Goal: Task Accomplishment & Management: Complete application form

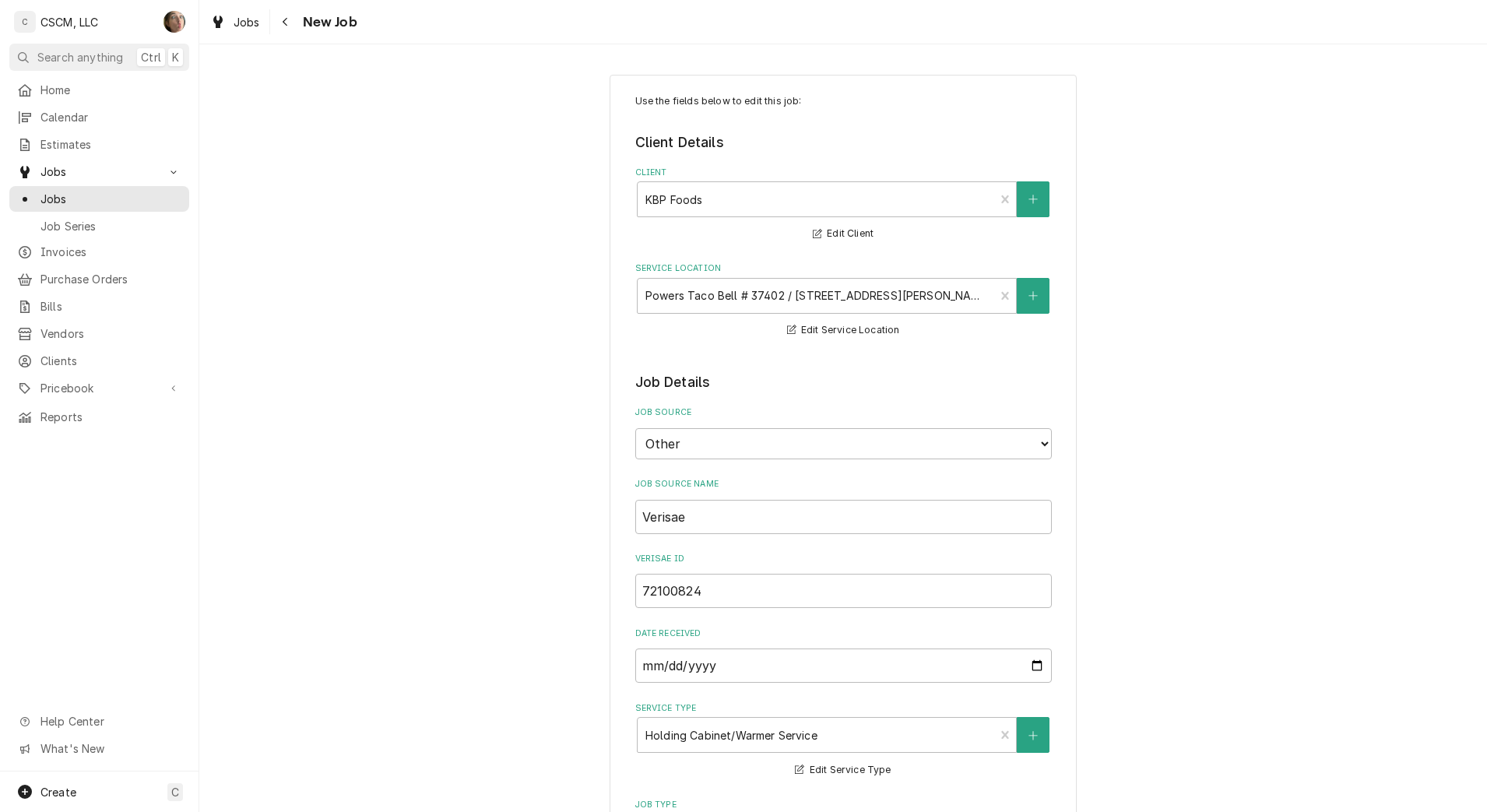
type textarea "x"
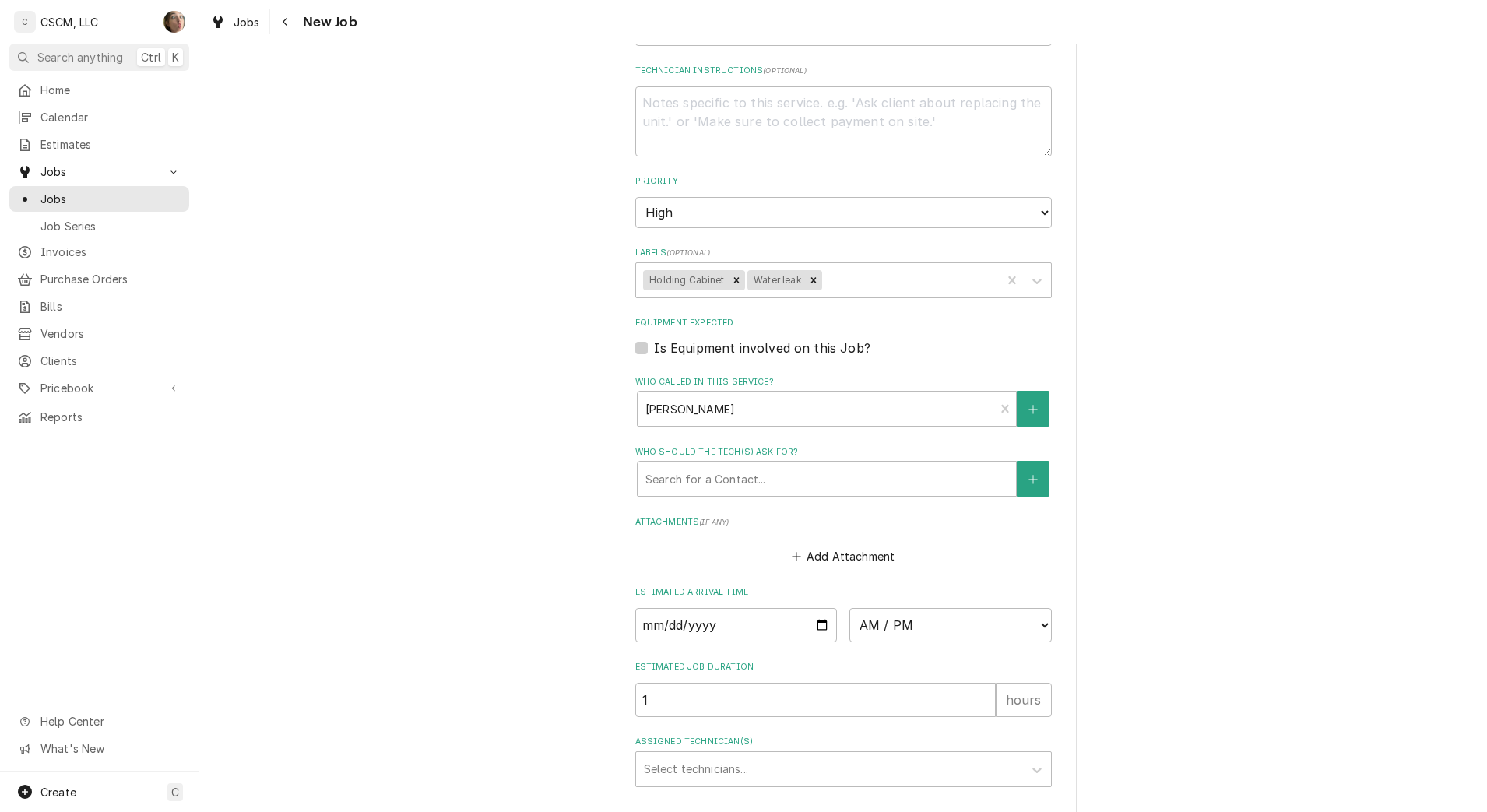
scroll to position [1087, 0]
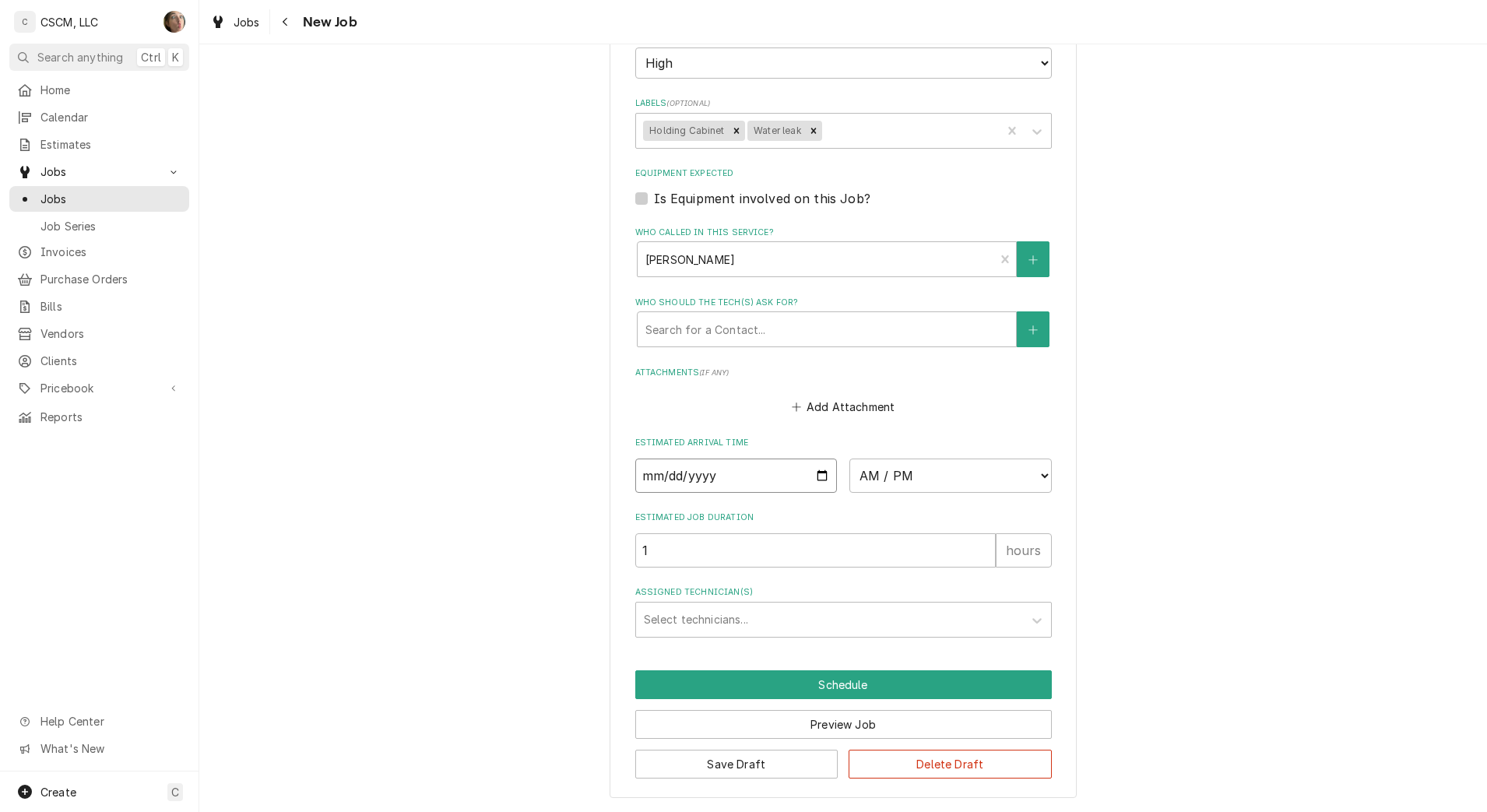
click at [815, 473] on input "Date" at bounding box center [737, 476] width 202 height 35
type input "[DATE]"
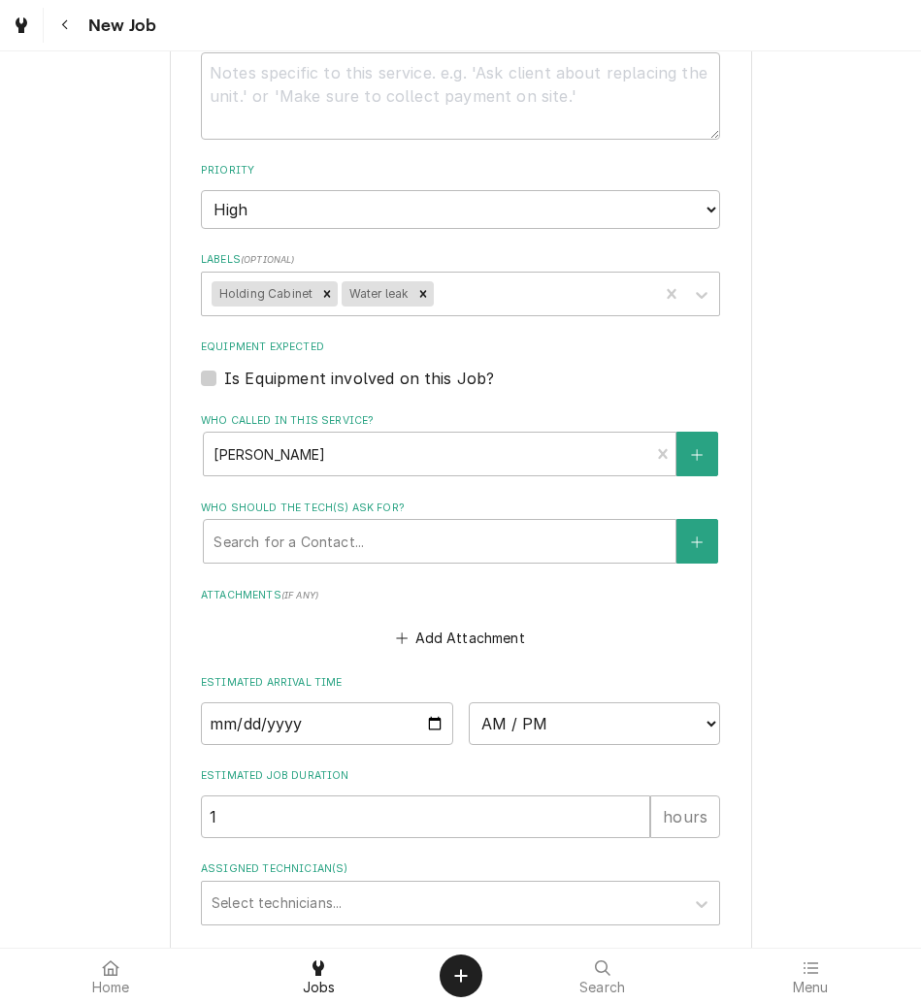
scroll to position [1415, 0]
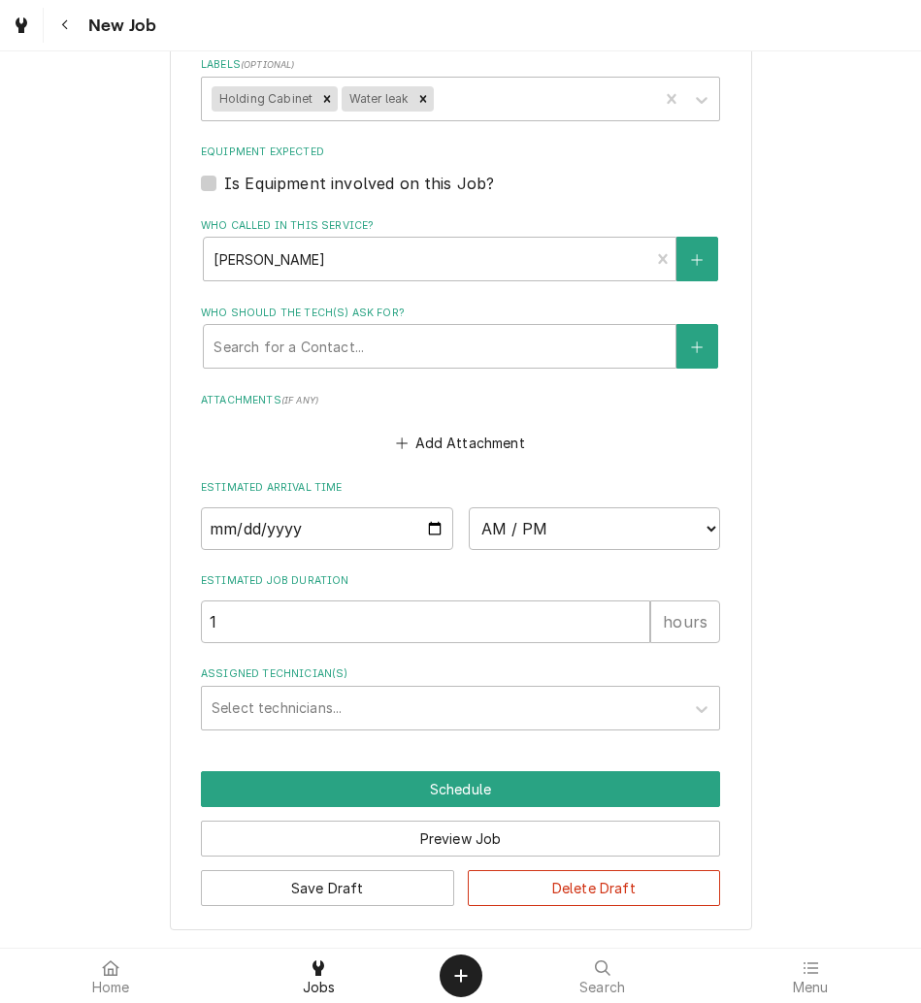
click at [310, 714] on div "Assigned Technician(s)" at bounding box center [443, 708] width 463 height 35
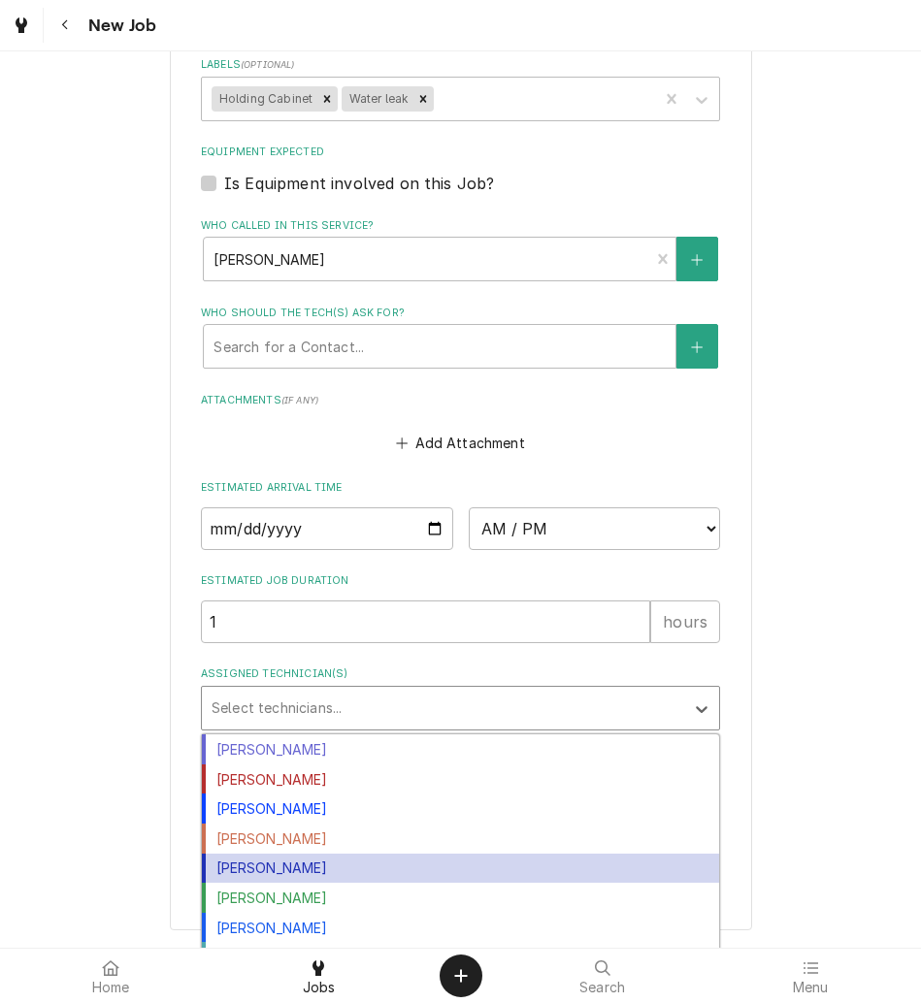
click at [316, 868] on div "[PERSON_NAME]" at bounding box center [460, 869] width 517 height 30
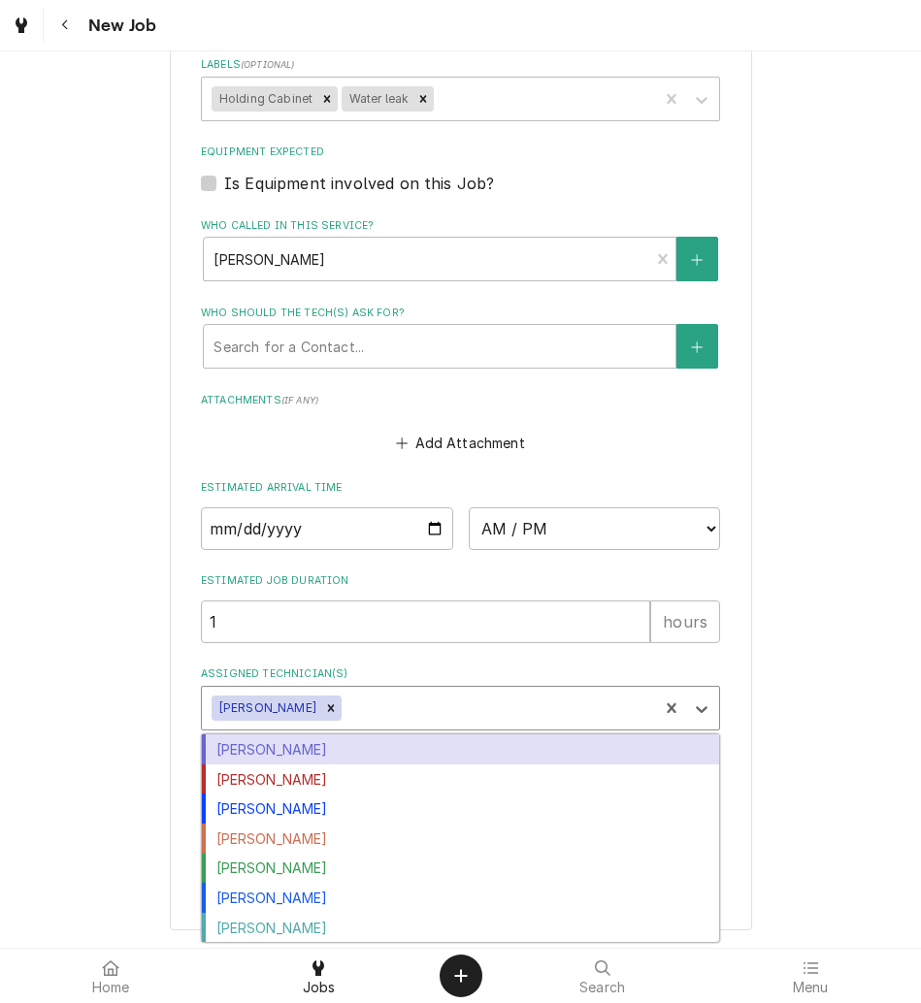
click at [369, 715] on div "Assigned Technician(s)" at bounding box center [496, 708] width 303 height 35
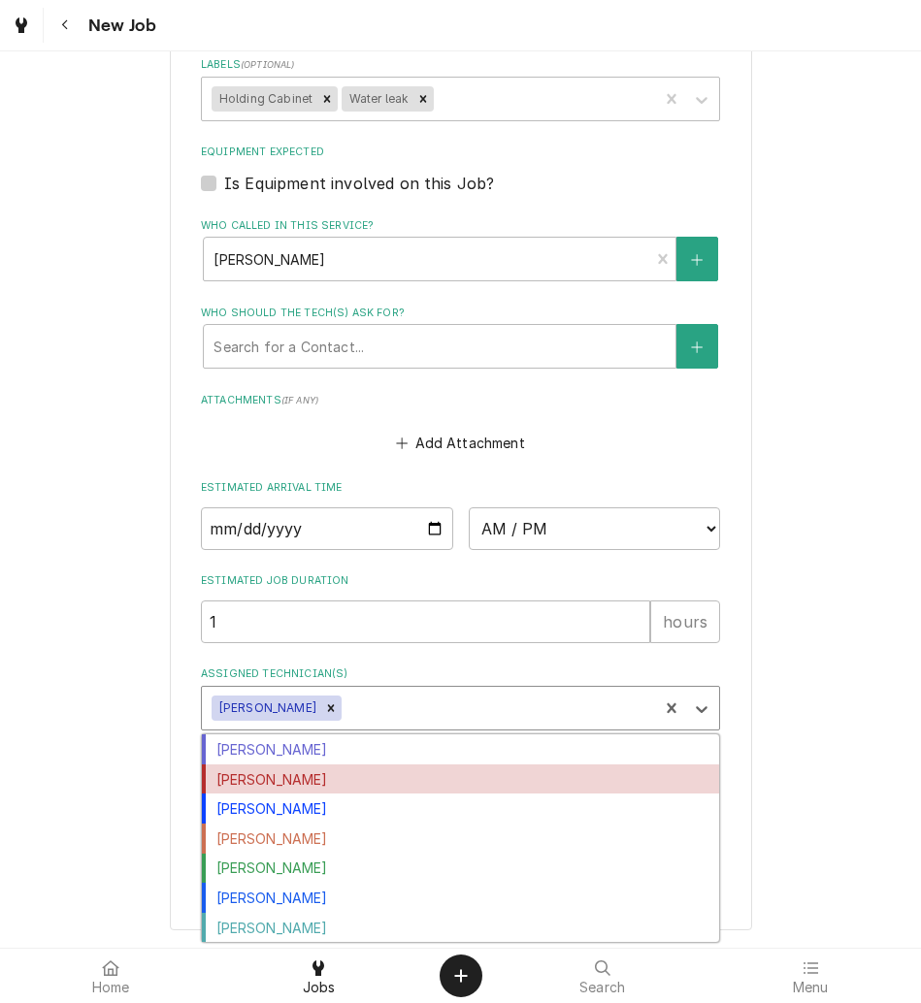
click at [342, 780] on div "Izaia Bain" at bounding box center [460, 780] width 517 height 30
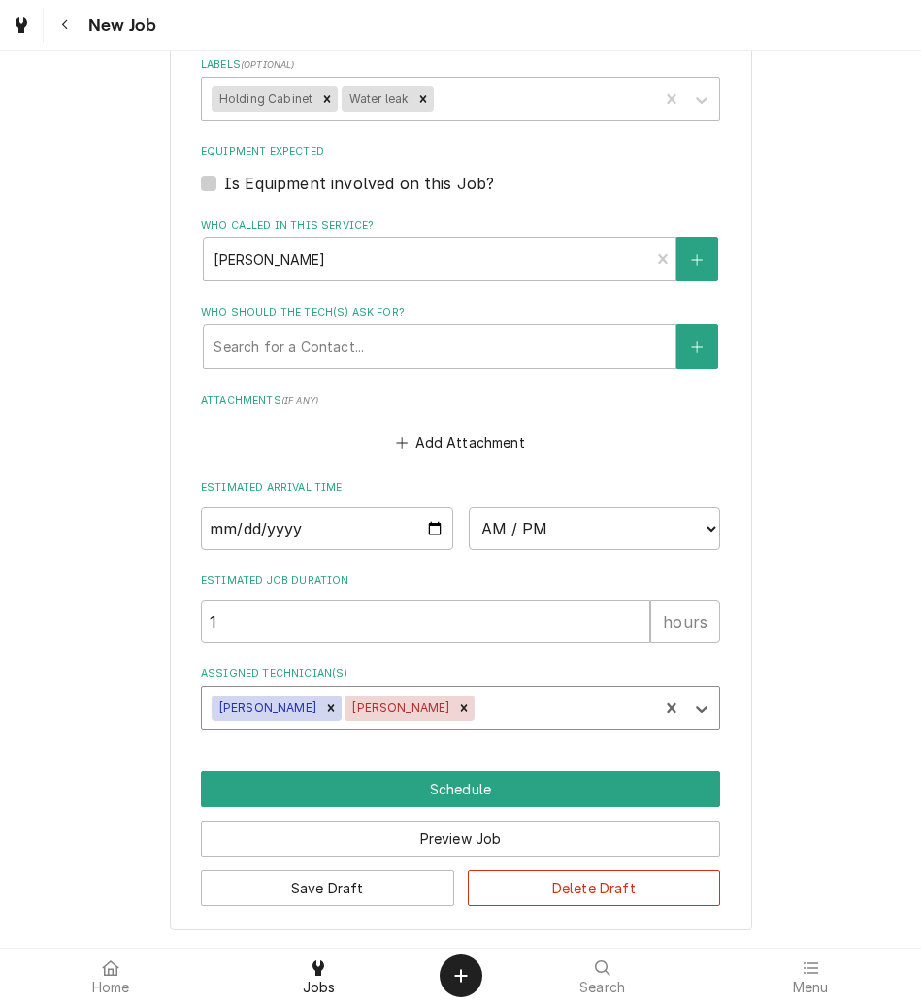
type textarea "x"
click at [497, 534] on select "AM / PM 6:00 AM 6:15 AM 6:30 AM 6:45 AM 7:00 AM 7:15 AM 7:30 AM 7:45 AM 8:00 AM…" at bounding box center [595, 528] width 252 height 43
select select "14:00:00"
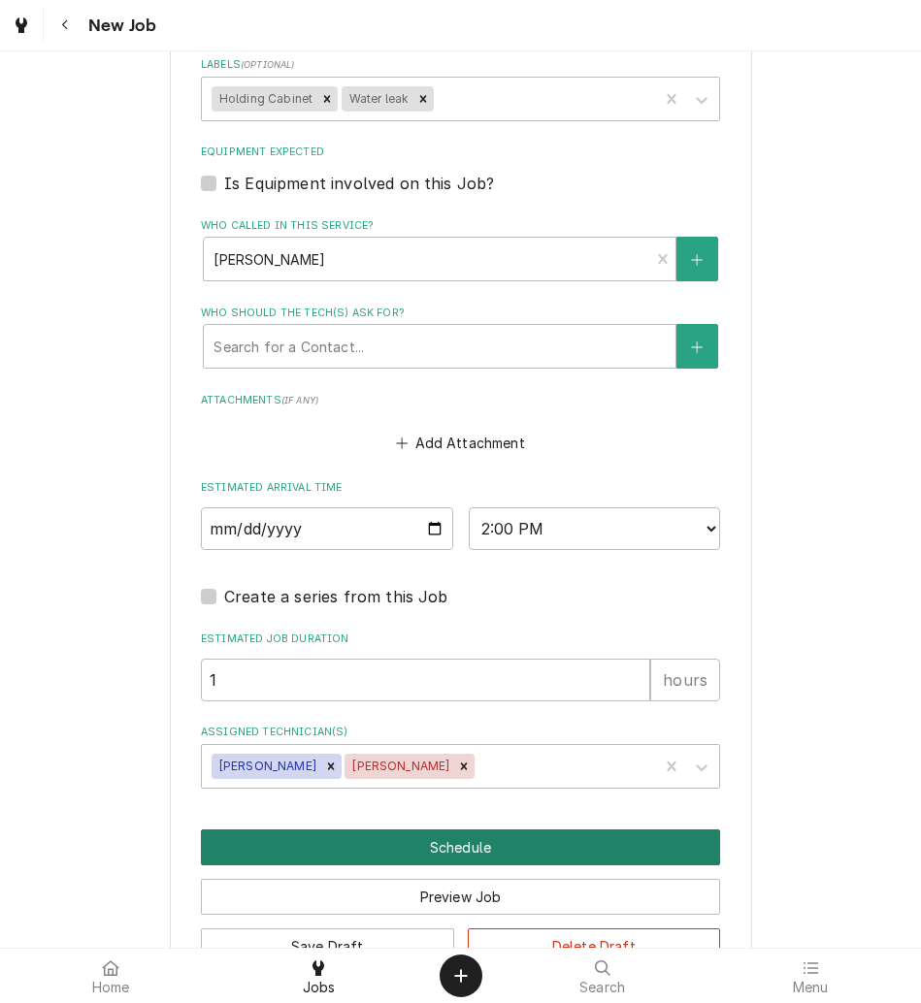
click at [342, 831] on button "Schedule" at bounding box center [460, 848] width 519 height 36
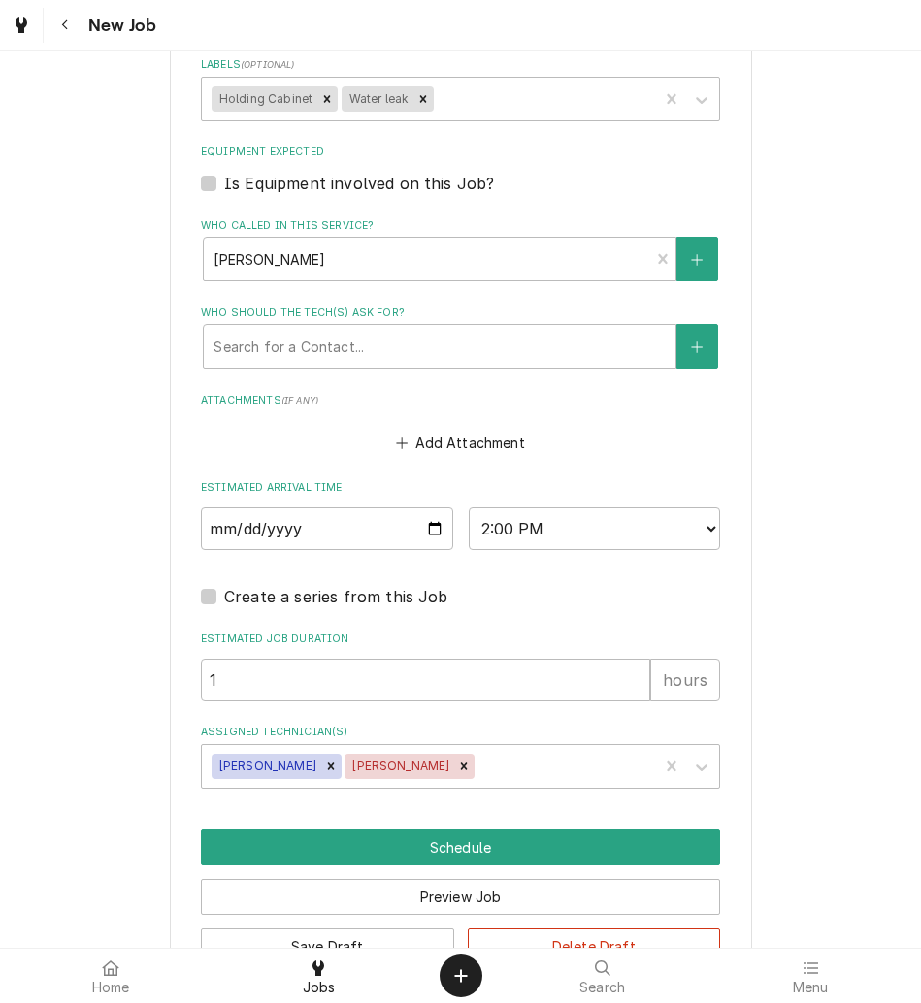
scroll to position [1406, 0]
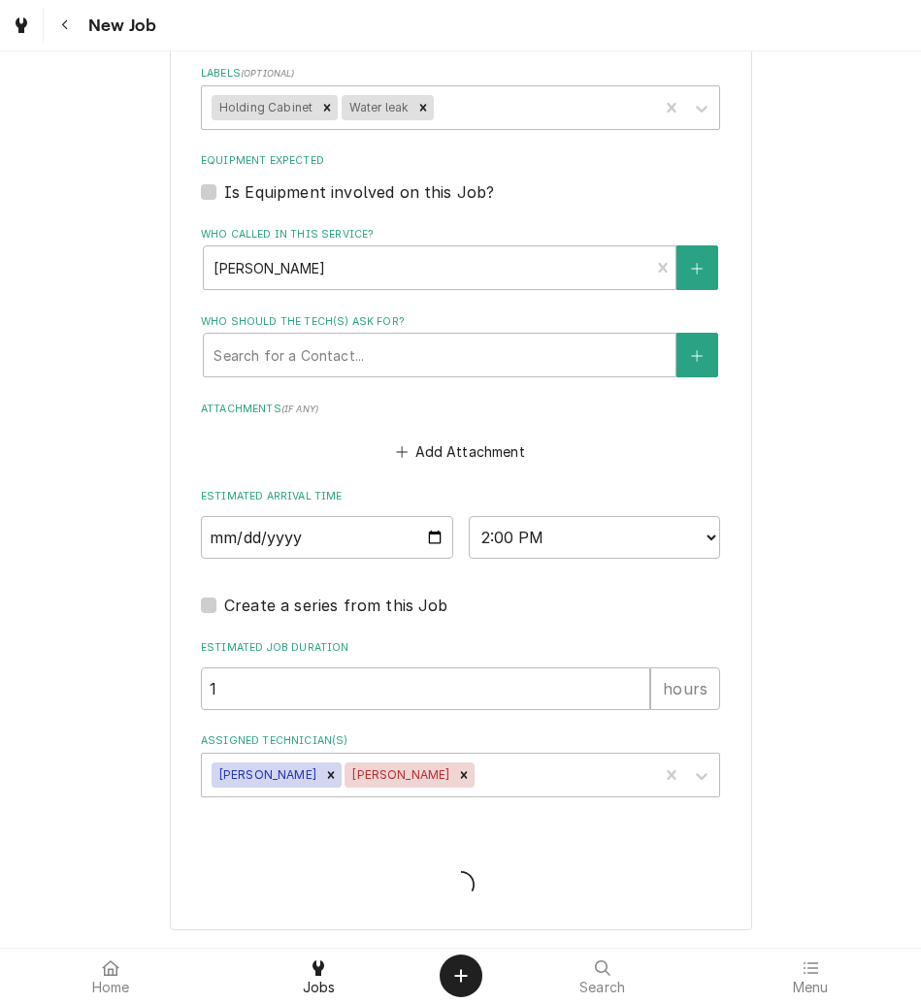
type textarea "x"
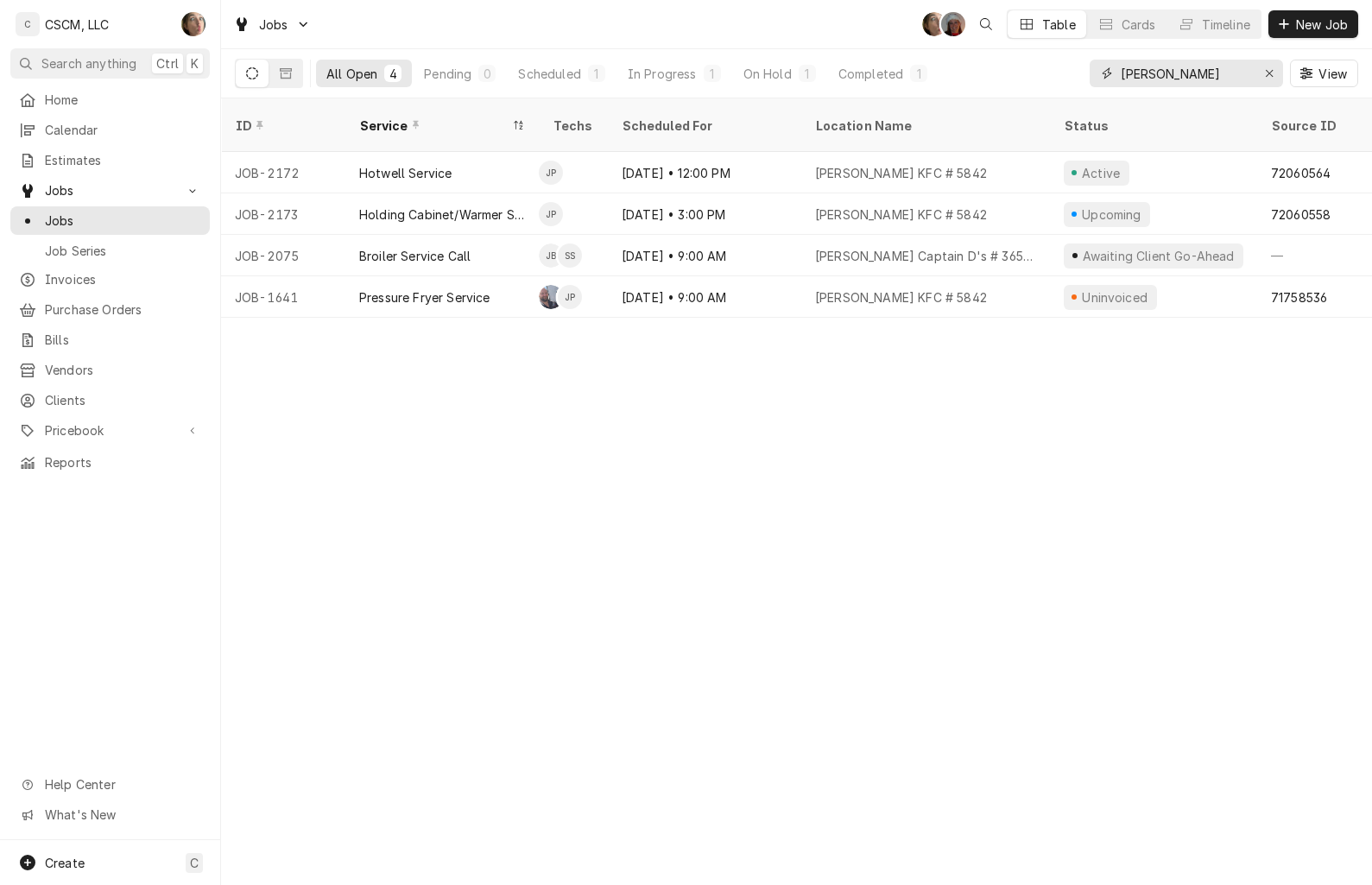
click at [1269, 78] on icon "Erase input" at bounding box center [1270, 74] width 10 height 12
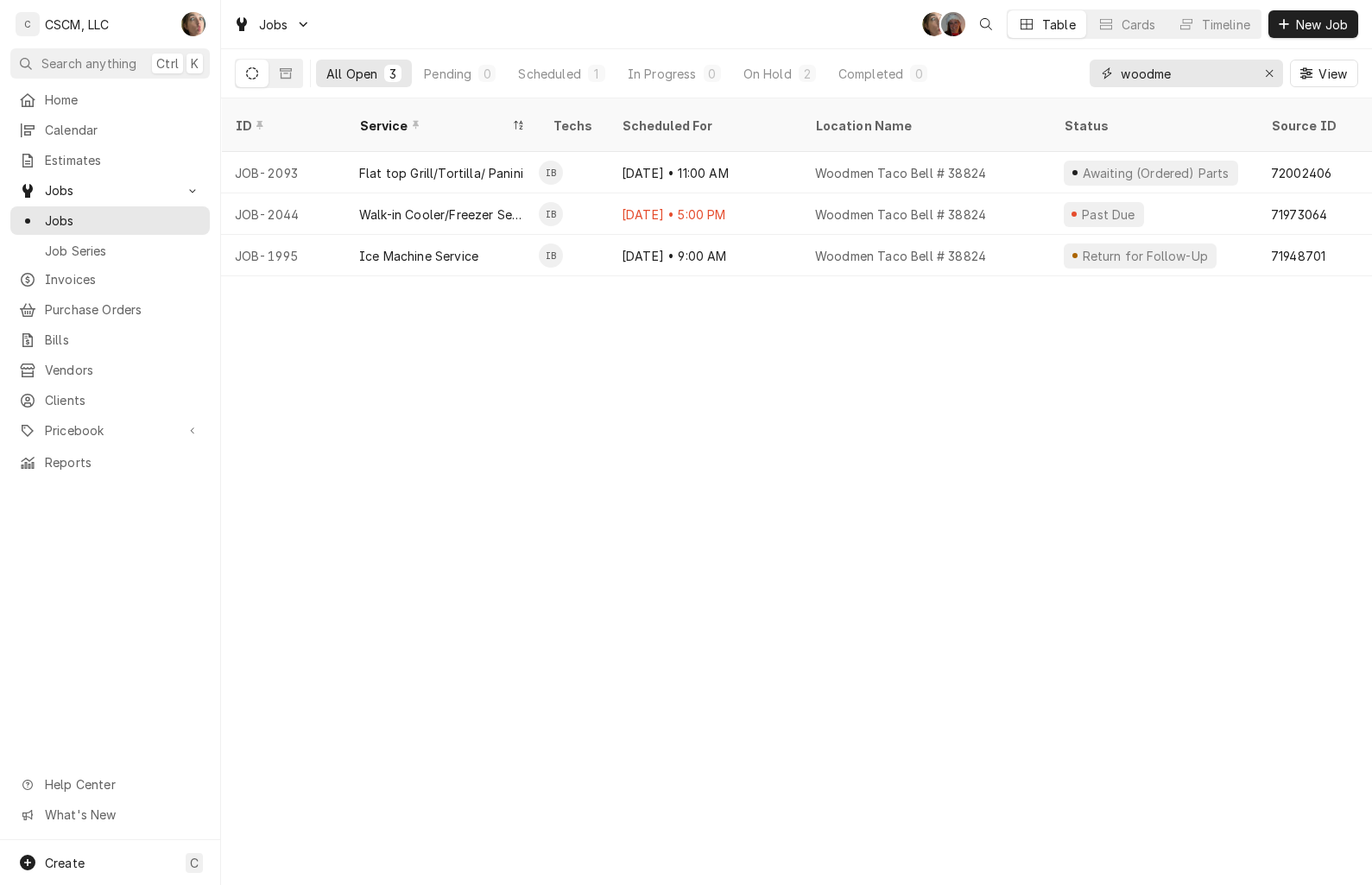
type input "woodme"
click at [788, 152] on div "[DATE] • 11:00 AM" at bounding box center [704, 173] width 193 height 42
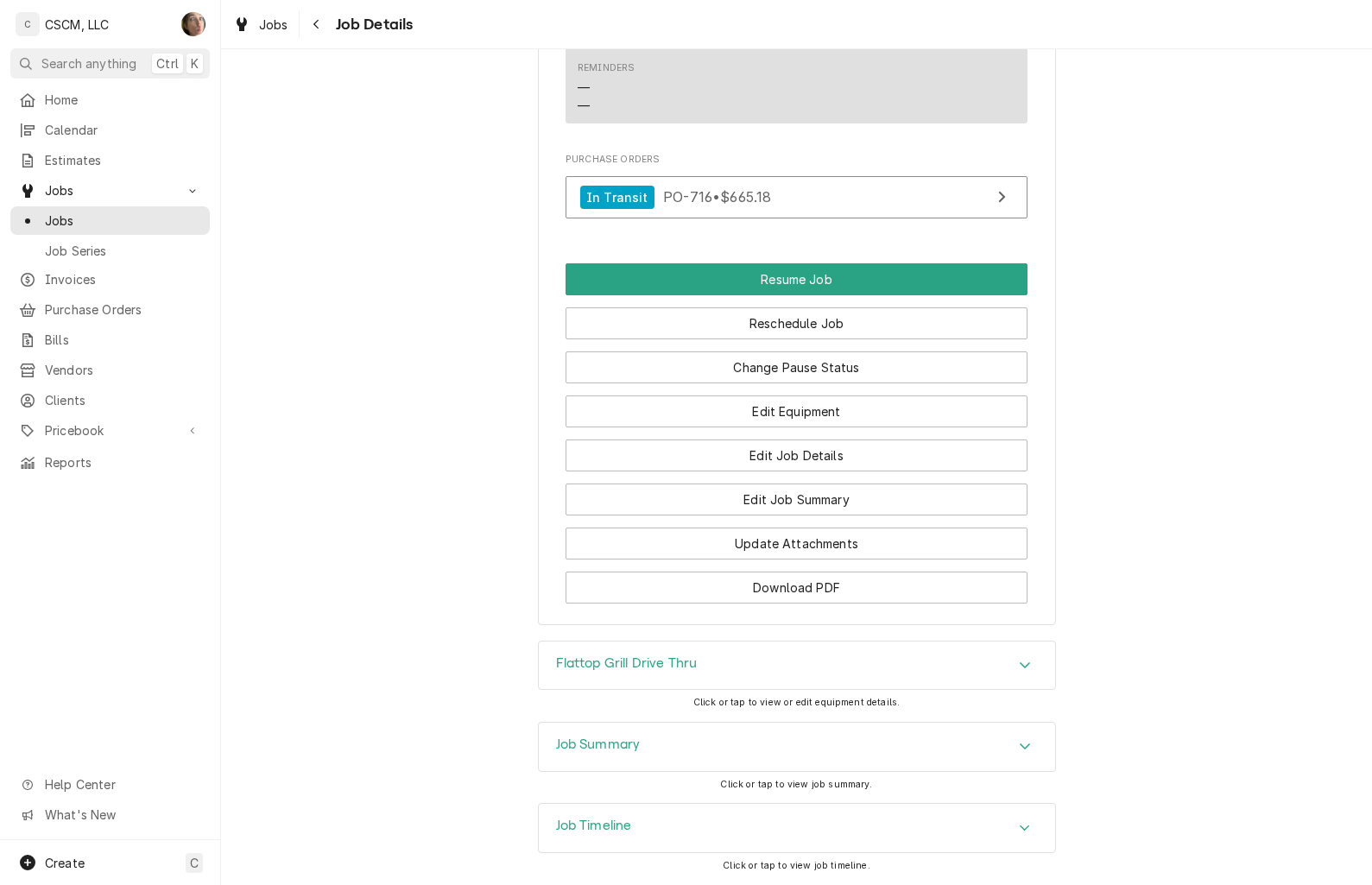
scroll to position [1639, 0]
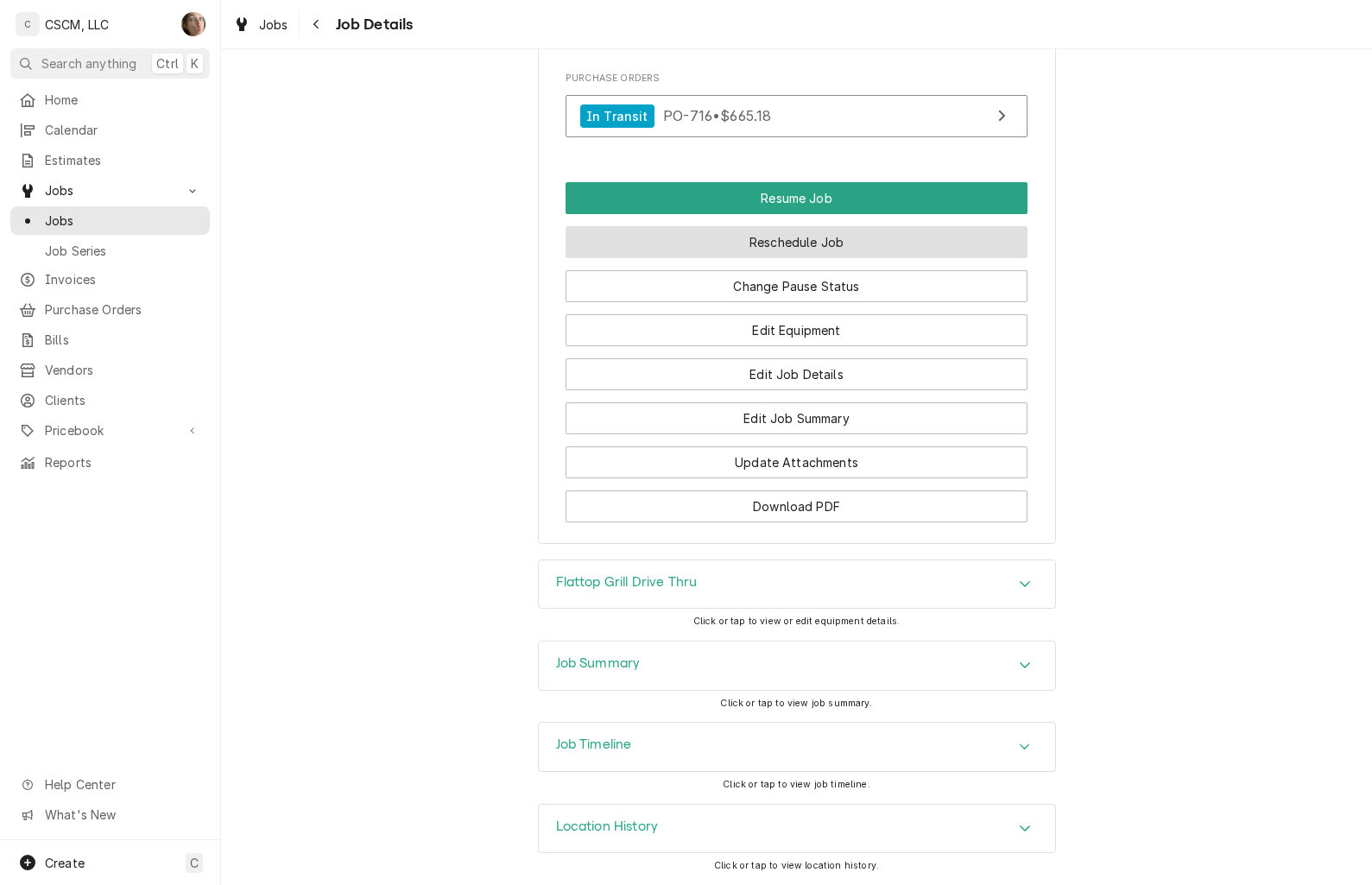
click at [749, 242] on button "Reschedule Job" at bounding box center [796, 242] width 462 height 32
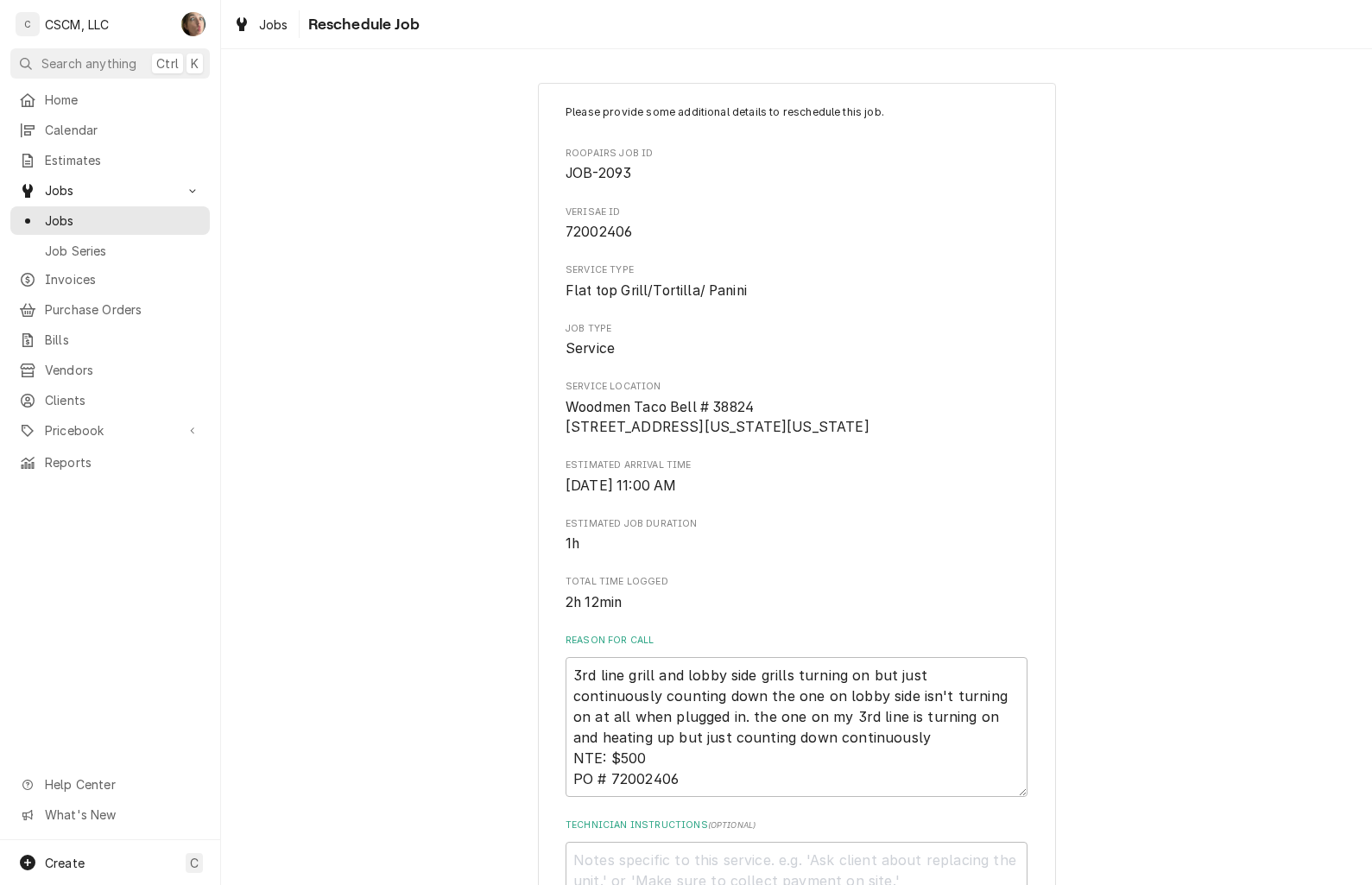
scroll to position [527, 0]
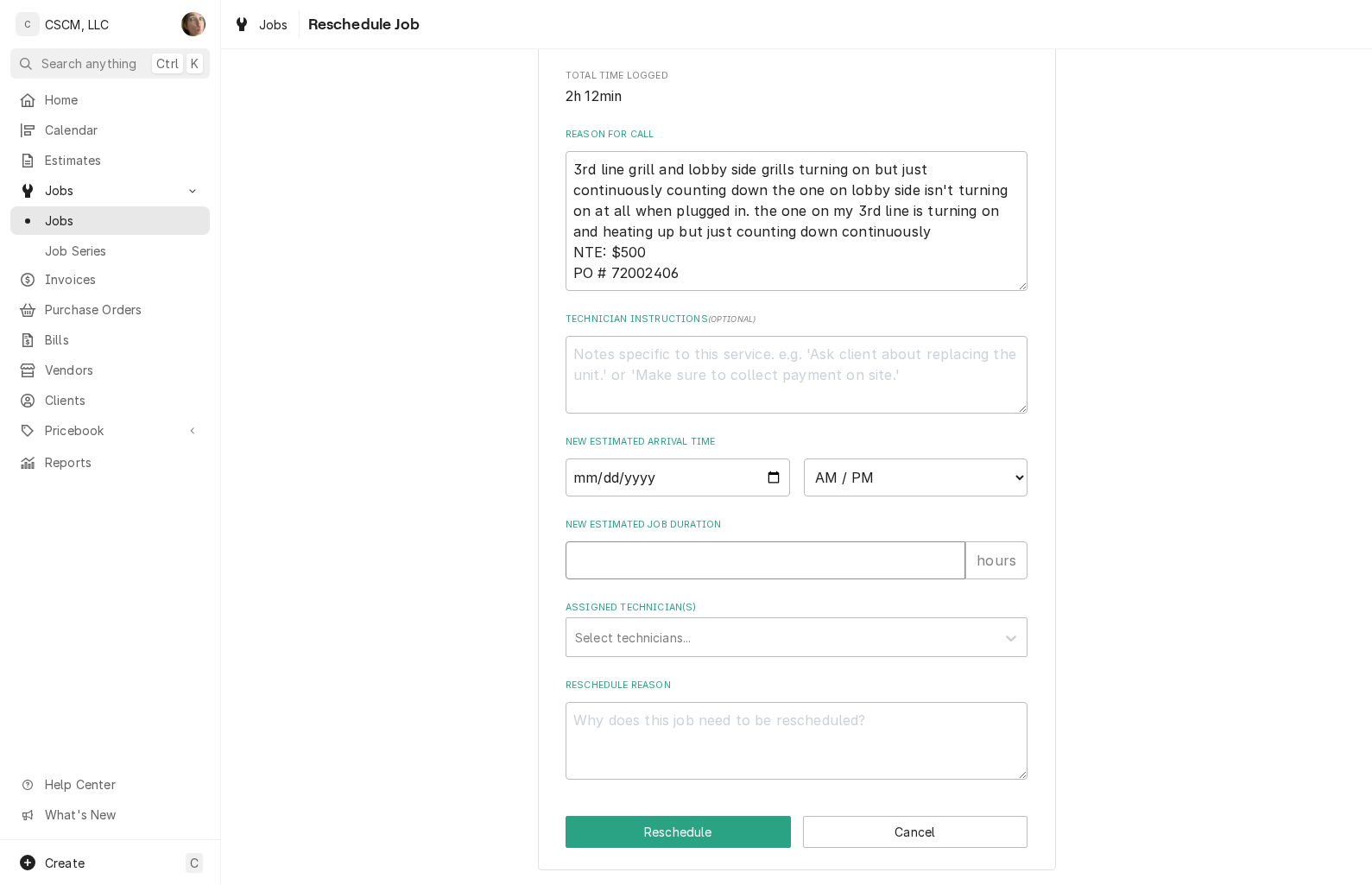
click at [710, 555] on input "New Estimated Job Duration" at bounding box center [765, 559] width 399 height 38
type textarea "x"
type input "1"
click at [848, 479] on select "AM / PM 6:00 AM 6:15 AM 6:30 AM 6:45 AM 7:00 AM 7:15 AM 7:30 AM 7:45 AM 8:00 AM…" at bounding box center [916, 477] width 224 height 38
select select "13:00:00"
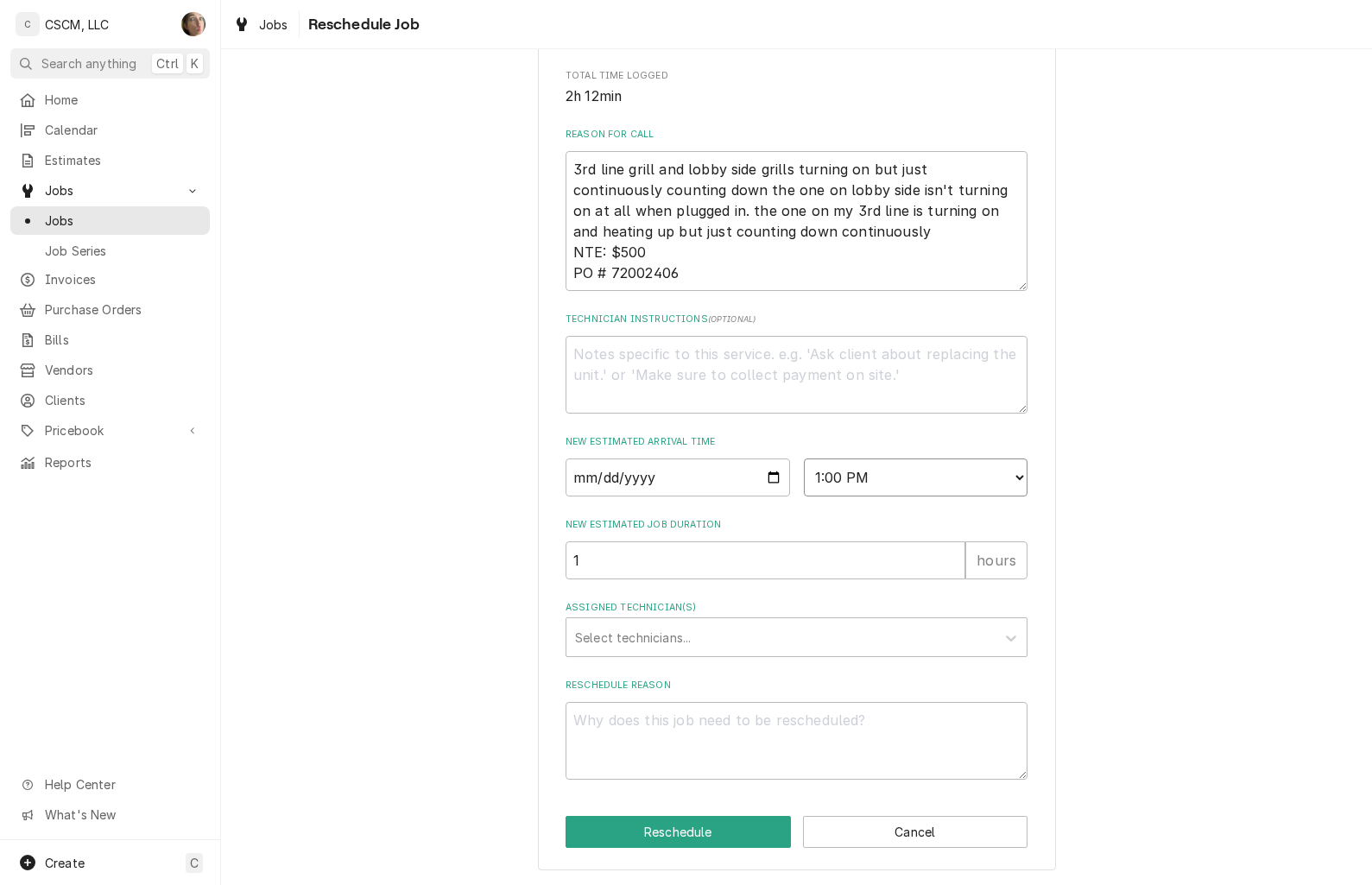
click at [803, 458] on select "AM / PM 6:00 AM 6:15 AM 6:30 AM 6:45 AM 7:00 AM 7:15 AM 7:30 AM 7:45 AM 8:00 AM…" at bounding box center [916, 477] width 224 height 38
click at [763, 475] on input "Date" at bounding box center [678, 477] width 224 height 38
type textarea "x"
type input "[DATE]"
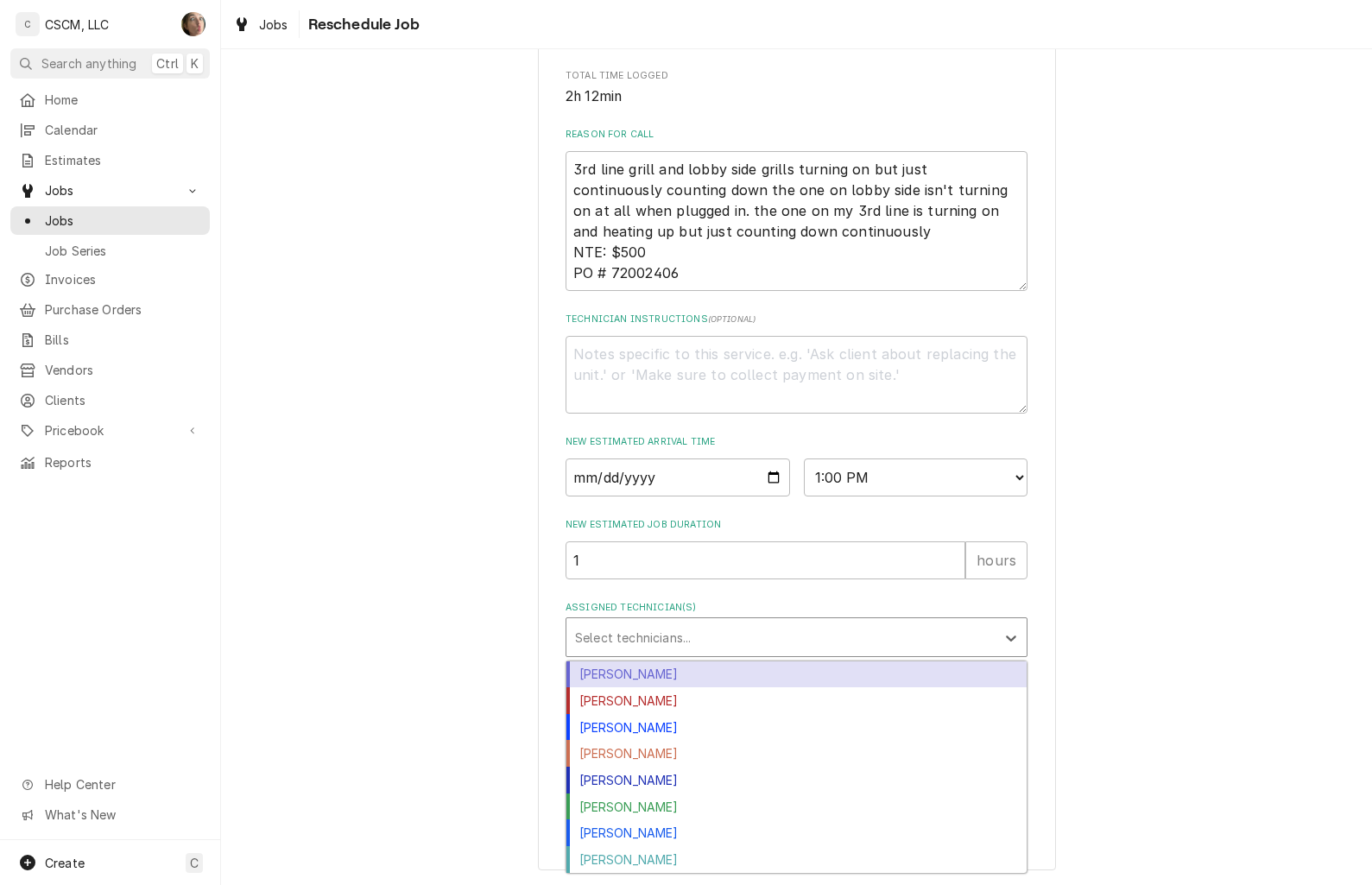
click at [594, 654] on div "Select technicians..." at bounding box center [781, 637] width 429 height 38
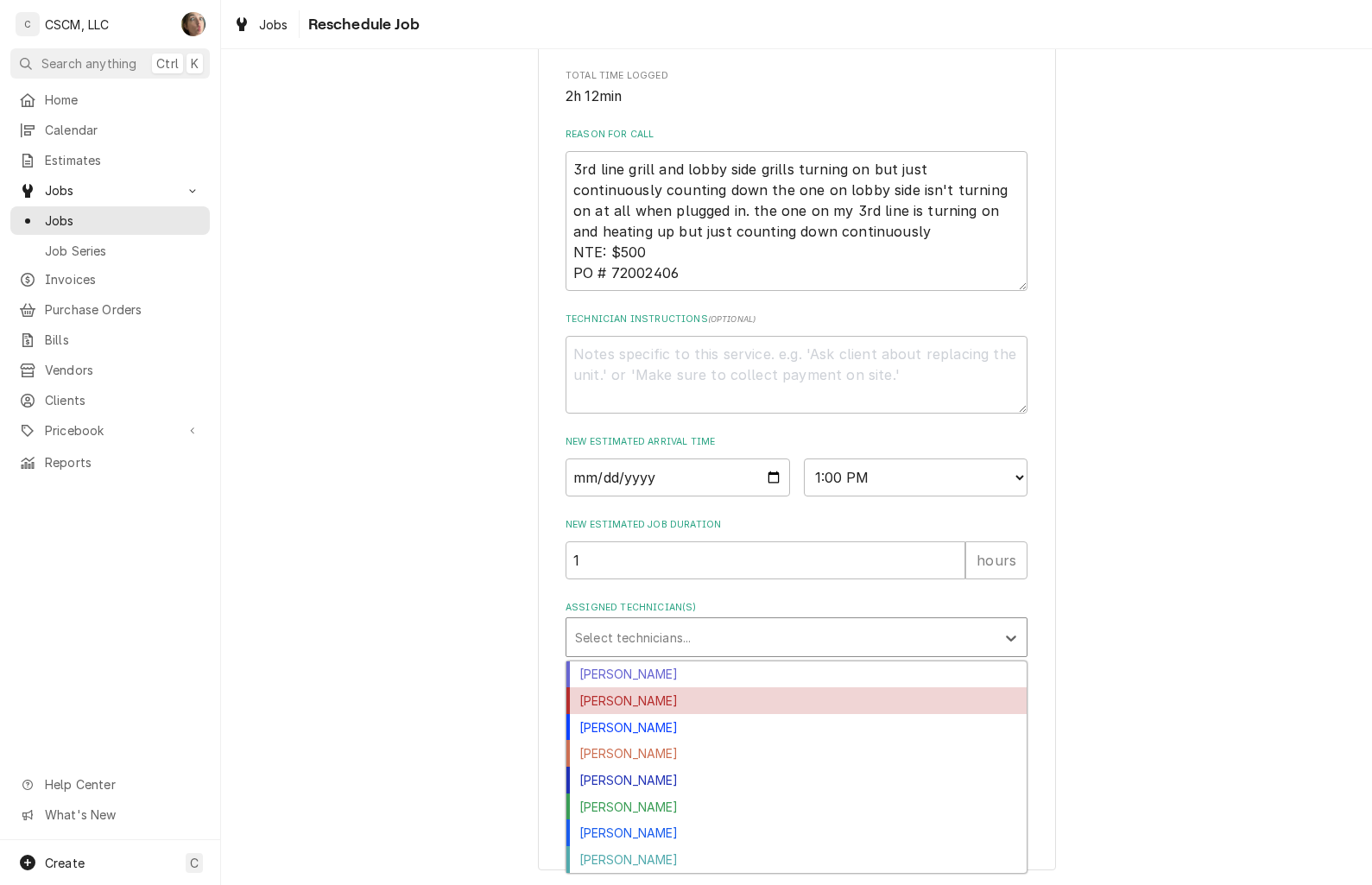
click at [601, 705] on div "Izaia Bain" at bounding box center [796, 700] width 460 height 27
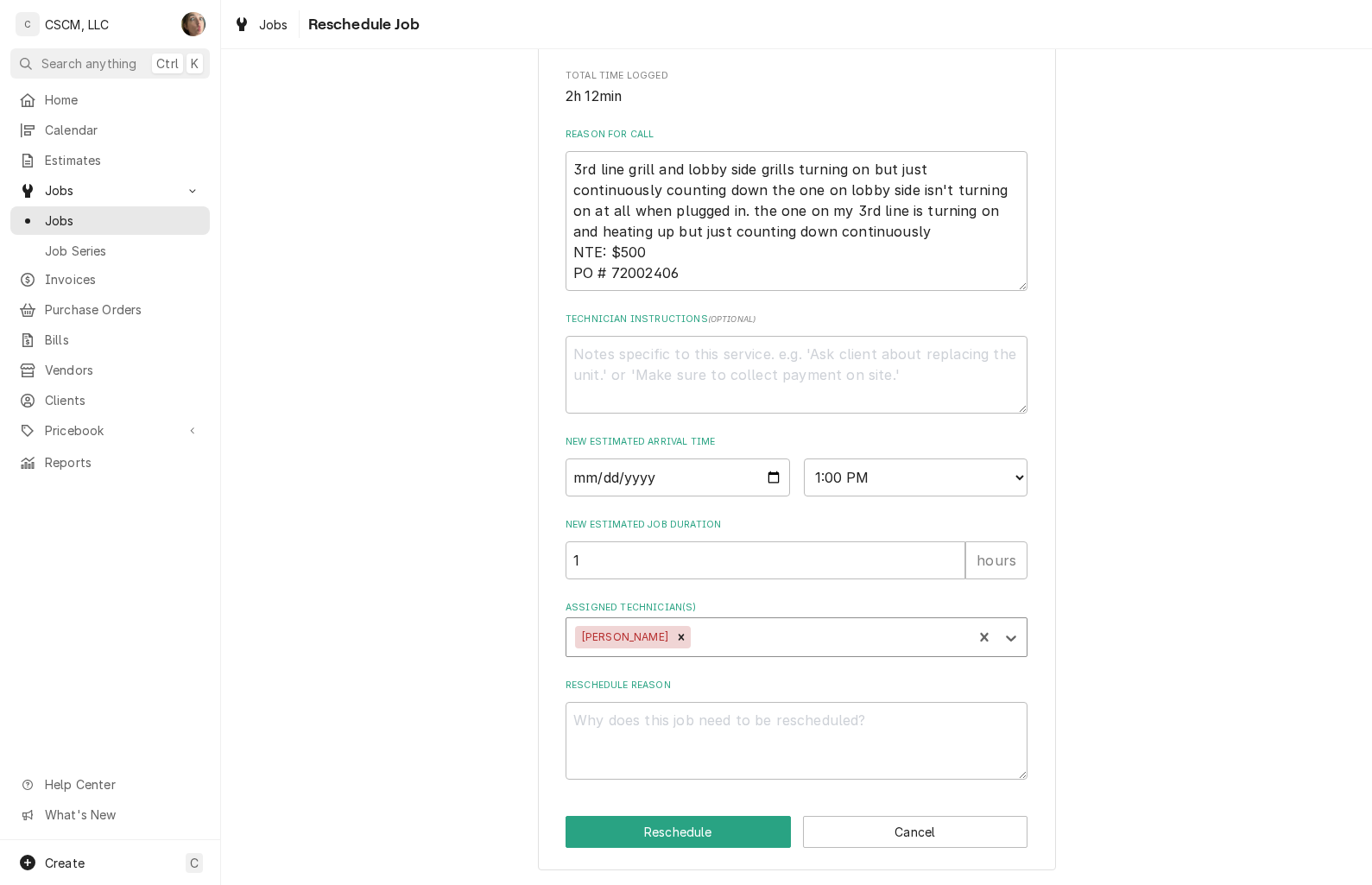
click at [697, 635] on div "Assigned Technician(s)" at bounding box center [828, 637] width 270 height 31
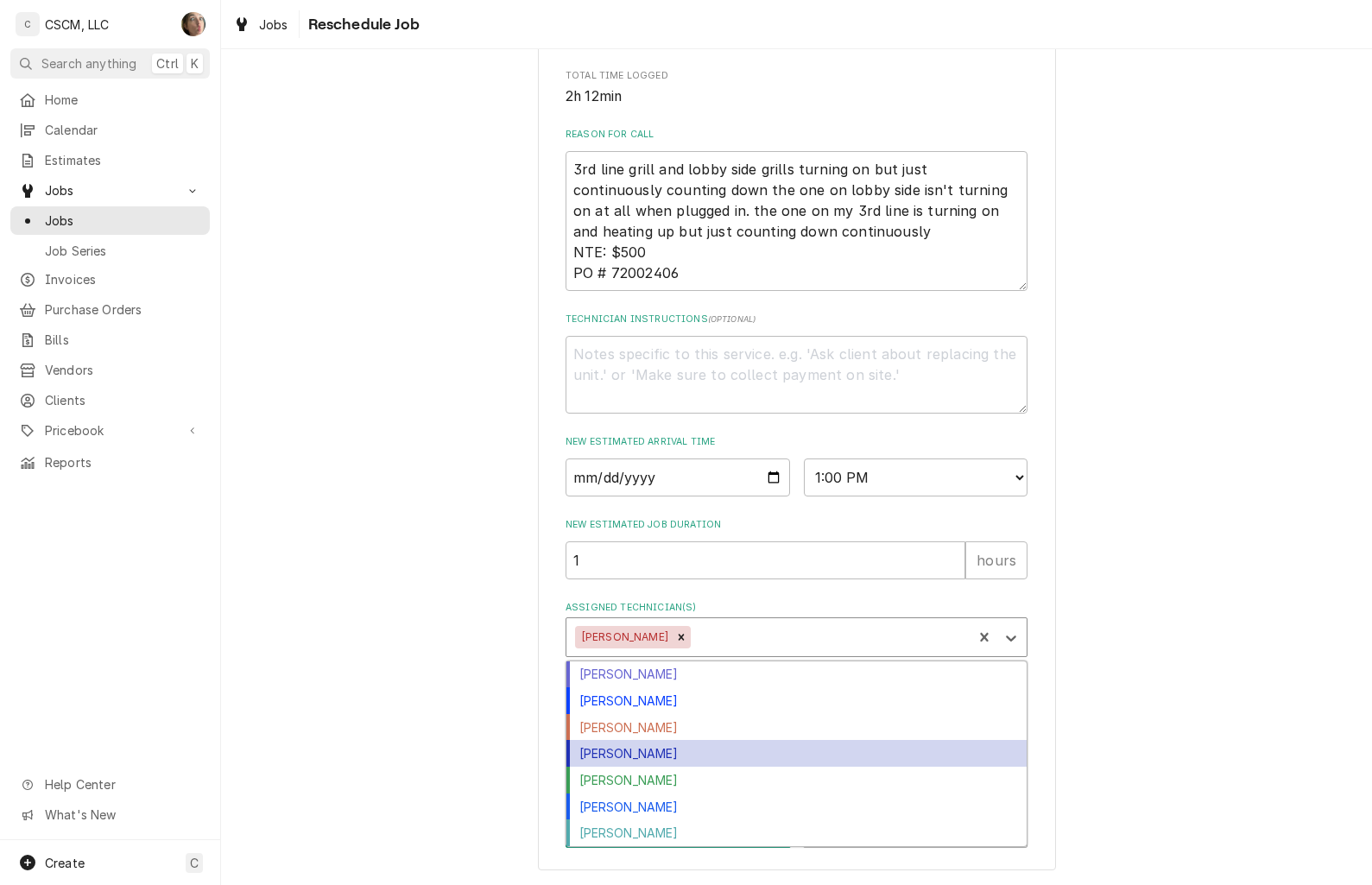
click at [666, 746] on div "Michal Wall" at bounding box center [796, 753] width 460 height 27
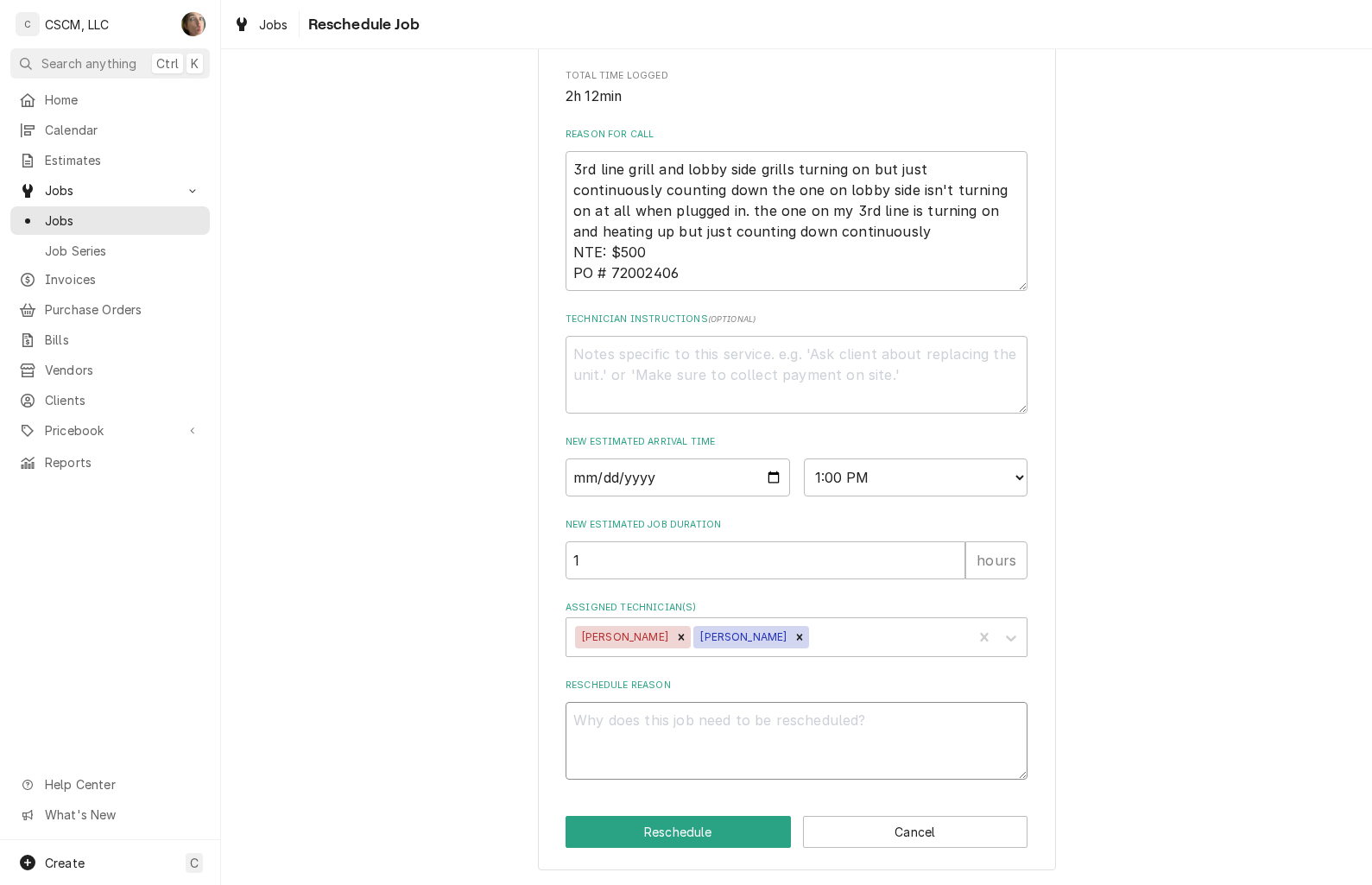
click at [664, 744] on textarea "Reschedule Reason" at bounding box center [796, 740] width 462 height 77
type textarea "x"
type textarea "p"
type textarea "x"
type textarea "pa"
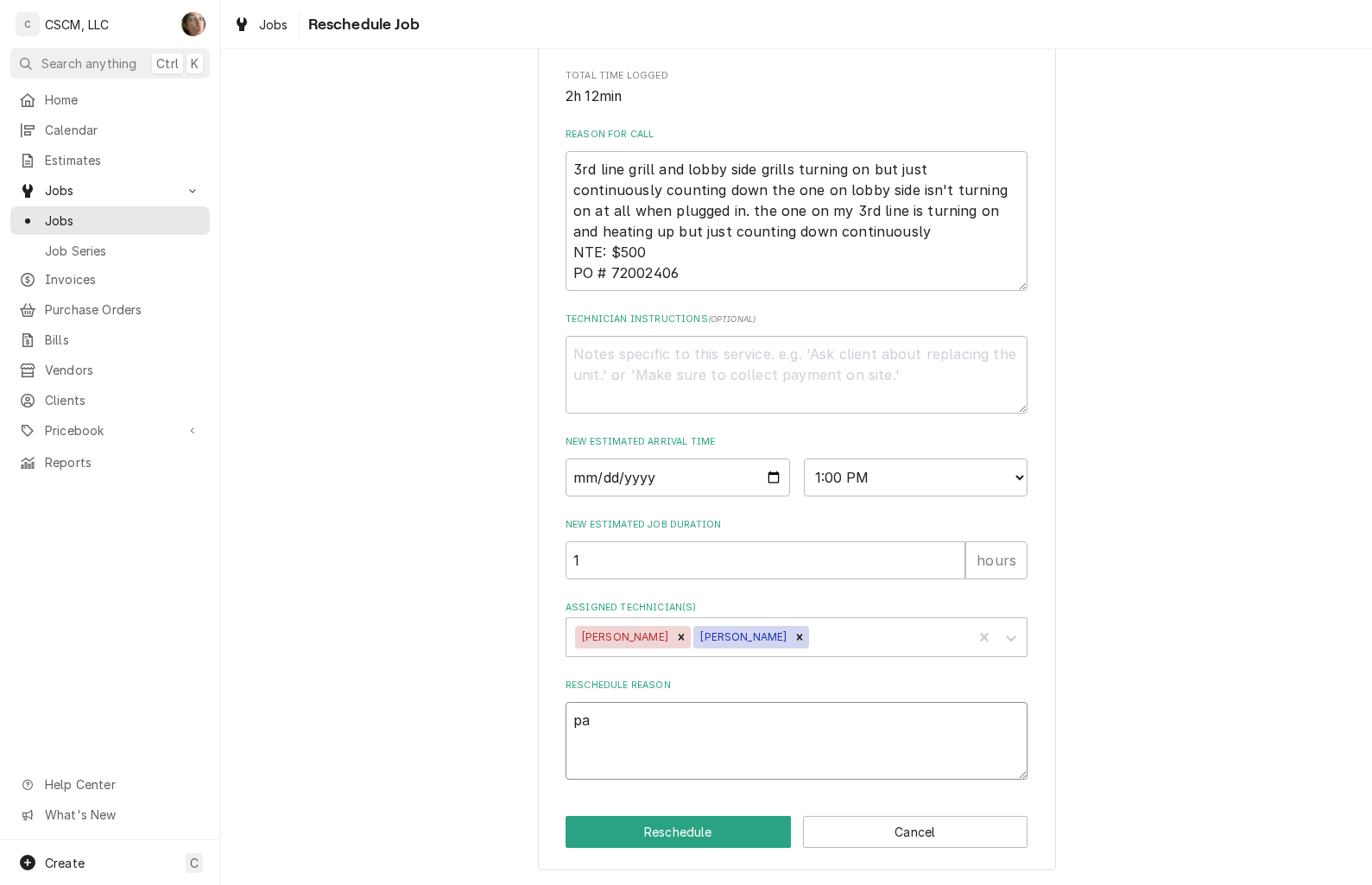
type textarea "x"
type textarea "par"
type textarea "x"
type textarea "part"
type textarea "x"
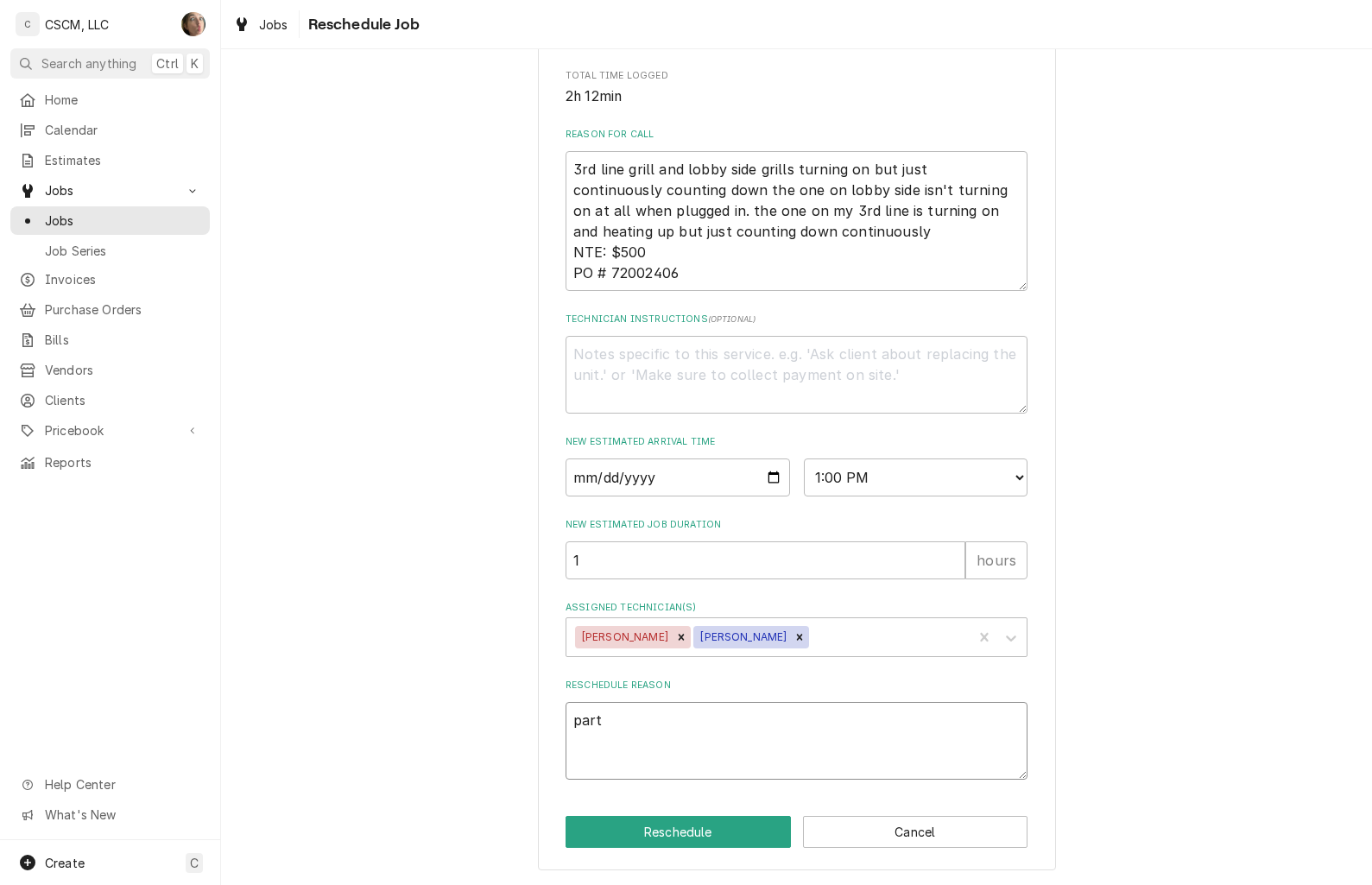
type textarea "parts"
type textarea "x"
type textarea "parts"
type textarea "x"
type textarea "parts"
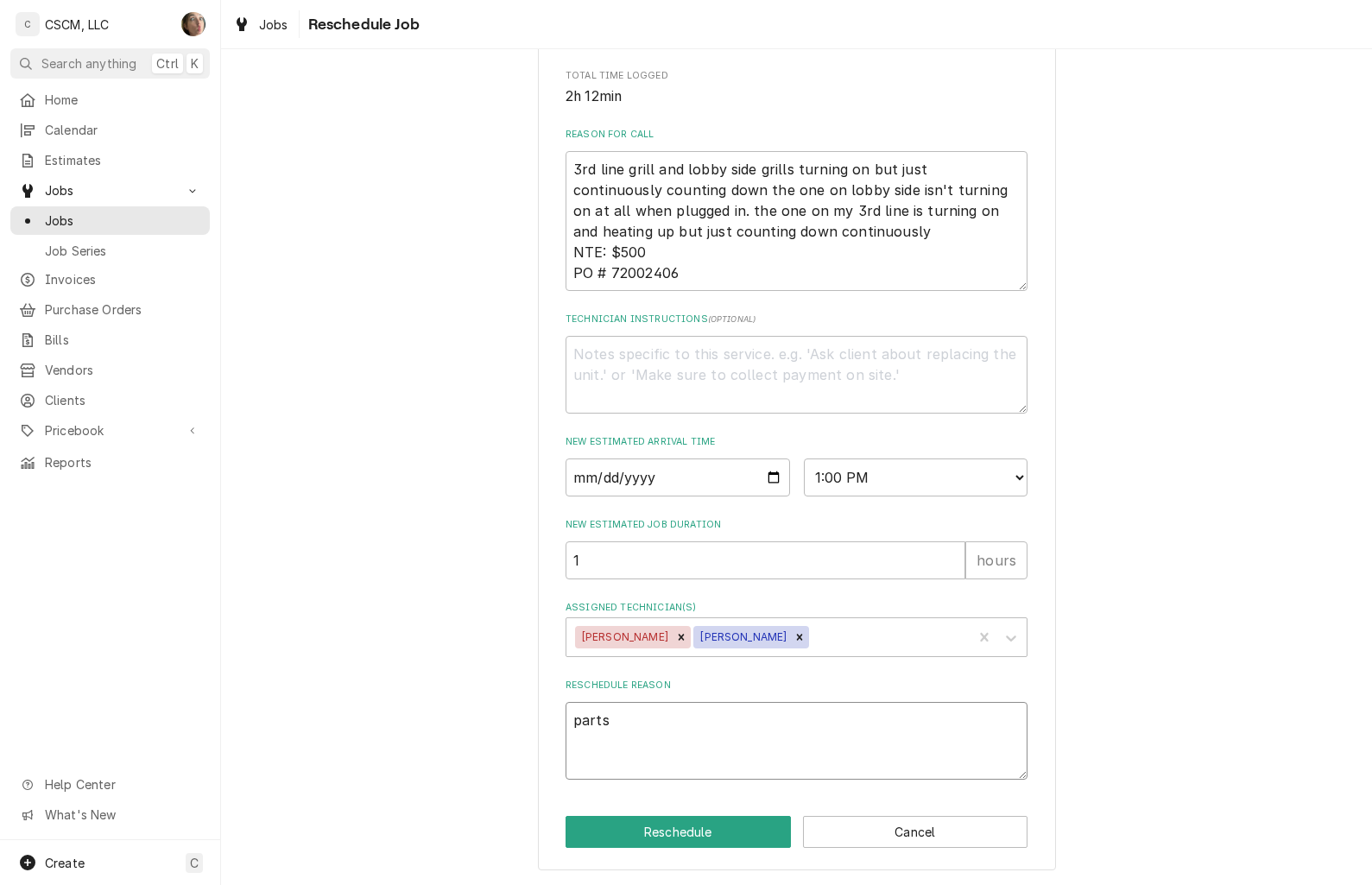
type textarea "x"
type textarea "part"
type textarea "x"
type textarea "par"
type textarea "x"
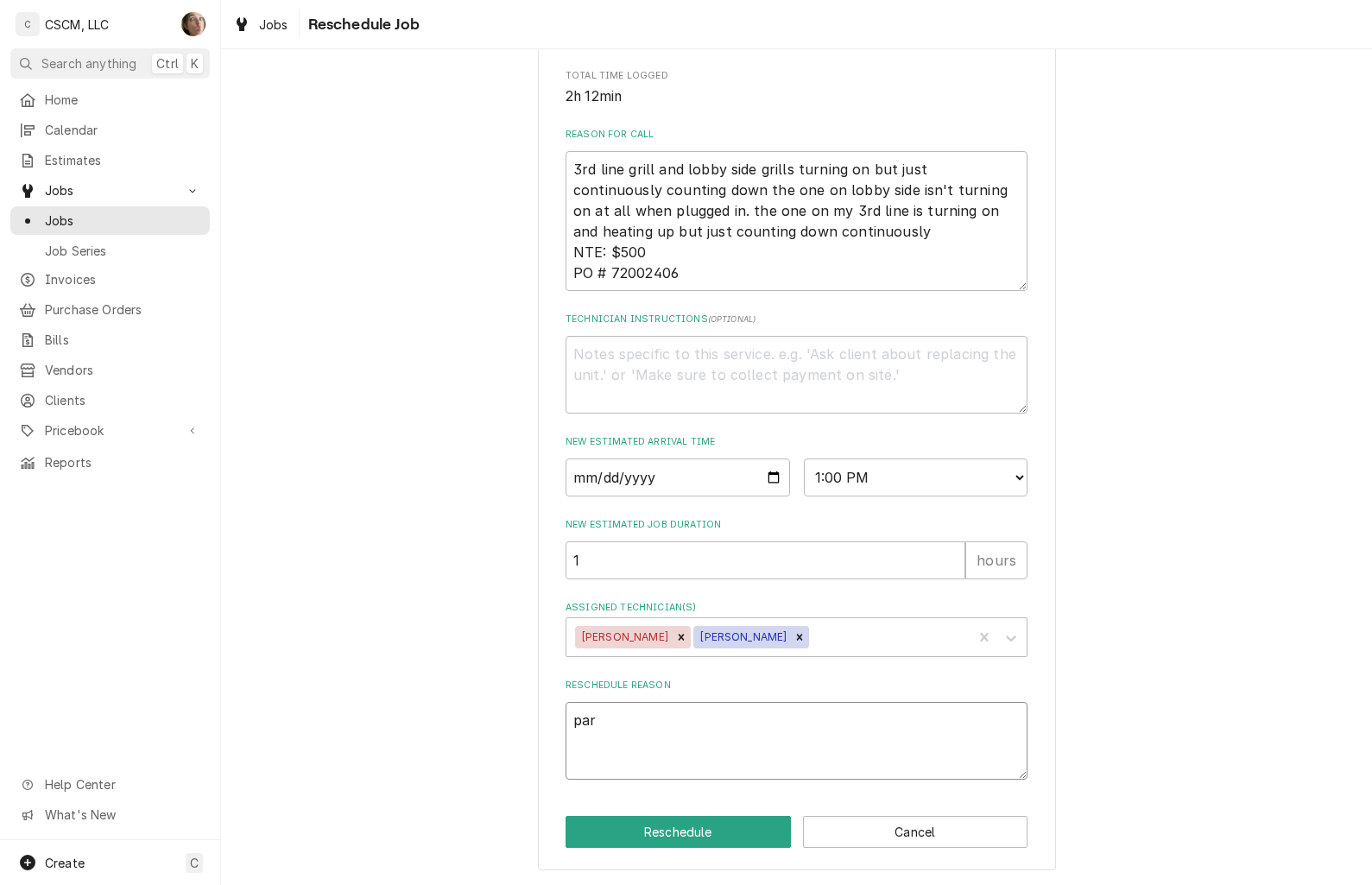
type textarea "pa"
type textarea "x"
type textarea "p"
type textarea "x"
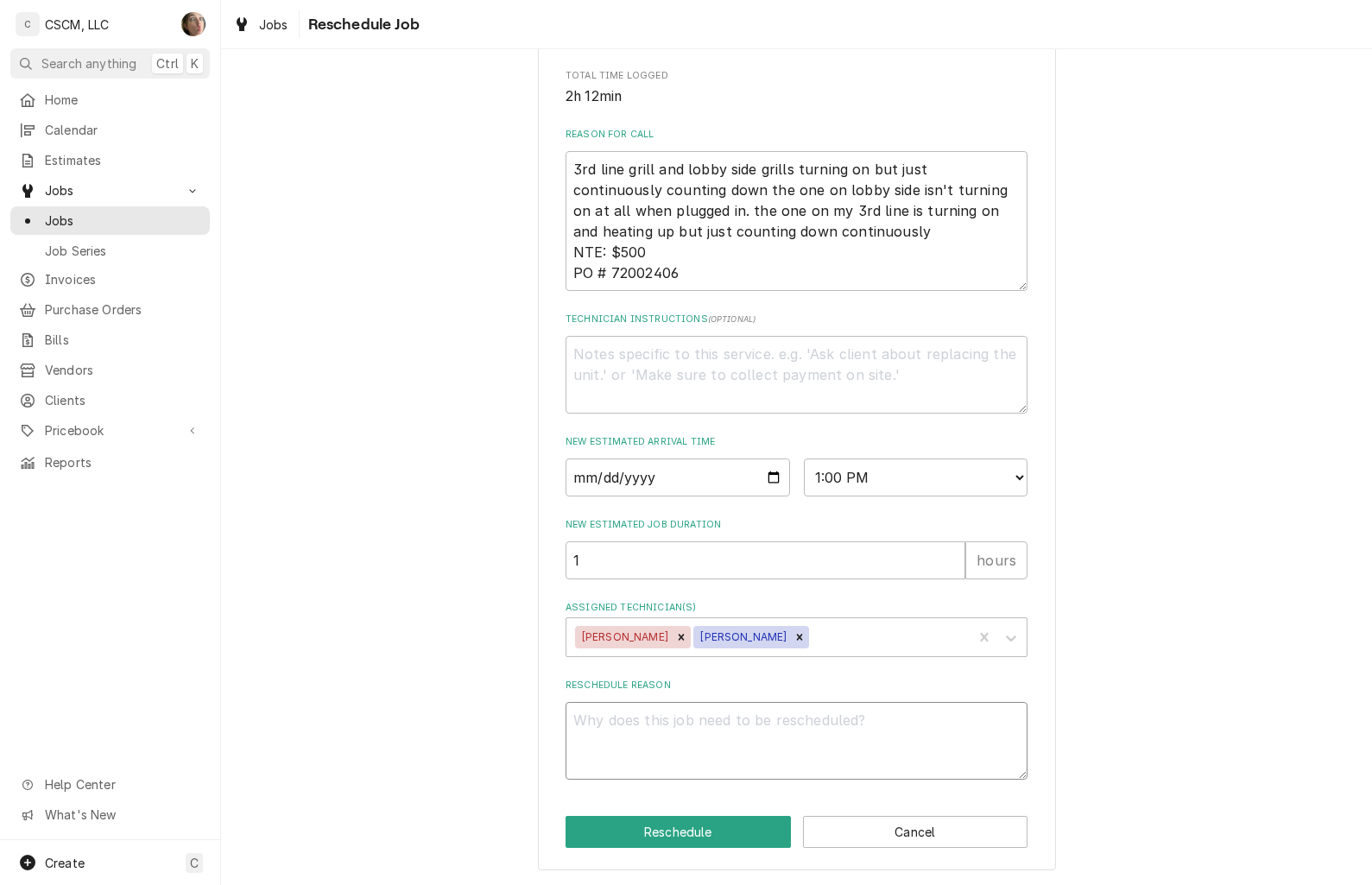
type textarea "a"
type textarea "x"
type textarea "p"
type textarea "x"
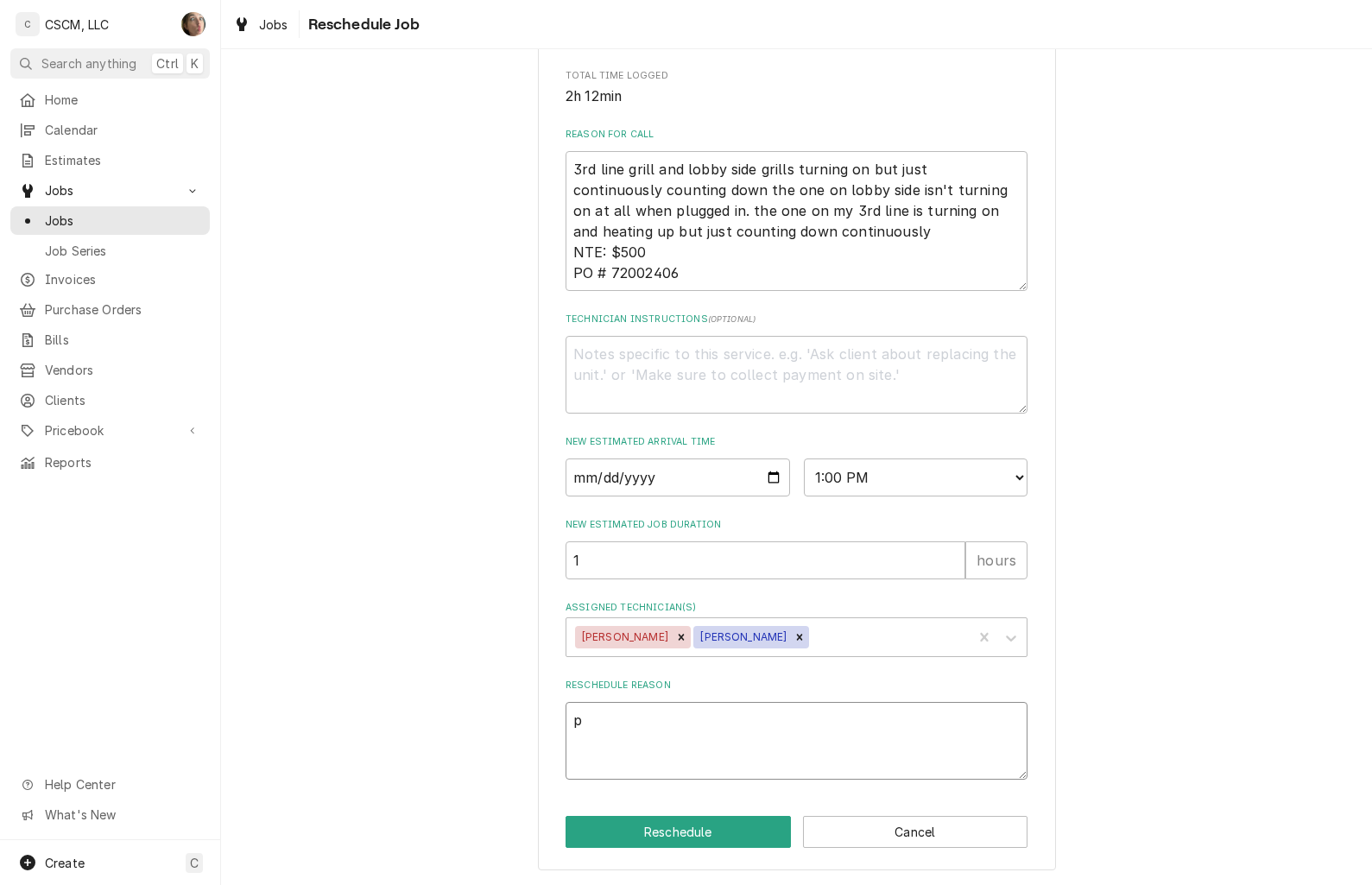
type textarea "pa"
type textarea "x"
type textarea "par"
type textarea "x"
type textarea "part"
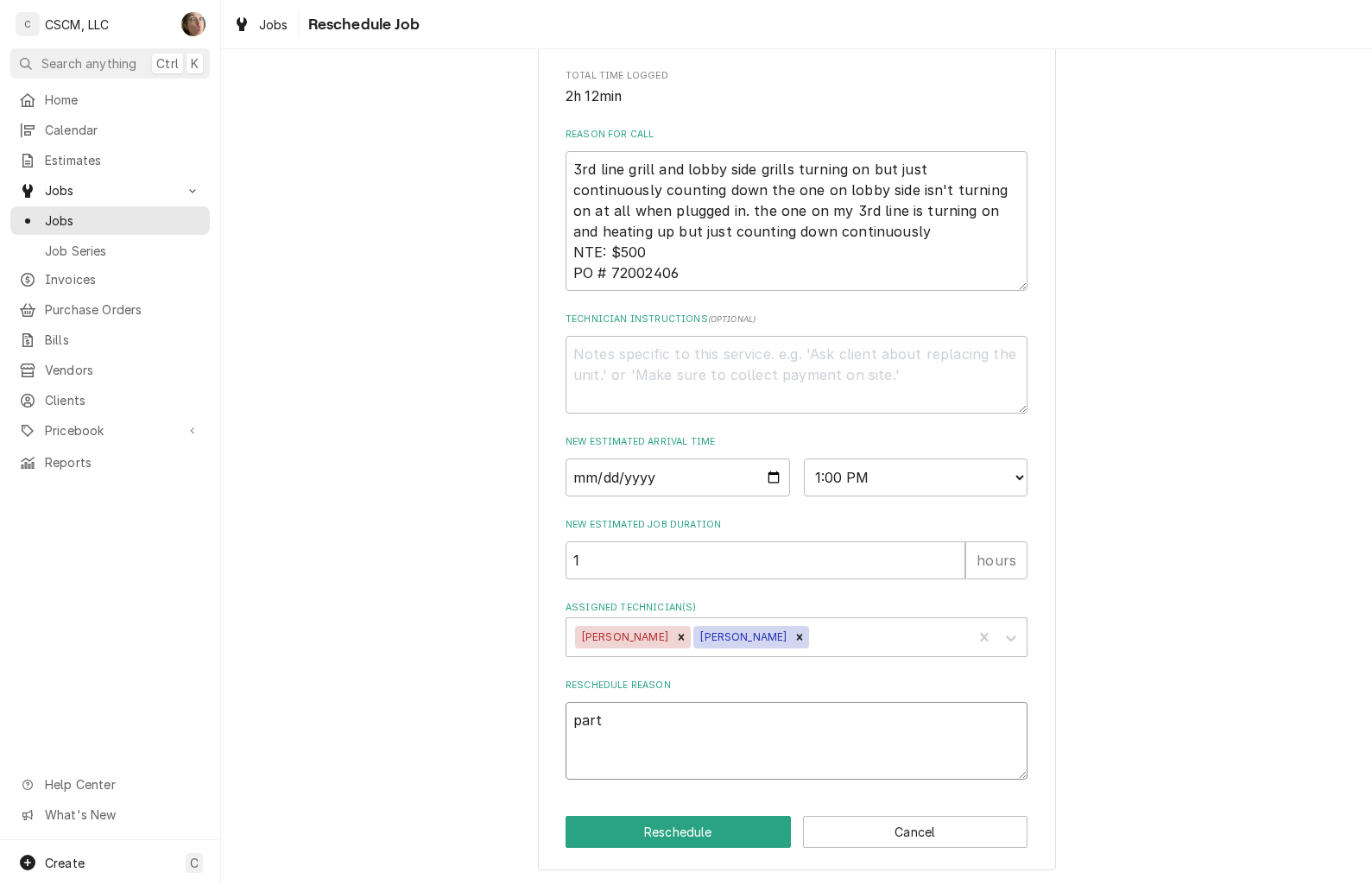
type textarea "x"
type textarea "parts"
type textarea "x"
type textarea "part"
type textarea "x"
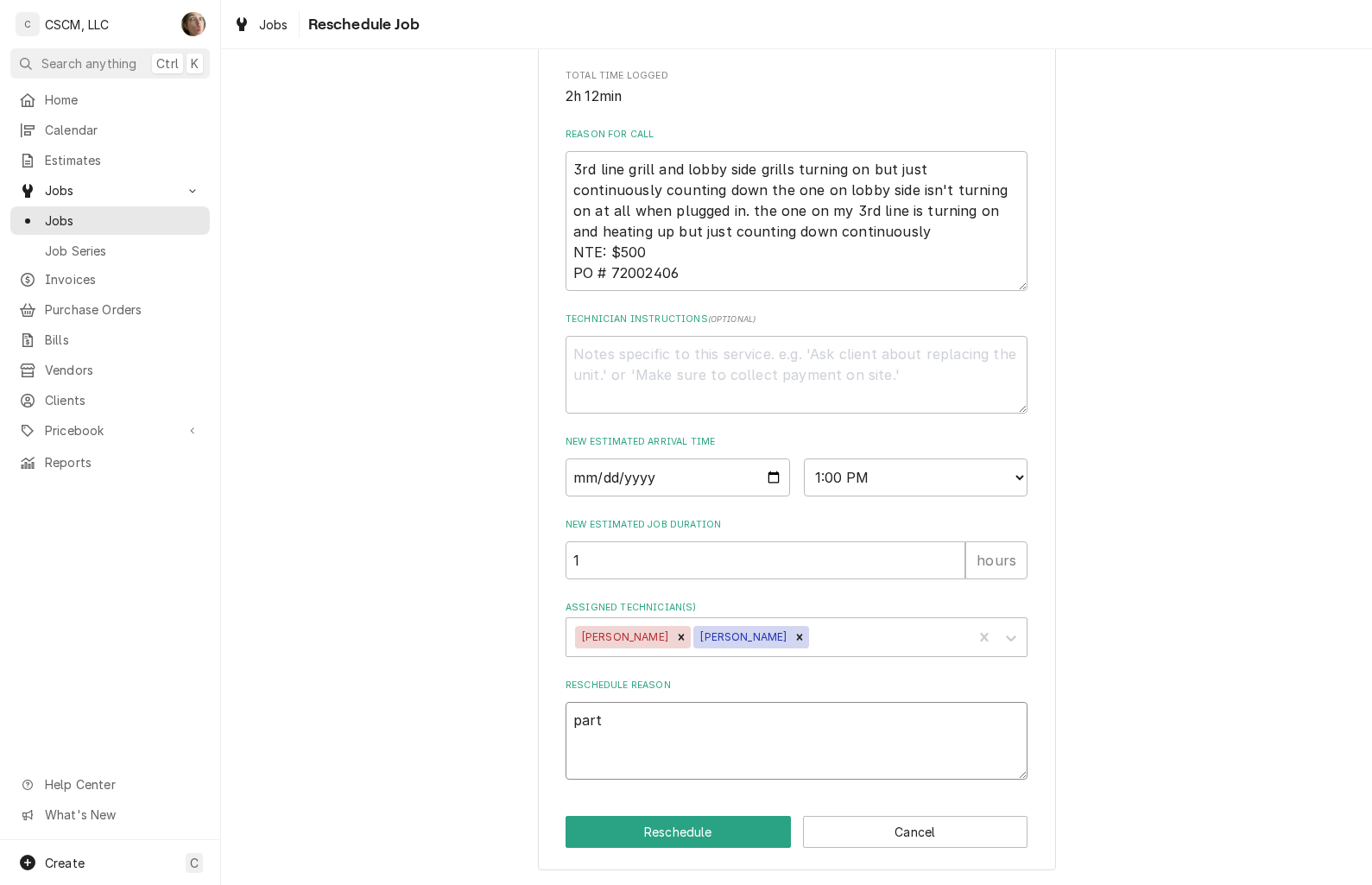
type textarea "par"
type textarea "x"
type textarea "pa"
type textarea "x"
type textarea "p"
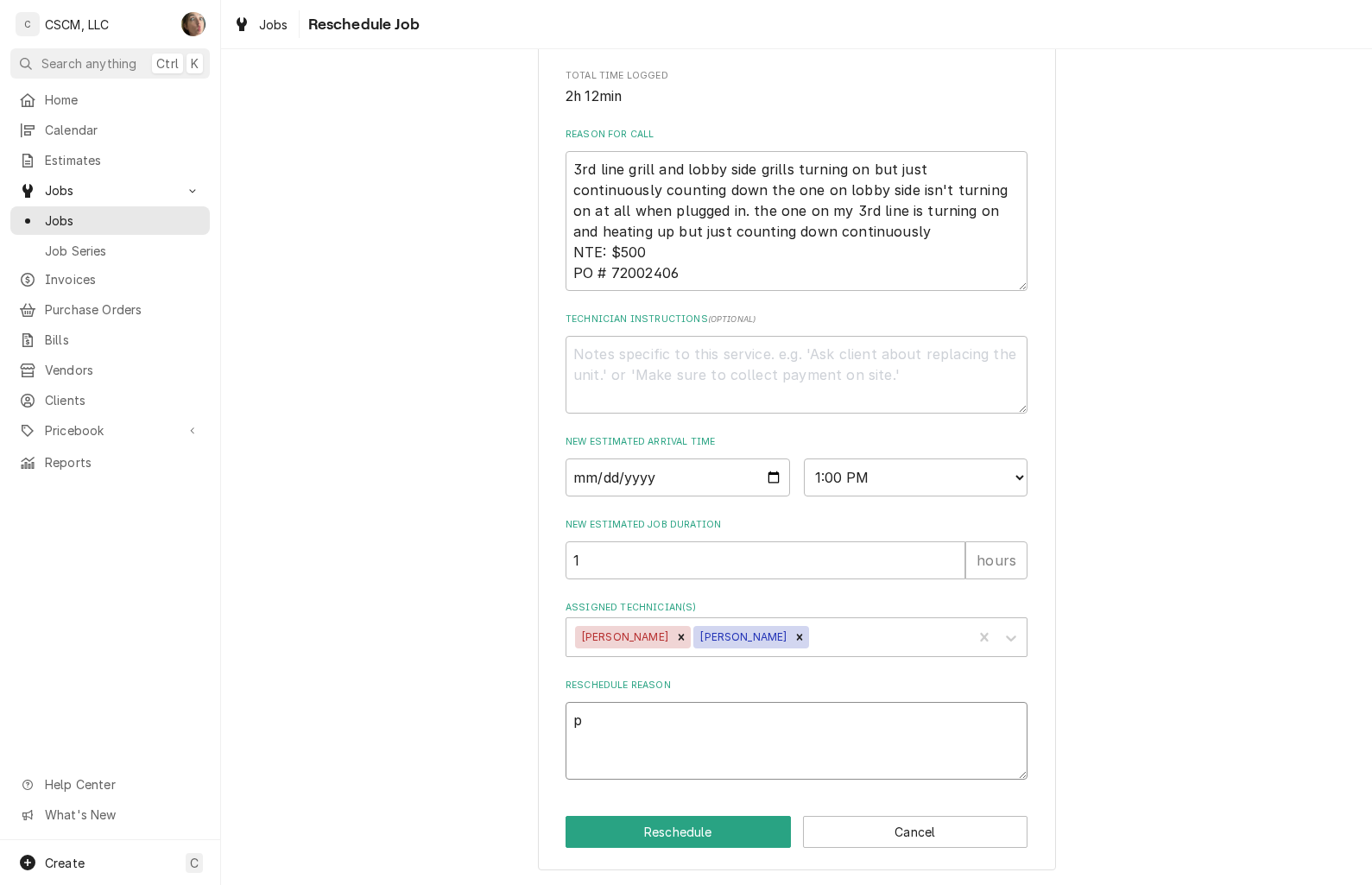
type textarea "x"
type textarea "fo"
type textarea "x"
type textarea "fol"
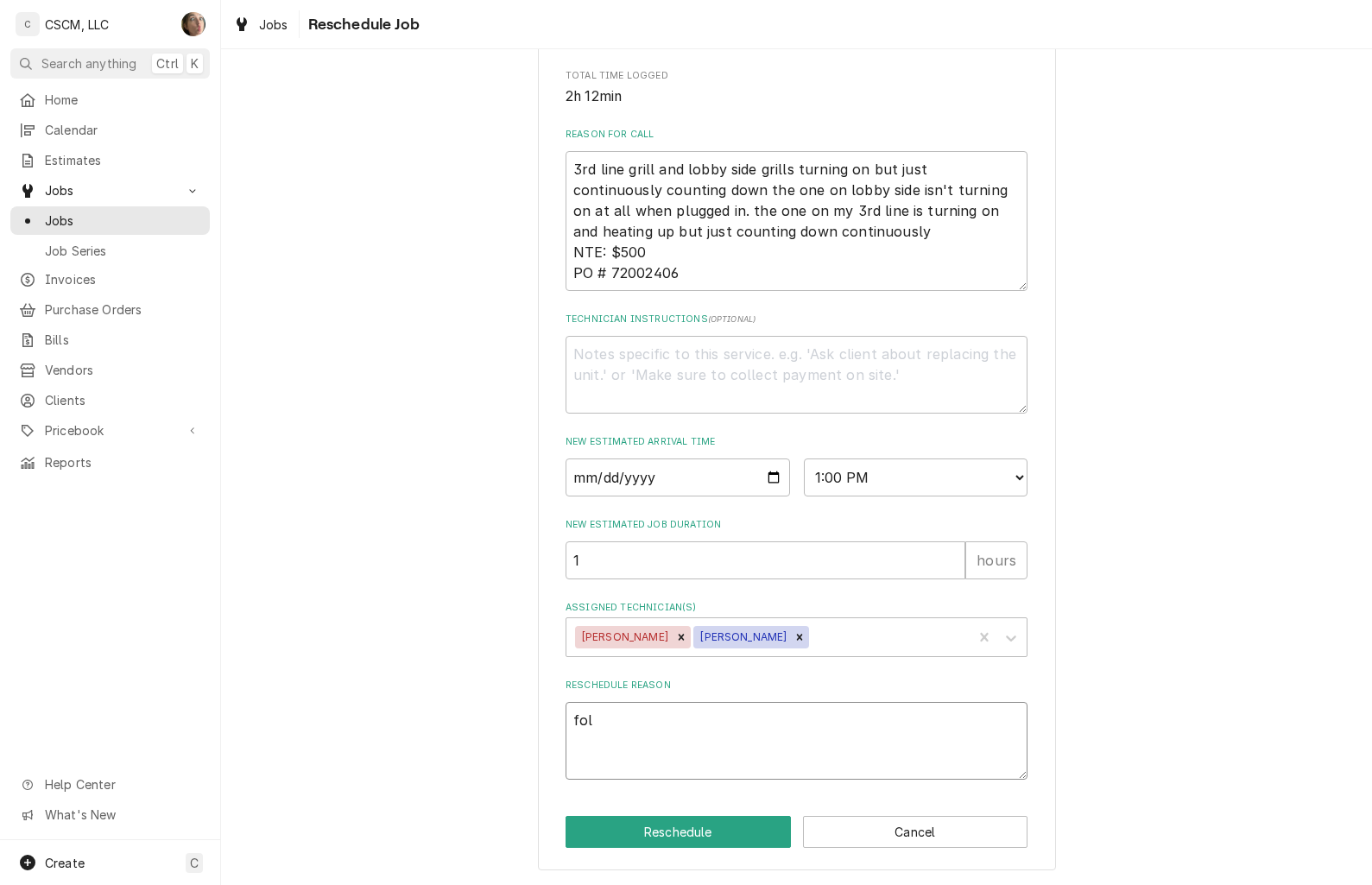
type textarea "x"
type textarea "foll"
type textarea "x"
type textarea "follo"
type textarea "x"
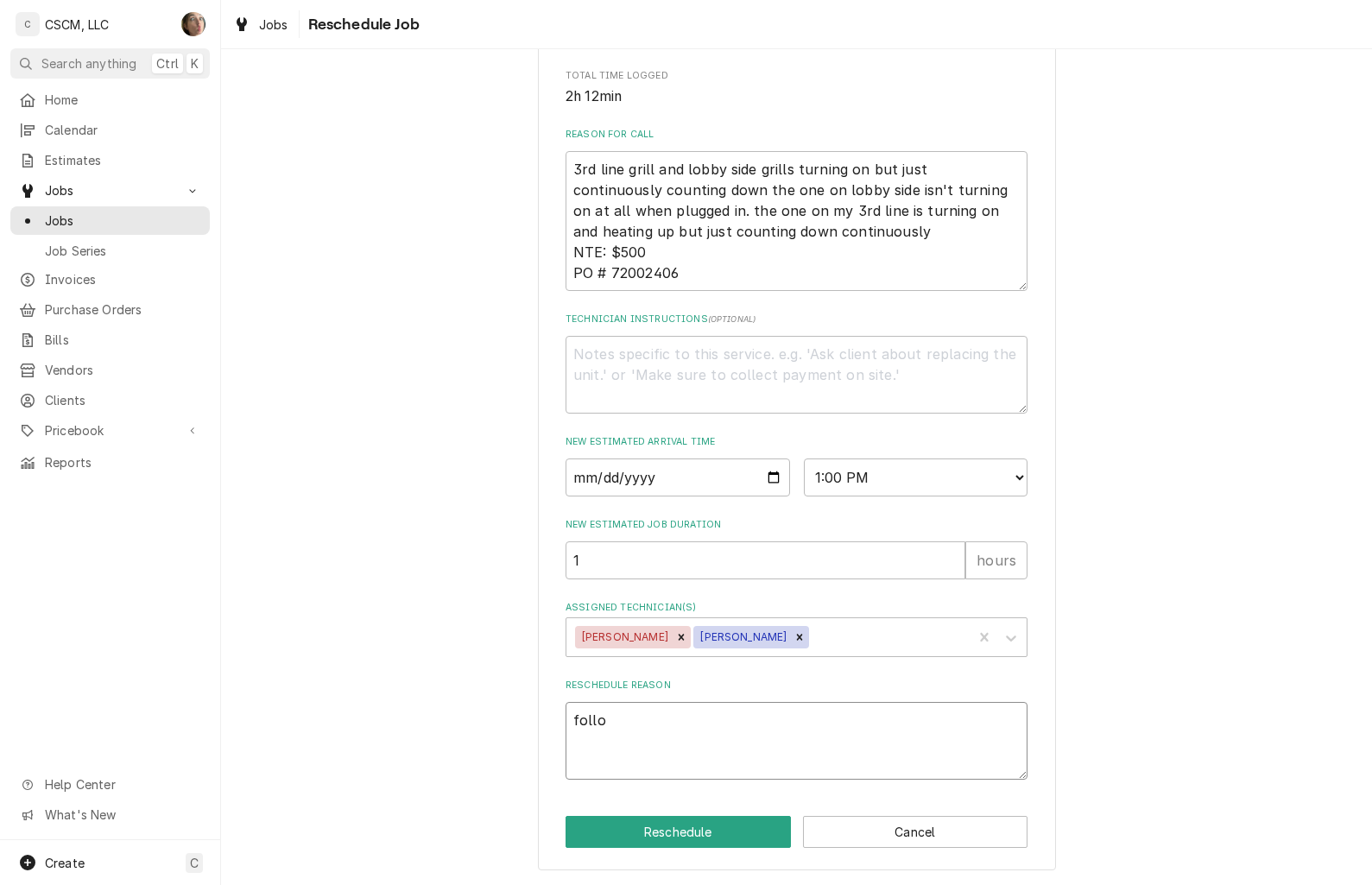
type textarea "follow"
type textarea "x"
type textarea "follow"
type textarea "x"
type textarea "follow u"
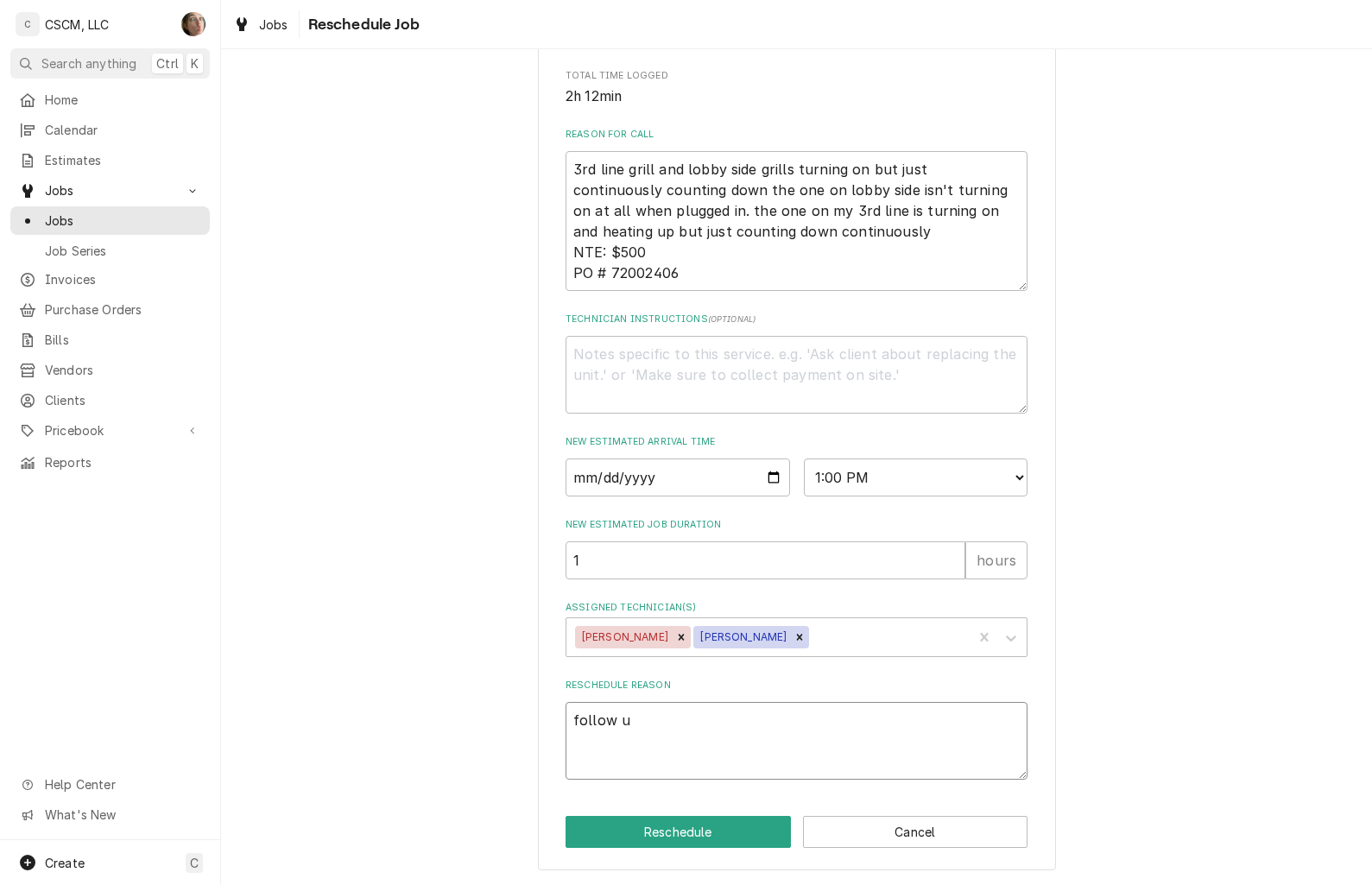
type textarea "x"
type textarea "follow up"
type textarea "x"
type textarea "follow up"
click at [629, 825] on button "Reschedule" at bounding box center [678, 832] width 225 height 32
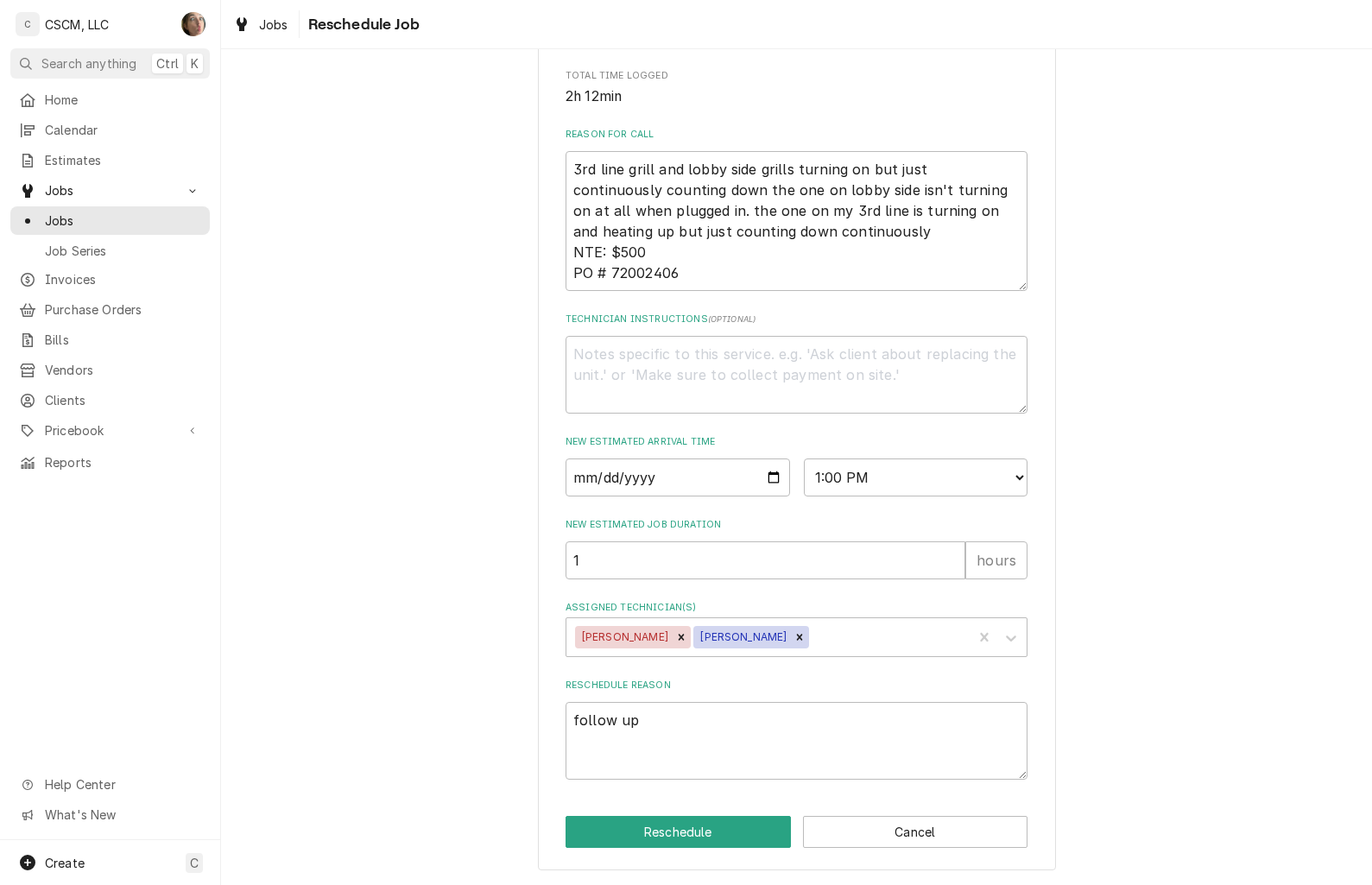
type textarea "x"
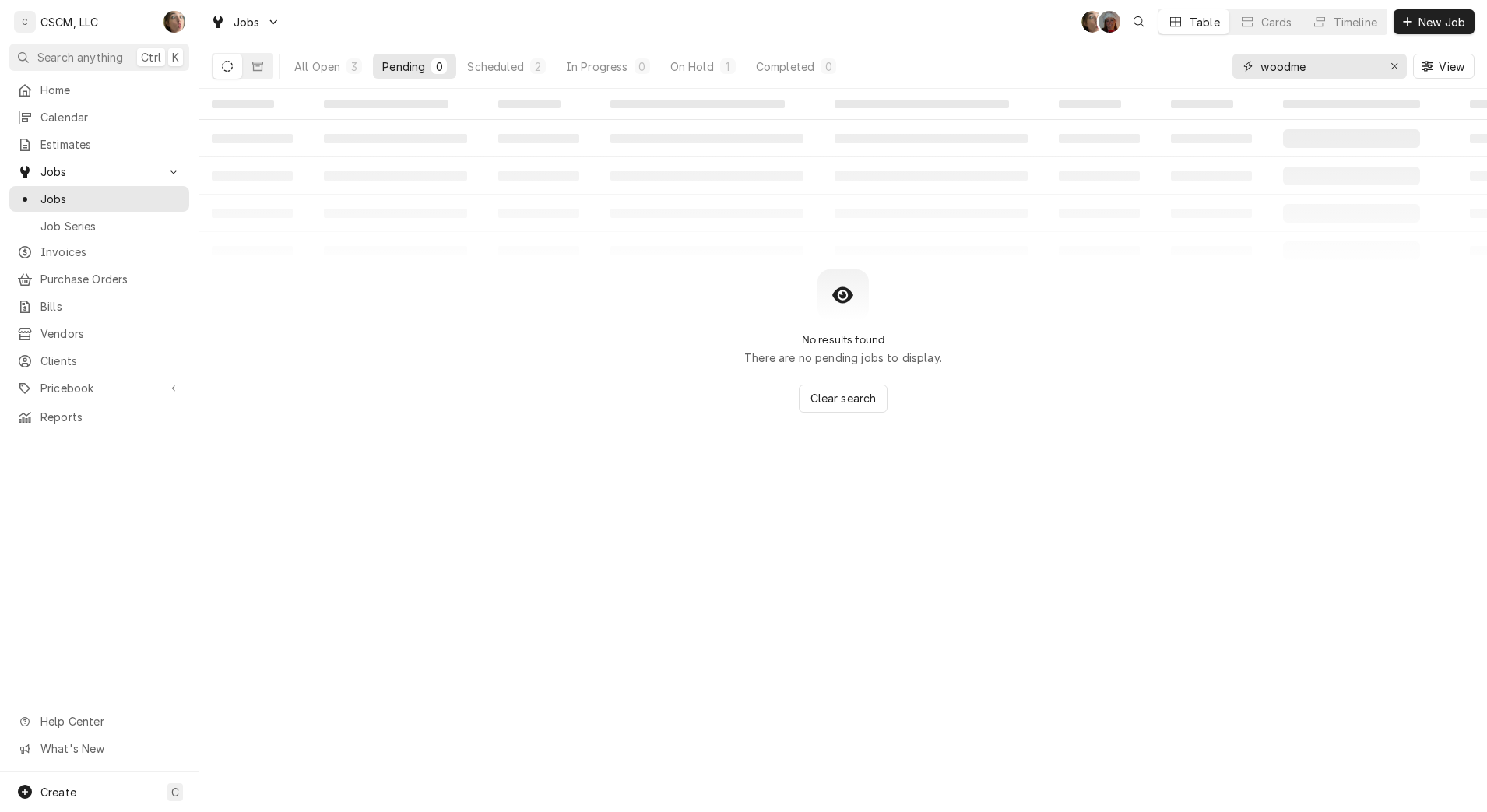
click at [1237, 72] on div "Erase input" at bounding box center [1394, 66] width 15 height 15
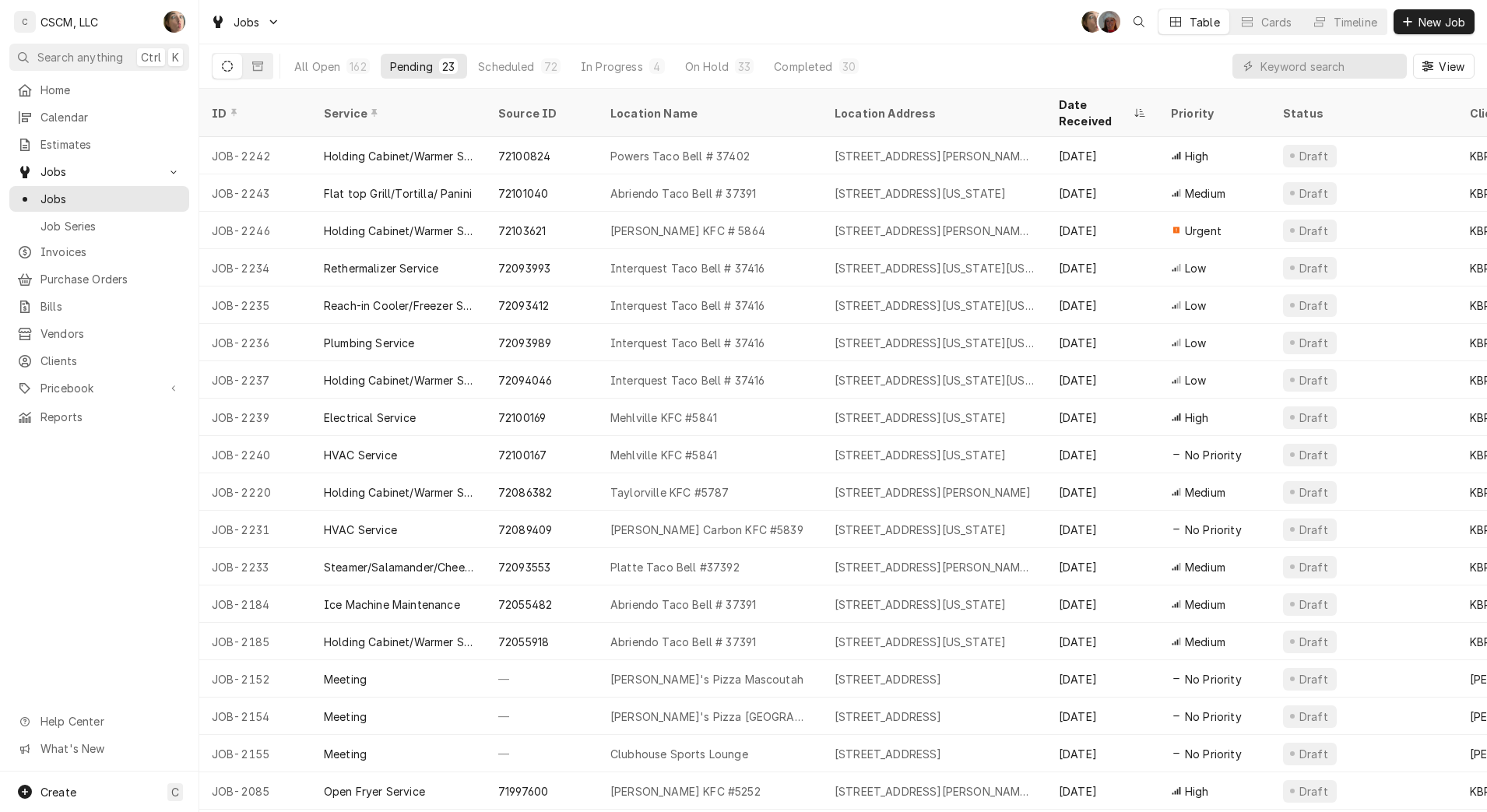
click at [760, 141] on div "Powers Taco Bell # 37402" at bounding box center [709, 156] width 224 height 38
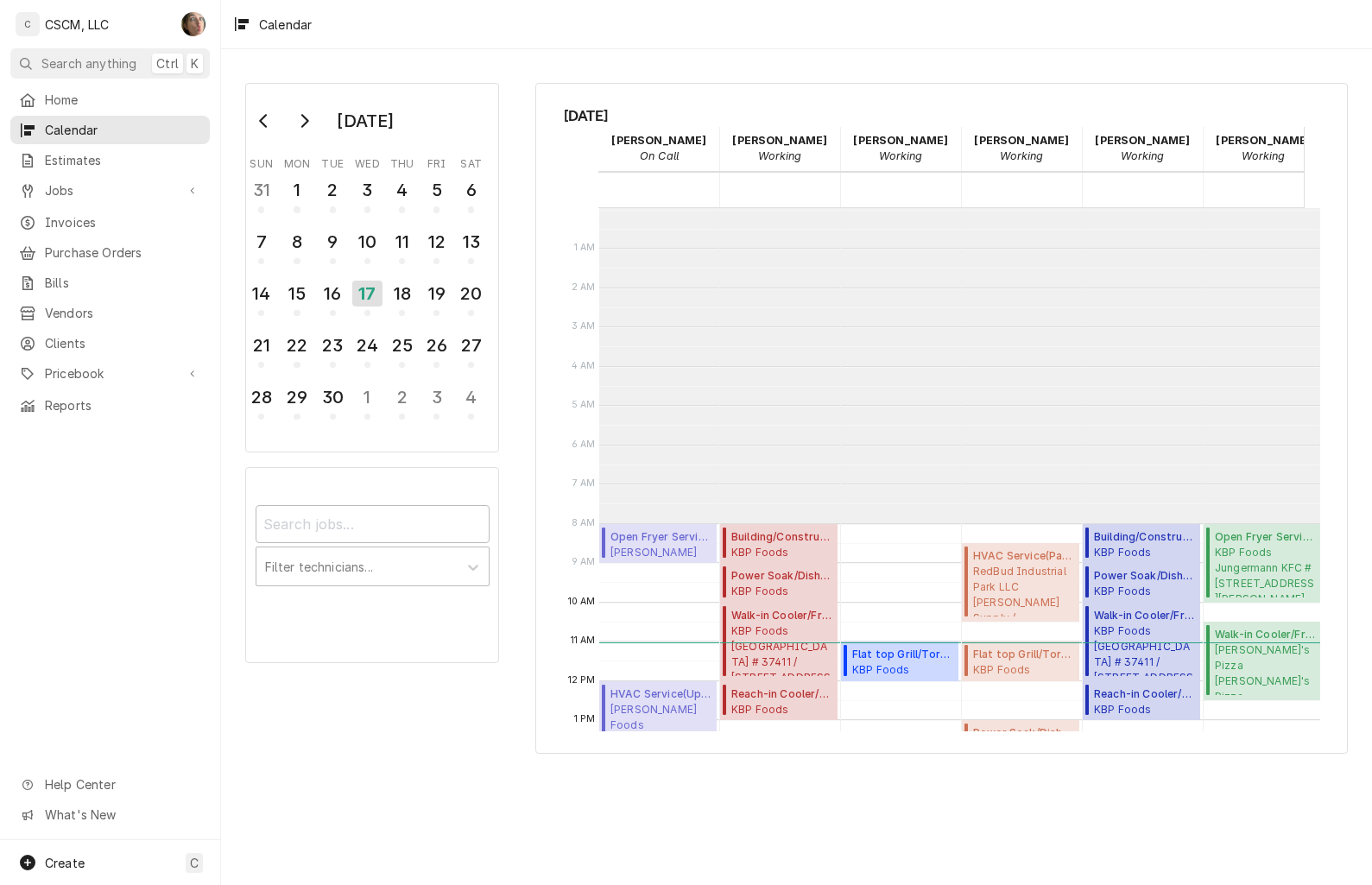
scroll to position [314, 0]
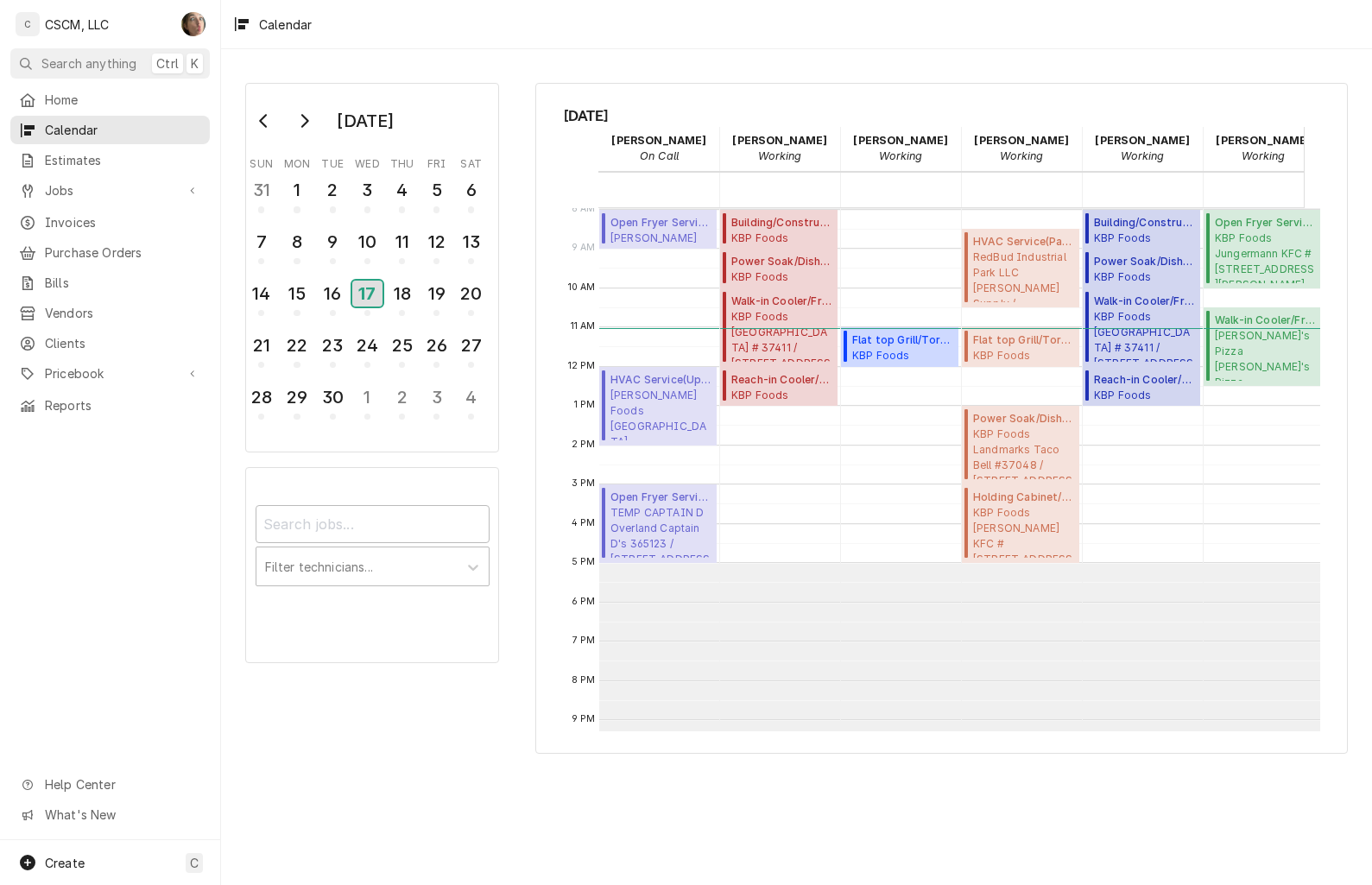
click at [364, 294] on div "17" at bounding box center [367, 293] width 30 height 26
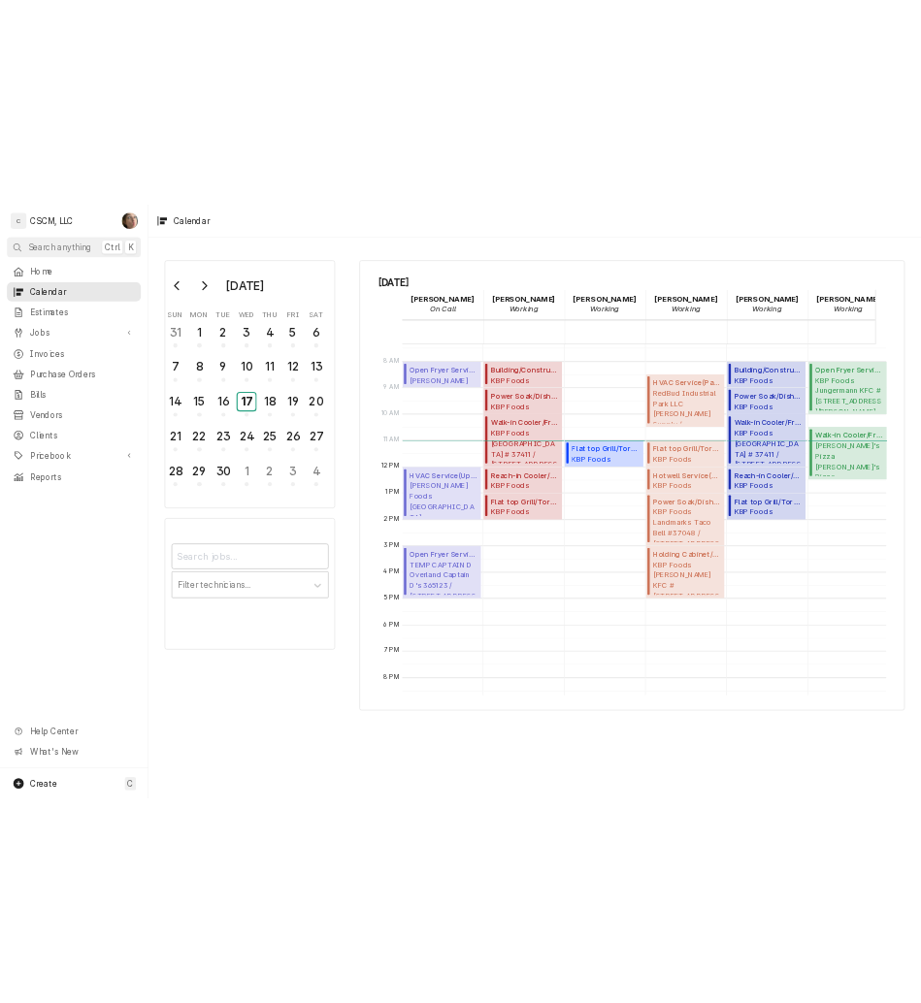
scroll to position [328, 0]
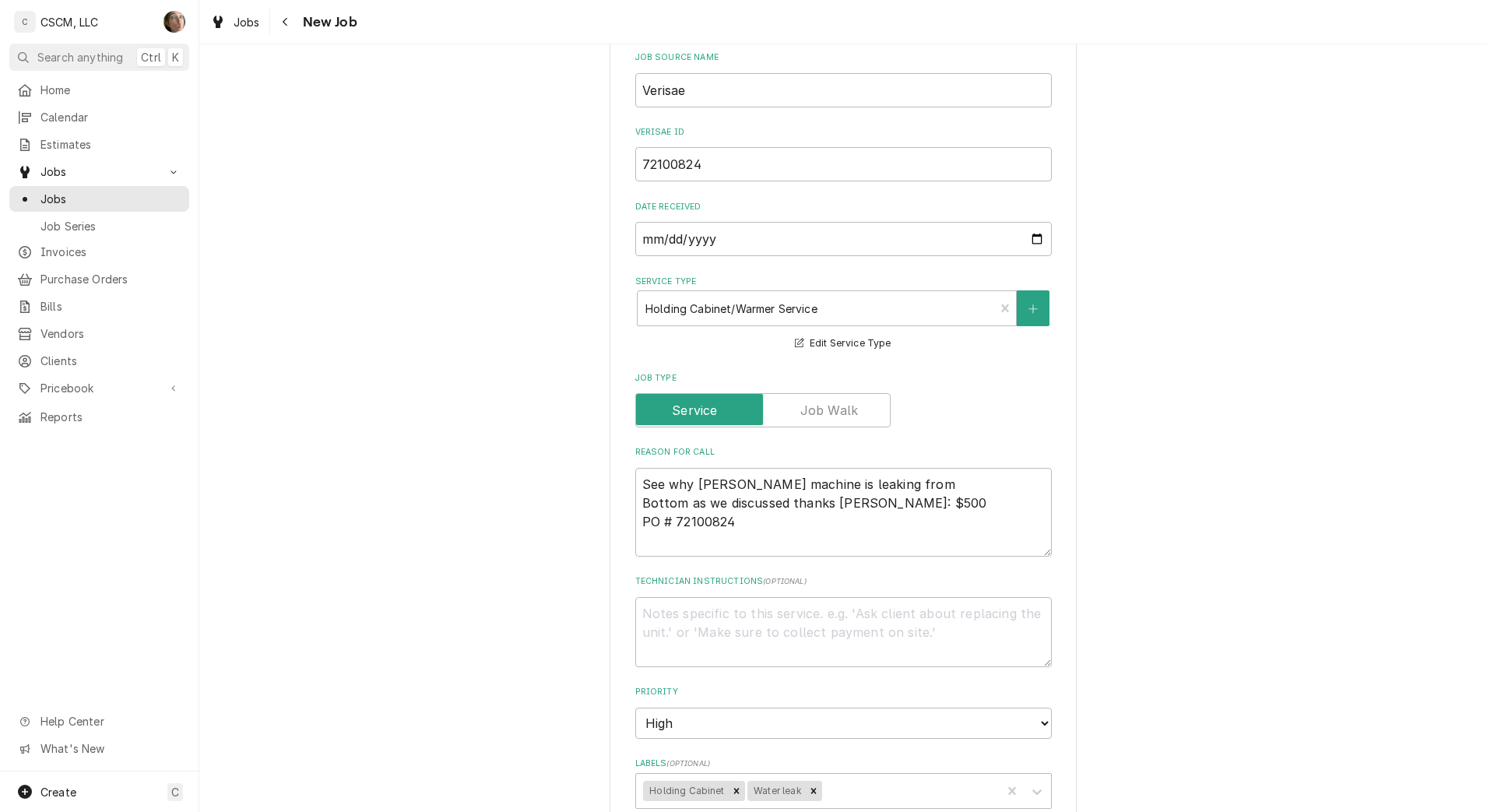
type textarea "x"
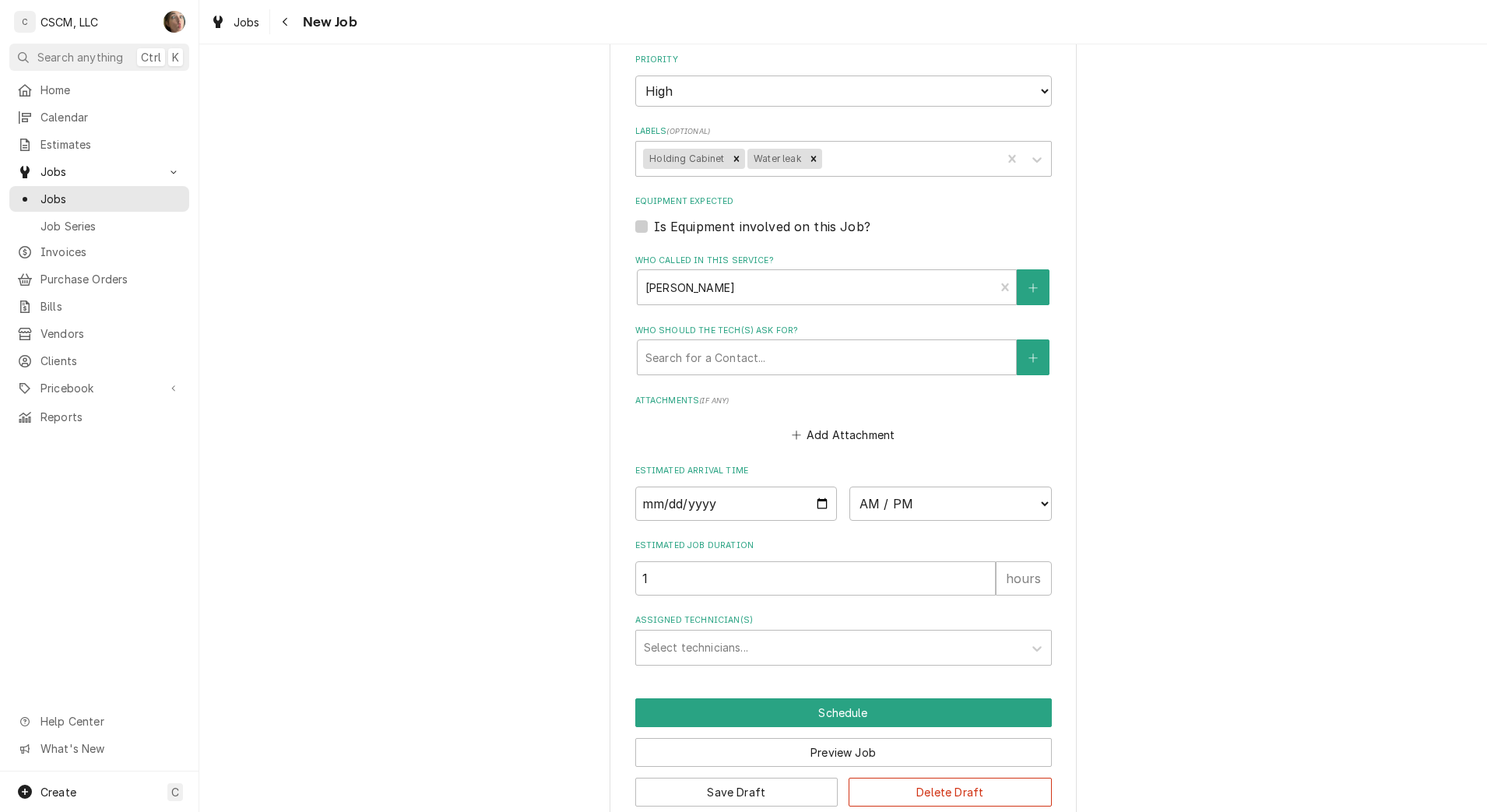
scroll to position [1087, 0]
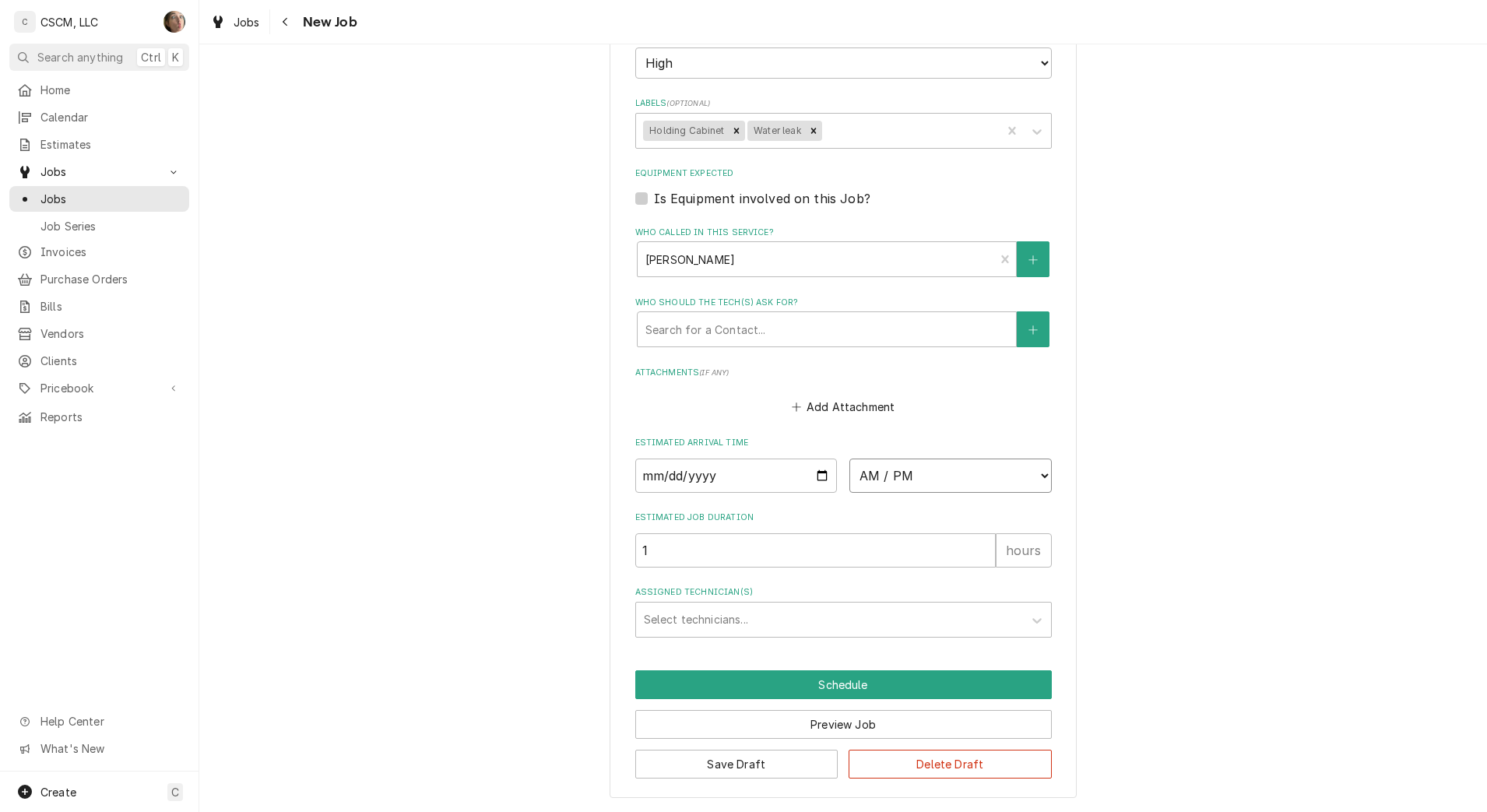
click at [928, 465] on select "AM / PM 6:00 AM 6:15 AM 6:30 AM 6:45 AM 7:00 AM 7:15 AM 7:30 AM 7:45 AM 8:00 AM…" at bounding box center [951, 476] width 202 height 35
select select "14:00:00"
click at [850, 459] on select "AM / PM 6:00 AM 6:15 AM 6:30 AM 6:45 AM 7:00 AM 7:15 AM 7:30 AM 7:45 AM 8:00 AM…" at bounding box center [951, 476] width 202 height 35
type textarea "x"
click at [811, 477] on input "Date" at bounding box center [737, 476] width 202 height 35
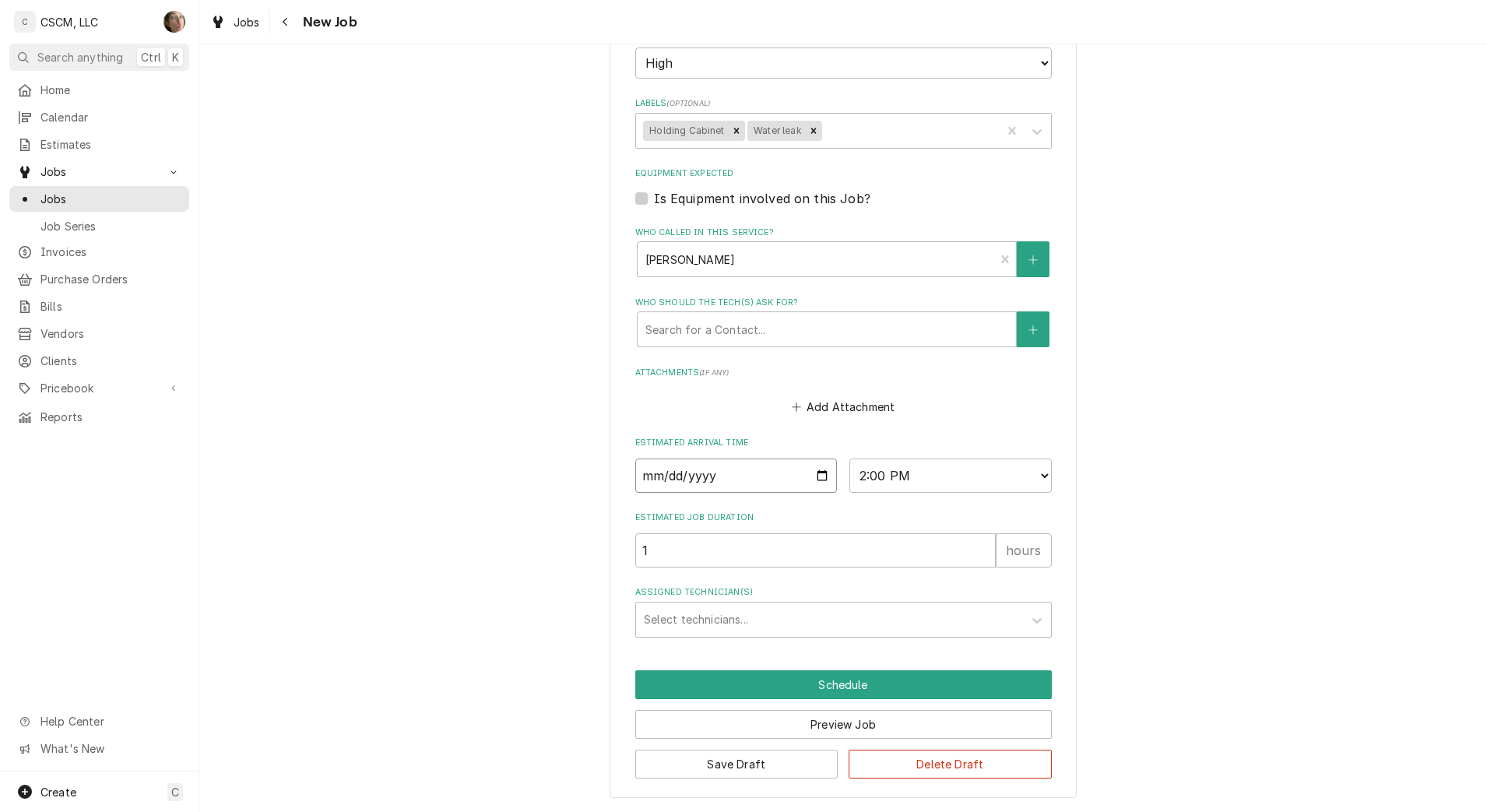
type input "[DATE]"
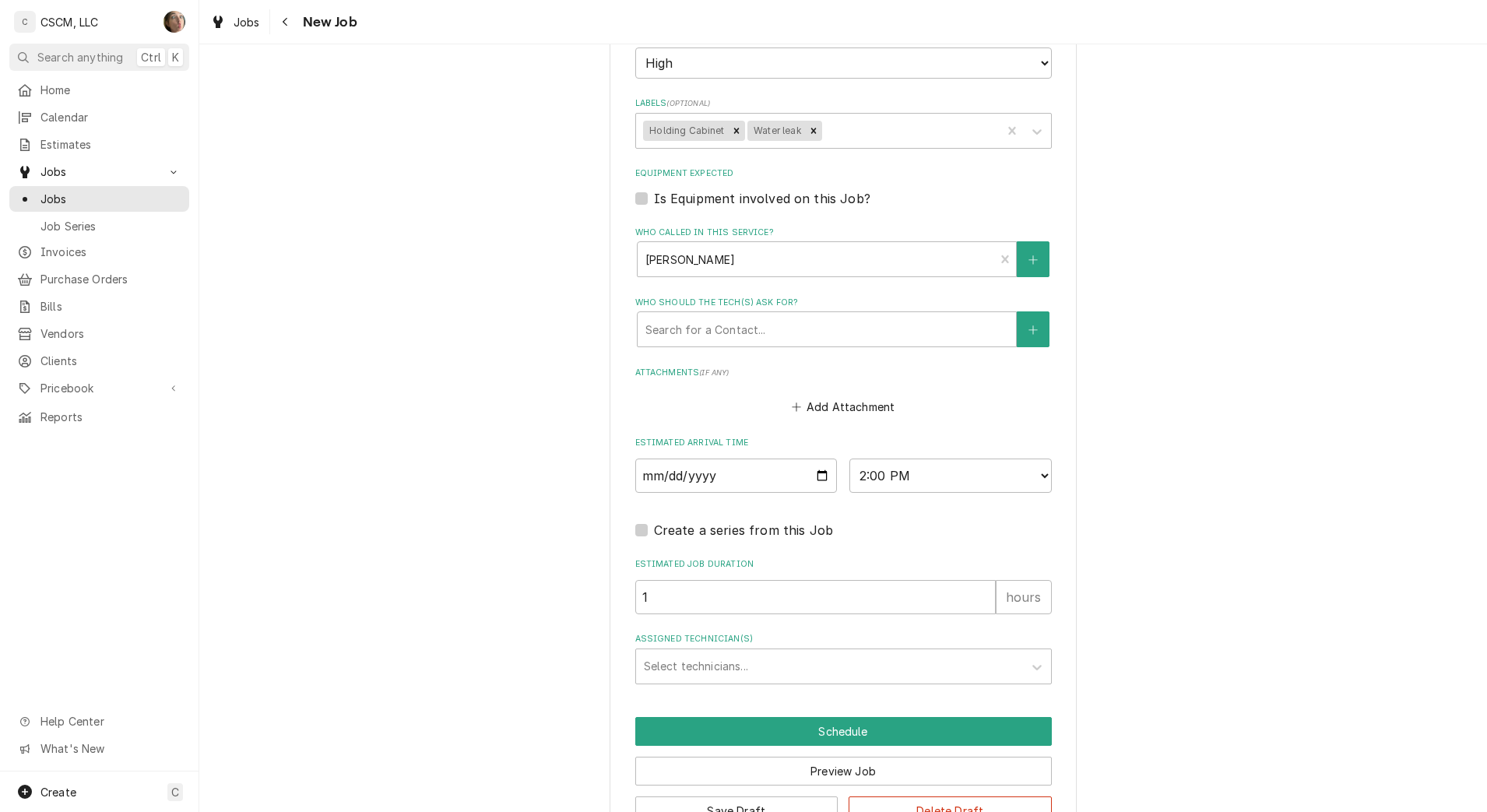
click at [701, 670] on div "Assigned Technician(s)" at bounding box center [829, 666] width 372 height 28
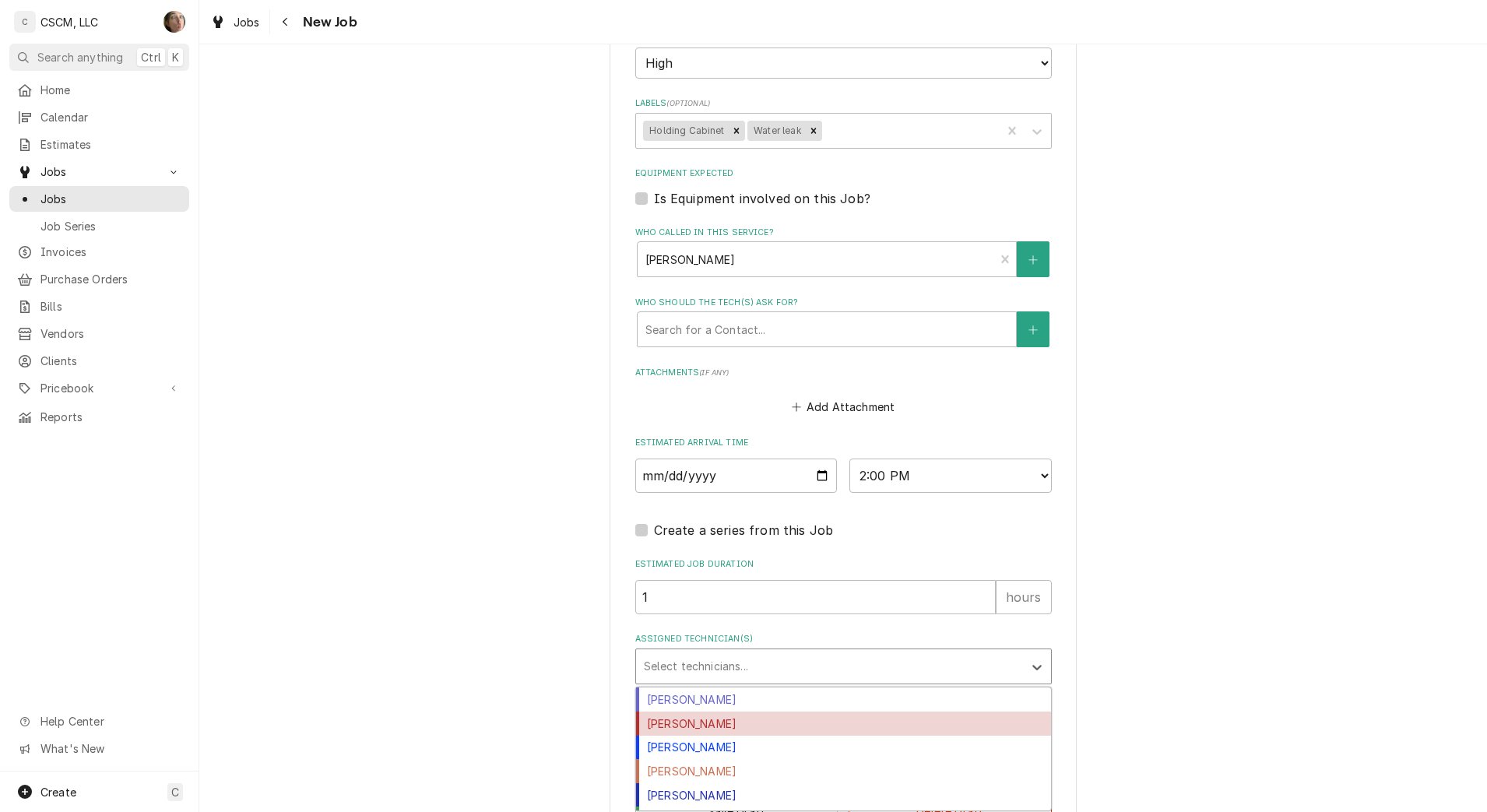
click at [699, 721] on div "[PERSON_NAME]" at bounding box center [843, 724] width 415 height 24
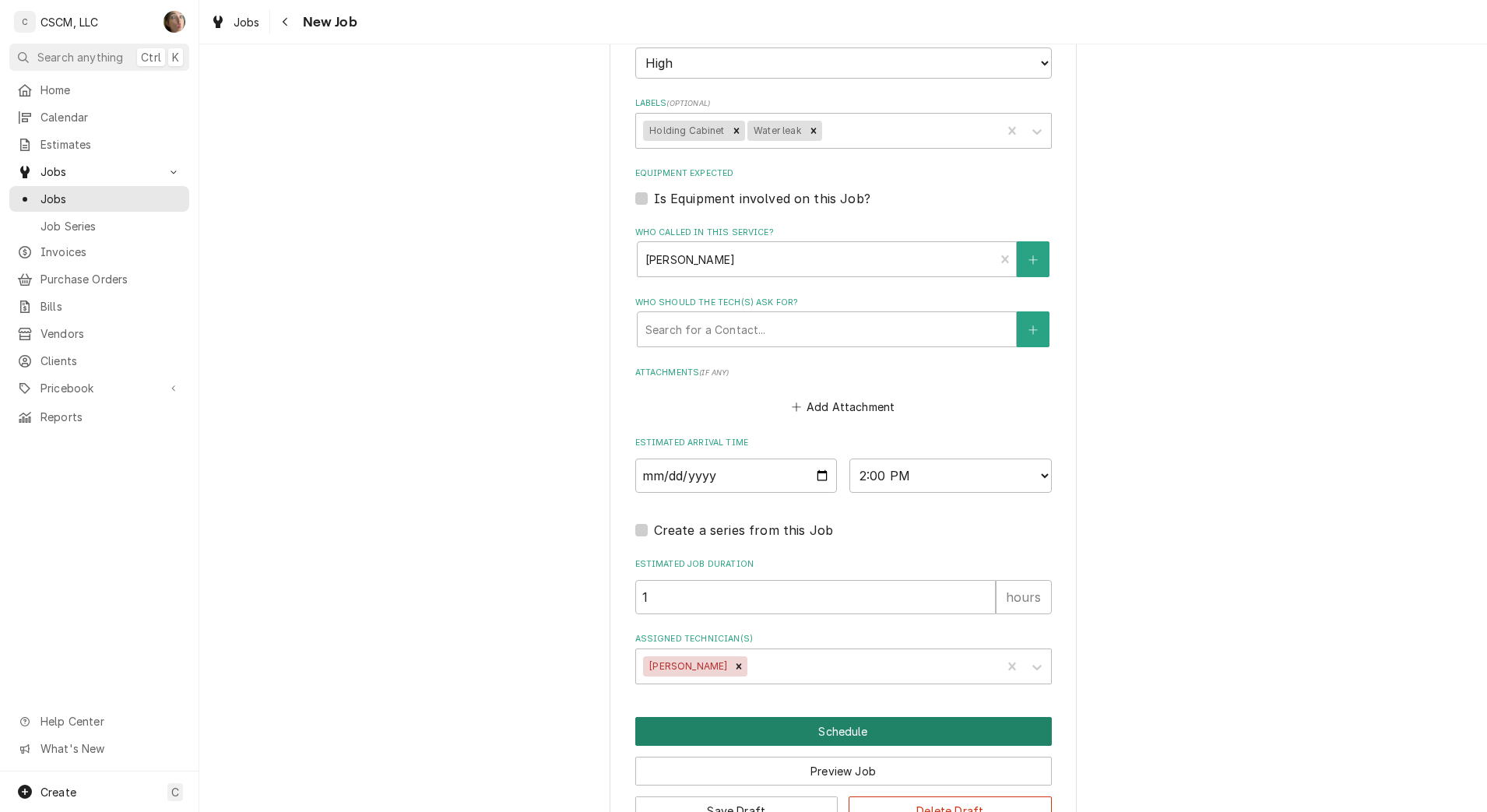
click at [709, 728] on button "Schedule" at bounding box center [843, 732] width 416 height 29
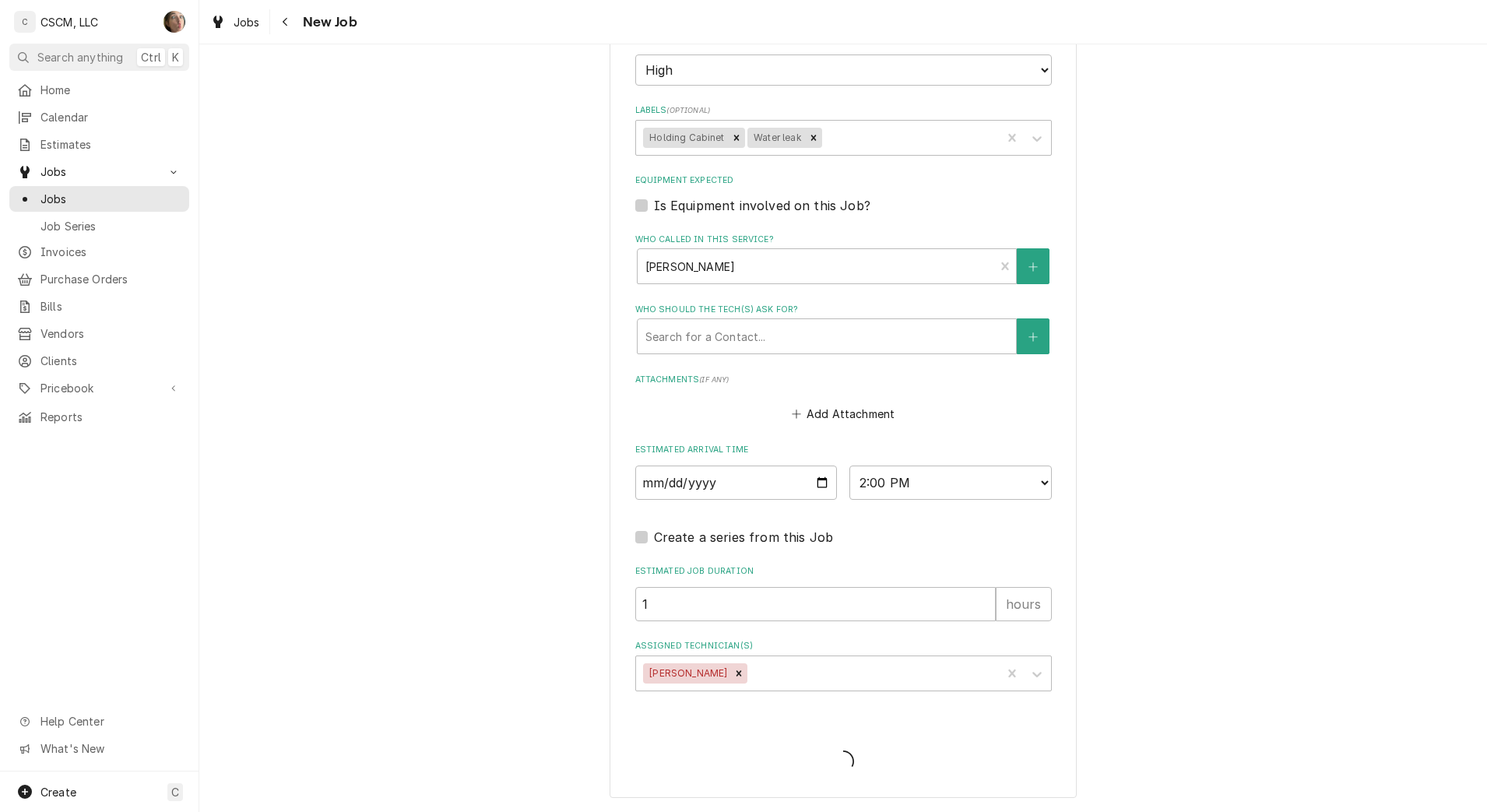
scroll to position [1080, 0]
type textarea "x"
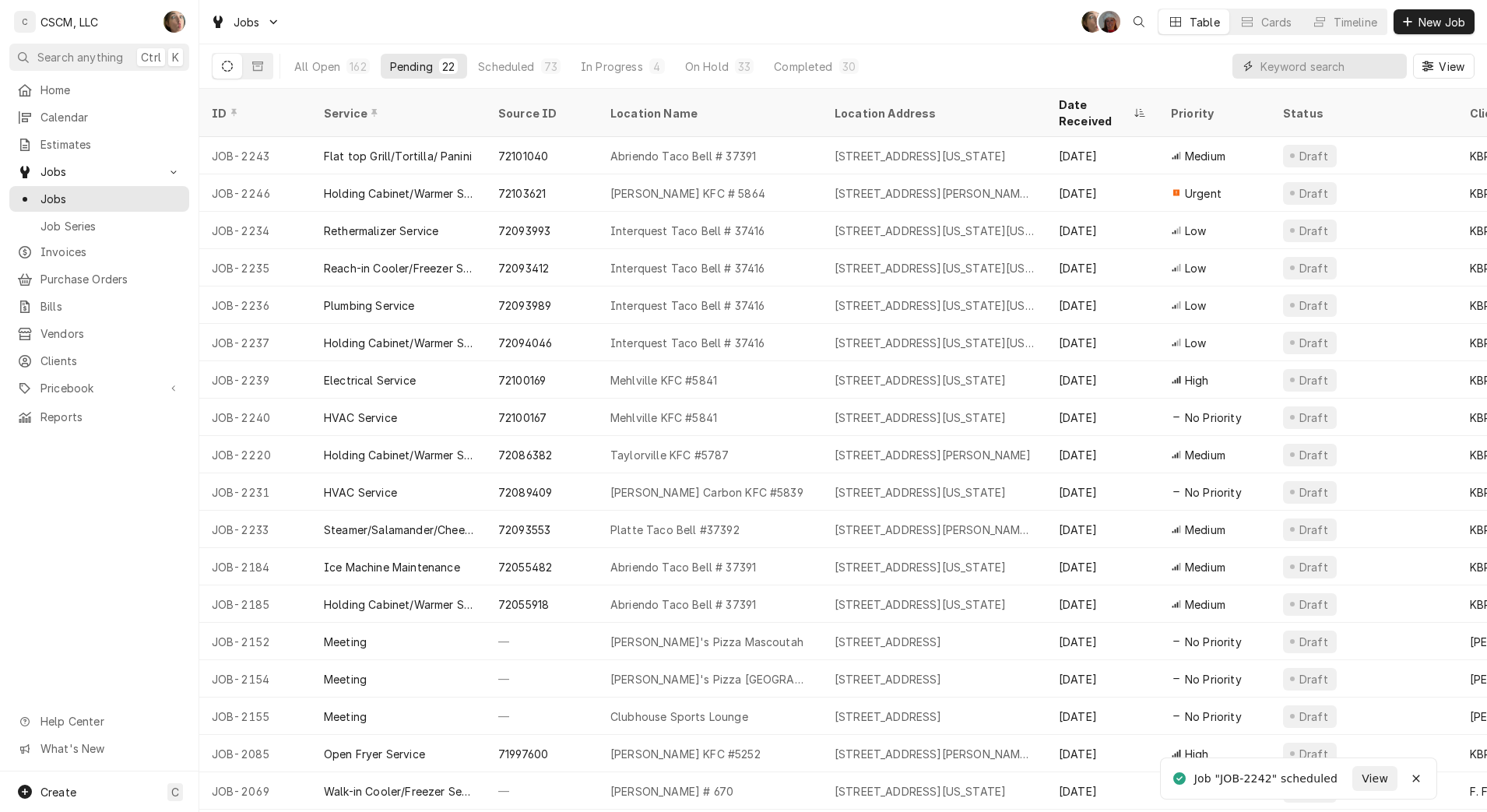
click at [1302, 63] on input "Dynamic Content Wrapper" at bounding box center [1330, 66] width 139 height 25
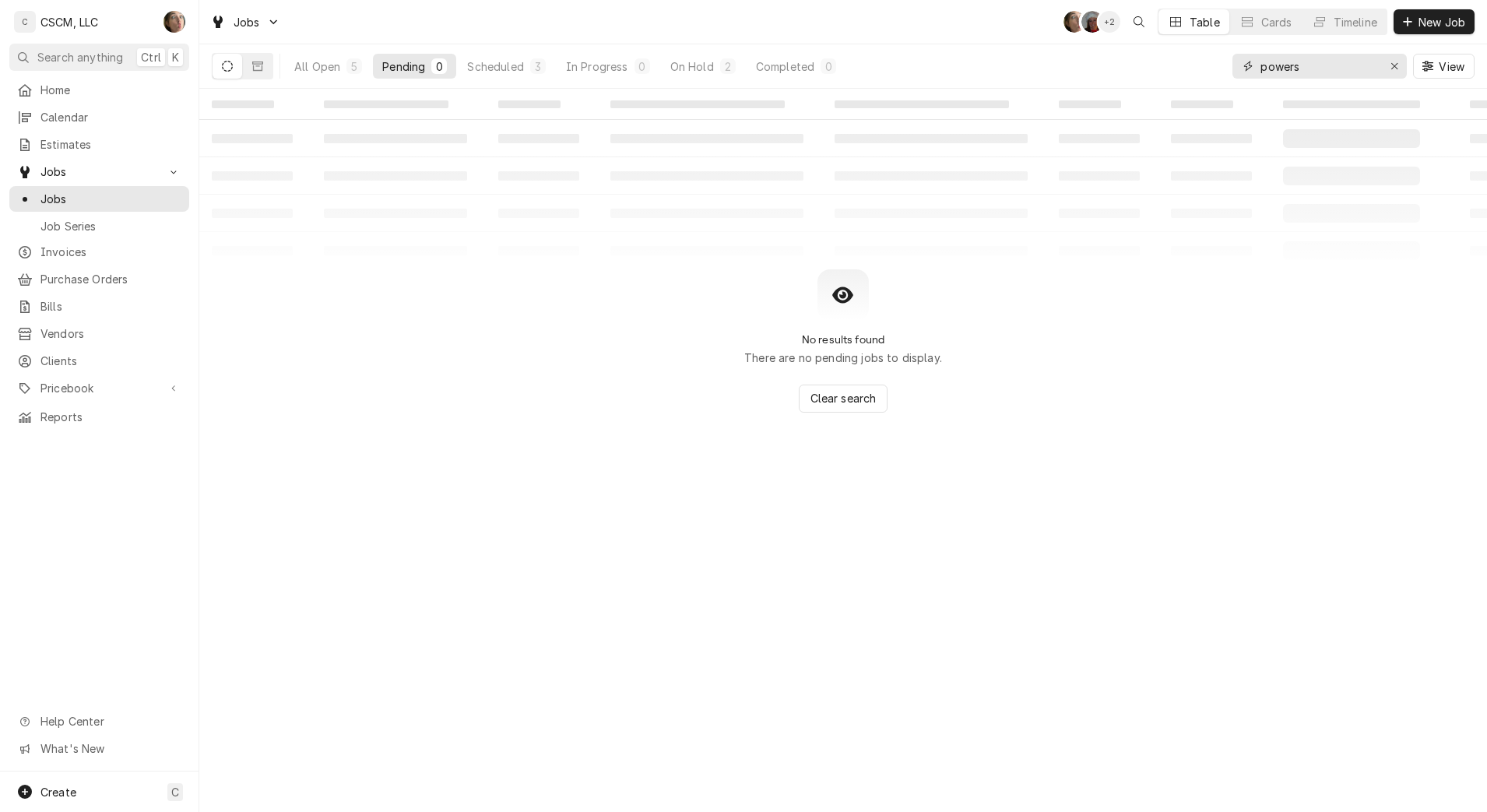
type input "powers"
click at [328, 59] on div "All Open" at bounding box center [317, 67] width 46 height 16
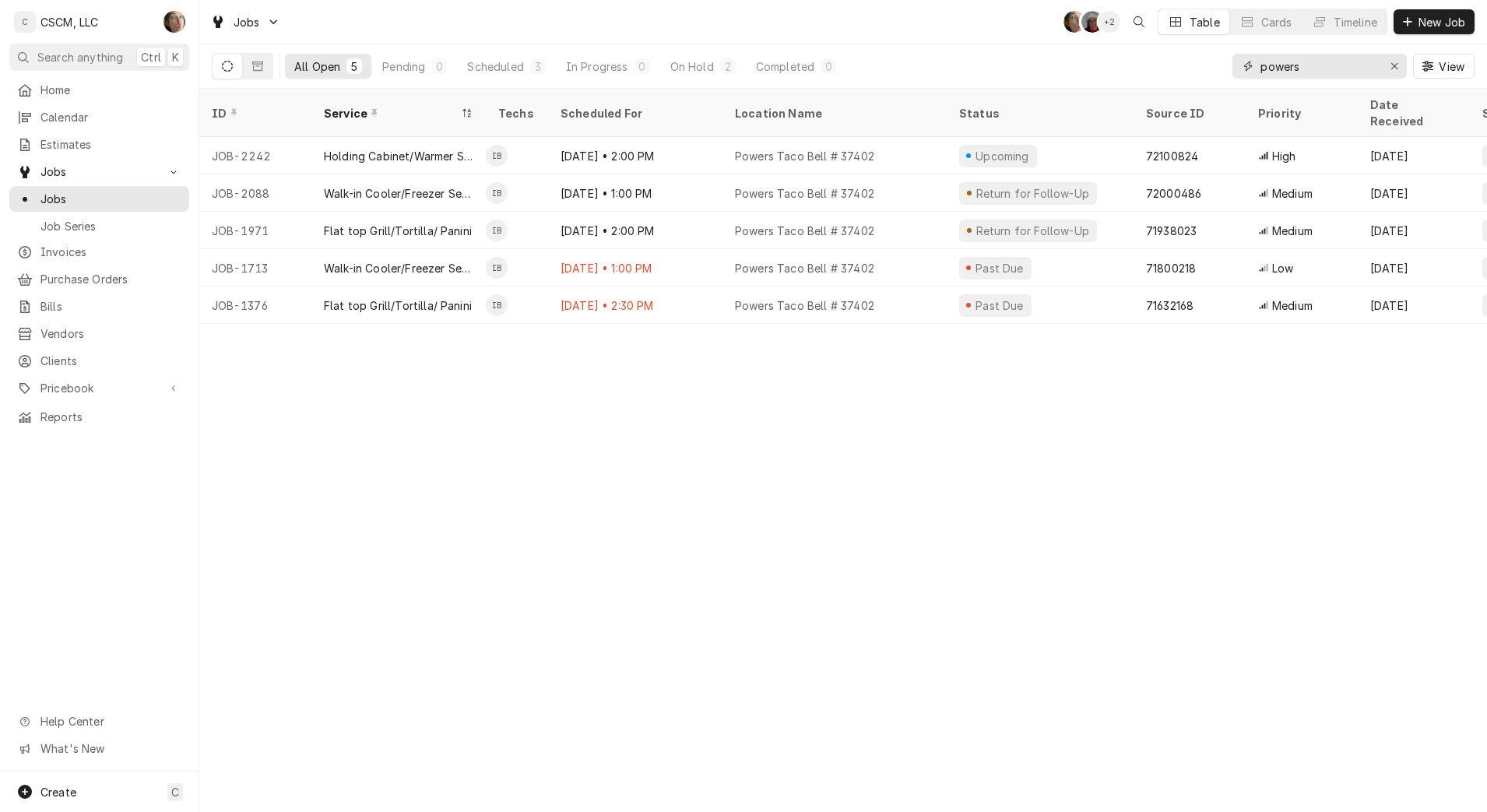
click at [1395, 65] on icon "Erase input" at bounding box center [1395, 67] width 9 height 11
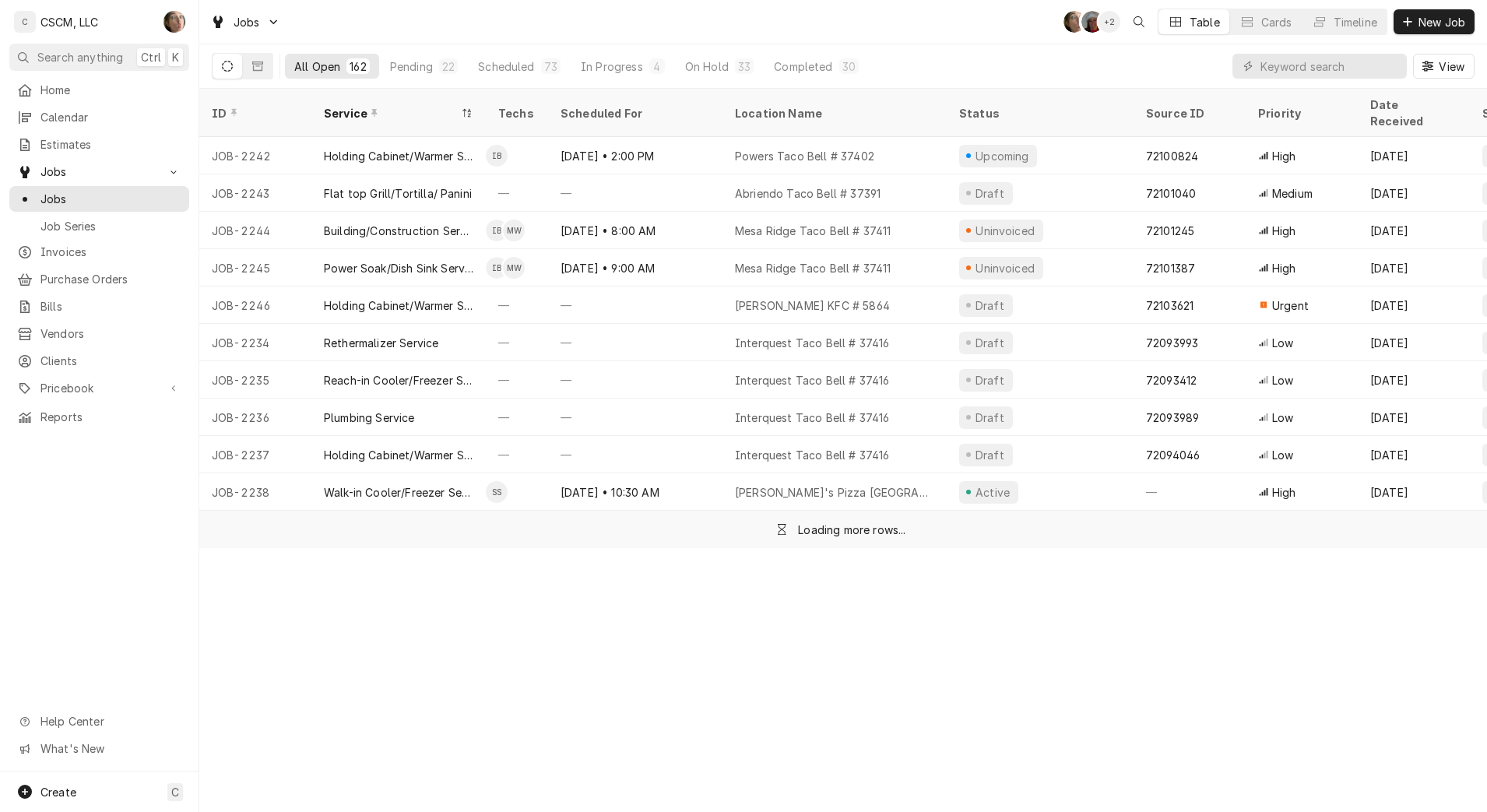
click at [407, 67] on div "Pending" at bounding box center [411, 67] width 43 height 16
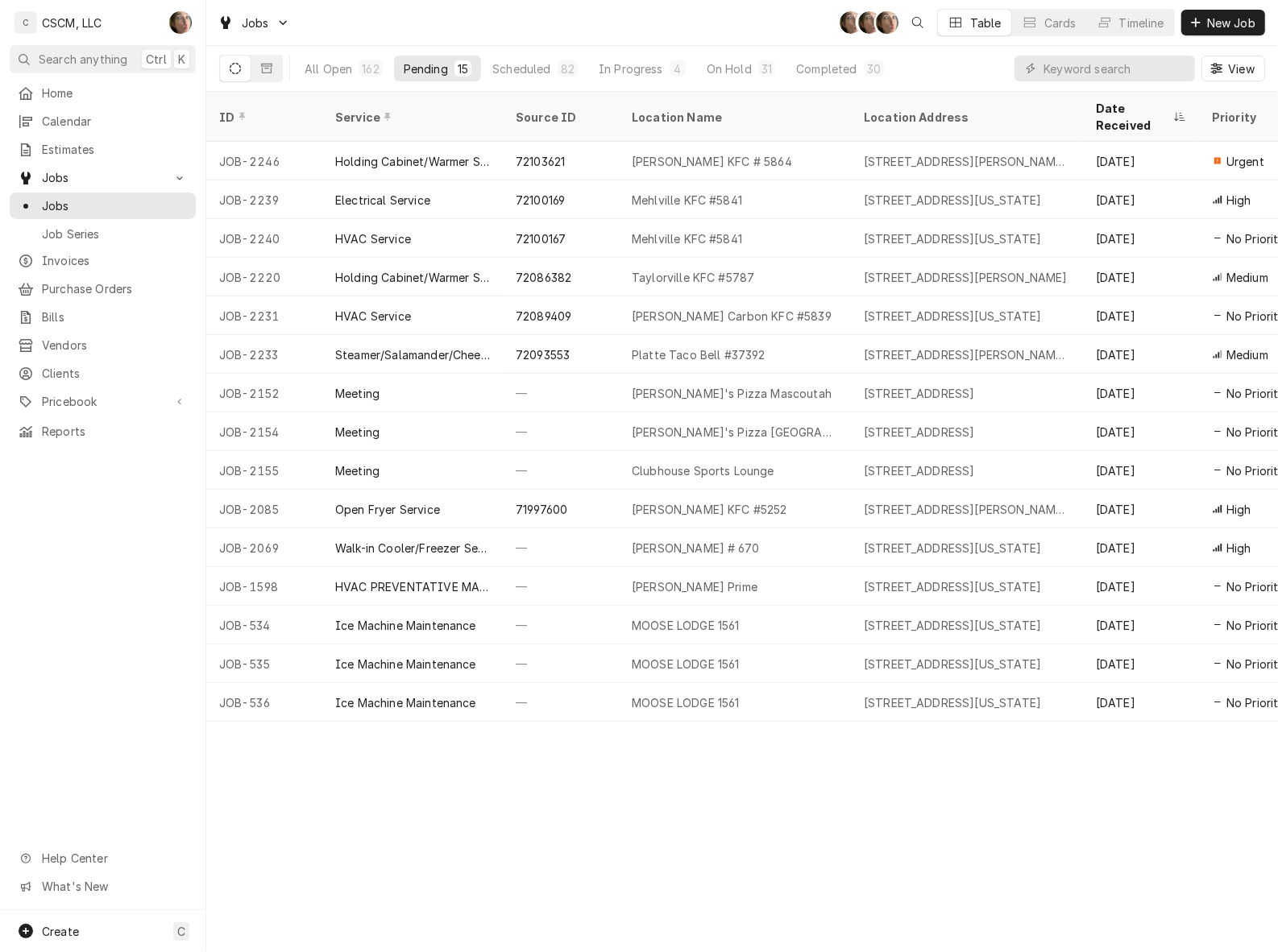
click at [66, 99] on div "Home" at bounding box center [103, 93] width 179 height 20
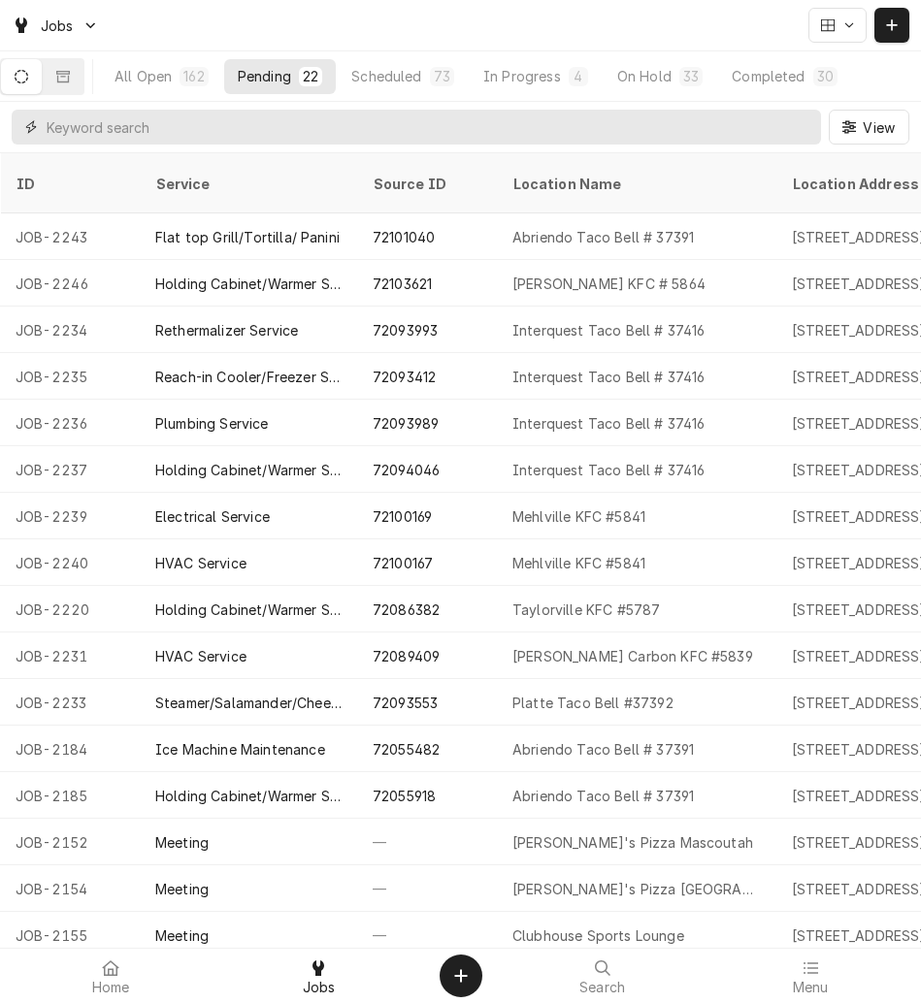
click at [705, 125] on input "Dynamic Content Wrapper" at bounding box center [429, 127] width 765 height 35
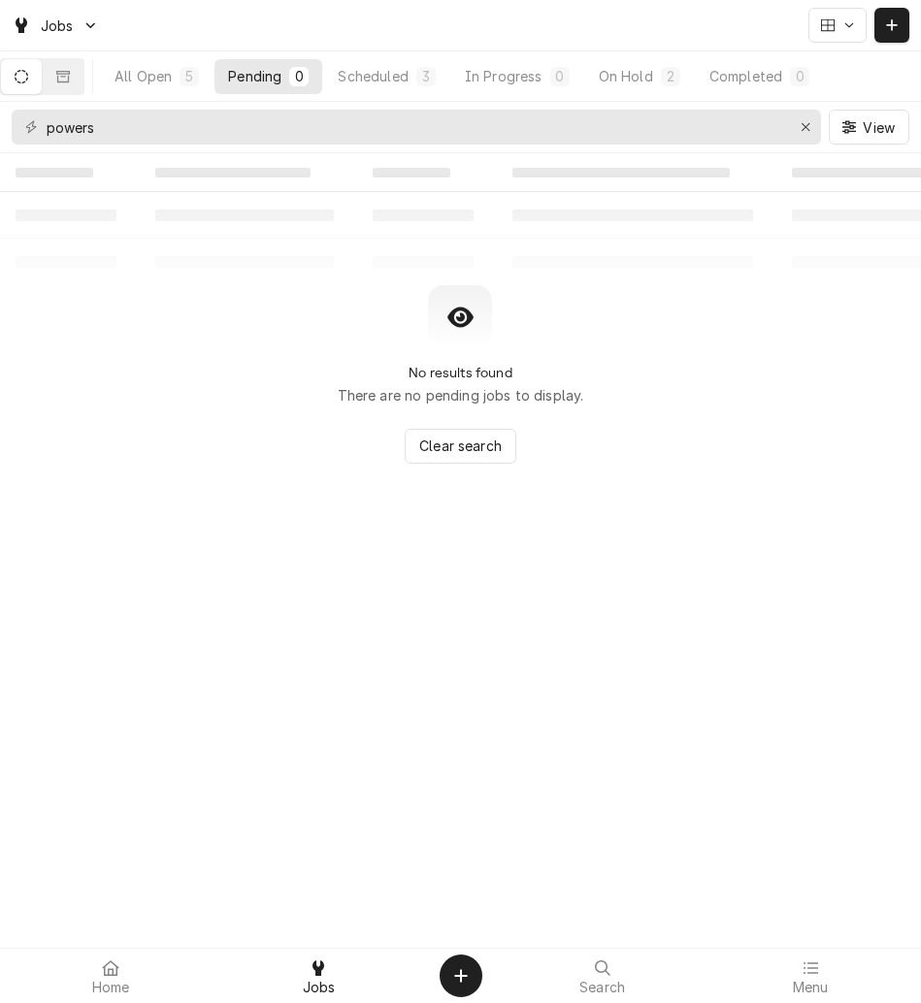
click at [164, 80] on div "All Open" at bounding box center [142, 76] width 57 height 20
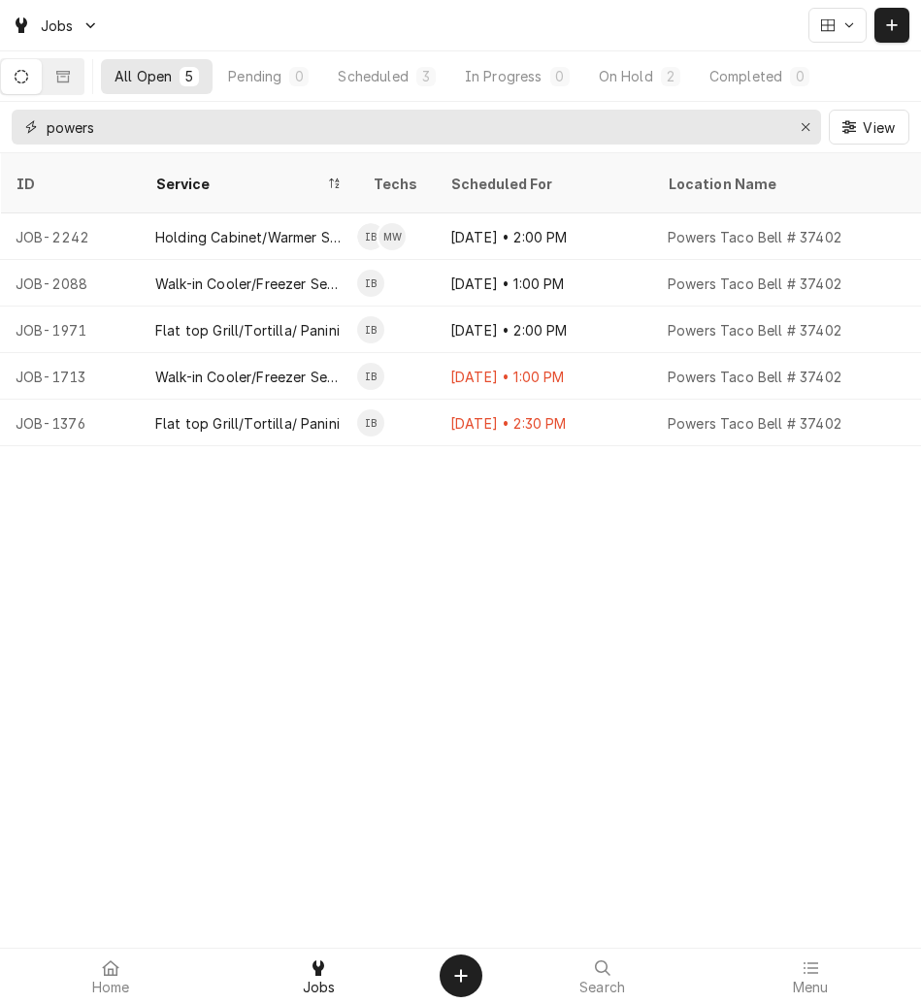
click at [190, 127] on input "powers" at bounding box center [415, 127] width 737 height 35
type input "p"
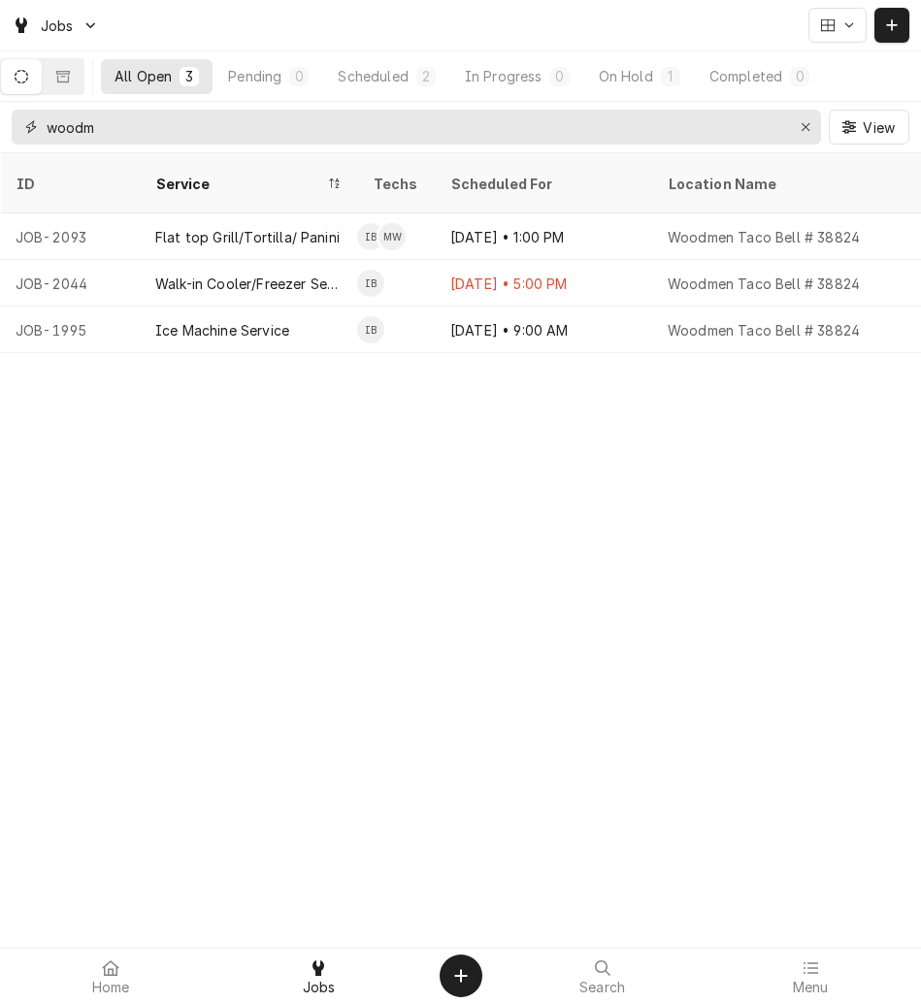
type input "woodm"
click at [301, 307] on div "Ice Machine Service" at bounding box center [248, 330] width 217 height 47
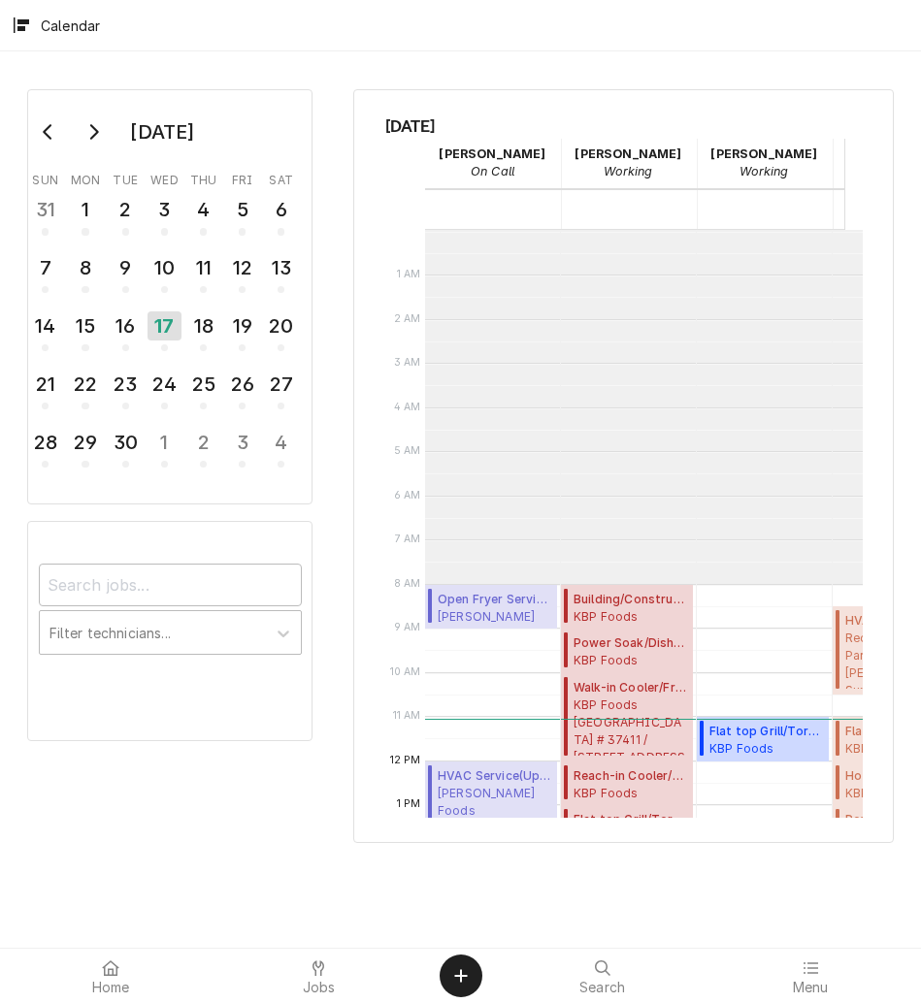
scroll to position [354, 0]
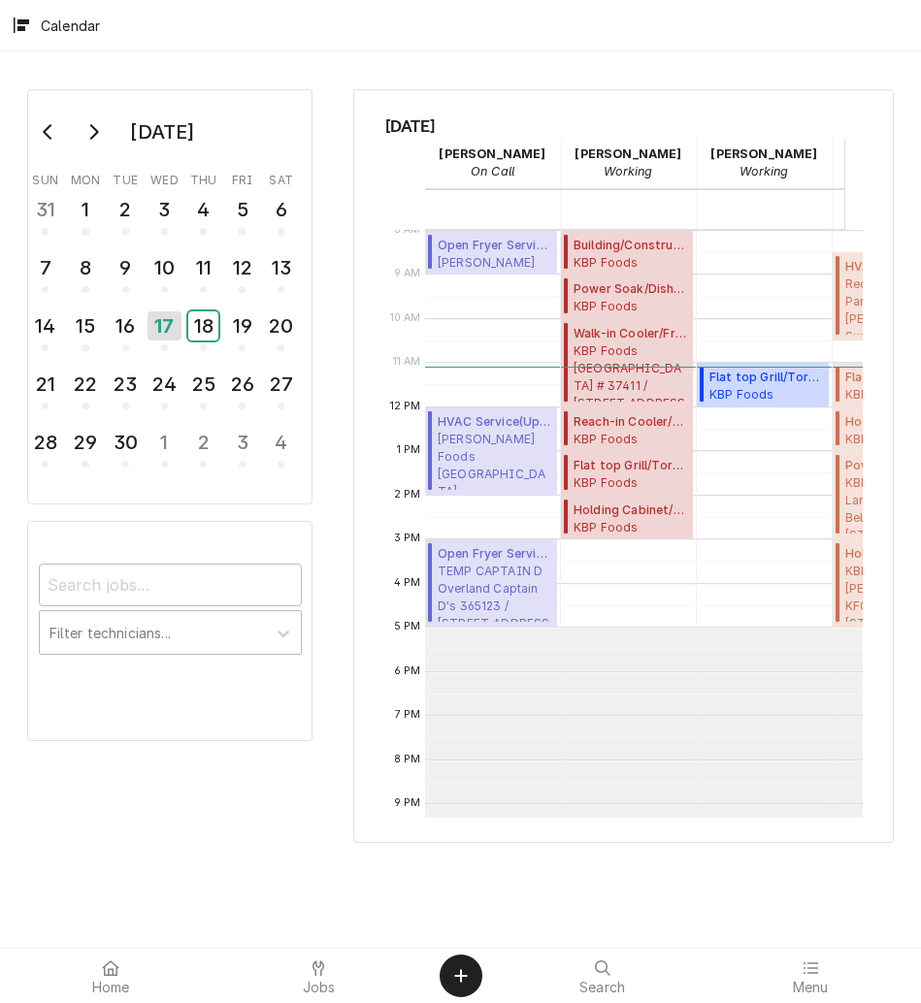
click at [189, 326] on div "18" at bounding box center [203, 325] width 30 height 29
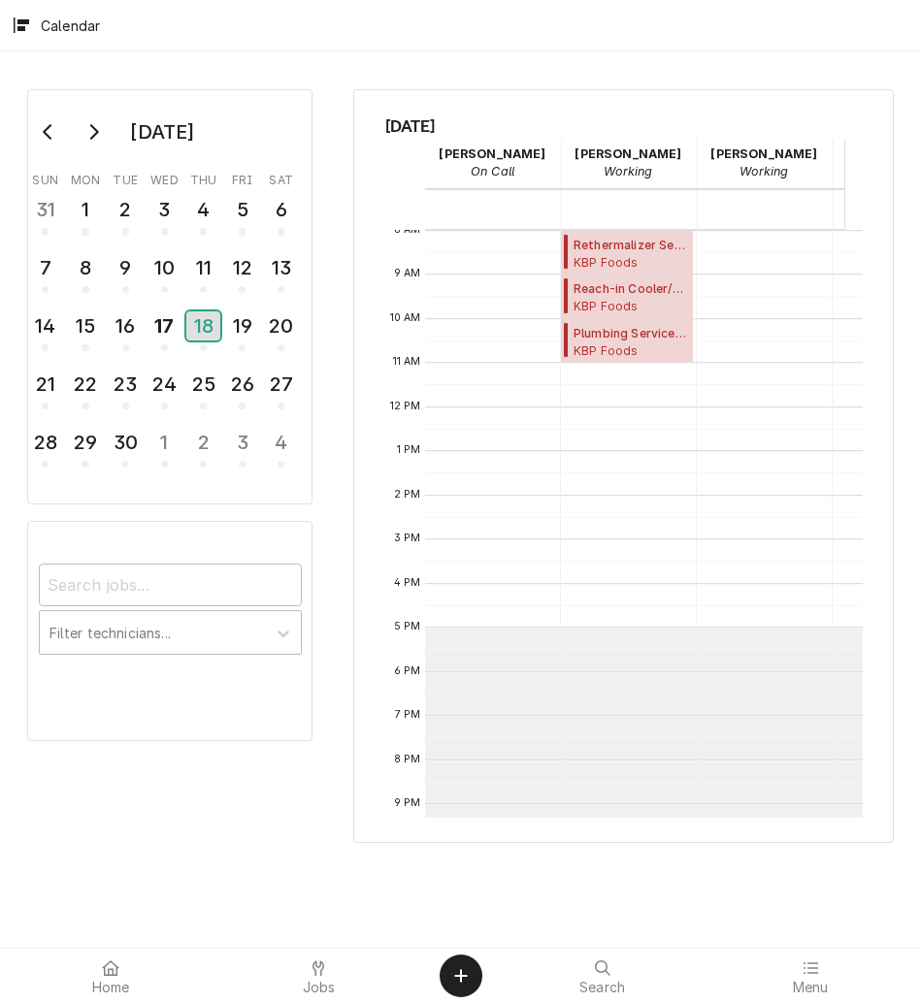
click at [195, 322] on div "18" at bounding box center [203, 325] width 34 height 29
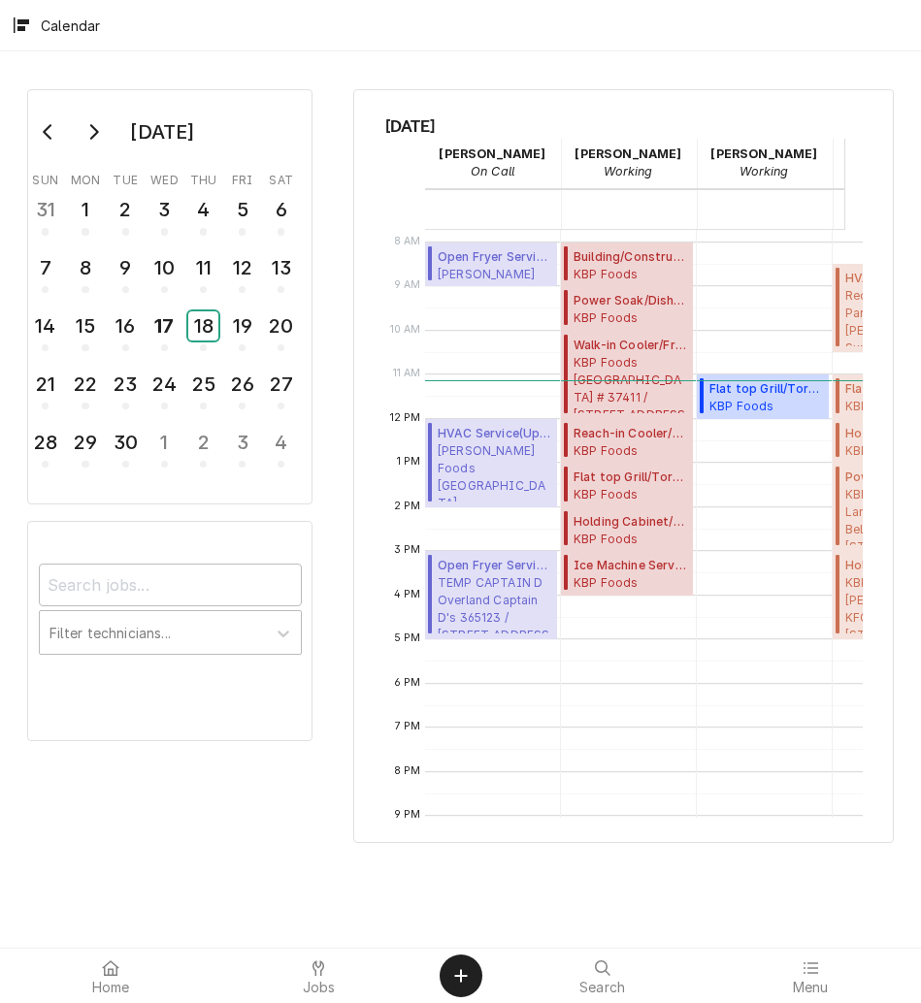
scroll to position [349, 0]
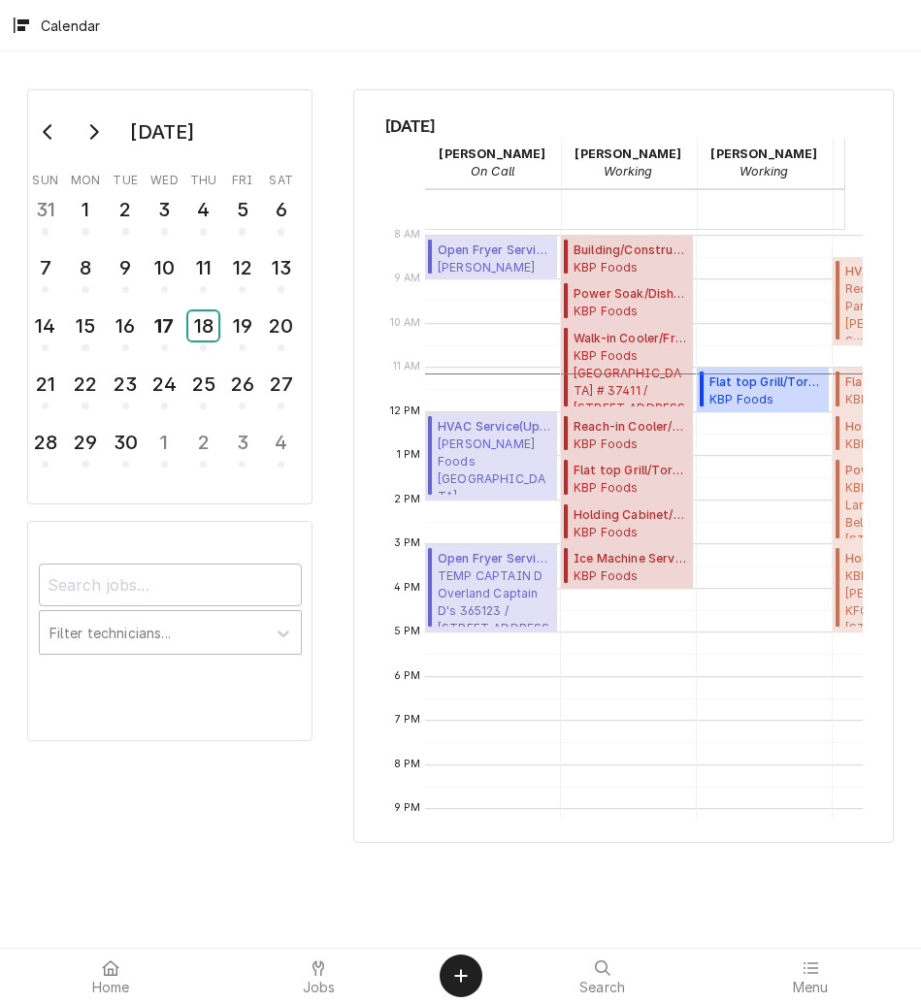
click at [217, 348] on div "18" at bounding box center [203, 330] width 30 height 44
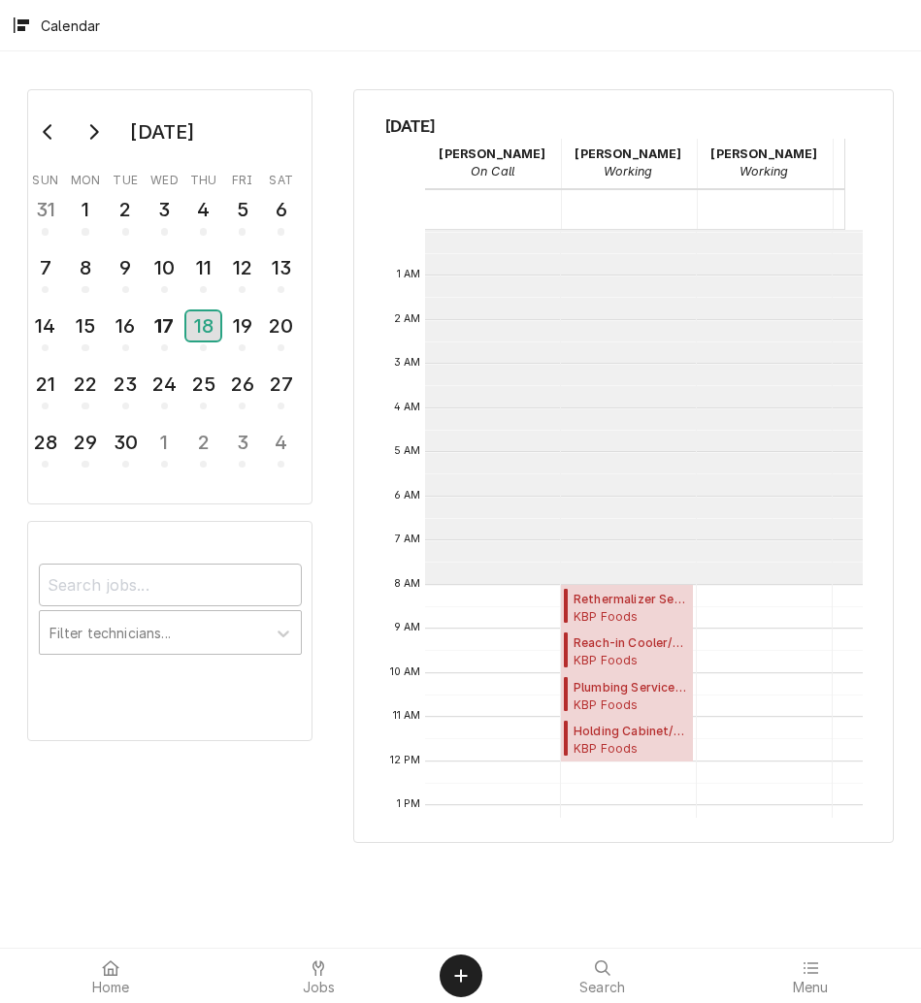
scroll to position [354, 0]
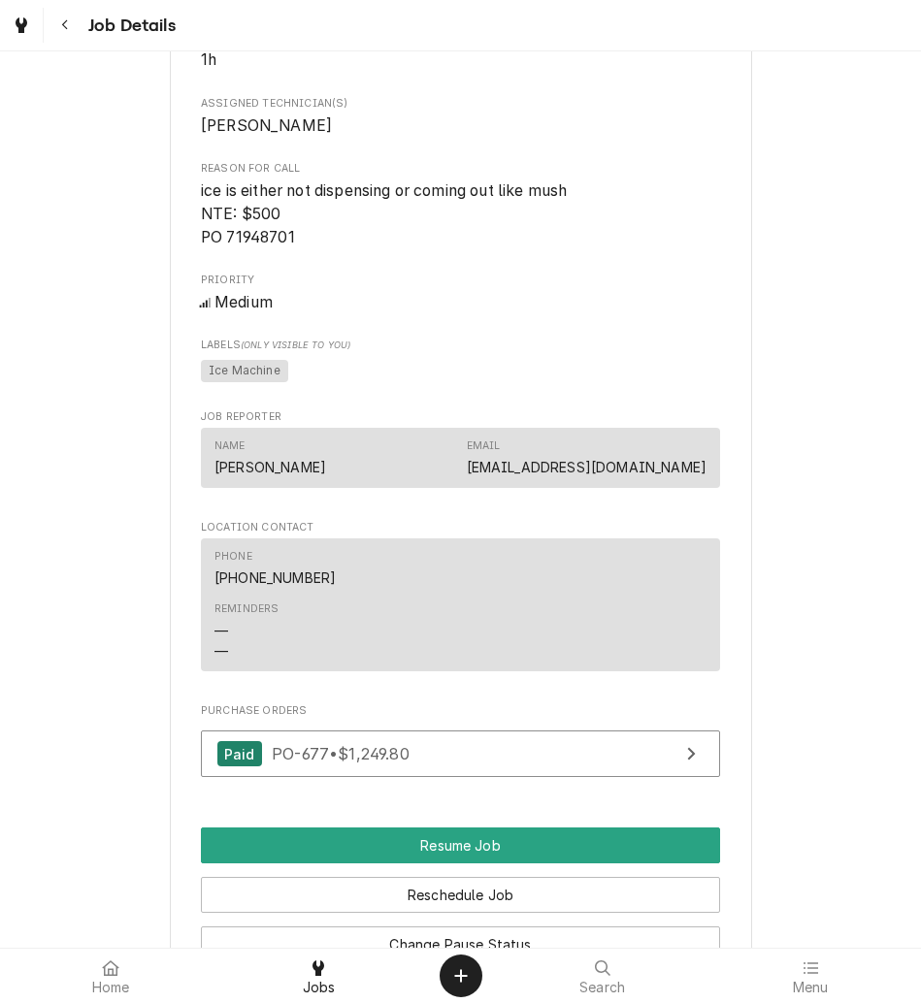
scroll to position [2124, 0]
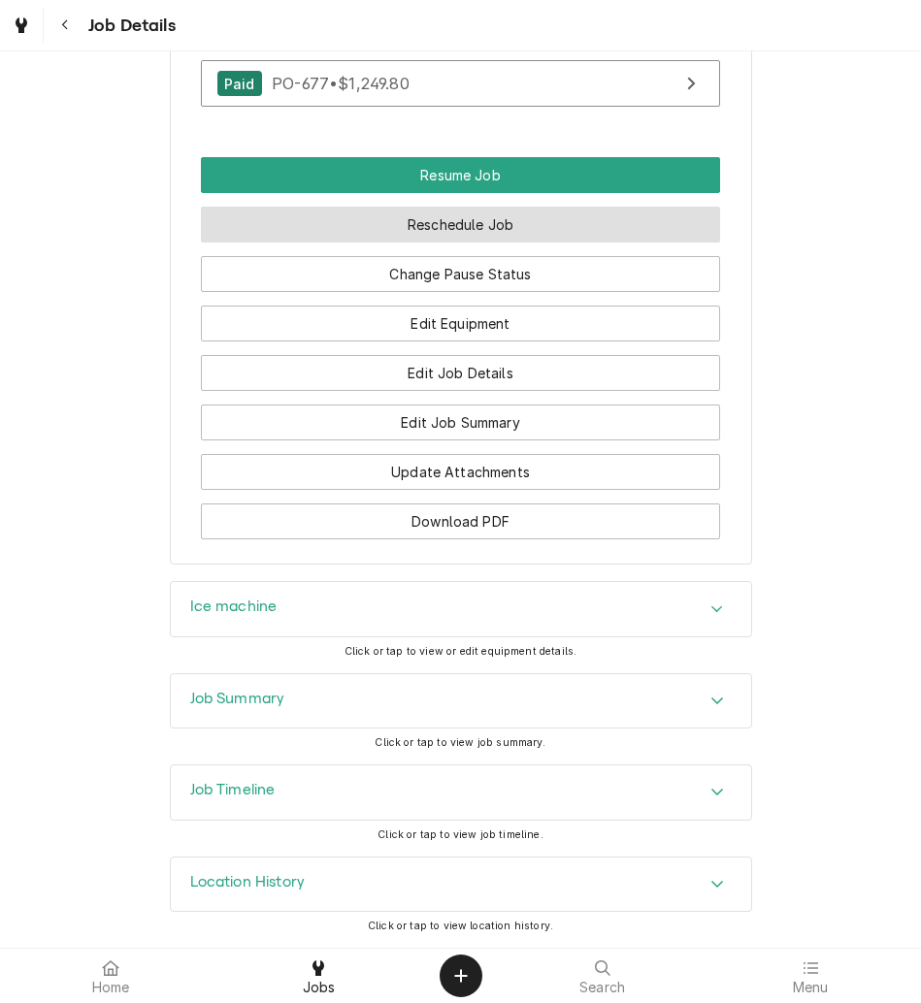
click at [358, 221] on button "Reschedule Job" at bounding box center [460, 225] width 519 height 36
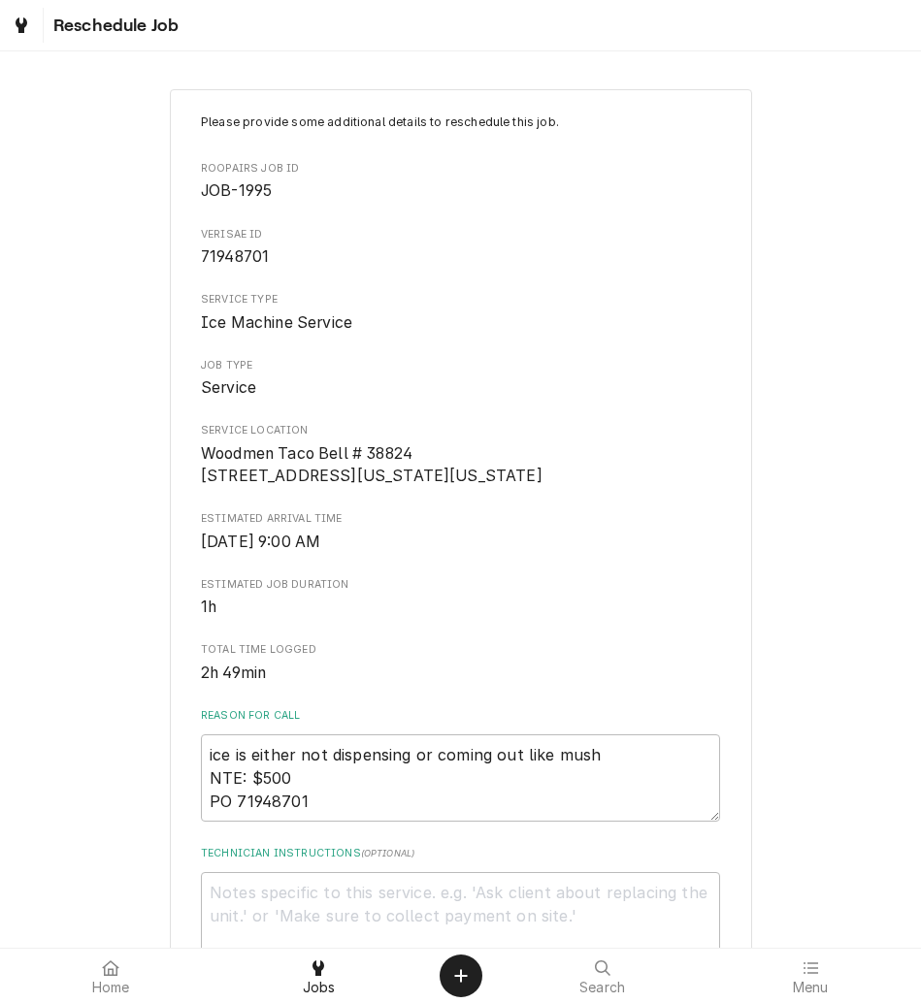
scroll to position [565, 0]
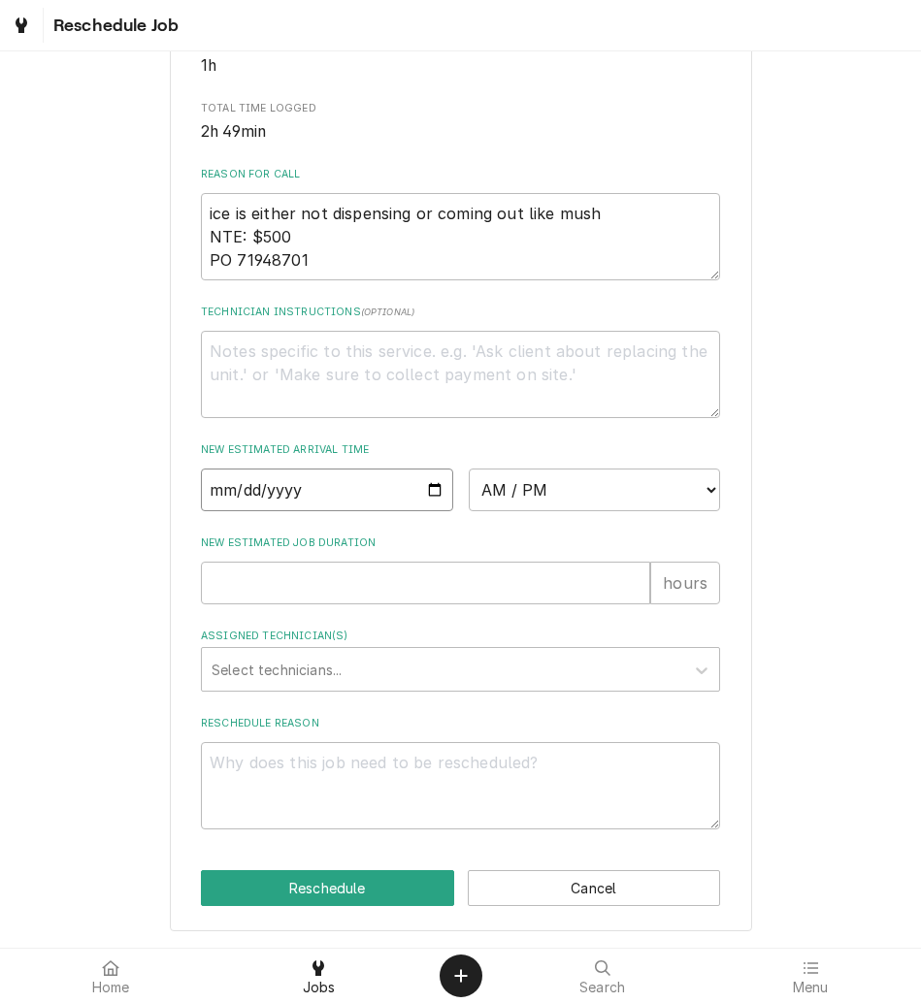
click at [427, 493] on input "Date" at bounding box center [327, 490] width 252 height 43
type input "[DATE]"
type textarea "x"
click at [629, 492] on select "AM / PM 6:00 AM 6:15 AM 6:30 AM 6:45 AM 7:00 AM 7:15 AM 7:30 AM 7:45 AM 8:00 AM…" at bounding box center [595, 490] width 252 height 43
select select "15:00:00"
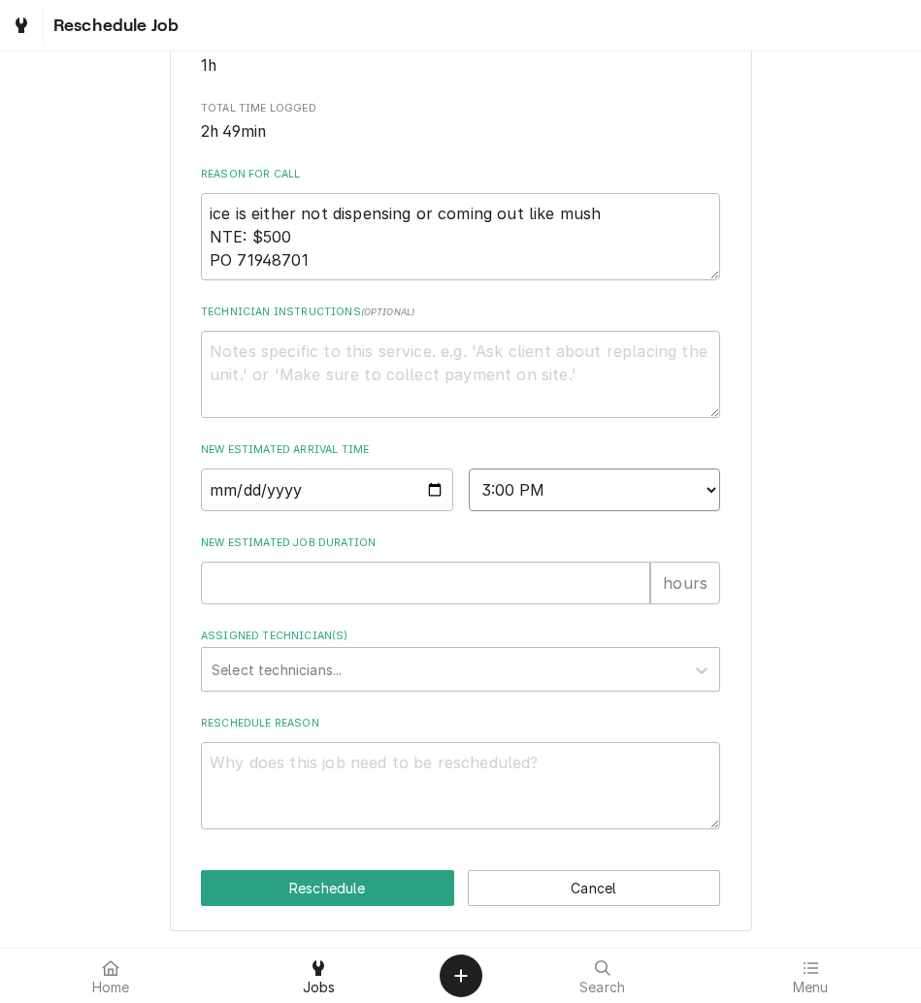
click at [469, 469] on select "AM / PM 6:00 AM 6:15 AM 6:30 AM 6:45 AM 7:00 AM 7:15 AM 7:30 AM 7:45 AM 8:00 AM…" at bounding box center [595, 490] width 252 height 43
click at [284, 600] on input "New Estimated Job Duration" at bounding box center [425, 583] width 449 height 43
type textarea "x"
type input "1"
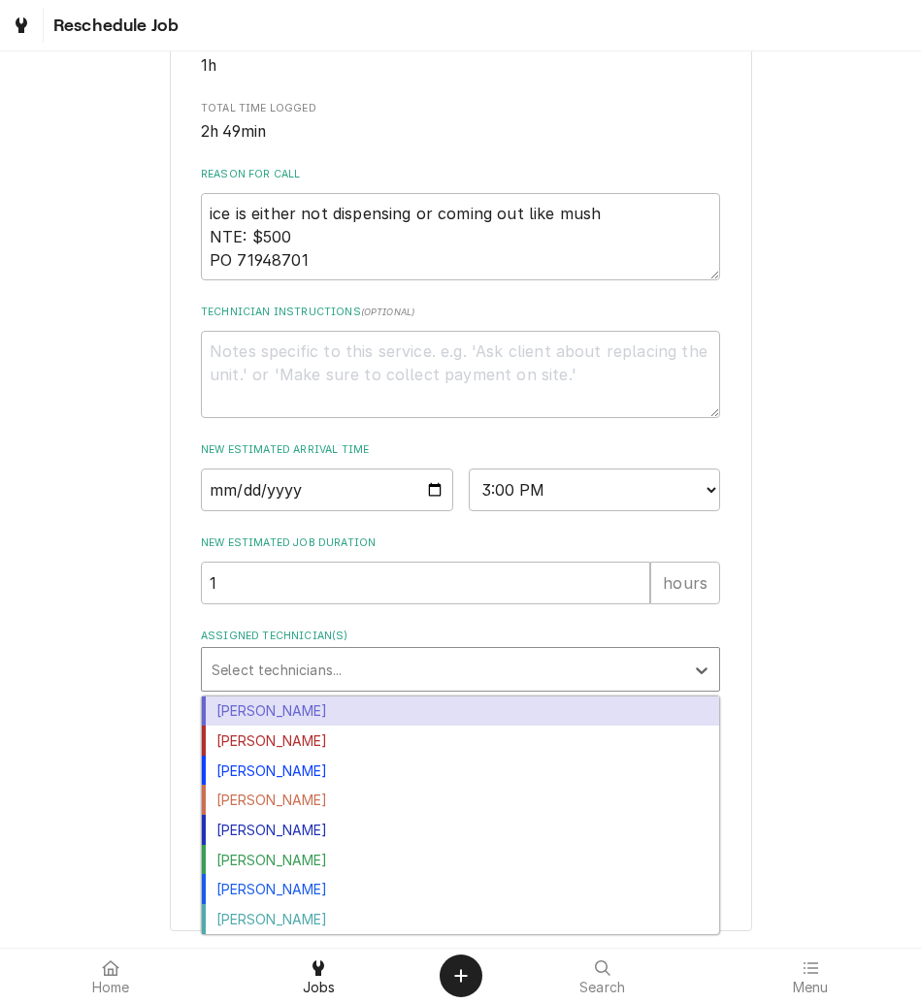
click at [279, 670] on div "Assigned Technician(s)" at bounding box center [443, 669] width 463 height 35
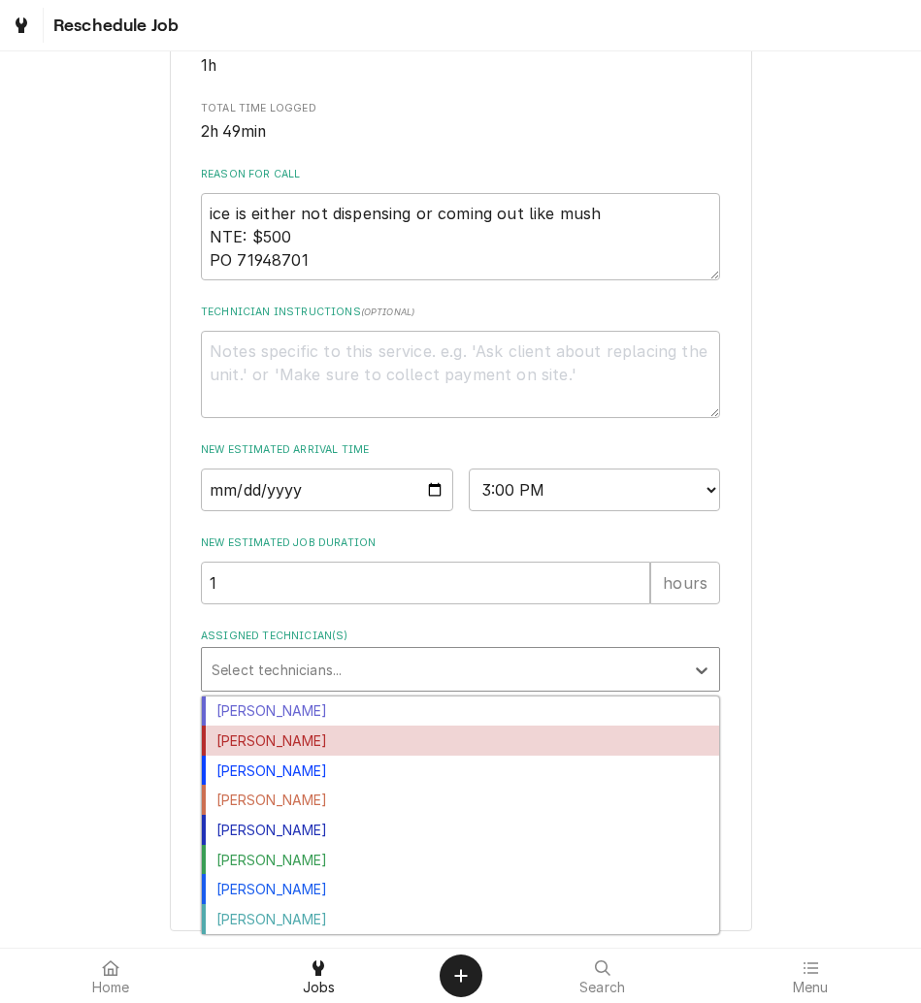
click at [262, 740] on div "Izaia Bain" at bounding box center [460, 741] width 517 height 30
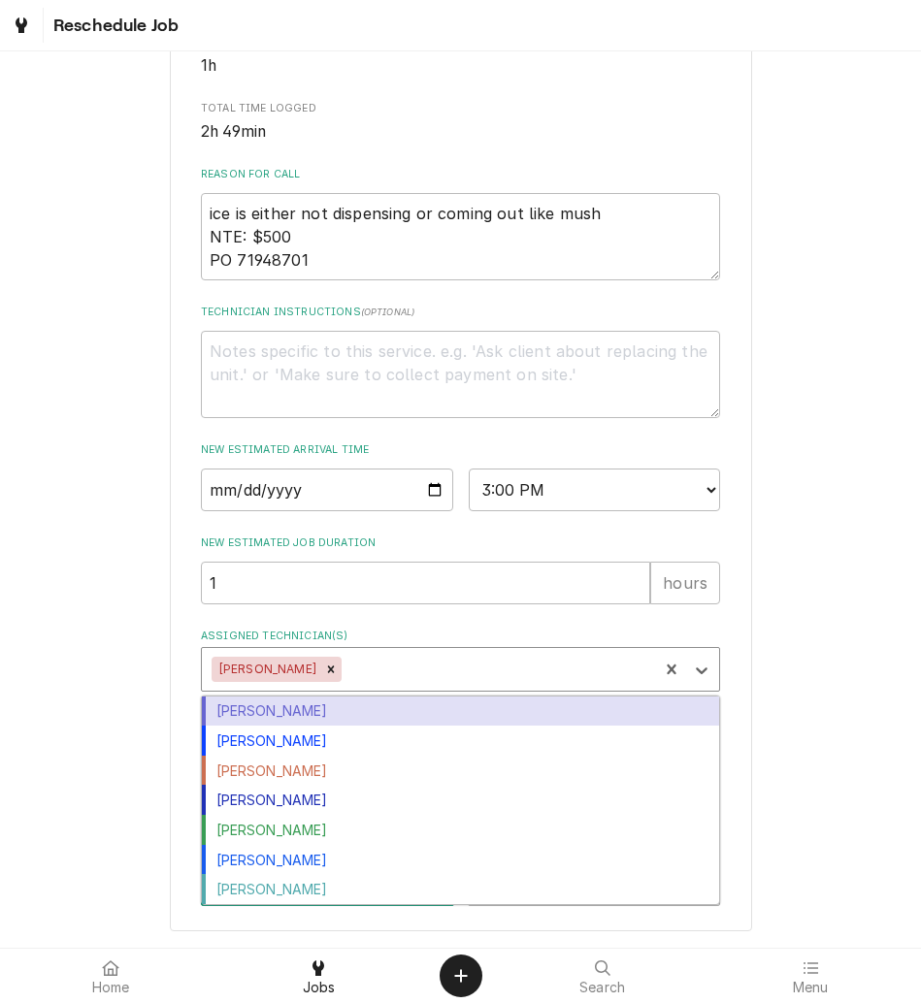
click at [354, 670] on div "Assigned Technician(s)" at bounding box center [496, 669] width 303 height 35
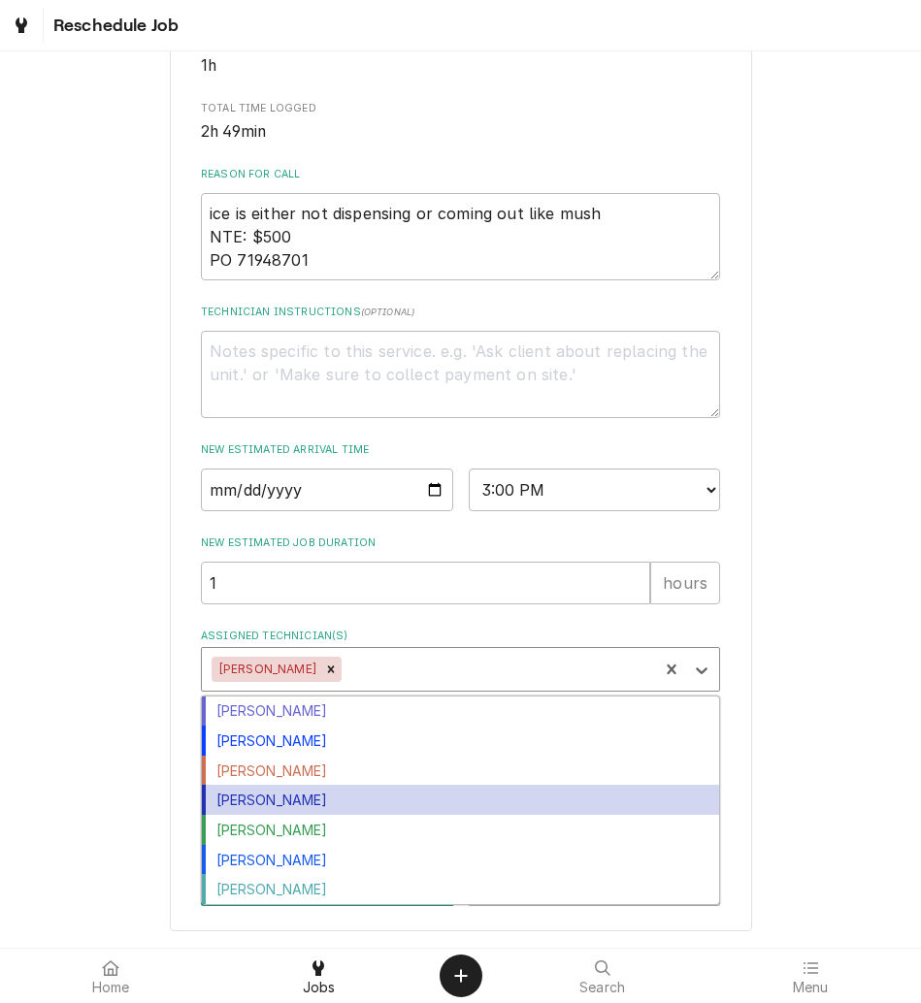
click at [316, 801] on div "Michal Wall" at bounding box center [460, 800] width 517 height 30
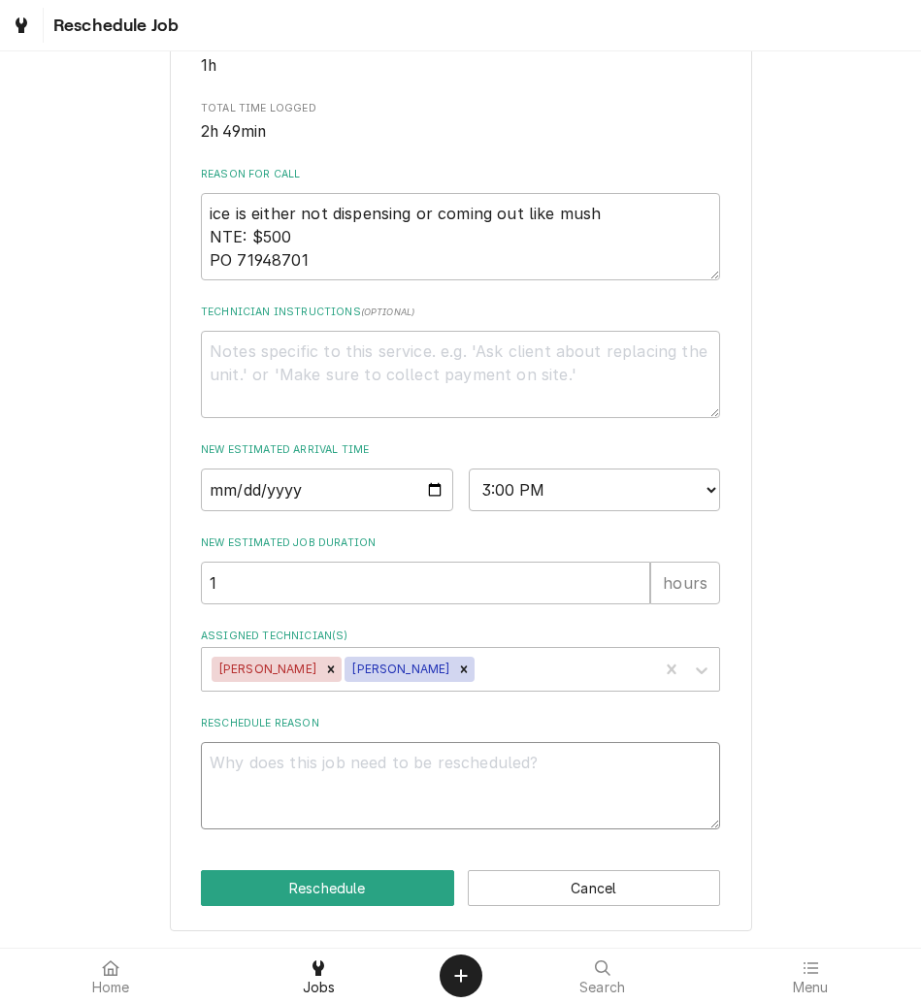
click at [316, 789] on textarea "Reschedule Reason" at bounding box center [460, 785] width 519 height 87
type textarea "x"
type textarea "p"
type textarea "x"
type textarea "pa"
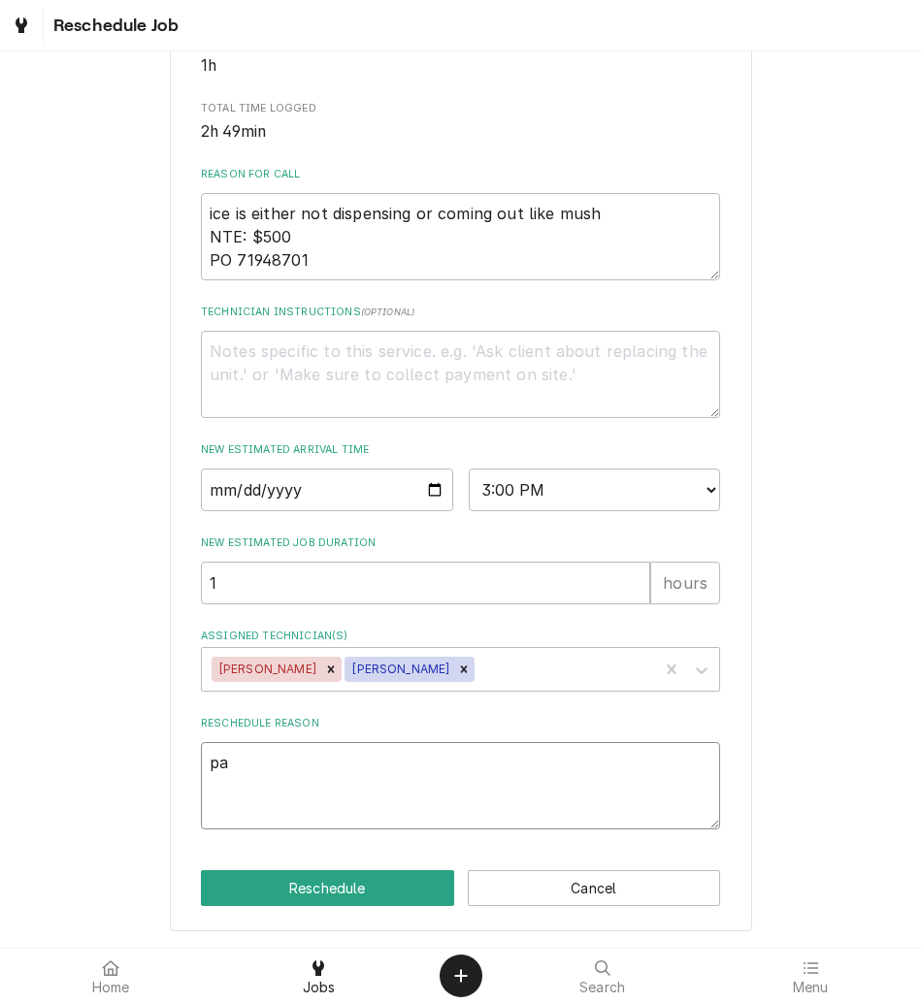
type textarea "x"
type textarea "par"
type textarea "x"
type textarea "part"
type textarea "x"
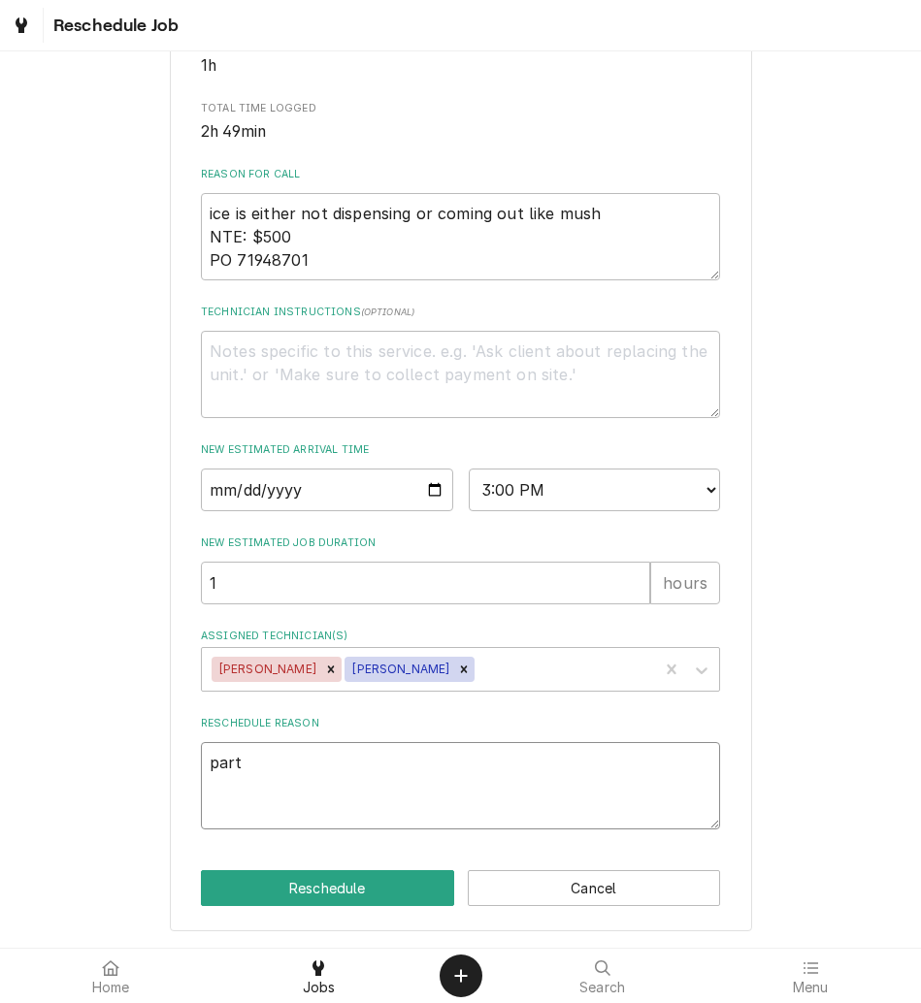
type textarea "parts"
type textarea "x"
type textarea "parts"
type textarea "x"
type textarea "parts r"
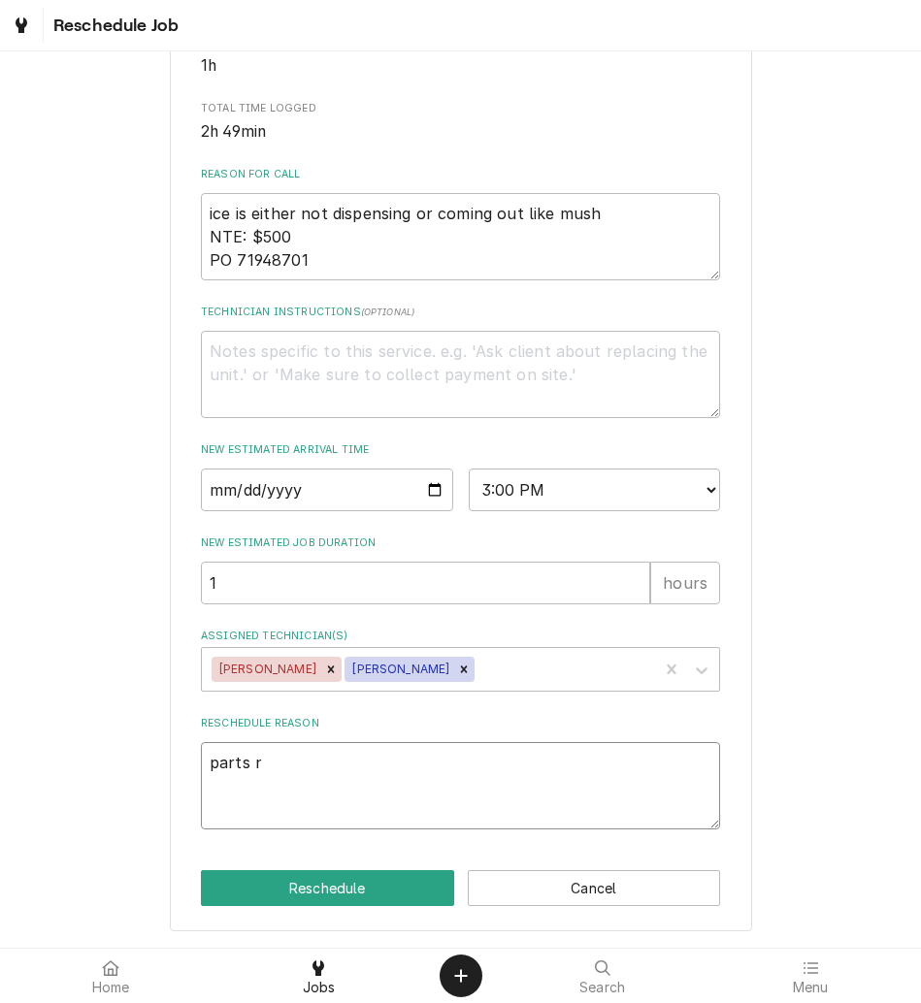
type textarea "x"
type textarea "parts re"
type textarea "x"
type textarea "parts rec"
type textarea "x"
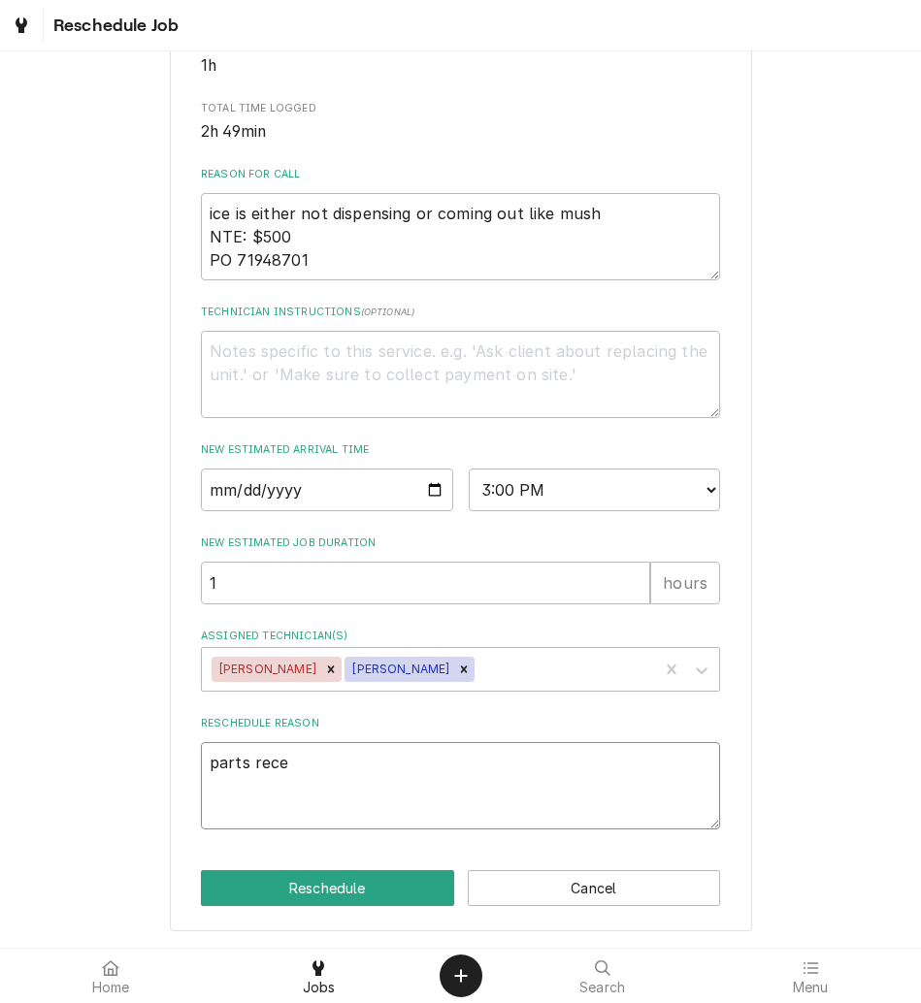
type textarea "parts recei"
type textarea "x"
type textarea "parts receiv"
type textarea "x"
type textarea "parts receive"
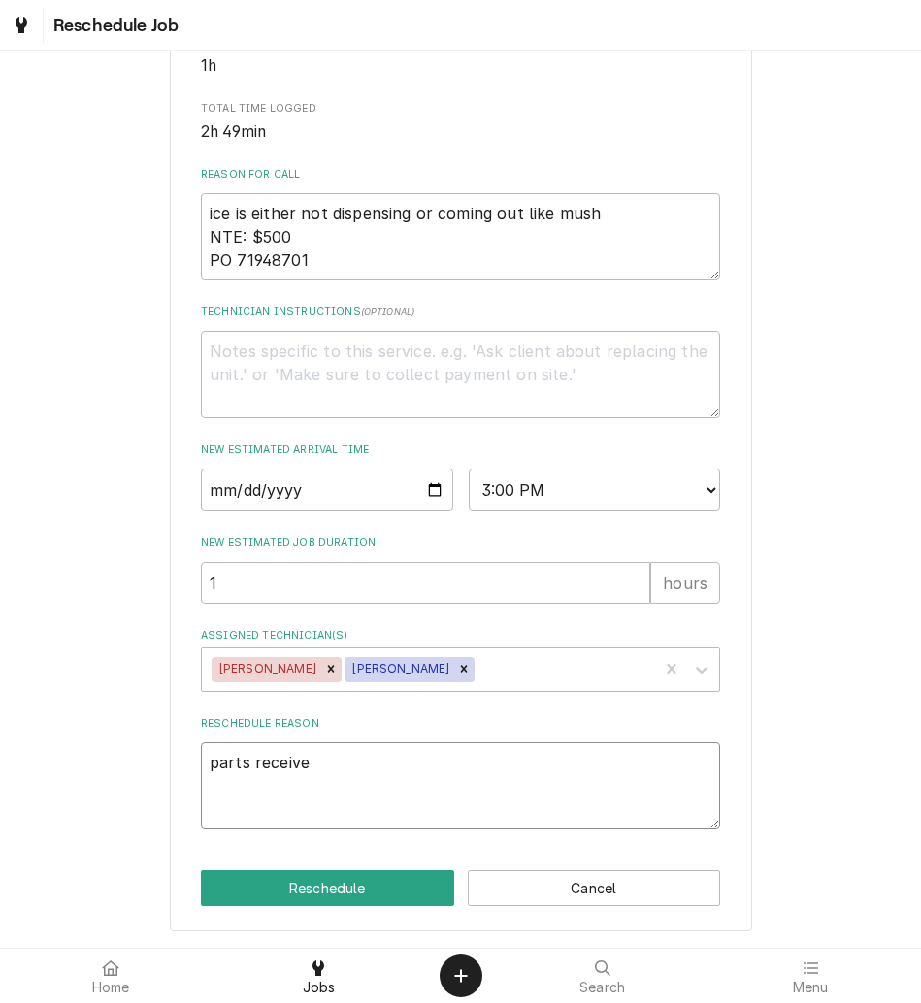
type textarea "x"
type textarea "parts received"
click at [325, 899] on button "Reschedule" at bounding box center [327, 888] width 253 height 36
type textarea "x"
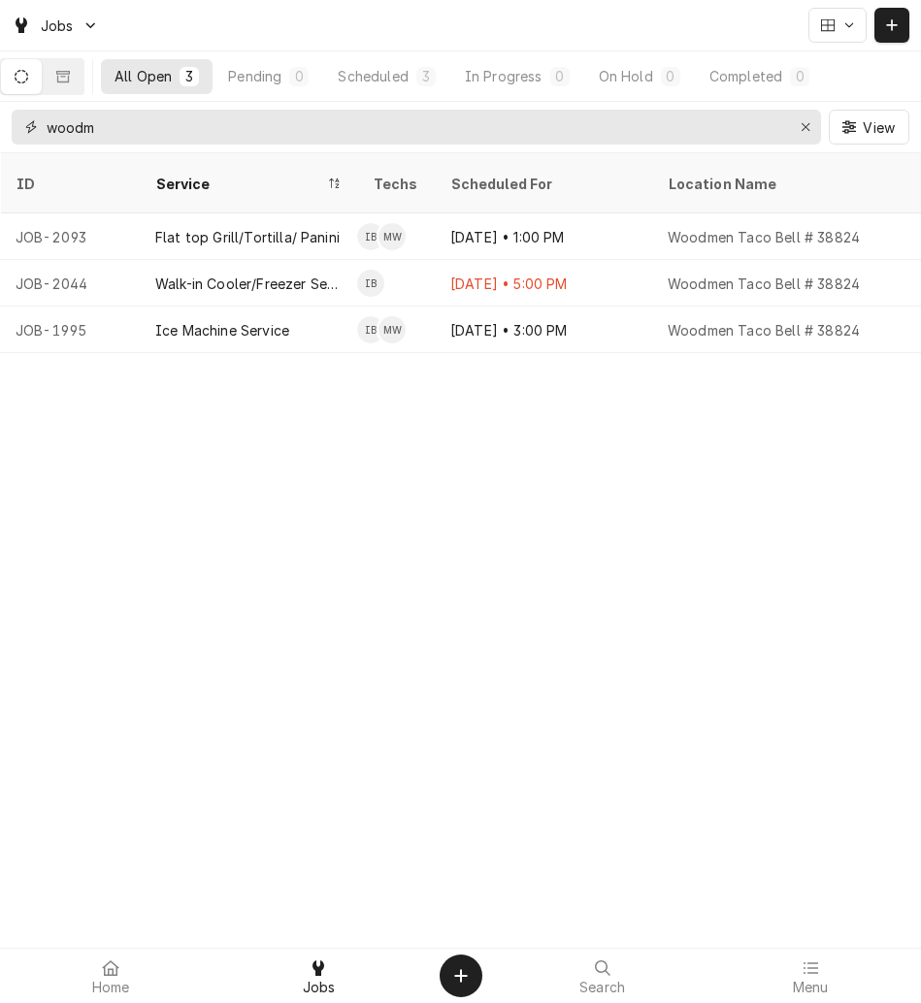
click at [816, 133] on button "Erase input" at bounding box center [805, 127] width 31 height 31
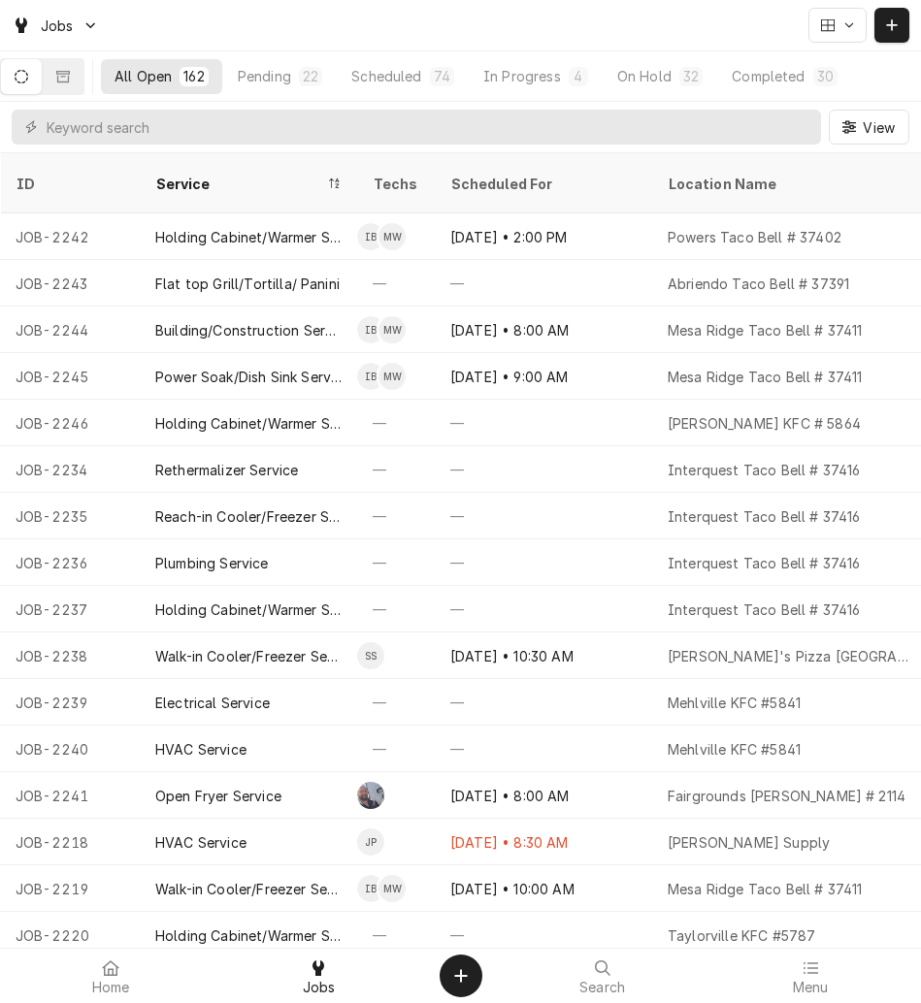
click at [303, 65] on button "Pending 22" at bounding box center [280, 76] width 112 height 35
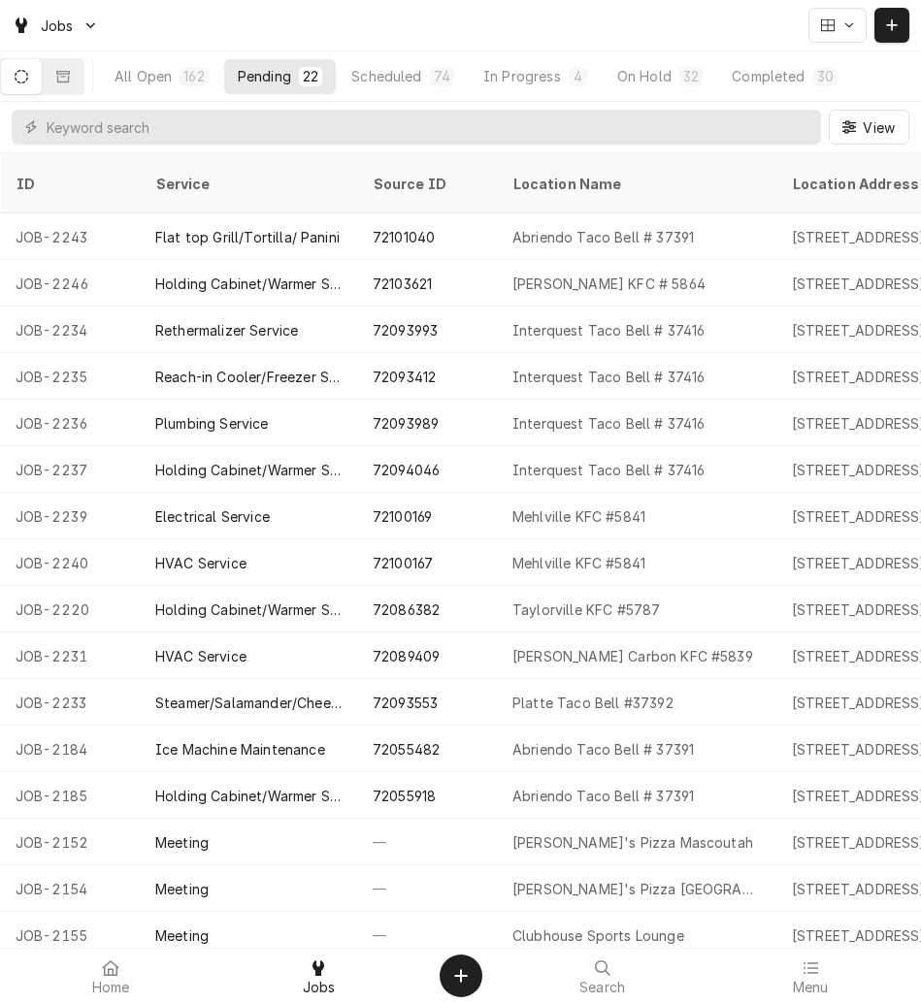
click at [490, 307] on div "72093993" at bounding box center [427, 330] width 140 height 47
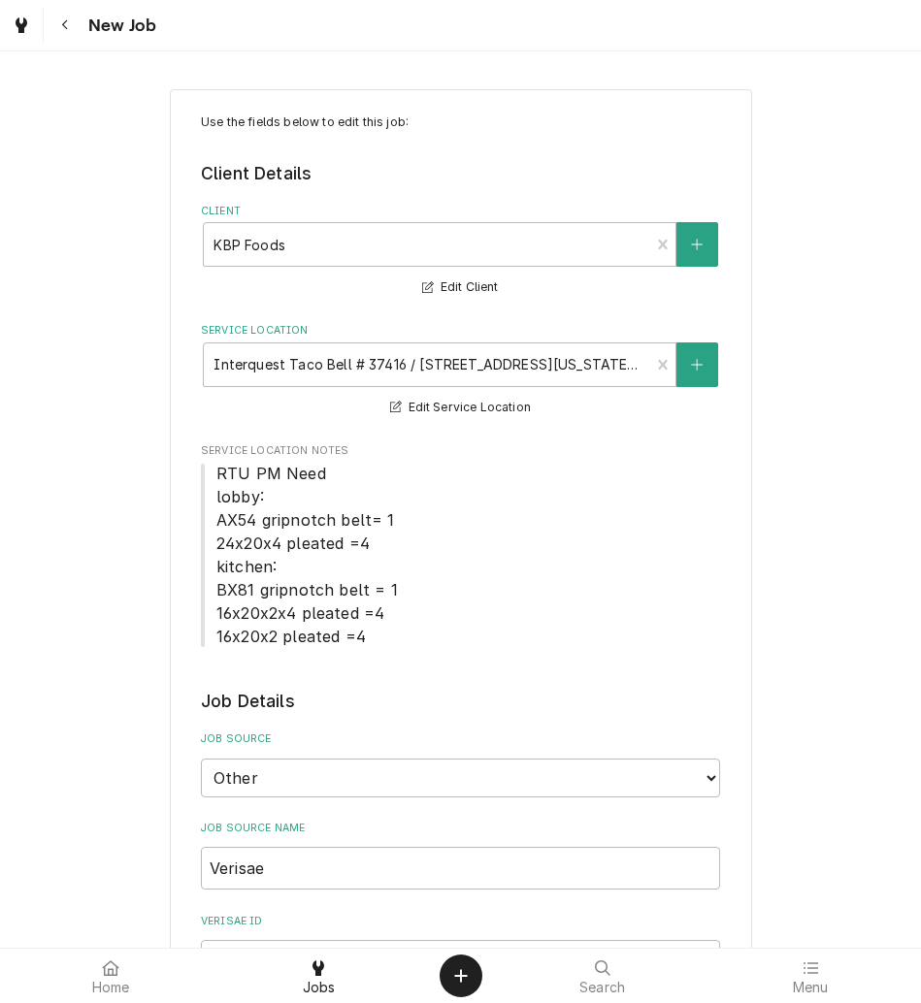
scroll to position [1644, 0]
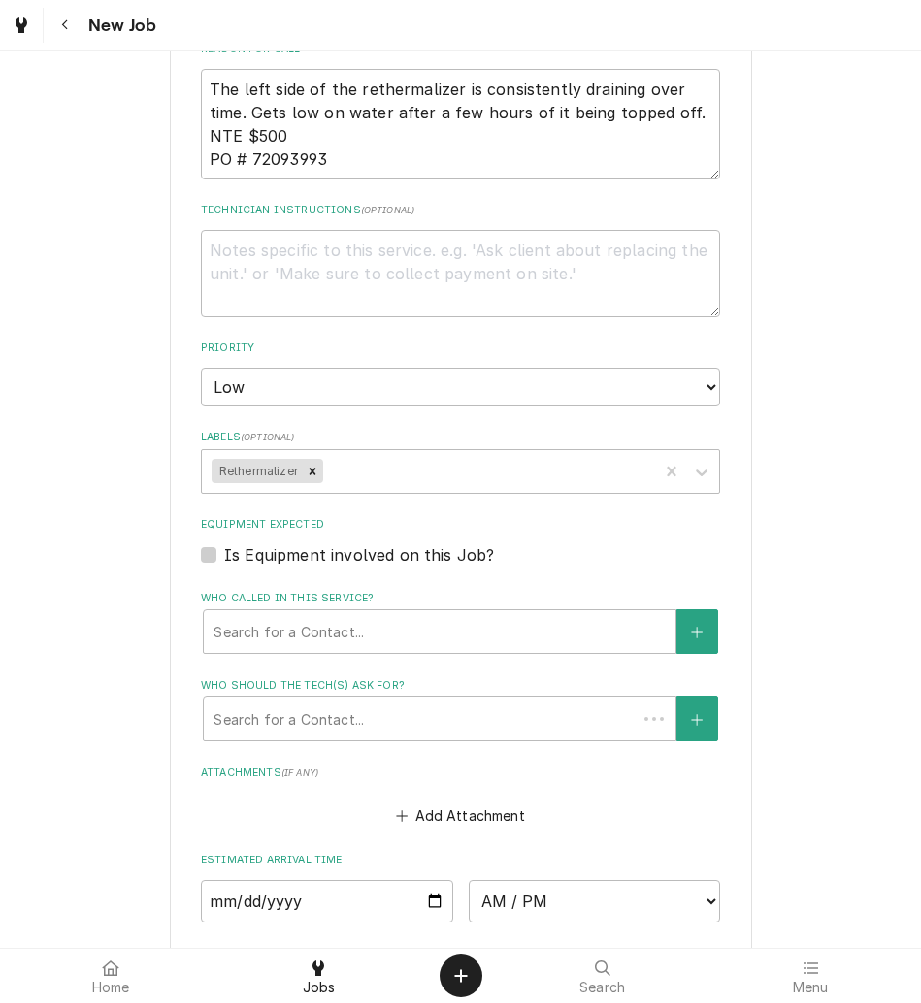
type textarea "x"
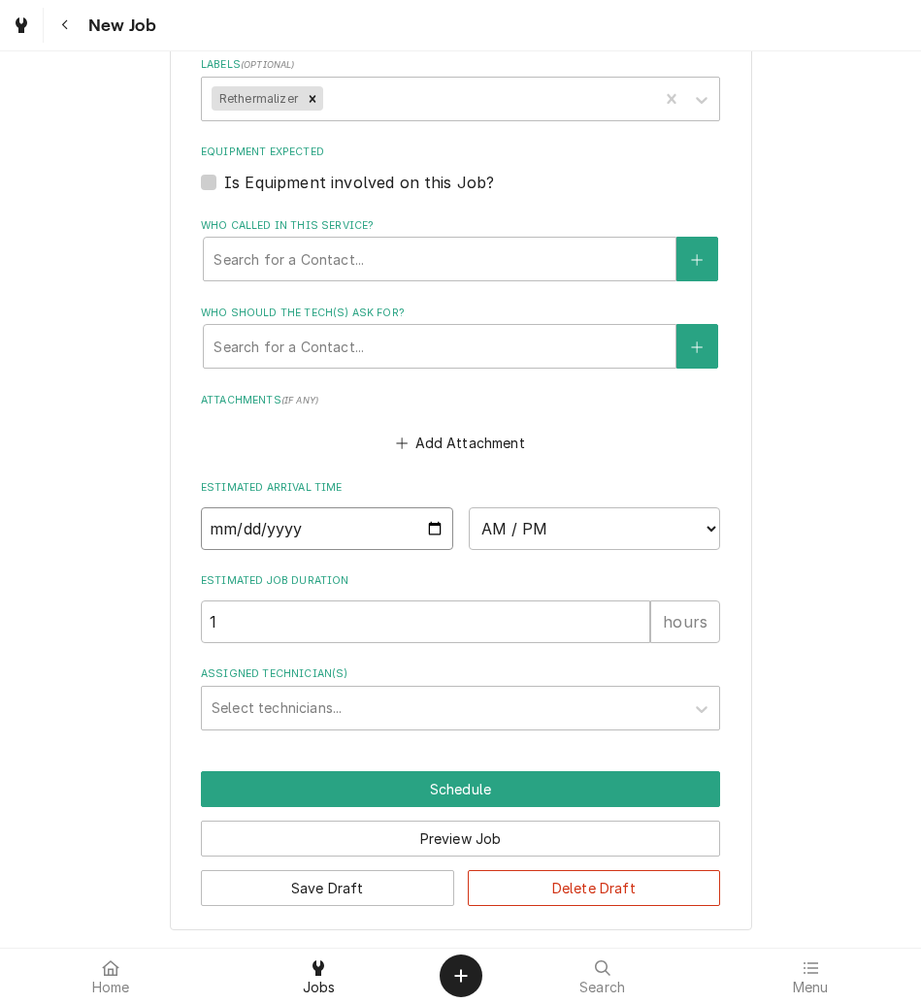
click at [429, 530] on input "Date" at bounding box center [327, 528] width 252 height 43
type input "[DATE]"
type textarea "x"
click at [550, 525] on select "AM / PM 6:00 AM 6:15 AM 6:30 AM 6:45 AM 7:00 AM 7:15 AM 7:30 AM 7:45 AM 8:00 AM…" at bounding box center [595, 528] width 252 height 43
select select "08:00:00"
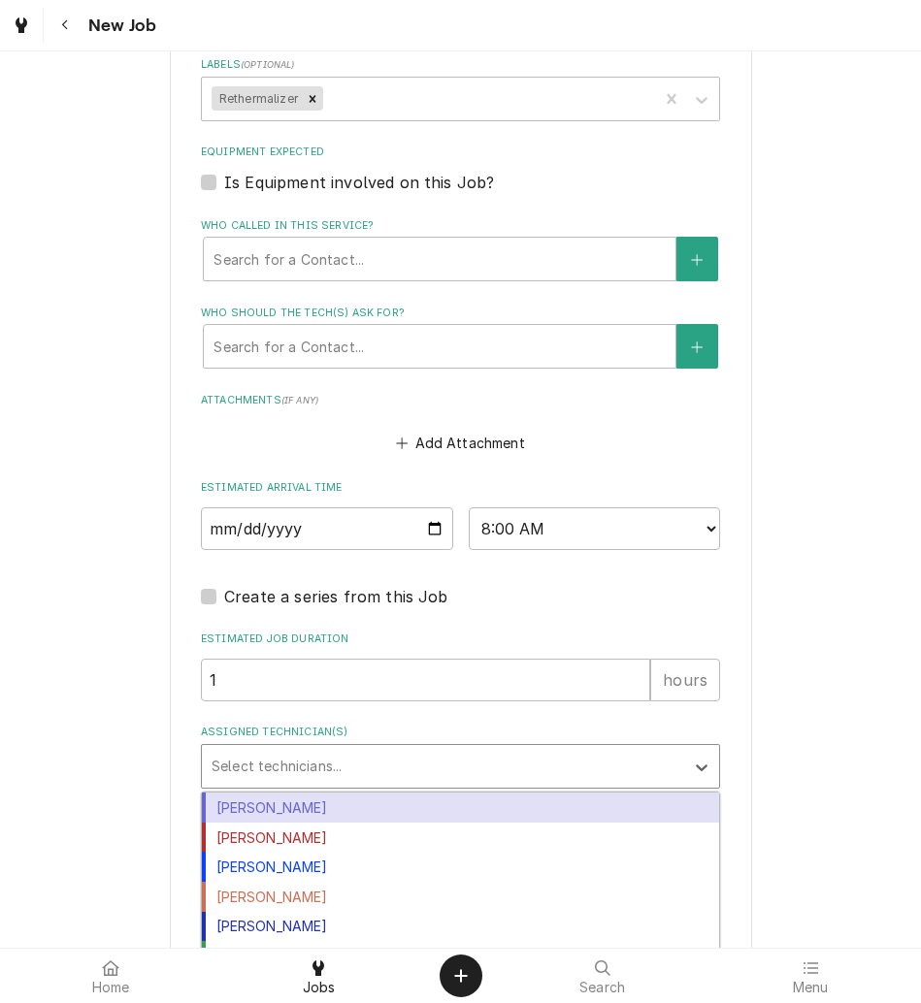
click at [264, 759] on div "Assigned Technician(s)" at bounding box center [443, 766] width 463 height 35
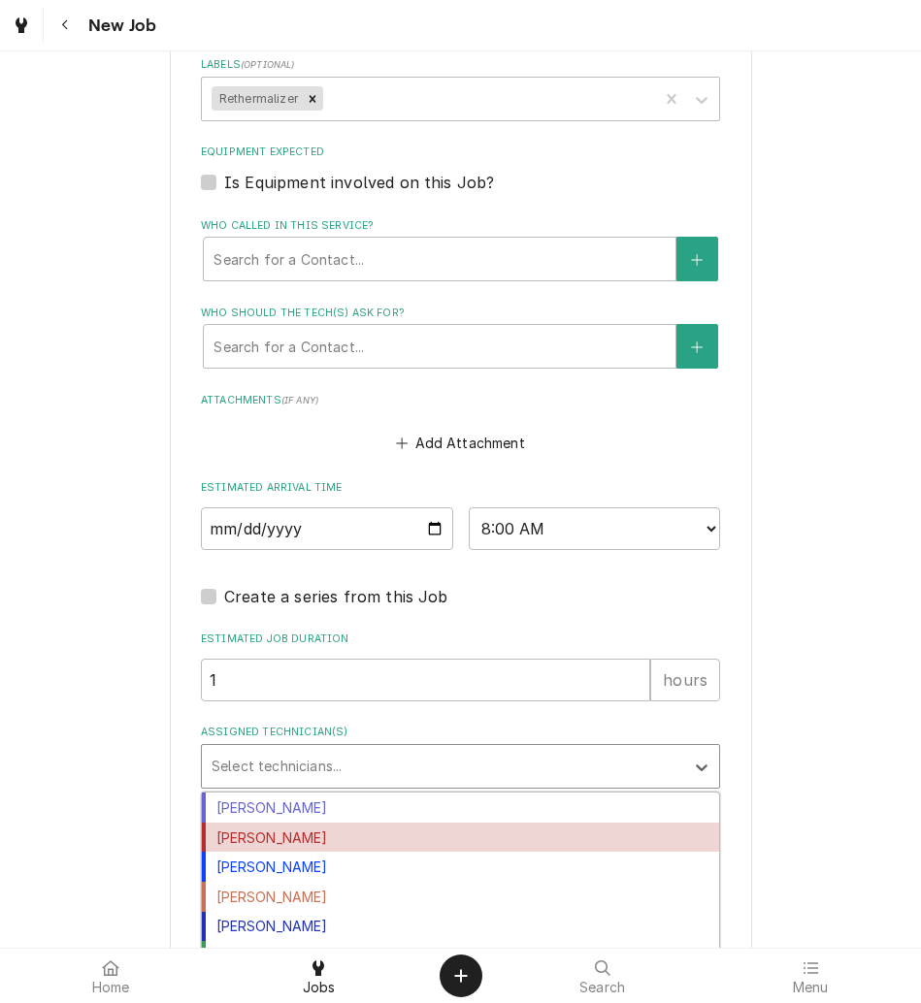
click at [254, 827] on div "[PERSON_NAME]" at bounding box center [460, 838] width 517 height 30
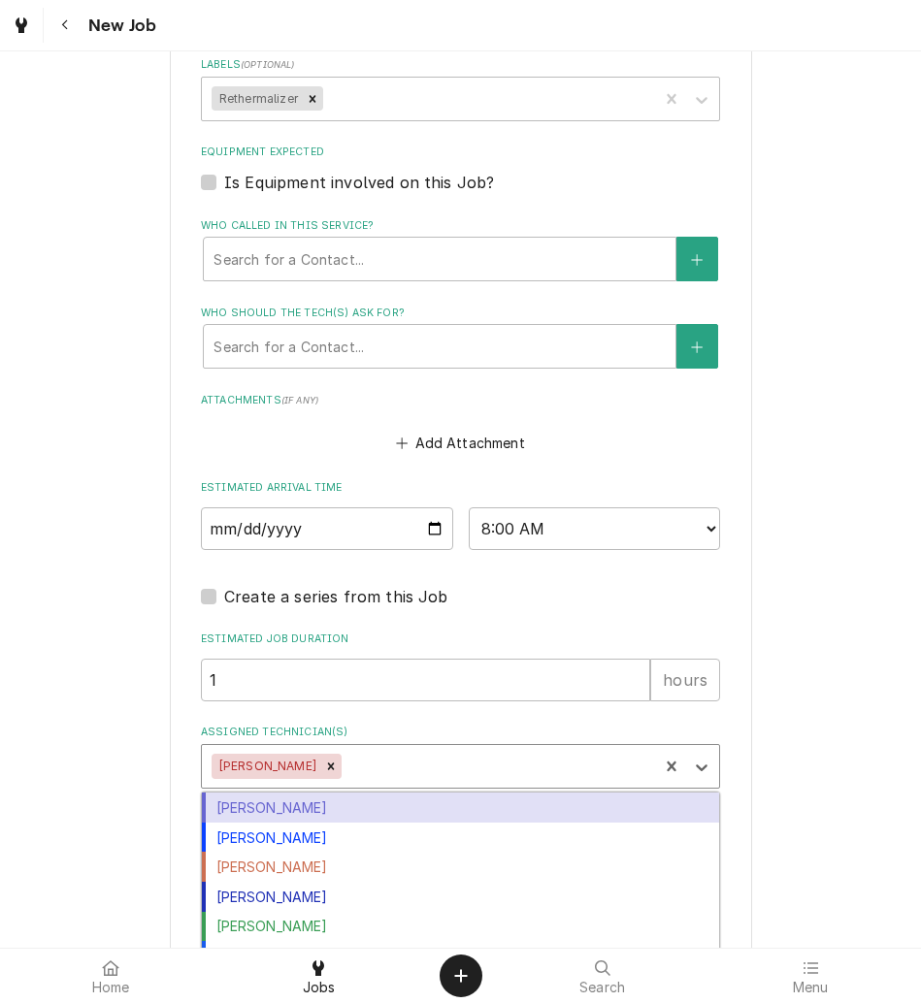
click at [345, 761] on div "Assigned Technician(s)" at bounding box center [496, 766] width 303 height 35
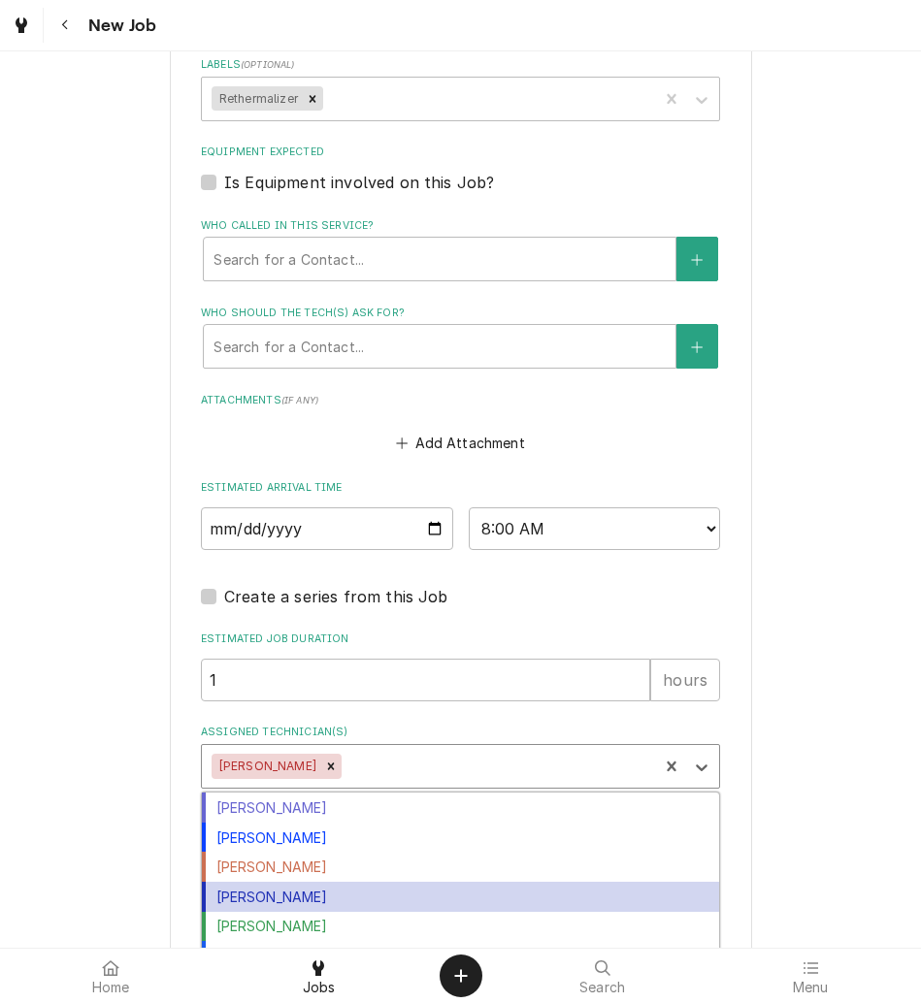
click at [281, 900] on div "[PERSON_NAME]" at bounding box center [460, 897] width 517 height 30
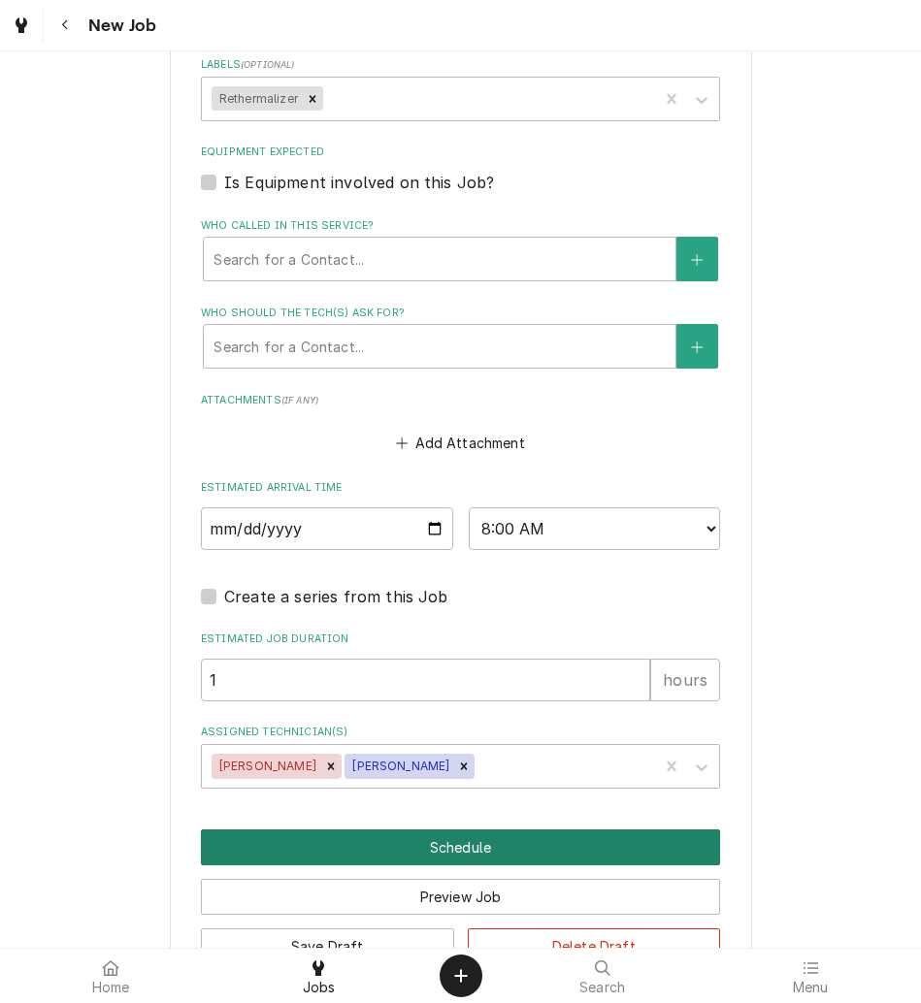
click at [389, 844] on button "Schedule" at bounding box center [460, 848] width 519 height 36
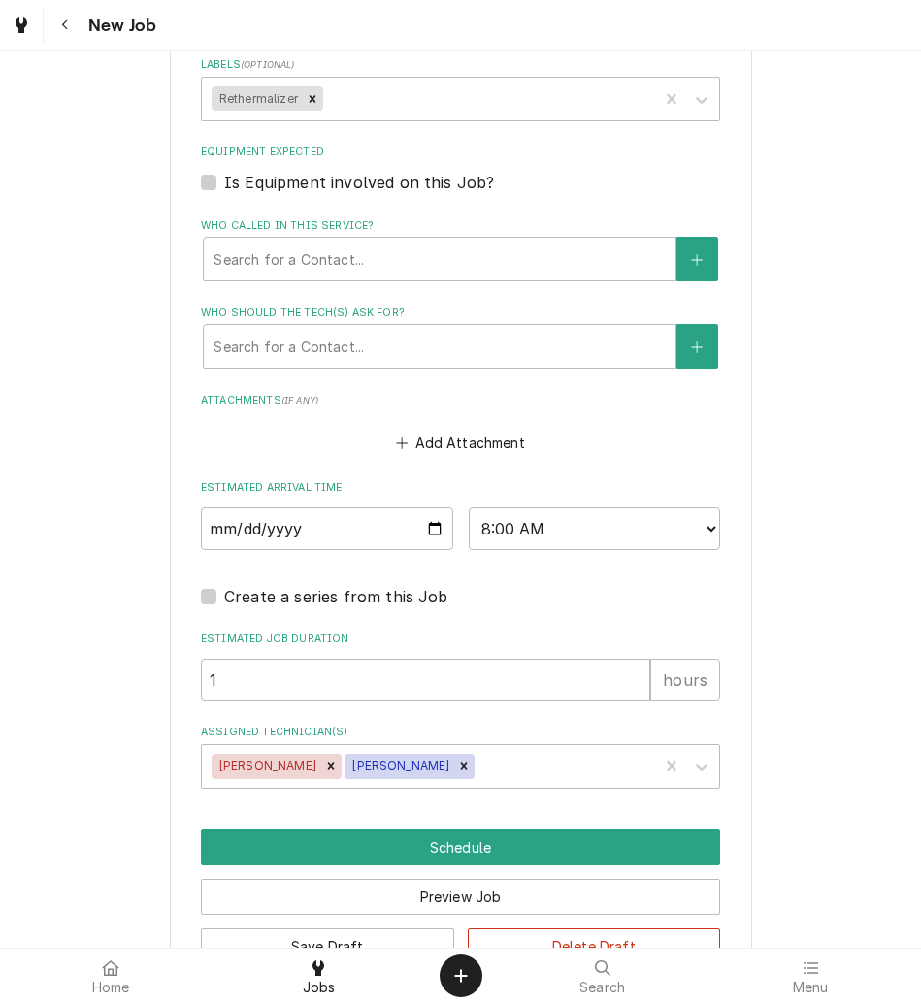
scroll to position [1635, 0]
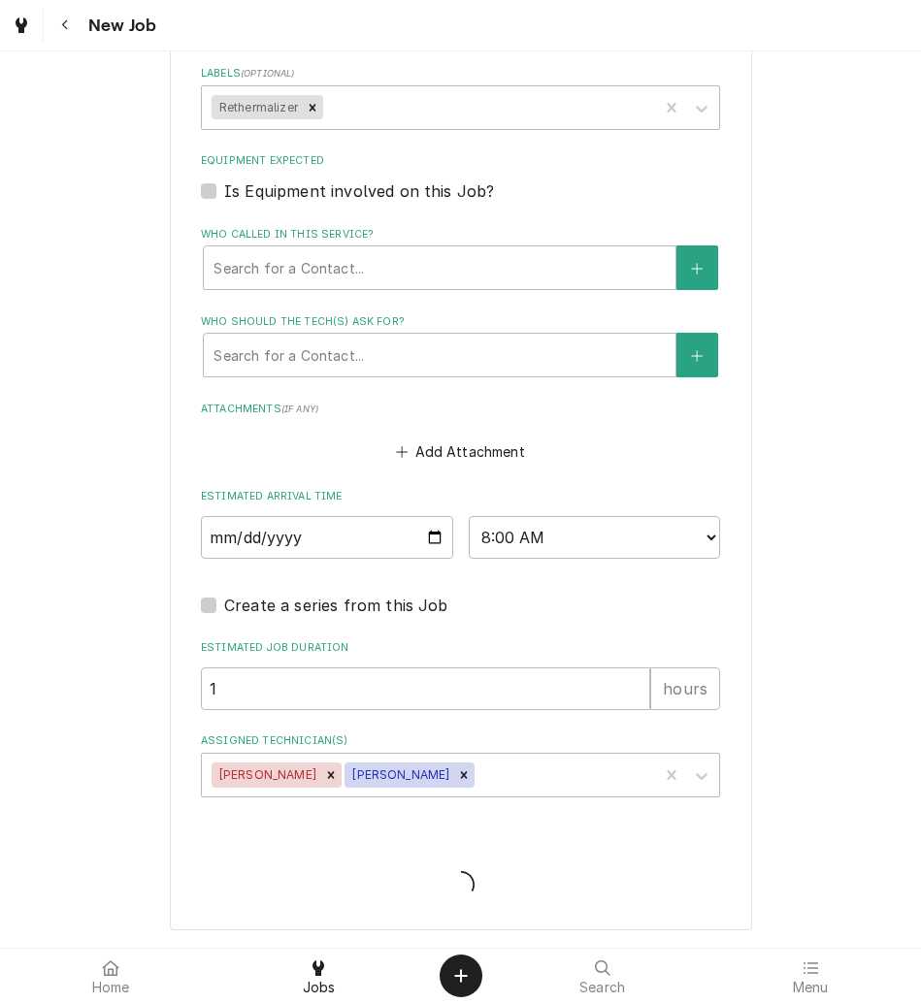
type textarea "x"
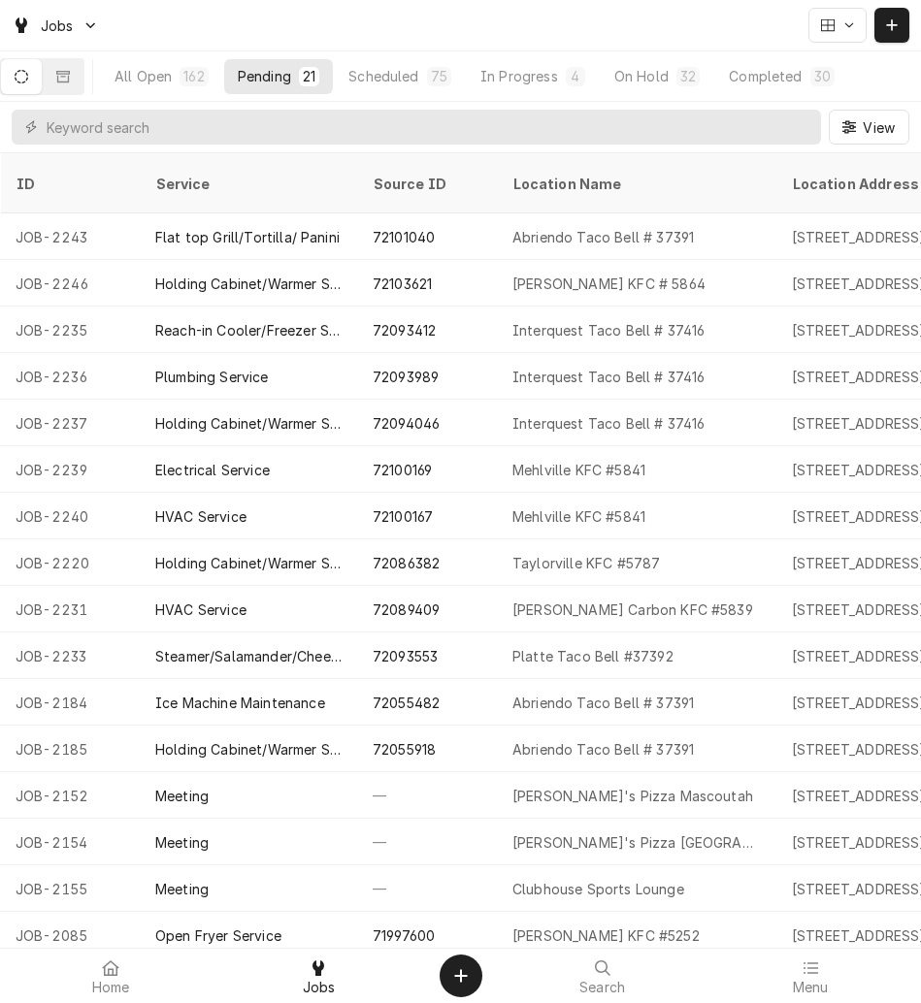
click at [573, 320] on div "Interquest Taco Bell # 37416" at bounding box center [608, 330] width 192 height 20
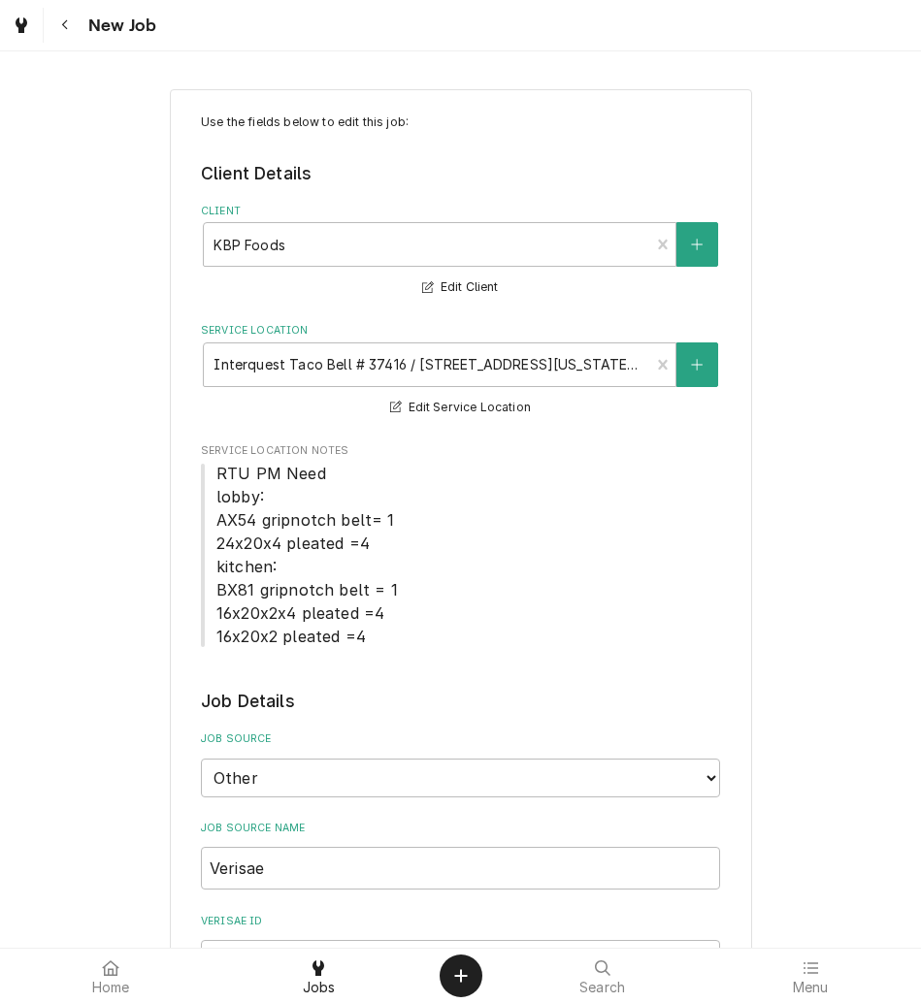
type textarea "x"
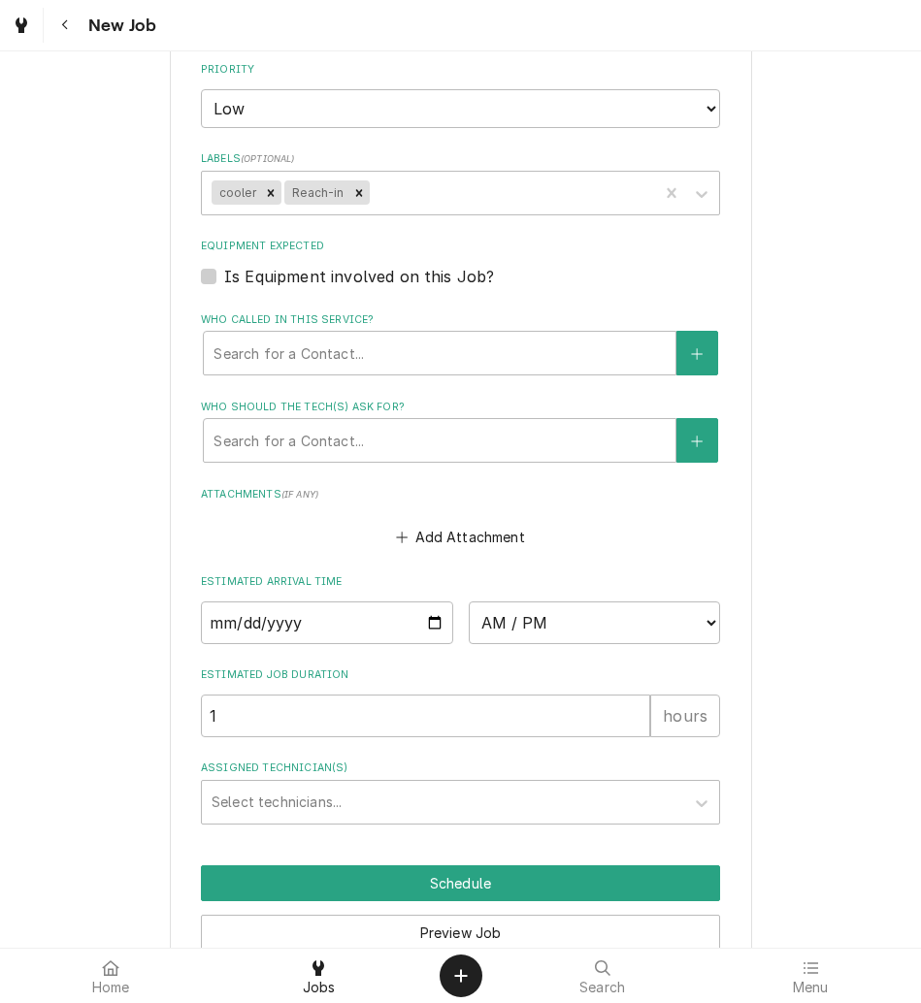
scroll to position [1667, 0]
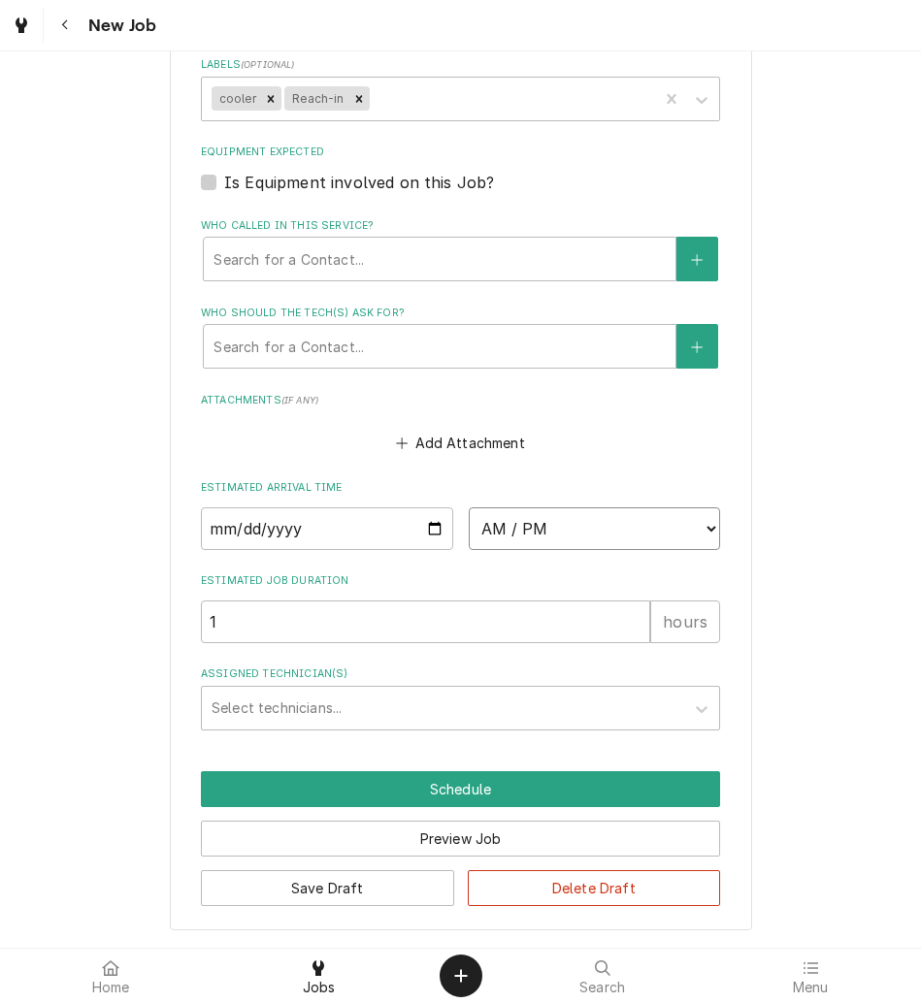
click at [583, 524] on select "AM / PM 6:00 AM 6:15 AM 6:30 AM 6:45 AM 7:00 AM 7:15 AM 7:30 AM 7:45 AM 8:00 AM…" at bounding box center [595, 528] width 252 height 43
select select "09:00:00"
click at [469, 507] on select "AM / PM 6:00 AM 6:15 AM 6:30 AM 6:45 AM 7:00 AM 7:15 AM 7:30 AM 7:45 AM 8:00 AM…" at bounding box center [595, 528] width 252 height 43
type textarea "x"
click at [418, 538] on input "Date" at bounding box center [327, 528] width 252 height 43
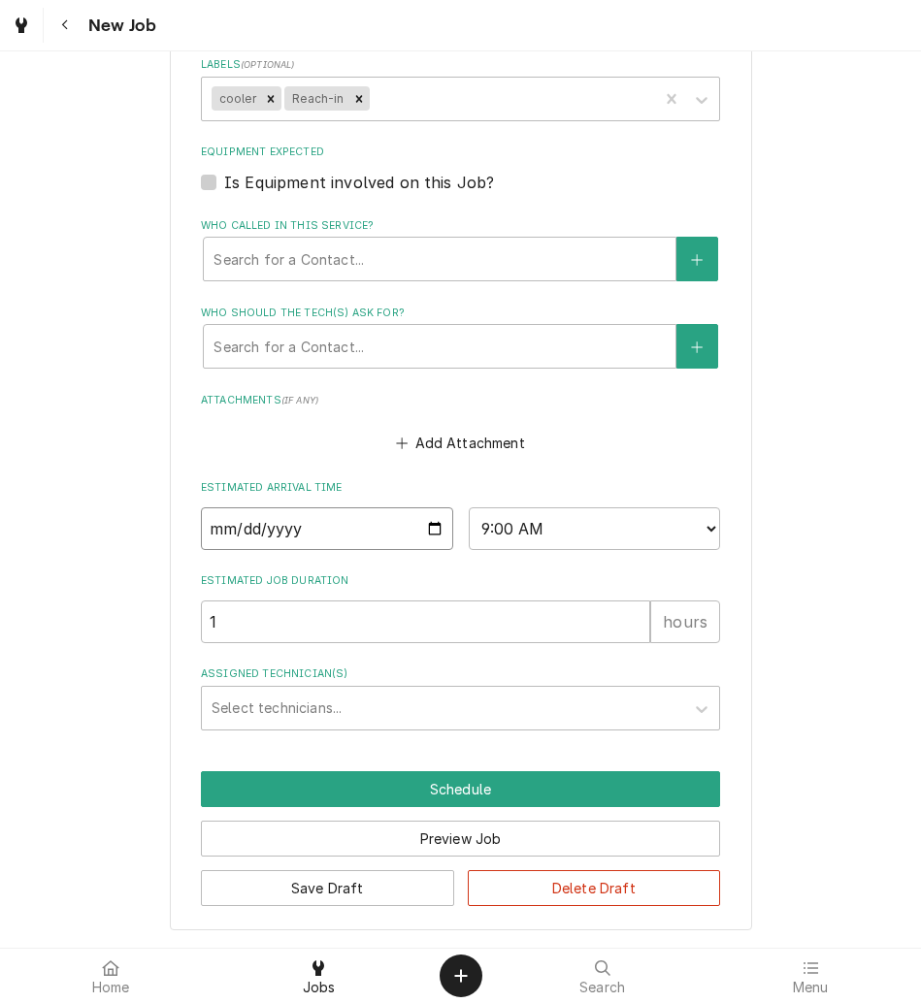
click at [423, 523] on input "Date" at bounding box center [327, 528] width 252 height 43
type input "2025-09-18"
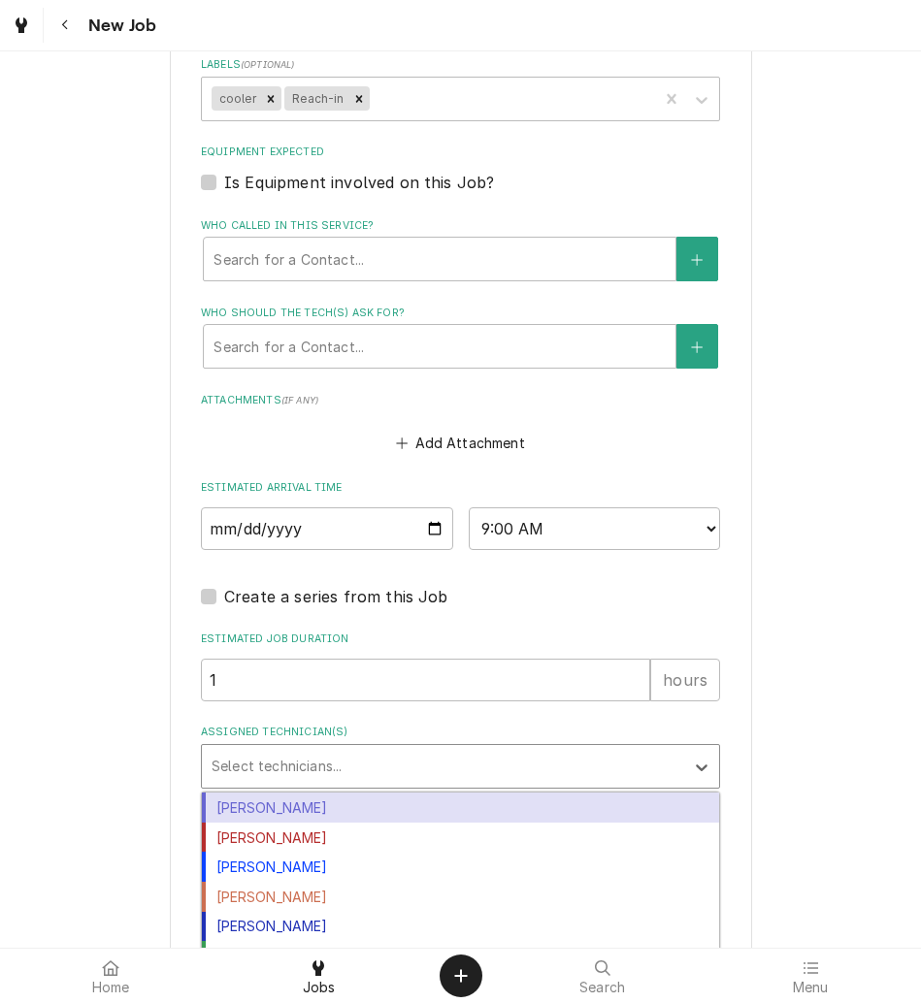
click at [309, 764] on div "Assigned Technician(s)" at bounding box center [443, 766] width 463 height 35
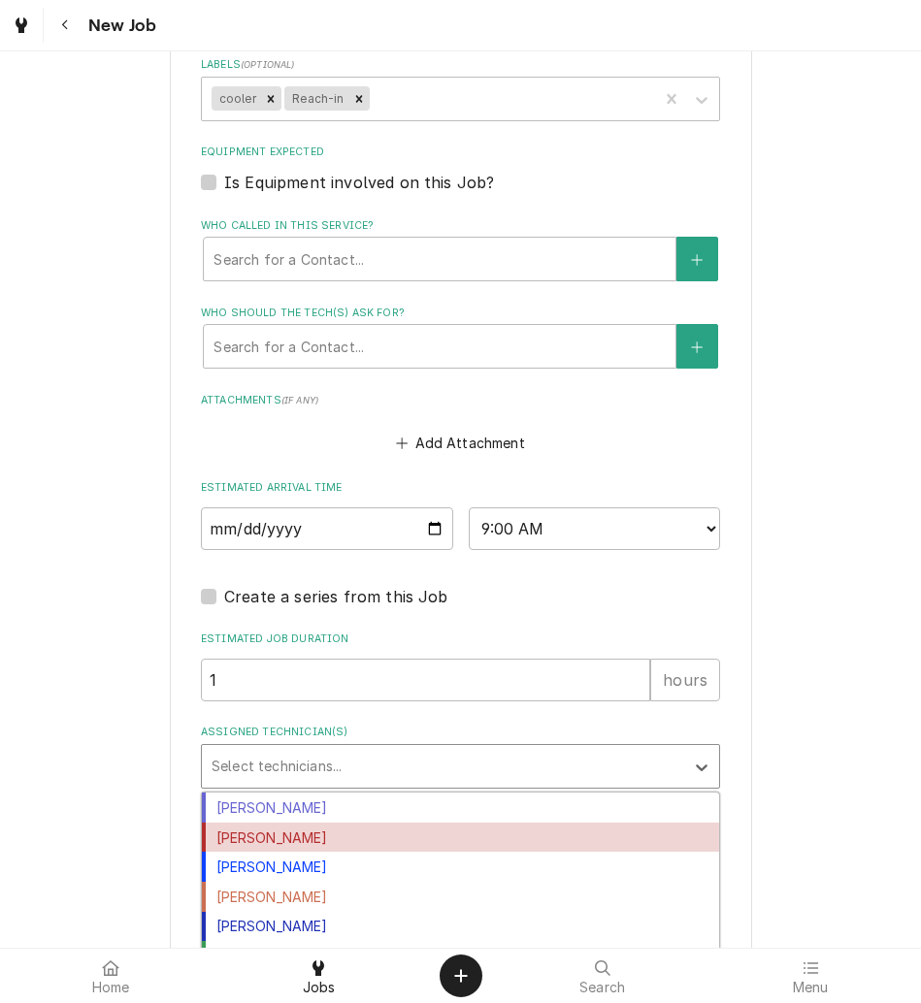
click at [289, 840] on div "[PERSON_NAME]" at bounding box center [460, 838] width 517 height 30
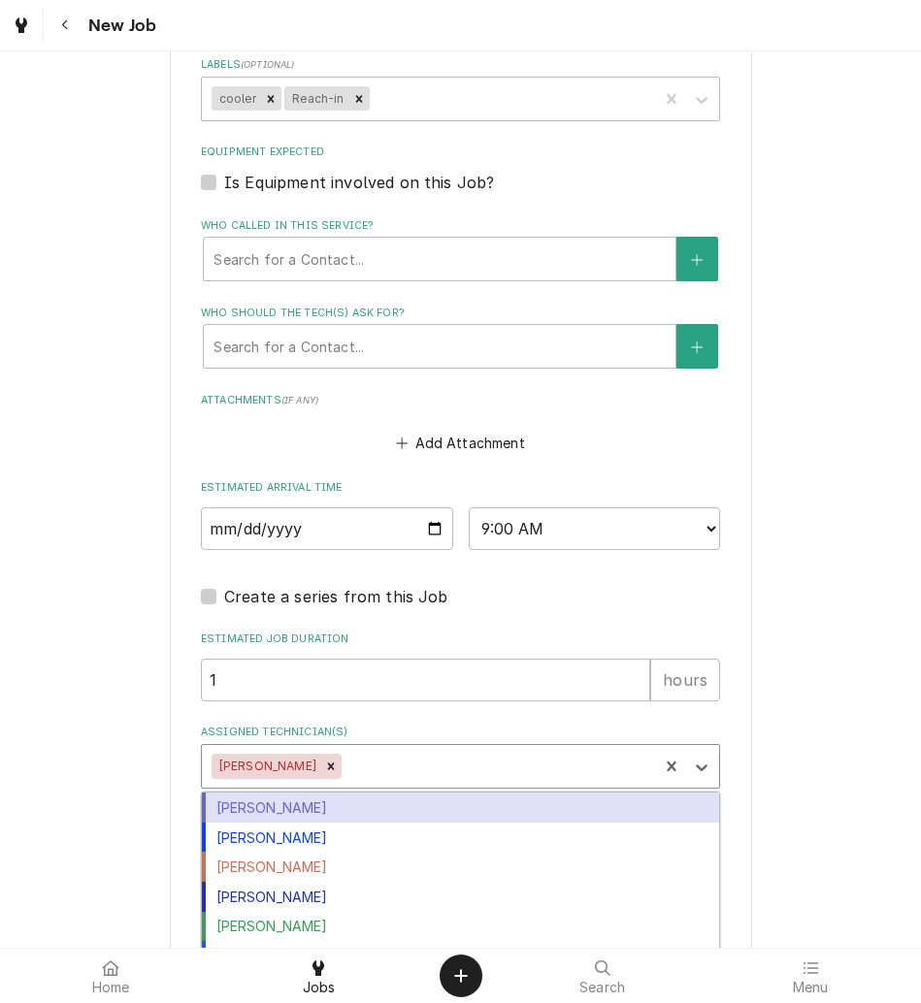
click at [359, 779] on div "Assigned Technician(s)" at bounding box center [496, 766] width 303 height 35
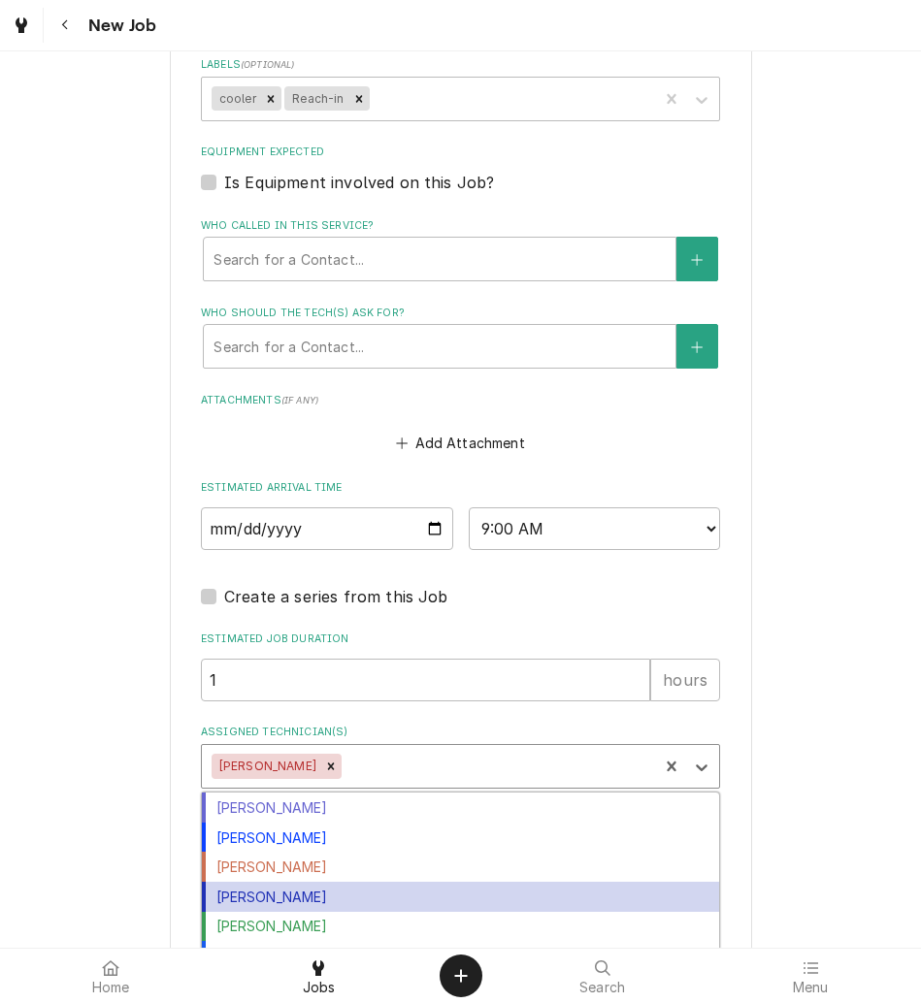
click at [334, 897] on div "Michal Wall" at bounding box center [460, 897] width 517 height 30
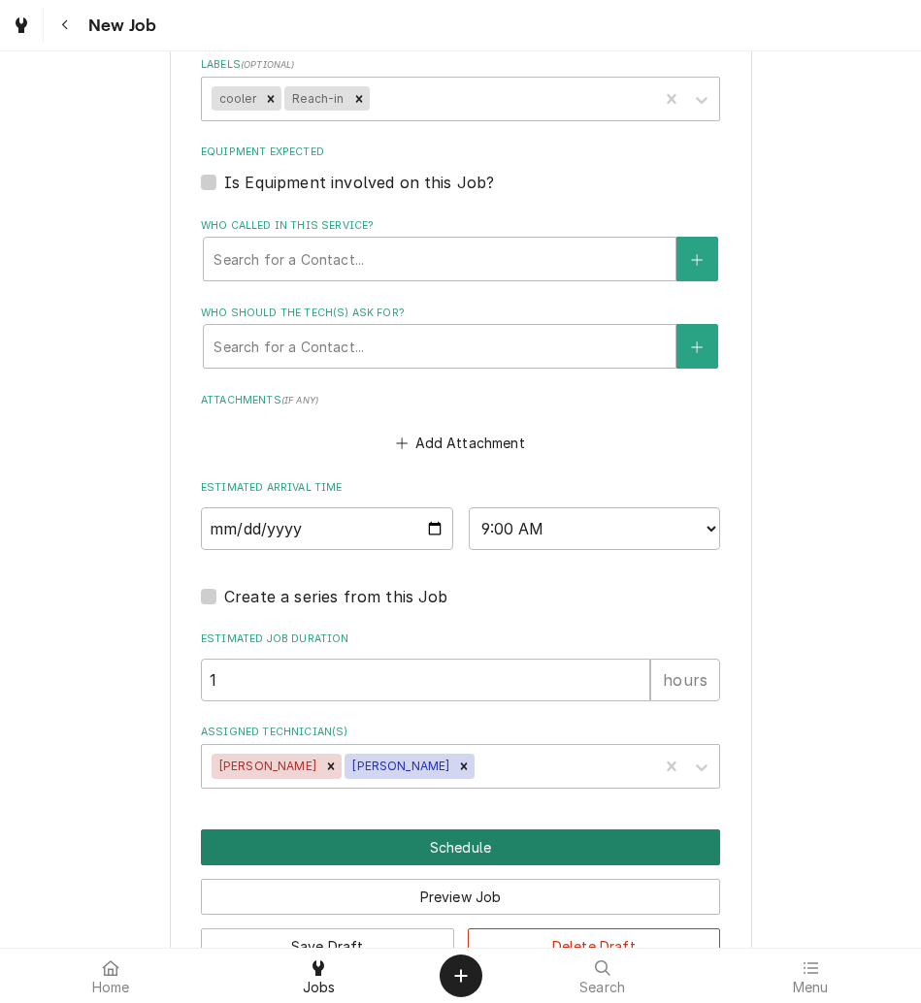
click at [357, 858] on button "Schedule" at bounding box center [460, 848] width 519 height 36
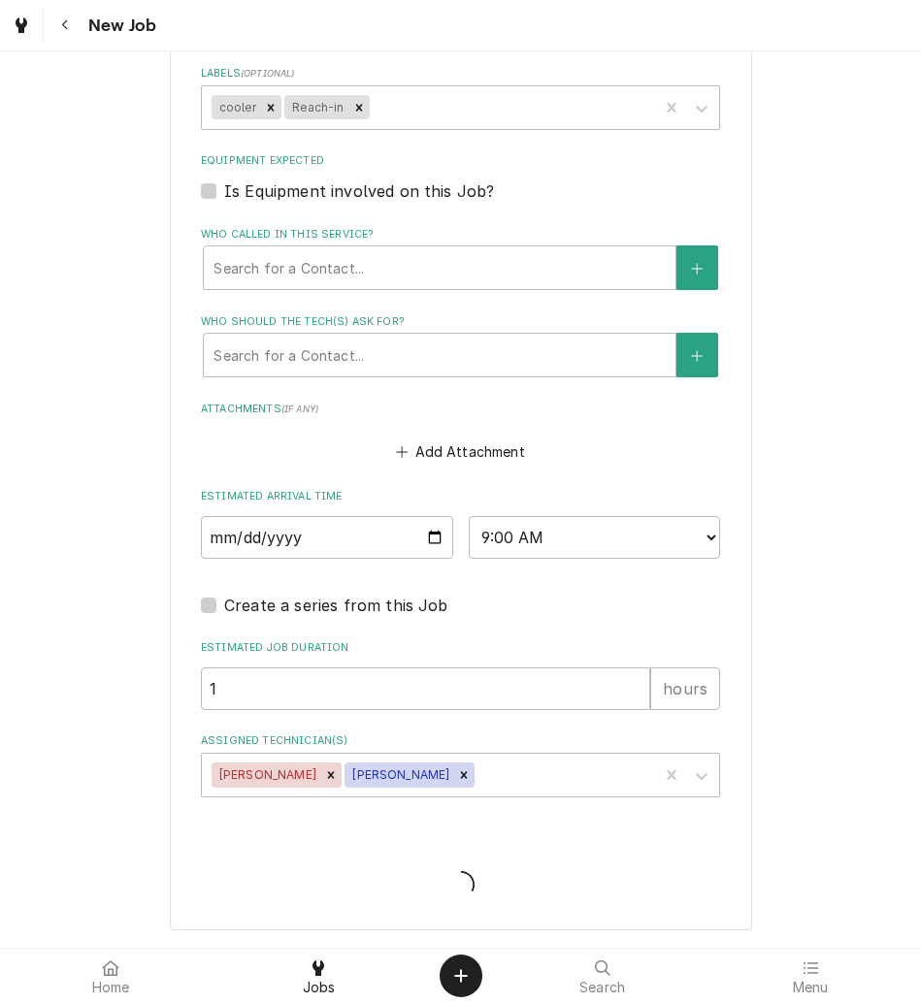
scroll to position [1658, 0]
type textarea "x"
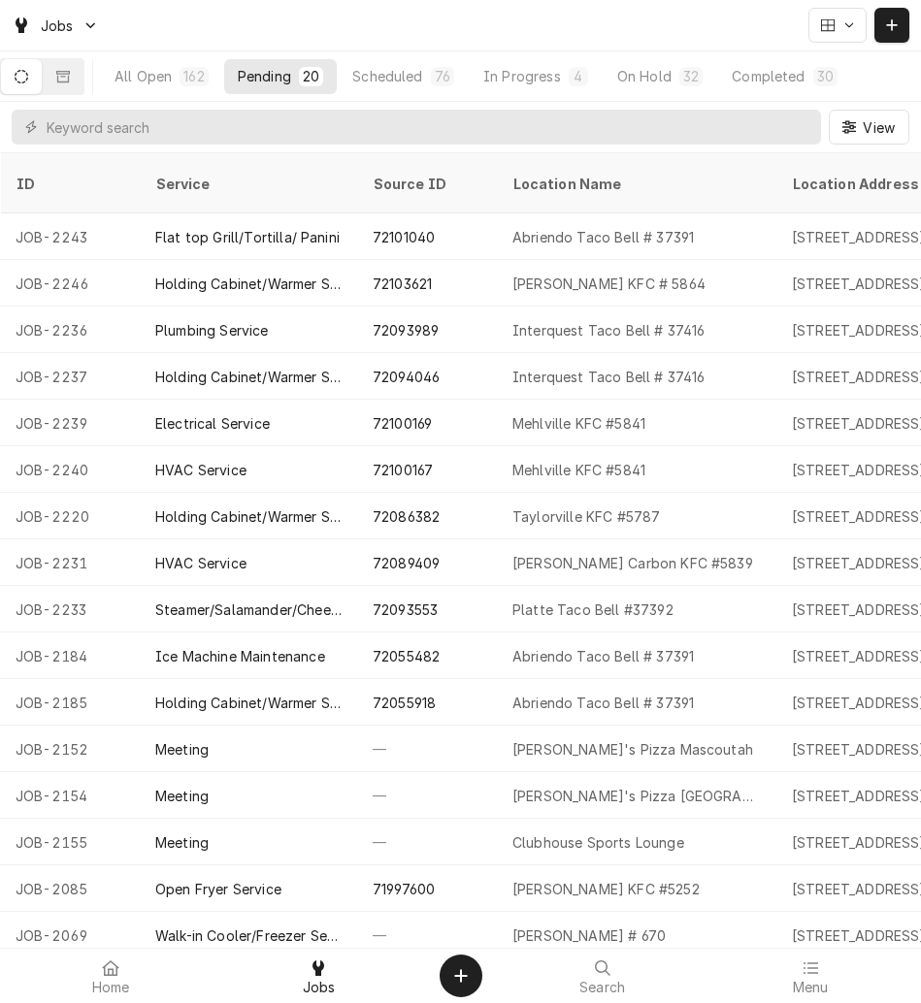
click at [507, 314] on div "Interquest Taco Bell # 37416" at bounding box center [636, 330] width 279 height 47
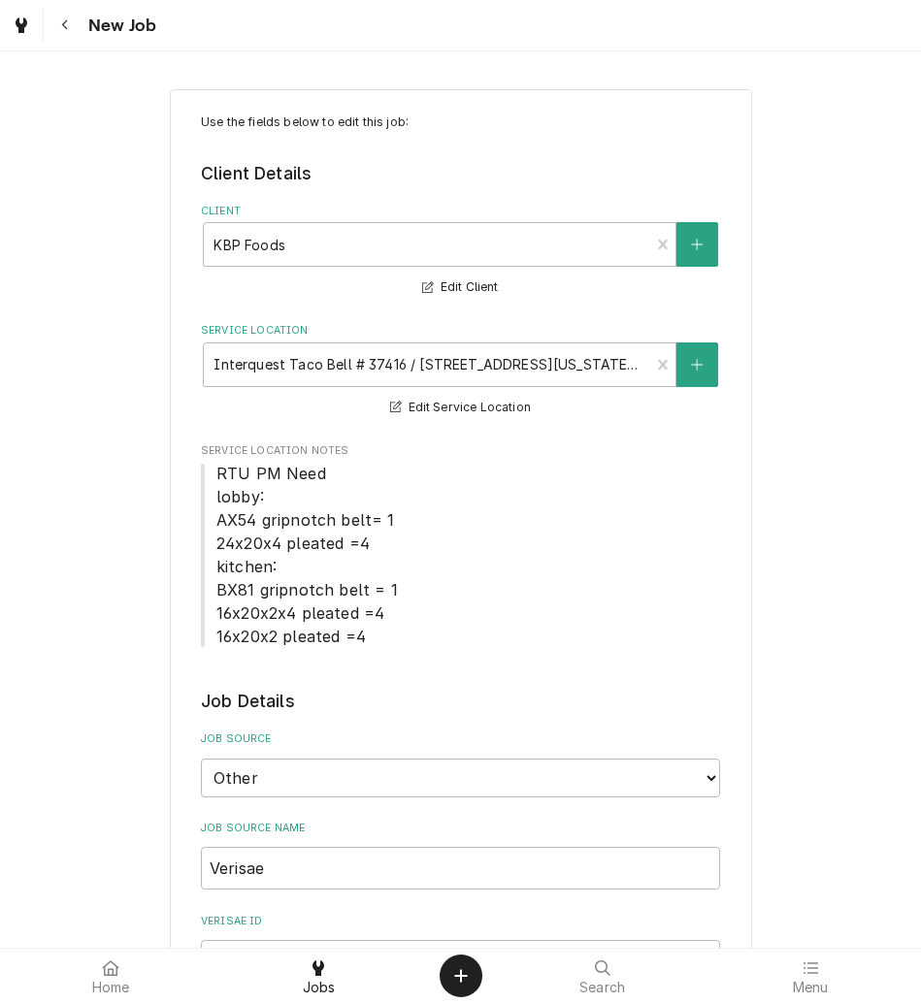
type textarea "x"
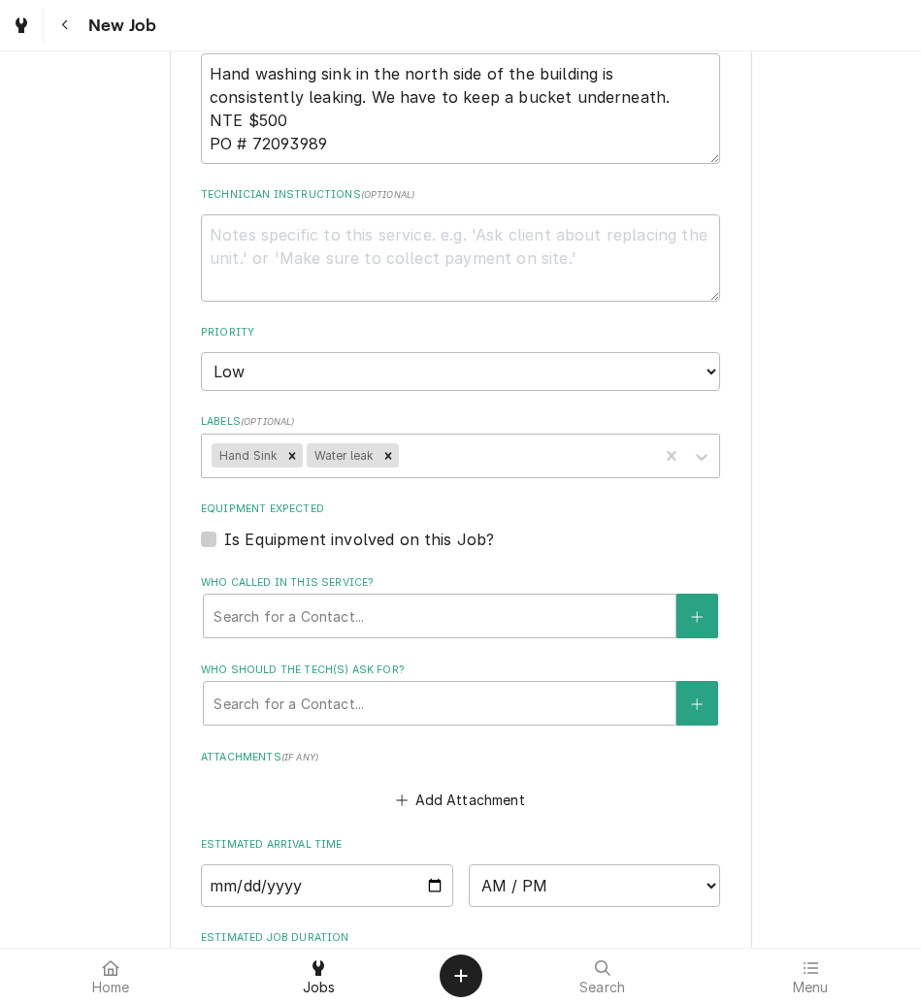
scroll to position [1644, 0]
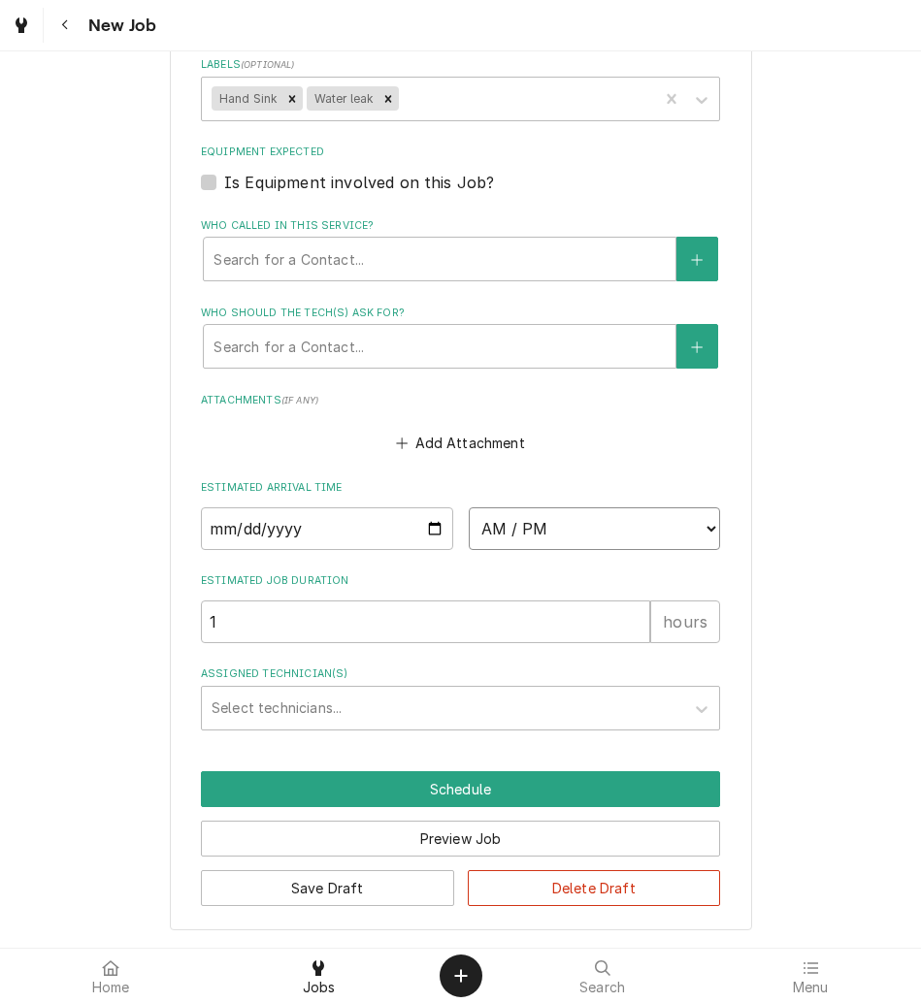
click at [524, 528] on select "AM / PM 6:00 AM 6:15 AM 6:30 AM 6:45 AM 7:00 AM 7:15 AM 7:30 AM 7:45 AM 8:00 AM…" at bounding box center [595, 528] width 252 height 43
select select "10:00:00"
click at [469, 507] on select "AM / PM 6:00 AM 6:15 AM 6:30 AM 6:45 AM 7:00 AM 7:15 AM 7:30 AM 7:45 AM 8:00 AM…" at bounding box center [595, 528] width 252 height 43
type textarea "x"
click at [423, 520] on input "Date" at bounding box center [327, 528] width 252 height 43
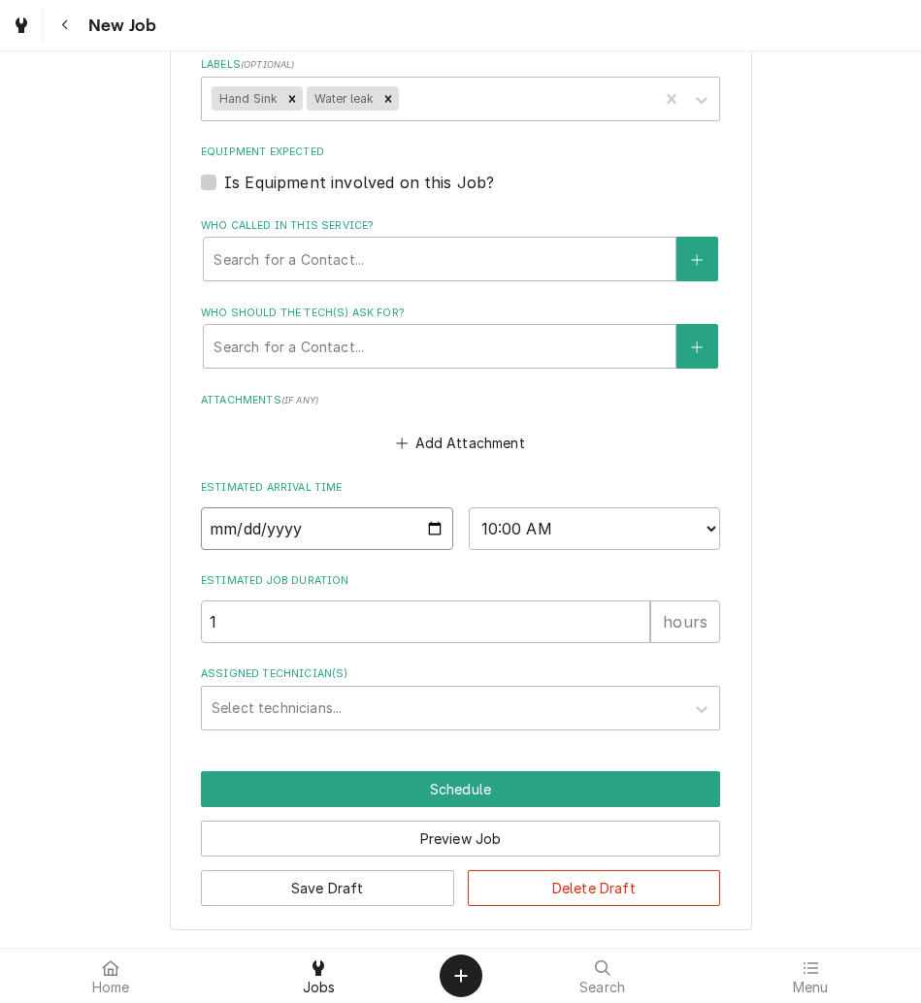
type input "[DATE]"
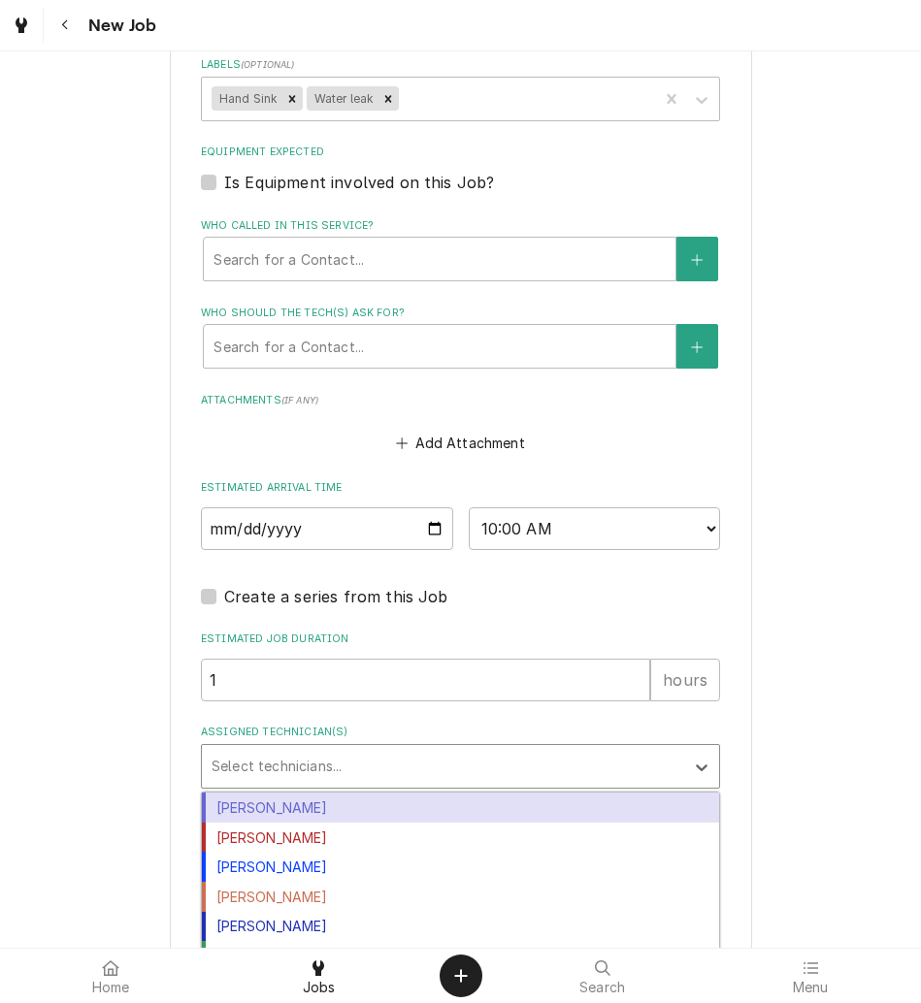
click at [259, 770] on div "Assigned Technician(s)" at bounding box center [443, 766] width 463 height 35
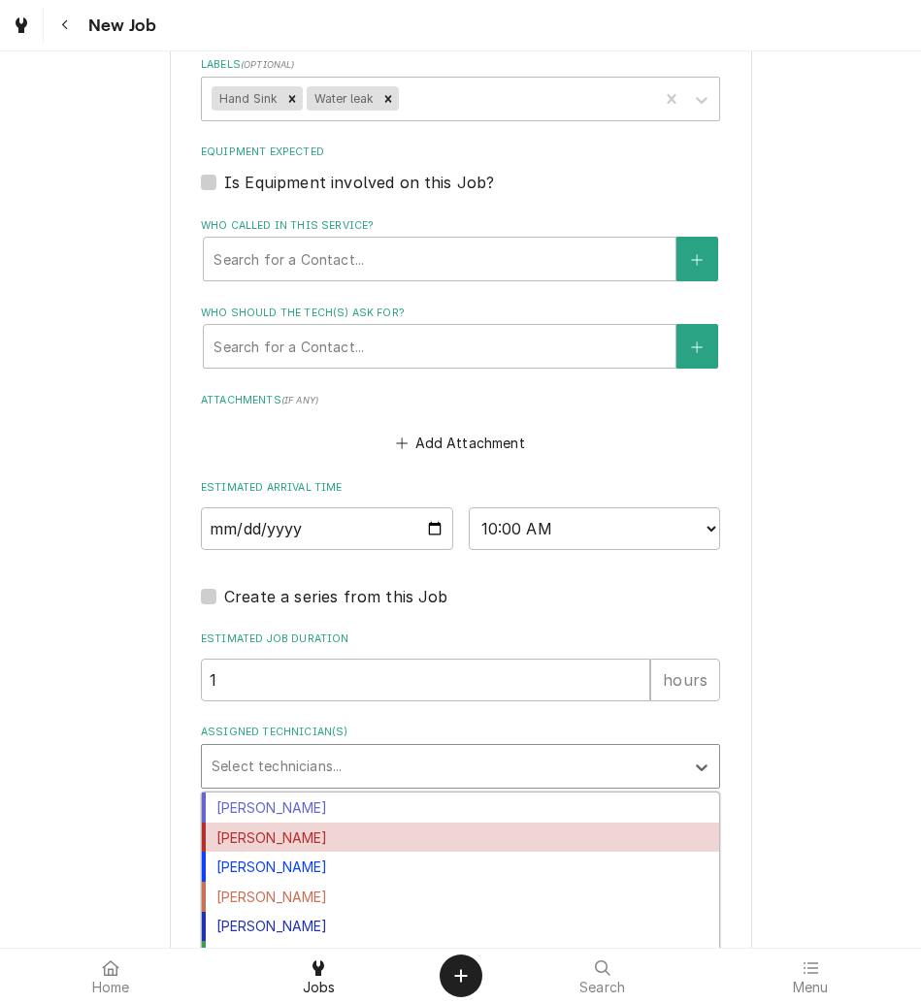
click at [264, 837] on div "[PERSON_NAME]" at bounding box center [460, 838] width 517 height 30
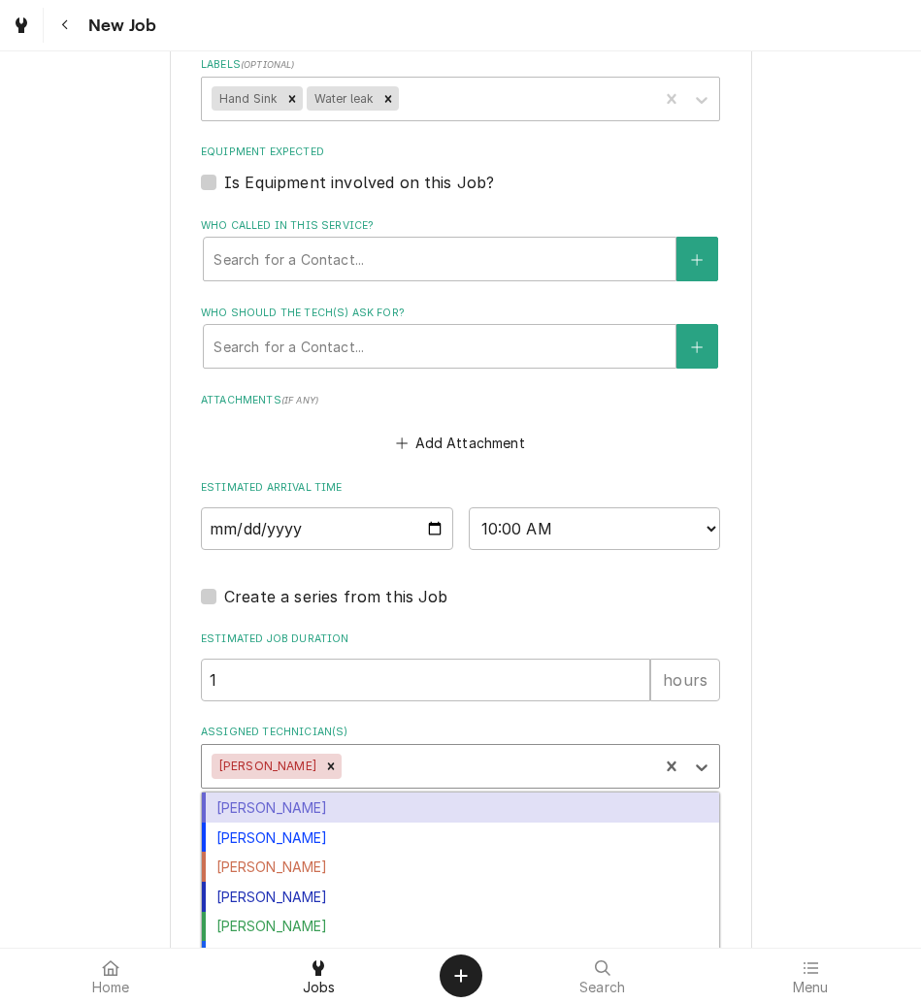
click at [356, 762] on div "Assigned Technician(s)" at bounding box center [496, 766] width 303 height 35
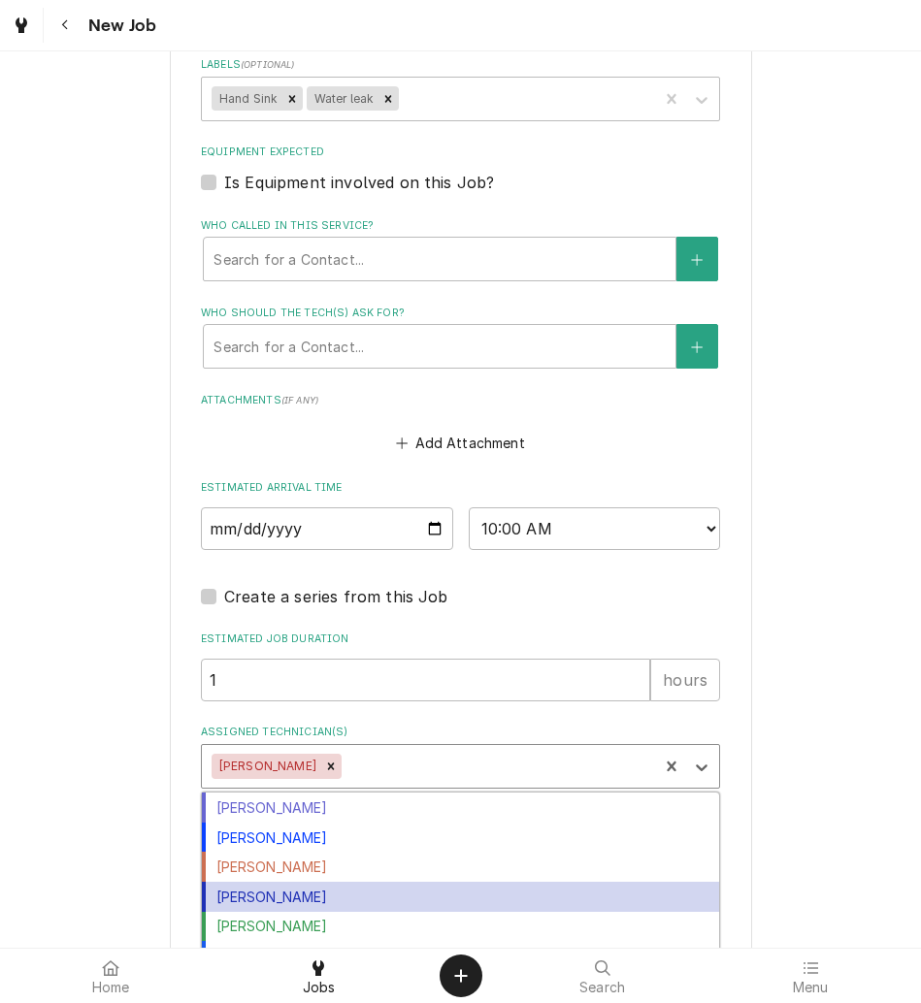
click at [318, 902] on div "[PERSON_NAME]" at bounding box center [460, 897] width 517 height 30
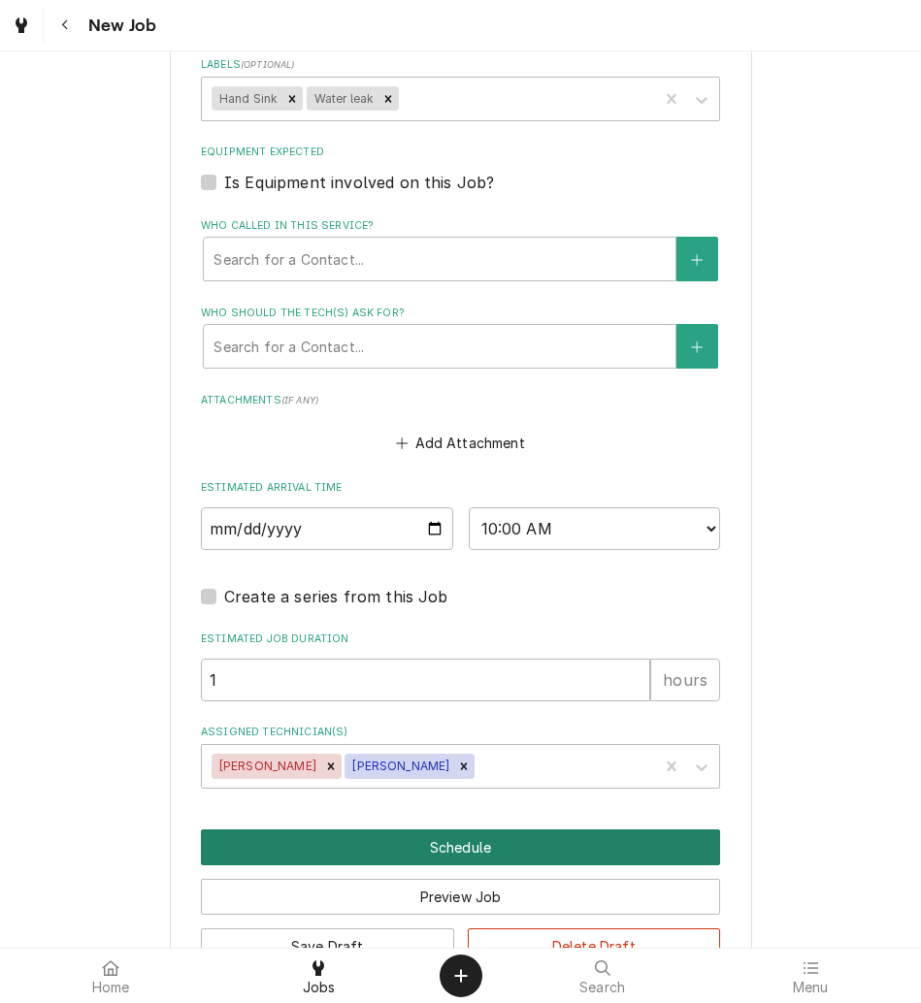
click at [372, 841] on button "Schedule" at bounding box center [460, 848] width 519 height 36
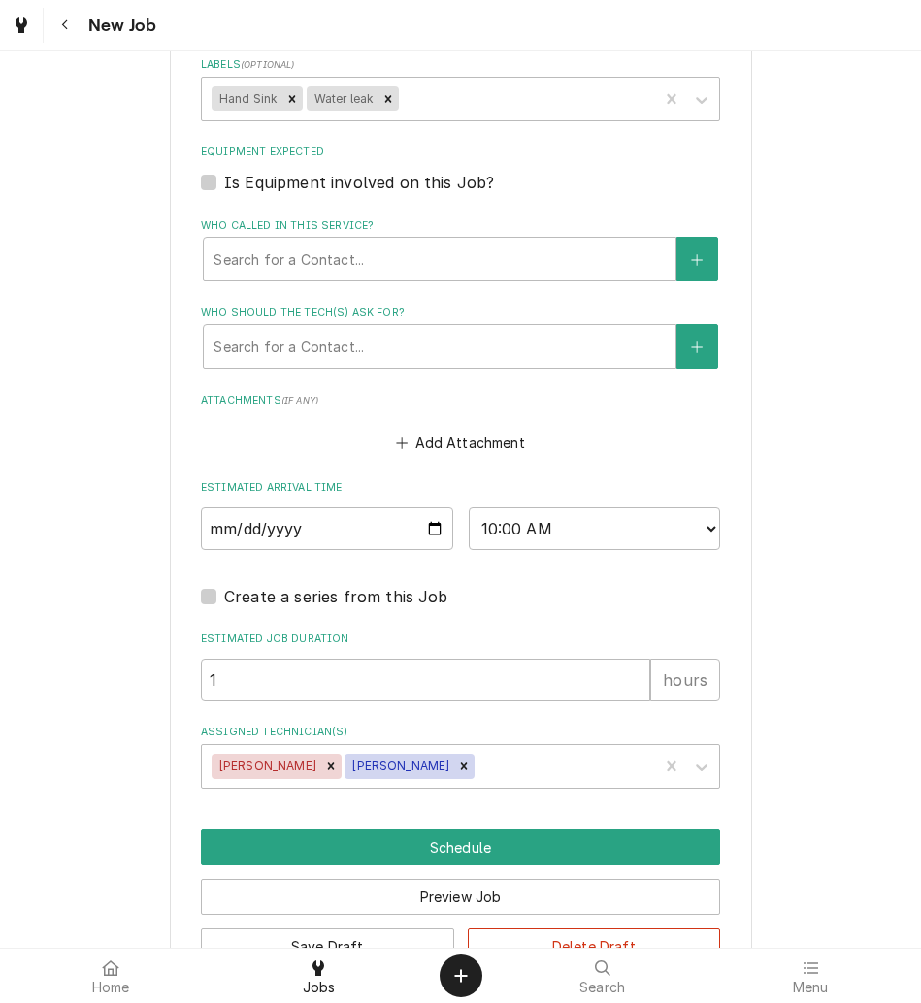
scroll to position [1635, 0]
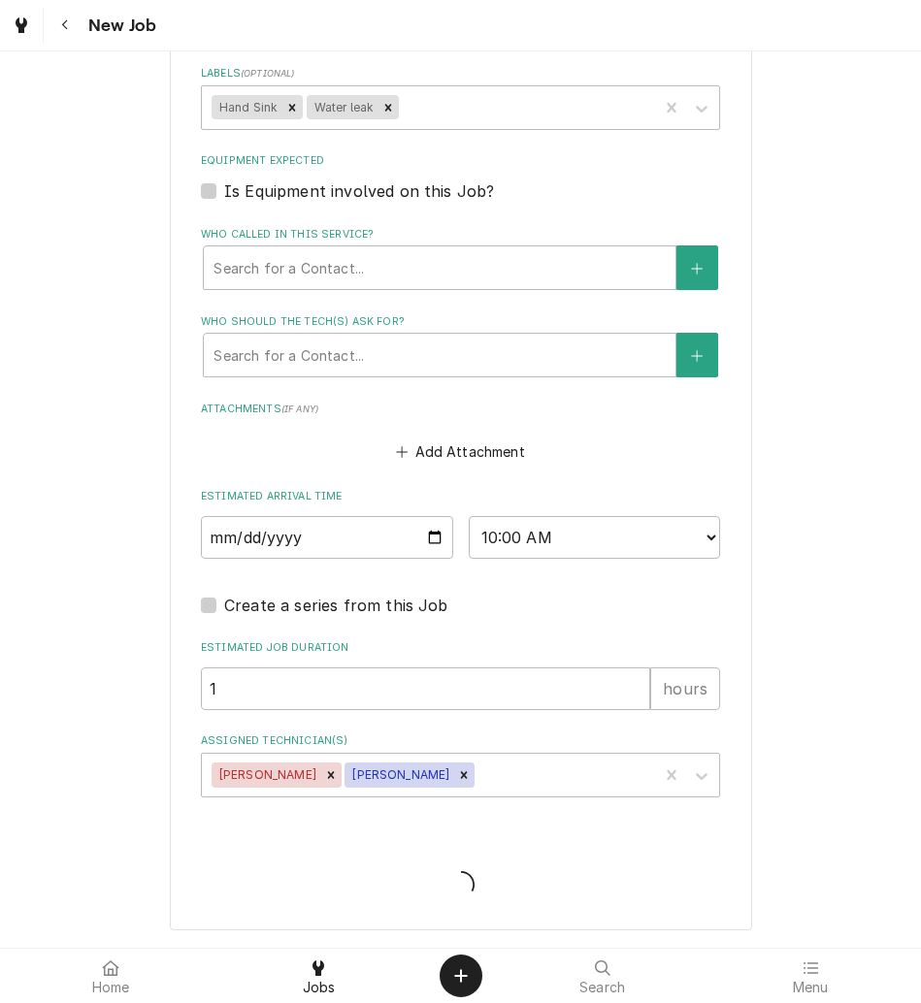
type textarea "x"
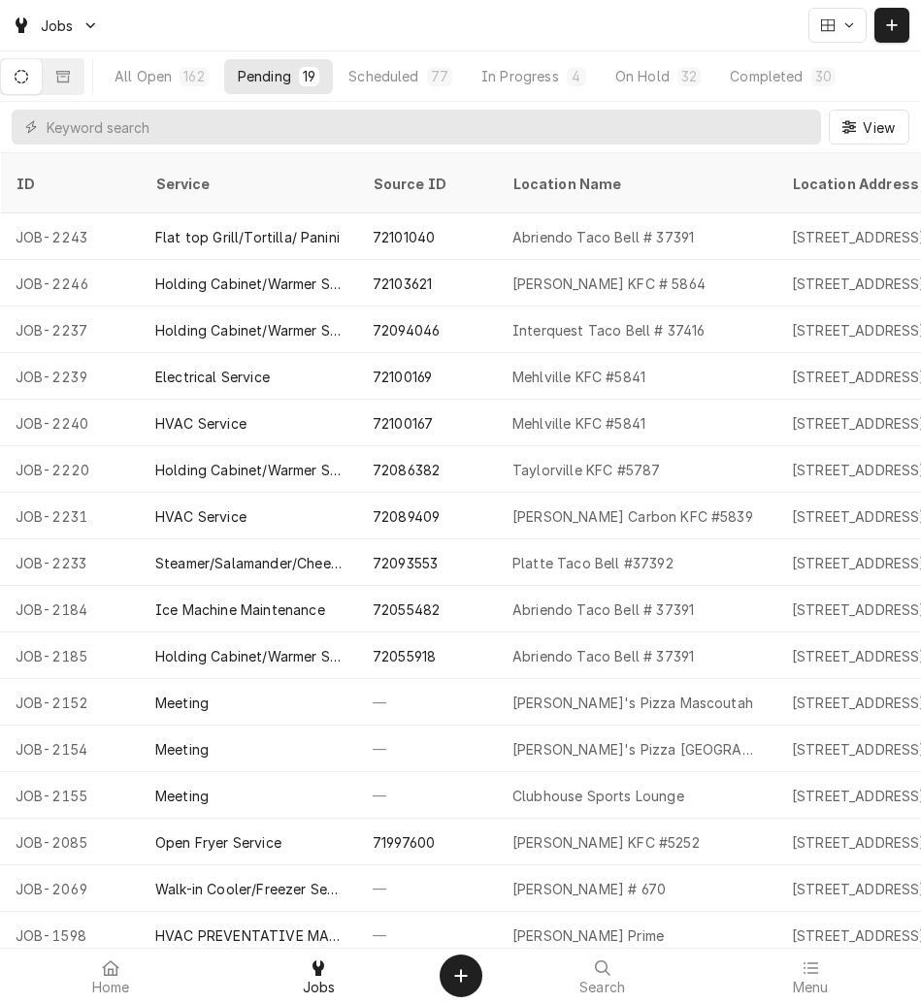
click at [654, 320] on div "Interquest Taco Bell # 37416" at bounding box center [608, 330] width 192 height 20
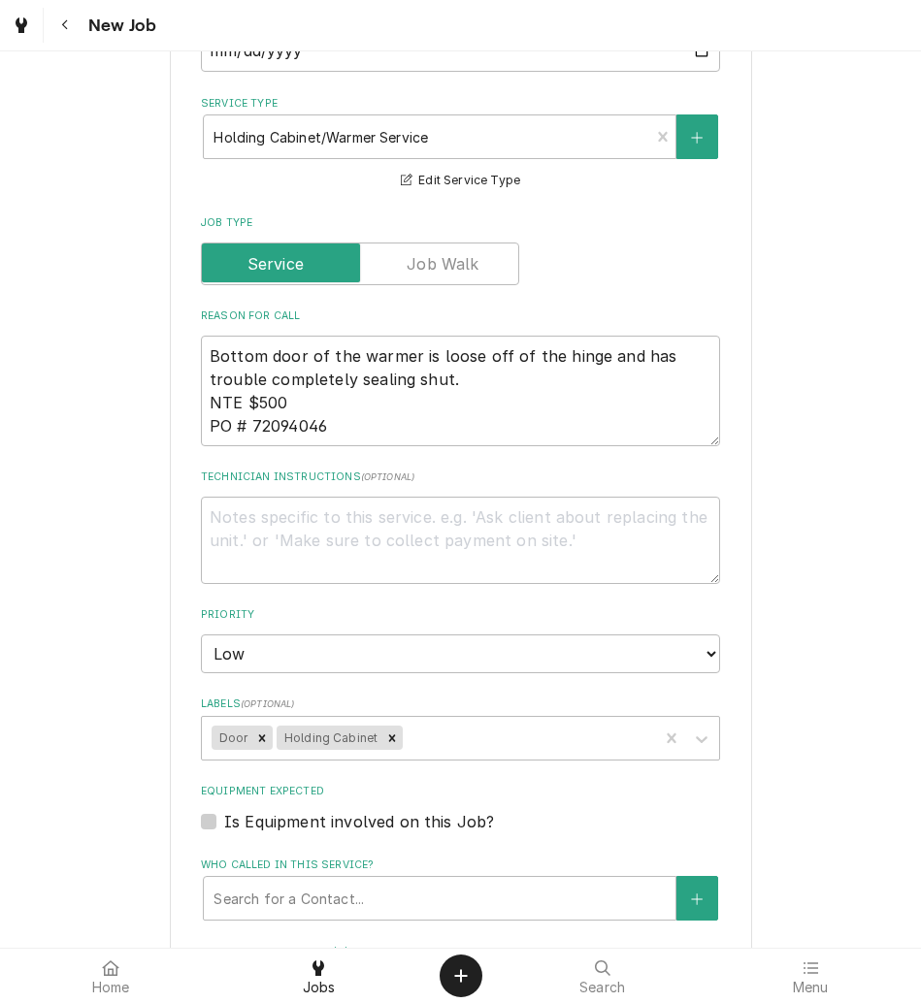
type textarea "x"
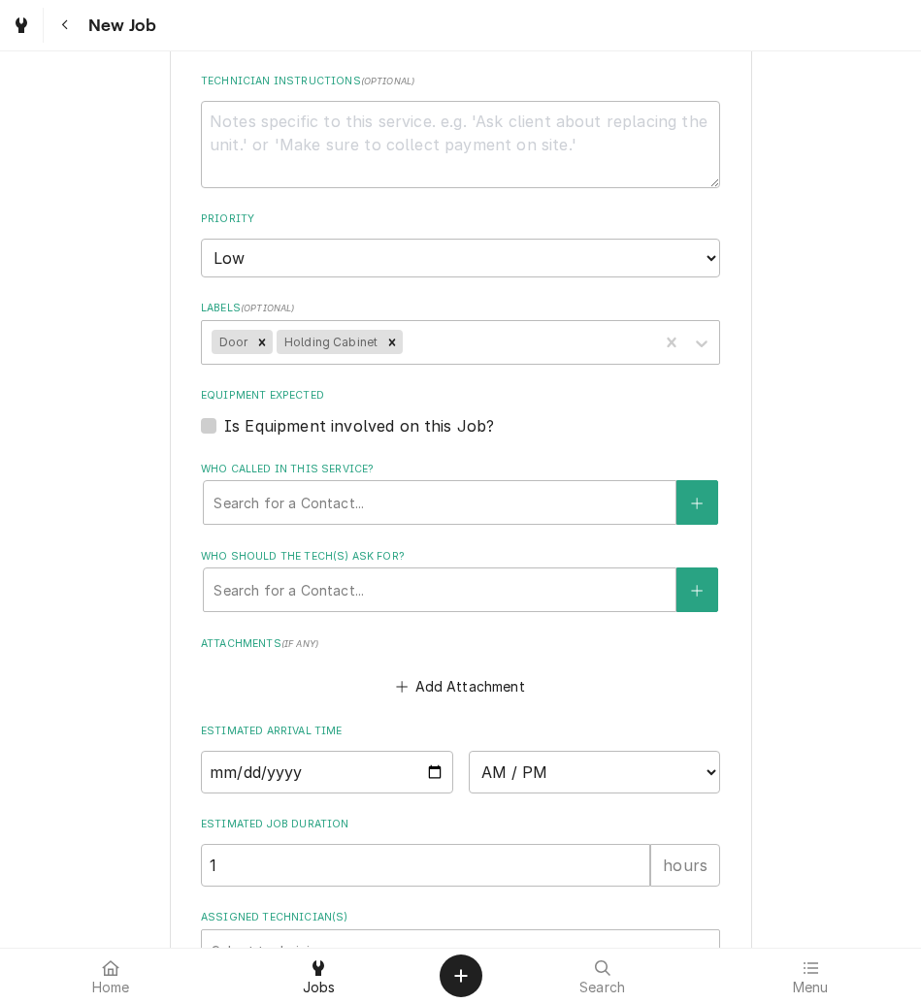
scroll to position [1644, 0]
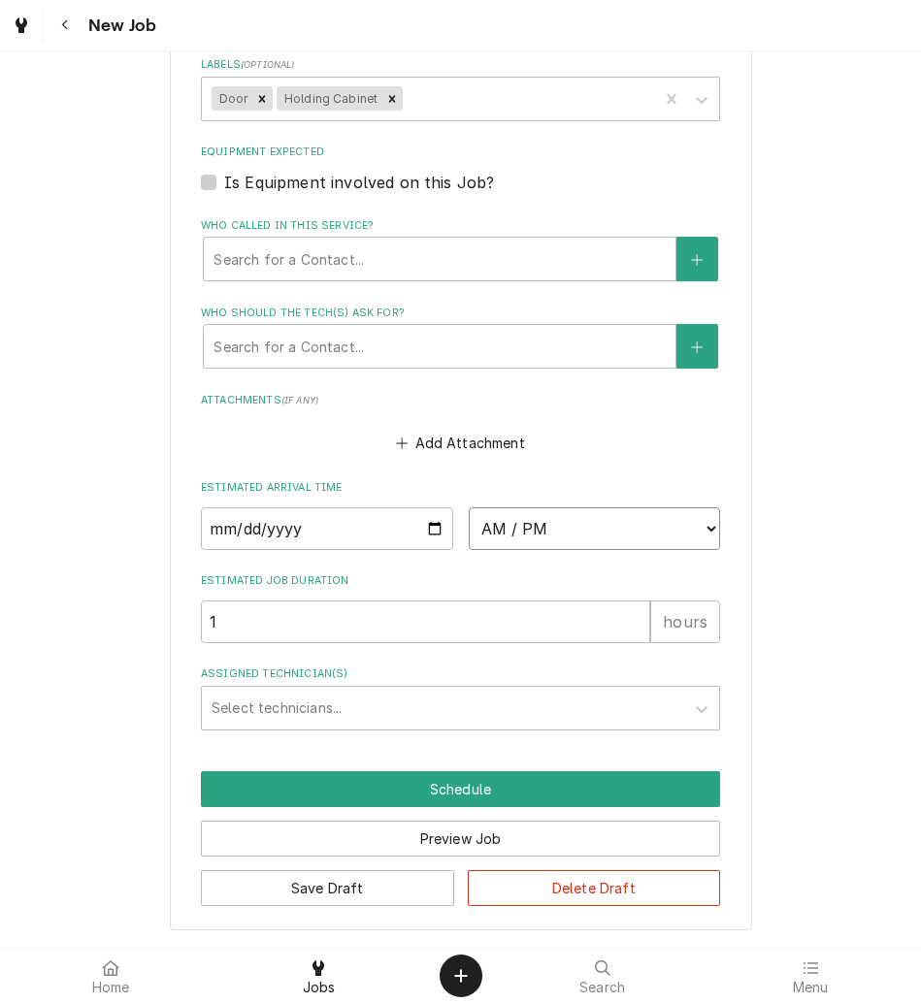
click at [553, 513] on select "AM / PM 6:00 AM 6:15 AM 6:30 AM 6:45 AM 7:00 AM 7:15 AM 7:30 AM 7:45 AM 8:00 AM…" at bounding box center [595, 528] width 252 height 43
select select "10:00:00"
click at [469, 507] on select "AM / PM 6:00 AM 6:15 AM 6:30 AM 6:45 AM 7:00 AM 7:15 AM 7:30 AM 7:45 AM 8:00 AM…" at bounding box center [595, 528] width 252 height 43
type textarea "x"
click at [506, 528] on select "AM / PM 6:00 AM 6:15 AM 6:30 AM 6:45 AM 7:00 AM 7:15 AM 7:30 AM 7:45 AM 8:00 AM…" at bounding box center [595, 528] width 252 height 43
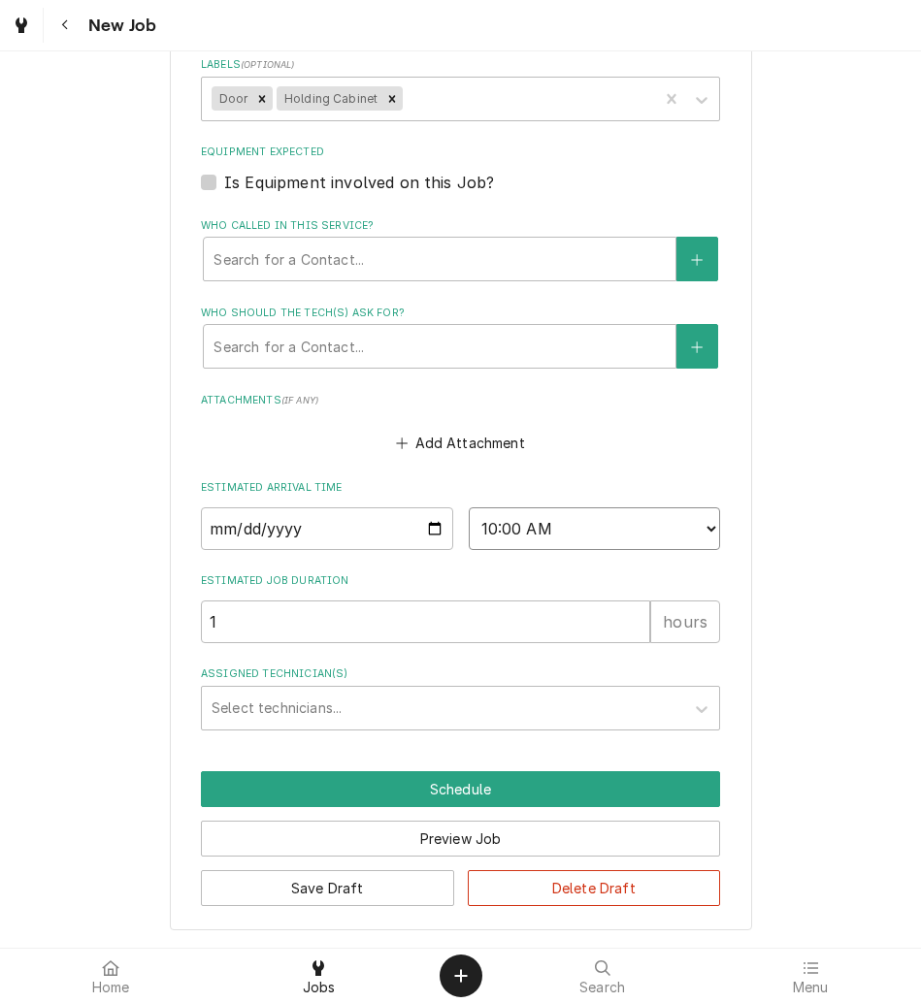
select select "11:00:00"
click at [469, 507] on select "AM / PM 6:00 AM 6:15 AM 6:30 AM 6:45 AM 7:00 AM 7:15 AM 7:30 AM 7:45 AM 8:00 AM…" at bounding box center [595, 528] width 252 height 43
click at [431, 516] on input "Date" at bounding box center [327, 528] width 252 height 43
click at [422, 528] on input "Date" at bounding box center [327, 528] width 252 height 43
type textarea "x"
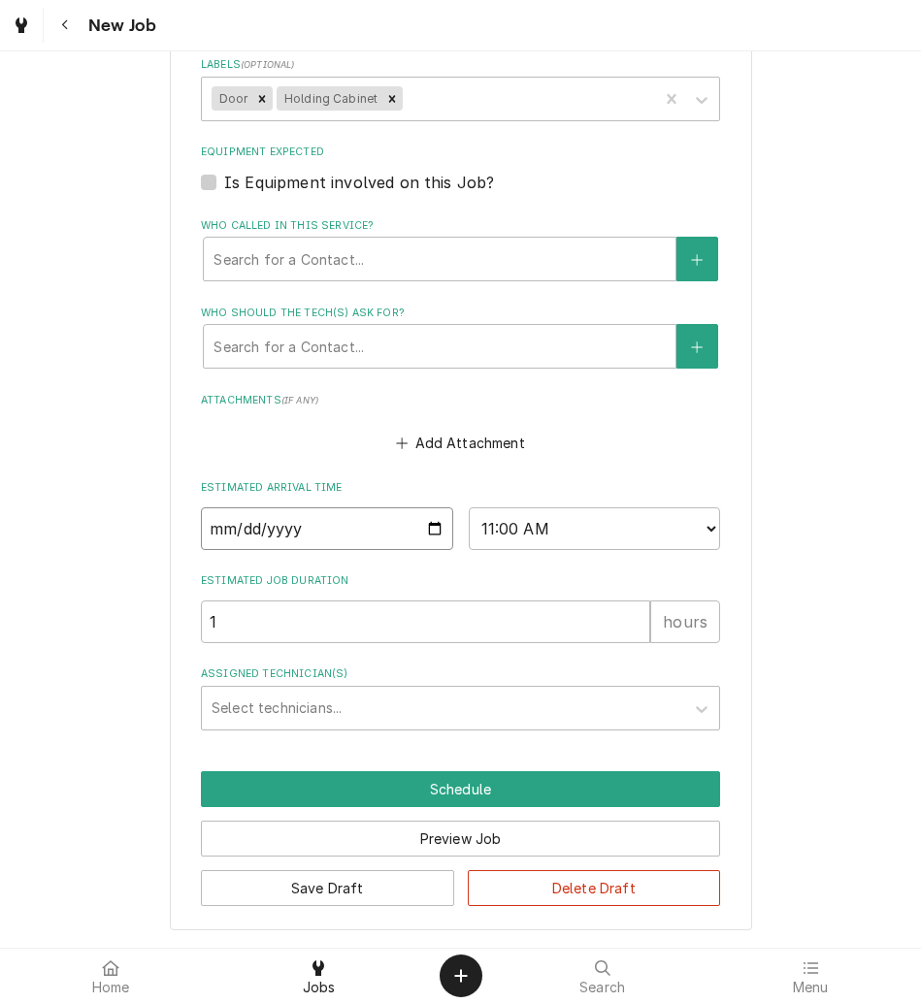
type input "[DATE]"
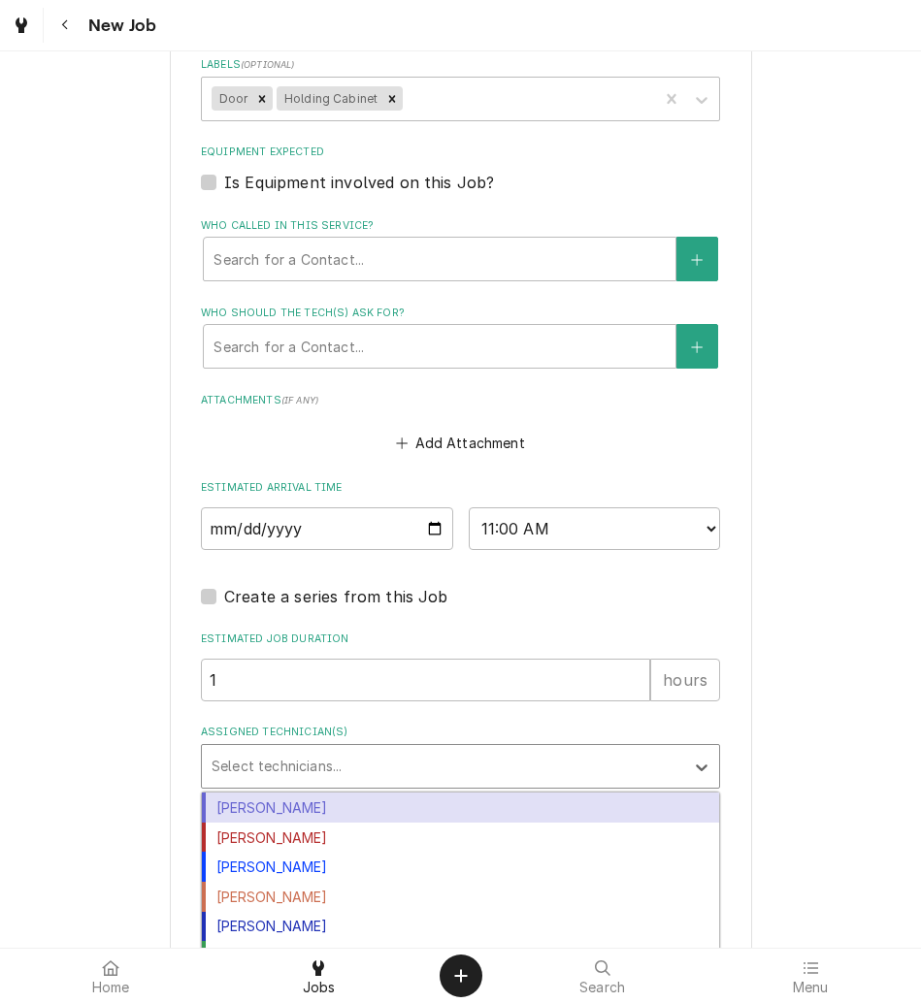
click at [311, 764] on div "Assigned Technician(s)" at bounding box center [443, 766] width 463 height 35
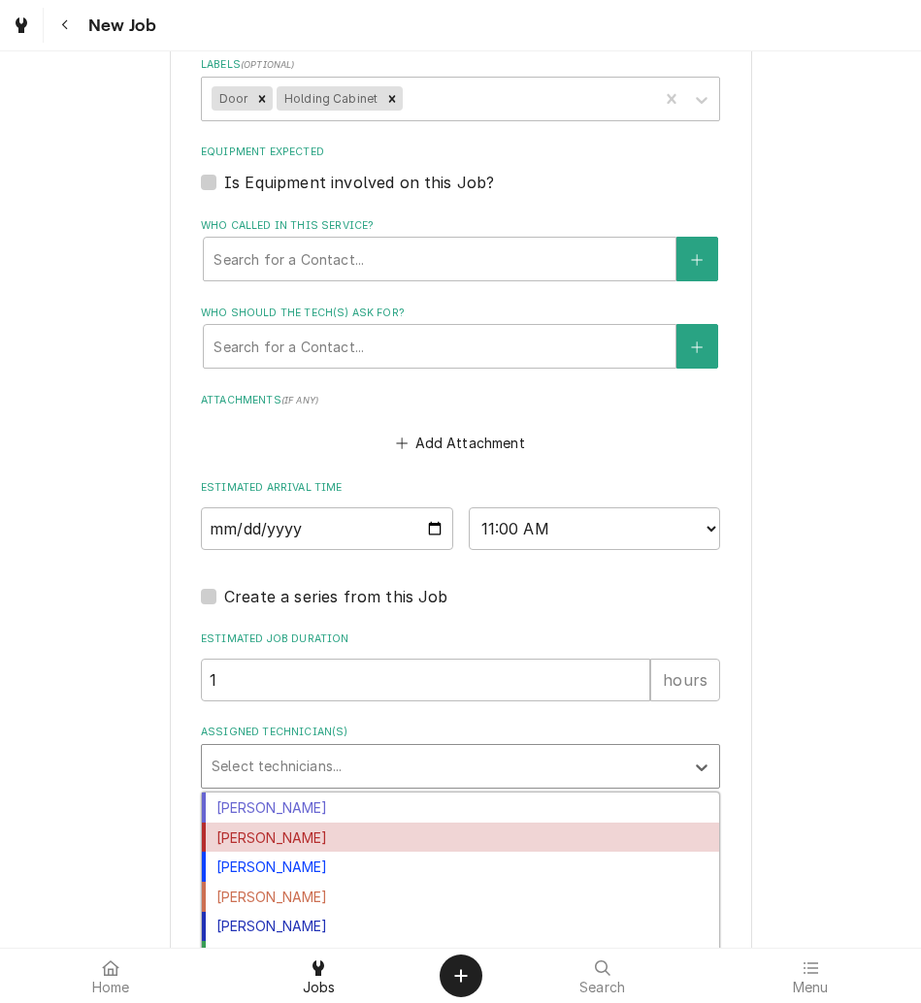
click at [306, 832] on div "Izaia Bain" at bounding box center [460, 838] width 517 height 30
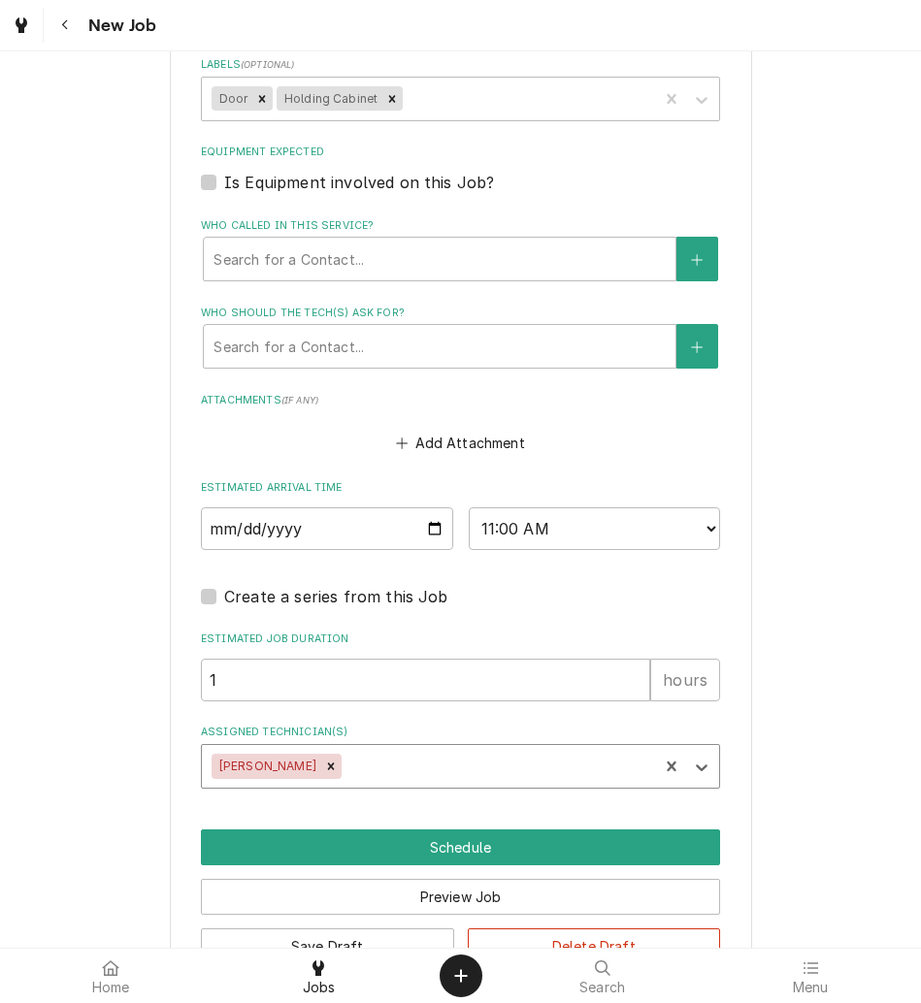
click at [364, 754] on div "Assigned Technician(s)" at bounding box center [496, 766] width 303 height 35
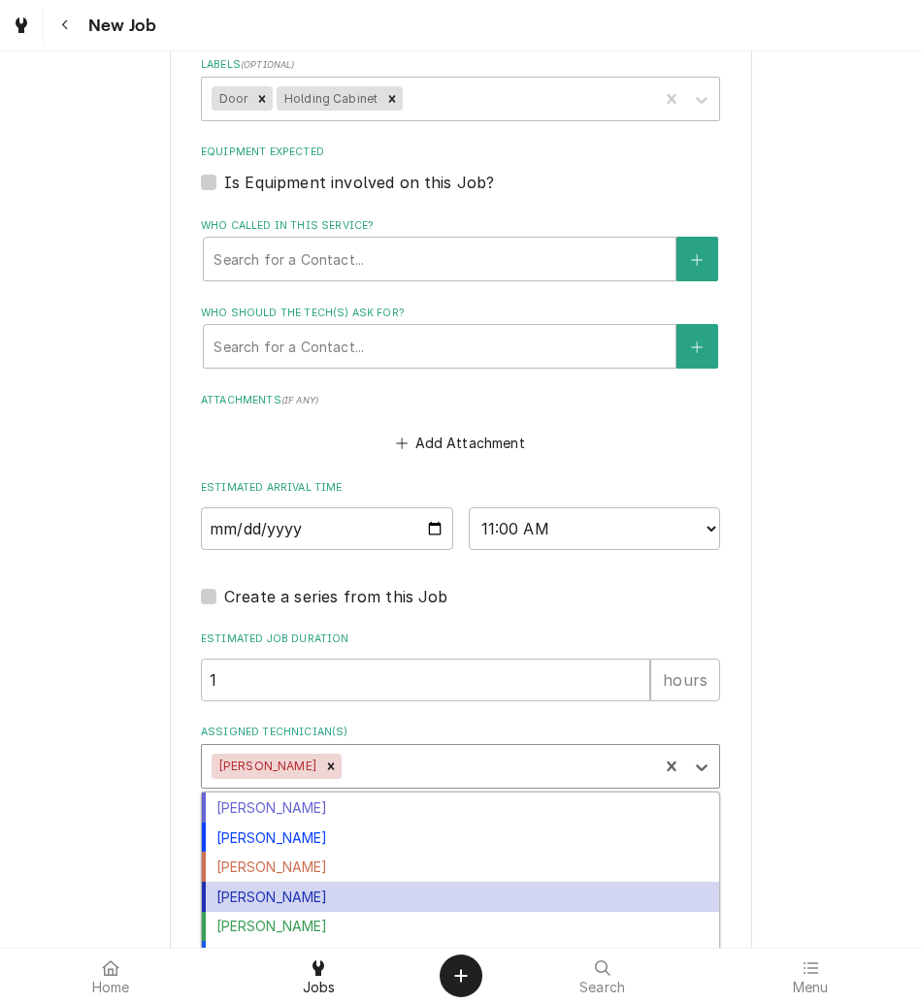
click at [325, 891] on div "Michal Wall" at bounding box center [460, 897] width 517 height 30
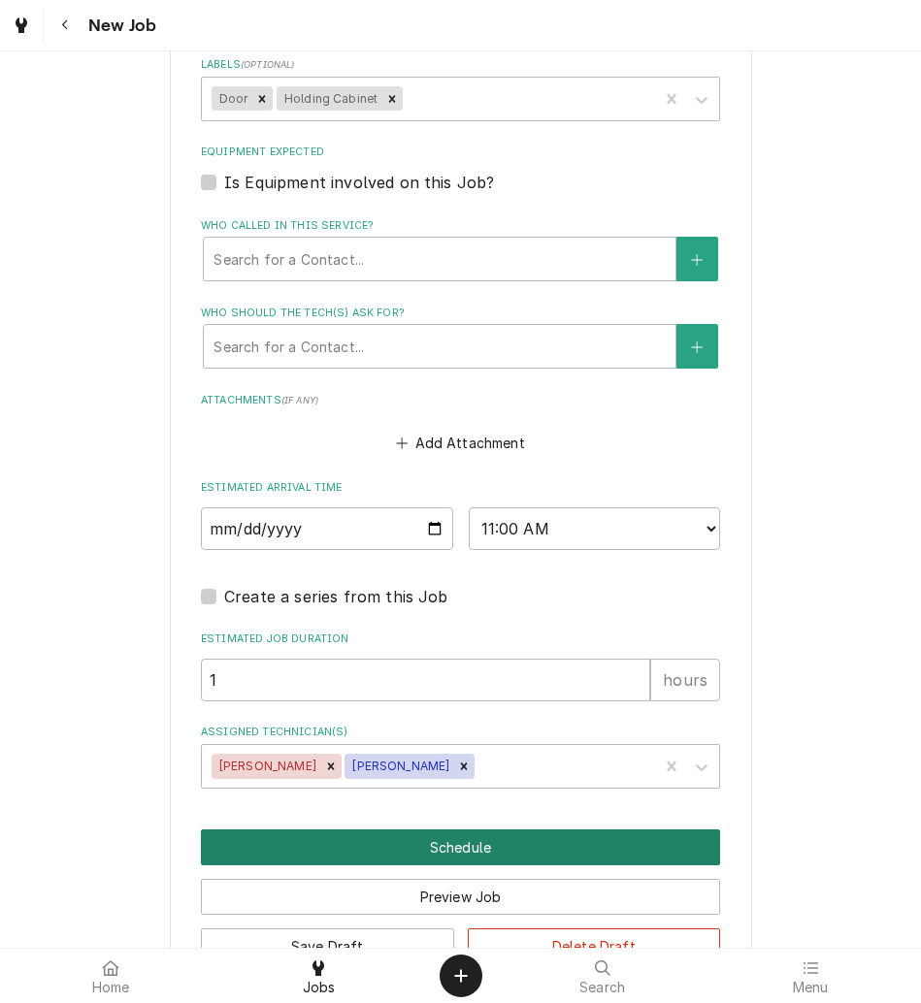
click at [364, 843] on button "Schedule" at bounding box center [460, 848] width 519 height 36
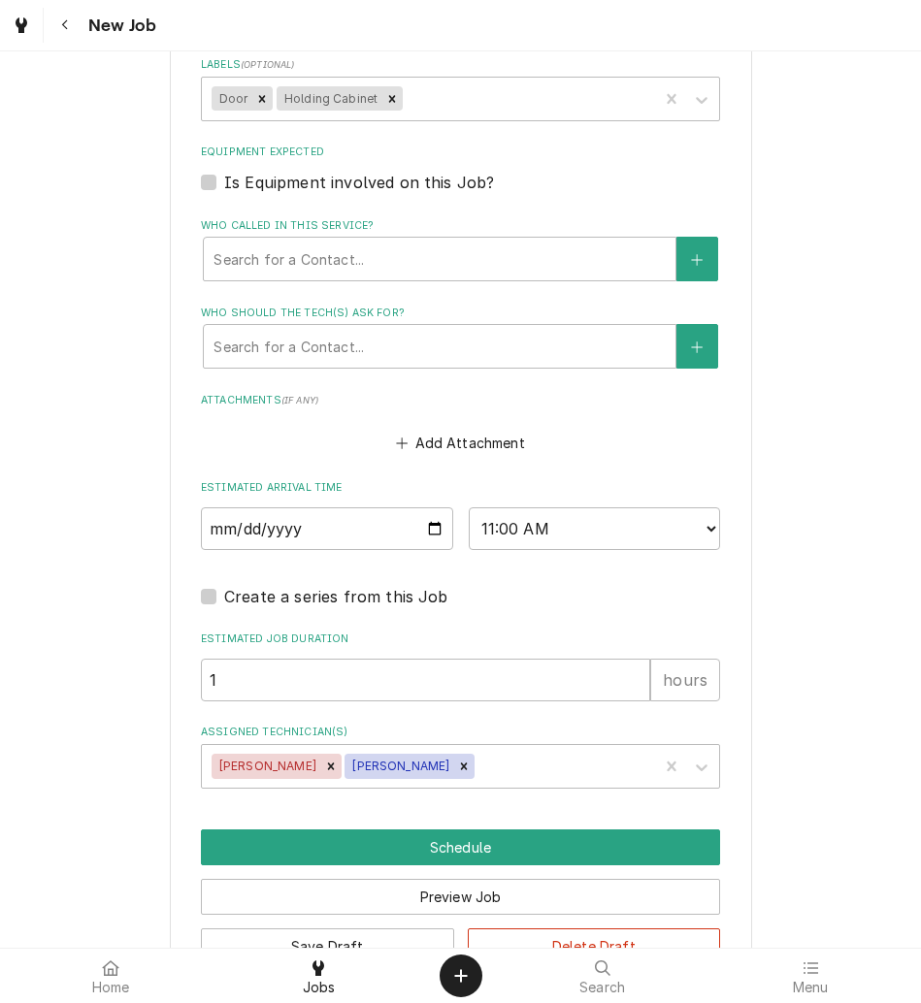
scroll to position [1635, 0]
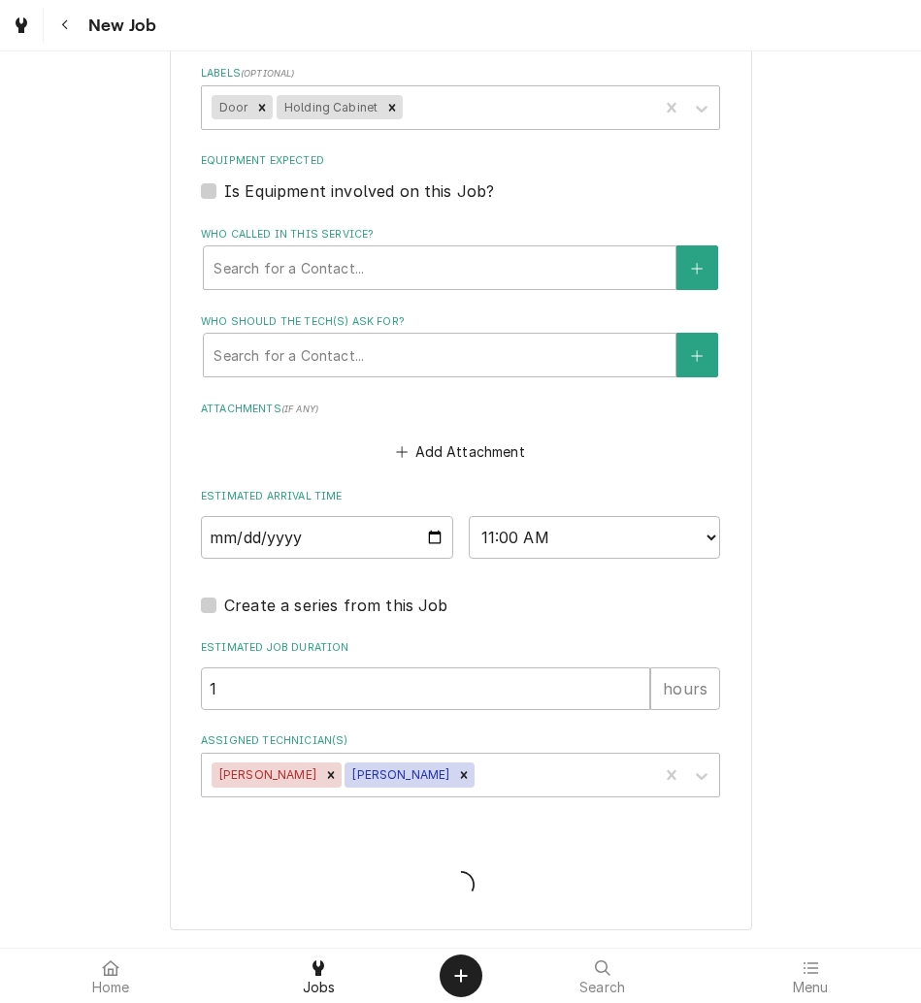
type textarea "x"
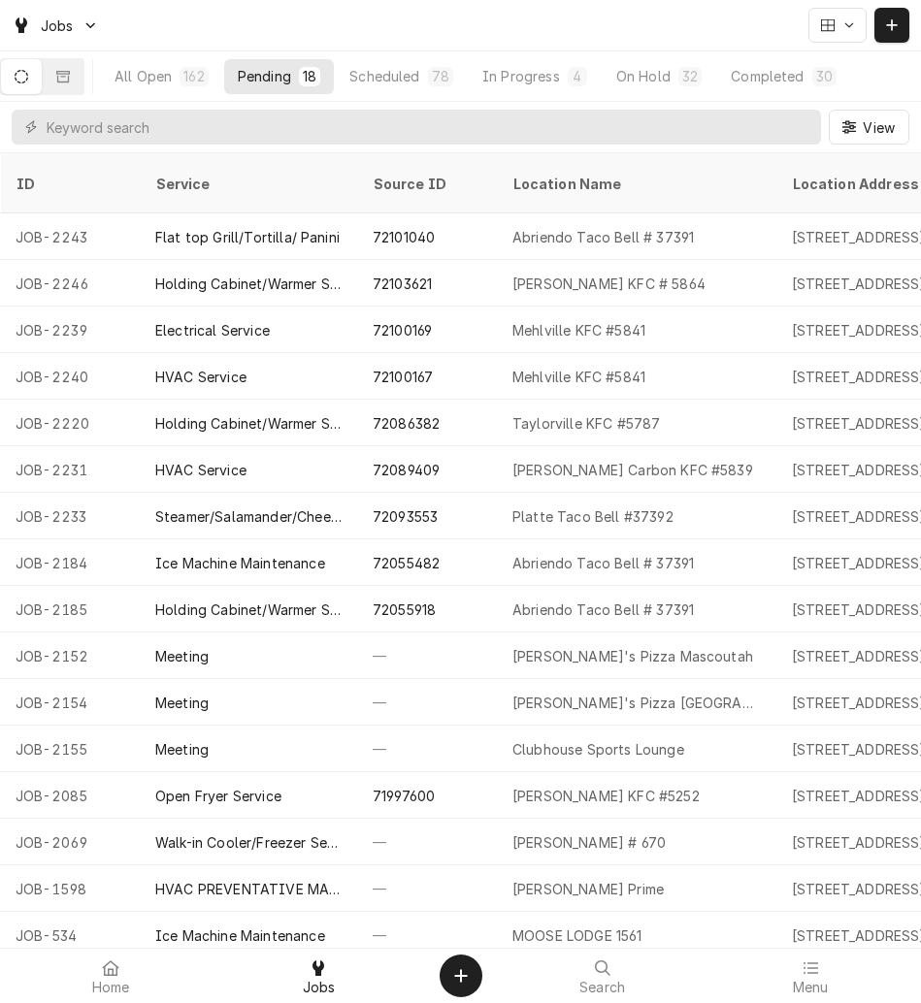
click at [153, 83] on div "All Open" at bounding box center [142, 76] width 57 height 20
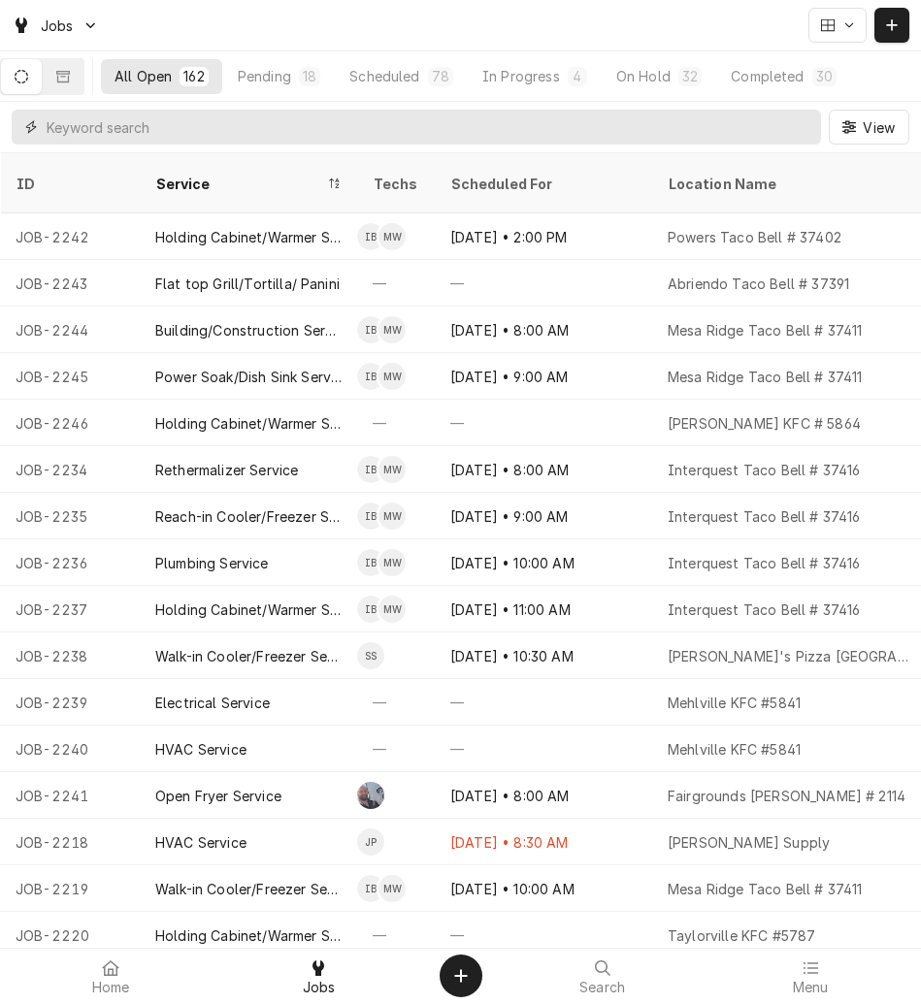
click at [251, 124] on input "Dynamic Content Wrapper" at bounding box center [429, 127] width 765 height 35
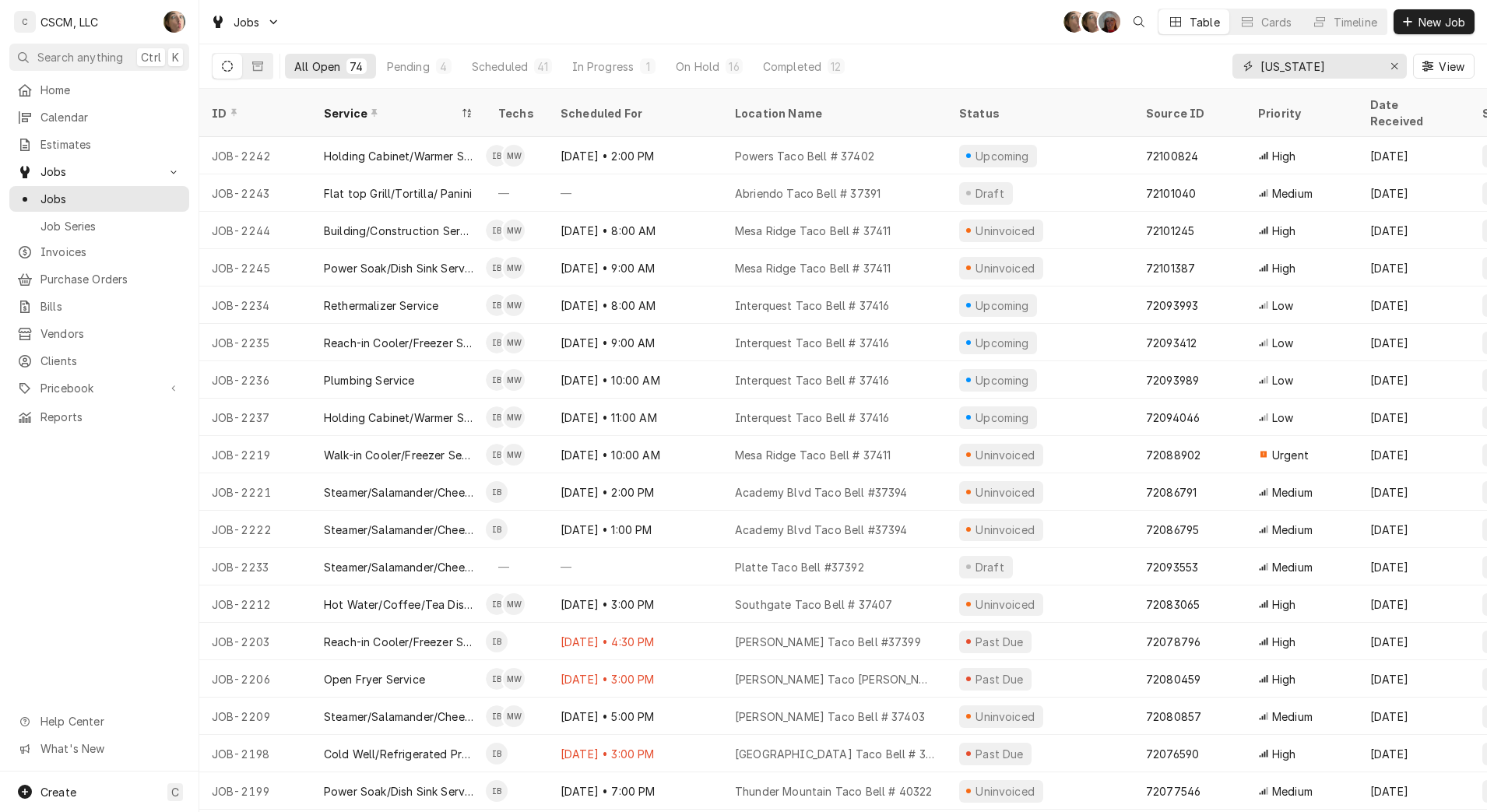
type input "colorado"
click at [404, 65] on div "Pending" at bounding box center [408, 67] width 43 height 16
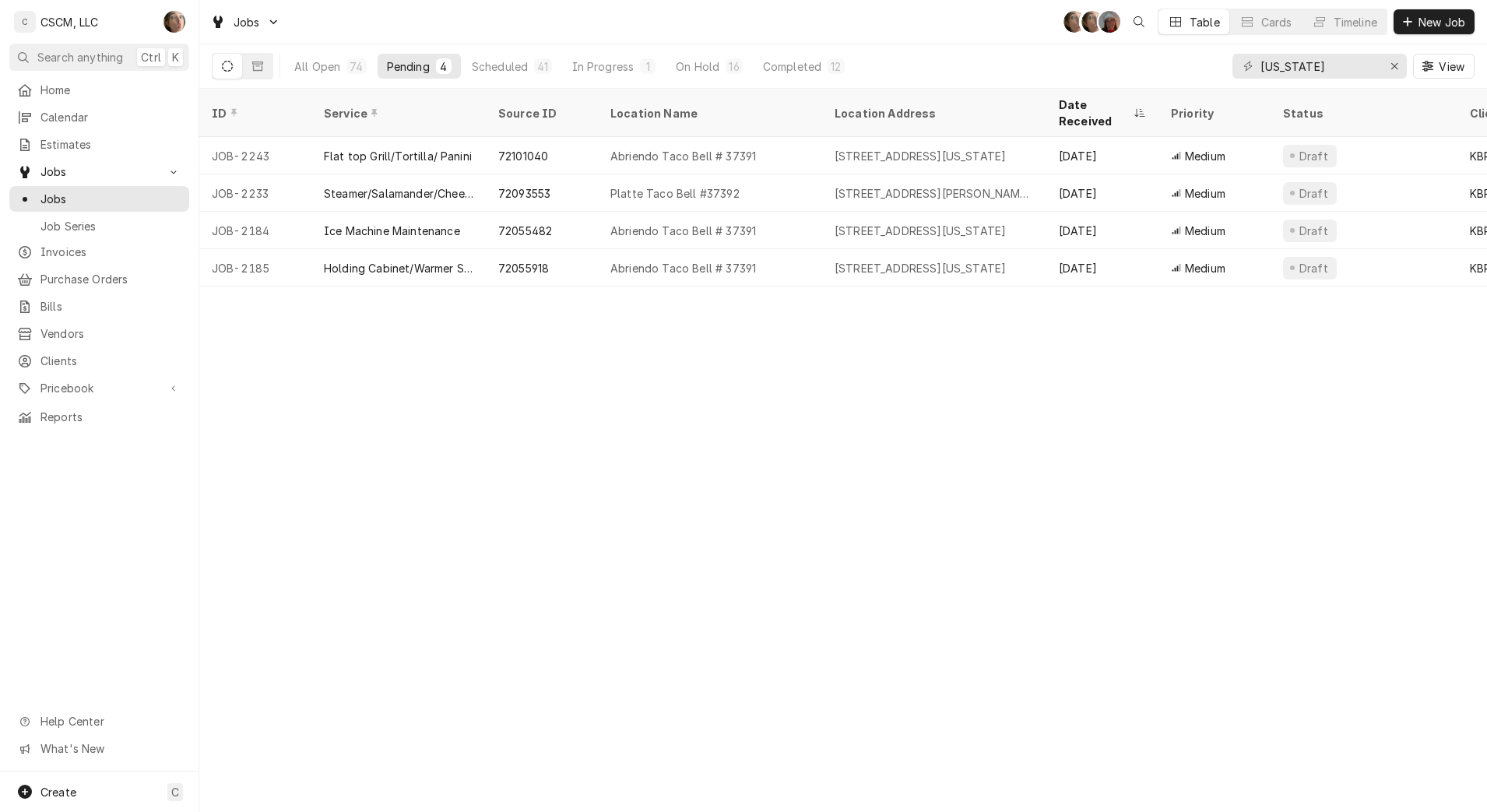
click at [738, 69] on div "Completed" at bounding box center [792, 67] width 59 height 16
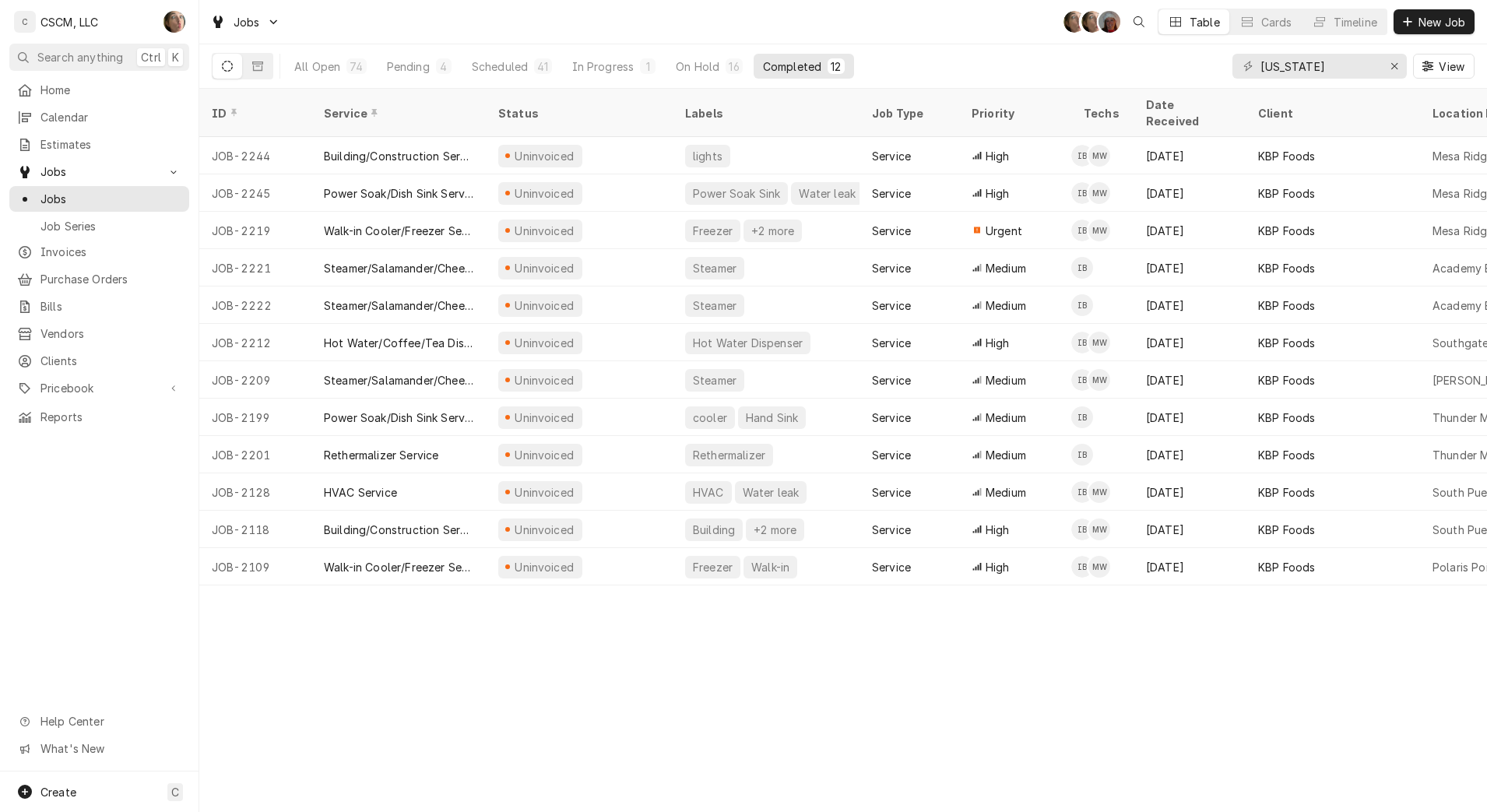
click at [709, 67] on div "On Hold" at bounding box center [697, 67] width 43 height 16
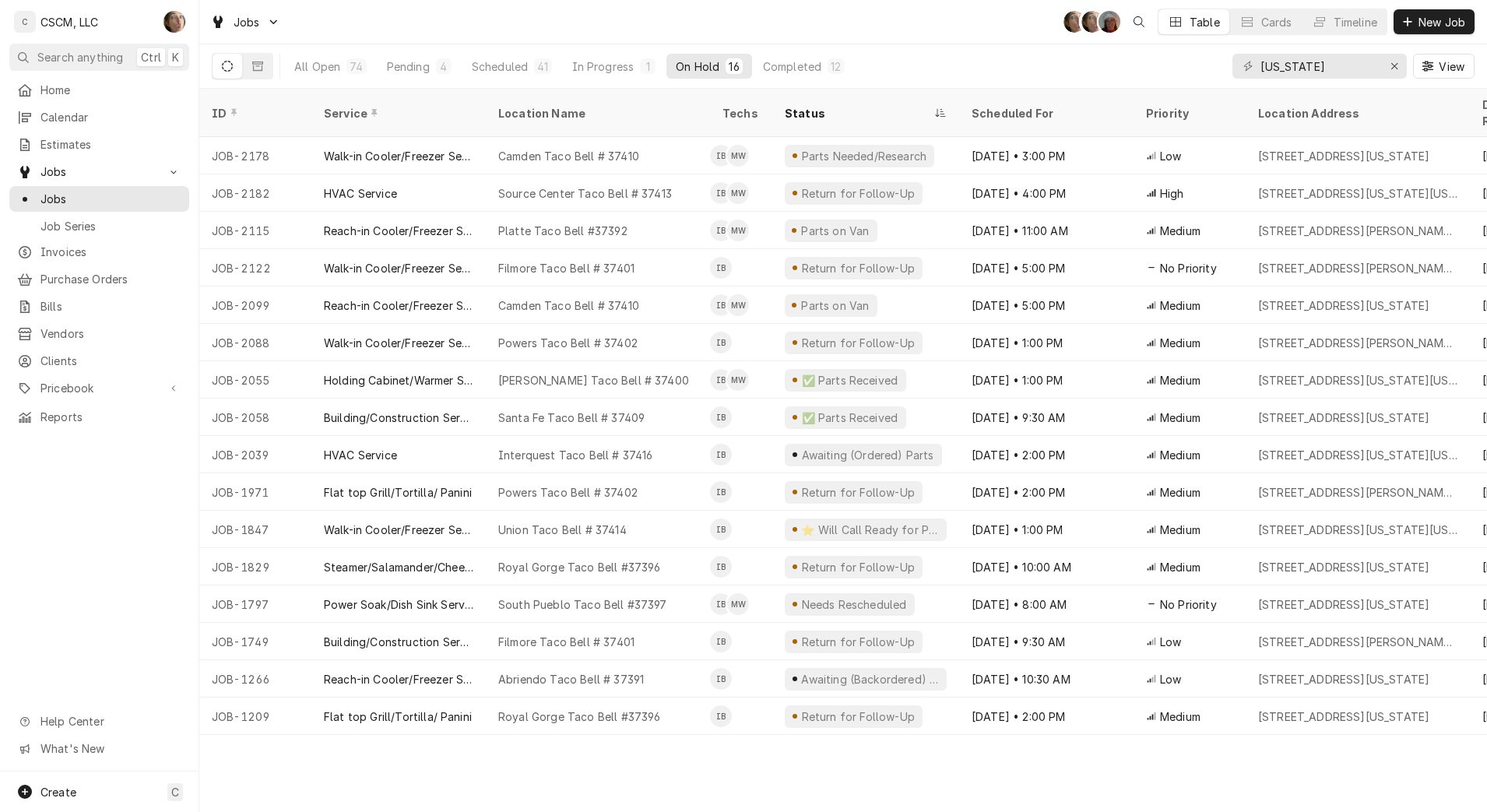
click at [499, 74] on button "Scheduled 41" at bounding box center [511, 66] width 99 height 25
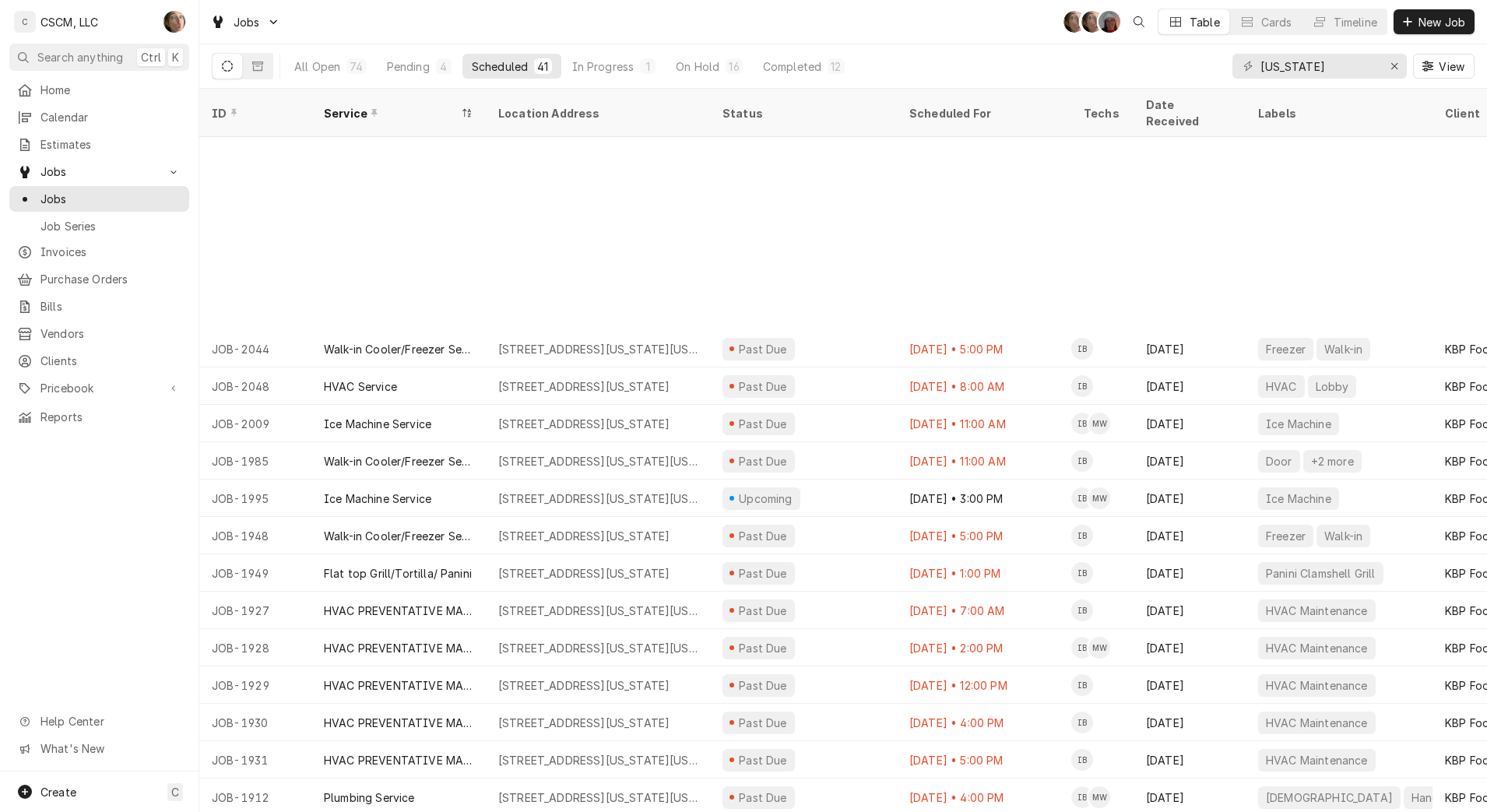
scroll to position [853, 0]
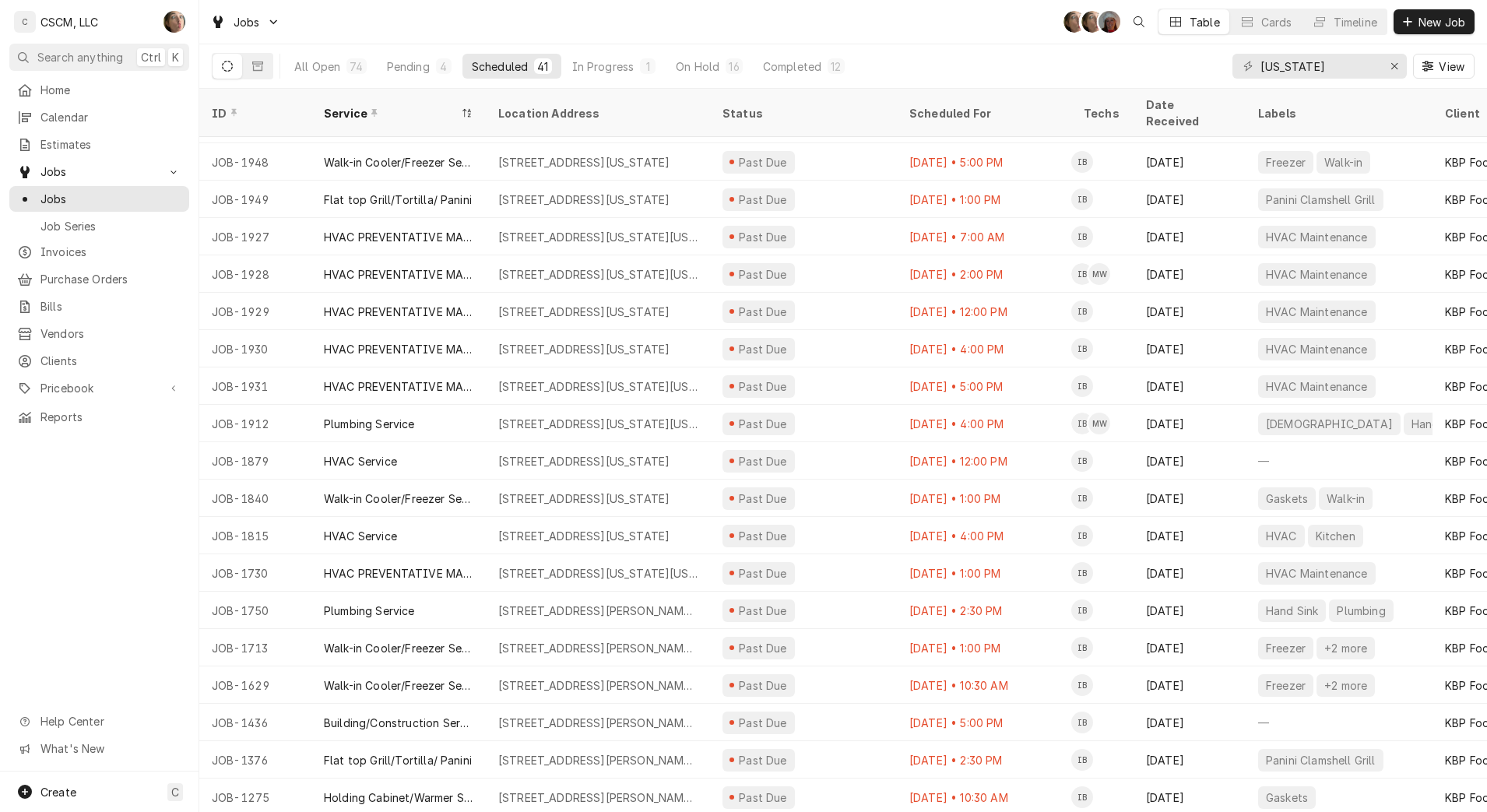
click at [412, 63] on div "Pending" at bounding box center [408, 67] width 43 height 16
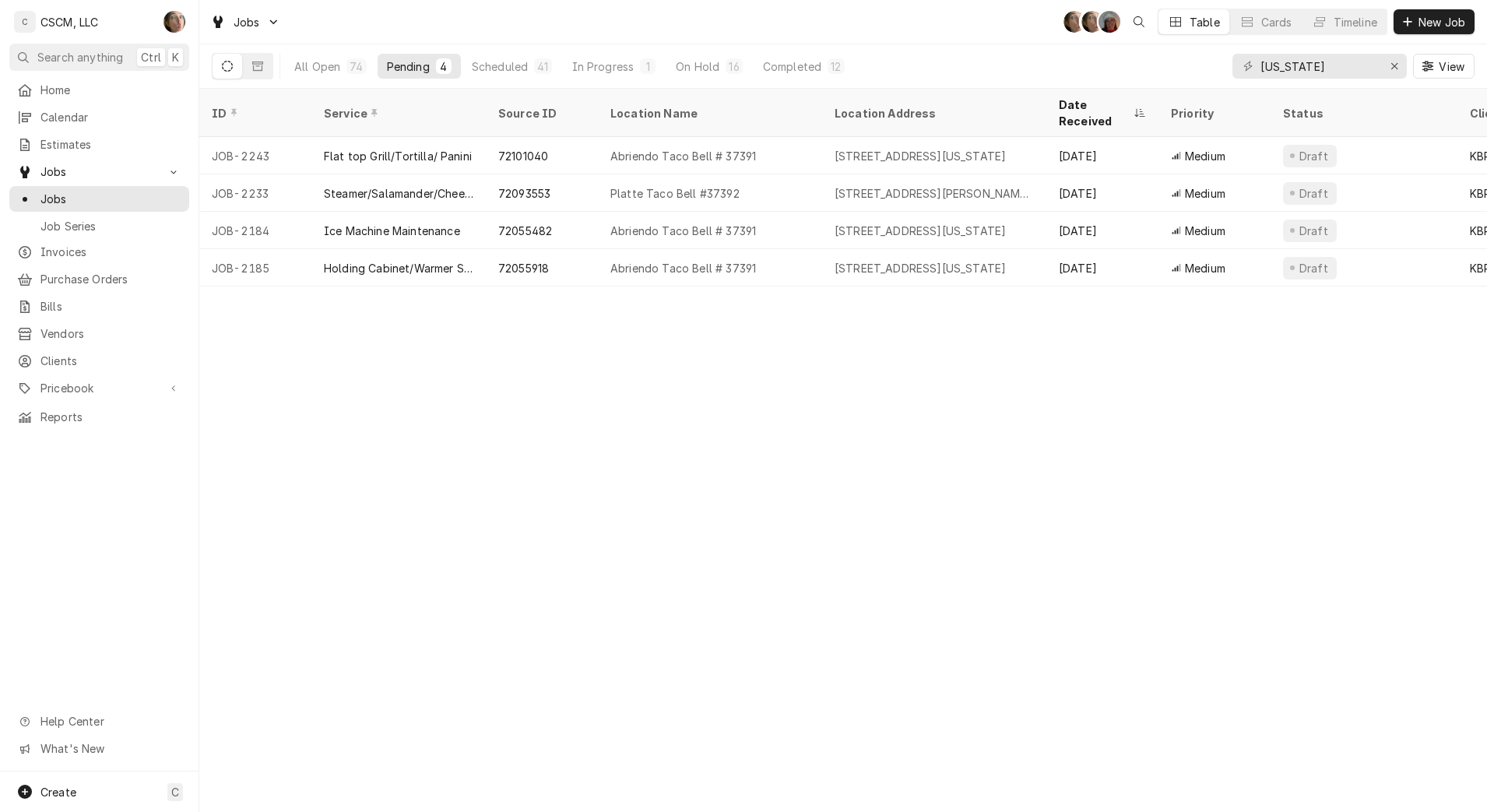
click at [738, 253] on div "Abriendo Taco Bell # 37391" at bounding box center [709, 268] width 224 height 38
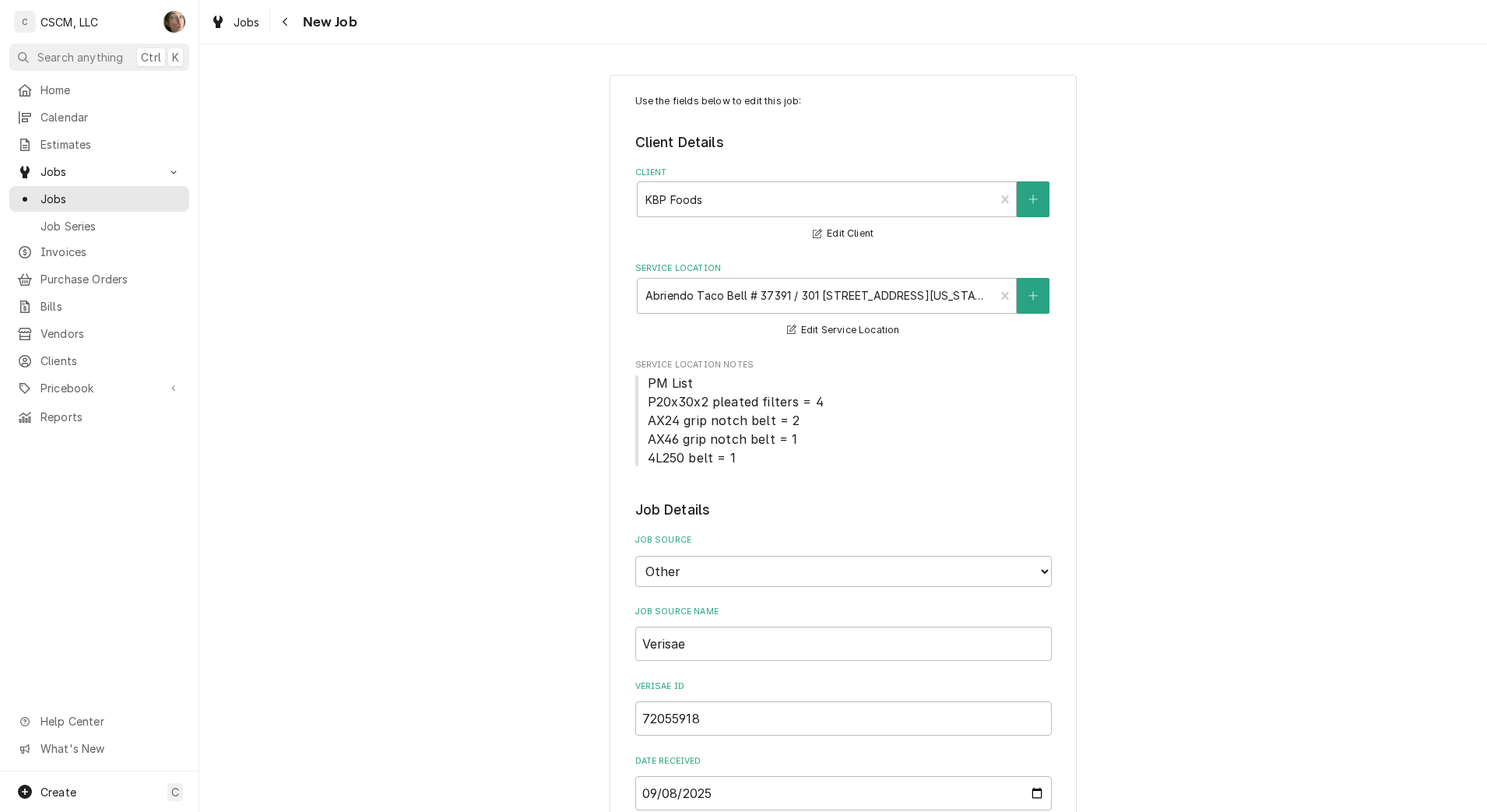
type textarea "x"
click at [288, 18] on icon "Navigate back" at bounding box center [285, 22] width 7 height 11
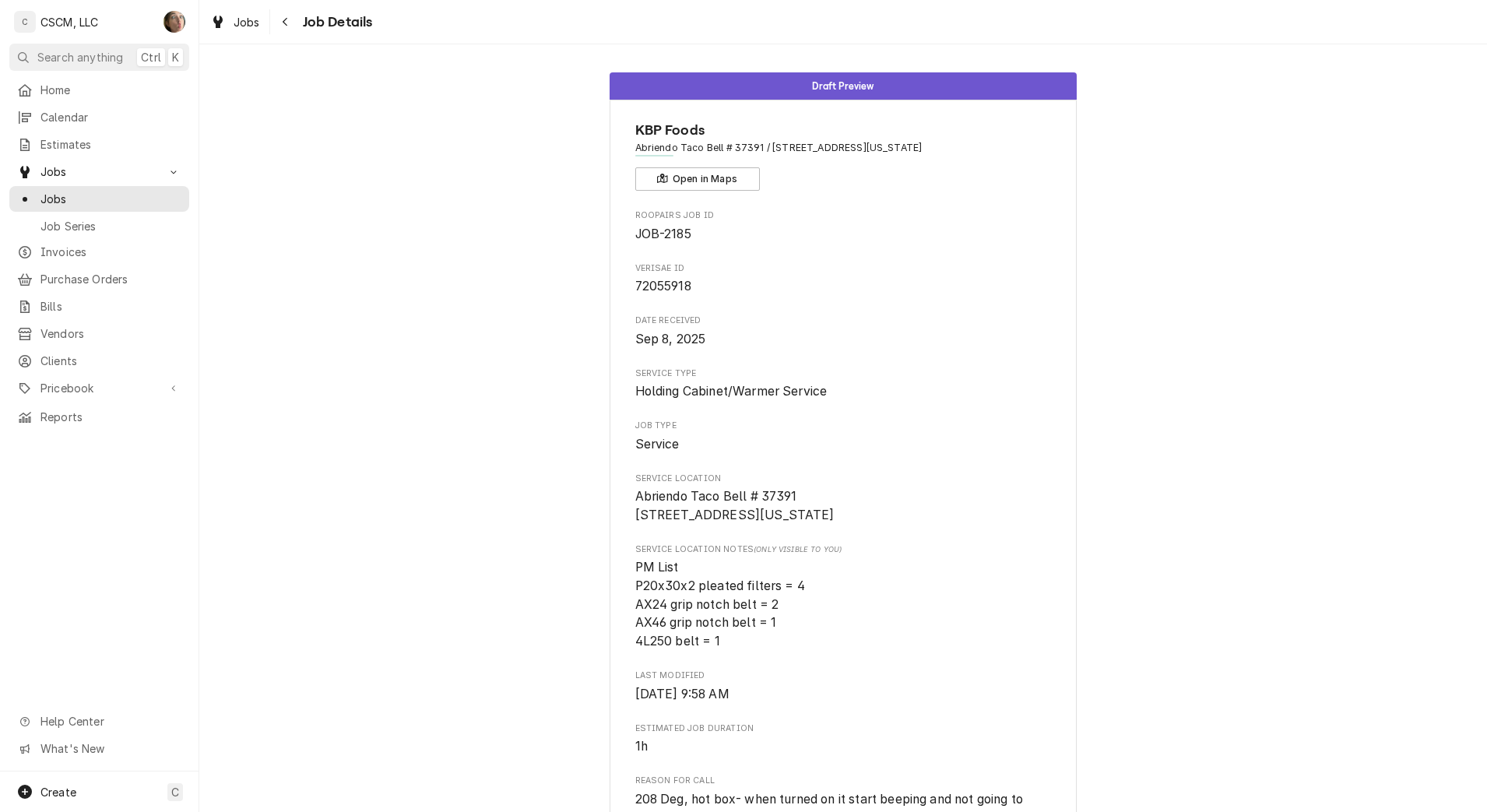
click at [279, 12] on button "Navigate back" at bounding box center [286, 22] width 25 height 25
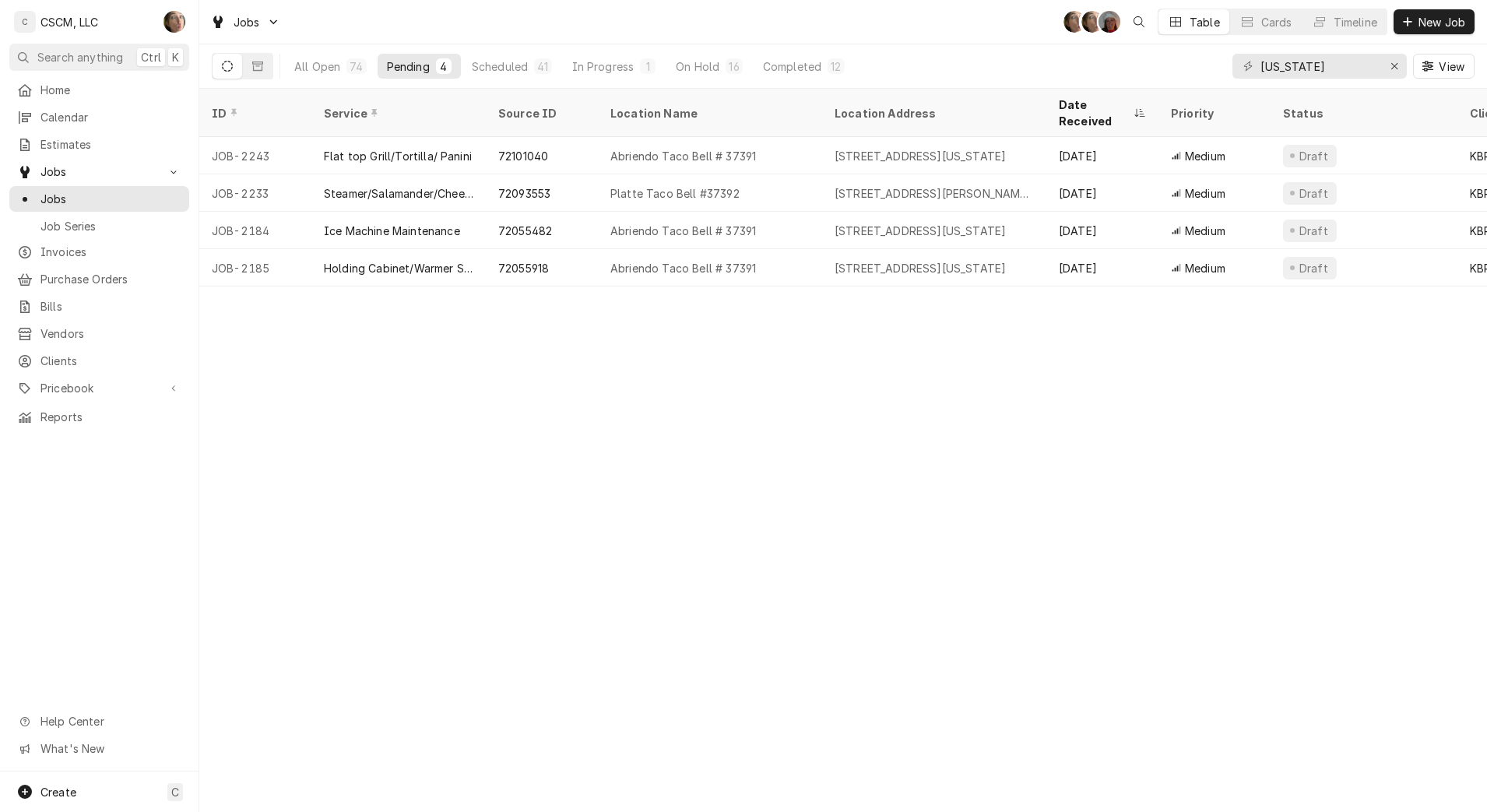
click at [502, 67] on div "Scheduled" at bounding box center [500, 67] width 56 height 16
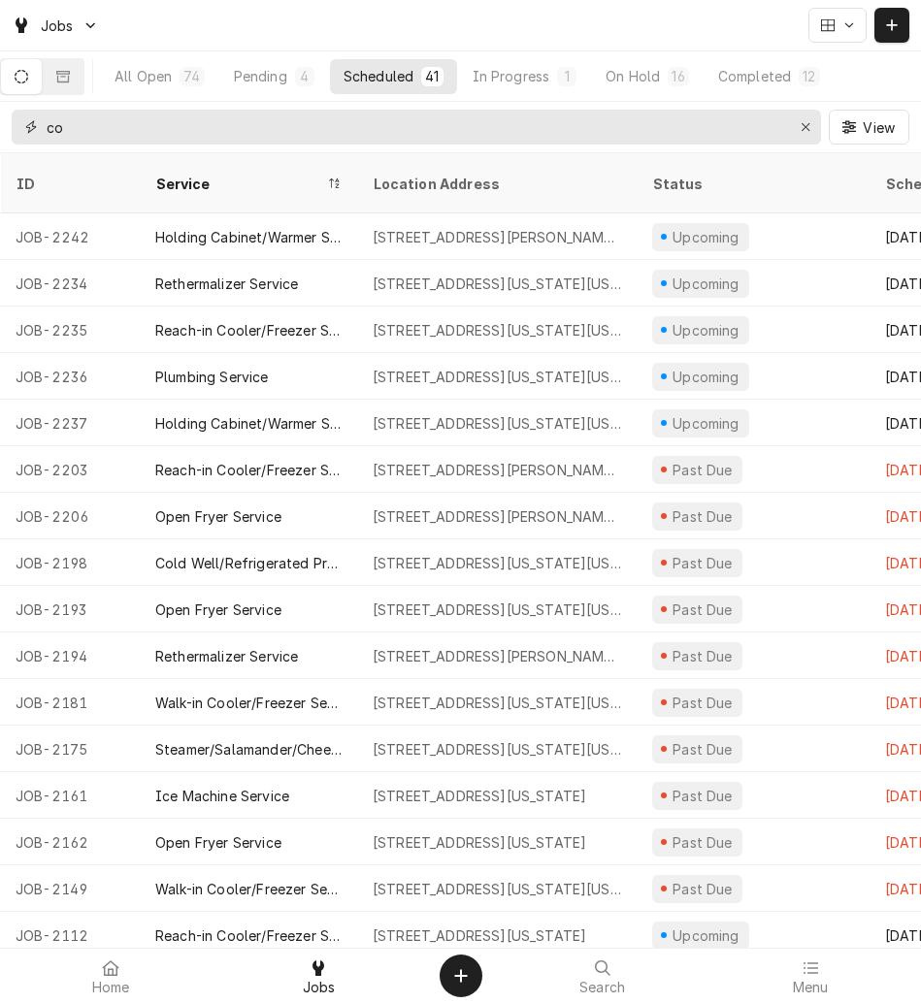
type input "c"
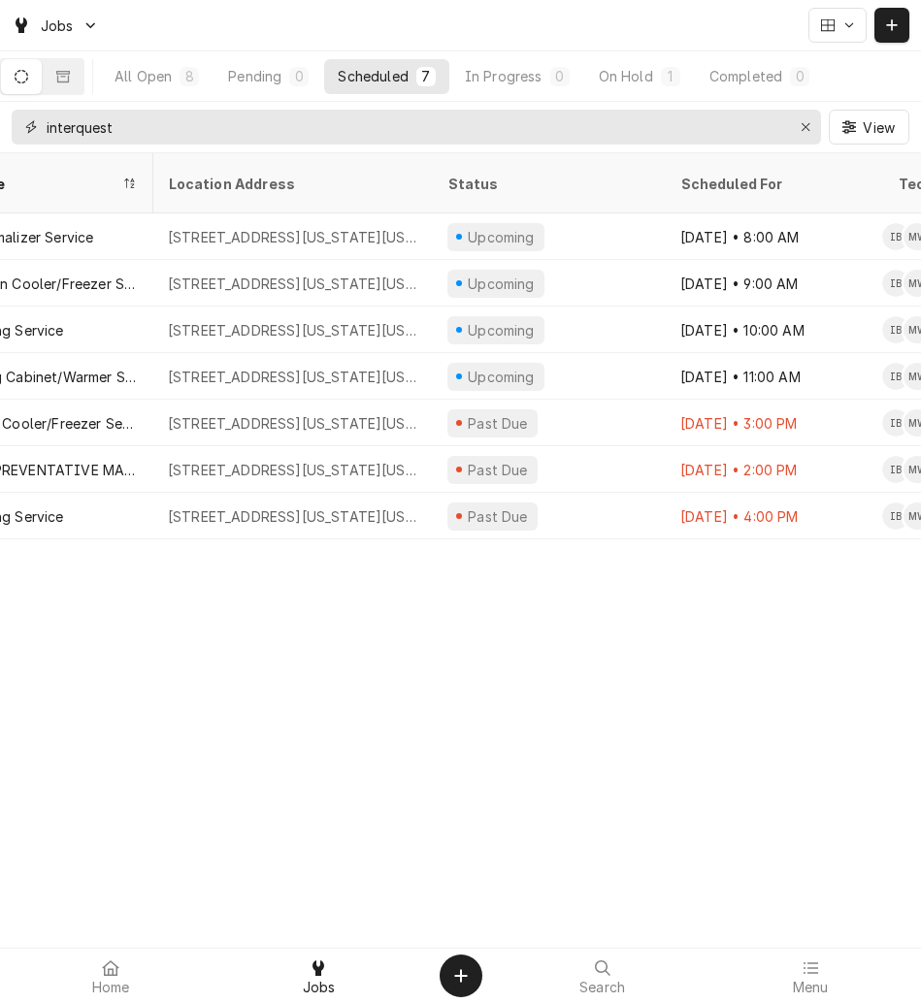
scroll to position [0, 207]
type input "interquest"
click at [594, 400] on div "Past Due" at bounding box center [546, 423] width 233 height 47
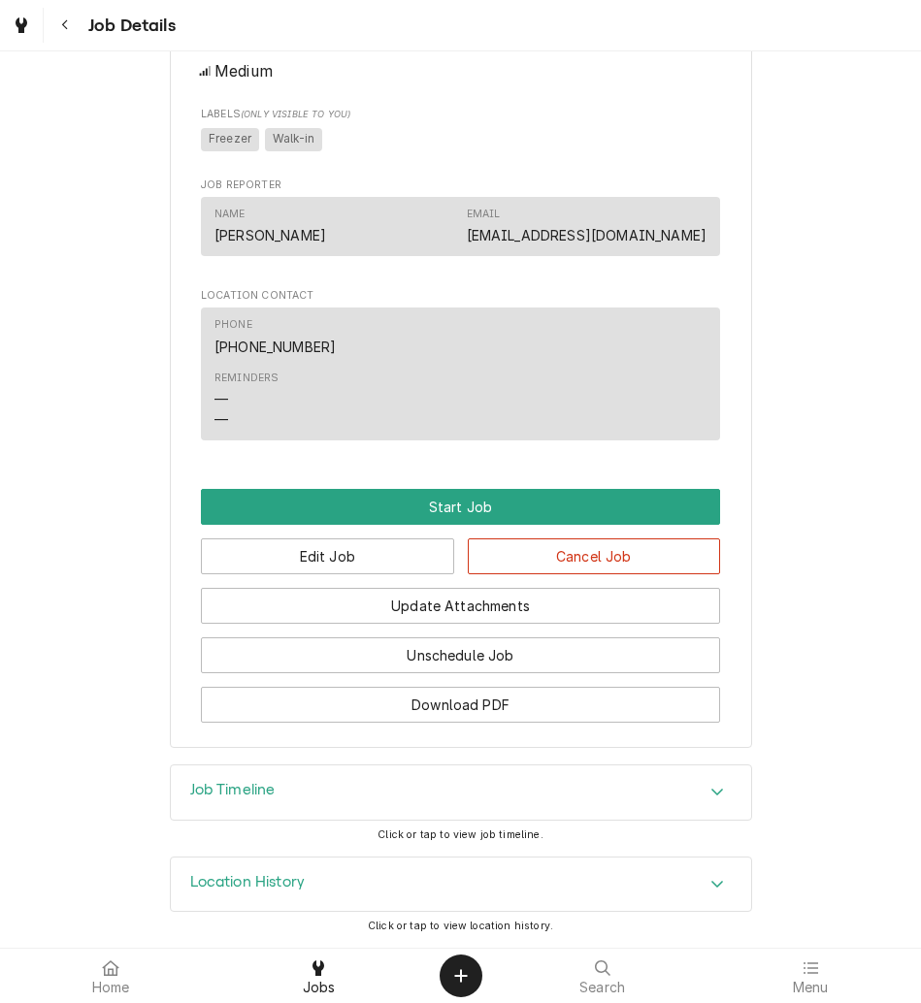
scroll to position [1344, 0]
click at [387, 560] on button "Edit Job" at bounding box center [327, 557] width 253 height 36
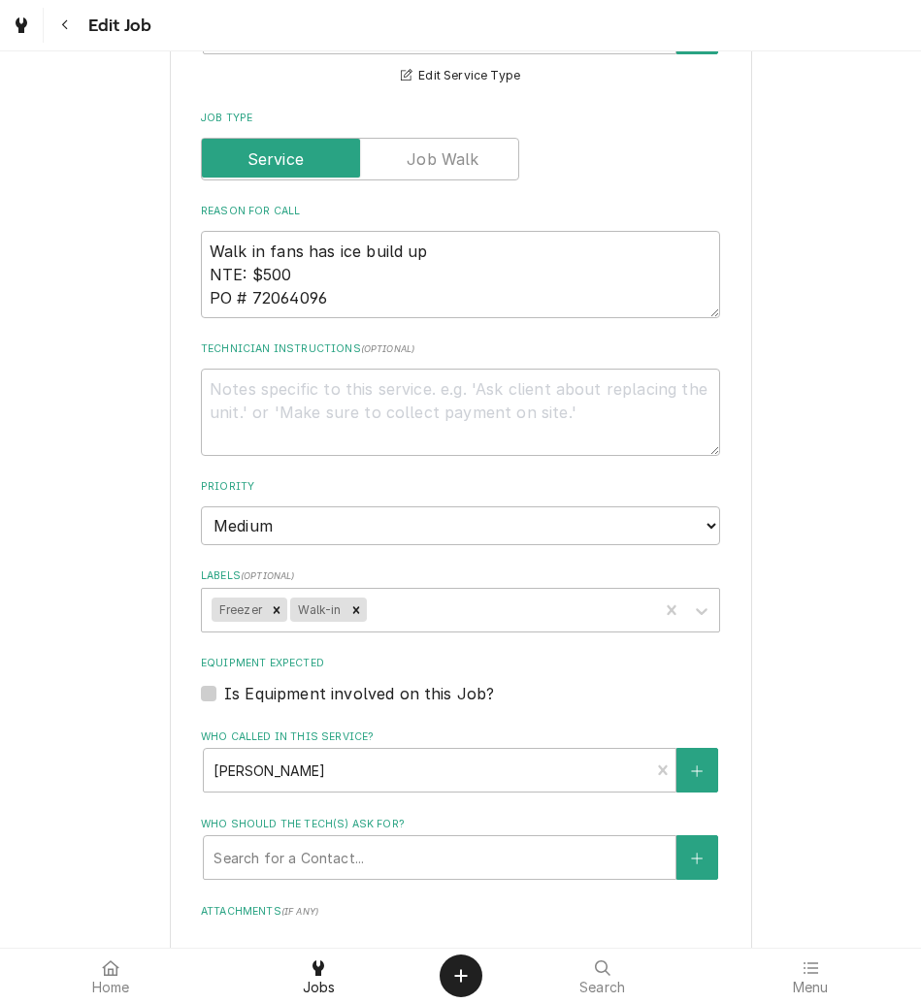
scroll to position [1580, 0]
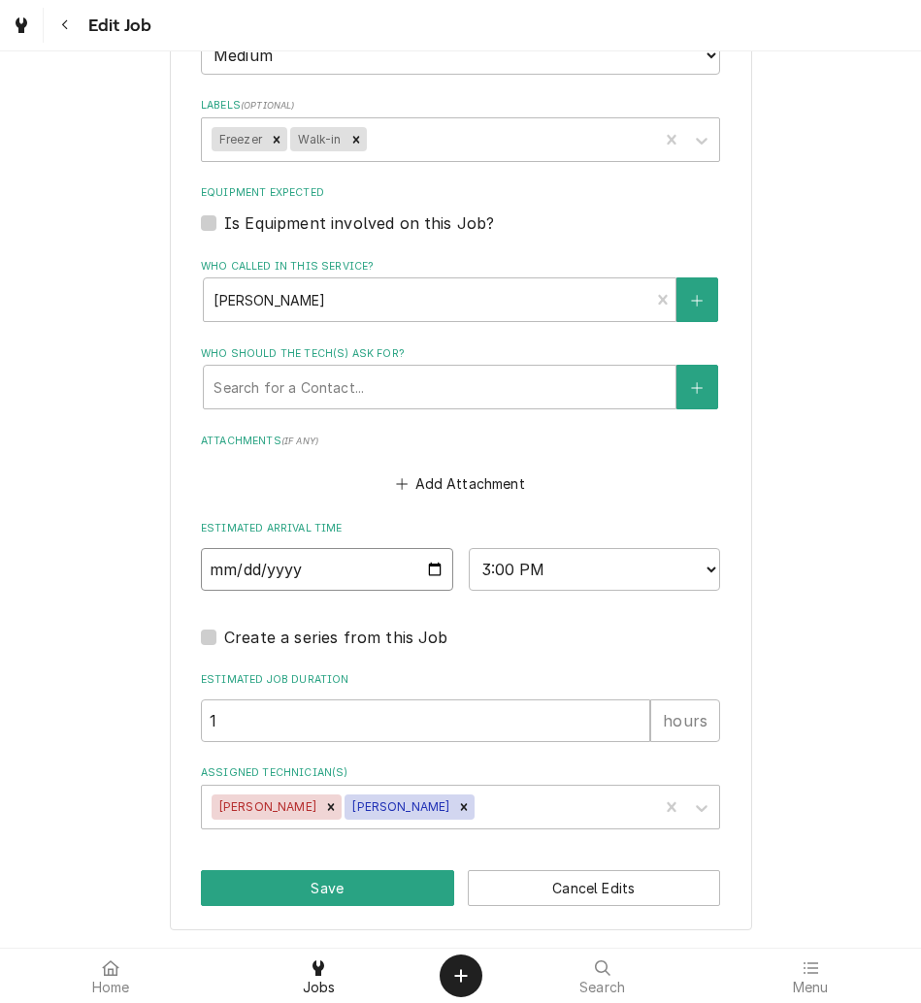
click at [426, 562] on input "2025-09-11" at bounding box center [327, 569] width 252 height 43
click at [423, 571] on input "2025-09-11" at bounding box center [327, 569] width 252 height 43
type textarea "x"
type input "2025-09-18"
type textarea "x"
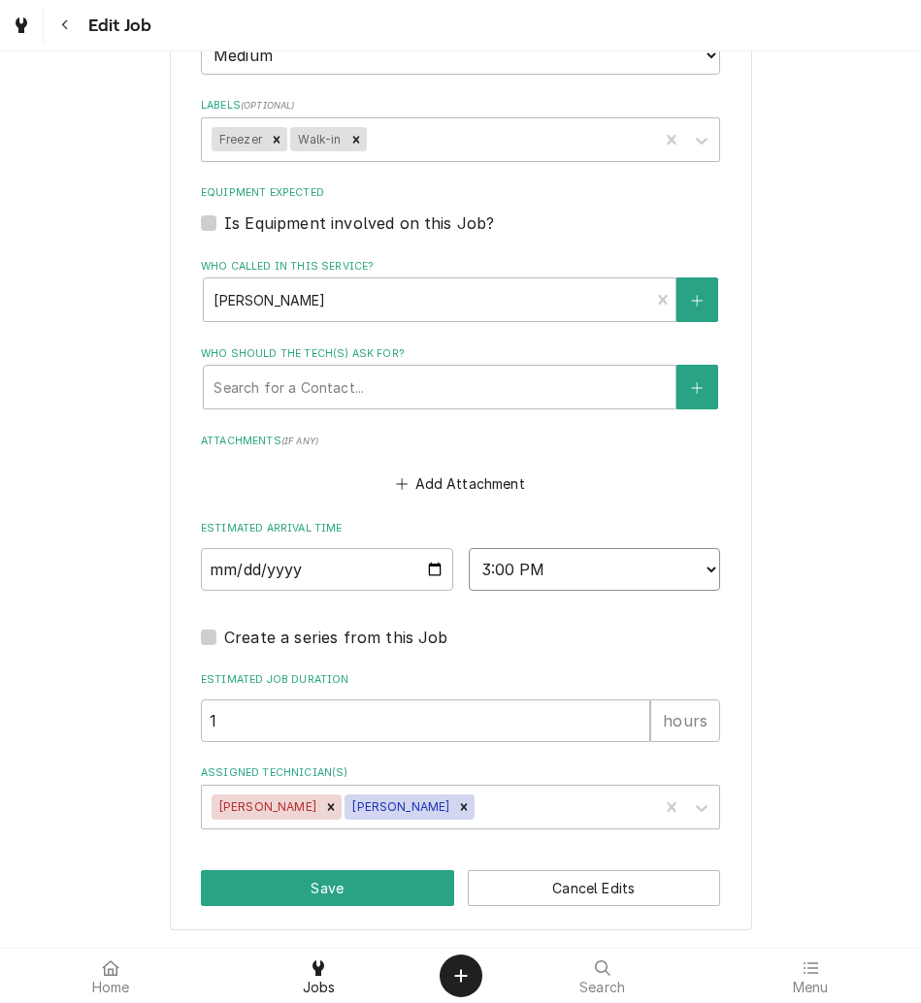
click at [632, 582] on select "AM / PM 6:00 AM 6:15 AM 6:30 AM 6:45 AM 7:00 AM 7:15 AM 7:30 AM 7:45 AM 8:00 AM…" at bounding box center [595, 569] width 252 height 43
select select "12:00:00"
click at [469, 548] on select "AM / PM 6:00 AM 6:15 AM 6:30 AM 6:45 AM 7:00 AM 7:15 AM 7:30 AM 7:45 AM 8:00 AM…" at bounding box center [595, 569] width 252 height 43
click at [274, 892] on button "Save" at bounding box center [327, 888] width 253 height 36
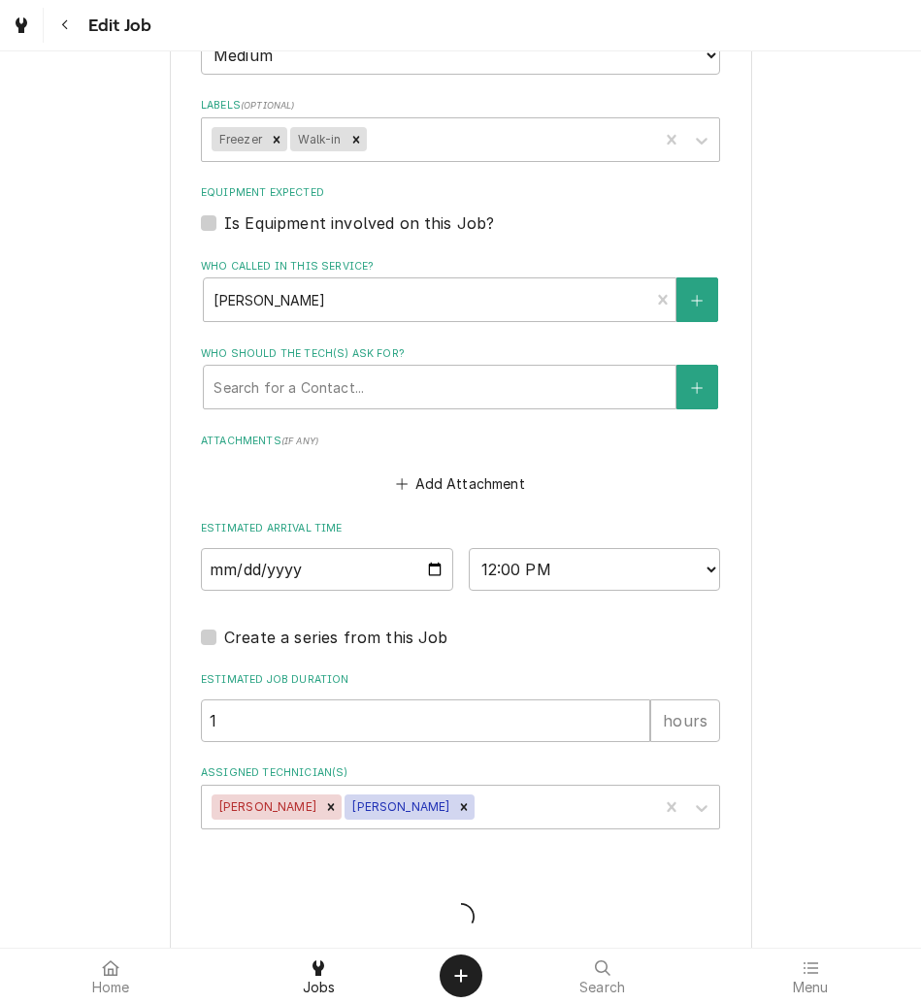
type textarea "x"
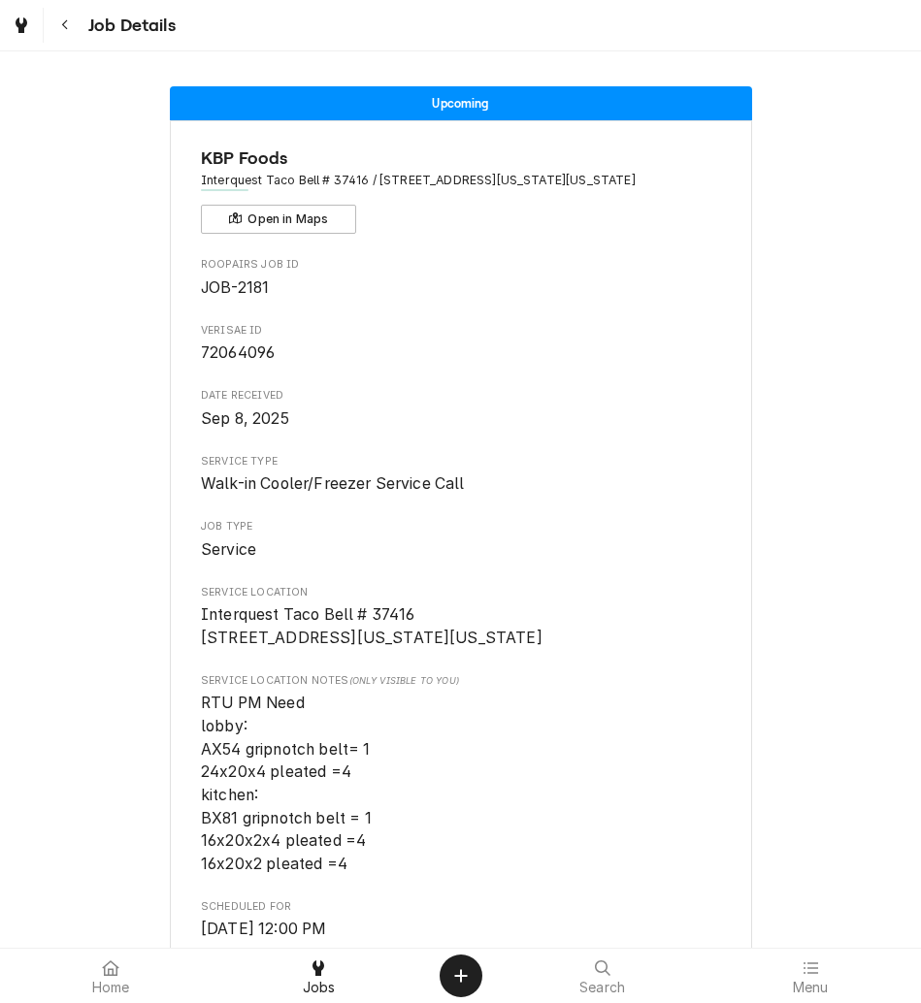
click at [55, 26] on div "Navigate back" at bounding box center [64, 25] width 19 height 19
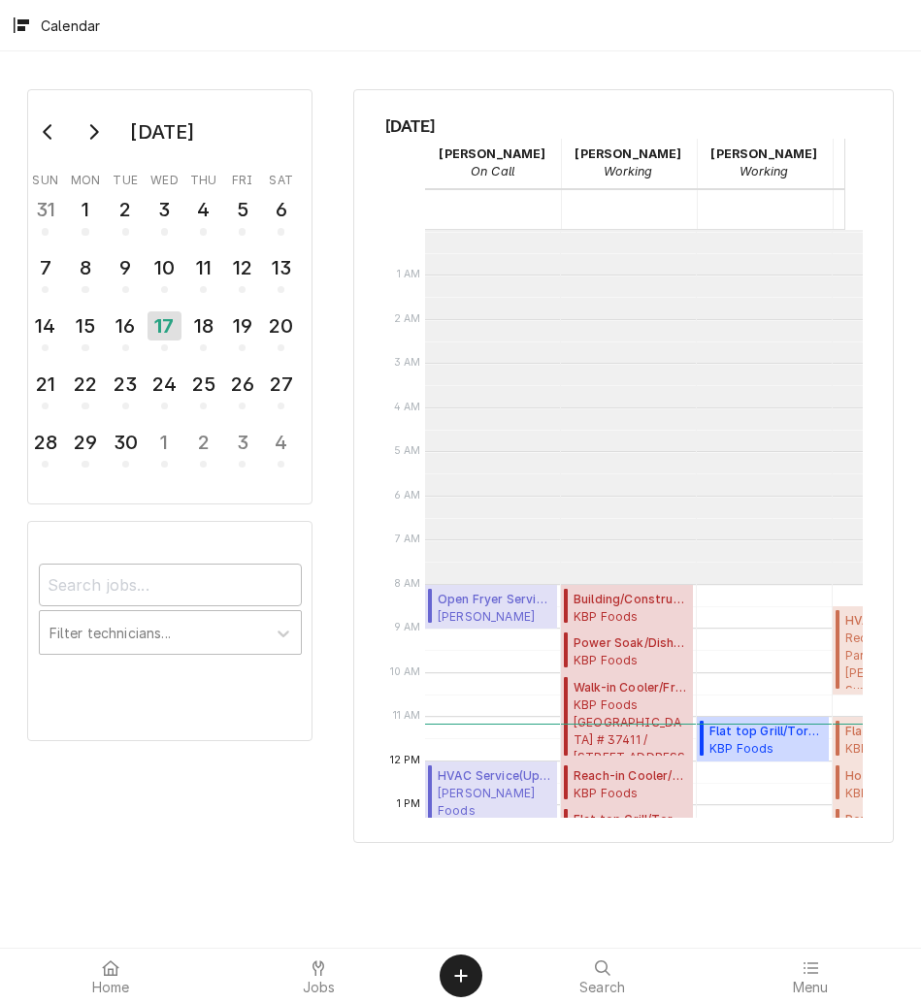
scroll to position [354, 0]
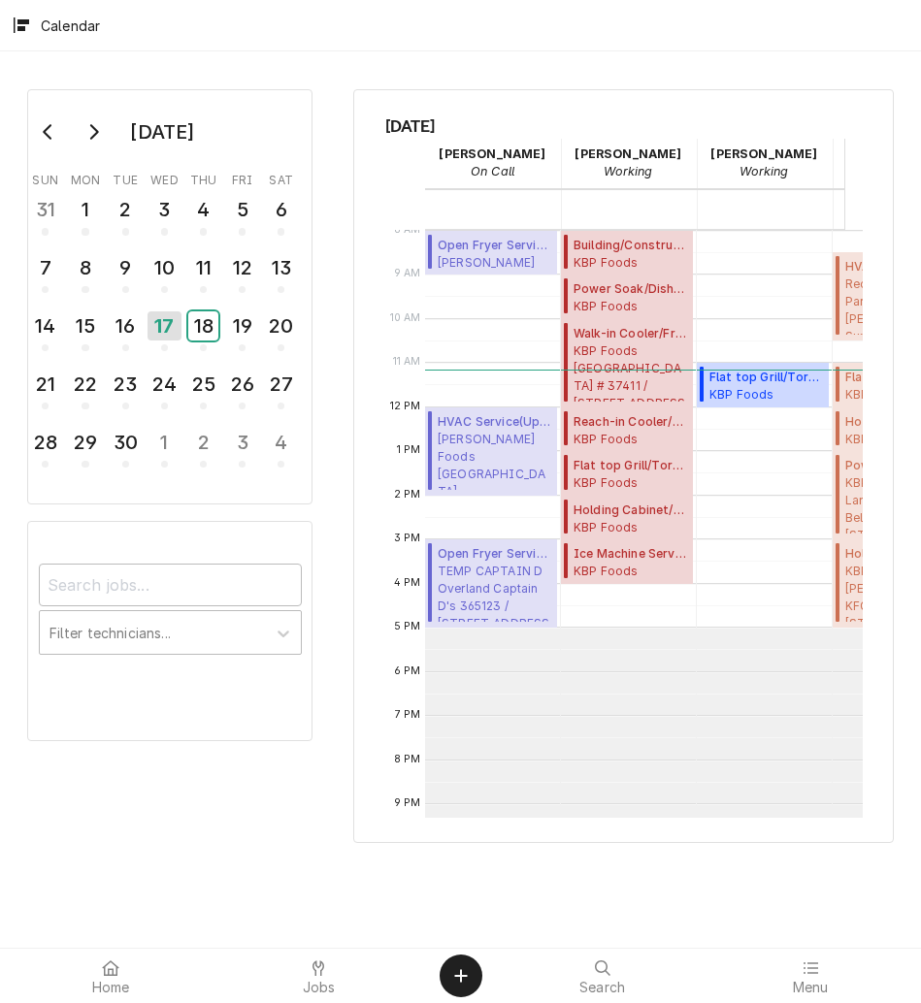
click at [211, 325] on div "18" at bounding box center [203, 325] width 30 height 29
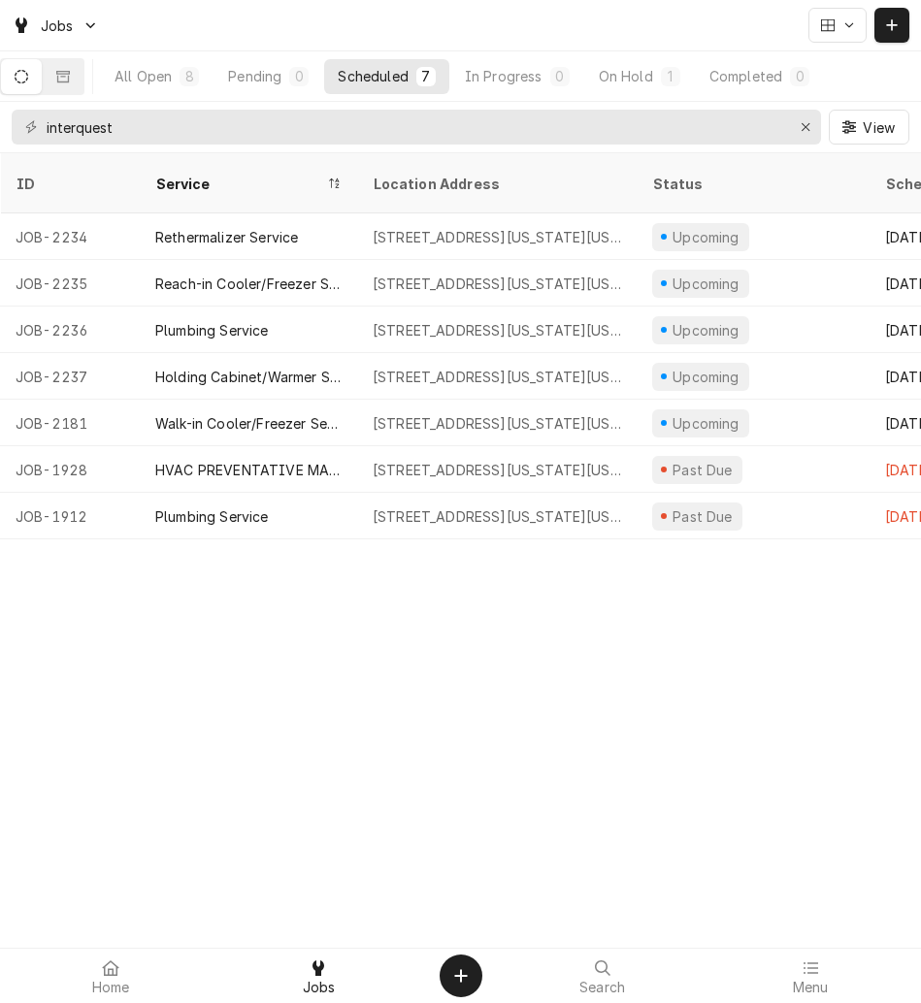
click at [604, 460] on div "1208 Interquest Pkwy, Colorado Springs, Colorado 80921" at bounding box center [497, 470] width 248 height 20
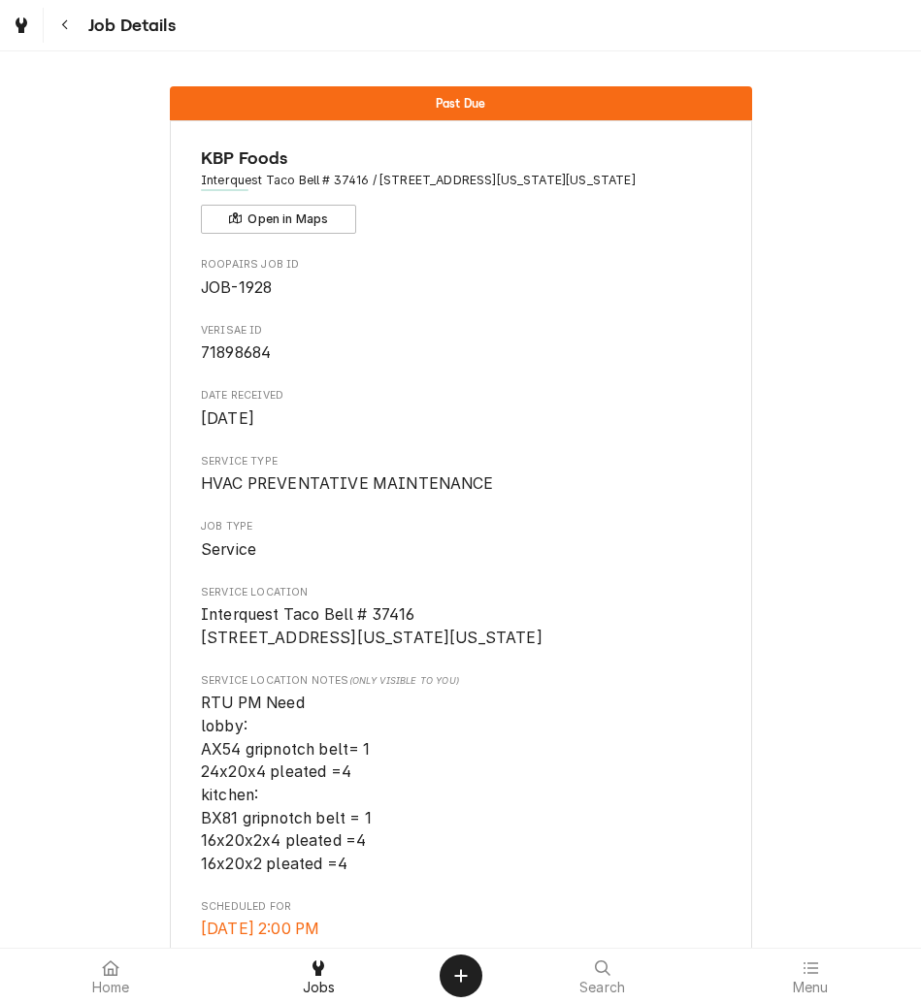
scroll to position [1481, 0]
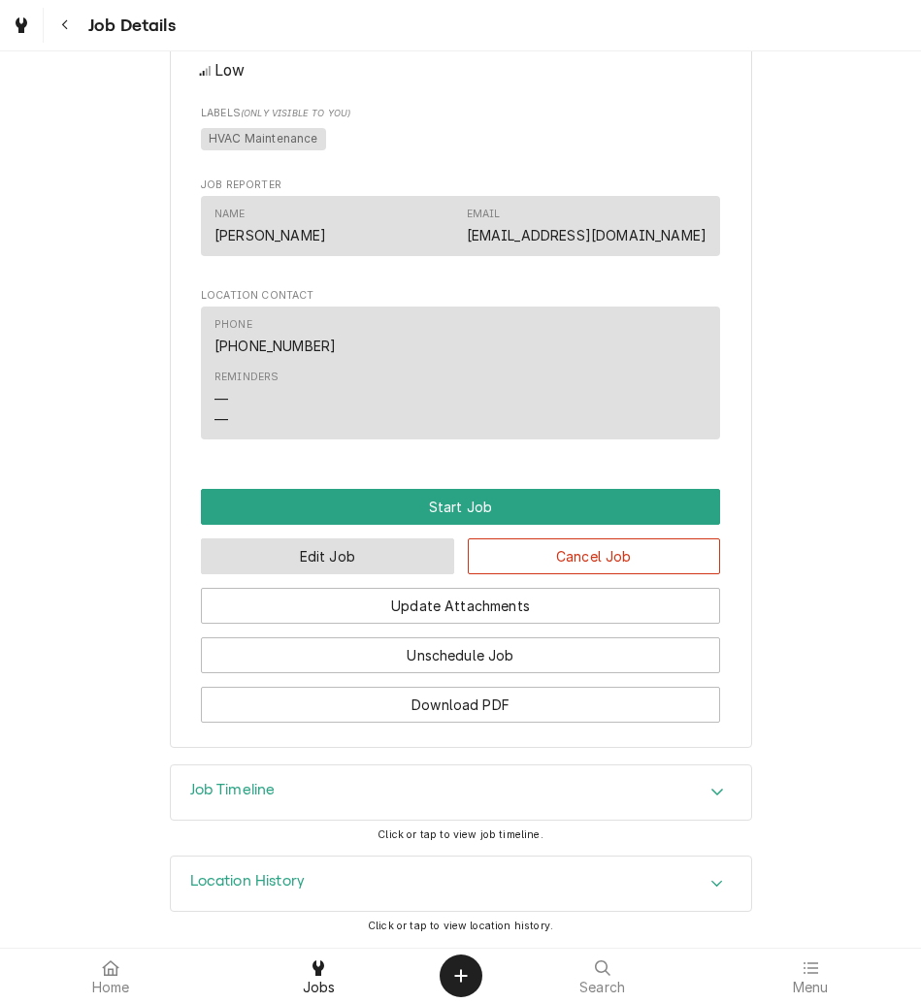
click at [370, 547] on button "Edit Job" at bounding box center [327, 557] width 253 height 36
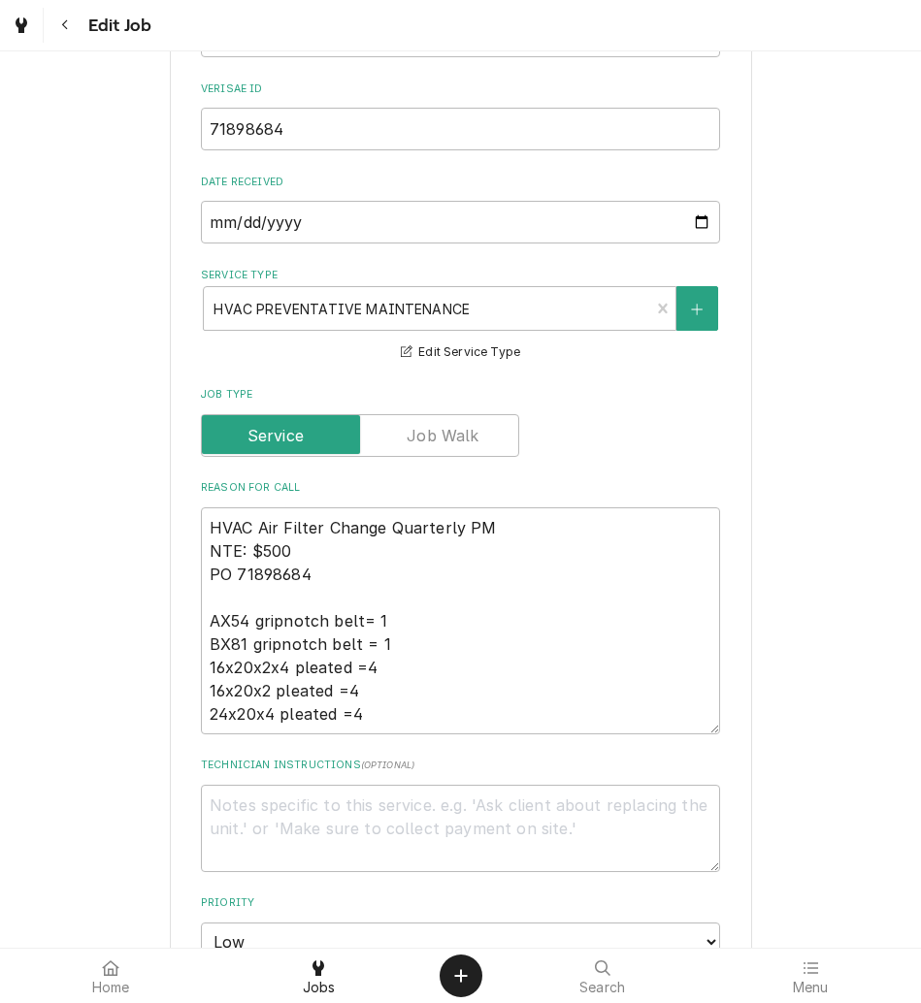
type textarea "x"
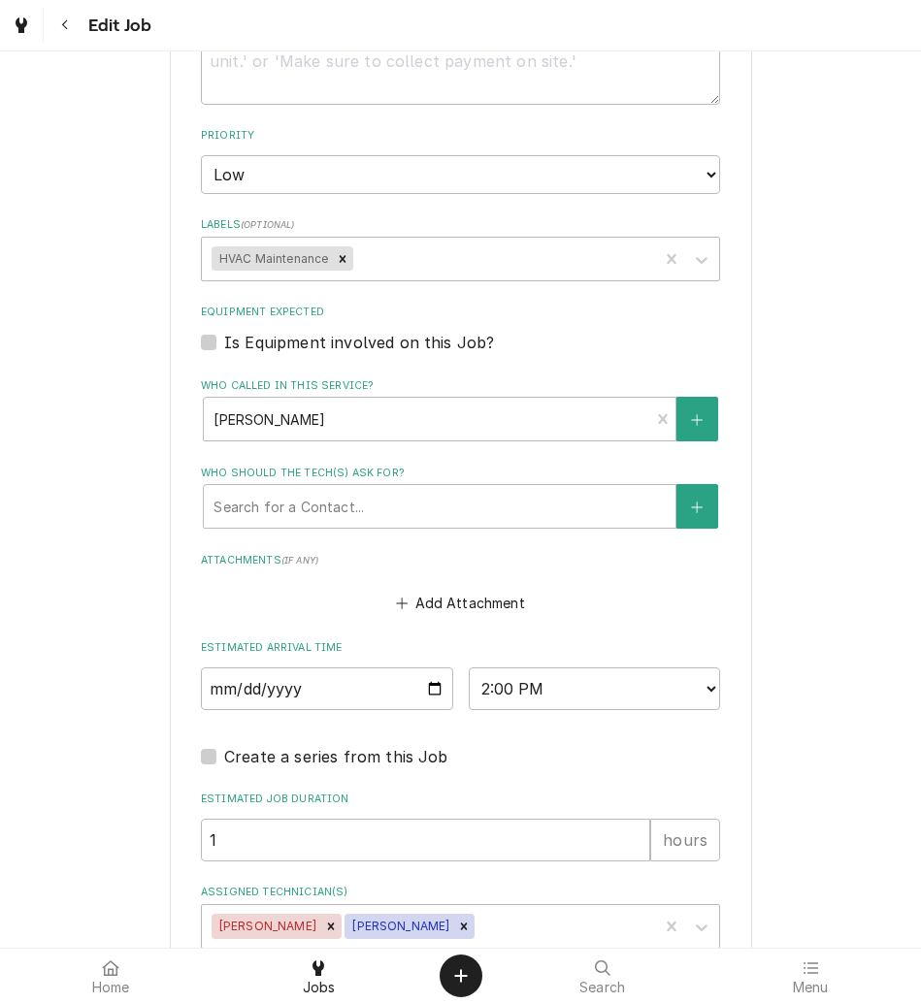
scroll to position [1719, 0]
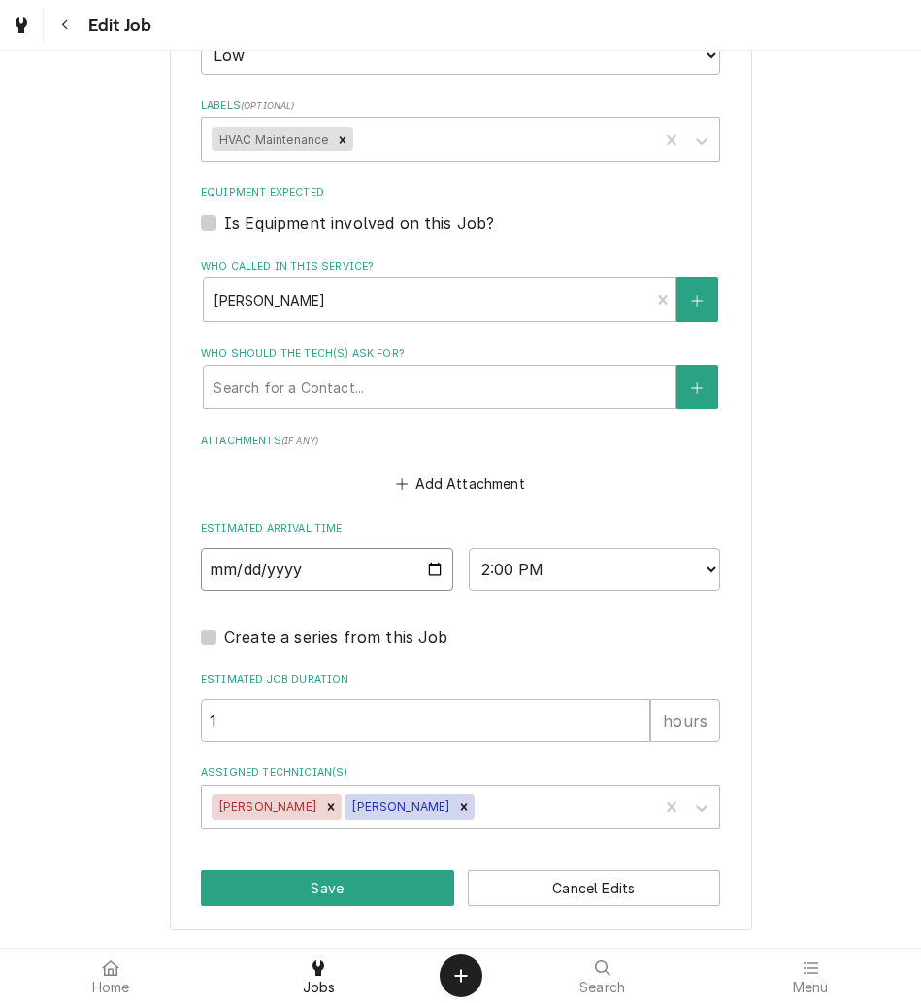
click at [436, 568] on input "2025-09-11" at bounding box center [327, 569] width 252 height 43
click at [550, 548] on select "AM / PM 6:00 AM 6:15 AM 6:30 AM 6:45 AM 7:00 AM 7:15 AM 7:30 AM 7:45 AM 8:00 AM…" at bounding box center [595, 569] width 252 height 43
select select "13:00:00"
click at [469, 548] on select "AM / PM 6:00 AM 6:15 AM 6:30 AM 6:45 AM 7:00 AM 7:15 AM 7:30 AM 7:45 AM 8:00 AM…" at bounding box center [595, 569] width 252 height 43
click at [418, 568] on input "2025-09-11" at bounding box center [327, 569] width 252 height 43
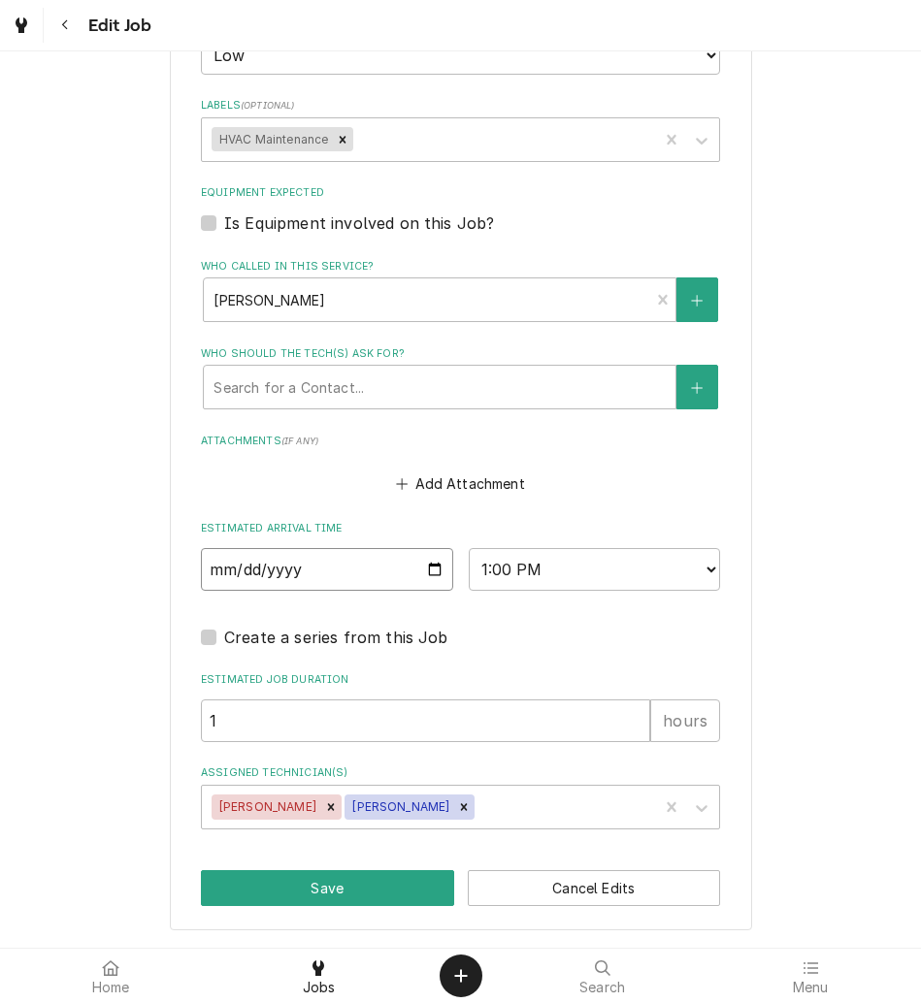
type textarea "x"
type input "2025-09-18"
click at [338, 895] on button "Save" at bounding box center [327, 888] width 253 height 36
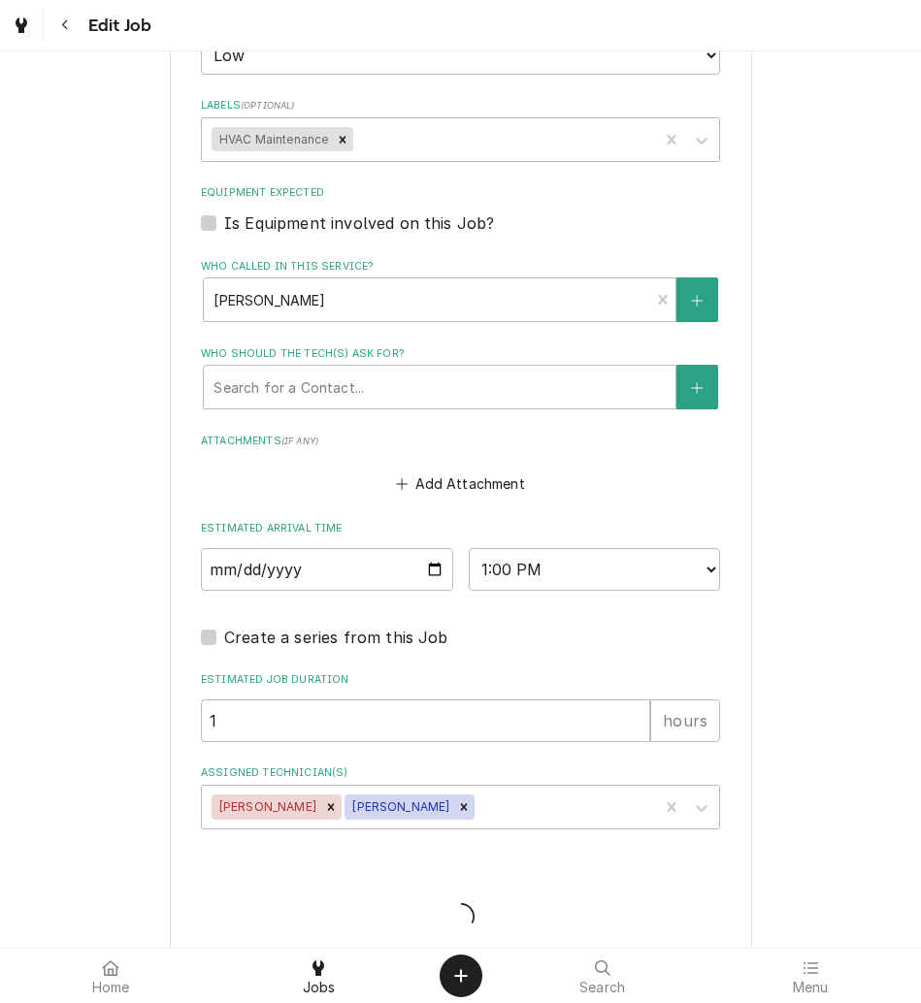
type textarea "x"
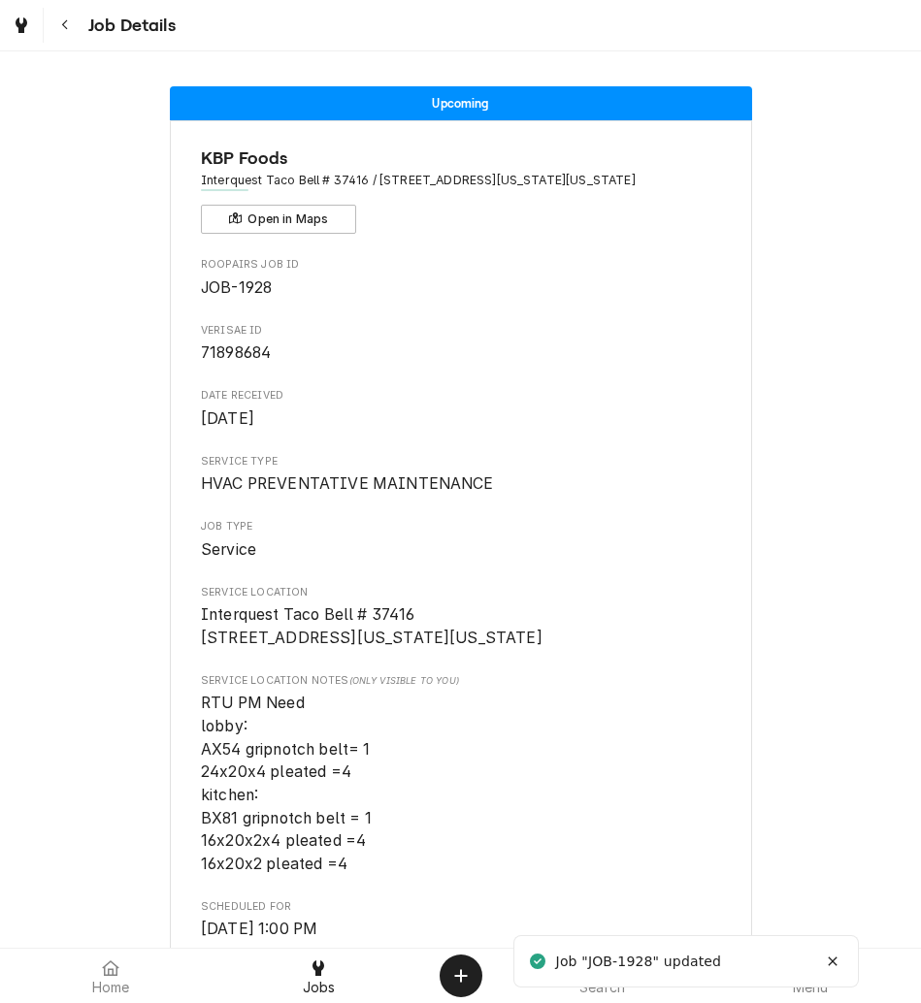
click at [53, 23] on button "Navigate back" at bounding box center [65, 25] width 35 height 35
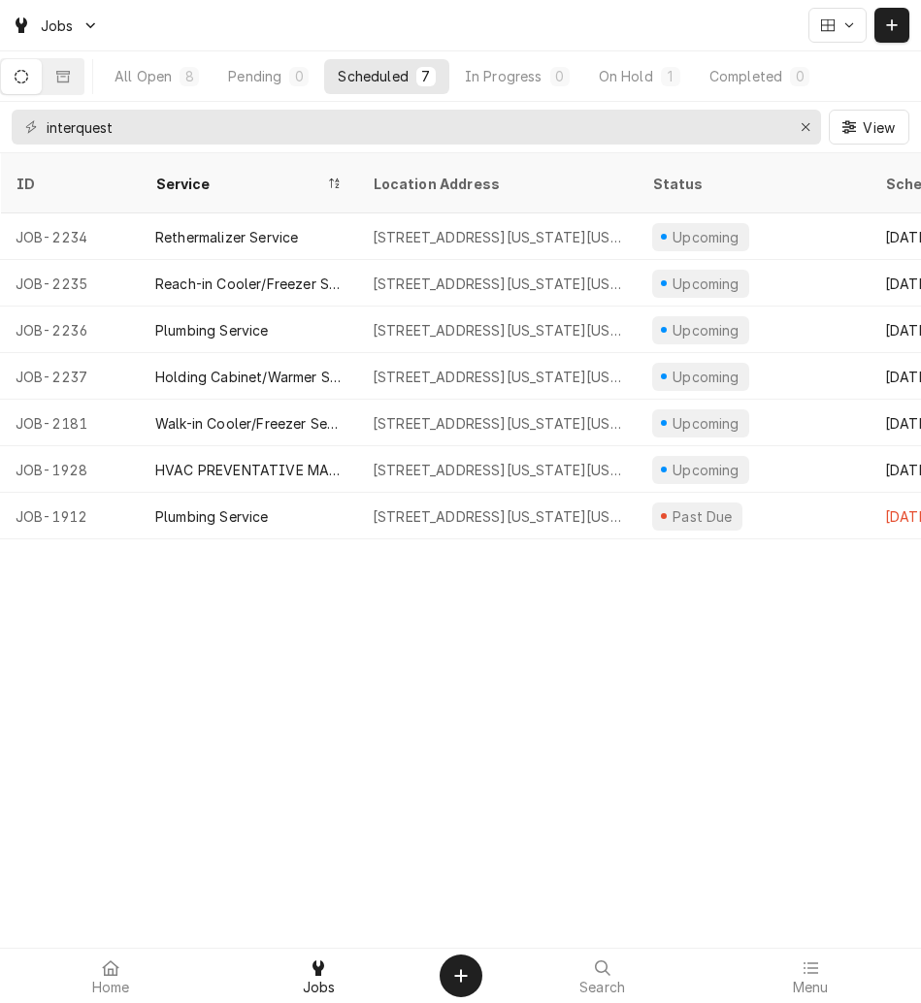
click at [627, 498] on div "[STREET_ADDRESS][US_STATE][US_STATE]" at bounding box center [496, 516] width 279 height 47
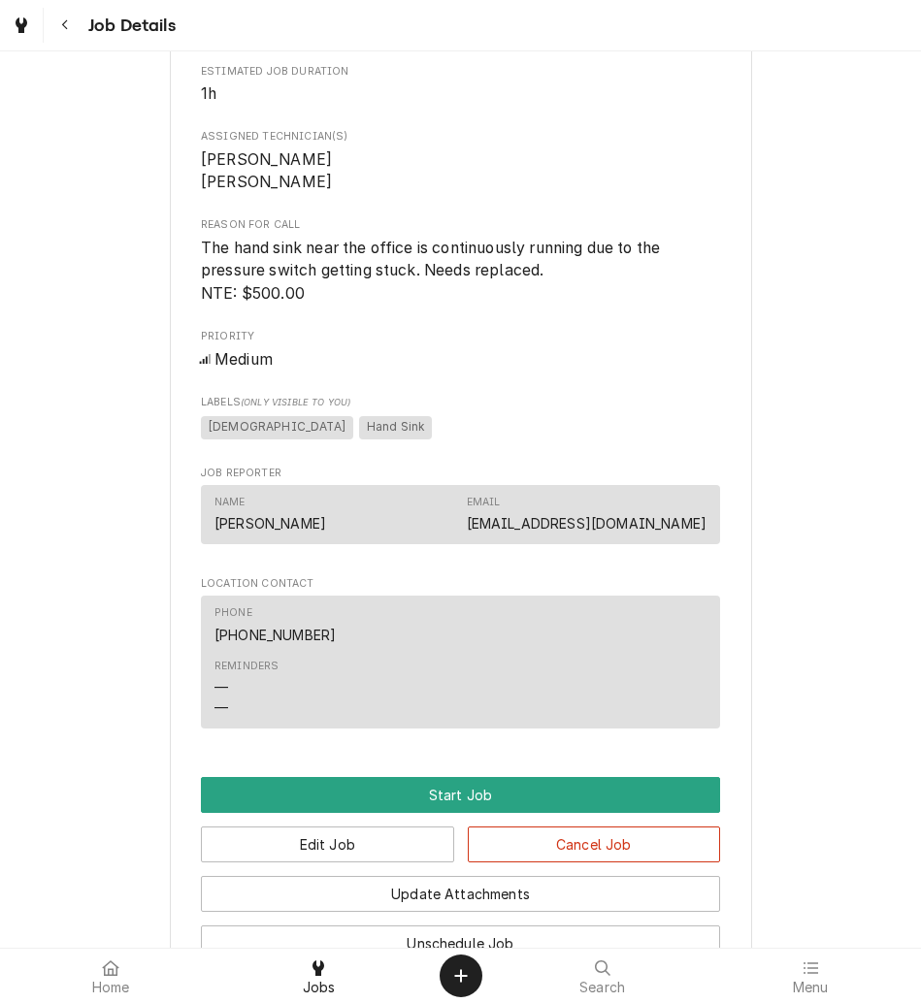
scroll to position [1435, 0]
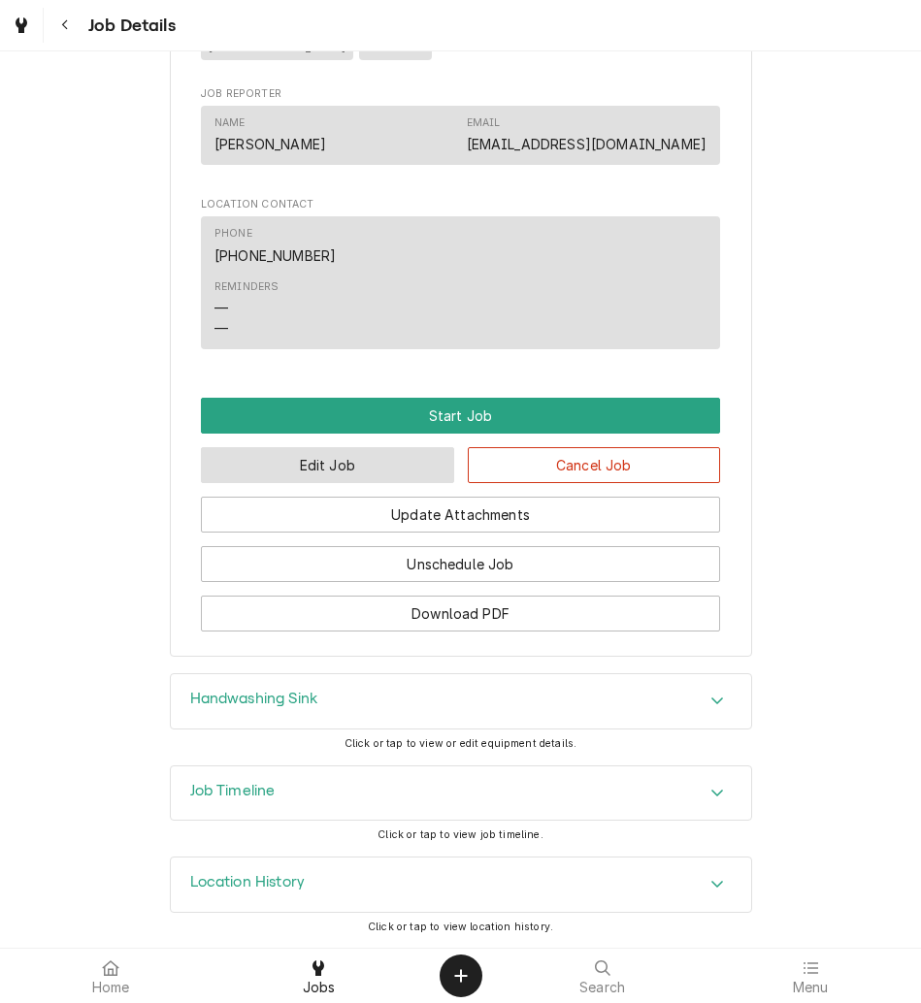
click at [336, 469] on button "Edit Job" at bounding box center [327, 465] width 253 height 36
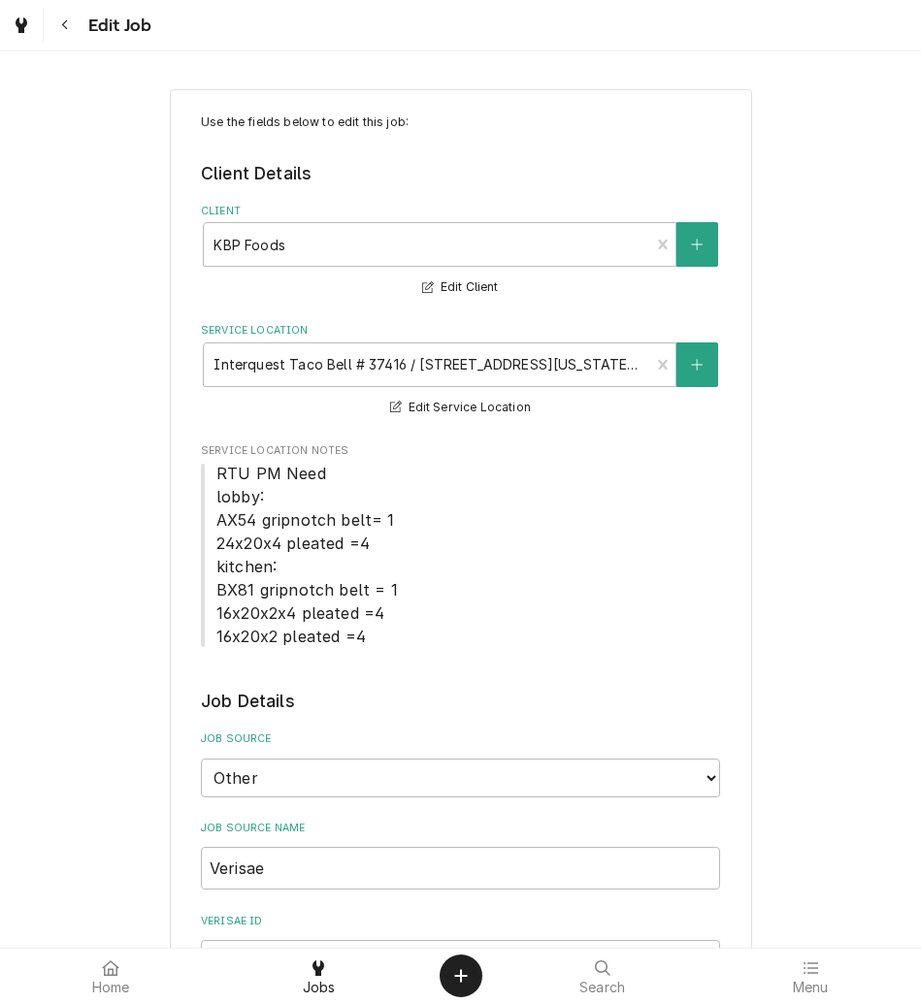
type textarea "x"
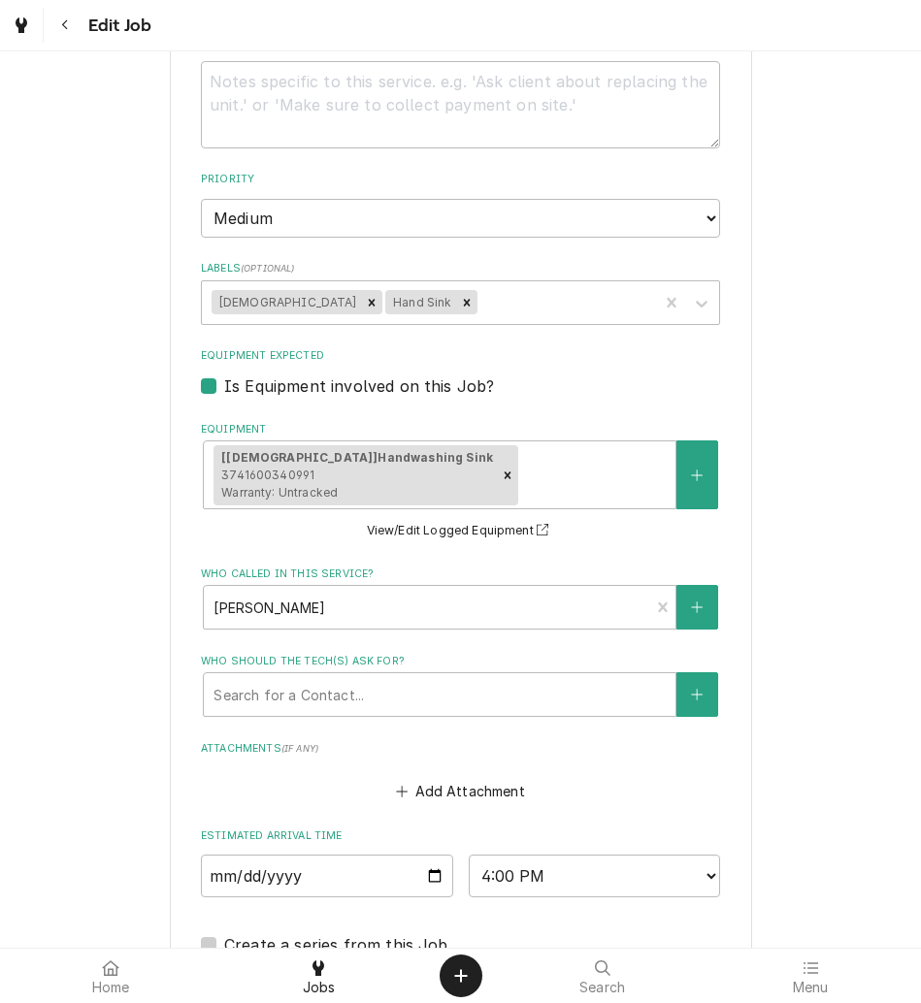
scroll to position [1723, 0]
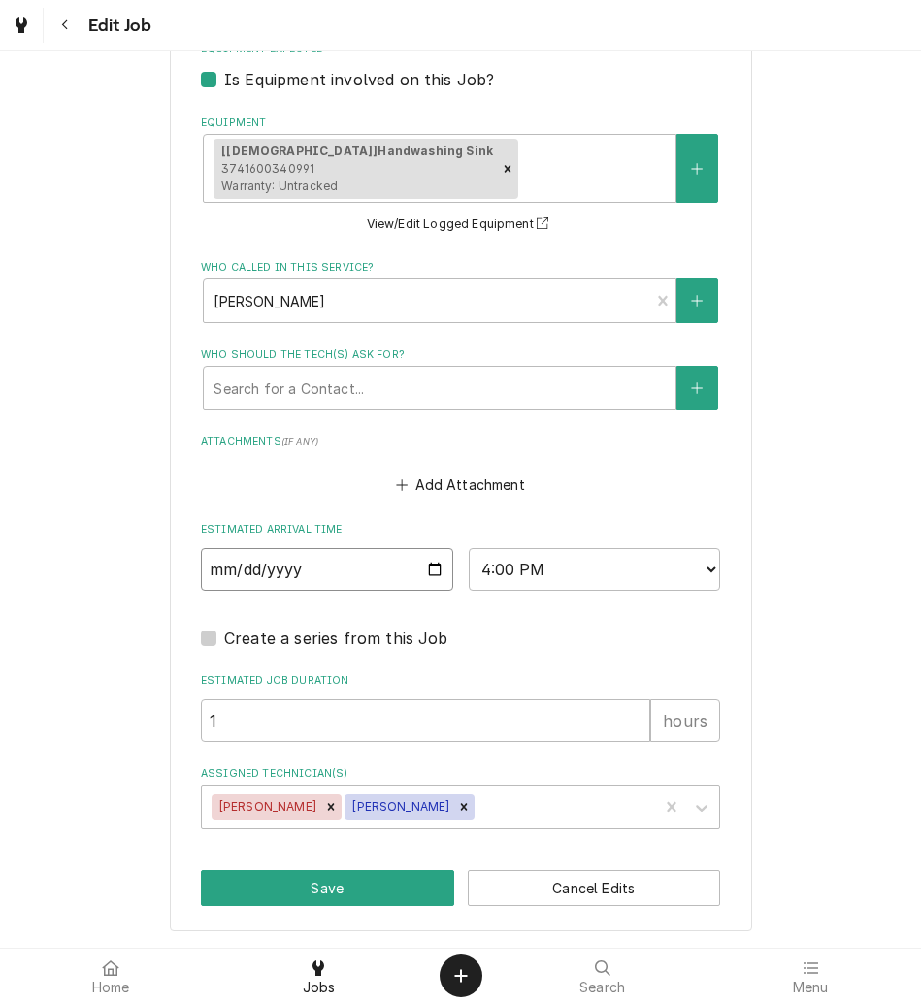
click at [422, 569] on input "[DATE]" at bounding box center [327, 569] width 252 height 43
type input "[DATE]"
type textarea "x"
click at [600, 577] on select "AM / PM 6:00 AM 6:15 AM 6:30 AM 6:45 AM 7:00 AM 7:15 AM 7:30 AM 7:45 AM 8:00 AM…" at bounding box center [595, 569] width 252 height 43
select select "13:00:00"
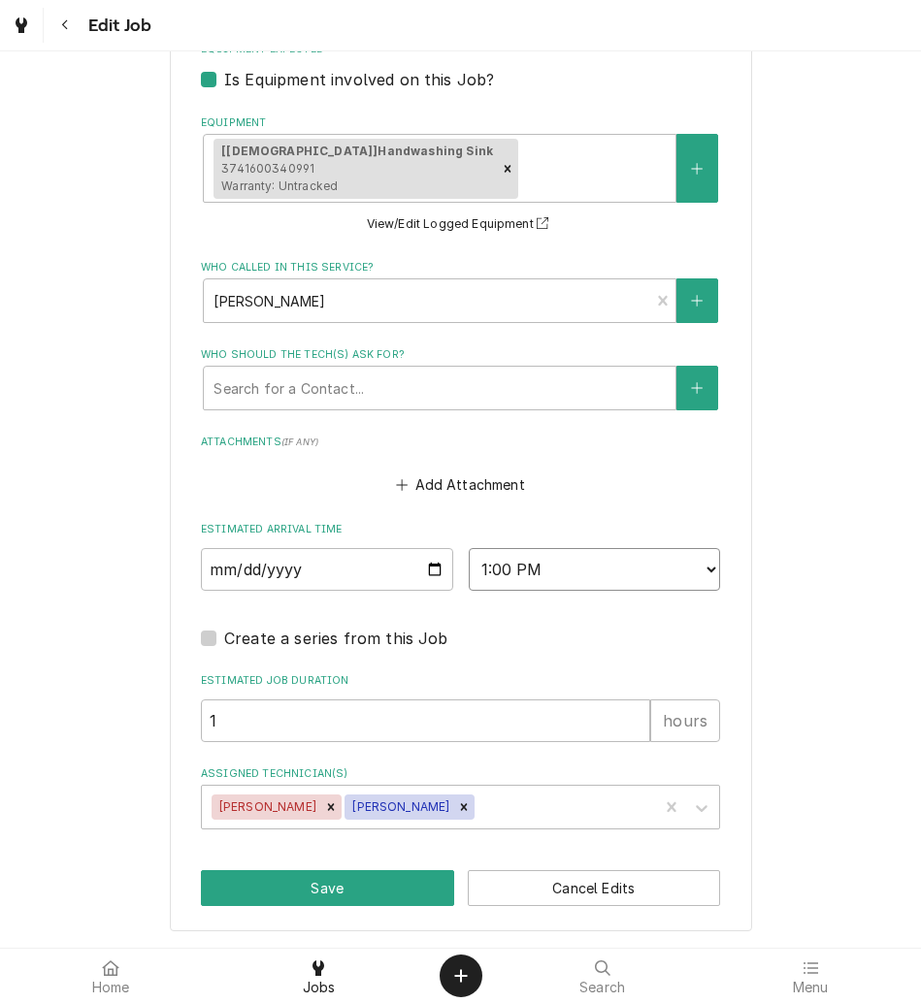
click at [469, 548] on select "AM / PM 6:00 AM 6:15 AM 6:30 AM 6:45 AM 7:00 AM 7:15 AM 7:30 AM 7:45 AM 8:00 AM…" at bounding box center [595, 569] width 252 height 43
click at [245, 896] on button "Save" at bounding box center [327, 888] width 253 height 36
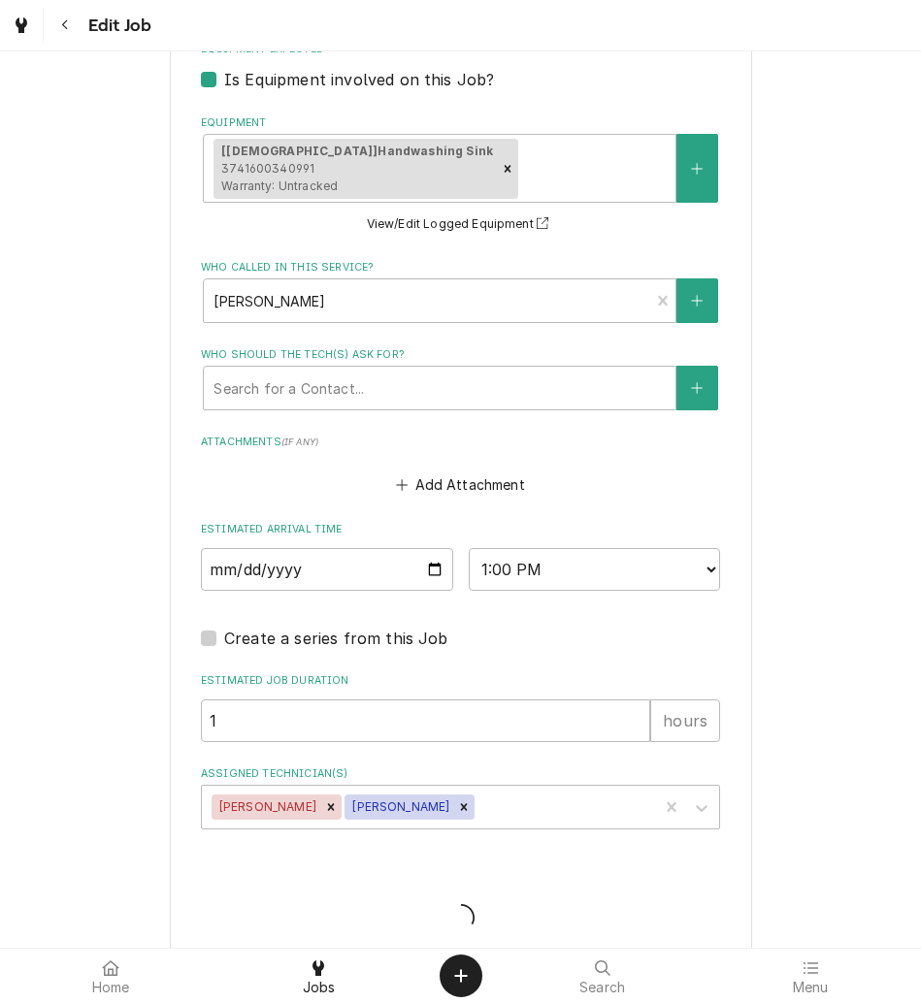
type textarea "x"
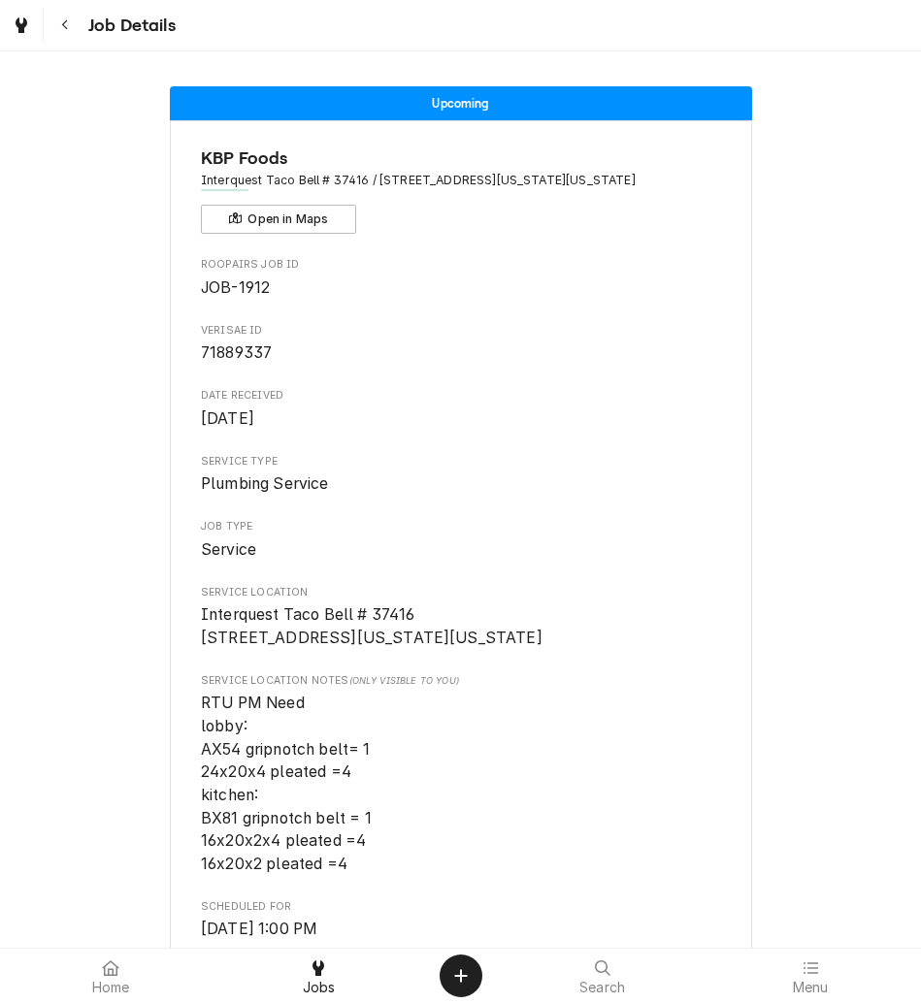
click at [67, 29] on icon "Navigate back" at bounding box center [64, 25] width 6 height 11
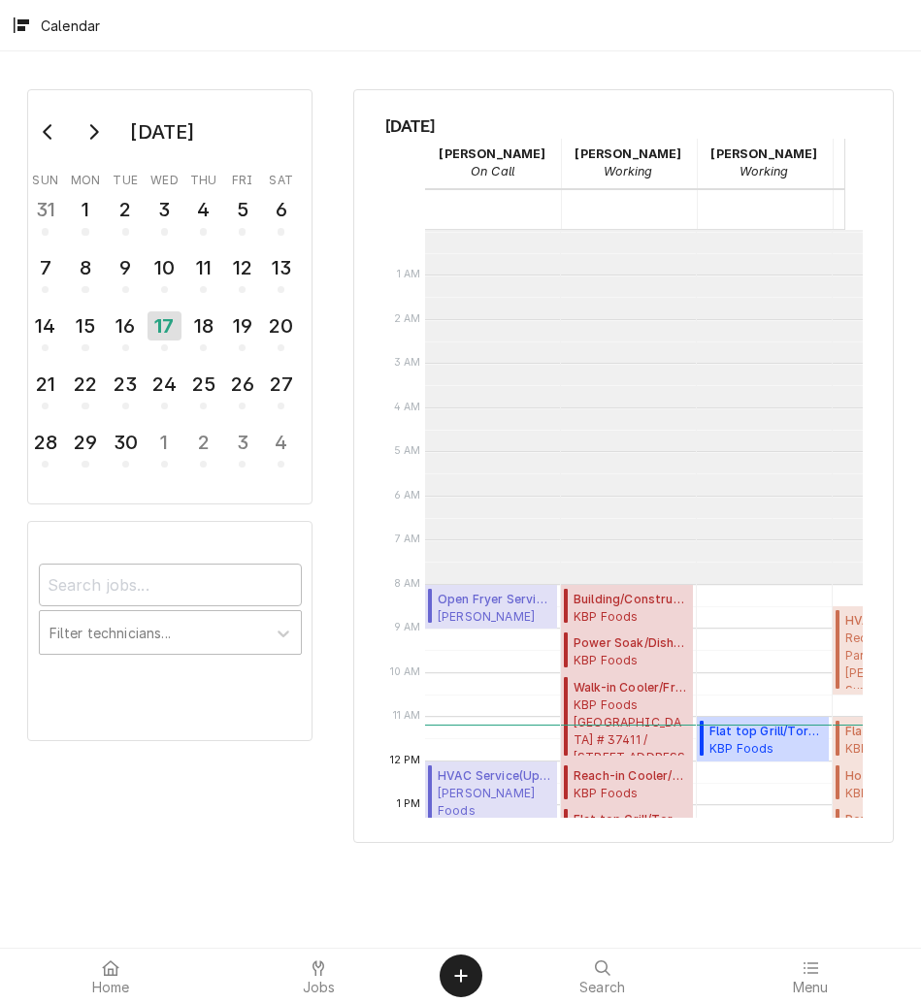
scroll to position [354, 0]
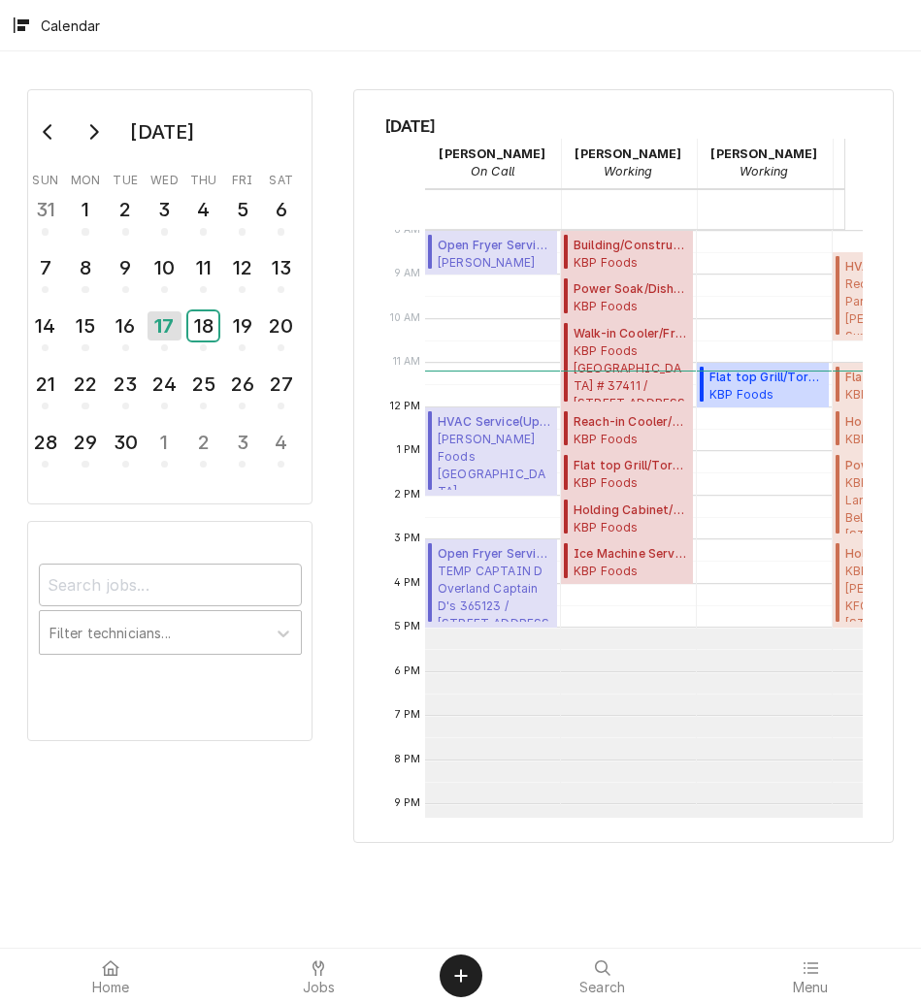
click at [194, 328] on div "18" at bounding box center [203, 325] width 30 height 29
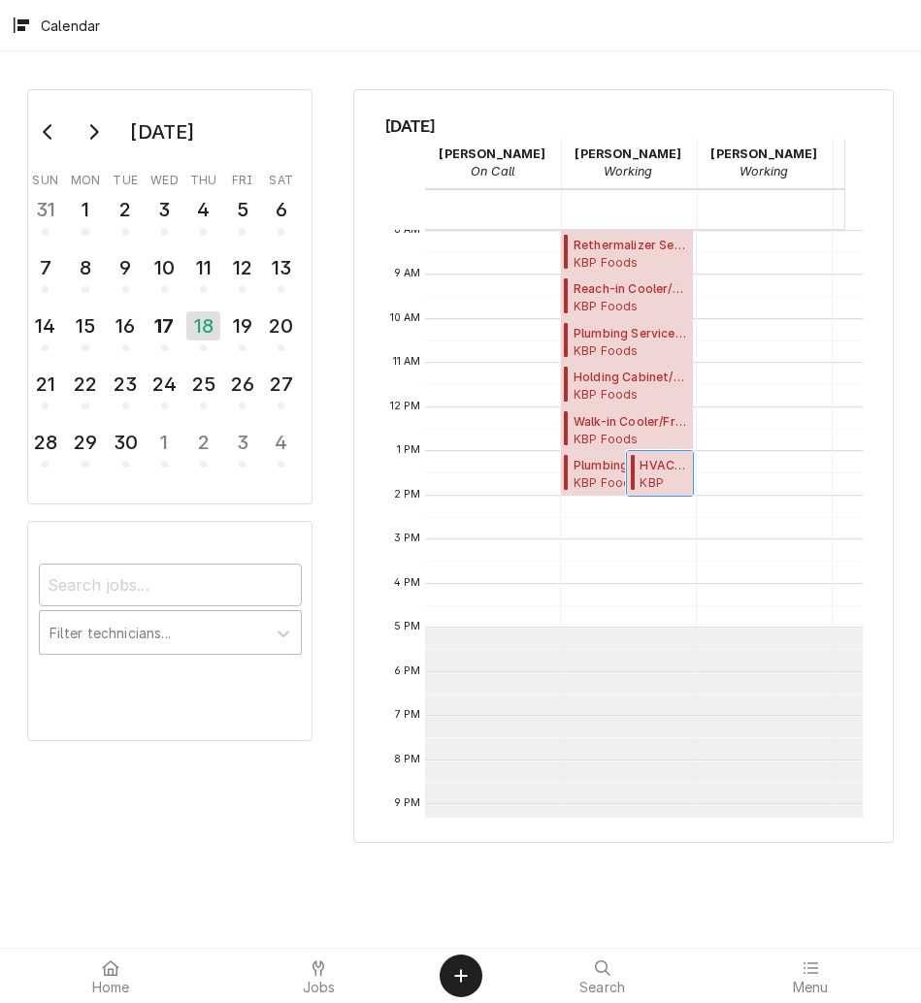
click at [655, 472] on span "HVAC PREVENTATIVE MAINTENANCE ( Upcoming )" at bounding box center [663, 465] width 48 height 17
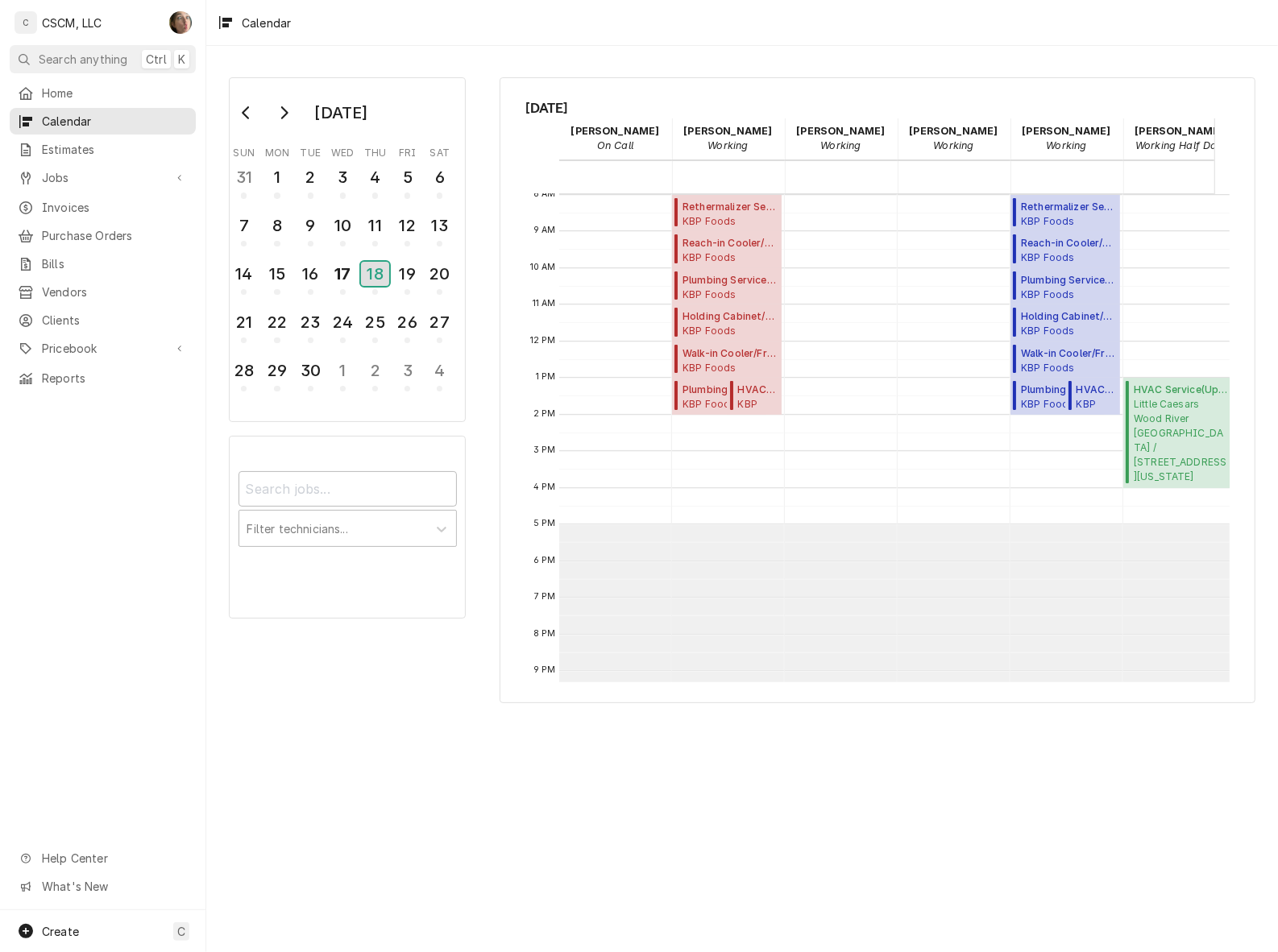
click at [379, 276] on div "18" at bounding box center [375, 273] width 28 height 24
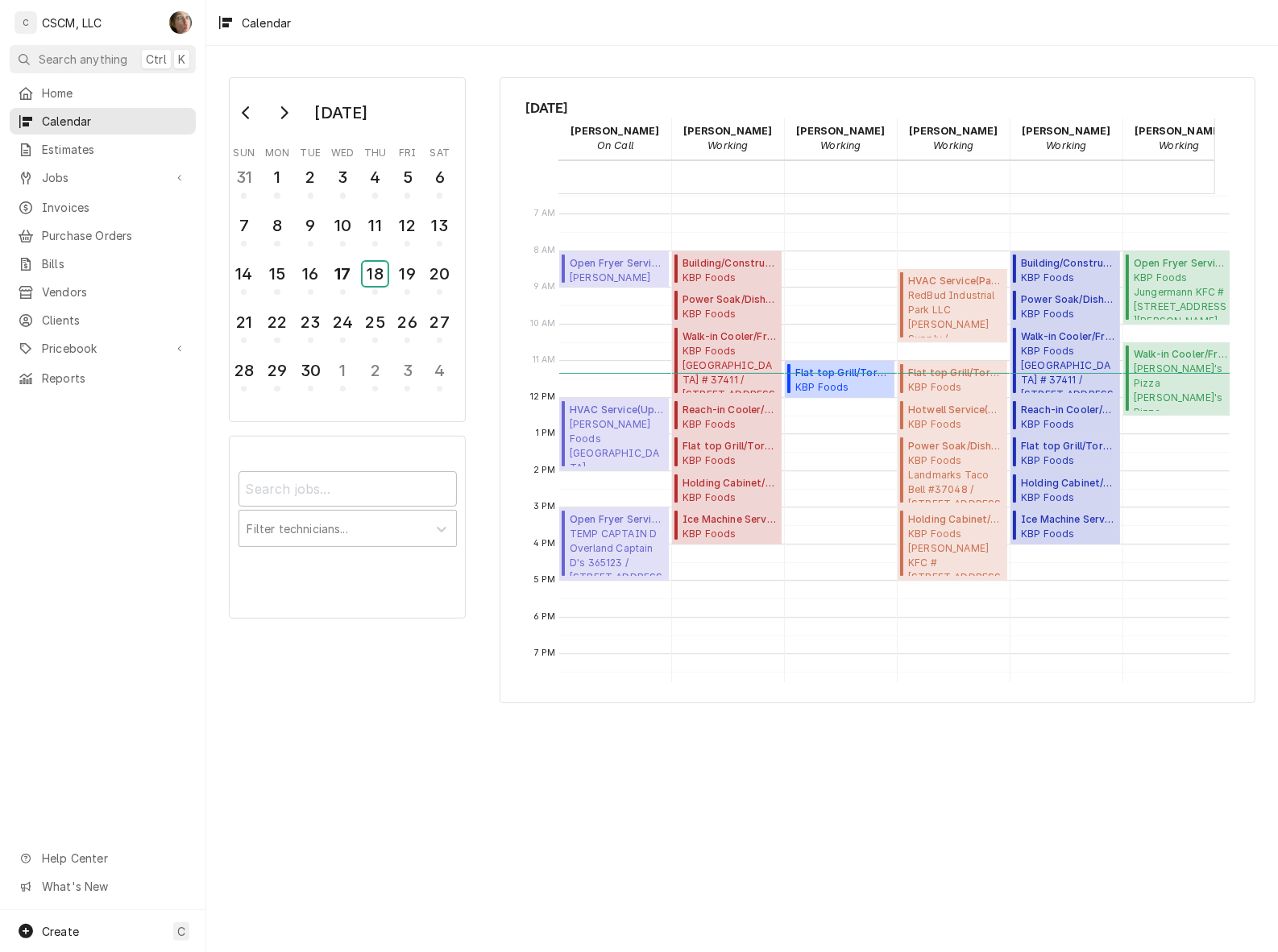
scroll to position [302, 0]
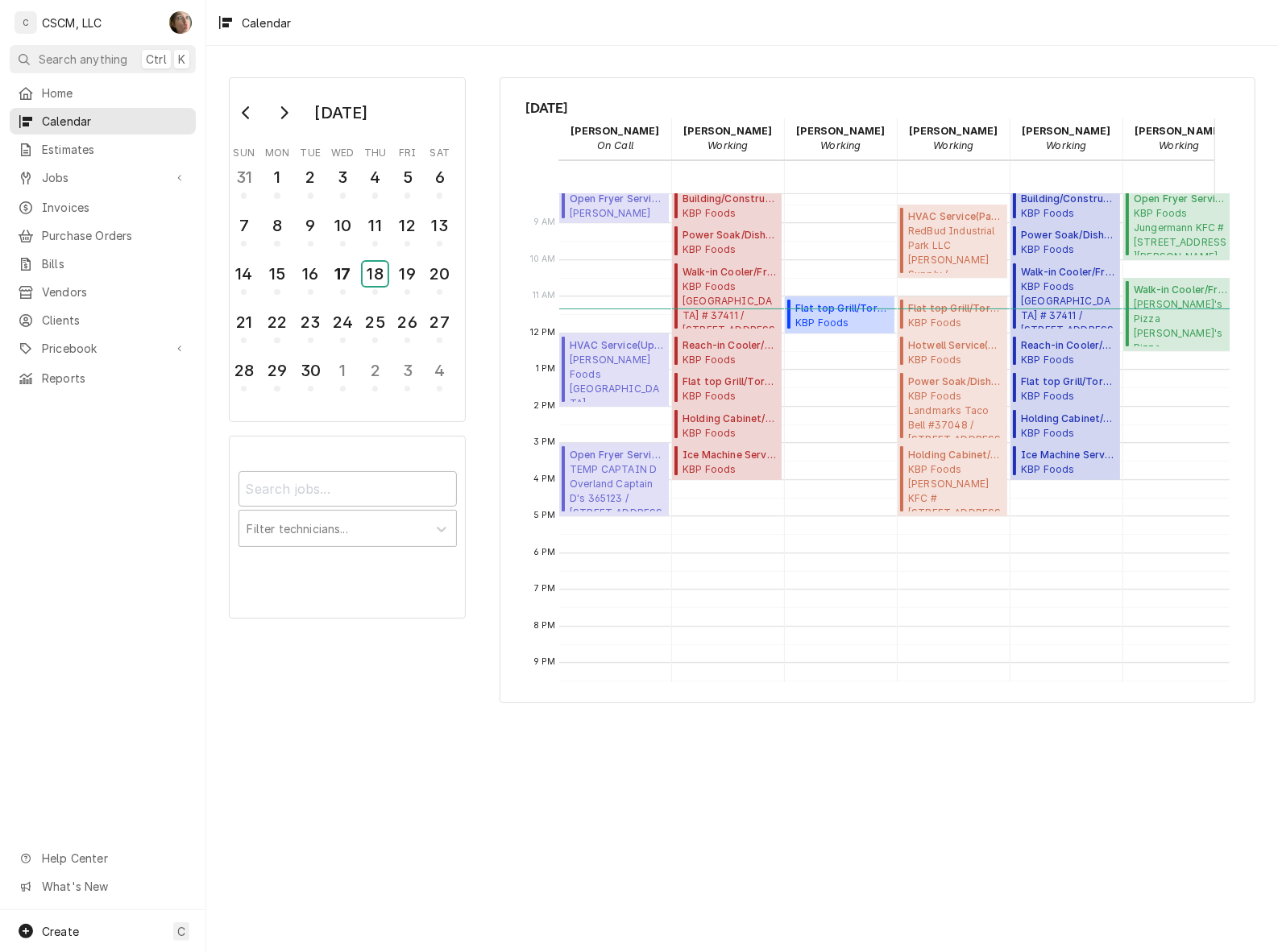
click at [377, 271] on div "18" at bounding box center [375, 273] width 25 height 24
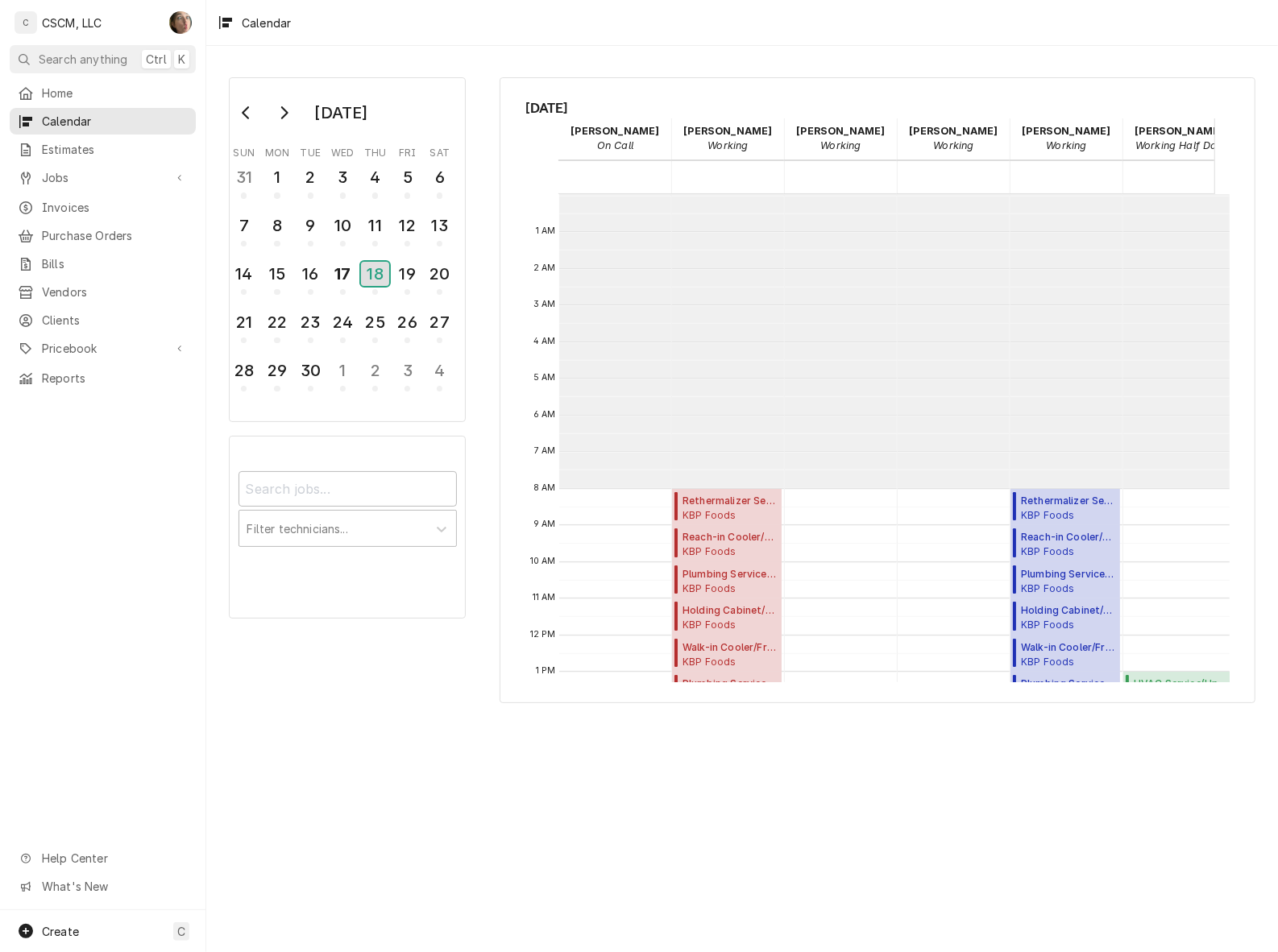
scroll to position [292, 0]
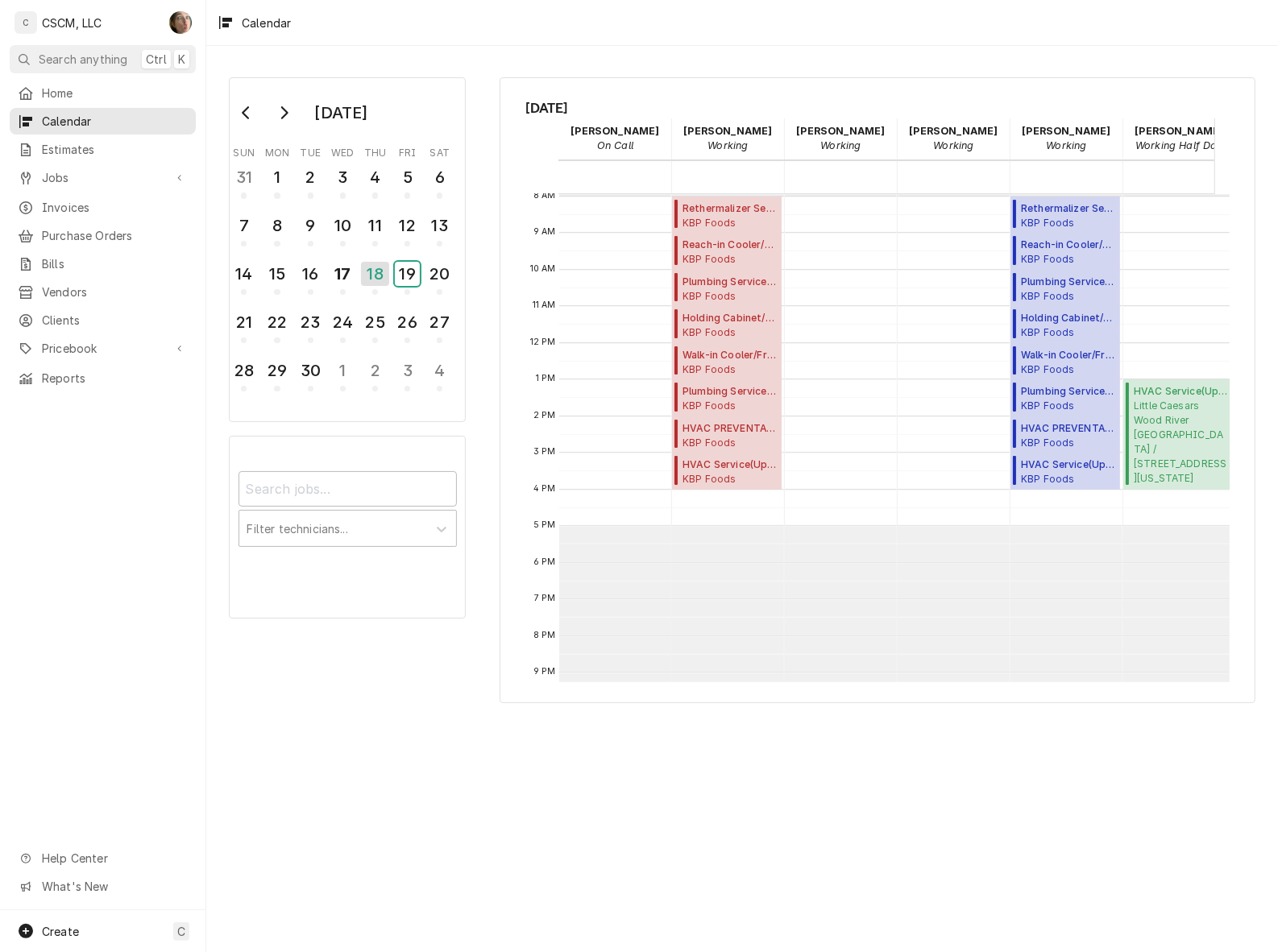
click at [411, 268] on div "19" at bounding box center [407, 273] width 25 height 24
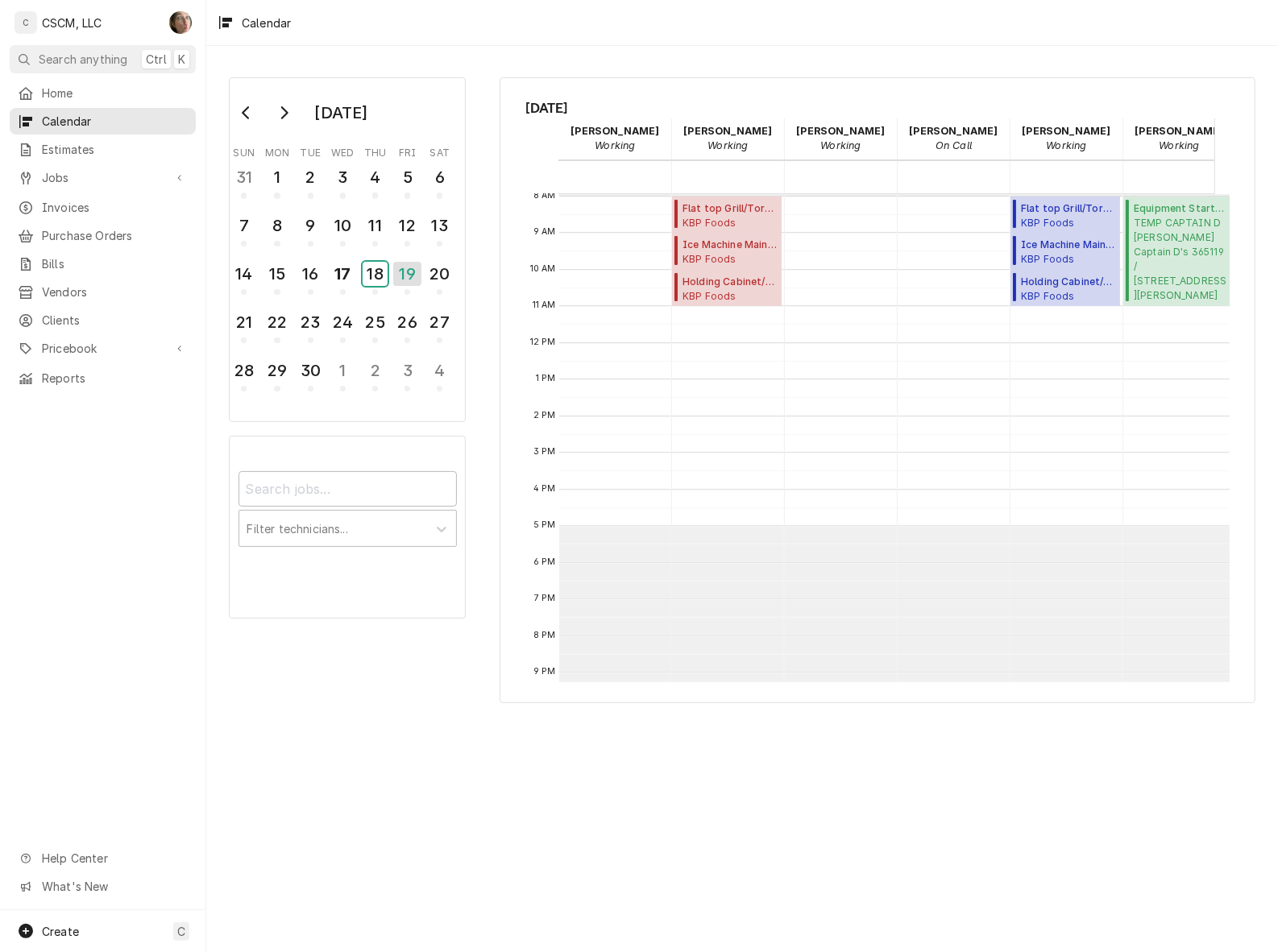
click at [379, 271] on div "18" at bounding box center [375, 273] width 25 height 24
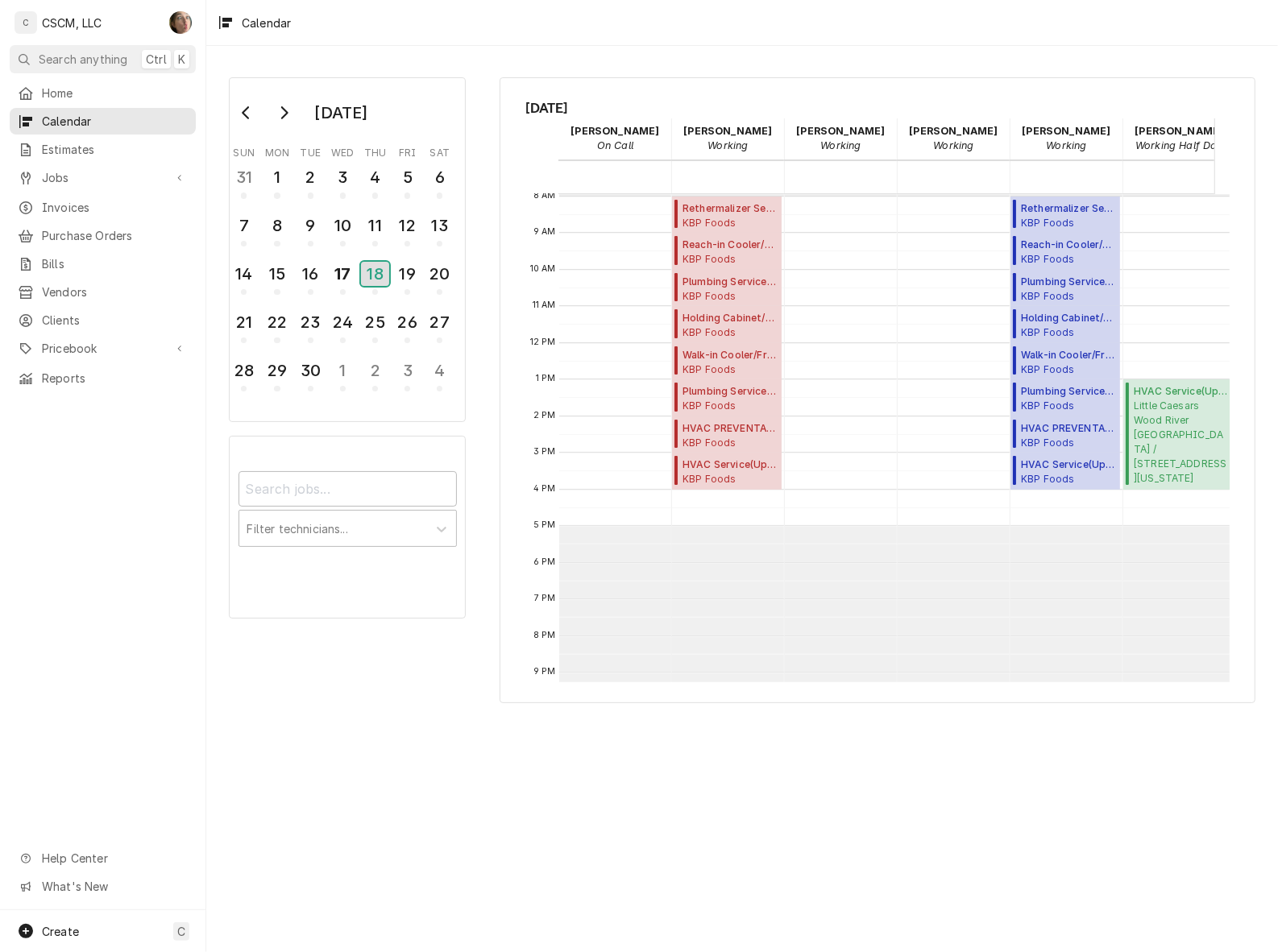
click at [370, 275] on div "18" at bounding box center [375, 273] width 28 height 24
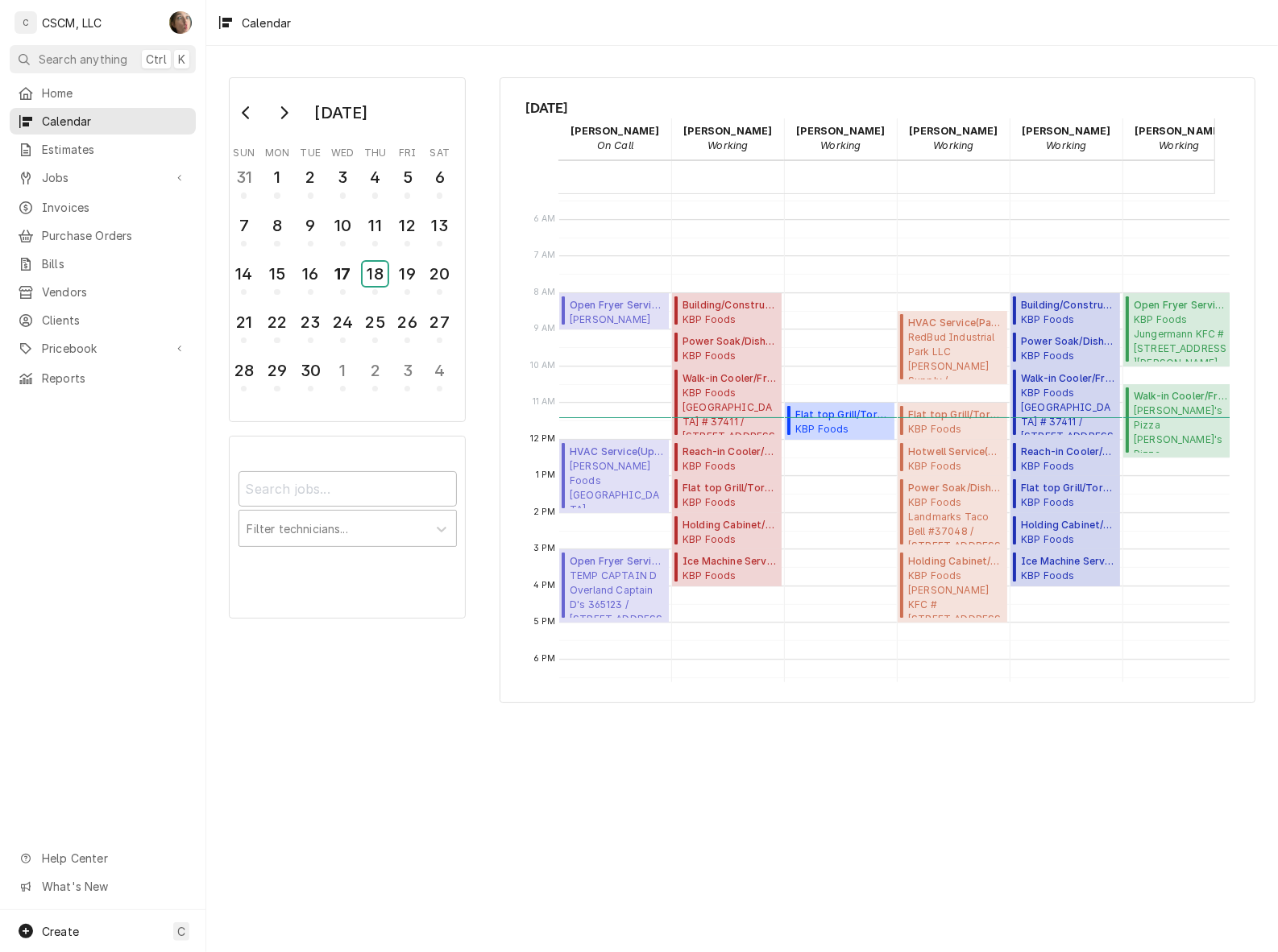
scroll to position [202, 0]
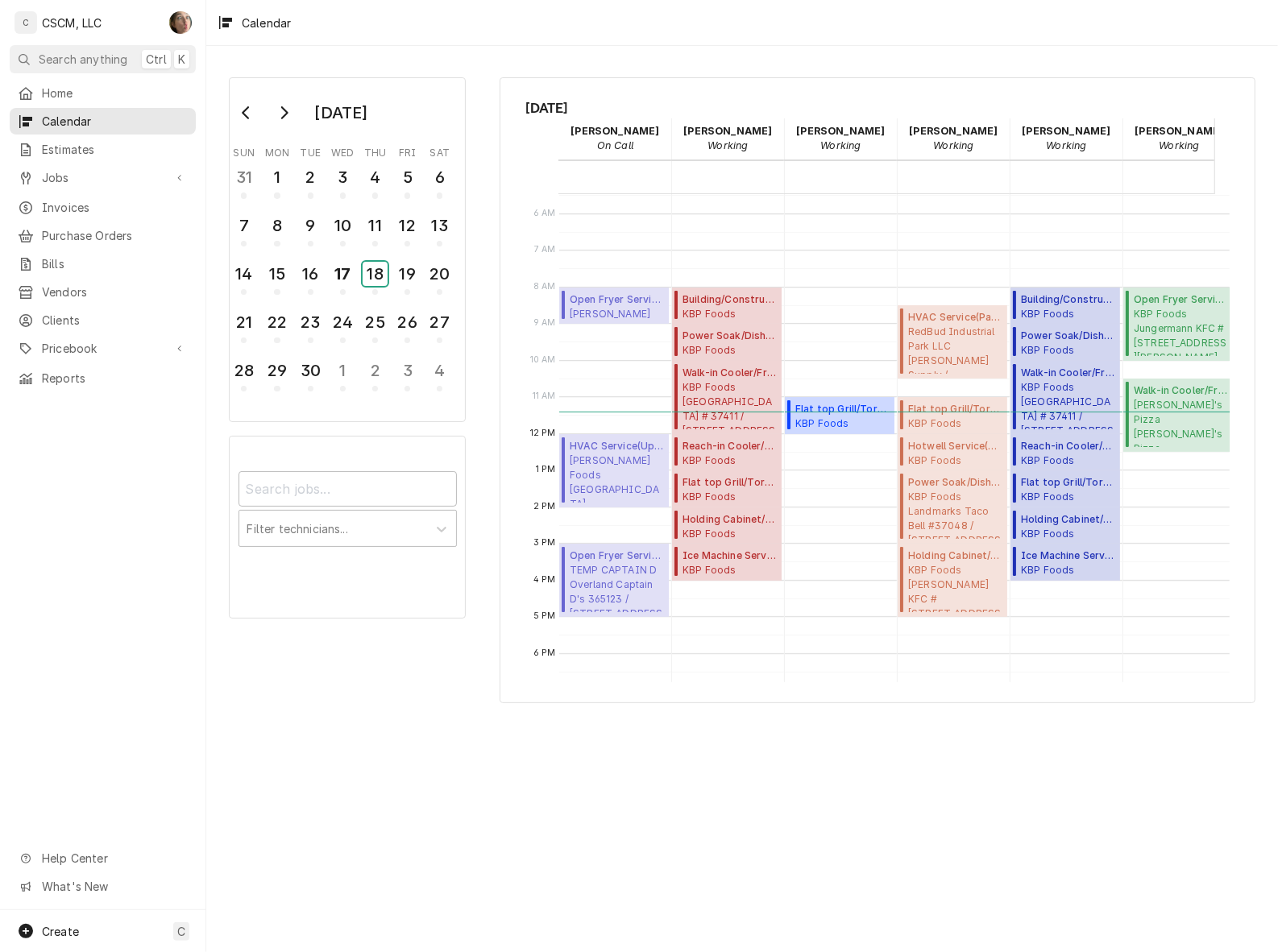
click at [379, 283] on div "18" at bounding box center [375, 273] width 25 height 24
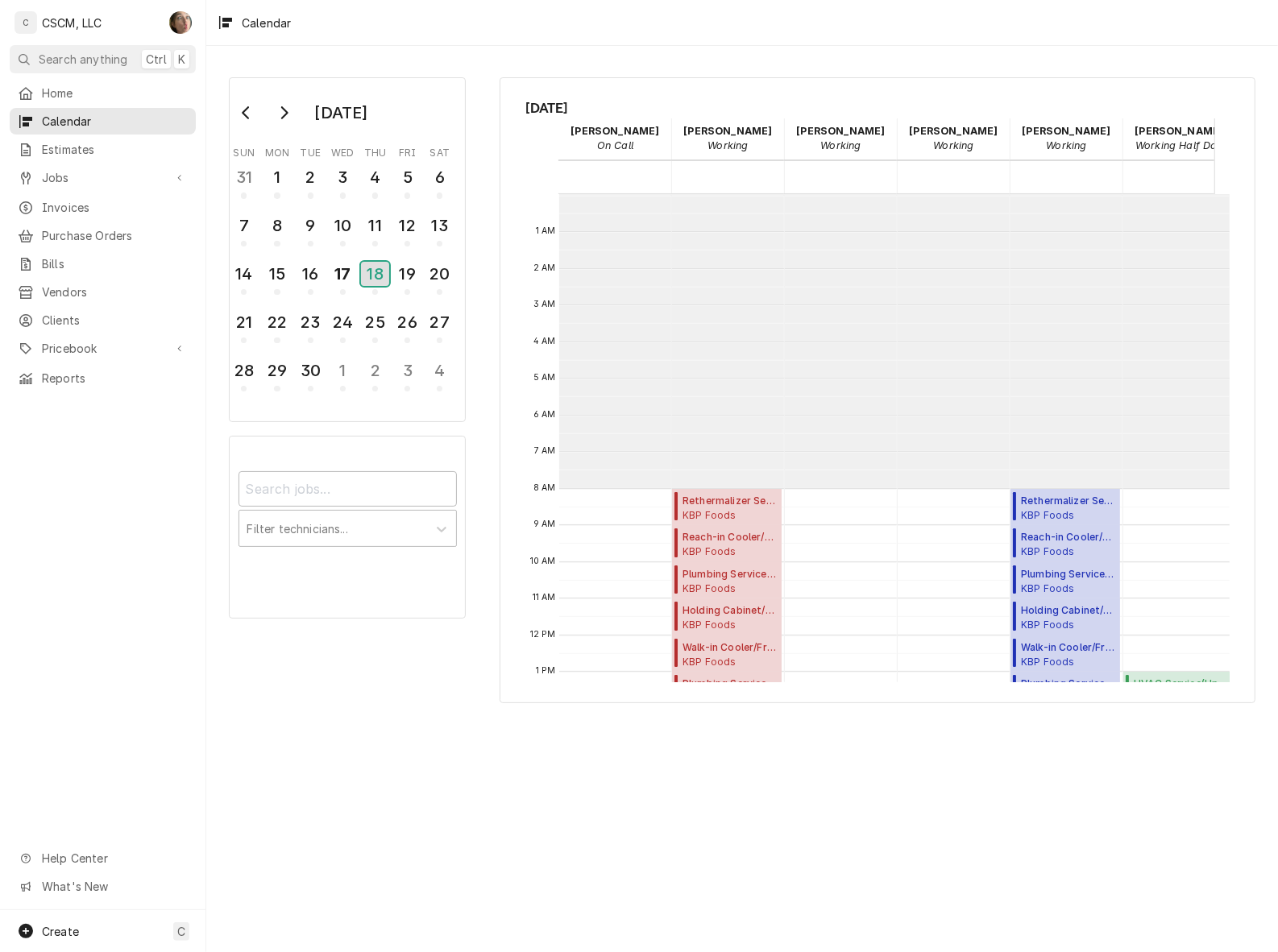
scroll to position [292, 0]
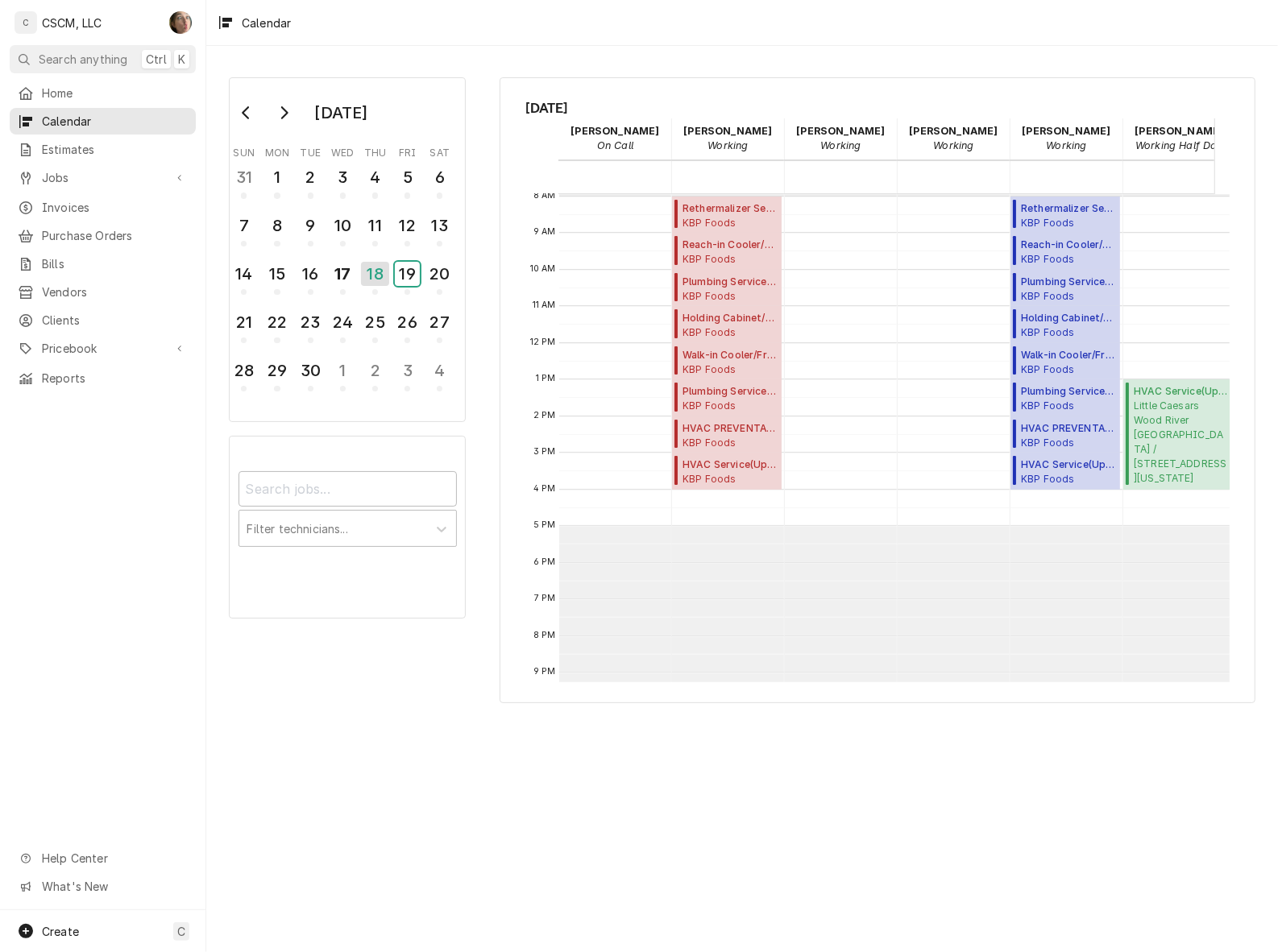
click at [395, 272] on div "19" at bounding box center [407, 273] width 25 height 24
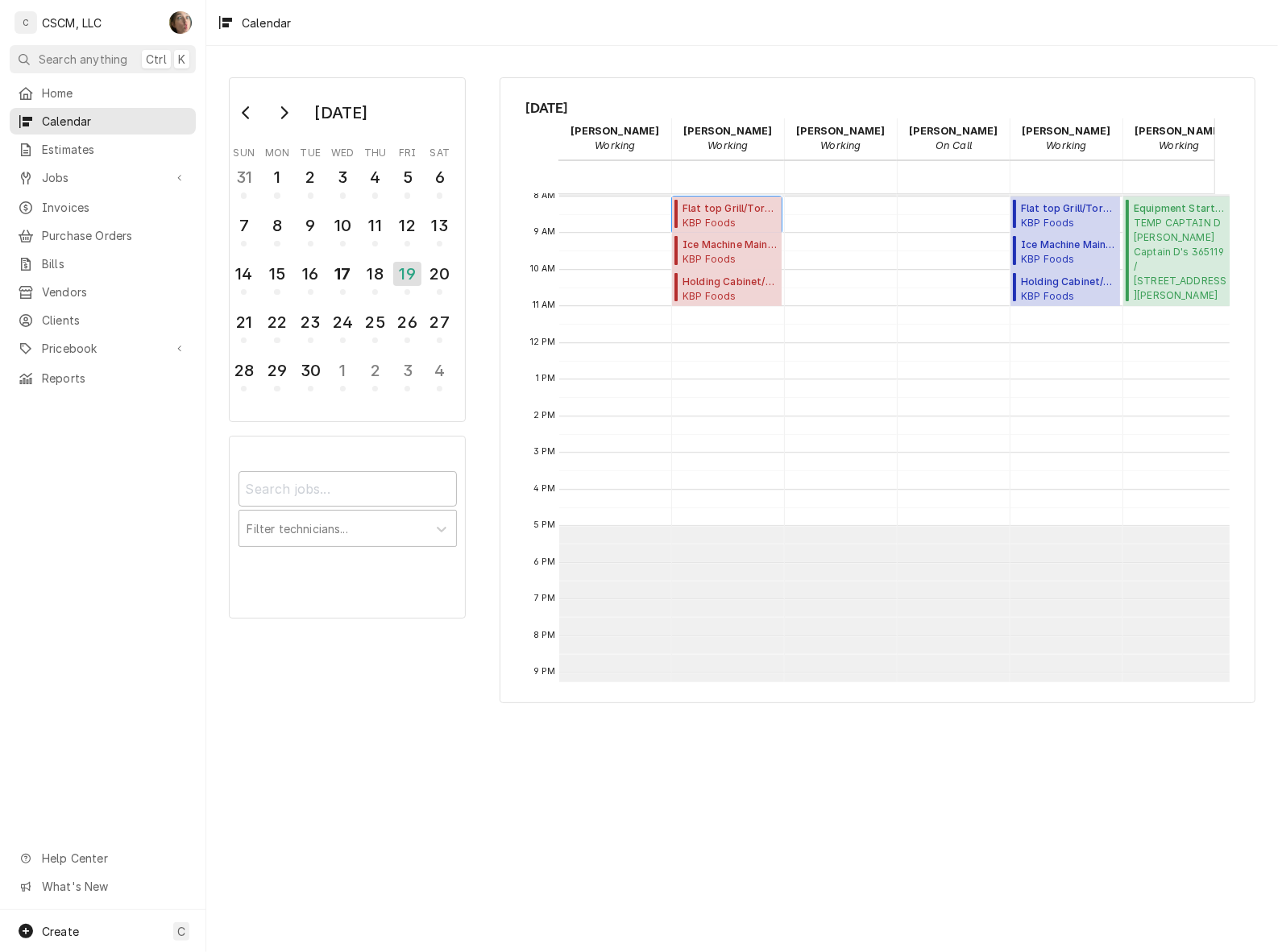
click at [705, 205] on span "Flat top Grill/Tortilla/ Panini ( Upcoming )" at bounding box center [730, 208] width 95 height 14
click at [729, 247] on span "Ice Machine Maintenance ( Upcoming )" at bounding box center [730, 244] width 95 height 14
click at [369, 272] on div "18" at bounding box center [375, 273] width 25 height 24
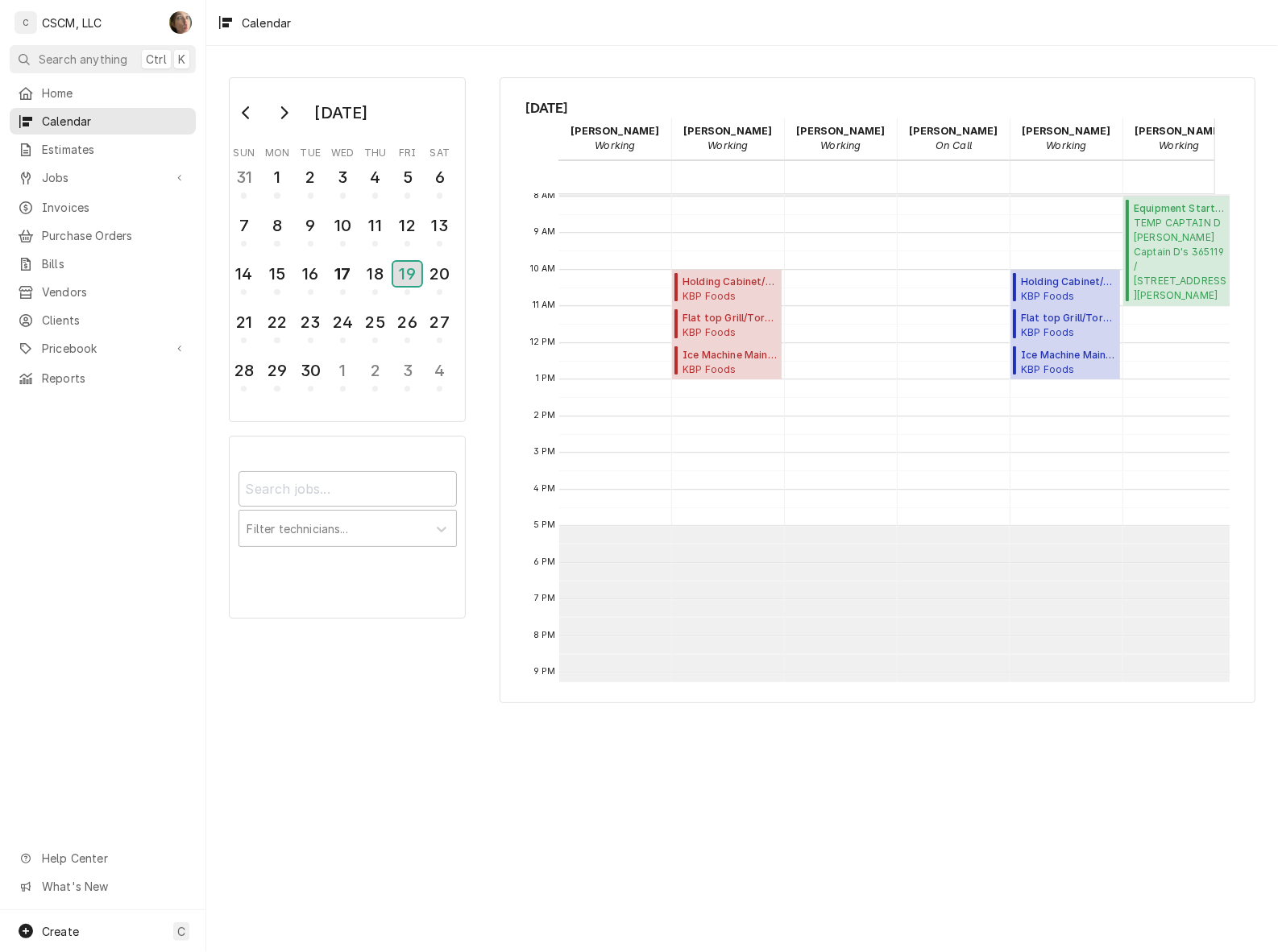
click at [413, 267] on div "19" at bounding box center [408, 273] width 28 height 24
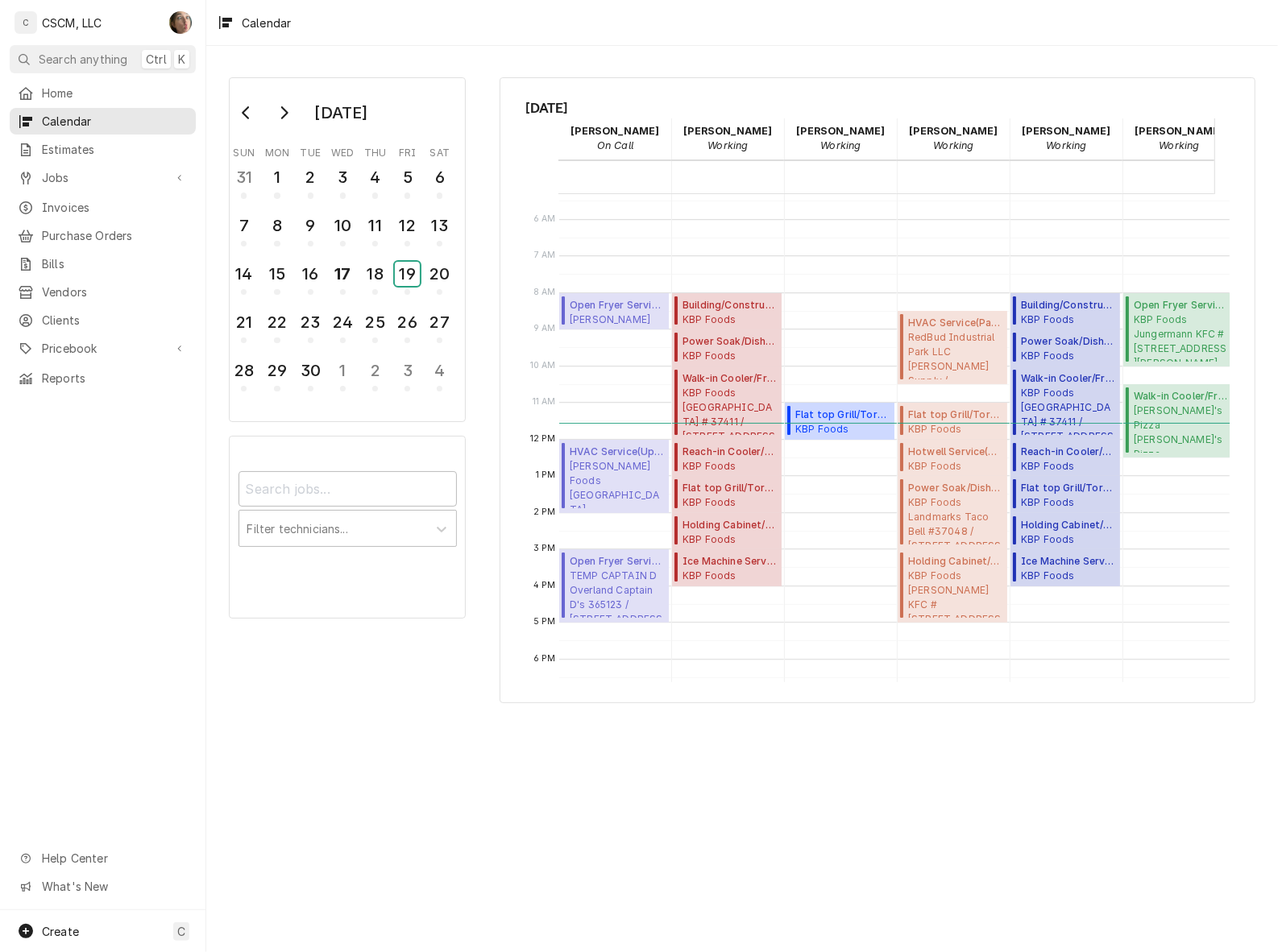
scroll to position [202, 0]
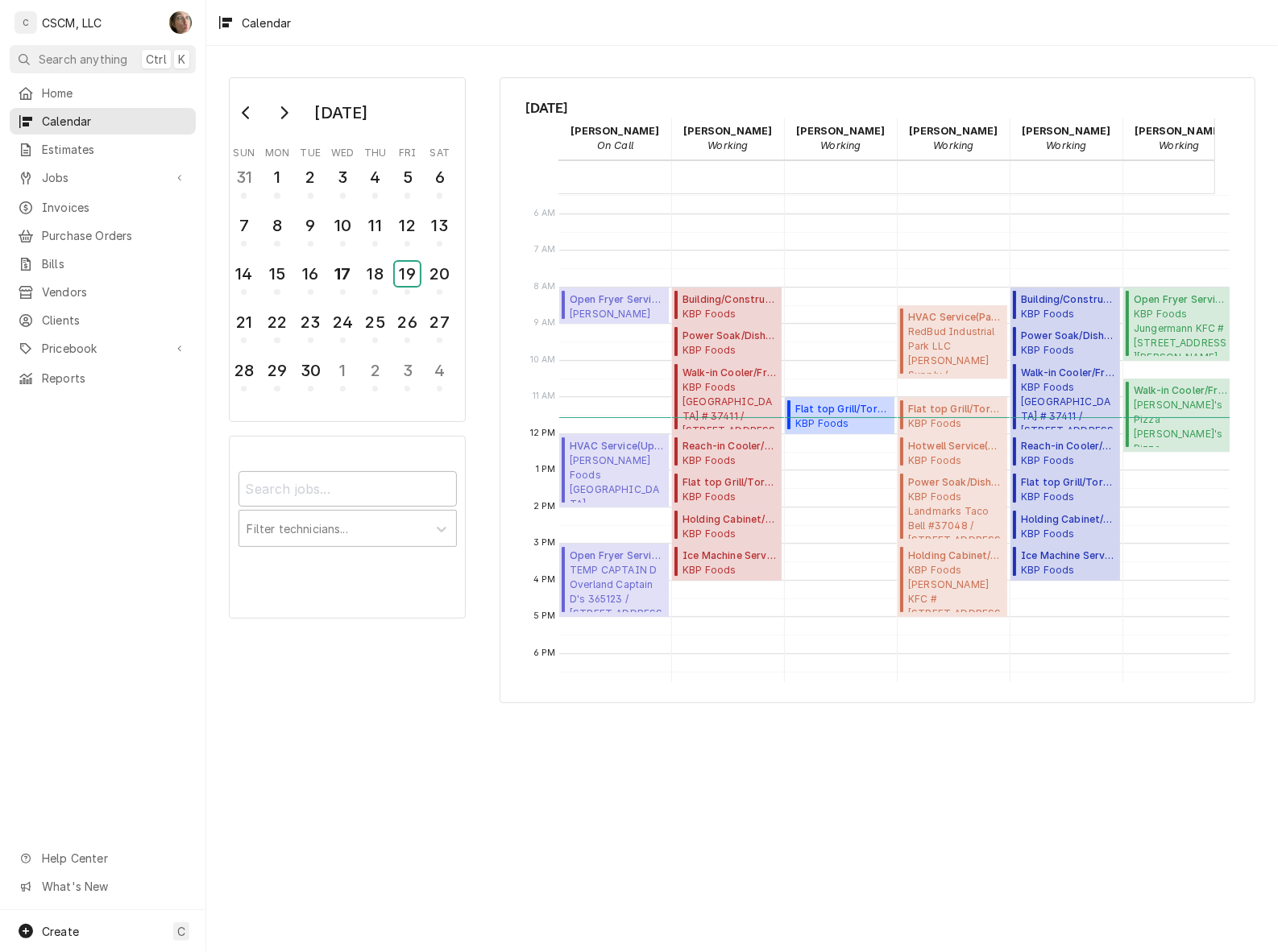
click at [408, 272] on div "19" at bounding box center [407, 273] width 25 height 24
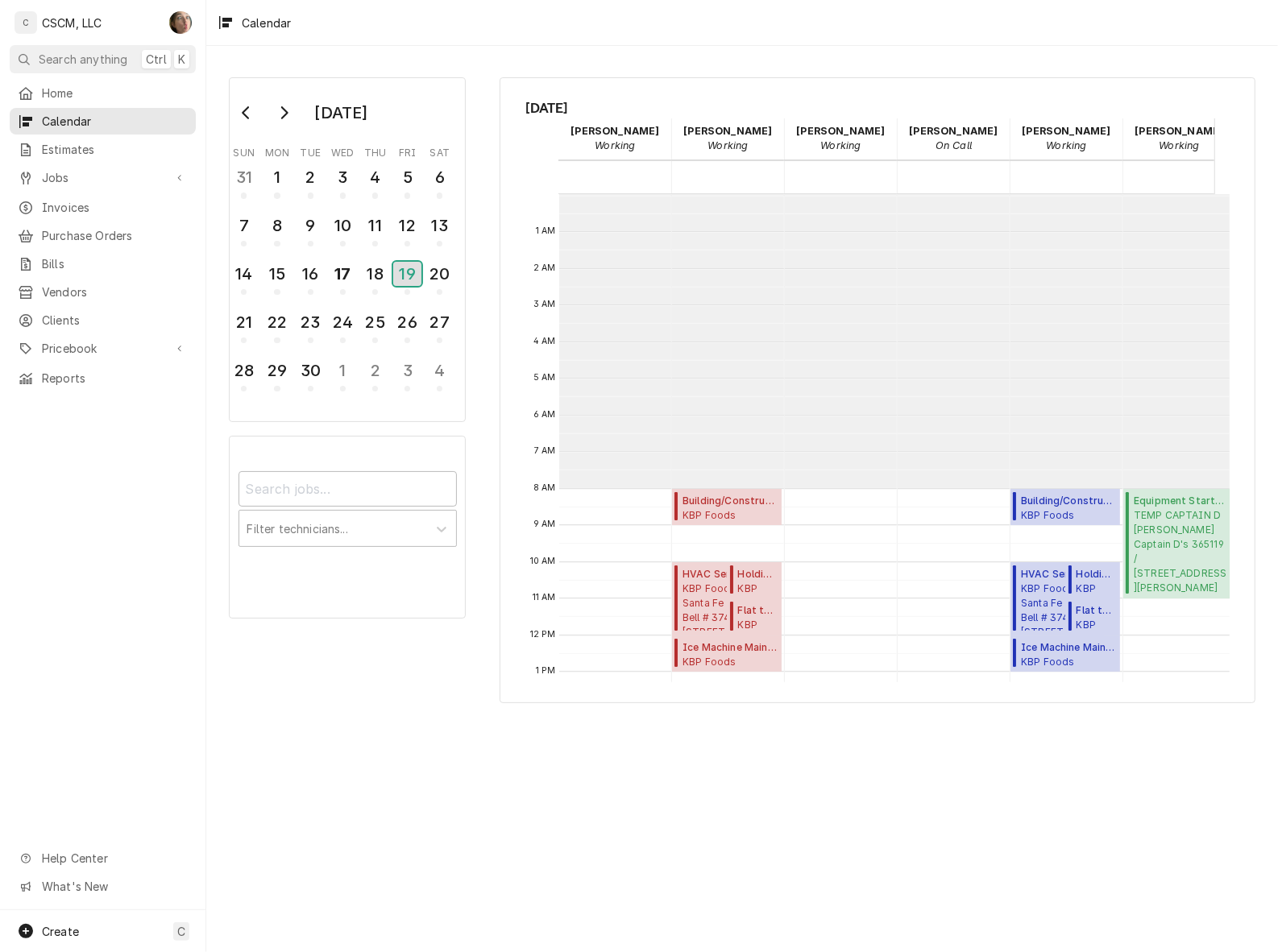
scroll to position [292, 0]
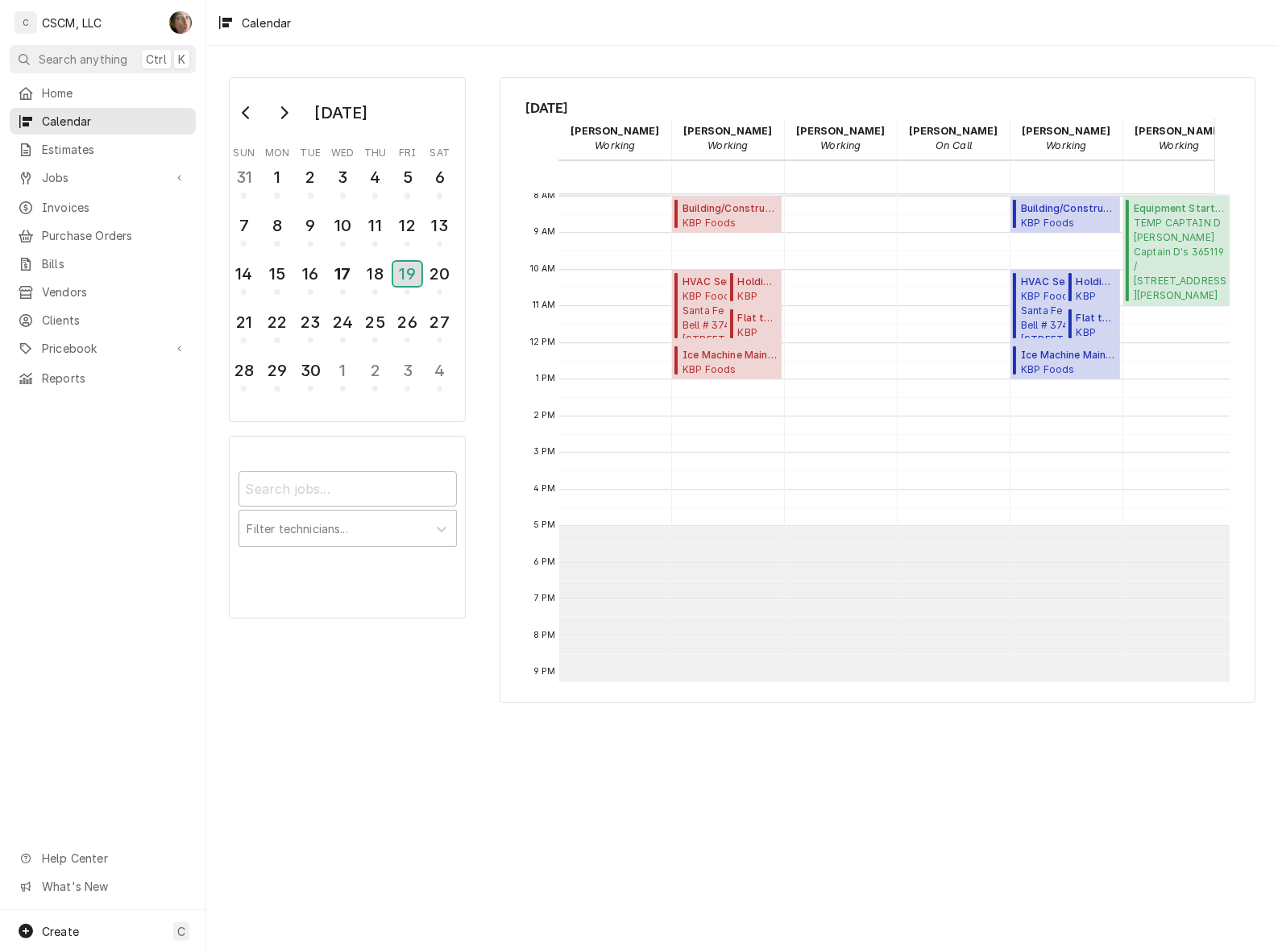
click at [412, 266] on div "19" at bounding box center [408, 273] width 28 height 24
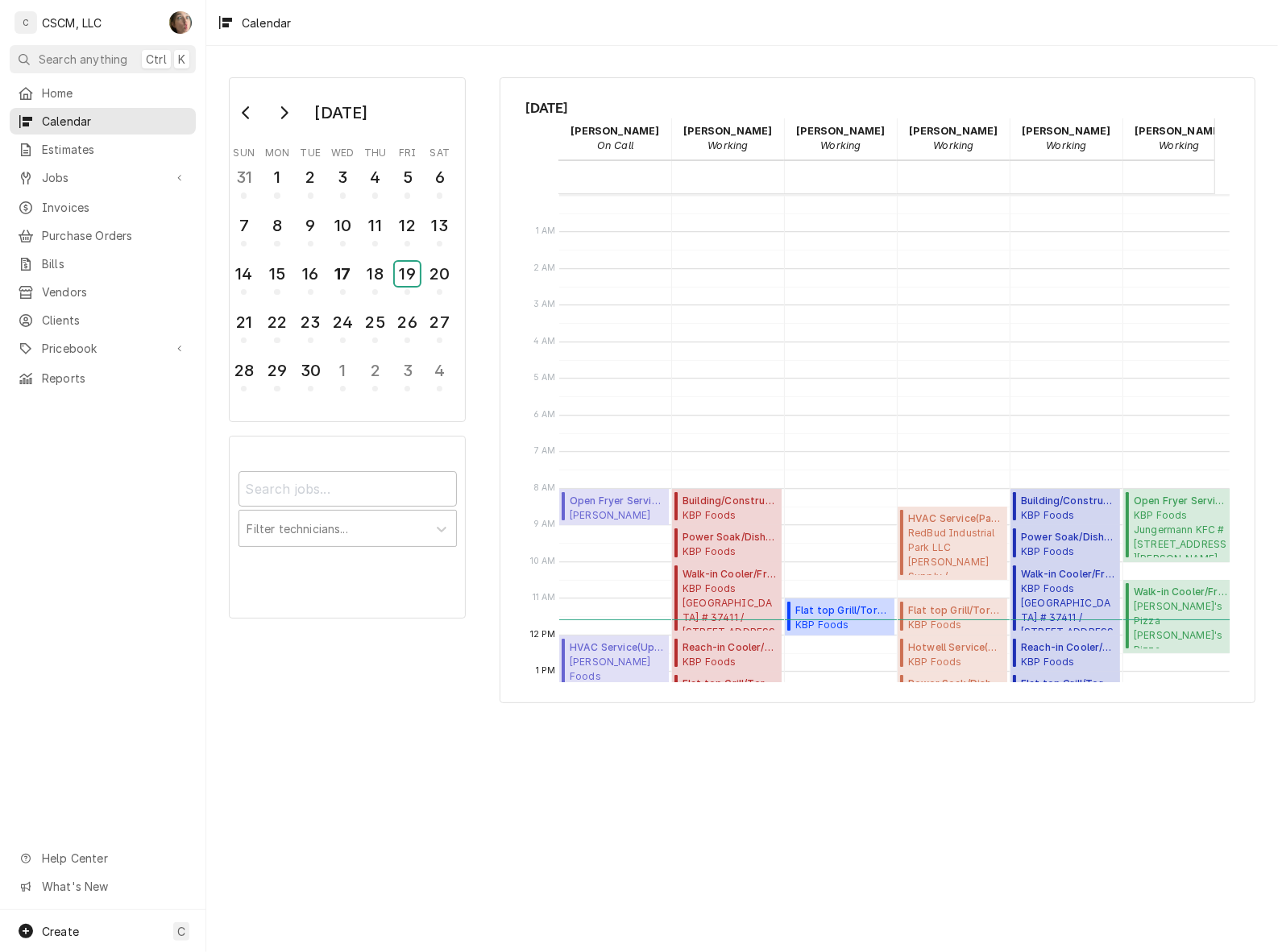
click at [412, 275] on div "19" at bounding box center [407, 273] width 25 height 24
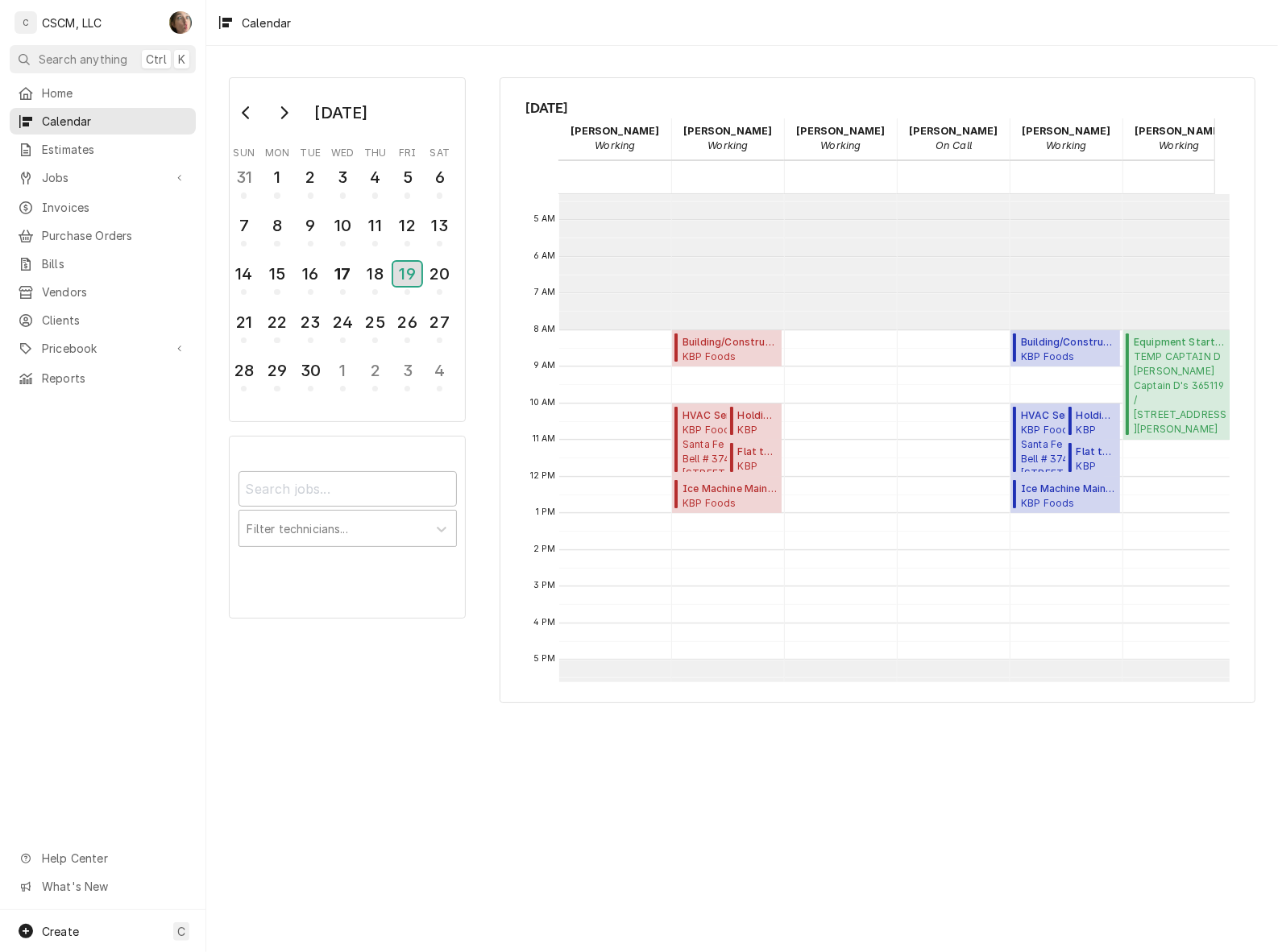
scroll to position [91, 0]
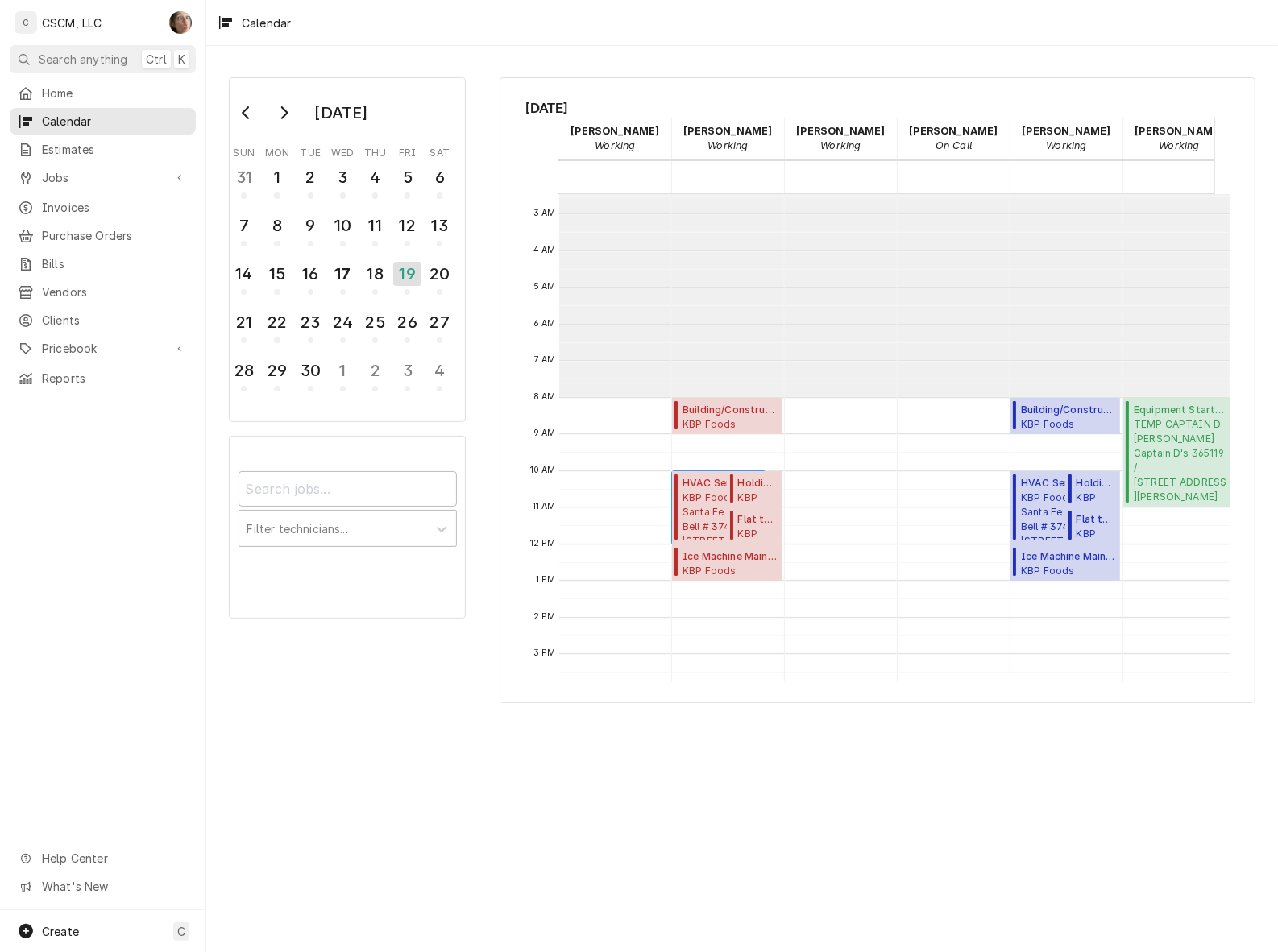
click at [702, 496] on span "KBP Foods Santa Fe Taco Bell # 37409 / 703 N Santa Fe Ave, Pueblo, Colorado 810…" at bounding box center [722, 515] width 78 height 49
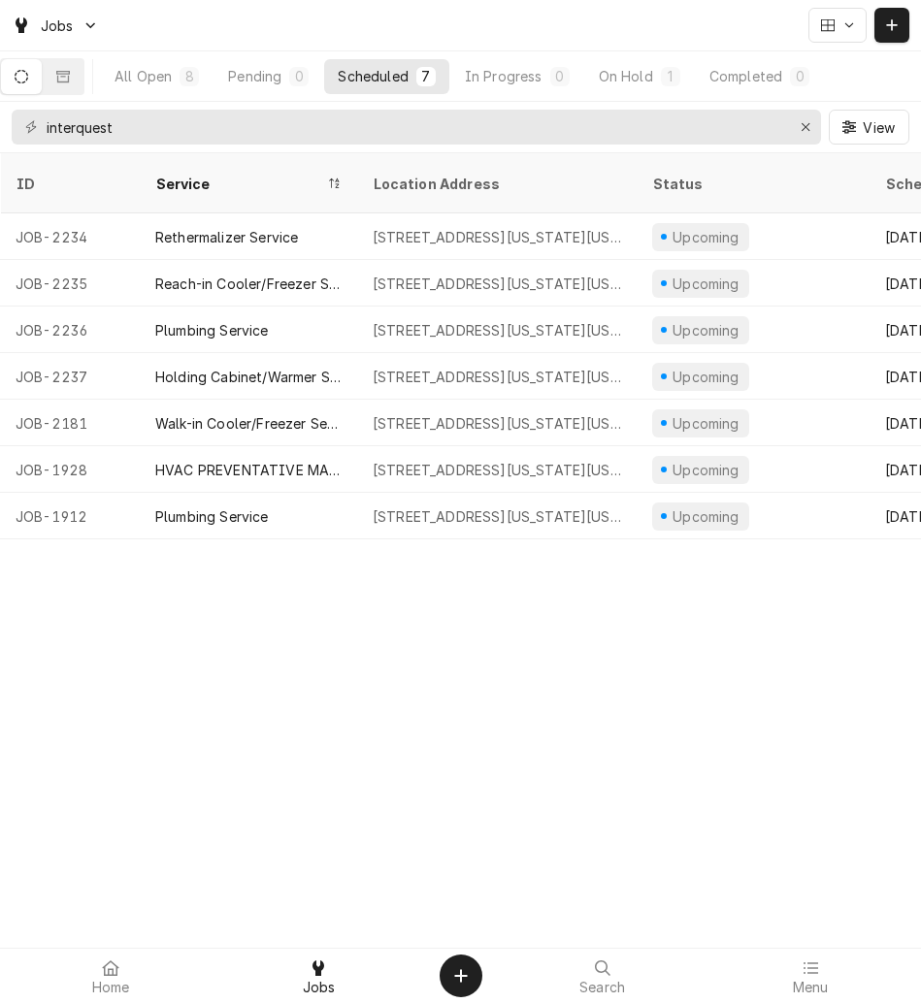
click at [165, 69] on div "All Open" at bounding box center [142, 76] width 57 height 20
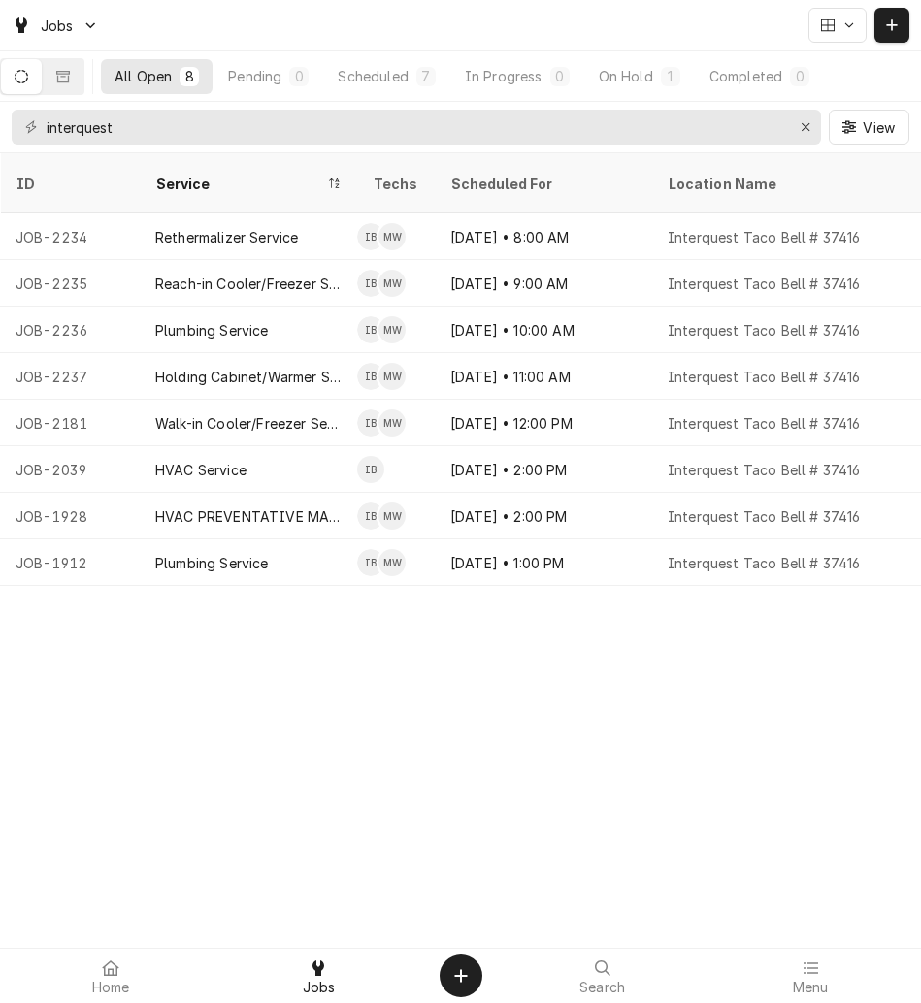
click at [619, 82] on div "On Hold" at bounding box center [626, 76] width 54 height 20
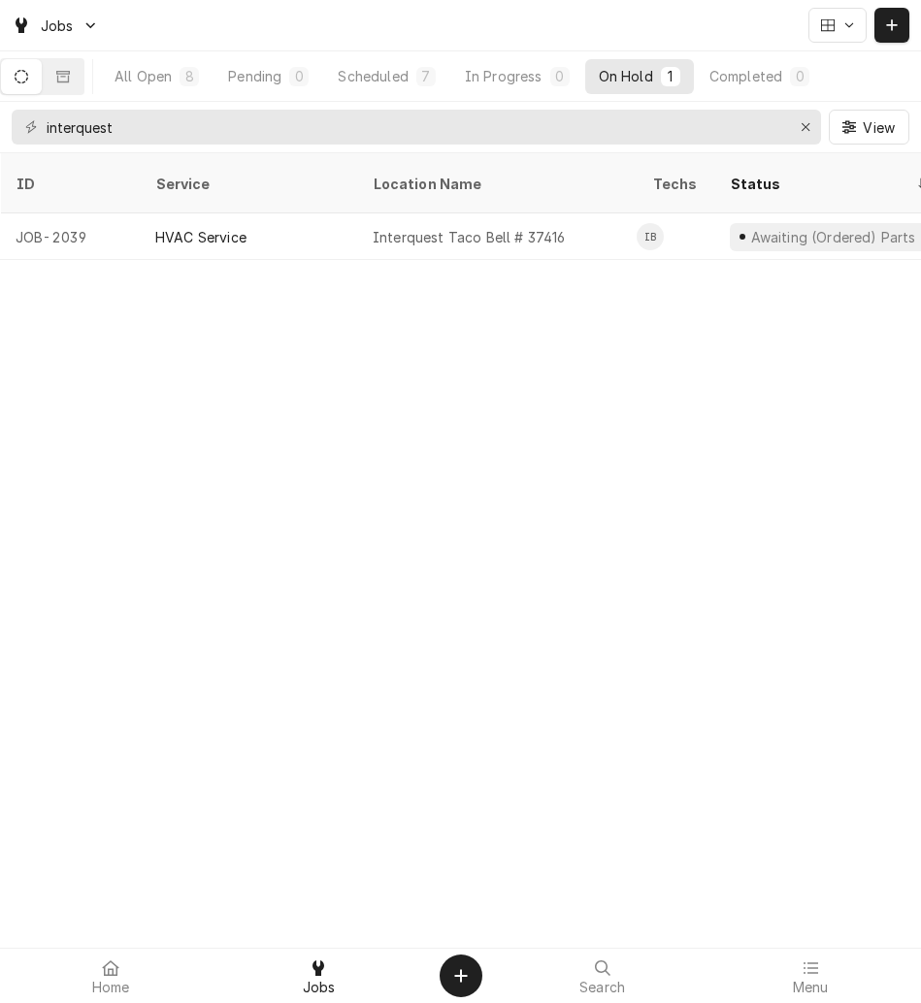
click at [328, 227] on div "HVAC Service" at bounding box center [248, 236] width 217 height 47
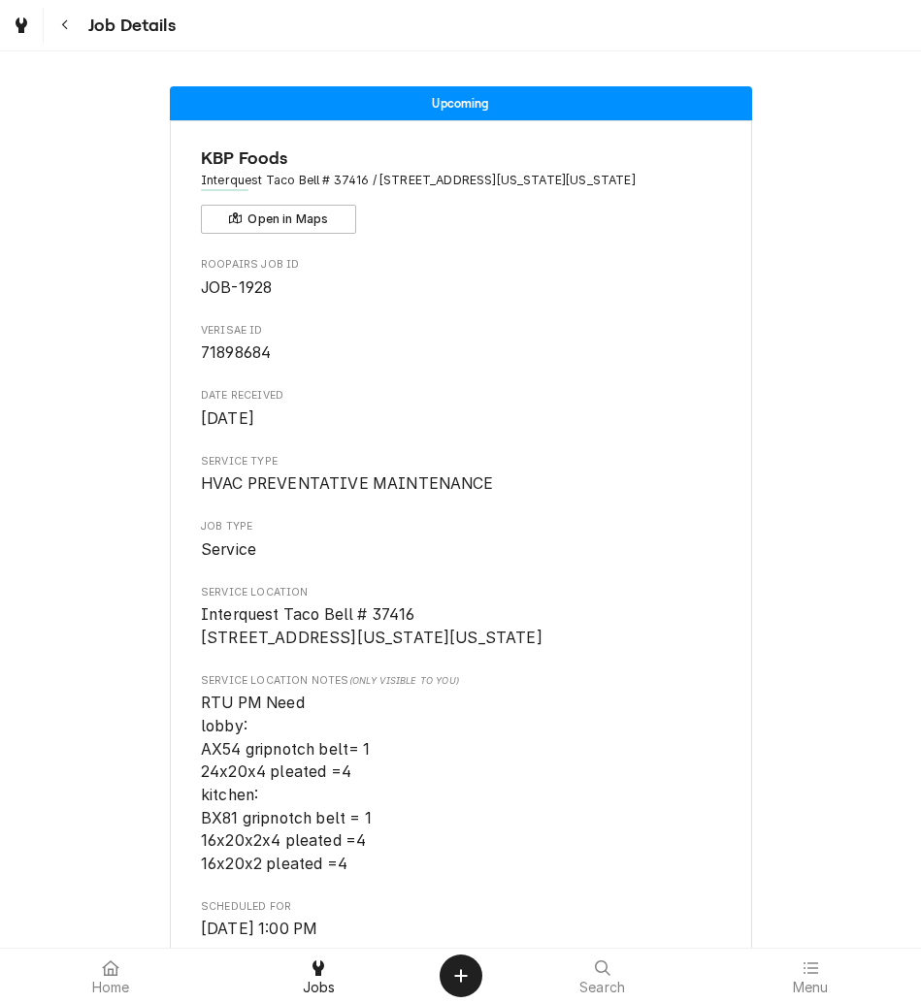
scroll to position [1481, 0]
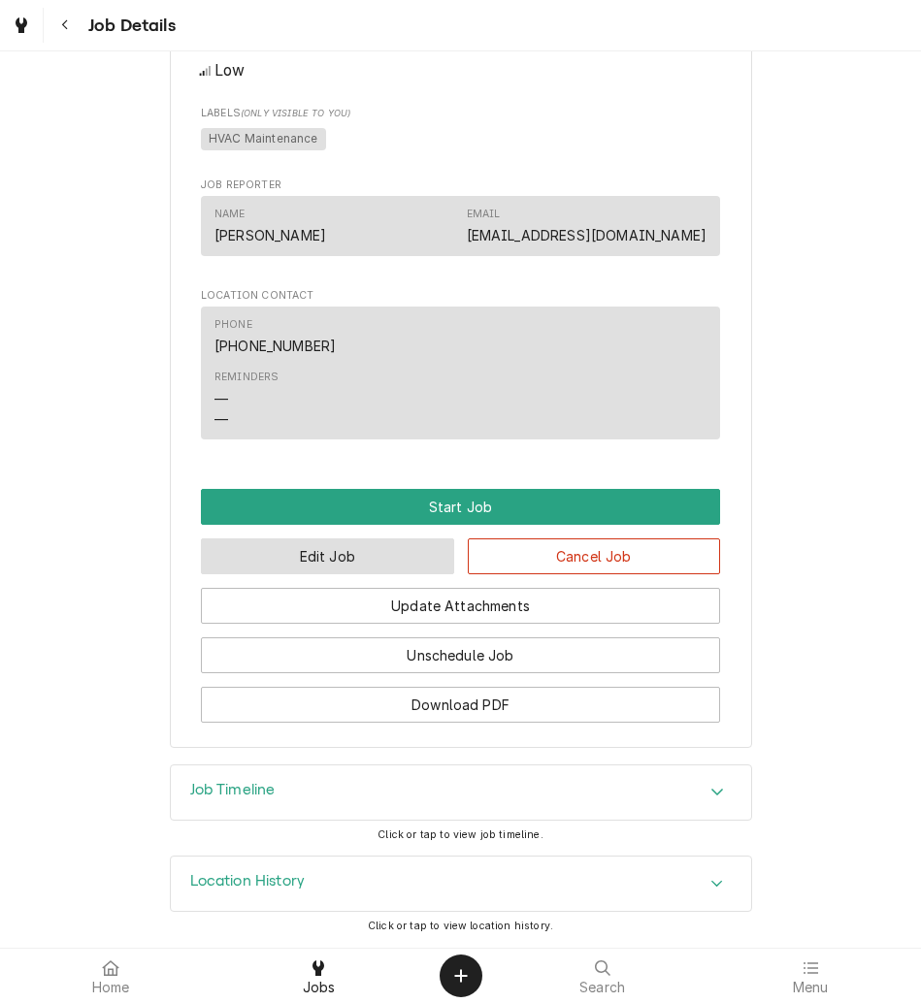
click at [409, 549] on button "Edit Job" at bounding box center [327, 557] width 253 height 36
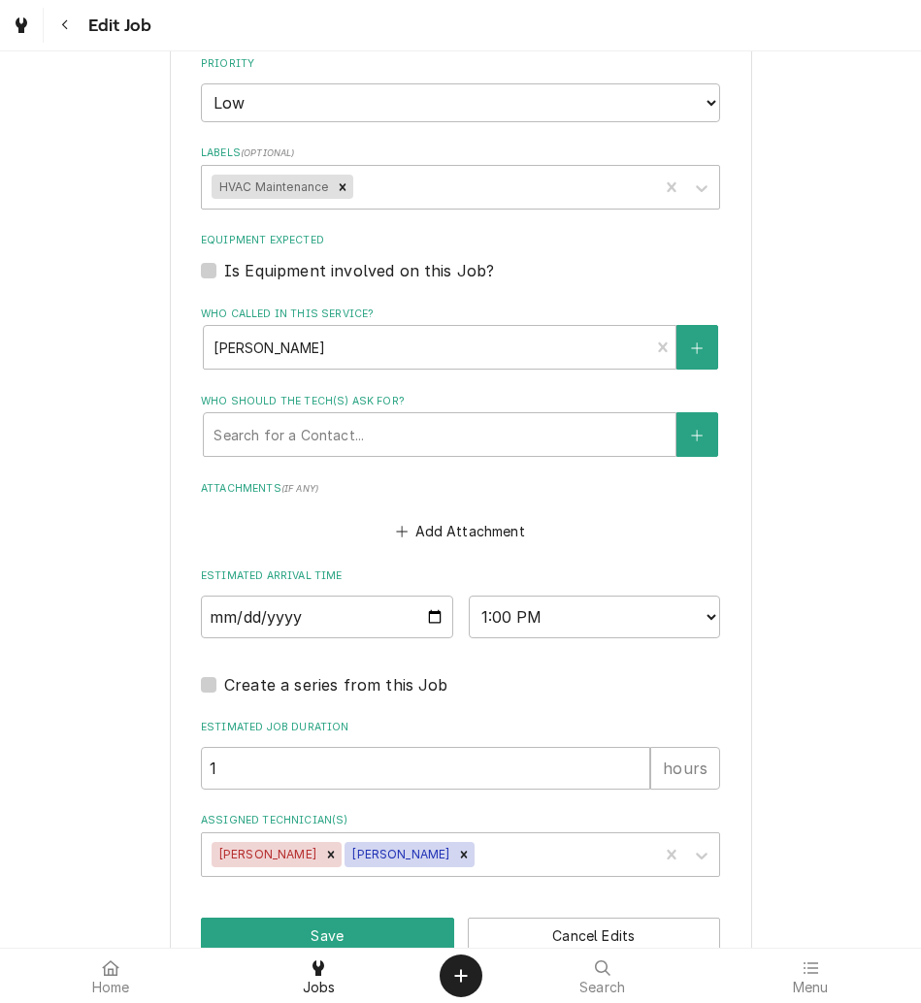
type textarea "x"
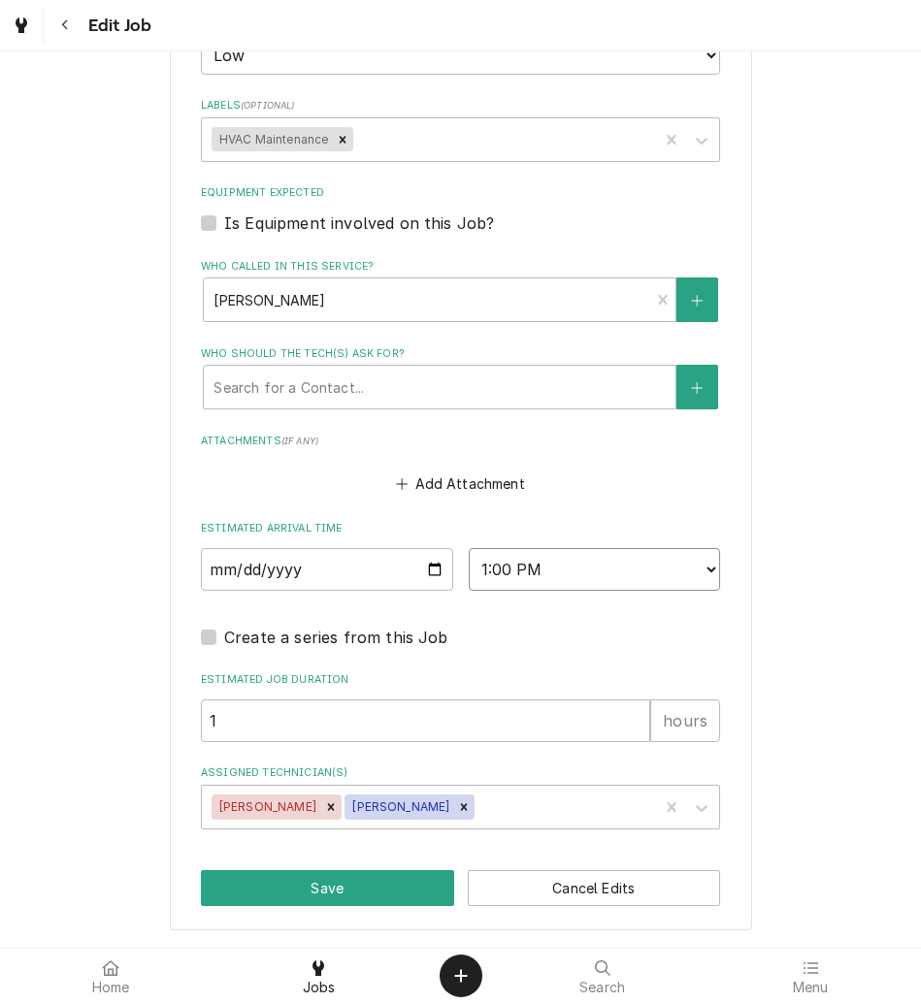
click at [632, 572] on select "AM / PM 6:00 AM 6:15 AM 6:30 AM 6:45 AM 7:00 AM 7:15 AM 7:30 AM 7:45 AM 8:00 AM…" at bounding box center [595, 569] width 252 height 43
select select "14:00:00"
click at [469, 548] on select "AM / PM 6:00 AM 6:15 AM 6:30 AM 6:45 AM 7:00 AM 7:15 AM 7:30 AM 7:45 AM 8:00 AM…" at bounding box center [595, 569] width 252 height 43
click at [331, 885] on button "Save" at bounding box center [327, 888] width 253 height 36
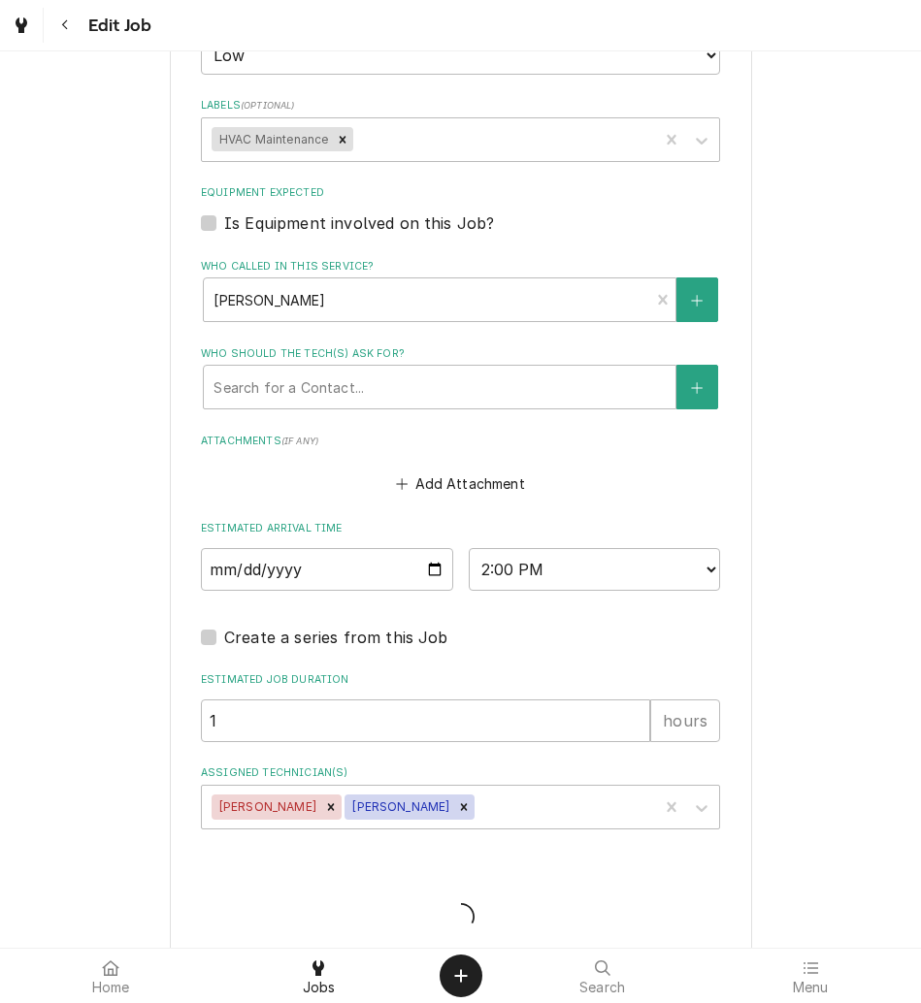
type textarea "x"
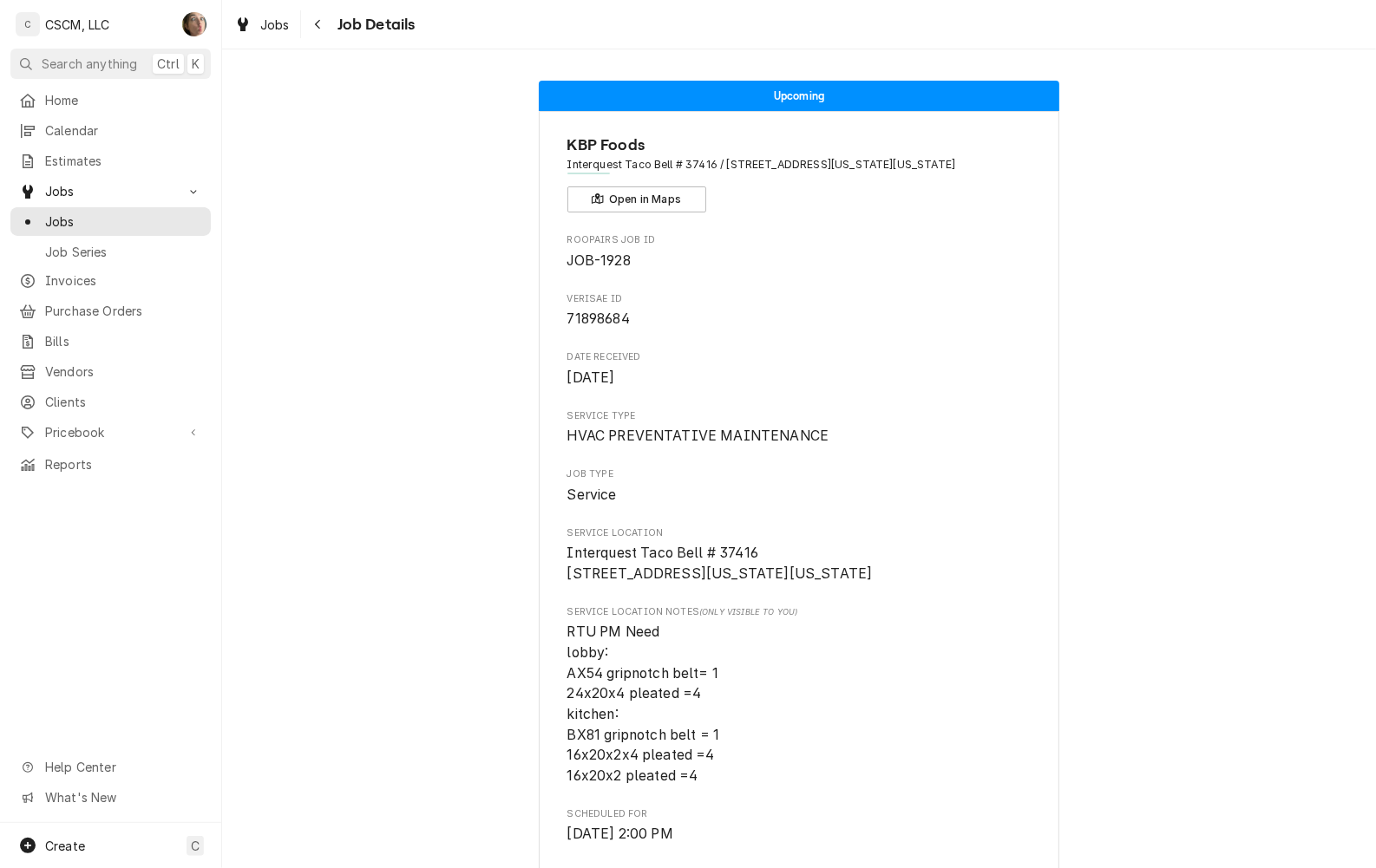
click at [823, 845] on span "[DATE] 2:00 PM" at bounding box center [799, 834] width 464 height 21
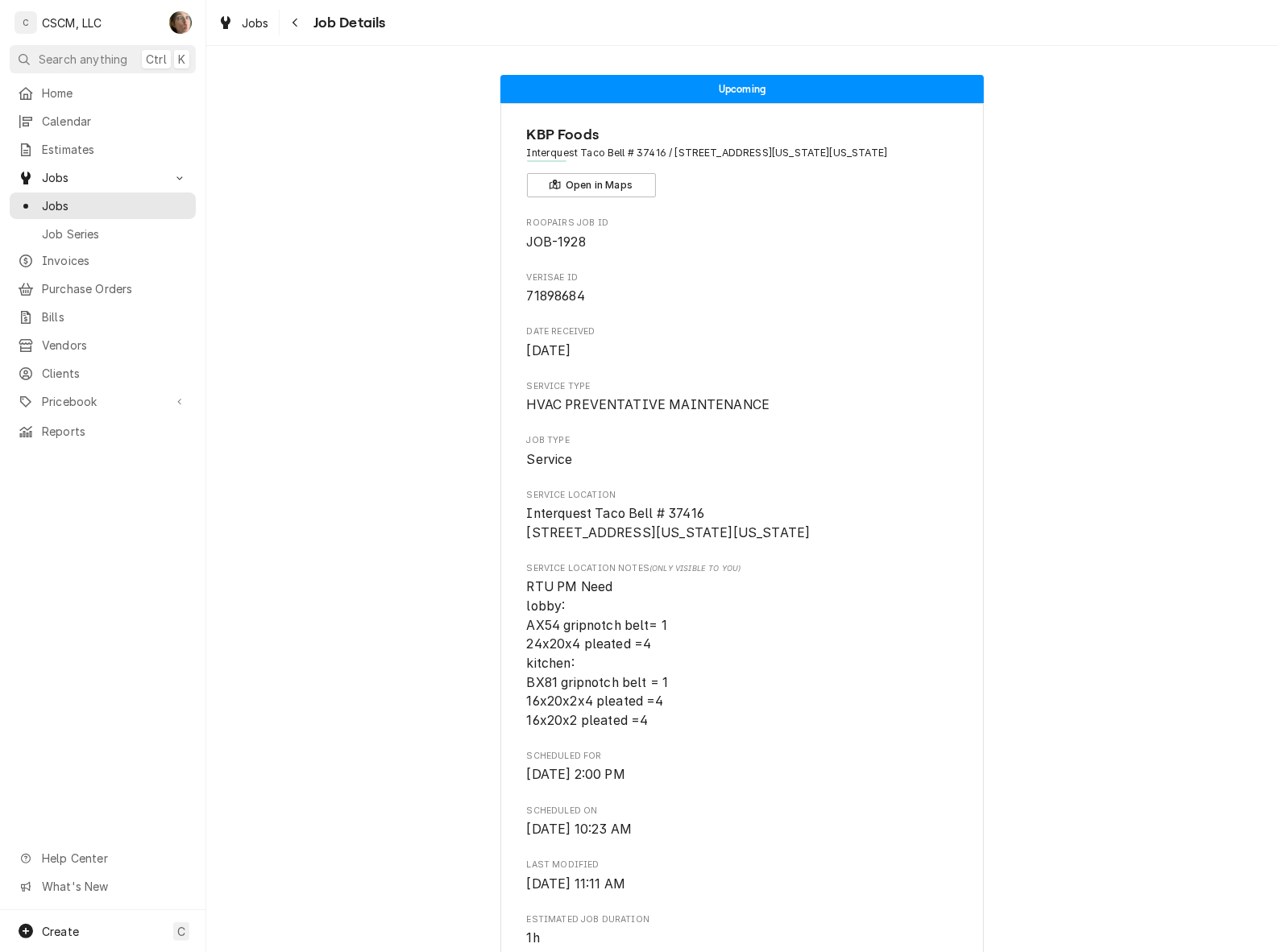
click at [296, 25] on icon "Navigate back" at bounding box center [295, 22] width 5 height 9
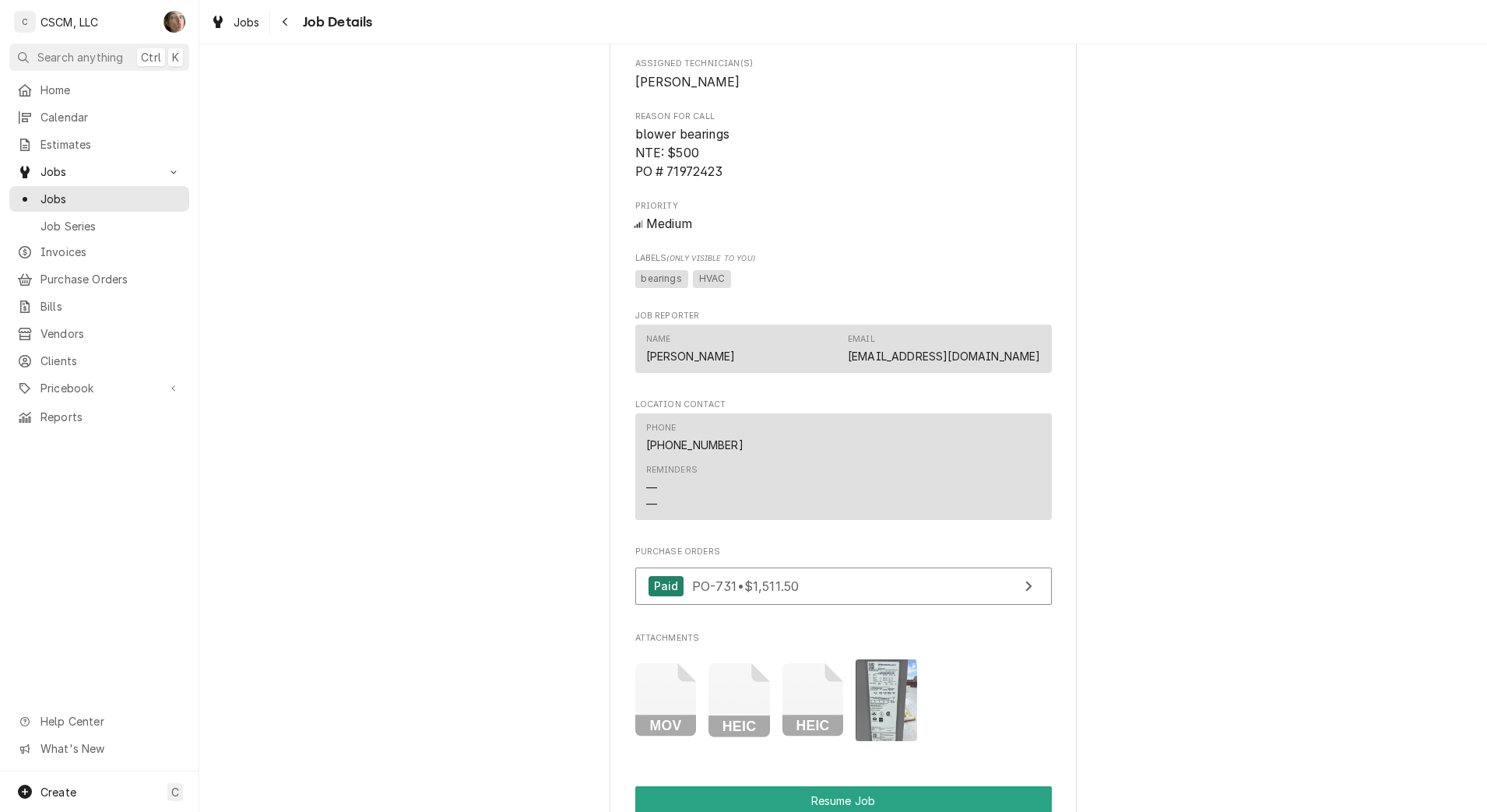
scroll to position [1882, 0]
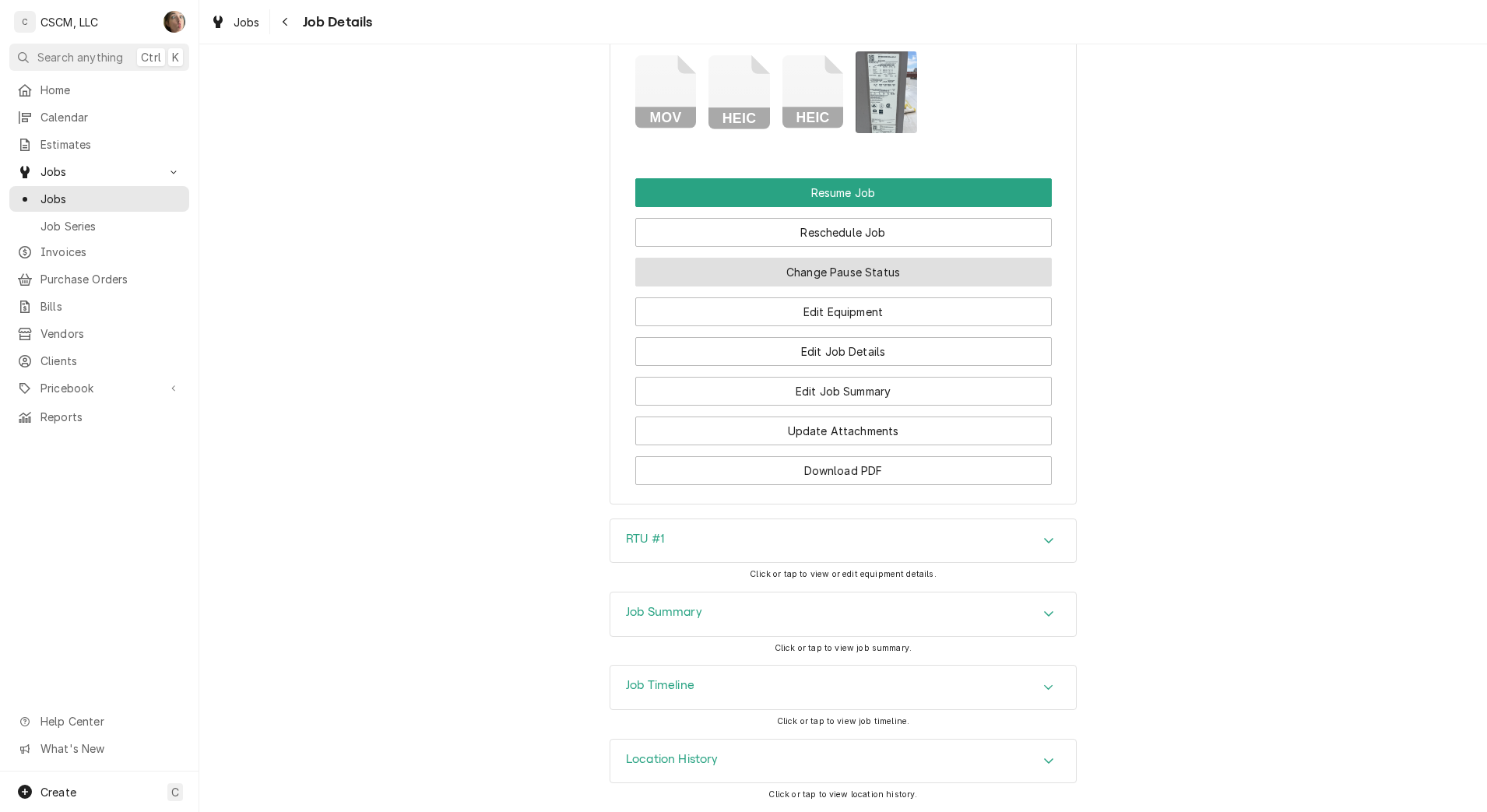
click at [738, 270] on button "Change Pause Status" at bounding box center [843, 272] width 416 height 29
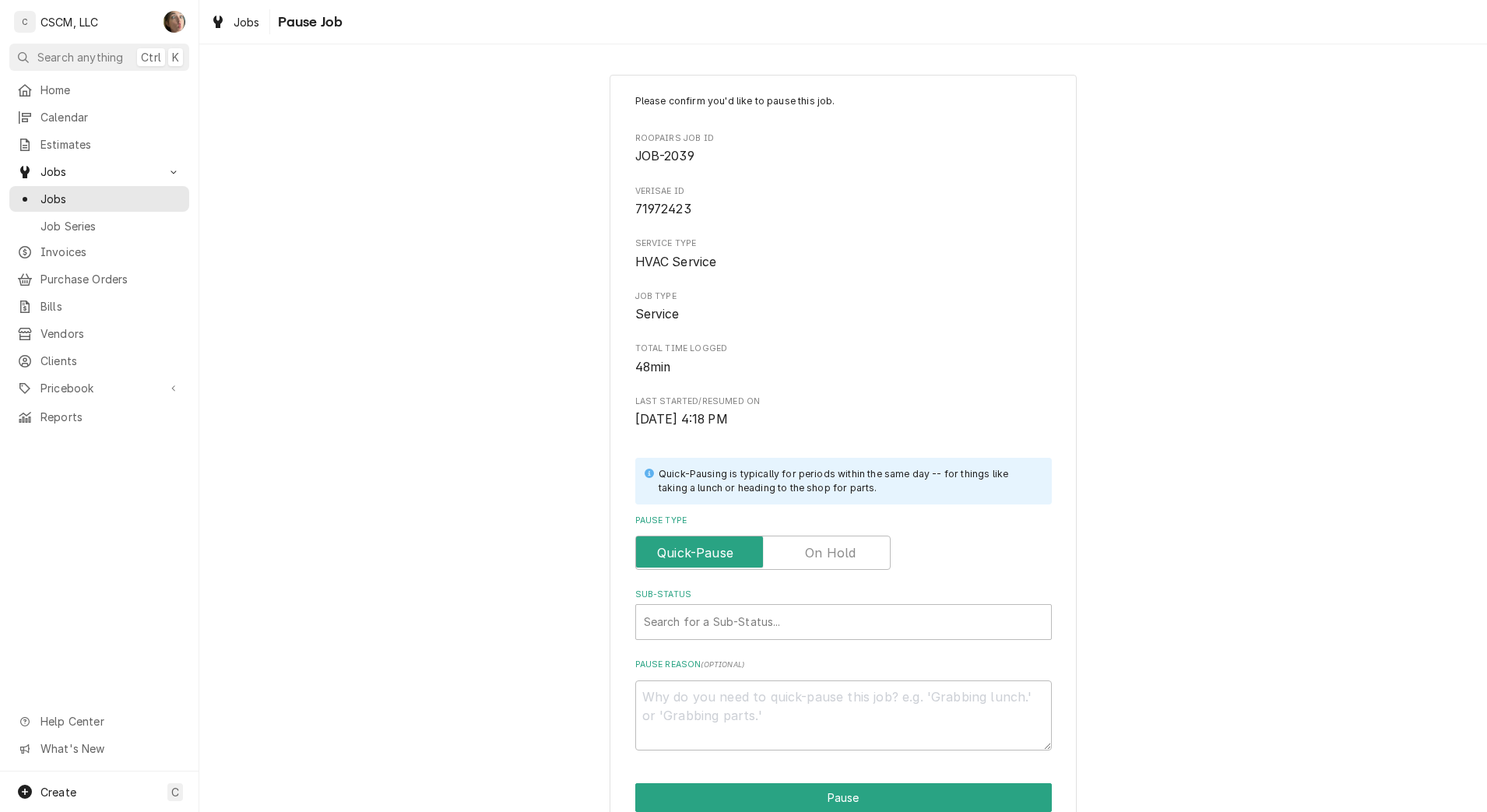
scroll to position [113, 0]
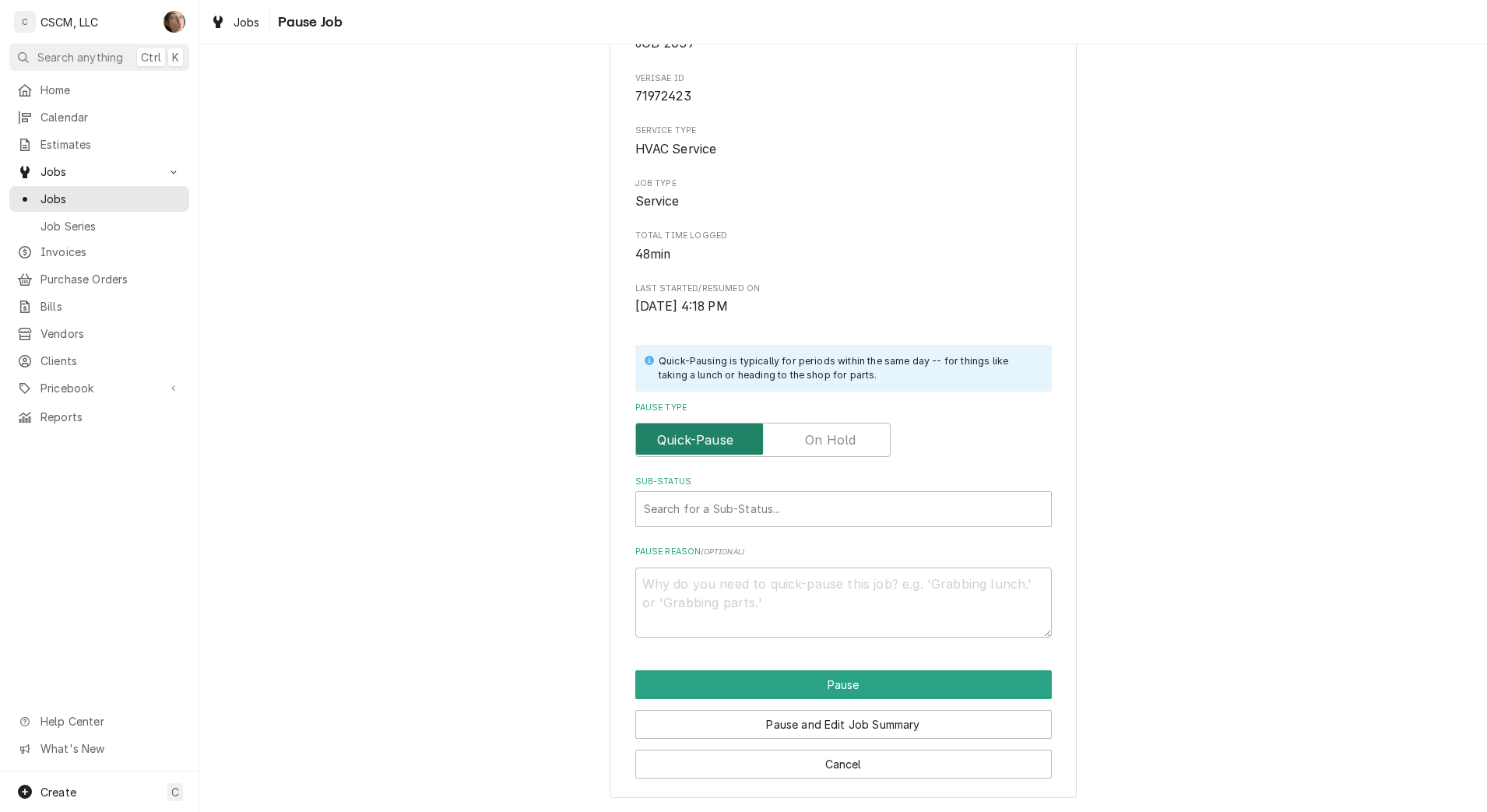
click at [738, 452] on input "Pause Type" at bounding box center [763, 440] width 242 height 35
checkbox input "true"
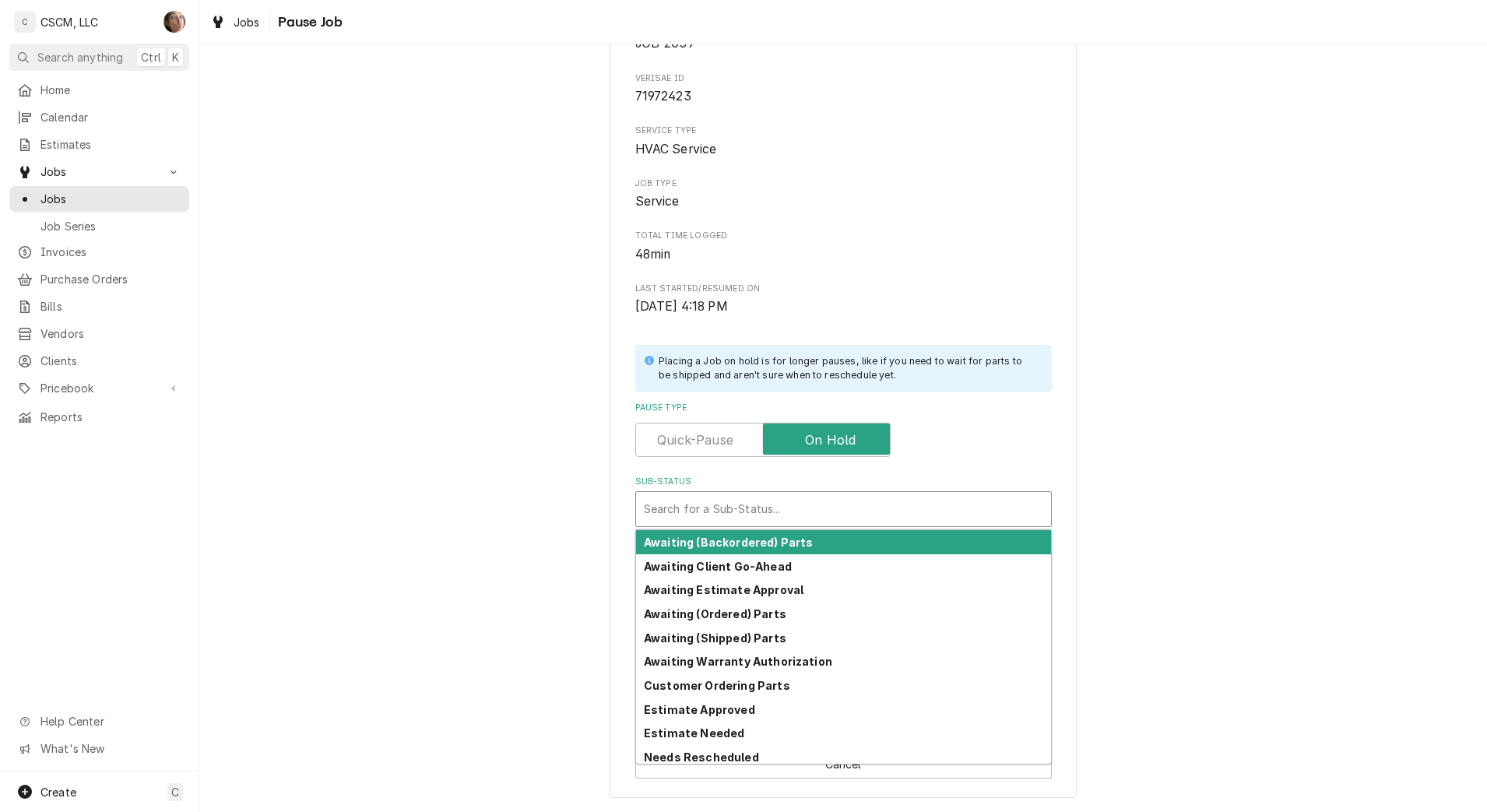
click at [738, 526] on div "Search for a Sub-Status..." at bounding box center [843, 509] width 416 height 36
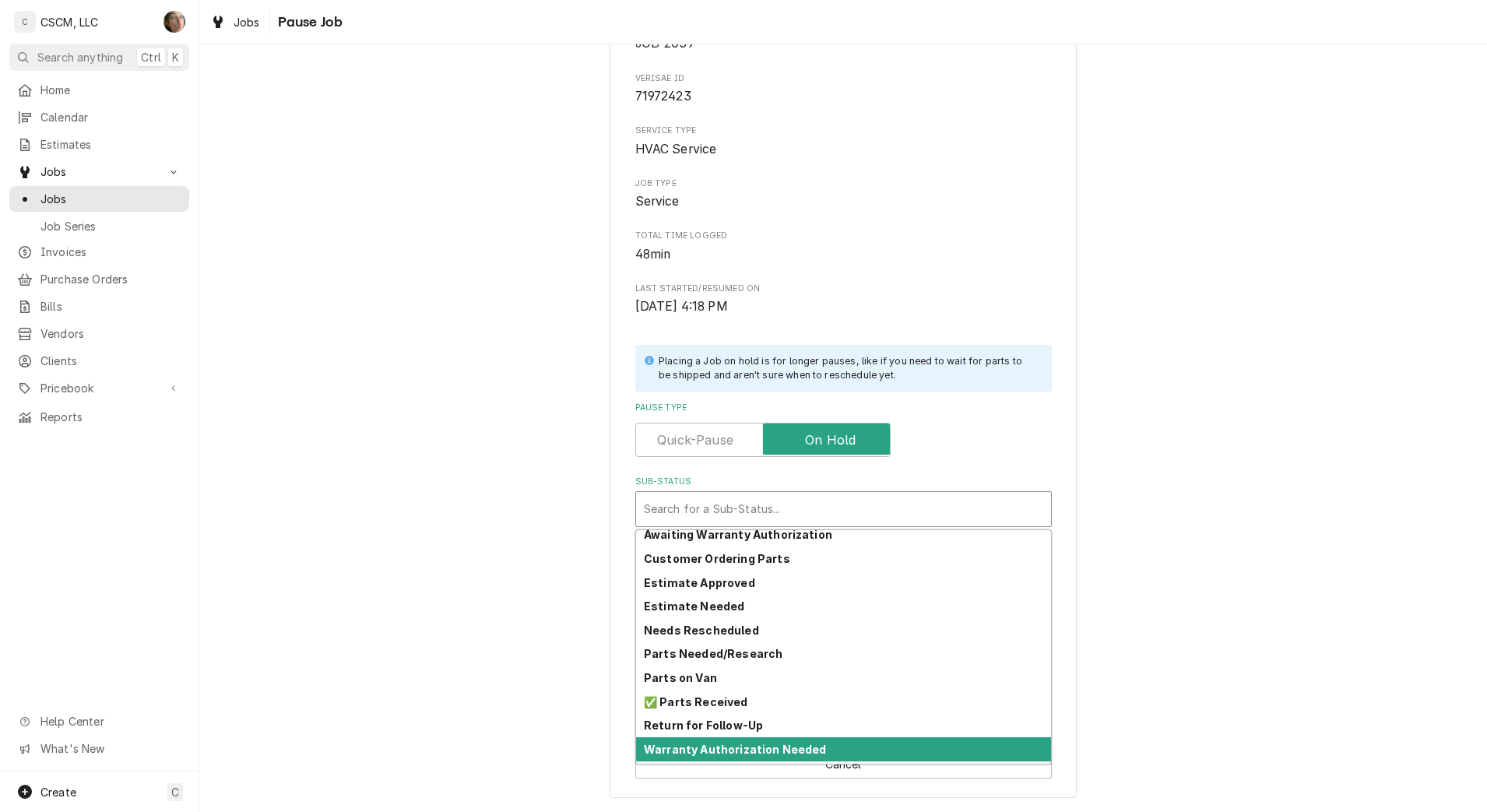
scroll to position [172, 0]
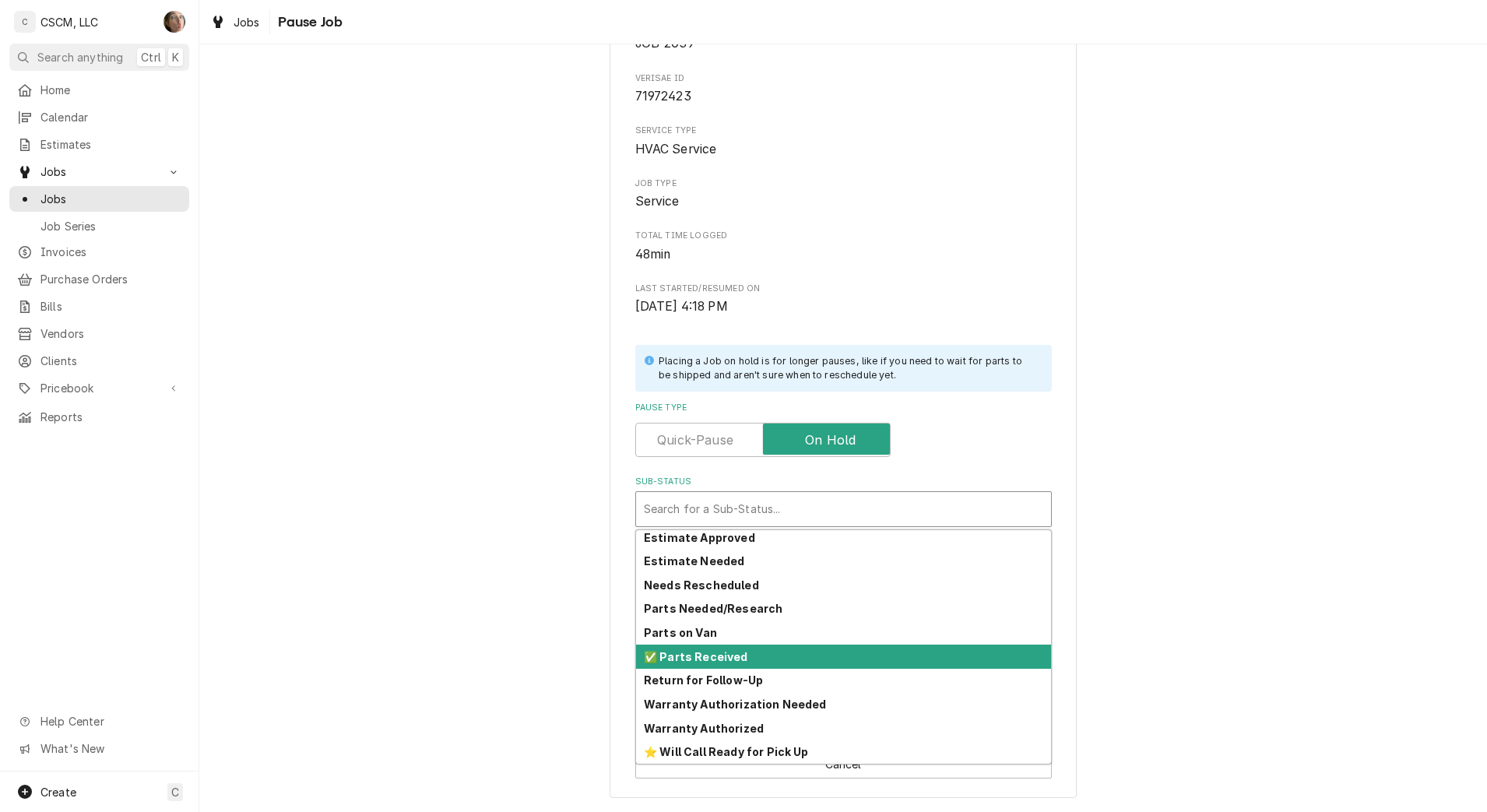
click at [738, 662] on div "✅ Parts Received" at bounding box center [843, 656] width 415 height 24
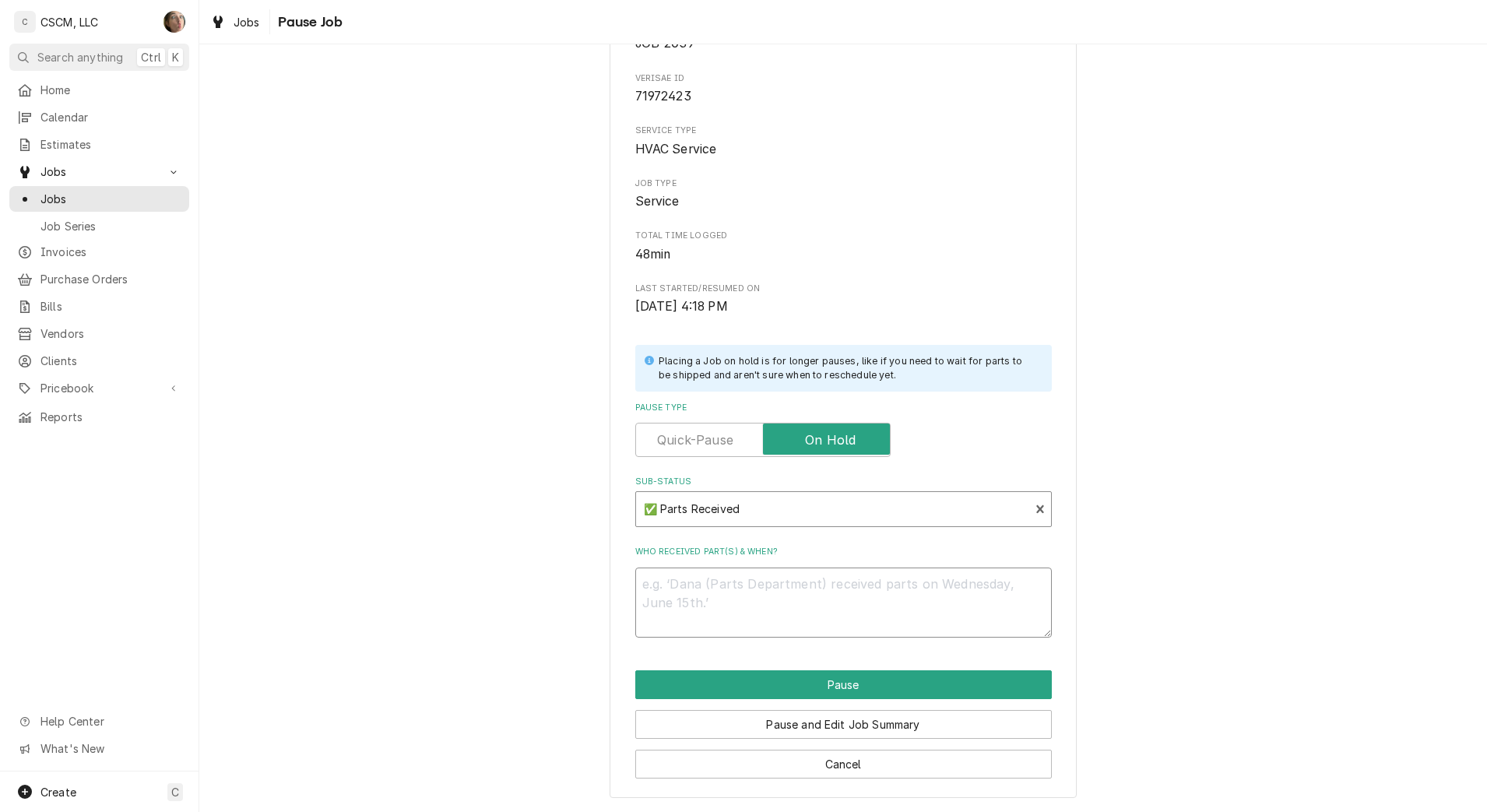
click at [738, 591] on textarea "Who received part(s) & when?" at bounding box center [843, 602] width 416 height 70
type textarea "x"
type textarea "p"
type textarea "x"
type textarea "pa"
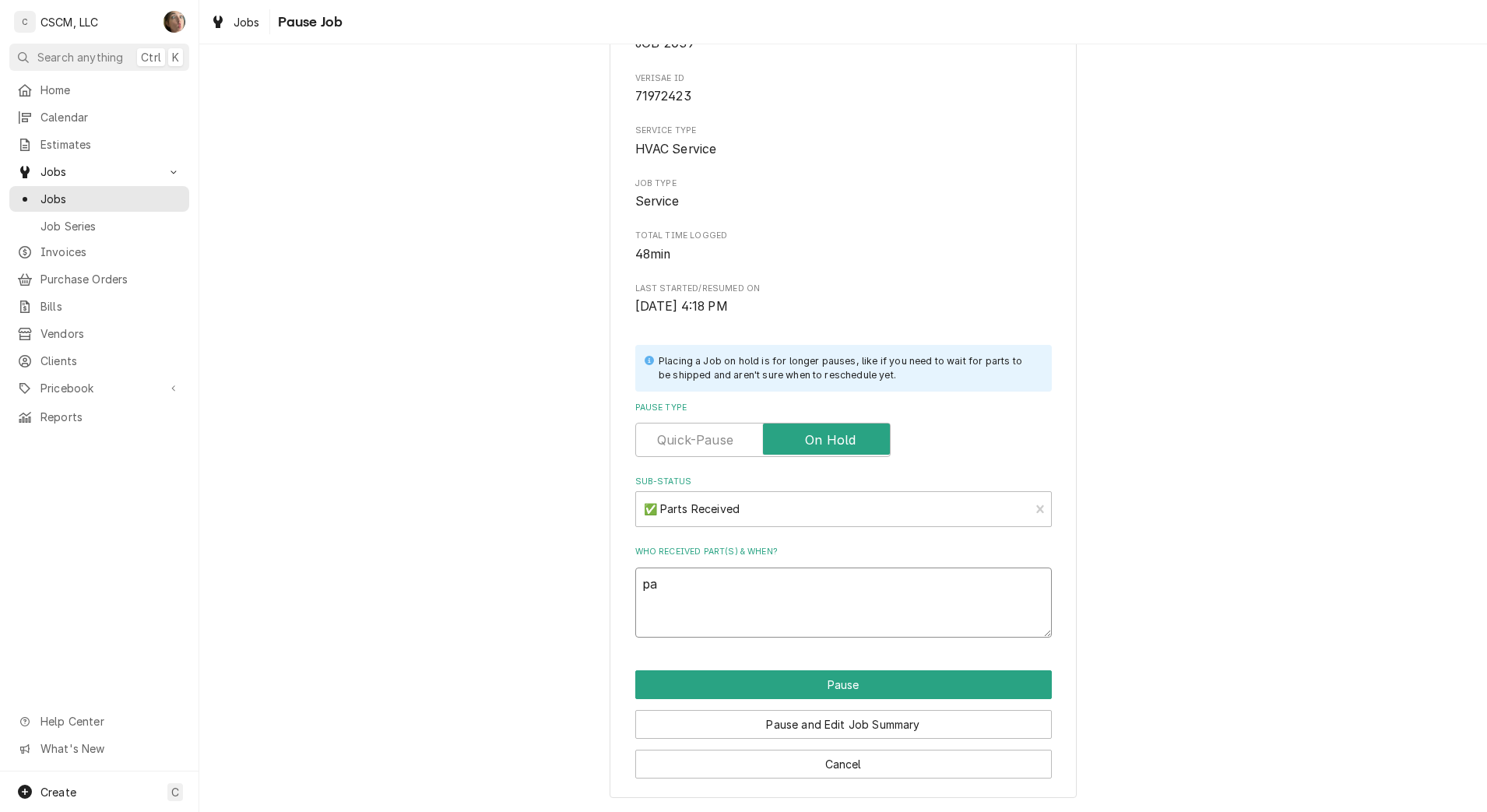
type textarea "x"
type textarea "part"
type textarea "x"
type textarea "parts"
type textarea "x"
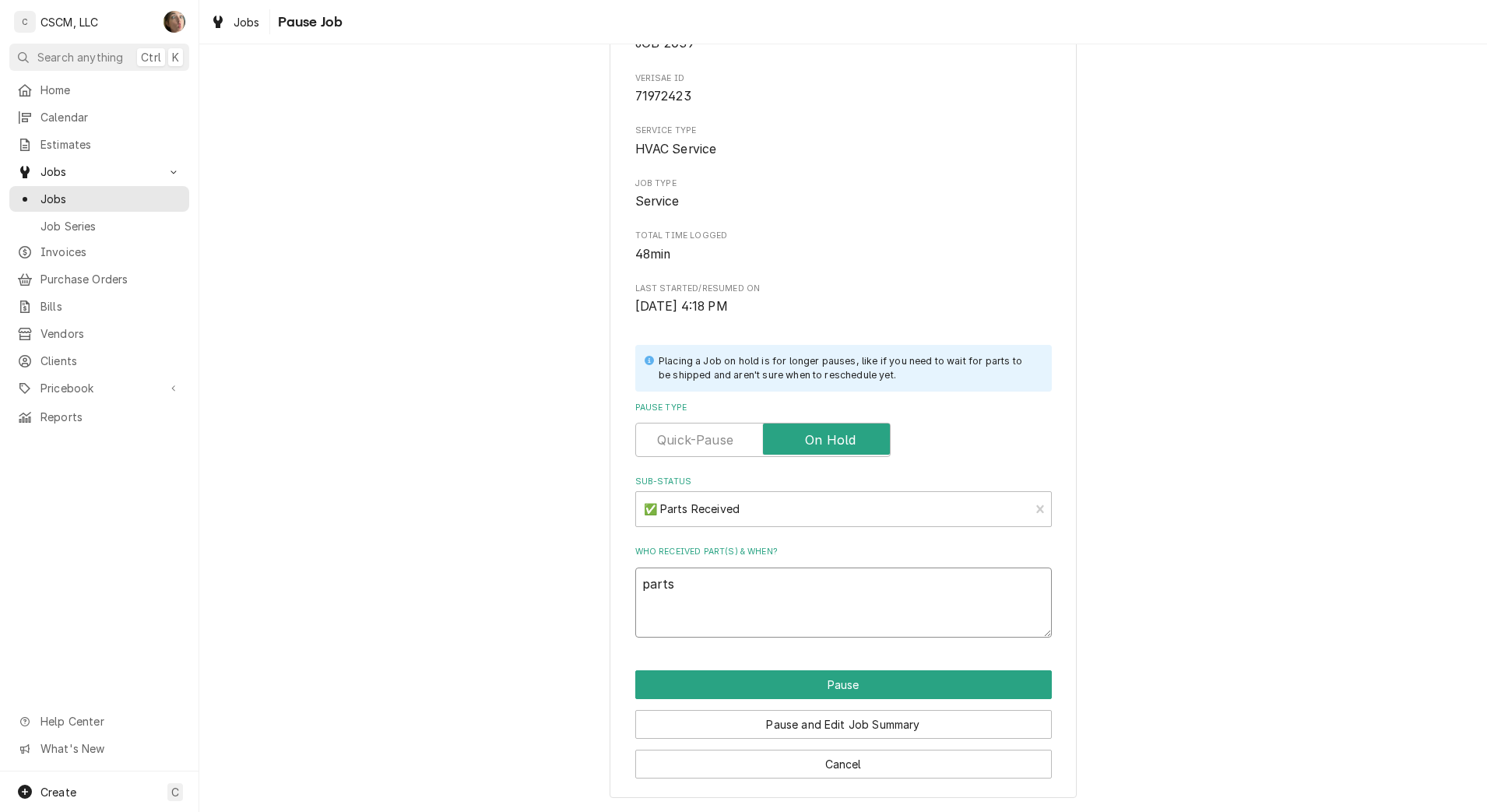
type textarea "parts"
type textarea "x"
type textarea "parts r"
type textarea "x"
type textarea "parts re"
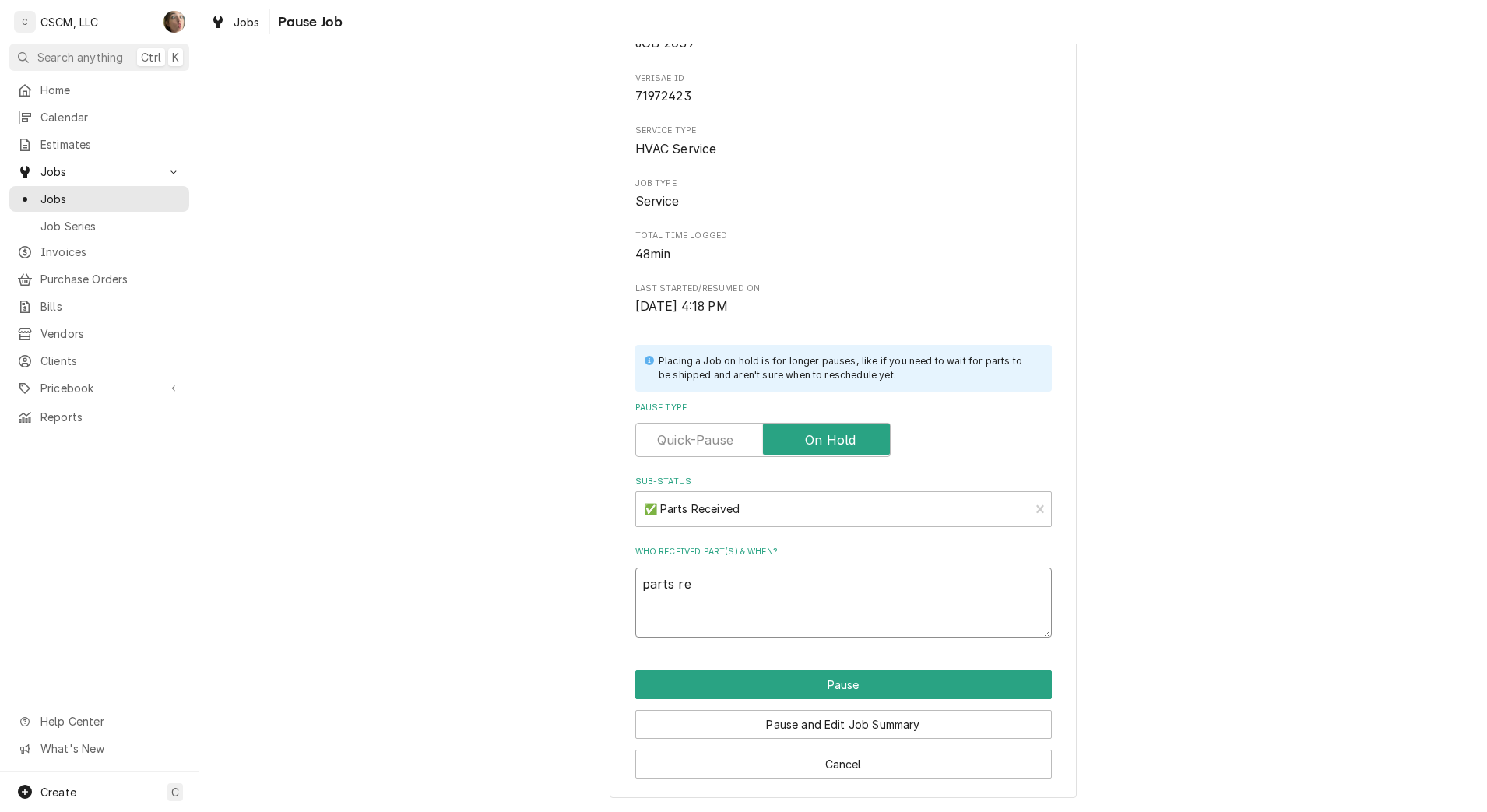
type textarea "x"
type textarea "parts rev"
type textarea "x"
type textarea "parts reve"
type textarea "x"
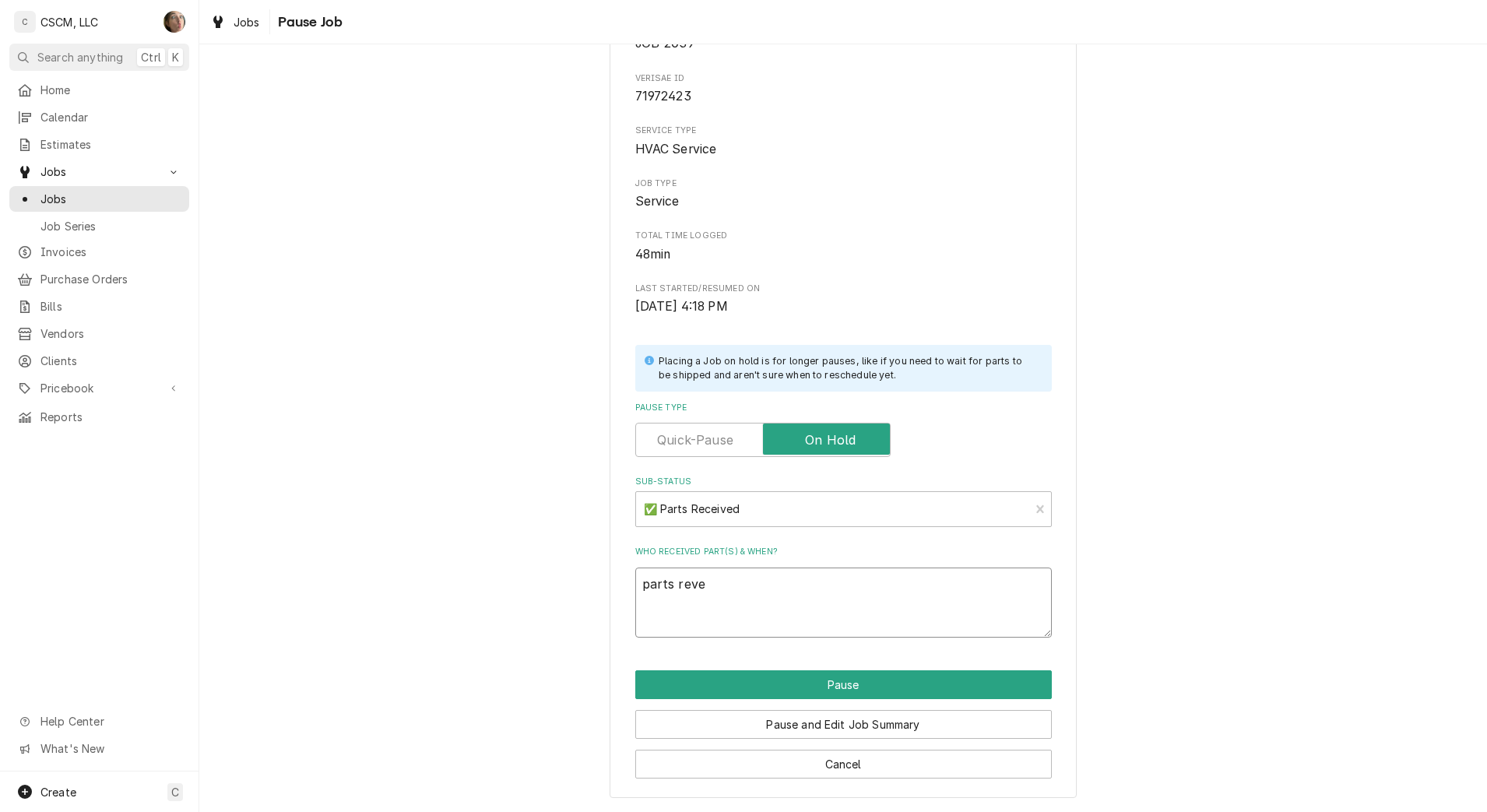
type textarea "parts revei"
type textarea "x"
type textarea "parts reve"
type textarea "x"
type textarea "parts rev"
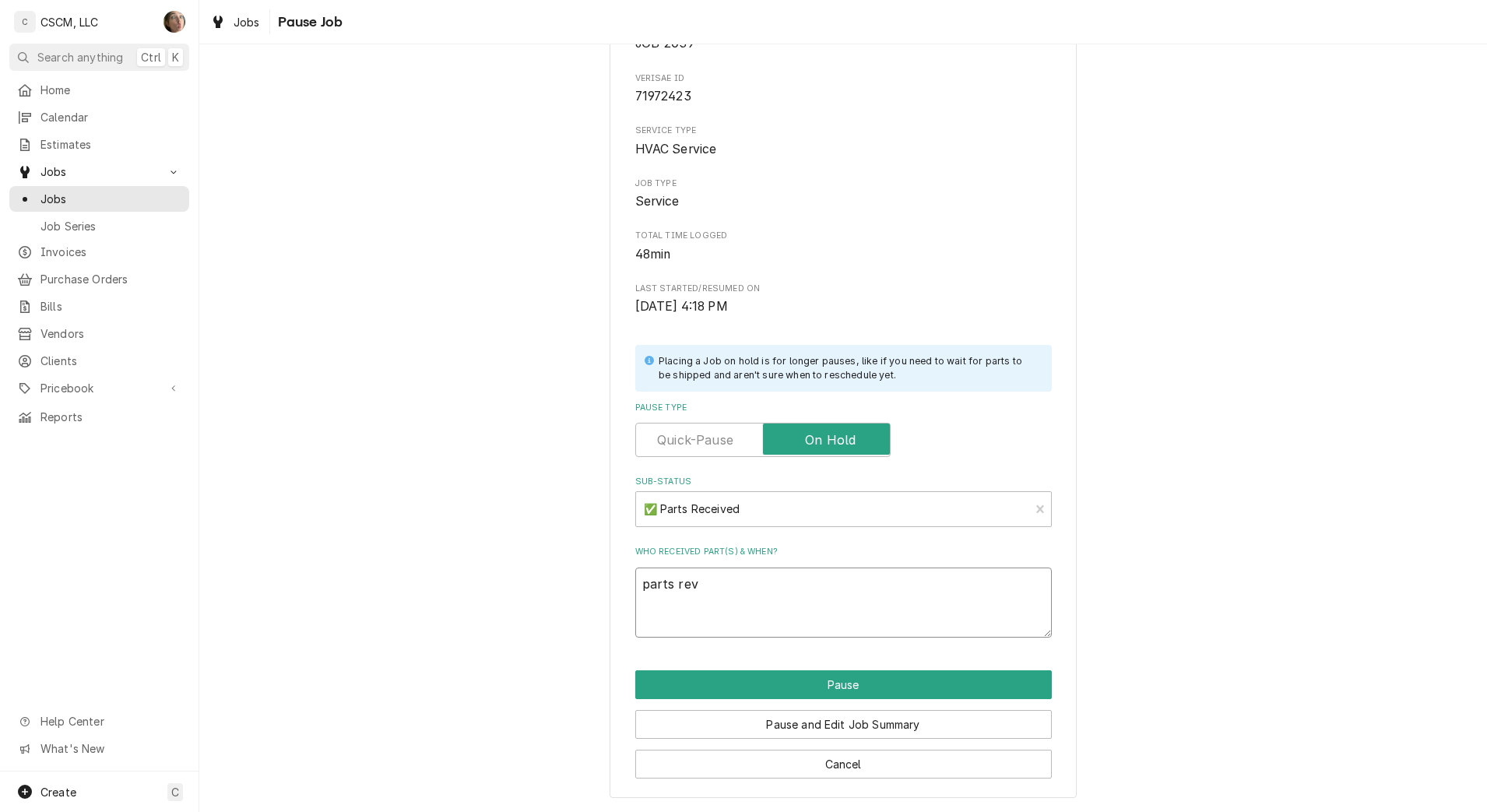
type textarea "x"
type textarea "parts re"
type textarea "x"
type textarea "parts rev"
type textarea "x"
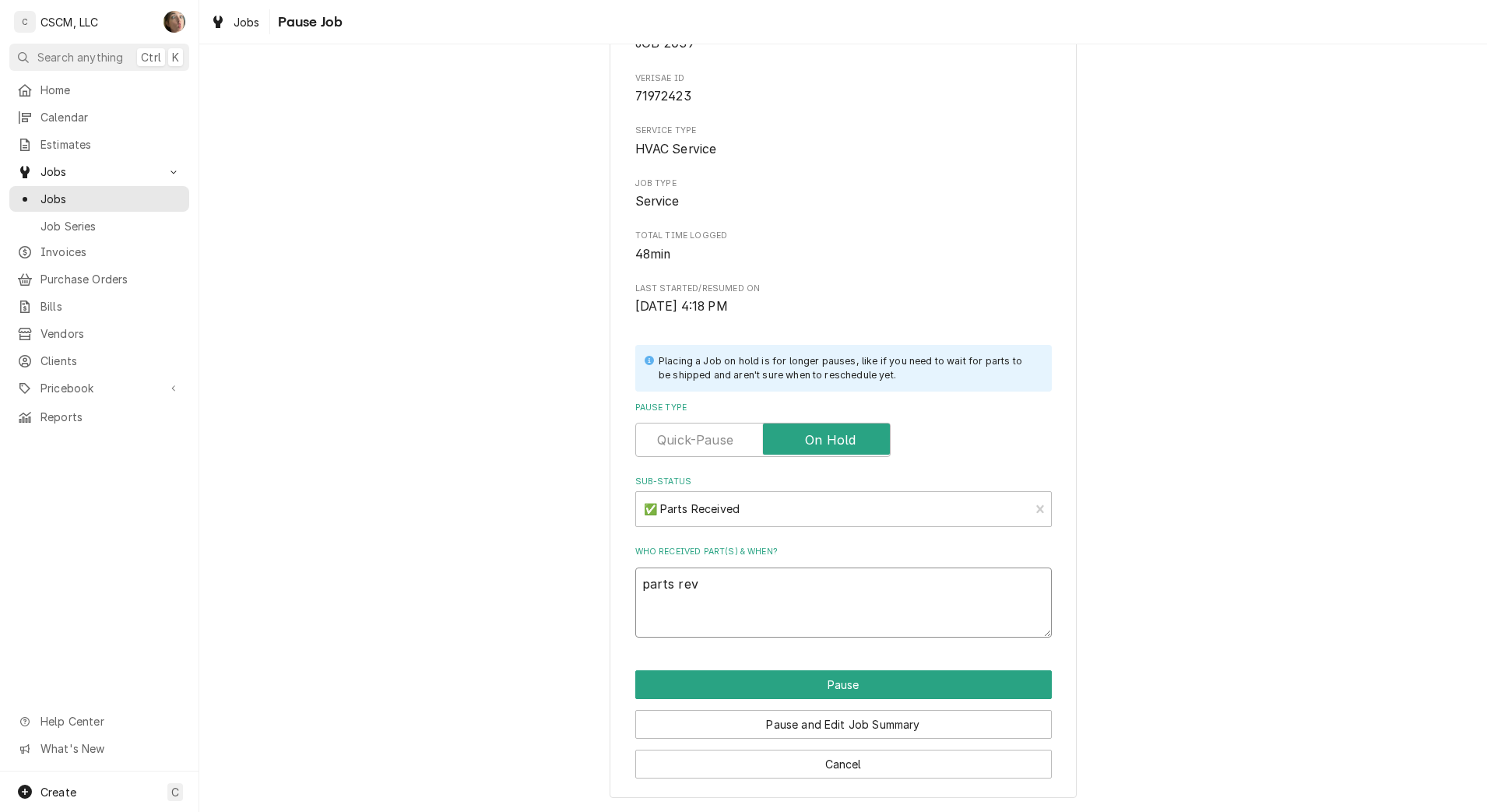
type textarea "parts reve"
type textarea "x"
type textarea "parts revei"
type textarea "x"
type textarea "parts reve"
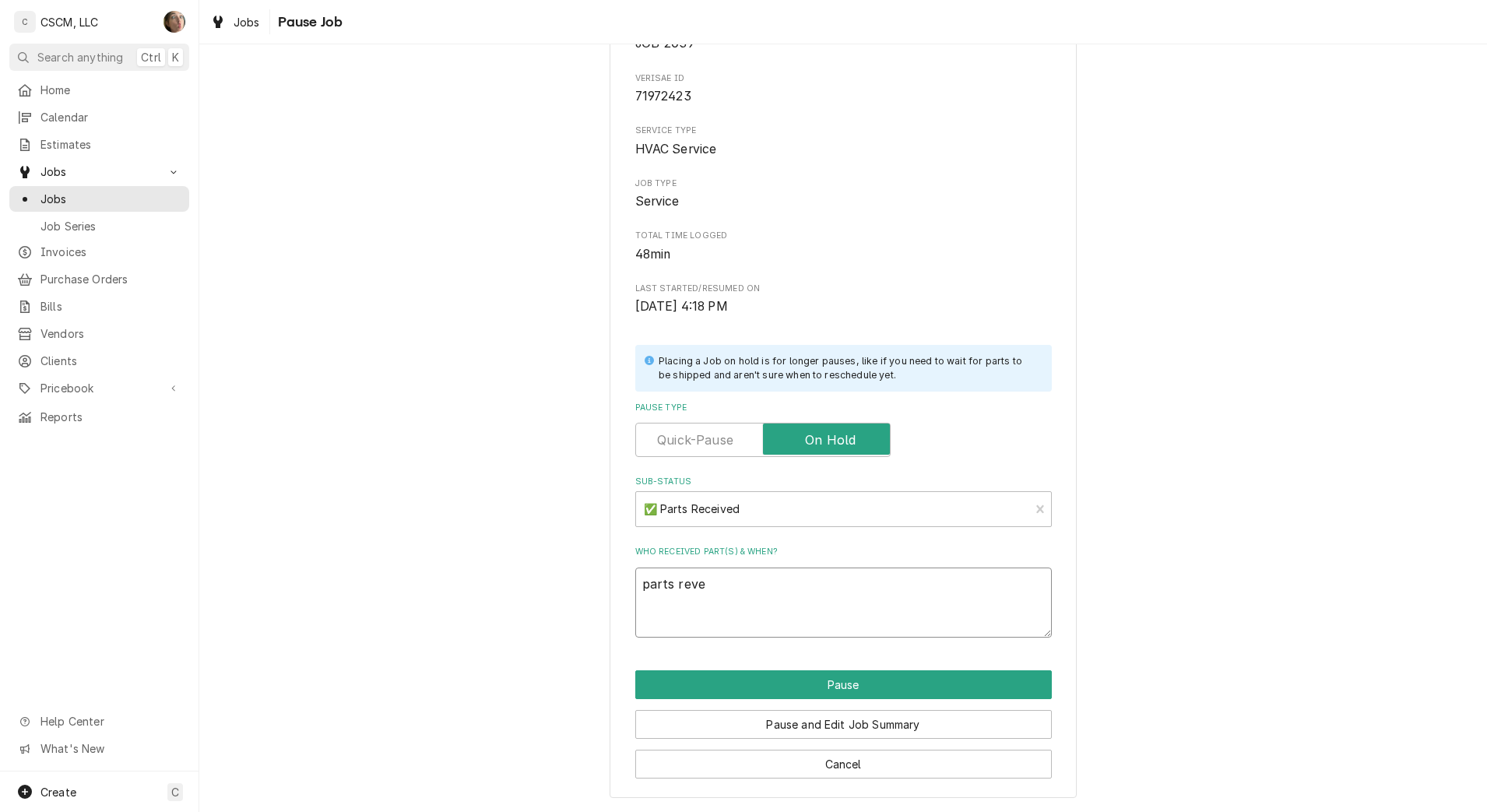
type textarea "x"
type textarea "parts rev"
type textarea "x"
type textarea "parts re"
type textarea "x"
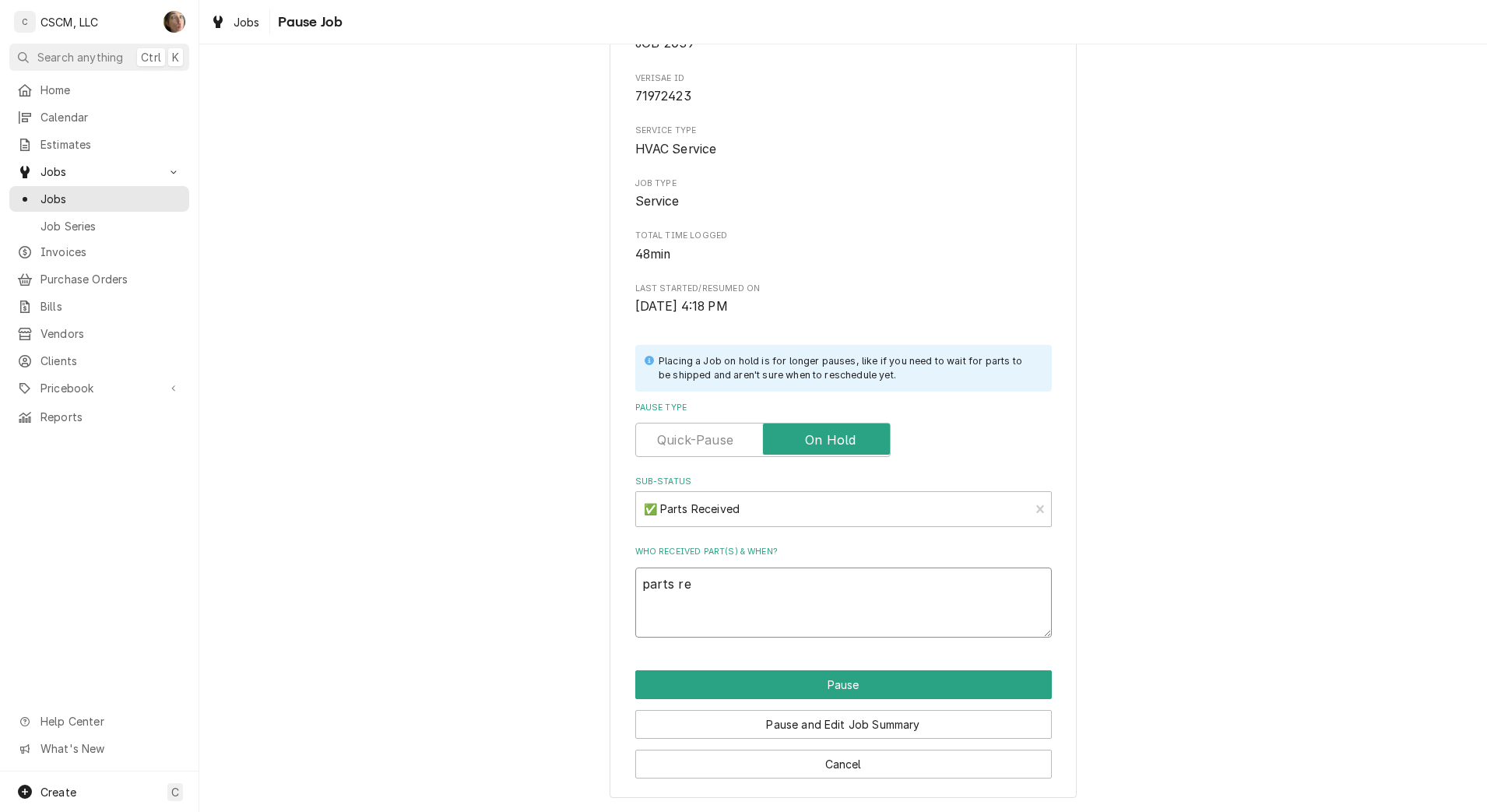
type textarea "parts rec"
type textarea "x"
type textarea "parts rece"
type textarea "x"
type textarea "parts recei"
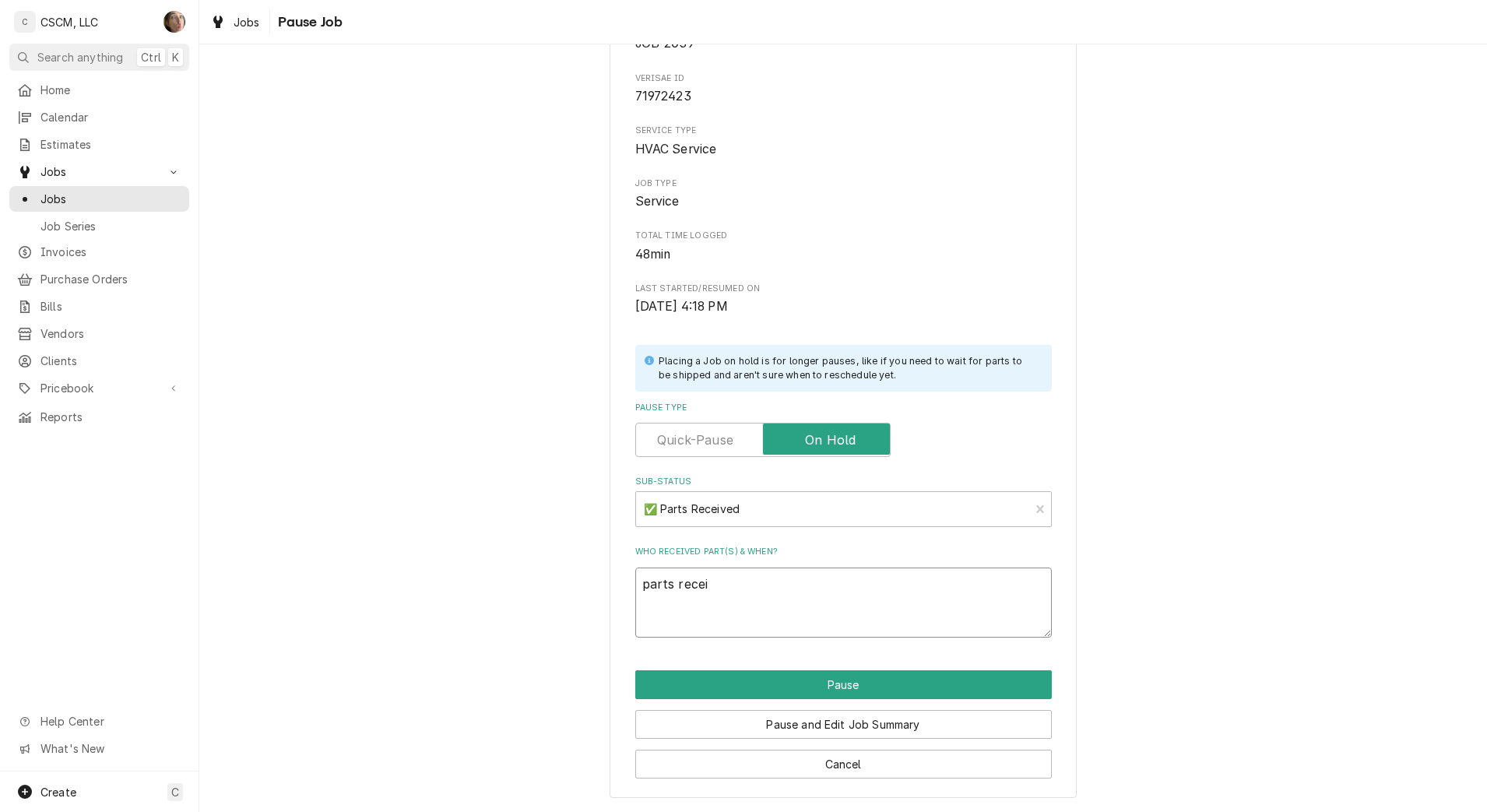
type textarea "x"
type textarea "parts receiv"
type textarea "x"
type textarea "parts receive"
type textarea "x"
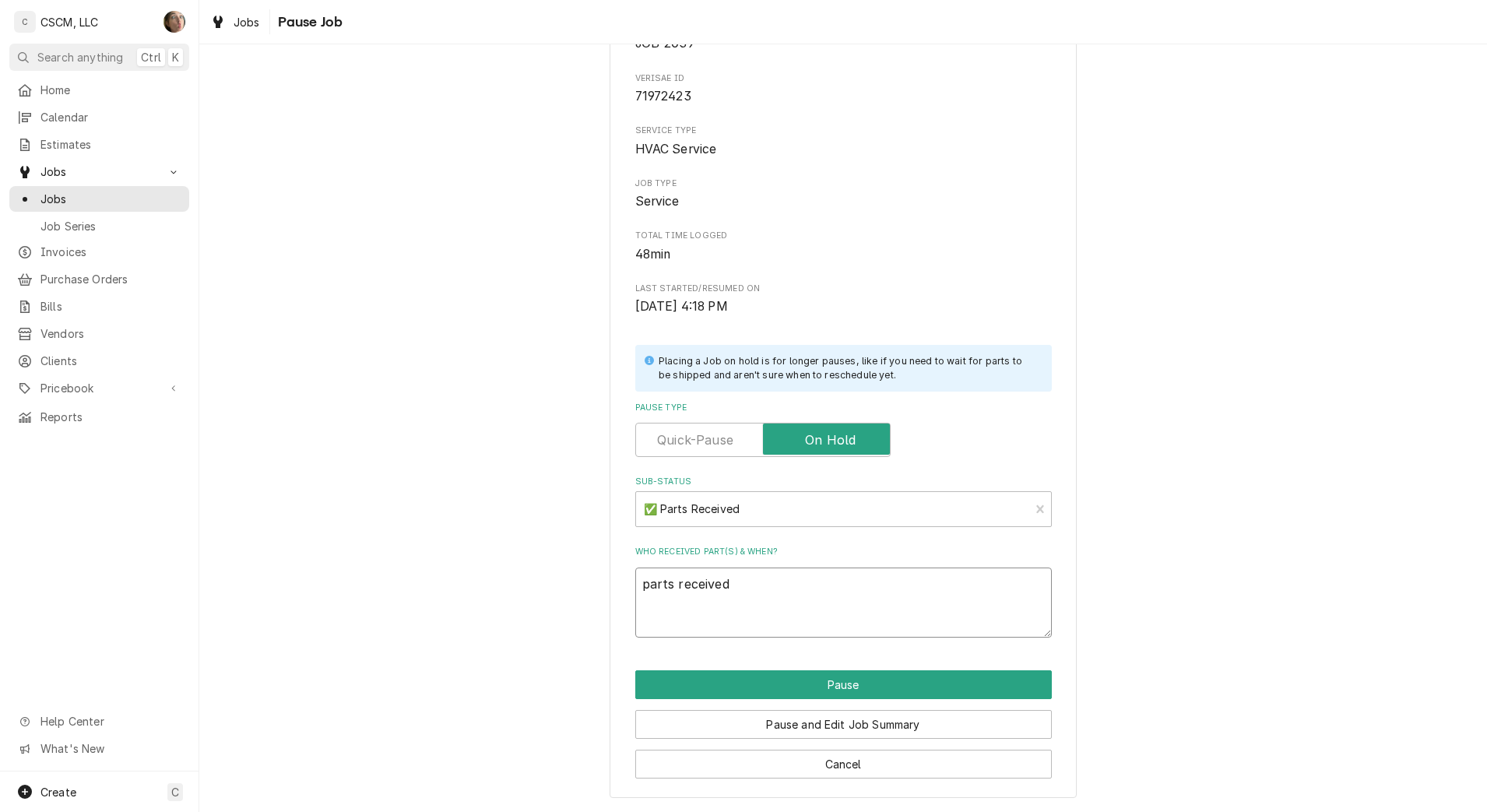
type textarea "parts received"
click at [738, 762] on button "Cancel" at bounding box center [843, 764] width 416 height 29
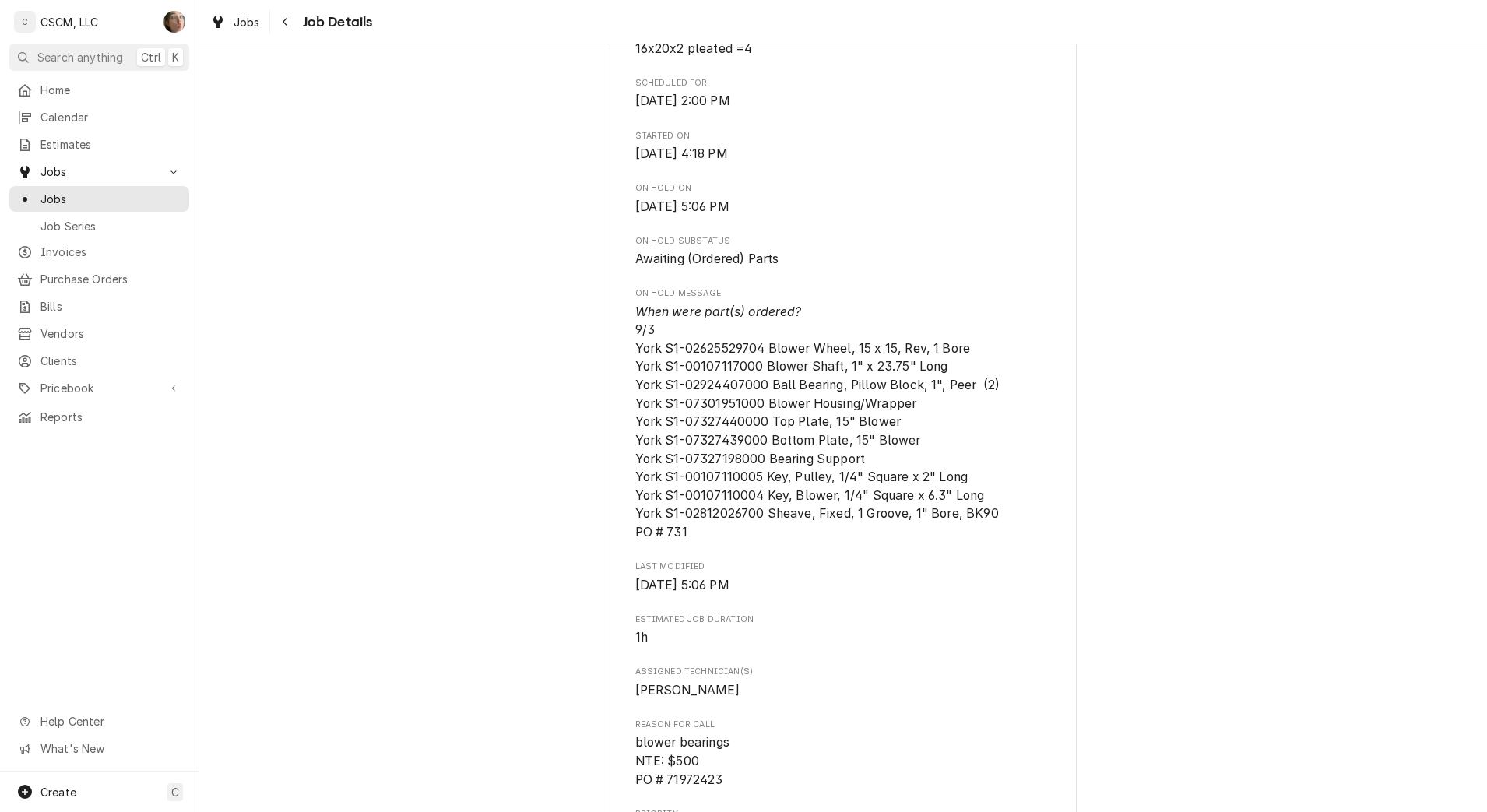
scroll to position [719, 0]
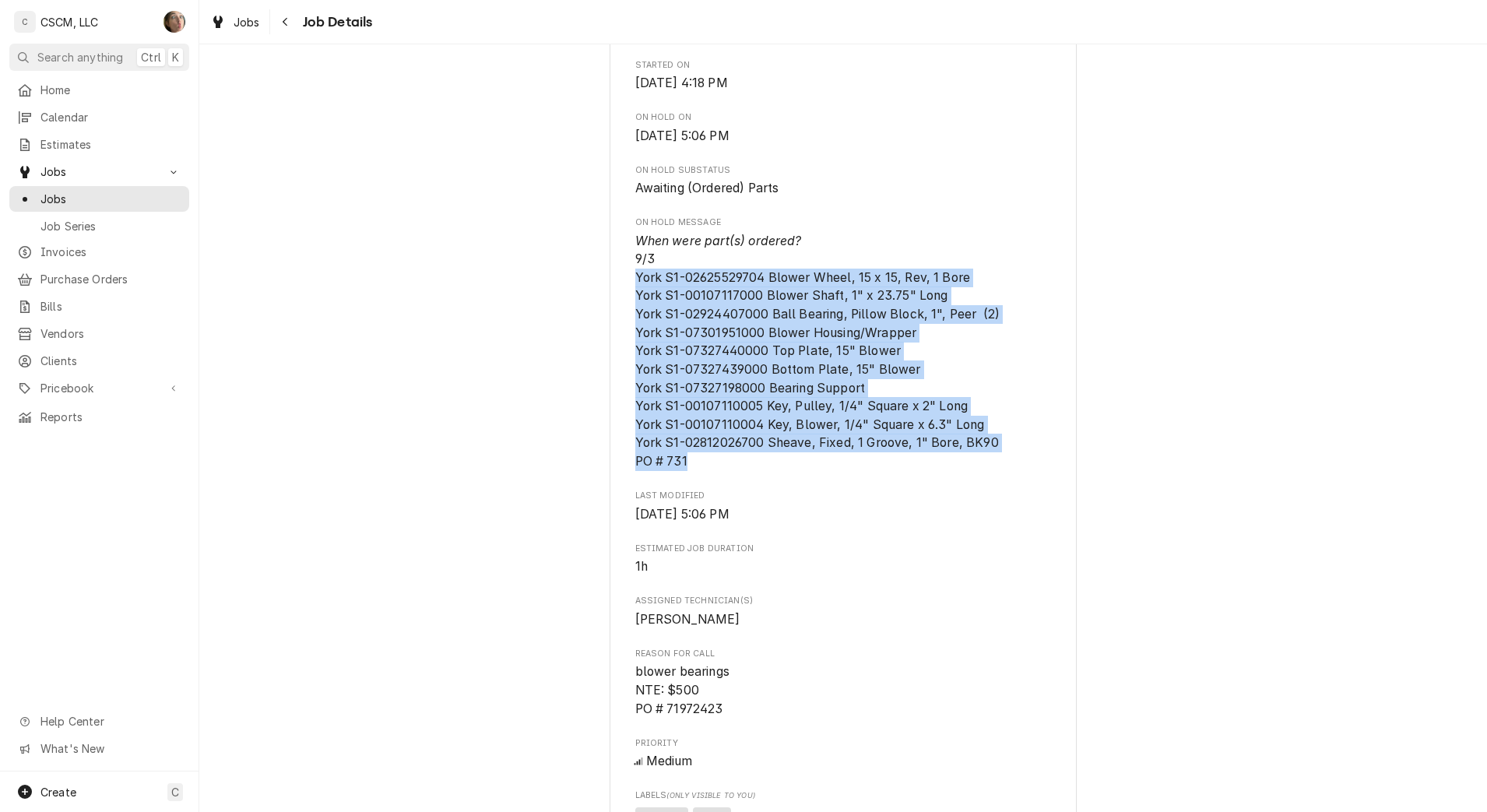
drag, startPoint x: 1001, startPoint y: 473, endPoint x: 630, endPoint y: 294, distance: 411.9
click at [636, 294] on span "When were part(s) ordered? 9/3 York S1-02625529704 Blower Wheel, 15 x 15, Rev, …" at bounding box center [843, 351] width 416 height 239
copy span "York S1-02625529704 Blower Wheel, 15 x 15, Rev, 1 Bore York S1-00107117000 Blow…"
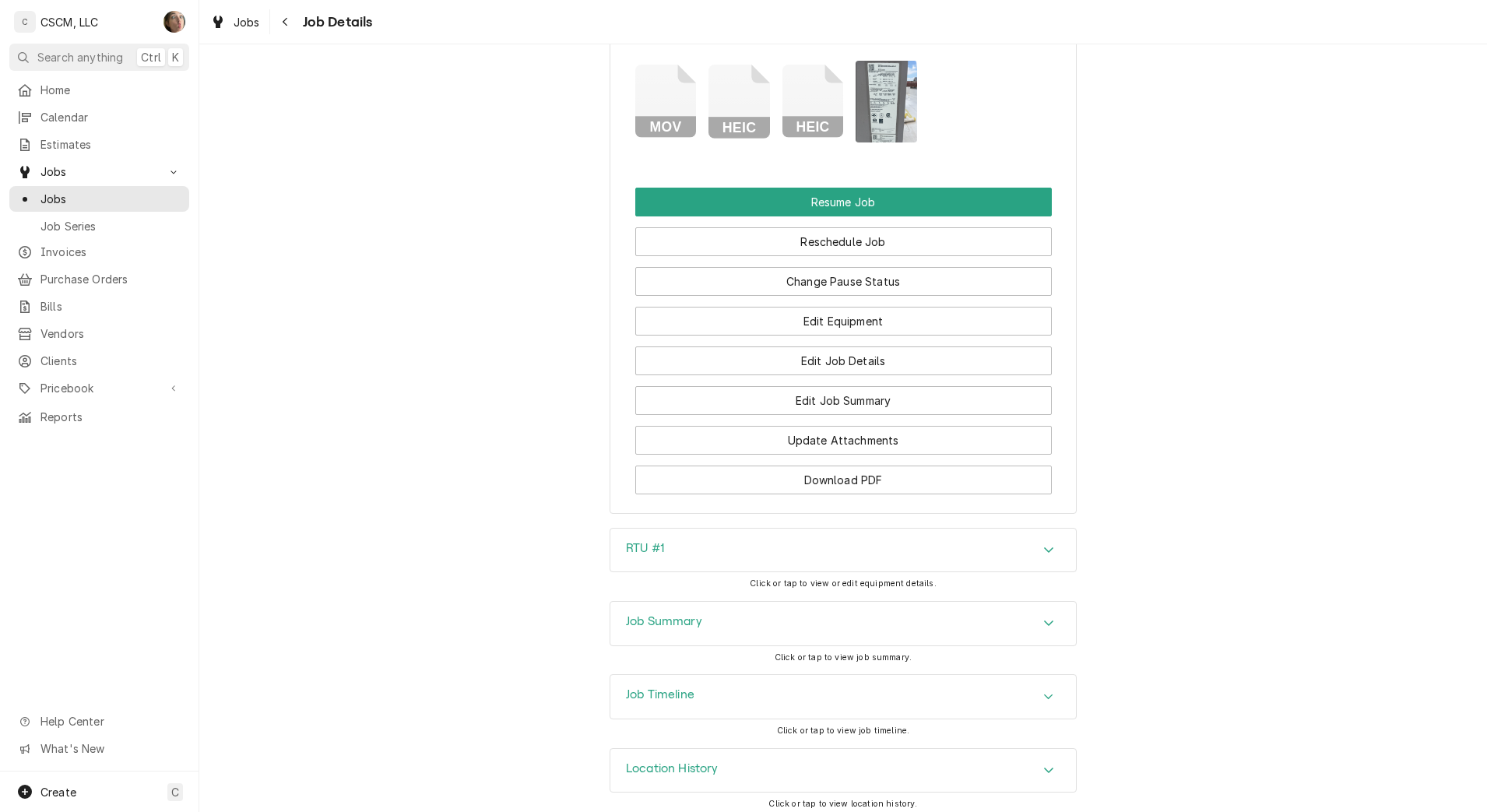
scroll to position [1882, 0]
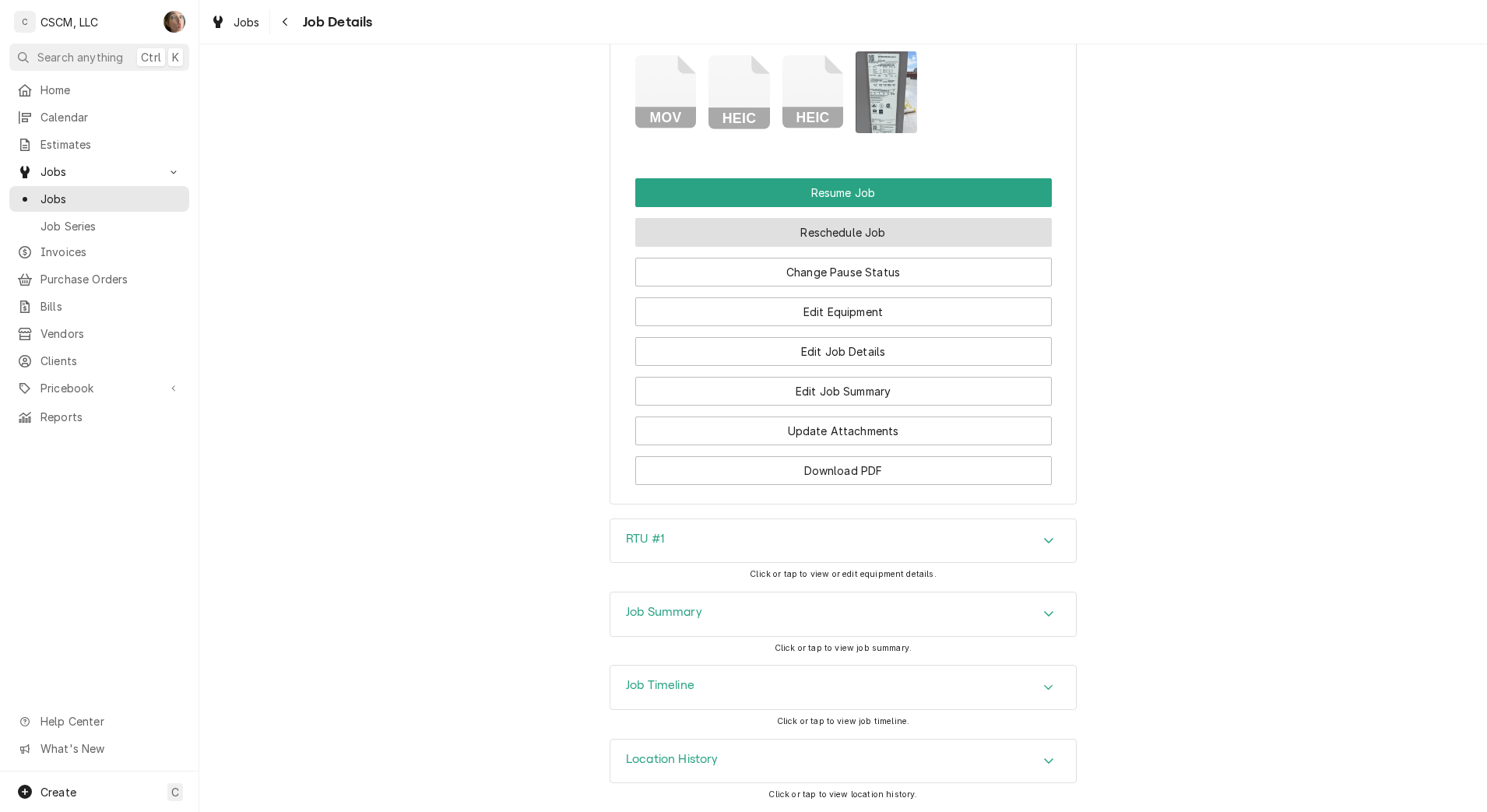
click at [738, 230] on button "Reschedule Job" at bounding box center [843, 233] width 416 height 29
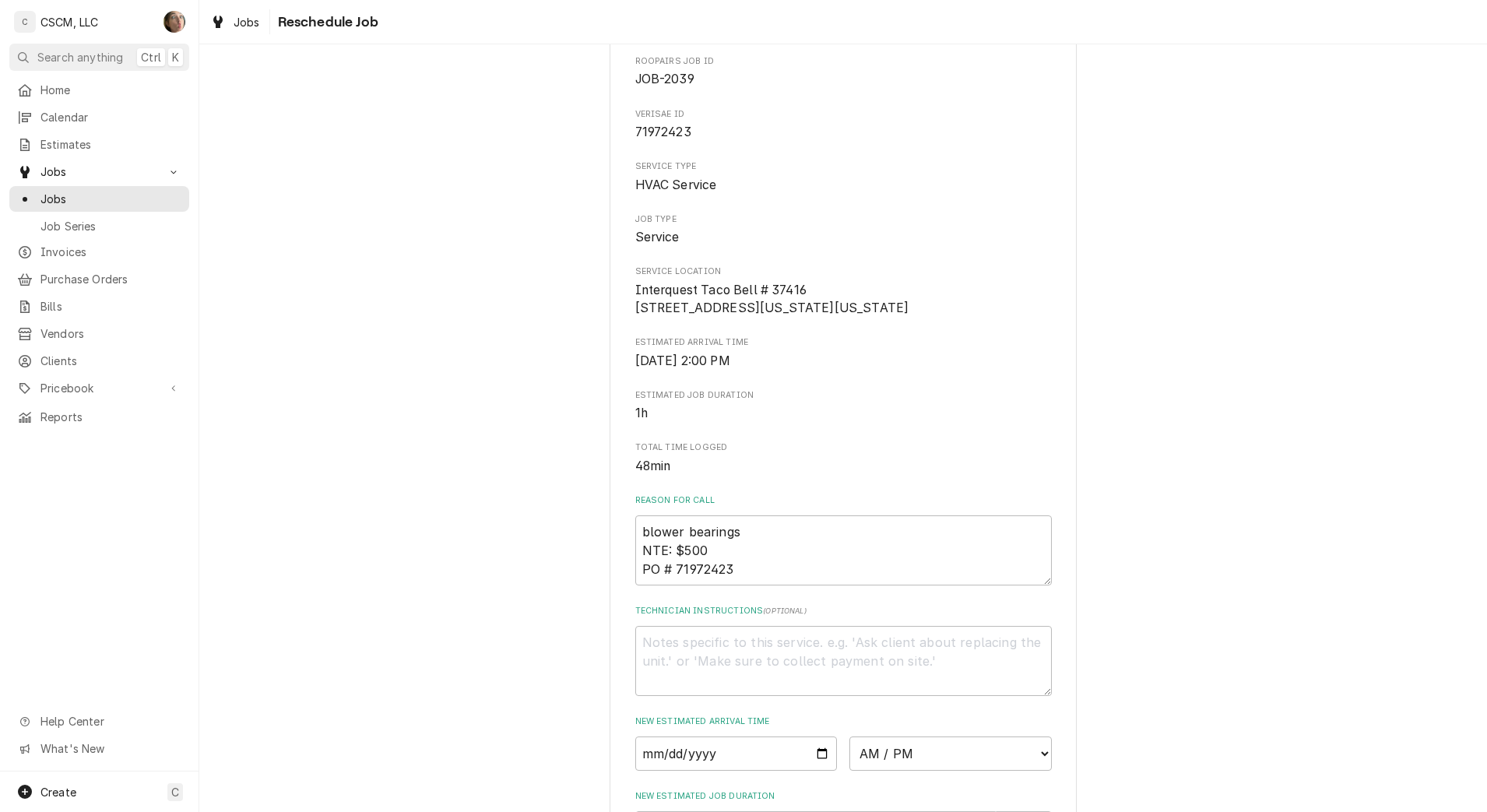
scroll to position [405, 0]
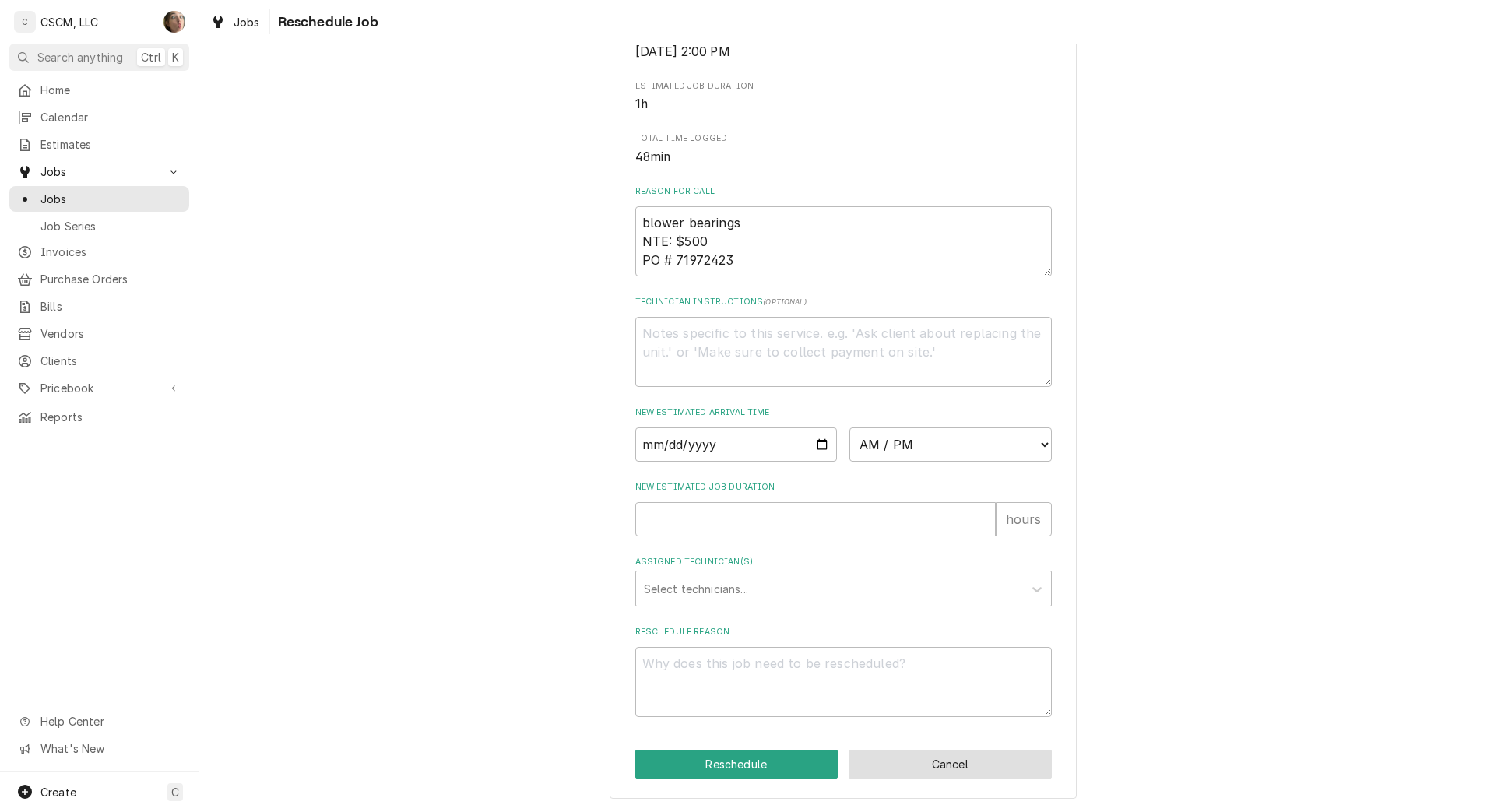
click at [738, 775] on button "Cancel" at bounding box center [950, 764] width 203 height 29
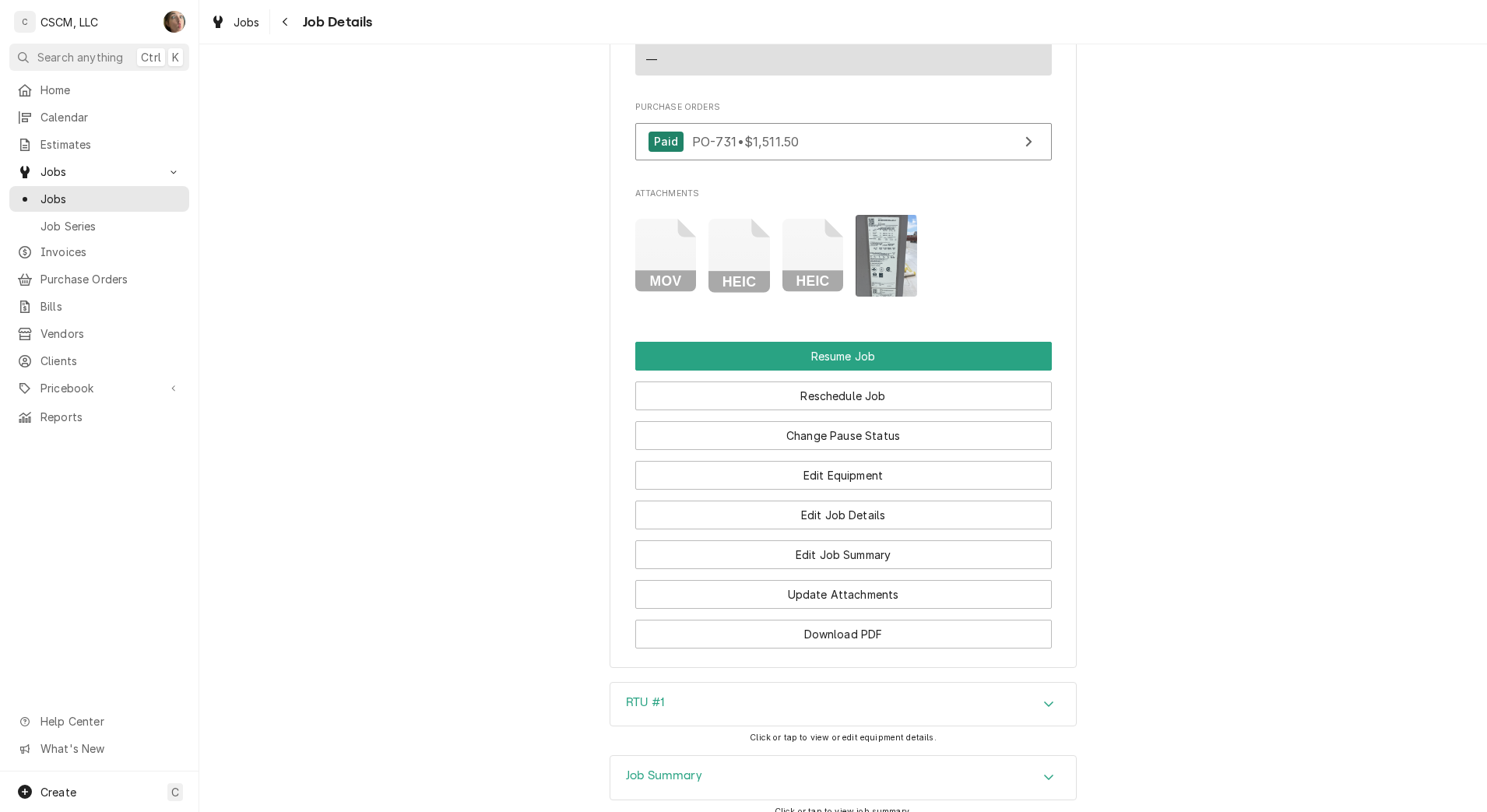
scroll to position [1882, 0]
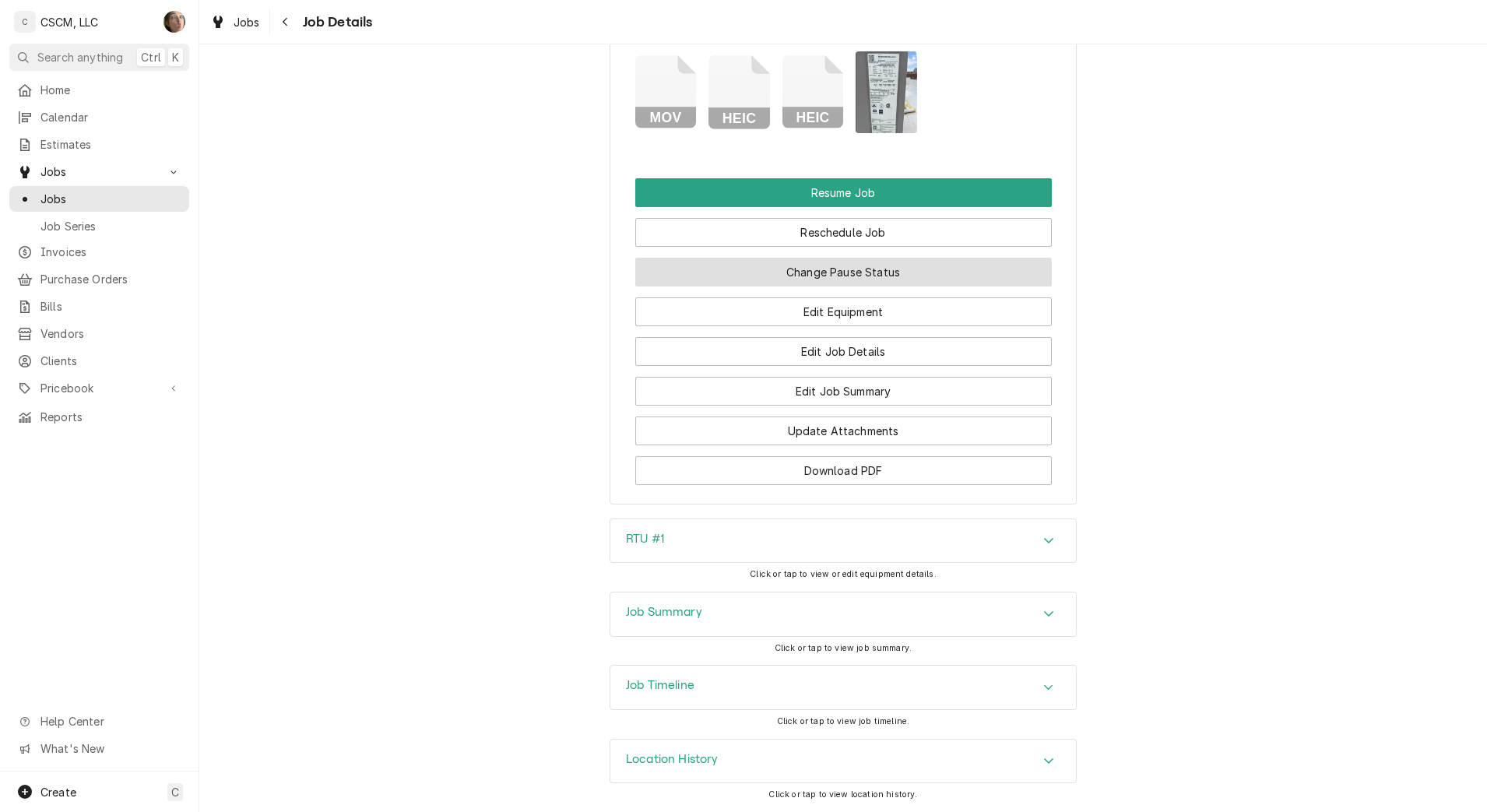
click at [738, 269] on button "Change Pause Status" at bounding box center [843, 272] width 416 height 29
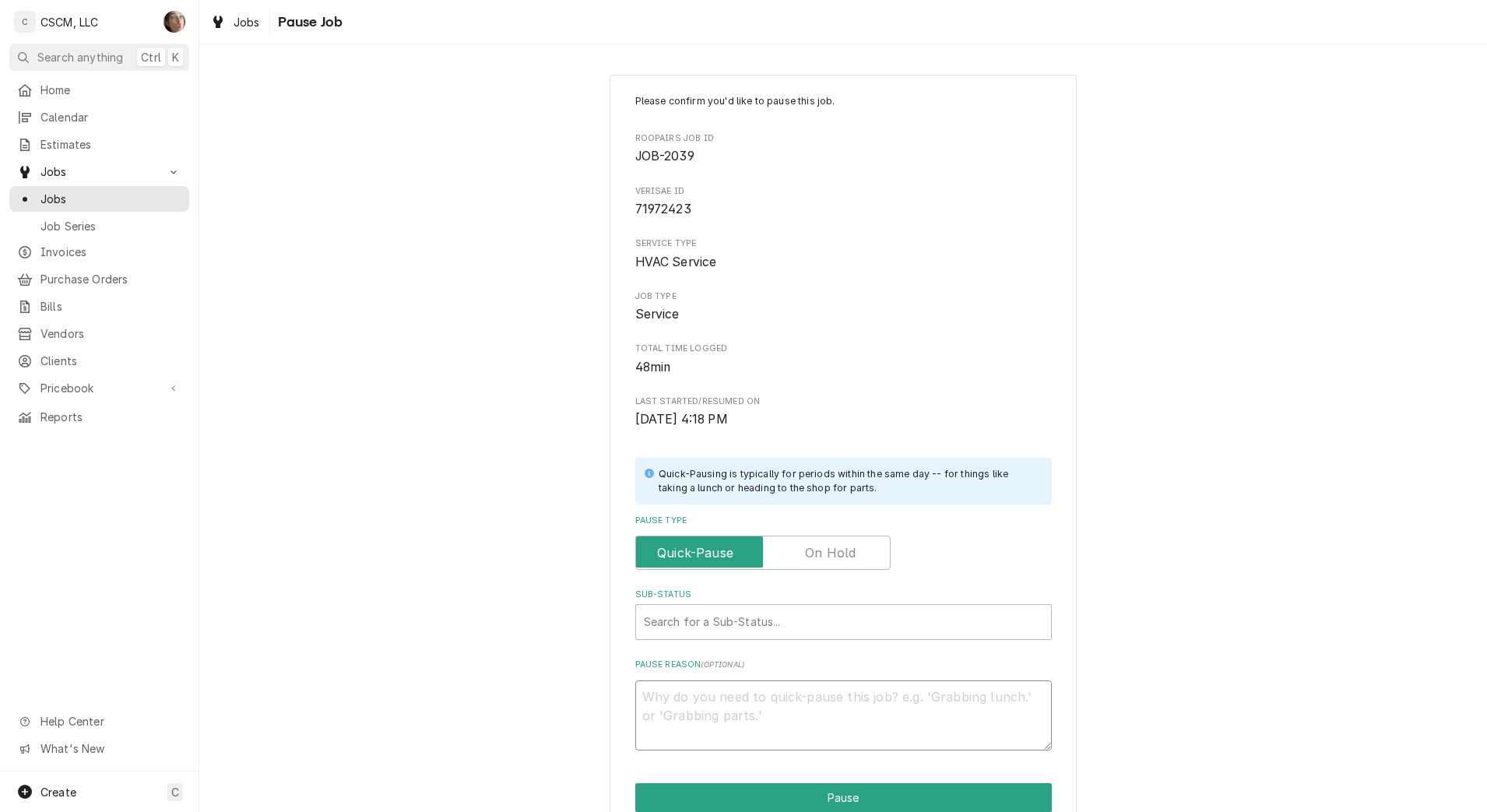
click at [690, 711] on textarea "Pause Reason ( optional )" at bounding box center [843, 715] width 416 height 70
type textarea "x"
type textarea "I"
type textarea "x"
type textarea "IB"
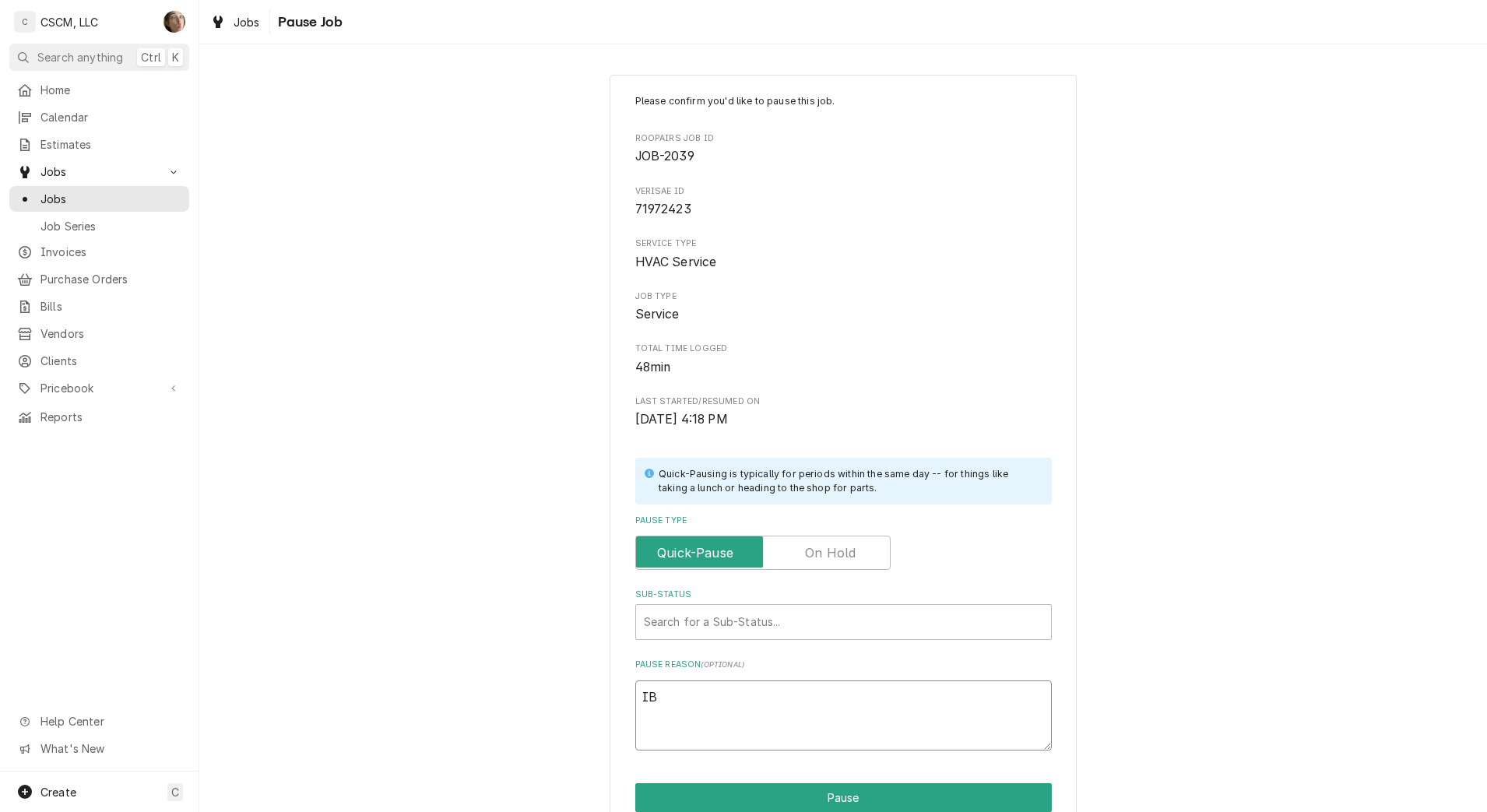
type textarea "x"
type textarea "IB"
type textarea "x"
type textarea "IB"
paste textarea "York S1-02625529704 Blower Wheel, 15 x 15, Rev, 1 Bore York S1-00107117000 Blow…"
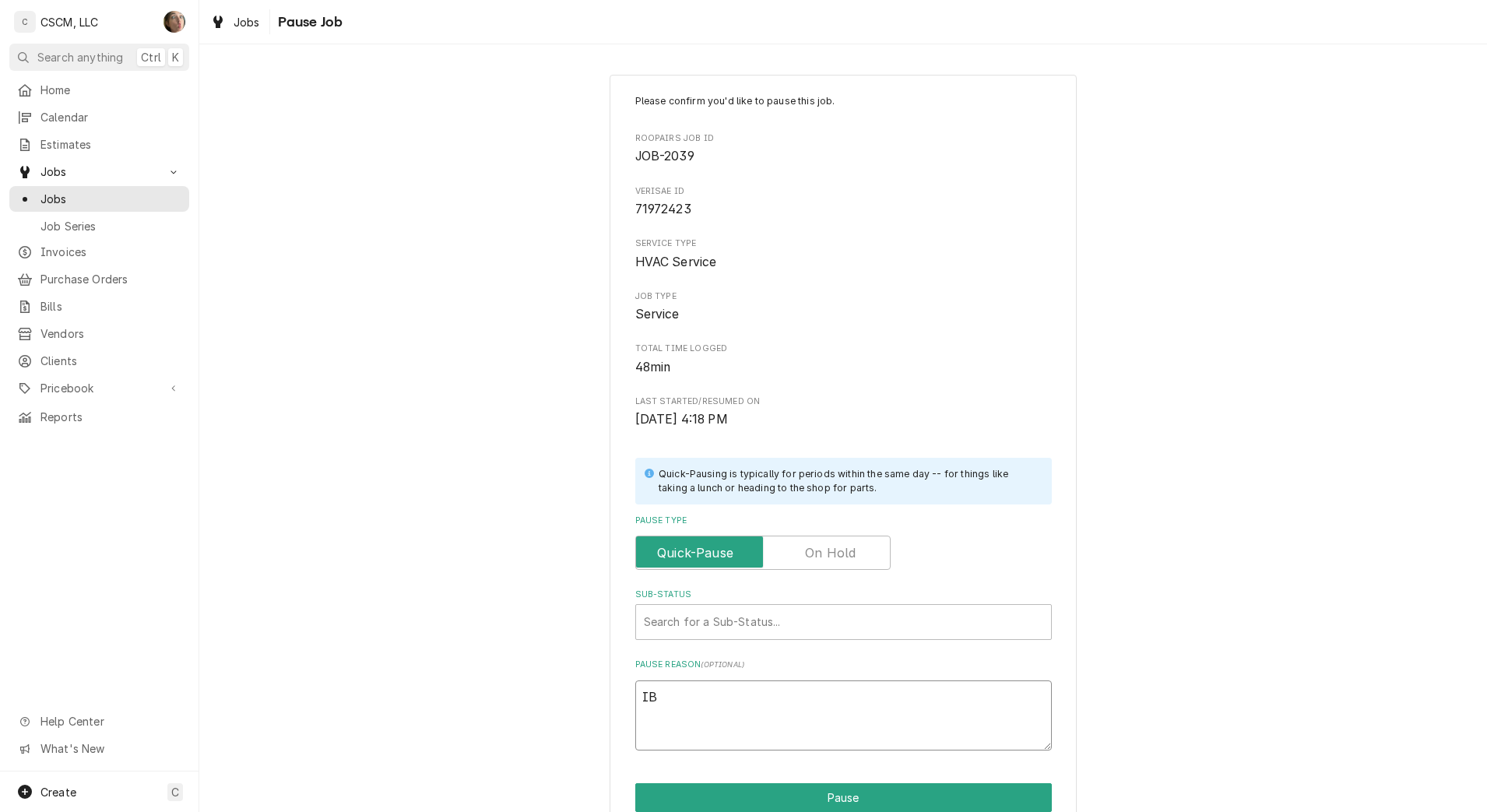
type textarea "x"
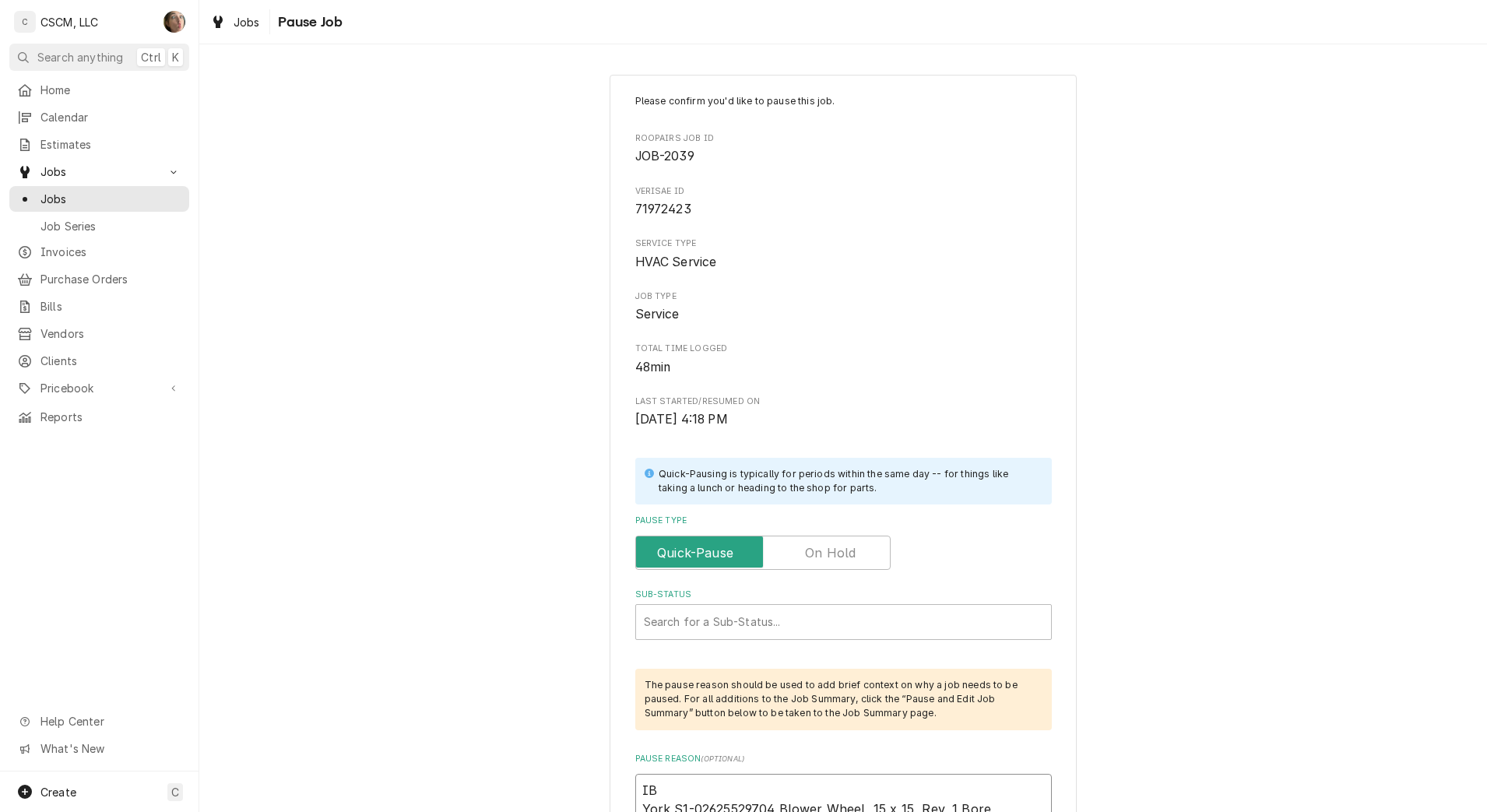
scroll to position [193, 0]
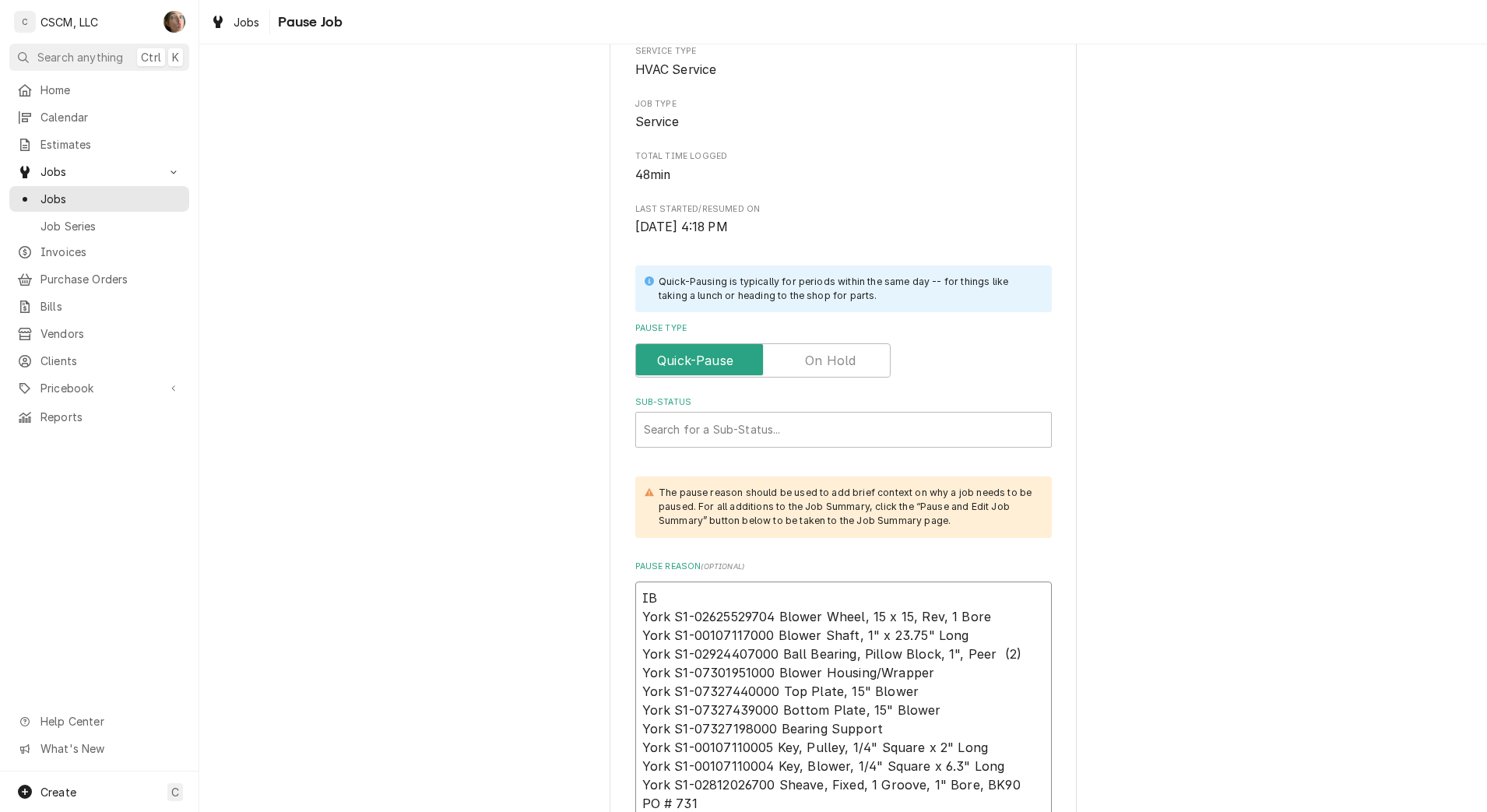
type textarea "IB York S1-02625529704 Blower Wheel, 15 x 15, Rev, 1 Bore York S1-00107117000 B…"
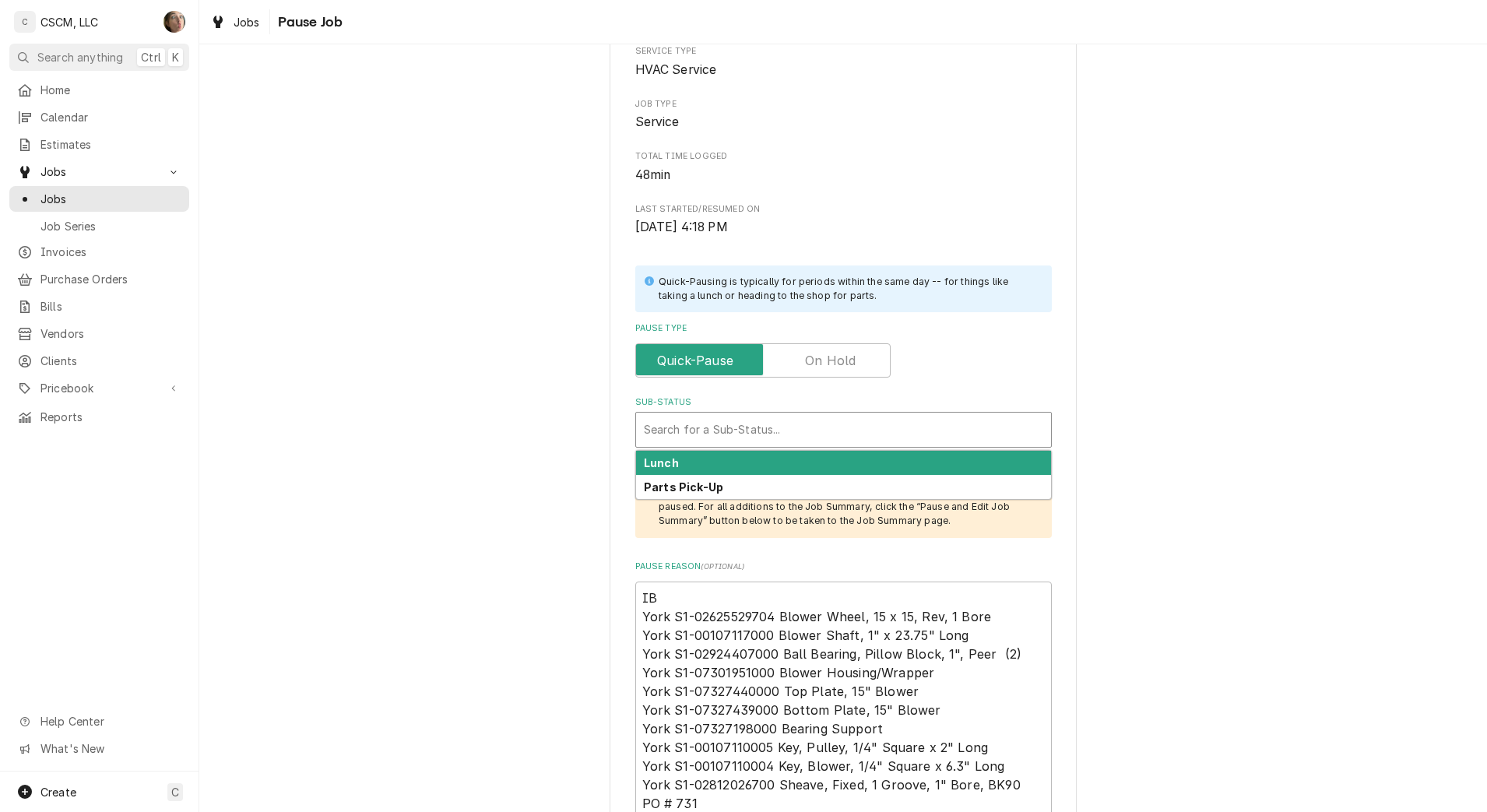
click at [718, 416] on div "Sub-Status" at bounding box center [843, 429] width 400 height 28
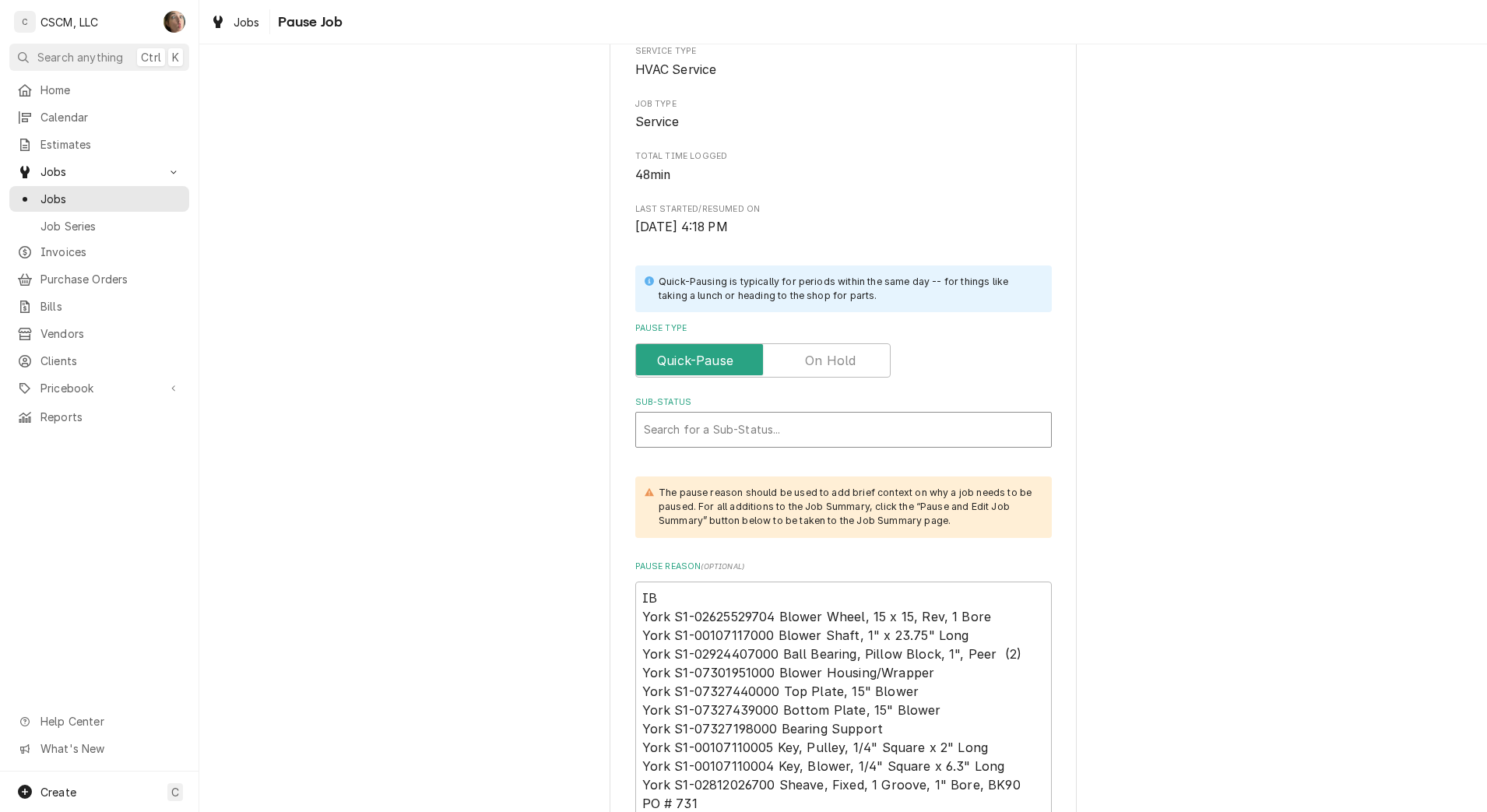
click at [717, 438] on div "Sub-Status" at bounding box center [843, 429] width 400 height 28
click at [738, 355] on label "Pause Type" at bounding box center [763, 360] width 255 height 35
click at [738, 355] on input "Pause Type" at bounding box center [763, 360] width 242 height 35
checkbox input "true"
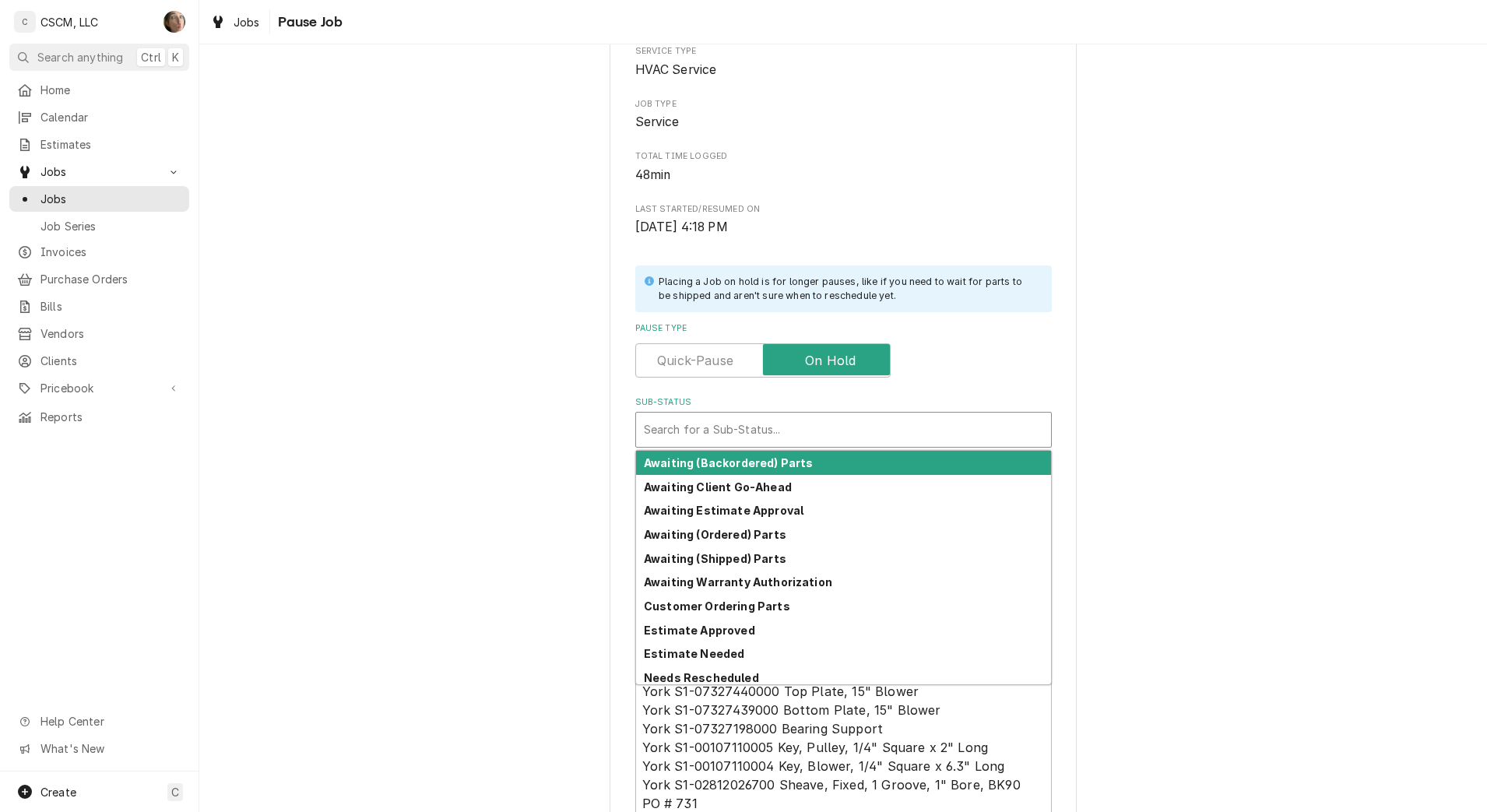
click at [738, 440] on div "Sub-Status" at bounding box center [843, 429] width 400 height 28
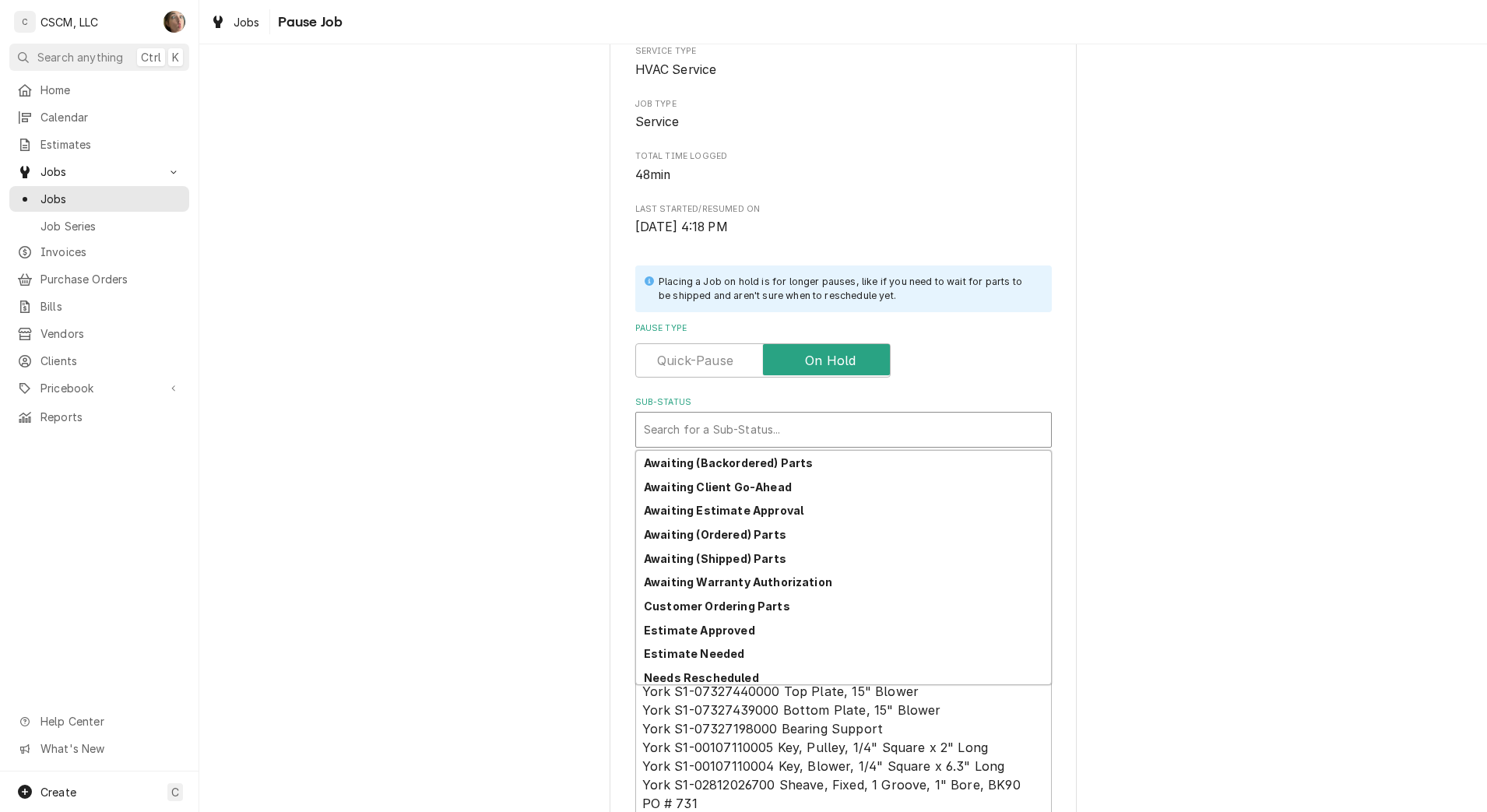
scroll to position [172, 0]
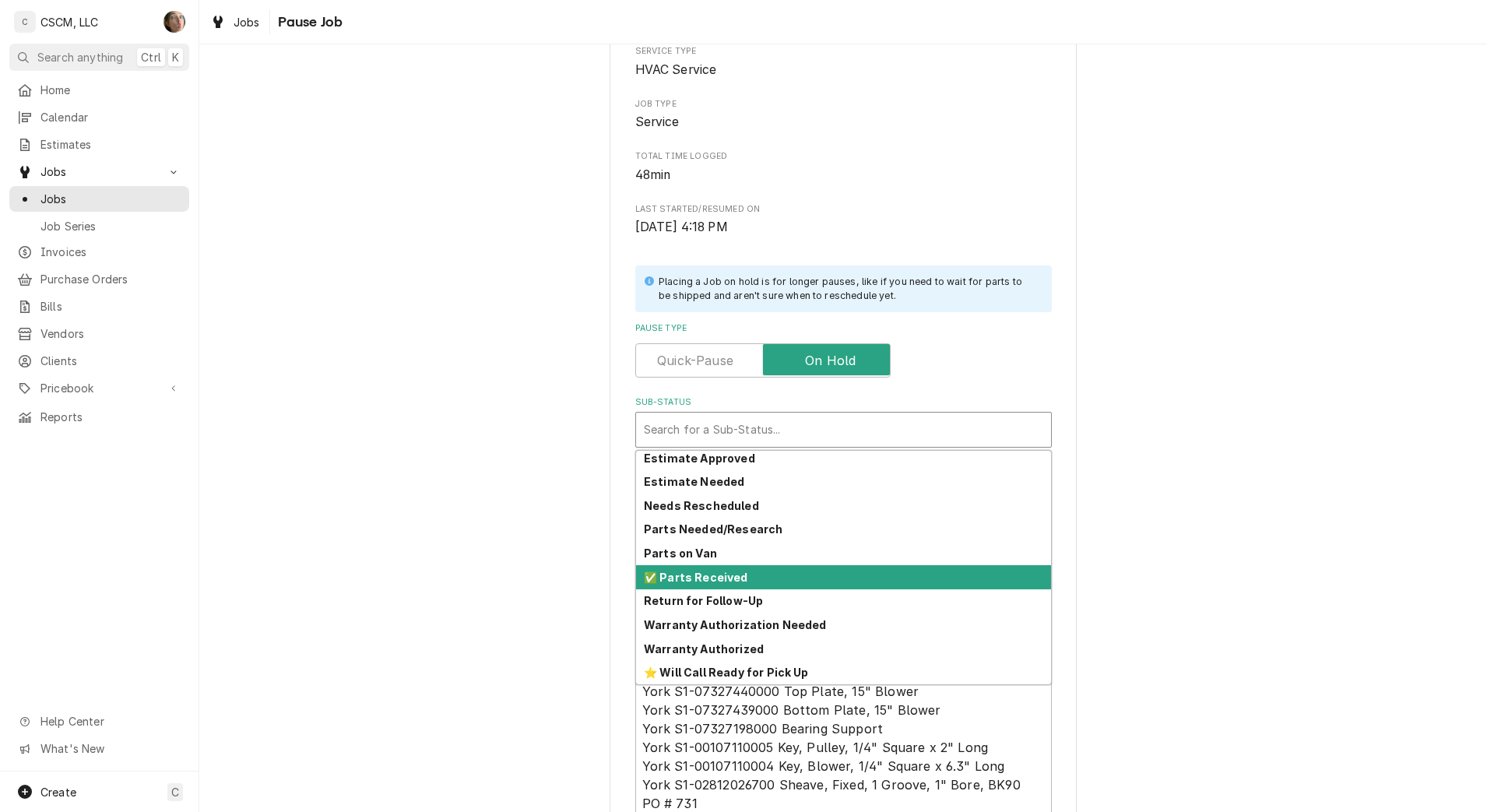
click at [738, 584] on div "✅ Parts Received" at bounding box center [843, 577] width 415 height 24
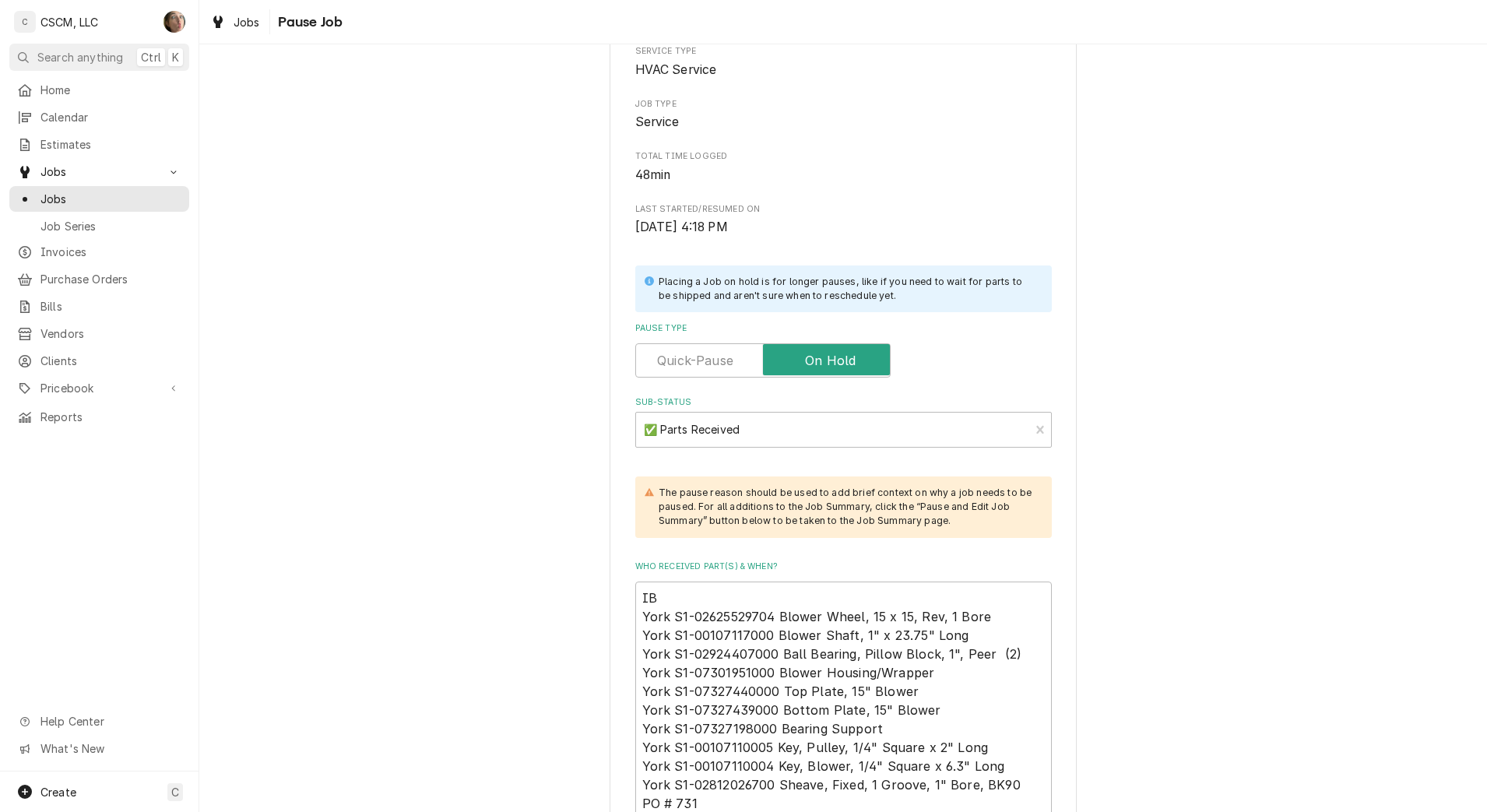
drag, startPoint x: 1285, startPoint y: 476, endPoint x: 1293, endPoint y: 233, distance: 243.1
click at [738, 233] on div "Please confirm you'd like to pause this job. Roopairs Job ID JOB-2039 Verisae I…" at bounding box center [843, 431] width 1288 height 1126
click at [738, 414] on div "Please confirm you'd like to pause this job. Roopairs Job ID JOB-2039 Verisae I…" at bounding box center [843, 431] width 1288 height 1126
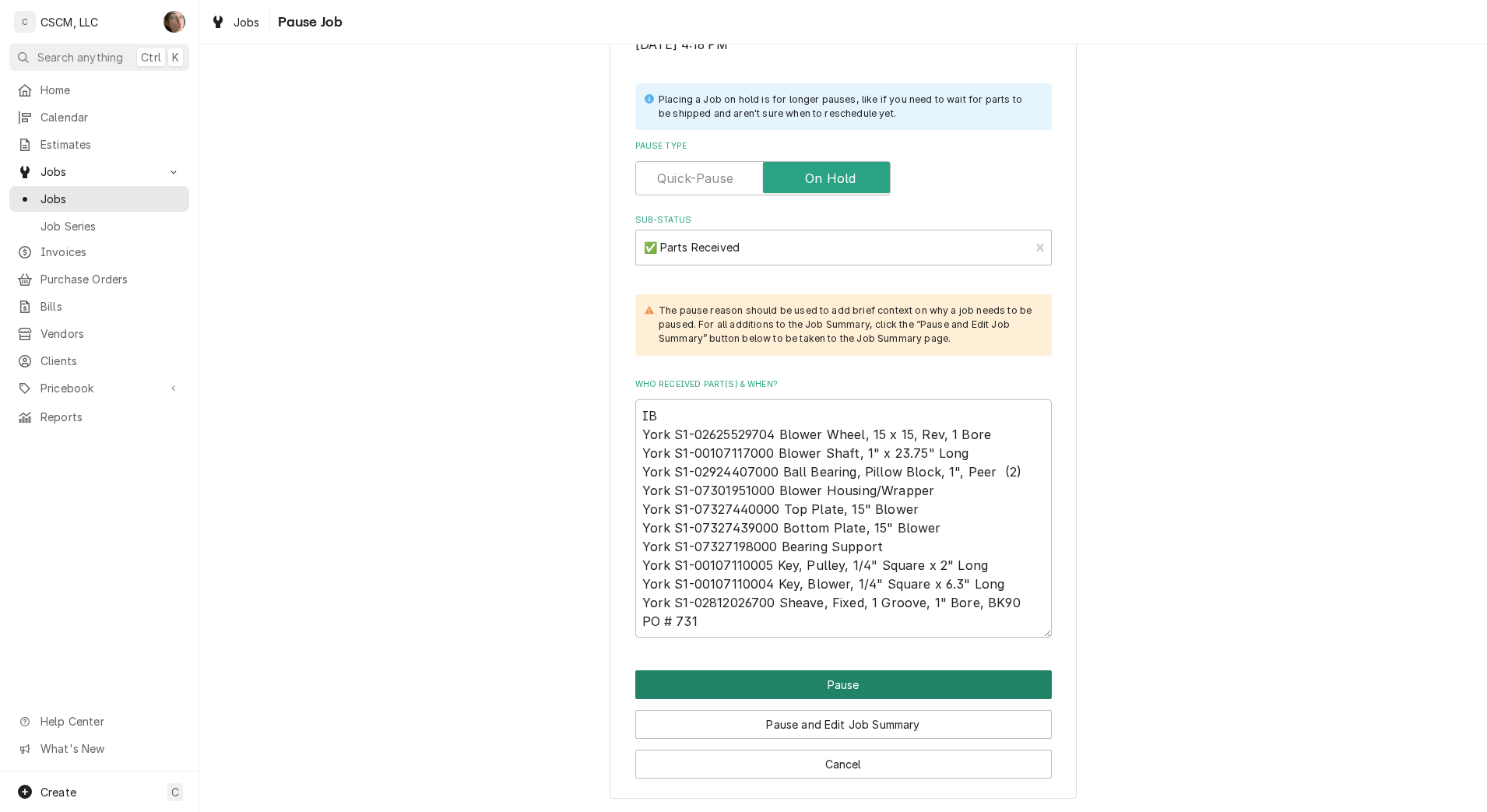
click at [738, 680] on button "Pause" at bounding box center [843, 684] width 416 height 29
type textarea "x"
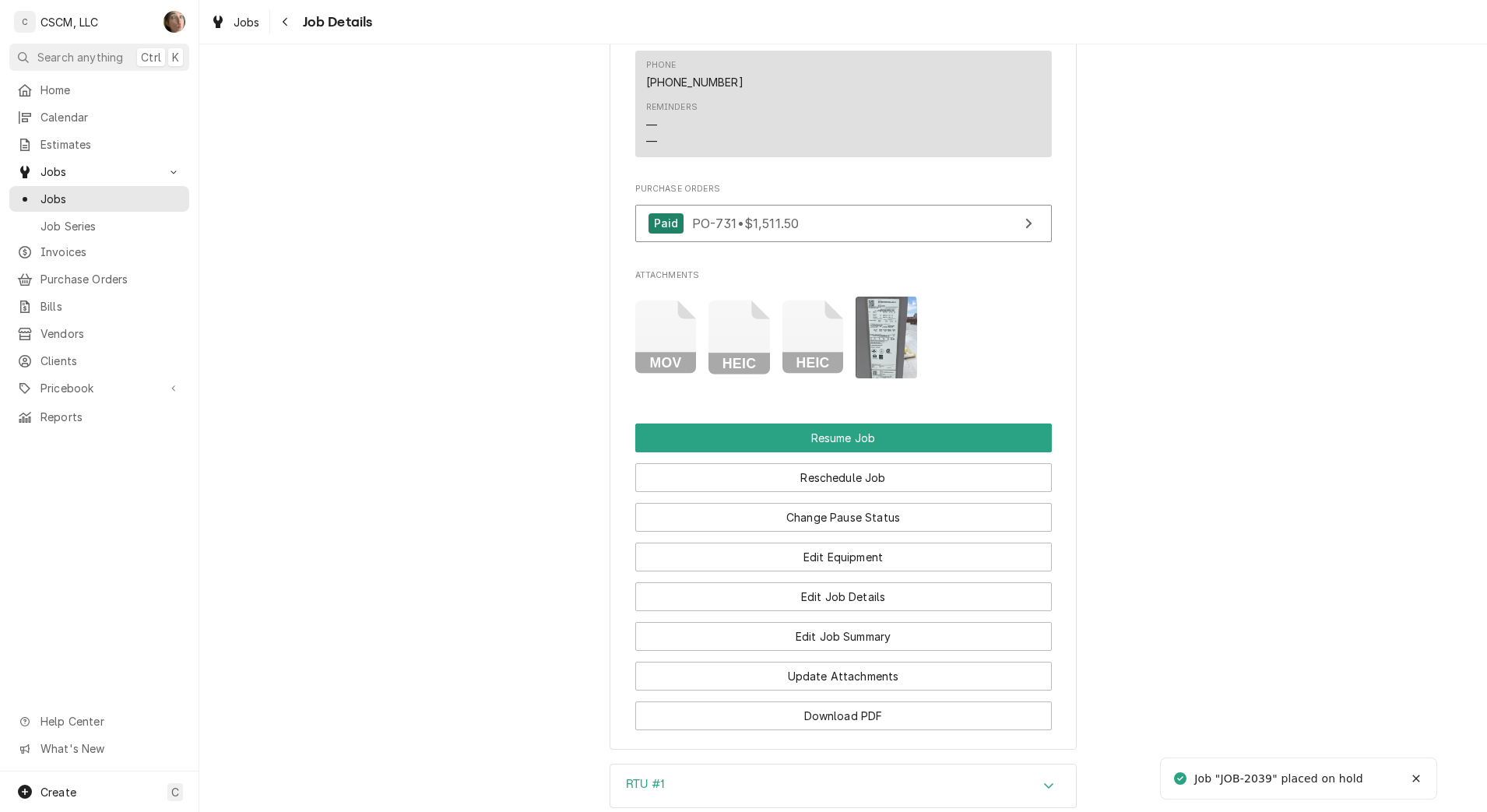
scroll to position [1882, 0]
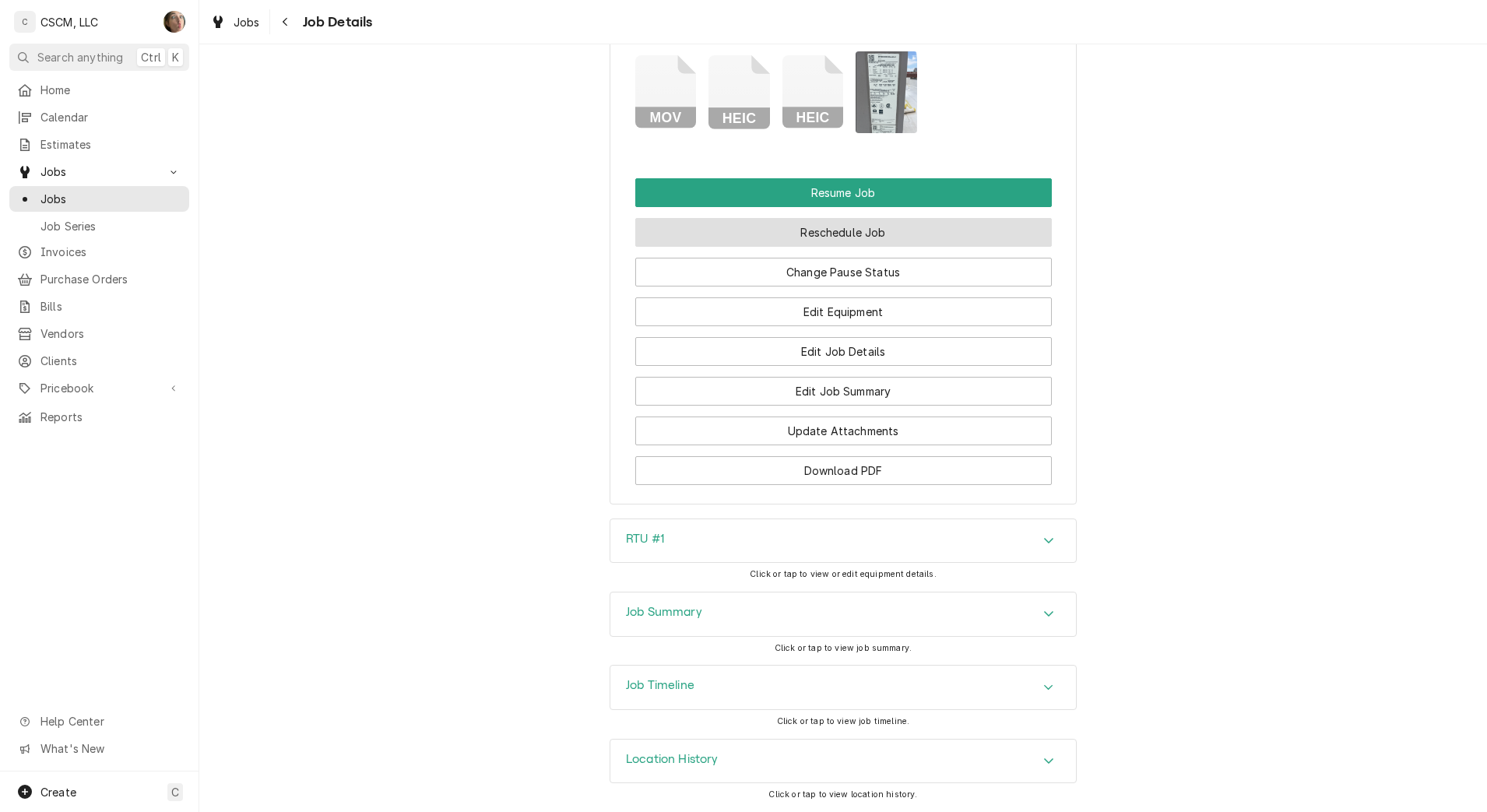
click at [882, 243] on button "Reschedule Job" at bounding box center [843, 233] width 416 height 29
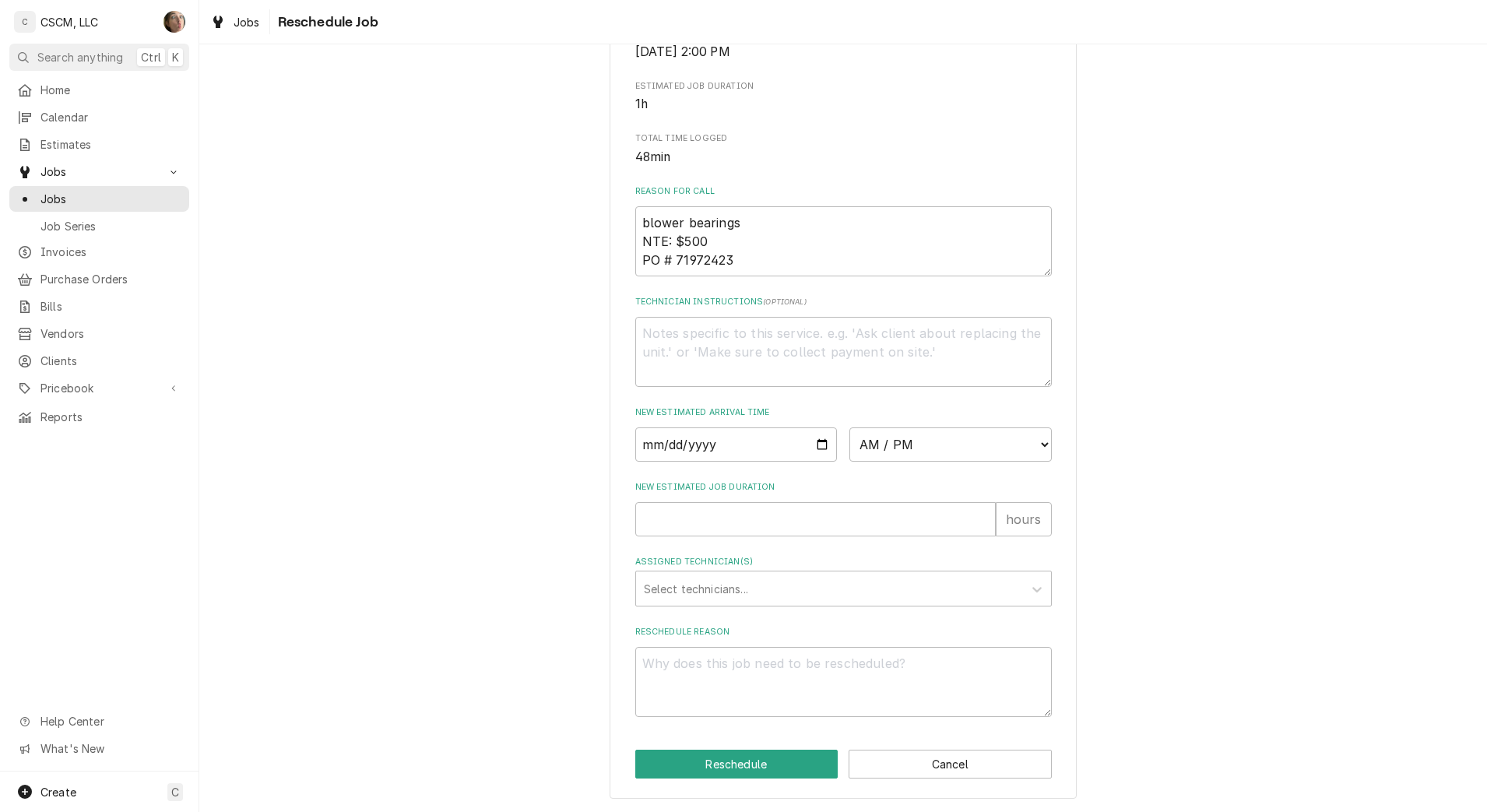
scroll to position [405, 0]
click at [900, 453] on select "AM / PM 6:00 AM 6:15 AM 6:30 AM 6:45 AM 7:00 AM 7:15 AM 7:30 AM 7:45 AM 8:00 AM…" at bounding box center [951, 445] width 202 height 35
select select "14:00:00"
click at [850, 428] on select "AM / PM 6:00 AM 6:15 AM 6:30 AM 6:45 AM 7:00 AM 7:15 AM 7:30 AM 7:45 AM 8:00 AM…" at bounding box center [951, 445] width 202 height 35
type textarea "x"
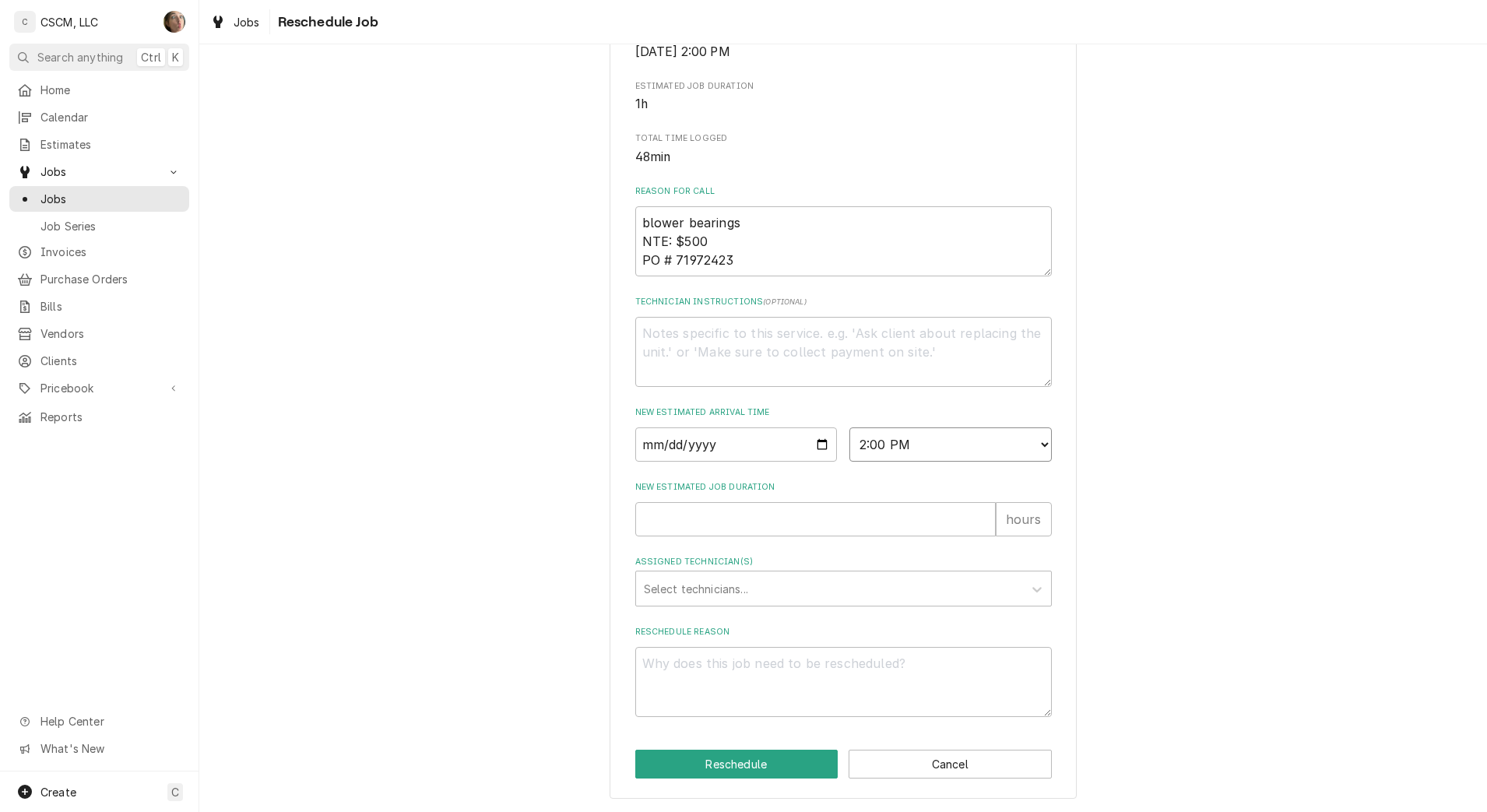
drag, startPoint x: 962, startPoint y: 433, endPoint x: 905, endPoint y: 447, distance: 58.7
click at [905, 447] on select "AM / PM 6:00 AM 6:15 AM 6:30 AM 6:45 AM 7:00 AM 7:15 AM 7:30 AM 7:45 AM 8:00 AM…" at bounding box center [951, 445] width 202 height 35
select select "14:45:00"
click at [850, 428] on select "AM / PM 6:00 AM 6:15 AM 6:30 AM 6:45 AM 7:00 AM 7:15 AM 7:30 AM 7:45 AM 8:00 AM…" at bounding box center [951, 445] width 202 height 35
type textarea "x"
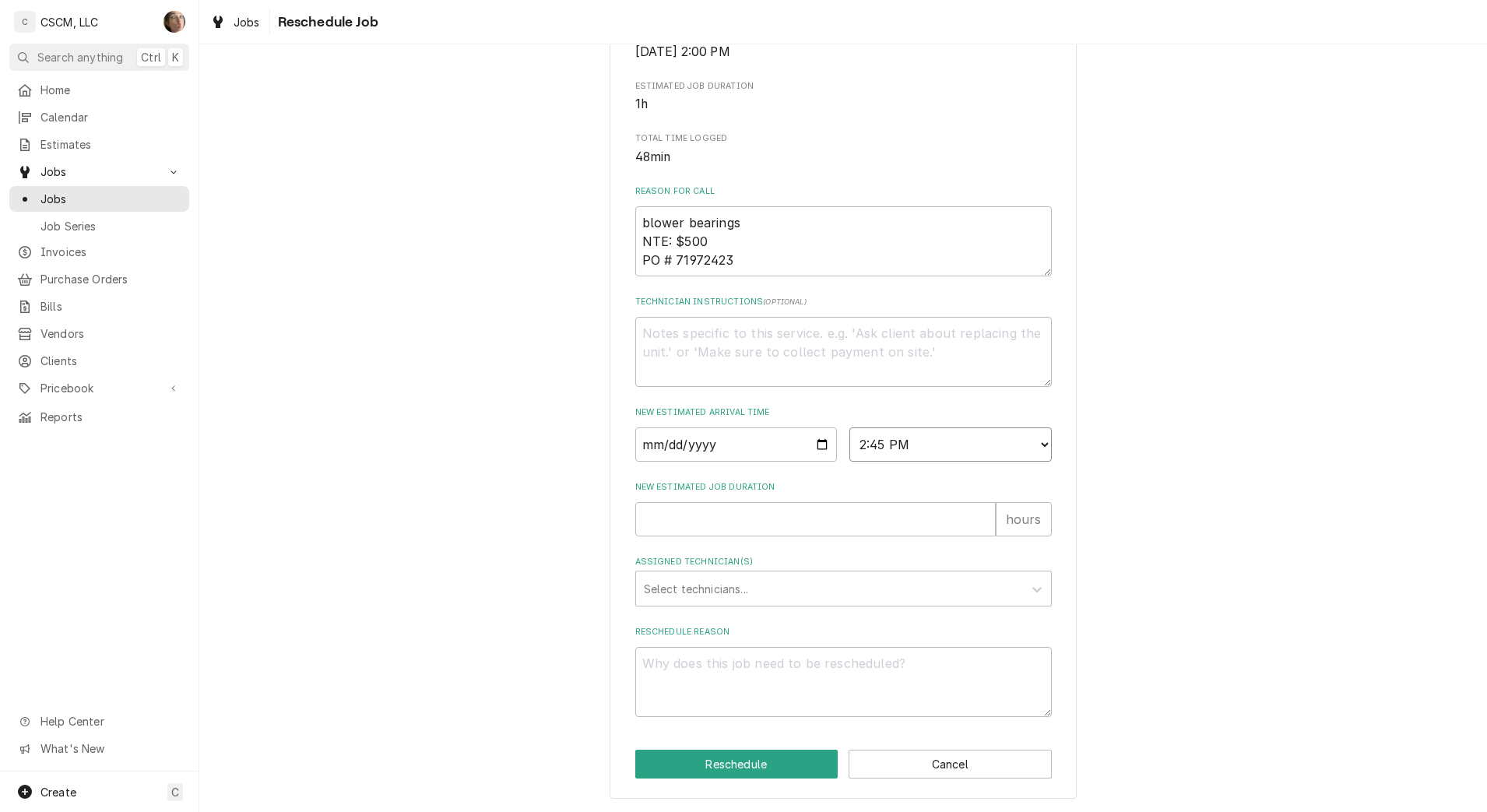
click at [916, 443] on select "AM / PM 6:00 AM 6:15 AM 6:30 AM 6:45 AM 7:00 AM 7:15 AM 7:30 AM 7:45 AM 8:00 AM…" at bounding box center [951, 445] width 202 height 35
select select "15:00:00"
click at [850, 428] on select "AM / PM 6:00 AM 6:15 AM 6:30 AM 6:45 AM 7:00 AM 7:15 AM 7:30 AM 7:45 AM 8:00 AM…" at bounding box center [951, 445] width 202 height 35
type textarea "x"
click at [815, 441] on input "Date" at bounding box center [737, 445] width 202 height 35
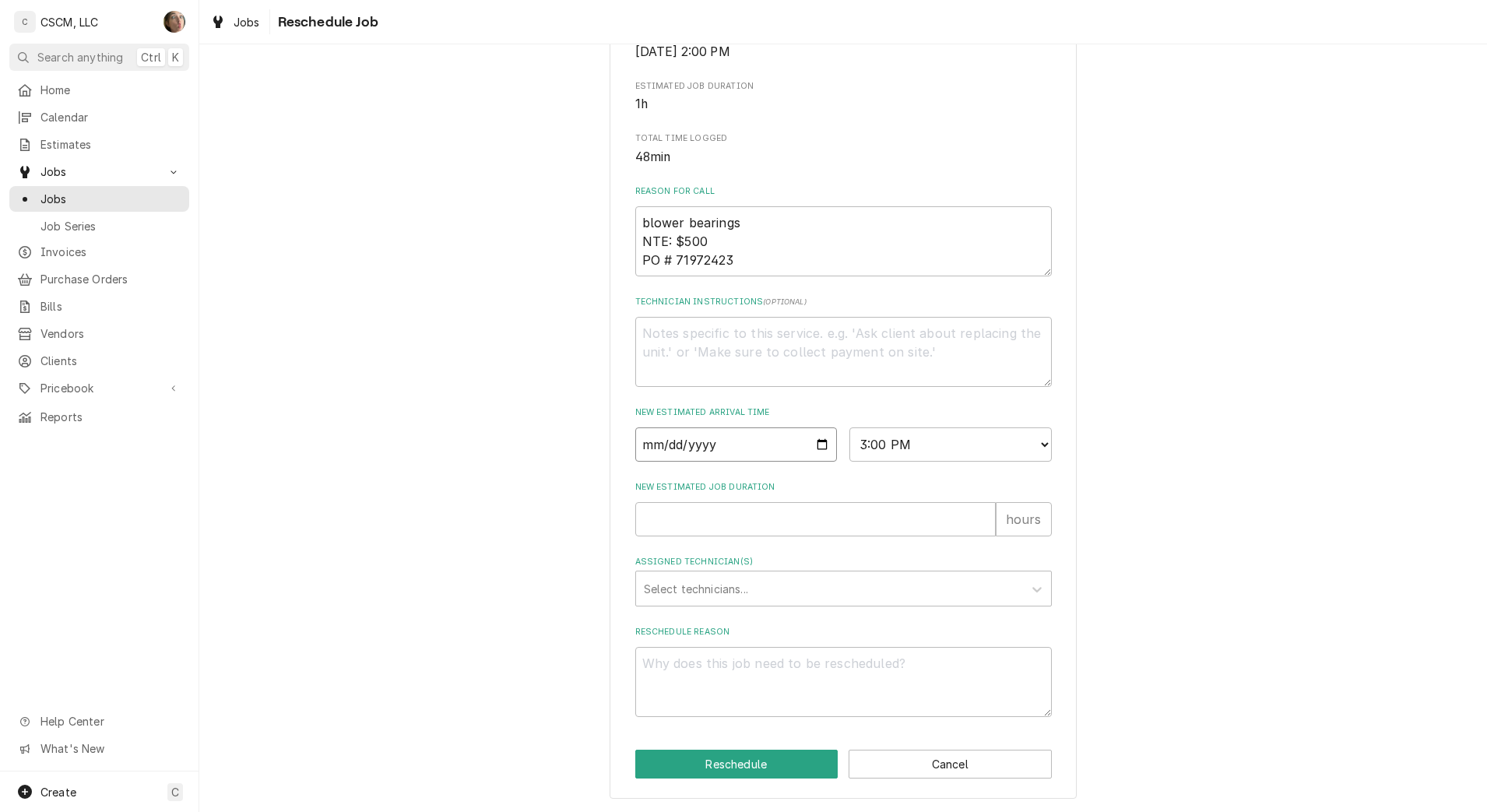
type input "2025-09-18"
drag, startPoint x: 744, startPoint y: 498, endPoint x: 741, endPoint y: 515, distance: 17.3
click at [741, 515] on div "New Estimated Job Duration hours" at bounding box center [843, 509] width 416 height 55
click at [741, 515] on input "New Estimated Job Duration" at bounding box center [815, 519] width 360 height 35
type textarea "x"
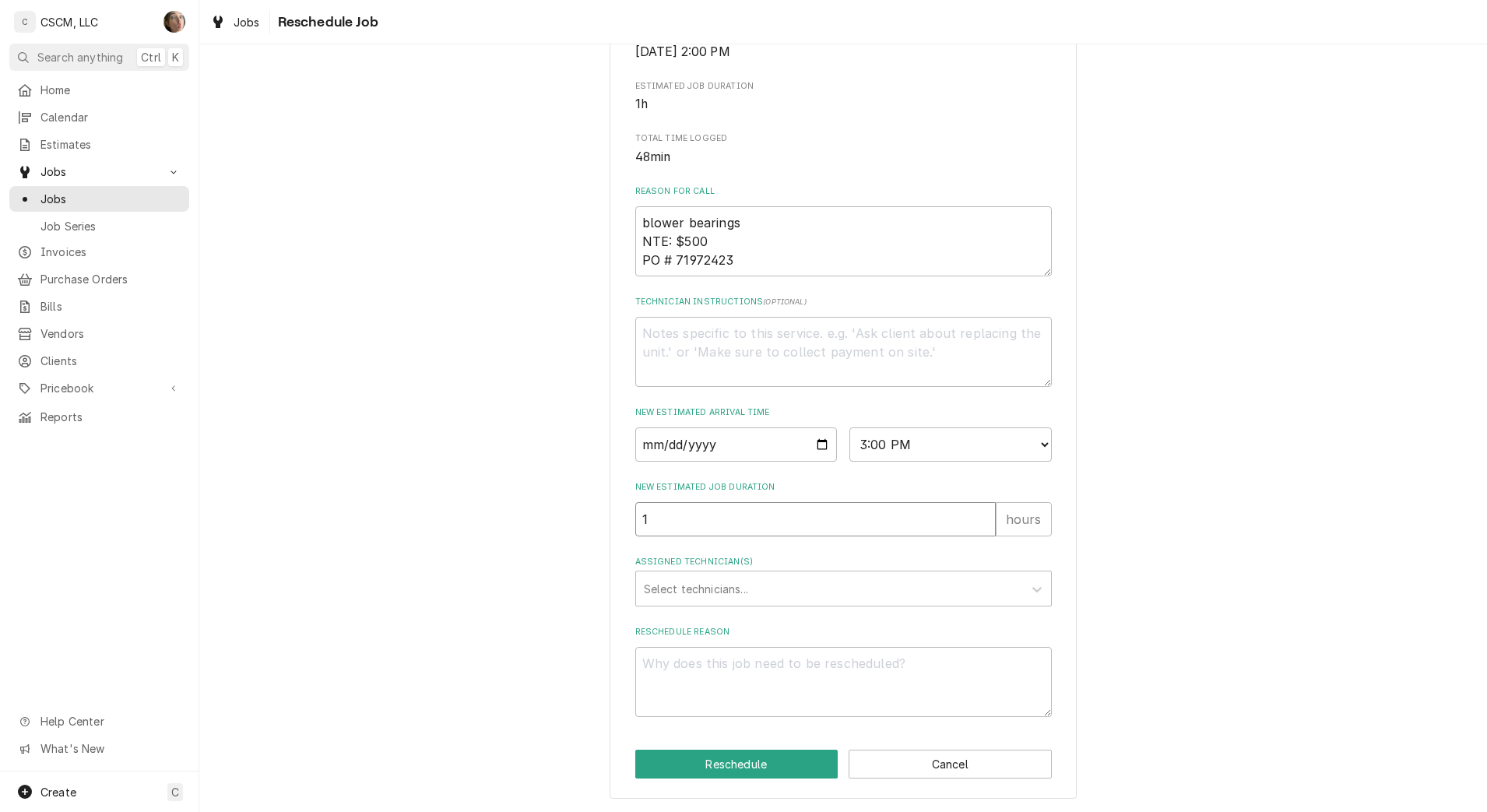
type input "1"
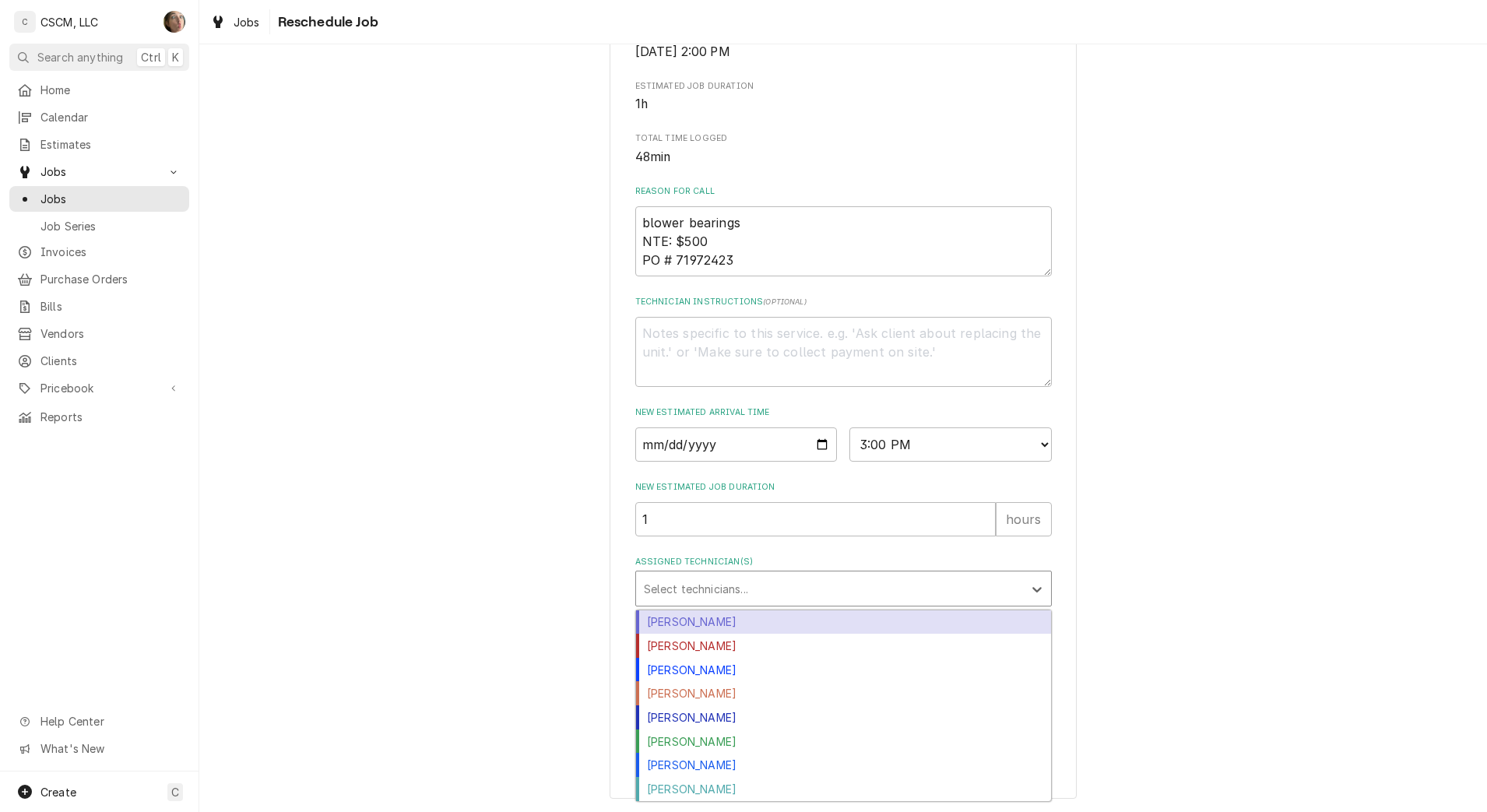
click at [720, 585] on div "Assigned Technician(s)" at bounding box center [829, 588] width 372 height 28
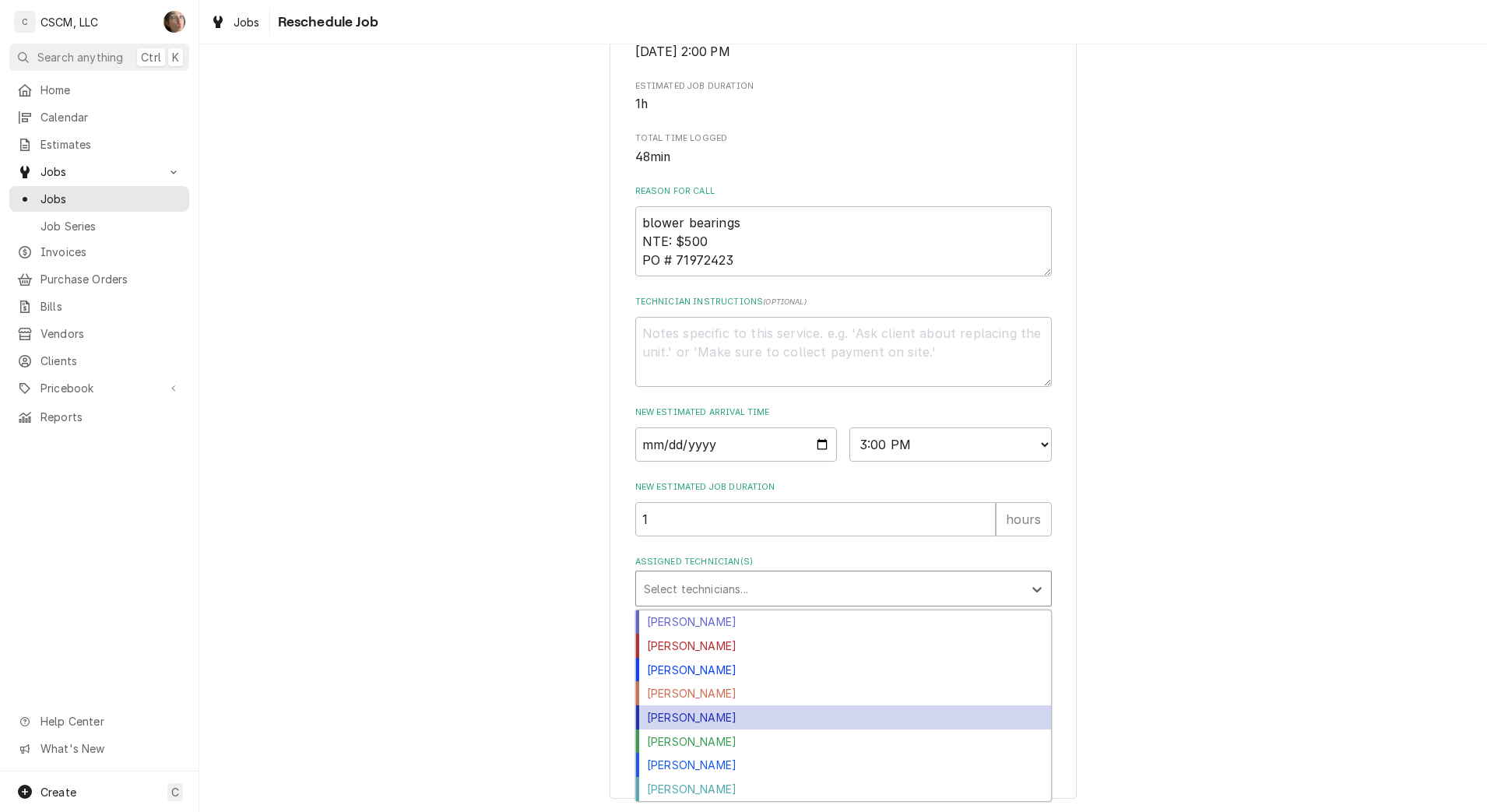
click at [717, 711] on div "Michal Wall" at bounding box center [843, 717] width 415 height 24
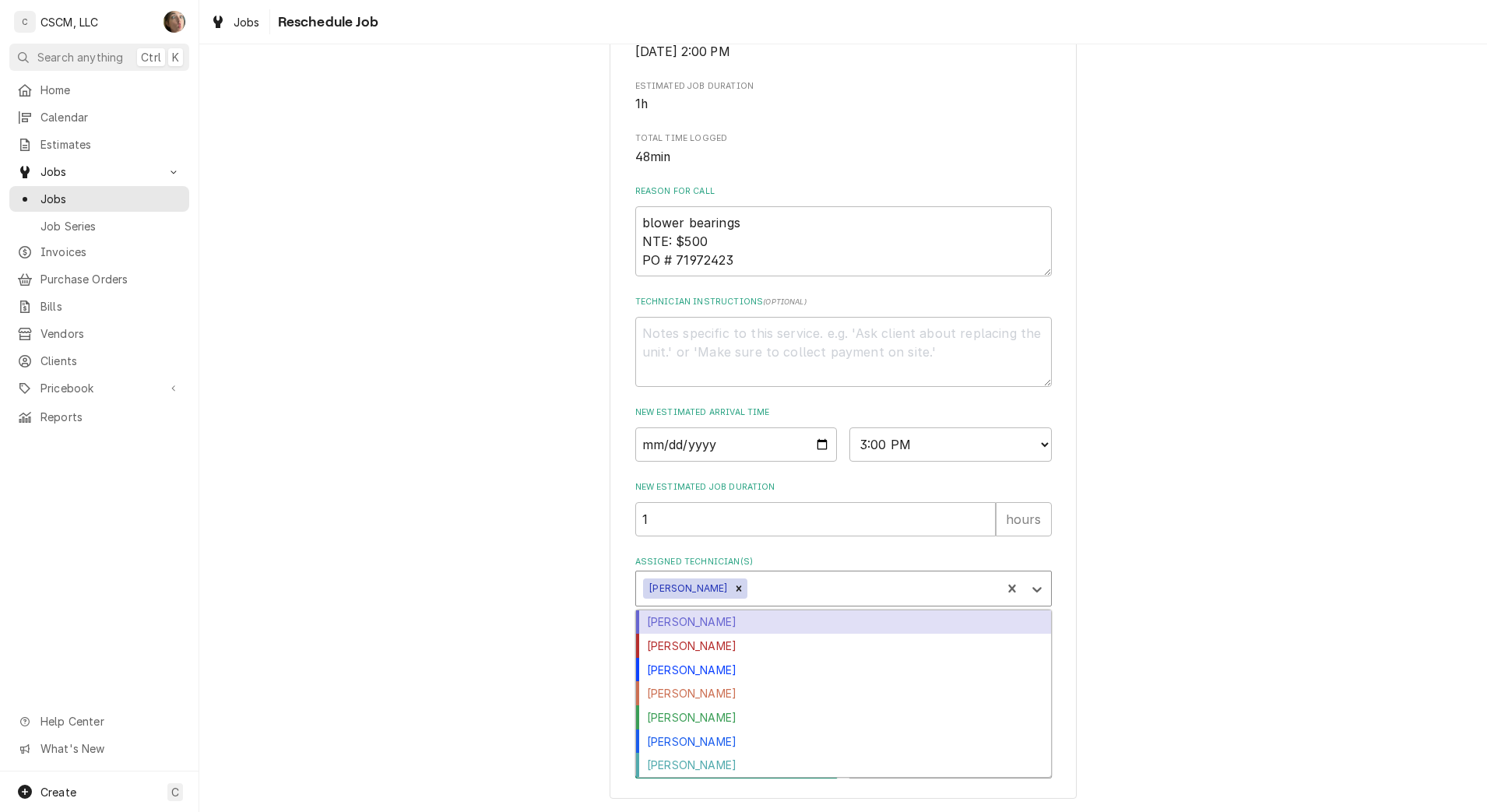
click at [758, 595] on div "Assigned Technician(s)" at bounding box center [871, 588] width 243 height 28
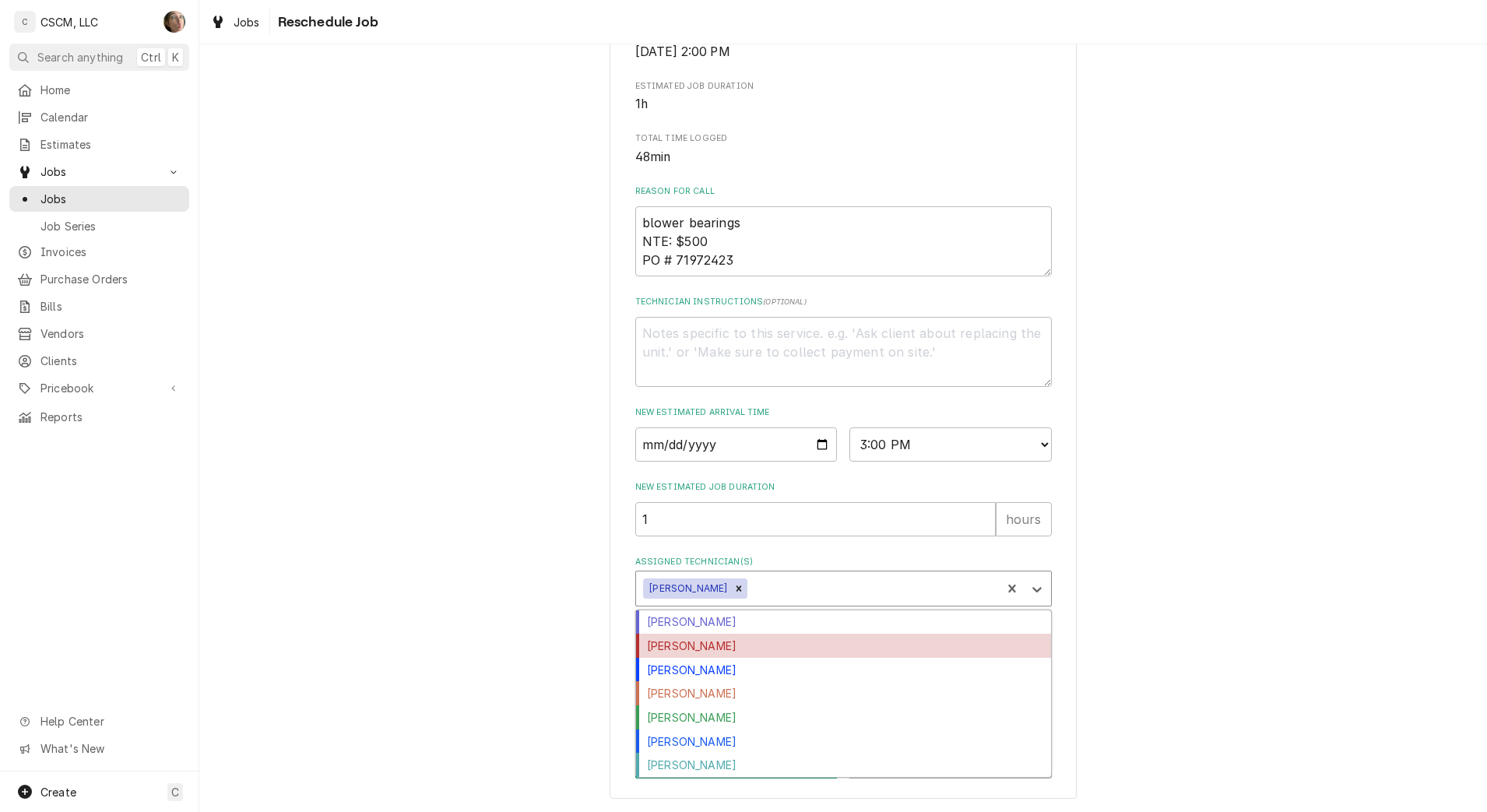
click at [742, 649] on div "[PERSON_NAME]" at bounding box center [843, 646] width 415 height 24
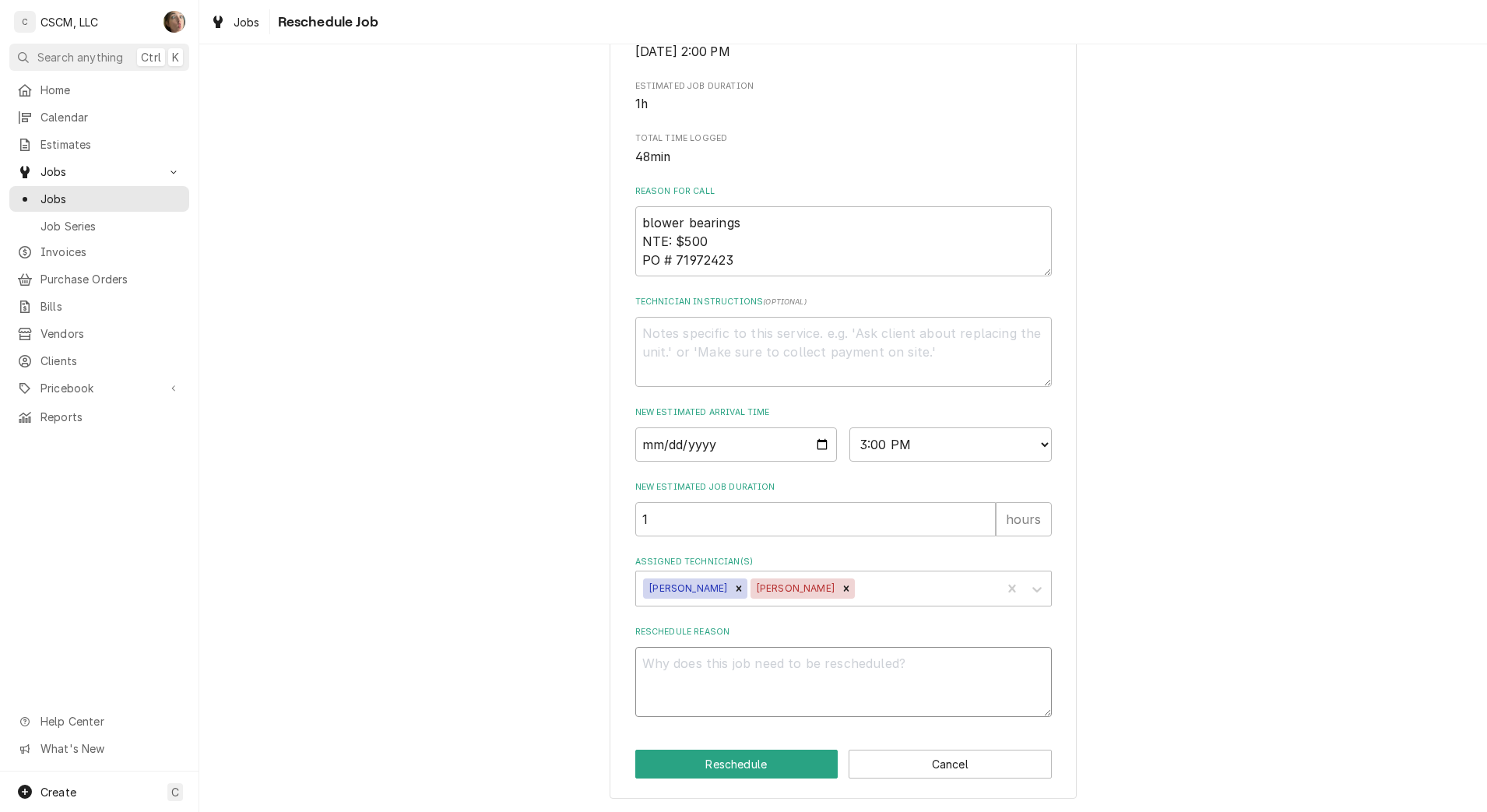
click at [737, 663] on textarea "Reschedule Reason" at bounding box center [843, 681] width 416 height 70
type textarea "x"
type textarea "p"
type textarea "x"
type textarea "pa"
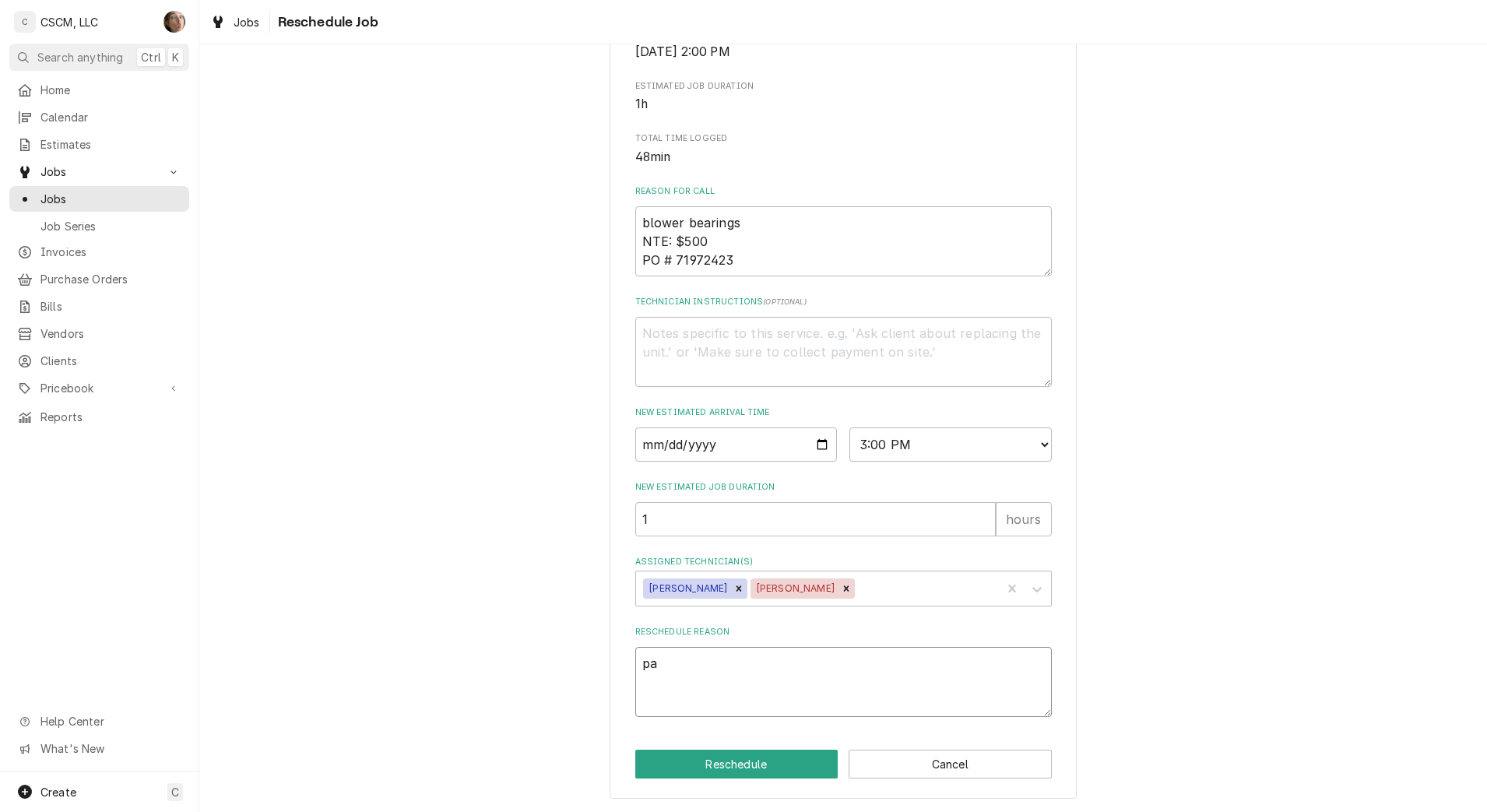
type textarea "x"
type textarea "par"
type textarea "x"
type textarea "part"
type textarea "x"
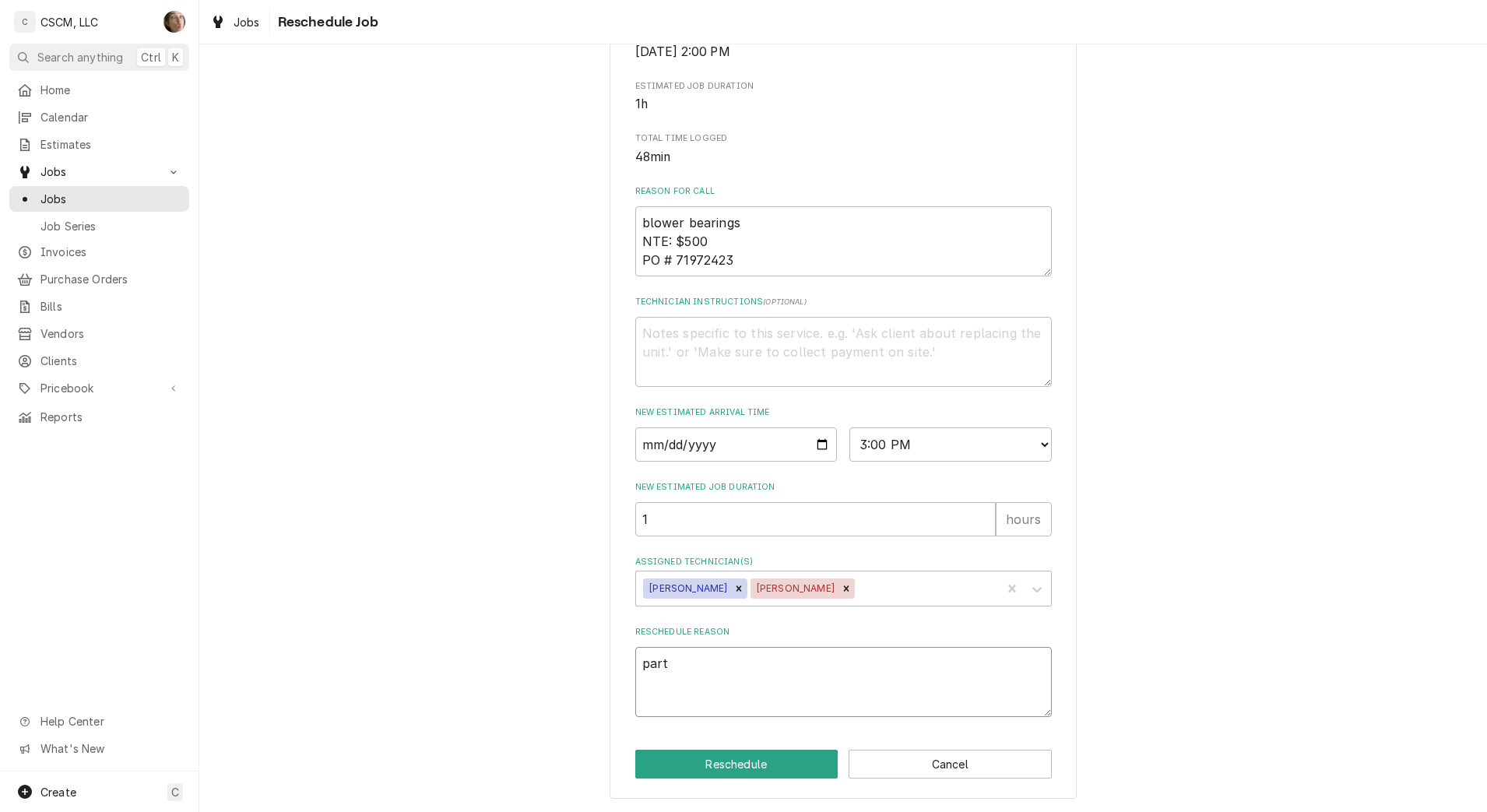
type textarea "parts"
type textarea "x"
type textarea "parts"
type textarea "x"
type textarea "parts r"
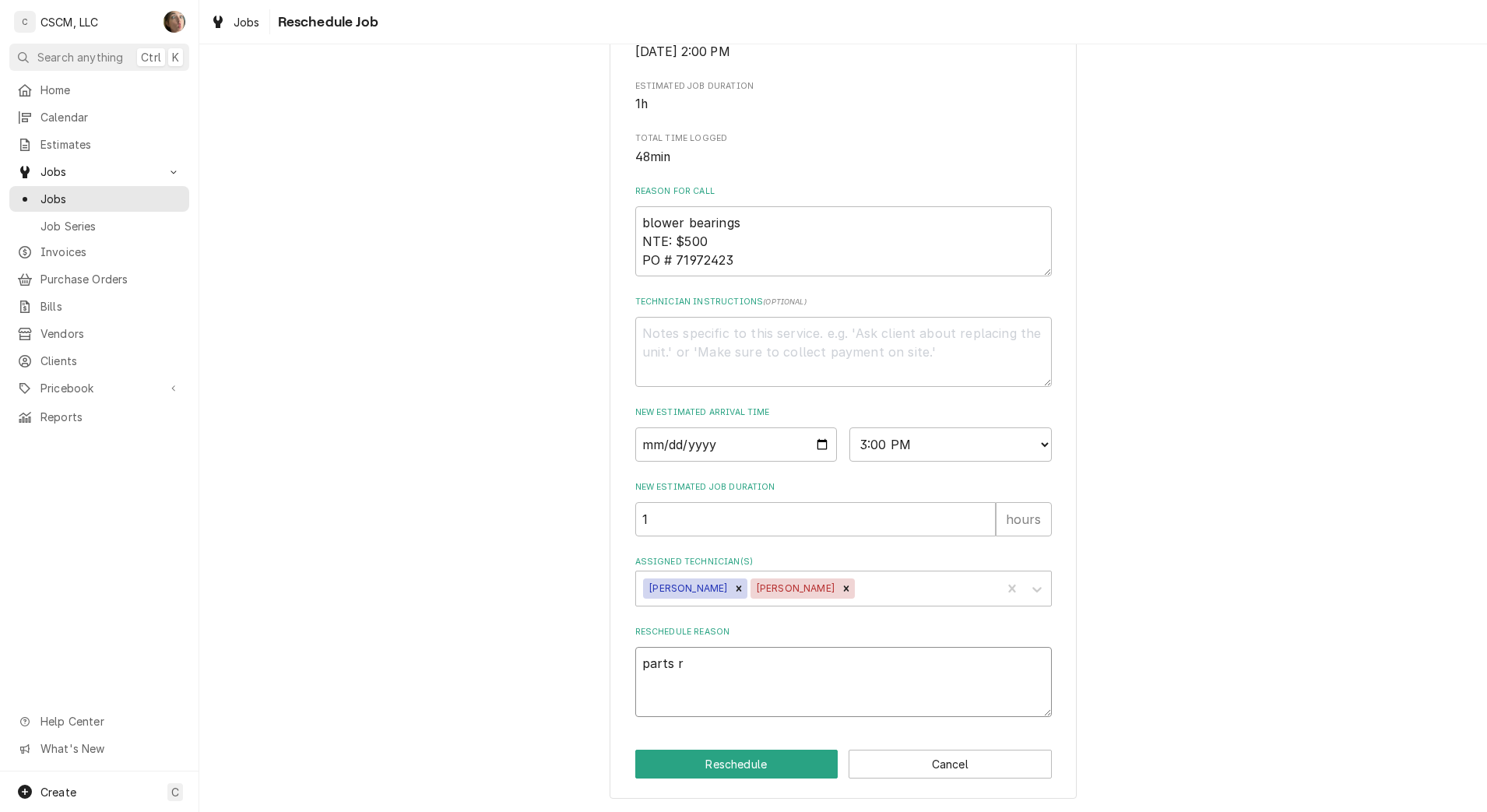
type textarea "x"
type textarea "parts re"
type textarea "x"
type textarea "parts rev"
type textarea "x"
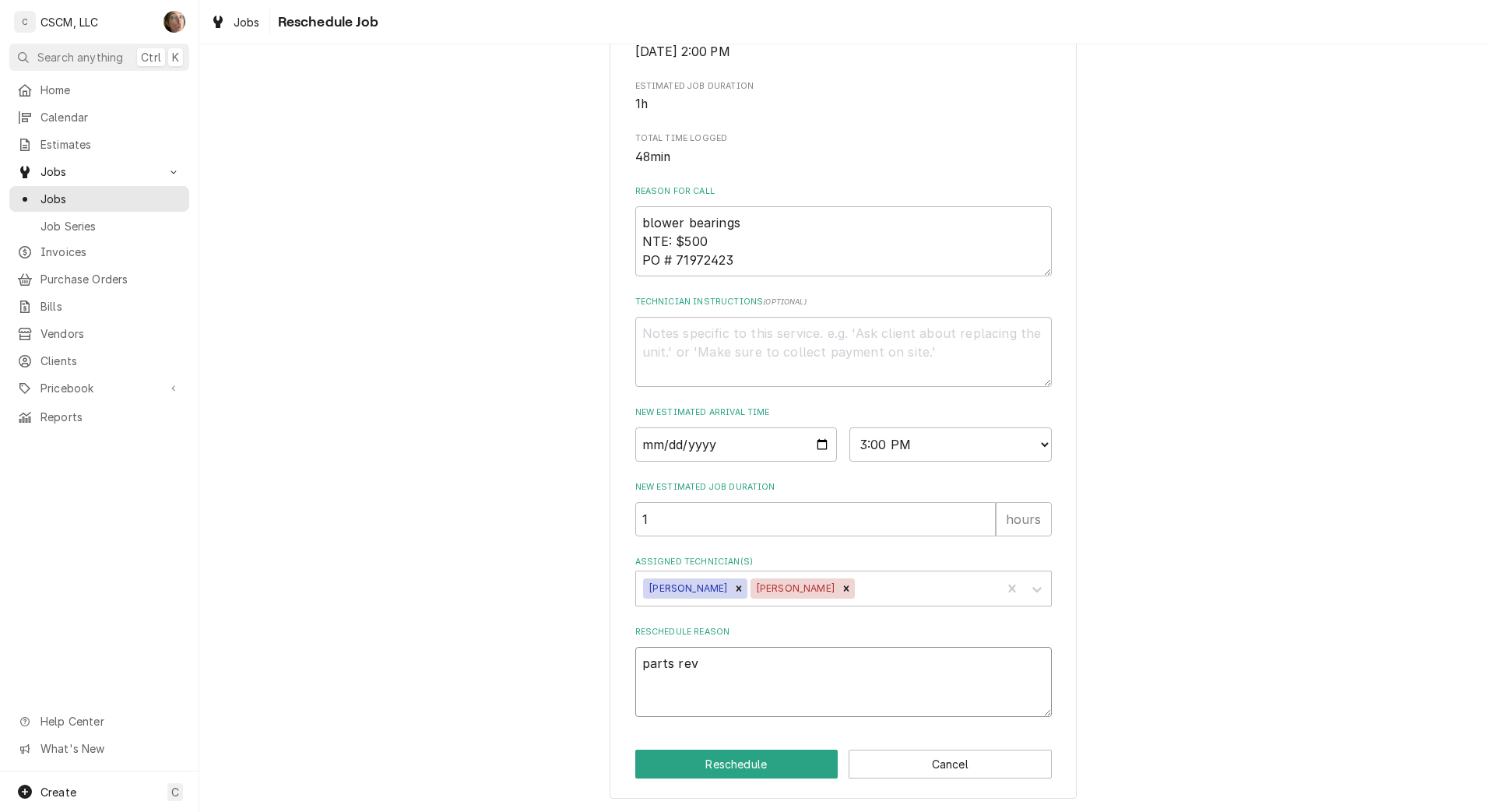
type textarea "parts reve"
type textarea "x"
type textarea "parts revec"
type textarea "x"
type textarea "parts revece"
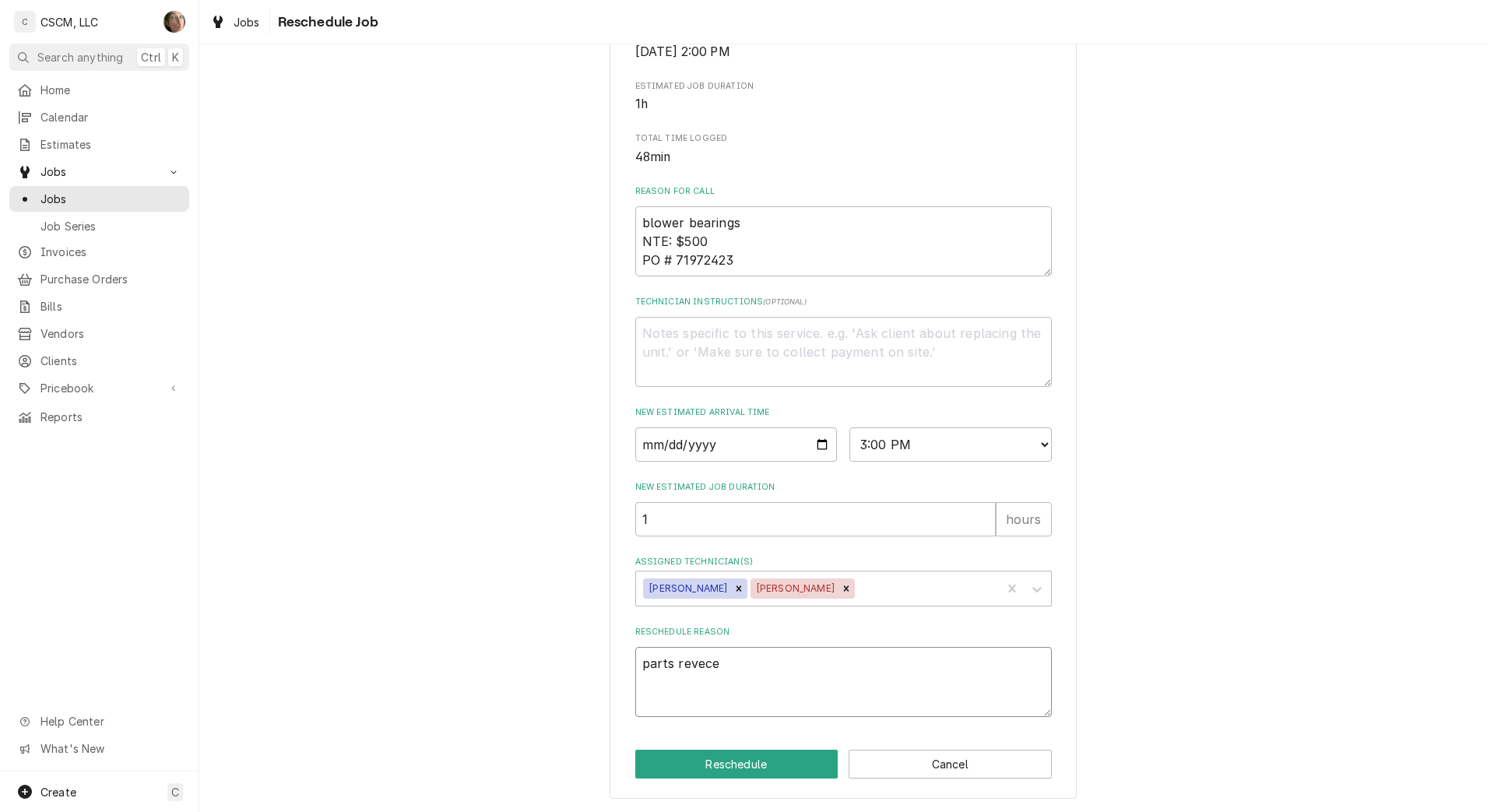
type textarea "x"
type textarea "parts revec"
type textarea "x"
type textarea "parts reve"
type textarea "x"
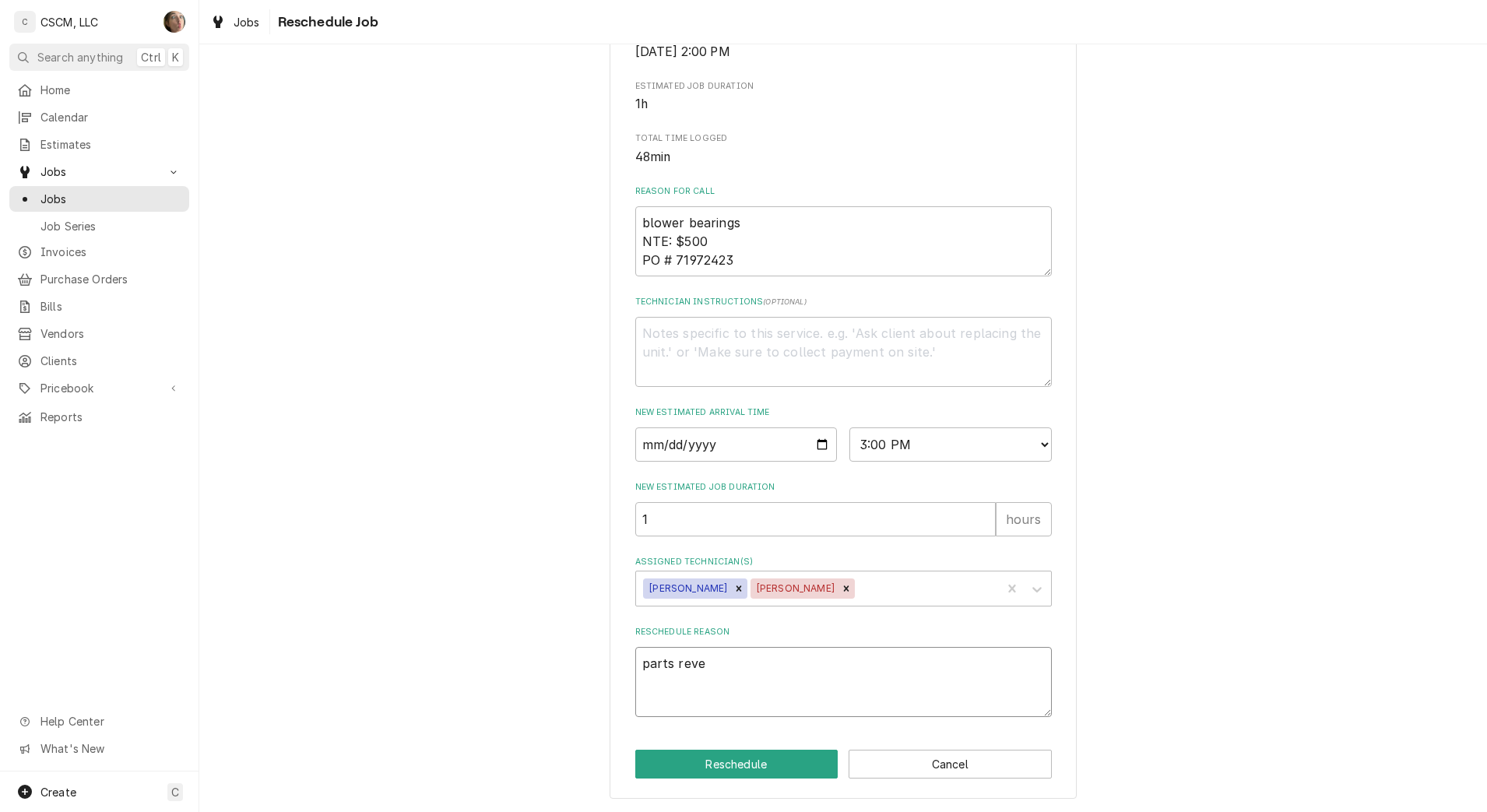
type textarea "parts rev"
type textarea "x"
type textarea "parts re"
type textarea "x"
type textarea "parts rec"
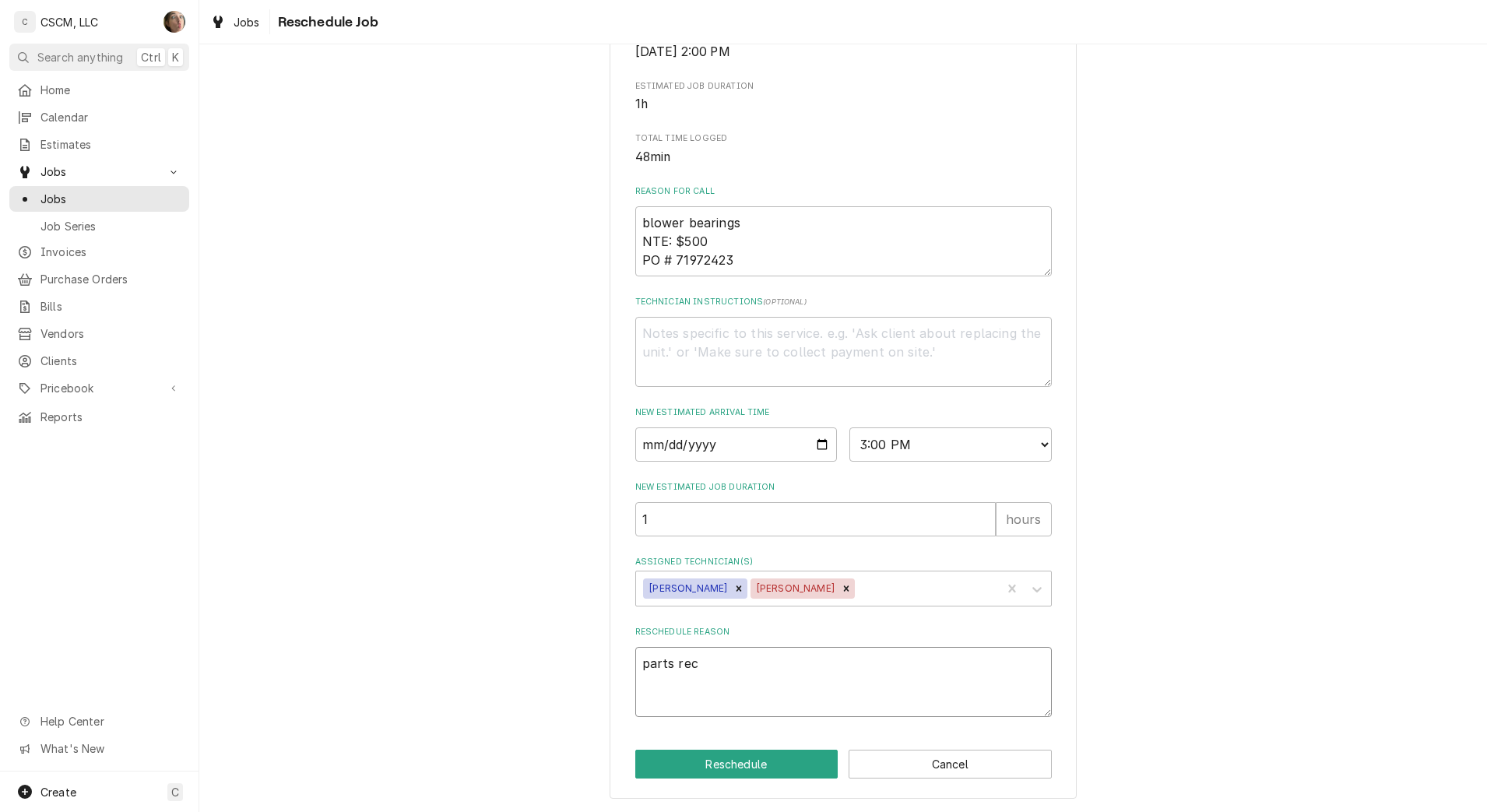
type textarea "x"
type textarea "parts rece"
type textarea "x"
type textarea "parts recei"
type textarea "x"
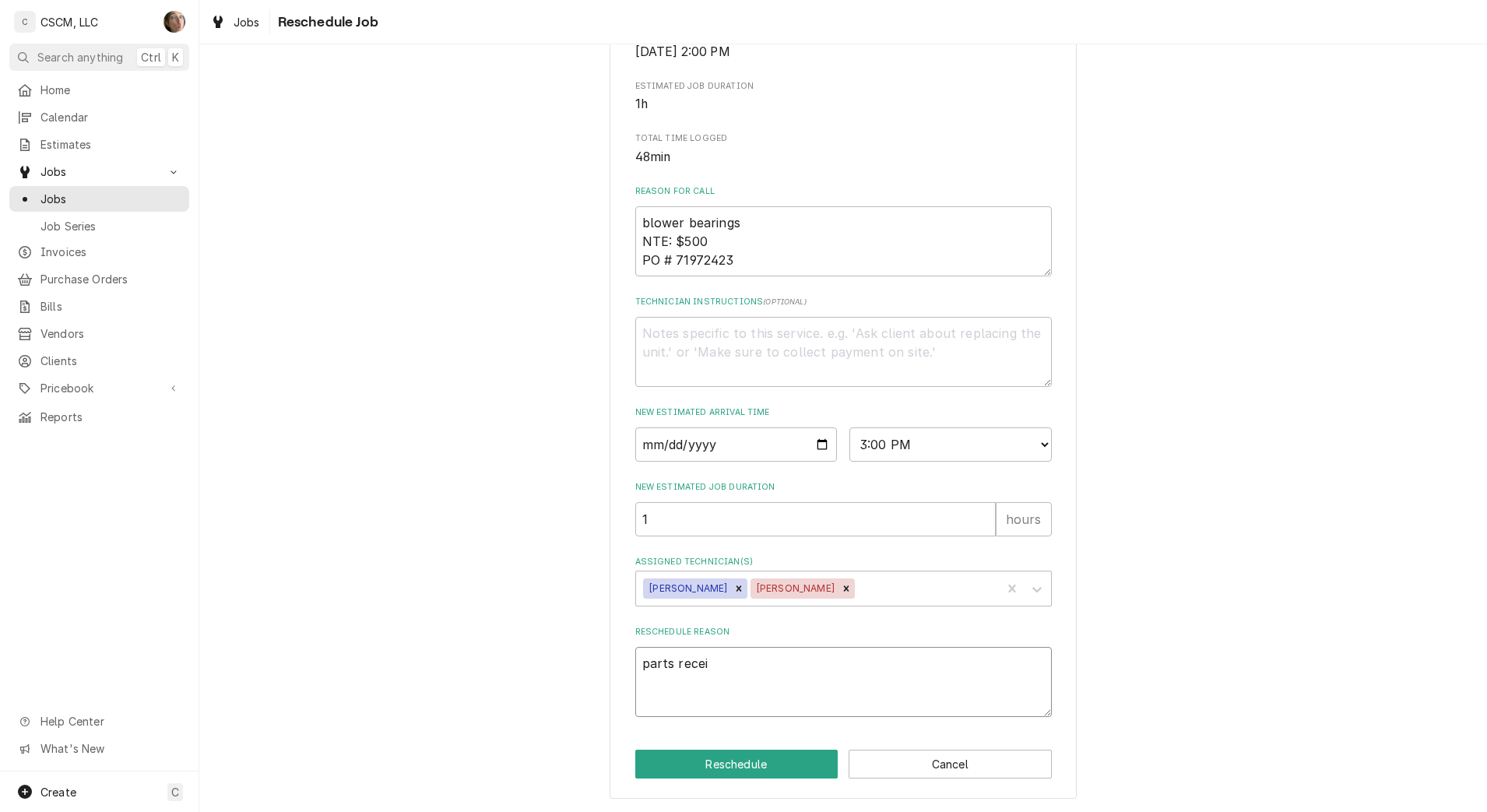
type textarea "parts receiv"
type textarea "x"
type textarea "parts receive"
type textarea "x"
type textarea "parts received"
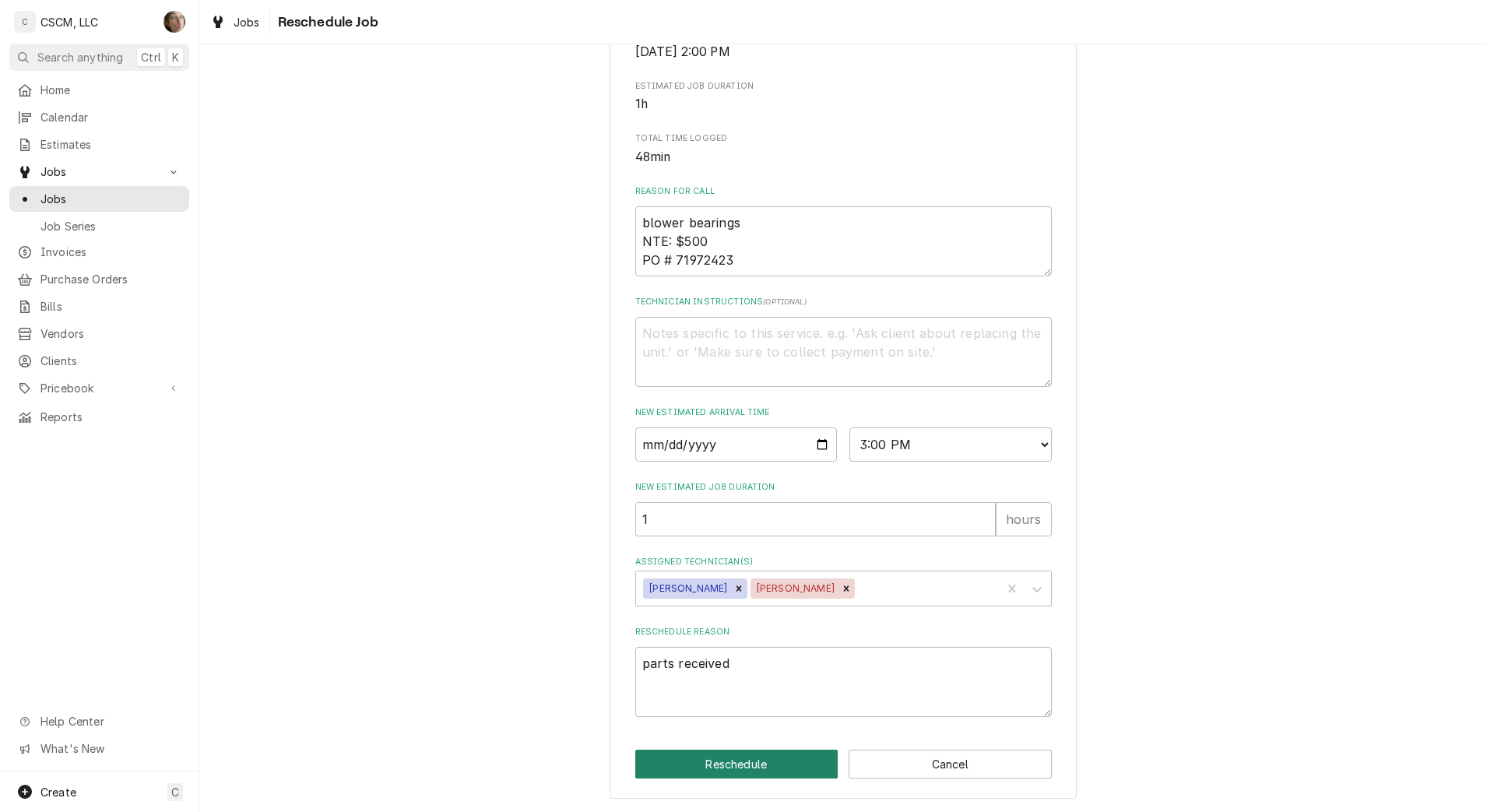
click at [727, 774] on button "Reschedule" at bounding box center [737, 764] width 203 height 29
type textarea "x"
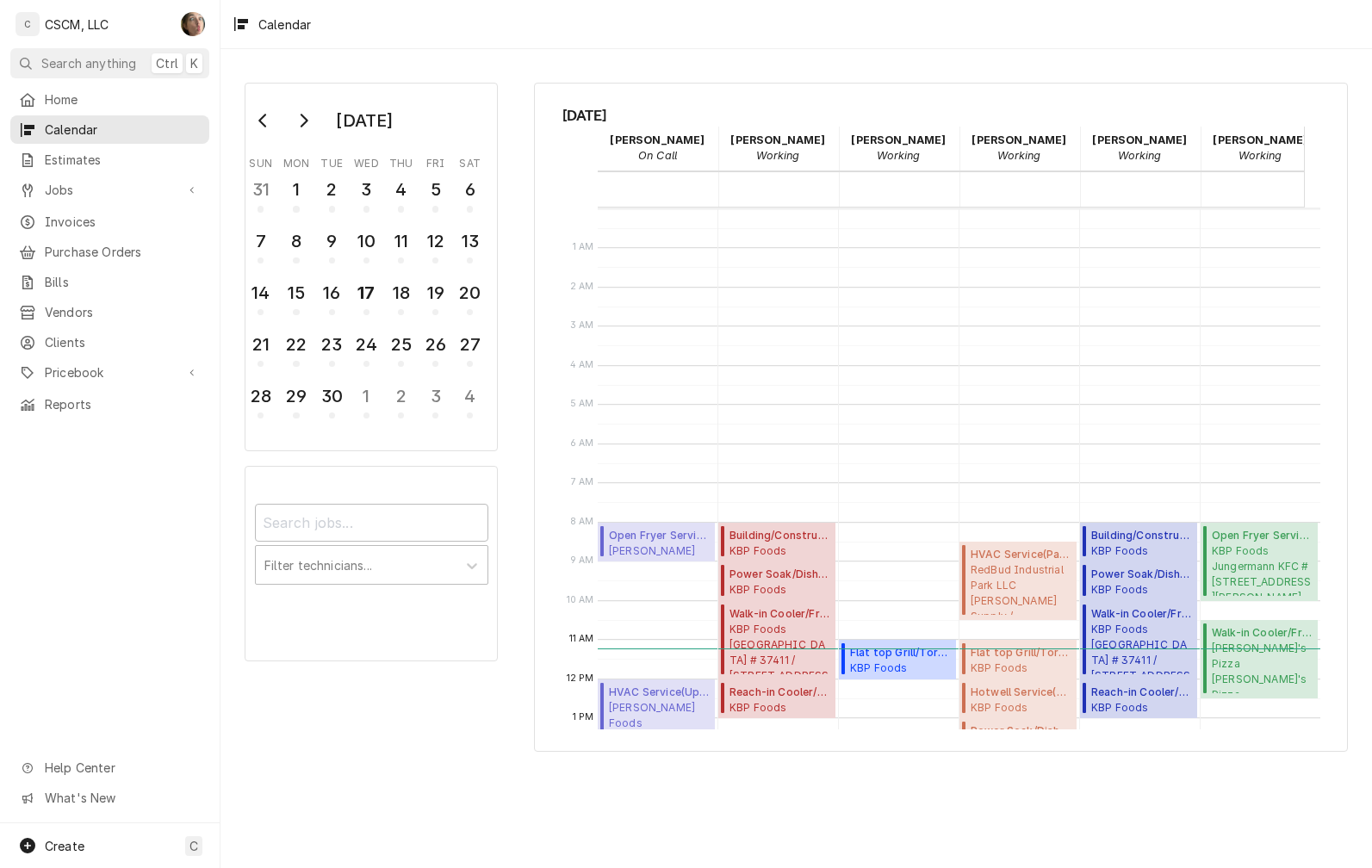
scroll to position [303, 0]
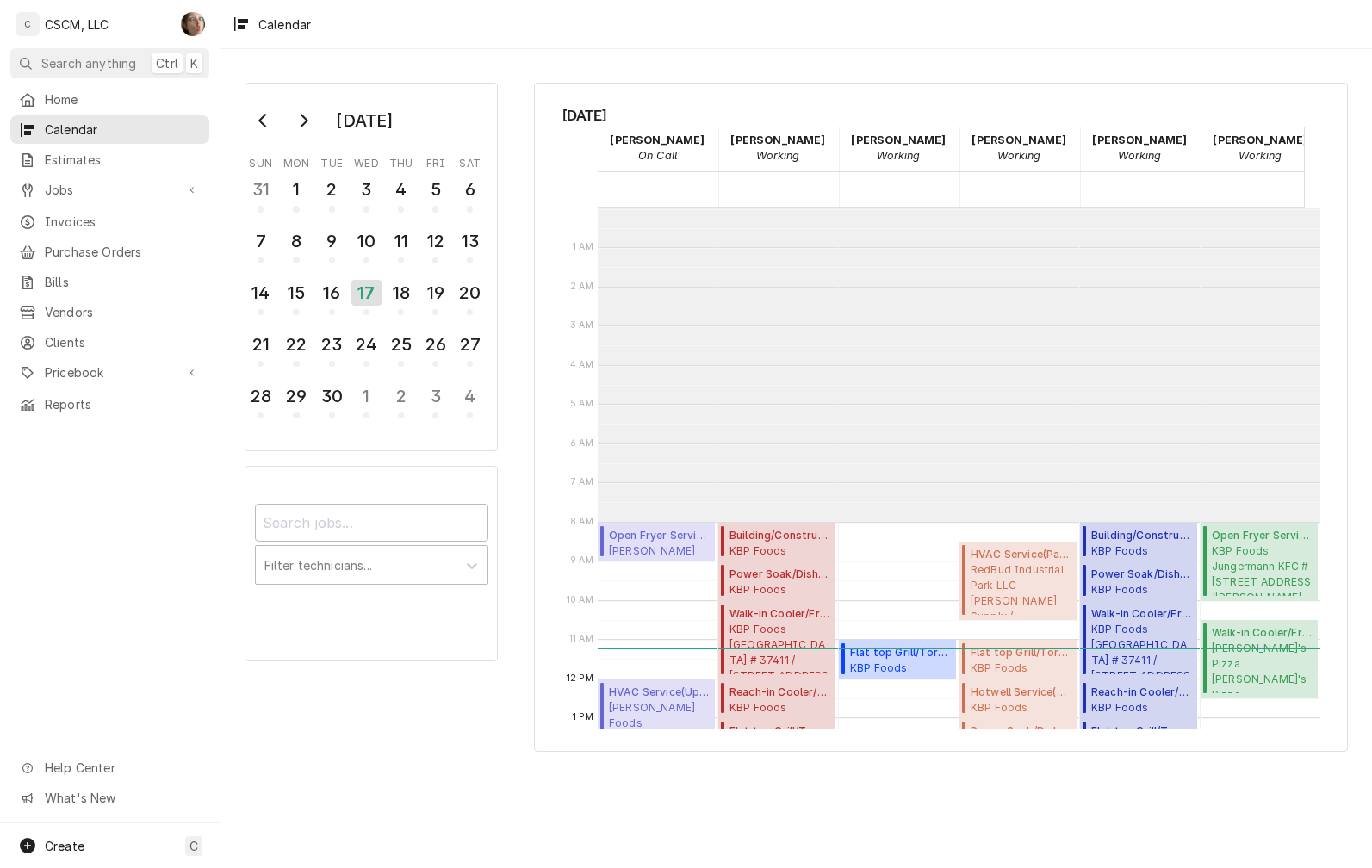
scroll to position [314, 0]
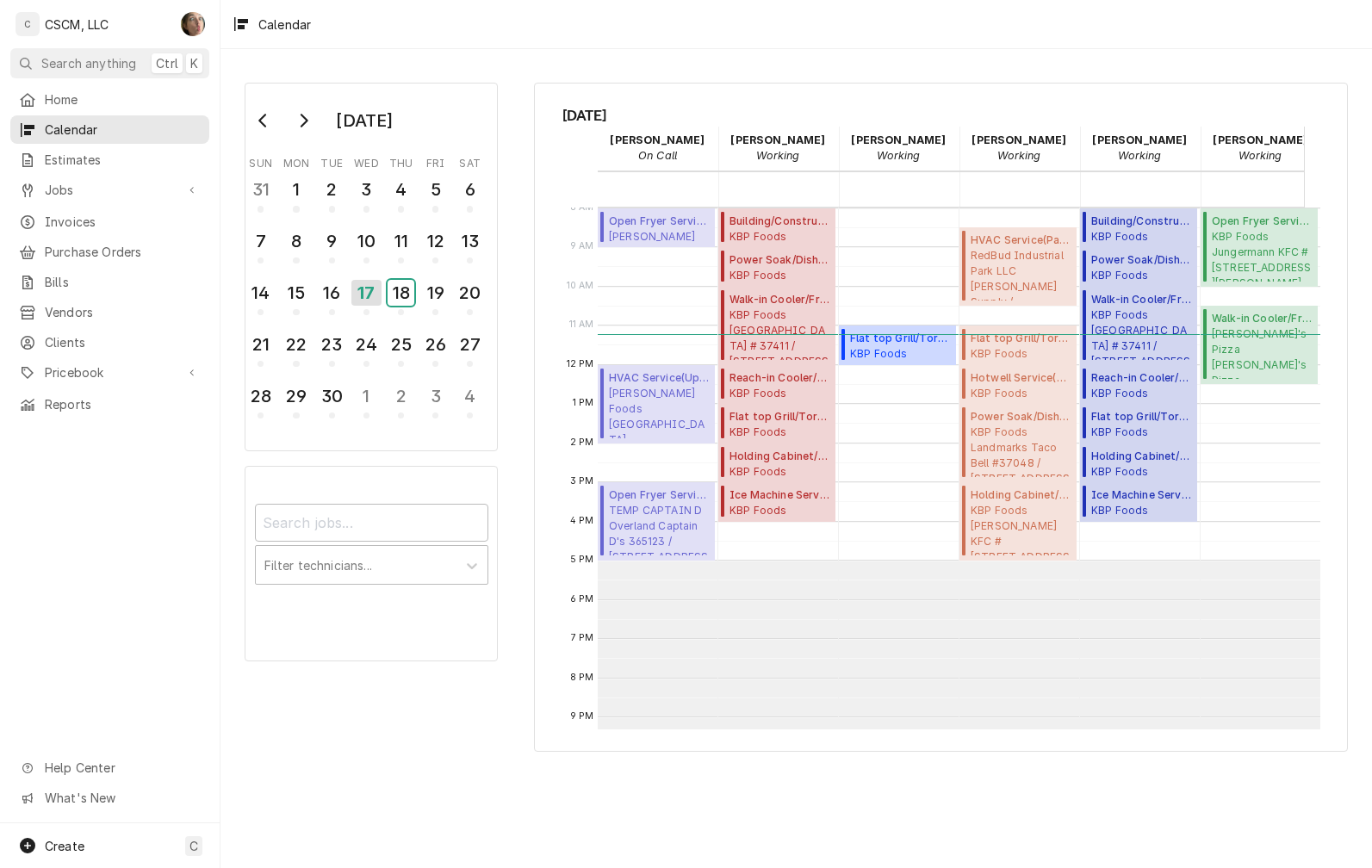
click at [400, 302] on div "18" at bounding box center [401, 292] width 27 height 26
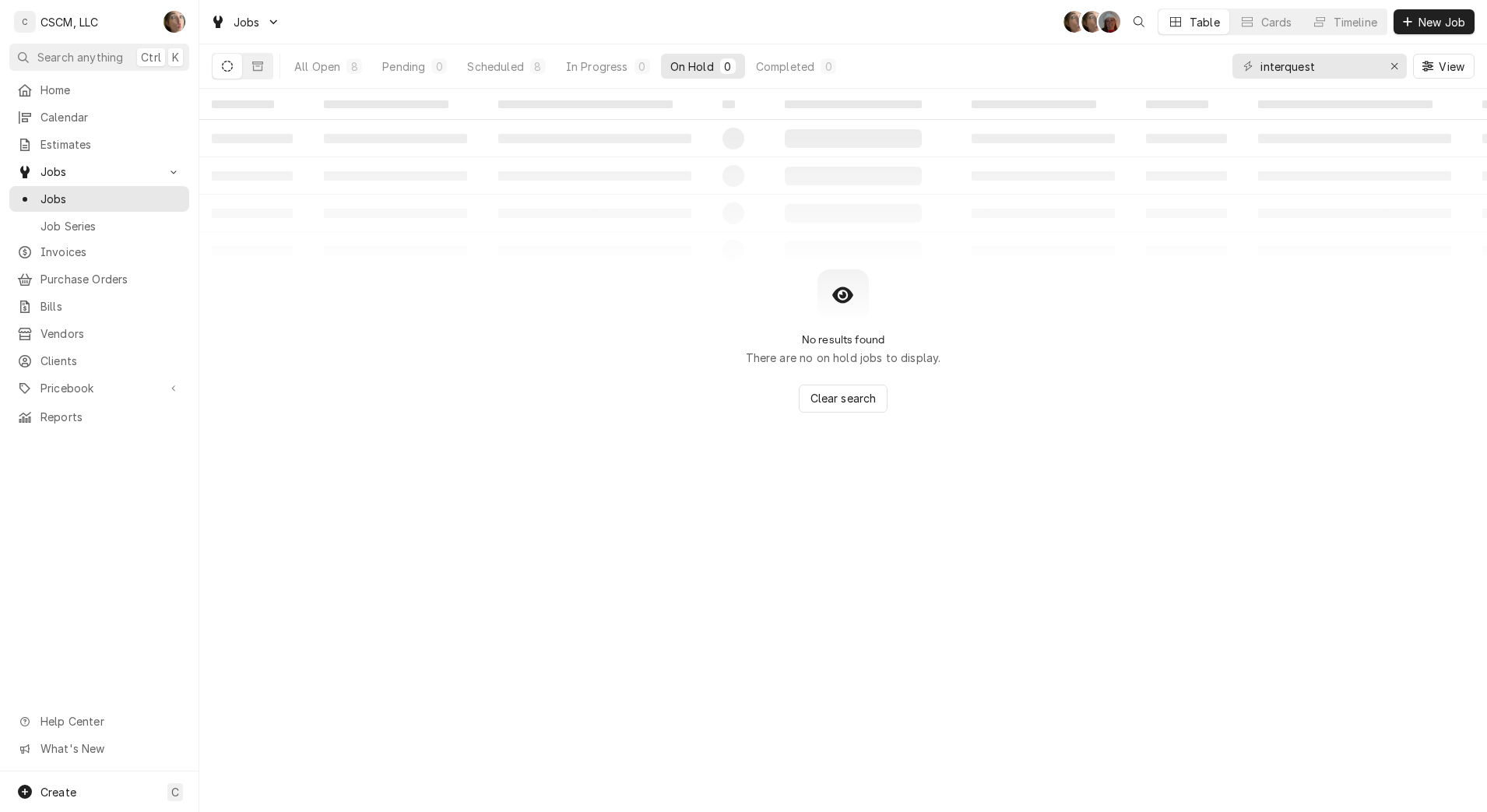
click at [302, 78] on button "All Open 8" at bounding box center [328, 66] width 87 height 25
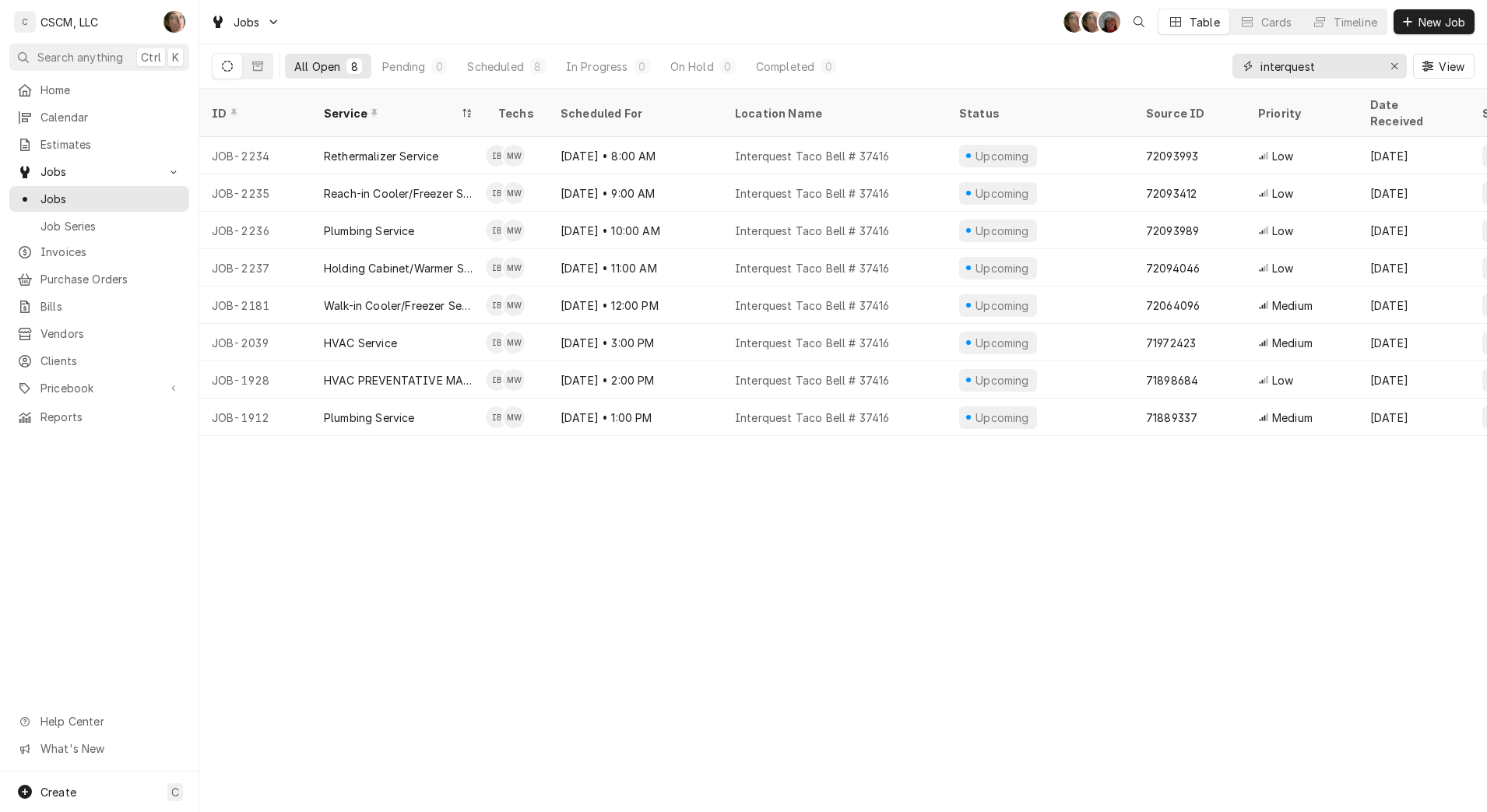
click at [1388, 72] on div "Erase input" at bounding box center [1394, 66] width 15 height 15
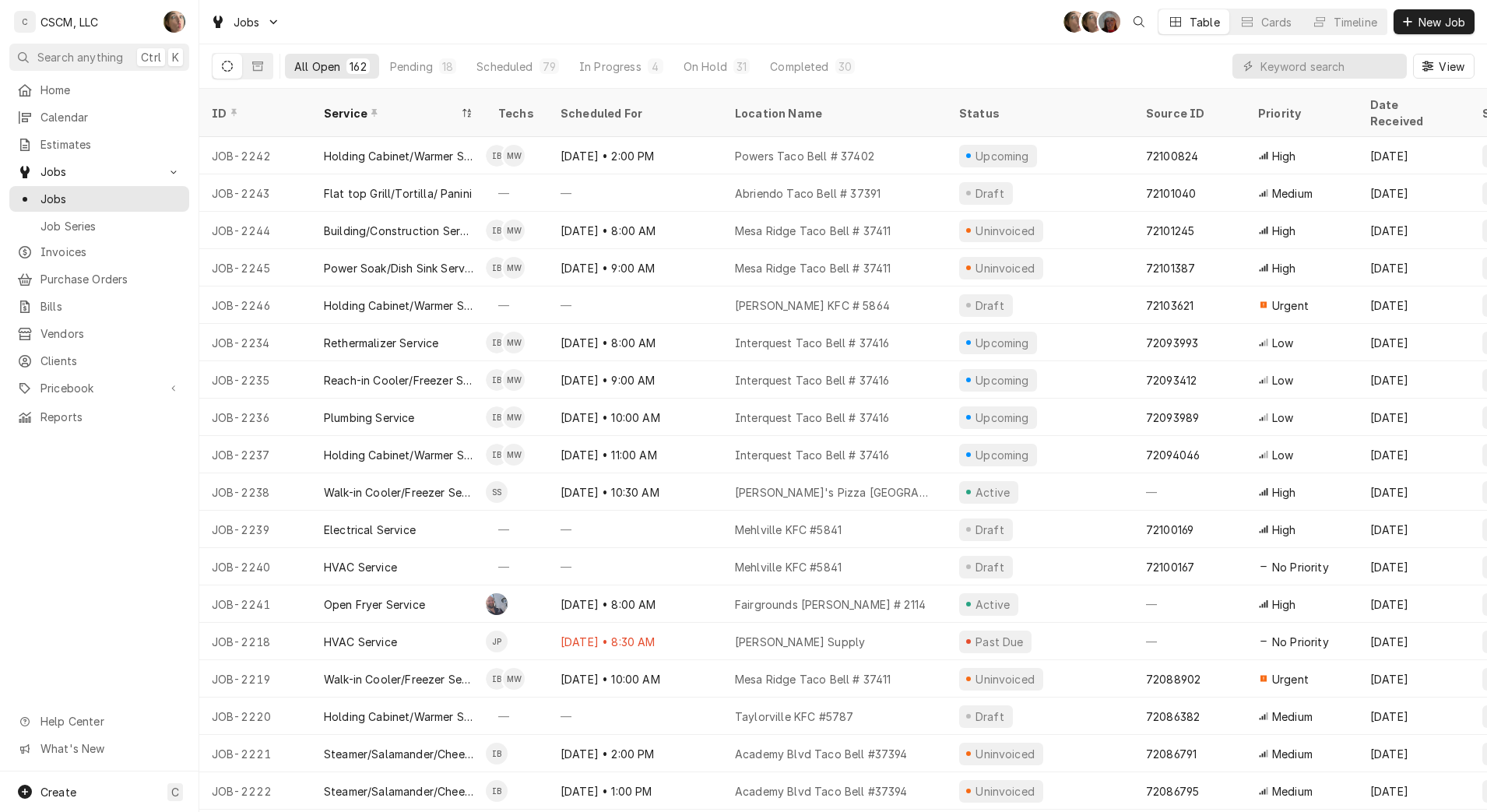
click at [425, 69] on div "Pending" at bounding box center [411, 67] width 43 height 16
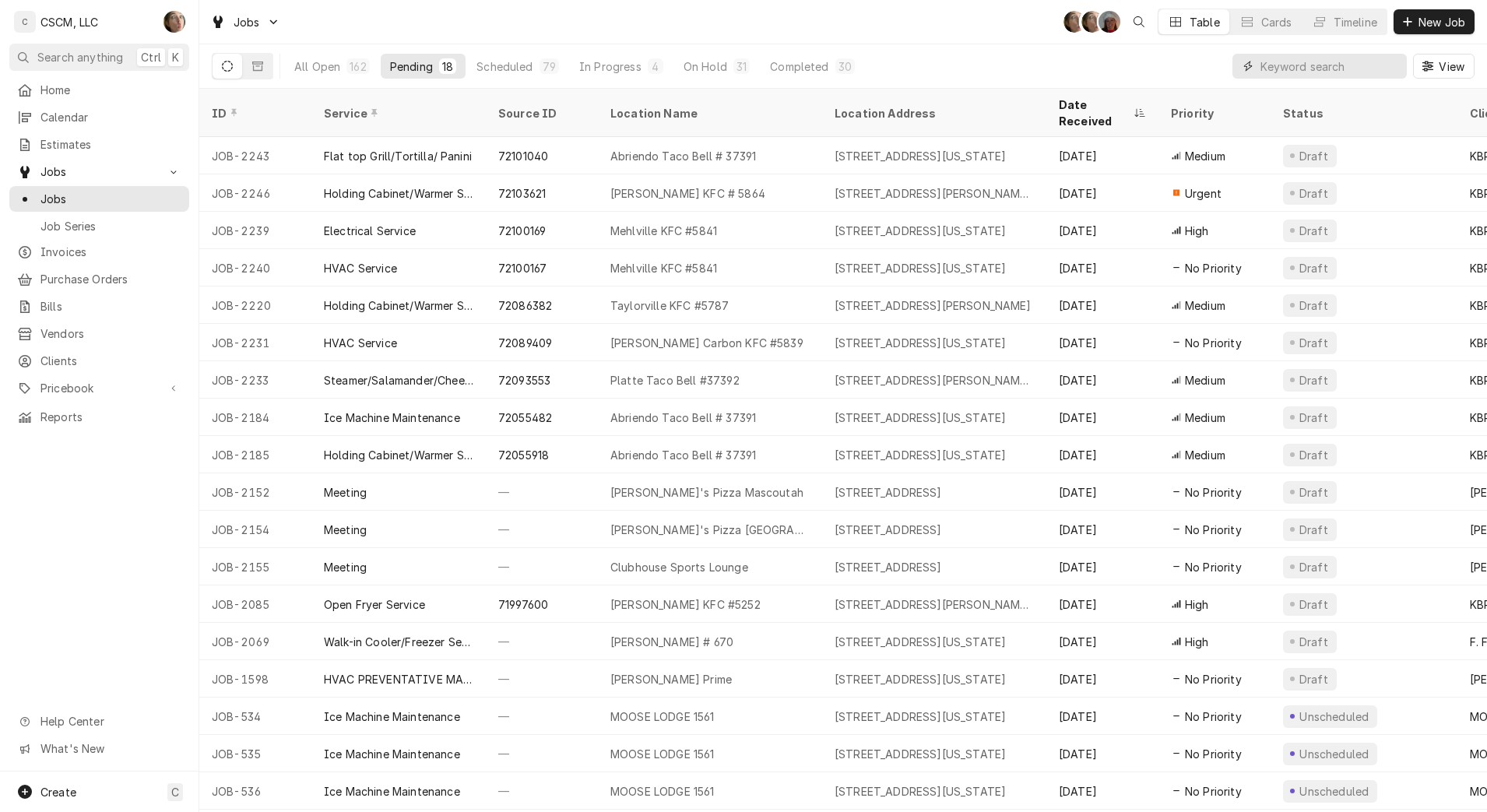
click at [1310, 71] on input "Dynamic Content Wrapper" at bounding box center [1330, 66] width 139 height 25
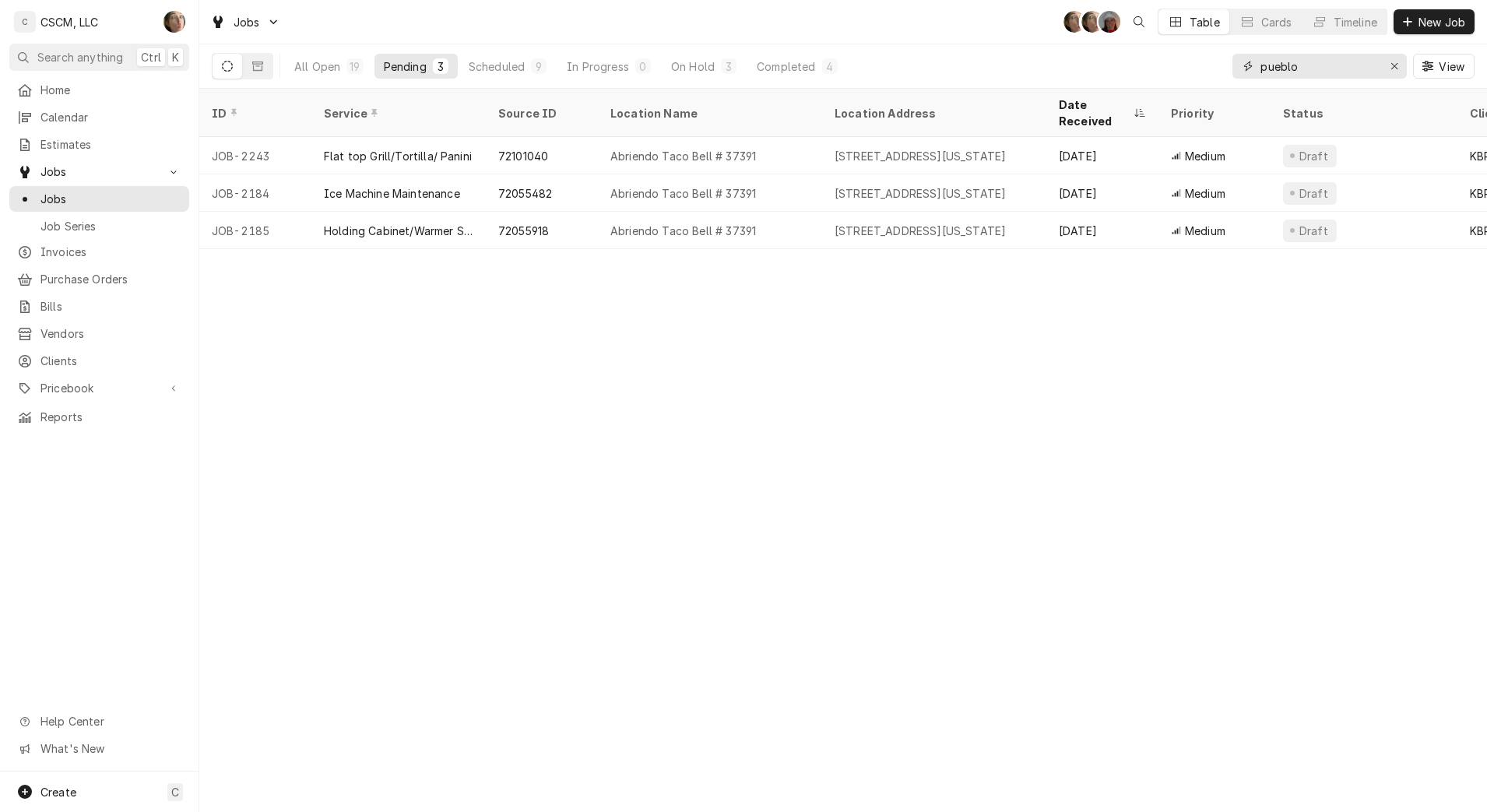
type input "pueblo"
click at [1006, 148] on div "301 E. Abriendo Ave, Pueblo, Colorado 81004" at bounding box center [920, 156] width 171 height 16
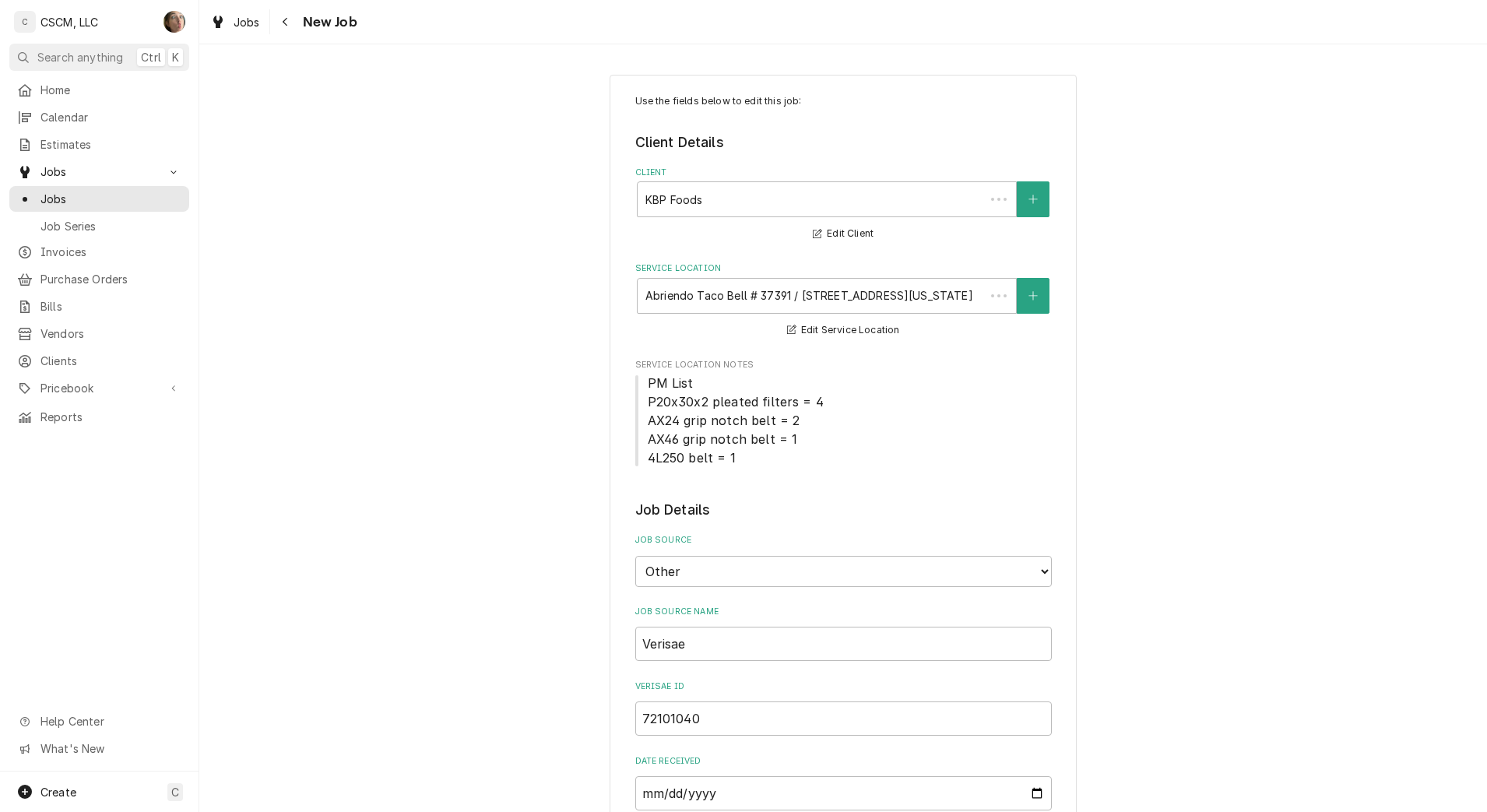
type textarea "x"
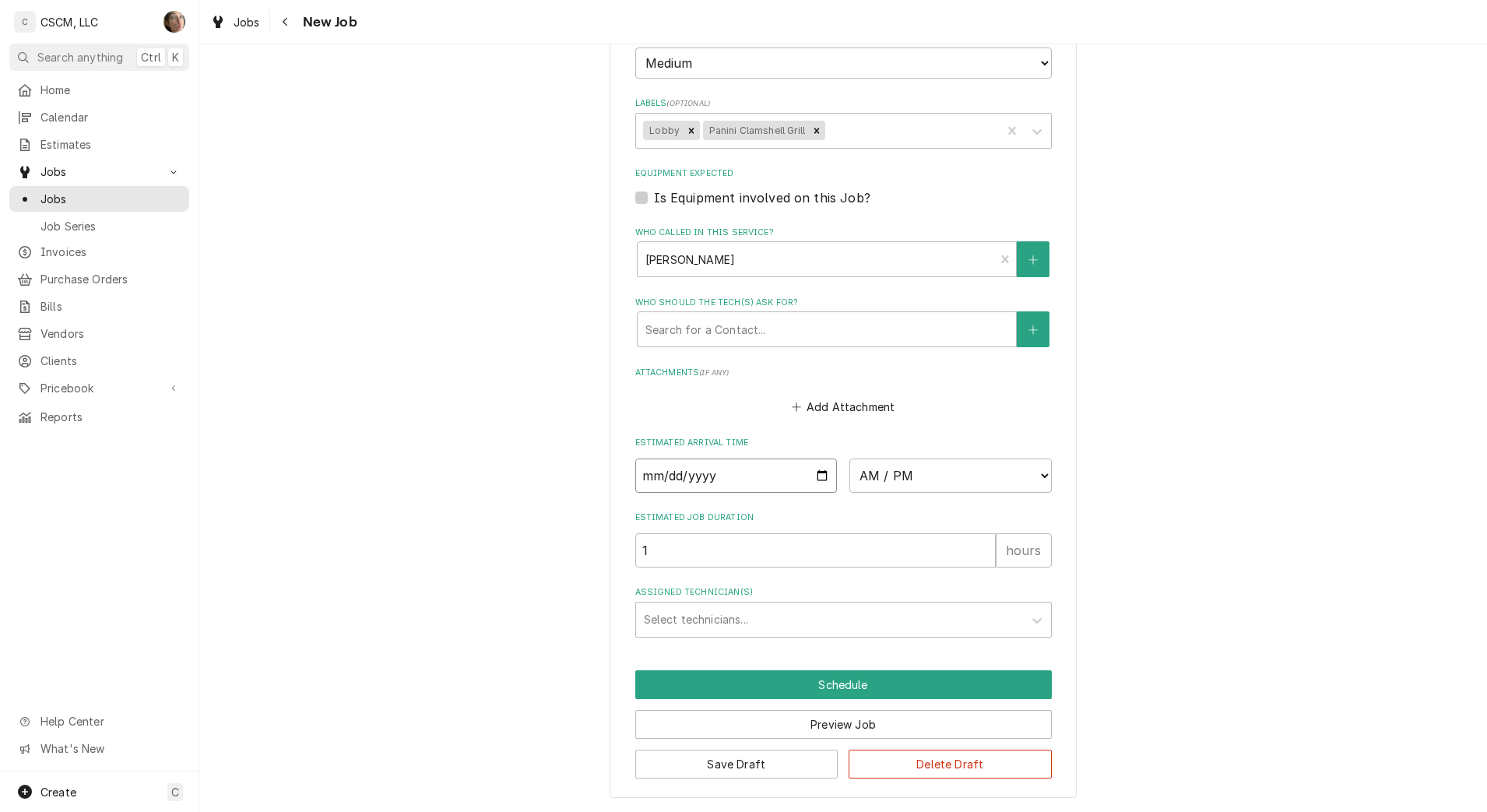
click at [811, 475] on input "Date" at bounding box center [737, 476] width 202 height 35
type input "[DATE]"
type textarea "x"
drag, startPoint x: 916, startPoint y: 483, endPoint x: 914, endPoint y: 475, distance: 8.2
click at [916, 483] on select "AM / PM 6:00 AM 6:15 AM 6:30 AM 6:45 AM 7:00 AM 7:15 AM 7:30 AM 7:45 AM 8:00 AM…" at bounding box center [951, 476] width 202 height 35
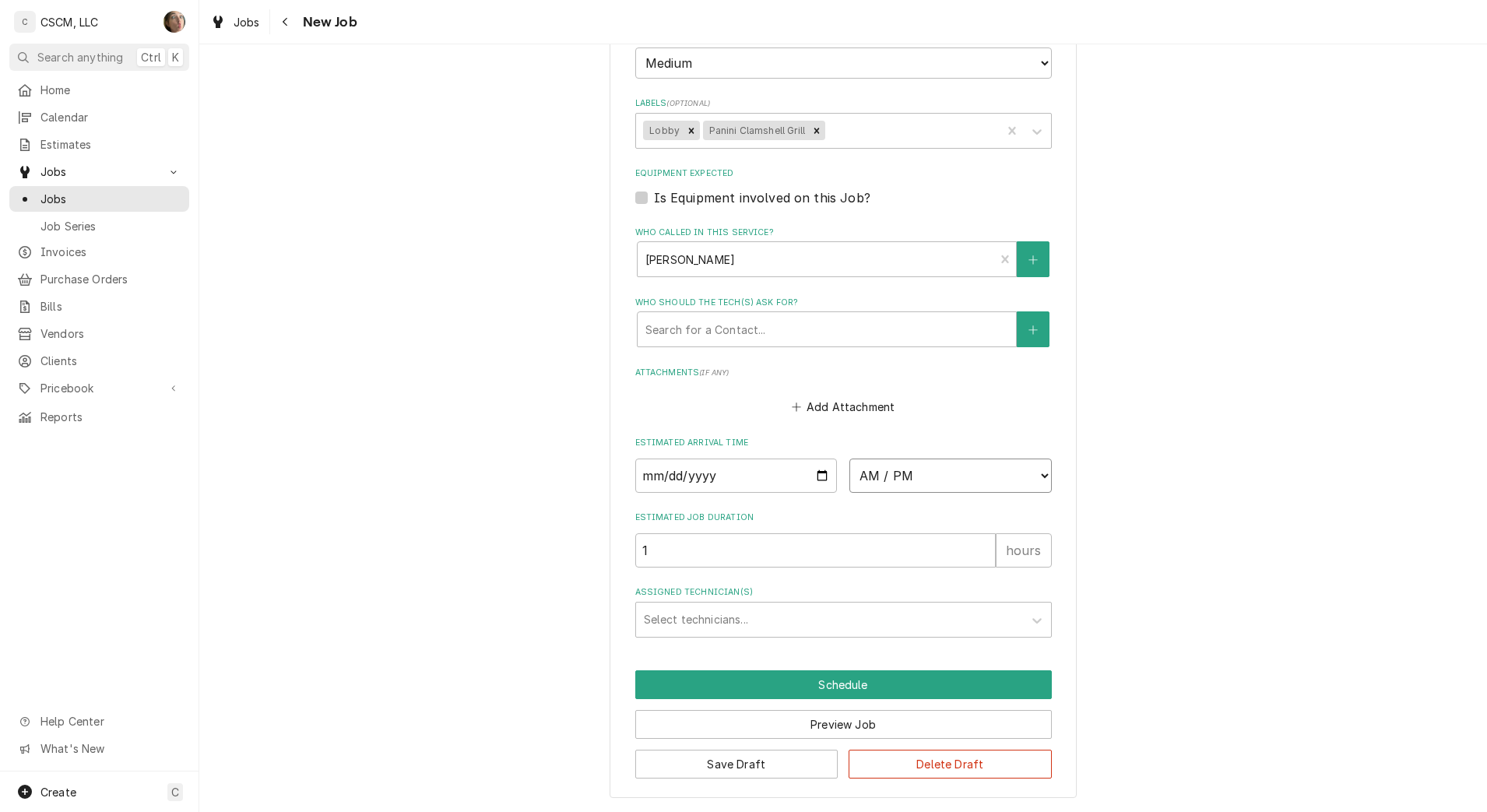
click at [914, 475] on select "AM / PM 6:00 AM 6:15 AM 6:30 AM 6:45 AM 7:00 AM 7:15 AM 7:30 AM 7:45 AM 8:00 AM…" at bounding box center [951, 476] width 202 height 35
select select "08:00:00"
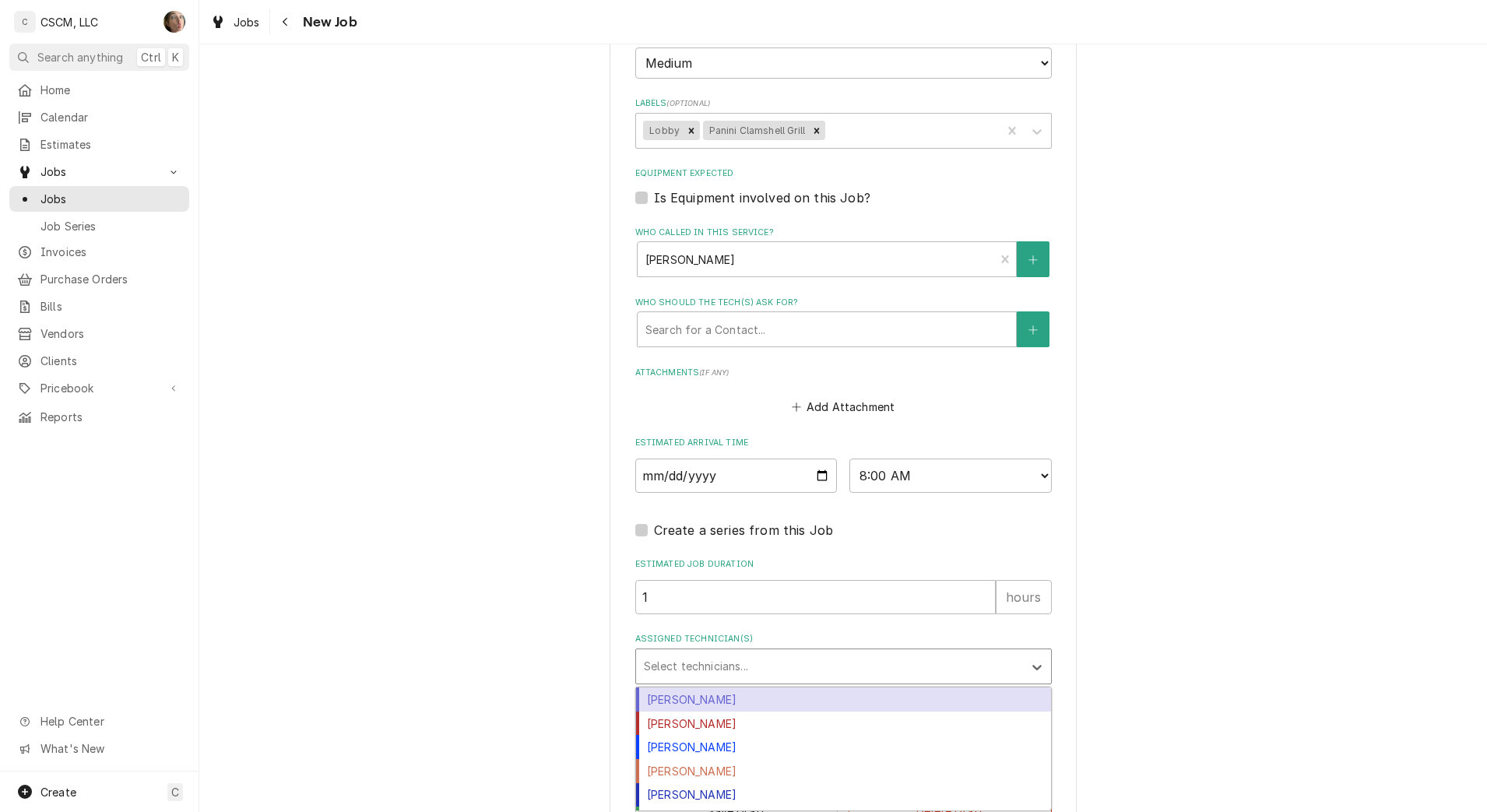
click at [697, 664] on div "Assigned Technician(s)" at bounding box center [829, 666] width 372 height 28
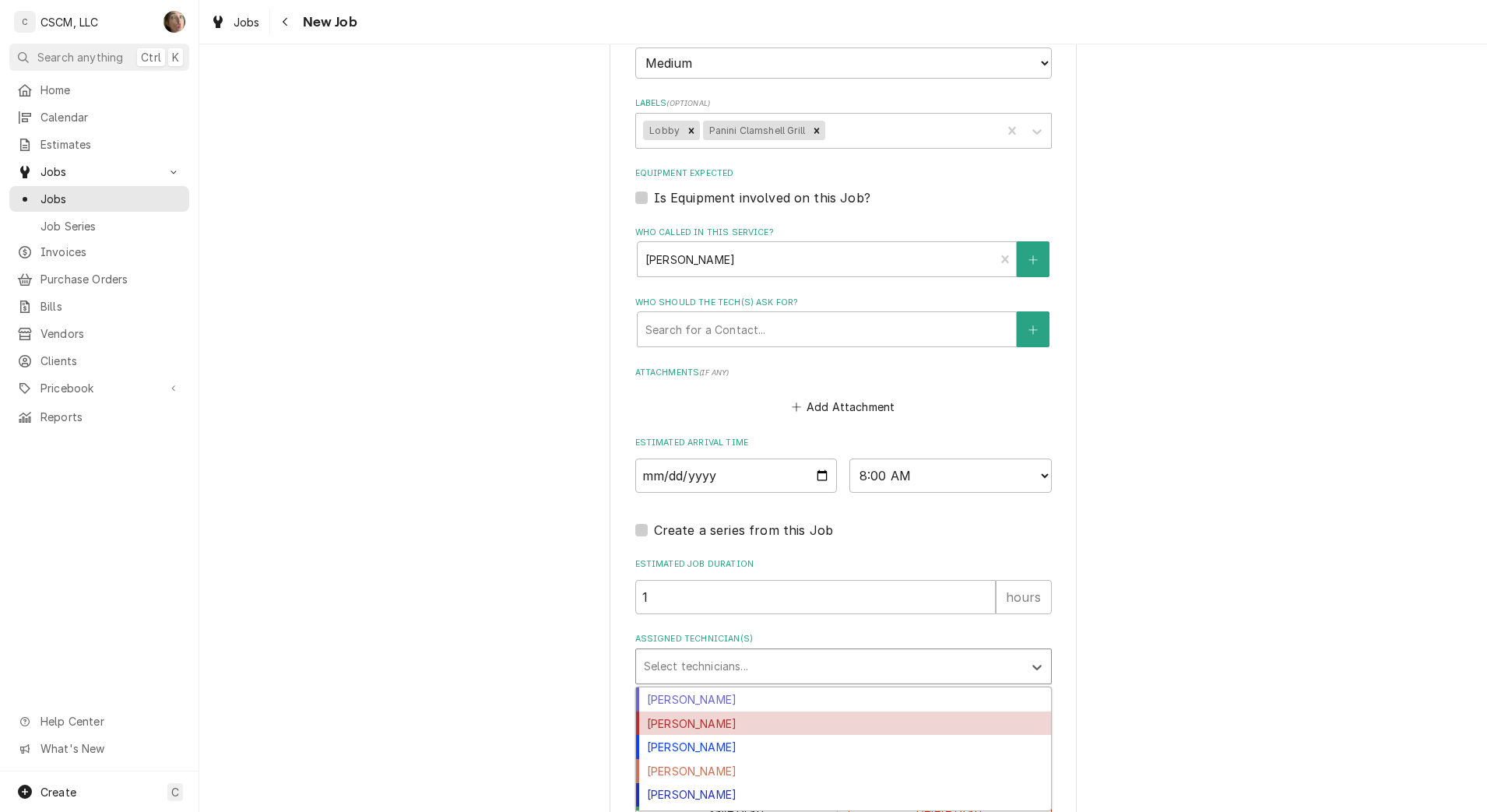
click at [696, 721] on div "Izaia Bain" at bounding box center [843, 724] width 415 height 24
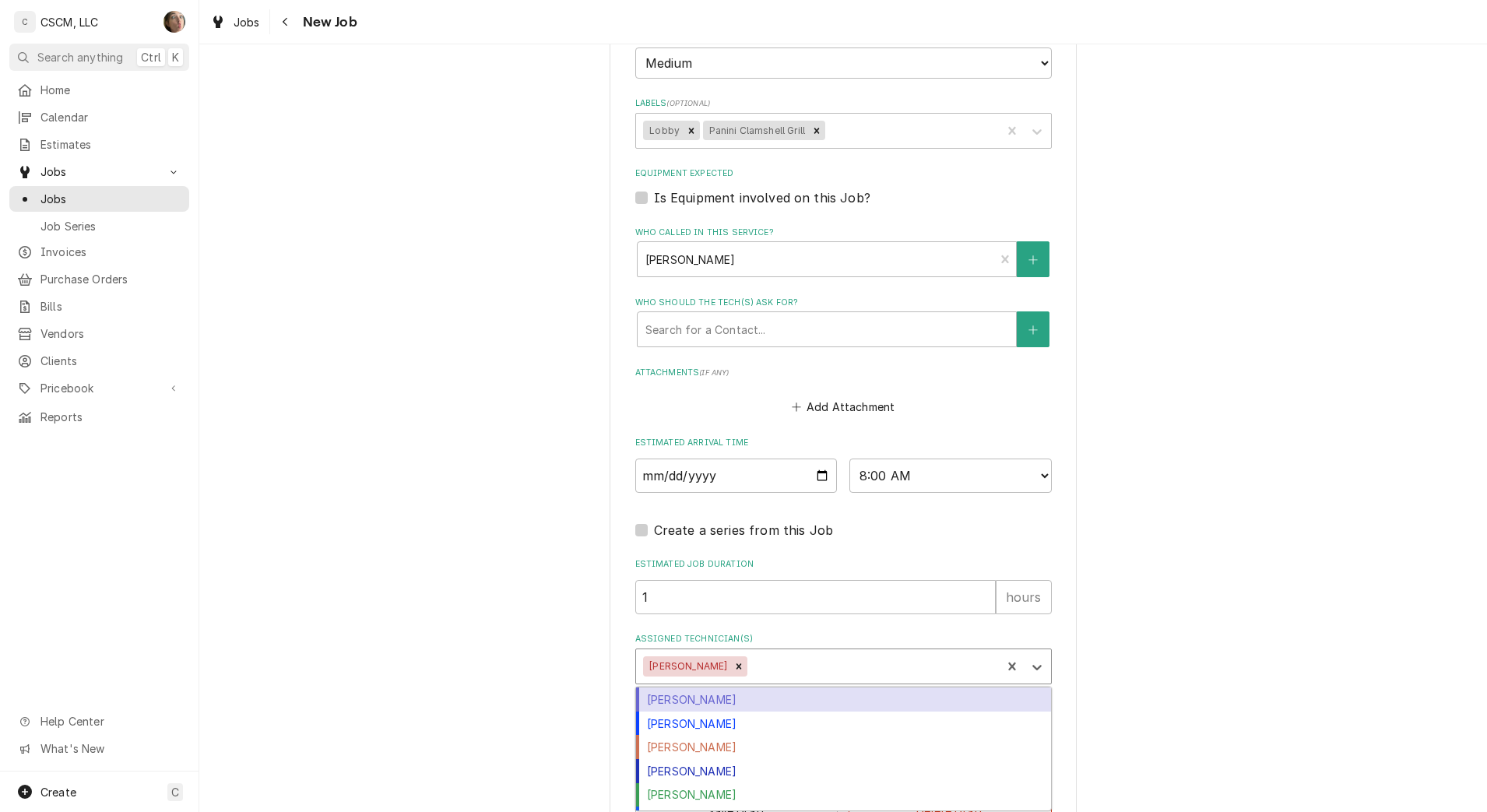
click at [750, 667] on div "Assigned Technician(s)" at bounding box center [871, 666] width 243 height 28
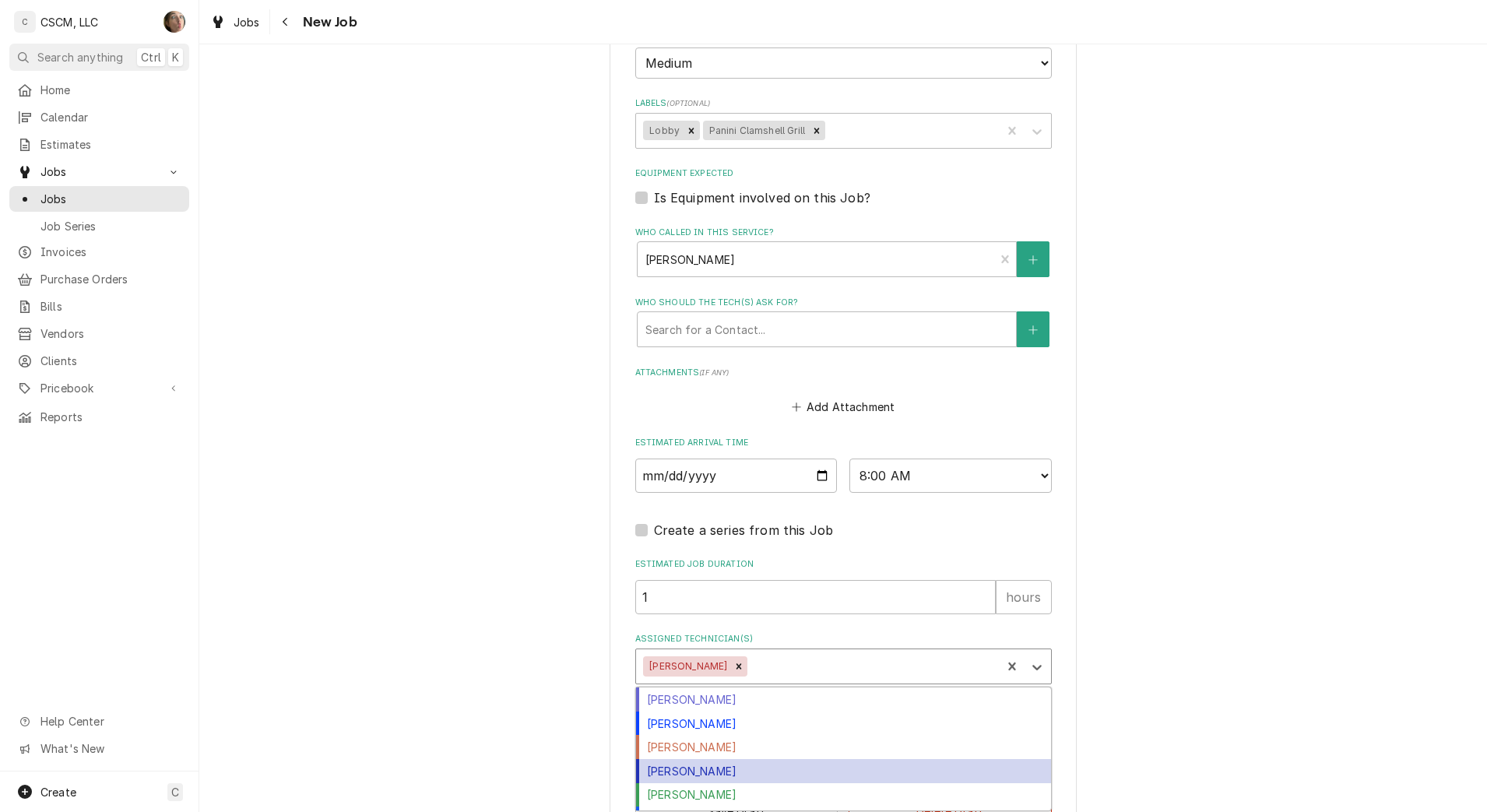
click at [719, 779] on div "Michal Wall" at bounding box center [843, 771] width 415 height 24
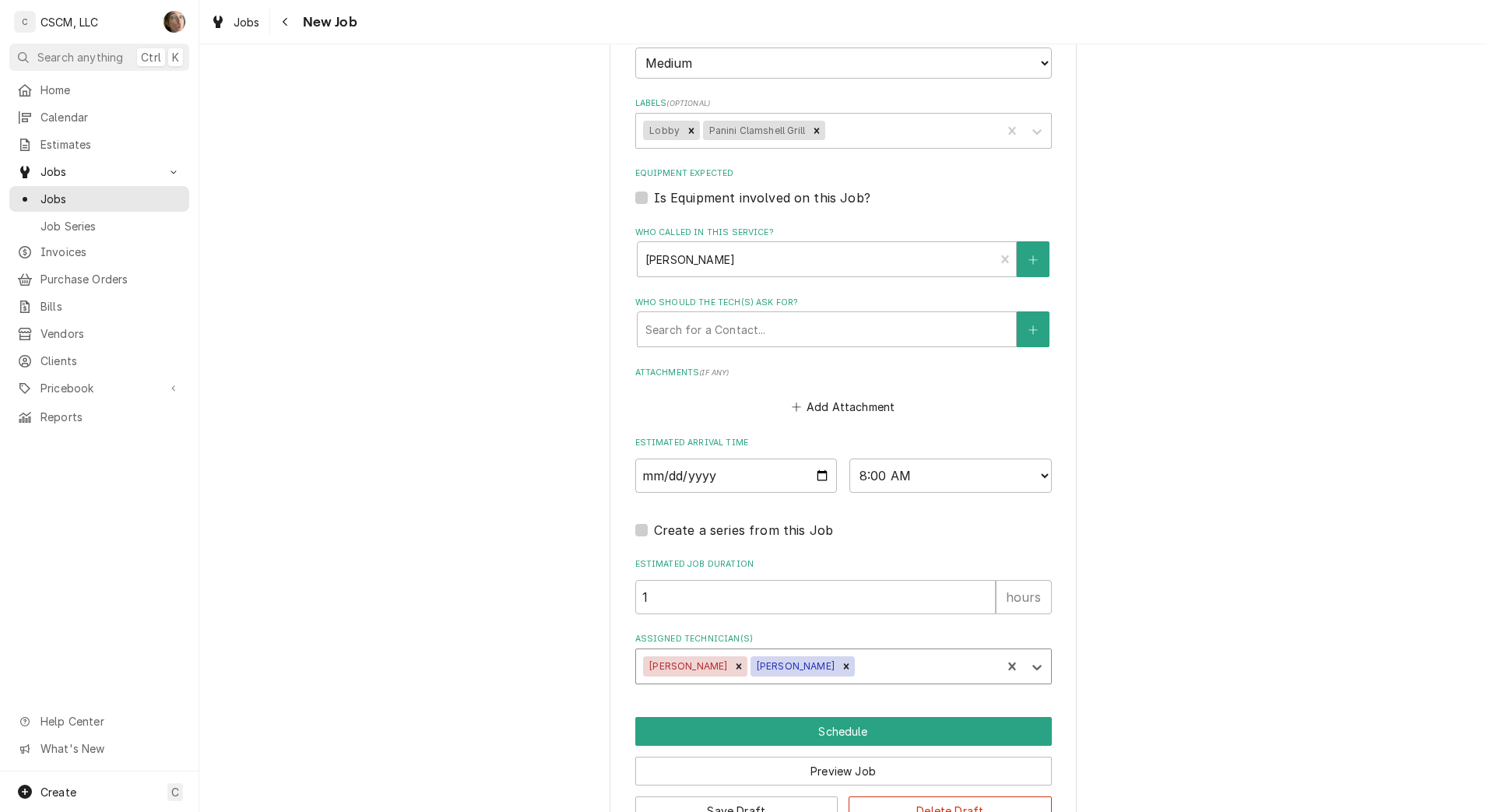
scroll to position [1261, 0]
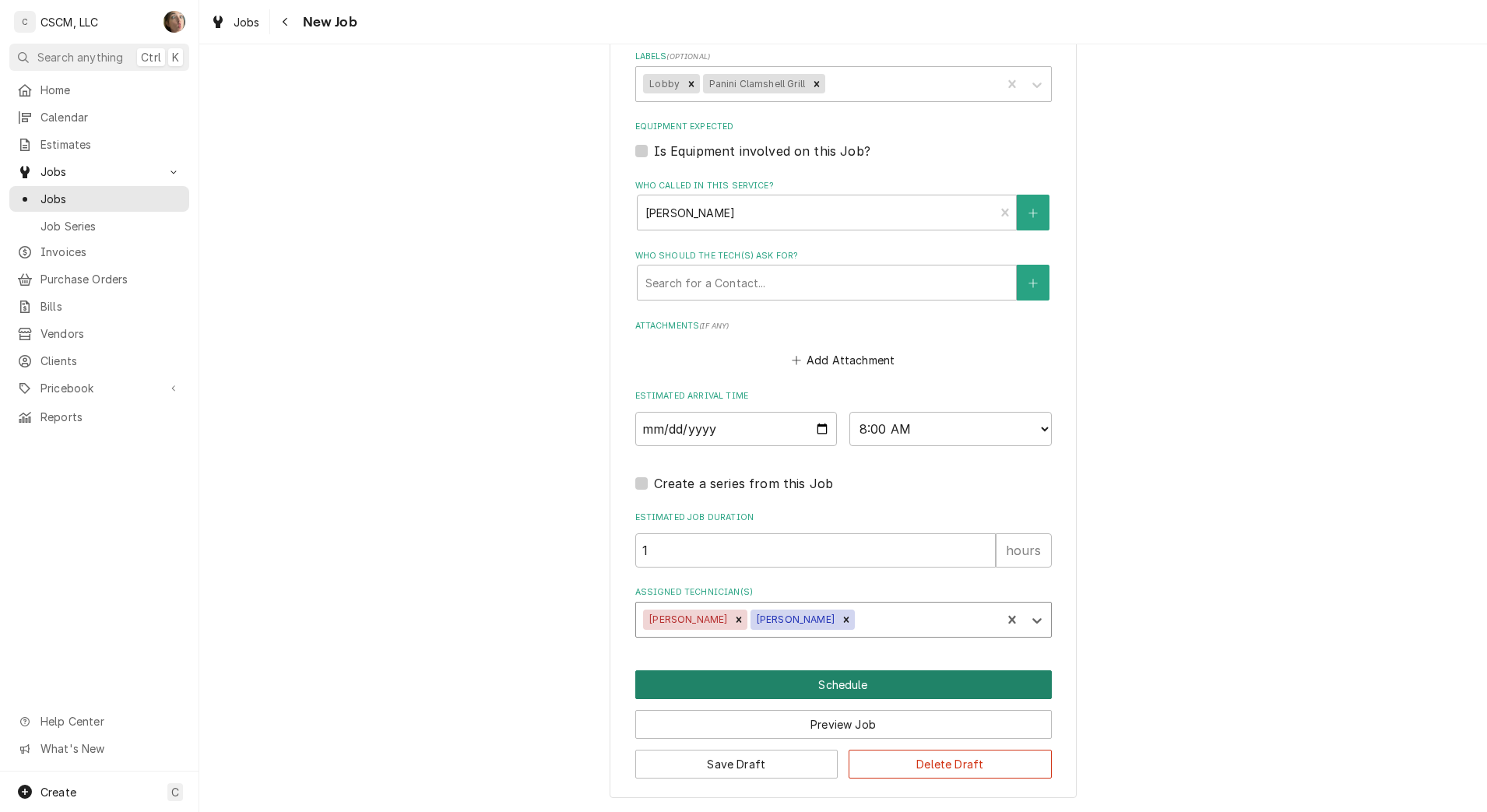
click at [797, 676] on button "Schedule" at bounding box center [843, 684] width 416 height 29
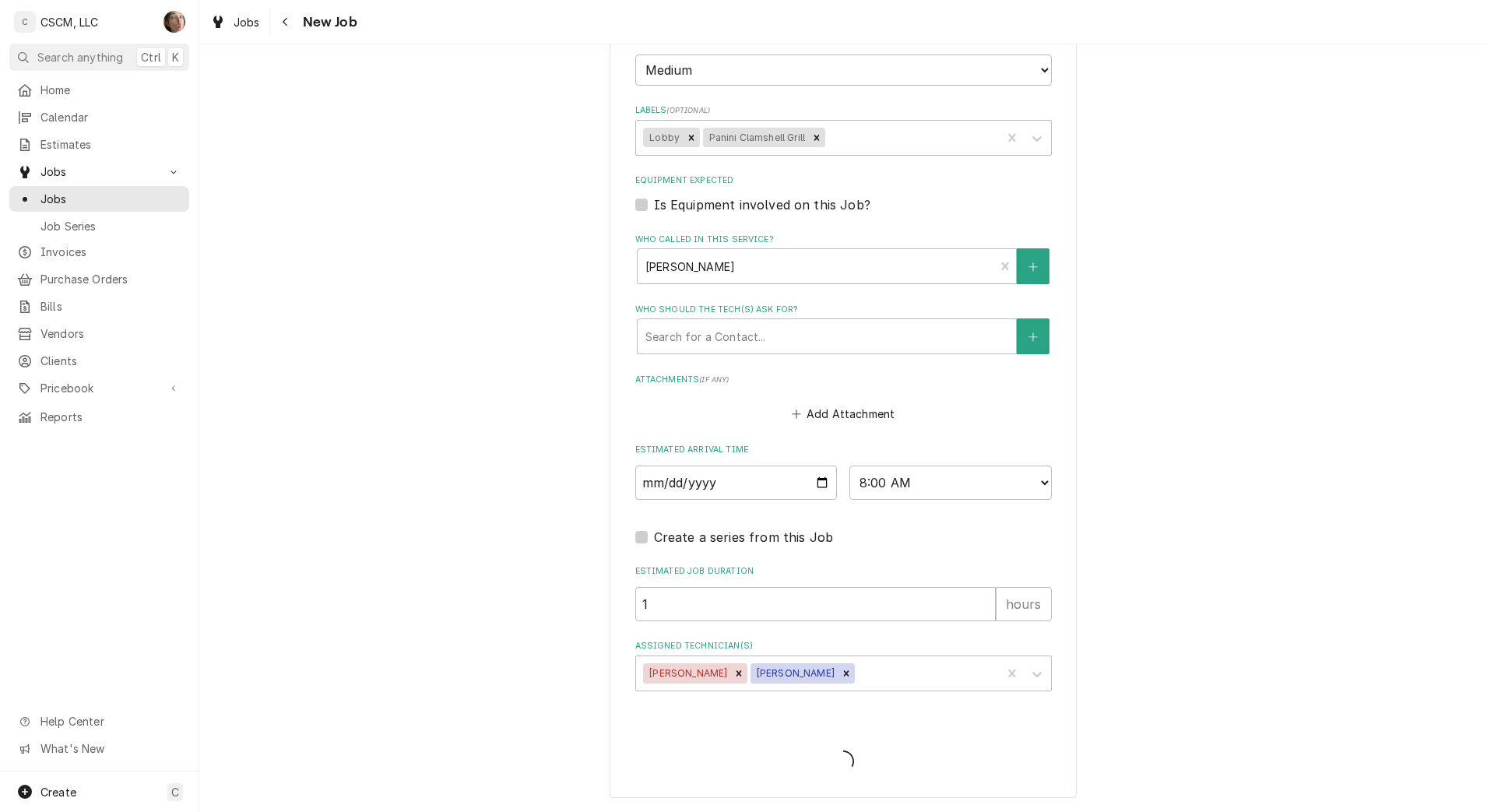
scroll to position [1208, 0]
type textarea "x"
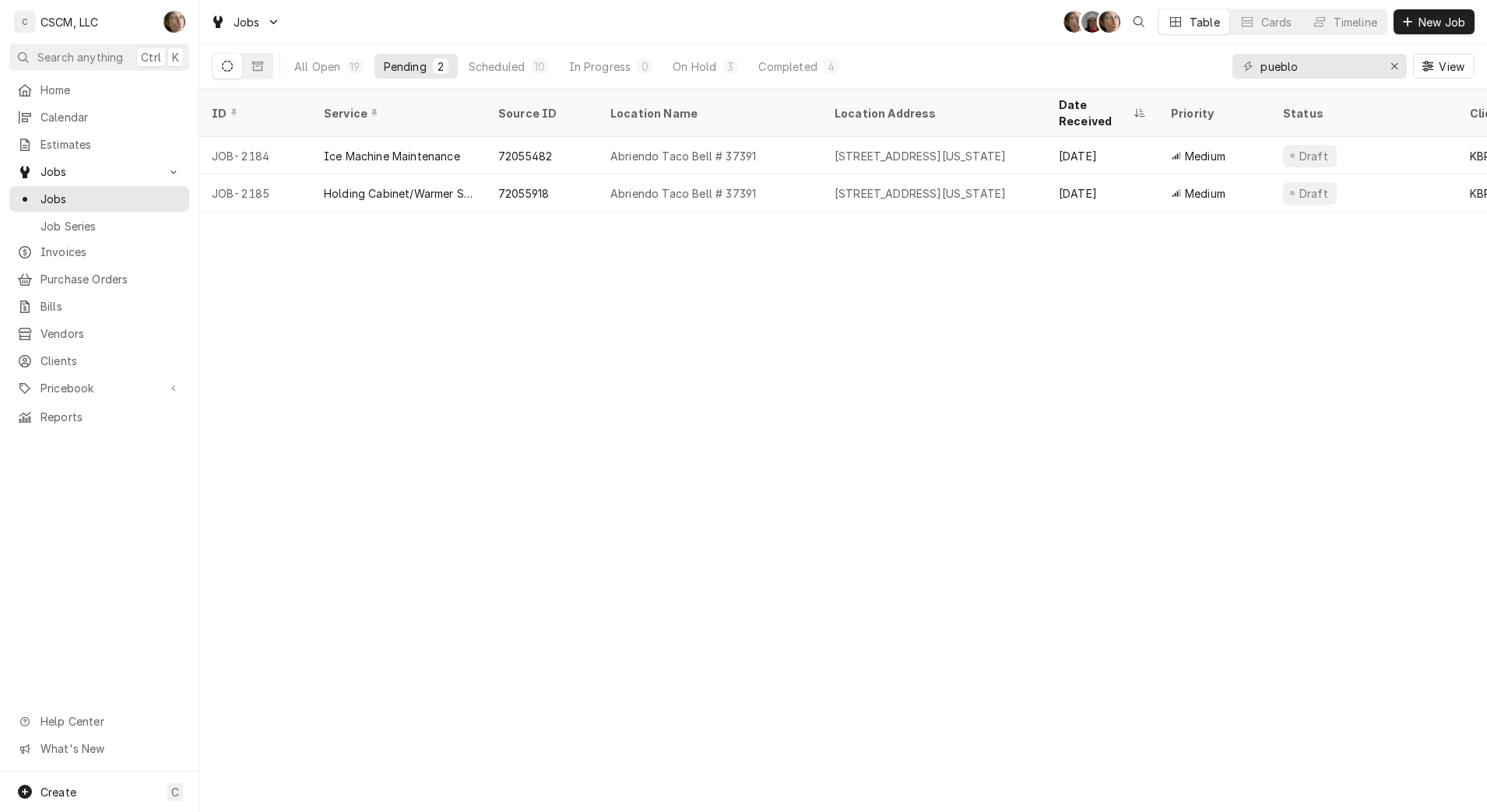
click at [769, 140] on div "Abriendo Taco Bell # 37391" at bounding box center [709, 156] width 224 height 38
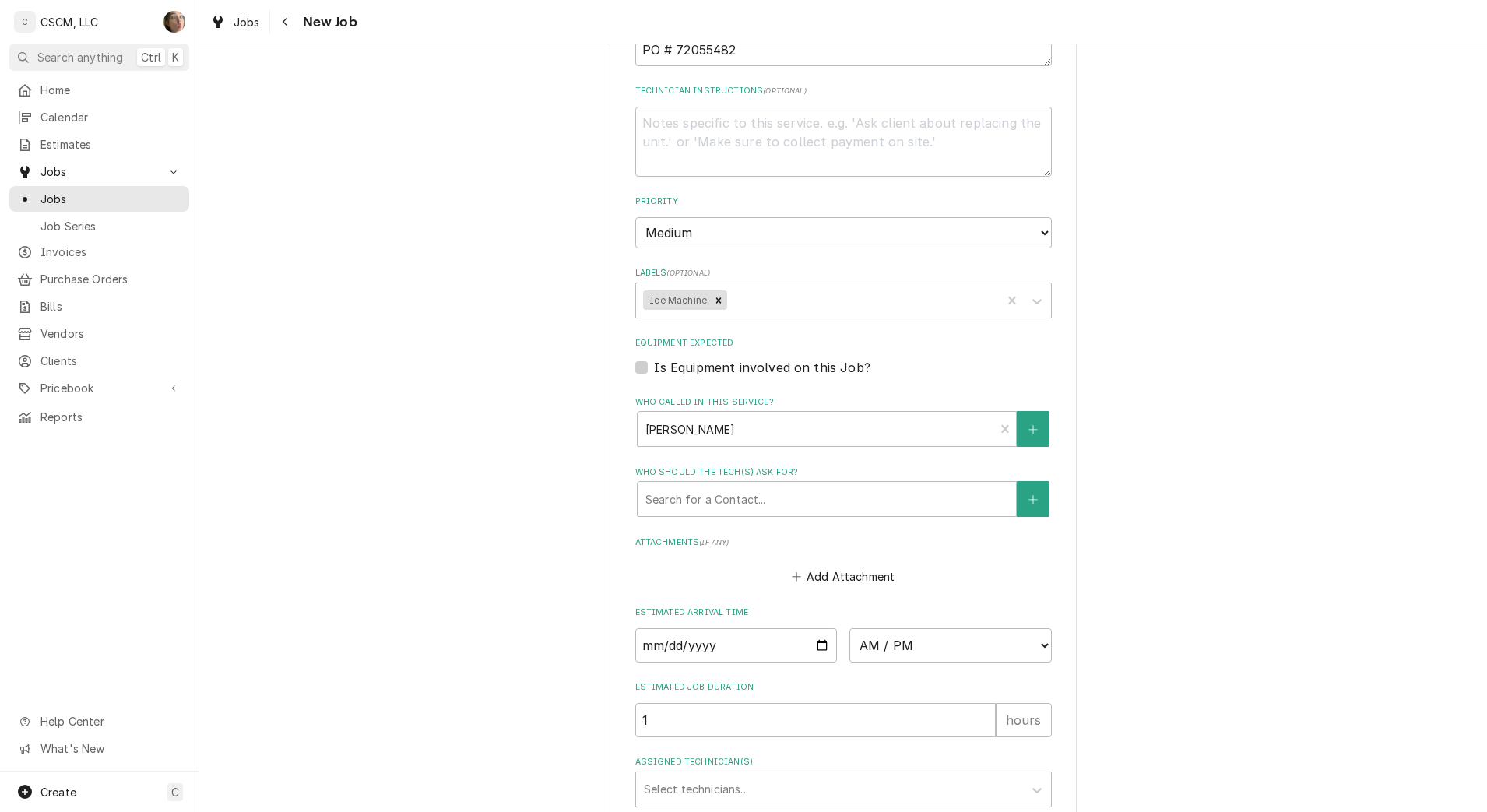
scroll to position [1196, 0]
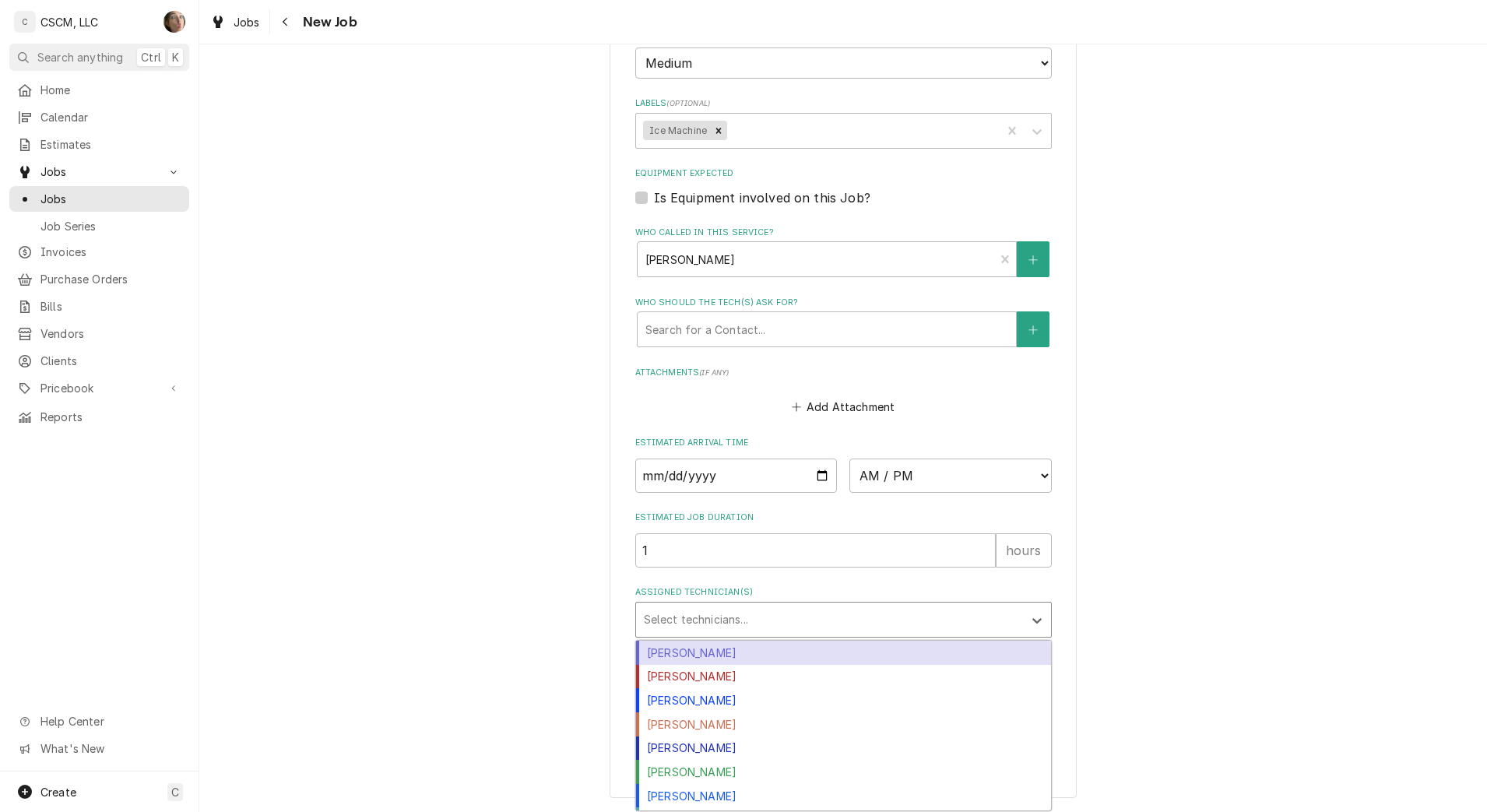
click at [698, 619] on div "Assigned Technician(s)" at bounding box center [829, 619] width 372 height 28
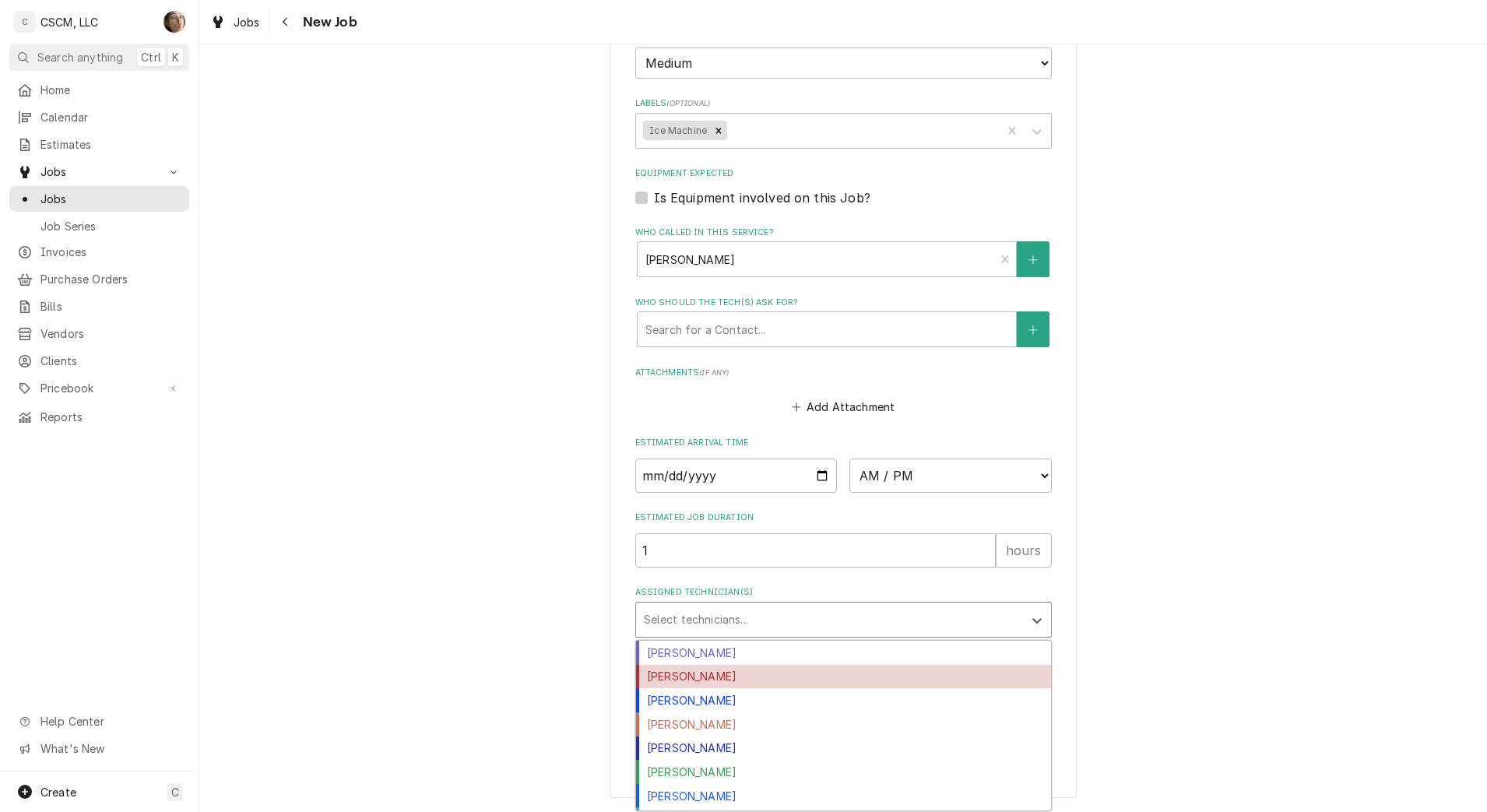
click at [700, 684] on div "[PERSON_NAME]" at bounding box center [843, 677] width 415 height 24
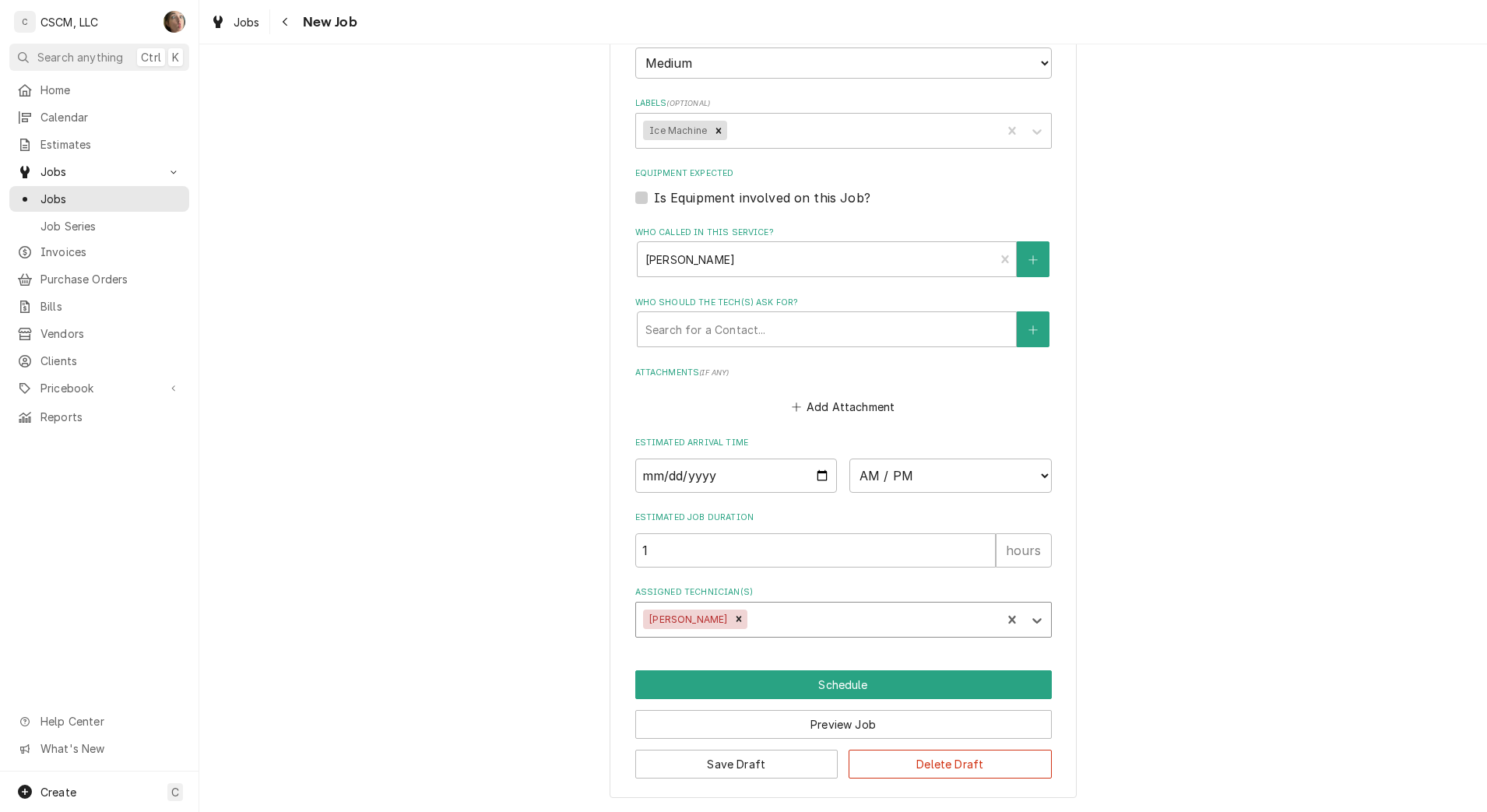
click at [772, 607] on div "Assigned Technician(s)" at bounding box center [871, 619] width 243 height 28
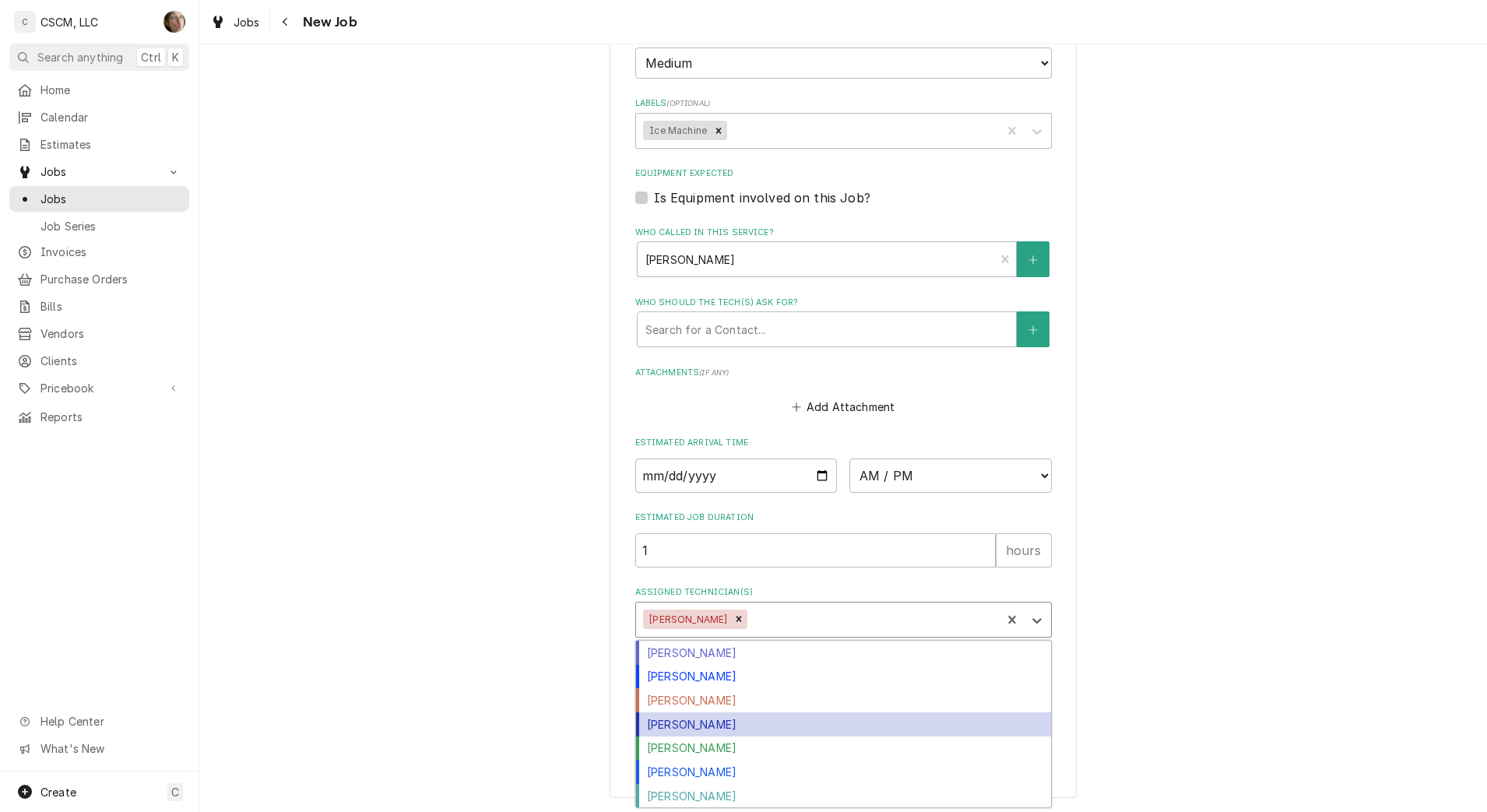
click at [748, 717] on div "Michal Wall" at bounding box center [843, 725] width 415 height 24
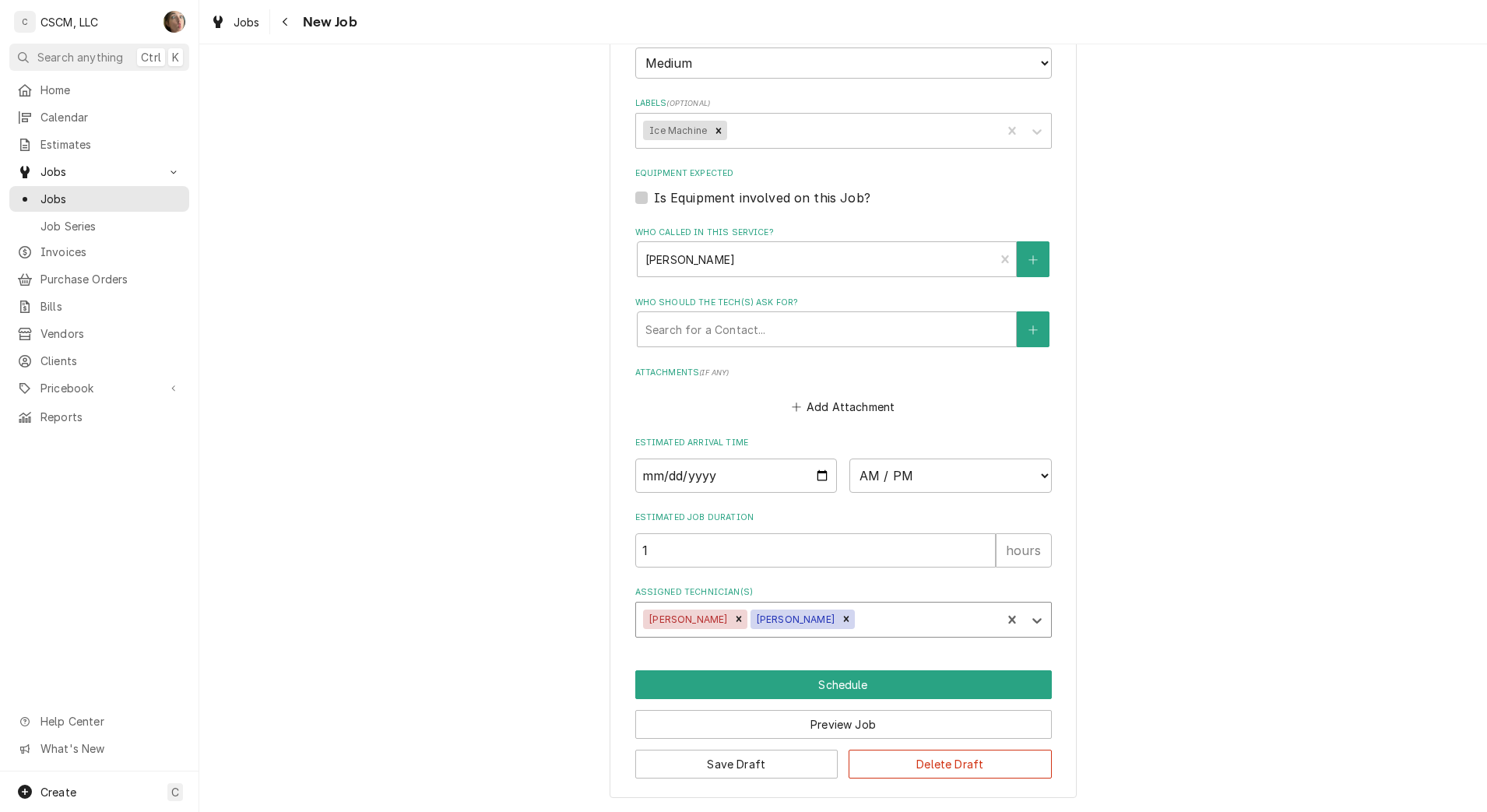
type textarea "x"
click at [820, 472] on input "Date" at bounding box center [737, 476] width 202 height 35
type input "2025-09-19"
type textarea "x"
click at [940, 480] on select "AM / PM 6:00 AM 6:15 AM 6:30 AM 6:45 AM 7:00 AM 7:15 AM 7:30 AM 7:45 AM 8:00 AM…" at bounding box center [951, 476] width 202 height 35
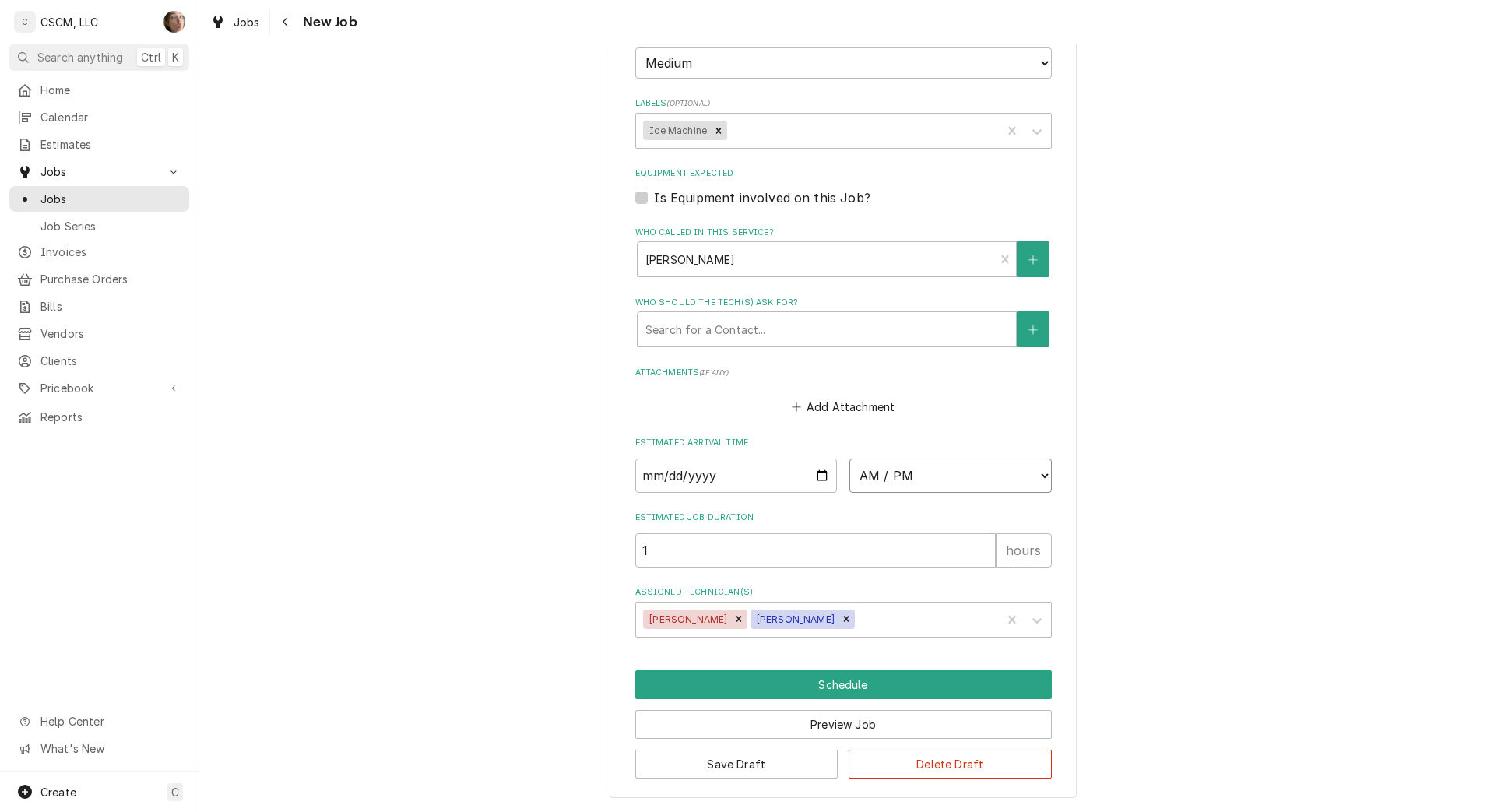
select select "09:00:00"
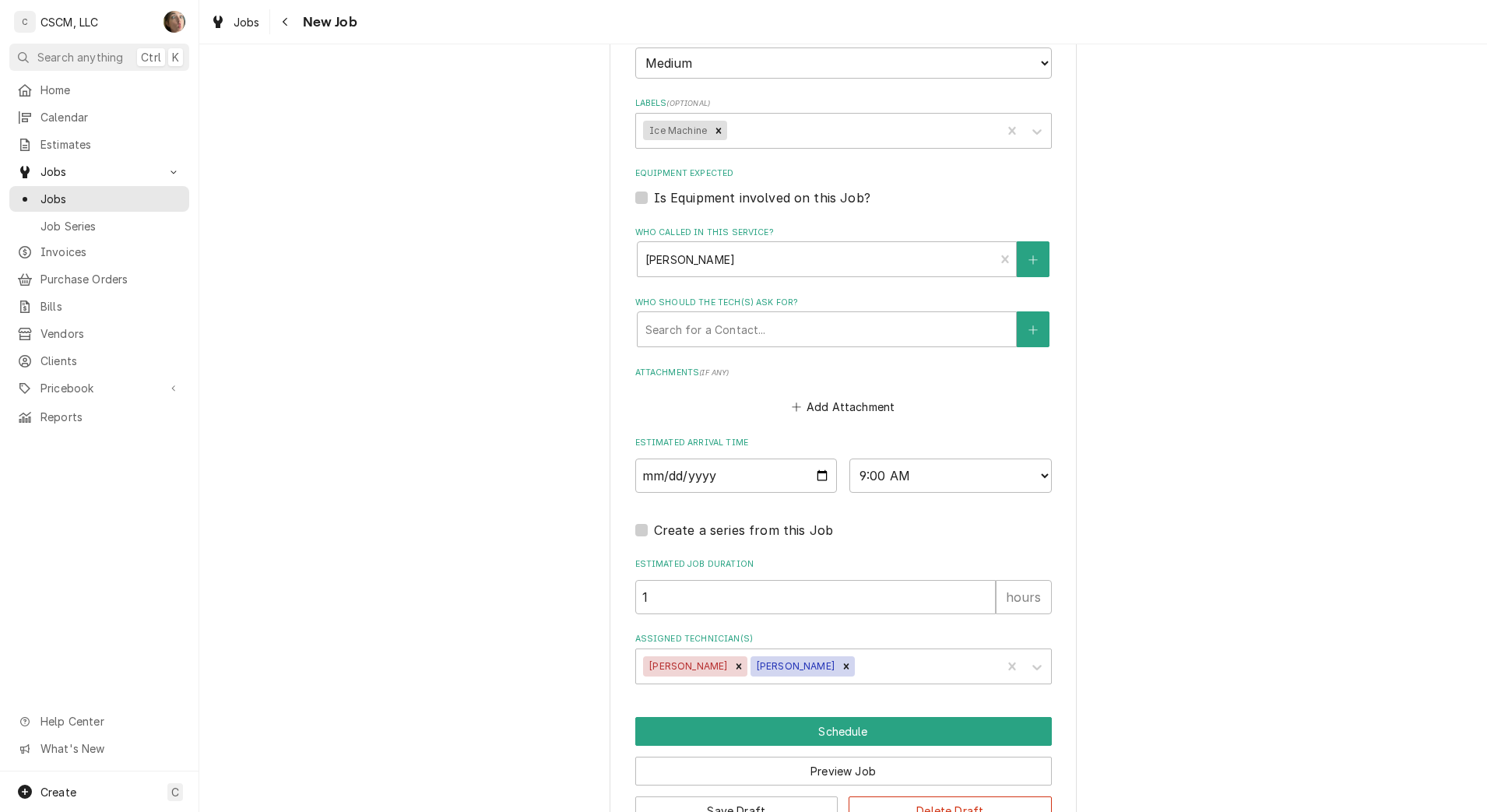
click at [717, 728] on button "Schedule" at bounding box center [843, 732] width 416 height 29
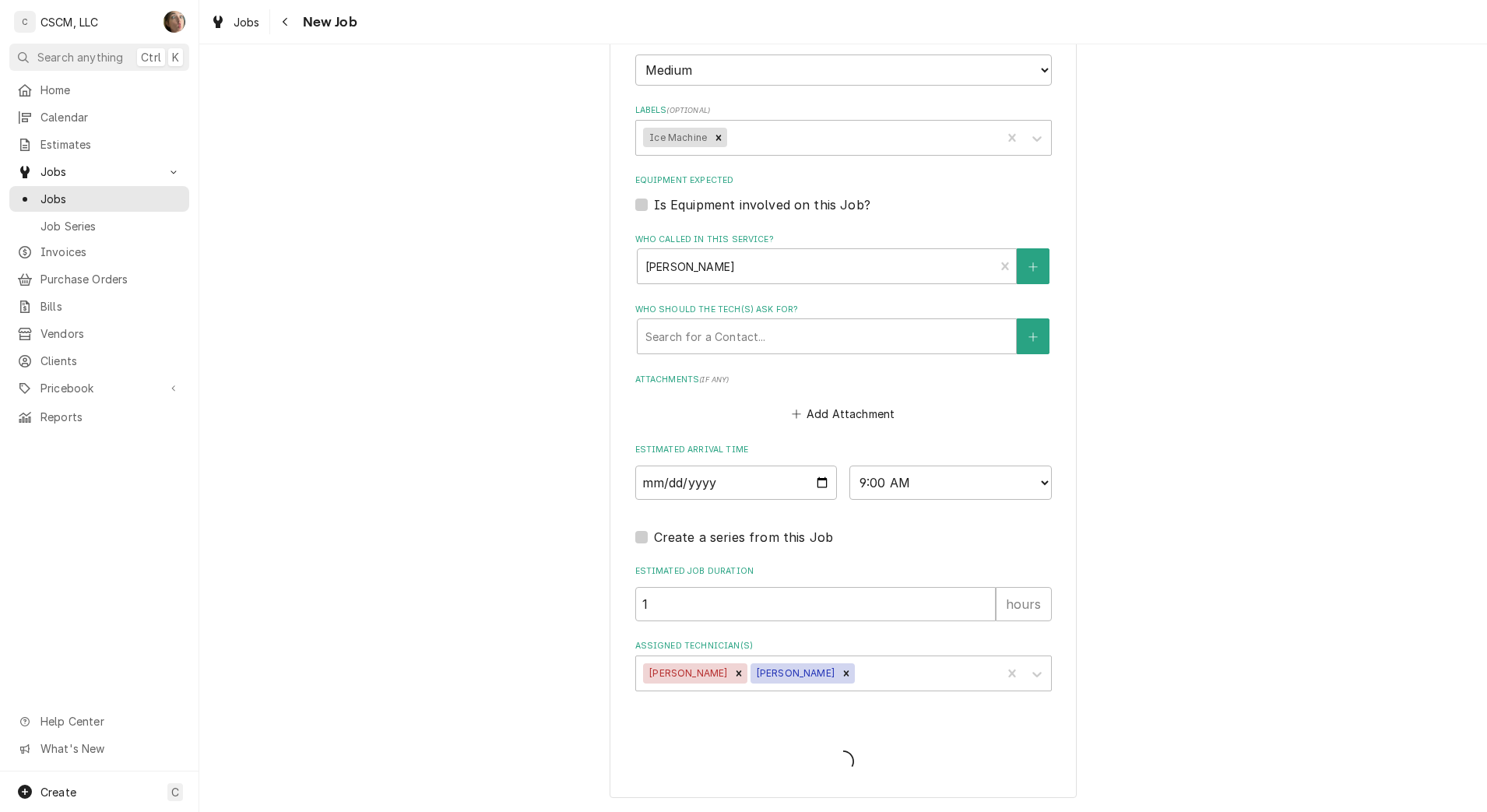
type textarea "x"
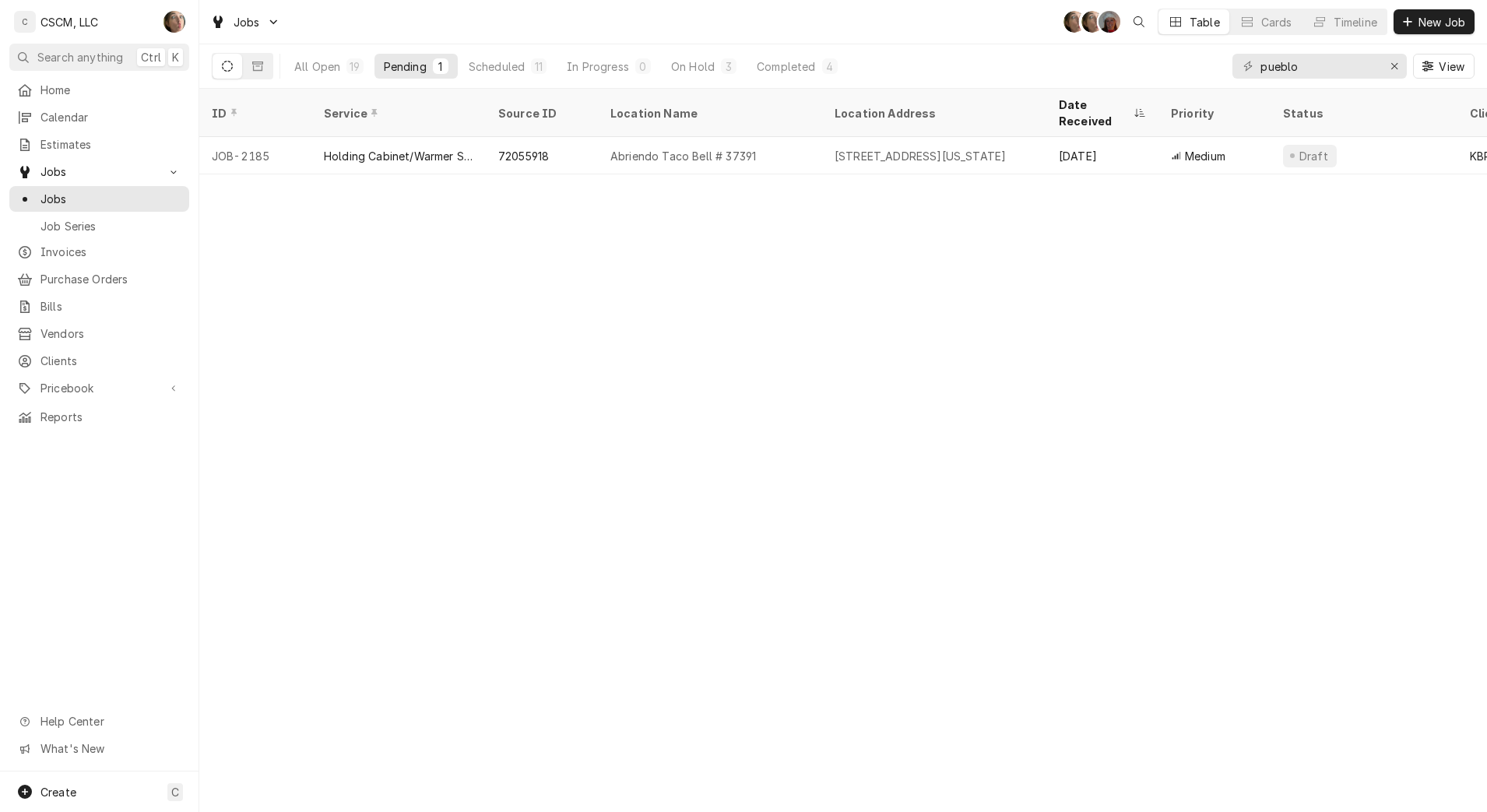
click at [1006, 148] on div "[STREET_ADDRESS][US_STATE]" at bounding box center [920, 156] width 171 height 16
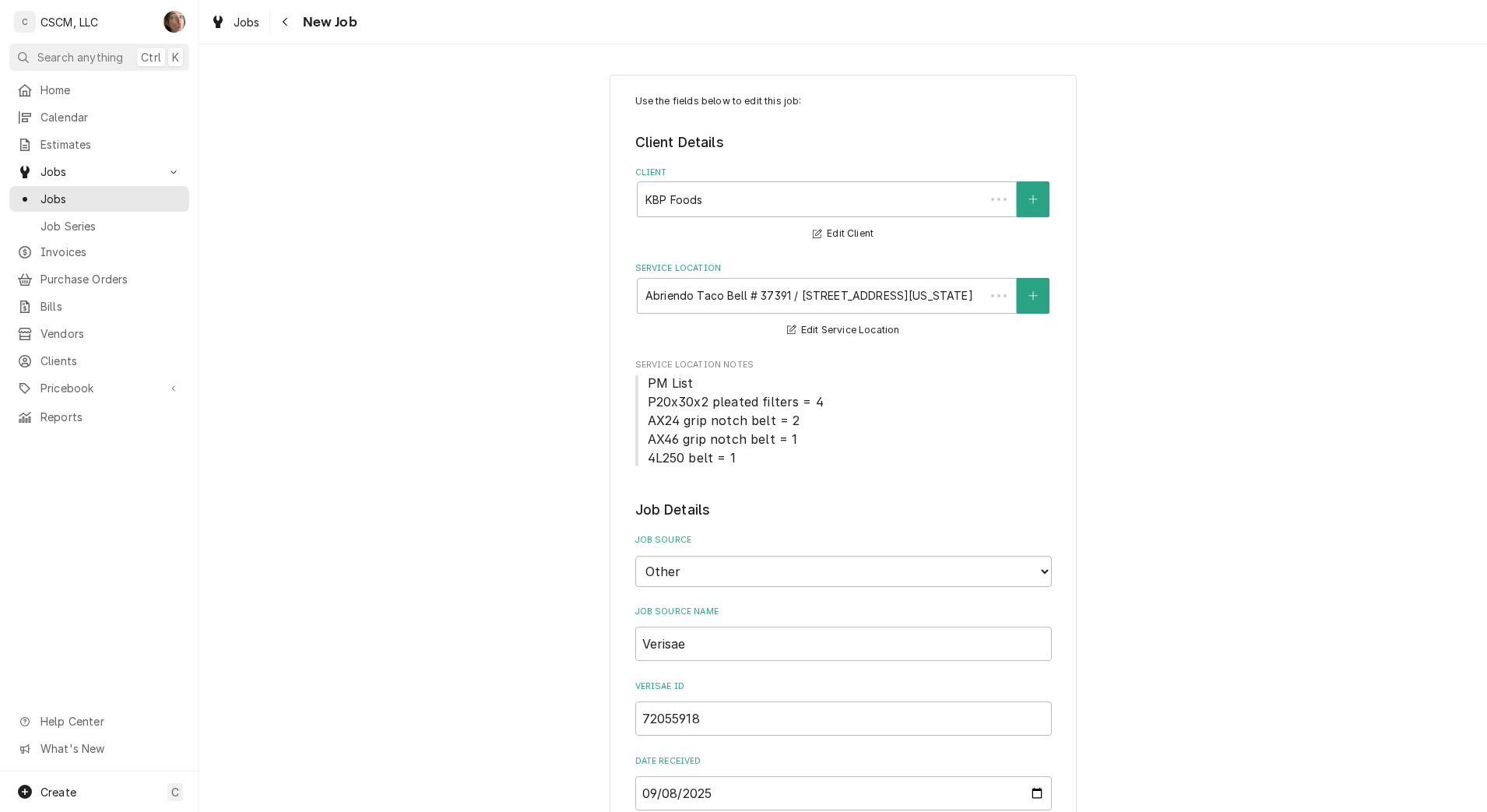
scroll to position [1215, 0]
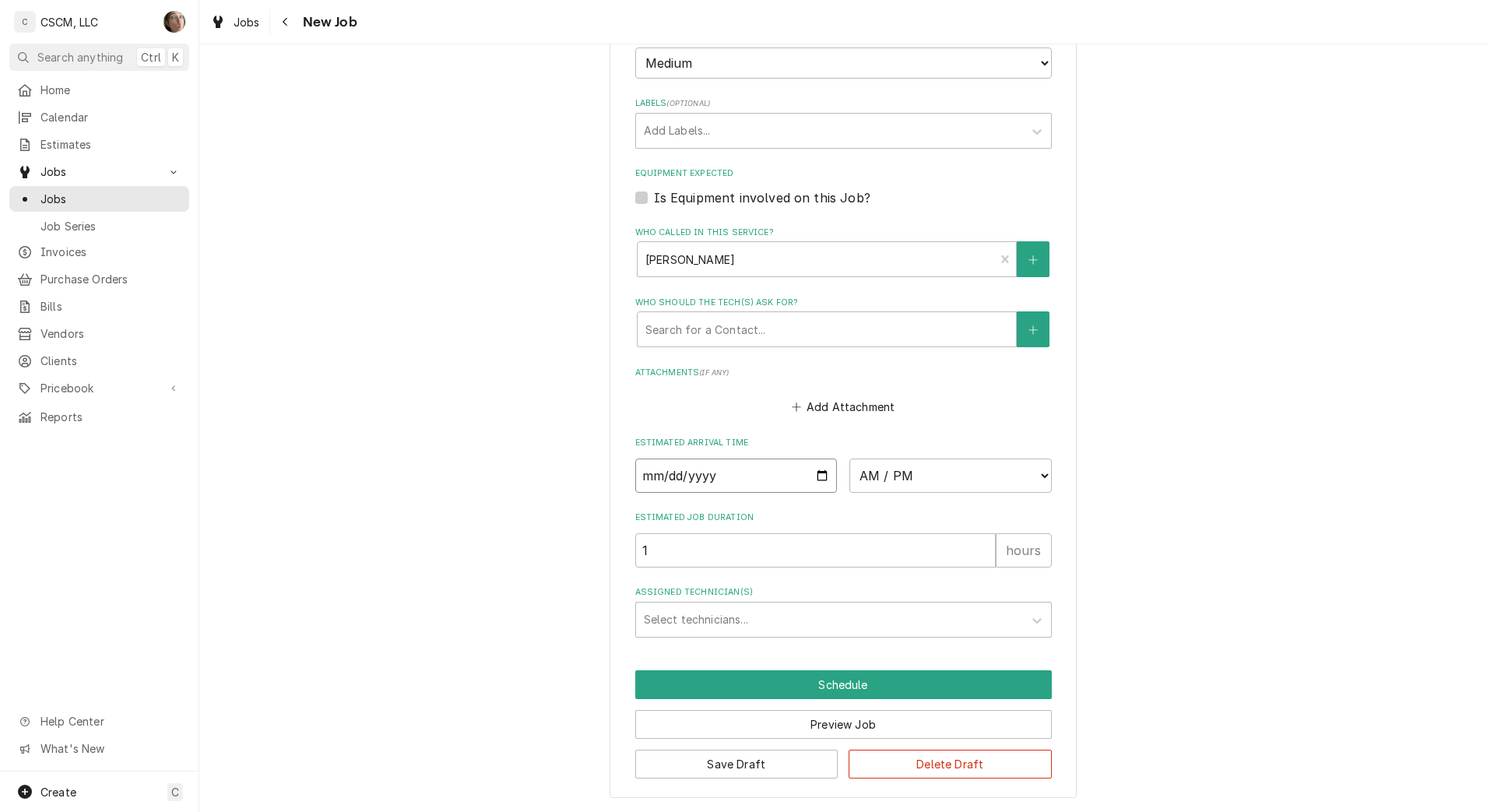
click at [819, 482] on input "Date" at bounding box center [737, 476] width 202 height 35
type textarea "x"
type input "2025-09-19"
type textarea "x"
click at [904, 462] on select "AM / PM 6:00 AM 6:15 AM 6:30 AM 6:45 AM 7:00 AM 7:15 AM 7:30 AM 7:45 AM 8:00 AM…" at bounding box center [951, 476] width 202 height 35
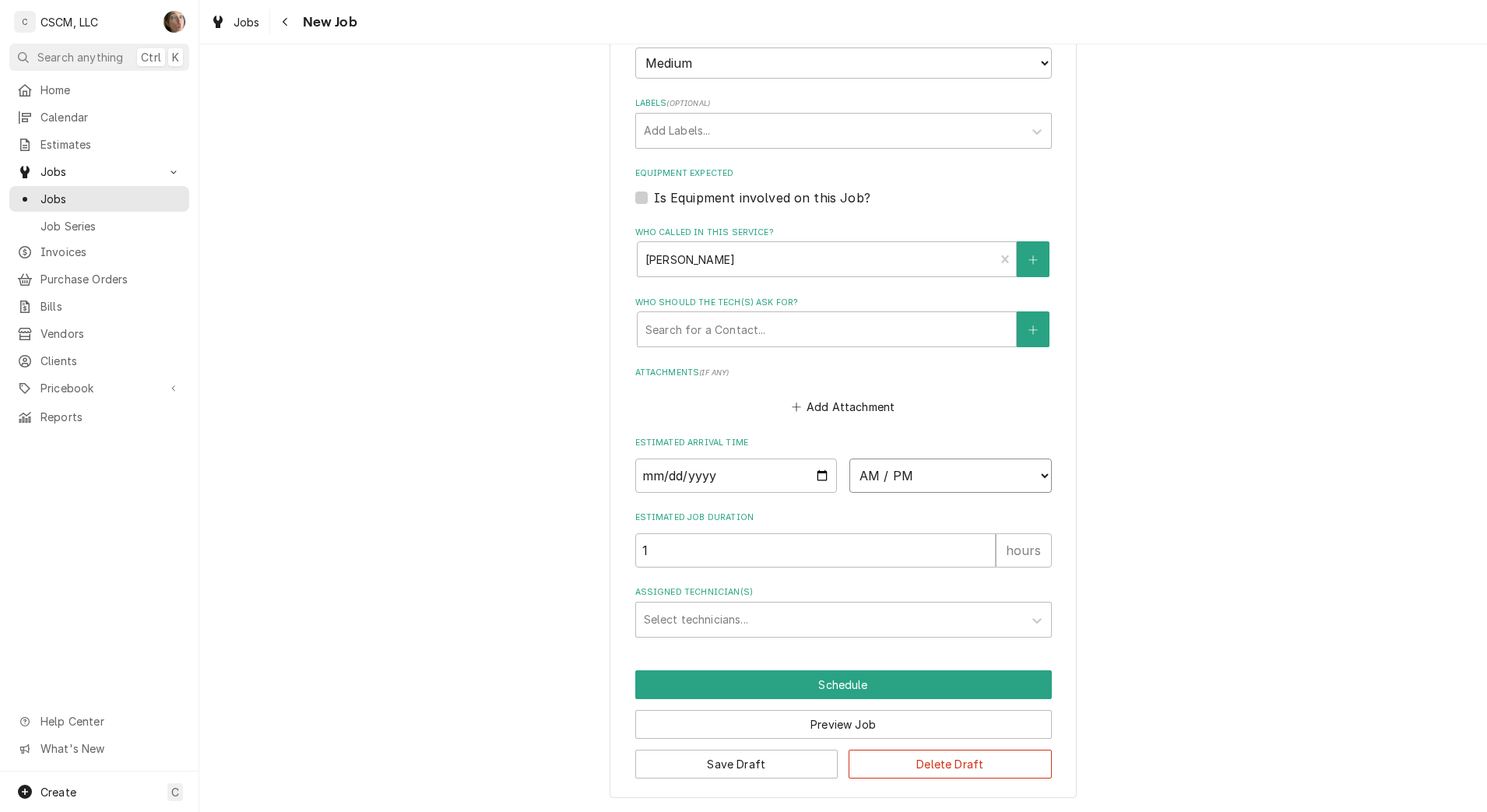
select select "10:00:00"
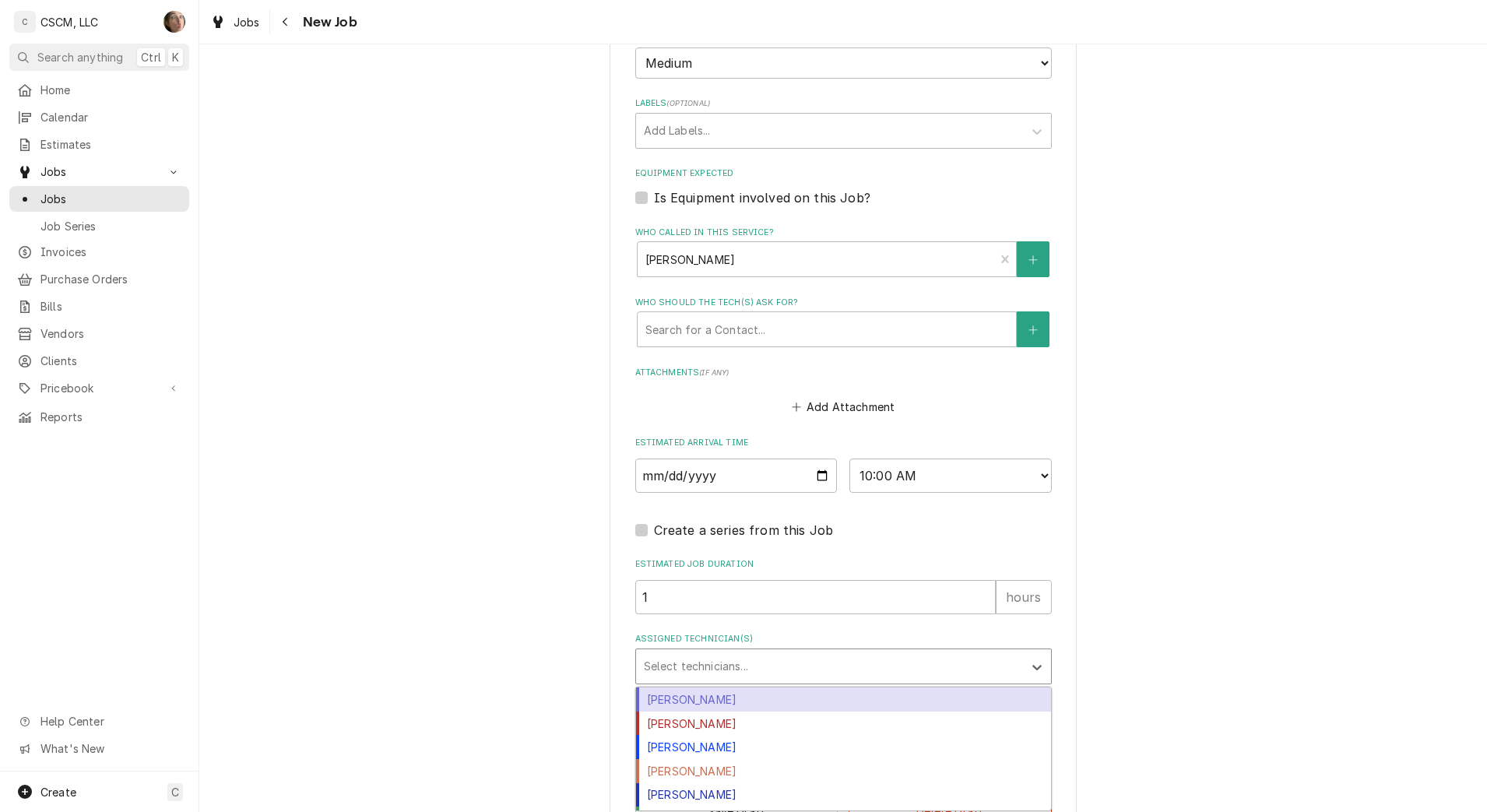
click at [767, 672] on div "Assigned Technician(s)" at bounding box center [829, 666] width 372 height 28
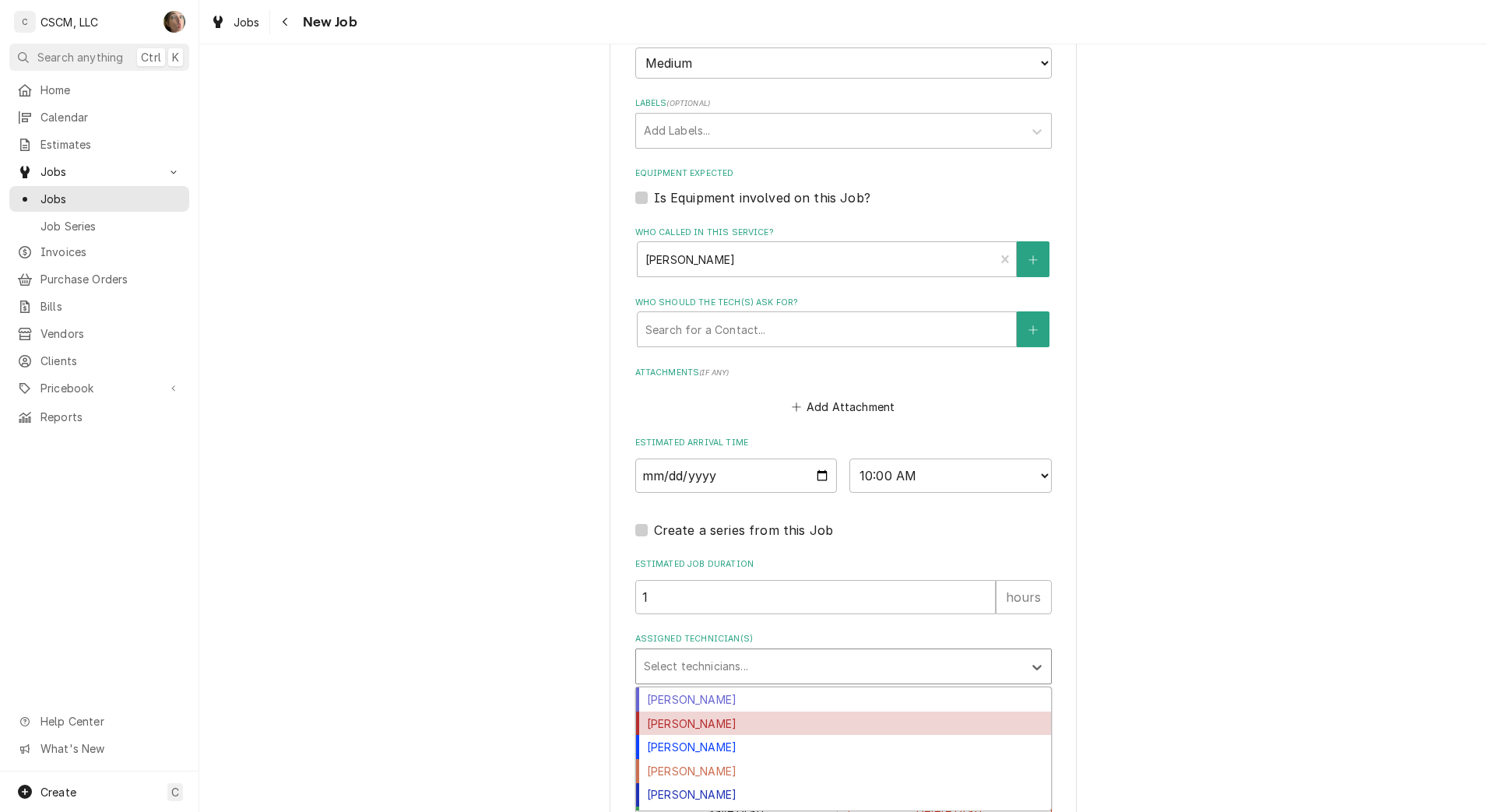
click at [751, 733] on div "Izaia Bain" at bounding box center [843, 724] width 415 height 24
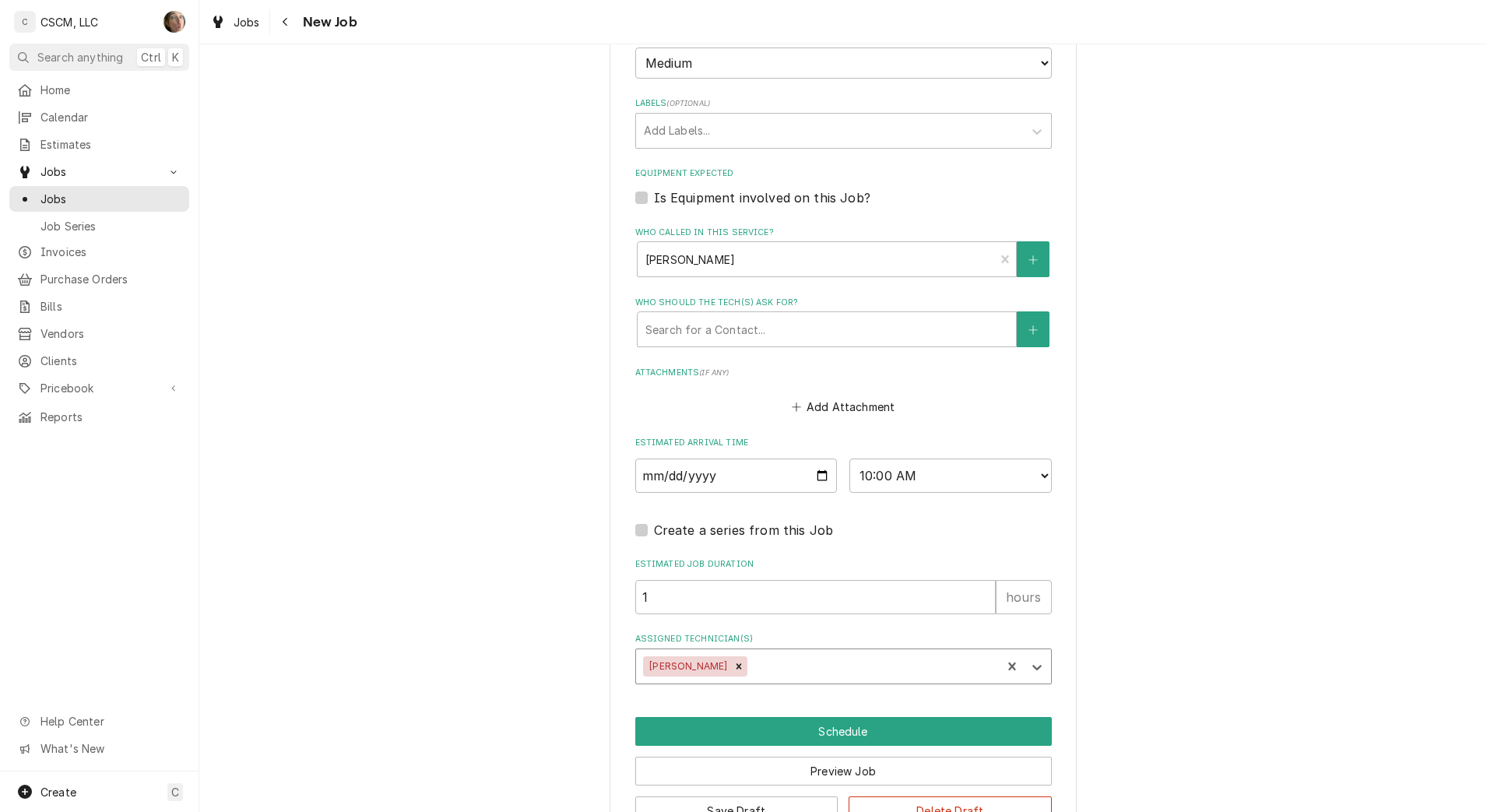
scroll to position [1261, 0]
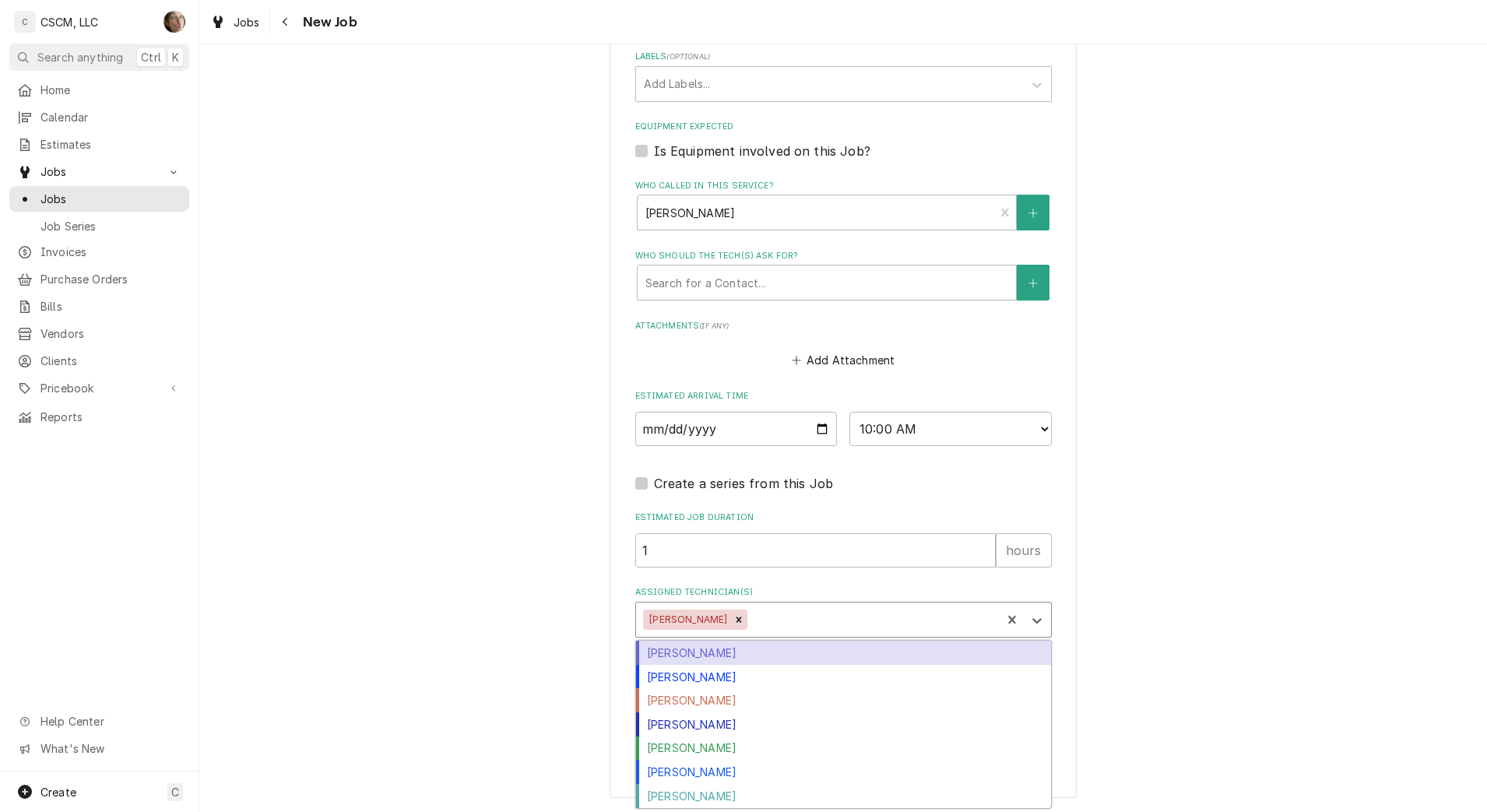
click at [782, 624] on div "Assigned Technician(s)" at bounding box center [871, 619] width 243 height 28
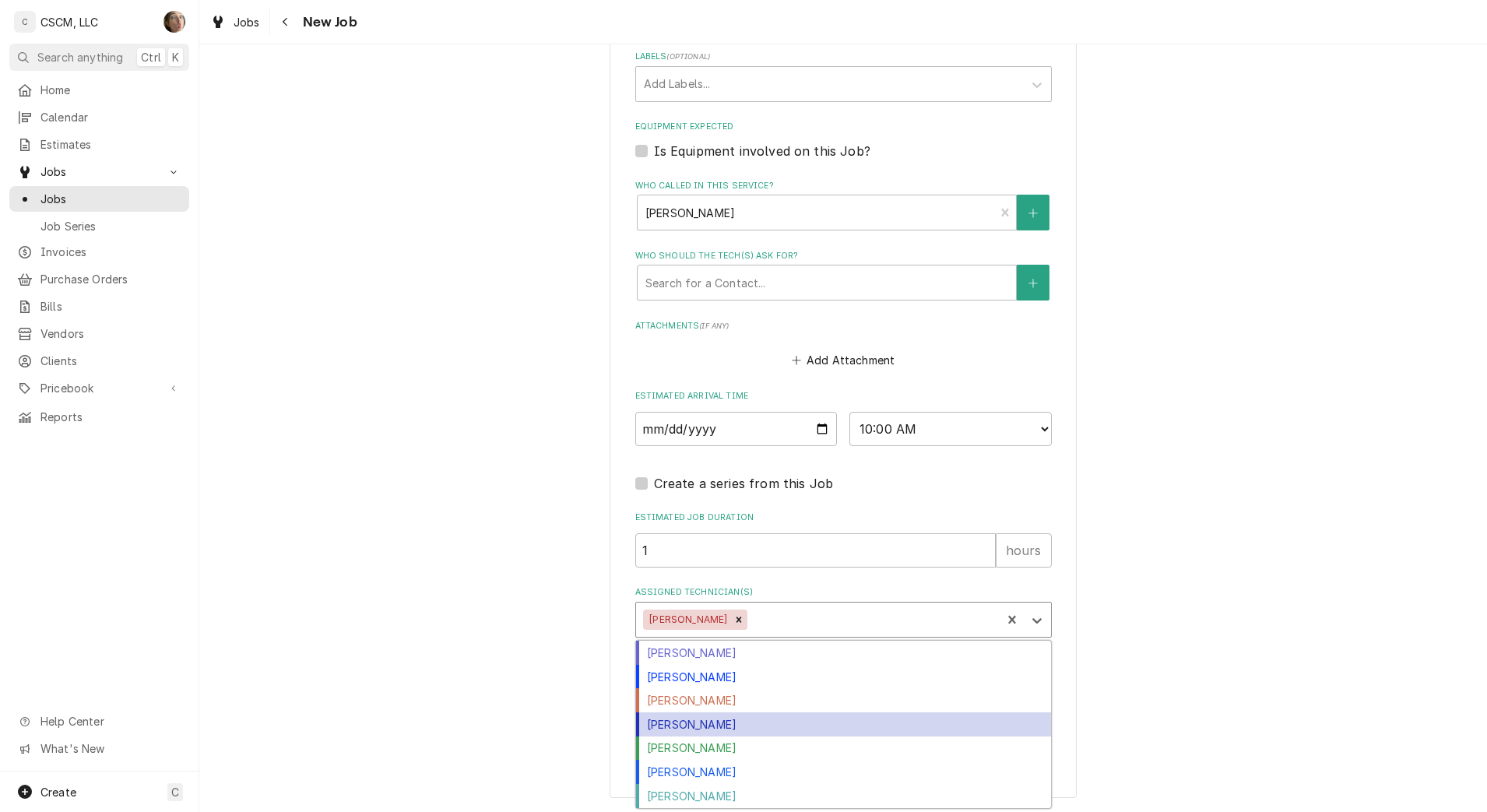
click at [760, 725] on div "[PERSON_NAME]" at bounding box center [843, 725] width 415 height 24
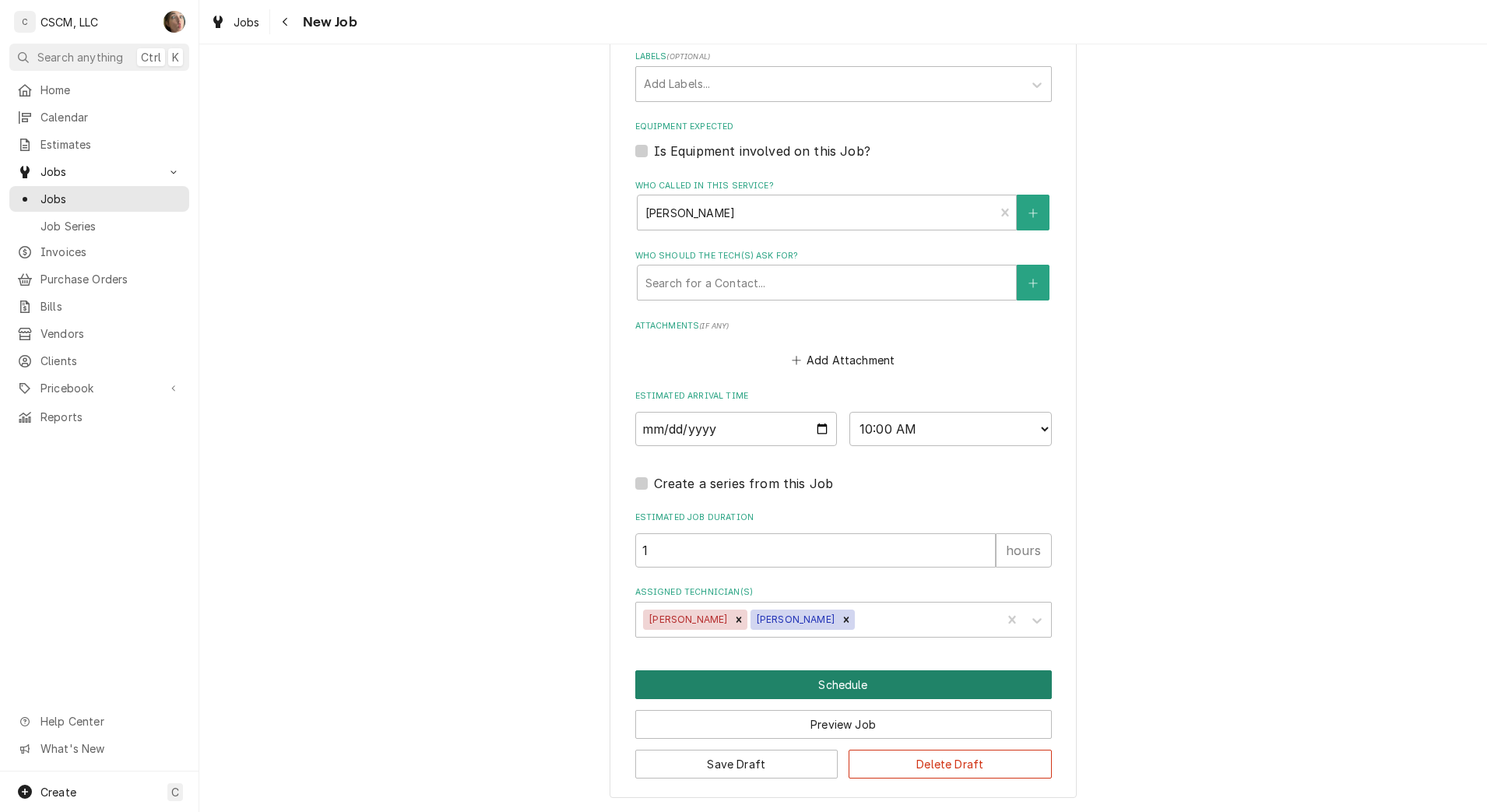
click at [782, 690] on button "Schedule" at bounding box center [843, 684] width 416 height 29
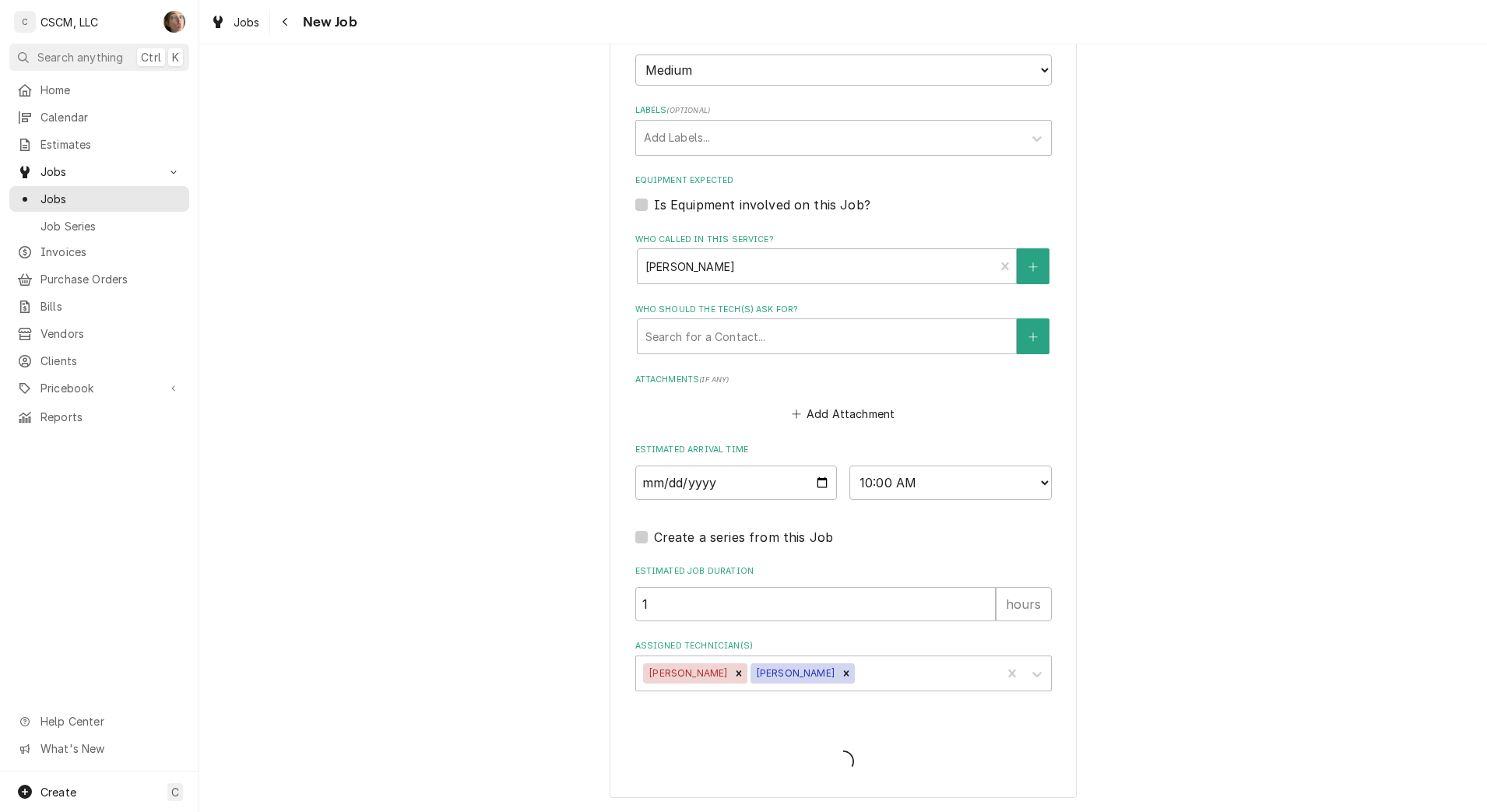
type textarea "x"
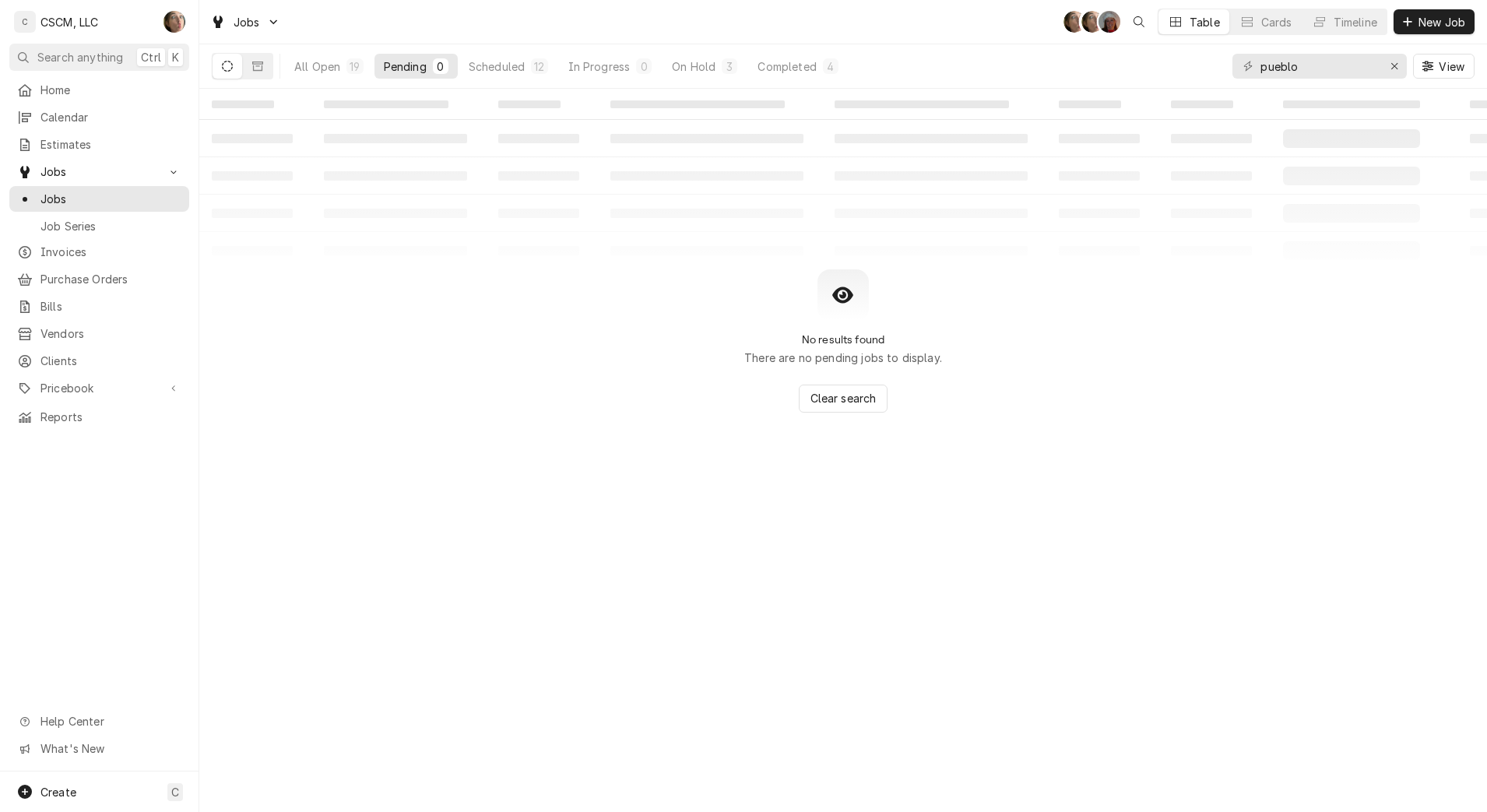
click at [344, 59] on button "All Open 19" at bounding box center [329, 66] width 88 height 25
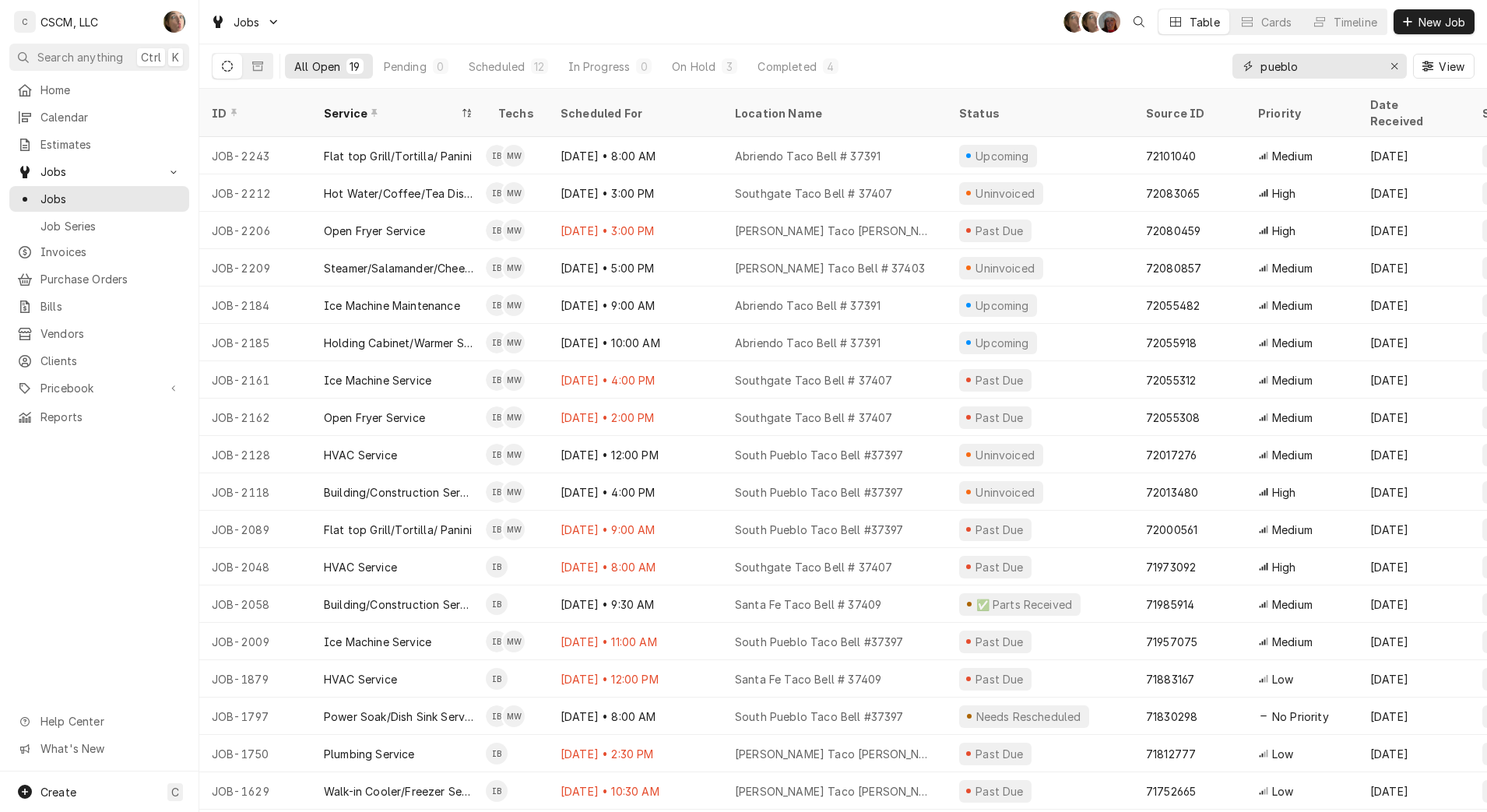
click at [1404, 69] on button "Erase input" at bounding box center [1394, 66] width 25 height 25
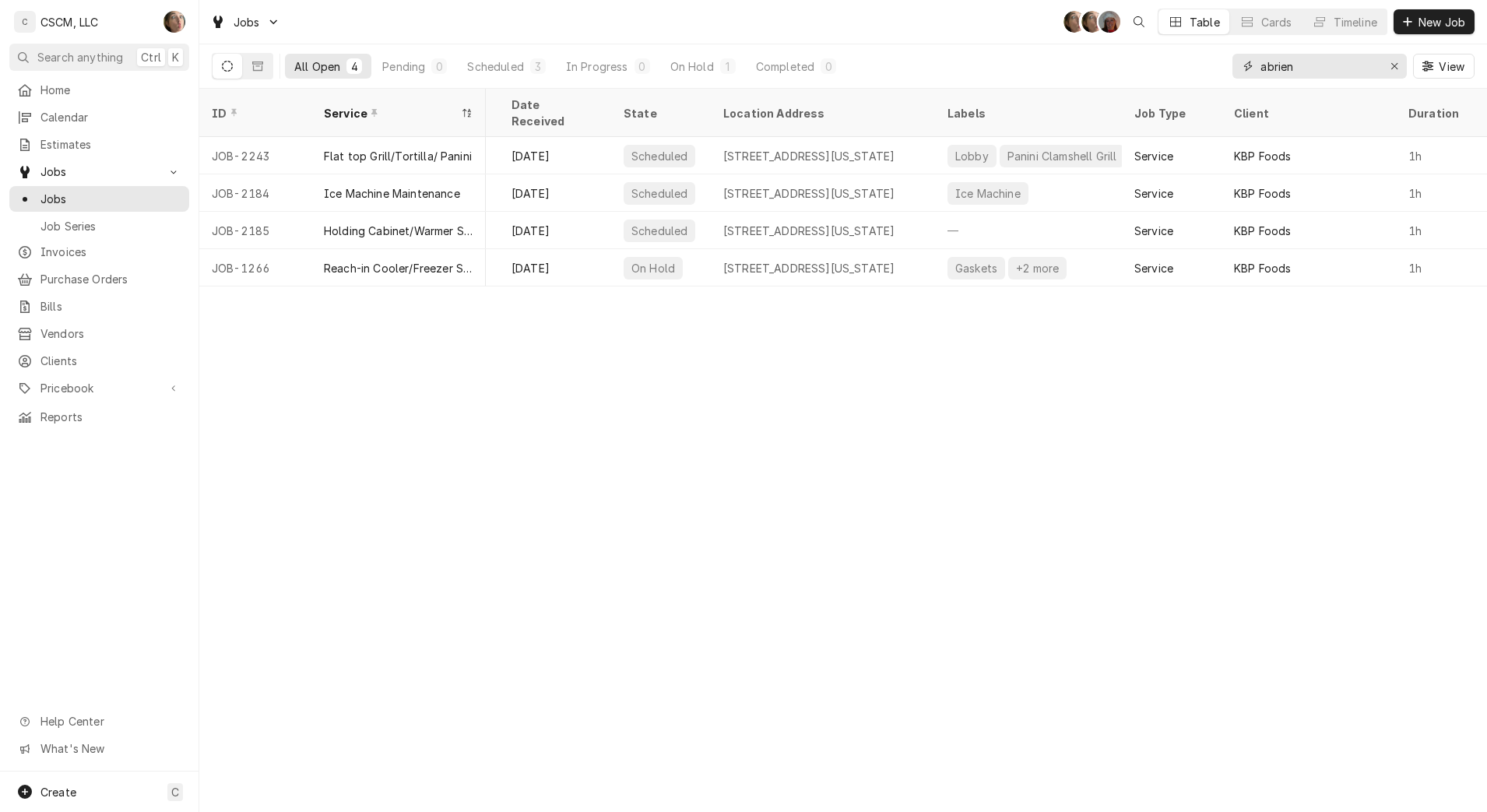
scroll to position [0, 884]
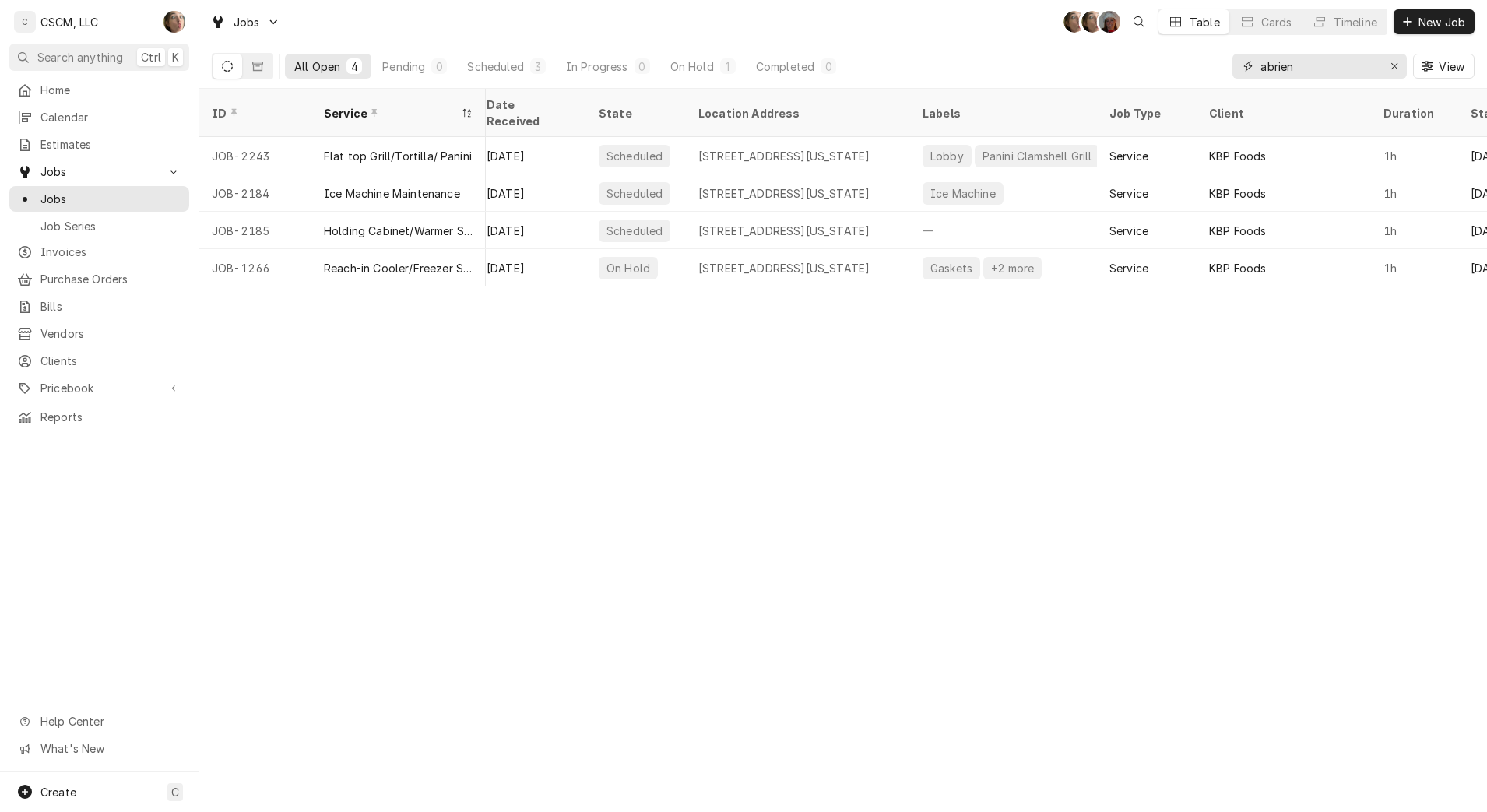
drag, startPoint x: 1322, startPoint y: 67, endPoint x: 1177, endPoint y: 89, distance: 146.7
click at [1313, 69] on input "abrien" at bounding box center [1319, 66] width 117 height 25
type input "a"
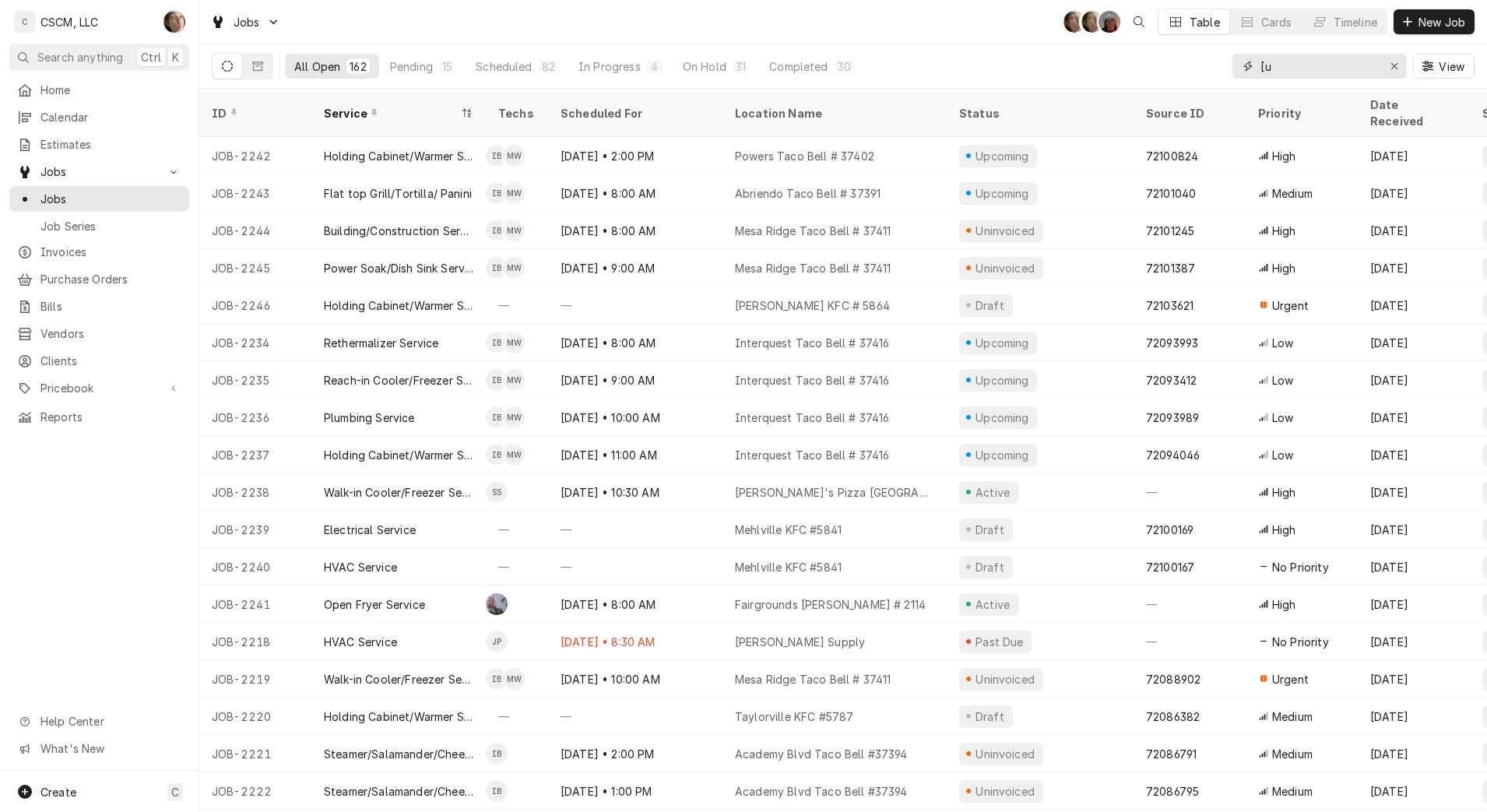
type input "["
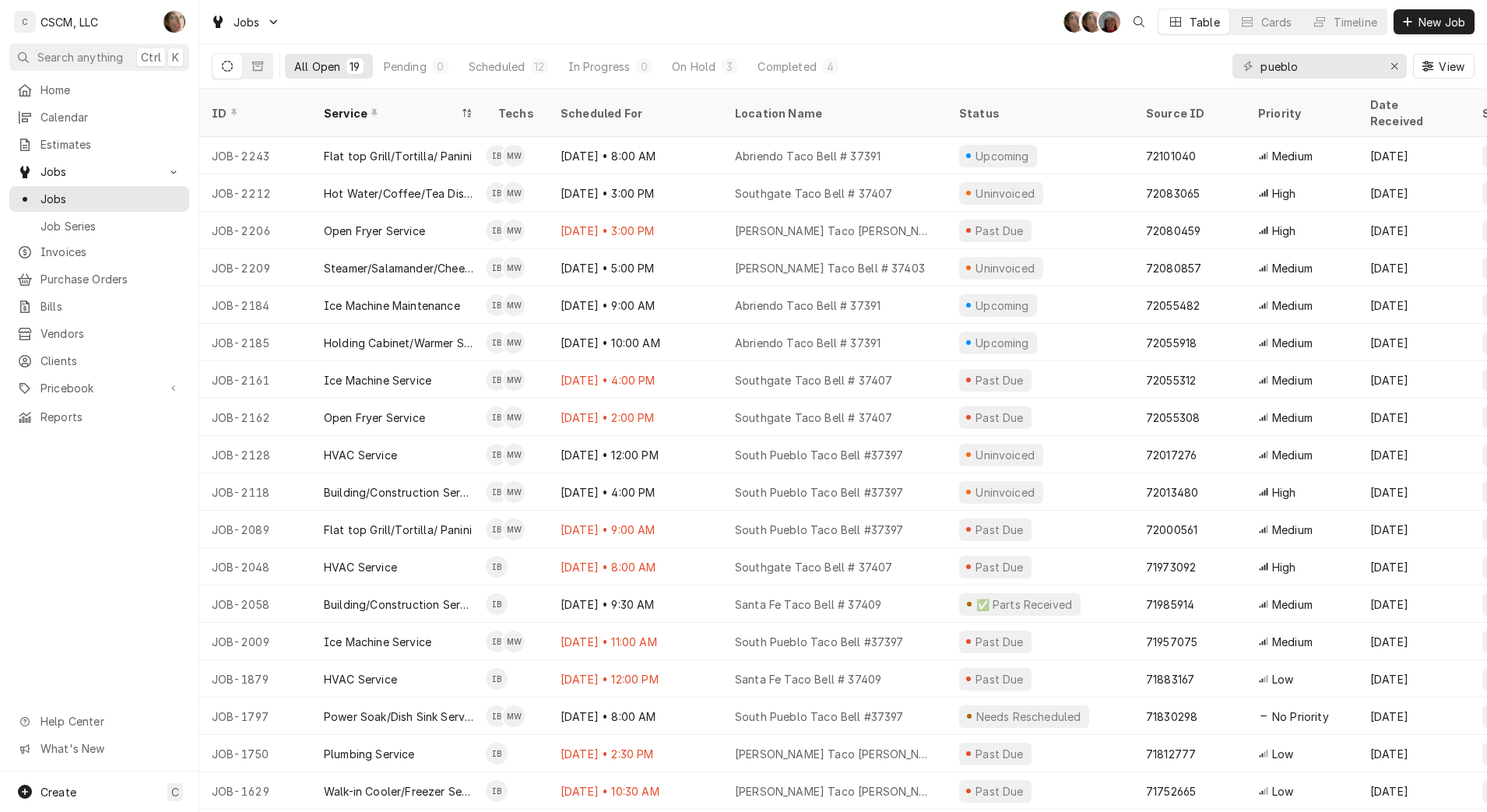
click at [1430, 66] on icon "Dynamic Content Wrapper" at bounding box center [1428, 66] width 11 height 10
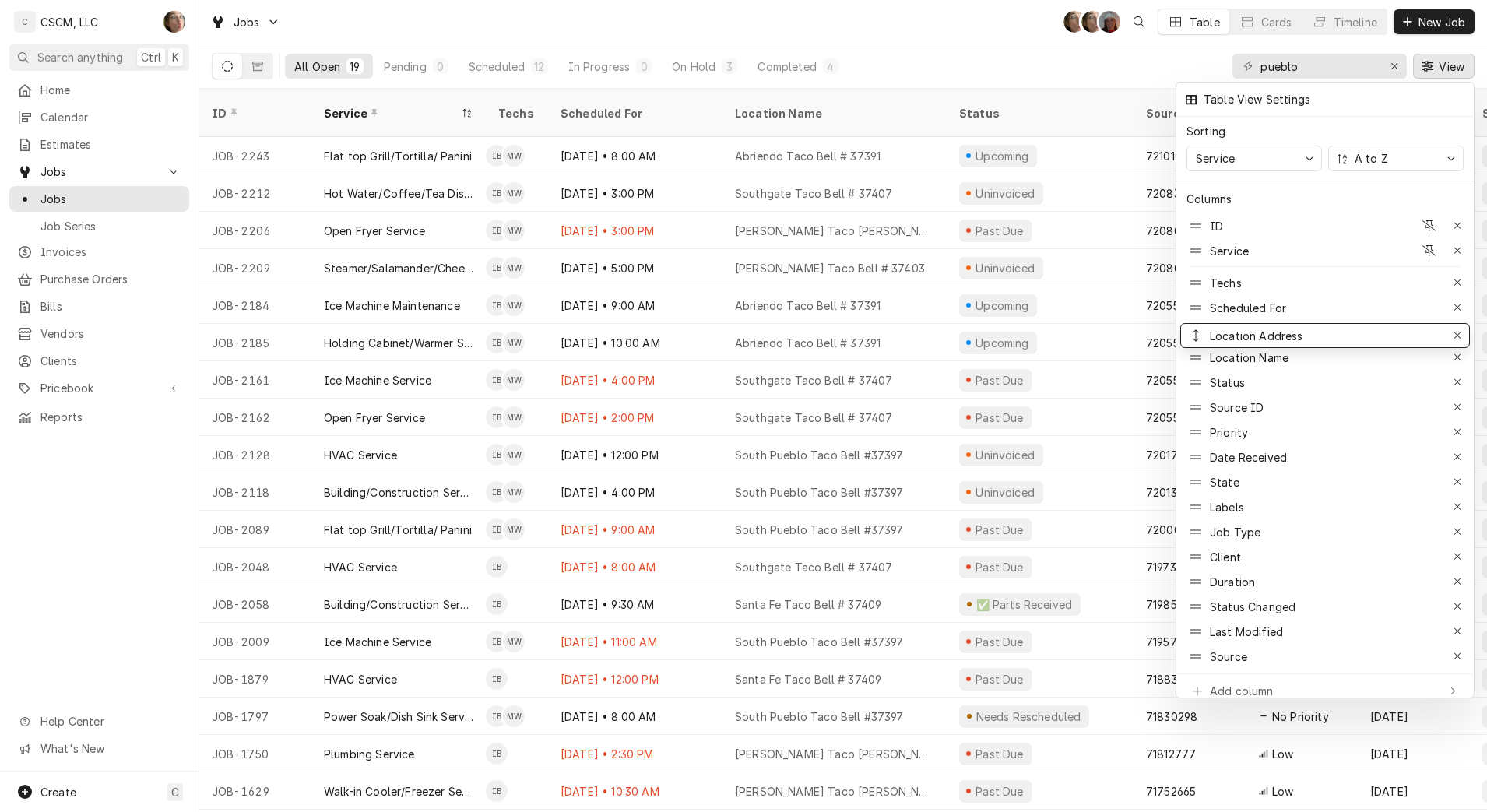
drag, startPoint x: 1183, startPoint y: 480, endPoint x: 1184, endPoint y: 333, distance: 147.0
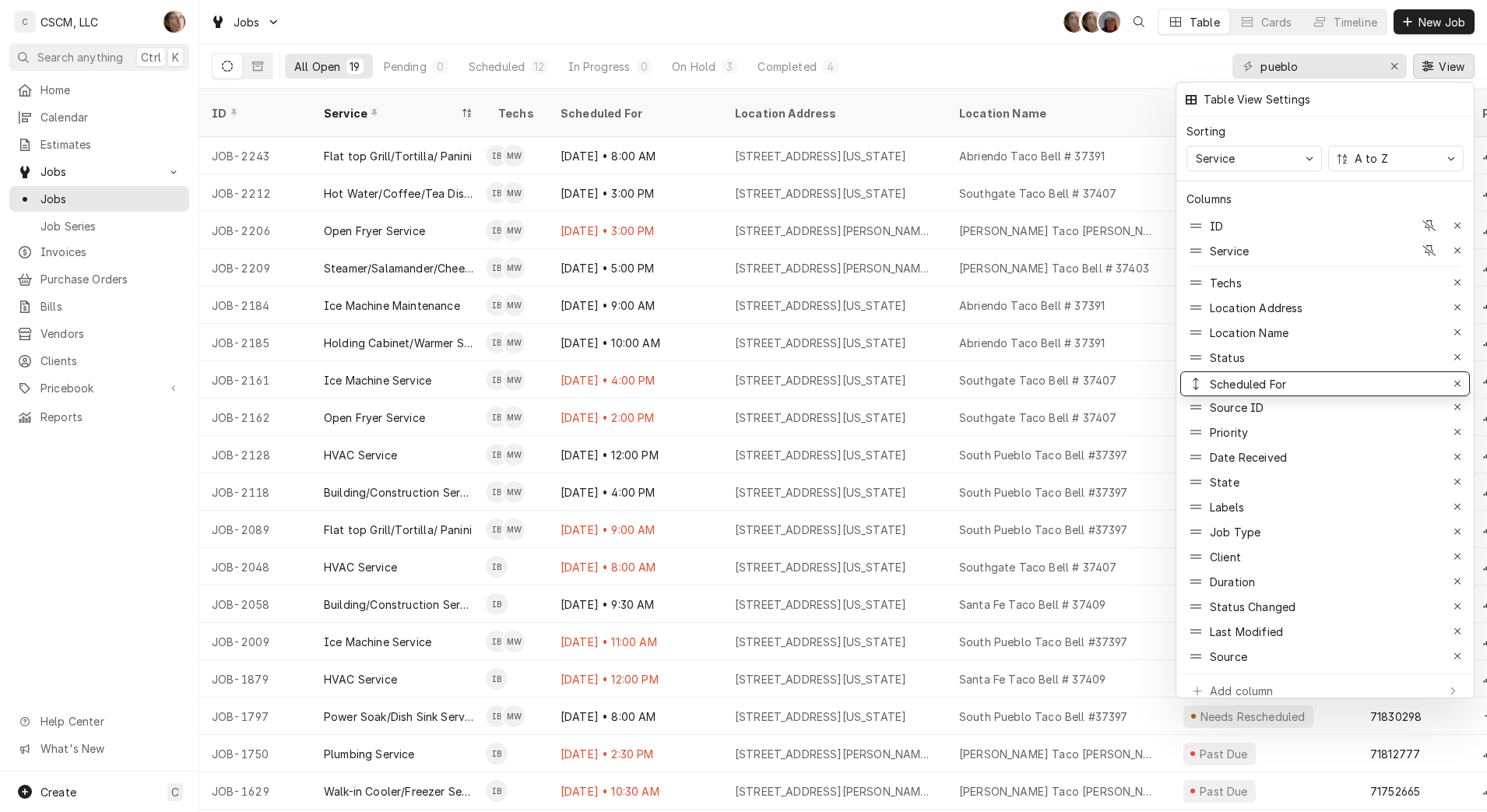
drag, startPoint x: 1193, startPoint y: 305, endPoint x: 1190, endPoint y: 381, distance: 76.1
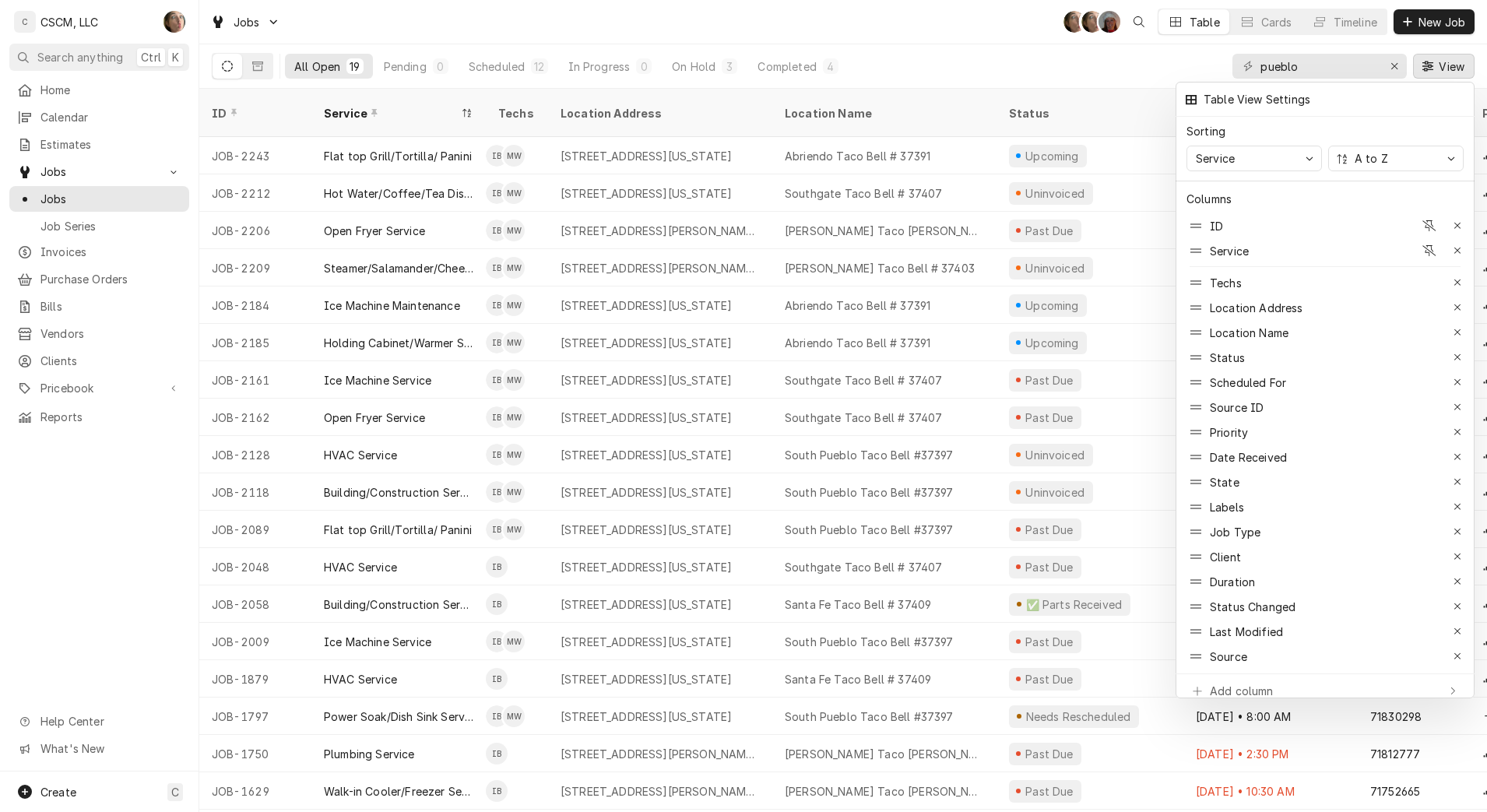
click at [963, 47] on div at bounding box center [743, 406] width 1487 height 812
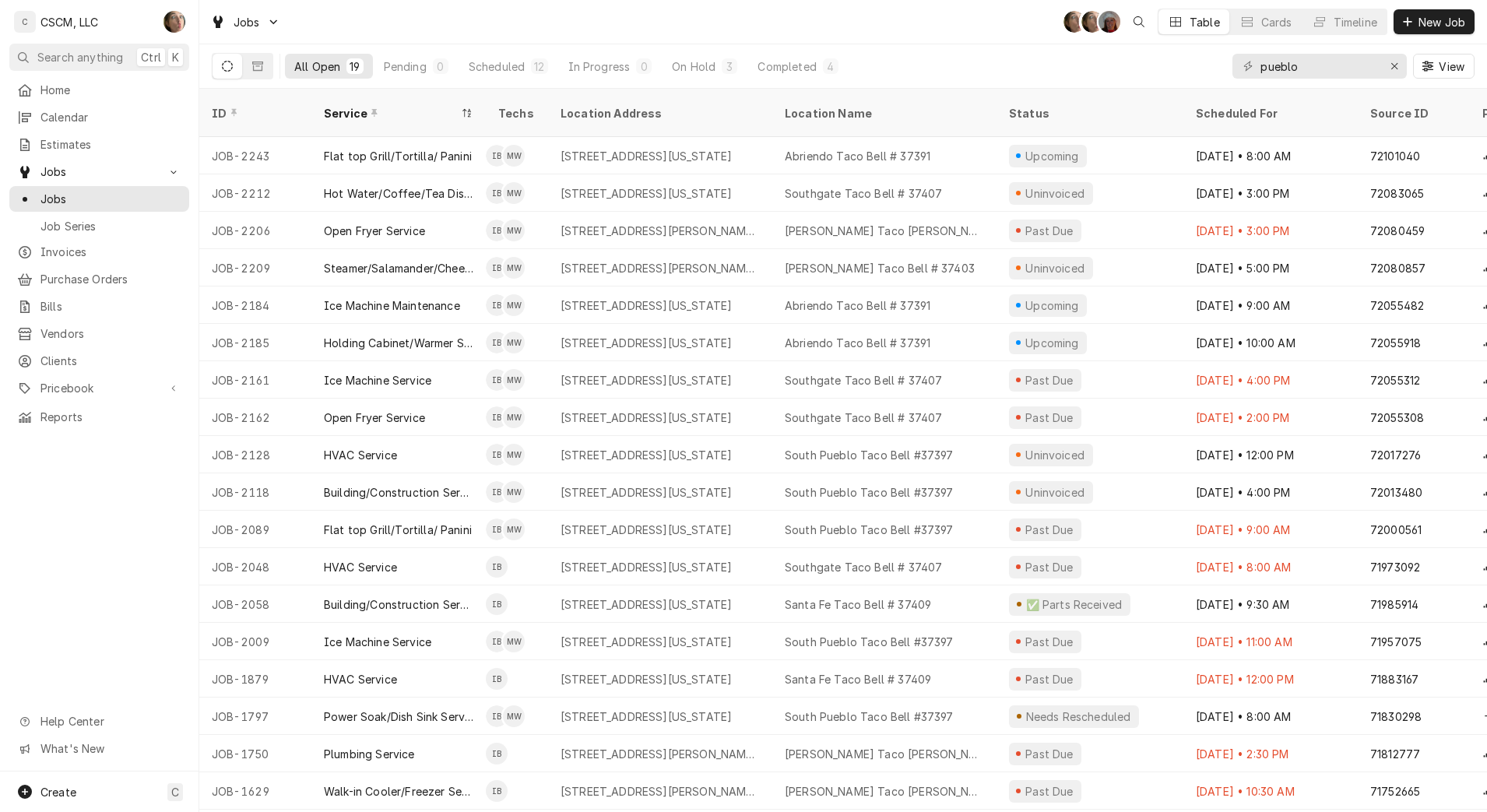
scroll to position [31, 0]
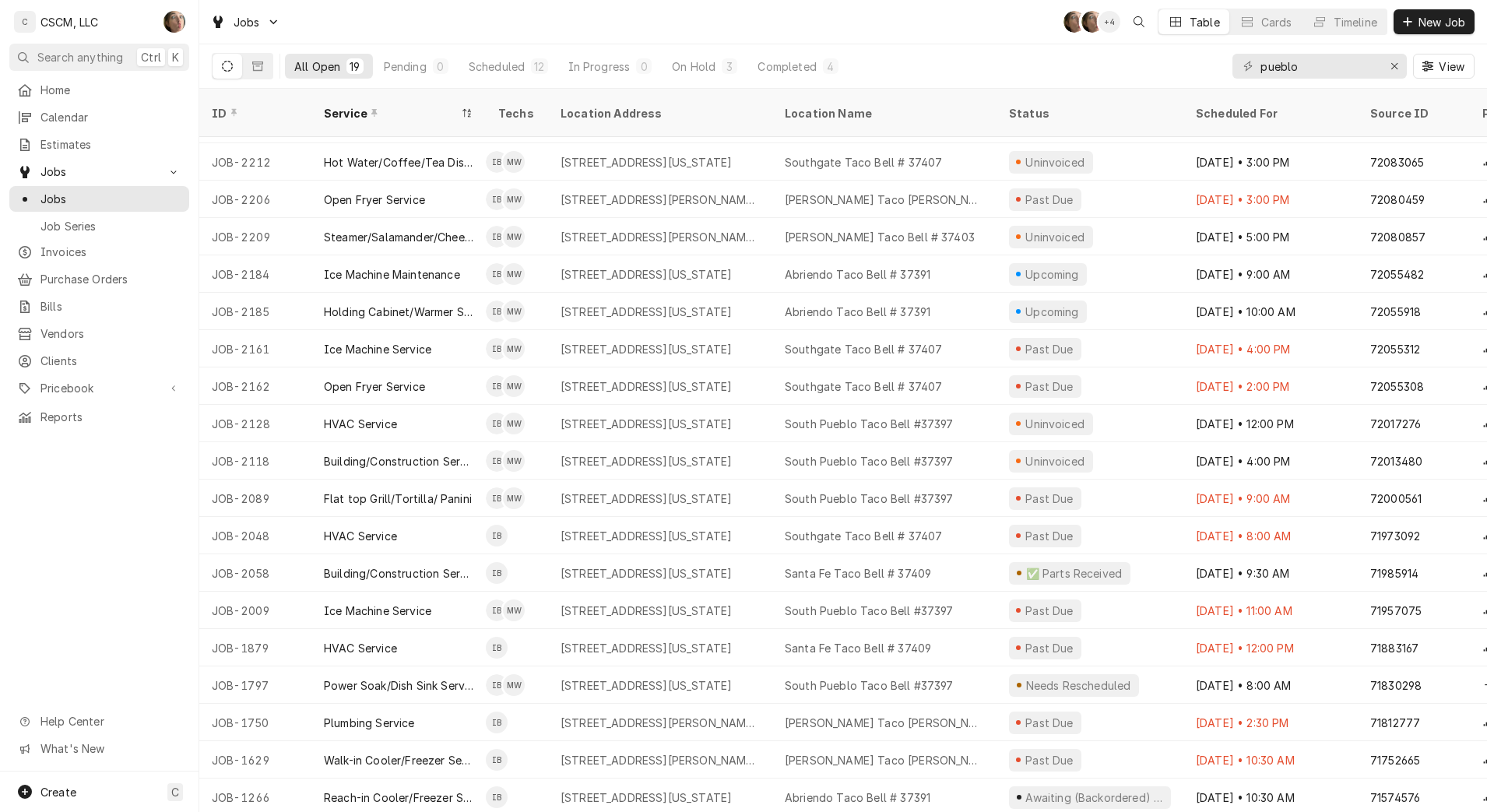
click at [716, 60] on button "On Hold 3" at bounding box center [705, 66] width 84 height 25
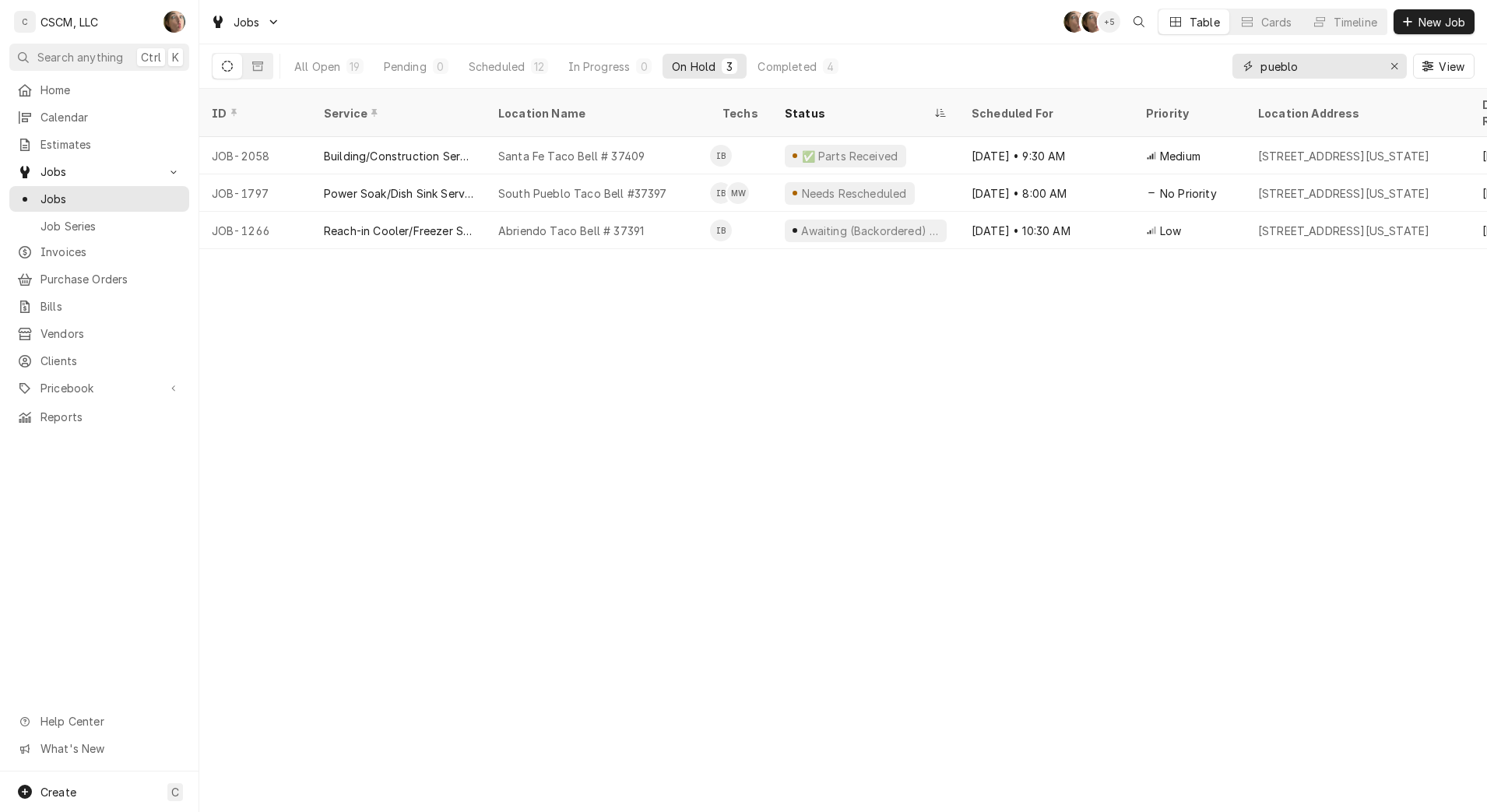
drag, startPoint x: 1327, startPoint y: 65, endPoint x: 991, endPoint y: 31, distance: 337.7
click at [991, 31] on div "Jobs SH SH + 5 Table Cards Timeline New Job All Open 19 Pending 0 Scheduled 12 …" at bounding box center [843, 44] width 1288 height 89
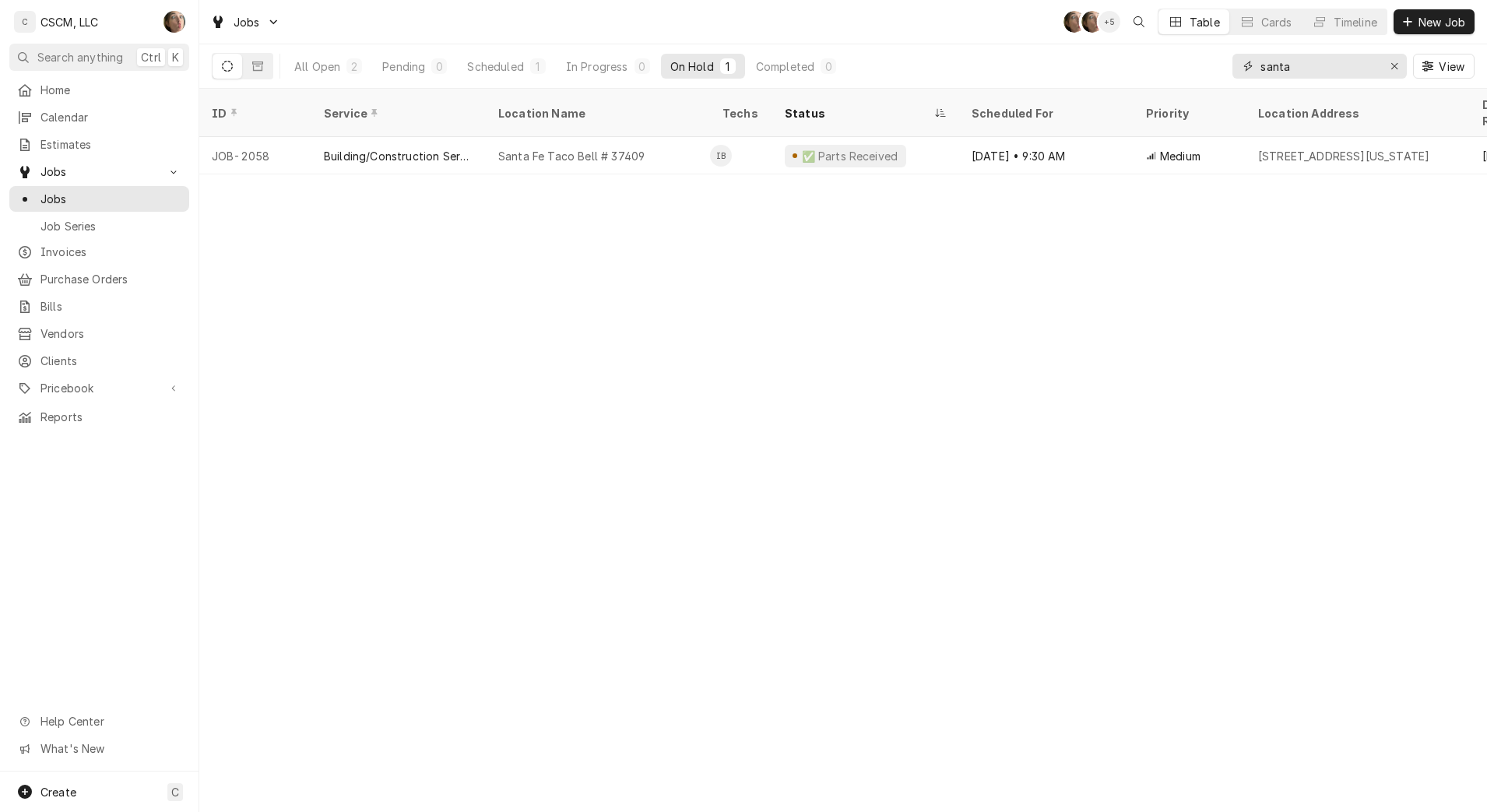
type input "santa"
click at [354, 66] on div "2" at bounding box center [355, 67] width 10 height 16
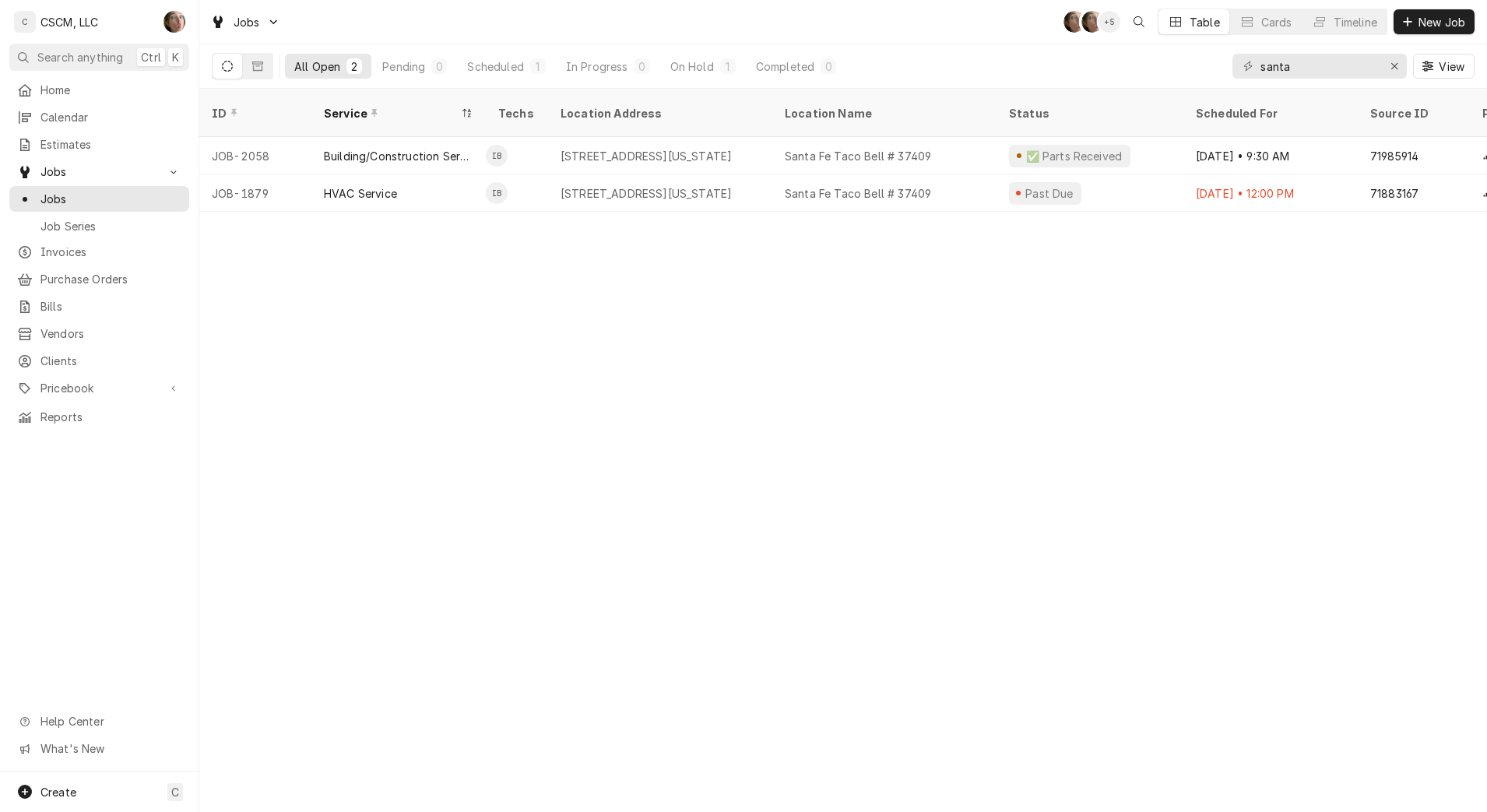
click at [583, 152] on div "[STREET_ADDRESS][US_STATE]" at bounding box center [660, 156] width 224 height 38
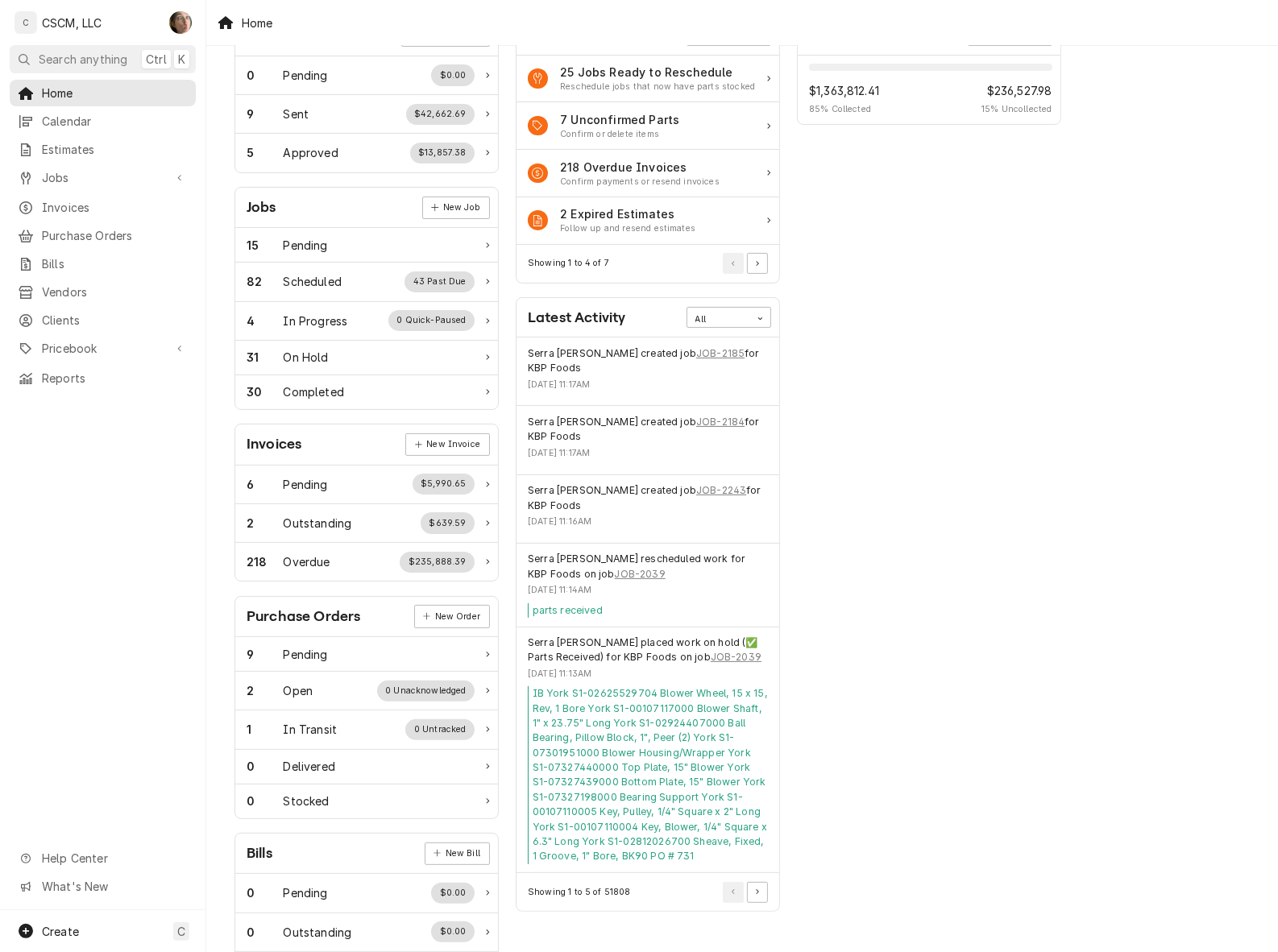
scroll to position [179, 0]
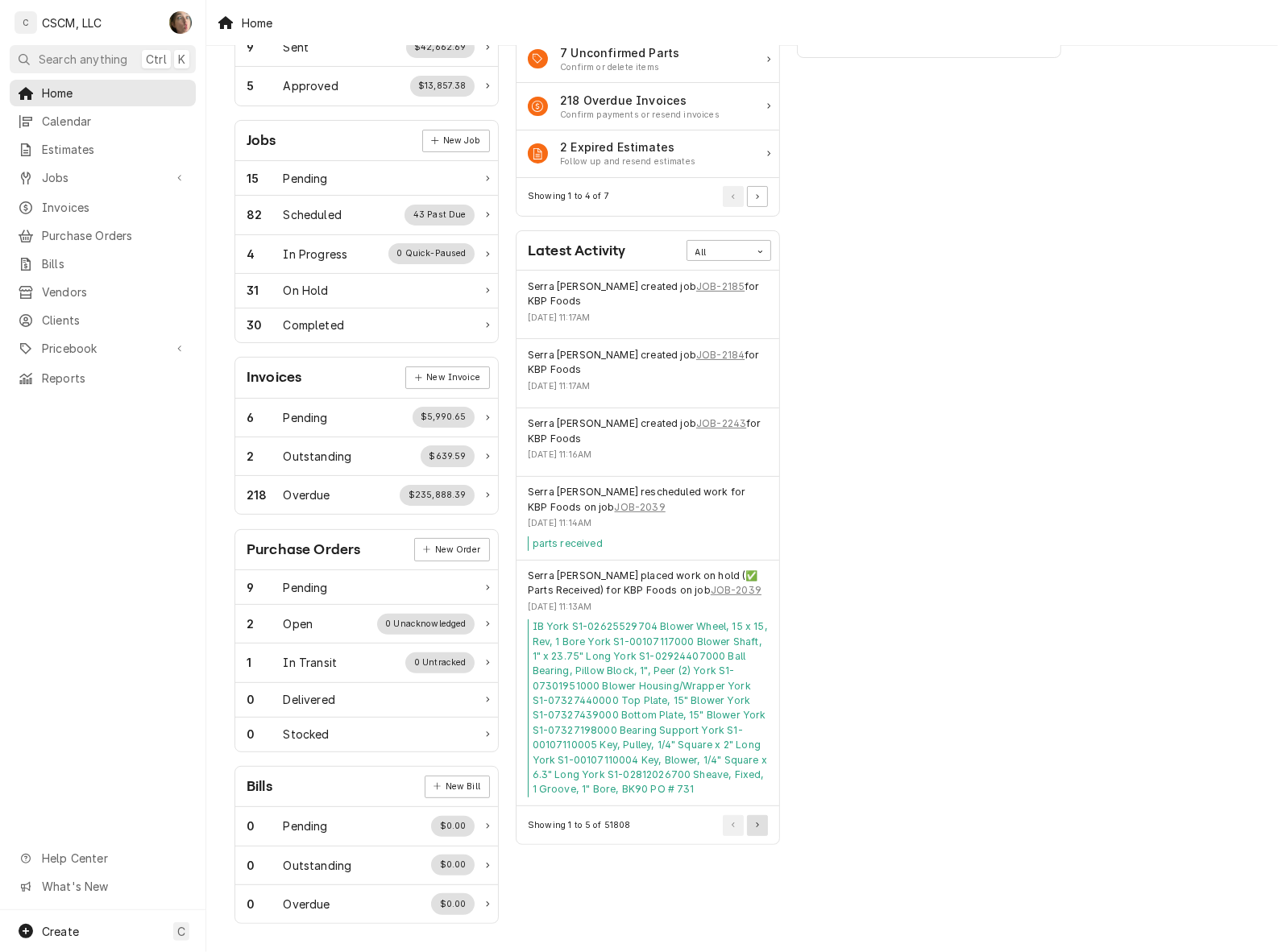
click at [757, 815] on button "Pagination Controls" at bounding box center [757, 825] width 21 height 21
click at [757, 784] on div "Actions Urgent Actions All 25 Jobs Ready to Reschedule Reschedule jobs that now…" at bounding box center [648, 409] width 282 height 1045
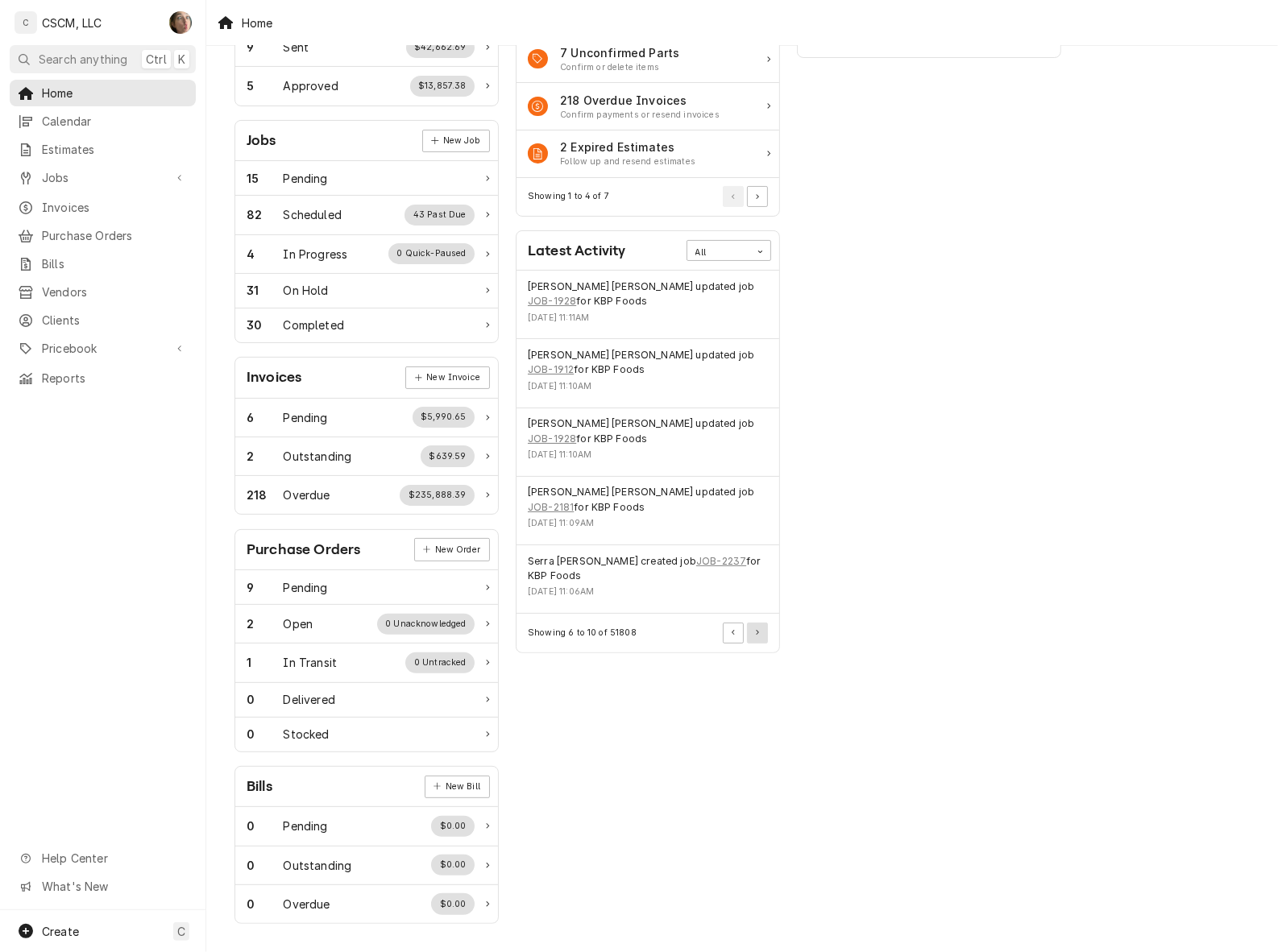
drag, startPoint x: 757, startPoint y: 784, endPoint x: 759, endPoint y: 585, distance: 199.0
click at [759, 622] on button "Pagination Controls" at bounding box center [757, 632] width 21 height 21
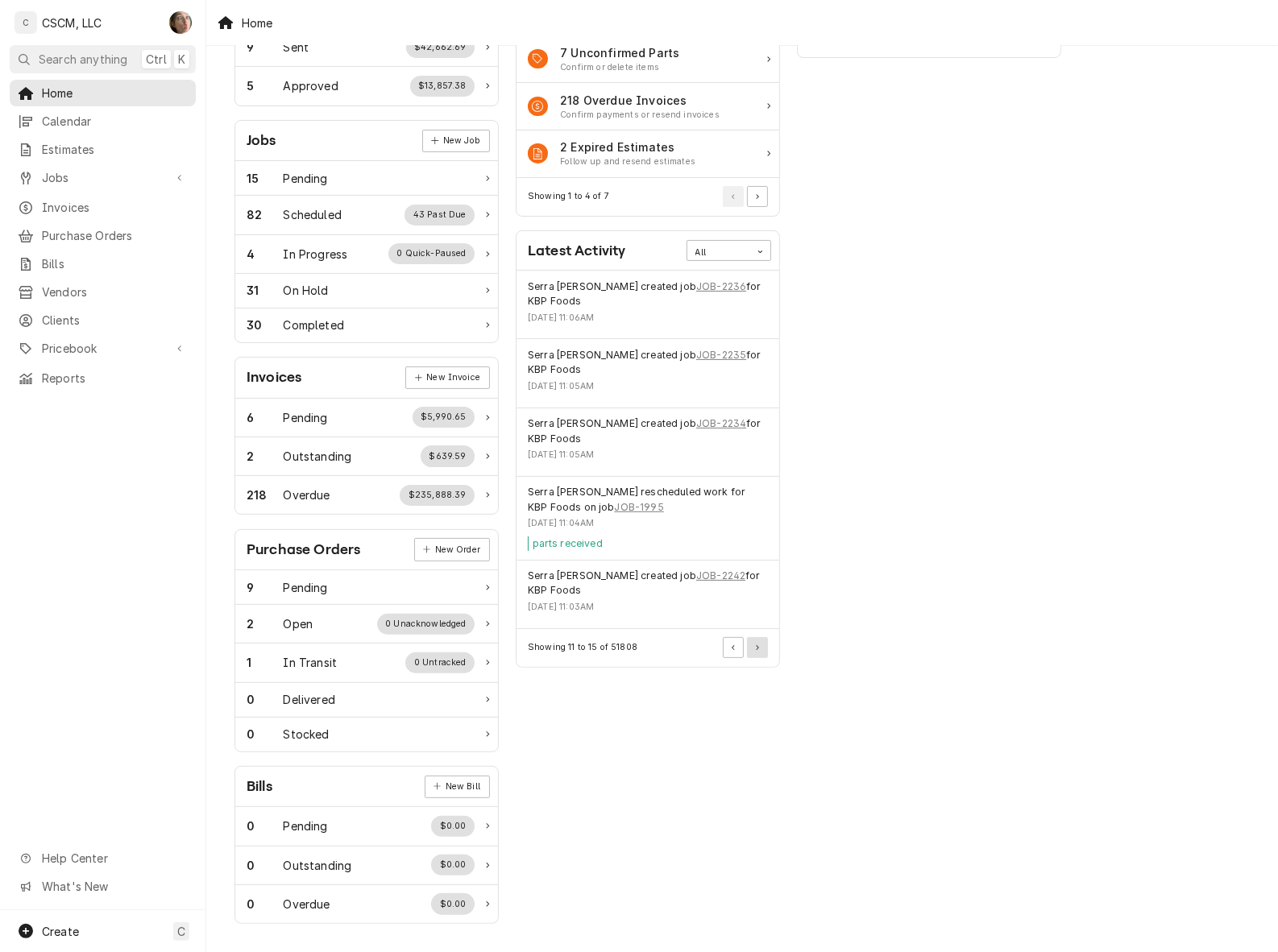
click at [759, 637] on button "Pagination Controls" at bounding box center [757, 647] width 21 height 21
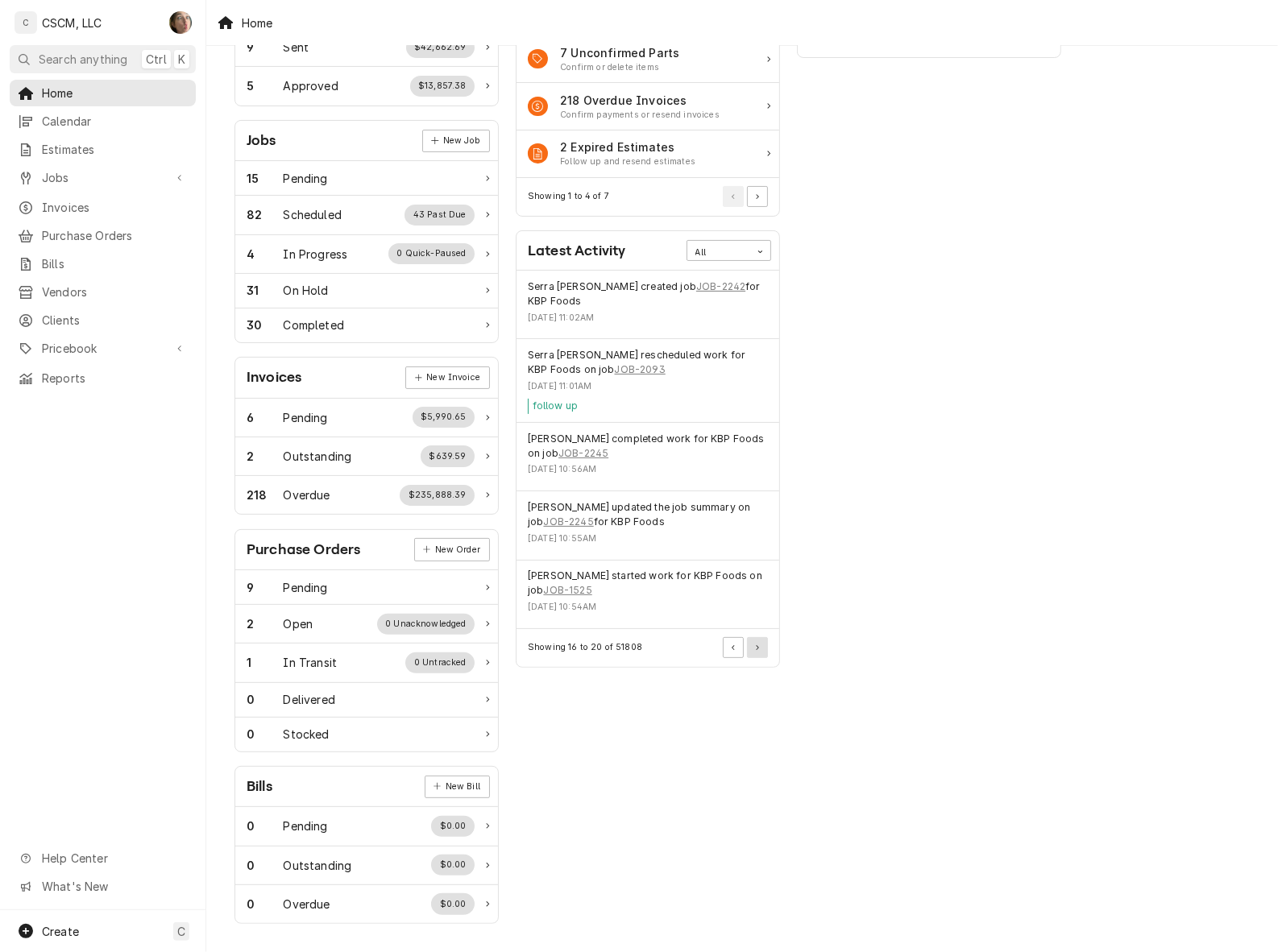
click at [758, 637] on button "Pagination Controls" at bounding box center [757, 647] width 21 height 21
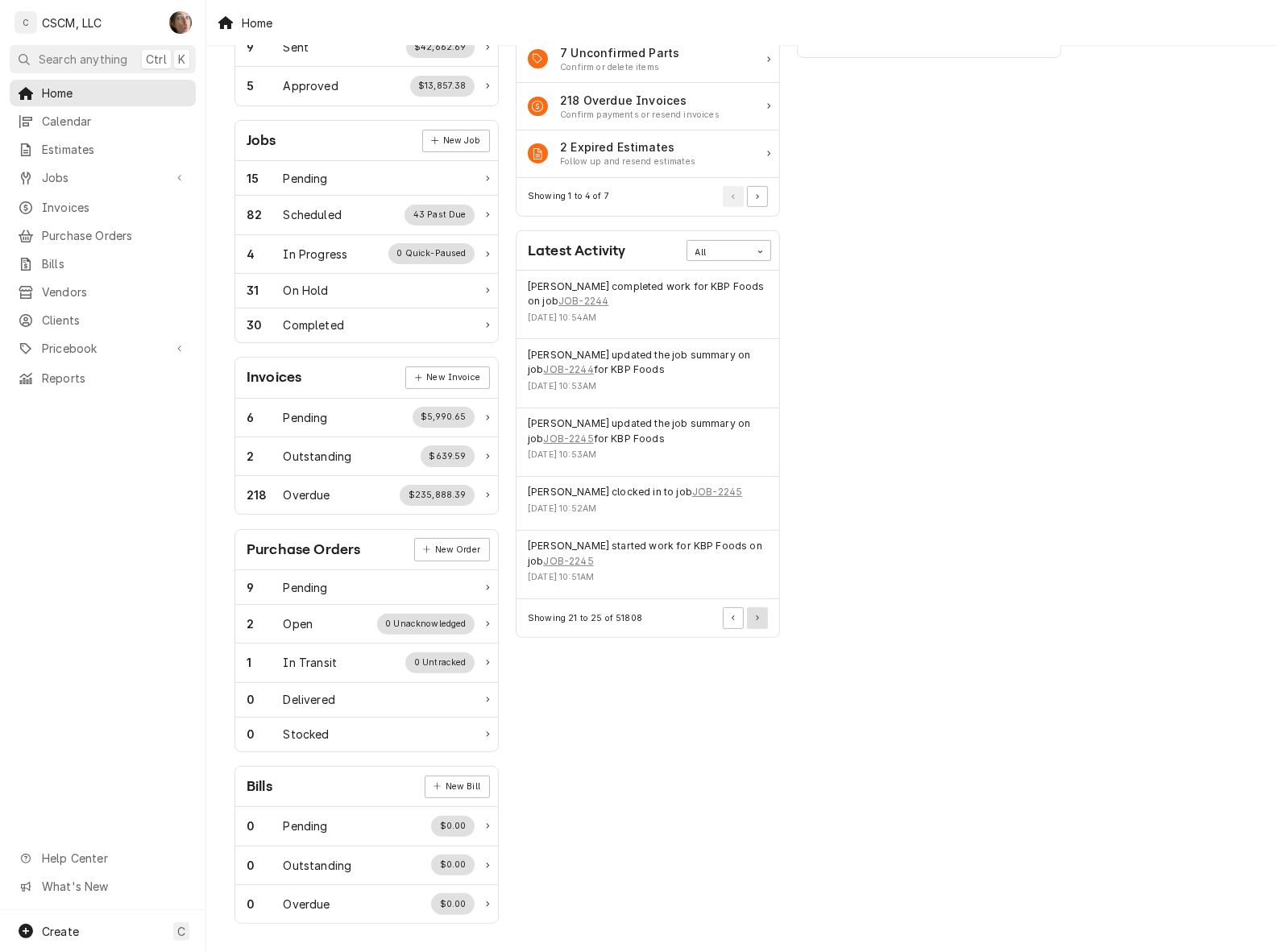
click at [756, 609] on button "Pagination Controls" at bounding box center [757, 618] width 21 height 21
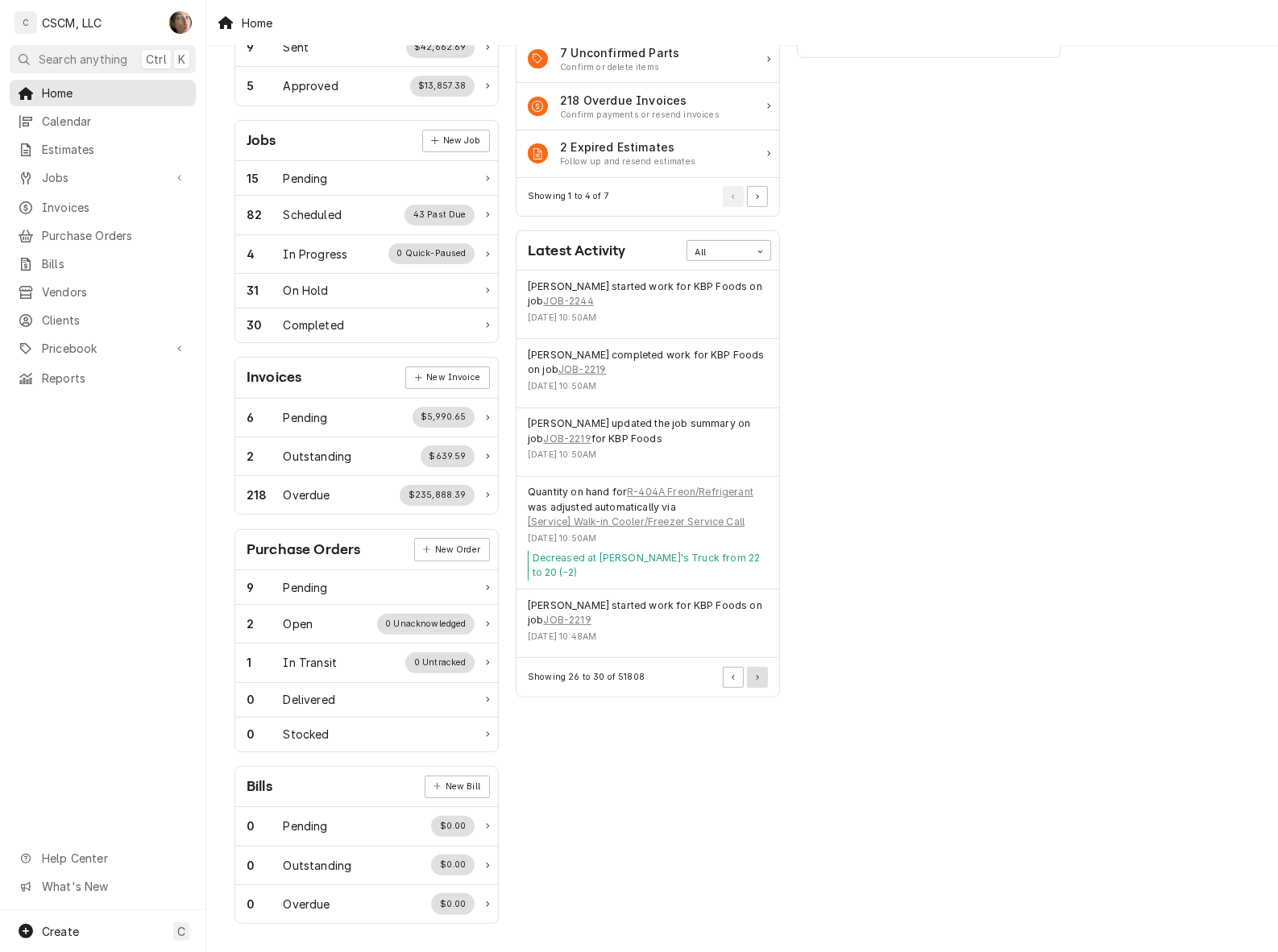
click at [756, 666] on button "Pagination Controls" at bounding box center [757, 676] width 21 height 21
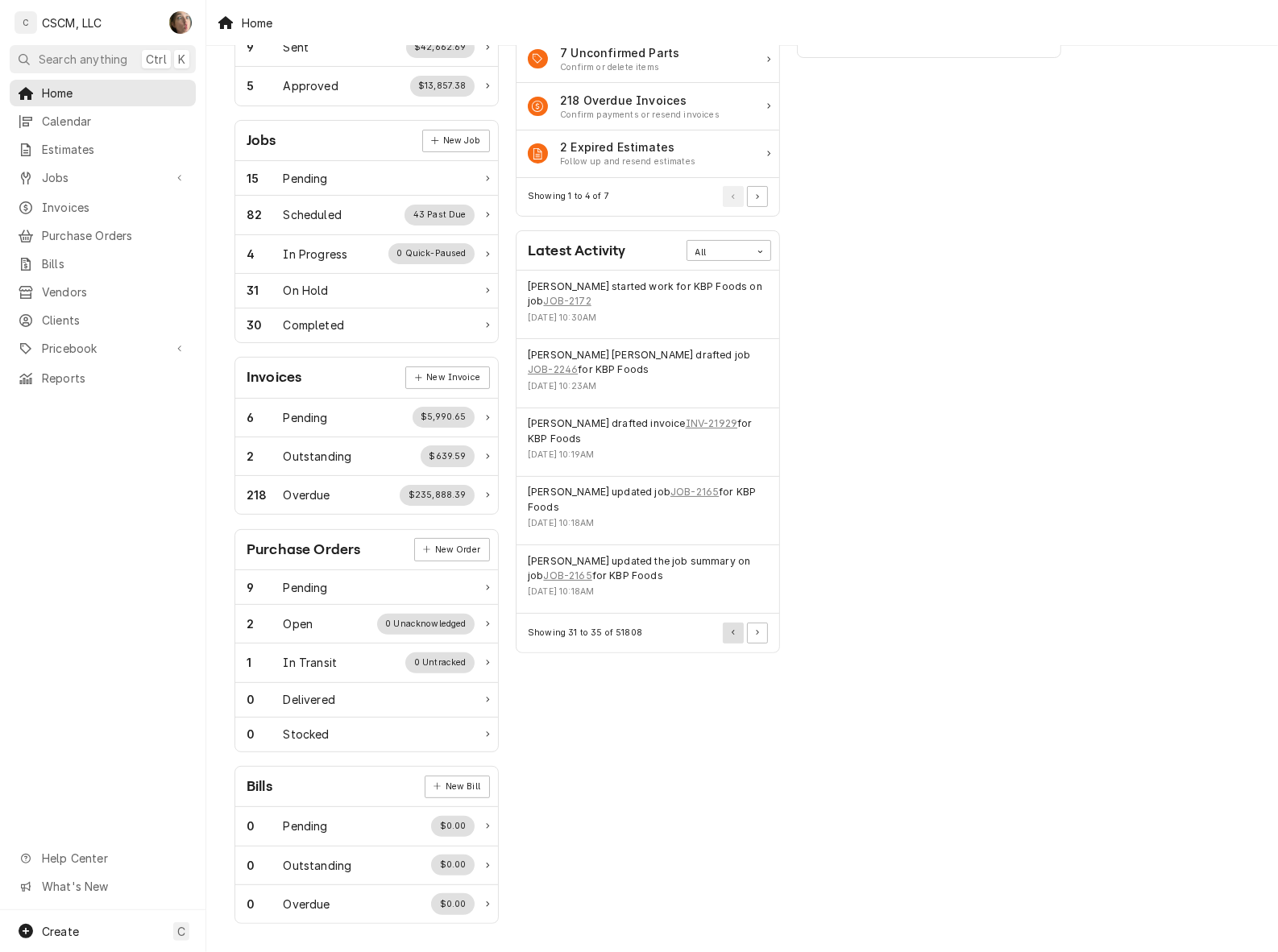
click at [742, 622] on button "Pagination Controls" at bounding box center [732, 632] width 21 height 21
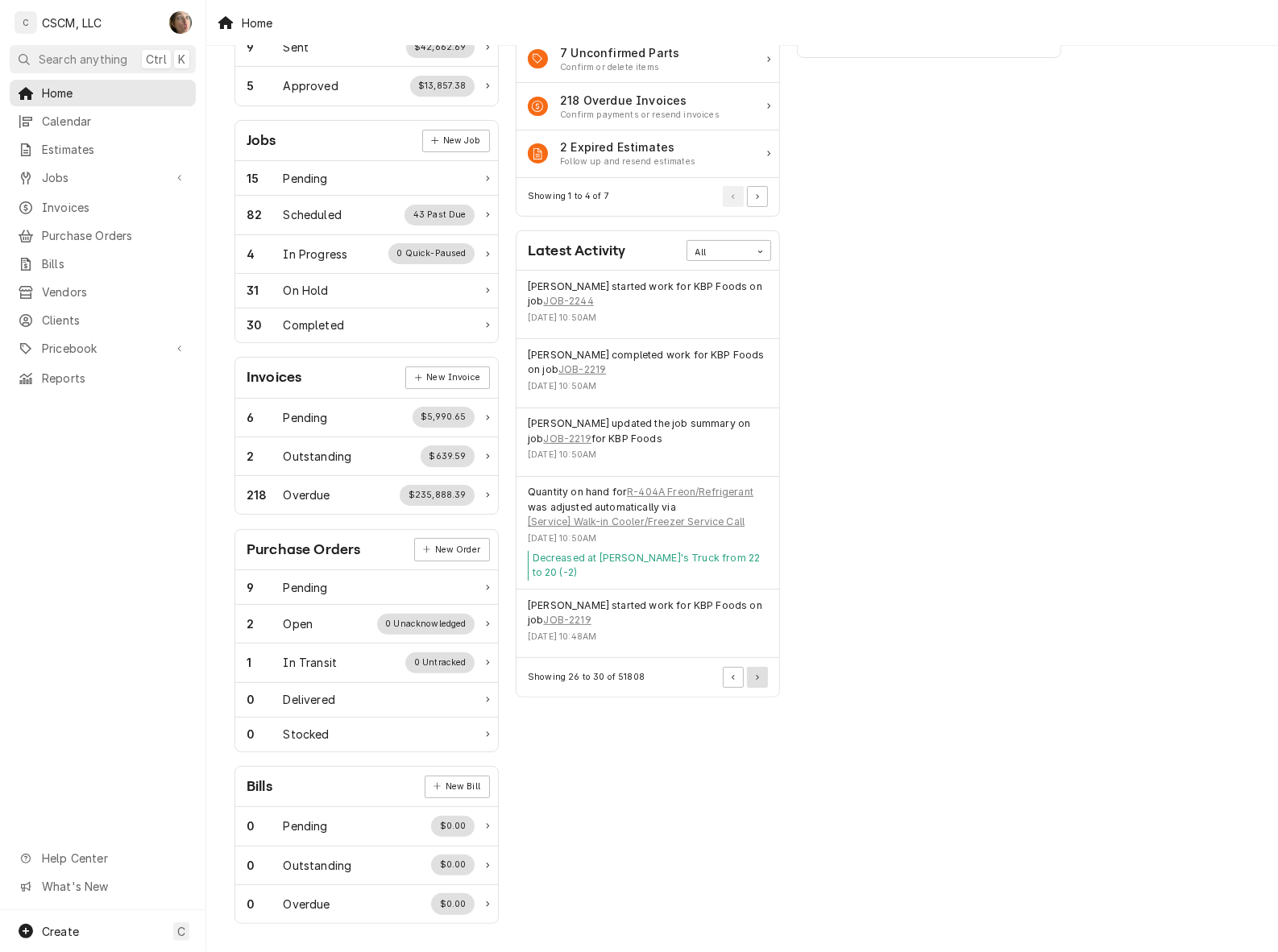
click at [756, 675] on icon "Pagination Controls" at bounding box center [757, 677] width 3 height 5
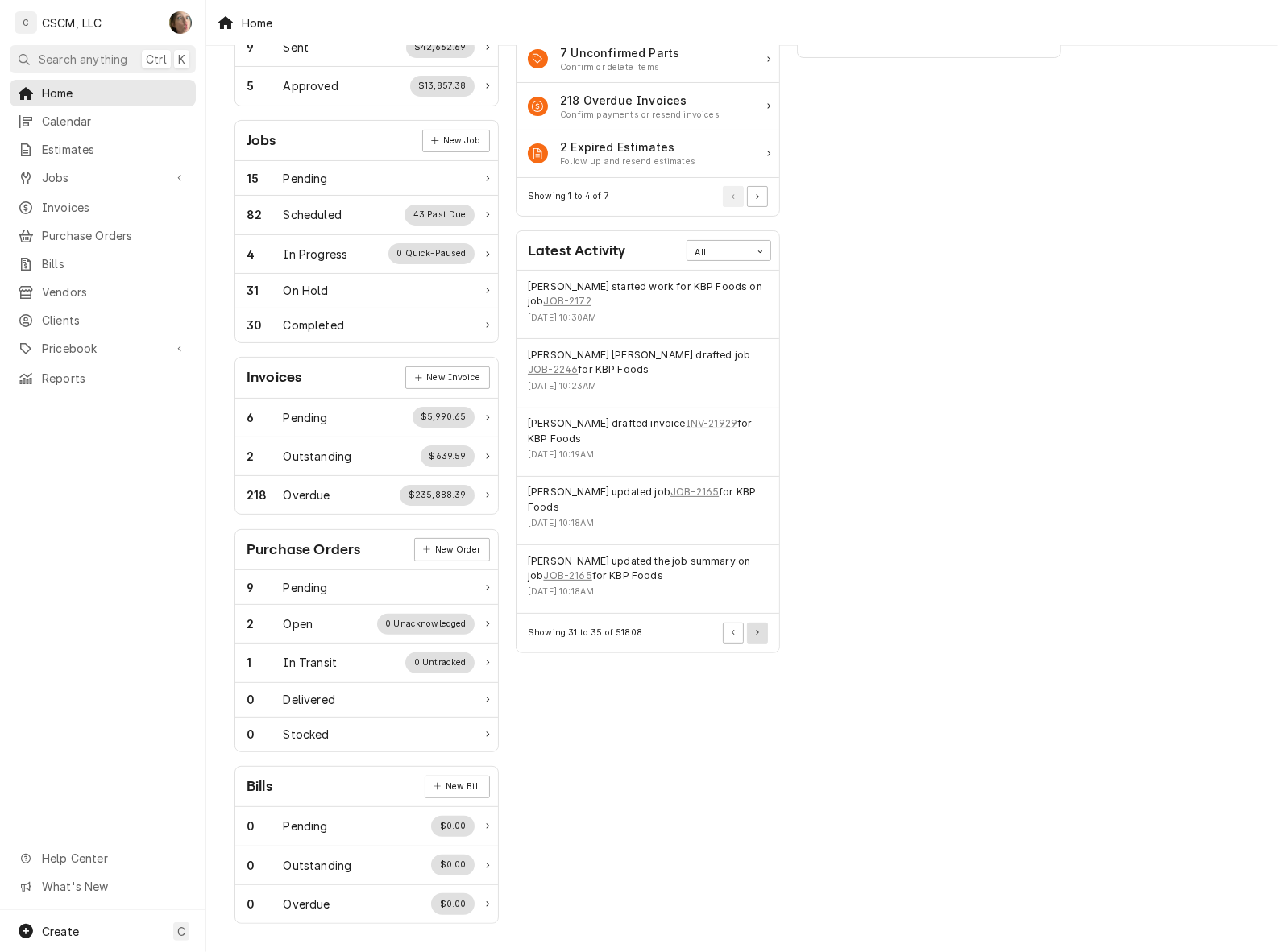
click at [763, 622] on button "Pagination Controls" at bounding box center [757, 632] width 21 height 21
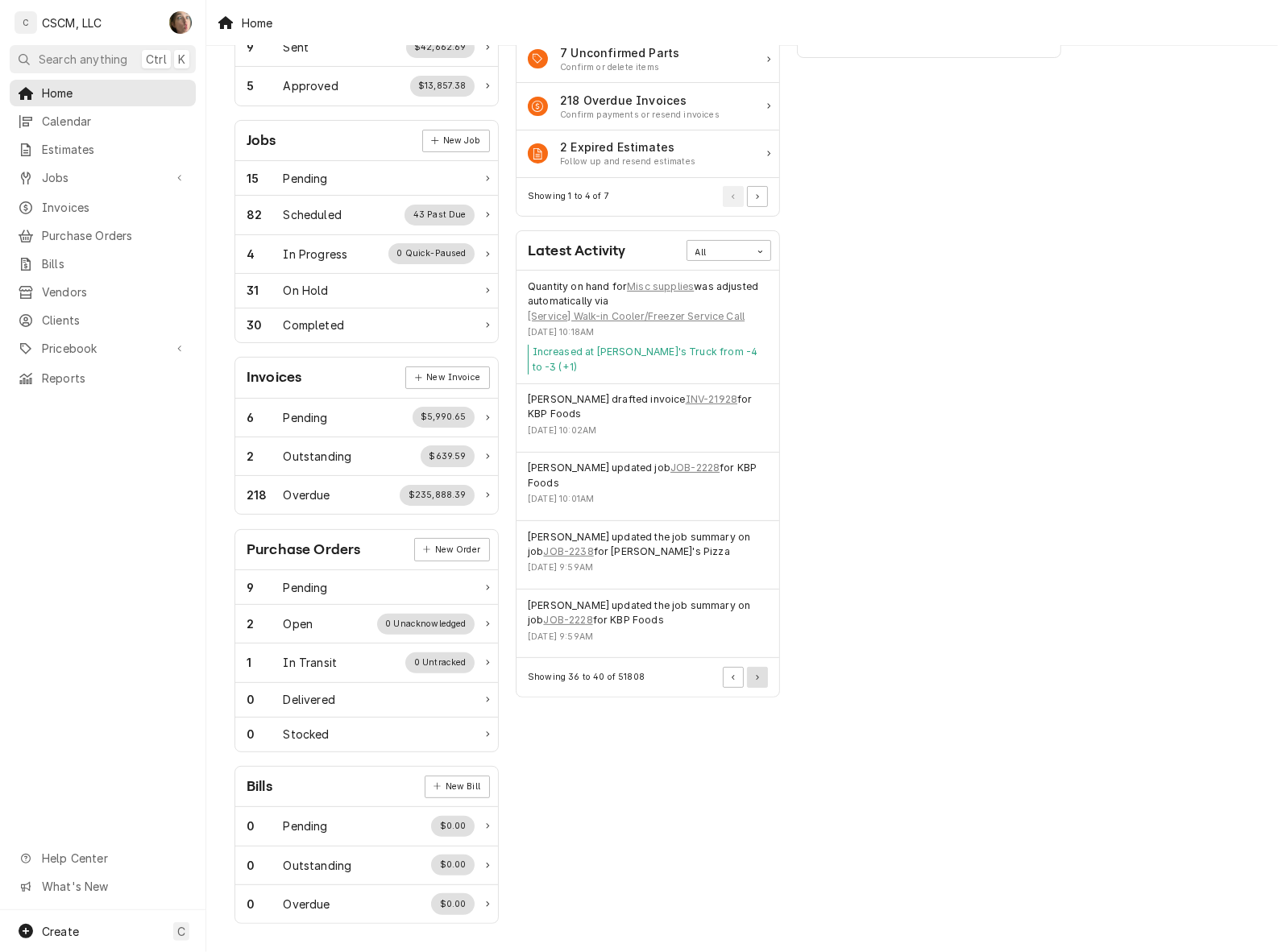
click at [759, 666] on button "Pagination Controls" at bounding box center [757, 676] width 21 height 21
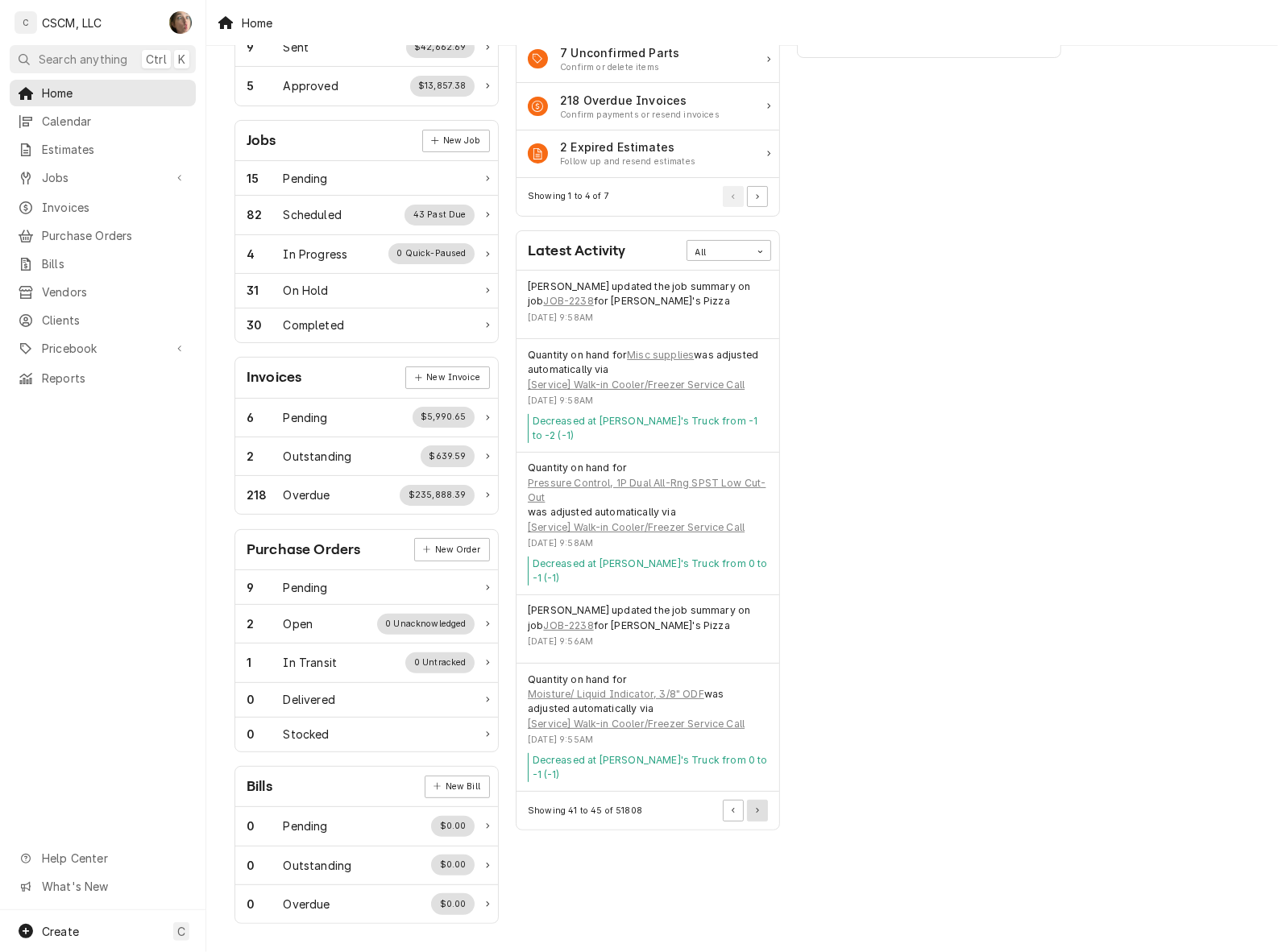
click at [762, 800] on button "Pagination Controls" at bounding box center [757, 810] width 21 height 21
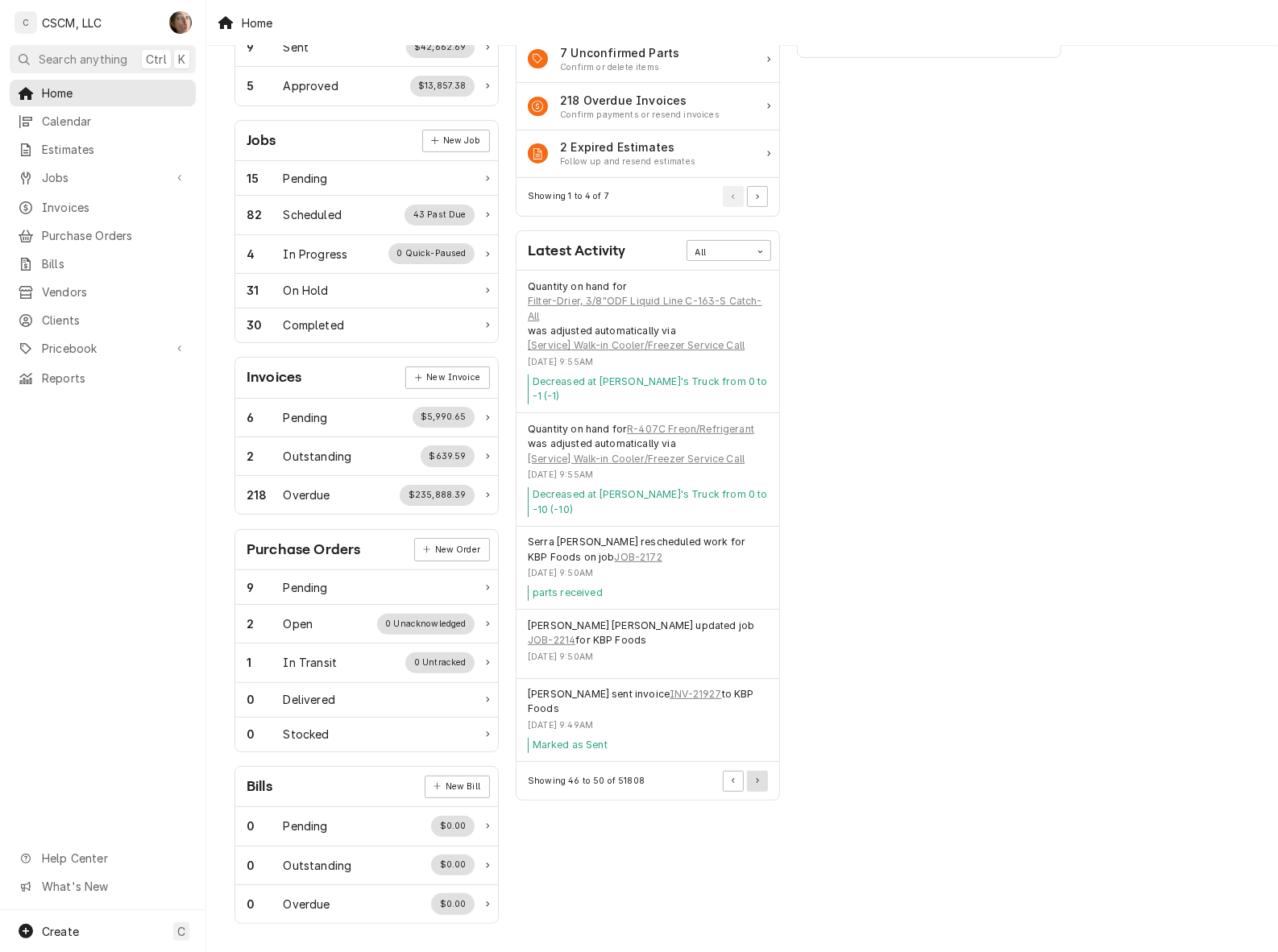
click at [756, 778] on icon "Pagination Controls" at bounding box center [757, 780] width 3 height 6
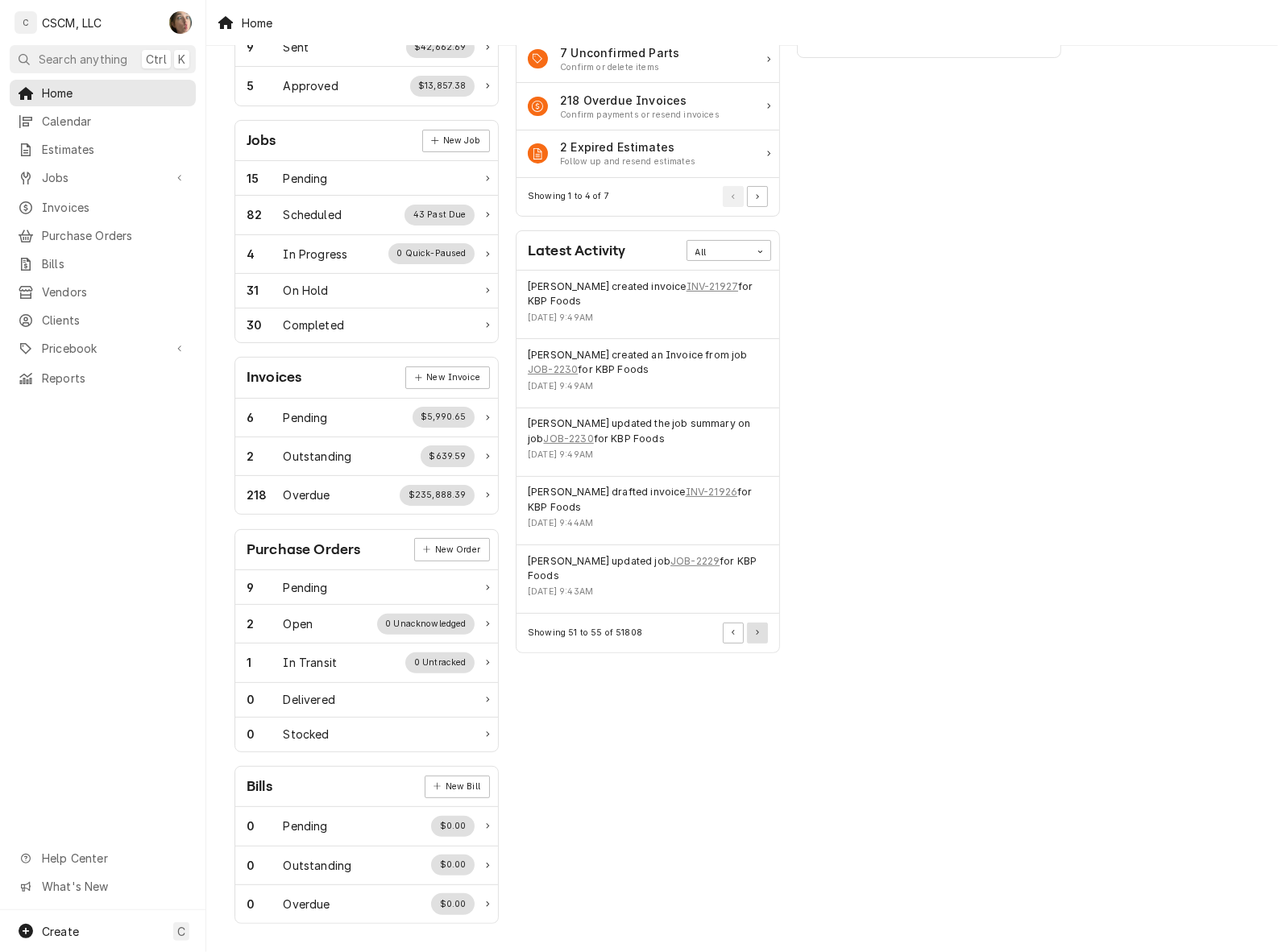
click at [762, 628] on button "Pagination Controls" at bounding box center [757, 632] width 21 height 21
click at [755, 613] on div "Showing 56 to 60 of 51808" at bounding box center [648, 632] width 262 height 38
click at [752, 622] on button "Pagination Controls" at bounding box center [757, 632] width 21 height 21
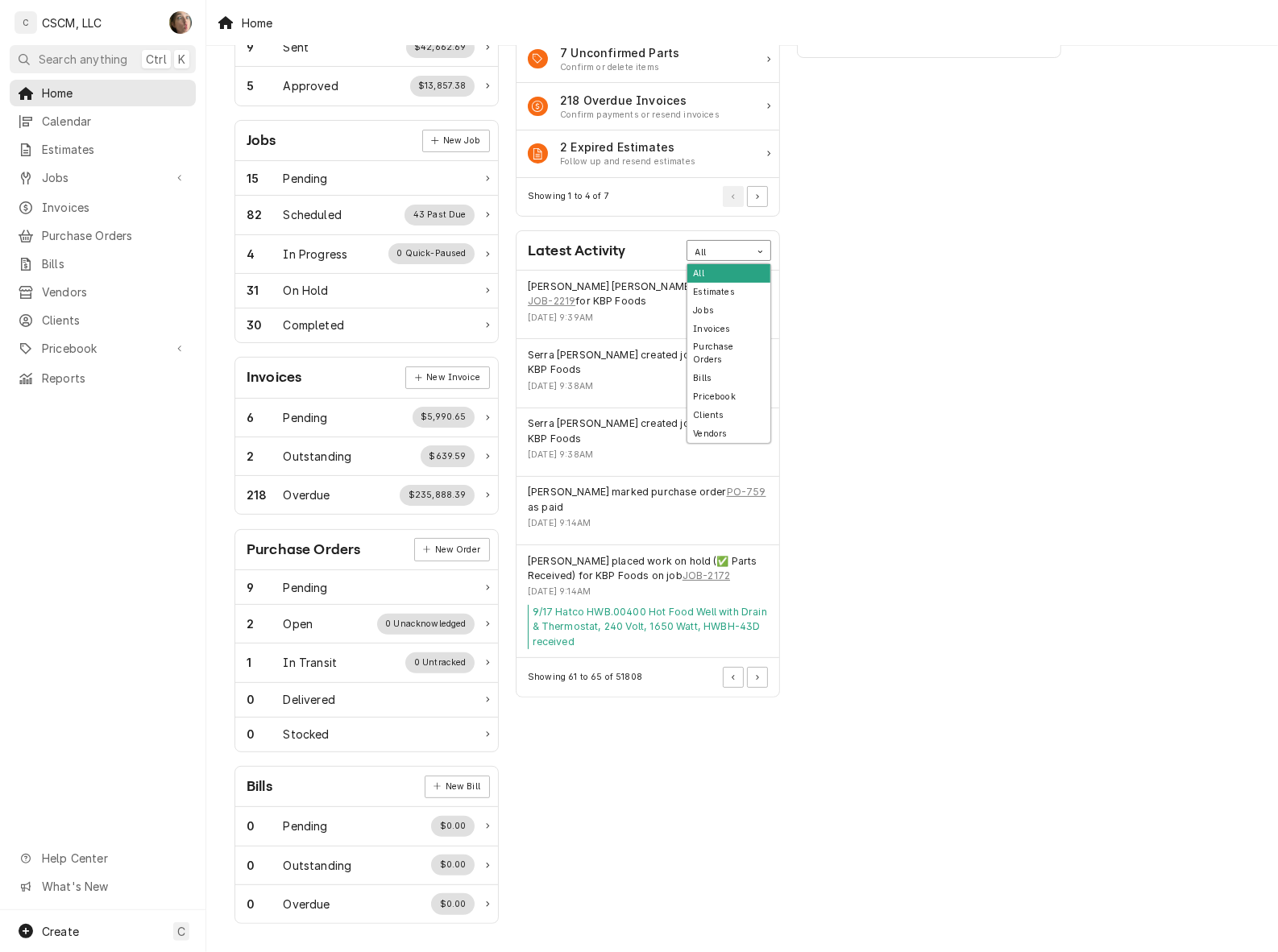
click at [719, 247] on div "All" at bounding box center [718, 253] width 47 height 13
click at [725, 251] on div "All" at bounding box center [718, 253] width 47 height 13
click at [722, 306] on div "Jobs" at bounding box center [729, 310] width 83 height 18
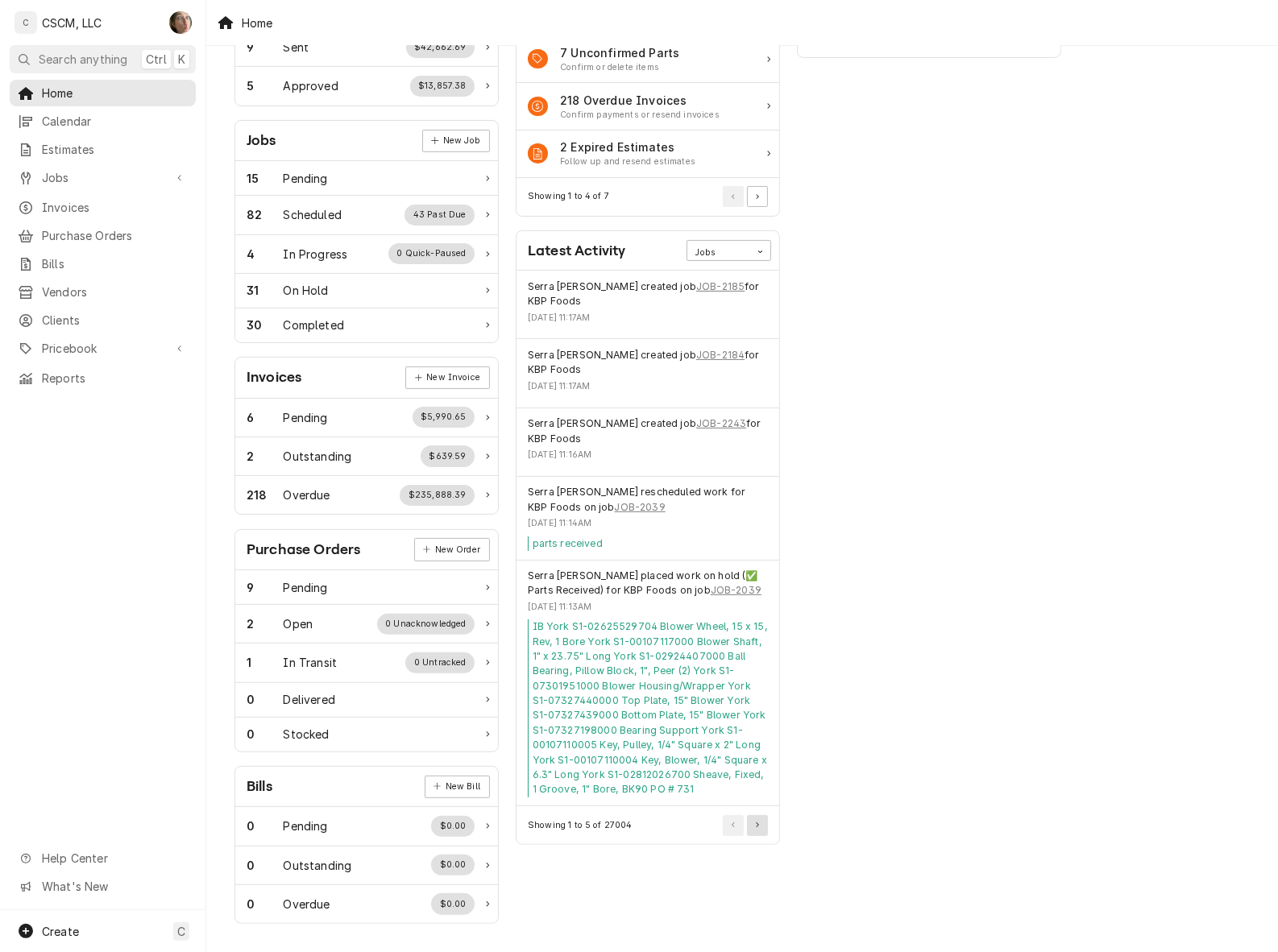
click at [756, 823] on icon "Pagination Controls" at bounding box center [757, 825] width 3 height 6
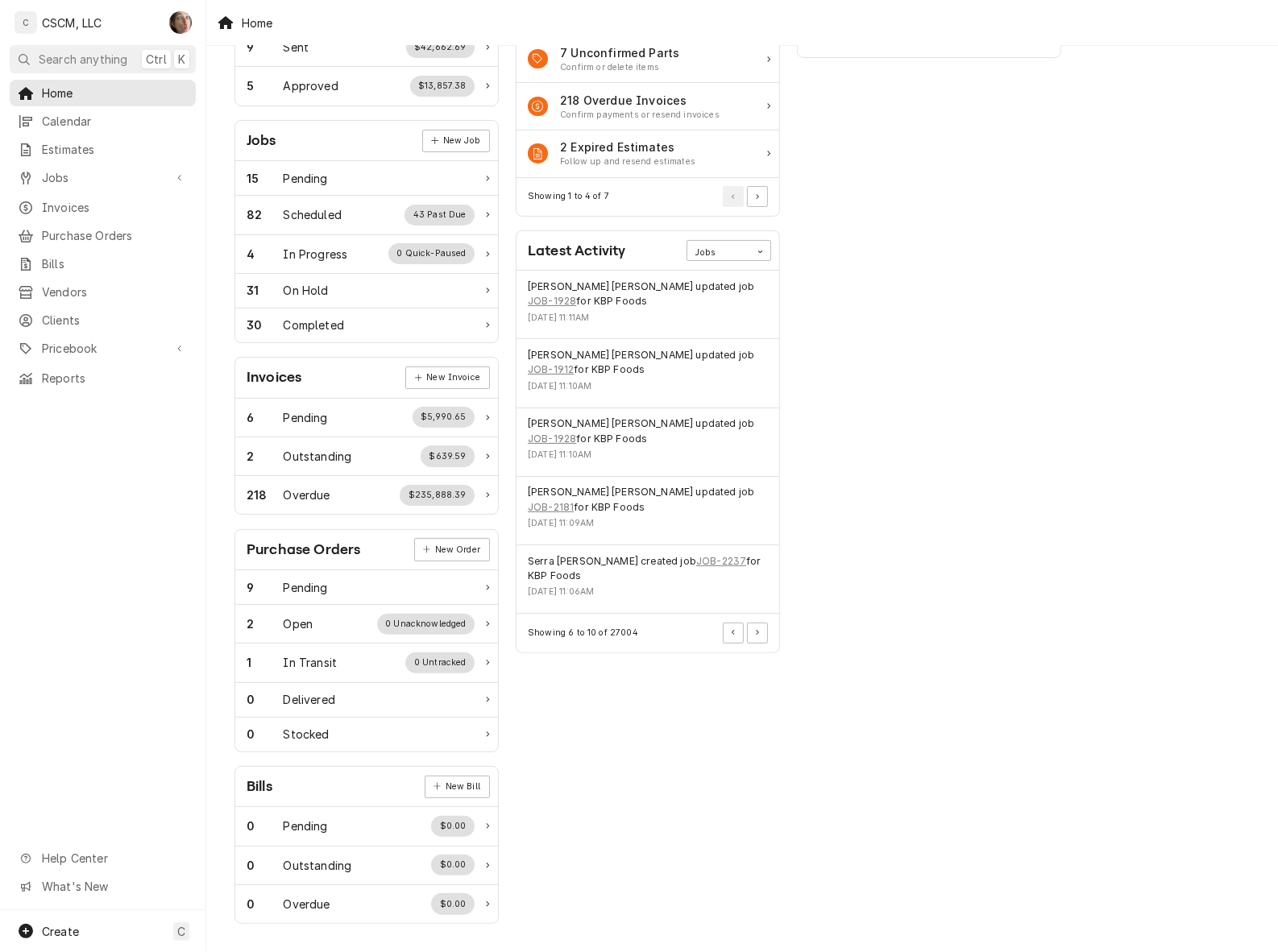
click at [756, 775] on div "Actions Urgent Actions All 25 Jobs Ready to Reschedule Reschedule jobs that now…" at bounding box center [648, 409] width 282 height 1045
drag, startPoint x: 756, startPoint y: 775, endPoint x: 761, endPoint y: 576, distance: 199.1
click at [761, 622] on button "Pagination Controls" at bounding box center [757, 632] width 21 height 21
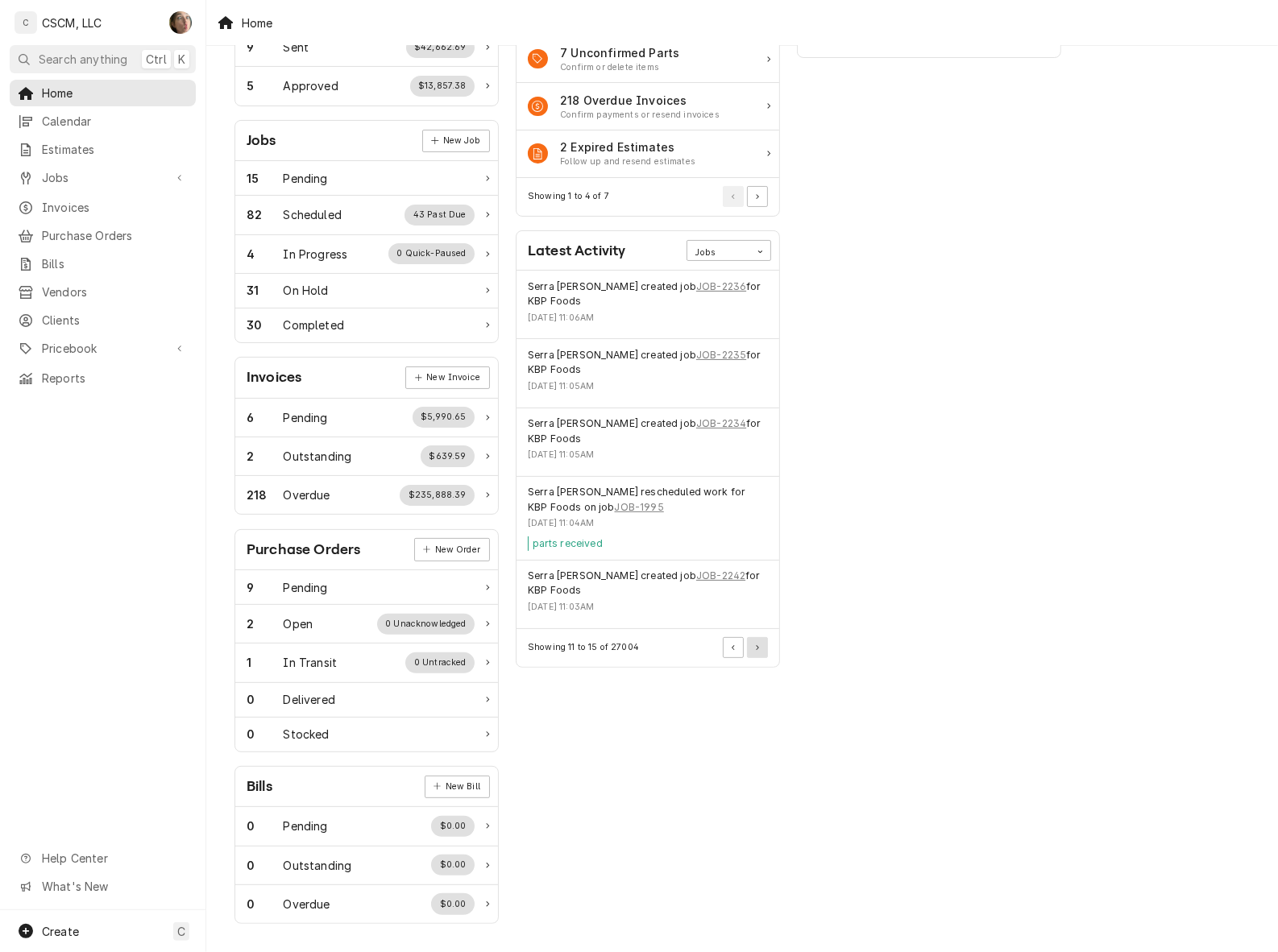
click at [761, 637] on button "Pagination Controls" at bounding box center [757, 647] width 21 height 21
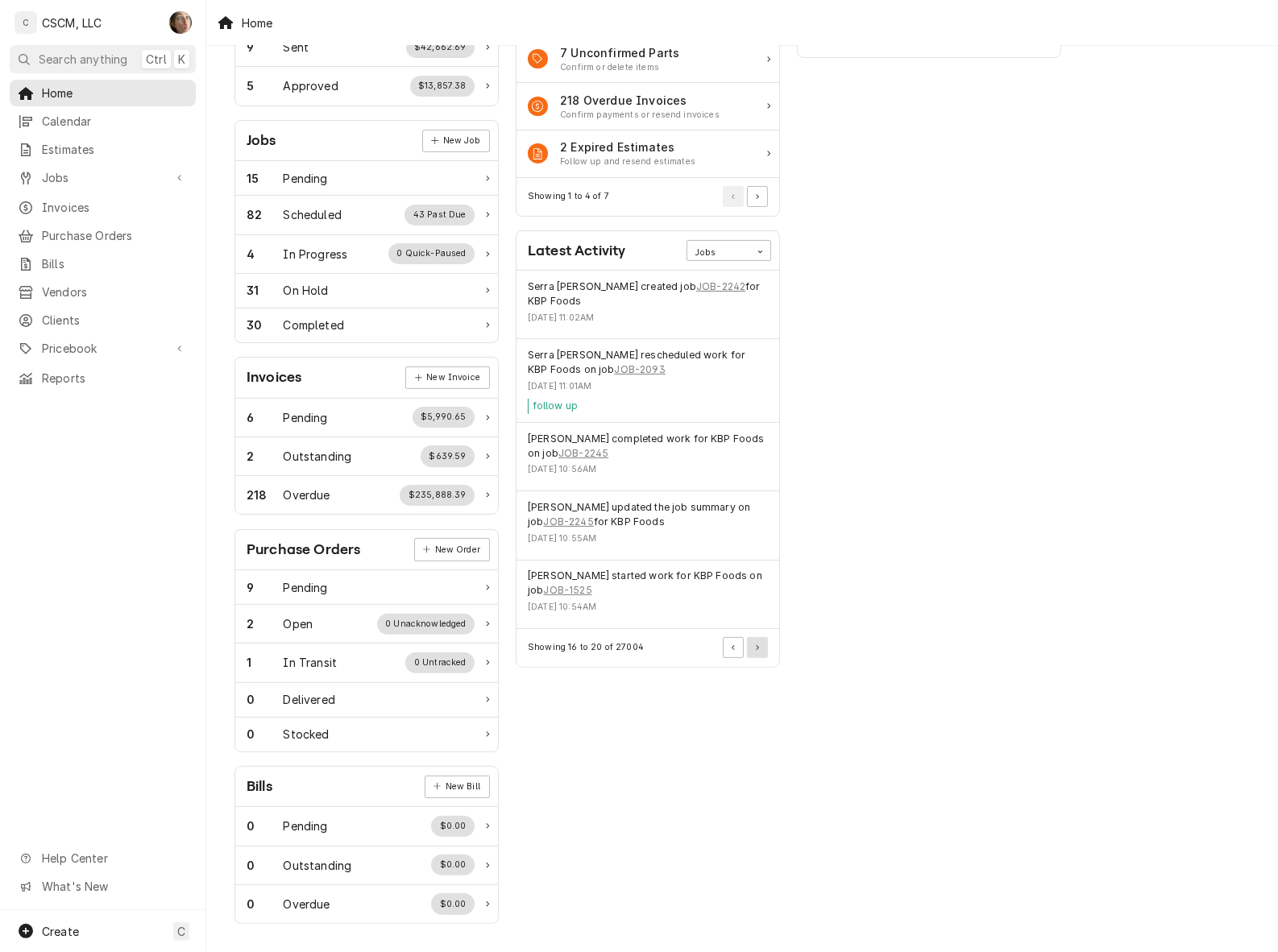
click at [764, 637] on button "Pagination Controls" at bounding box center [757, 647] width 21 height 21
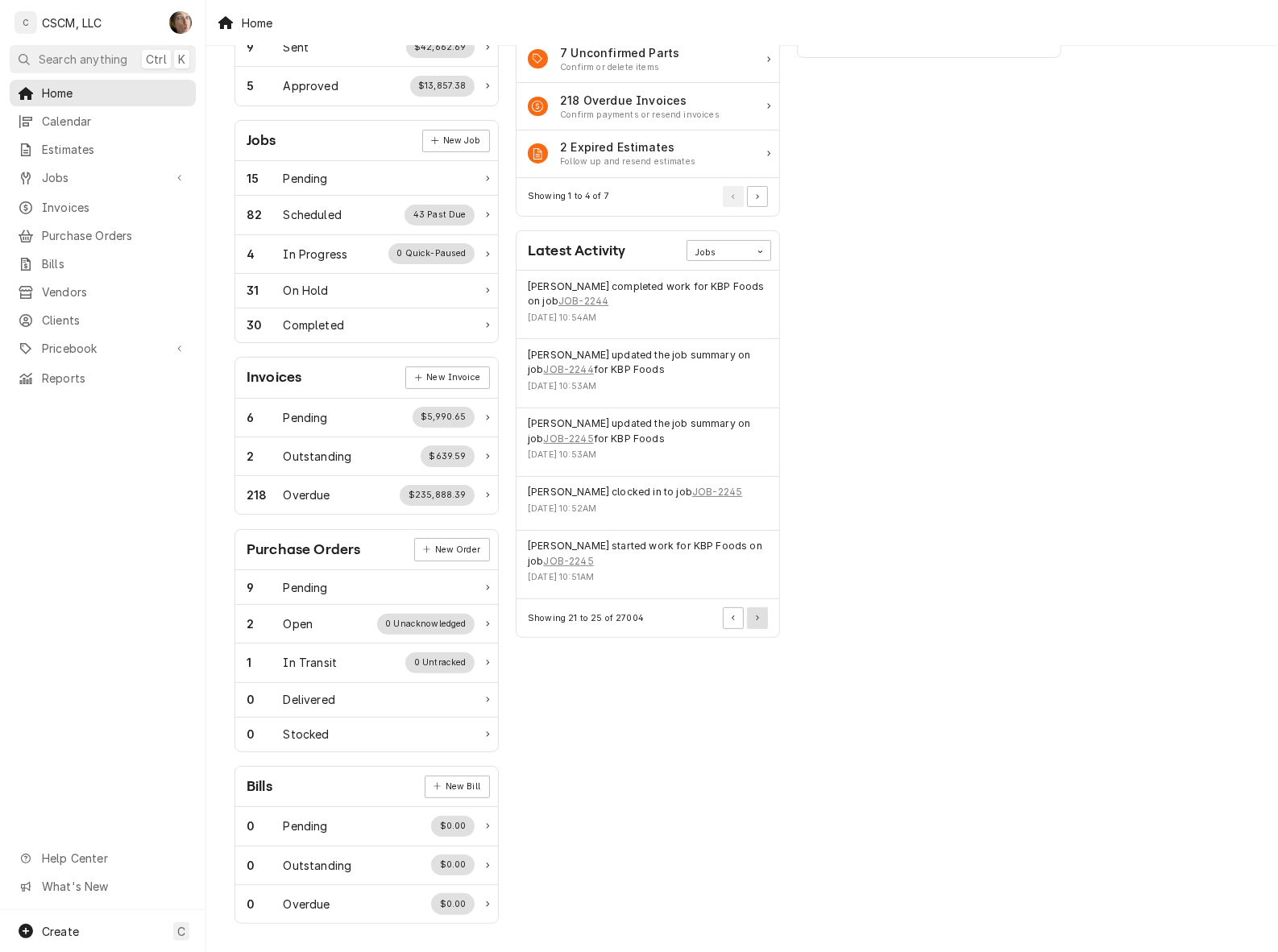
click at [749, 610] on button "Pagination Controls" at bounding box center [757, 618] width 21 height 21
click at [755, 635] on button "Pagination Controls" at bounding box center [757, 632] width 21 height 21
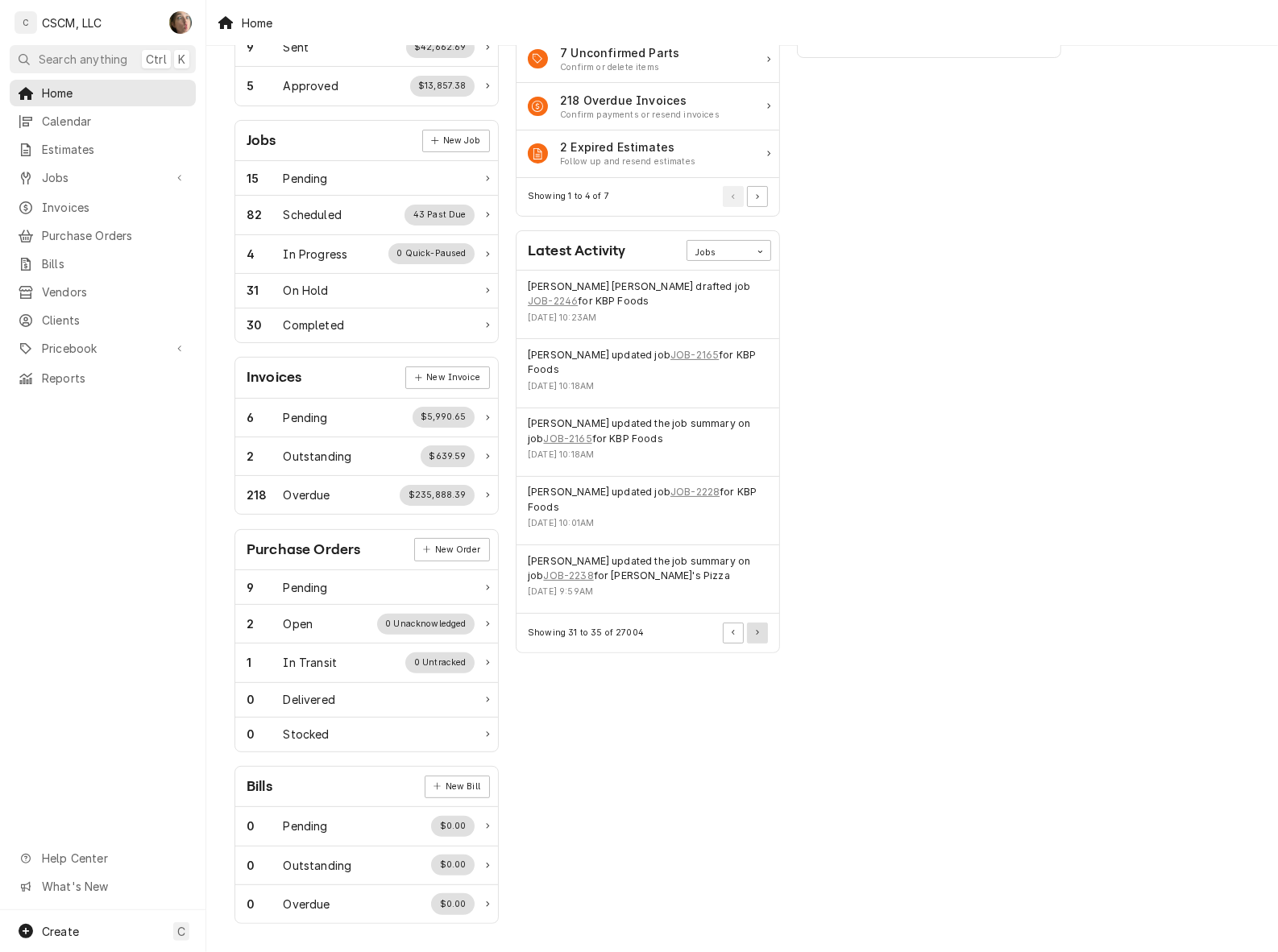
click at [757, 622] on button "Pagination Controls" at bounding box center [757, 632] width 21 height 21
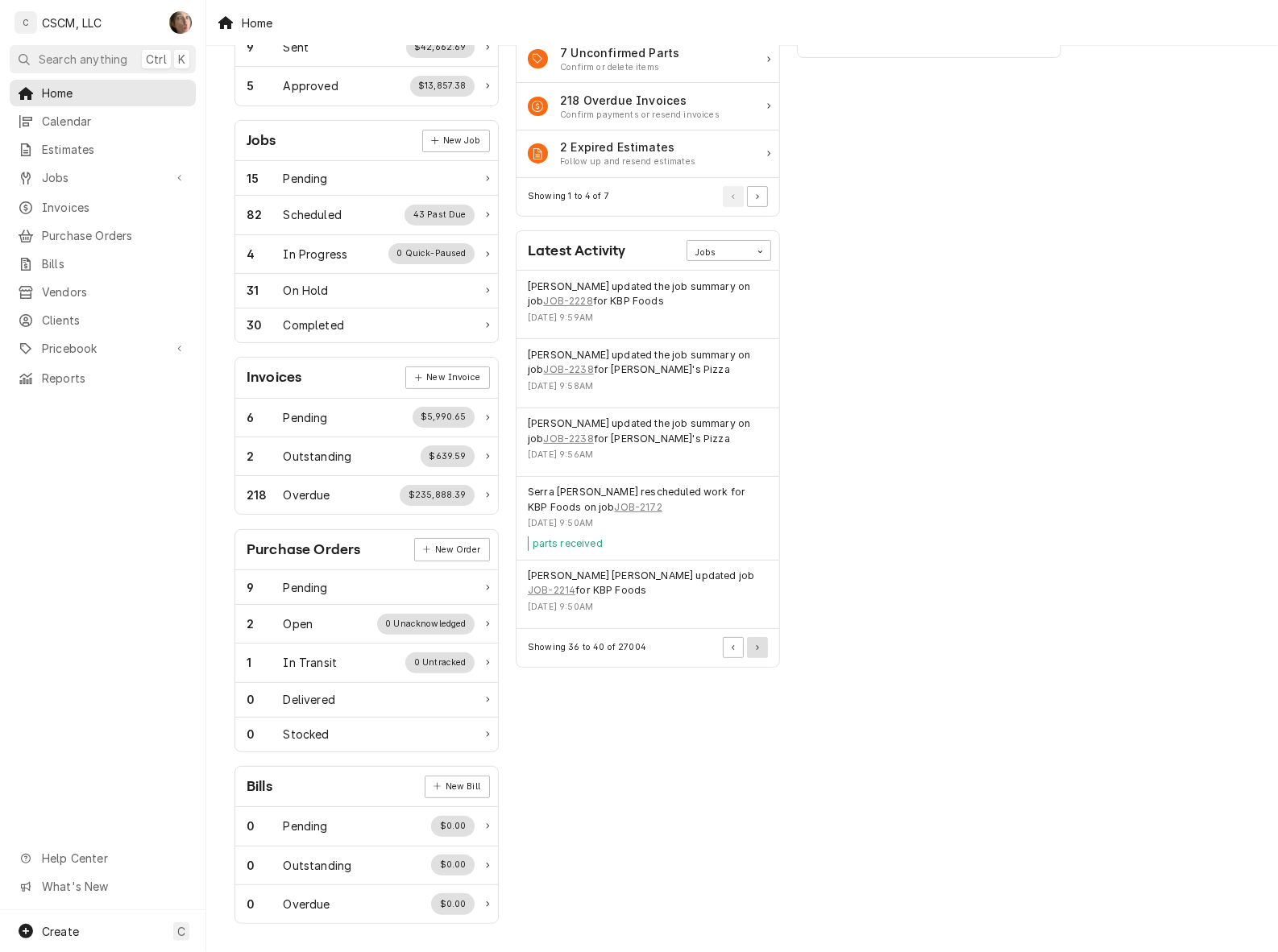
click at [758, 637] on button "Pagination Controls" at bounding box center [757, 647] width 21 height 21
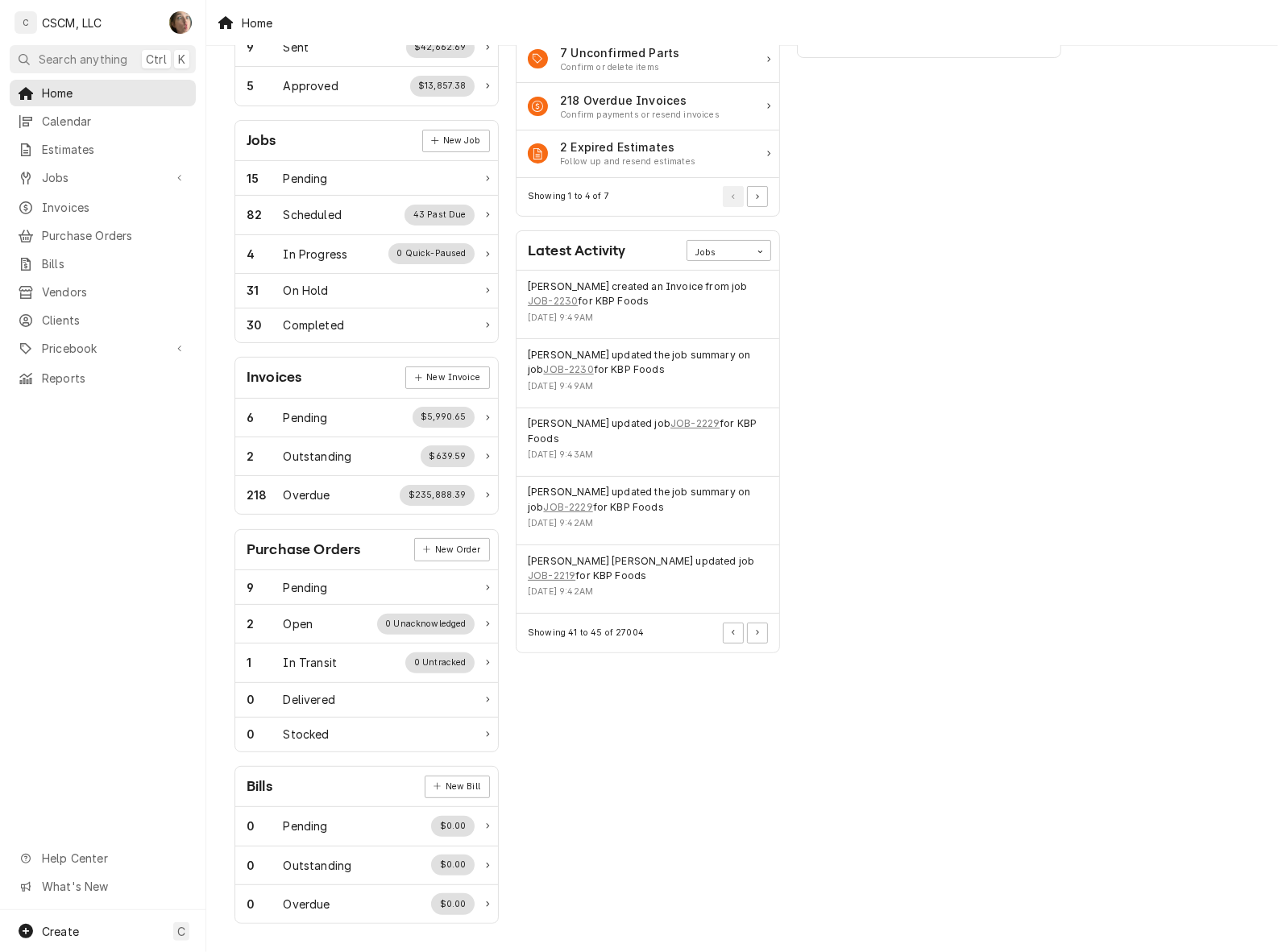
click at [752, 625] on div "Showing 41 to 45 of 27004" at bounding box center [648, 632] width 262 height 38
click at [756, 630] on icon "Pagination Controls" at bounding box center [757, 632] width 3 height 6
click at [761, 622] on button "Pagination Controls" at bounding box center [757, 632] width 21 height 21
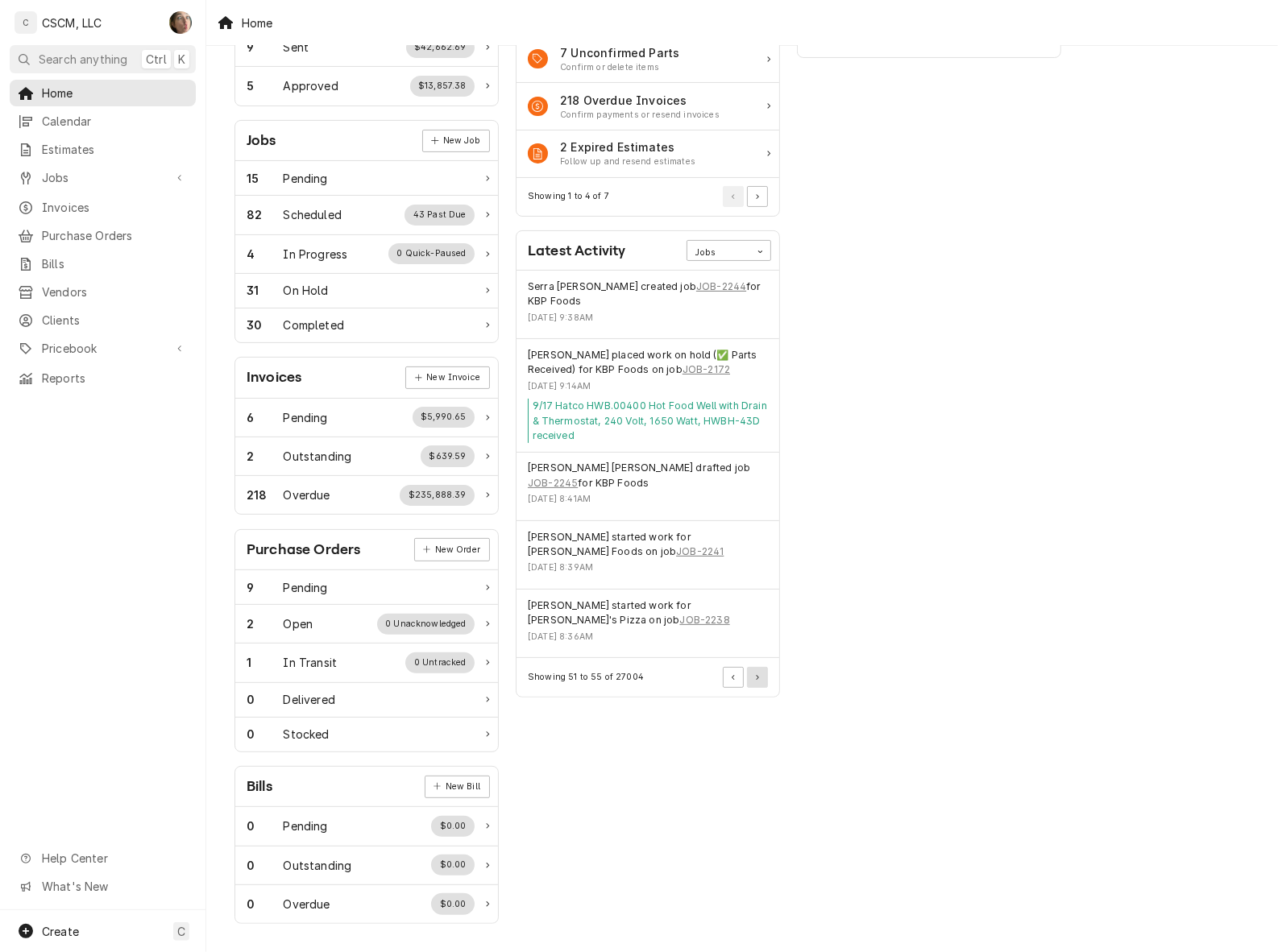
click at [761, 666] on button "Pagination Controls" at bounding box center [757, 676] width 21 height 21
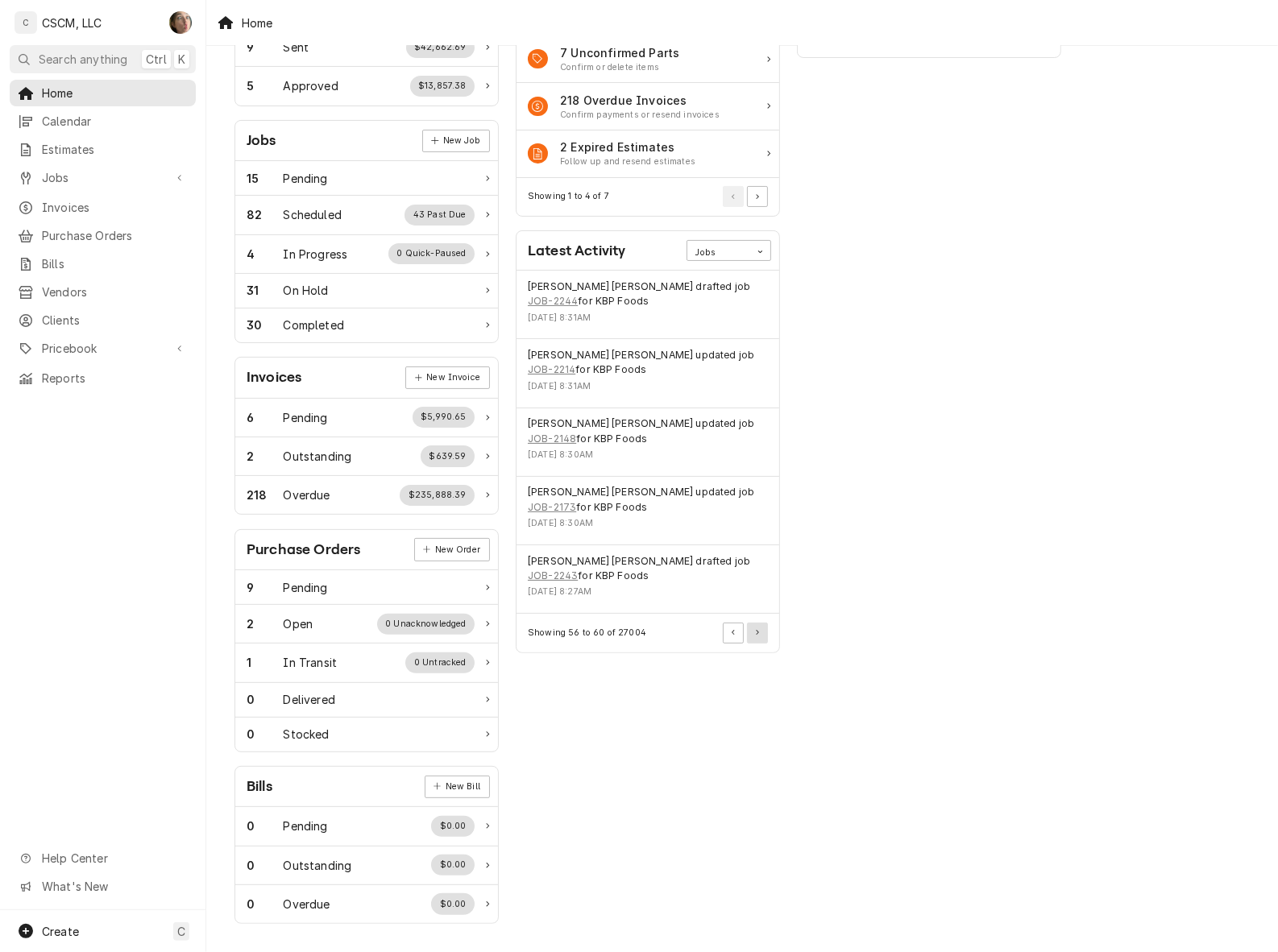
click at [757, 622] on button "Pagination Controls" at bounding box center [757, 632] width 21 height 21
click at [761, 622] on button "Pagination Controls" at bounding box center [757, 632] width 21 height 21
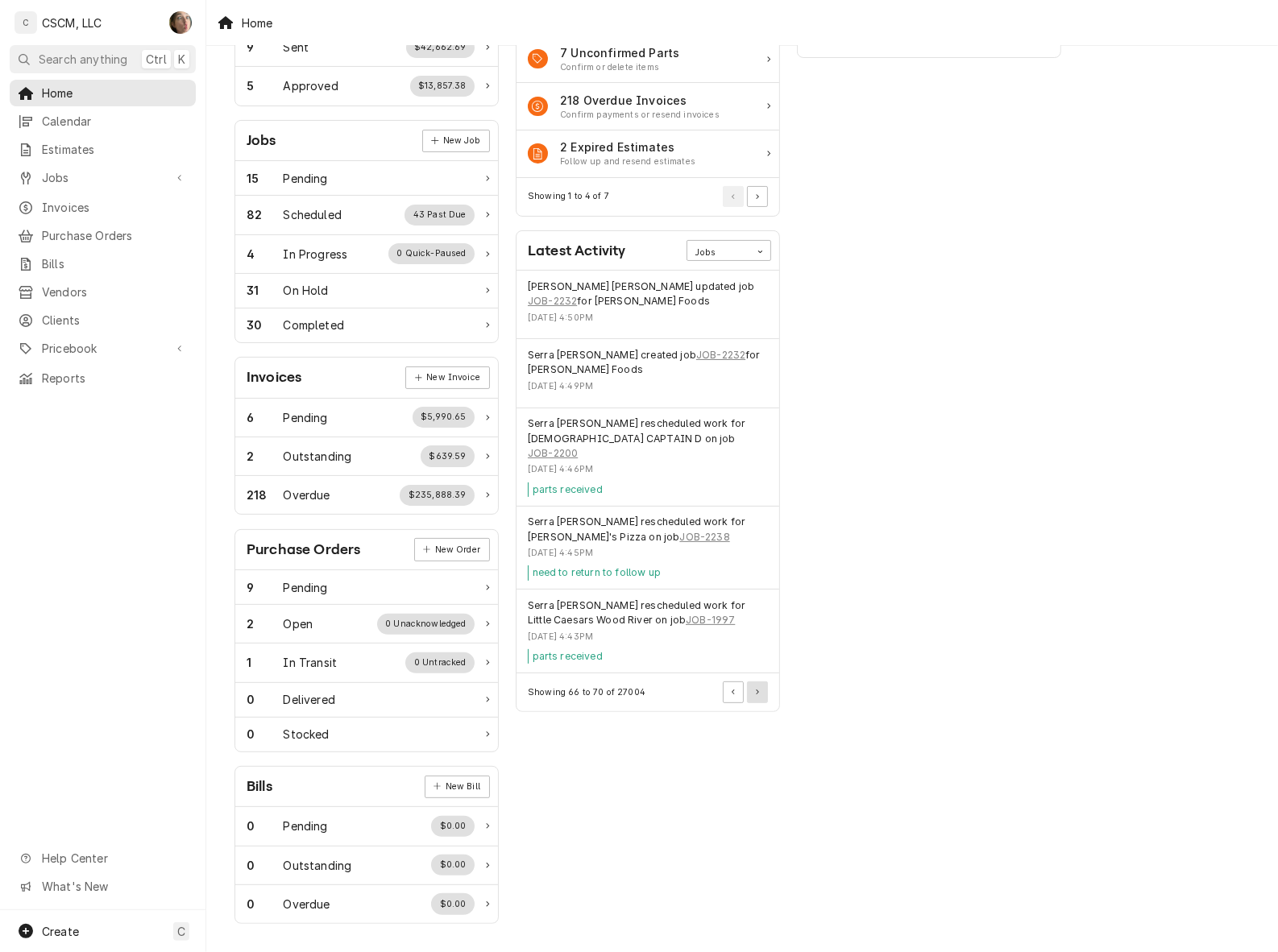
click at [756, 690] on icon "Pagination Controls" at bounding box center [757, 692] width 3 height 6
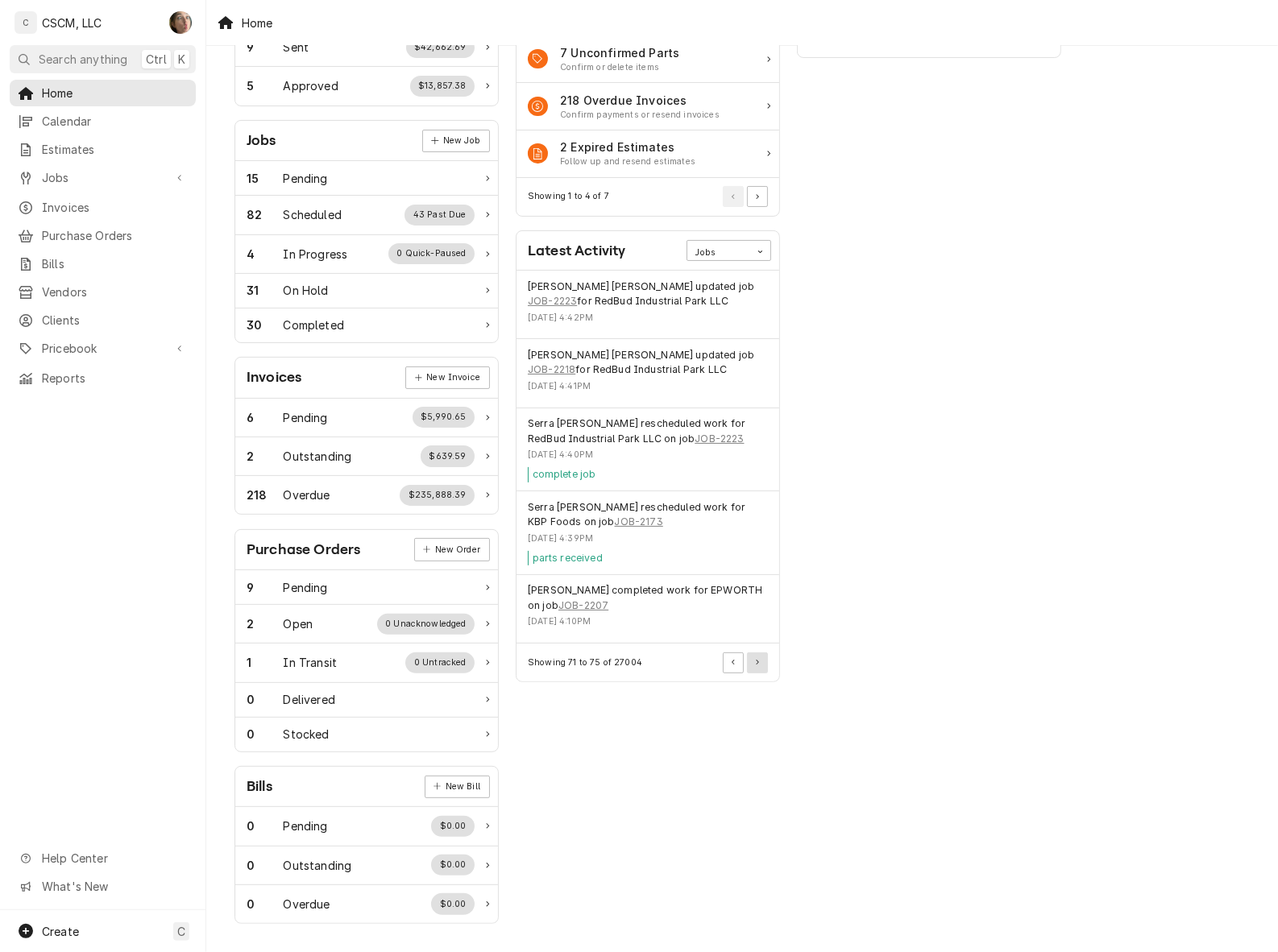
click at [766, 657] on button "Pagination Controls" at bounding box center [757, 662] width 21 height 21
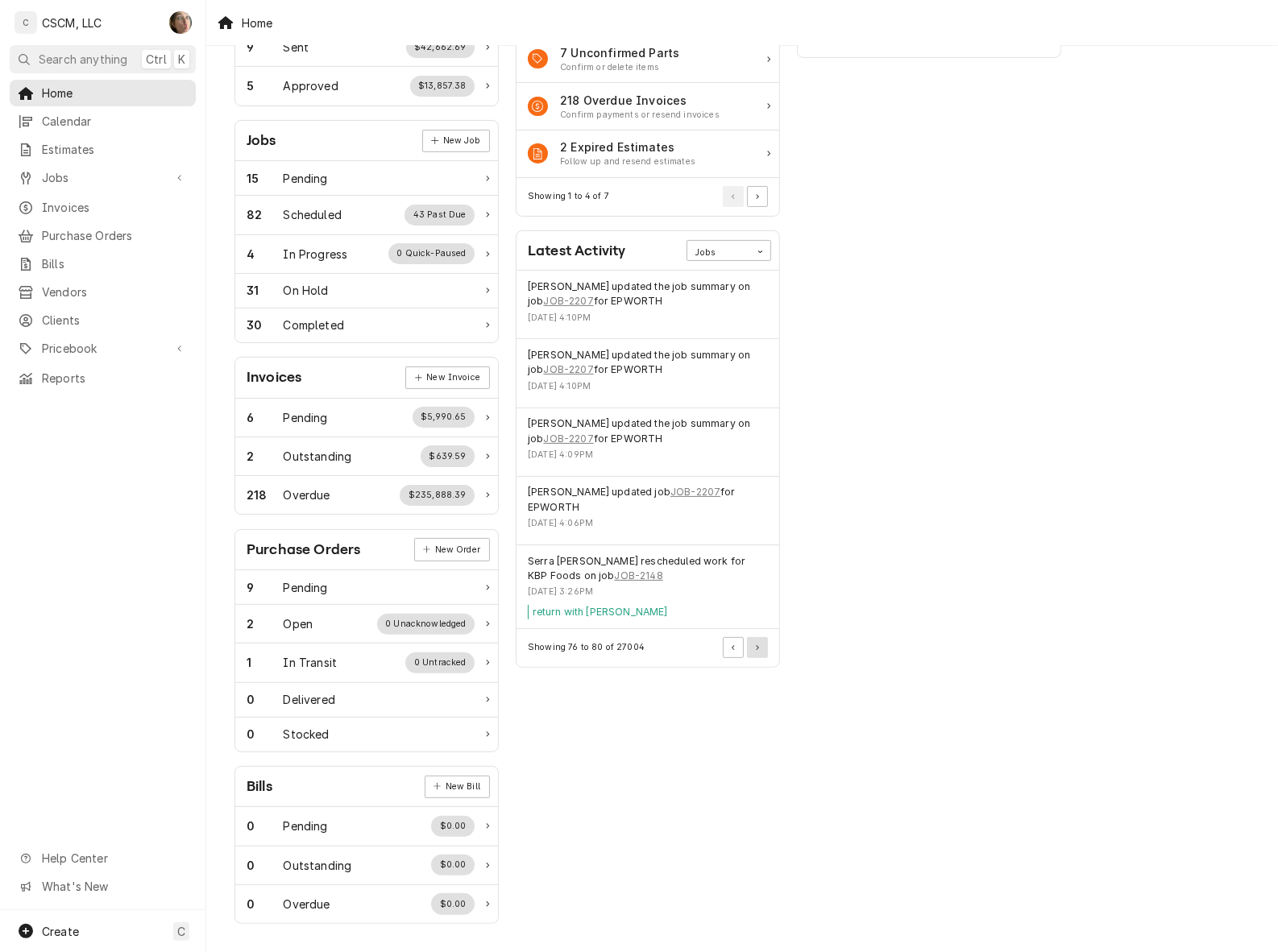
click at [759, 637] on button "Pagination Controls" at bounding box center [757, 647] width 21 height 21
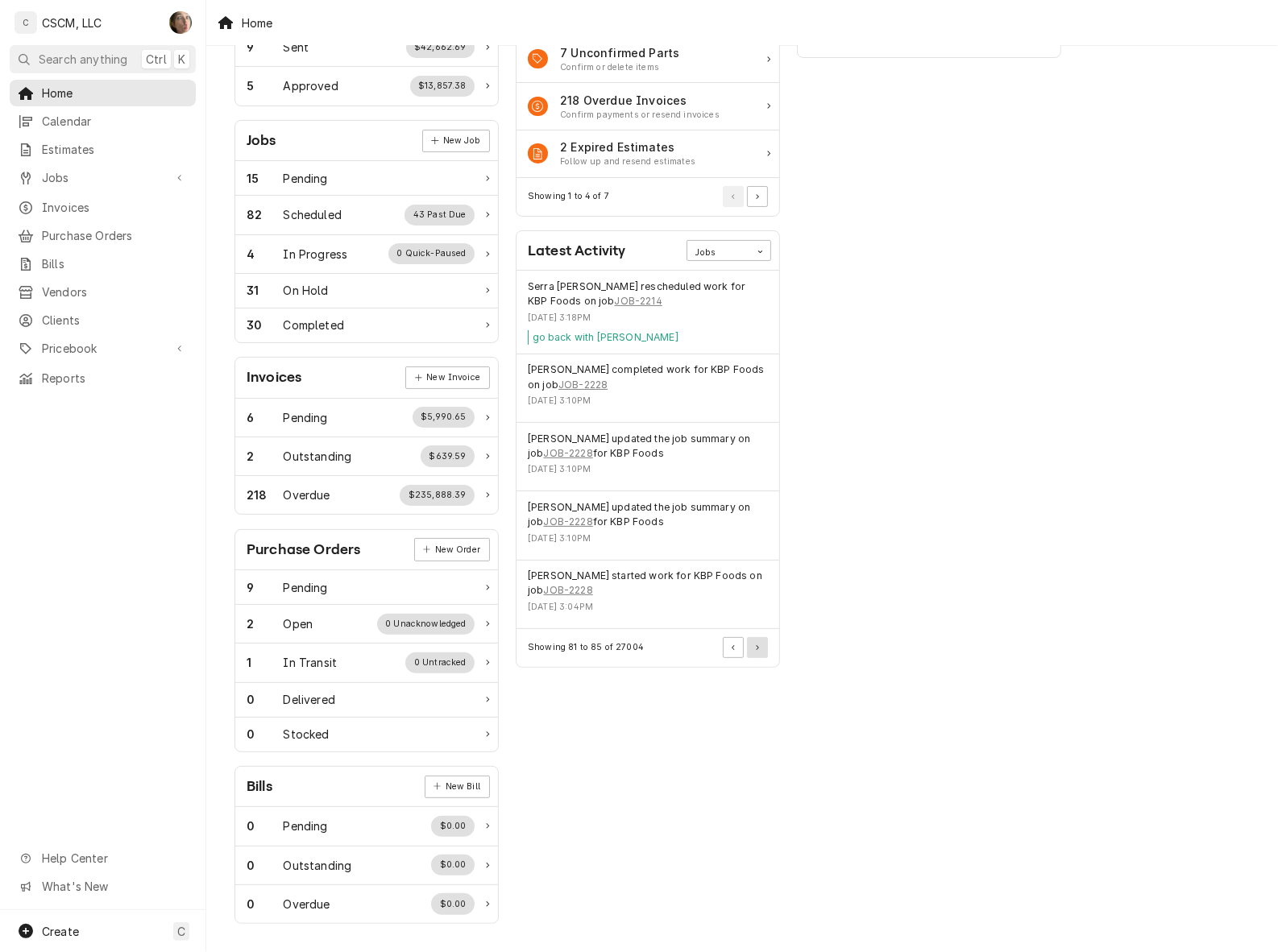
click at [760, 646] on button "Pagination Controls" at bounding box center [757, 647] width 21 height 21
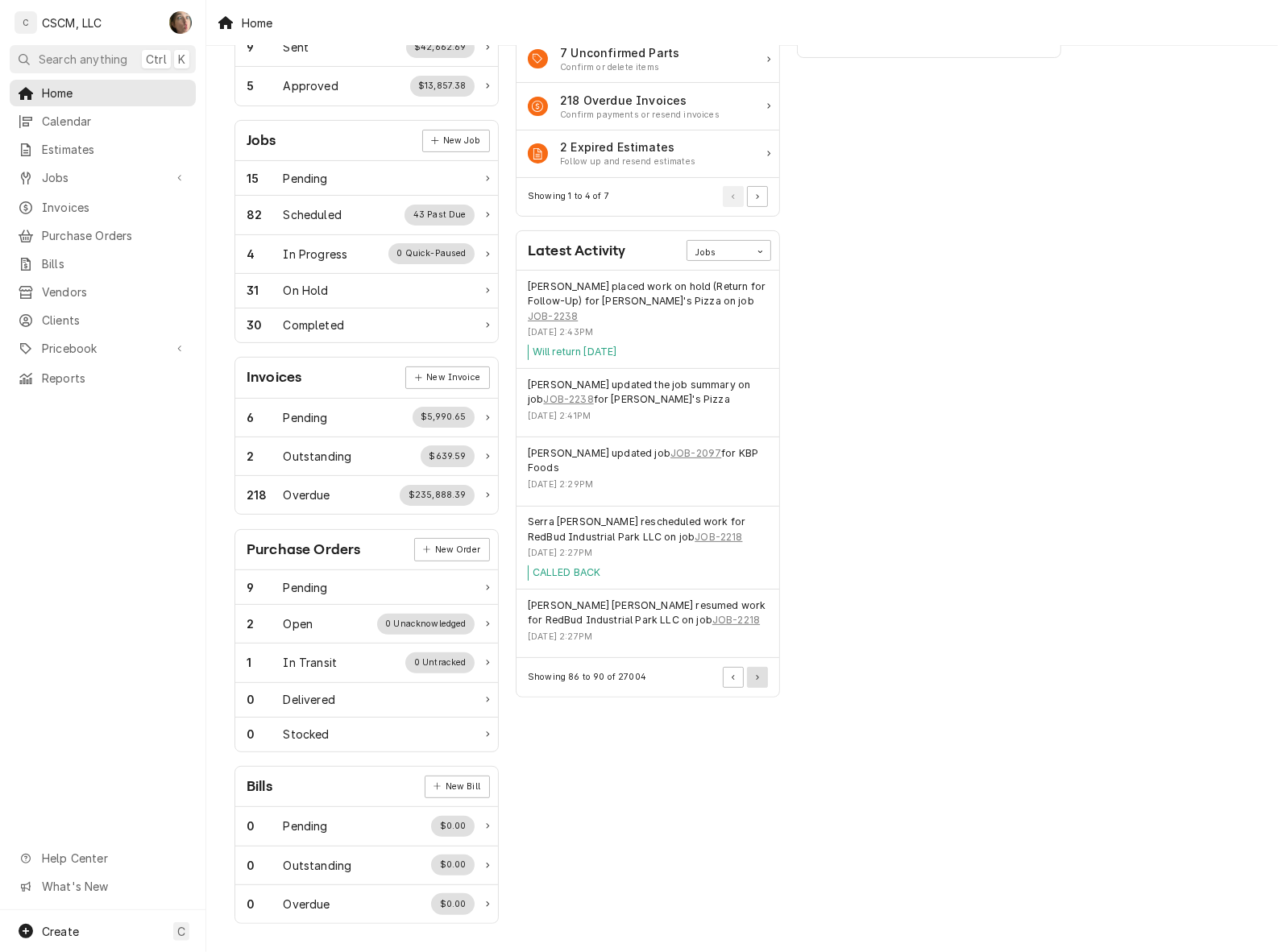
click at [756, 675] on icon "Pagination Controls" at bounding box center [757, 677] width 3 height 5
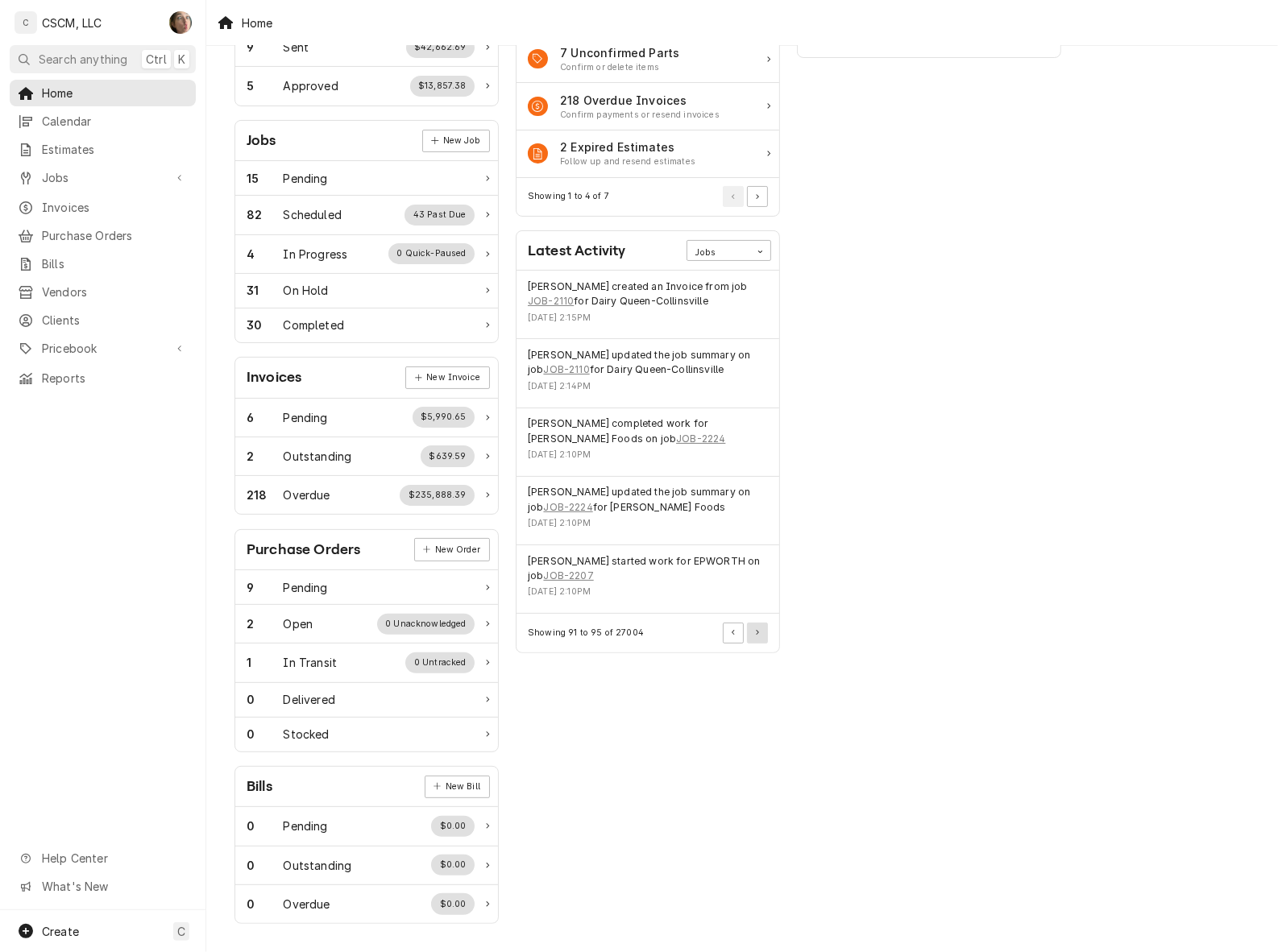
click at [761, 632] on button "Pagination Controls" at bounding box center [757, 632] width 21 height 21
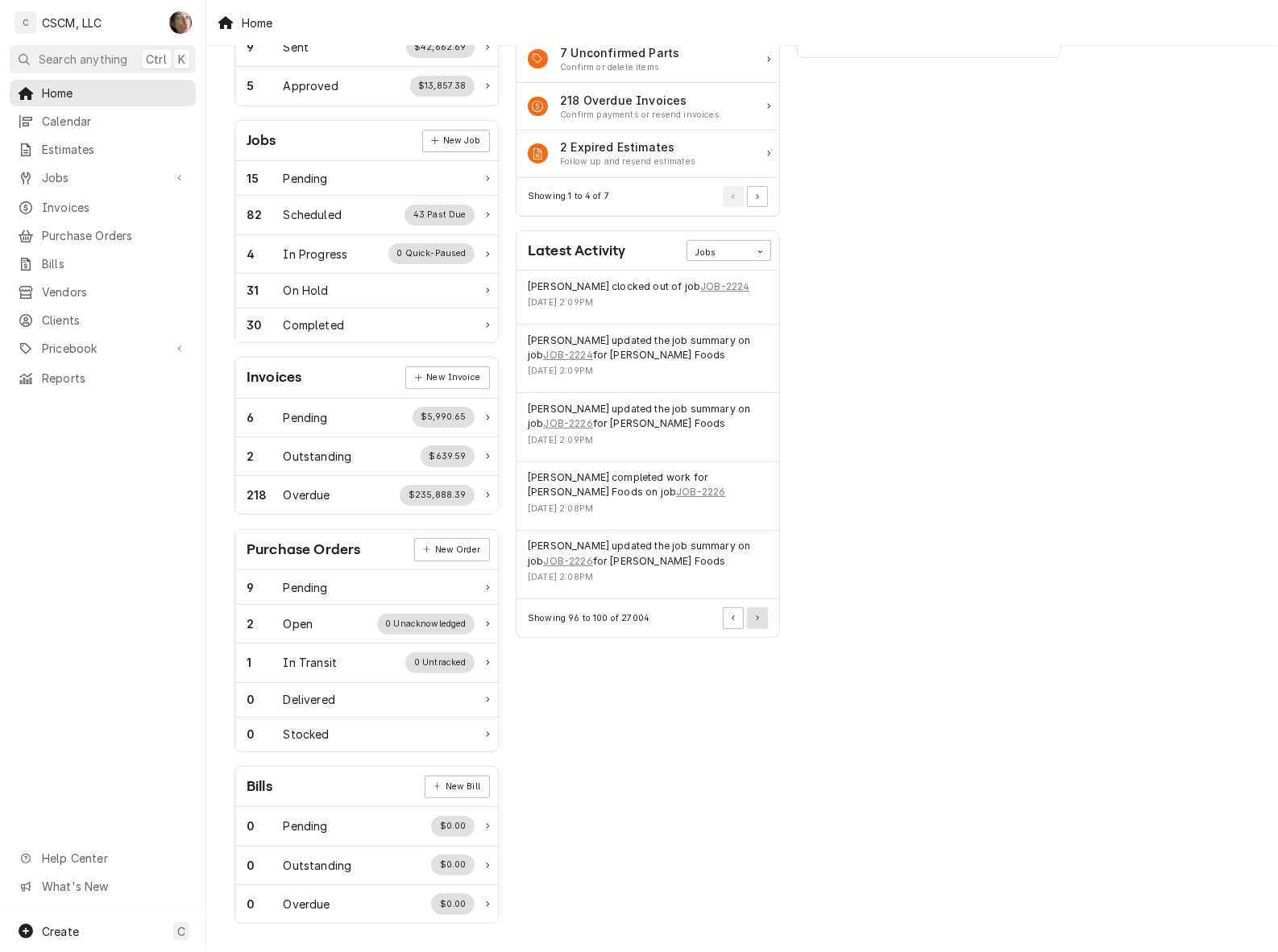
scroll to position [0, 0]
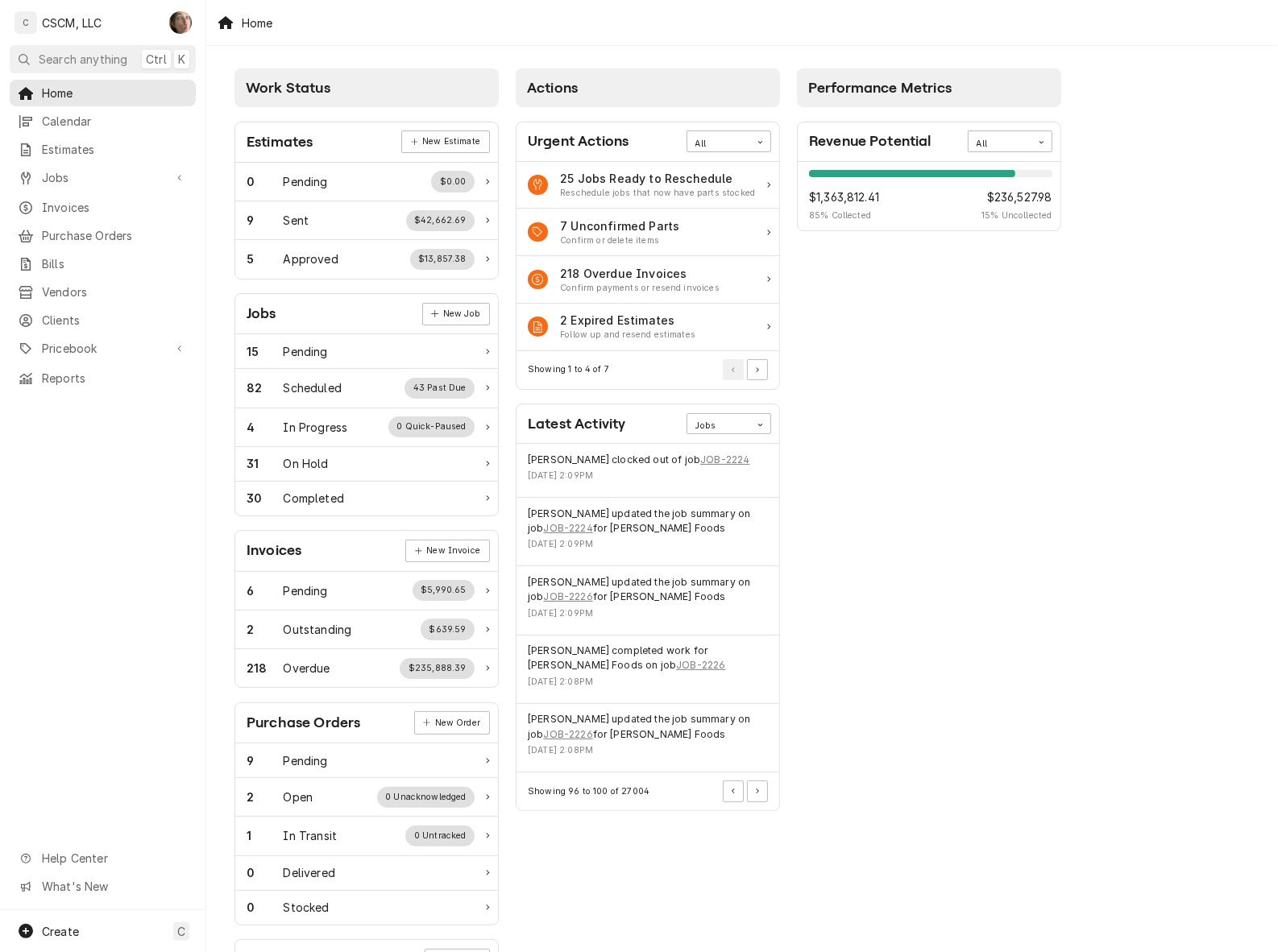
click at [99, 97] on span "Home" at bounding box center [115, 93] width 146 height 17
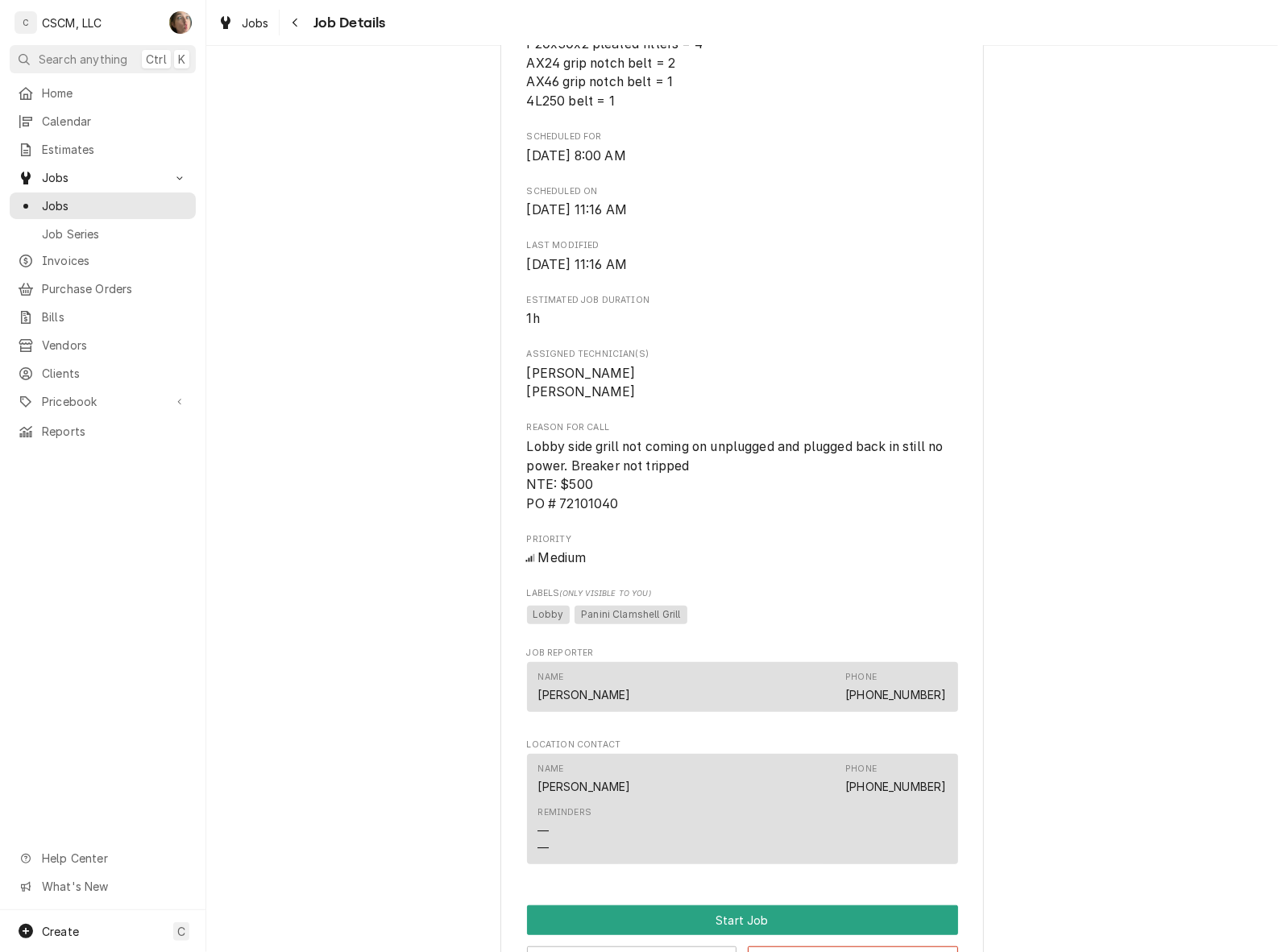
scroll to position [918, 0]
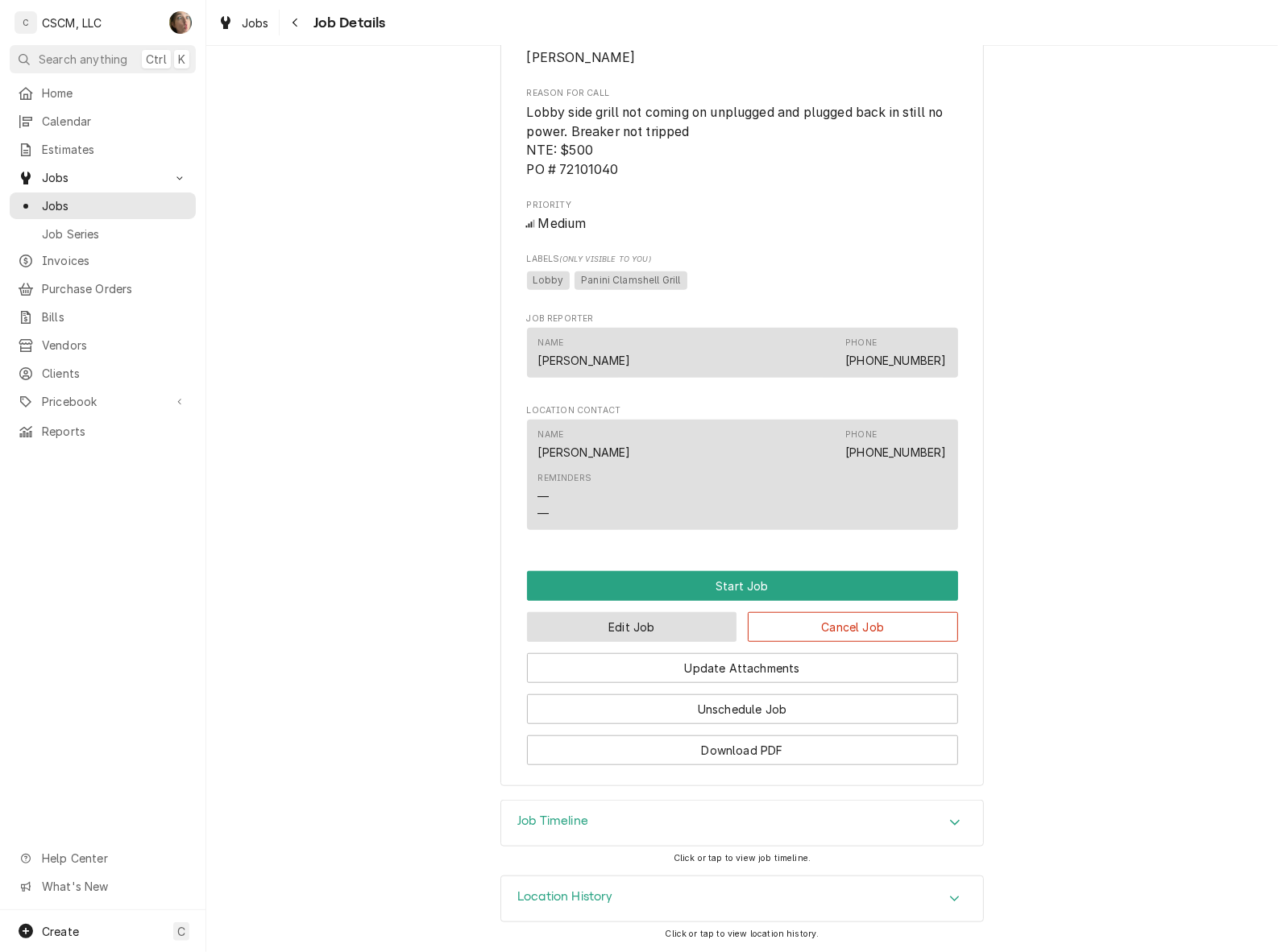
click at [667, 622] on button "Edit Job" at bounding box center [632, 627] width 210 height 30
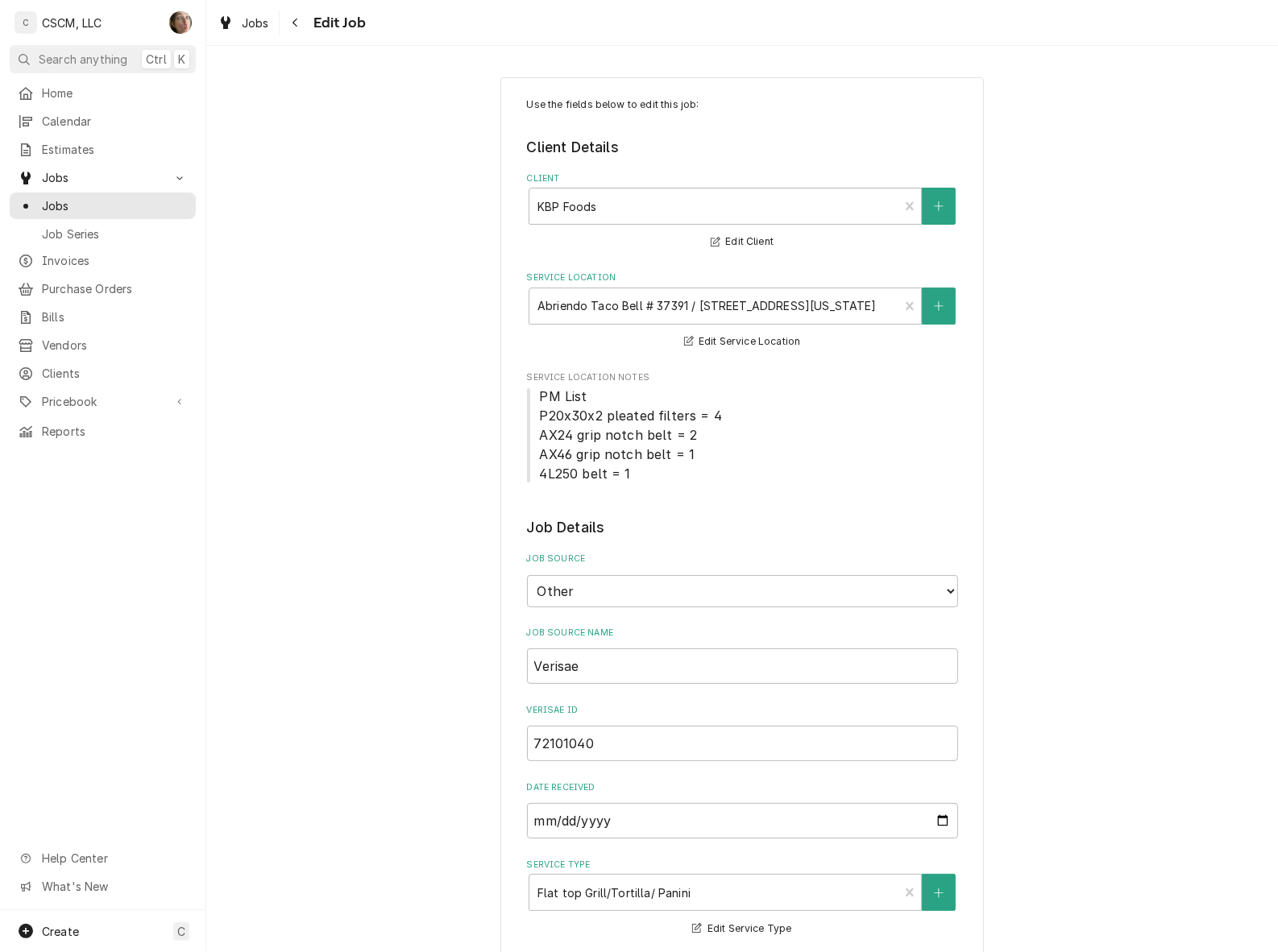
type textarea "x"
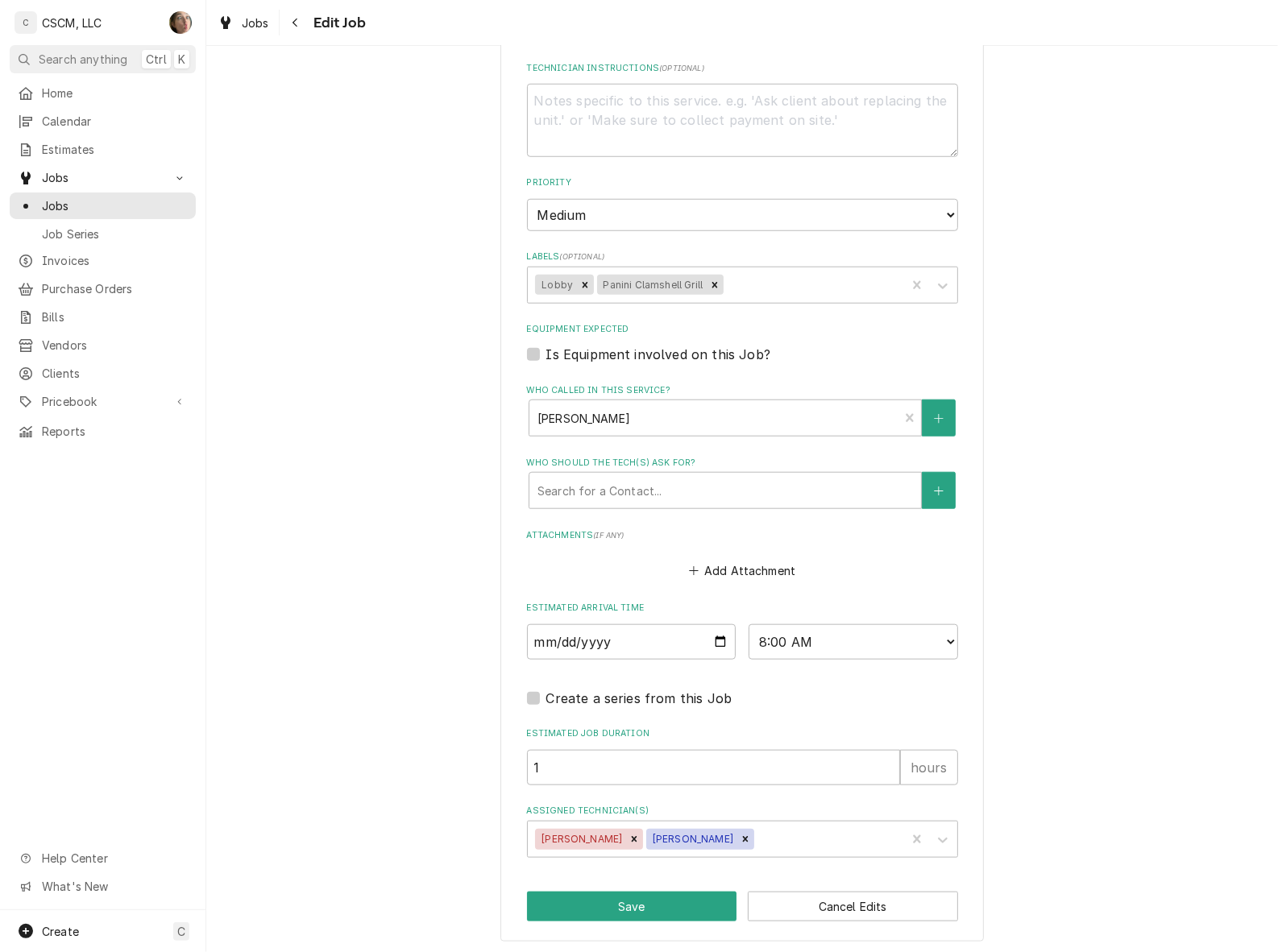
scroll to position [1109, 0]
drag, startPoint x: 794, startPoint y: 634, endPoint x: 795, endPoint y: 620, distance: 14.0
click at [794, 634] on select "AM / PM 6:00 AM 6:15 AM 6:30 AM 6:45 AM 7:00 AM 7:15 AM 7:30 AM 7:45 AM 8:00 AM…" at bounding box center [853, 640] width 209 height 36
drag, startPoint x: 827, startPoint y: 651, endPoint x: 827, endPoint y: 635, distance: 16.0
click at [827, 651] on select "AM / PM 6:00 AM 6:15 AM 6:30 AM 6:45 AM 7:00 AM 7:15 AM 7:30 AM 7:45 AM 8:00 AM…" at bounding box center [853, 640] width 209 height 36
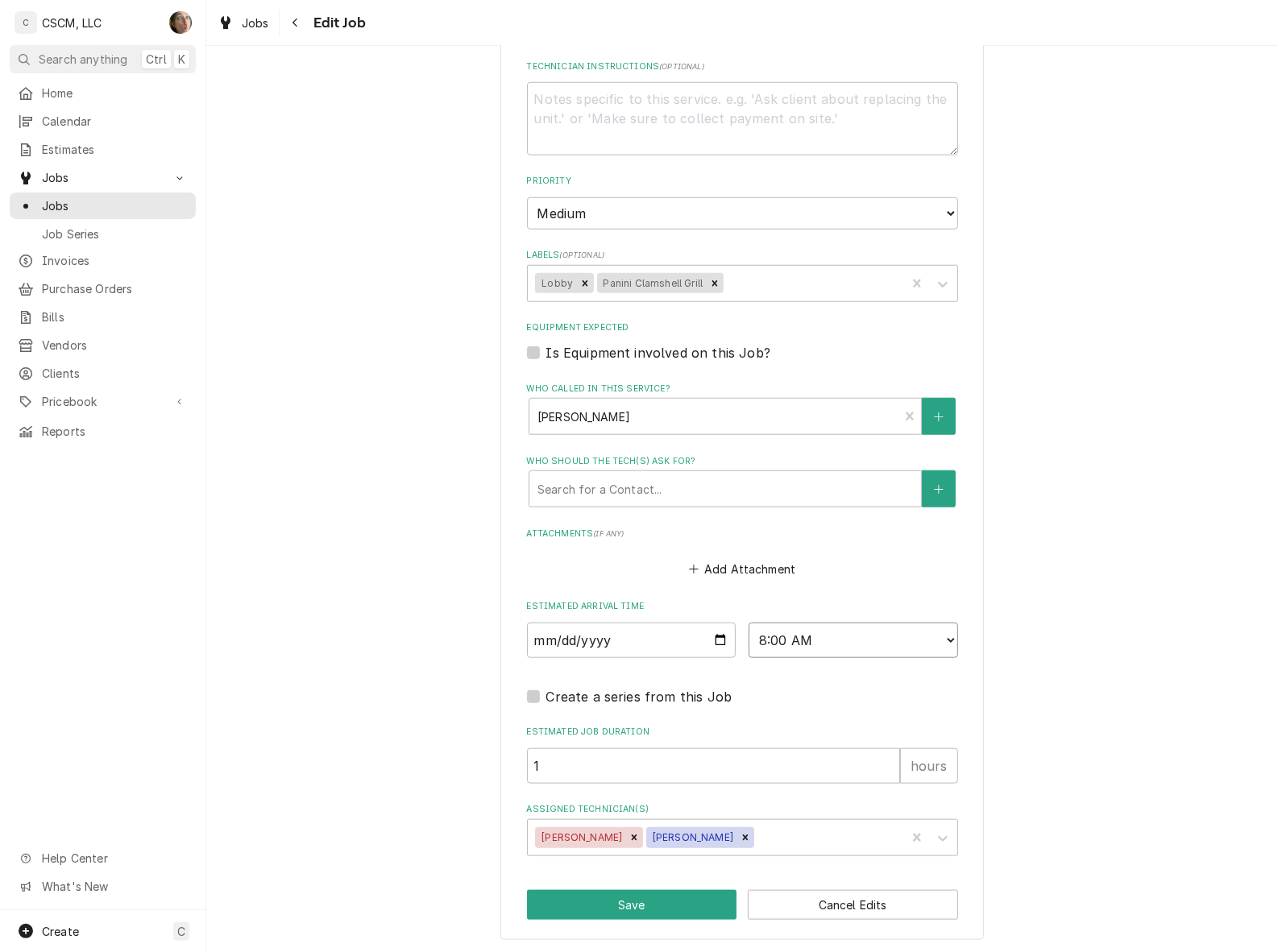
select select "11:00:00"
click at [748, 622] on select "AM / PM 6:00 AM 6:15 AM 6:30 AM 6:45 AM 7:00 AM 7:15 AM 7:30 AM 7:45 AM 8:00 AM…" at bounding box center [853, 640] width 209 height 36
click at [627, 903] on button "Save" at bounding box center [632, 905] width 210 height 30
type textarea "x"
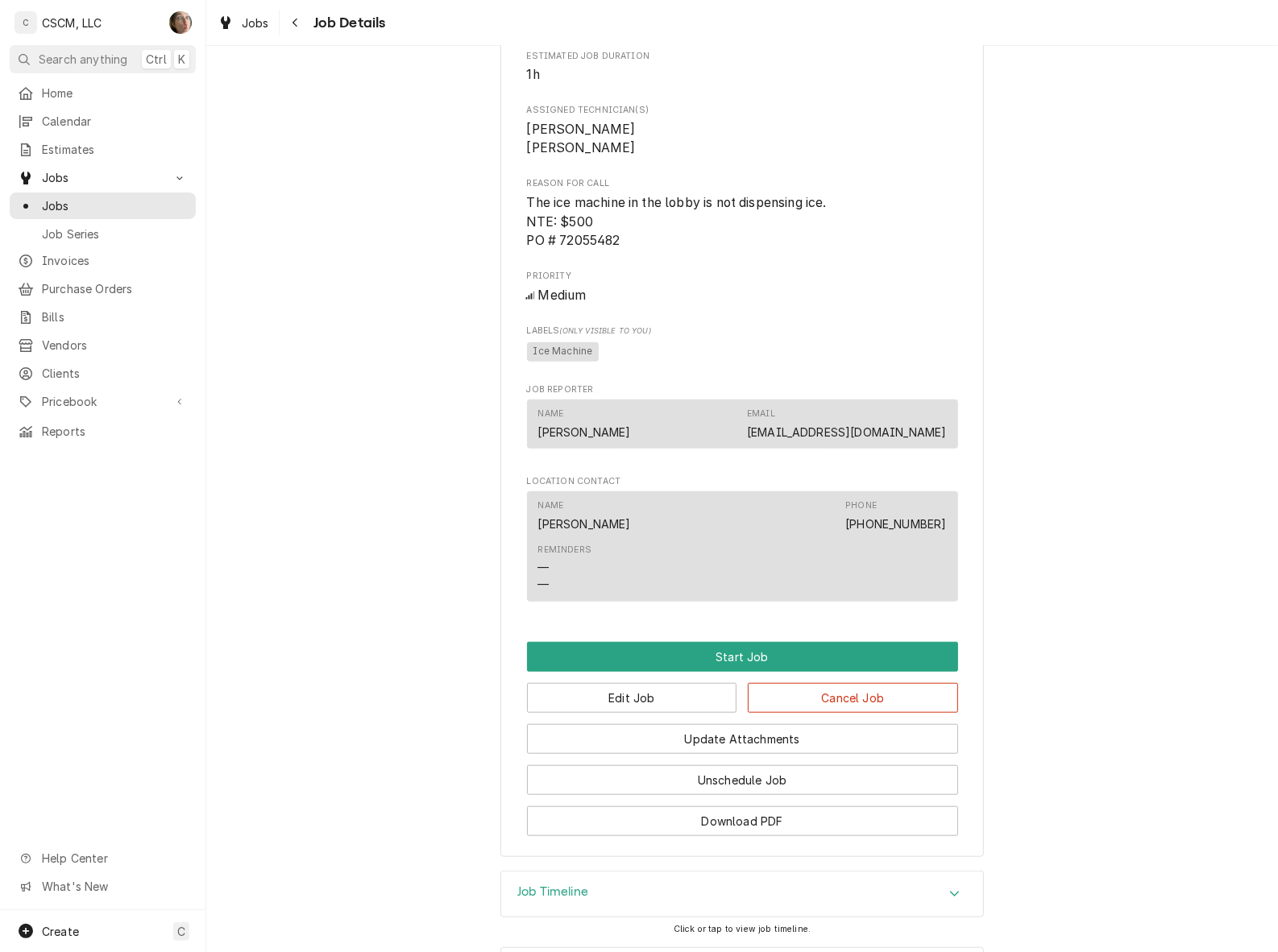
scroll to position [899, 0]
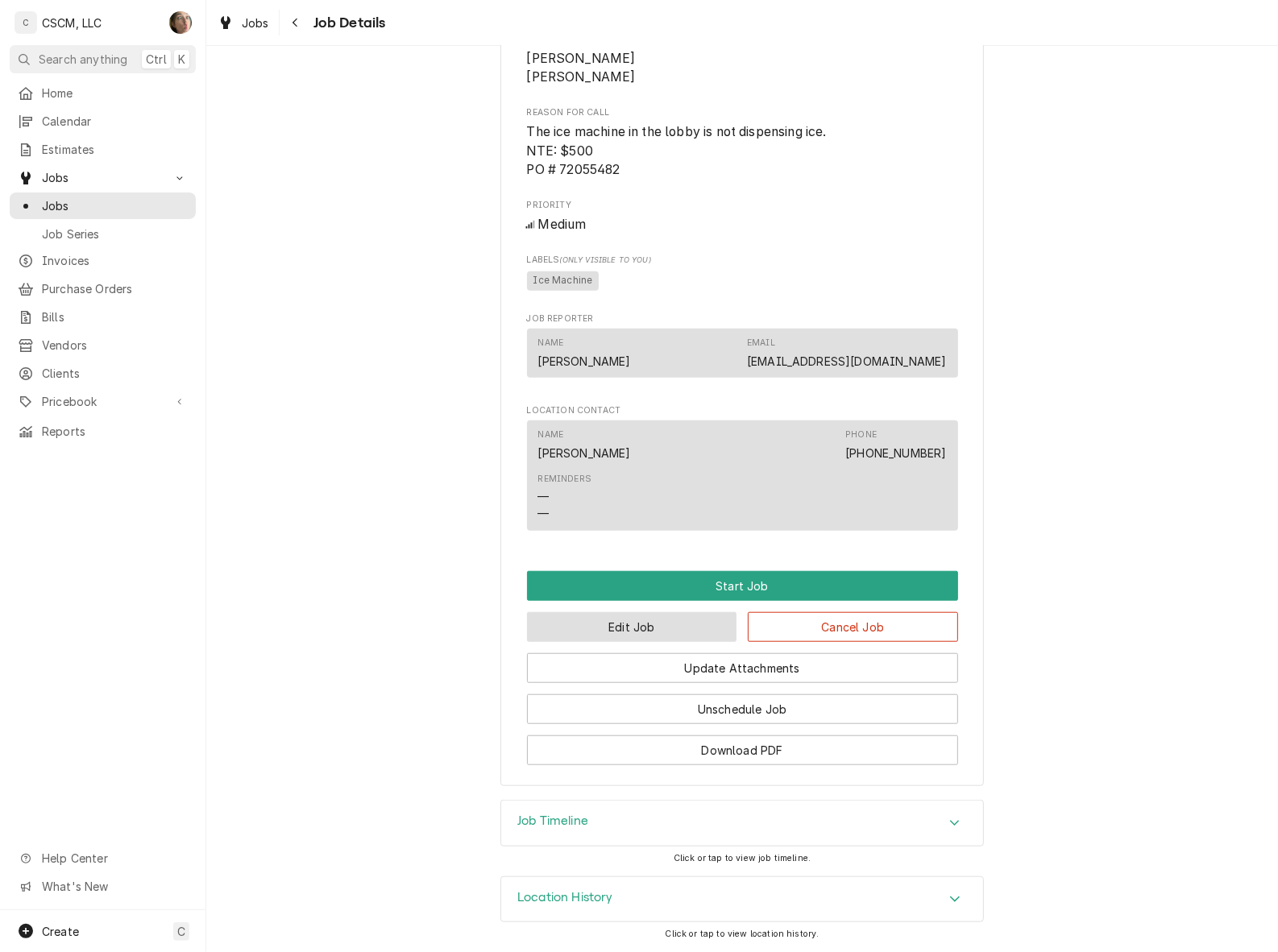
click at [663, 620] on button "Edit Job" at bounding box center [632, 627] width 210 height 30
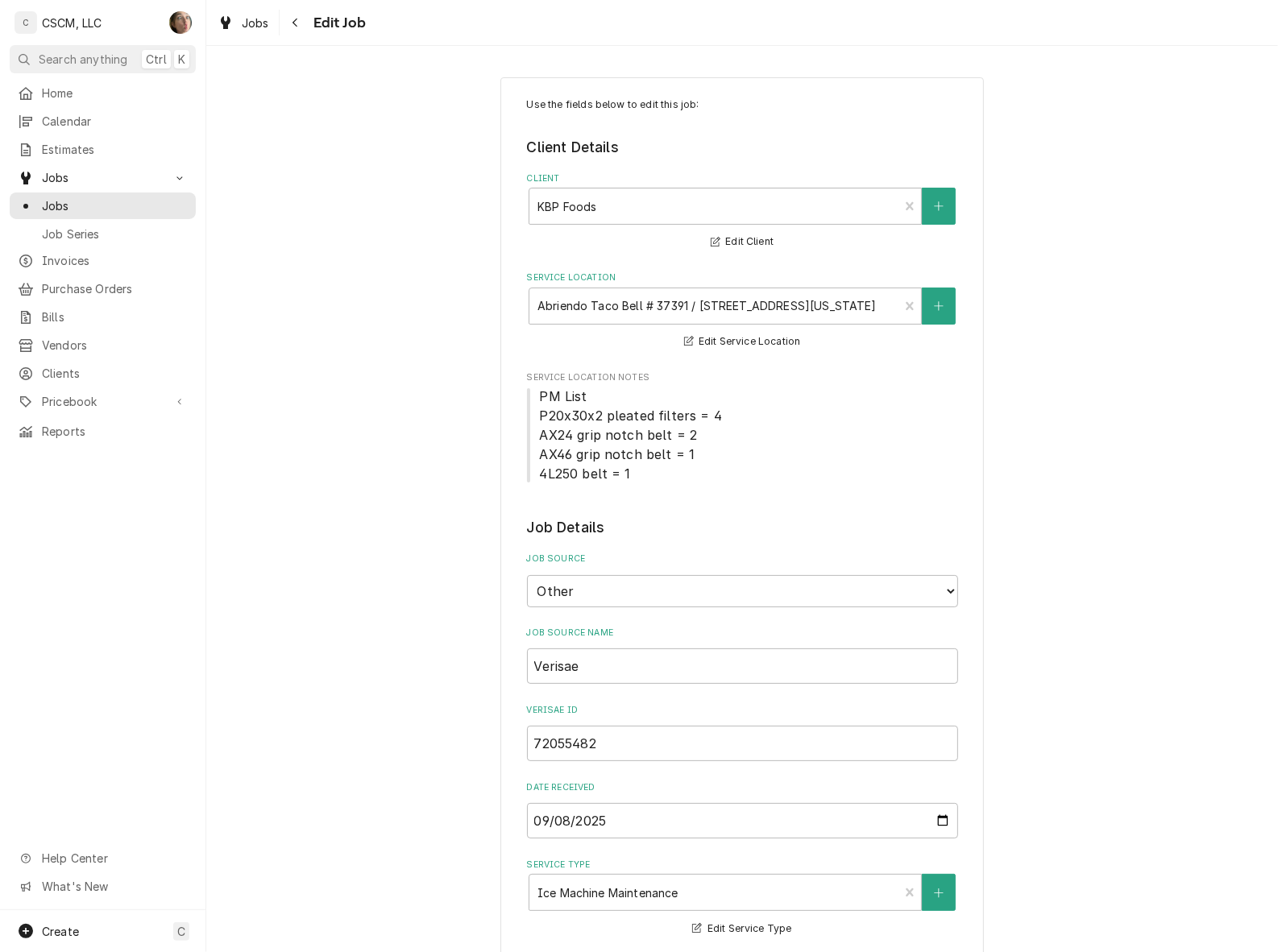
type textarea "x"
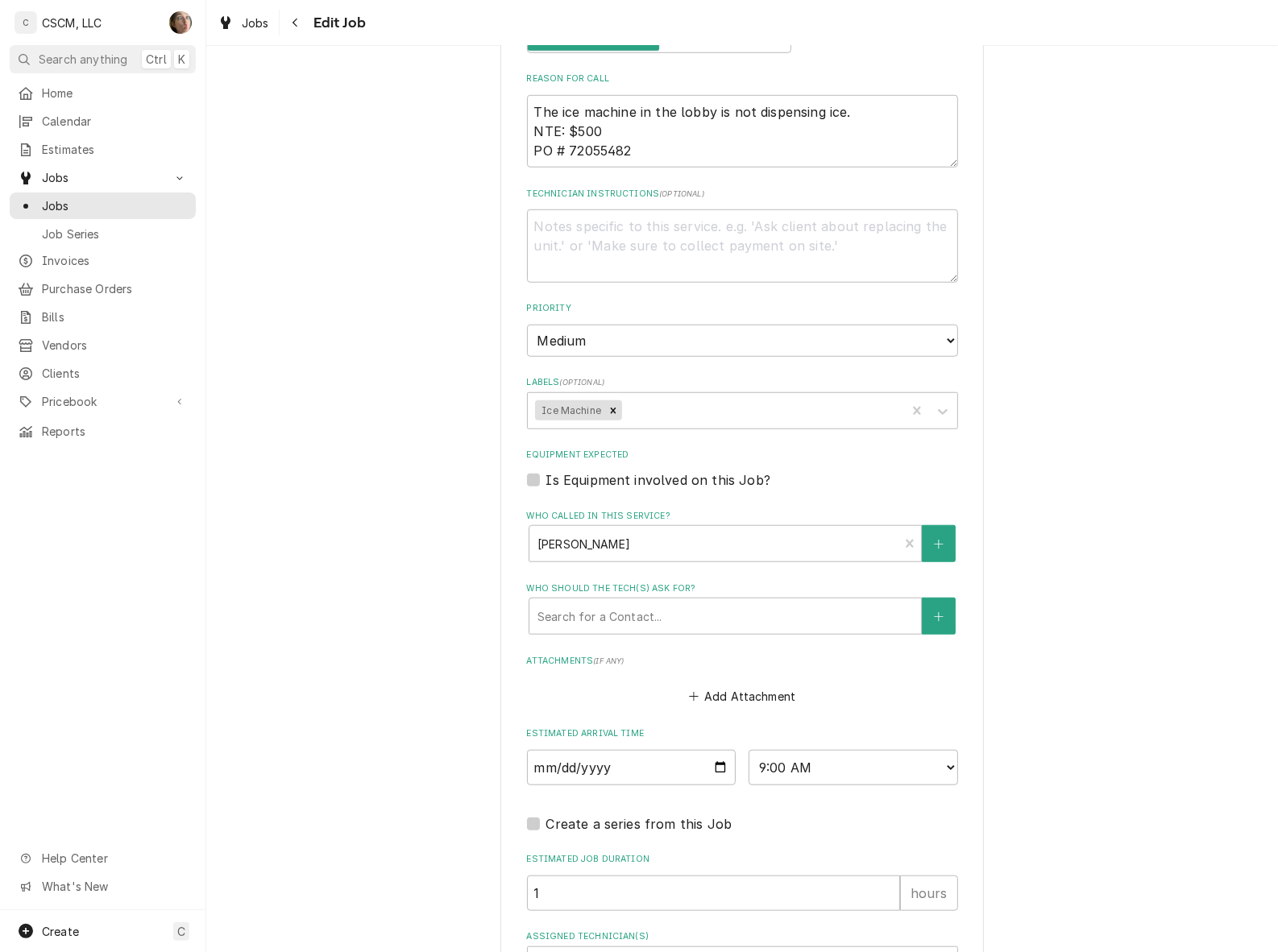
scroll to position [1090, 0]
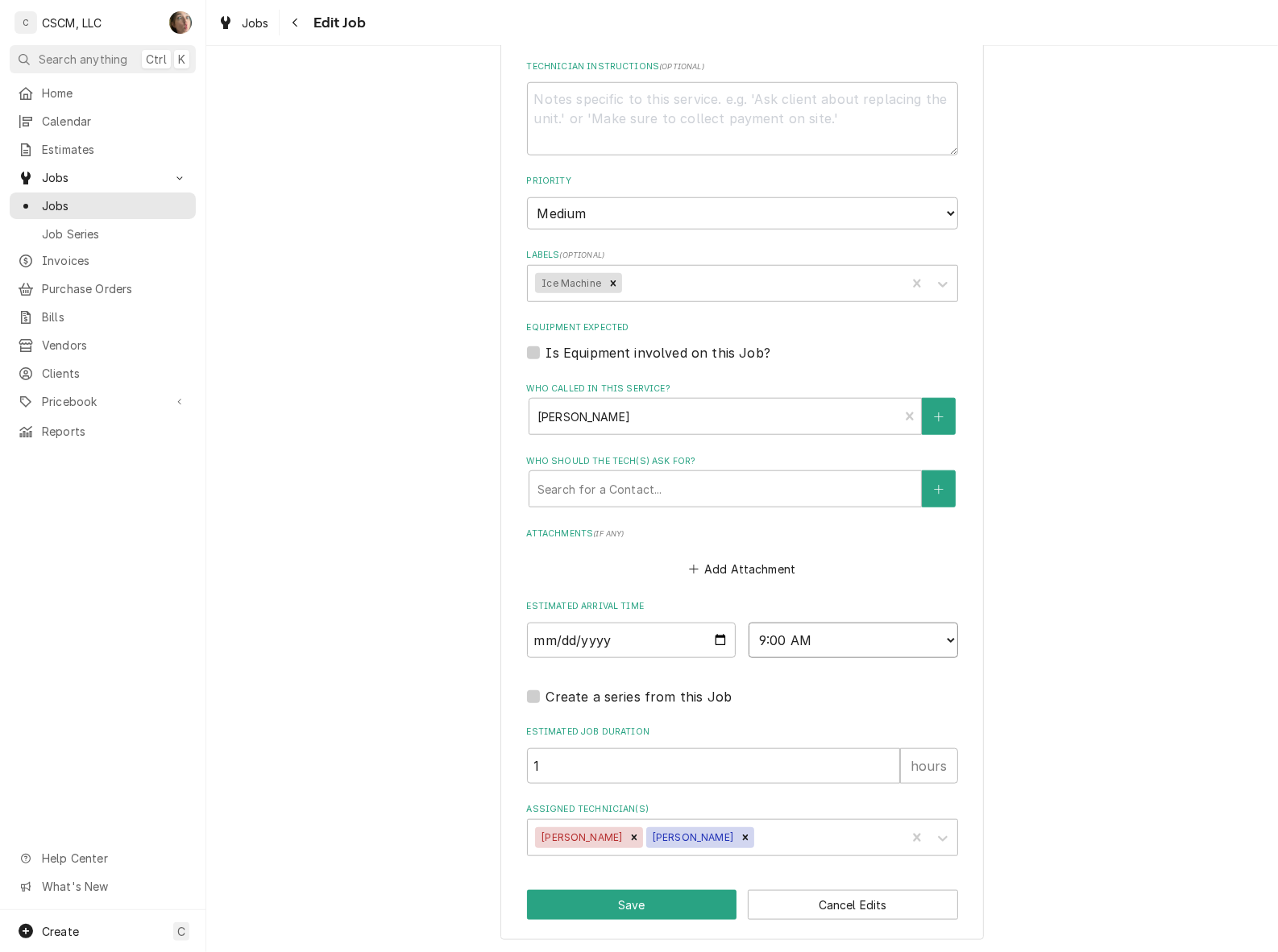
drag, startPoint x: 855, startPoint y: 637, endPoint x: 850, endPoint y: 617, distance: 20.6
click at [855, 637] on select "AM / PM 6:00 AM 6:15 AM 6:30 AM 6:45 AM 7:00 AM 7:15 AM 7:30 AM 7:45 AM 8:00 AM…" at bounding box center [853, 640] width 209 height 36
select select "12:00:00"
click at [748, 622] on select "AM / PM 6:00 AM 6:15 AM 6:30 AM 6:45 AM 7:00 AM 7:15 AM 7:30 AM 7:45 AM 8:00 AM…" at bounding box center [853, 640] width 209 height 36
click at [647, 911] on button "Save" at bounding box center [632, 905] width 210 height 30
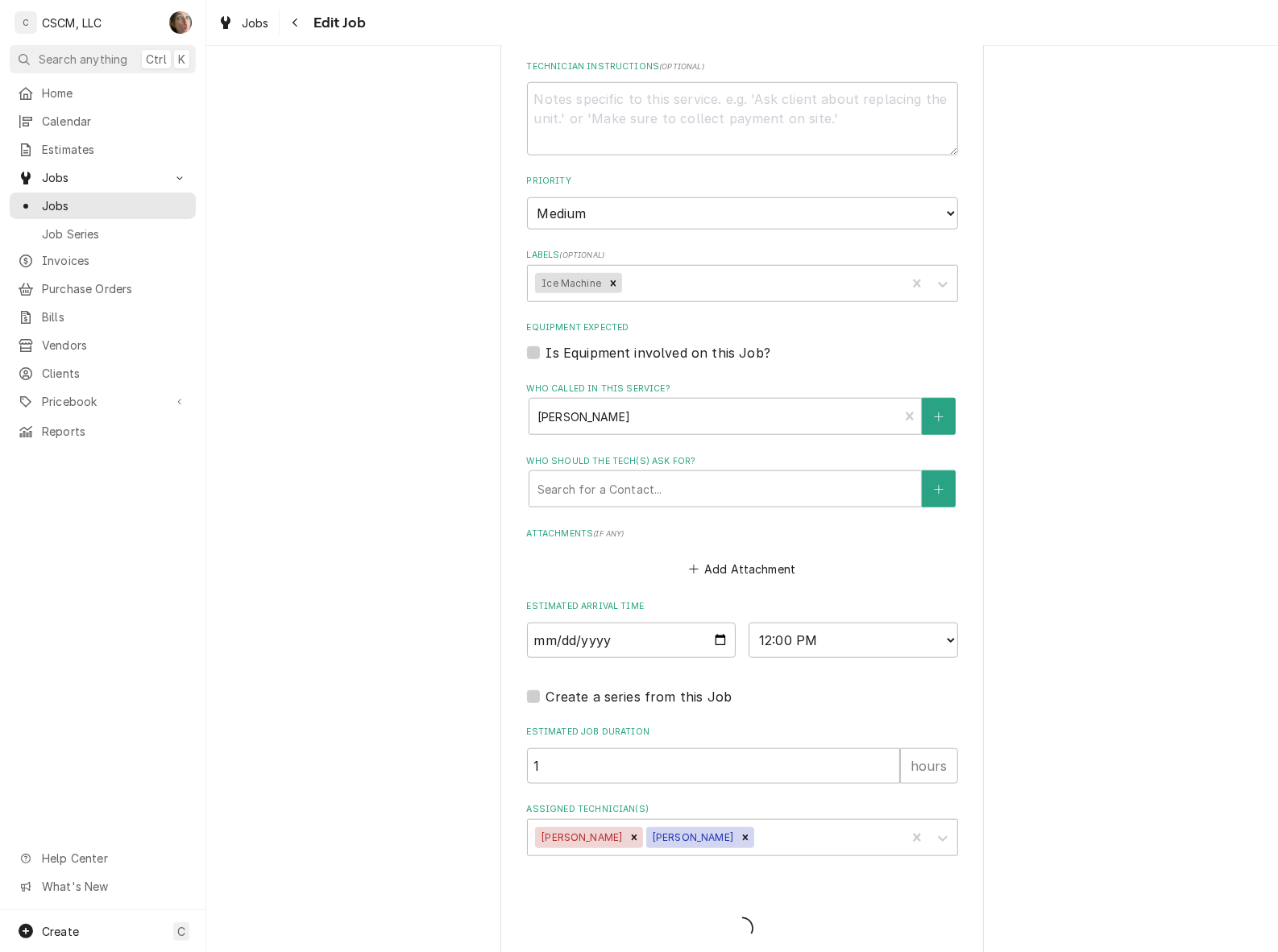
type textarea "x"
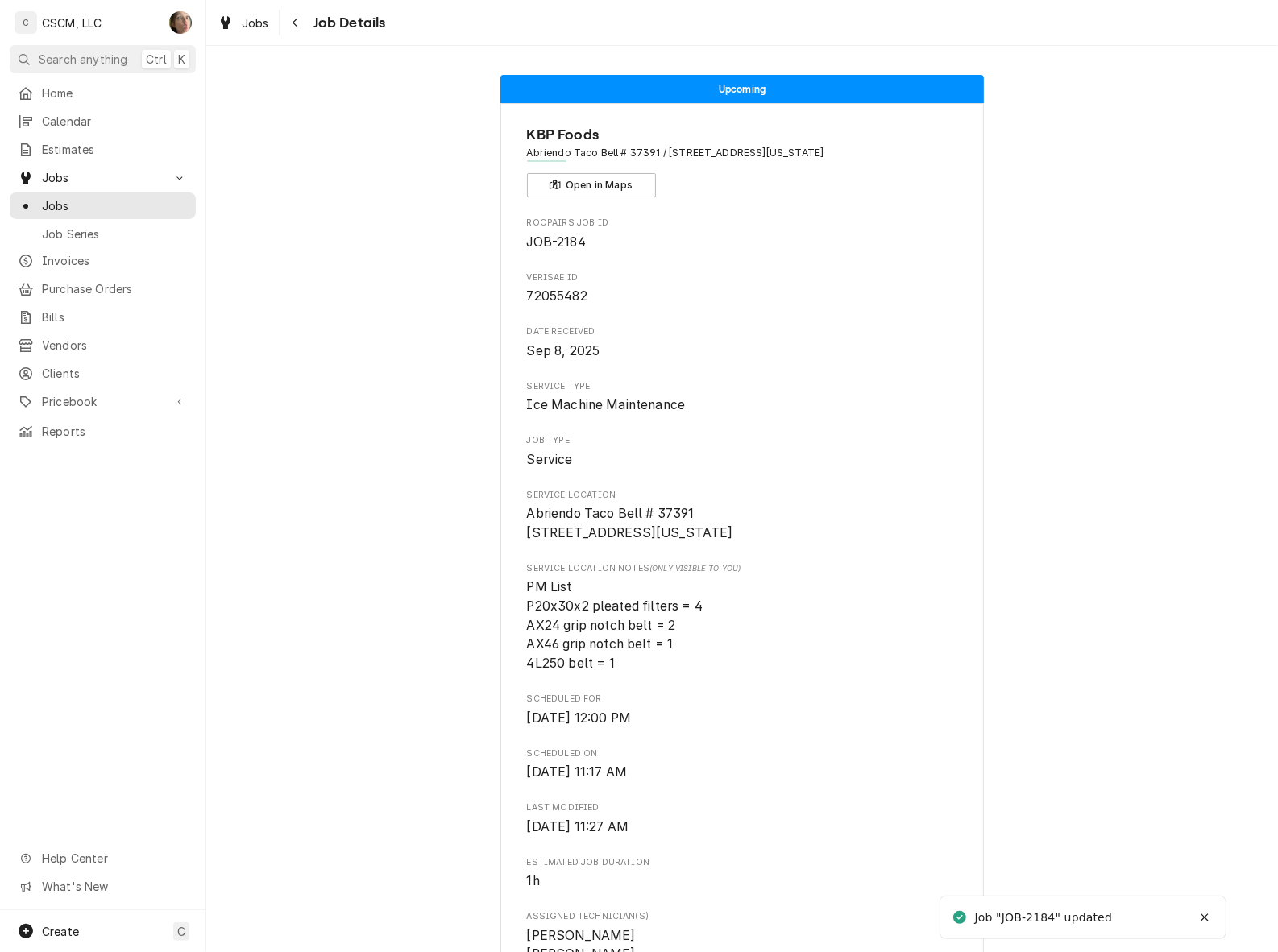
click at [302, 31] on button "Navigate back" at bounding box center [296, 22] width 26 height 26
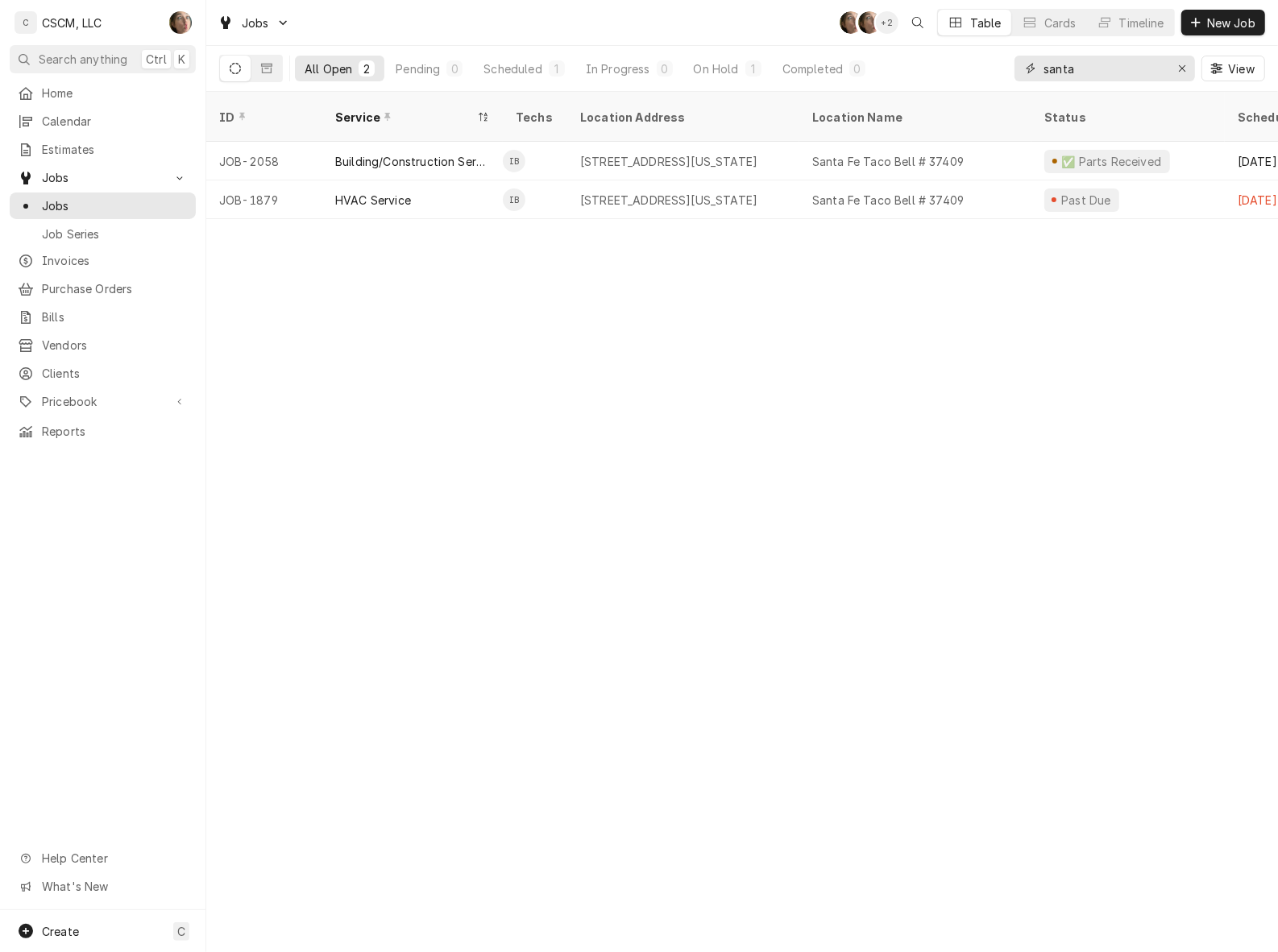
drag, startPoint x: 1116, startPoint y: 61, endPoint x: 875, endPoint y: 62, distance: 241.0
click at [875, 62] on div "All Open 2 Pending 0 Scheduled 1 In Progress 0 On Hold 1 Completed 0 santa View" at bounding box center [742, 68] width 1045 height 45
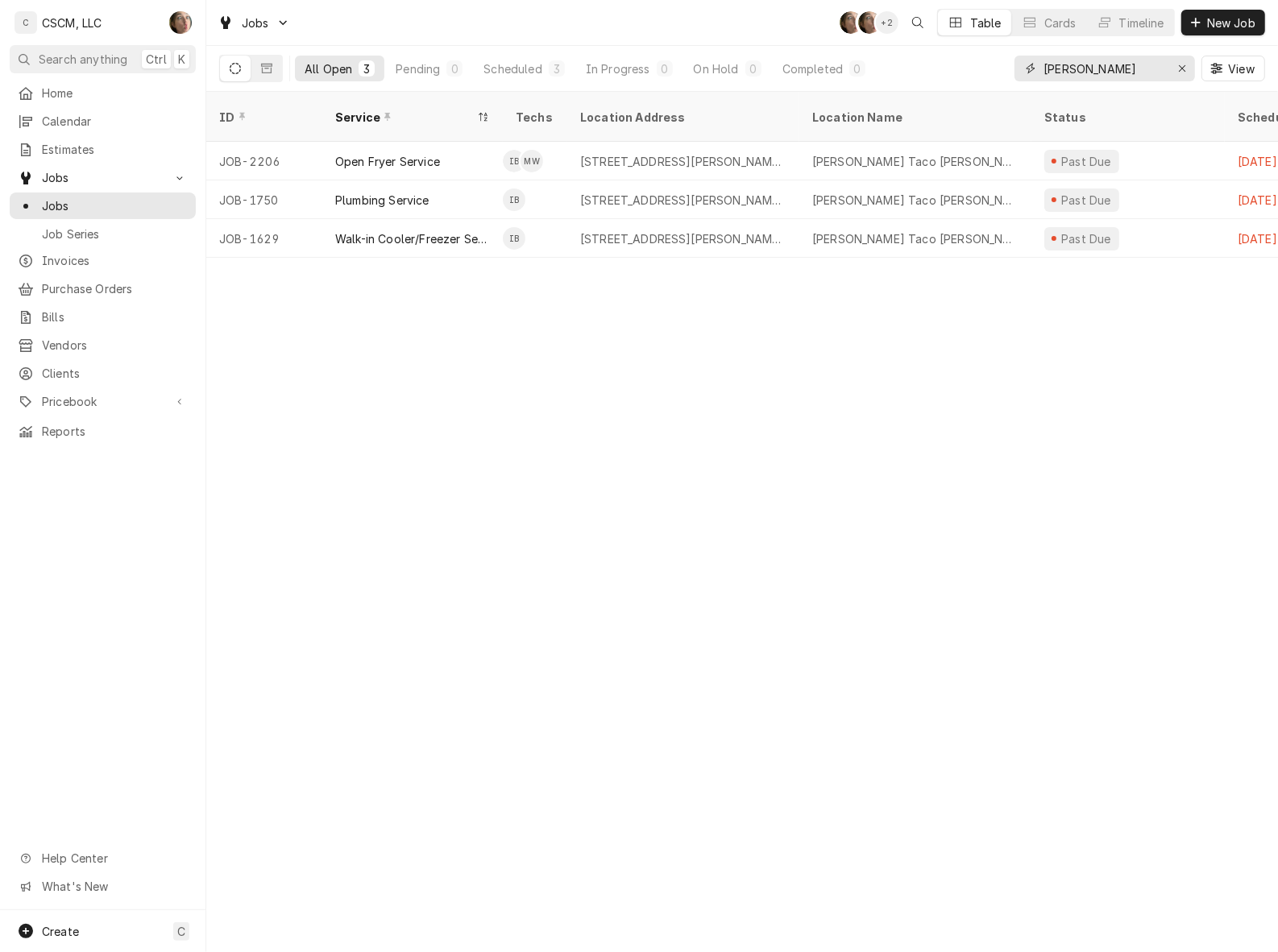
type input "[PERSON_NAME]"
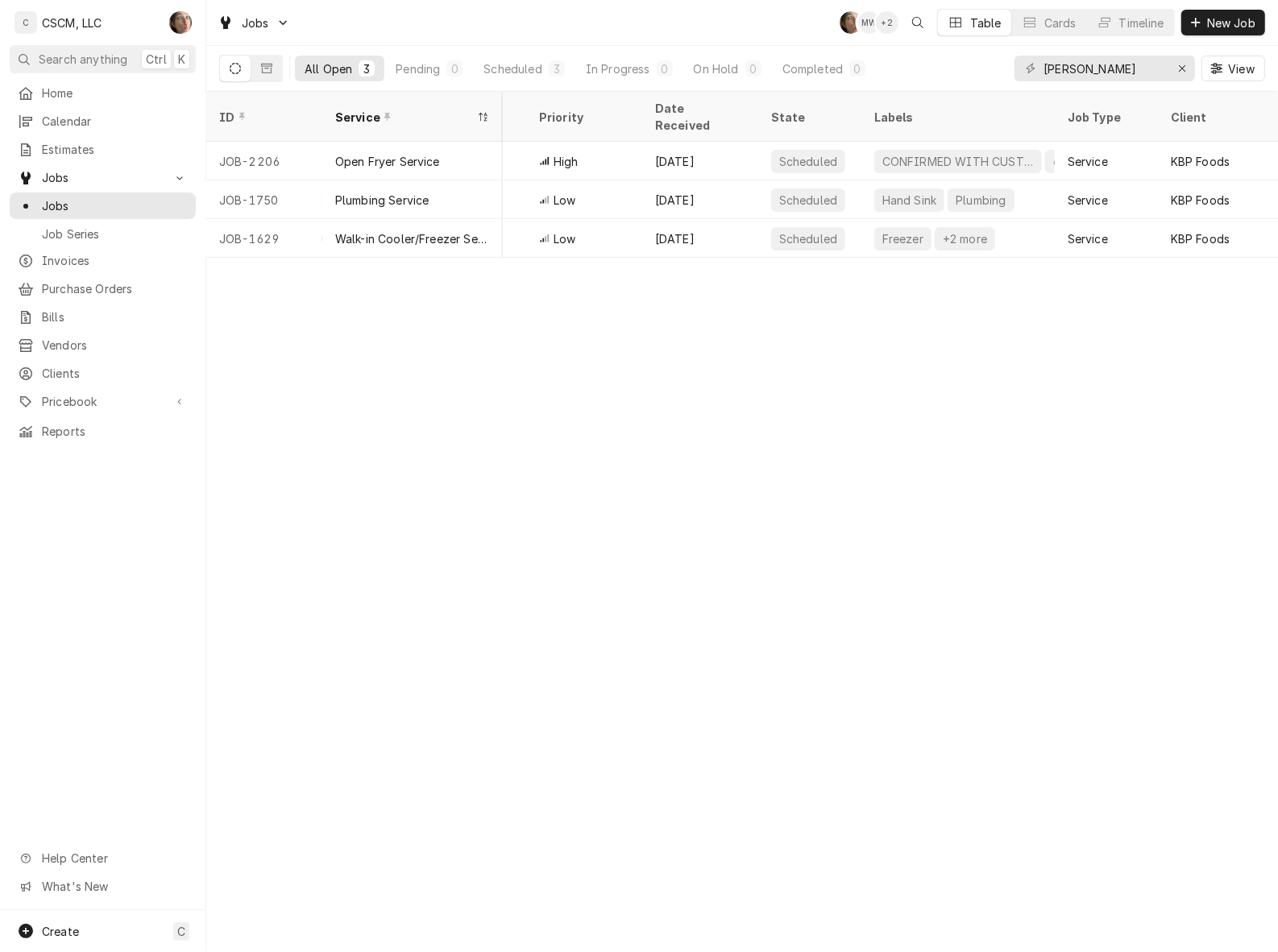
scroll to position [0, 995]
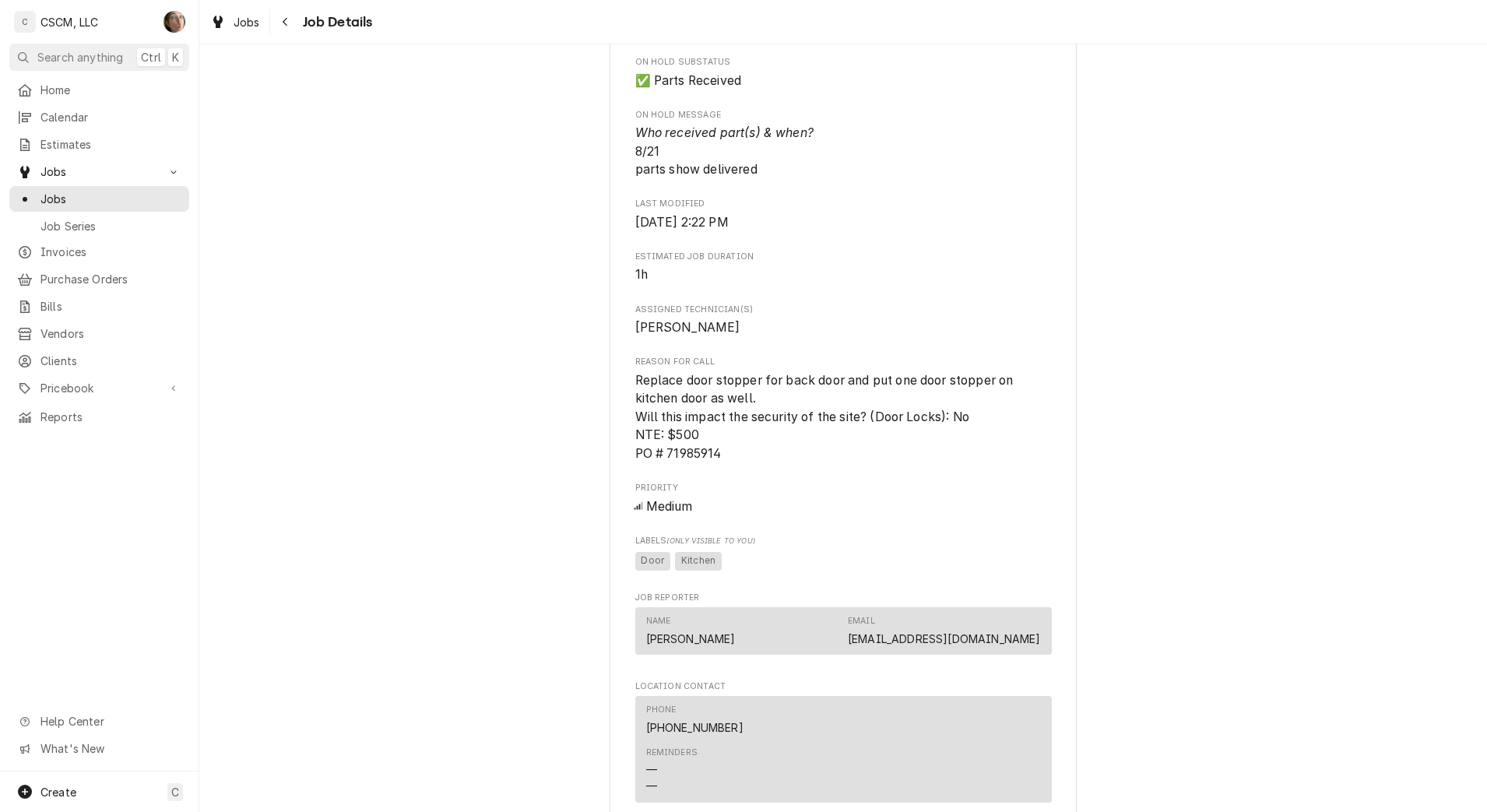
scroll to position [1627, 0]
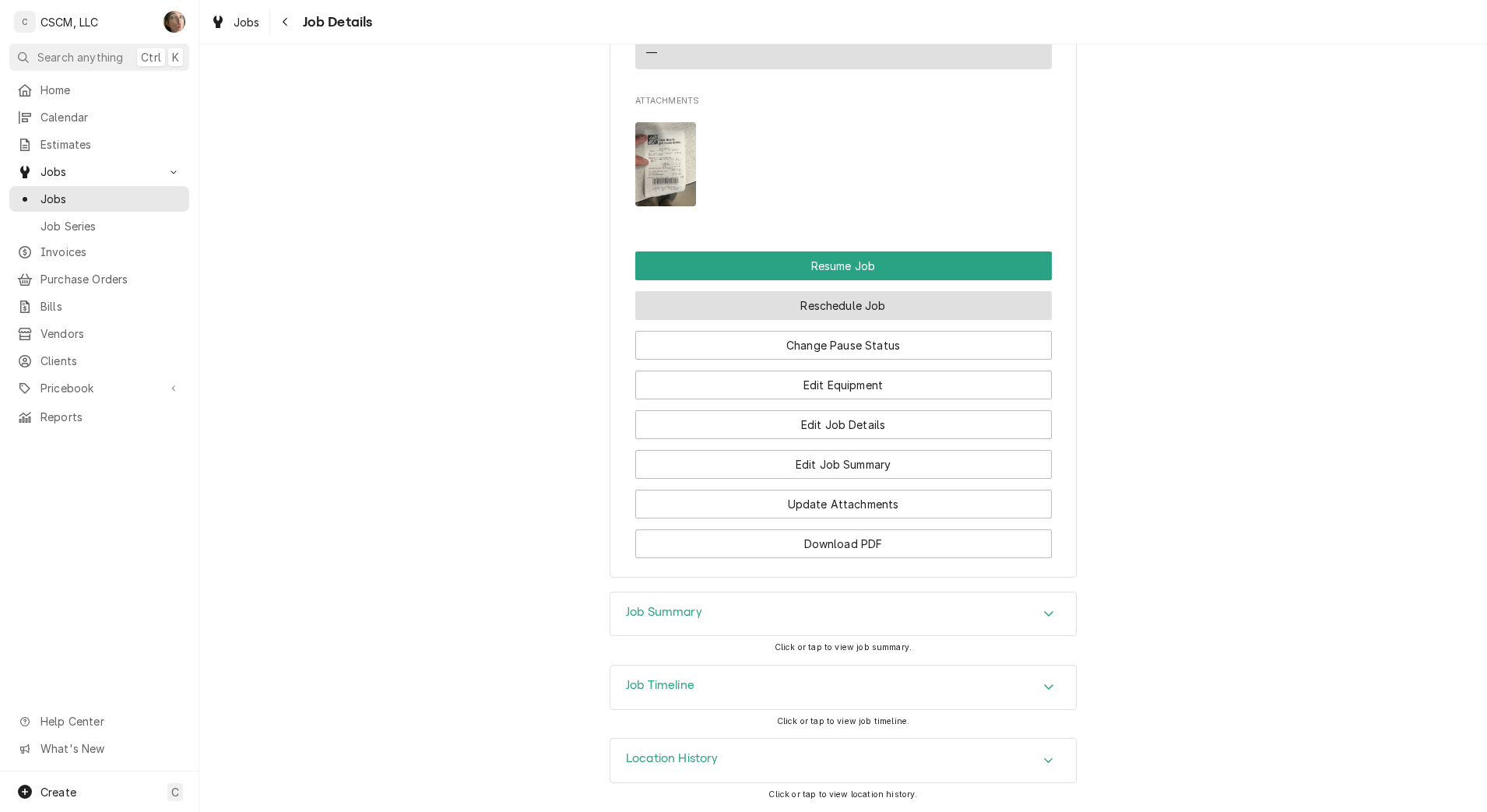
click at [811, 315] on button "Reschedule Job" at bounding box center [843, 306] width 416 height 29
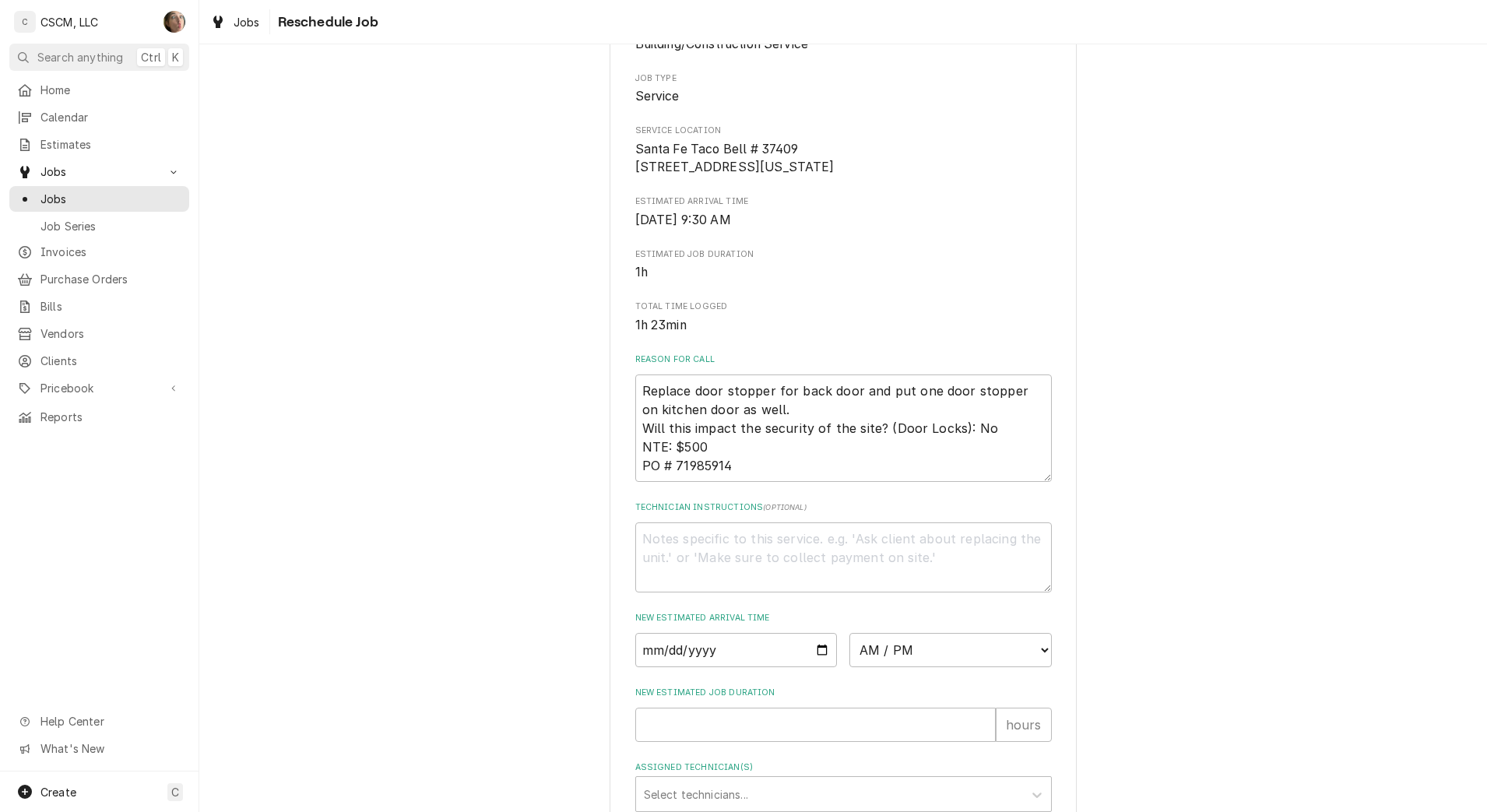
scroll to position [442, 0]
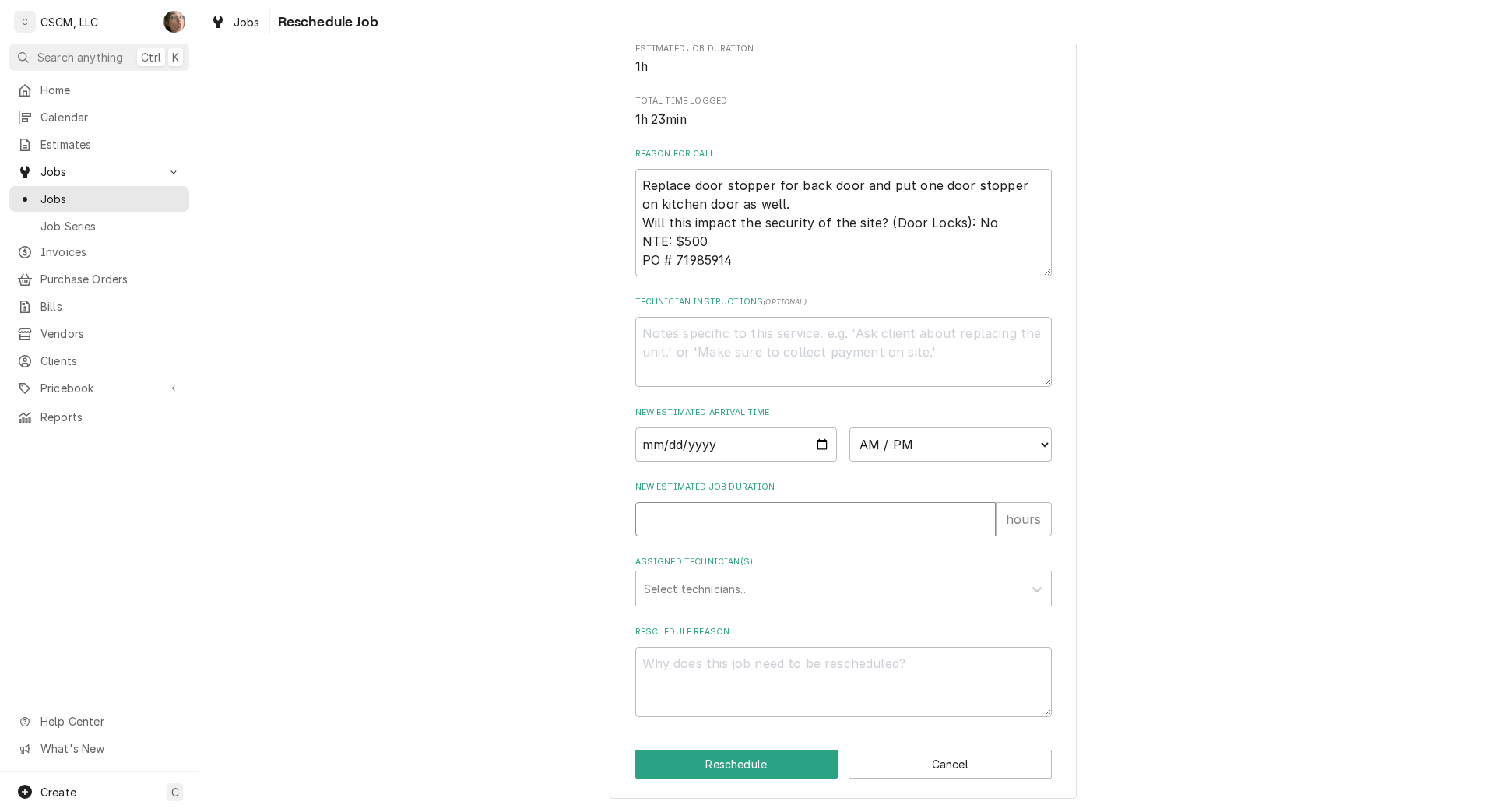
click at [750, 517] on input "New Estimated Job Duration" at bounding box center [815, 519] width 360 height 35
type textarea "x"
type input "1"
click at [904, 448] on select "AM / PM 6:00 AM 6:15 AM 6:30 AM 6:45 AM 7:00 AM 7:15 AM 7:30 AM 7:45 AM 8:00 AM…" at bounding box center [951, 445] width 202 height 35
select select "08:00:00"
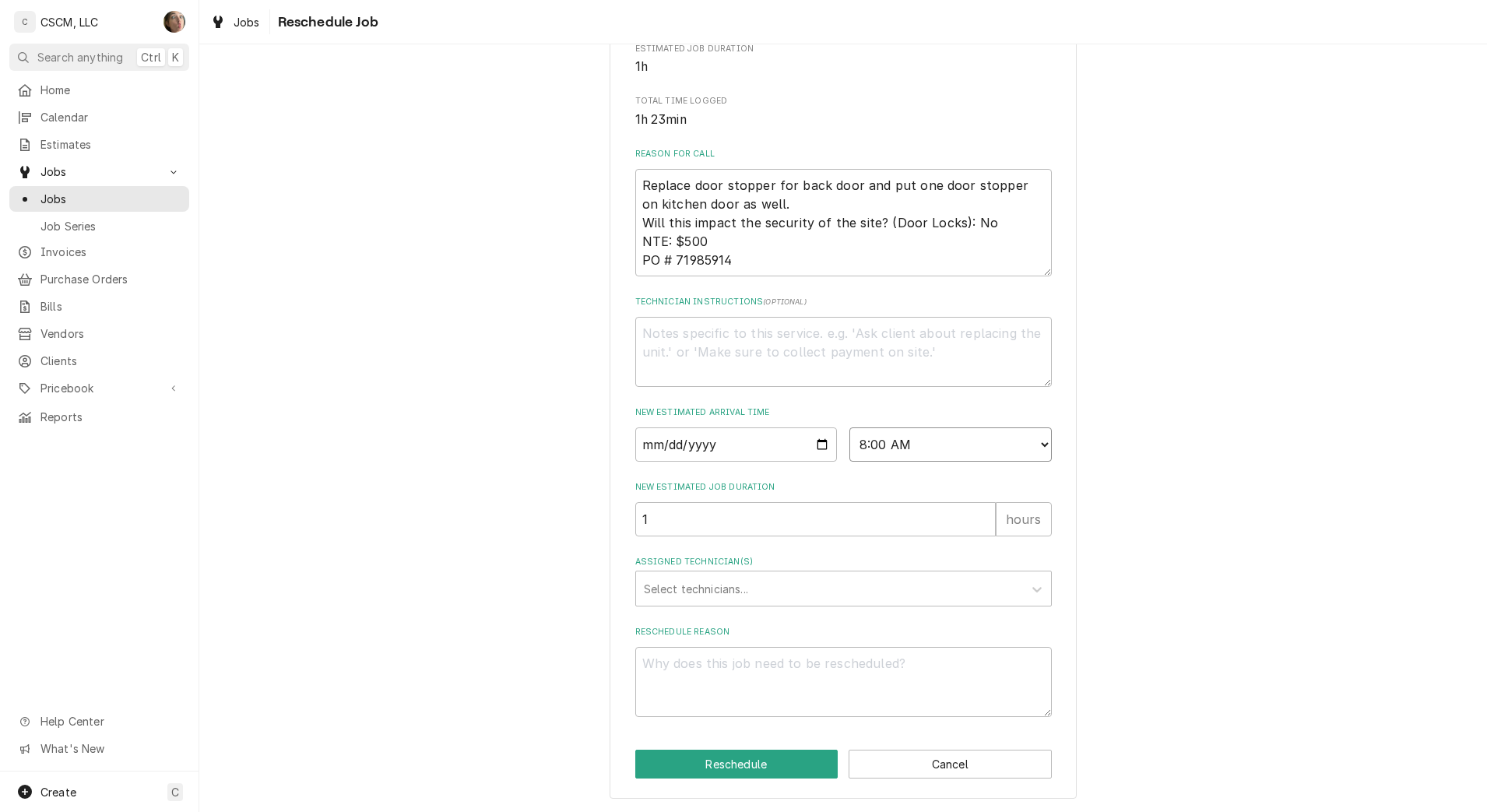
click at [850, 428] on select "AM / PM 6:00 AM 6:15 AM 6:30 AM 6:45 AM 7:00 AM 7:15 AM 7:30 AM 7:45 AM 8:00 AM…" at bounding box center [951, 445] width 202 height 35
type textarea "x"
click at [820, 441] on input "Date" at bounding box center [737, 445] width 202 height 35
type input "[DATE]"
click at [721, 583] on div "Assigned Technician(s)" at bounding box center [829, 588] width 372 height 28
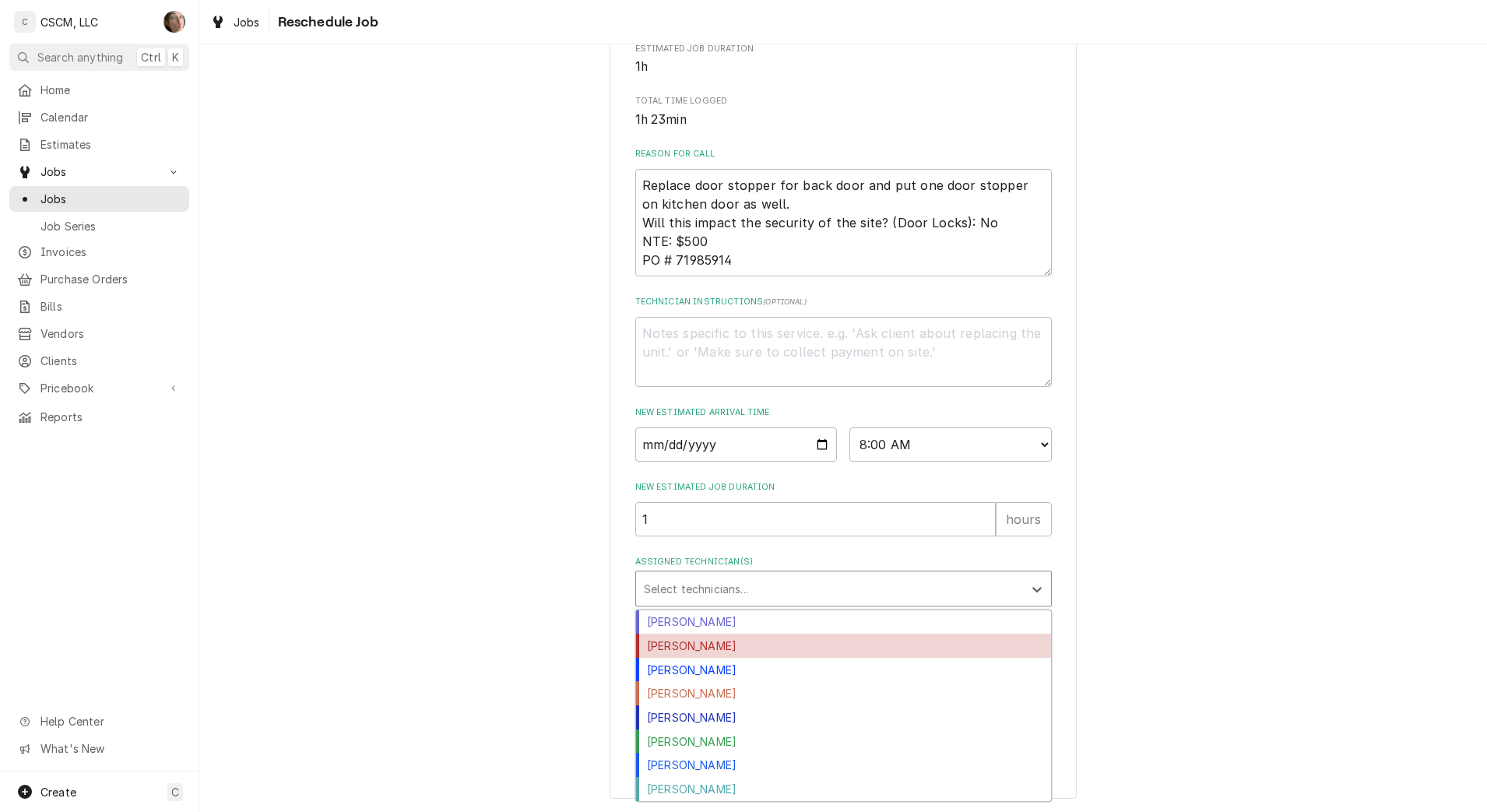
click at [717, 648] on div "[PERSON_NAME]" at bounding box center [843, 646] width 415 height 24
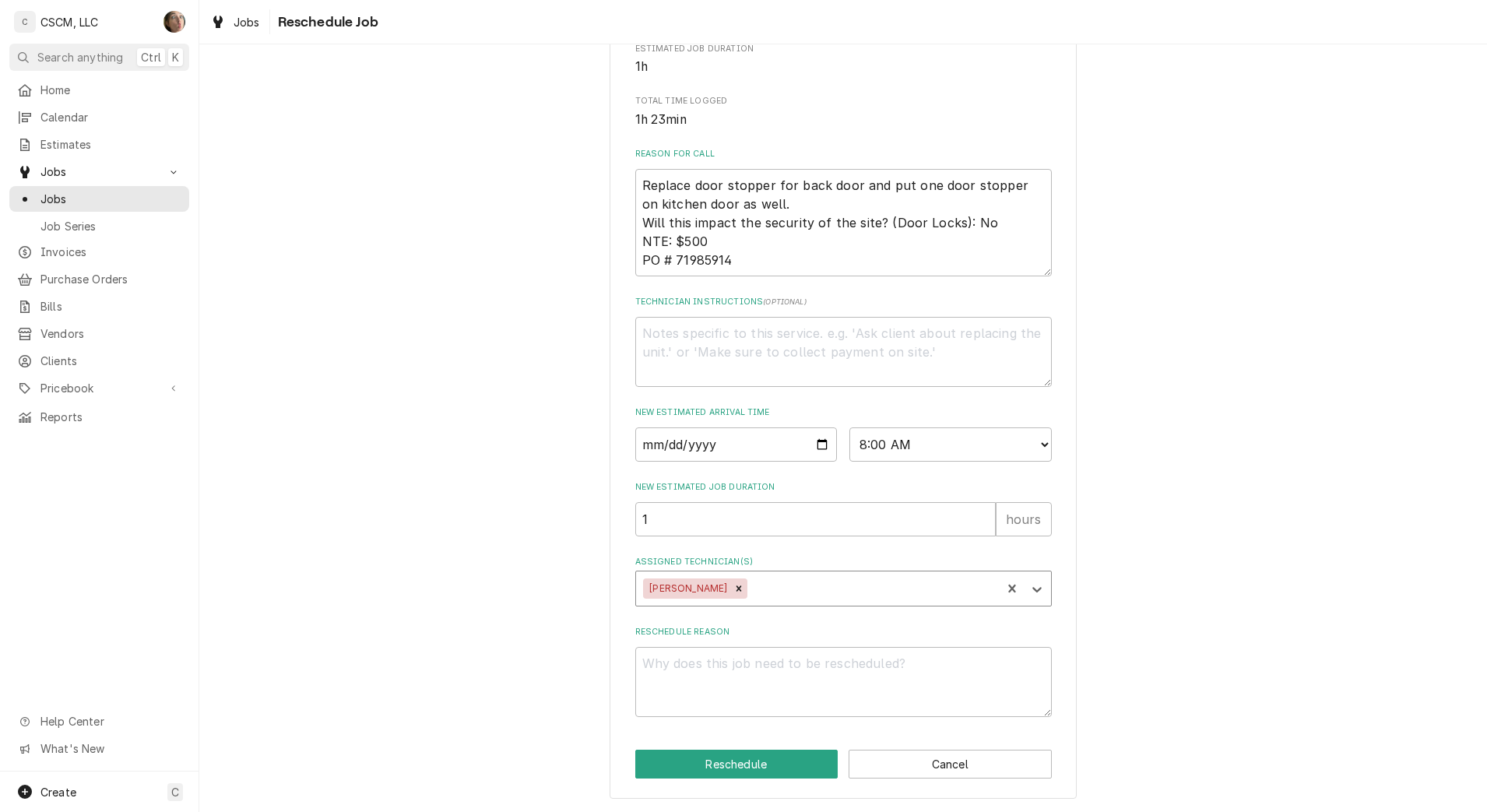
click at [750, 590] on div "Assigned Technician(s)" at bounding box center [871, 588] width 243 height 28
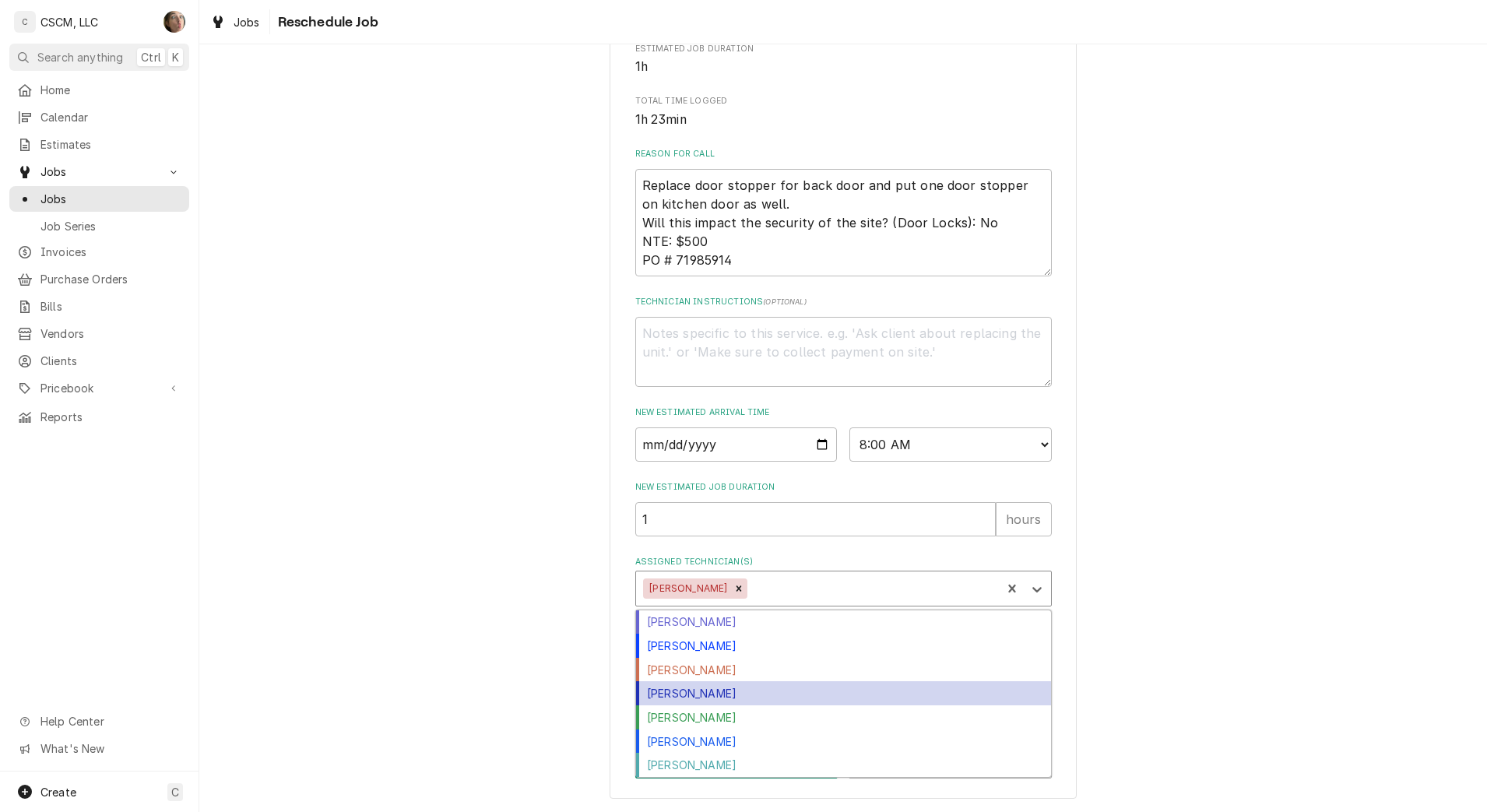
click at [732, 696] on div "[PERSON_NAME]" at bounding box center [843, 693] width 415 height 24
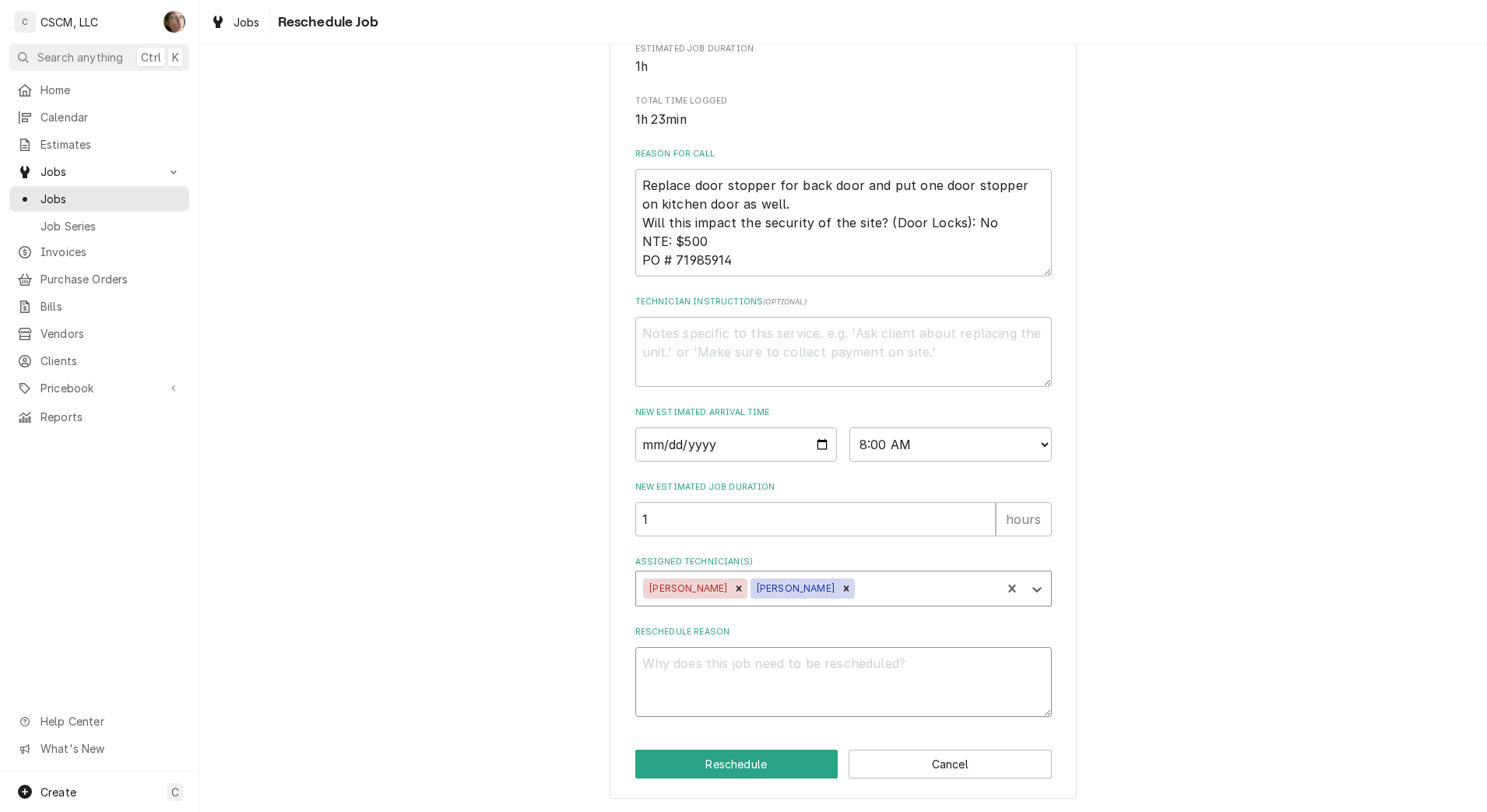
click at [700, 691] on textarea "Reschedule Reason" at bounding box center [843, 681] width 416 height 70
type textarea "x"
type textarea "p"
type textarea "x"
type textarea "pa"
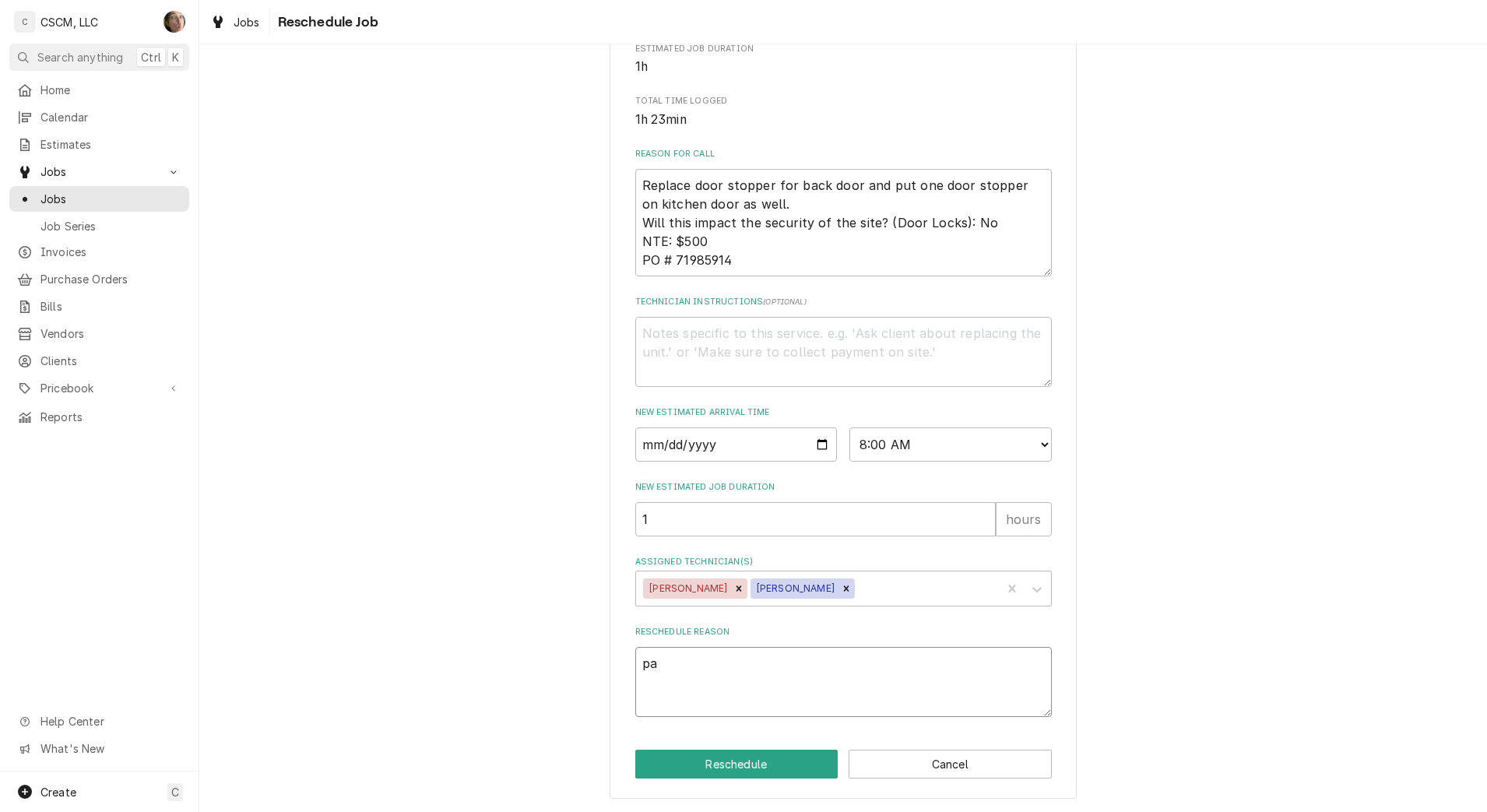
type textarea "x"
type textarea "par"
type textarea "x"
type textarea "part"
type textarea "x"
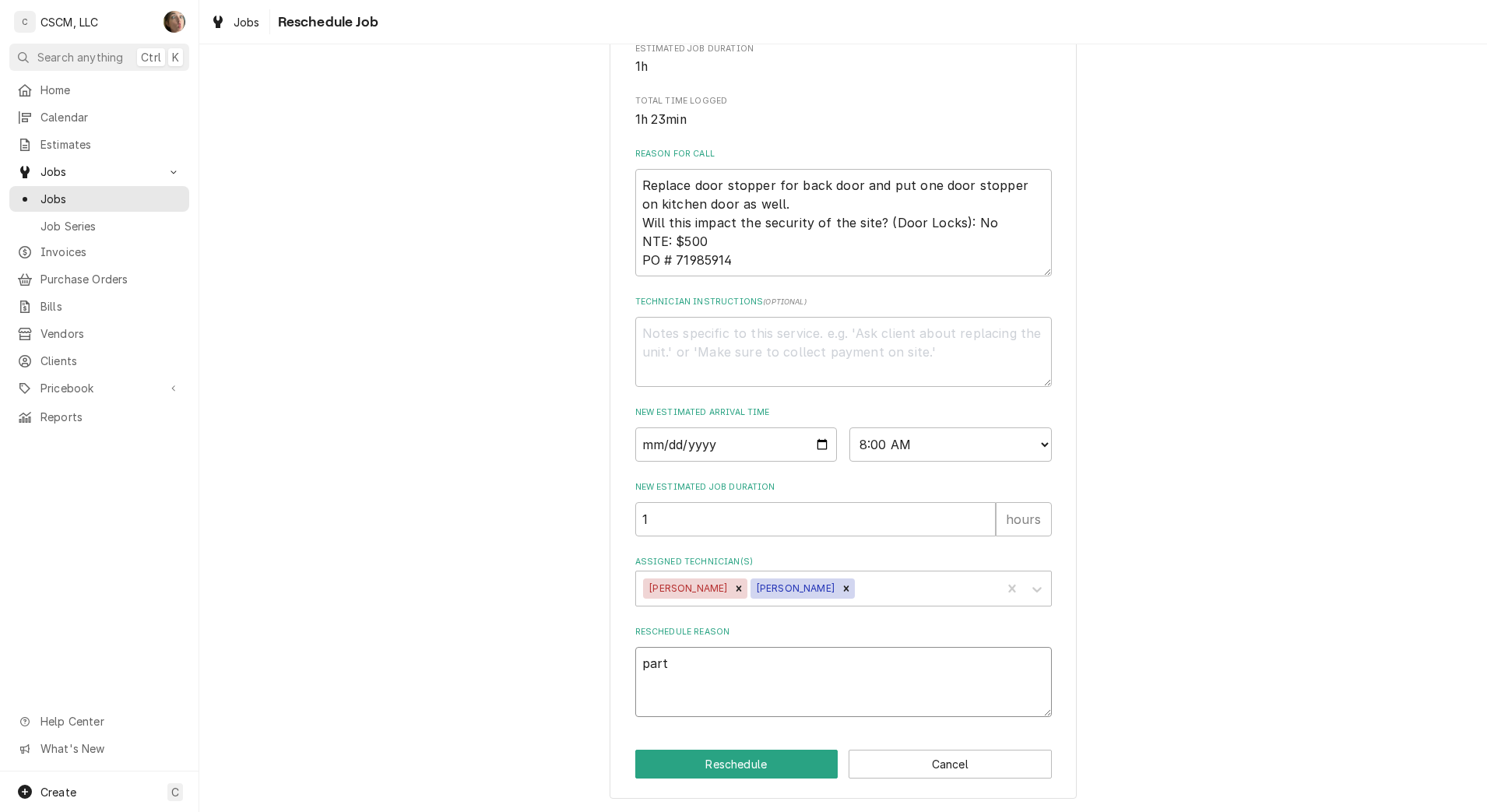
type textarea "parts"
type textarea "x"
type textarea "parts"
type textarea "x"
type textarea "parts r"
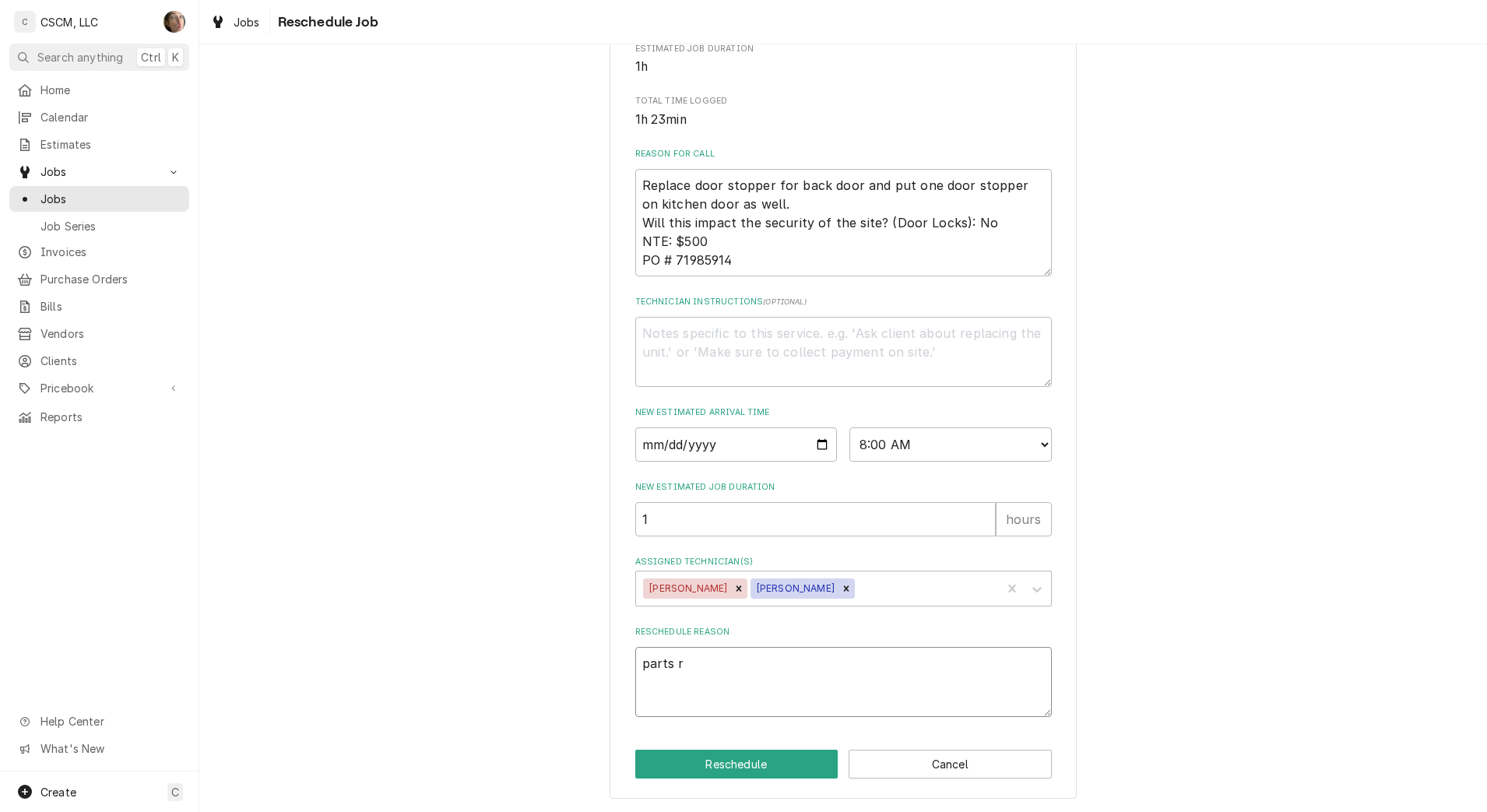
type textarea "x"
type textarea "parts re"
type textarea "x"
type textarea "parts rec"
type textarea "x"
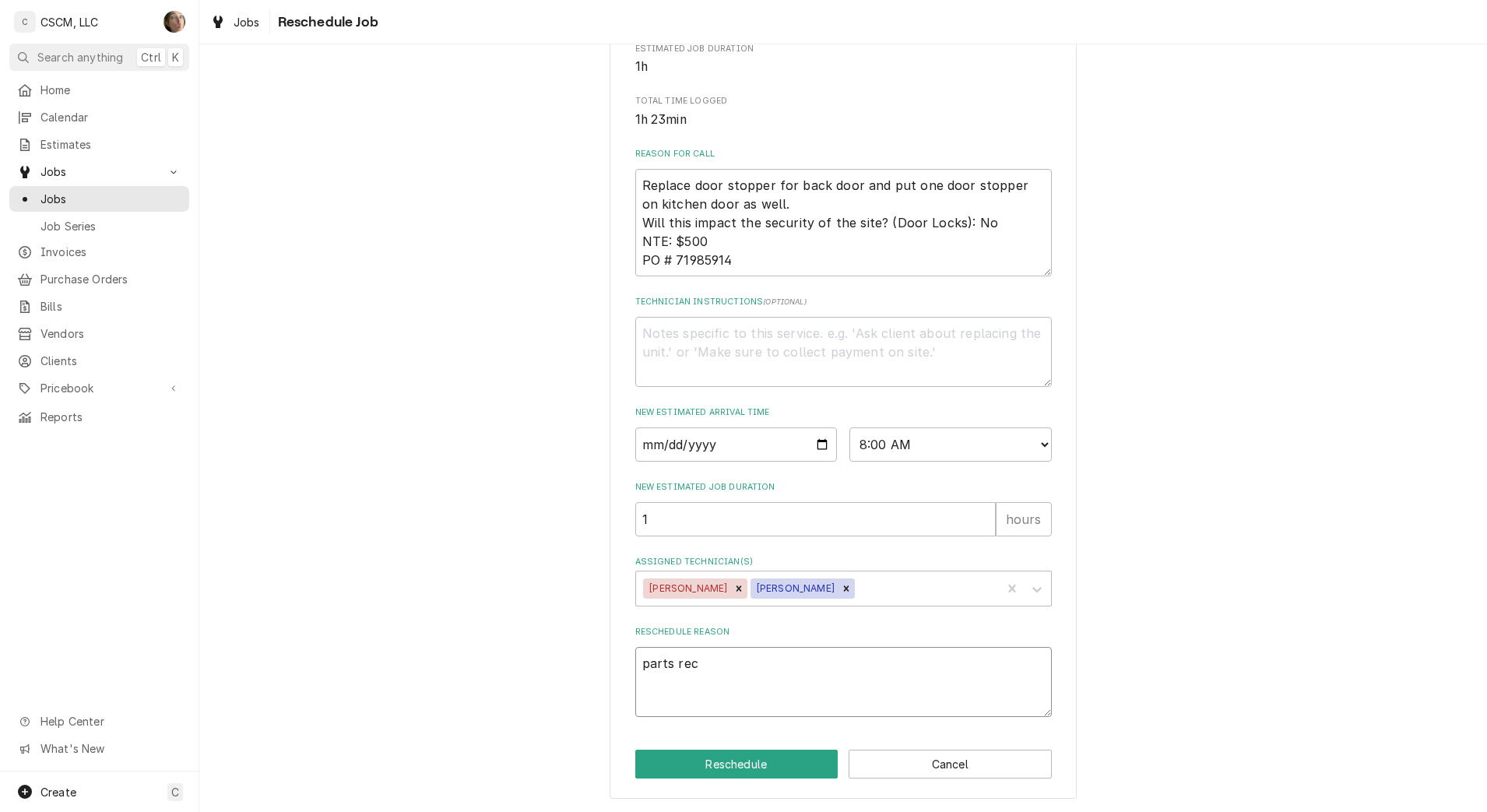
type textarea "parts rece"
type textarea "x"
type textarea "parts recei"
type textarea "x"
type textarea "parts receiv"
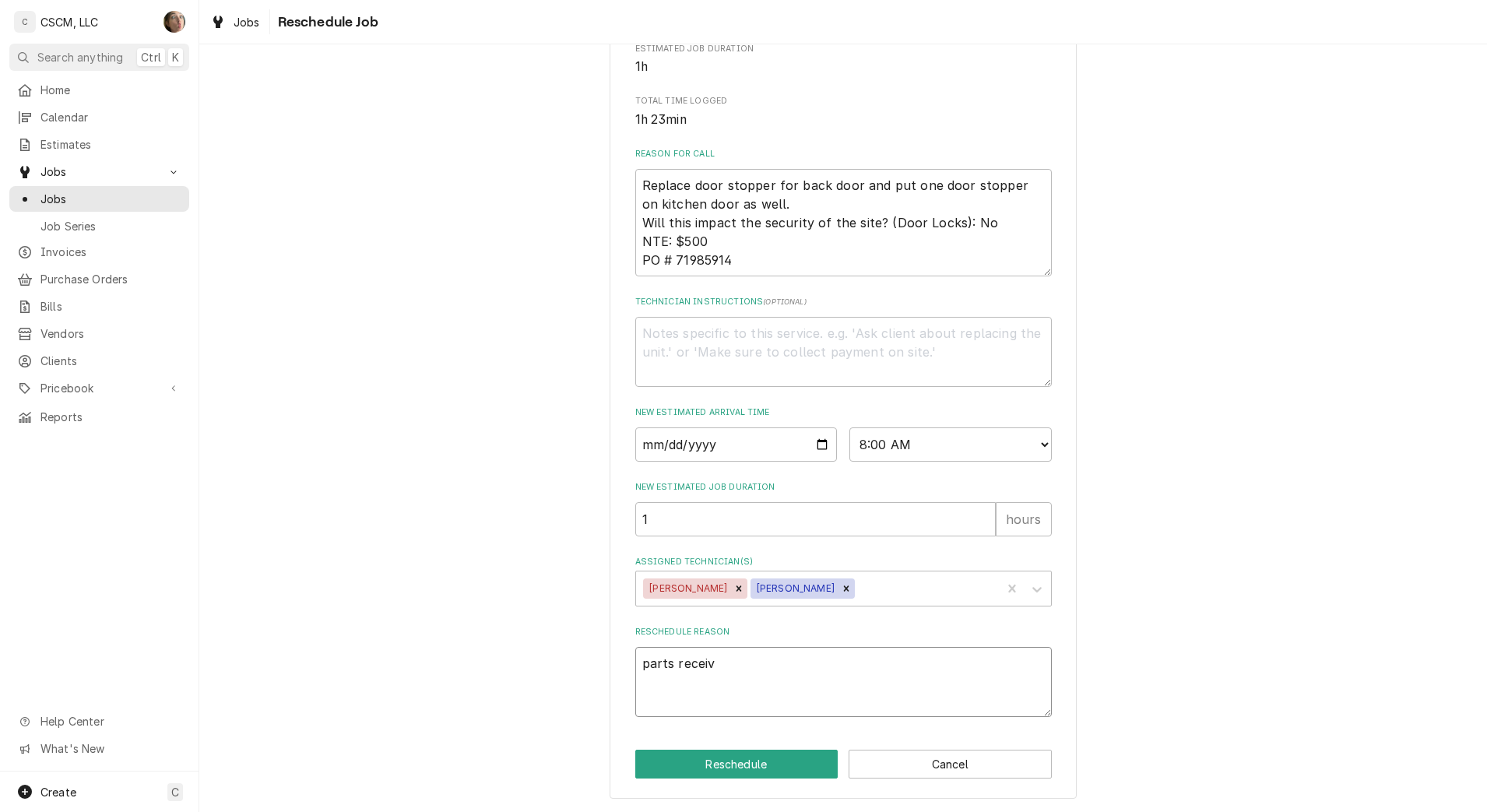
type textarea "x"
type textarea "parts receive"
type textarea "x"
type textarea "parts received"
click at [706, 751] on button "Reschedule" at bounding box center [737, 764] width 203 height 29
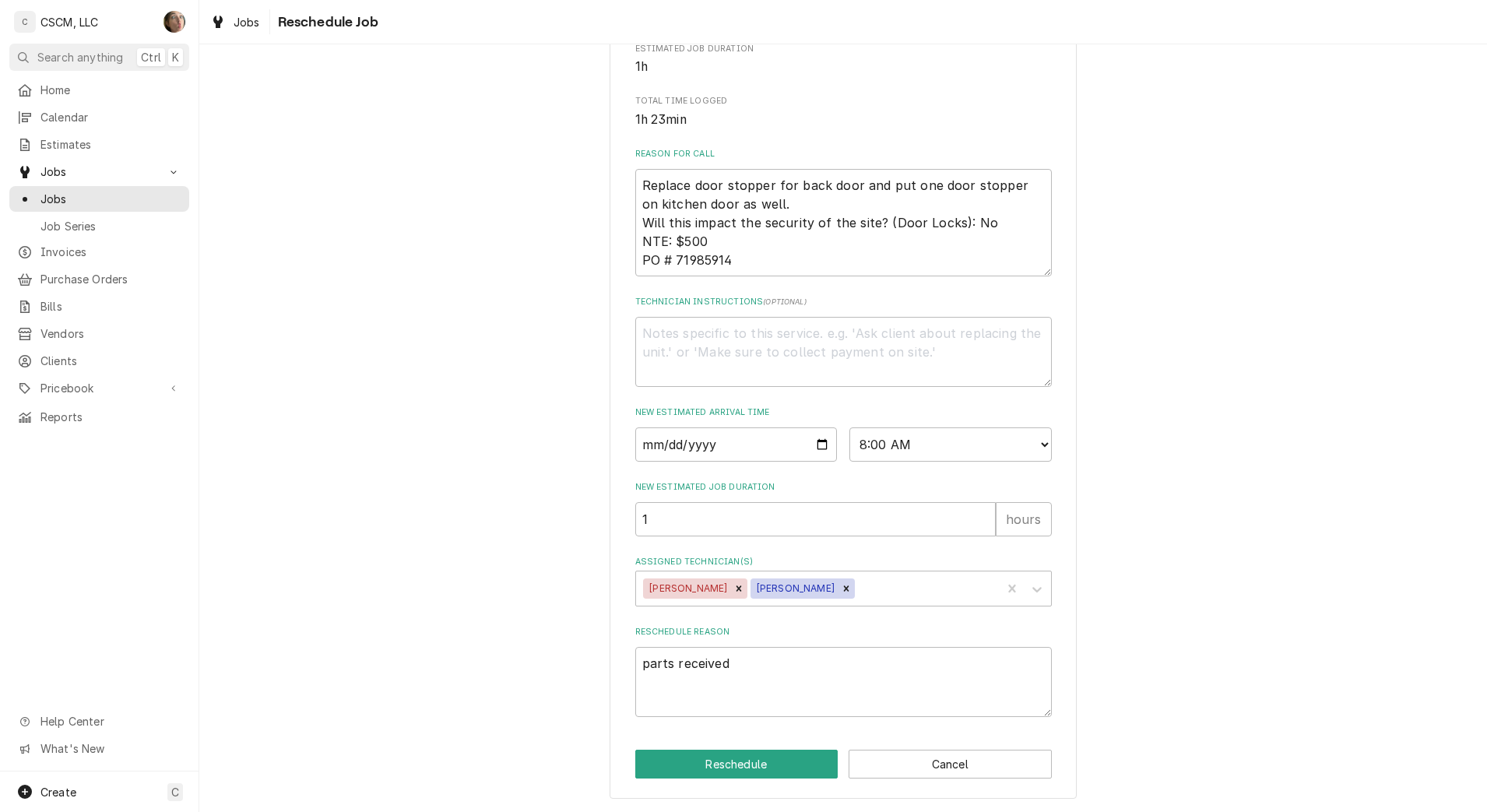
type textarea "x"
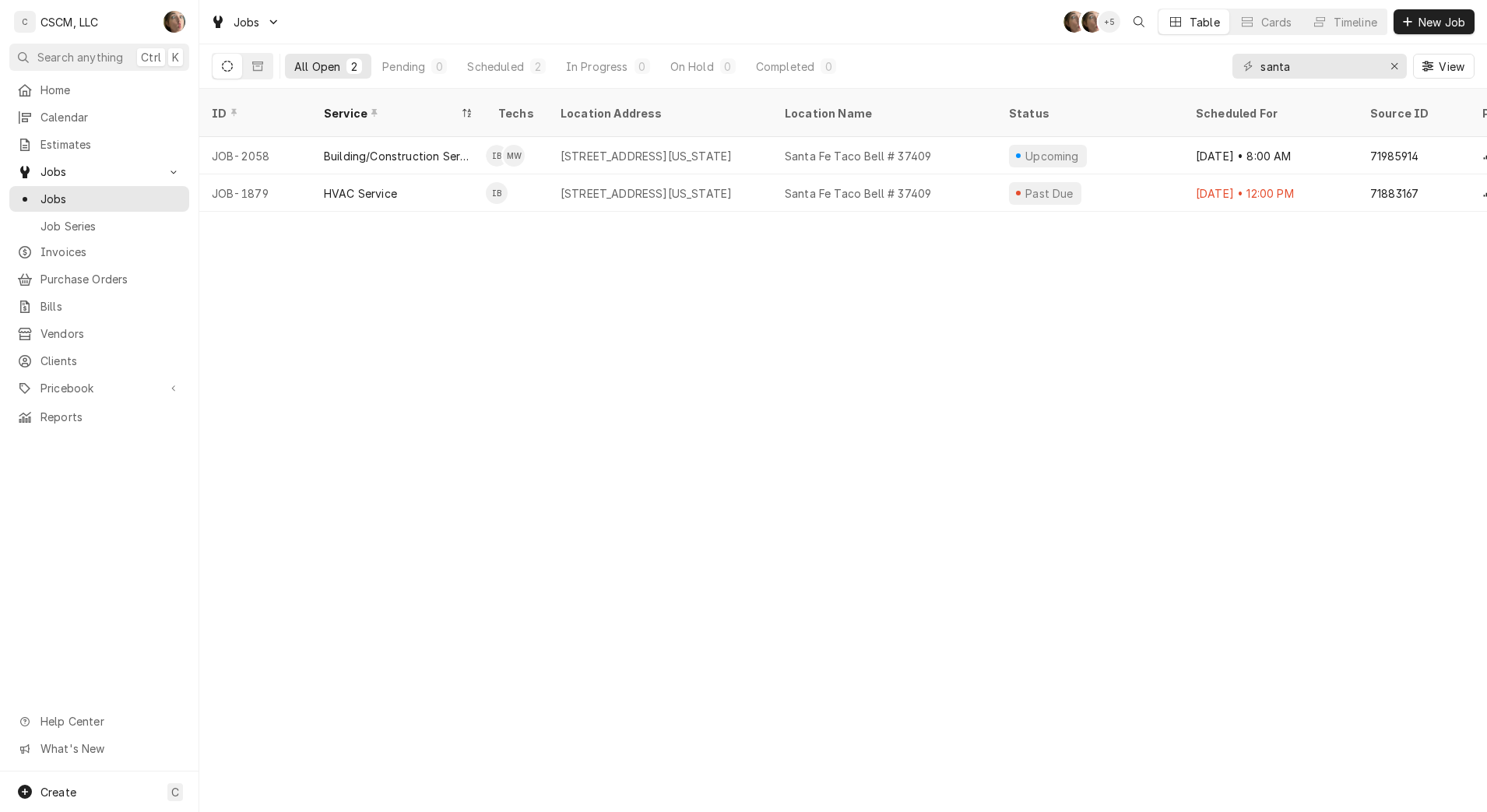
click at [670, 185] on div "703 N Santa Fe Ave, Pueblo, Colorado 81003" at bounding box center [646, 193] width 171 height 16
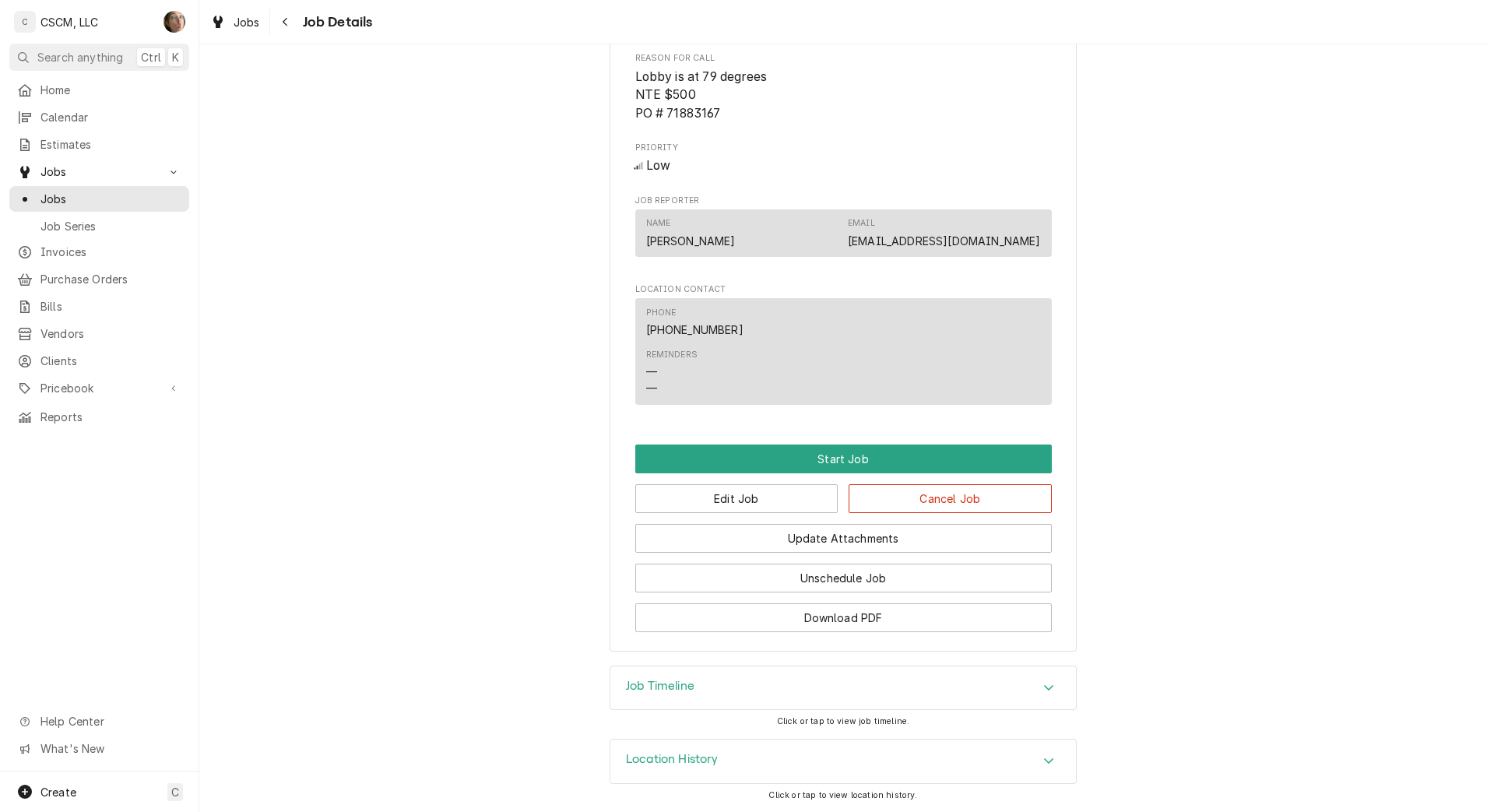
scroll to position [880, 0]
click at [758, 487] on button "Edit Job" at bounding box center [737, 499] width 203 height 29
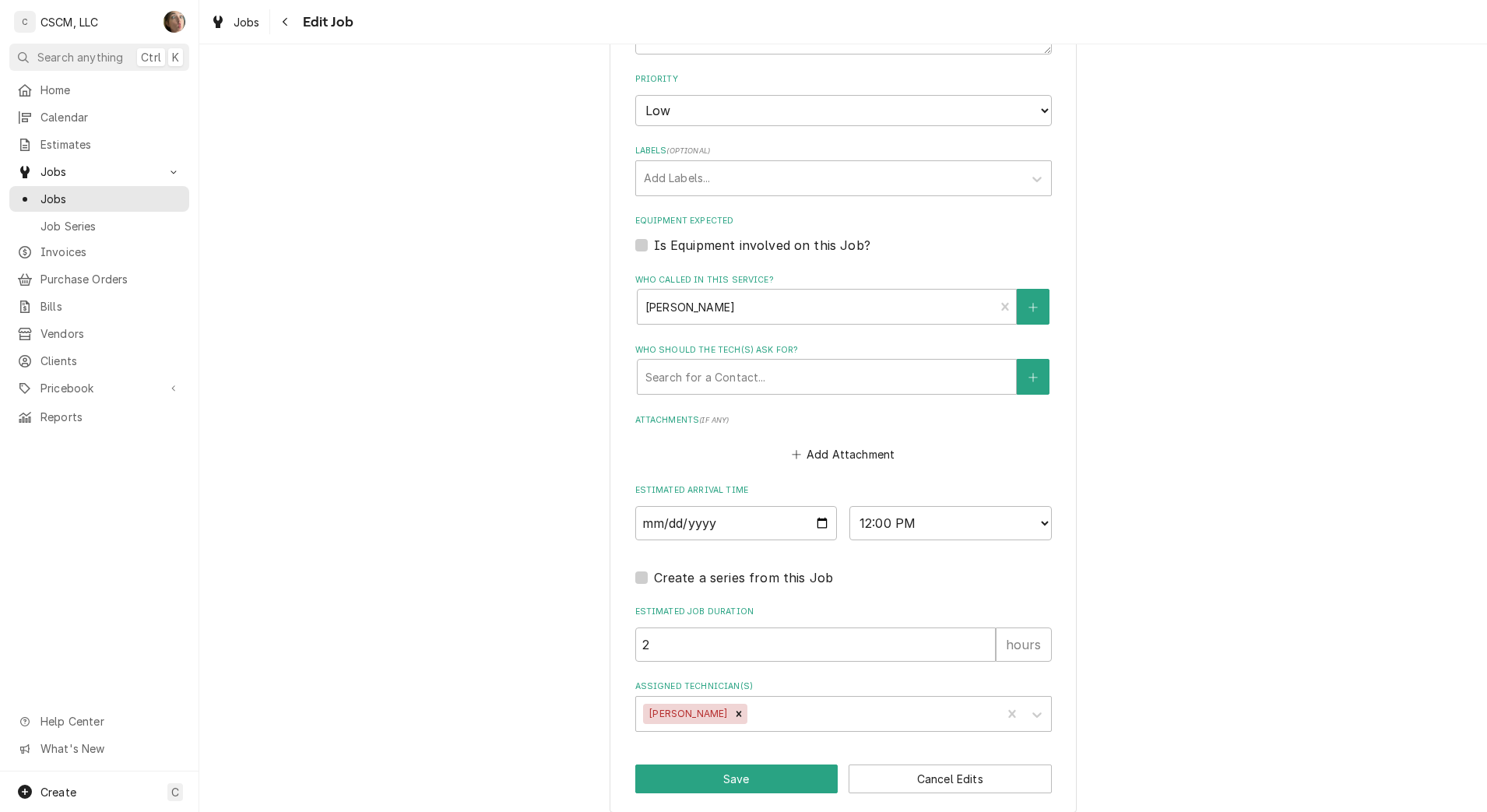
scroll to position [1144, 0]
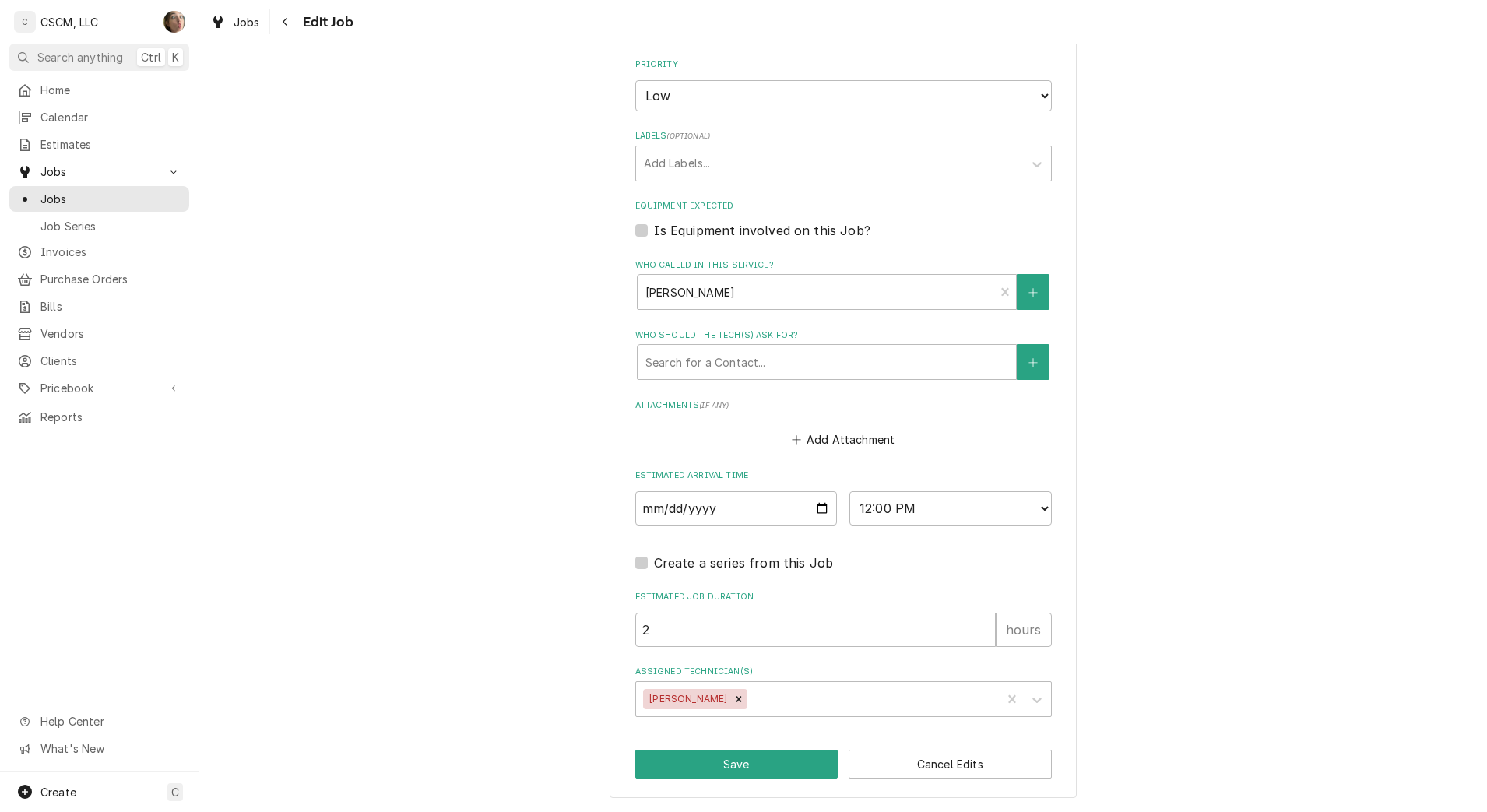
click at [750, 695] on div "Assigned Technician(s)" at bounding box center [871, 699] width 243 height 28
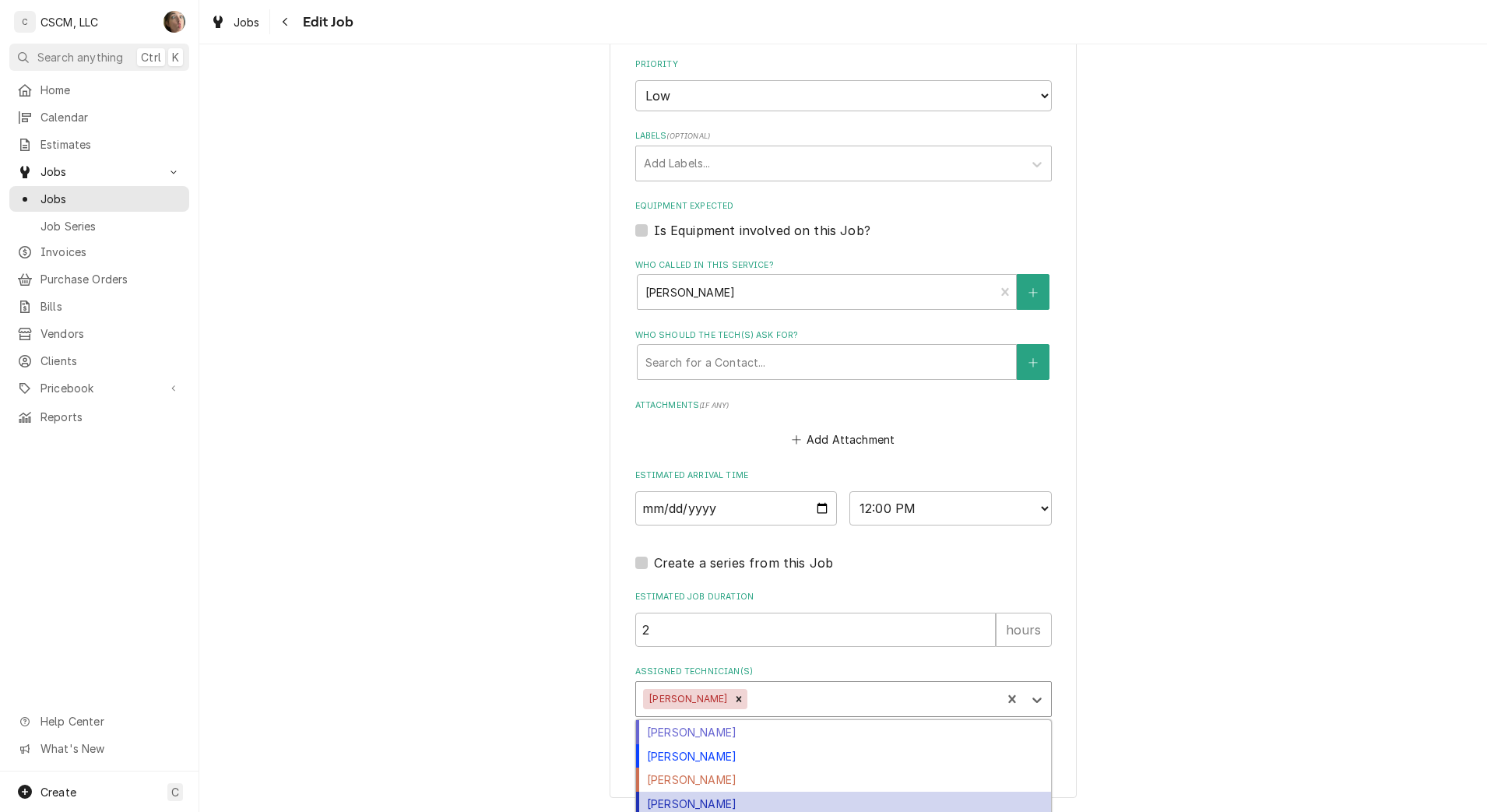
click at [729, 797] on div "[PERSON_NAME]" at bounding box center [843, 804] width 415 height 24
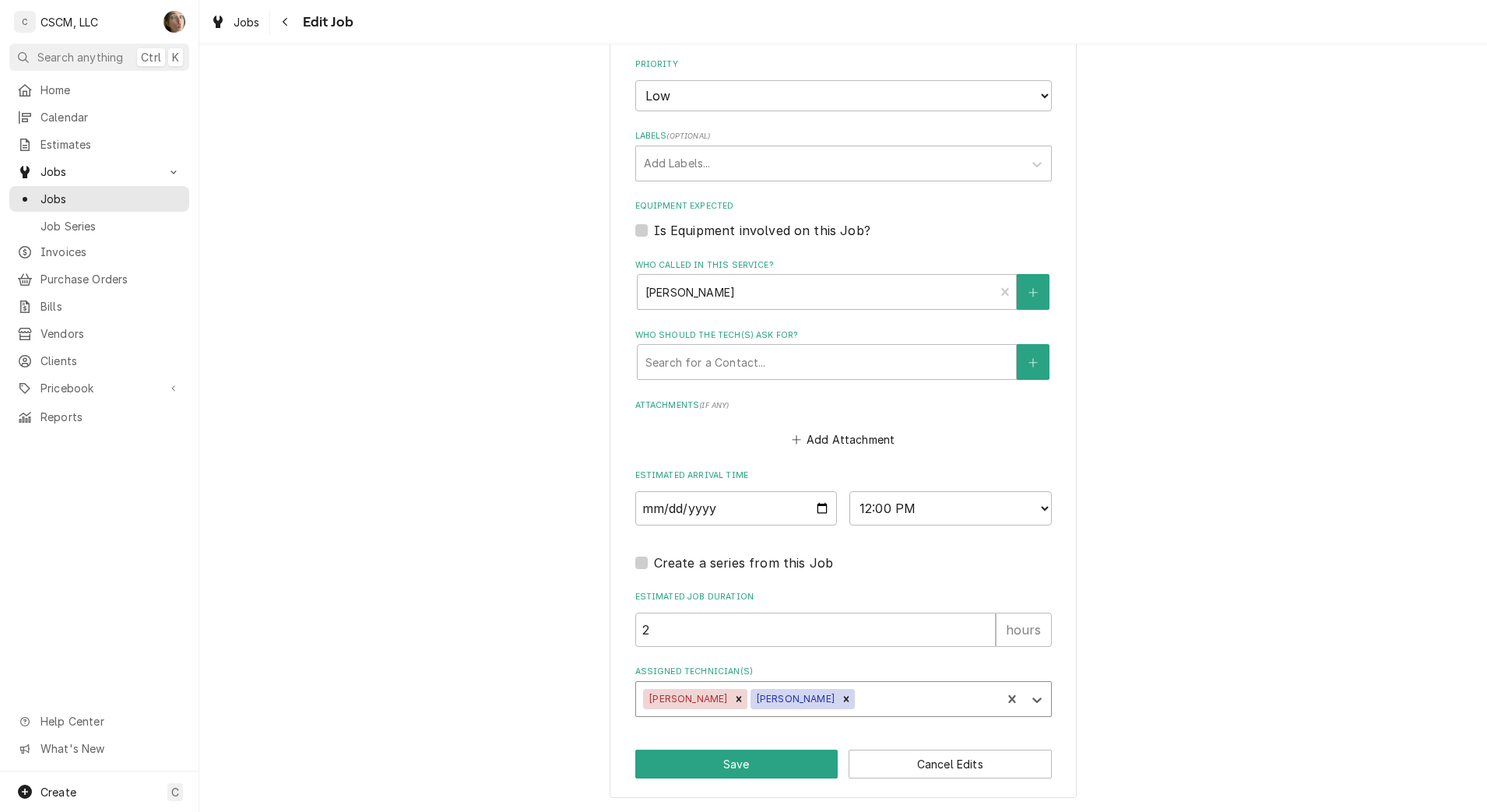
type textarea "x"
drag, startPoint x: 888, startPoint y: 516, endPoint x: 884, endPoint y: 504, distance: 12.6
click at [888, 515] on select "AM / PM 6:00 AM 6:15 AM 6:30 AM 6:45 AM 7:00 AM 7:15 AM 7:30 AM 7:45 AM 8:00 AM…" at bounding box center [951, 508] width 202 height 35
select select "10:00:00"
click at [850, 491] on select "AM / PM 6:00 AM 6:15 AM 6:30 AM 6:45 AM 7:00 AM 7:15 AM 7:30 AM 7:45 AM 8:00 AM…" at bounding box center [951, 508] width 202 height 35
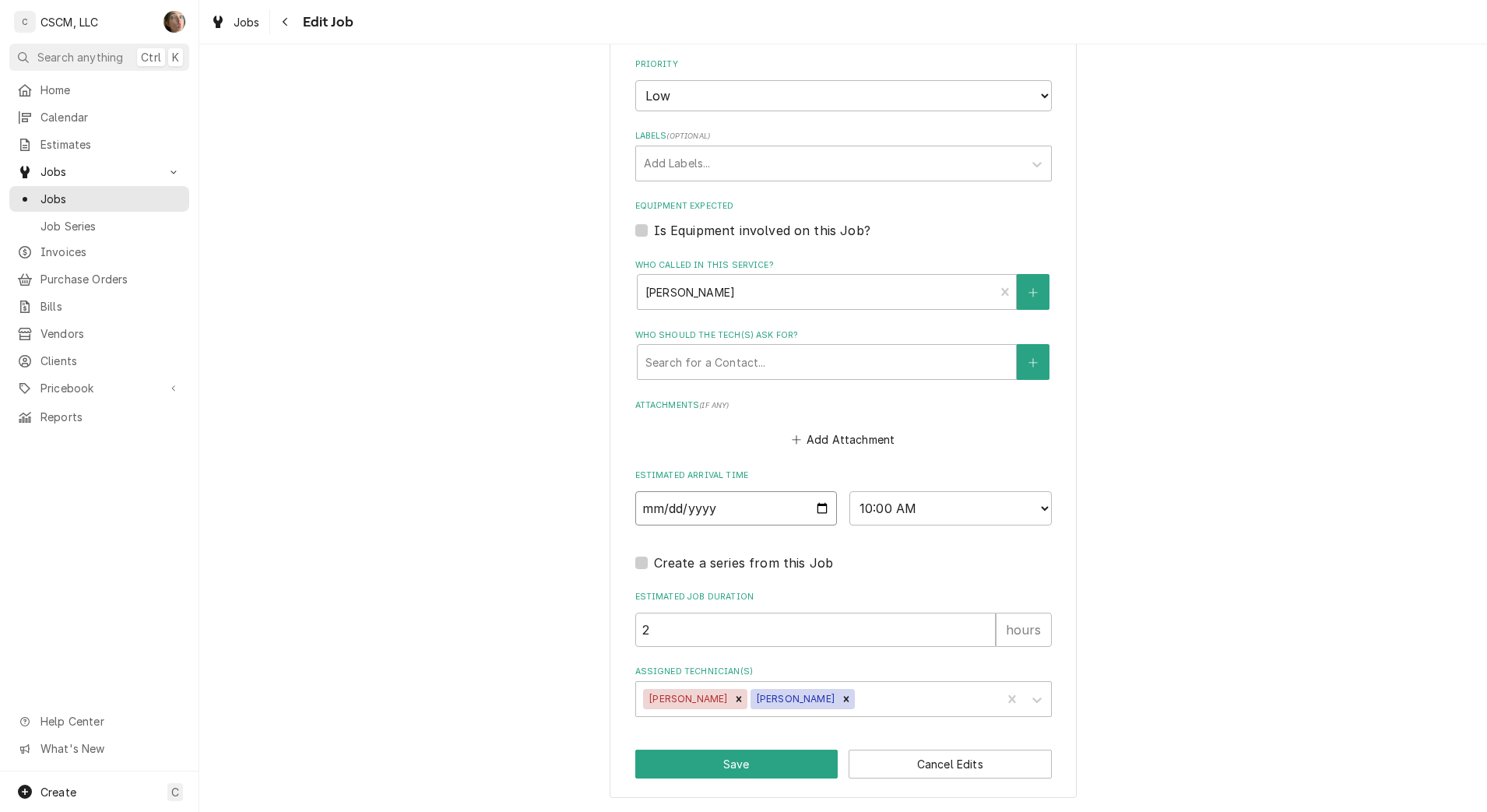
click at [815, 511] on input "2025-07-30" at bounding box center [737, 508] width 202 height 35
type textarea "x"
type input "2025-08-30"
type textarea "x"
type input "2025-09-30"
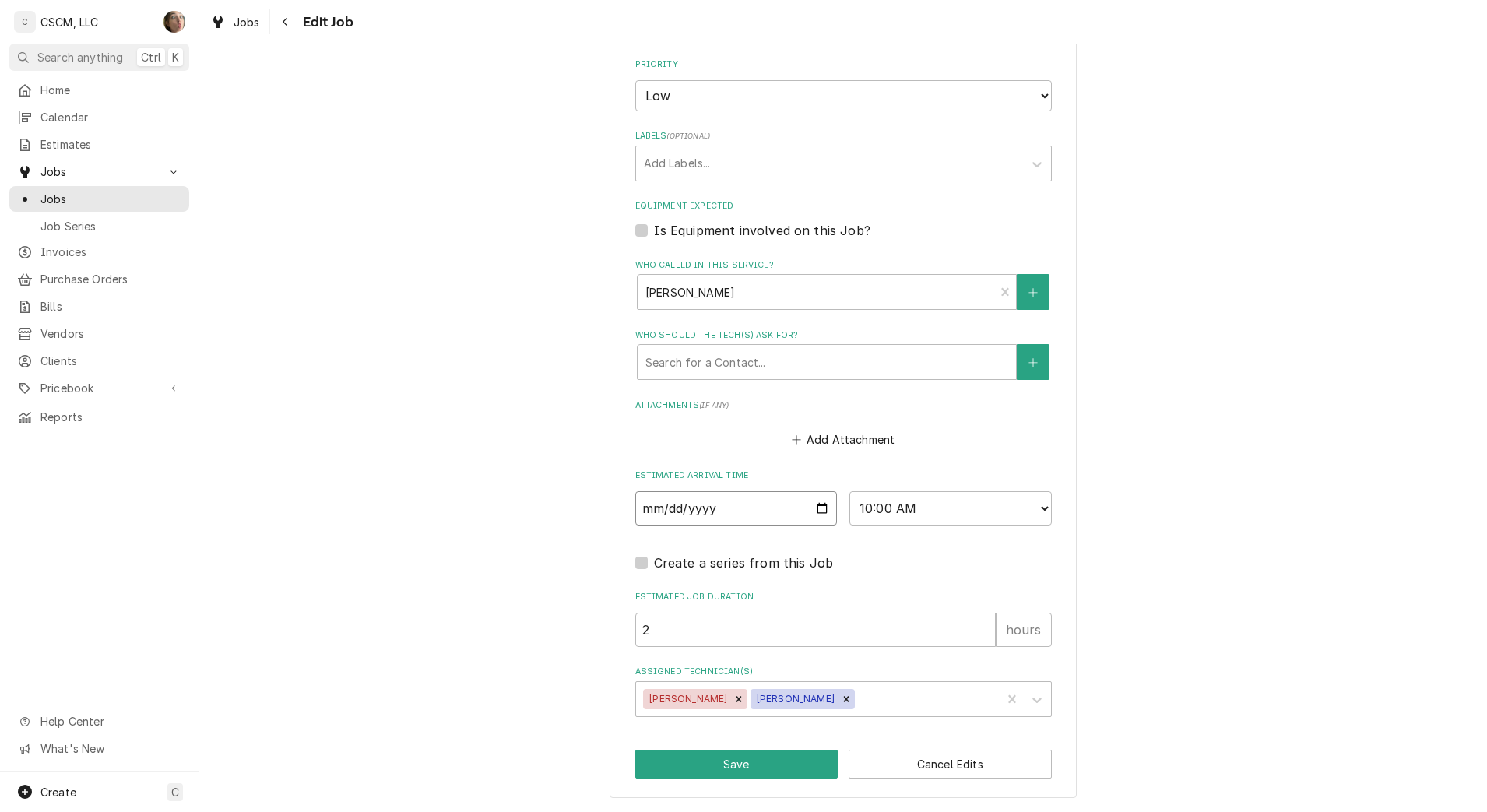
type textarea "x"
type input "2025-09-19"
click at [791, 772] on button "Save" at bounding box center [737, 764] width 203 height 29
type textarea "x"
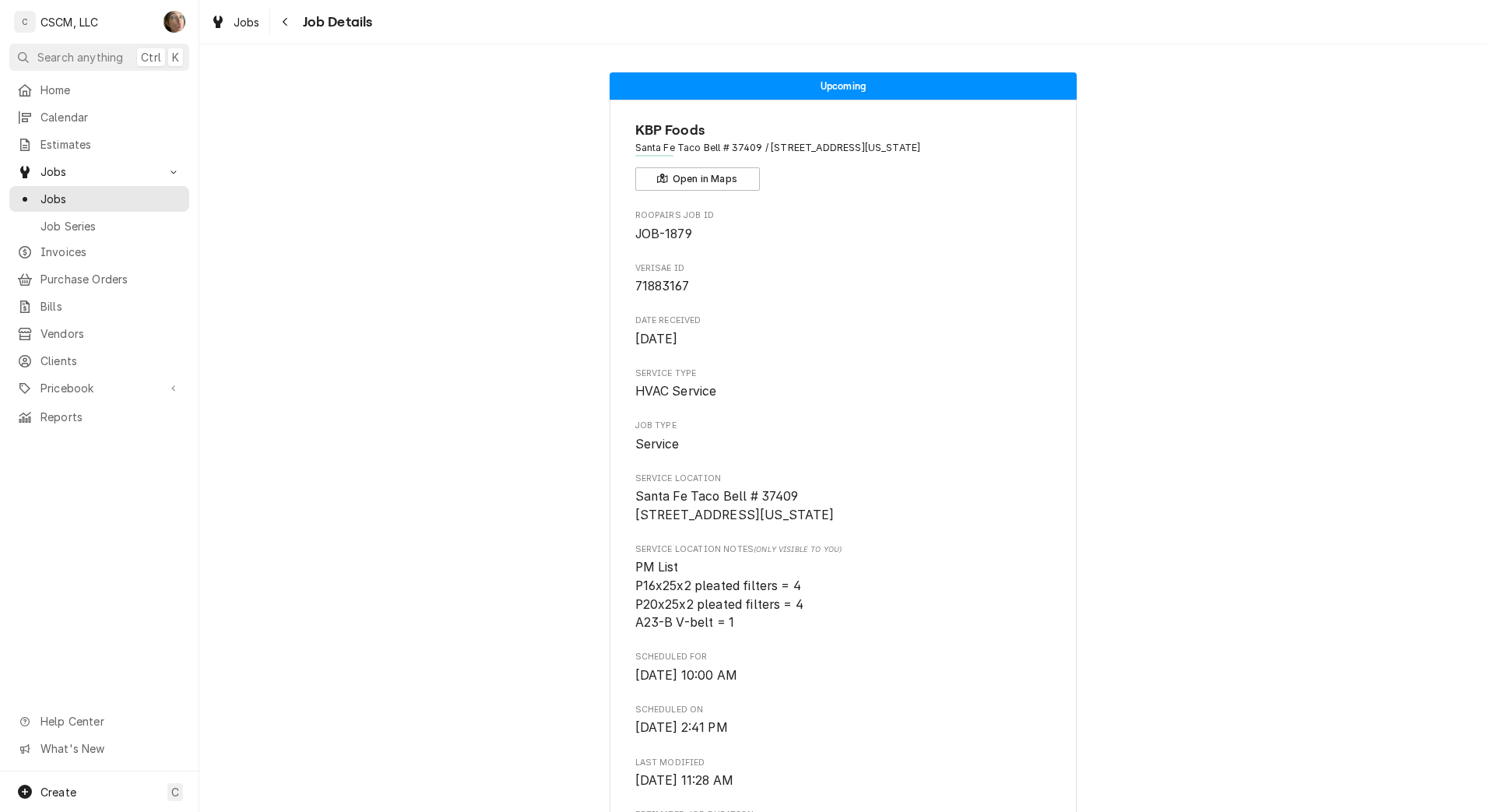
click at [282, 22] on icon "Navigate back" at bounding box center [285, 22] width 7 height 11
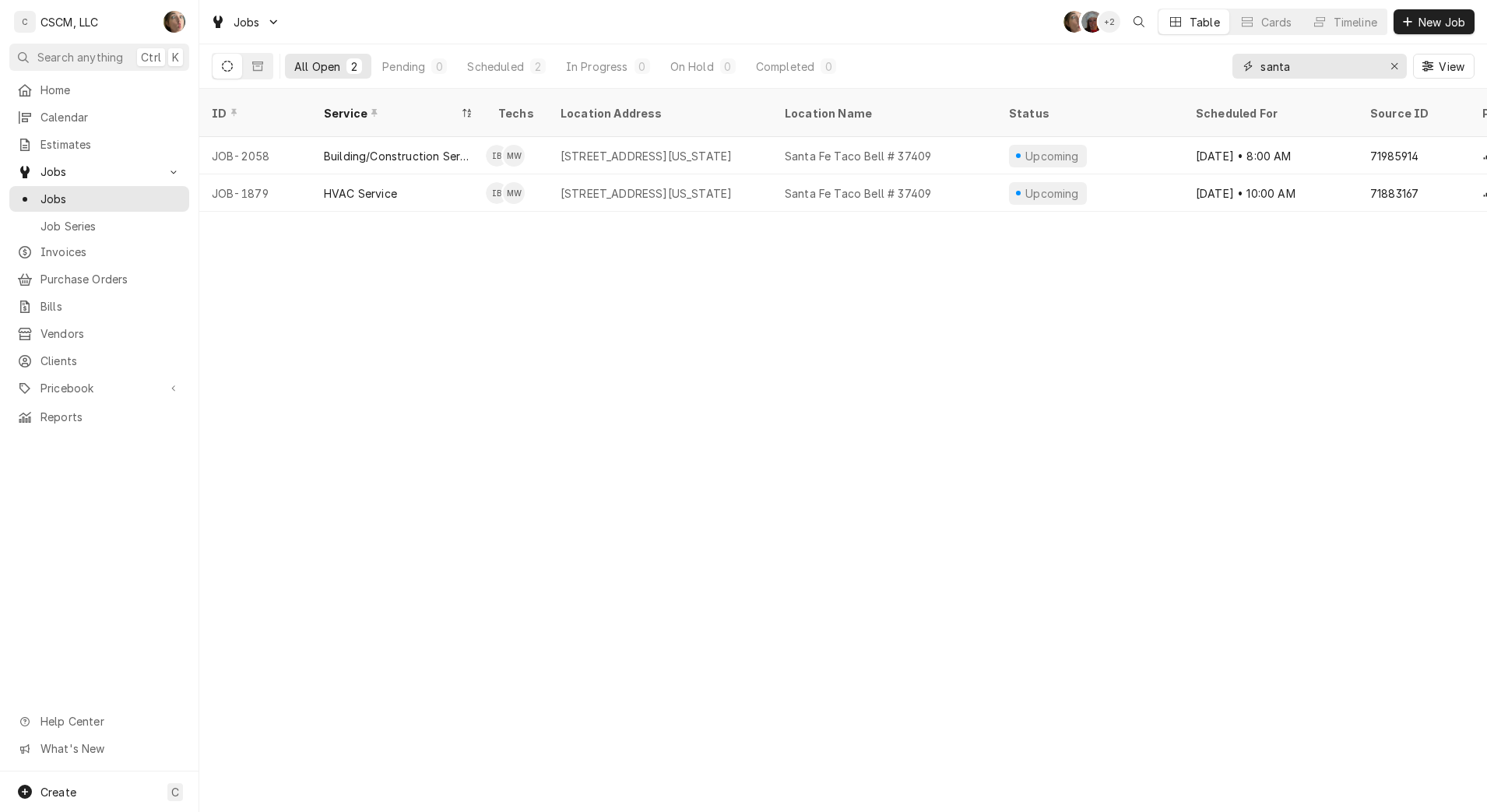
click at [1384, 68] on button "Erase input" at bounding box center [1394, 66] width 25 height 25
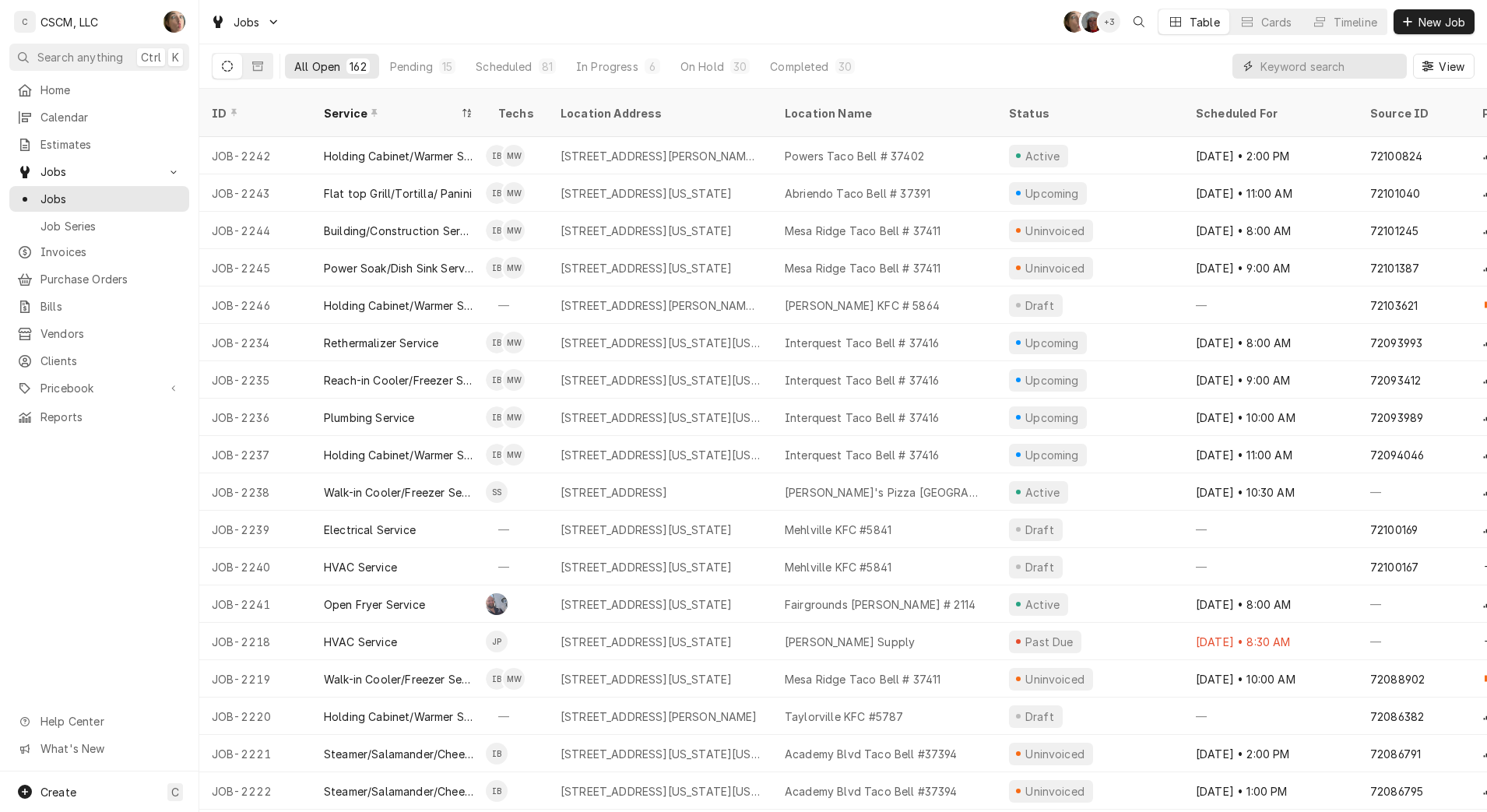
click at [1295, 62] on input "Dynamic Content Wrapper" at bounding box center [1330, 66] width 139 height 25
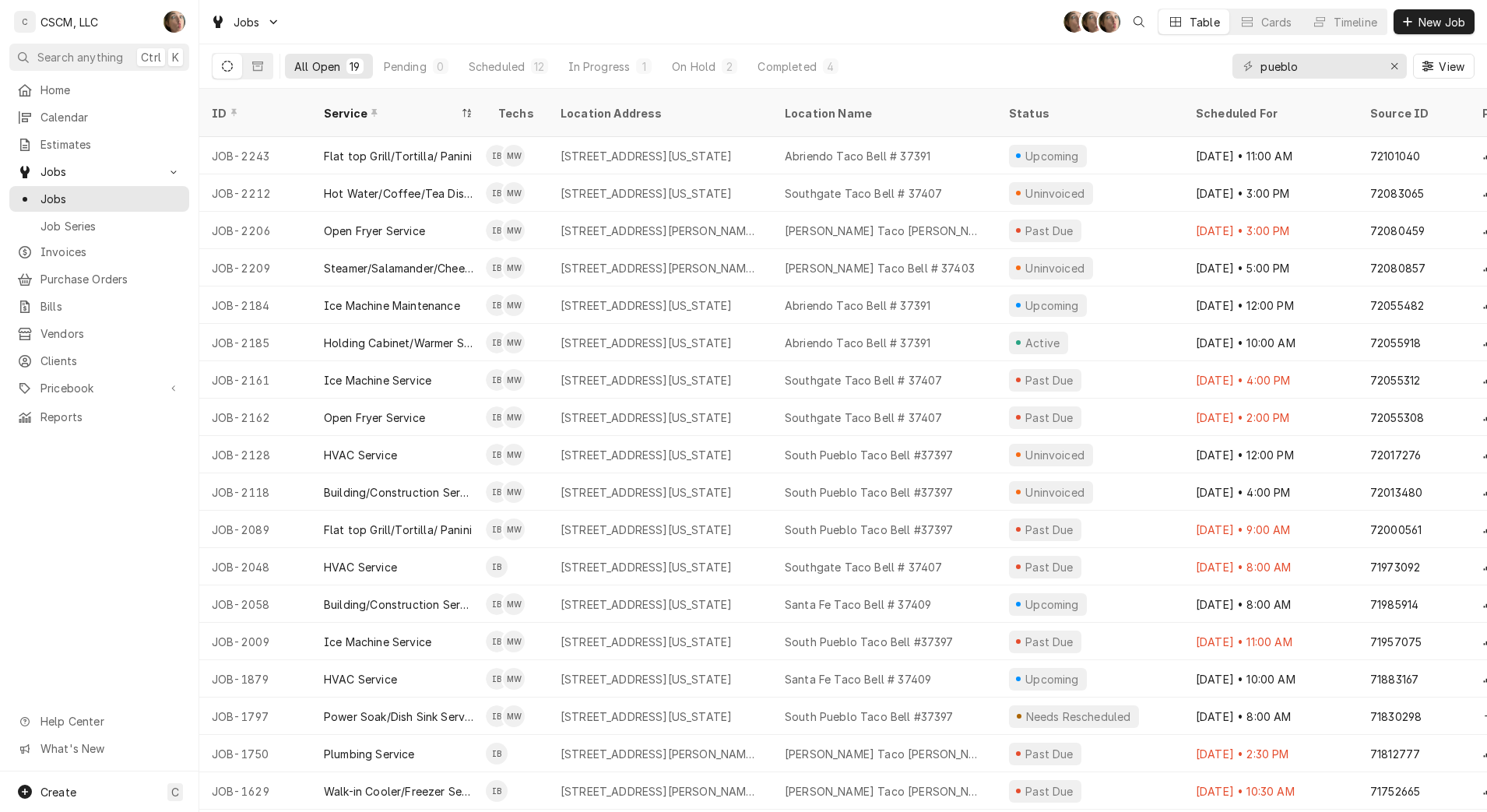
click at [915, 51] on div "All Open 19 Pending 0 Scheduled 12 In Progress 1 On Hold 2 Completed 4 pueblo V…" at bounding box center [843, 66] width 1263 height 43
drag, startPoint x: 1329, startPoint y: 67, endPoint x: 1115, endPoint y: 39, distance: 215.8
click at [1115, 39] on div "Jobs SH SH + 3 Table Cards Timeline New Job All Open 19 Pending 0 Scheduled 12 …" at bounding box center [843, 44] width 1288 height 89
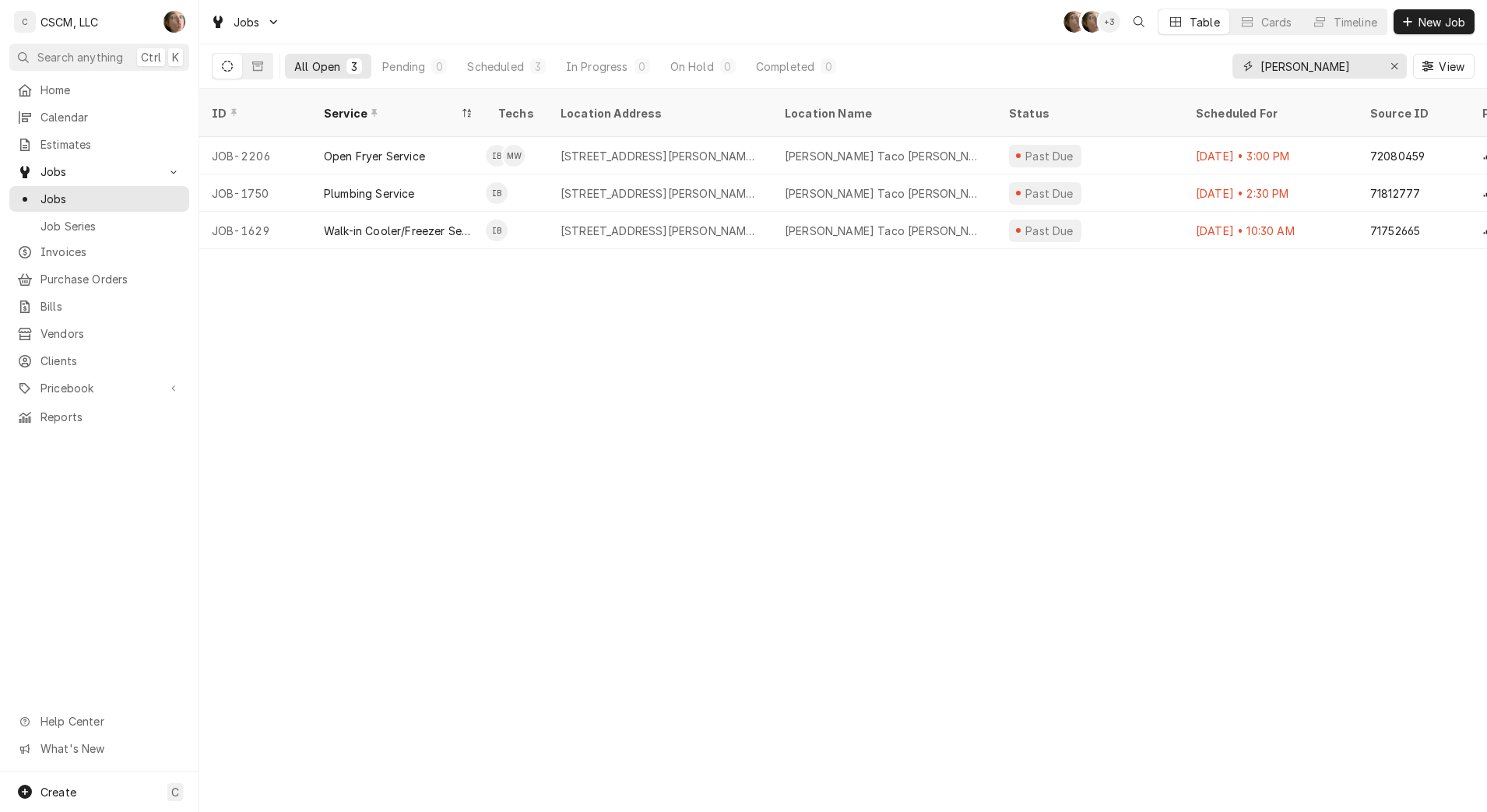
type input "liza"
click at [646, 220] on div "3333 N Elizabeth St, Pueblo, Colorado 81008" at bounding box center [660, 230] width 224 height 38
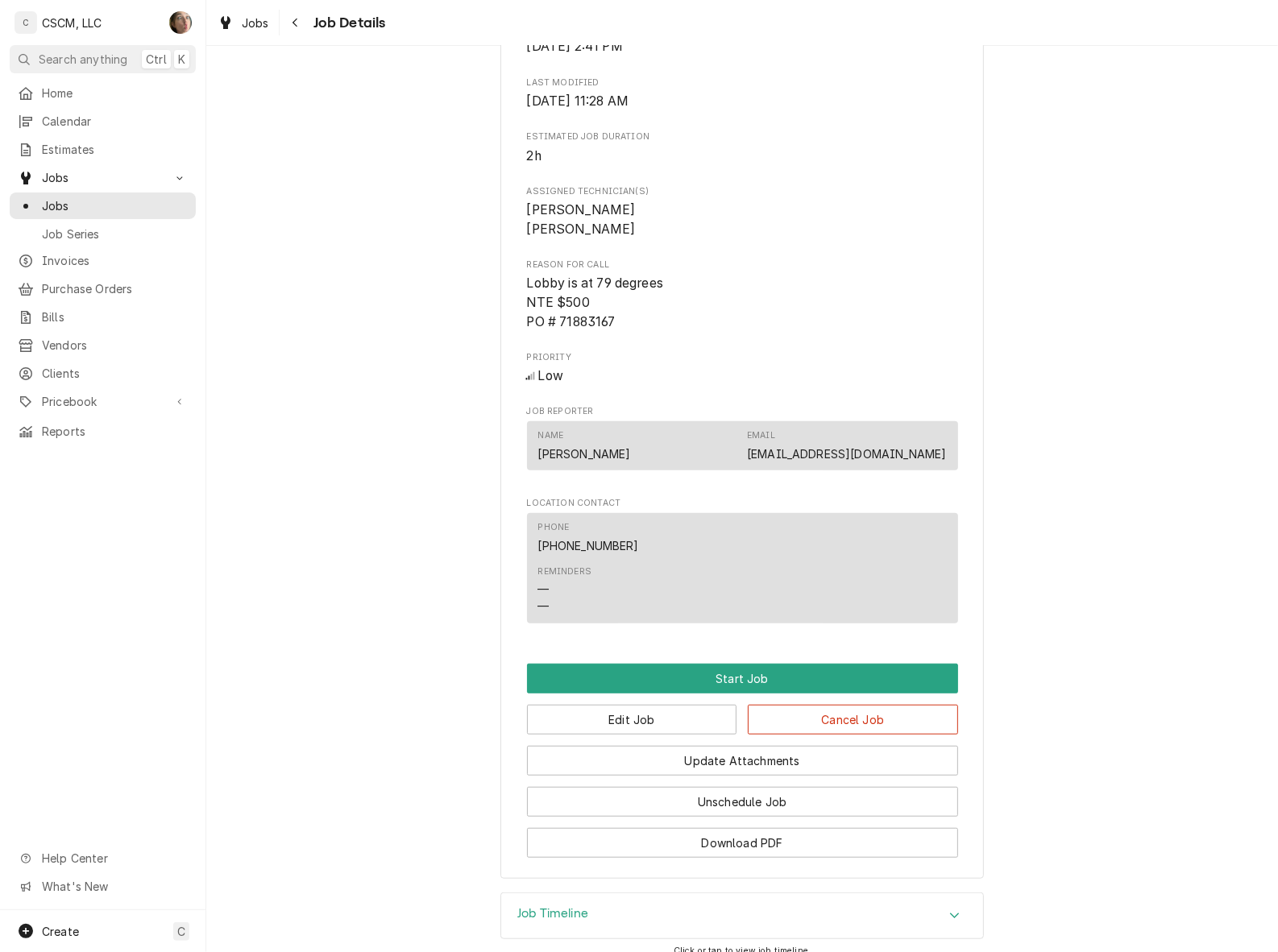
scroll to position [820, 0]
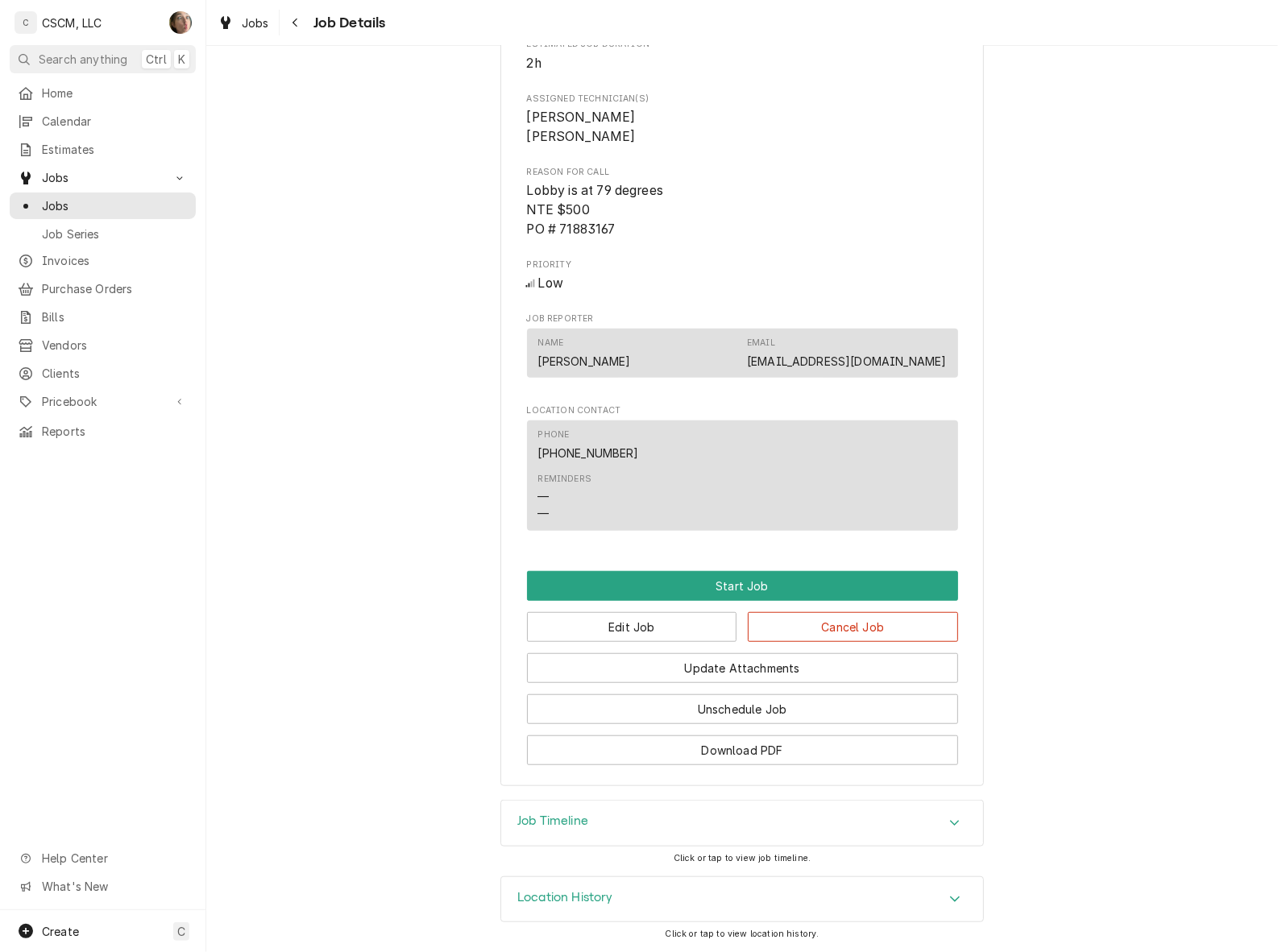
click at [686, 642] on div "Update Attachments" at bounding box center [742, 662] width 431 height 41
click at [681, 622] on button "Edit Job" at bounding box center [632, 627] width 210 height 30
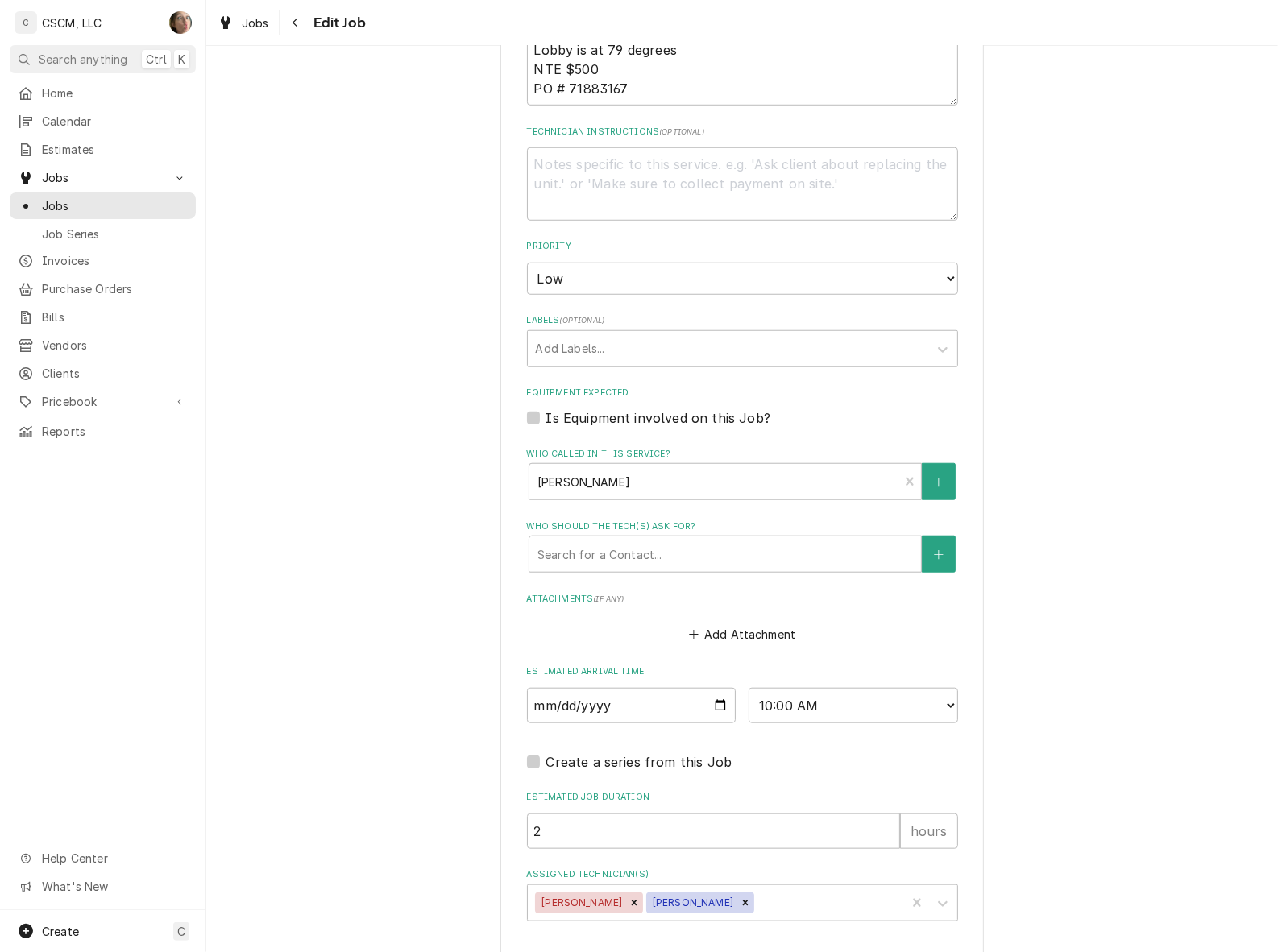
scroll to position [1072, 0]
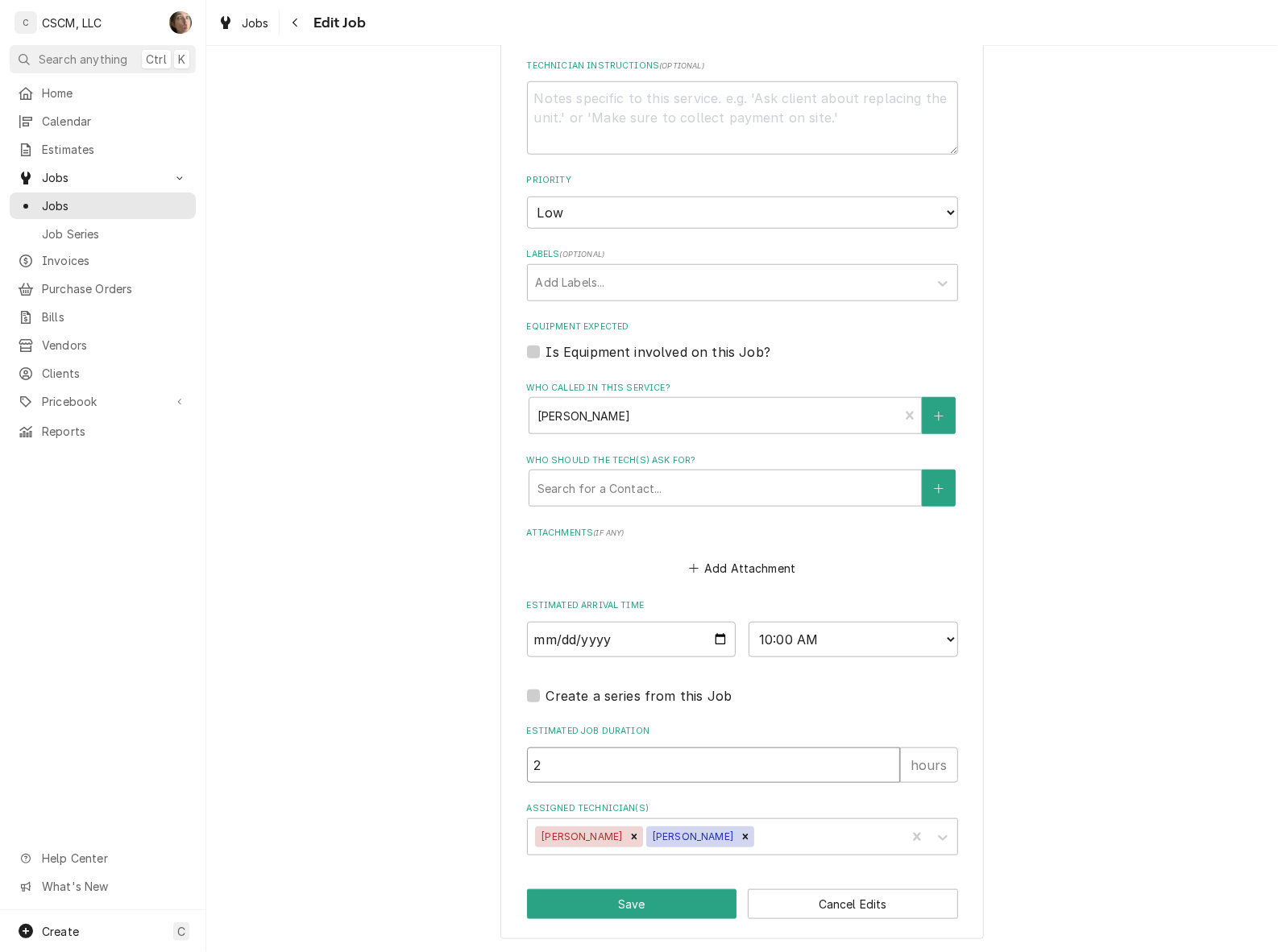
type textarea "x"
type input "1"
click at [879, 766] on input "1" at bounding box center [713, 764] width 373 height 36
type textarea "x"
click at [823, 641] on select "AM / PM 6:00 AM 6:15 AM 6:30 AM 6:45 AM 7:00 AM 7:15 AM 7:30 AM 7:45 AM 8:00 AM…" at bounding box center [853, 639] width 209 height 36
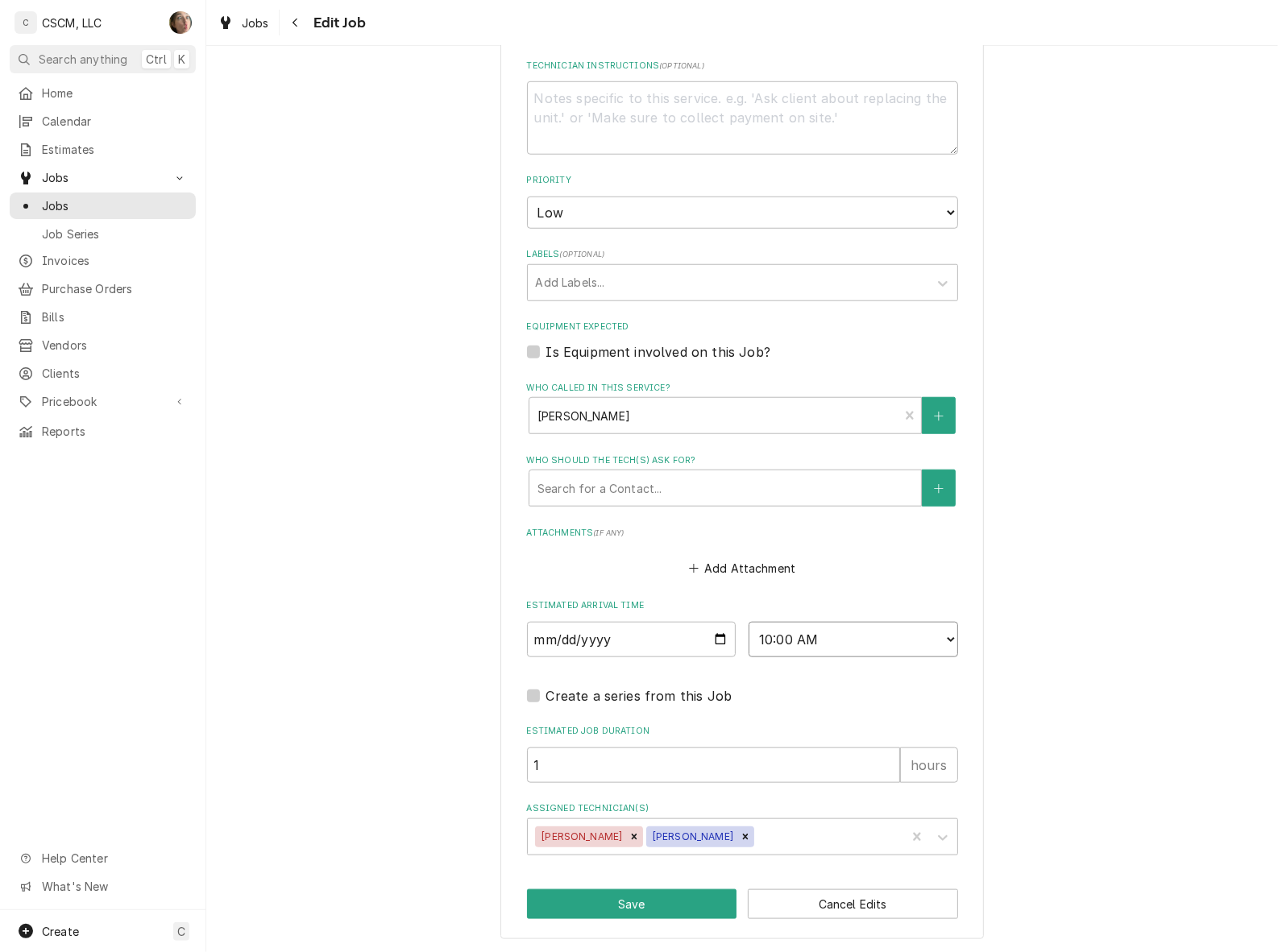
select select "09:00:00"
click at [748, 622] on select "AM / PM 6:00 AM 6:15 AM 6:30 AM 6:45 AM 7:00 AM 7:15 AM 7:30 AM 7:45 AM 8:00 AM…" at bounding box center [853, 639] width 209 height 36
click at [653, 899] on button "Save" at bounding box center [632, 904] width 210 height 30
type textarea "x"
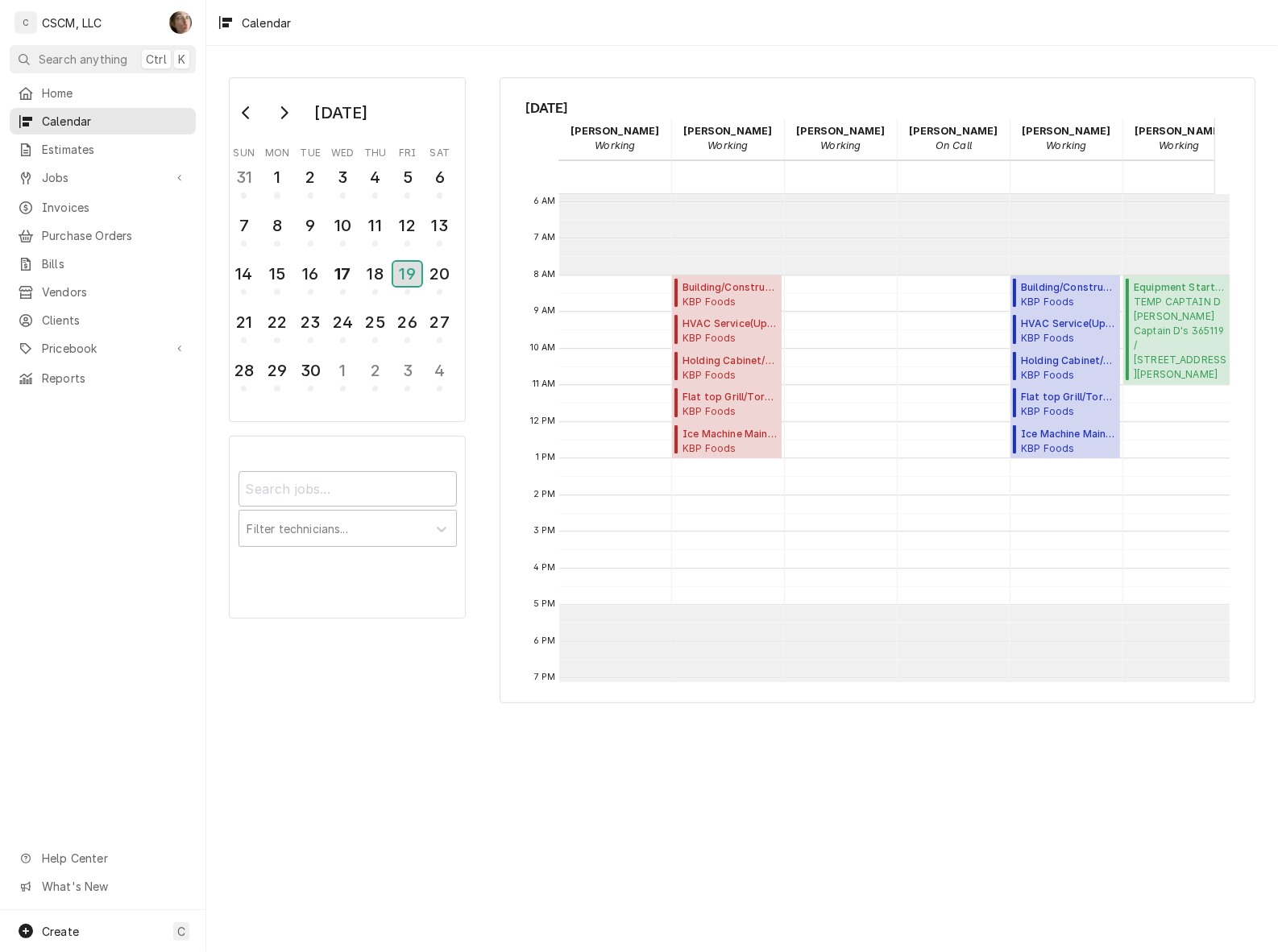
scroll to position [216, 0]
click at [380, 266] on div "18" at bounding box center [375, 273] width 25 height 24
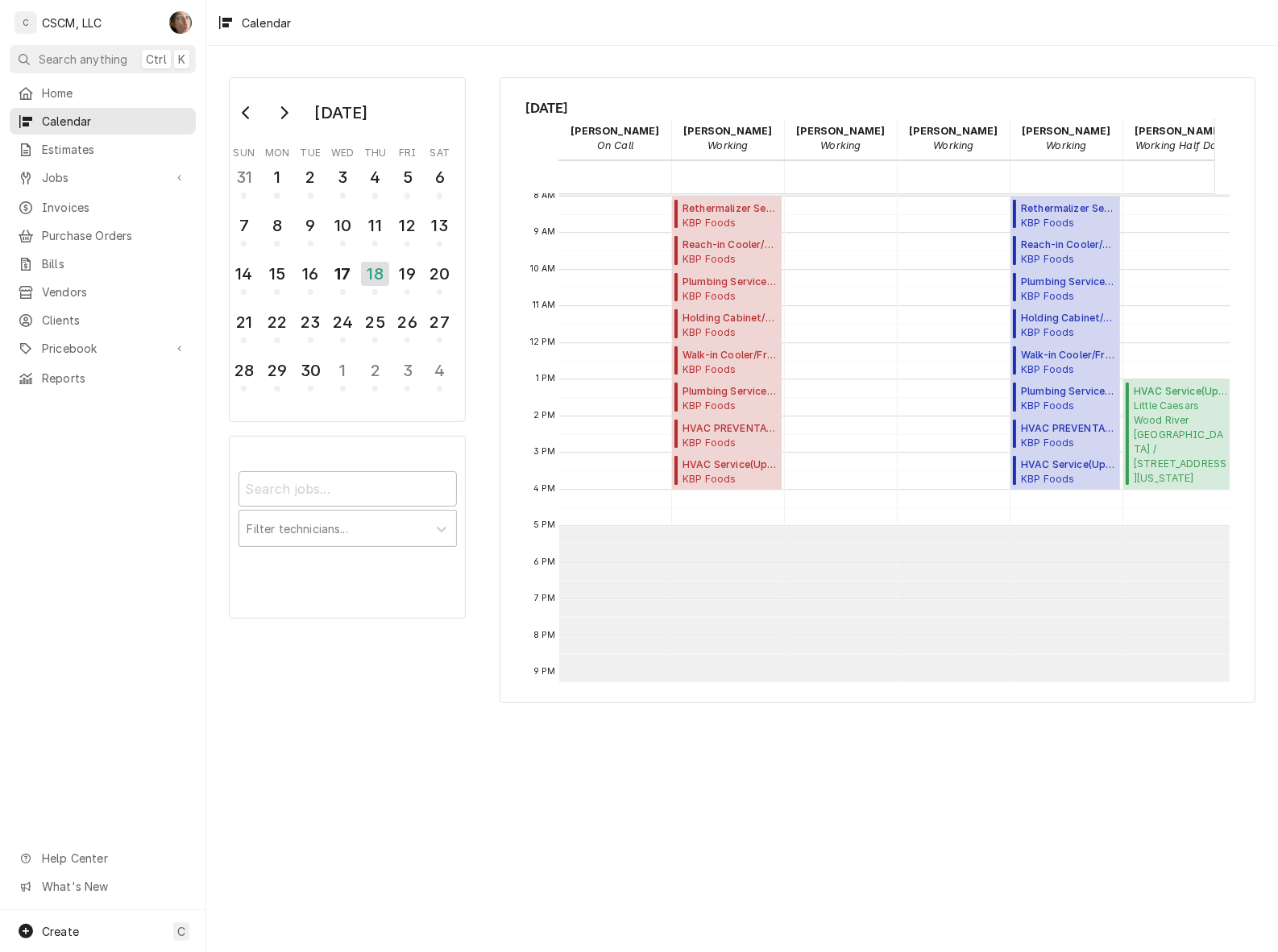
scroll to position [292, 0]
click at [412, 268] on div "19" at bounding box center [407, 273] width 25 height 24
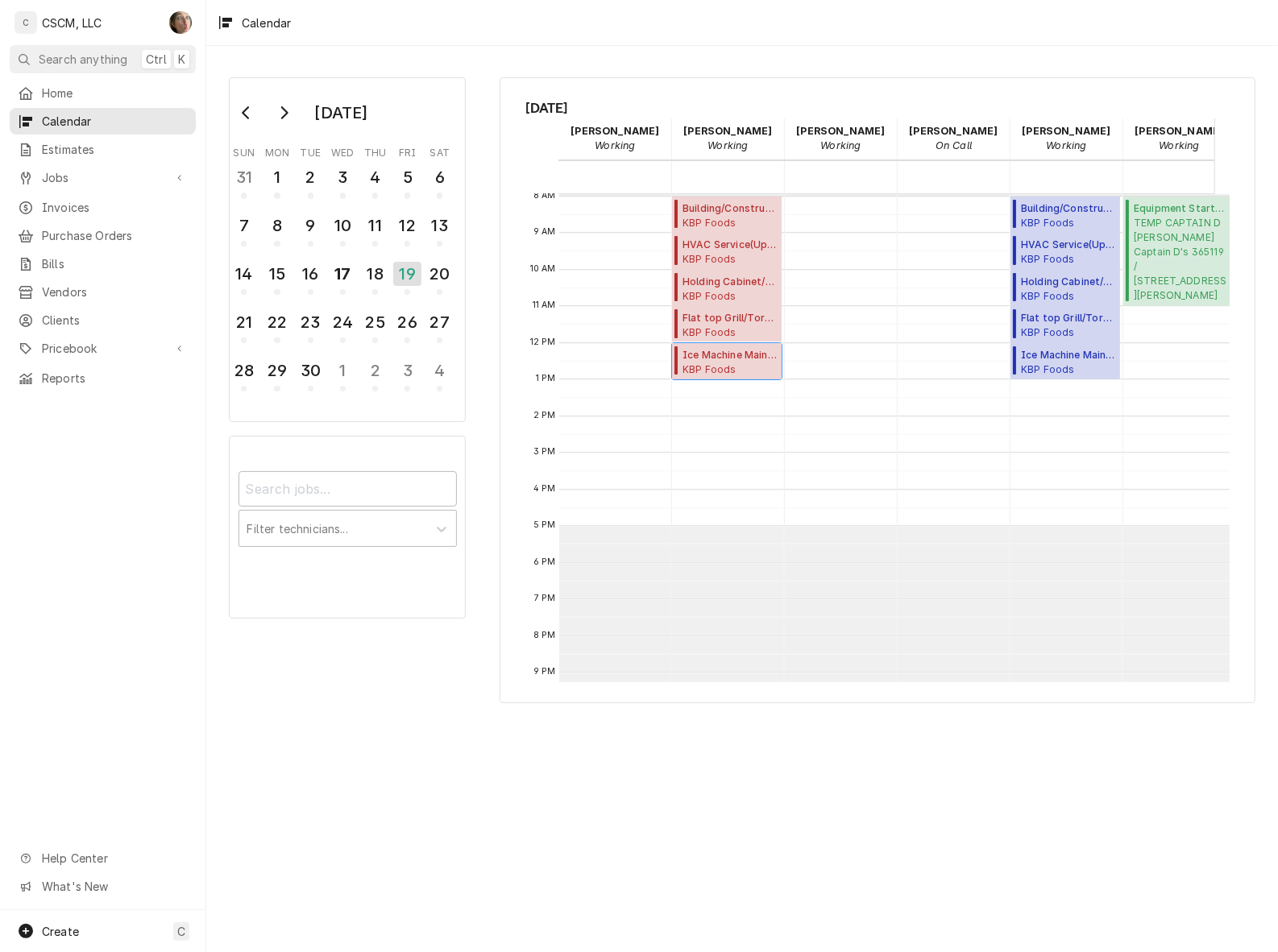
click at [723, 357] on span "Ice Machine Maintenance ( Upcoming )" at bounding box center [730, 354] width 95 height 14
click at [705, 315] on span "Flat top Grill/Tortilla/ Panini ( Upcoming )" at bounding box center [730, 318] width 95 height 14
click at [738, 280] on span "Holding Cabinet/Warmer Service ( Active )" at bounding box center [730, 281] width 95 height 14
click at [719, 246] on span "HVAC Service ( Upcoming )" at bounding box center [730, 244] width 95 height 14
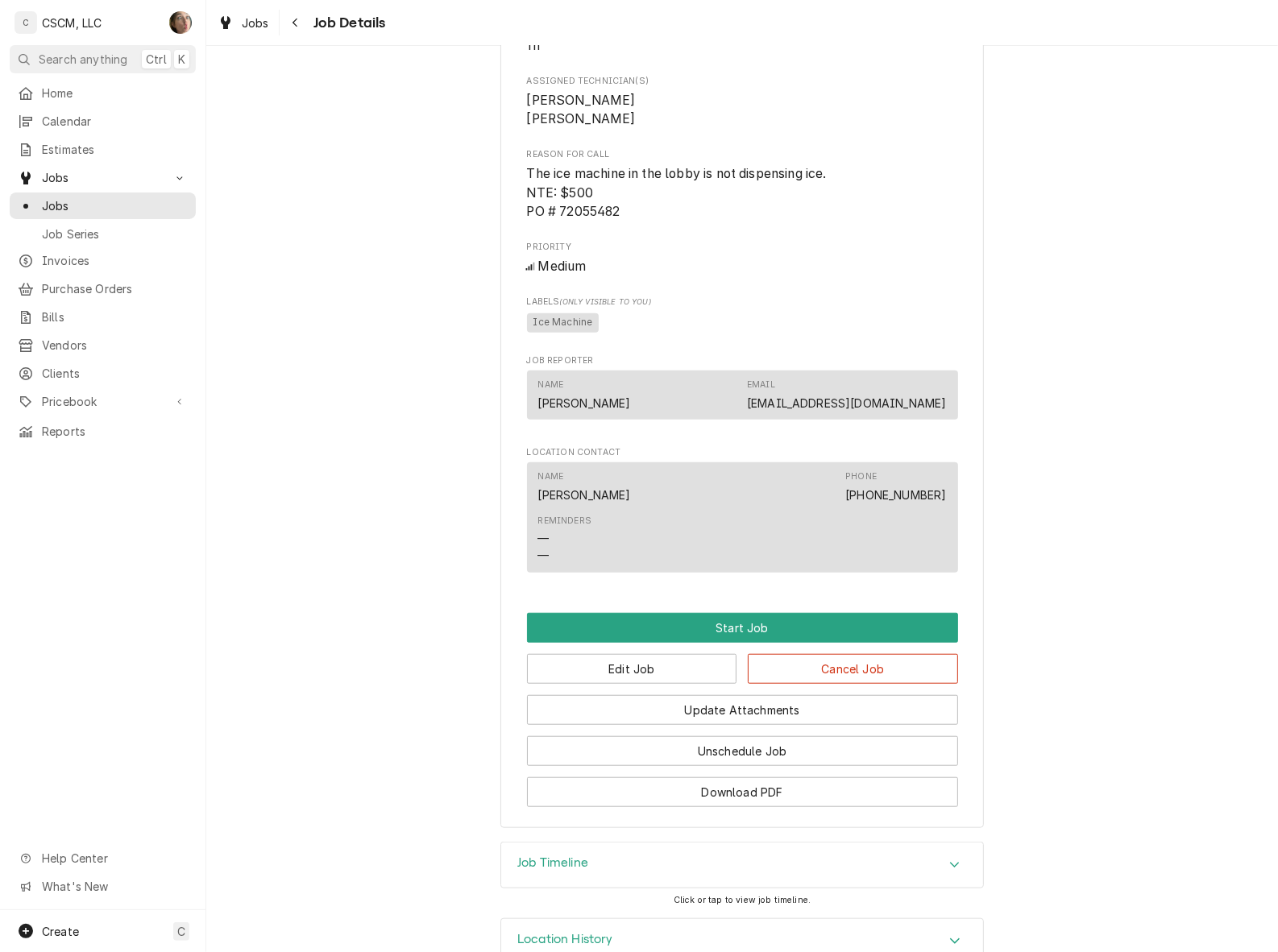
scroll to position [899, 0]
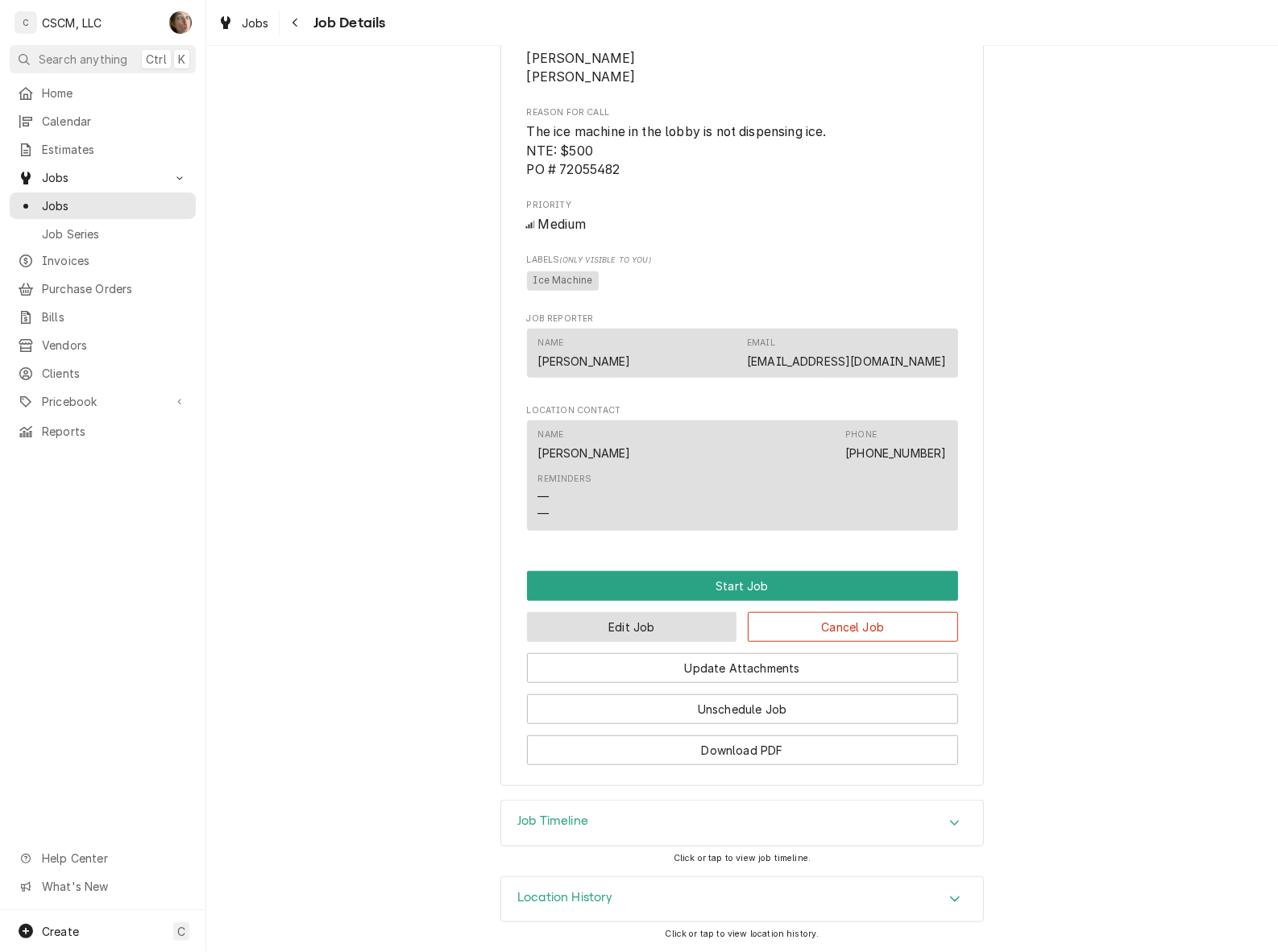
click at [651, 612] on button "Edit Job" at bounding box center [632, 627] width 210 height 30
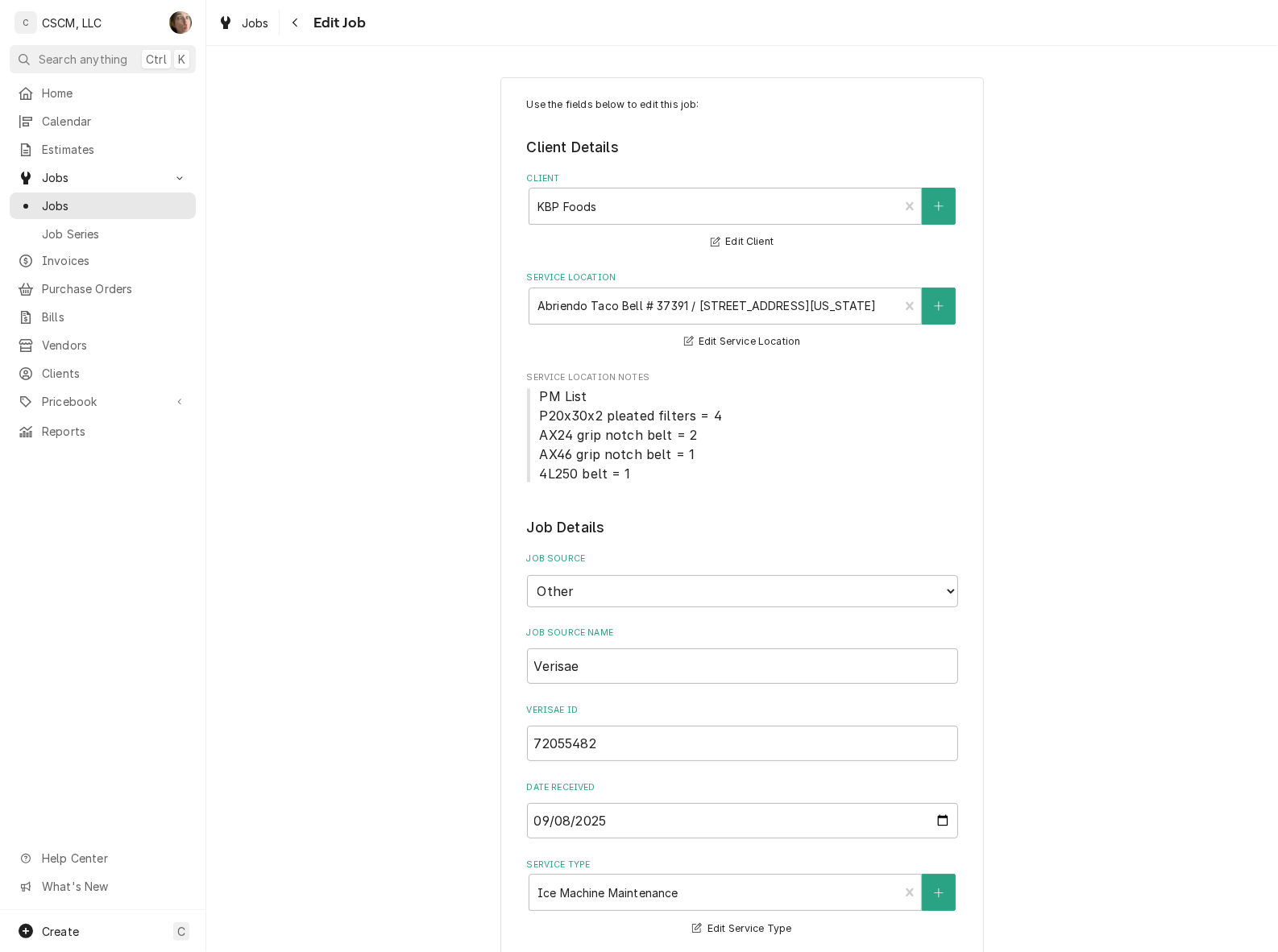
type textarea "x"
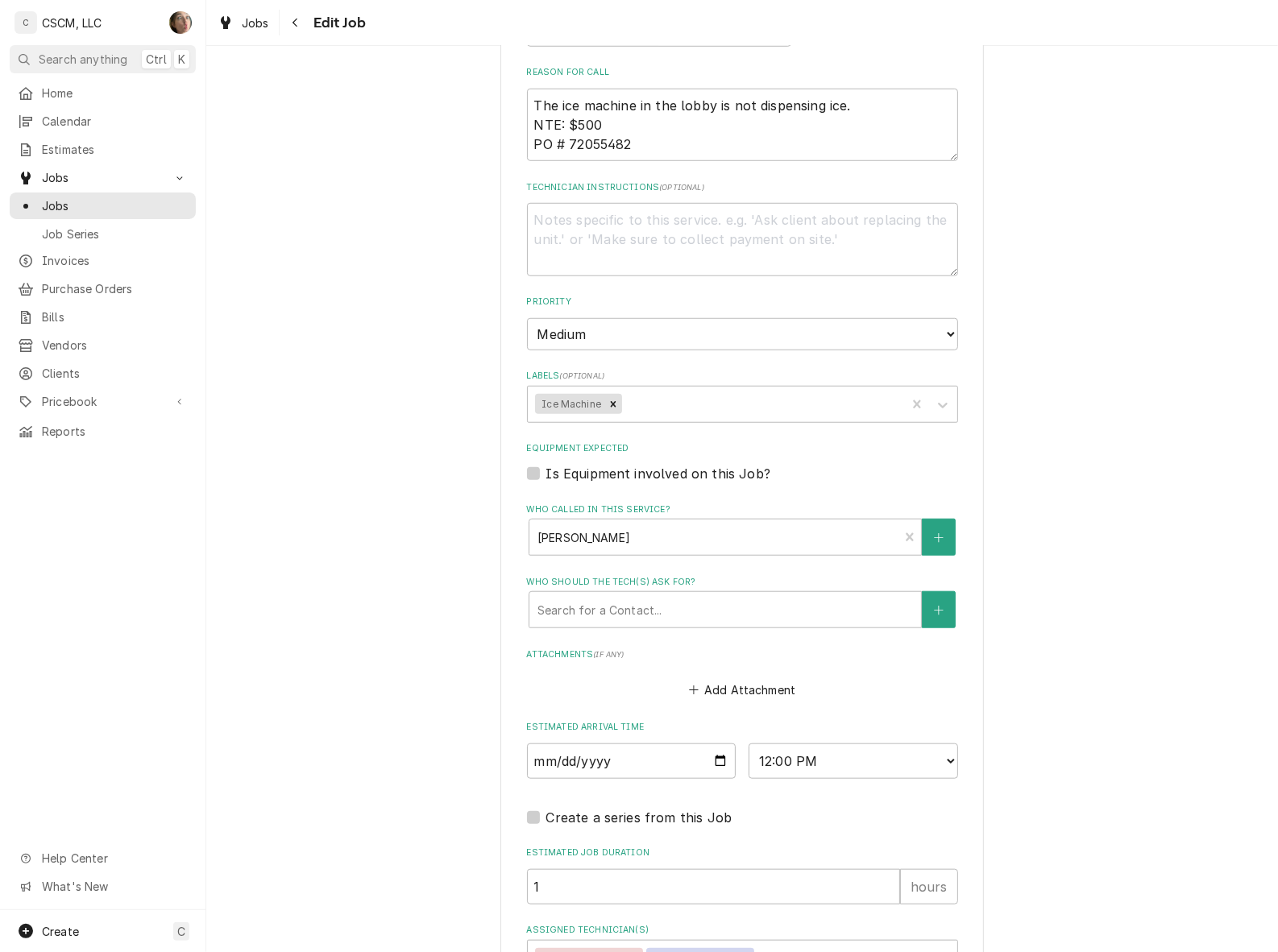
scroll to position [1090, 0]
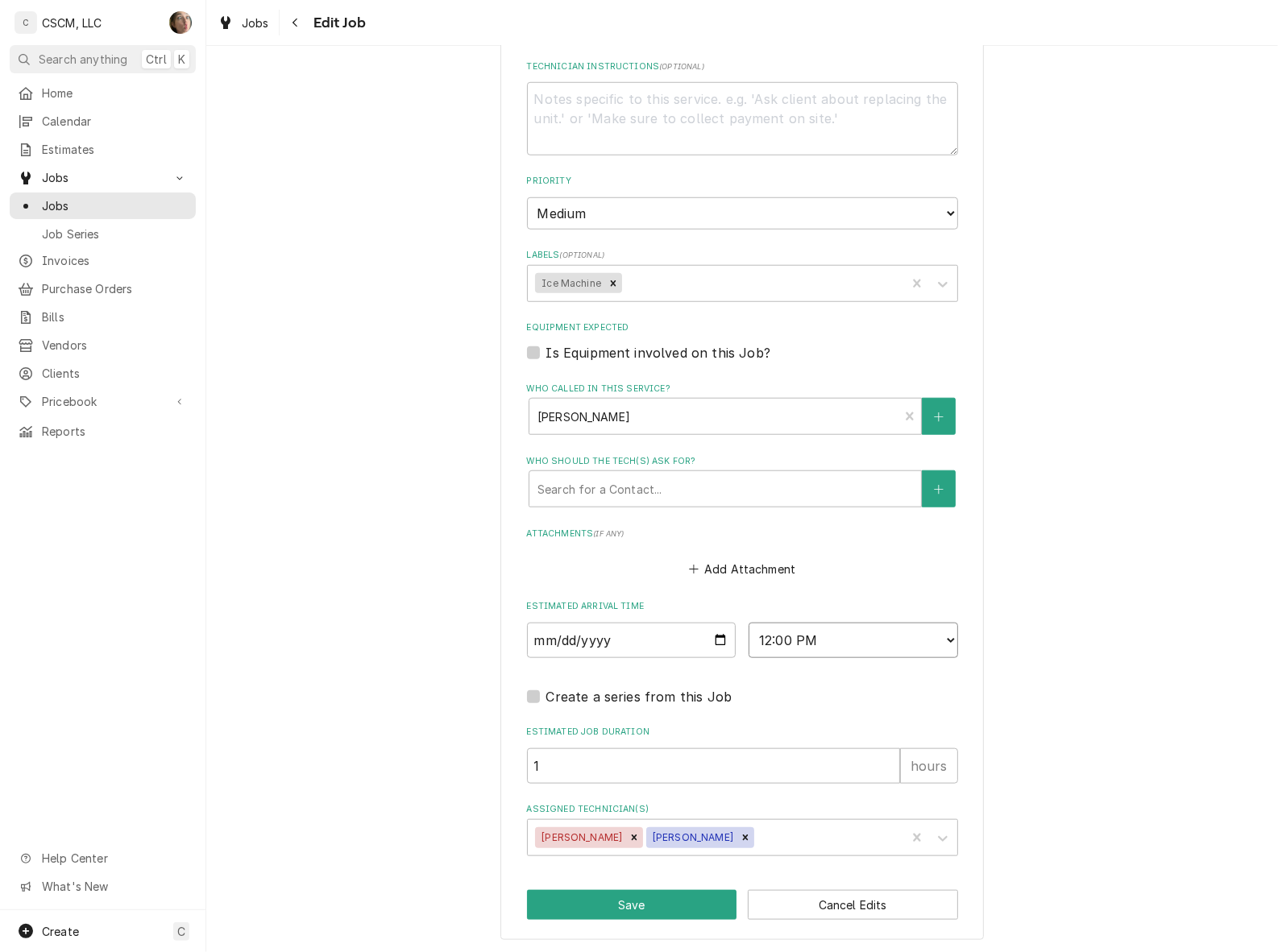
click at [846, 637] on select "AM / PM 6:00 AM 6:15 AM 6:30 AM 6:45 AM 7:00 AM 7:15 AM 7:30 AM 7:45 AM 8:00 AM…" at bounding box center [853, 640] width 209 height 36
select select "16:00:00"
click at [748, 622] on select "AM / PM 6:00 AM 6:15 AM 6:30 AM 6:45 AM 7:00 AM 7:15 AM 7:30 AM 7:45 AM 8:00 AM…" at bounding box center [853, 640] width 209 height 36
click at [624, 916] on button "Save" at bounding box center [632, 905] width 210 height 30
type textarea "x"
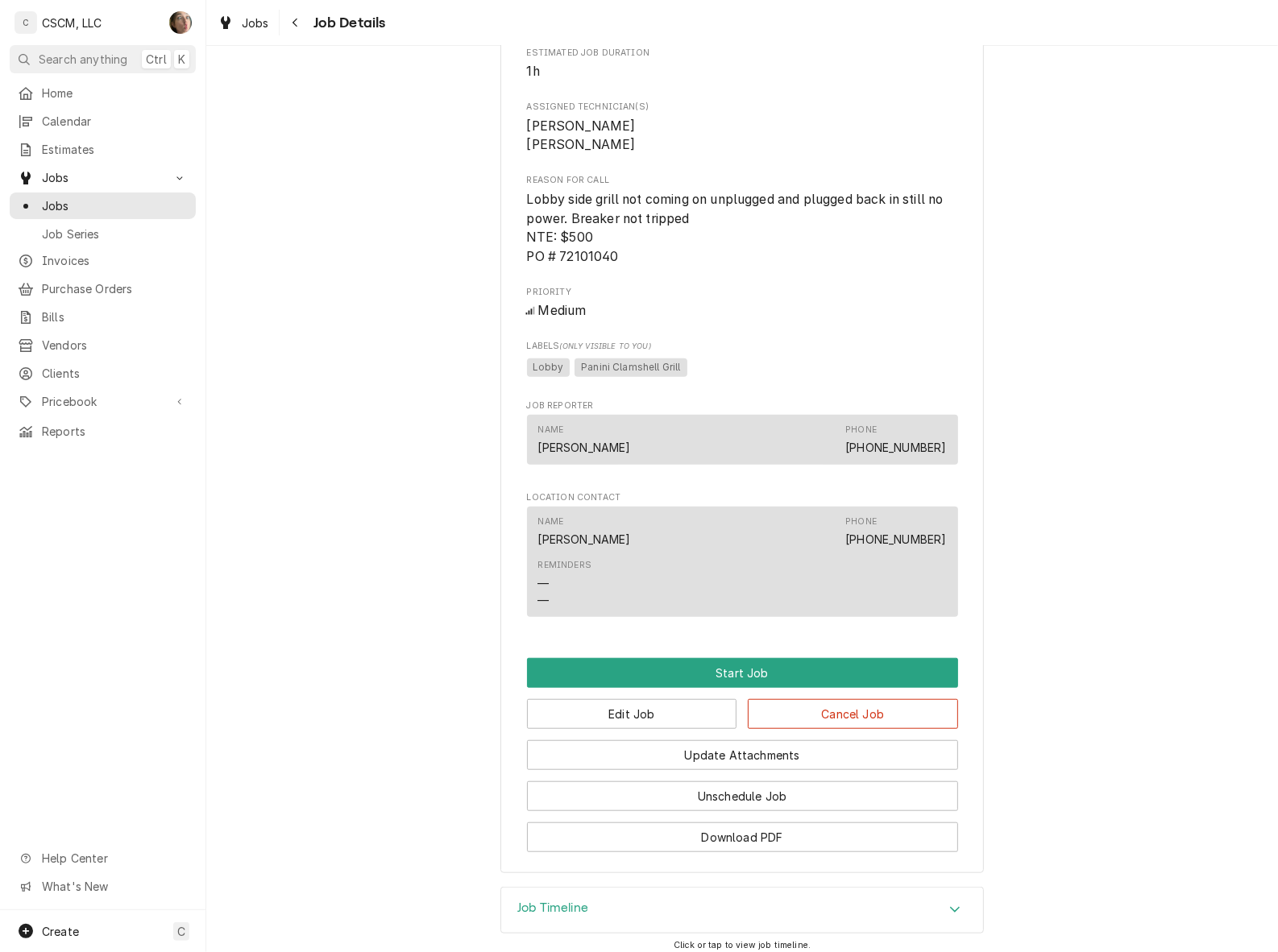
scroll to position [918, 0]
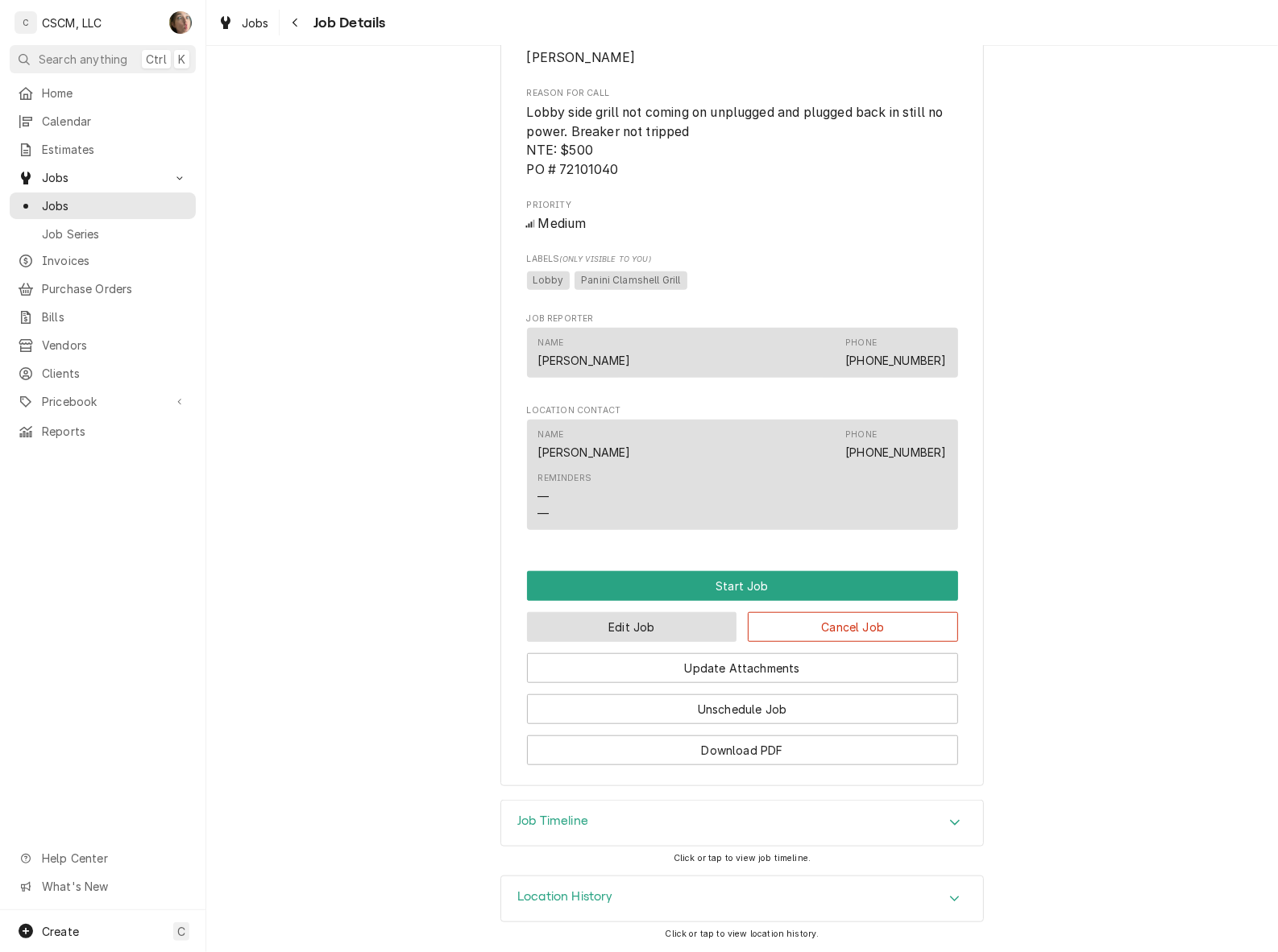
click at [670, 634] on button "Edit Job" at bounding box center [632, 627] width 210 height 30
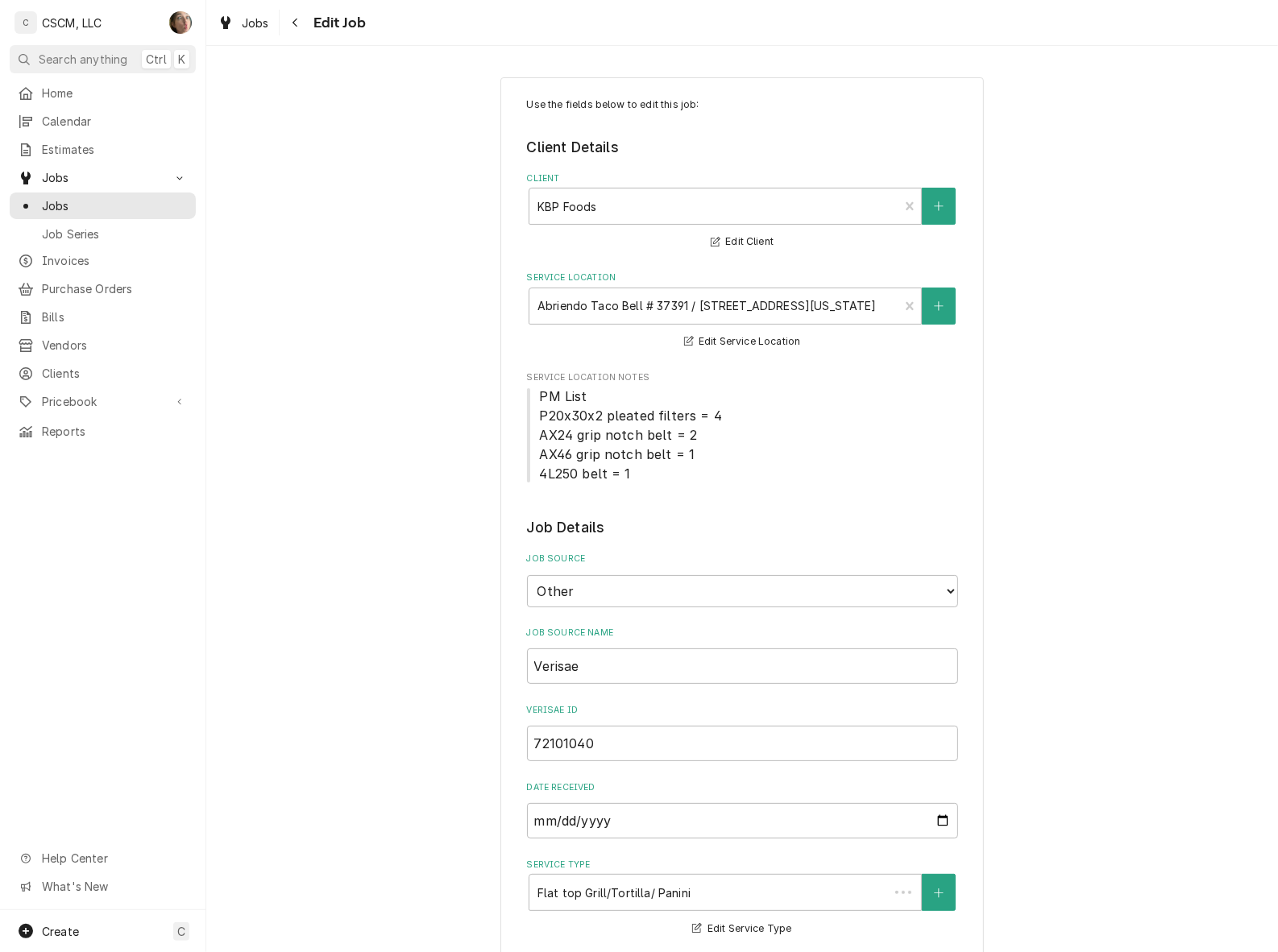
type textarea "x"
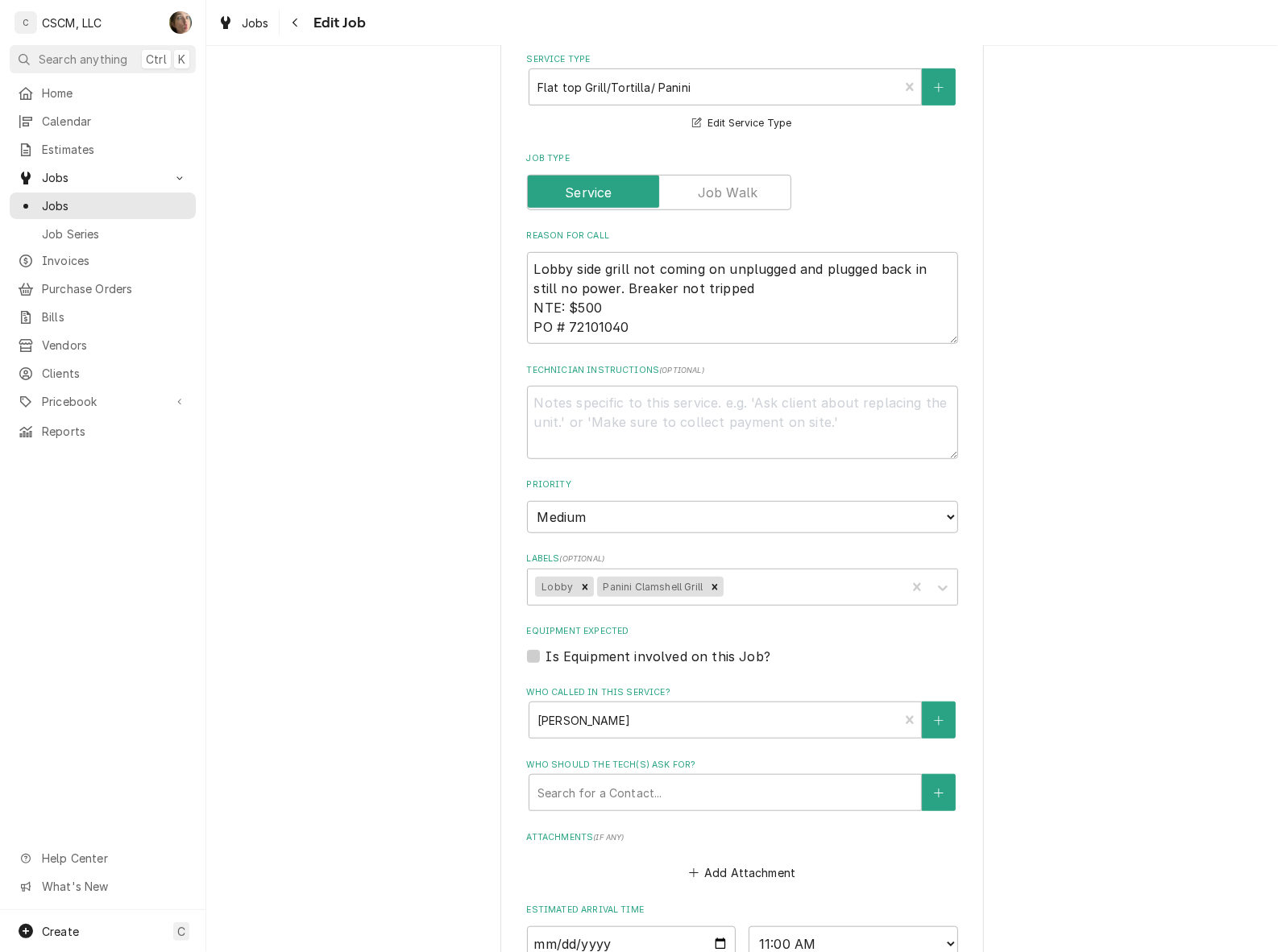
scroll to position [1107, 0]
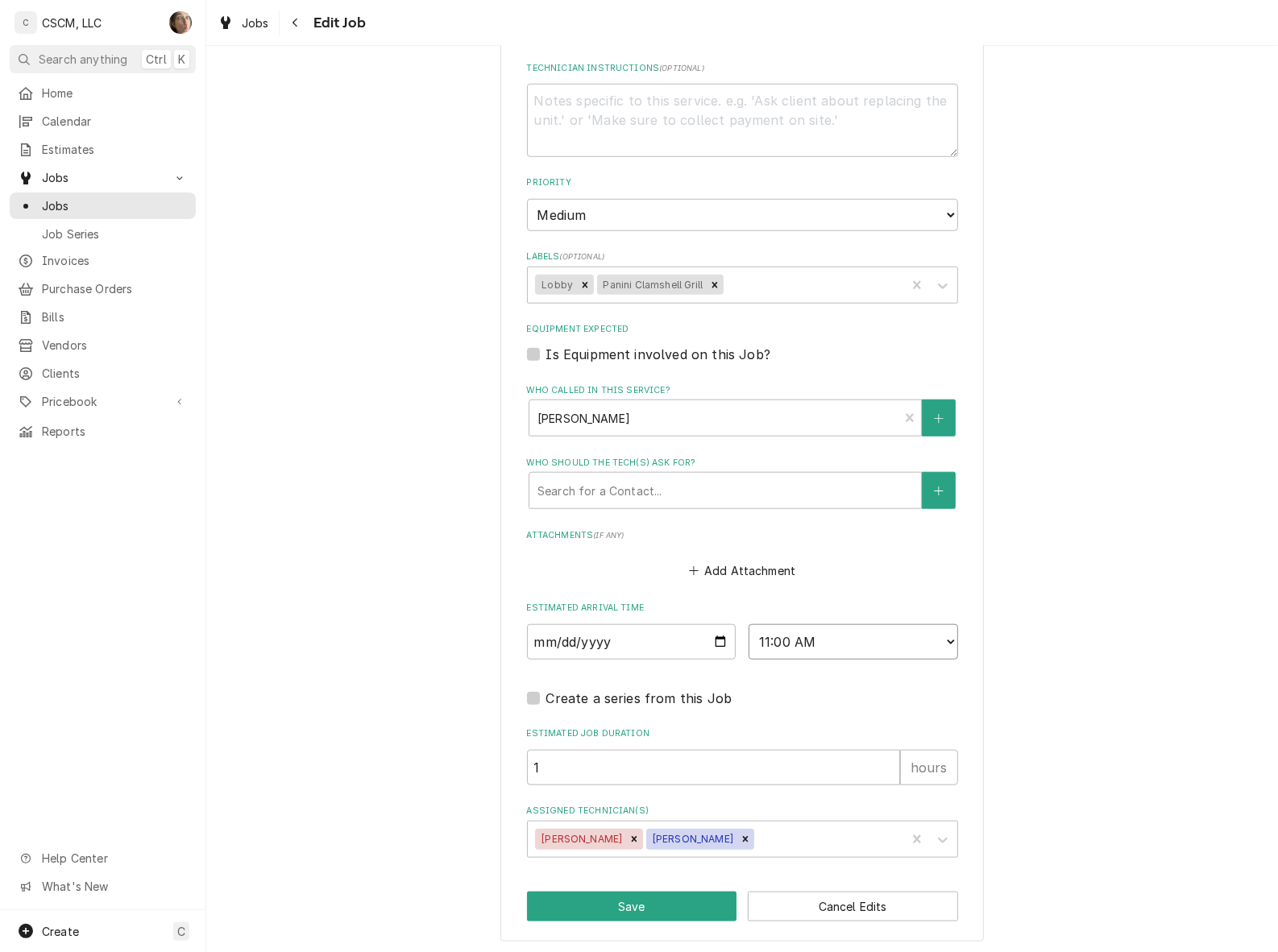
click at [870, 637] on select "AM / PM 6:00 AM 6:15 AM 6:30 AM 6:45 AM 7:00 AM 7:15 AM 7:30 AM 7:45 AM 8:00 AM…" at bounding box center [853, 642] width 209 height 36
select select "15:00:00"
click at [748, 624] on select "AM / PM 6:00 AM 6:15 AM 6:30 AM 6:45 AM 7:00 AM 7:15 AM 7:30 AM 7:45 AM 8:00 AM…" at bounding box center [853, 642] width 209 height 36
click at [605, 911] on button "Save" at bounding box center [632, 906] width 210 height 30
type textarea "x"
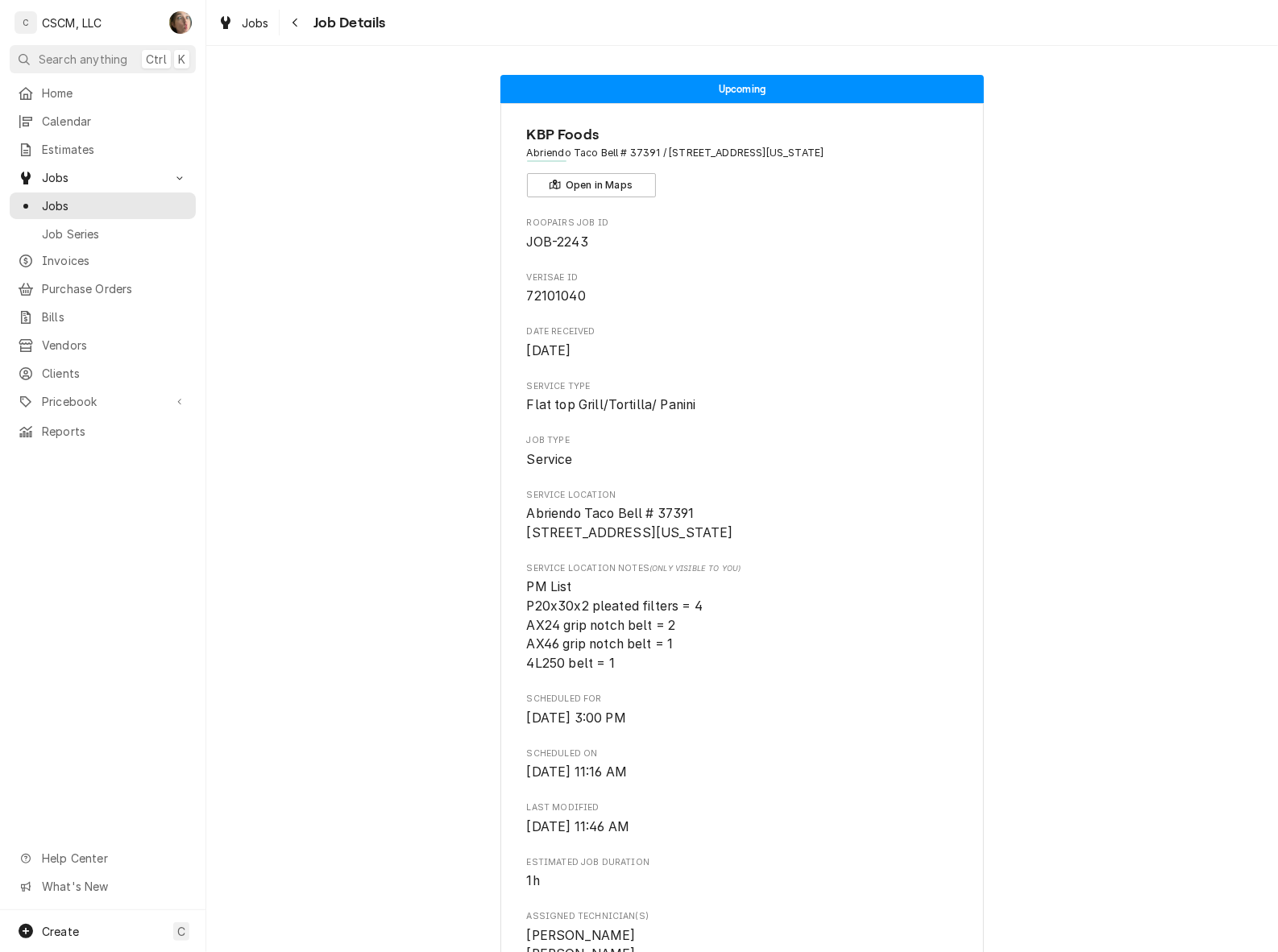
scroll to position [604, 0]
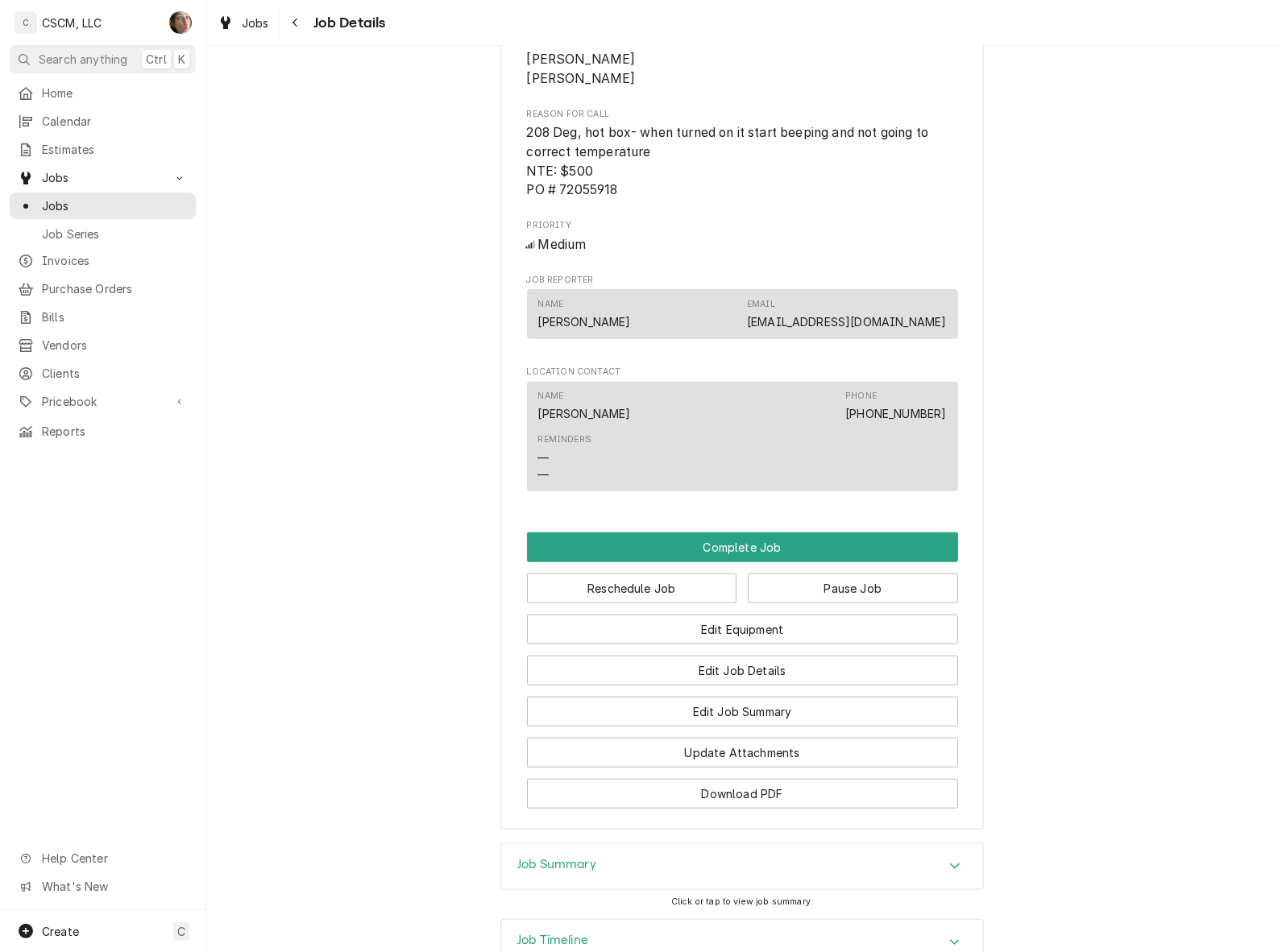
scroll to position [1072, 0]
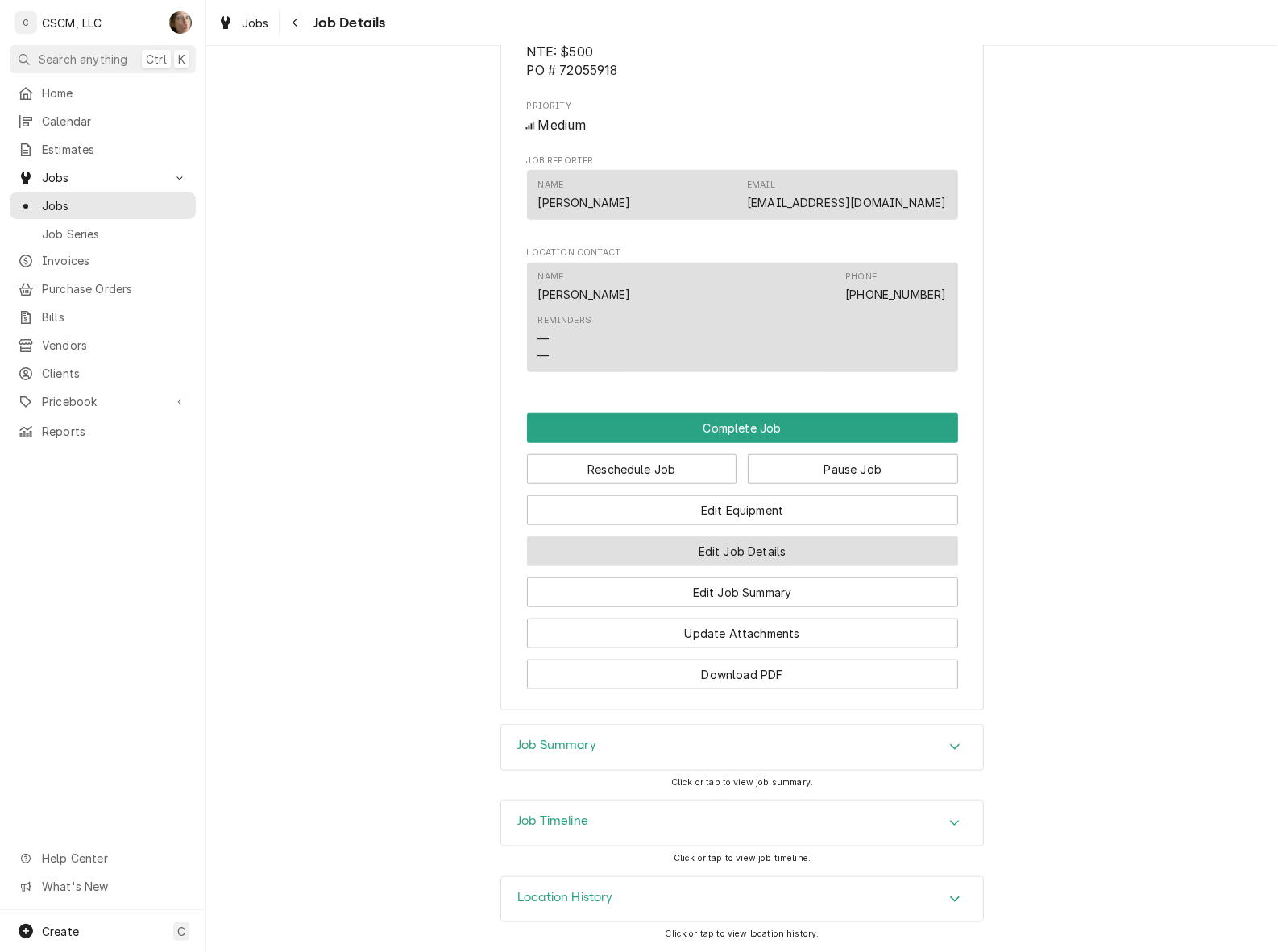
click at [747, 554] on button "Edit Job Details" at bounding box center [742, 551] width 431 height 30
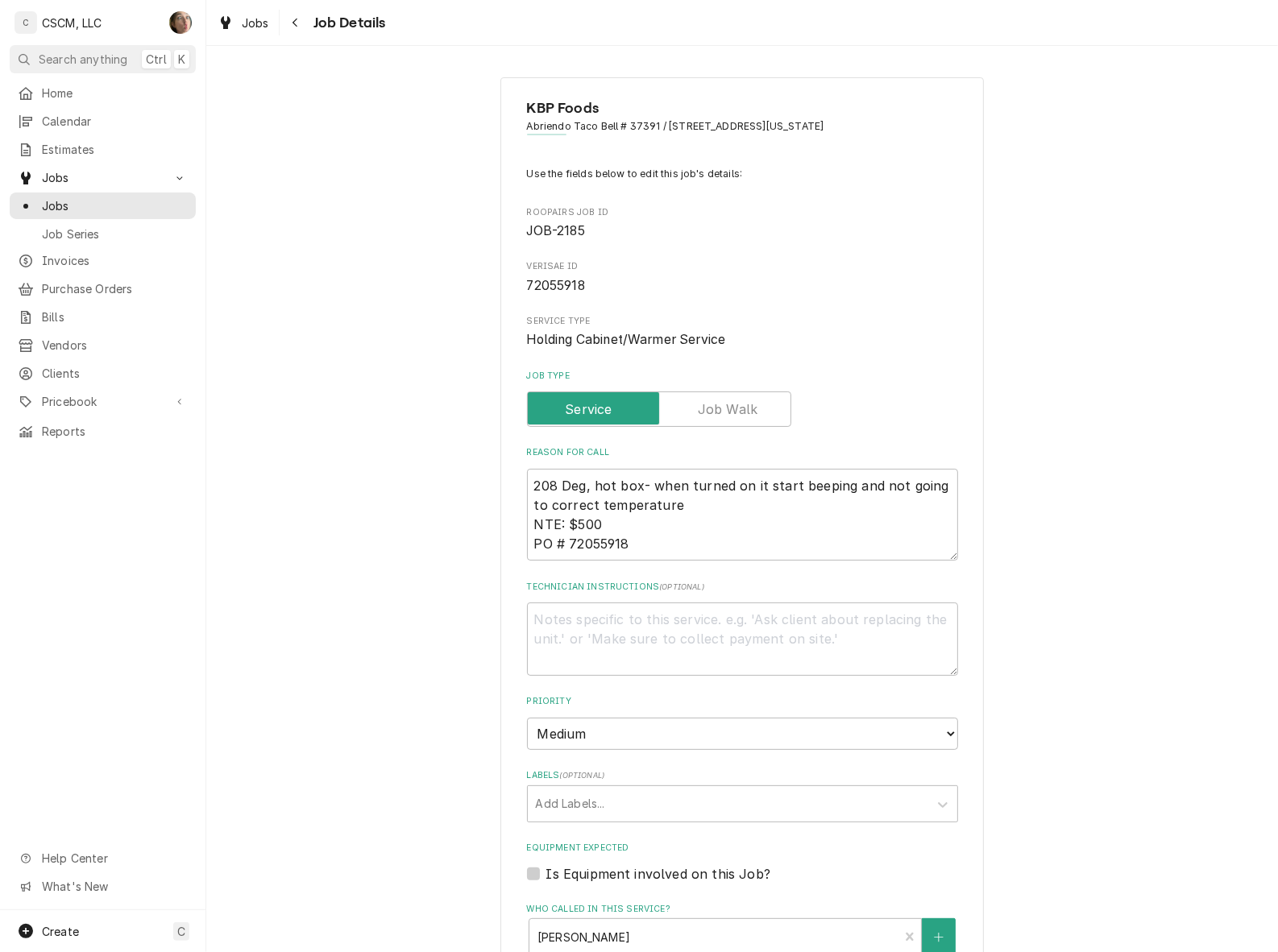
type textarea "x"
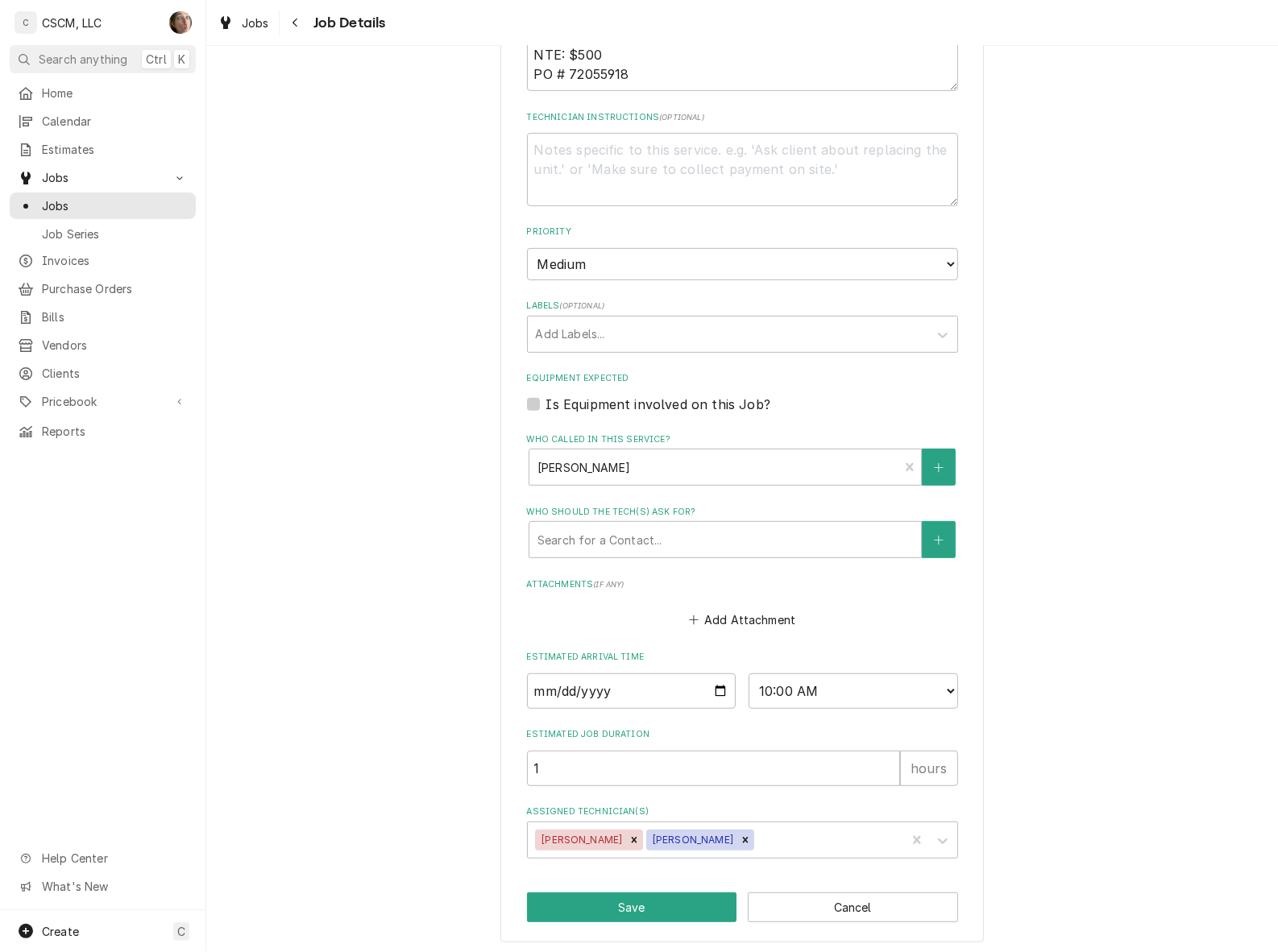
scroll to position [473, 0]
click at [717, 676] on input "2025-09-19" at bounding box center [632, 687] width 209 height 36
click at [815, 681] on select "AM / PM 6:00 AM 6:15 AM 6:30 AM 6:45 AM 7:00 AM 7:15 AM 7:30 AM 7:45 AM 8:00 AM…" at bounding box center [853, 687] width 209 height 36
select select "14:00:00"
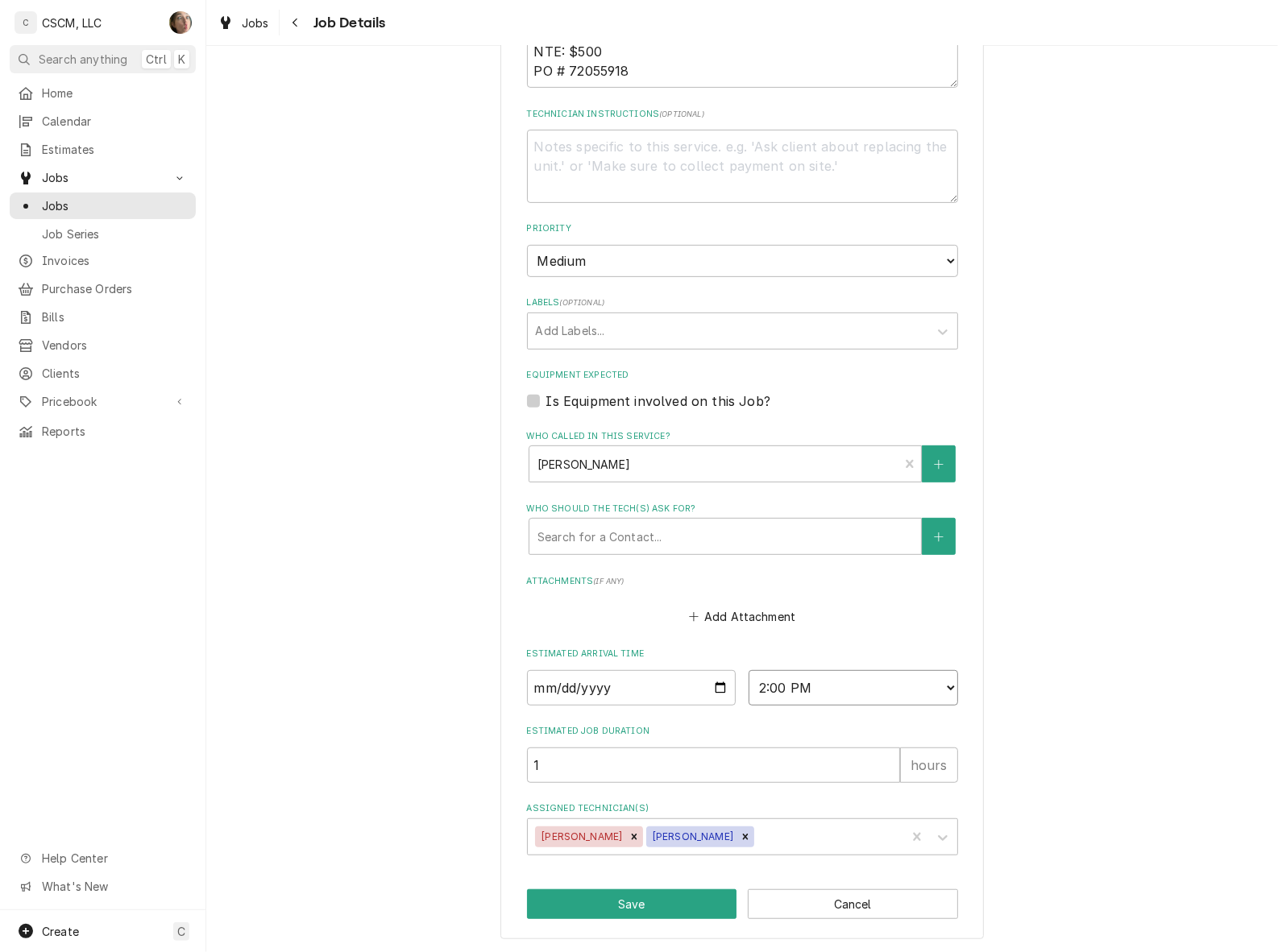
click at [748, 670] on select "AM / PM 6:00 AM 6:15 AM 6:30 AM 6:45 AM 7:00 AM 7:15 AM 7:30 AM 7:45 AM 8:00 AM…" at bounding box center [853, 687] width 209 height 36
click at [578, 890] on button "Save" at bounding box center [632, 904] width 210 height 30
type textarea "x"
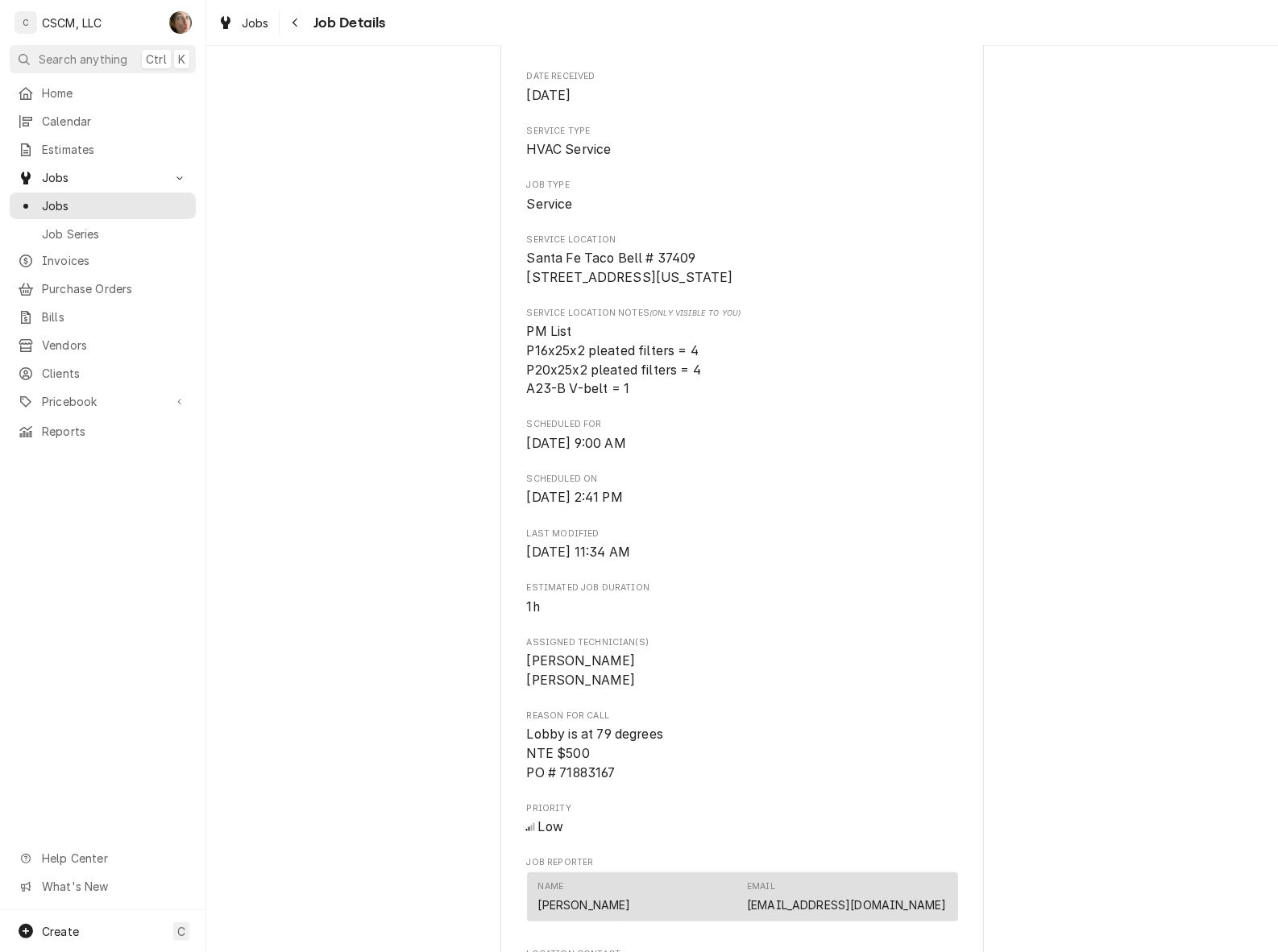
scroll to position [805, 0]
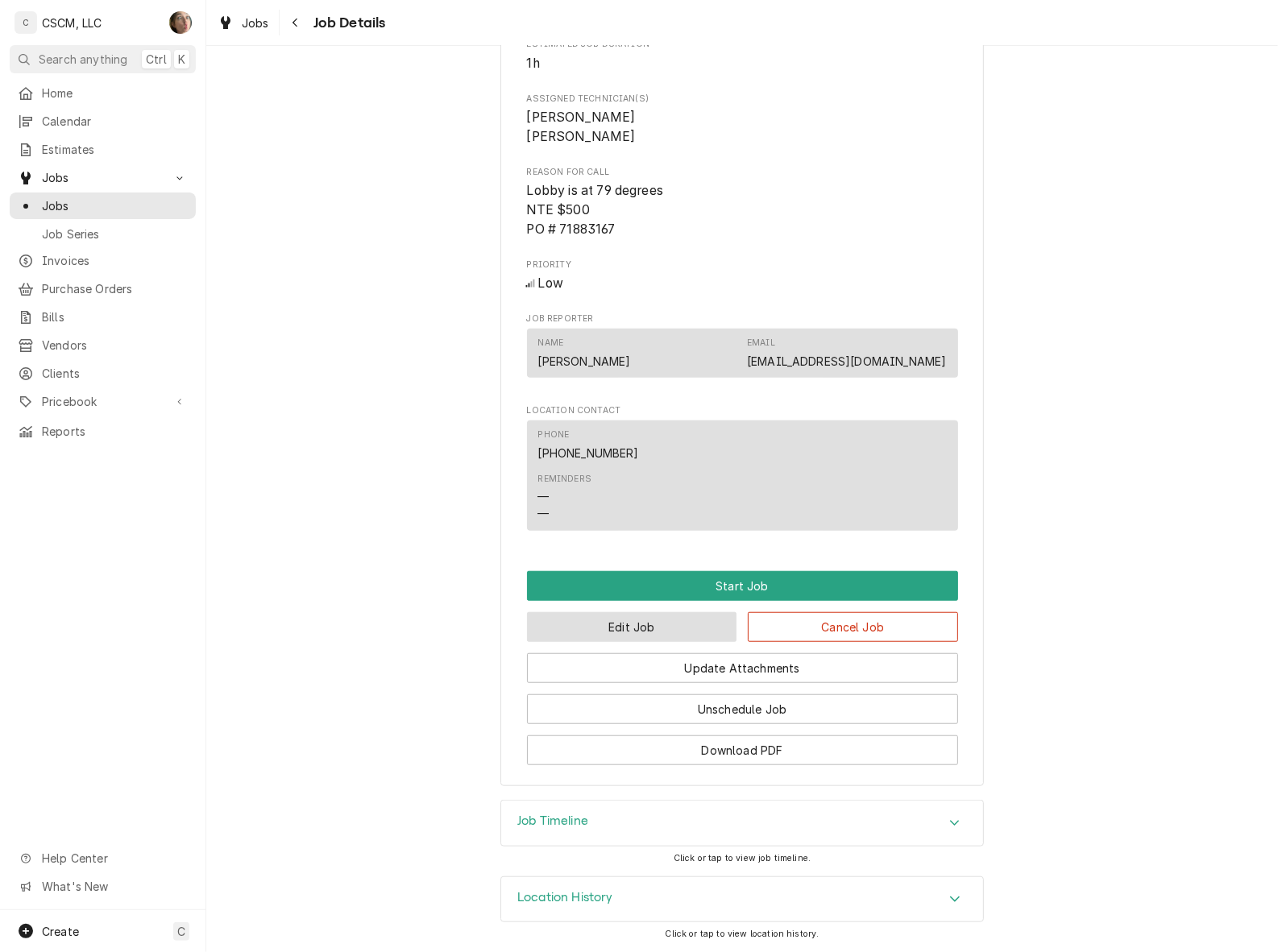
click at [663, 642] on button "Edit Job" at bounding box center [632, 627] width 210 height 30
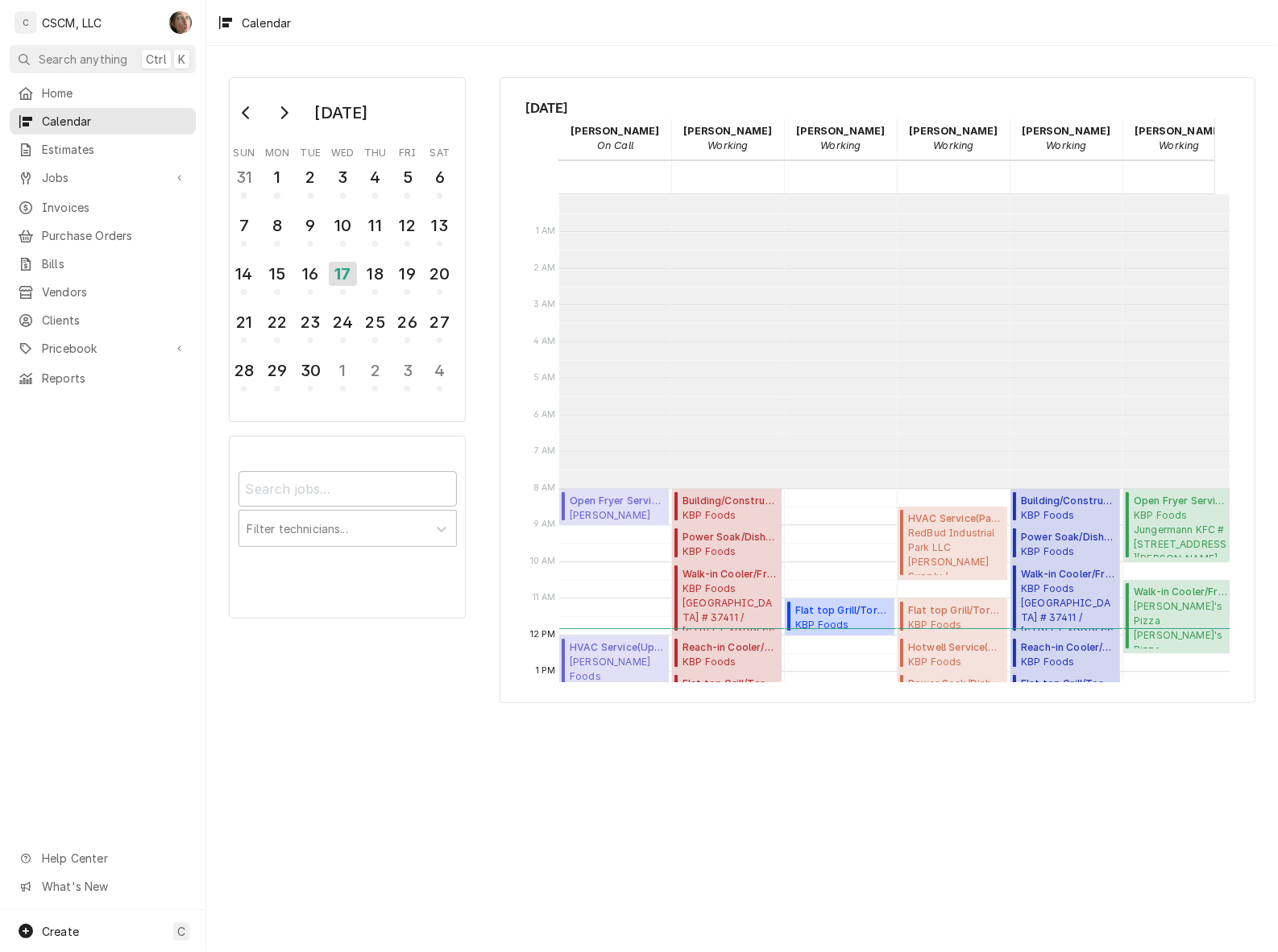
scroll to position [292, 0]
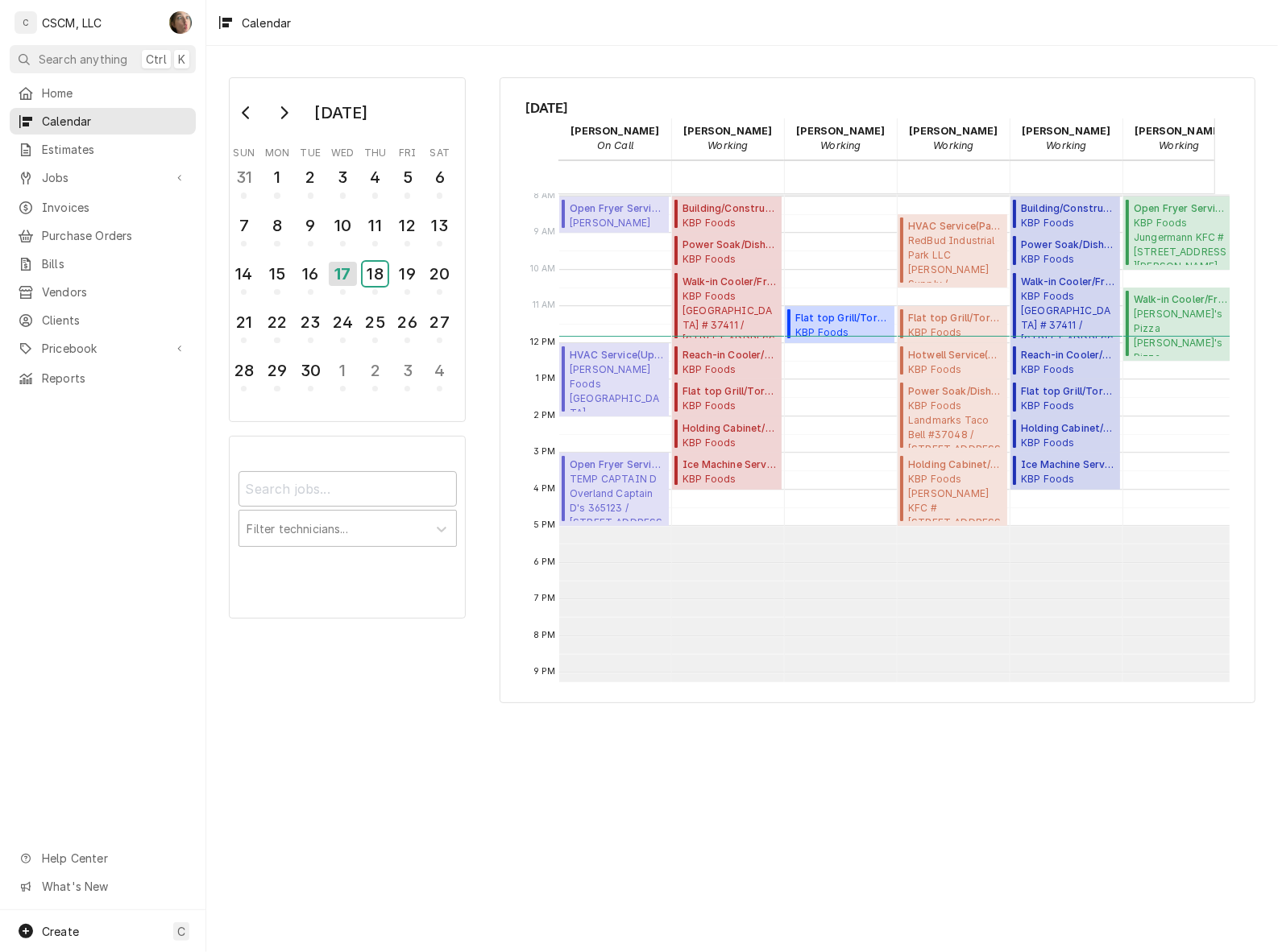
click at [384, 267] on div "18" at bounding box center [375, 273] width 25 height 24
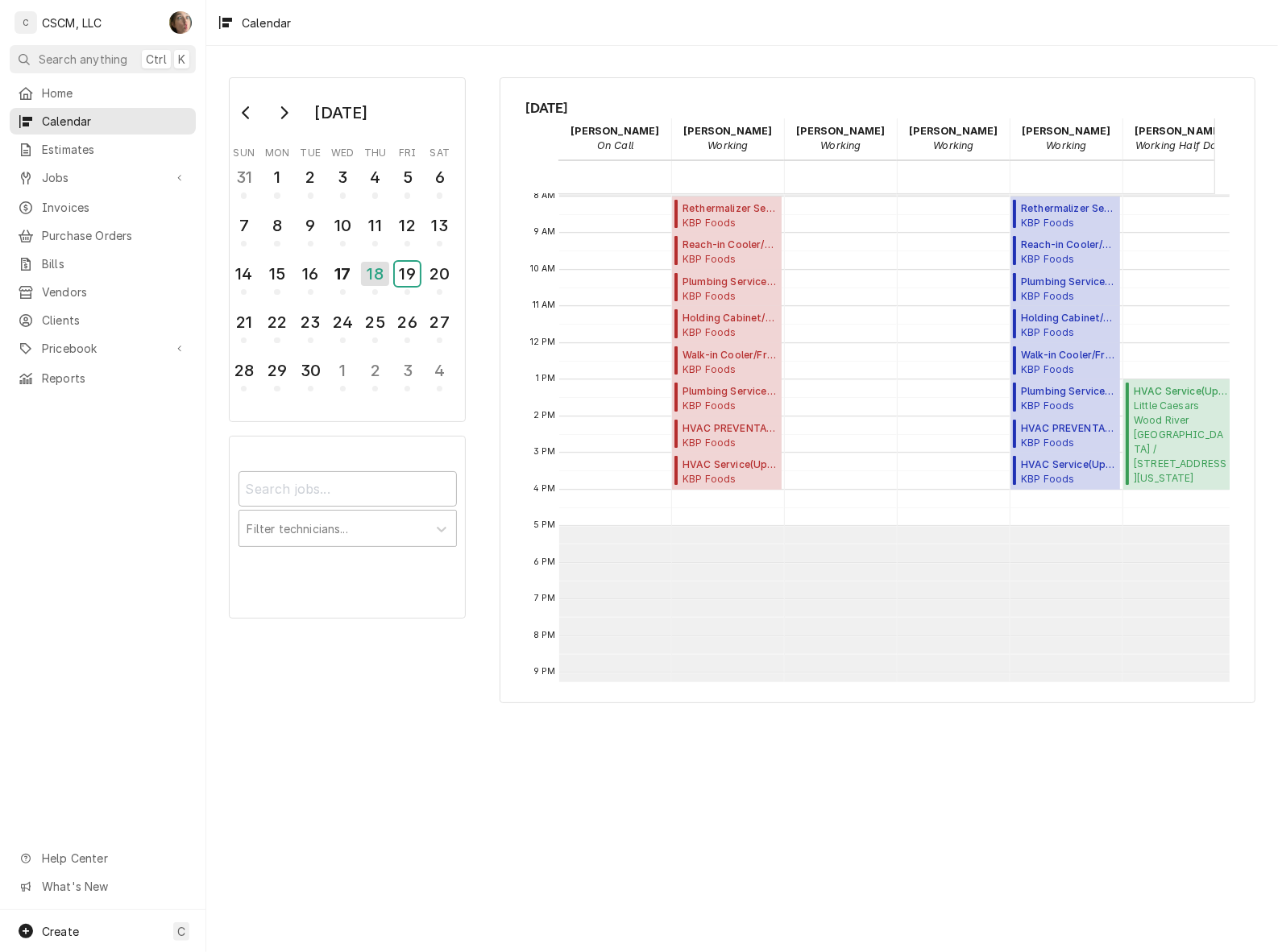
click at [403, 271] on div "19" at bounding box center [407, 273] width 25 height 24
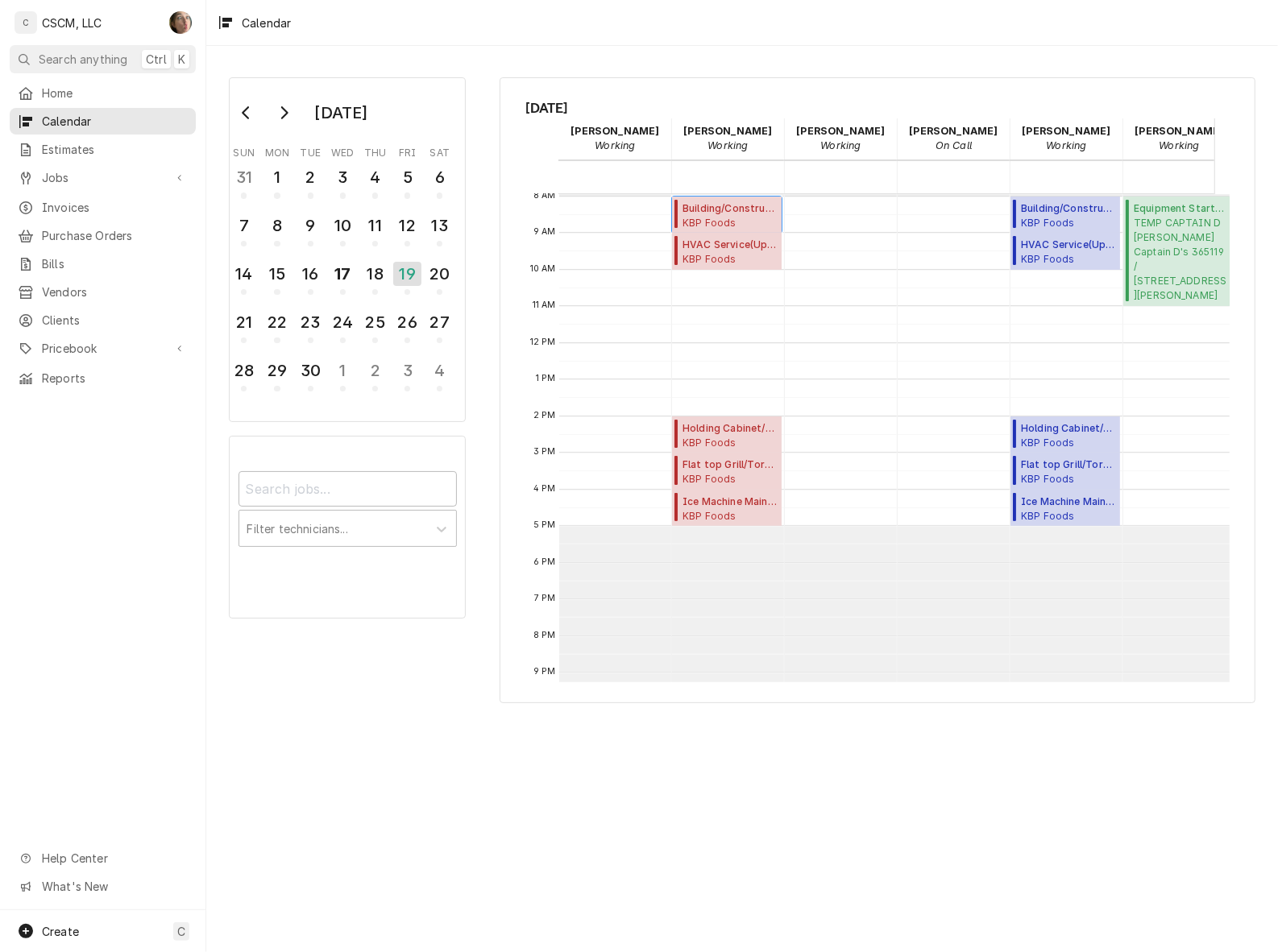
click at [752, 212] on span "Building/Construction Service ( Upcoming )" at bounding box center [730, 208] width 95 height 14
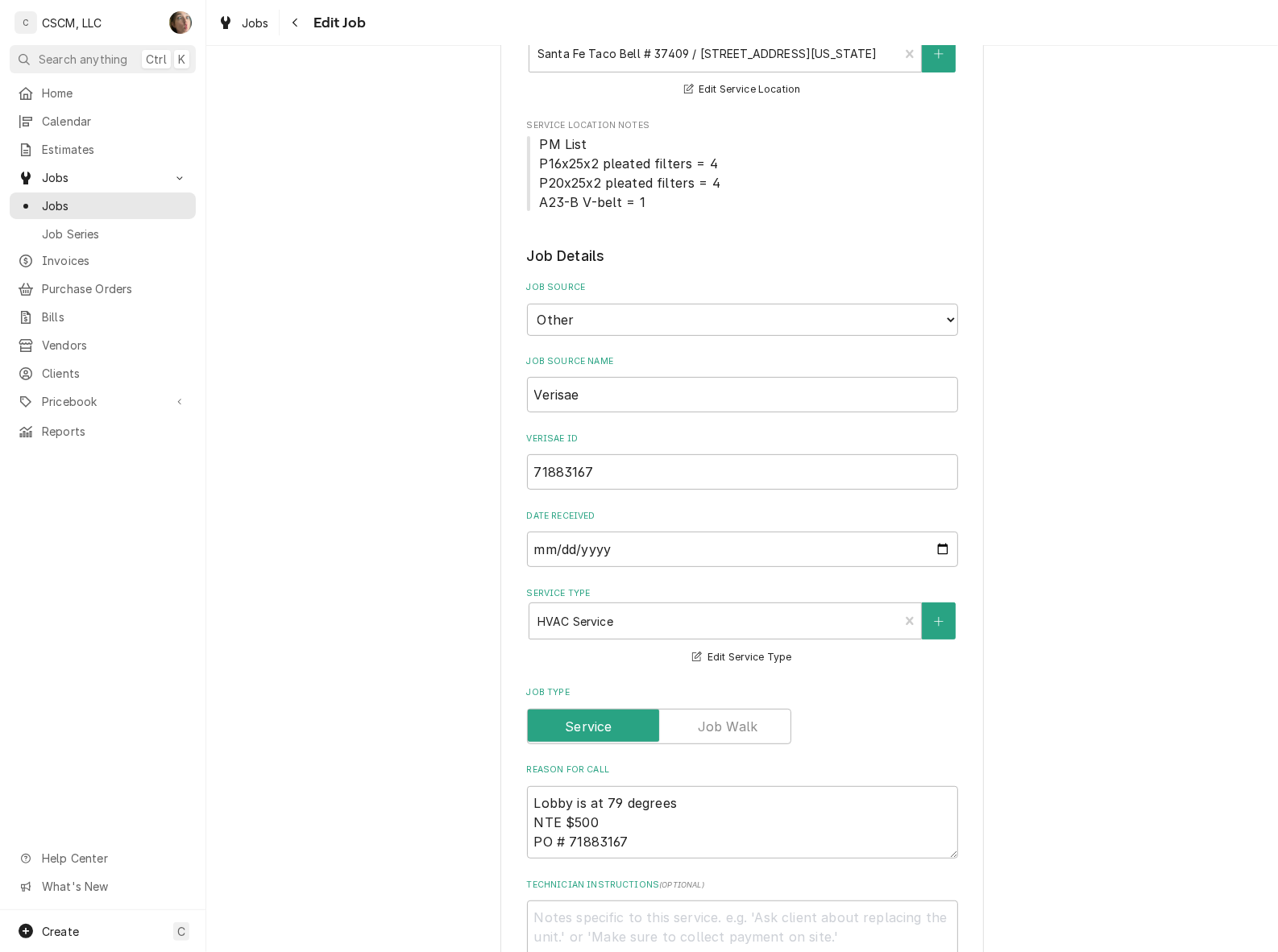
type textarea "x"
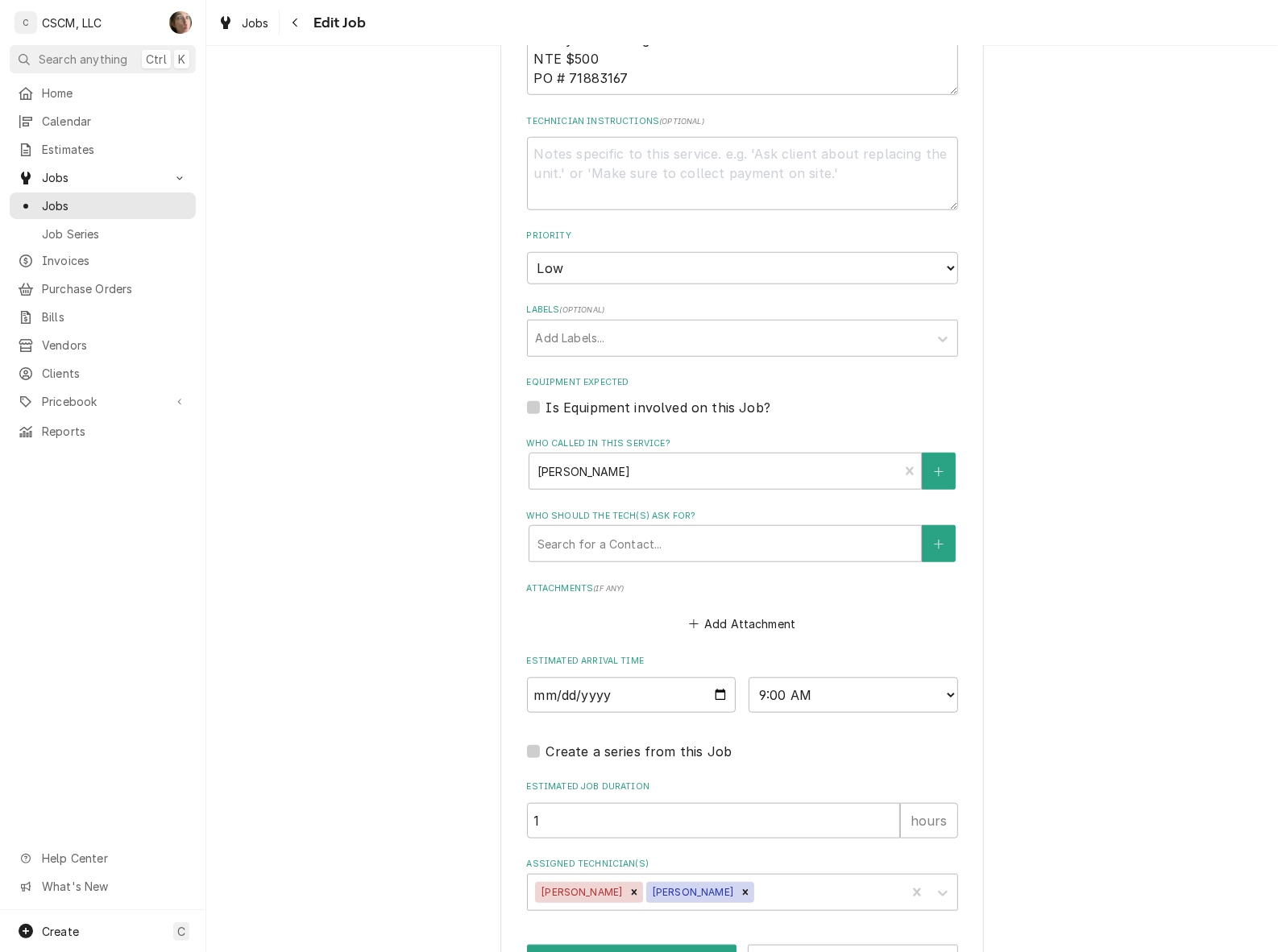
scroll to position [1072, 0]
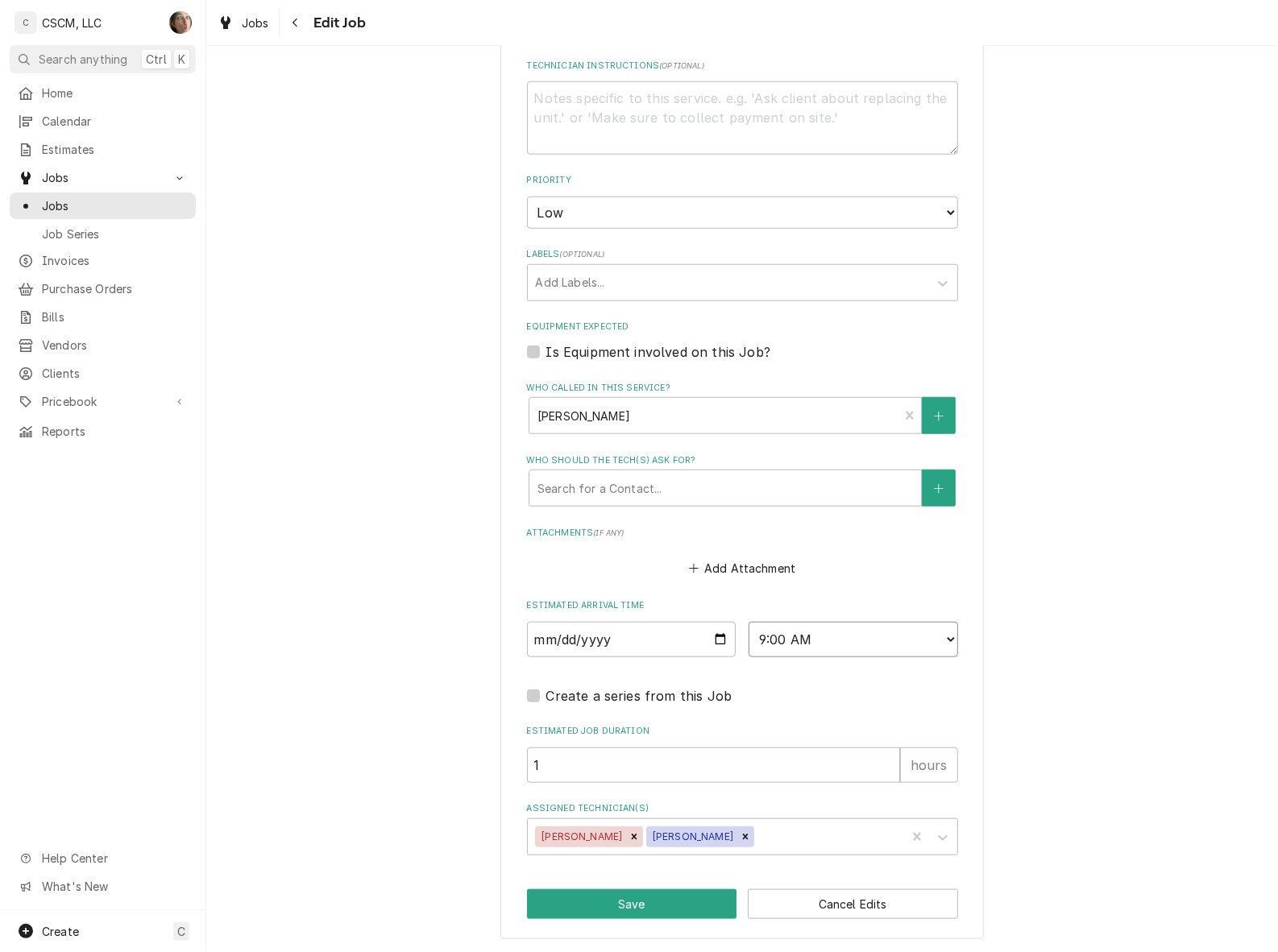
click at [876, 638] on select "AM / PM 6:00 AM 6:15 AM 6:30 AM 6:45 AM 7:00 AM 7:15 AM 7:30 AM 7:45 AM 8:00 AM…" at bounding box center [853, 639] width 209 height 36
click at [879, 641] on select "AM / PM 6:00 AM 6:15 AM 6:30 AM 6:45 AM 7:00 AM 7:15 AM 7:30 AM 7:45 AM 8:00 AM…" at bounding box center [853, 639] width 209 height 36
select select "13:00:00"
click at [748, 622] on select "AM / PM 6:00 AM 6:15 AM 6:30 AM 6:45 AM 7:00 AM 7:15 AM 7:30 AM 7:45 AM 8:00 AM…" at bounding box center [853, 639] width 209 height 36
click at [620, 898] on button "Save" at bounding box center [632, 904] width 210 height 30
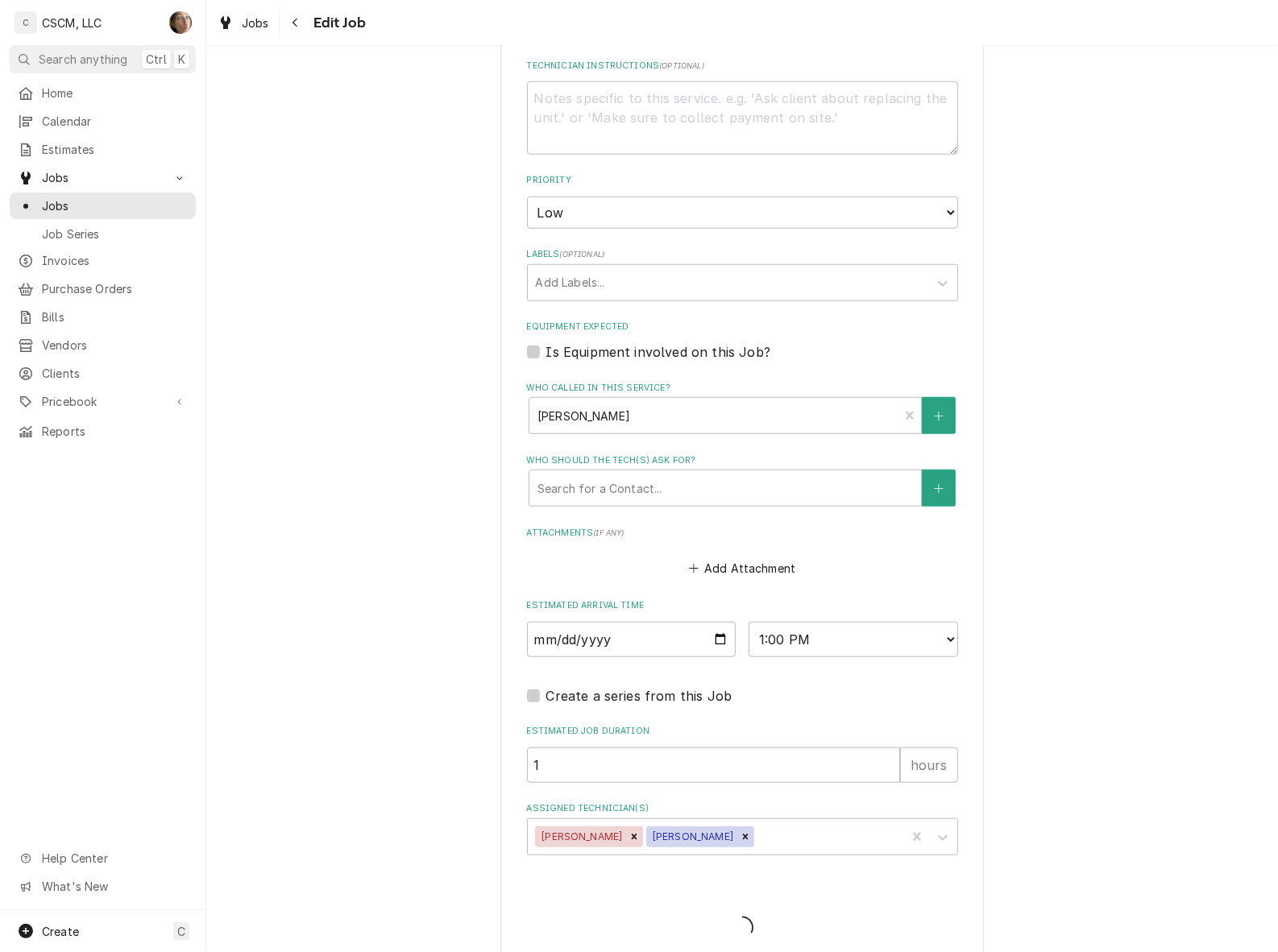
type textarea "x"
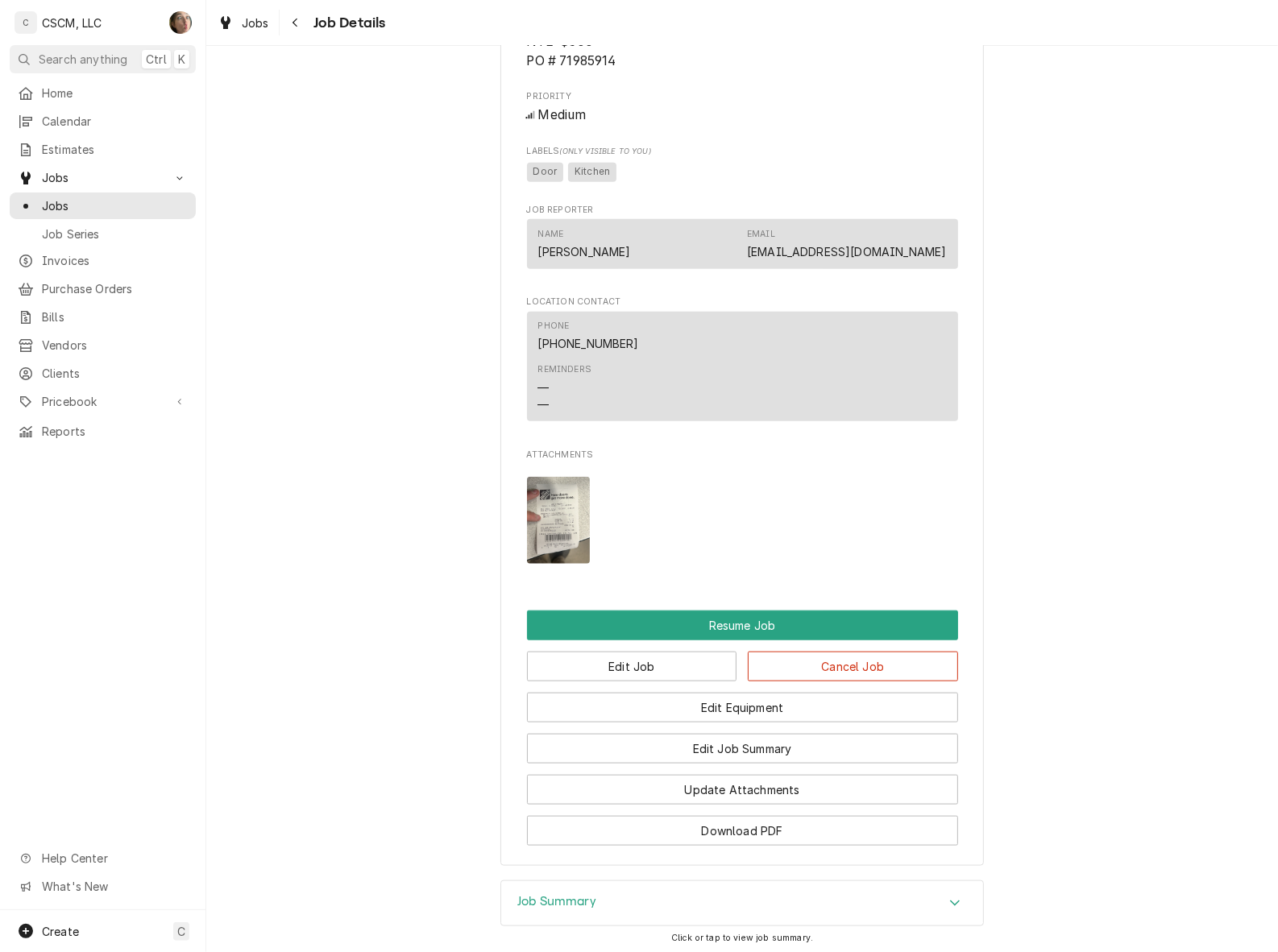
scroll to position [1419, 0]
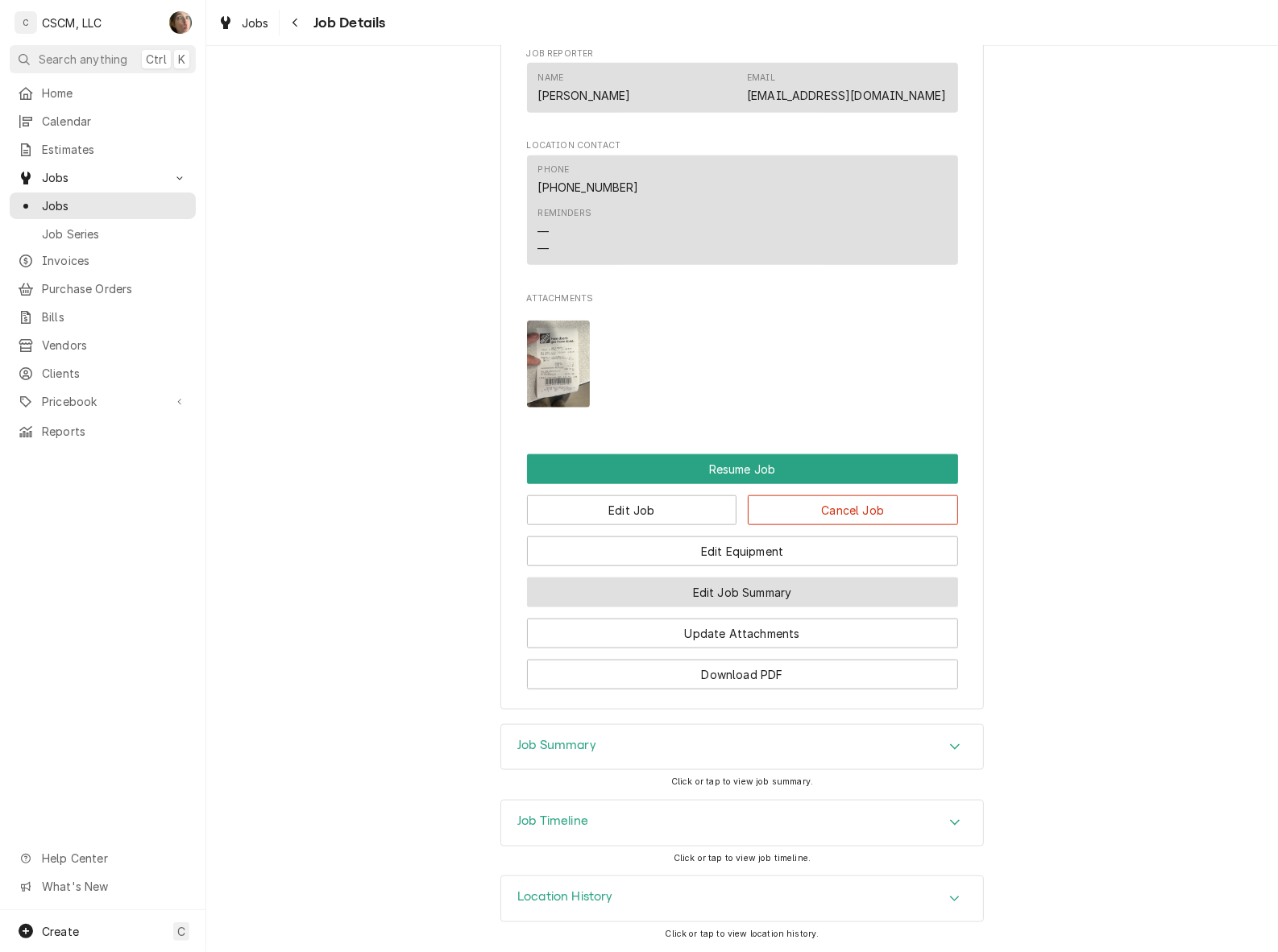
click at [686, 601] on button "Edit Job Summary" at bounding box center [742, 593] width 431 height 30
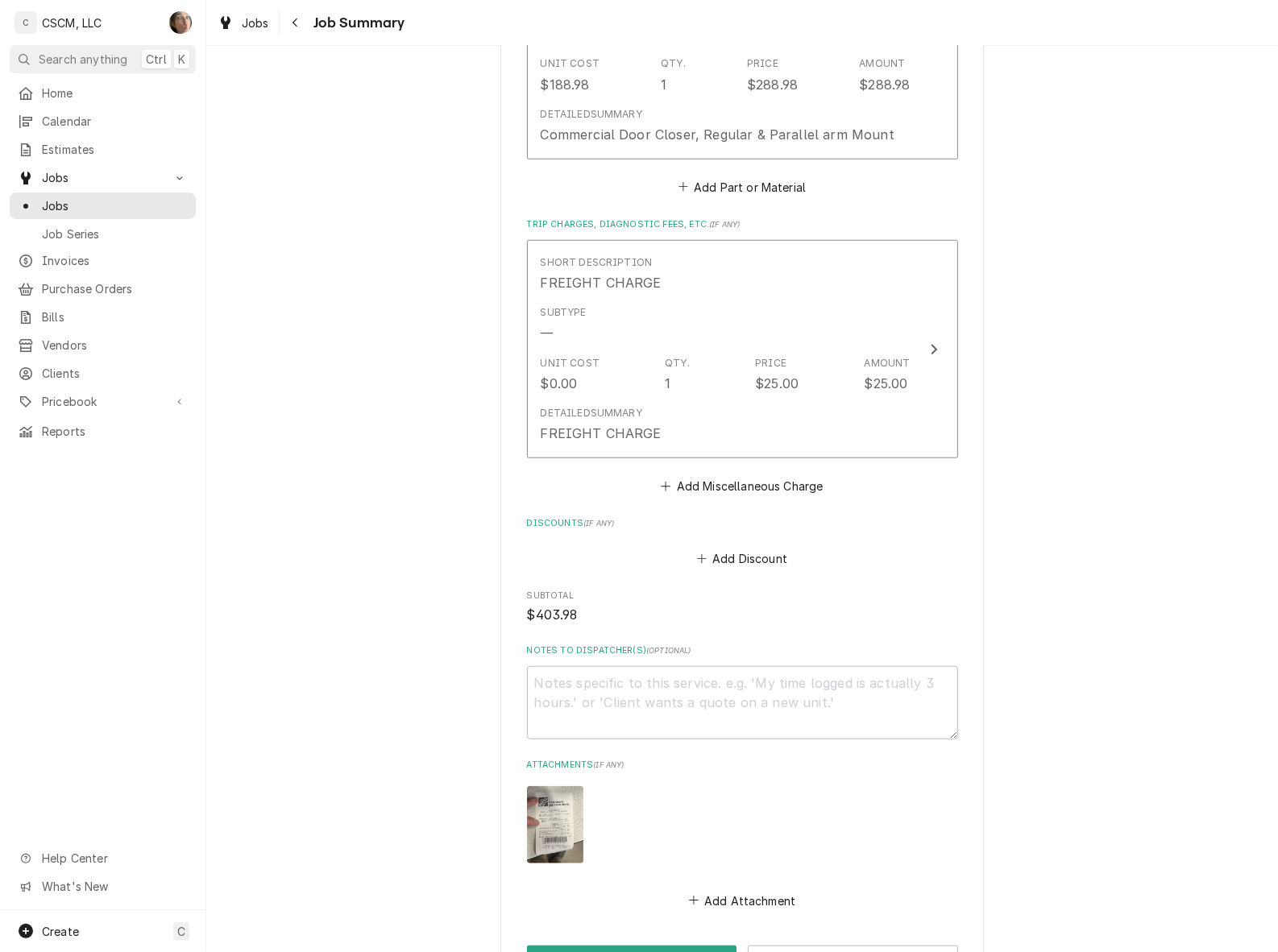
scroll to position [1108, 0]
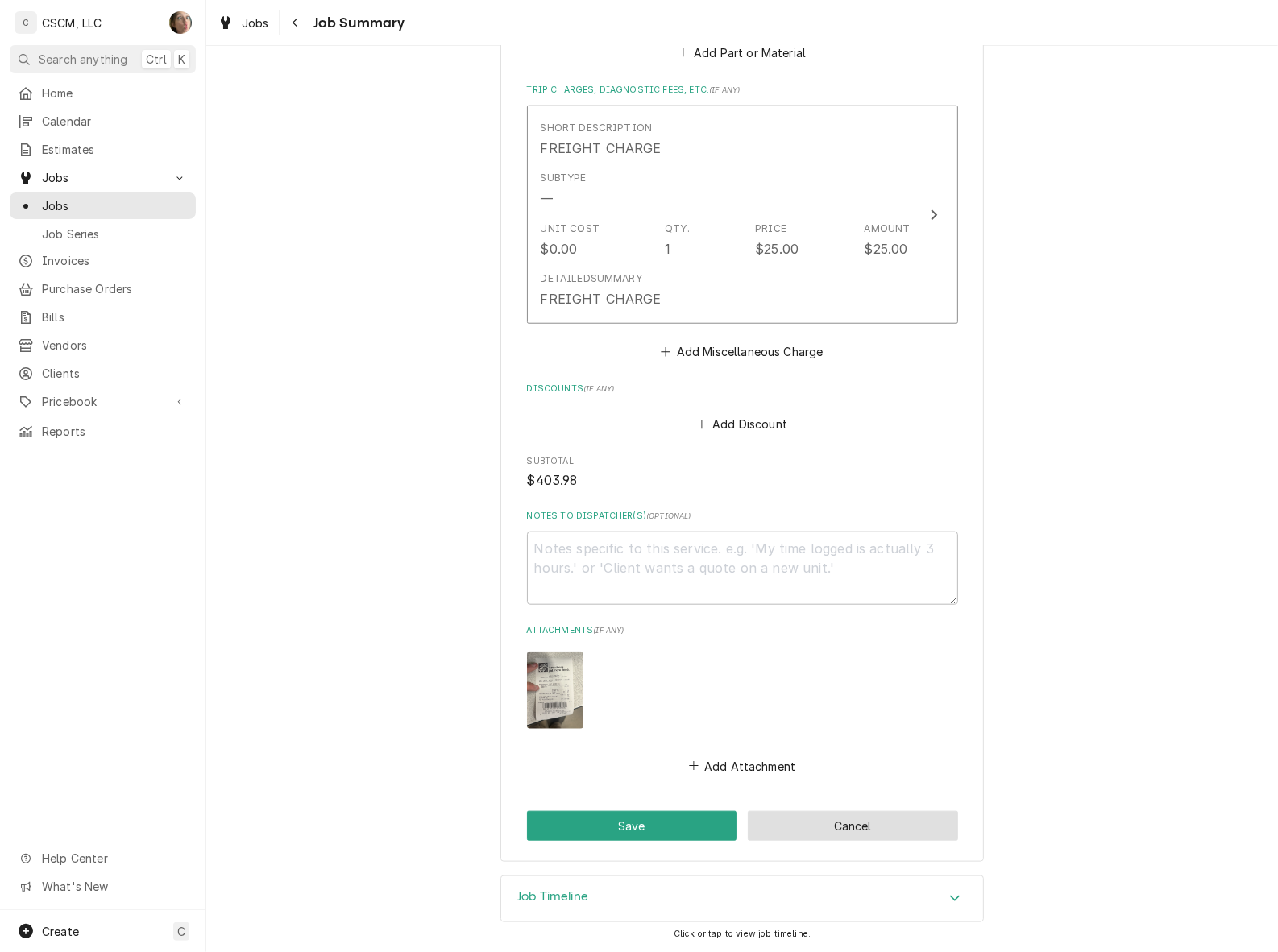
click at [869, 826] on button "Cancel" at bounding box center [852, 826] width 210 height 30
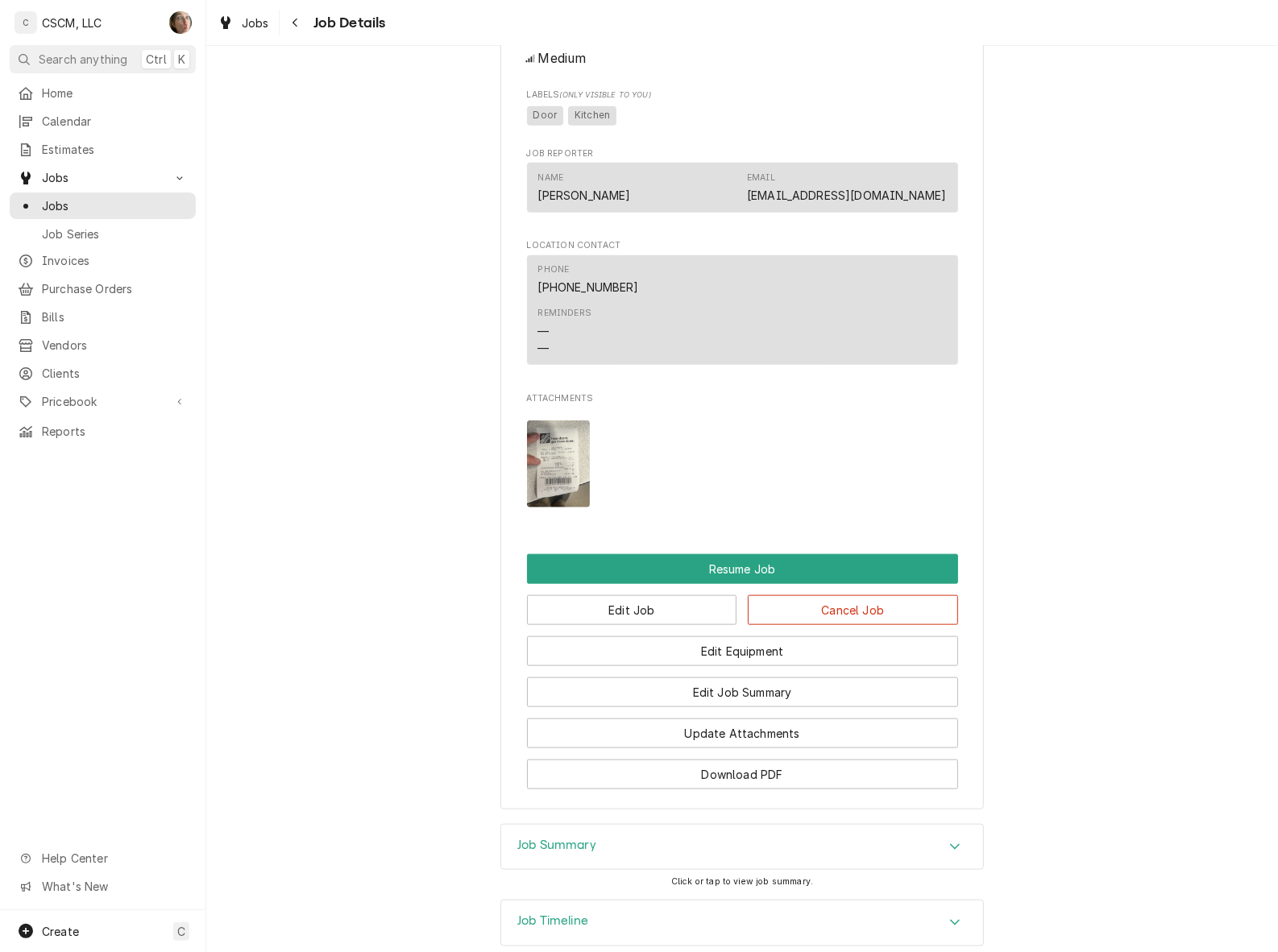
scroll to position [1309, 0]
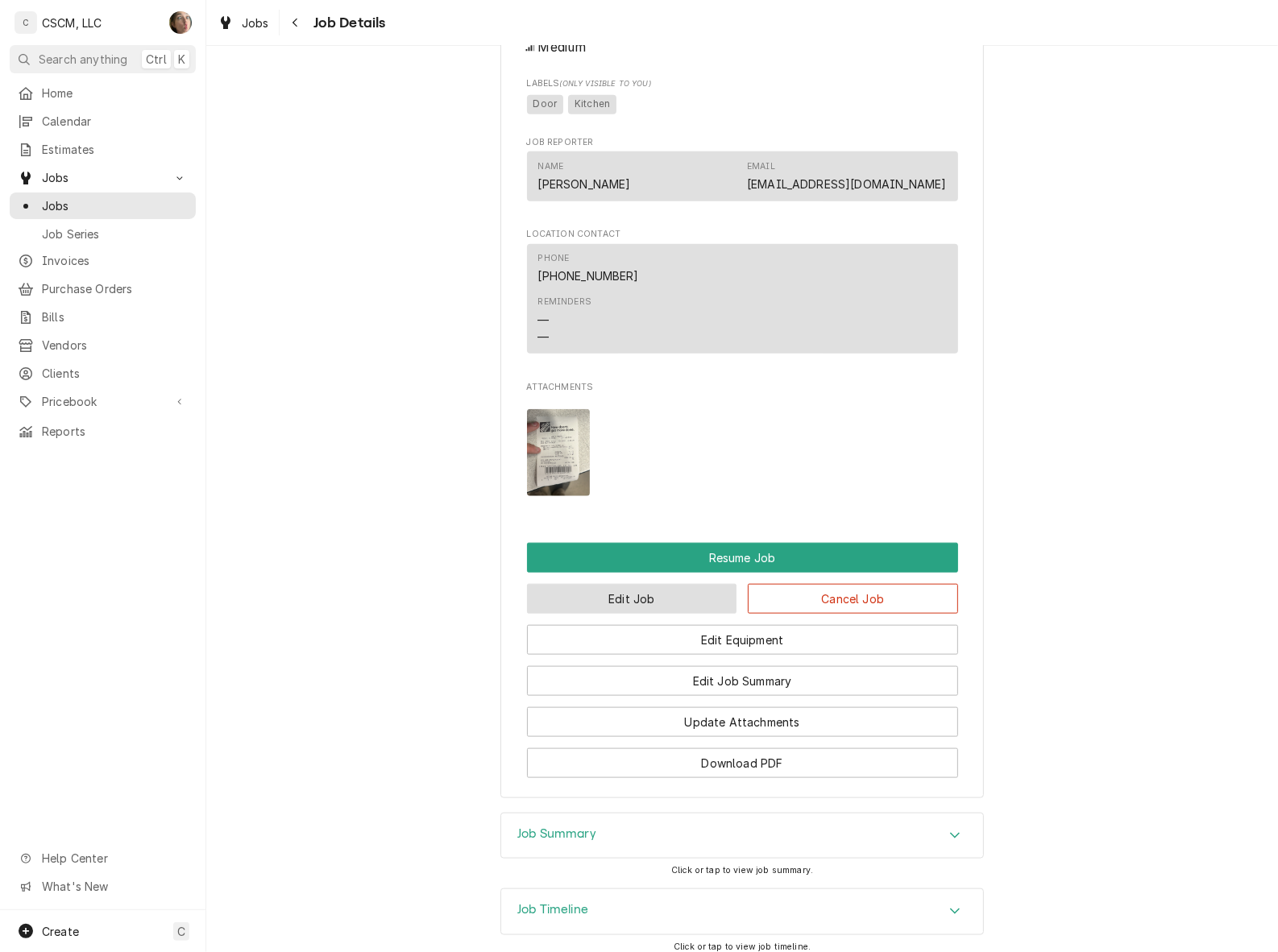
click at [643, 613] on button "Edit Job" at bounding box center [632, 598] width 210 height 30
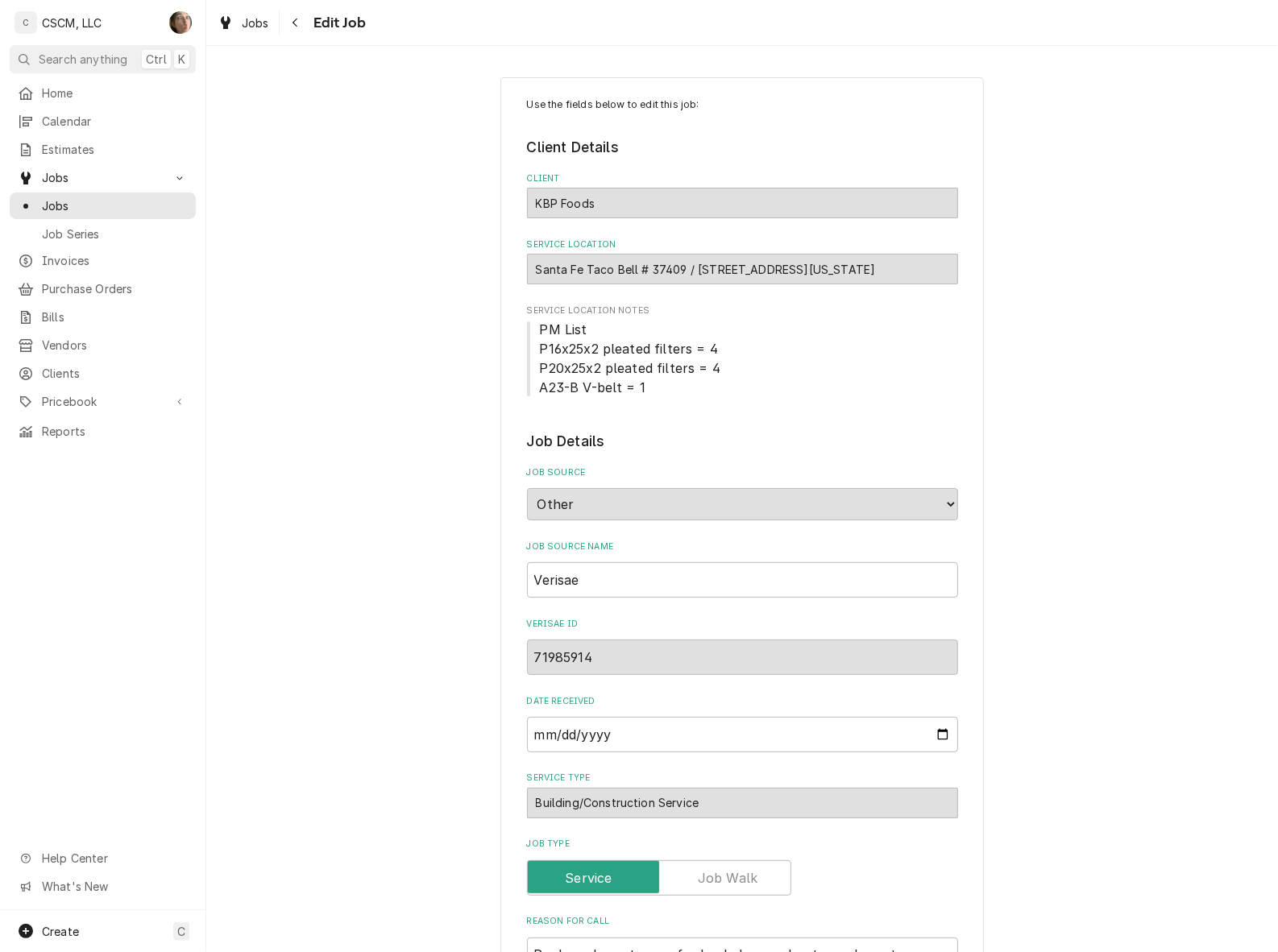
type textarea "x"
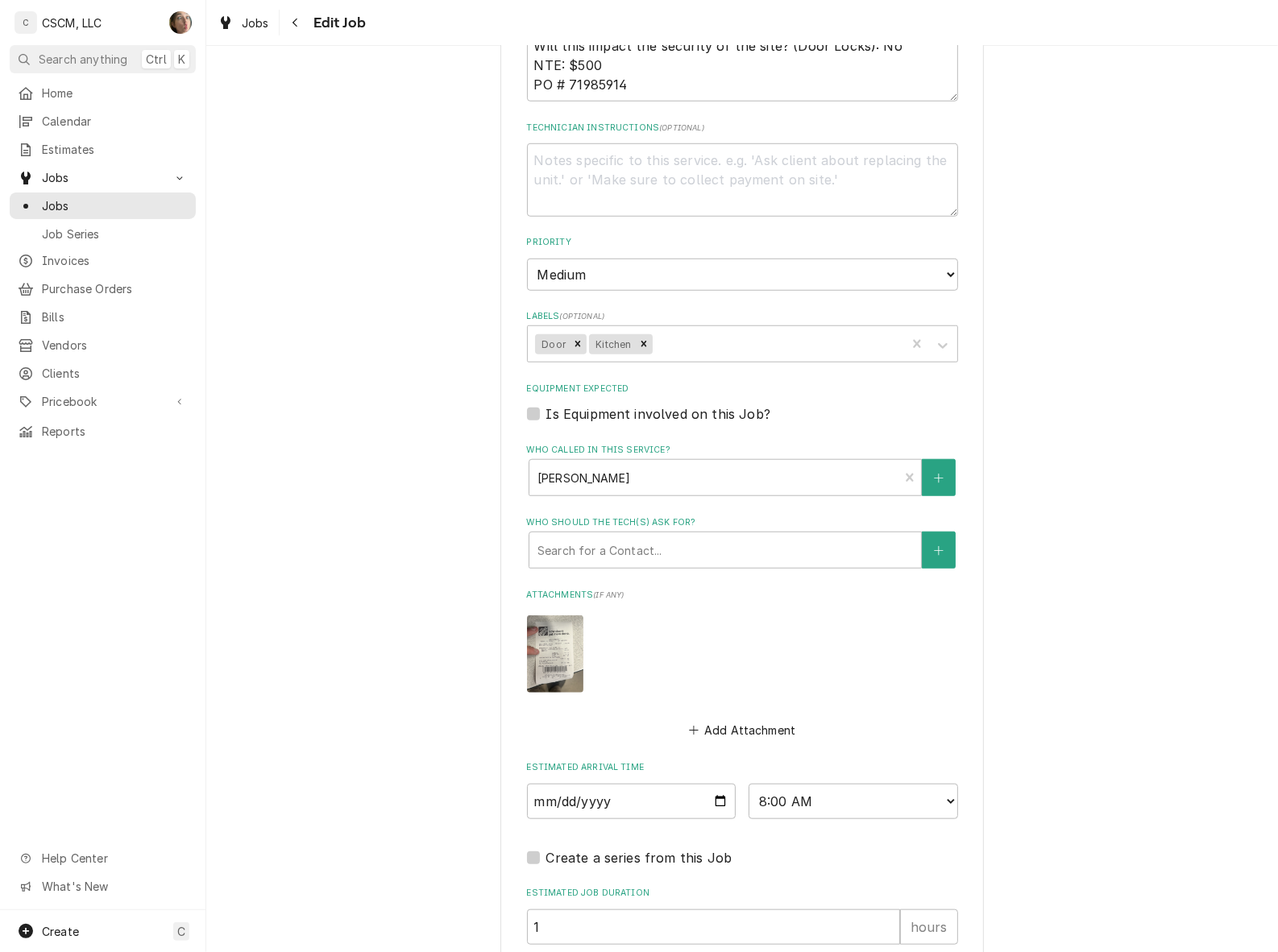
scroll to position [1108, 0]
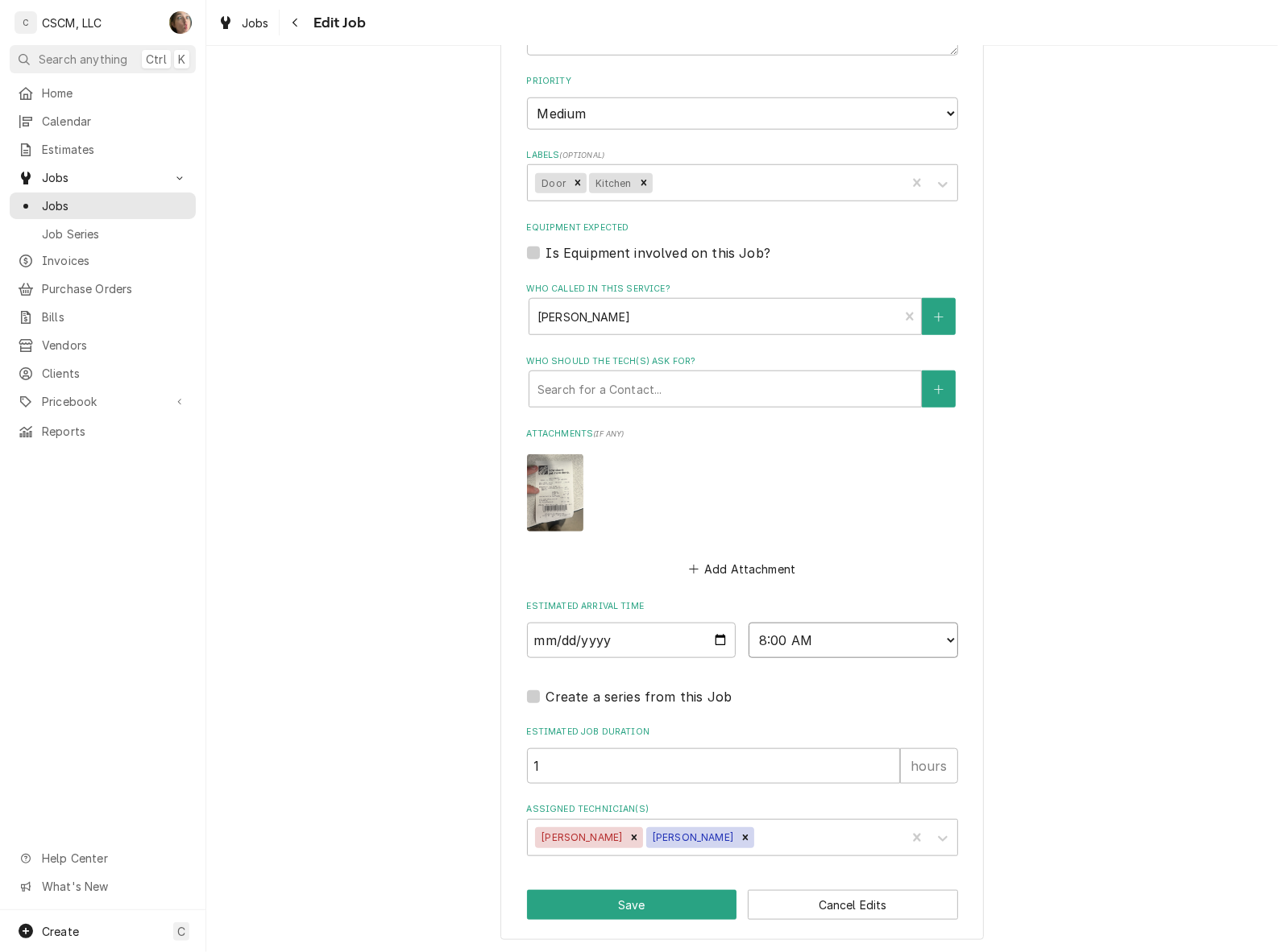
click at [855, 625] on select "AM / PM 6:00 AM 6:15 AM 6:30 AM 6:45 AM 7:00 AM 7:15 AM 7:30 AM 7:45 AM 8:00 AM…" at bounding box center [853, 640] width 209 height 36
select select "12:00:00"
click at [748, 622] on select "AM / PM 6:00 AM 6:15 AM 6:30 AM 6:45 AM 7:00 AM 7:15 AM 7:30 AM 7:45 AM 8:00 AM…" at bounding box center [853, 640] width 209 height 36
click at [683, 904] on button "Save" at bounding box center [632, 905] width 210 height 30
type textarea "x"
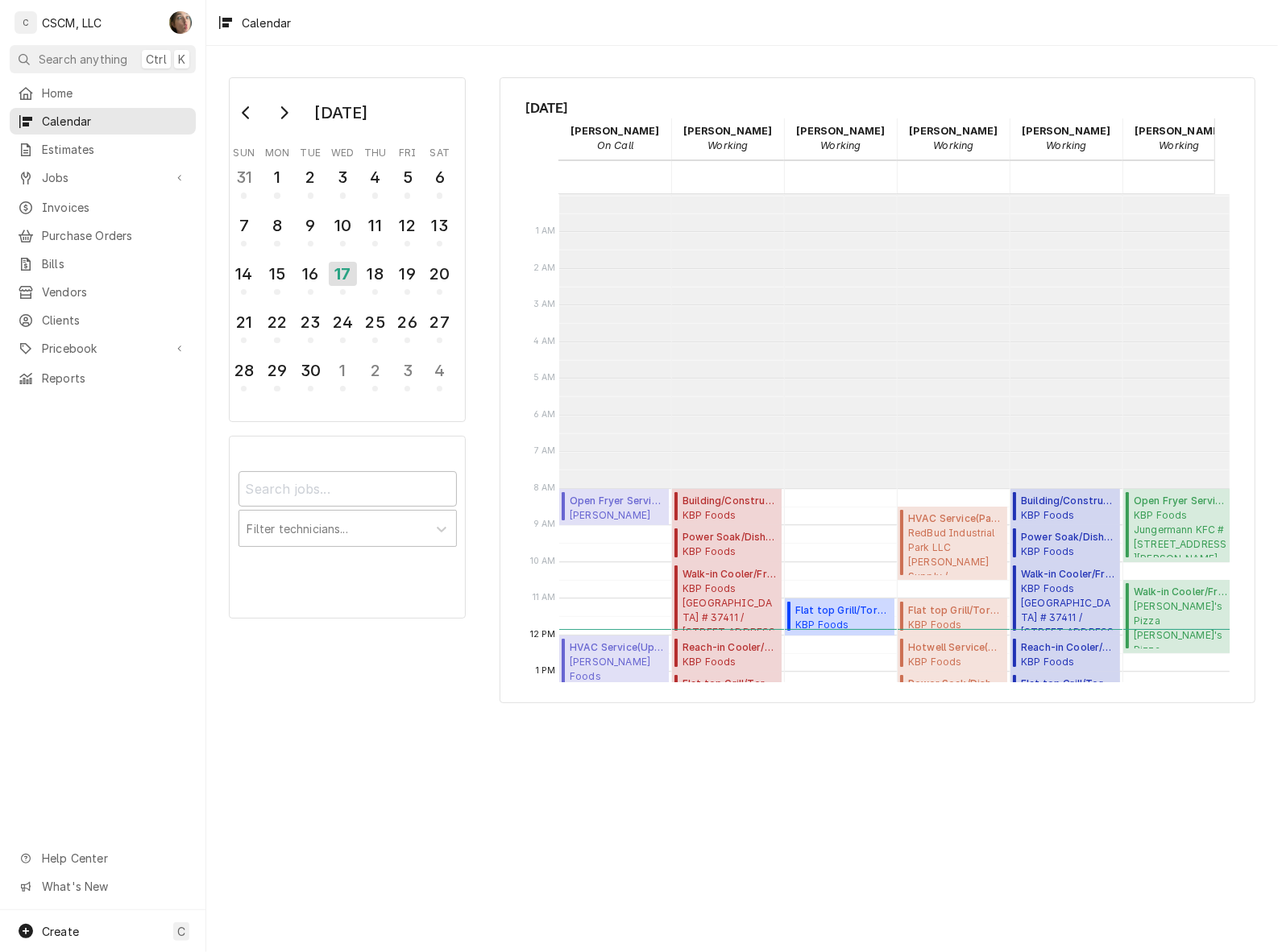
scroll to position [292, 0]
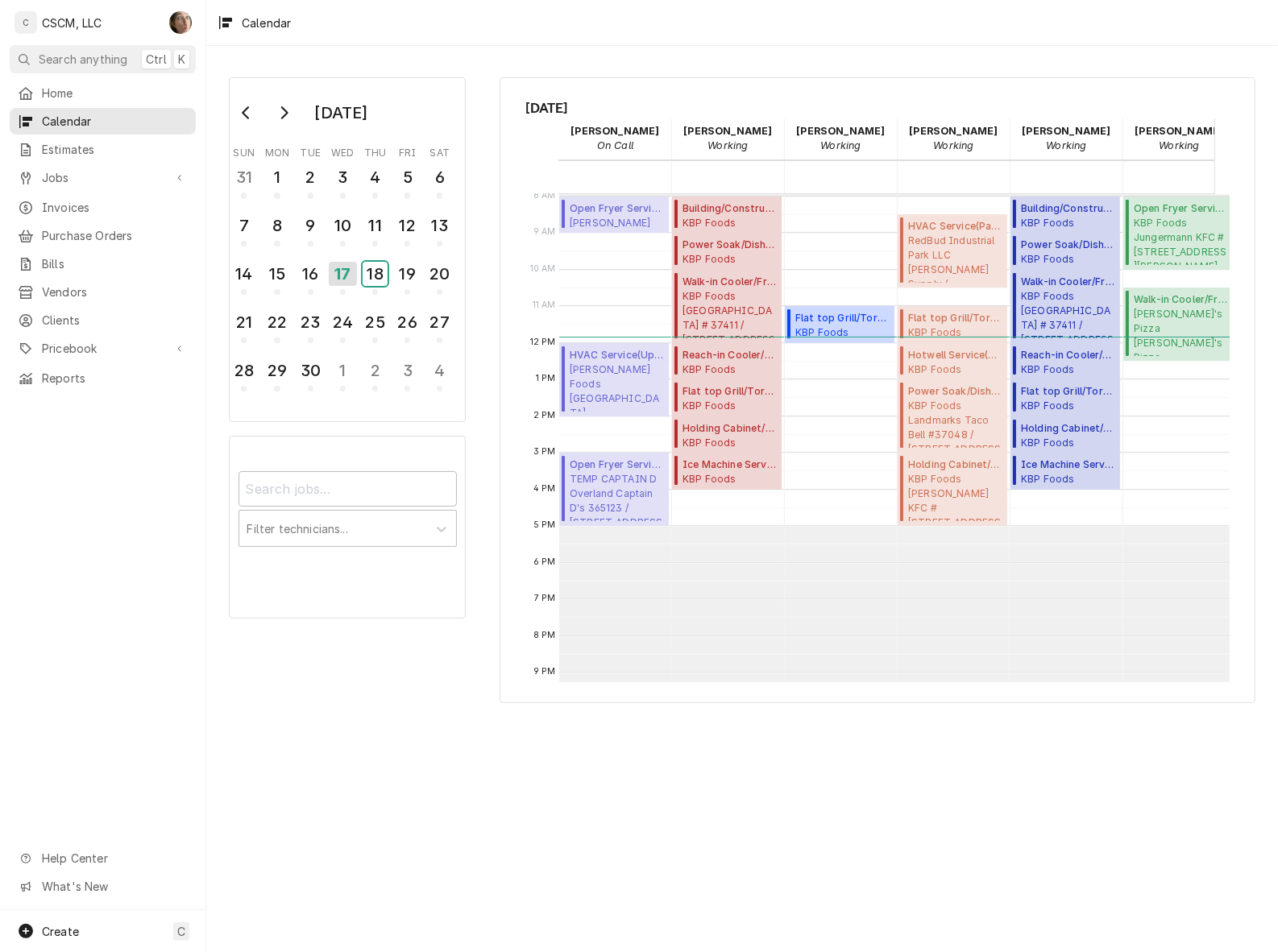
click at [375, 266] on div "18" at bounding box center [375, 273] width 25 height 24
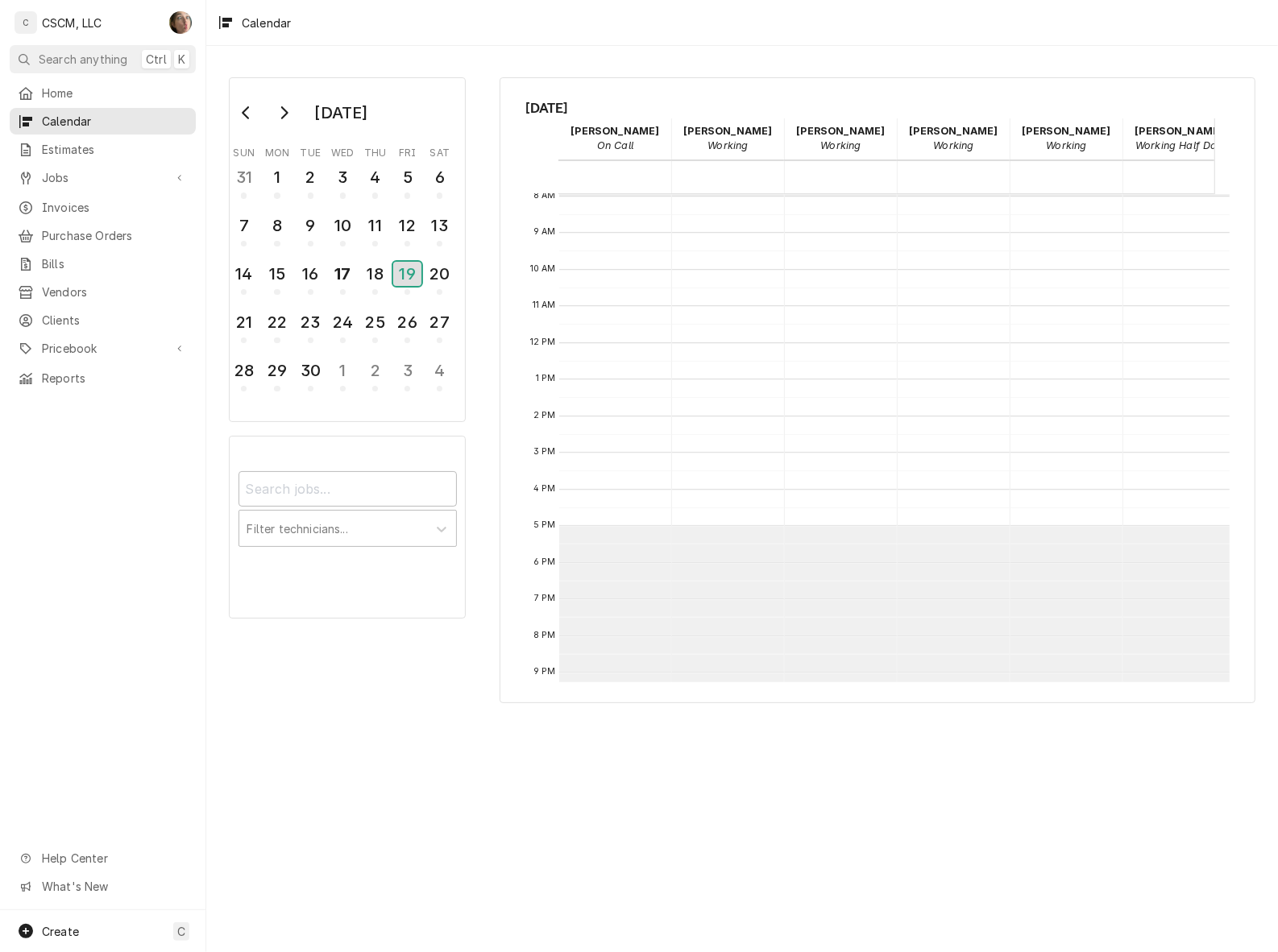
click at [407, 278] on div "19" at bounding box center [408, 273] width 28 height 24
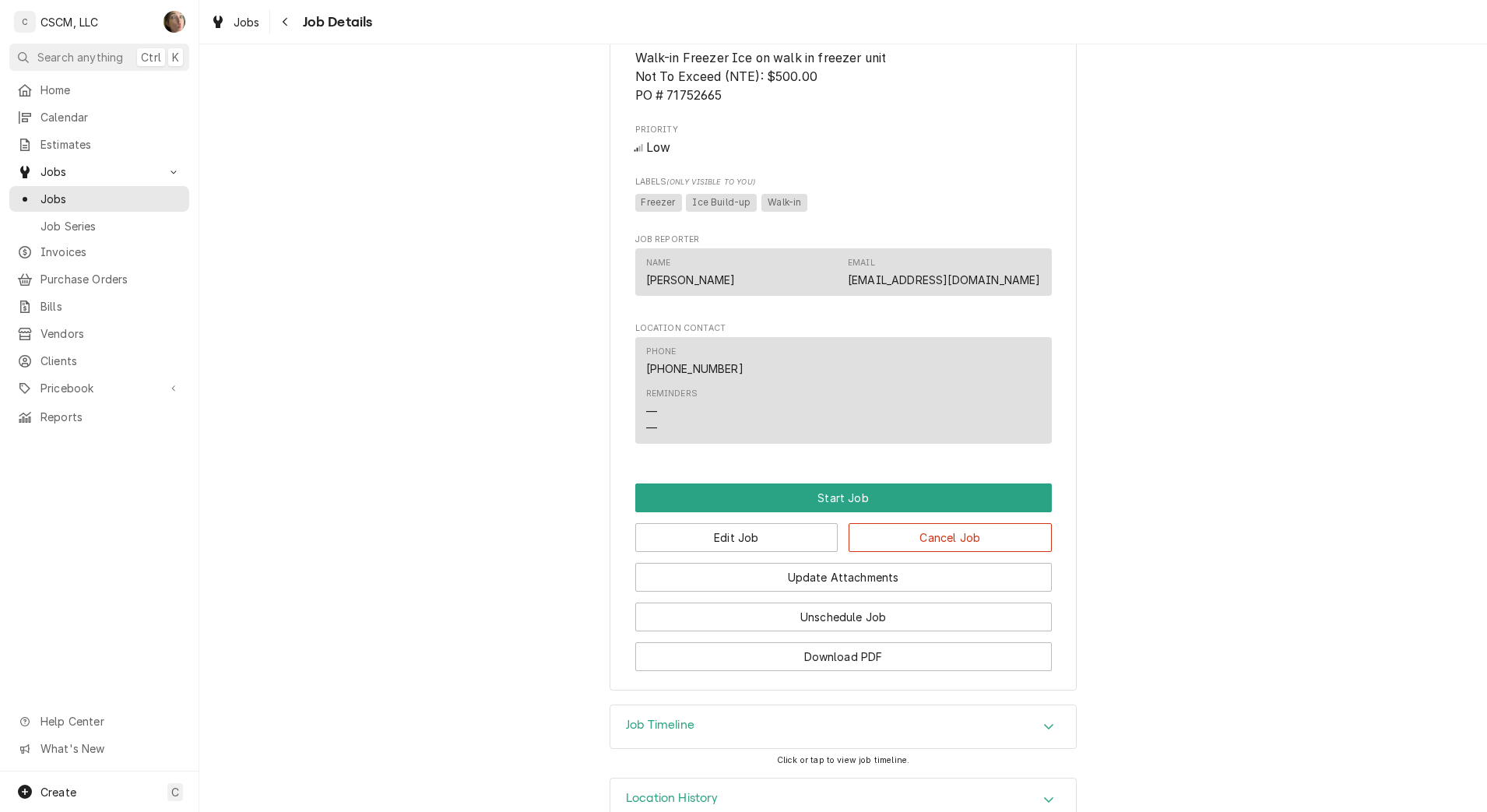
scroll to position [975, 0]
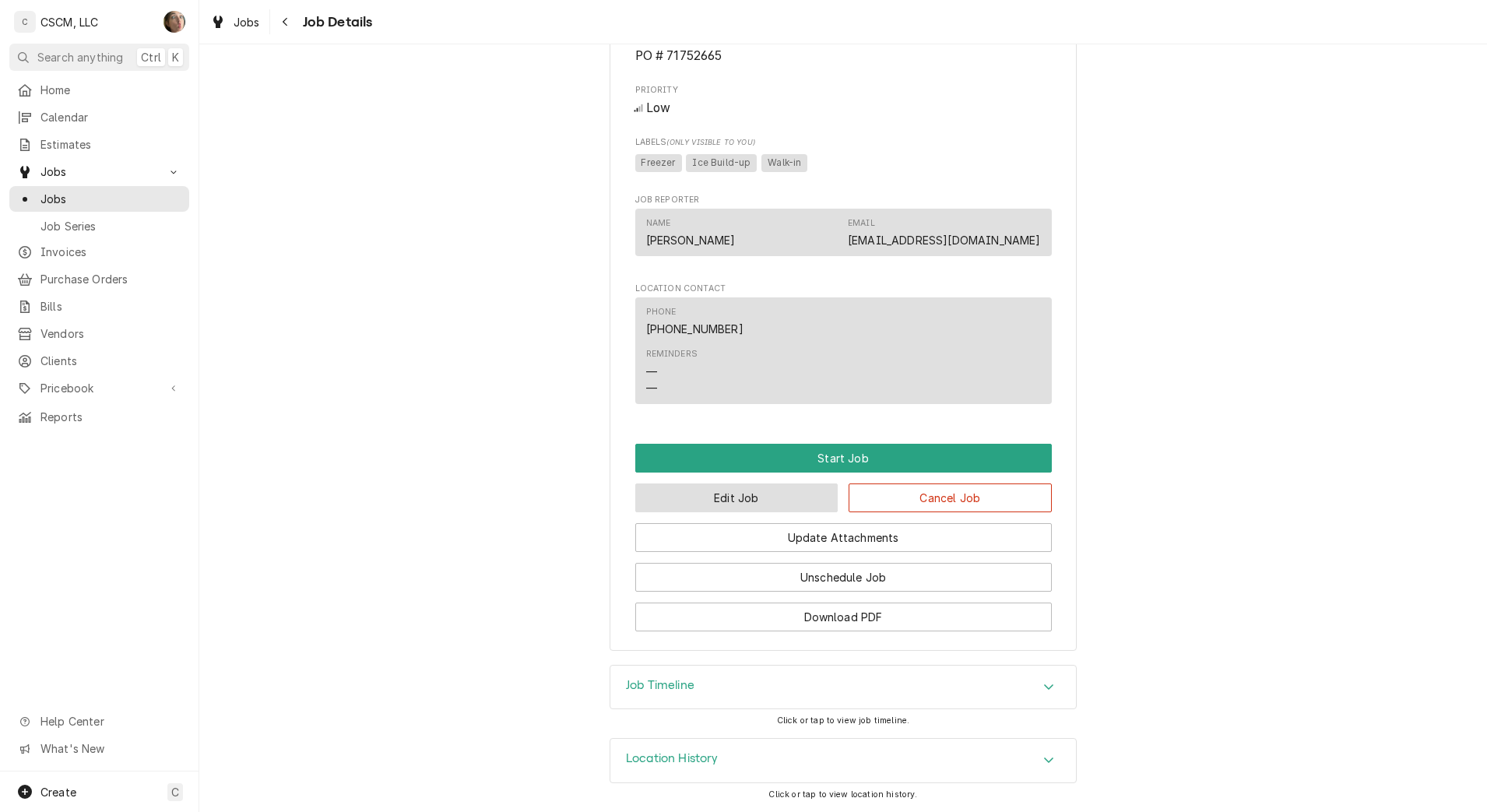
click at [697, 501] on button "Edit Job" at bounding box center [737, 498] width 203 height 29
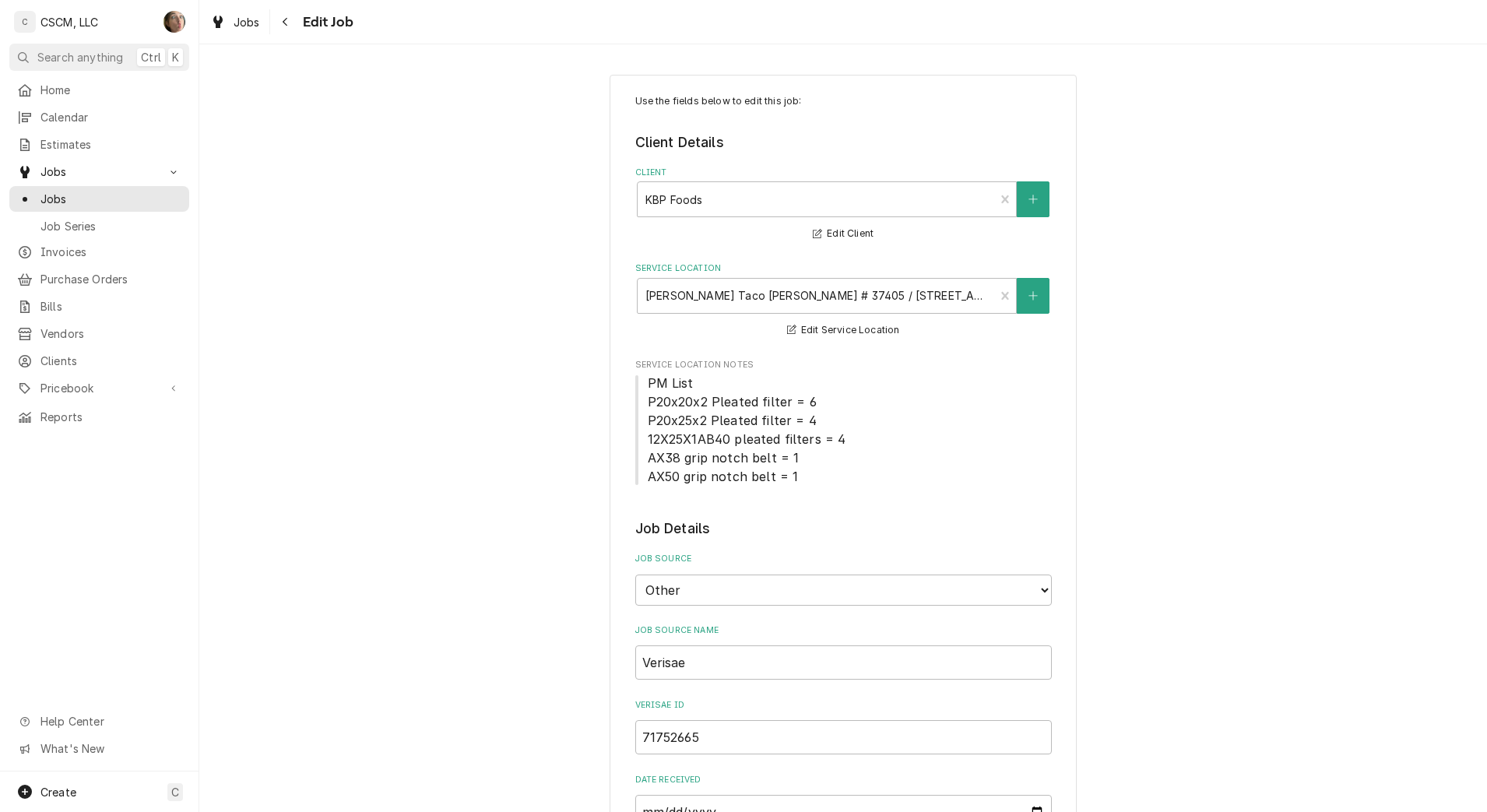
type textarea "x"
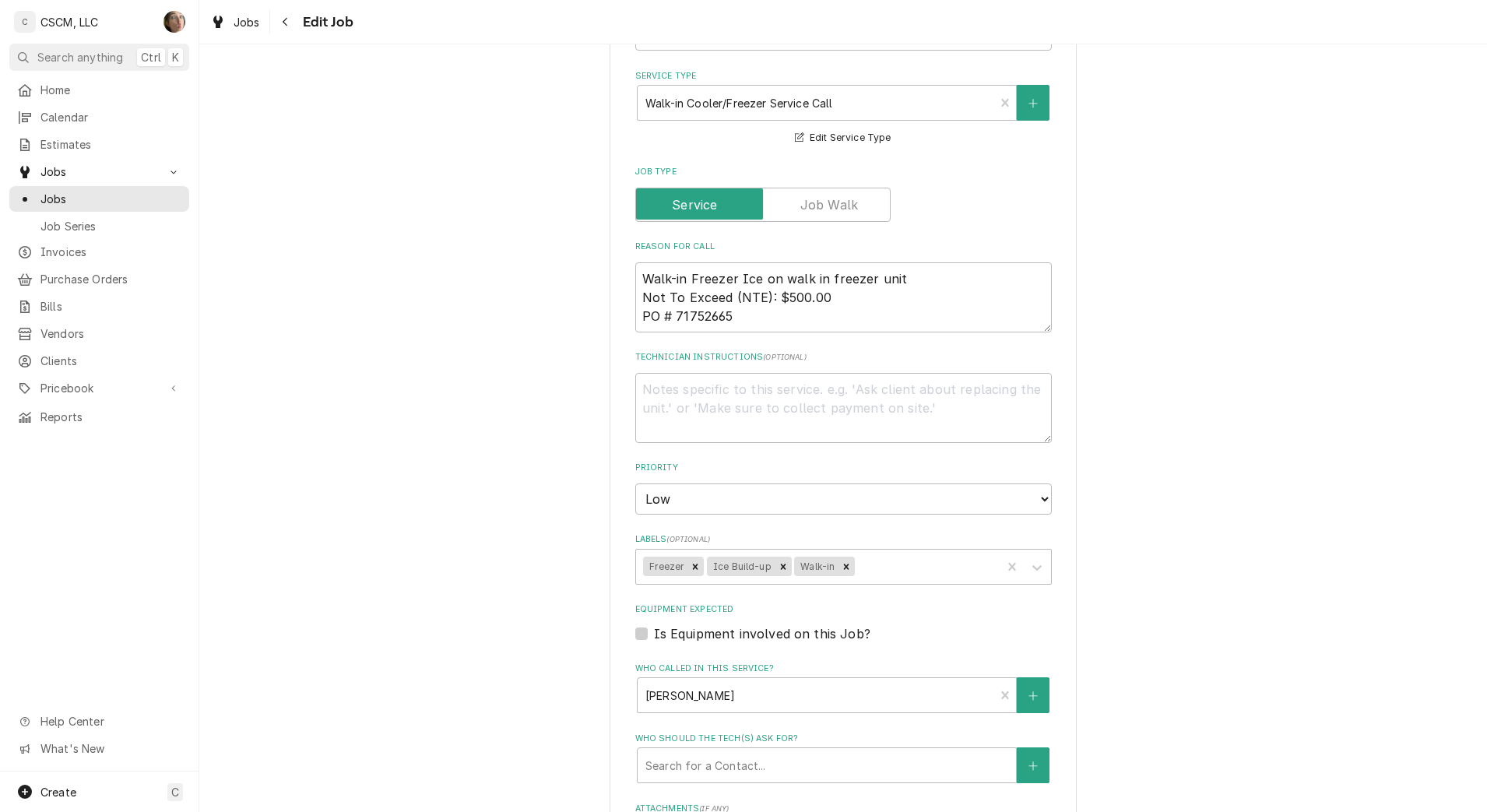
scroll to position [1182, 0]
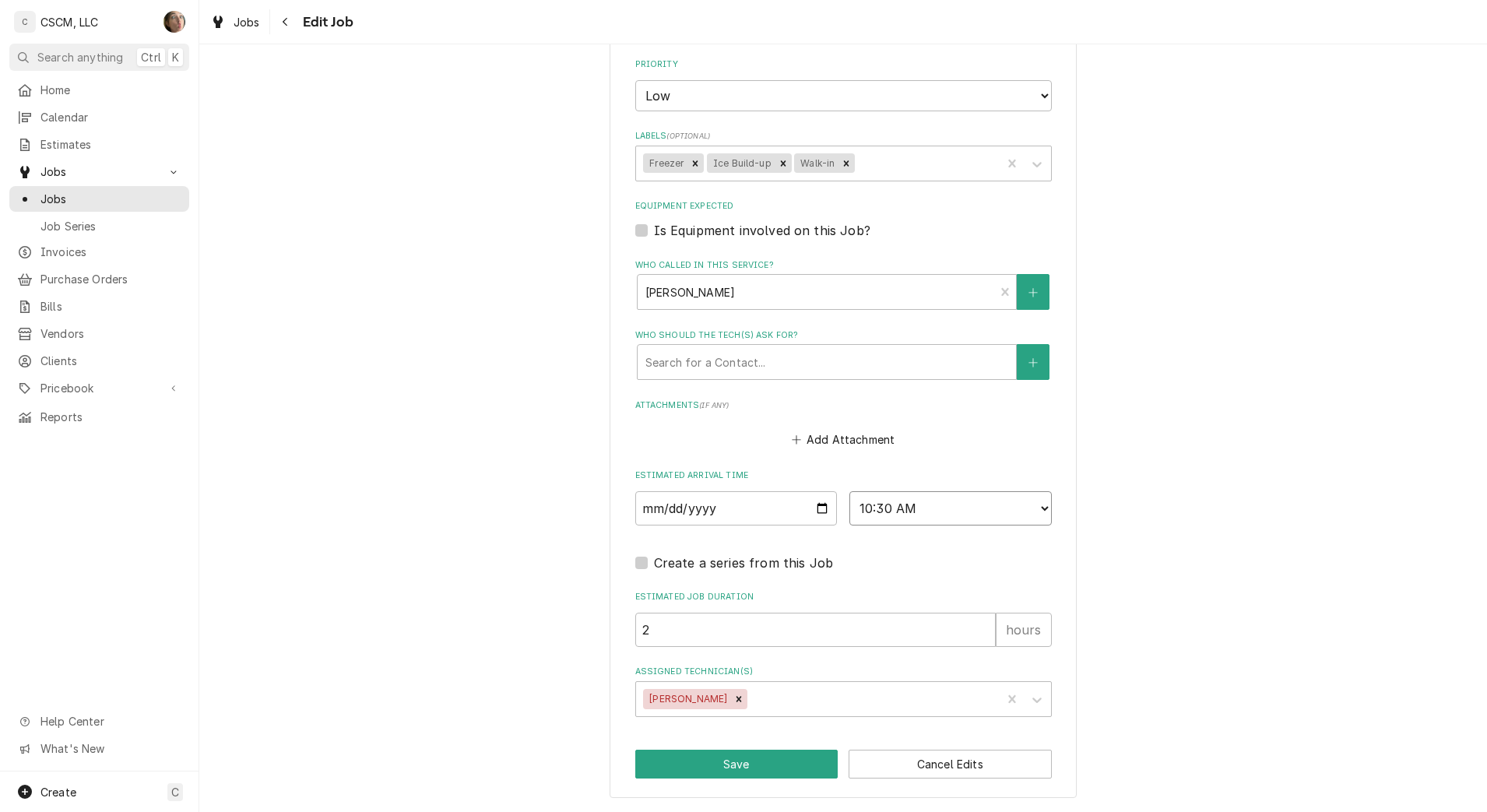
click at [915, 504] on select "AM / PM 6:00 AM 6:15 AM 6:30 AM 6:45 AM 7:00 AM 7:15 AM 7:30 AM 7:45 AM 8:00 AM…" at bounding box center [951, 508] width 202 height 35
select select "11:00:00"
click at [850, 491] on select "AM / PM 6:00 AM 6:15 AM 6:30 AM 6:45 AM 7:00 AM 7:15 AM 7:30 AM 7:45 AM 8:00 AM…" at bounding box center [951, 508] width 202 height 35
type textarea "x"
click at [941, 510] on select "AM / PM 6:00 AM 6:15 AM 6:30 AM 6:45 AM 7:00 AM 7:15 AM 7:30 AM 7:45 AM 8:00 AM…" at bounding box center [951, 508] width 202 height 35
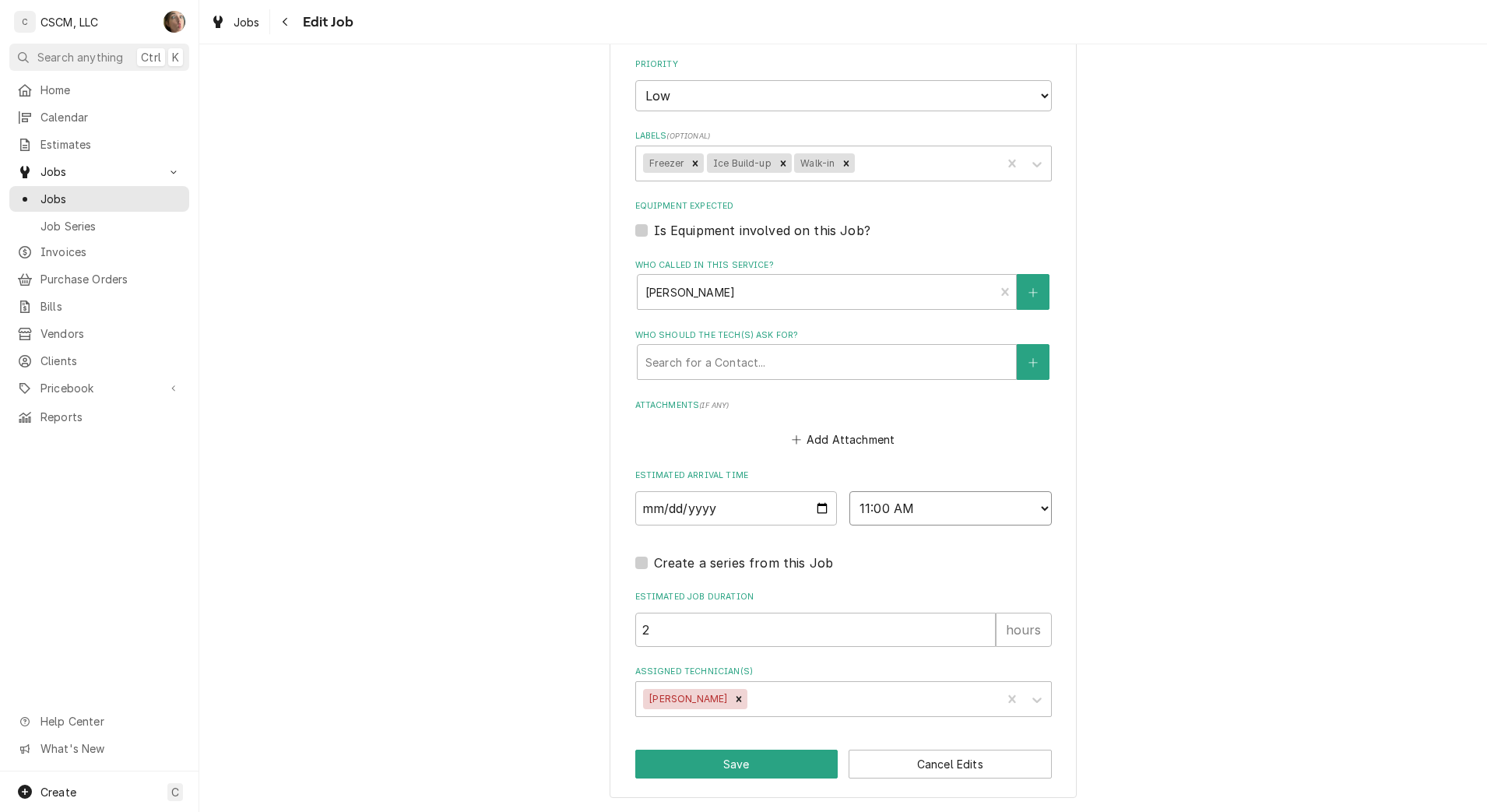
select select "10:00:00"
click at [850, 491] on select "AM / PM 6:00 AM 6:15 AM 6:30 AM 6:45 AM 7:00 AM 7:15 AM 7:30 AM 7:45 AM 8:00 AM…" at bounding box center [951, 508] width 202 height 35
click at [816, 505] on input "2025-06-27" at bounding box center [737, 508] width 202 height 35
type textarea "x"
type input "2025-07-27"
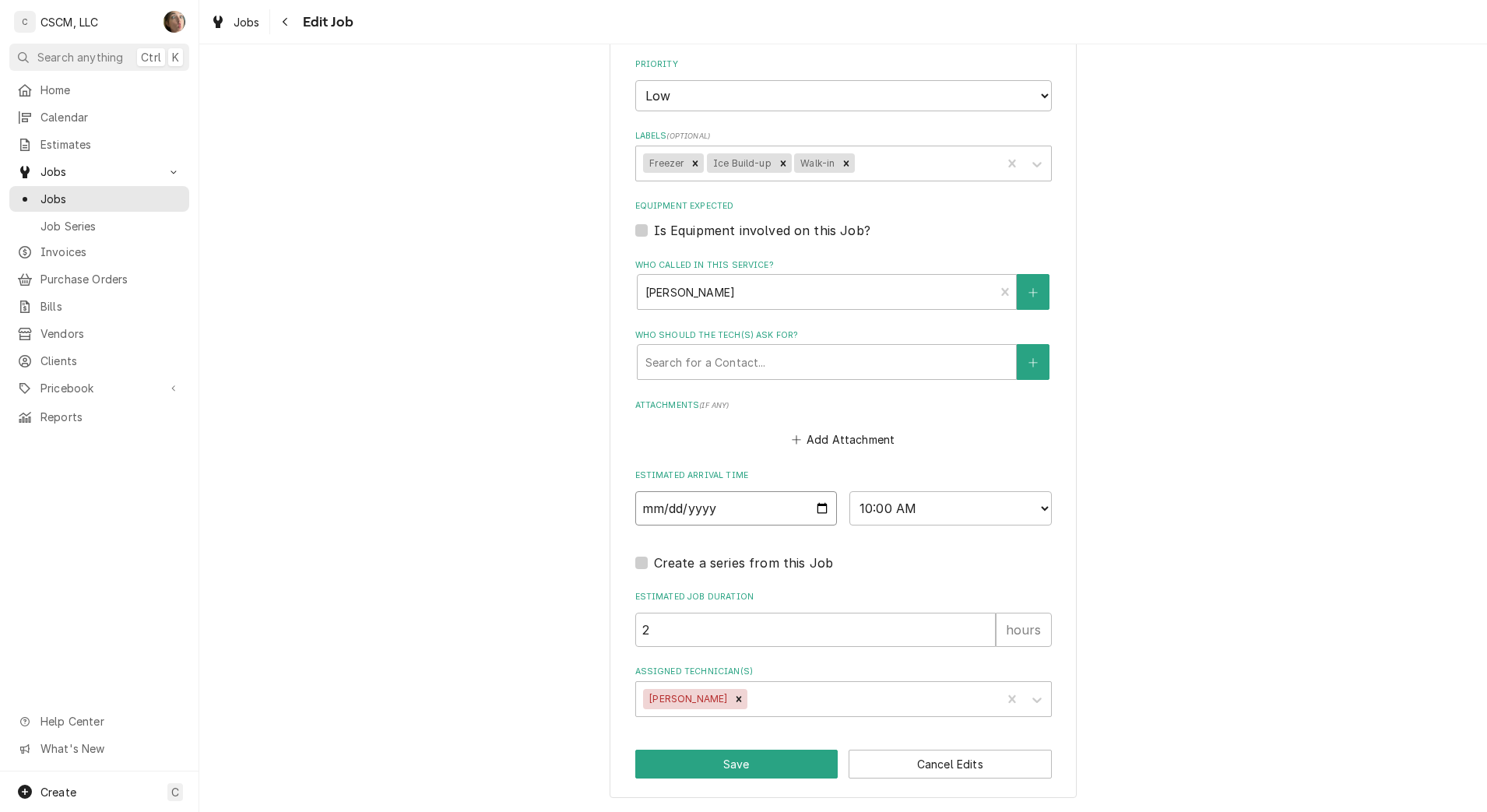
type textarea "x"
type input "2025-08-27"
type textarea "x"
type input "2025-09-27"
type textarea "x"
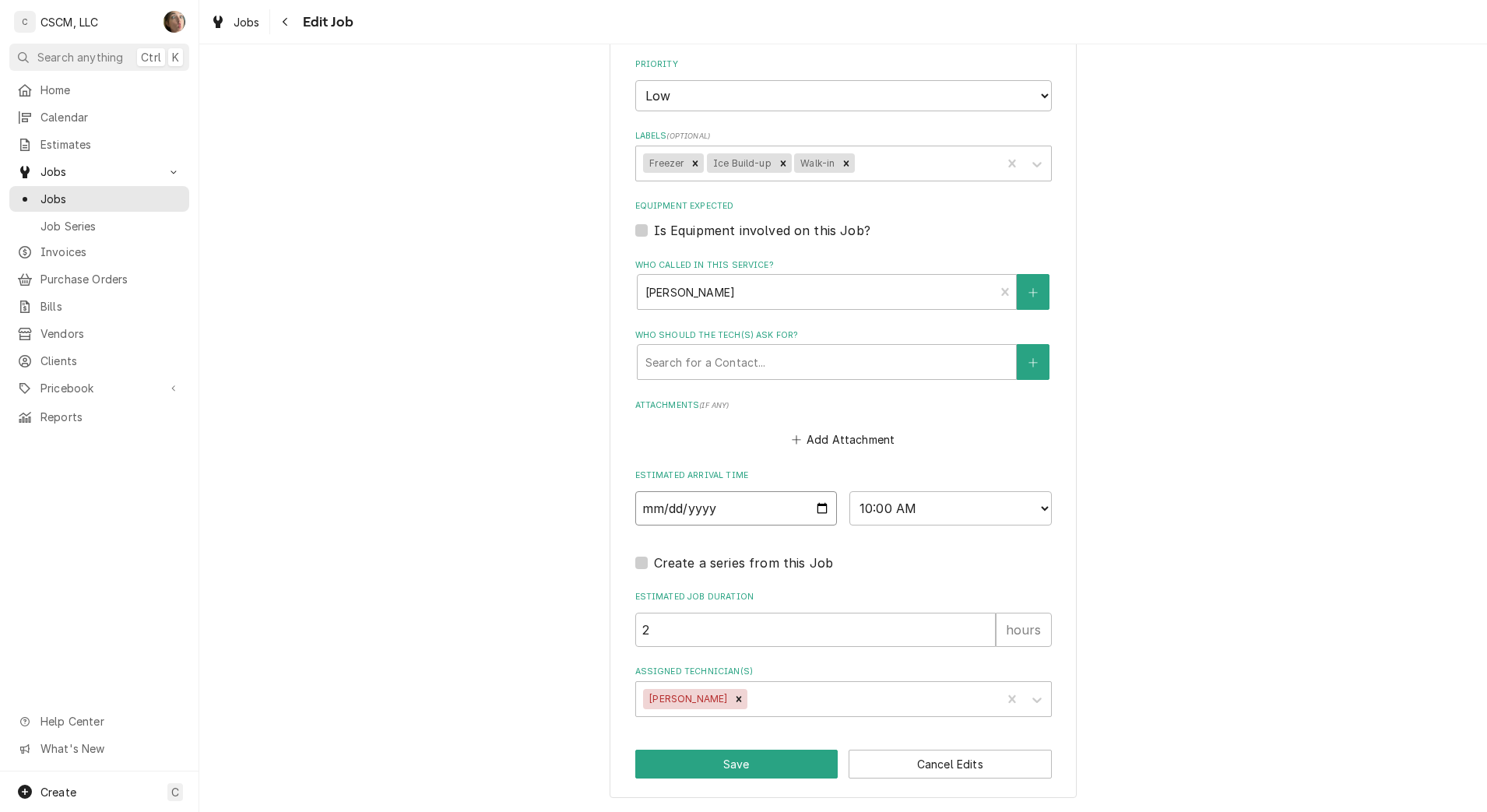
type input "2025-09-17"
click at [774, 673] on label "Assigned Technician(s)" at bounding box center [843, 672] width 416 height 13
click at [774, 698] on div "Assigned Technician(s)" at bounding box center [871, 699] width 243 height 28
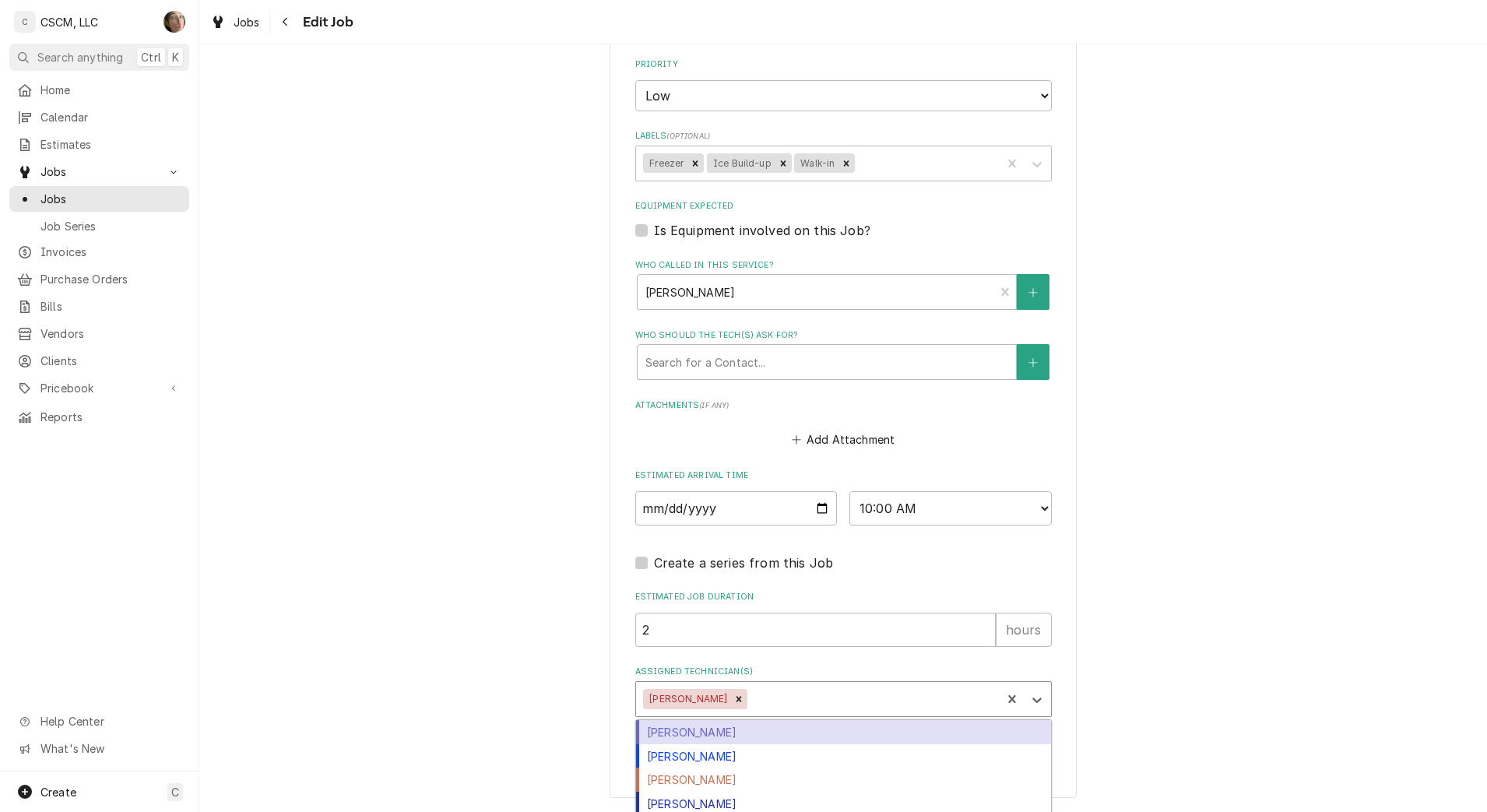
click at [774, 698] on div "Assigned Technician(s)" at bounding box center [871, 699] width 243 height 28
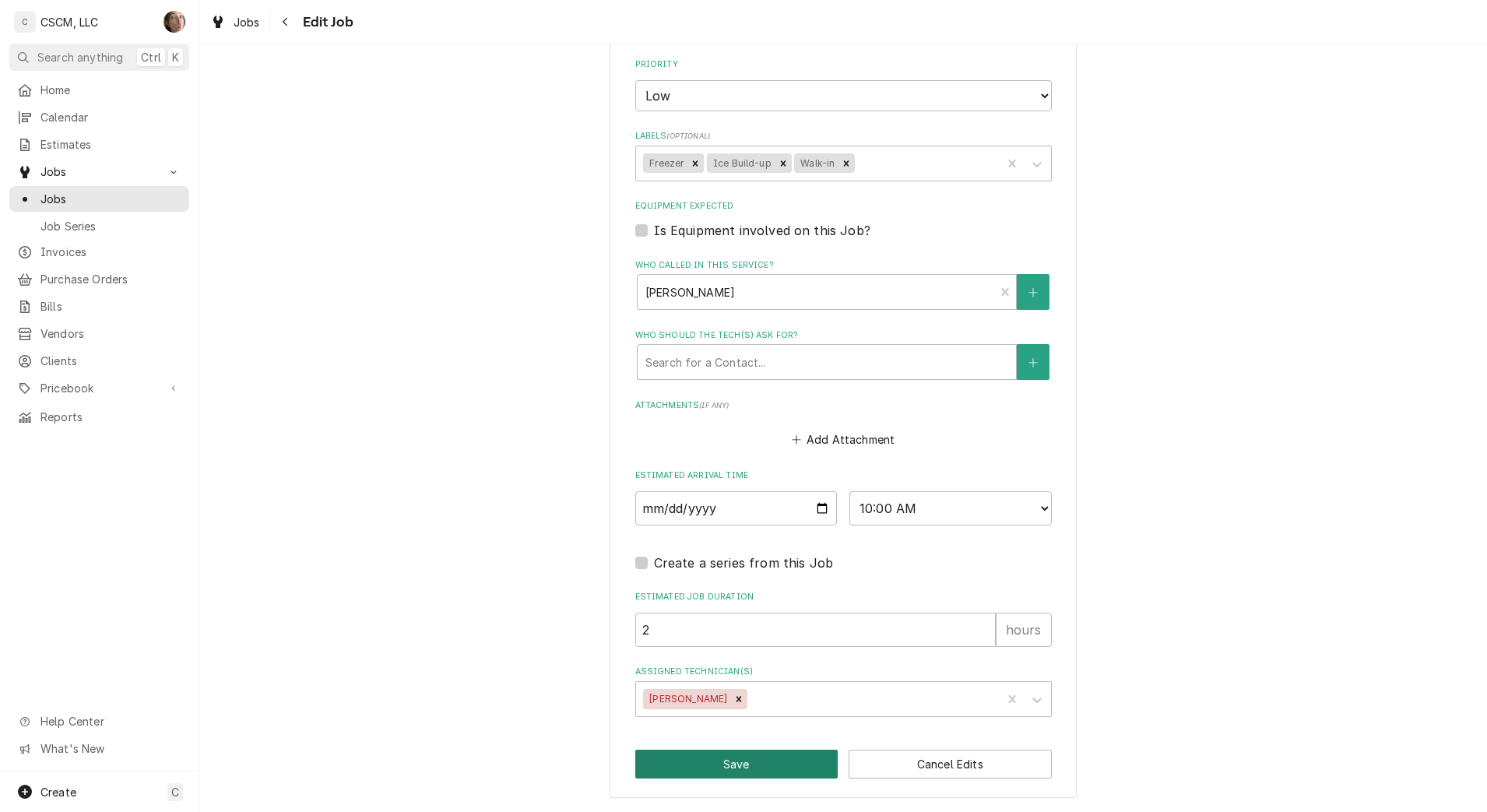
click at [675, 761] on button "Save" at bounding box center [737, 764] width 203 height 29
type textarea "x"
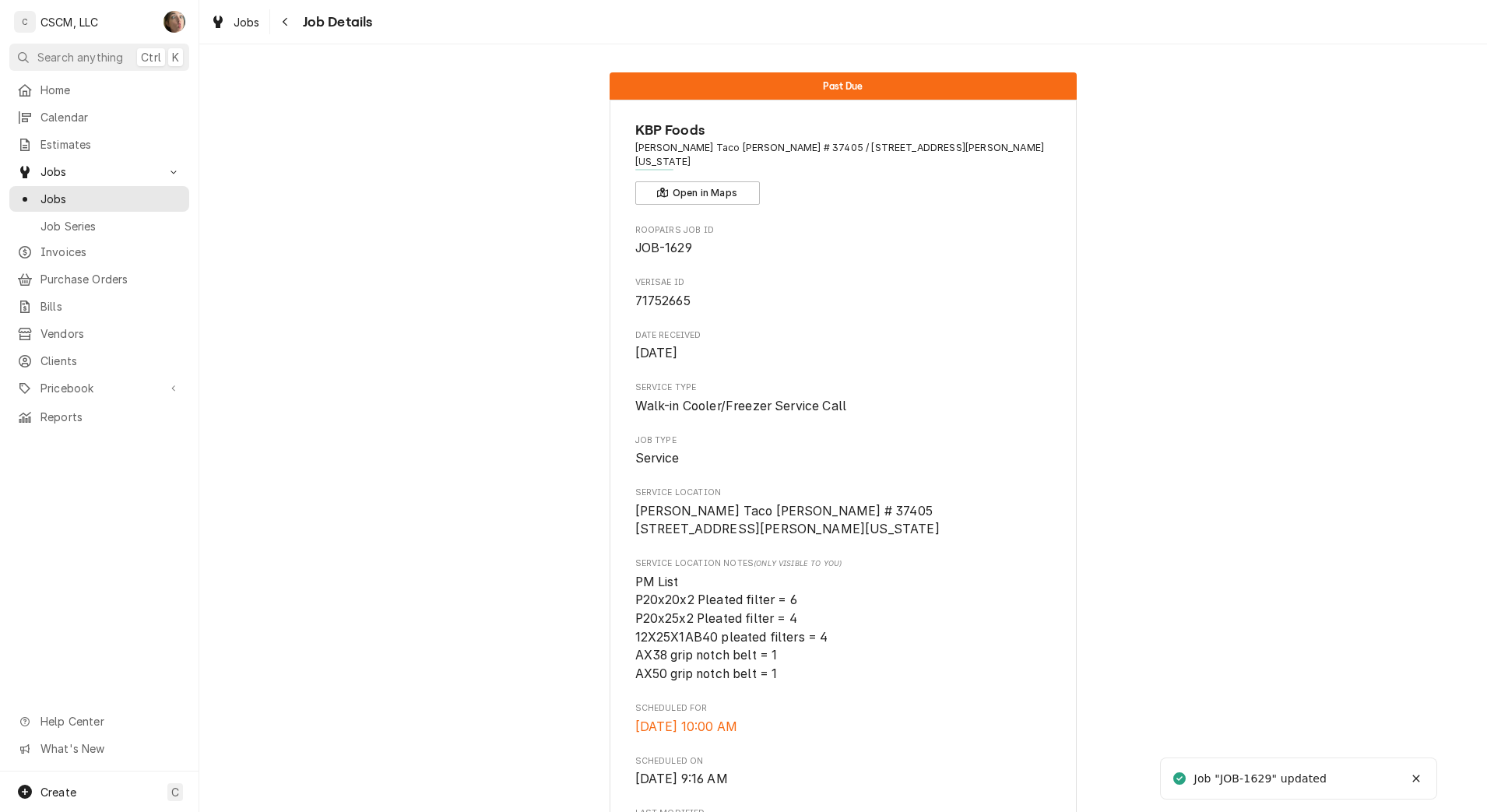
click at [284, 18] on icon "Navigate back" at bounding box center [285, 22] width 7 height 11
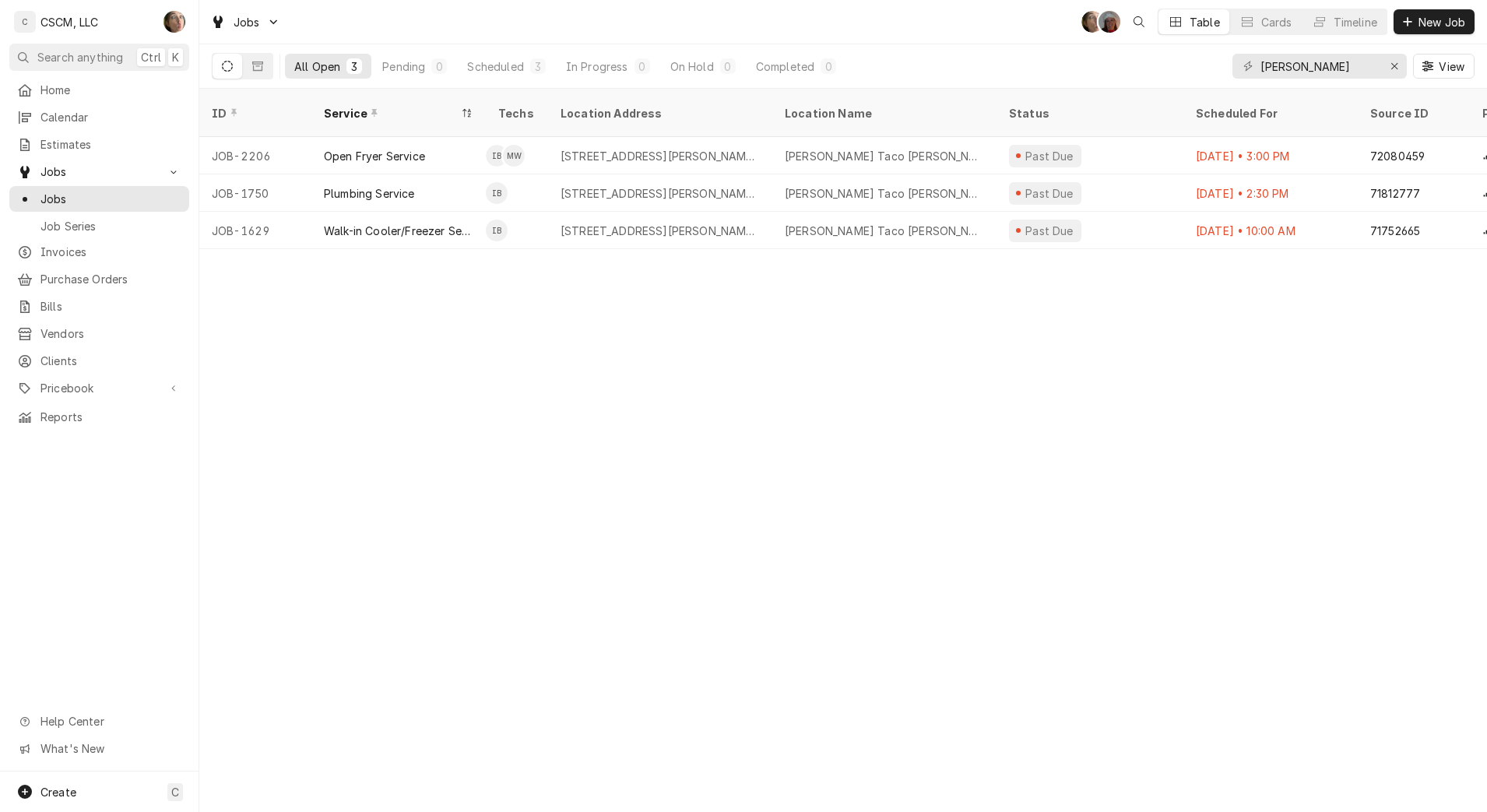
click at [709, 223] on div "[STREET_ADDRESS][PERSON_NAME][US_STATE]" at bounding box center [660, 231] width 199 height 16
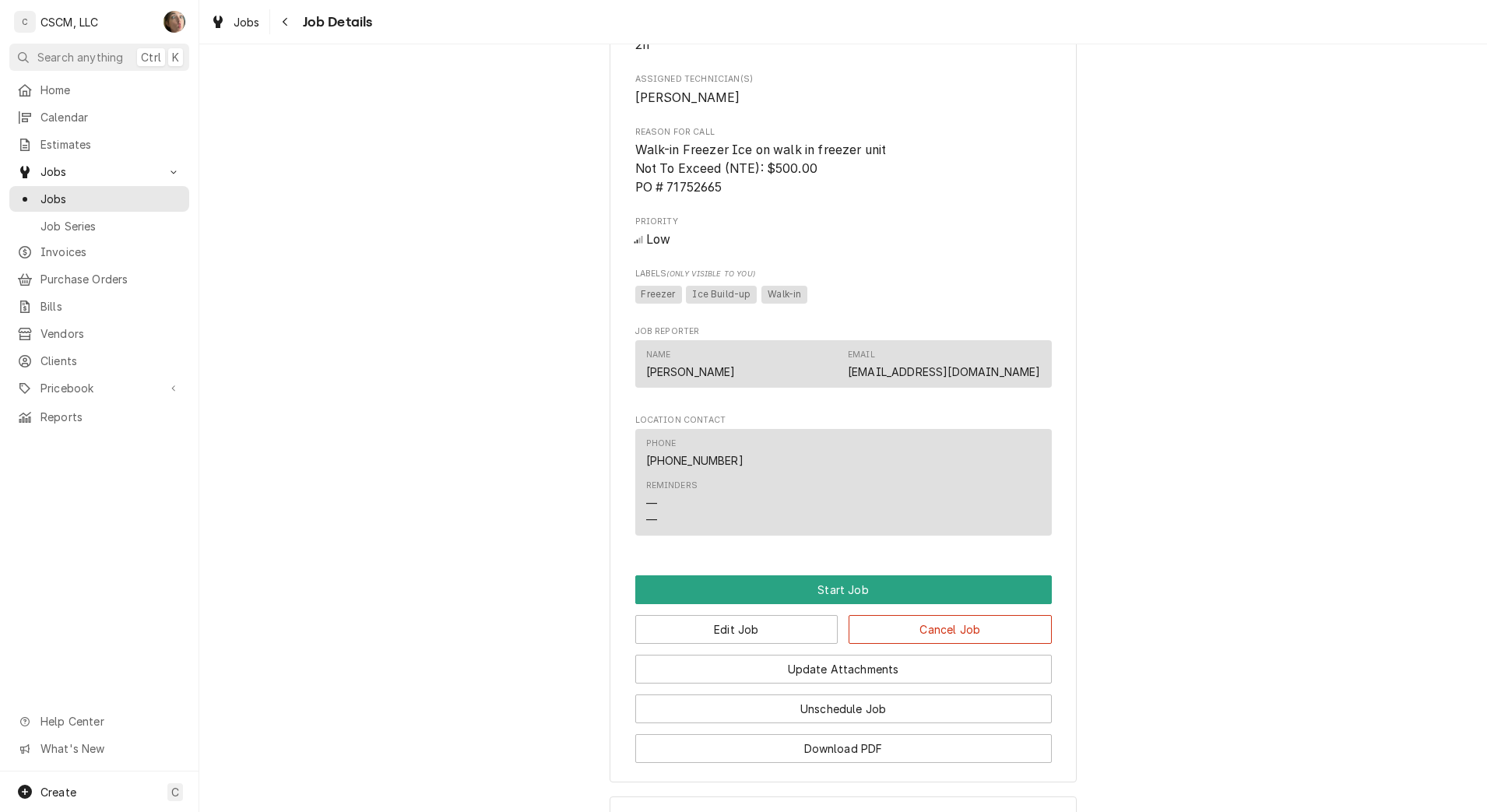
scroll to position [975, 0]
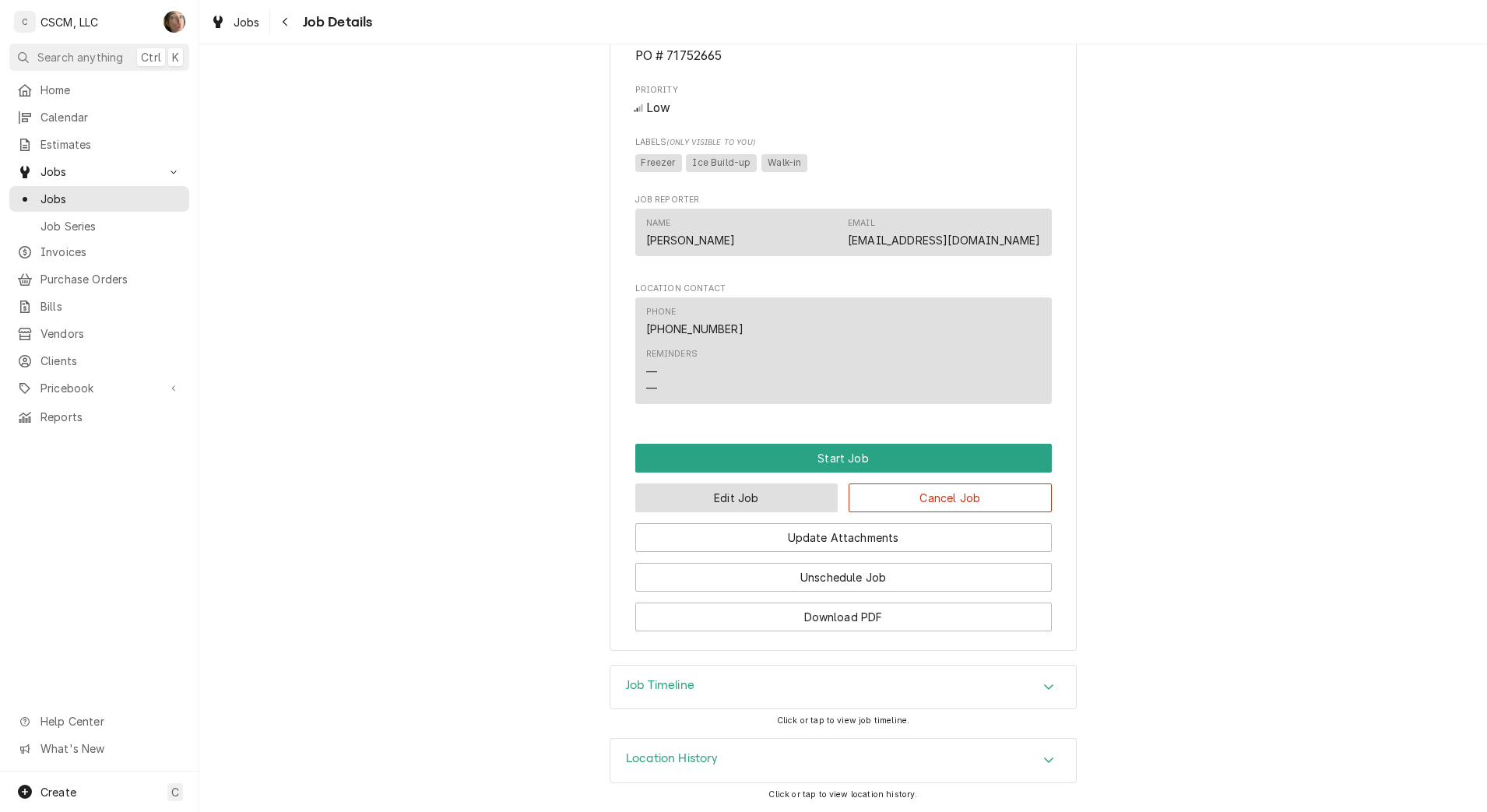
click at [679, 497] on button "Edit Job" at bounding box center [737, 498] width 203 height 29
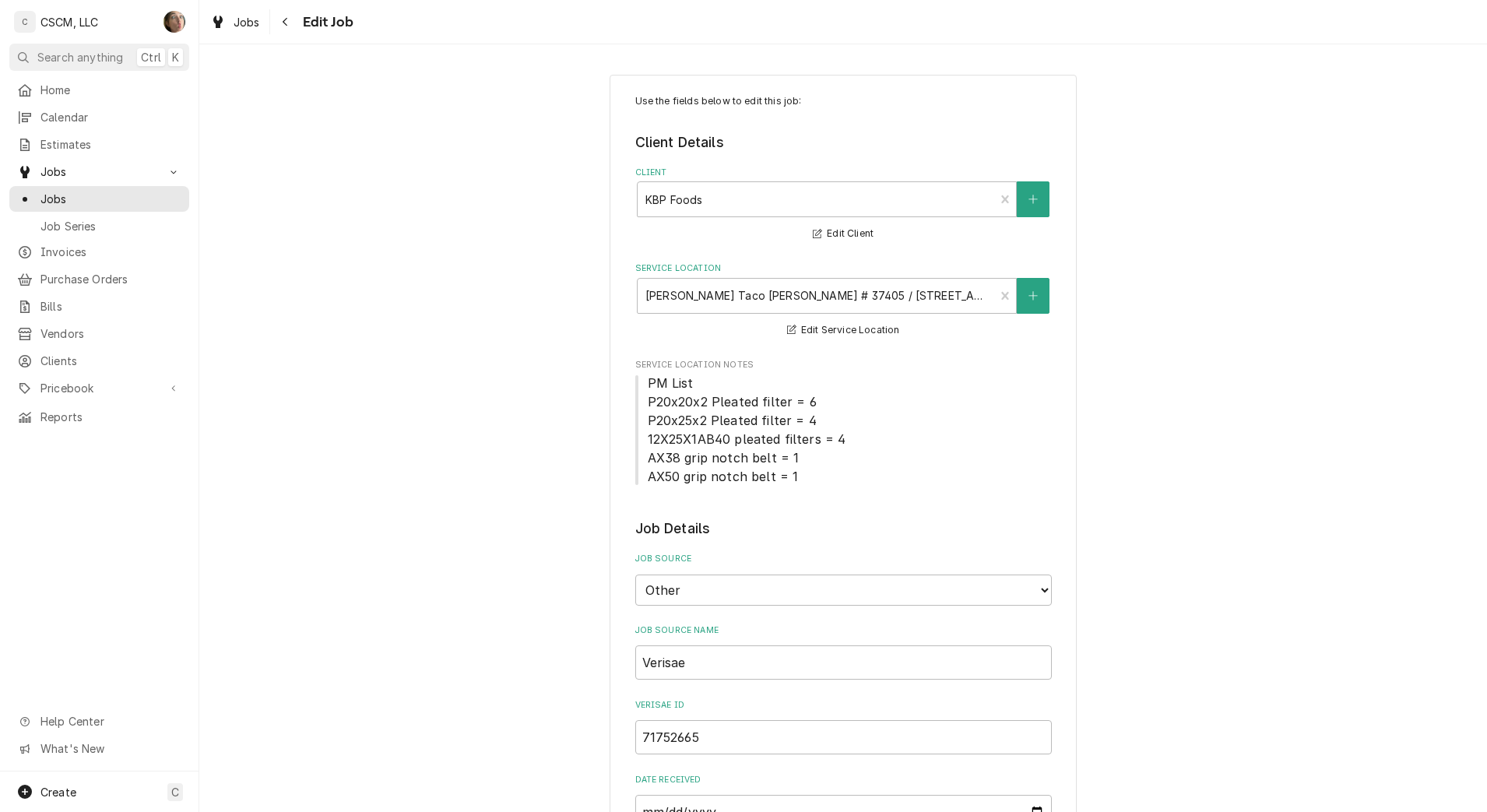
type textarea "x"
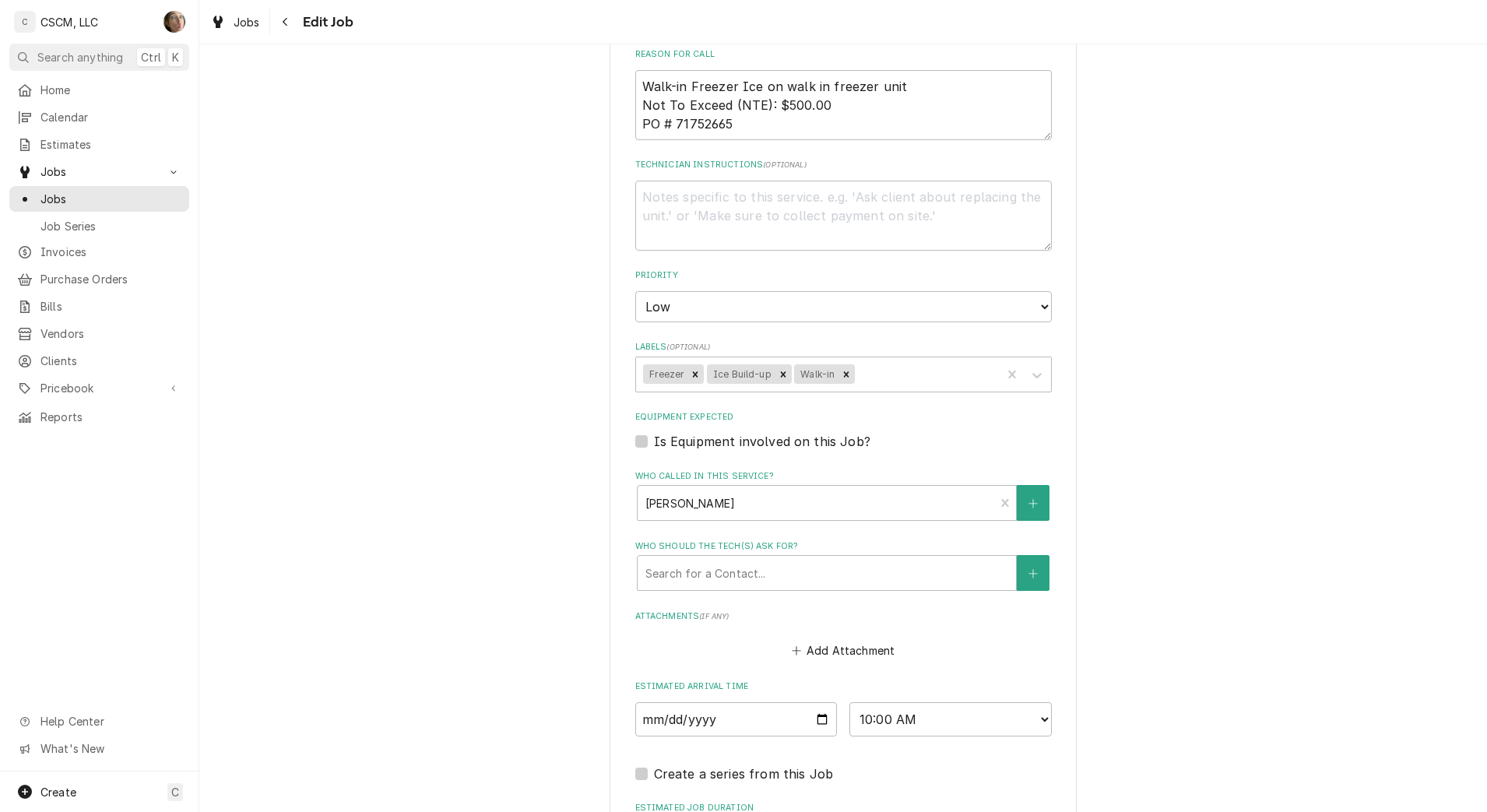
scroll to position [1182, 0]
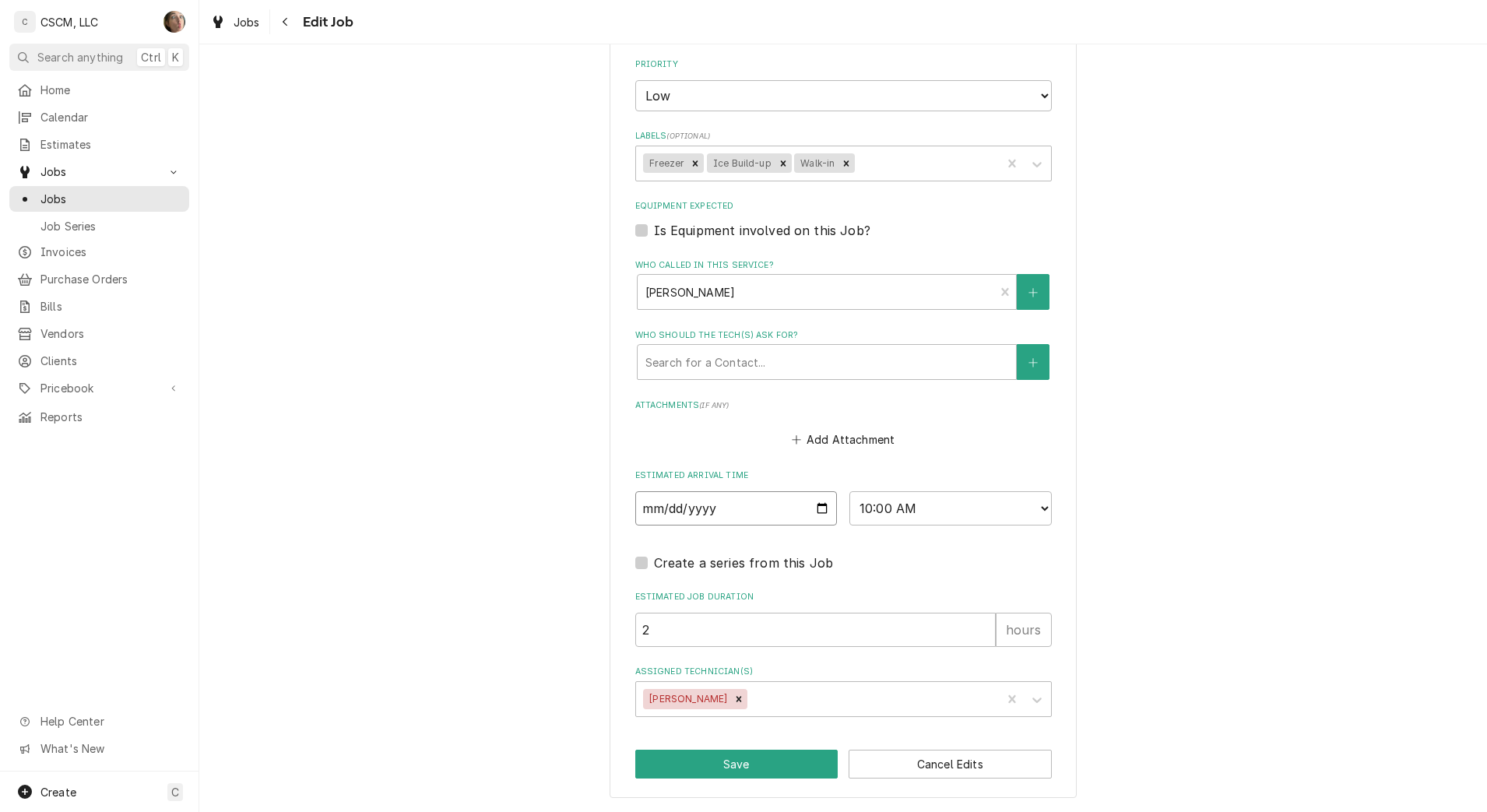
click at [815, 502] on input "2025-09-17" at bounding box center [737, 508] width 202 height 35
type input "2025-09-19"
click at [749, 765] on button "Save" at bounding box center [737, 764] width 203 height 29
type textarea "x"
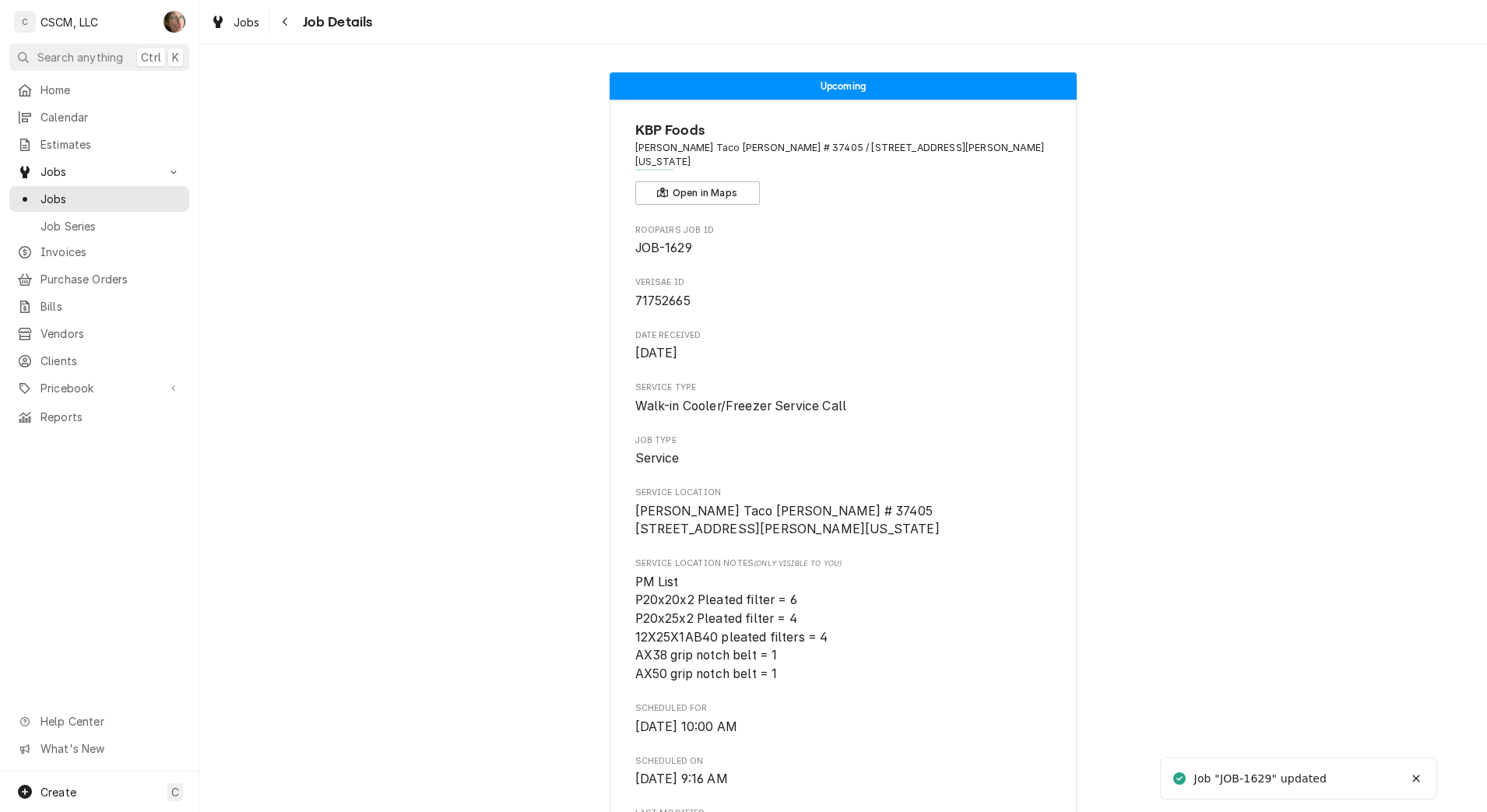
click at [293, 21] on div "Navigate back" at bounding box center [285, 21] width 15 height 15
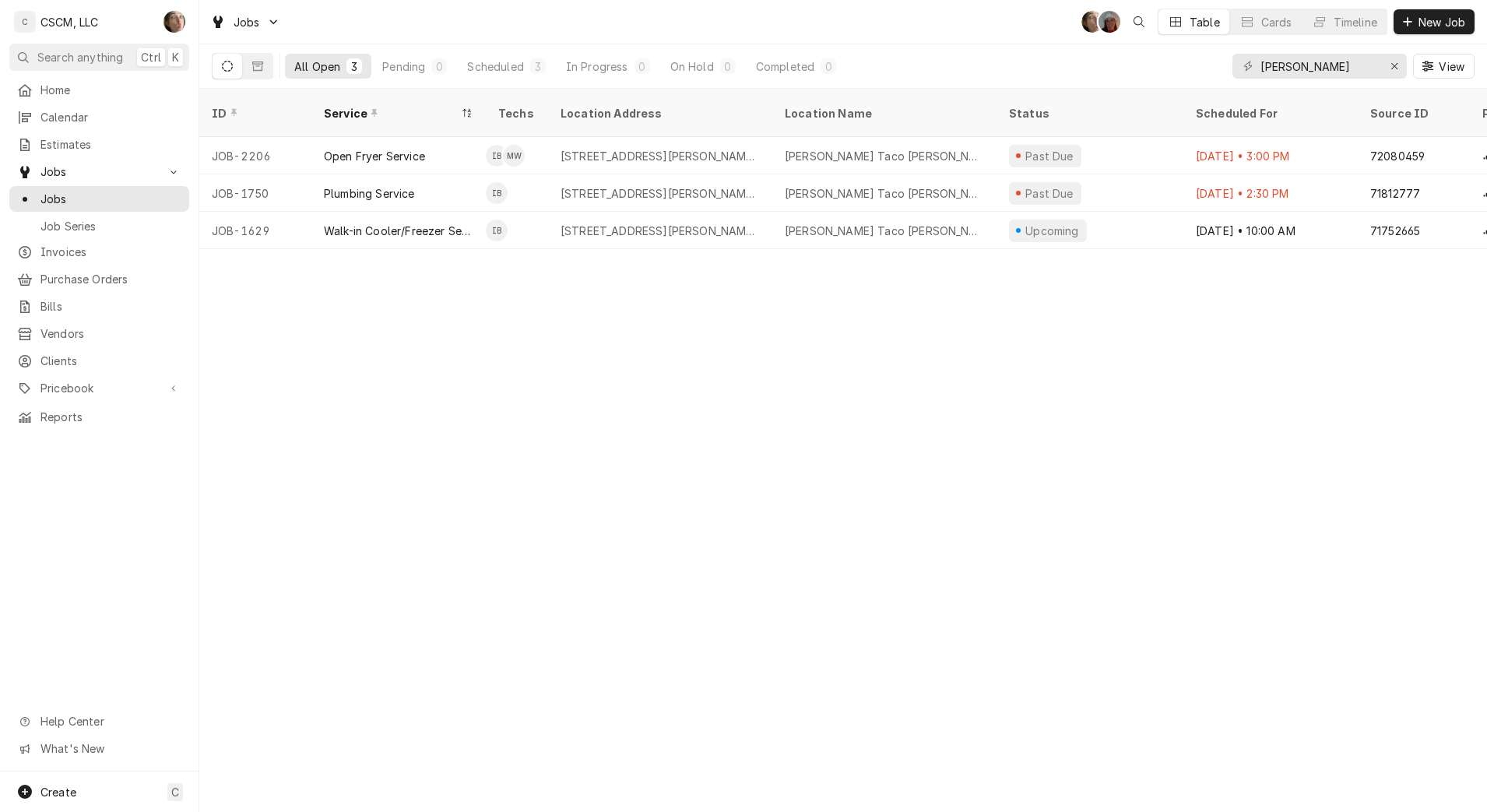
click at [616, 185] on div "3333 N Elizabeth St, Pueblo, Colorado 81008" at bounding box center [660, 193] width 199 height 16
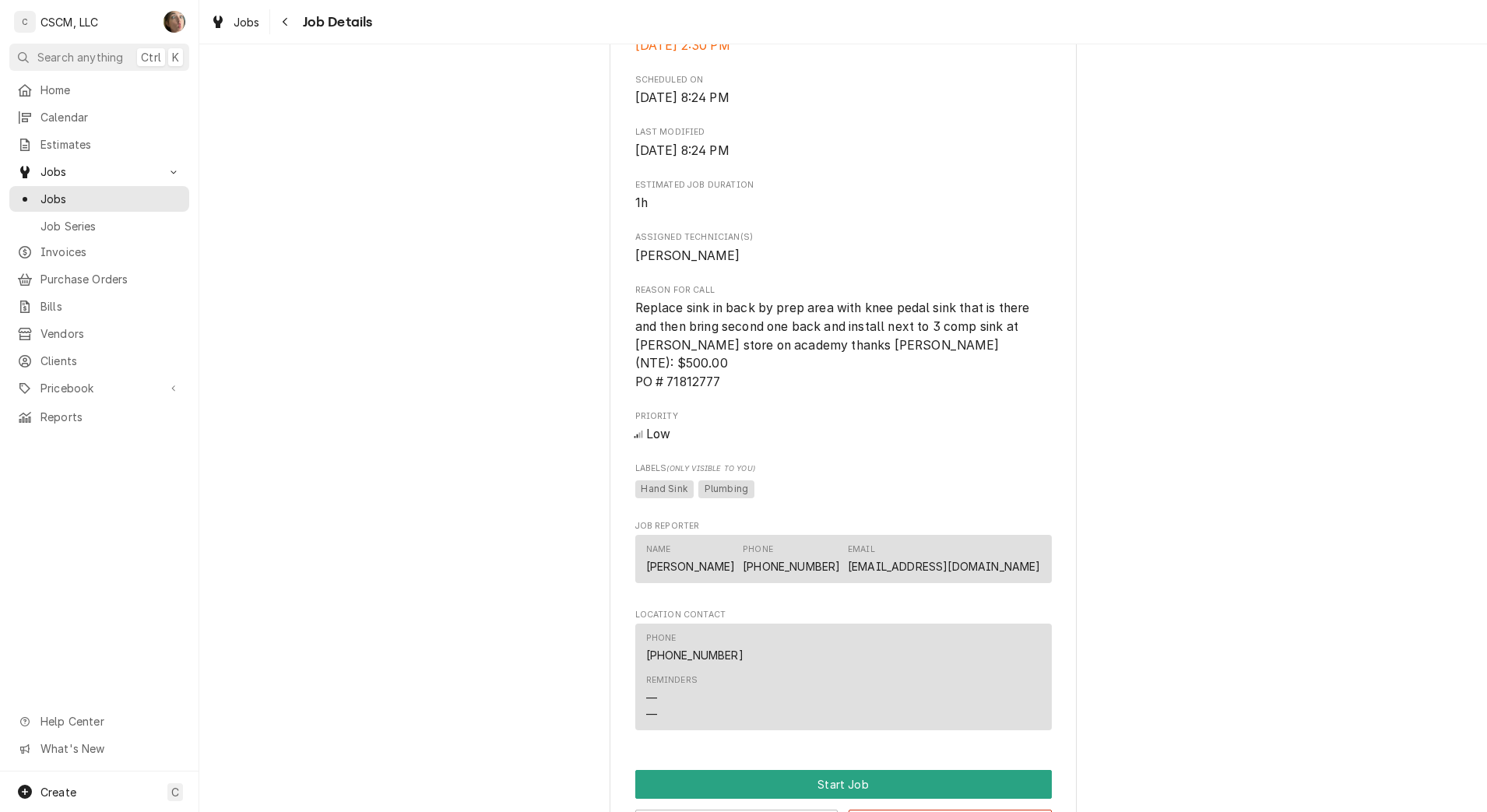
scroll to position [1011, 0]
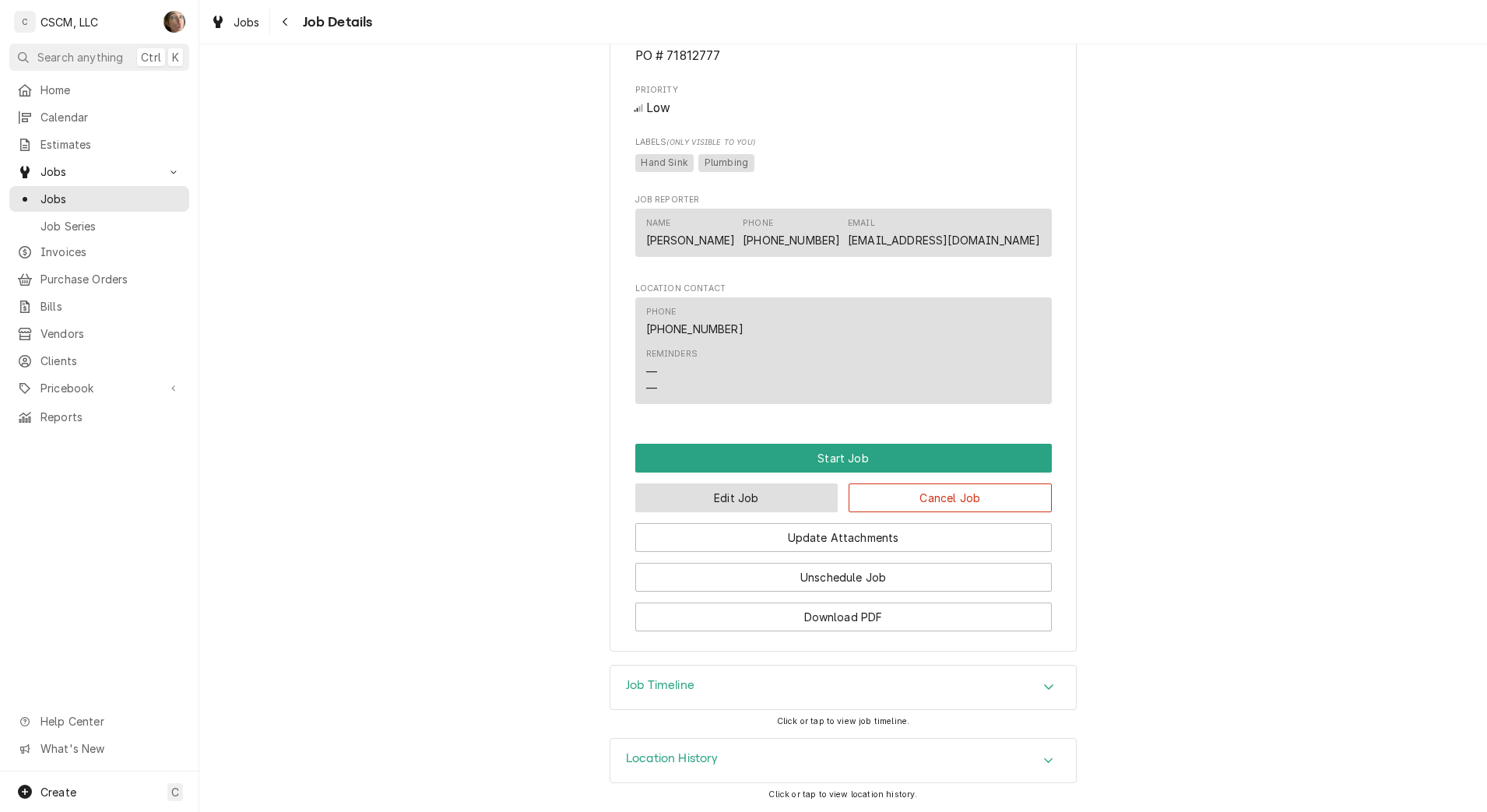
click at [662, 503] on button "Edit Job" at bounding box center [737, 498] width 203 height 29
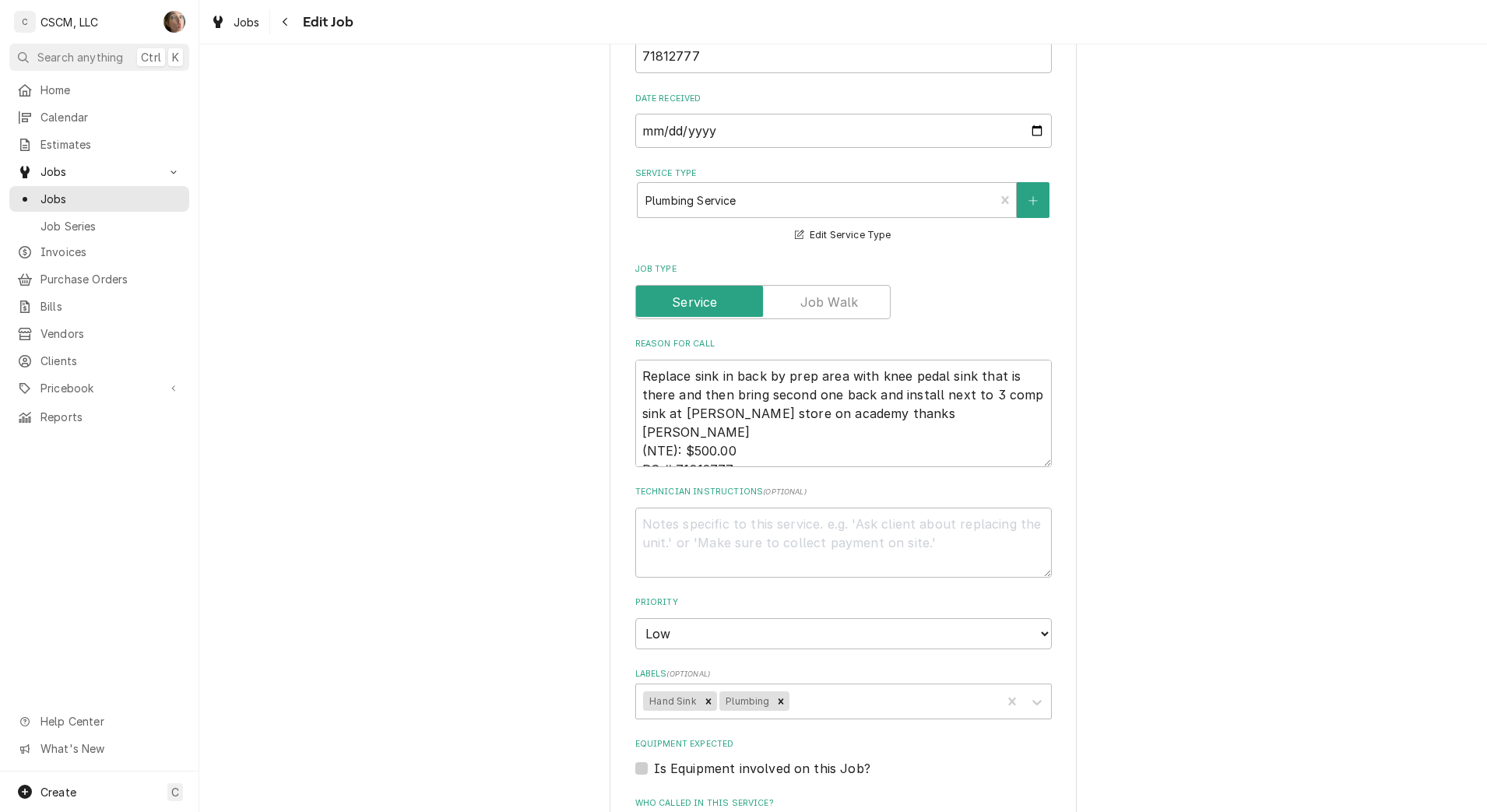
scroll to position [1220, 0]
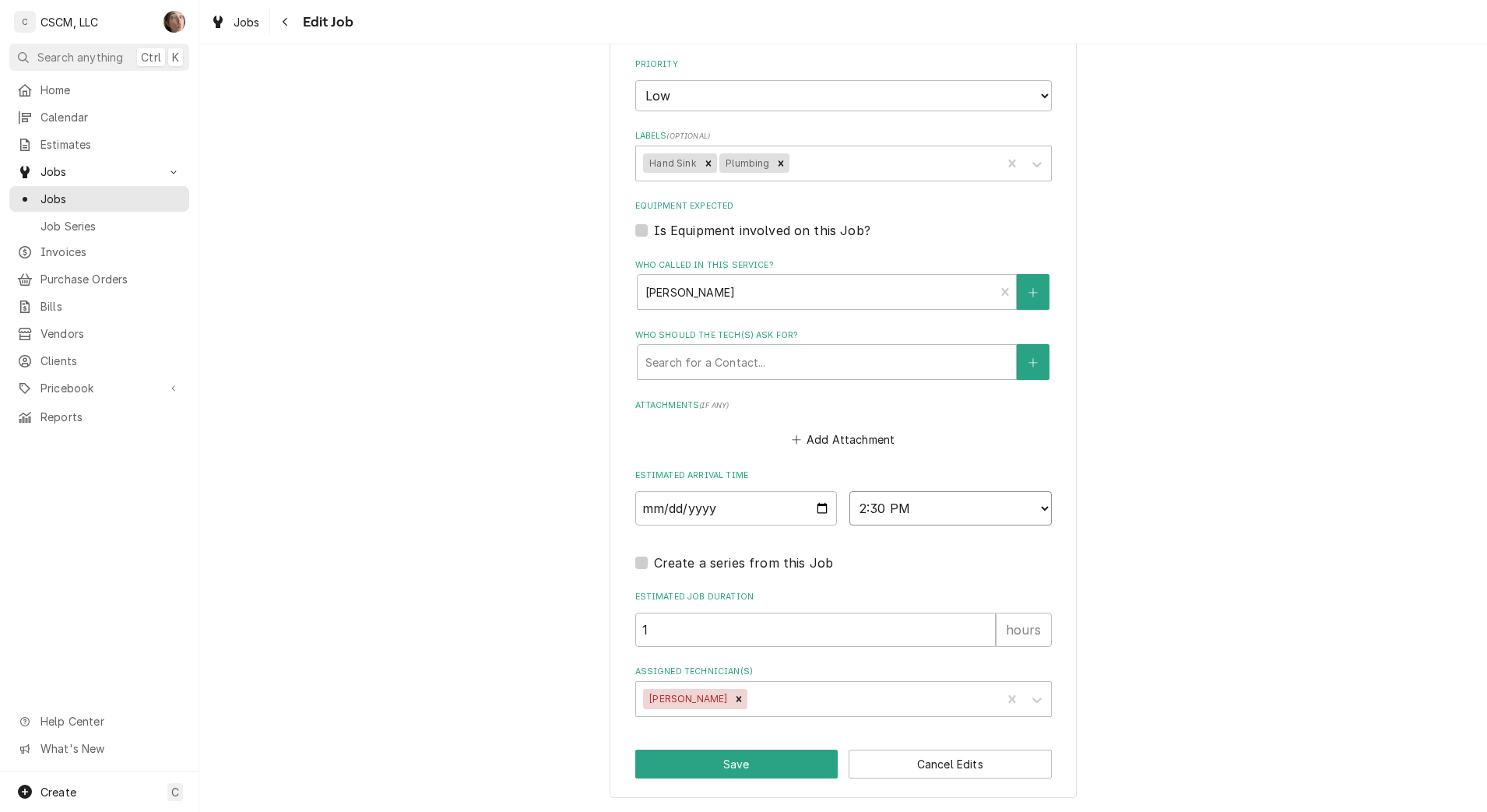
click at [957, 505] on select "AM / PM 6:00 AM 6:15 AM 6:30 AM 6:45 AM 7:00 AM 7:15 AM 7:30 AM 7:45 AM 8:00 AM…" at bounding box center [951, 508] width 202 height 35
click at [819, 507] on input "[DATE]" at bounding box center [737, 508] width 202 height 35
type textarea "x"
type input "[DATE]"
type textarea "x"
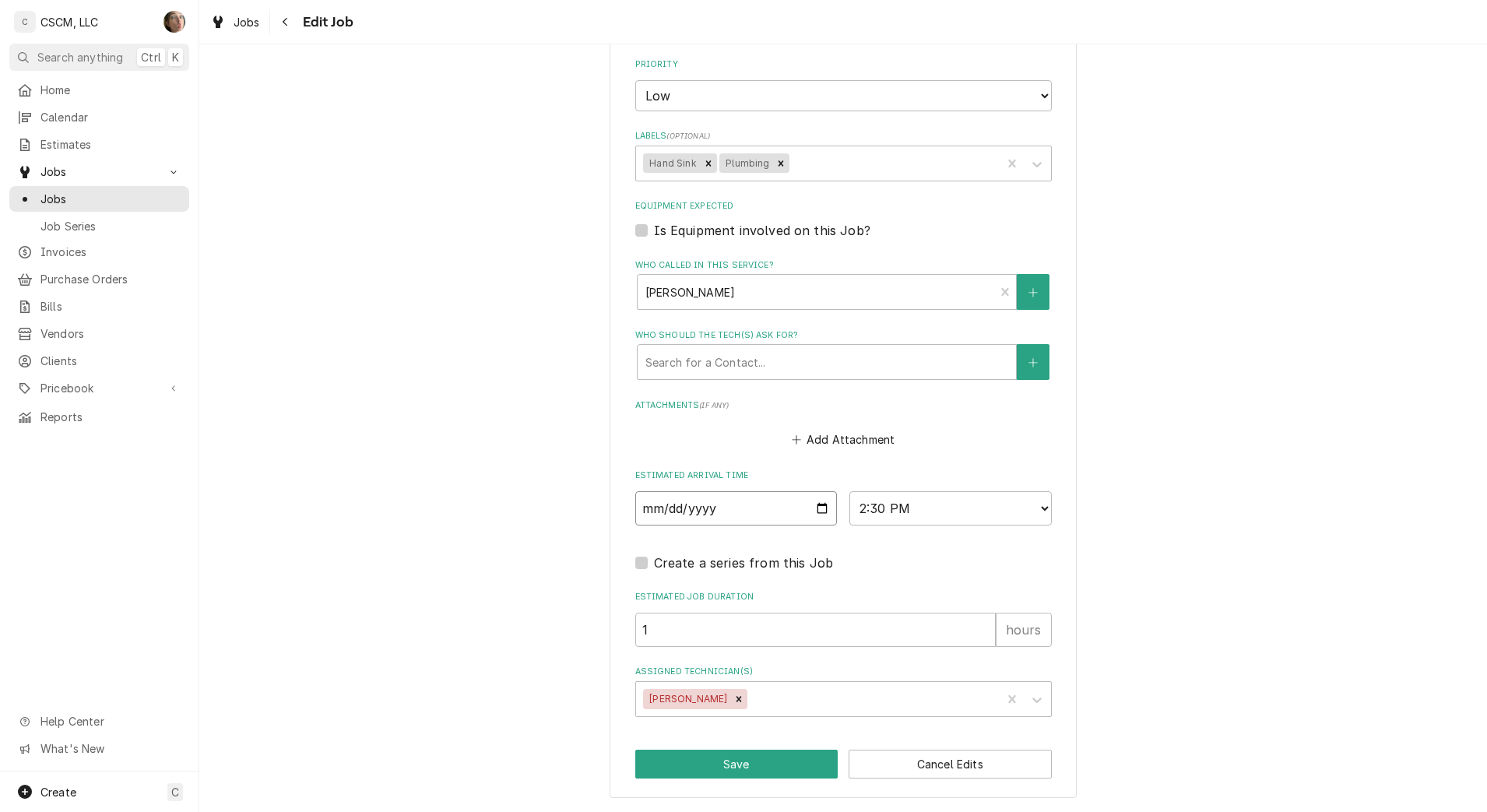
type input "[DATE]"
type textarea "x"
type input "2025-09-19"
type textarea "x"
click at [899, 505] on select "AM / PM 6:00 AM 6:15 AM 6:30 AM 6:45 AM 7:00 AM 7:15 AM 7:30 AM 7:45 AM 8:00 AM…" at bounding box center [951, 508] width 202 height 35
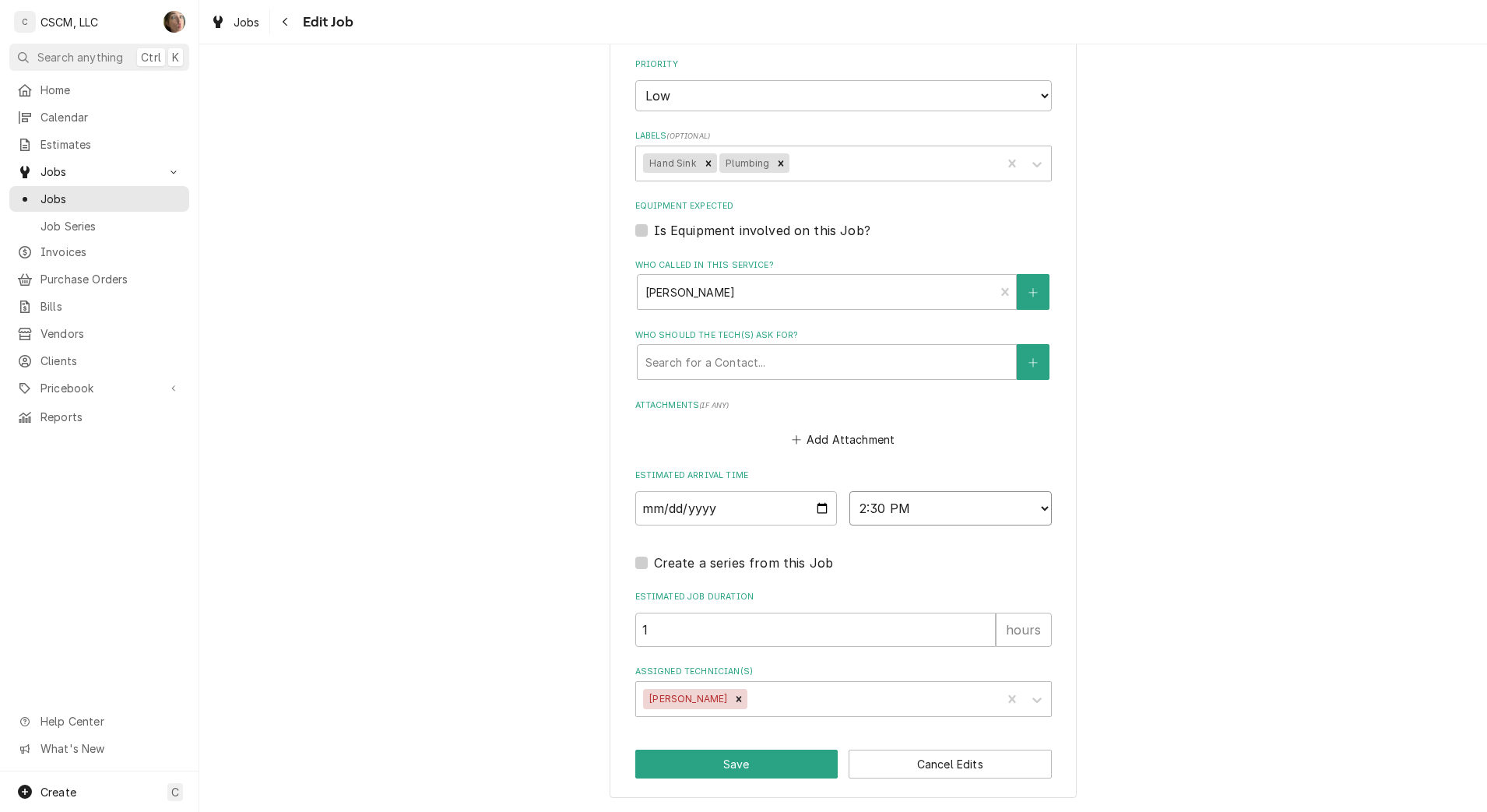
select select "09:00:00"
click at [850, 491] on select "AM / PM 6:00 AM 6:15 AM 6:30 AM 6:45 AM 7:00 AM 7:15 AM 7:30 AM 7:45 AM 8:00 AM…" at bounding box center [951, 508] width 202 height 35
click at [764, 755] on button "Save" at bounding box center [737, 764] width 203 height 29
type textarea "x"
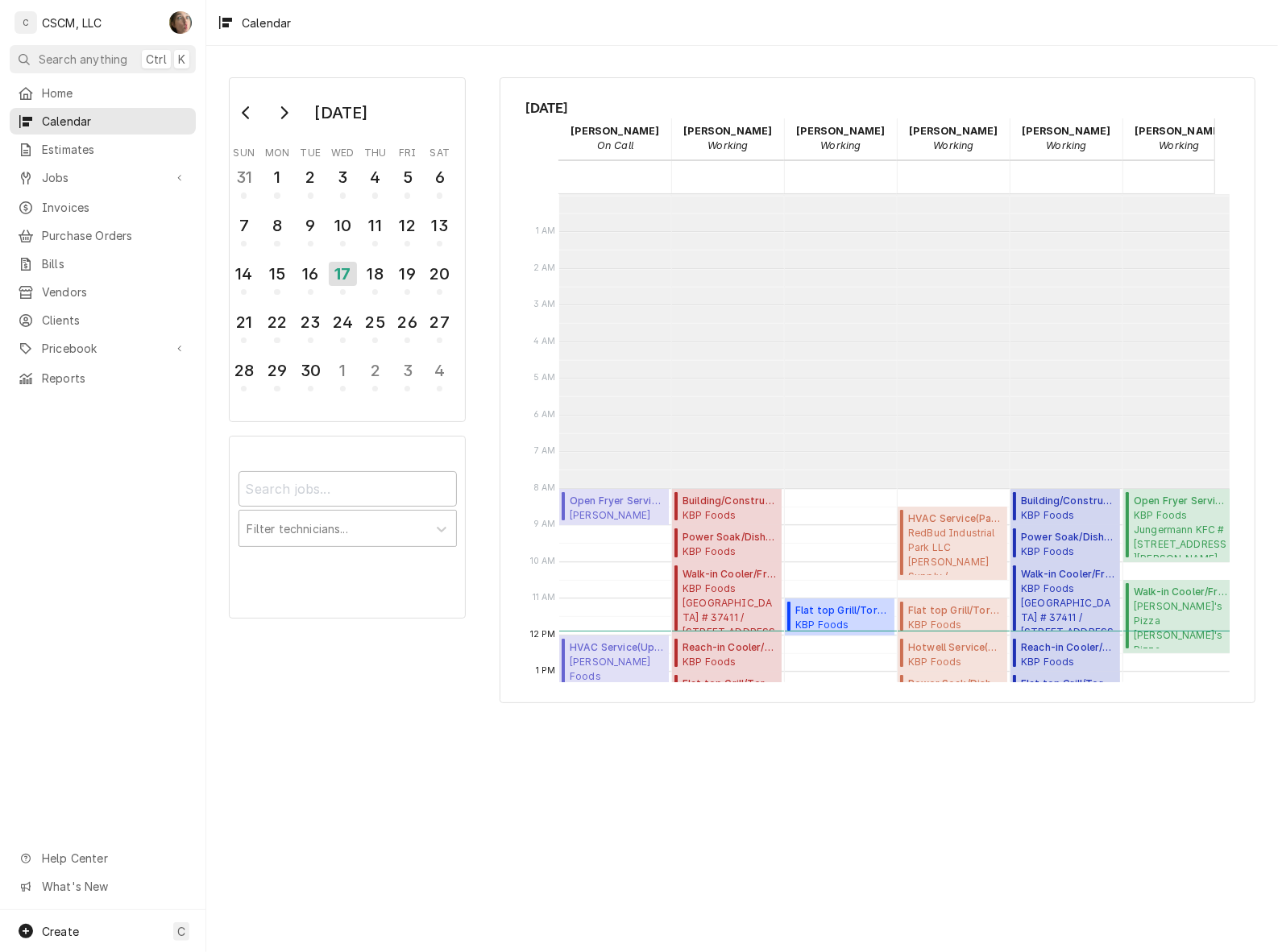
scroll to position [292, 0]
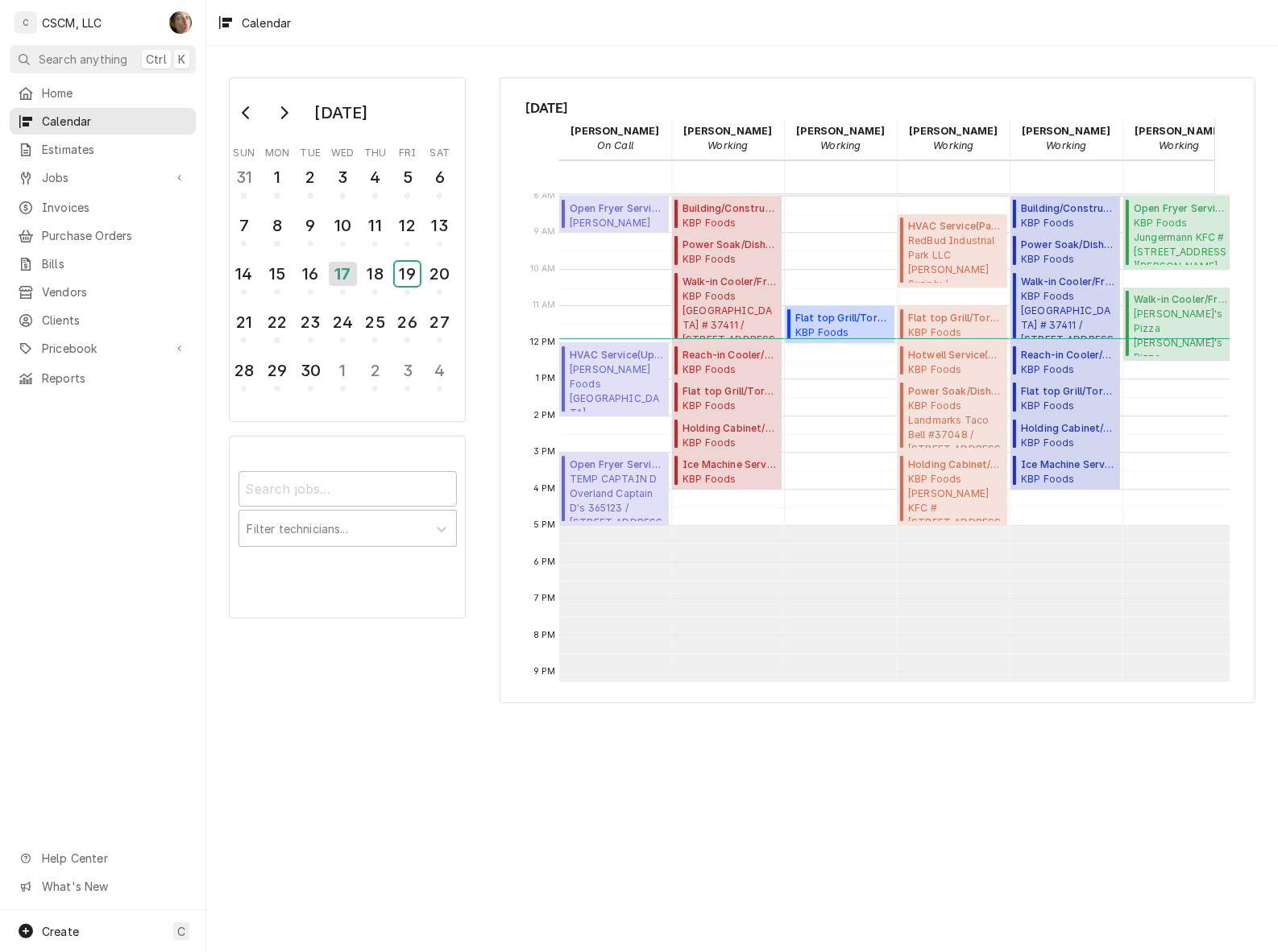
click at [419, 264] on div "19" at bounding box center [407, 273] width 25 height 24
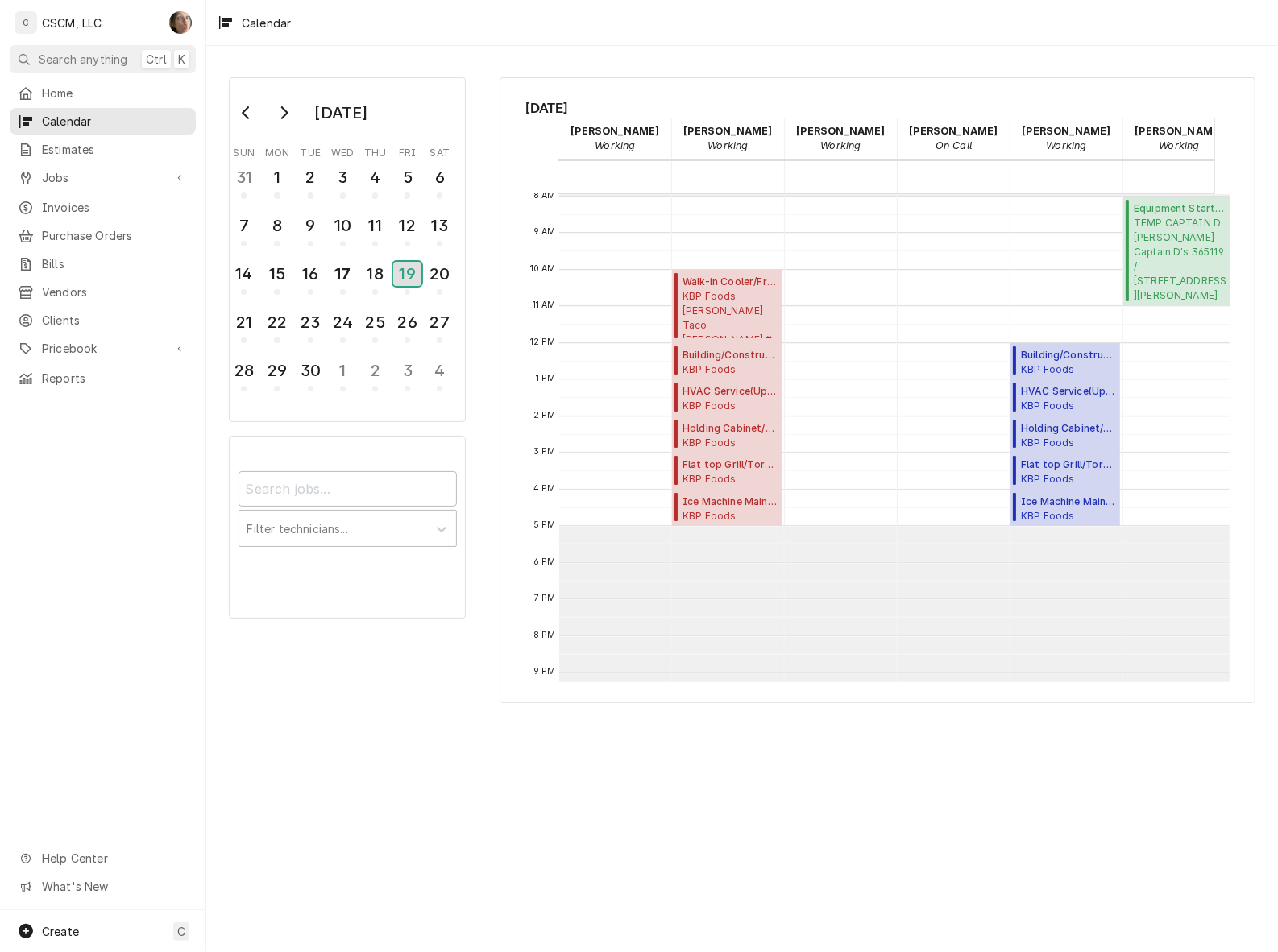
click at [411, 261] on div "19" at bounding box center [408, 273] width 28 height 24
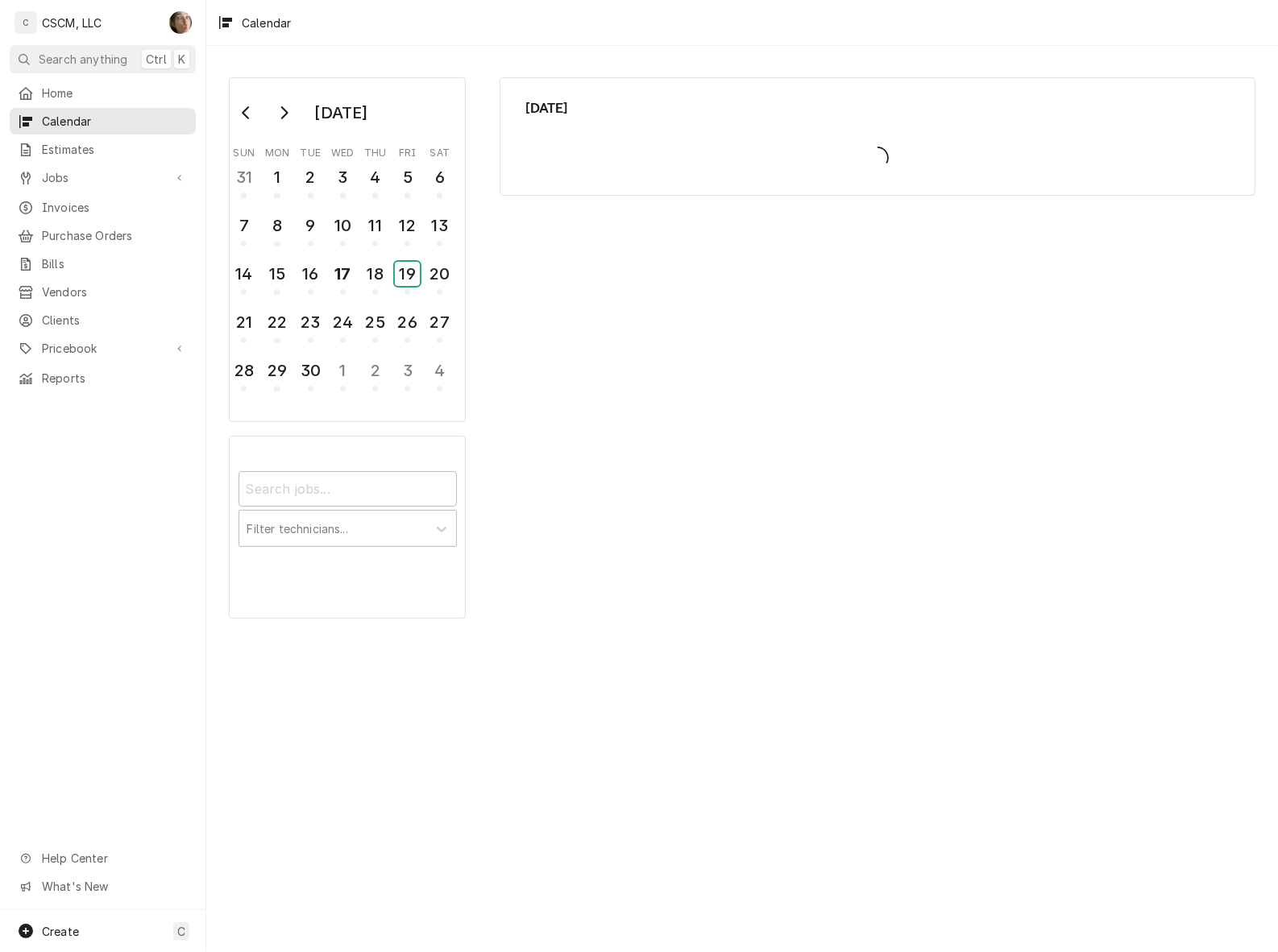
click at [407, 261] on div "19" at bounding box center [407, 273] width 25 height 24
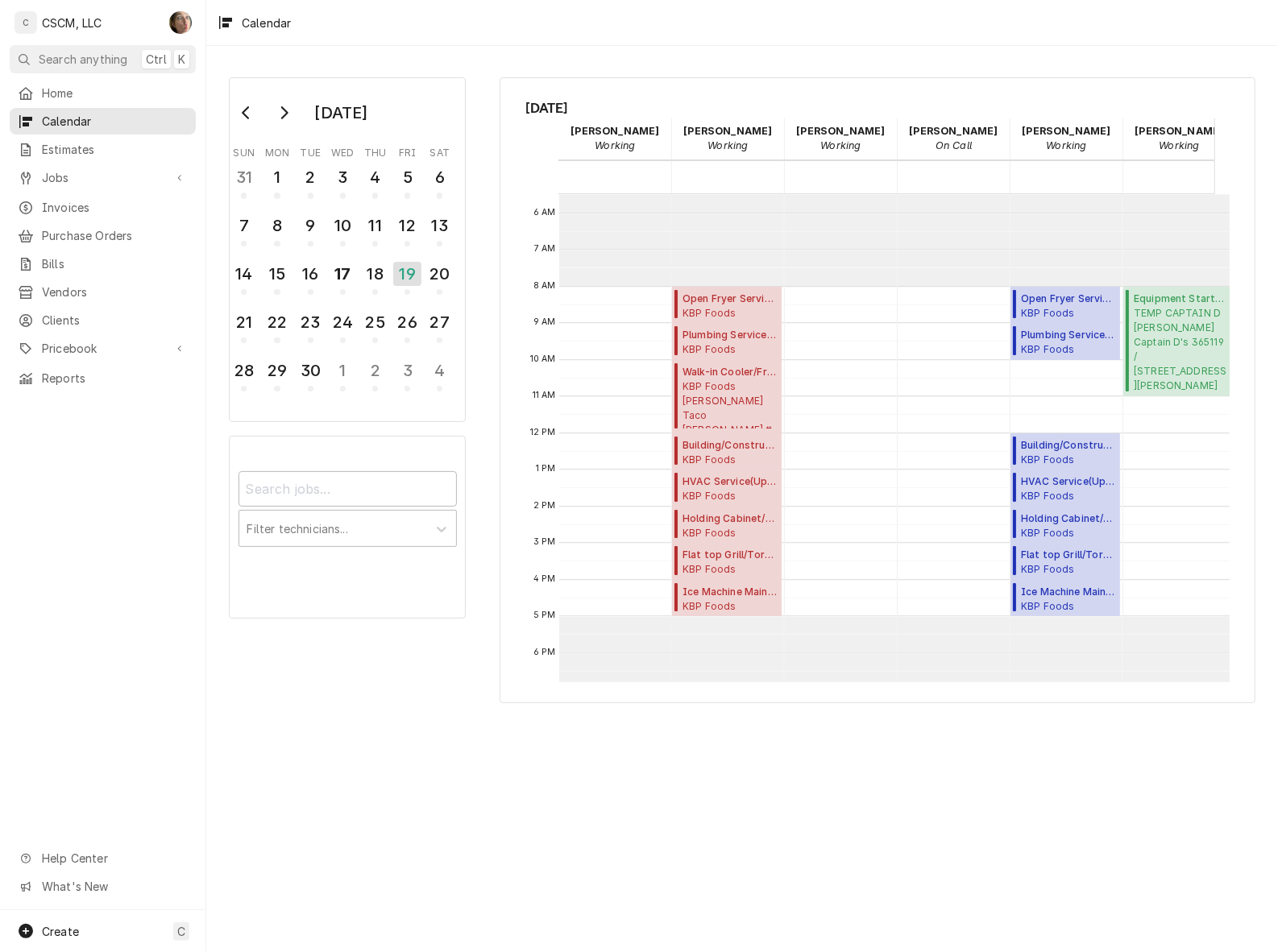
scroll to position [206, 0]
click at [703, 403] on span "KBP Foods Elizabeth Taco Bell # 37405 / 3333 N Elizabeth St, Pueblo, Colorado 8…" at bounding box center [730, 399] width 95 height 49
click at [409, 274] on div "19" at bounding box center [408, 273] width 28 height 24
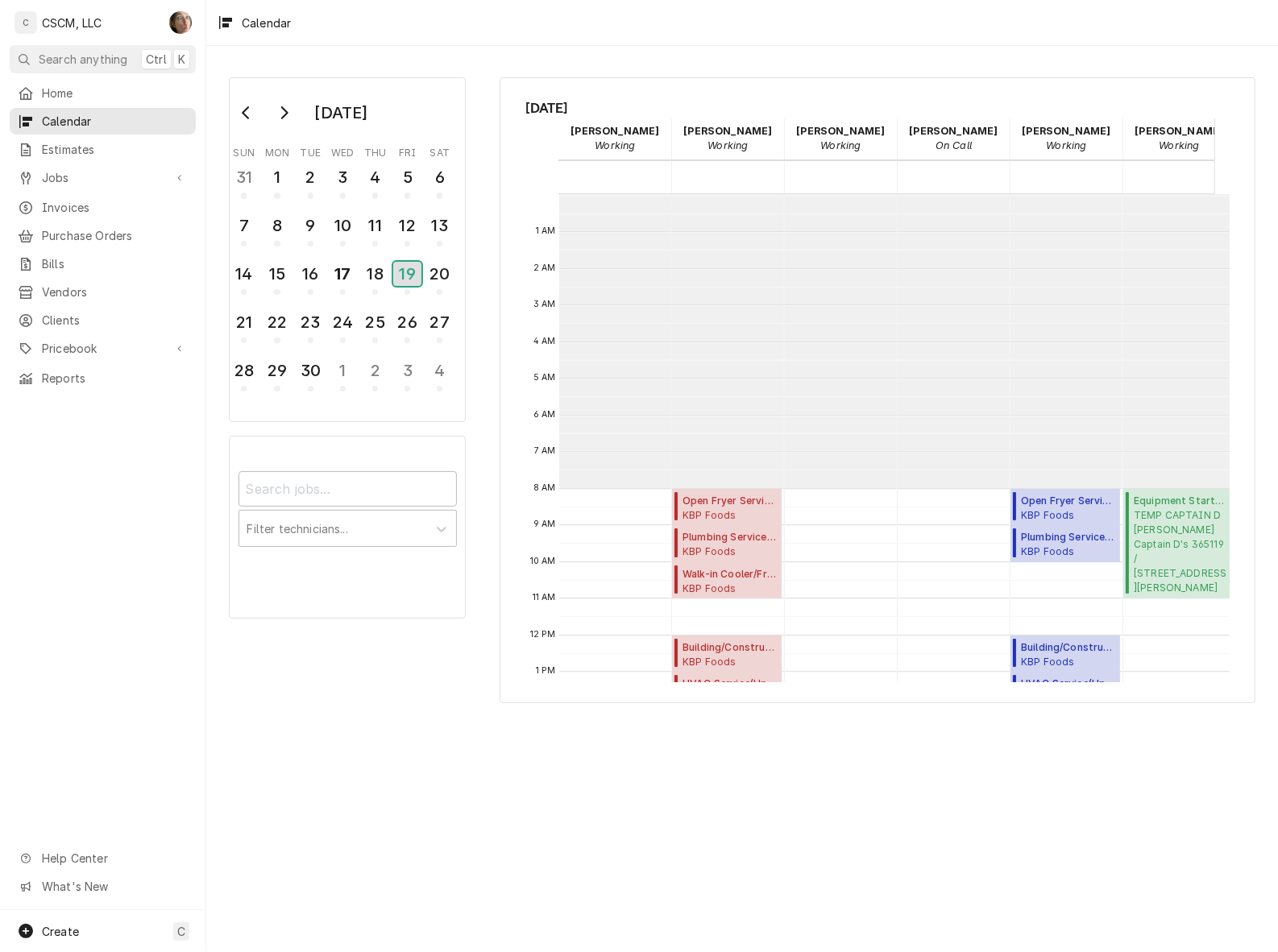
scroll to position [292, 0]
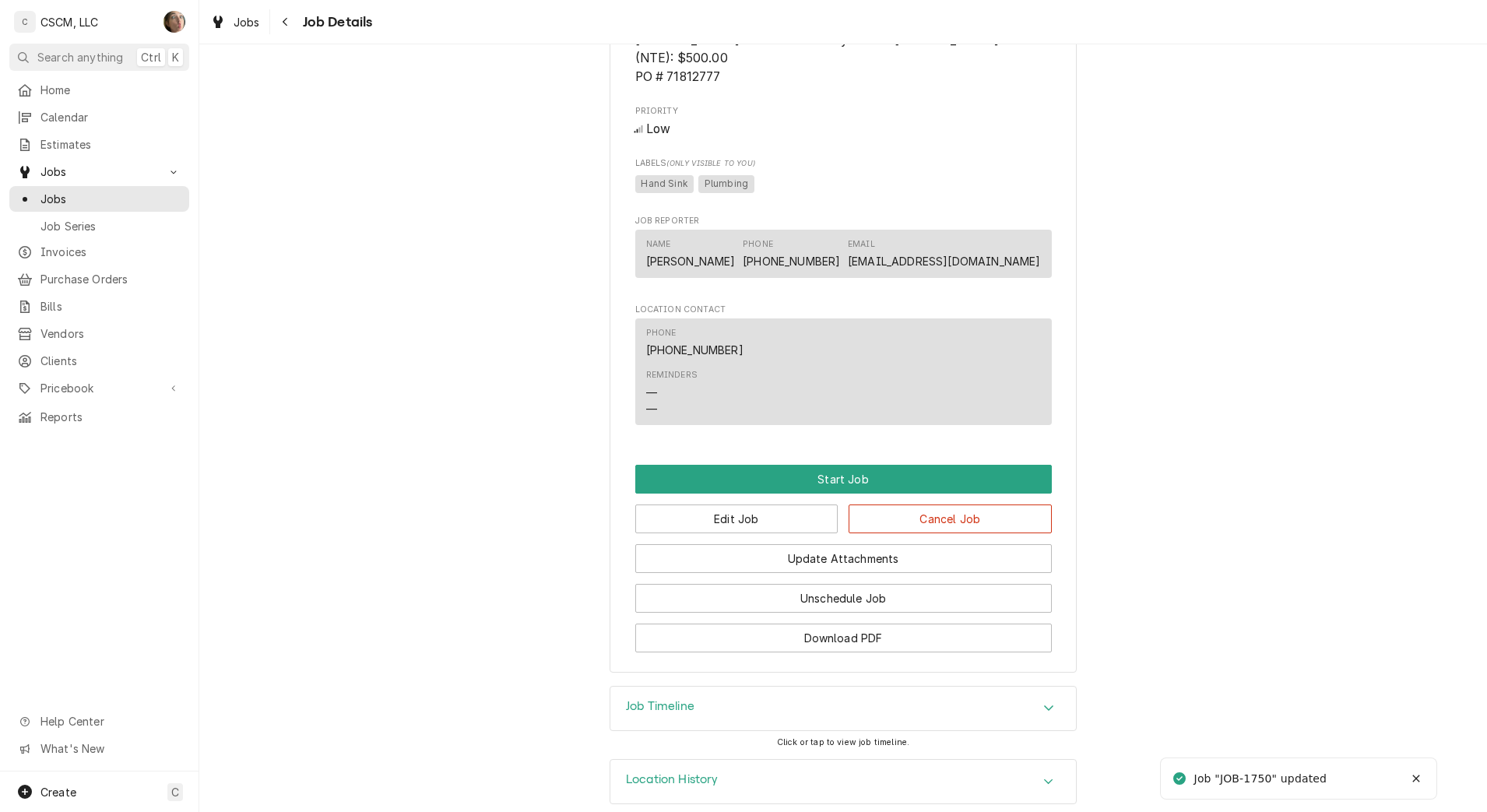
scroll to position [1011, 0]
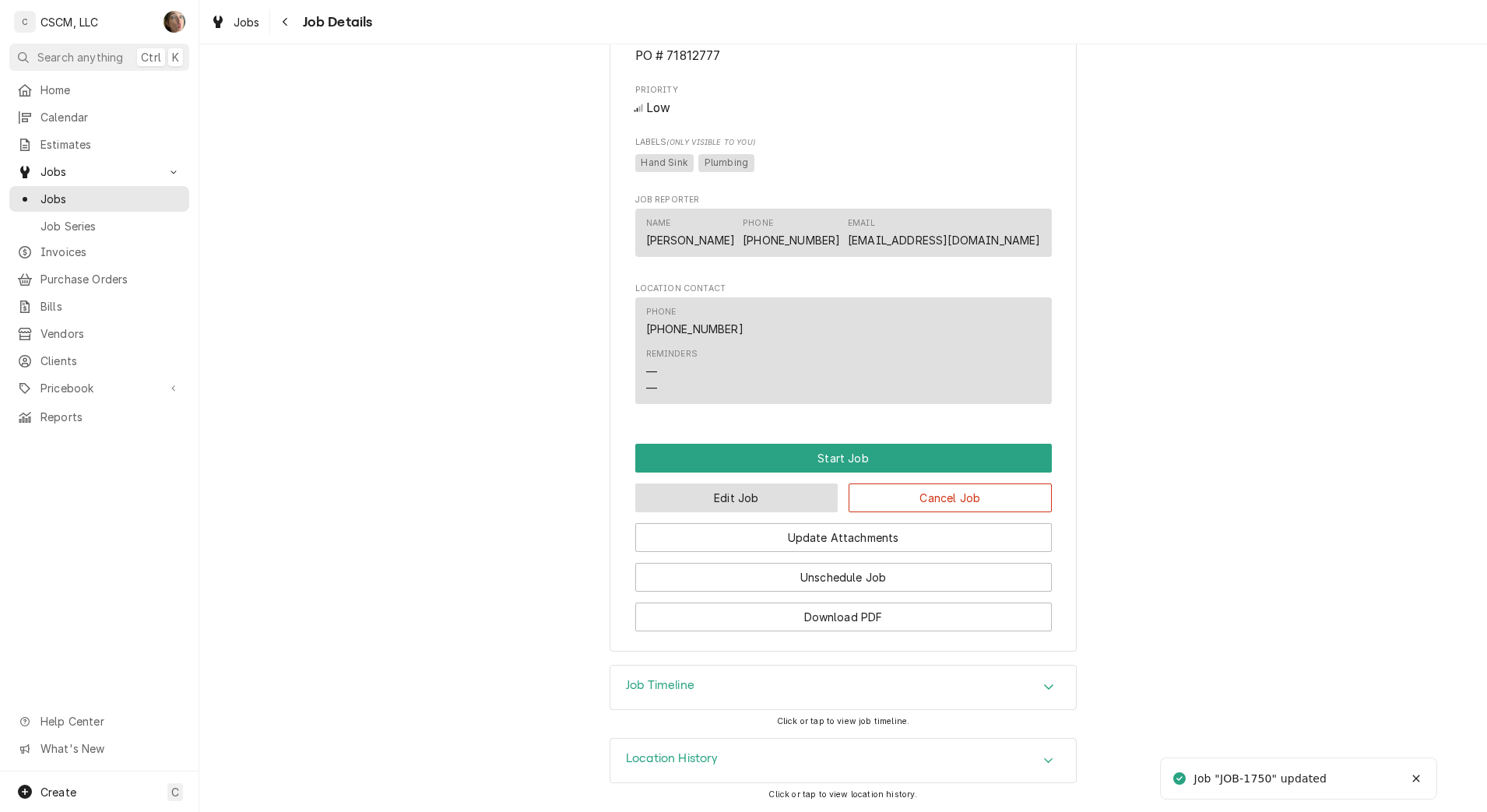
click at [733, 501] on button "Edit Job" at bounding box center [737, 498] width 203 height 29
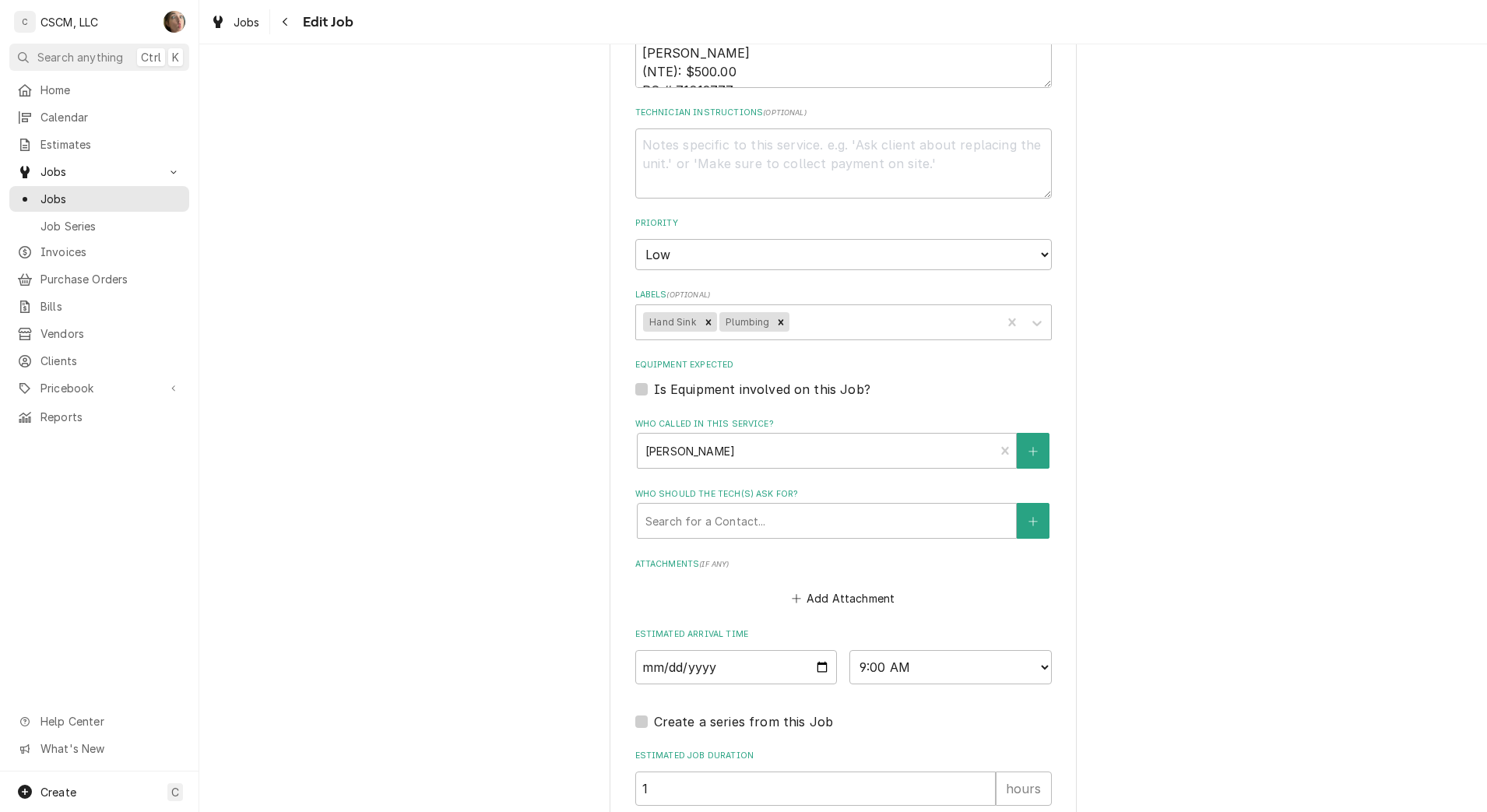
scroll to position [1220, 0]
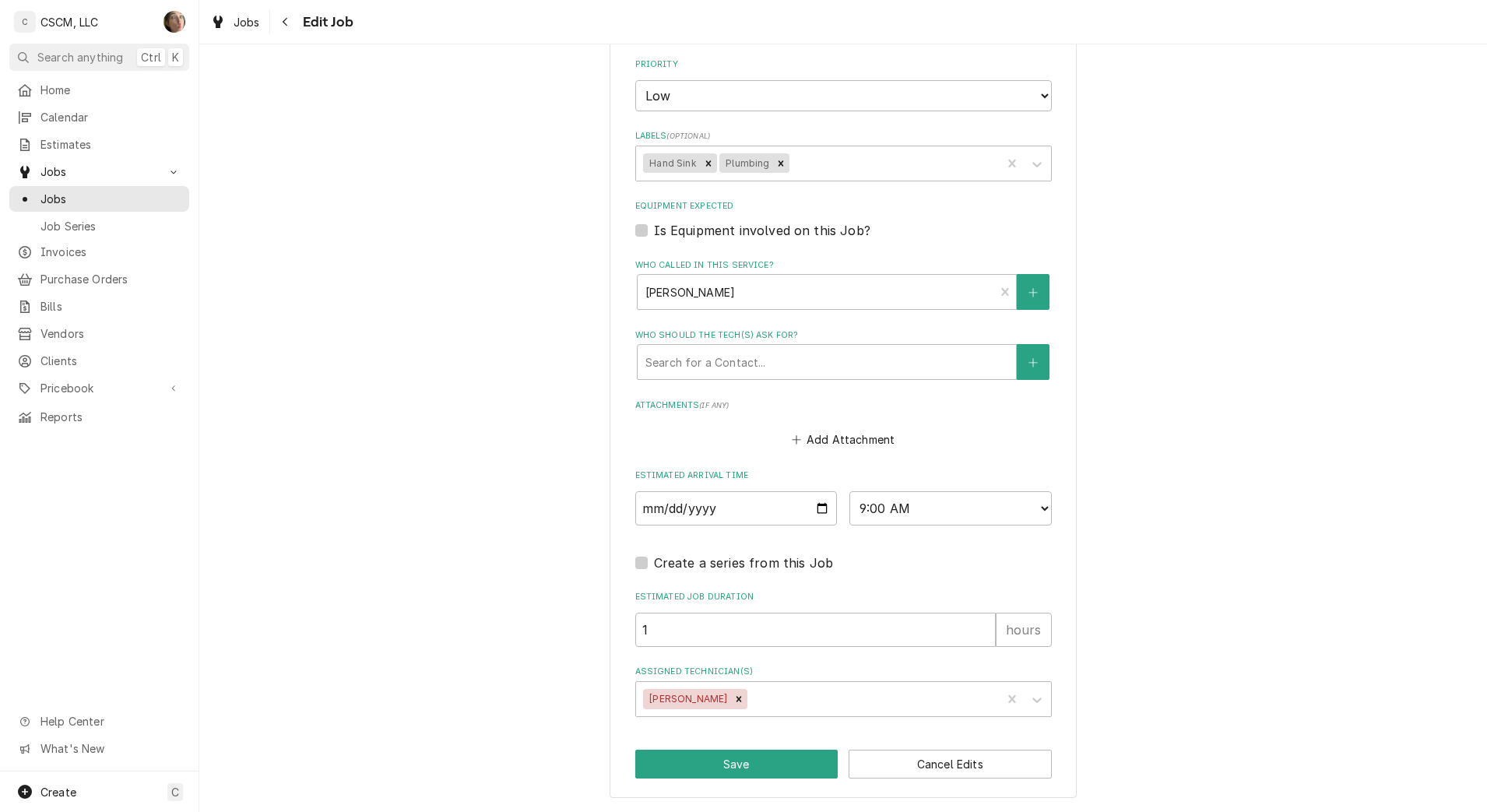
click at [781, 693] on div "Assigned Technician(s)" at bounding box center [871, 699] width 243 height 28
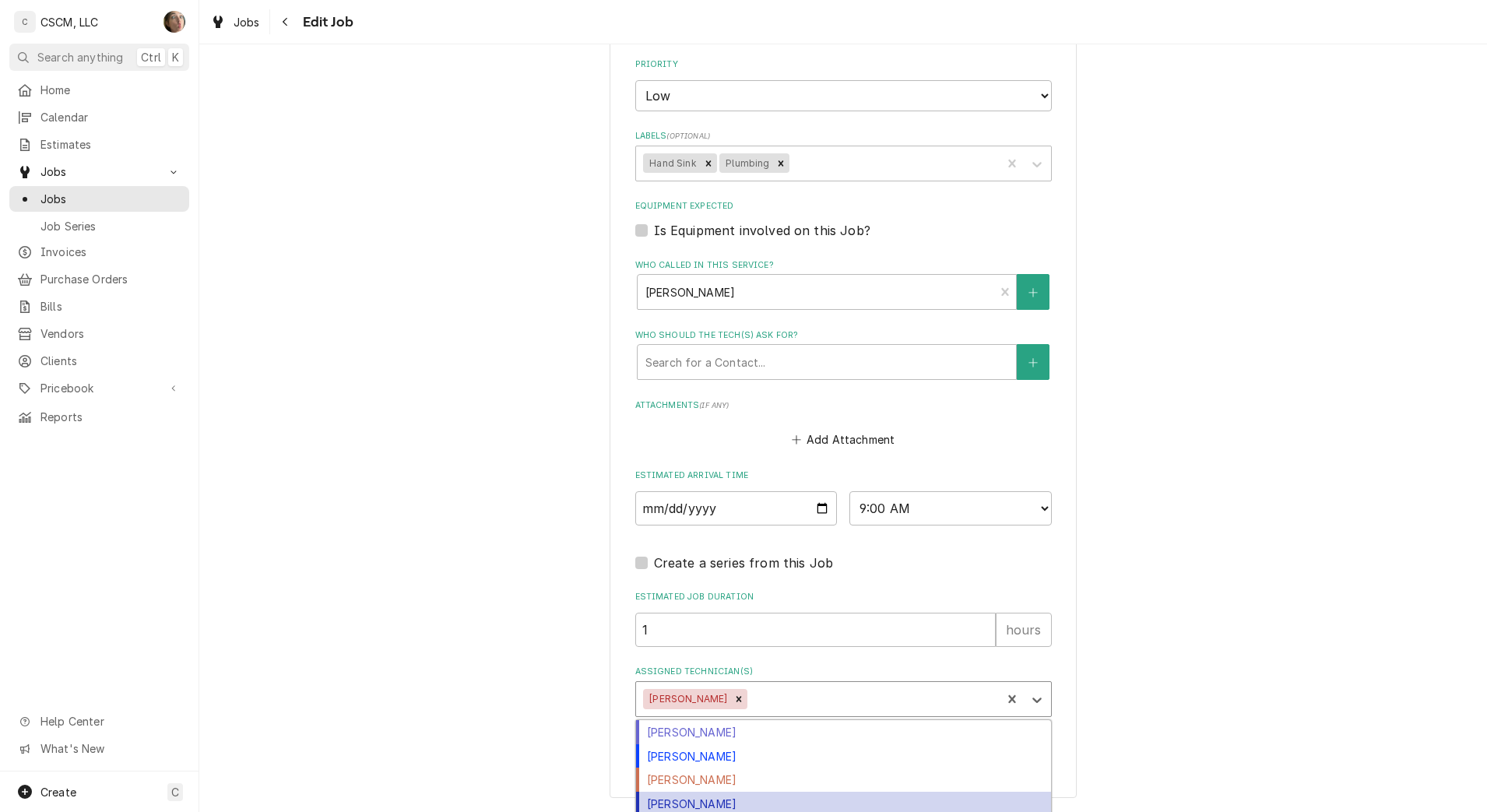
click at [744, 802] on div "[PERSON_NAME]" at bounding box center [843, 804] width 415 height 24
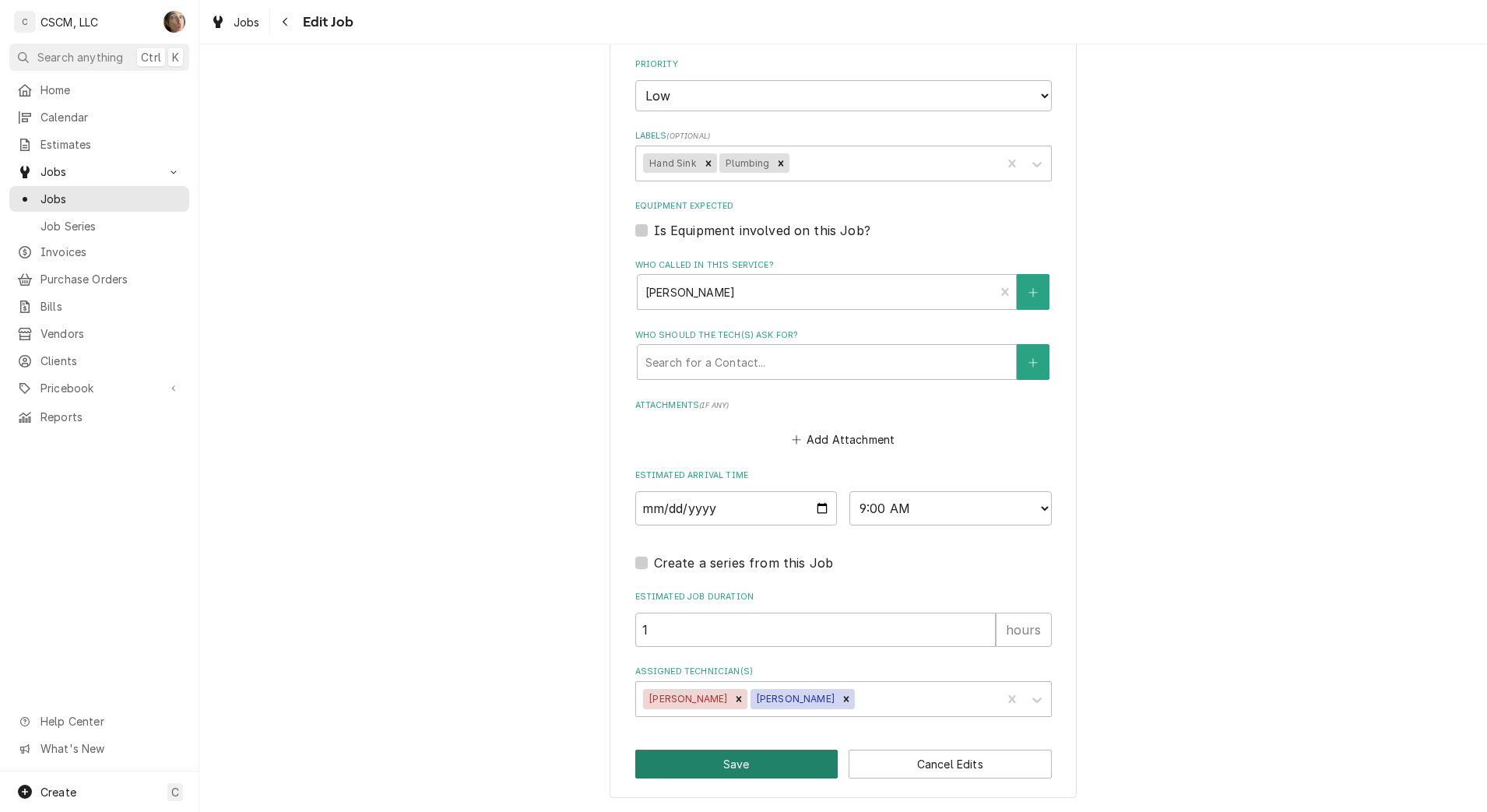
click at [729, 769] on button "Save" at bounding box center [737, 764] width 203 height 29
type textarea "x"
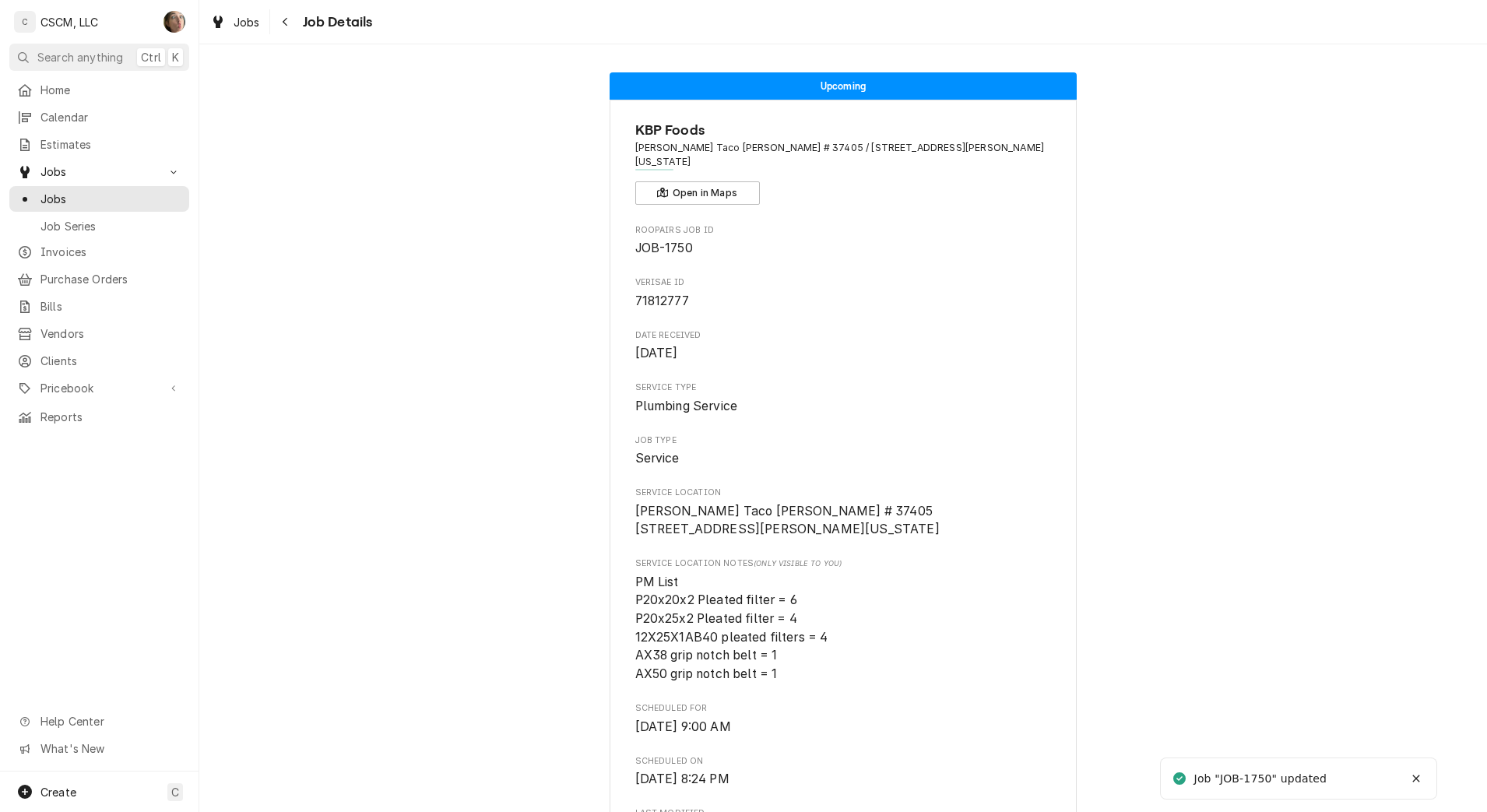
click at [288, 14] on div "Navigate back" at bounding box center [285, 21] width 15 height 15
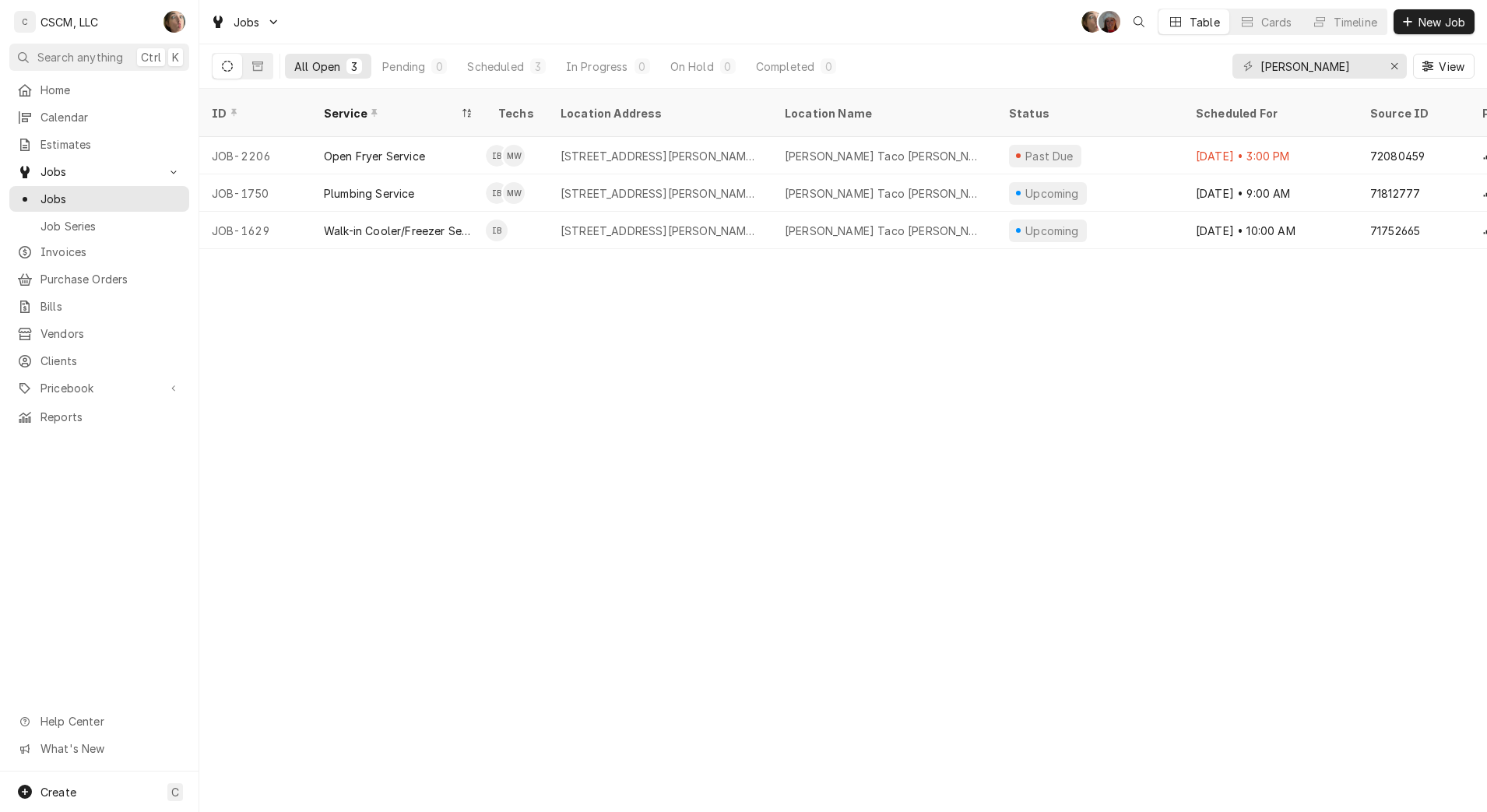
click at [941, 152] on div "[PERSON_NAME] Taco [PERSON_NAME] # 37405" at bounding box center [884, 156] width 224 height 38
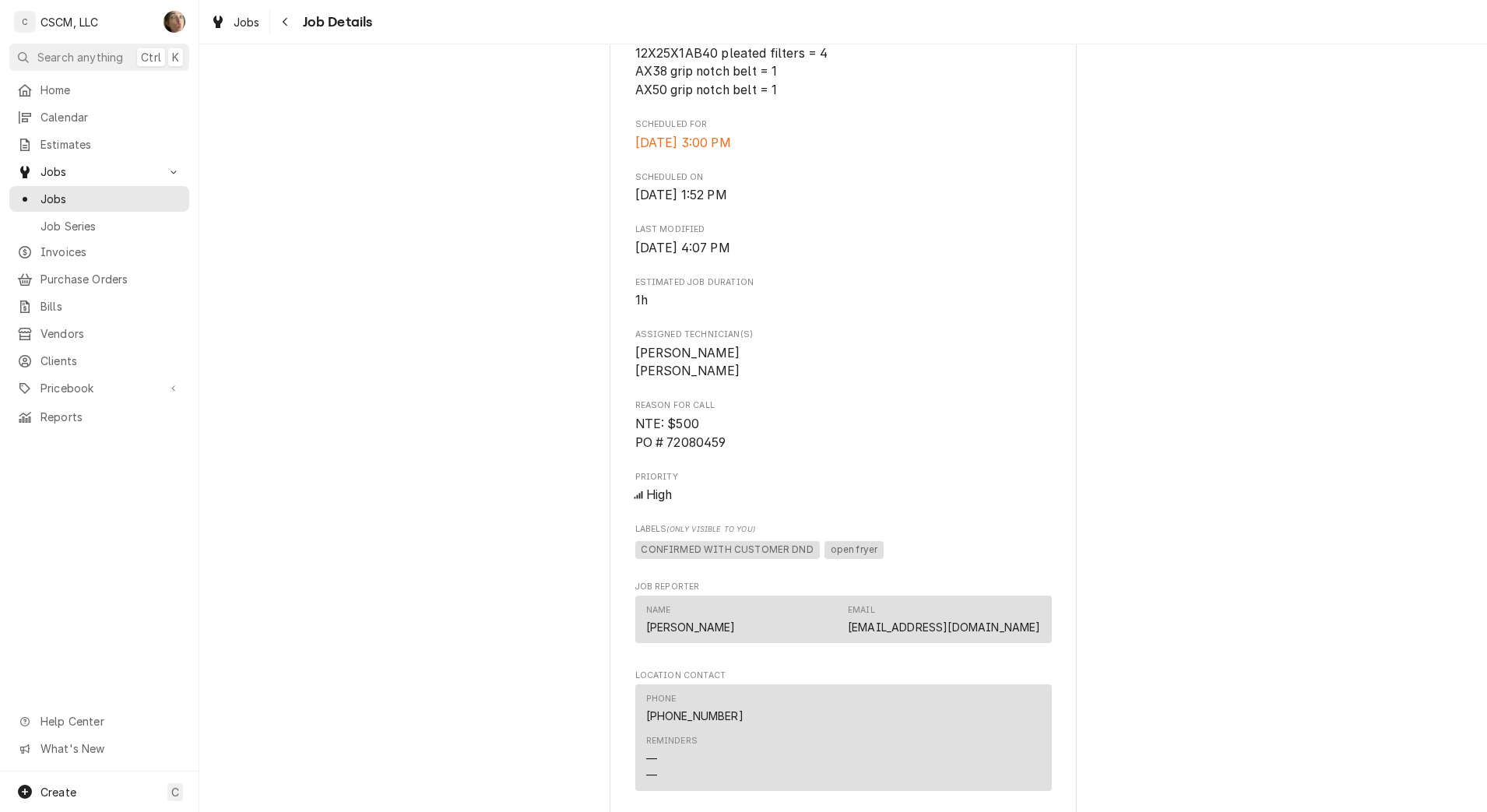
scroll to position [975, 0]
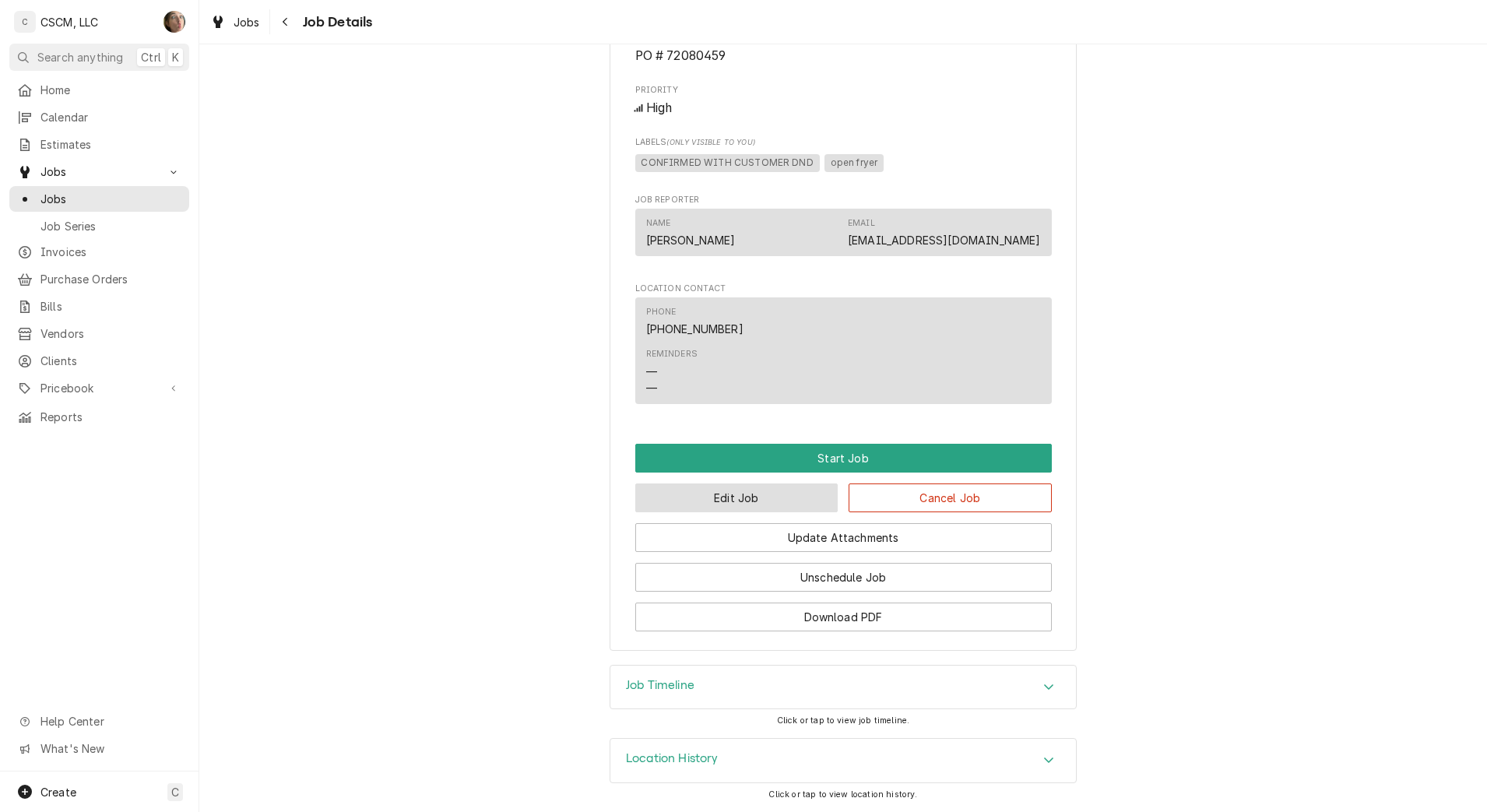
click at [762, 510] on button "Edit Job" at bounding box center [737, 498] width 203 height 29
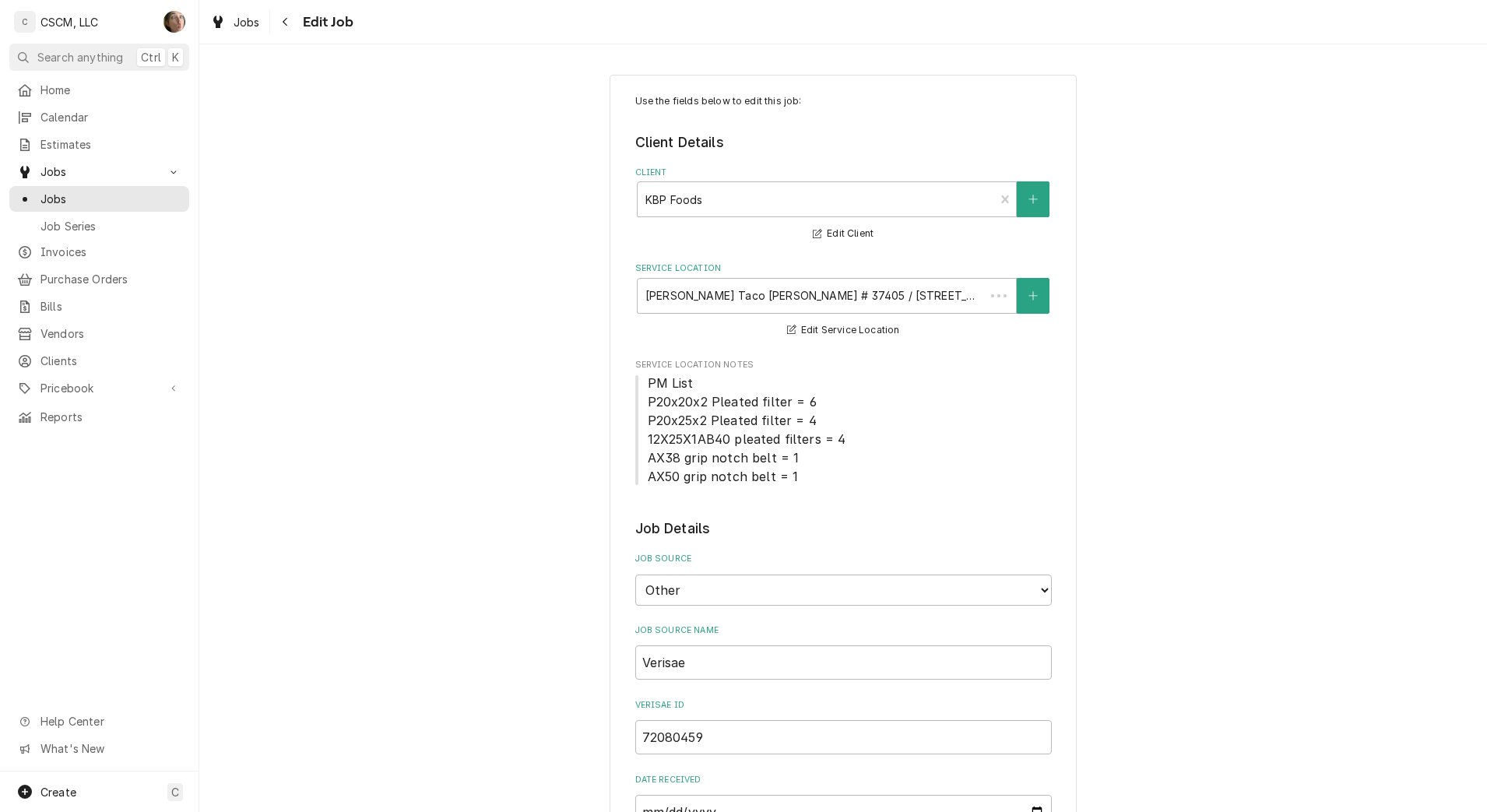
type textarea "x"
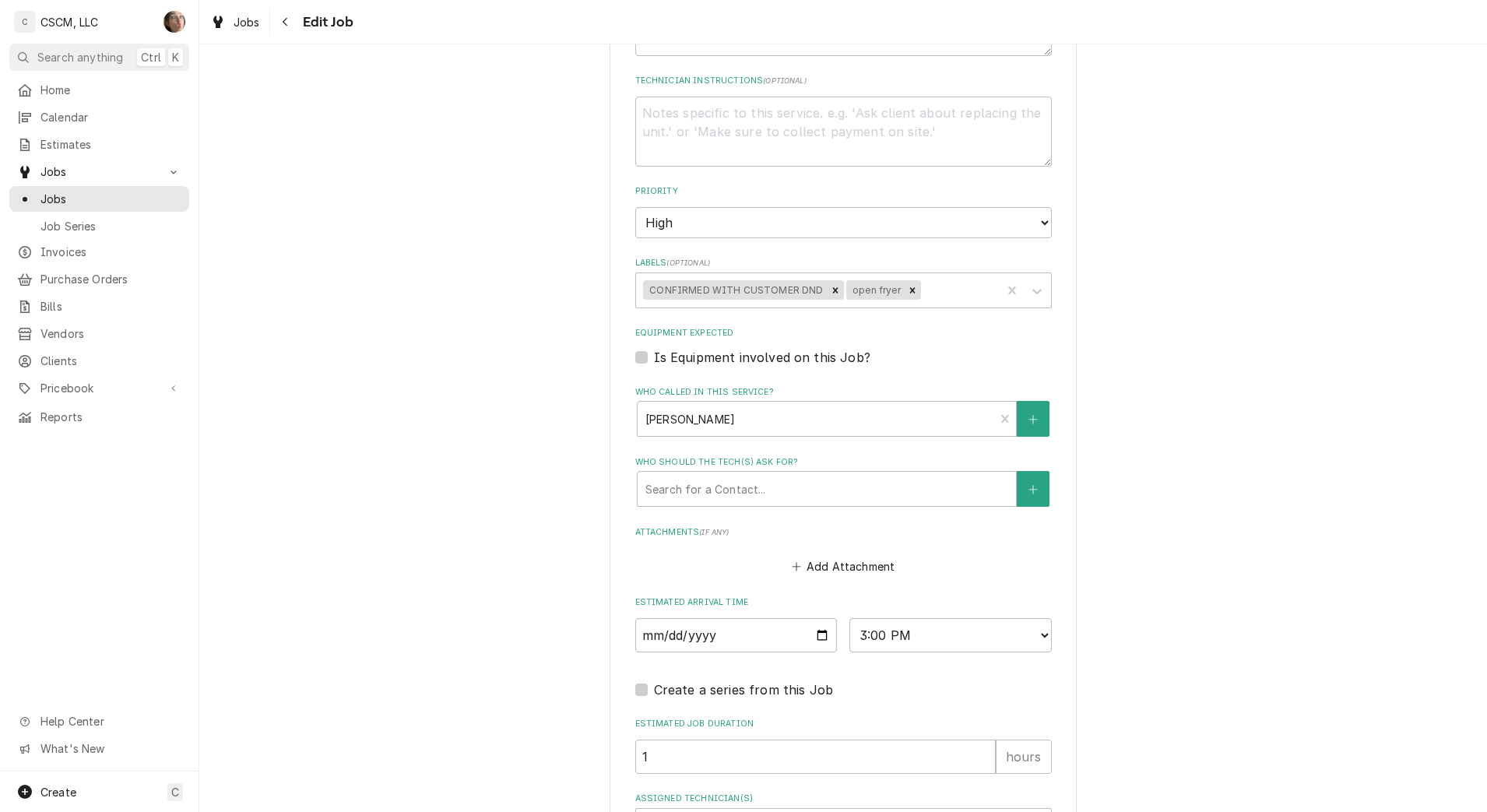
scroll to position [1182, 0]
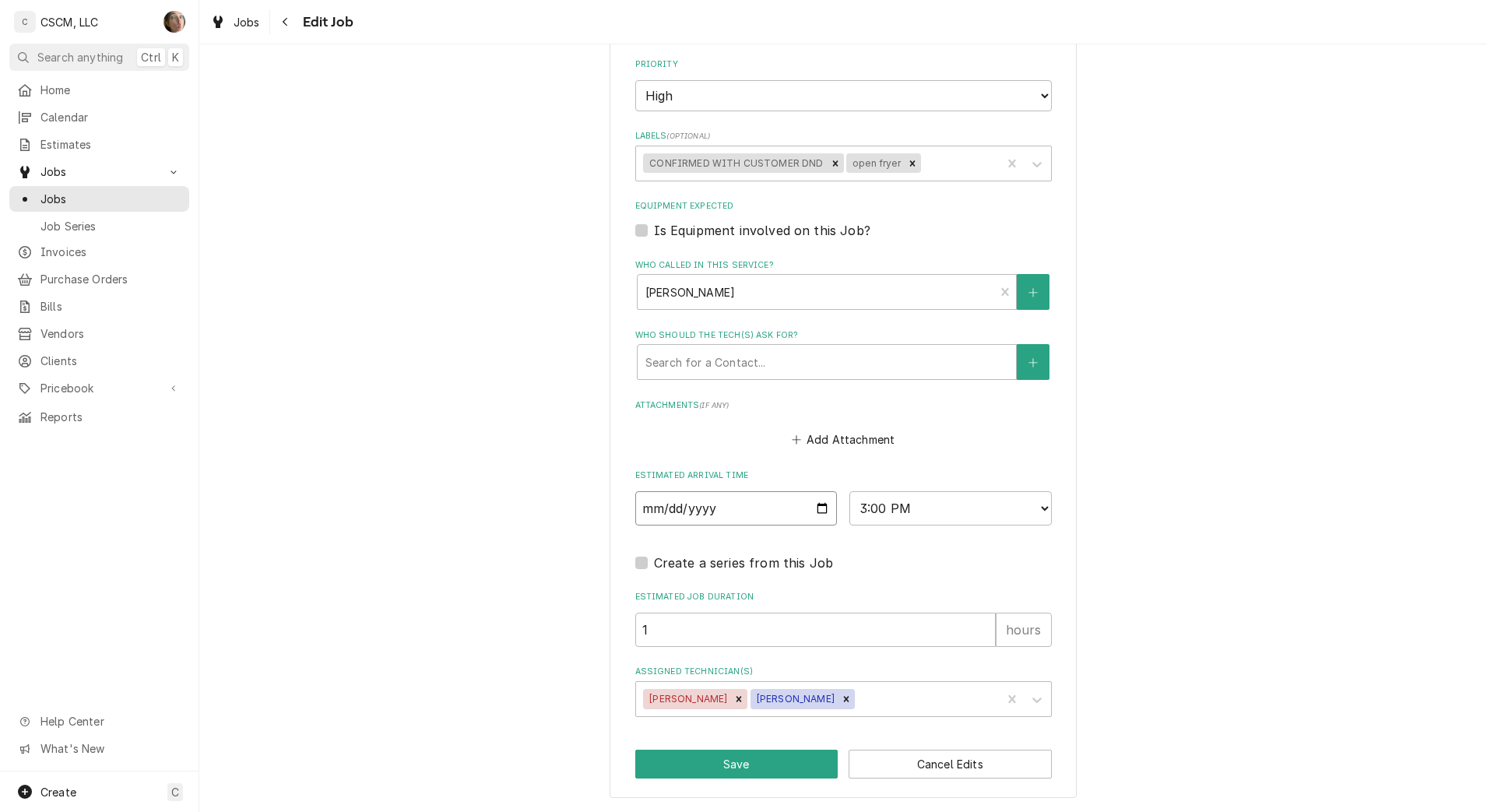
click at [810, 508] on input "2025-09-11" at bounding box center [737, 508] width 202 height 35
type input "2025-09-19"
type textarea "x"
click at [905, 507] on select "AM / PM 6:00 AM 6:15 AM 6:30 AM 6:45 AM 7:00 AM 7:15 AM 7:30 AM 7:45 AM 8:00 AM…" at bounding box center [951, 508] width 202 height 35
select select "08:00:00"
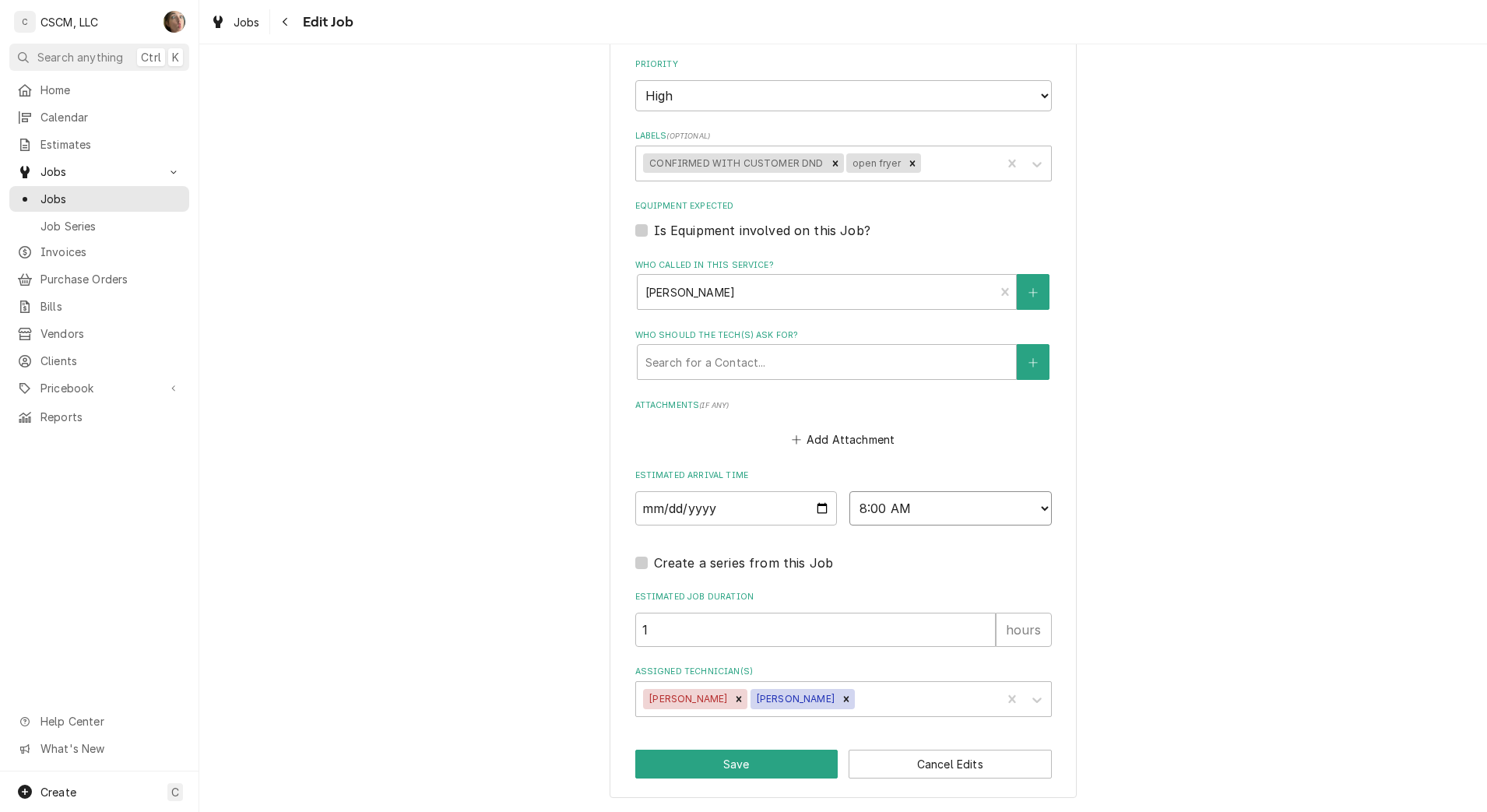
click at [850, 491] on select "AM / PM 6:00 AM 6:15 AM 6:30 AM 6:45 AM 7:00 AM 7:15 AM 7:30 AM 7:45 AM 8:00 AM…" at bounding box center [951, 508] width 202 height 35
click at [744, 769] on button "Save" at bounding box center [737, 764] width 203 height 29
type textarea "x"
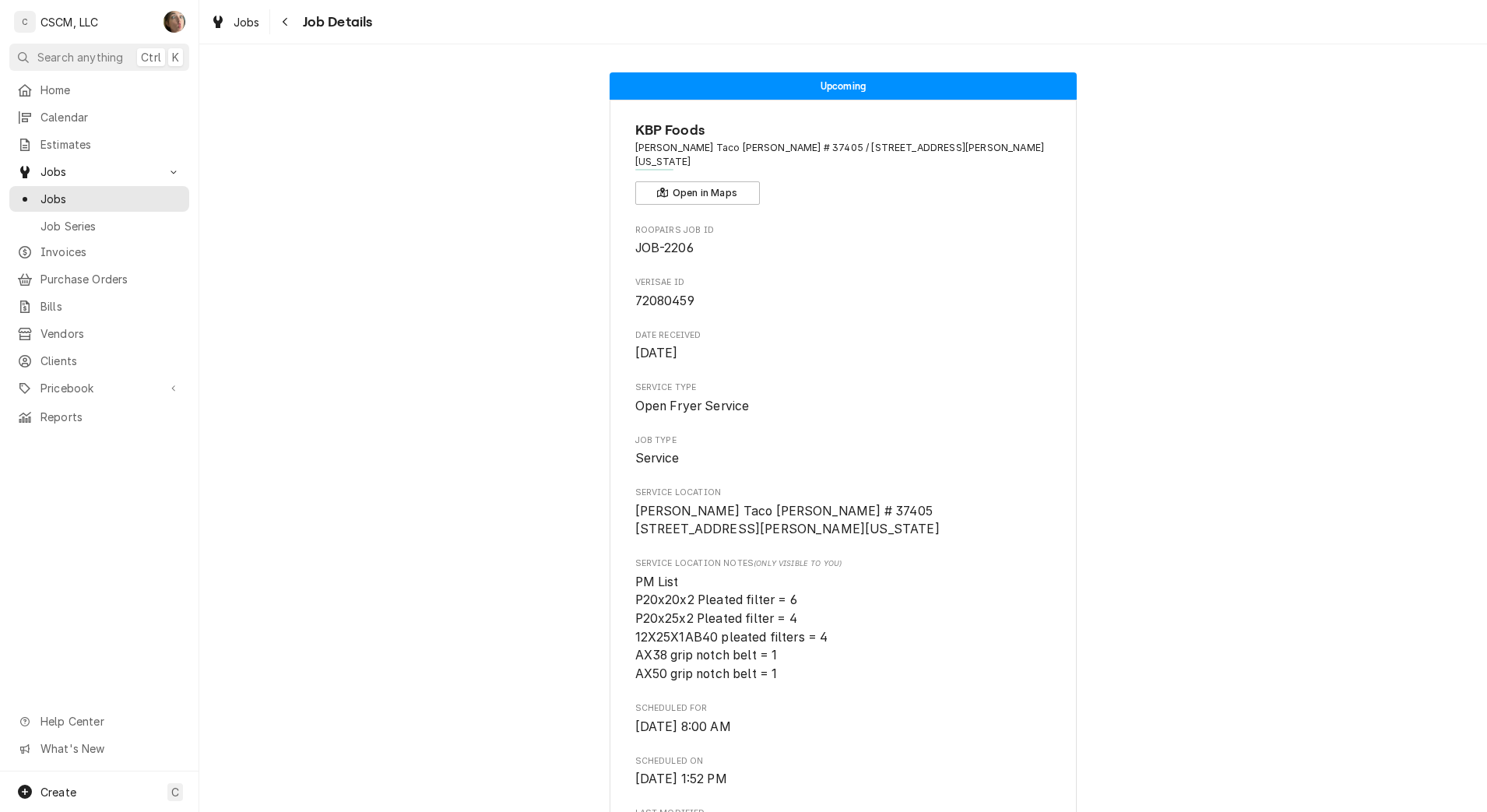
click at [286, 18] on icon "Navigate back" at bounding box center [285, 22] width 5 height 9
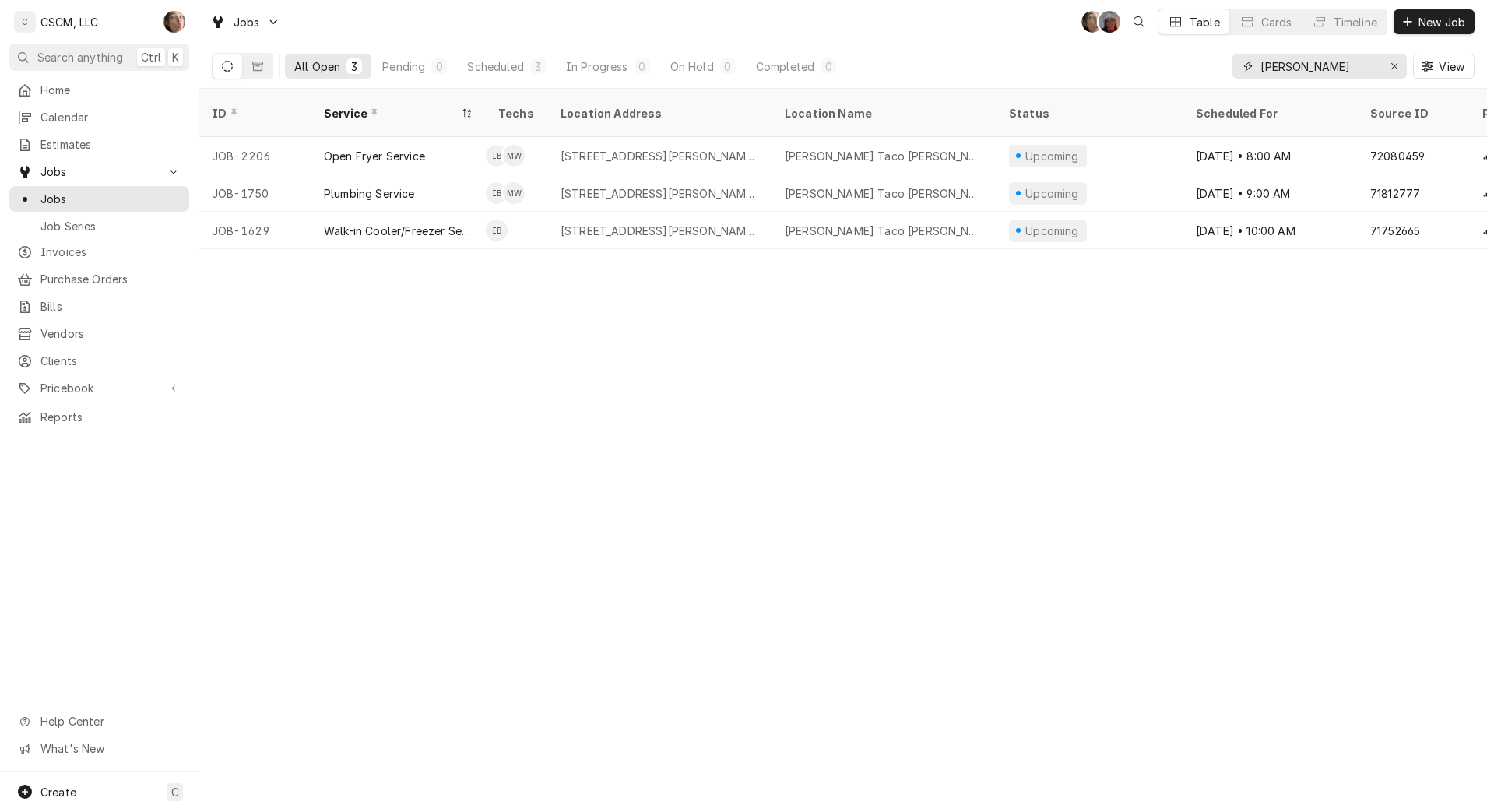
click at [1395, 68] on icon "Erase input" at bounding box center [1395, 67] width 9 height 11
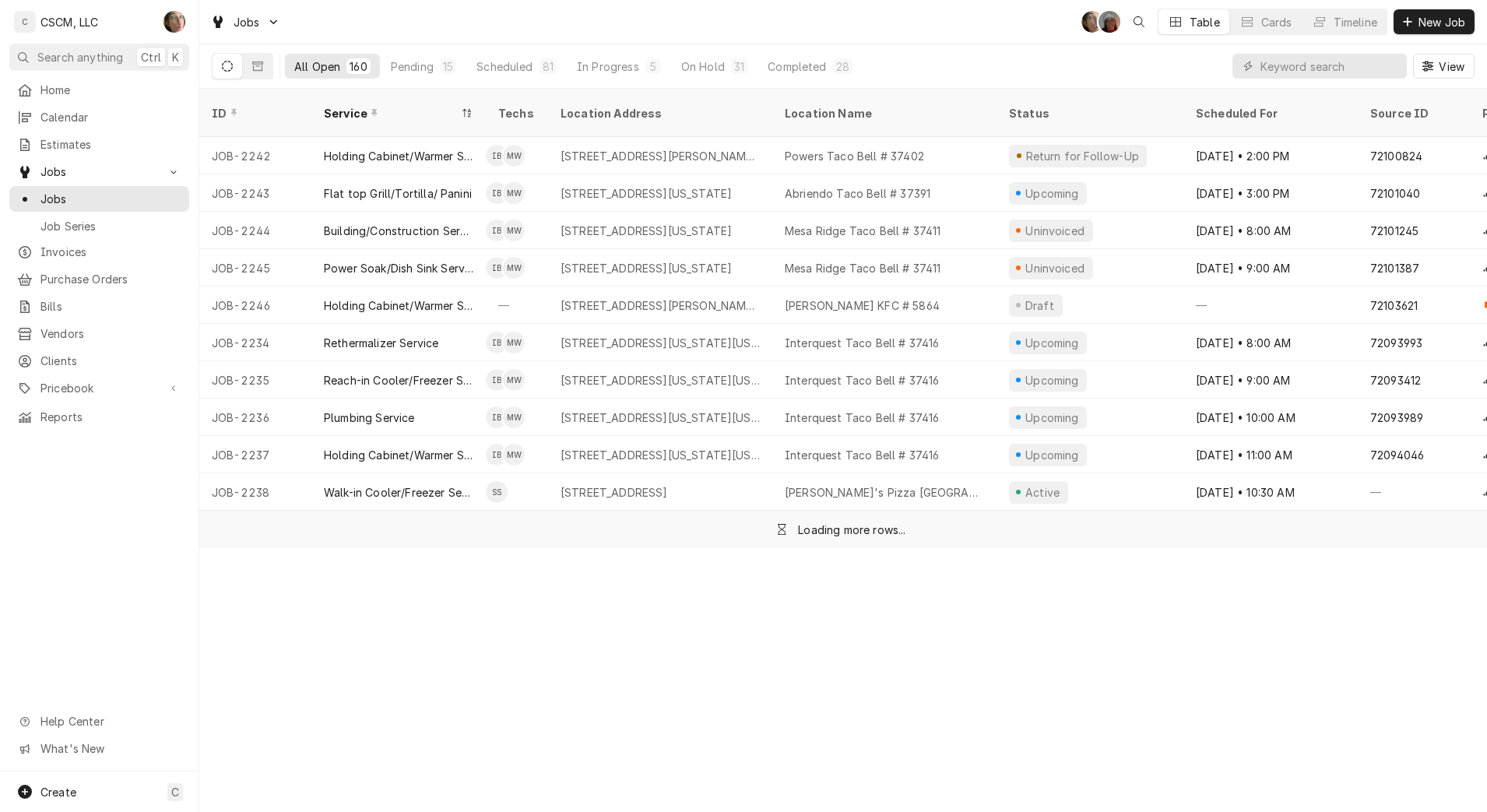
click at [425, 66] on div "Pending" at bounding box center [412, 67] width 43 height 16
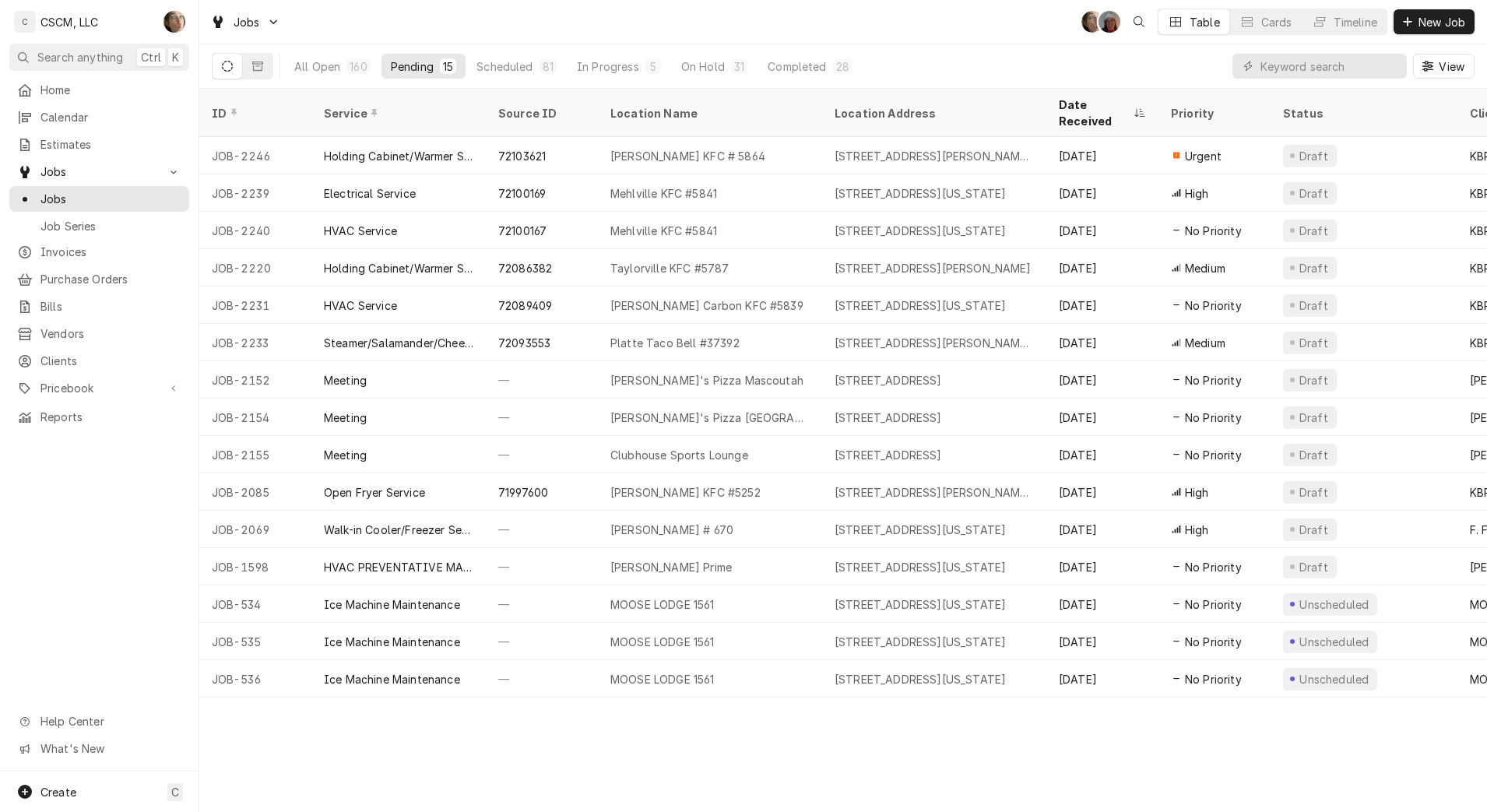
click at [1428, 20] on span "New Job" at bounding box center [1442, 22] width 53 height 16
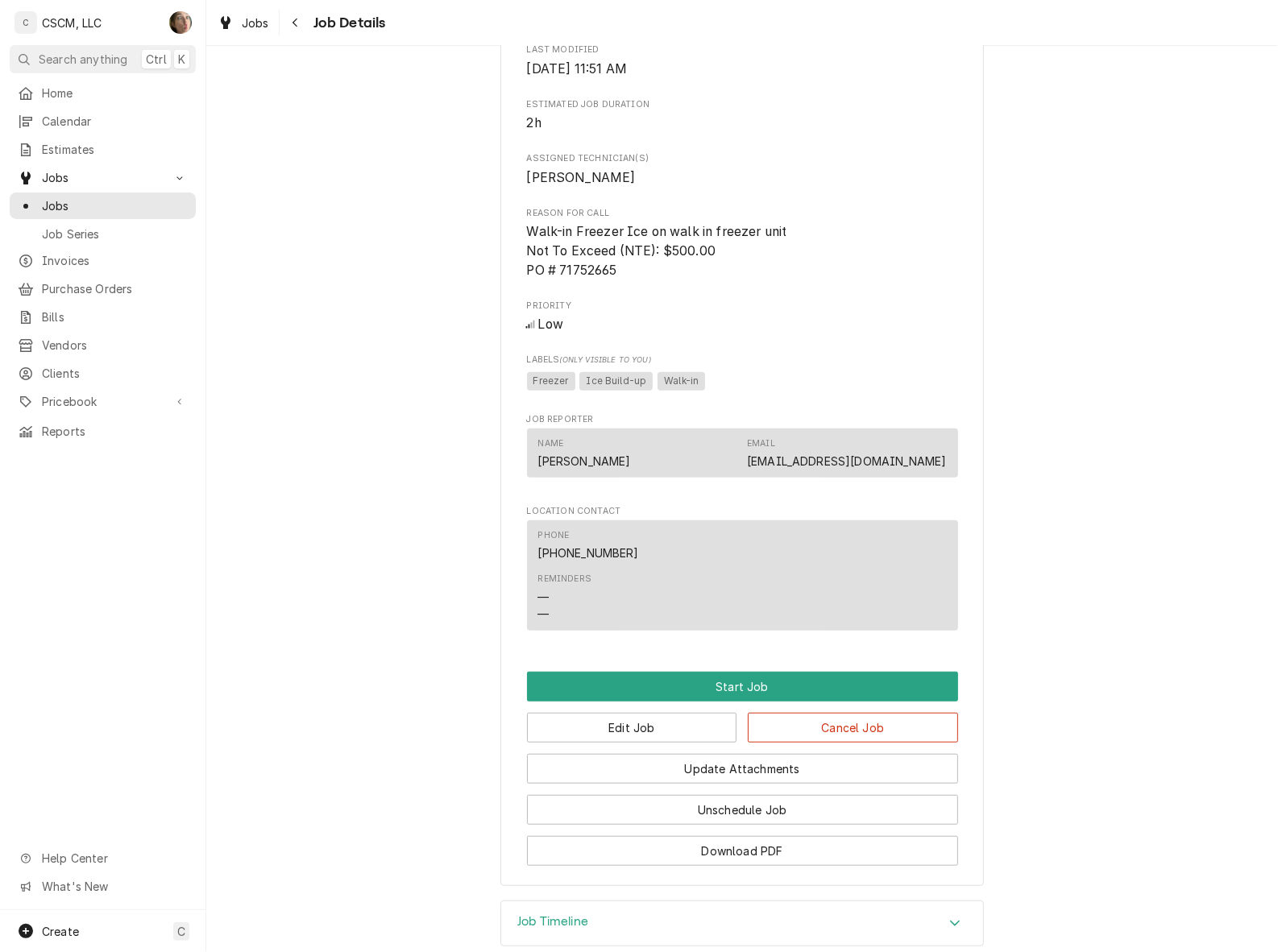
scroll to position [899, 0]
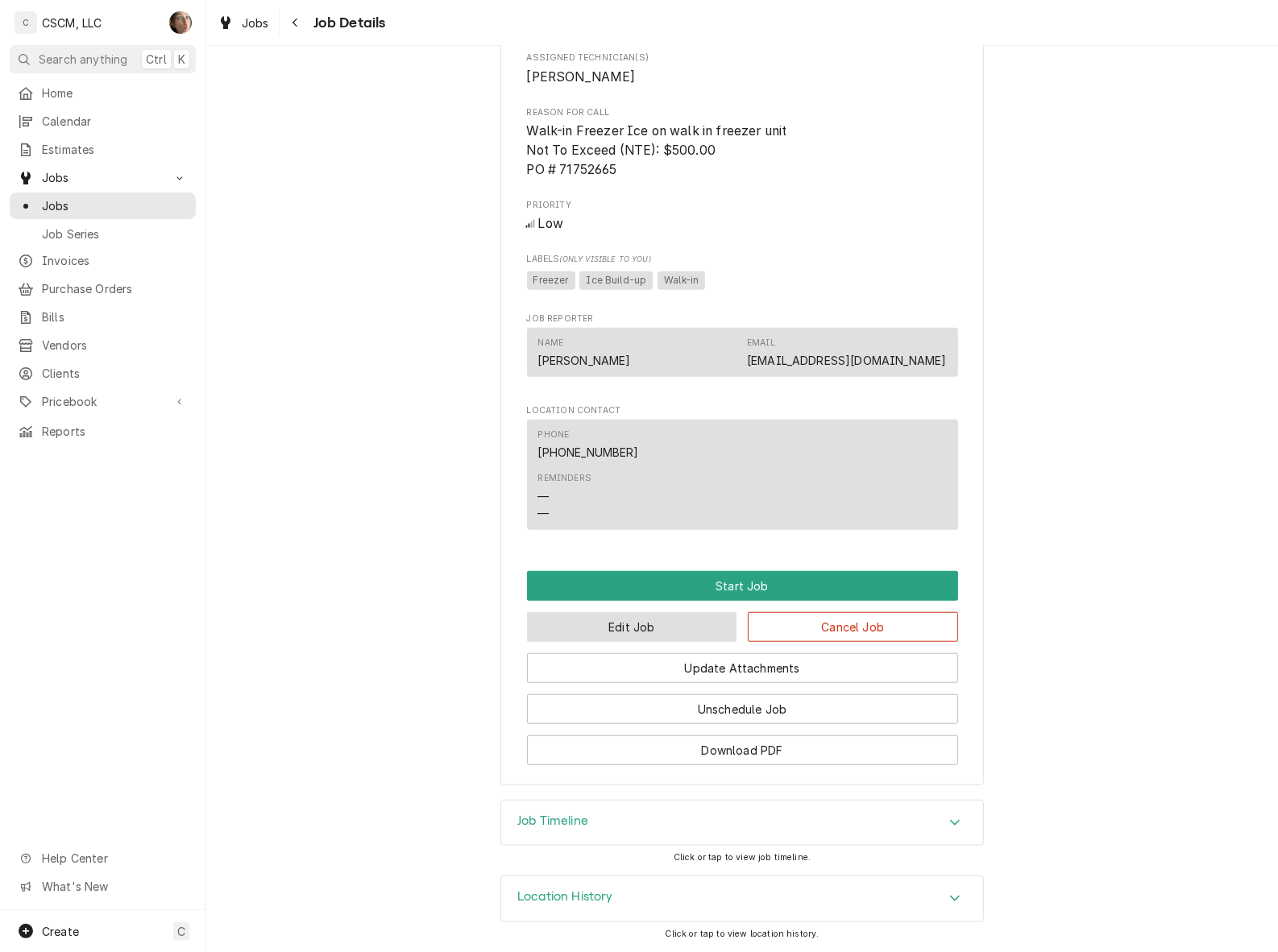
click at [710, 627] on button "Edit Job" at bounding box center [632, 627] width 210 height 30
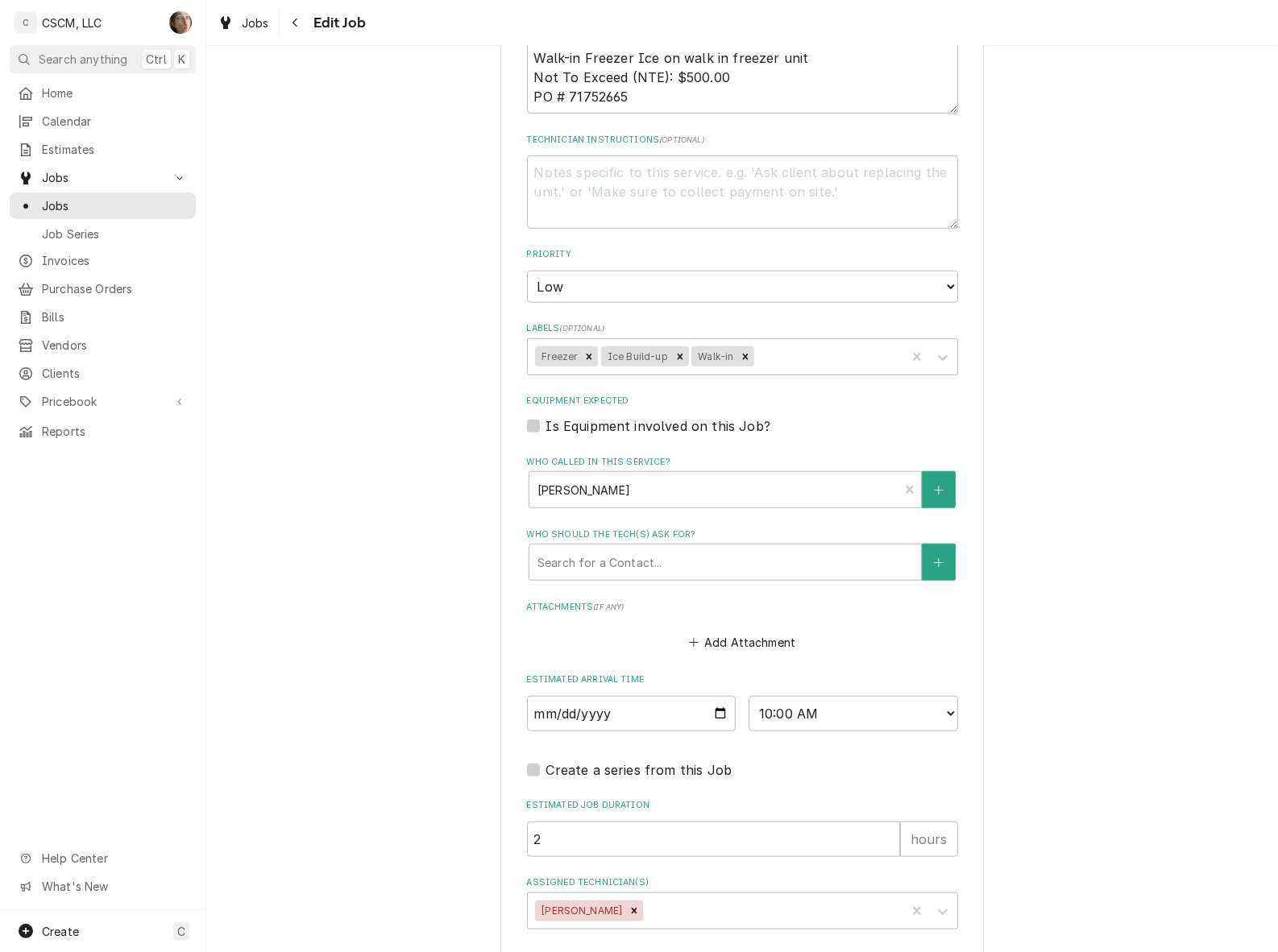
scroll to position [1107, 0]
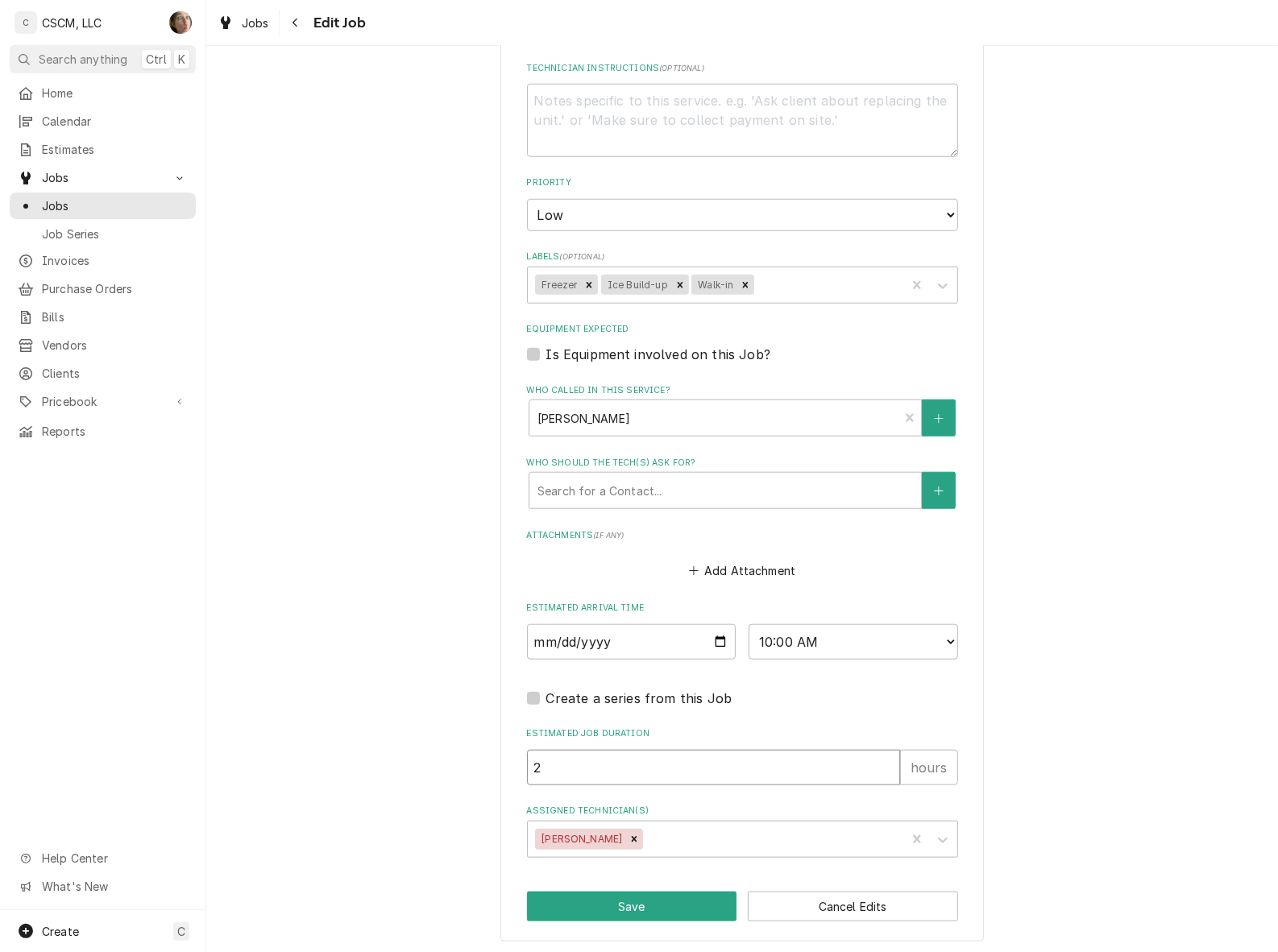
type textarea "x"
type input "3"
click at [881, 758] on input "3" at bounding box center [713, 767] width 373 height 36
type textarea "x"
type input "2"
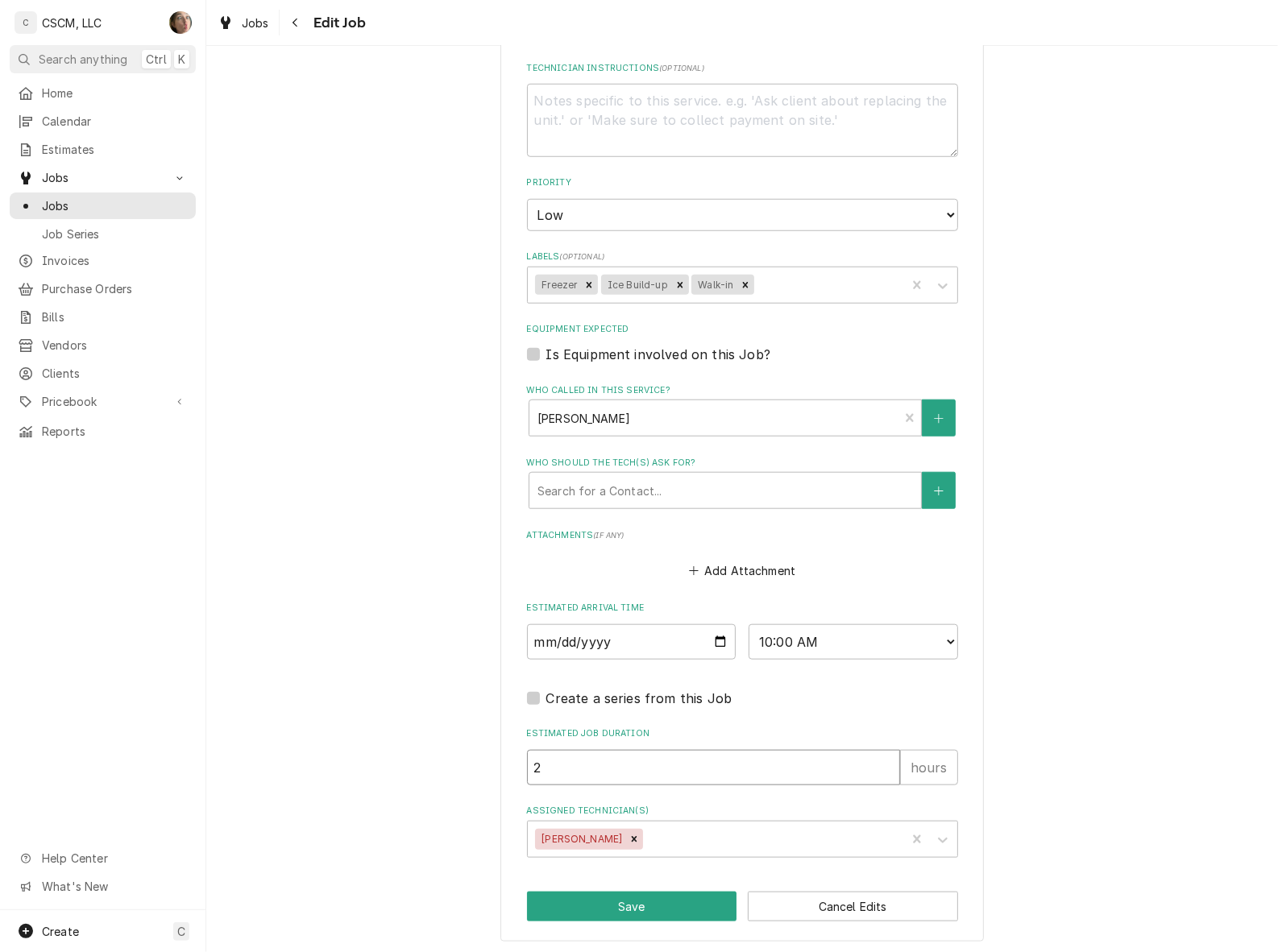
click at [879, 769] on input "2" at bounding box center [713, 767] width 373 height 36
type textarea "x"
type input "1"
click at [879, 769] on input "1" at bounding box center [713, 767] width 373 height 36
click at [626, 911] on button "Save" at bounding box center [632, 906] width 210 height 30
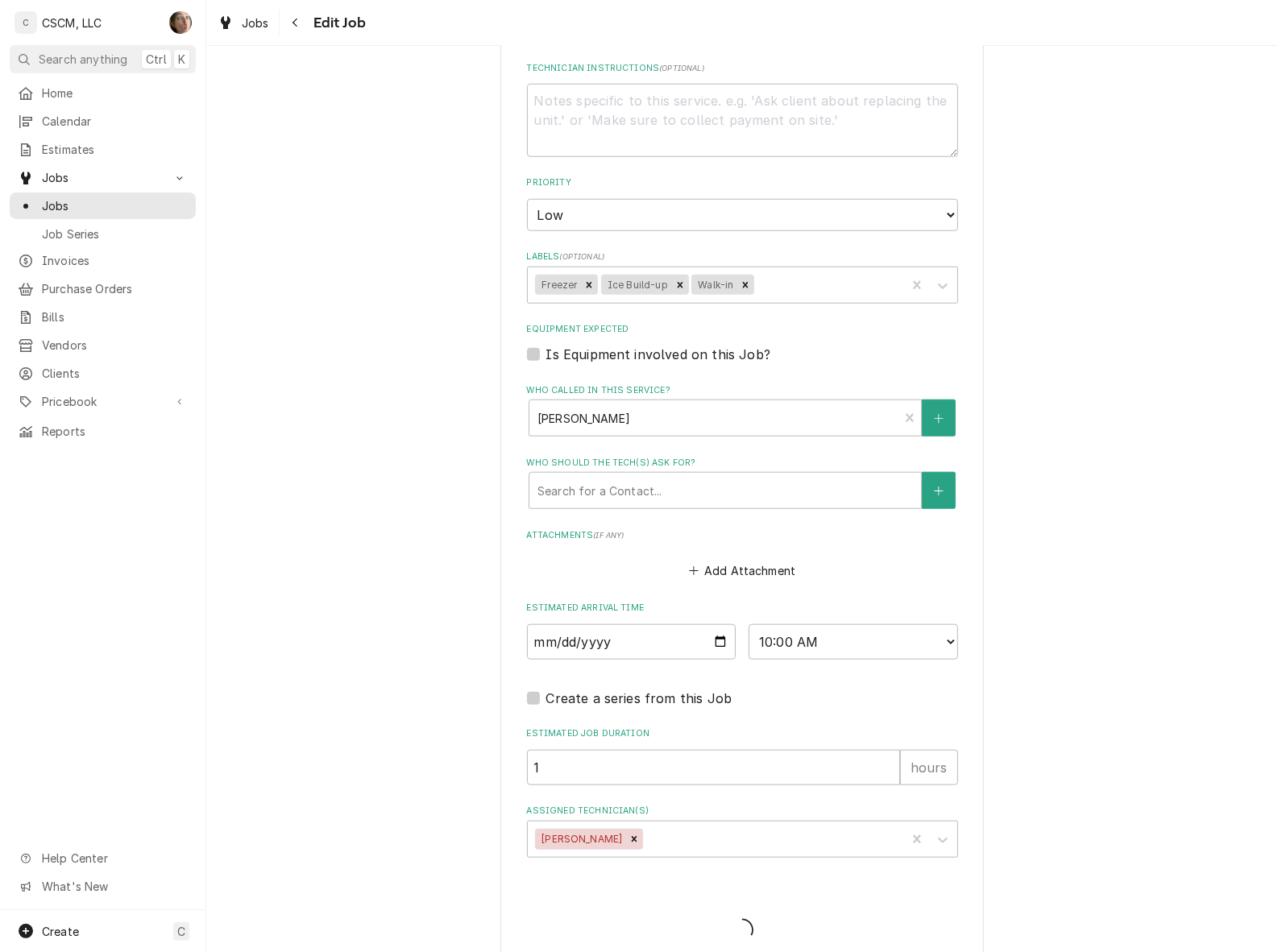
type textarea "x"
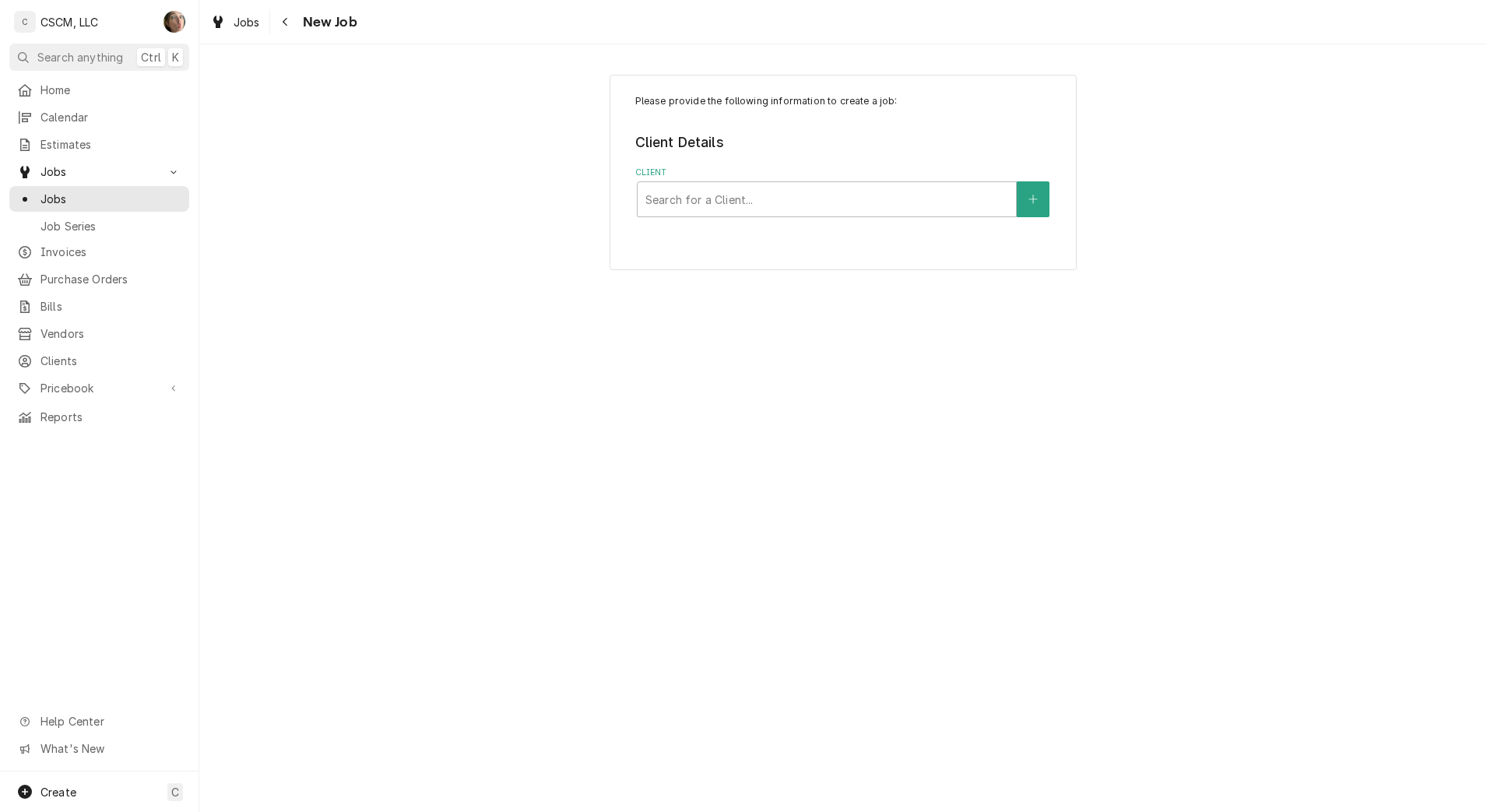
click at [737, 209] on div "Client" at bounding box center [827, 199] width 363 height 28
type input "kbp"
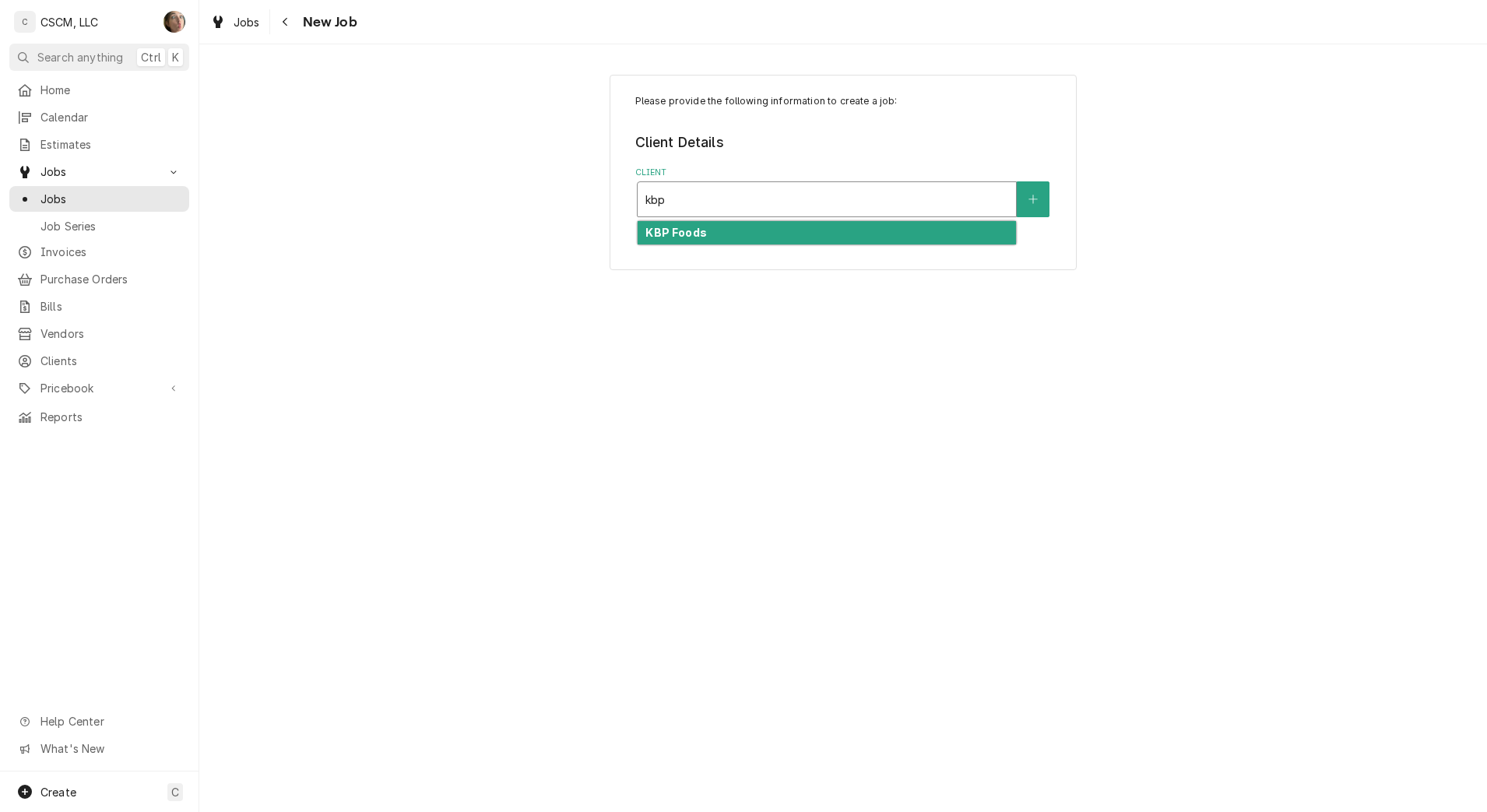
click at [771, 240] on div "KBP Foods" at bounding box center [827, 233] width 379 height 24
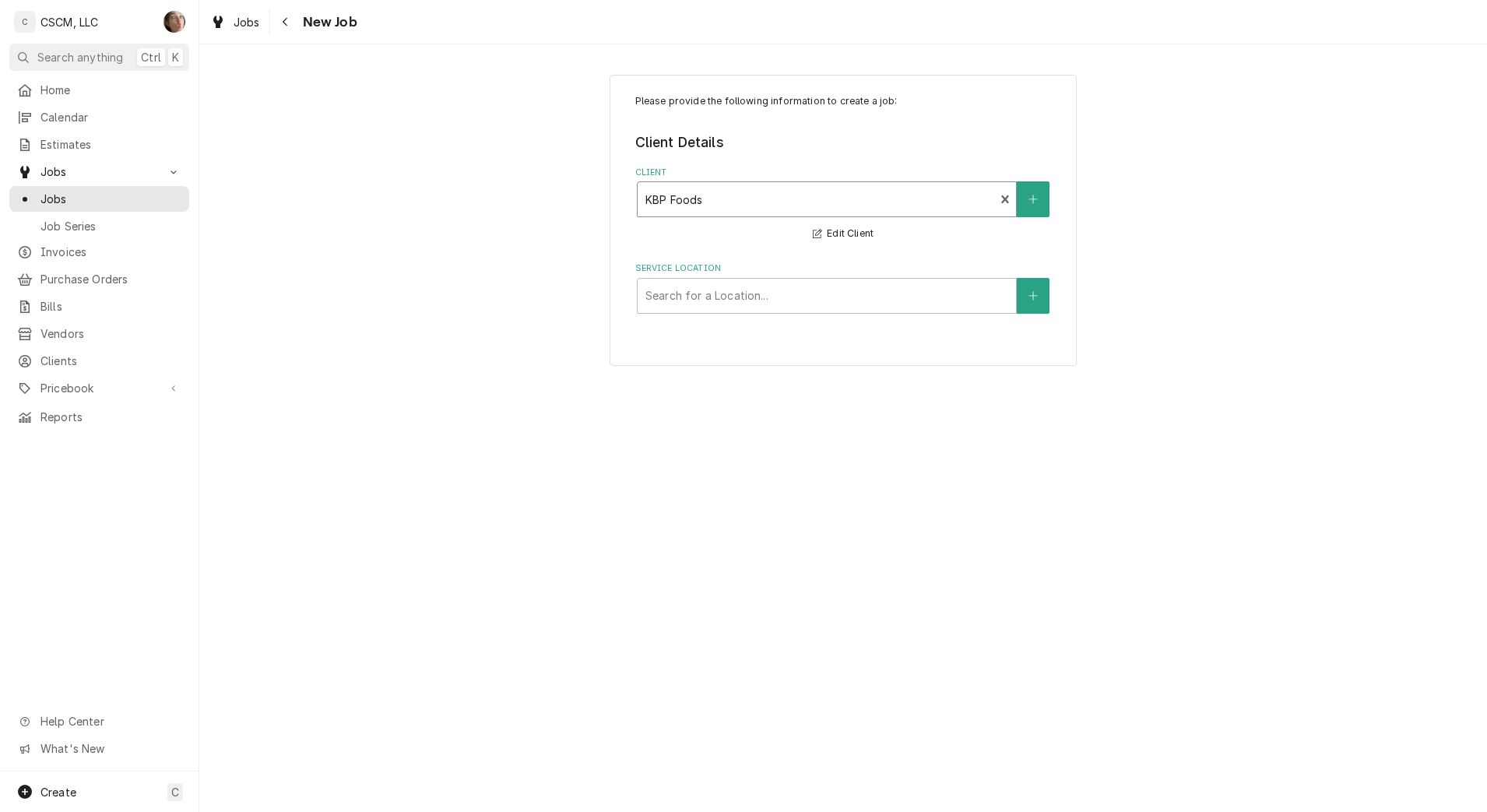
click at [732, 293] on div "Service Location" at bounding box center [827, 295] width 363 height 28
type input "sant"
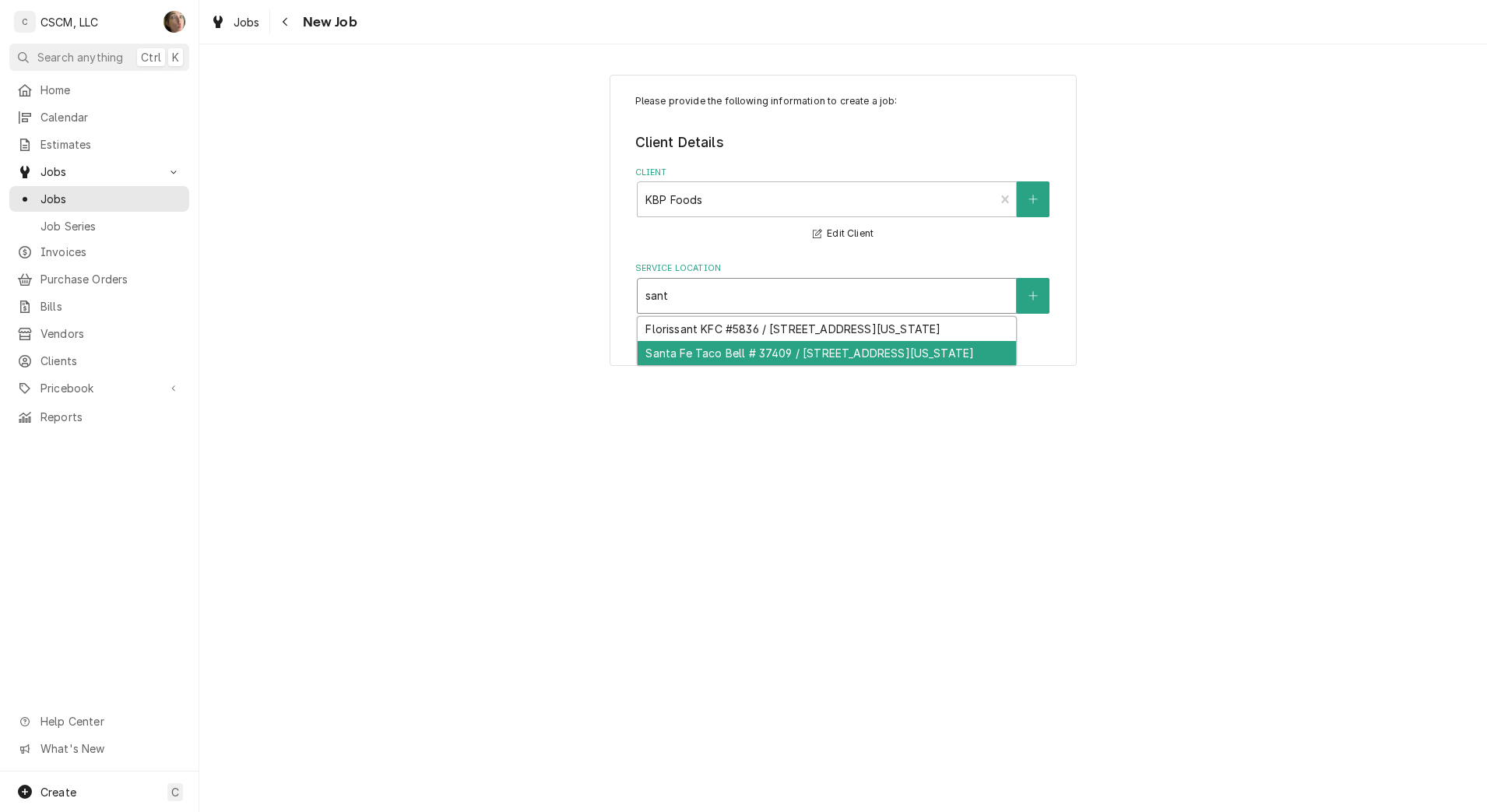
click at [723, 355] on div "Santa Fe Taco Bell # 37409 / [STREET_ADDRESS][US_STATE]" at bounding box center [827, 353] width 379 height 24
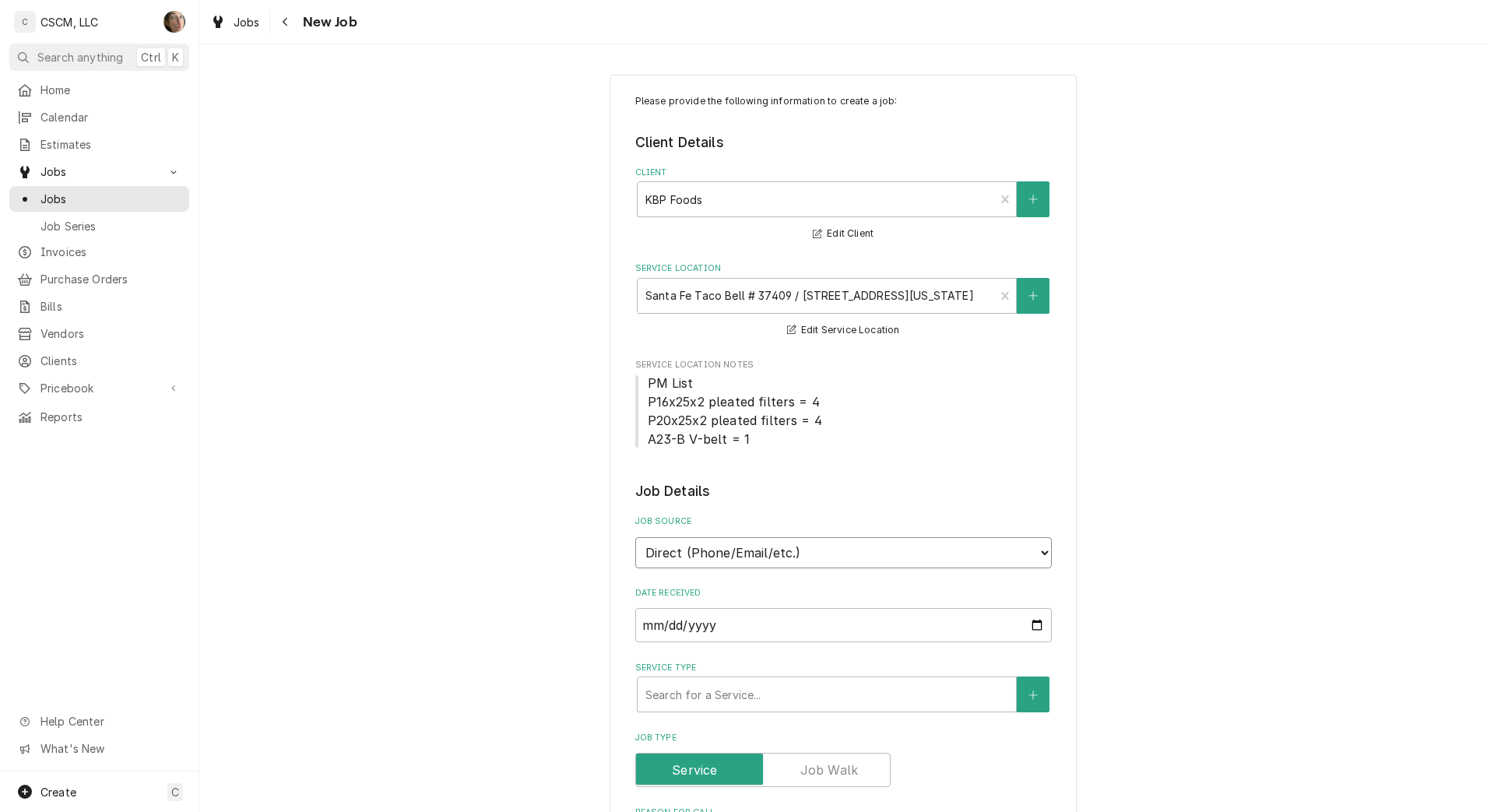
drag, startPoint x: 736, startPoint y: 545, endPoint x: 737, endPoint y: 568, distance: 23.0
click at [736, 545] on select "Direct (Phone/Email/etc.) Other" at bounding box center [843, 553] width 416 height 31
select select "100"
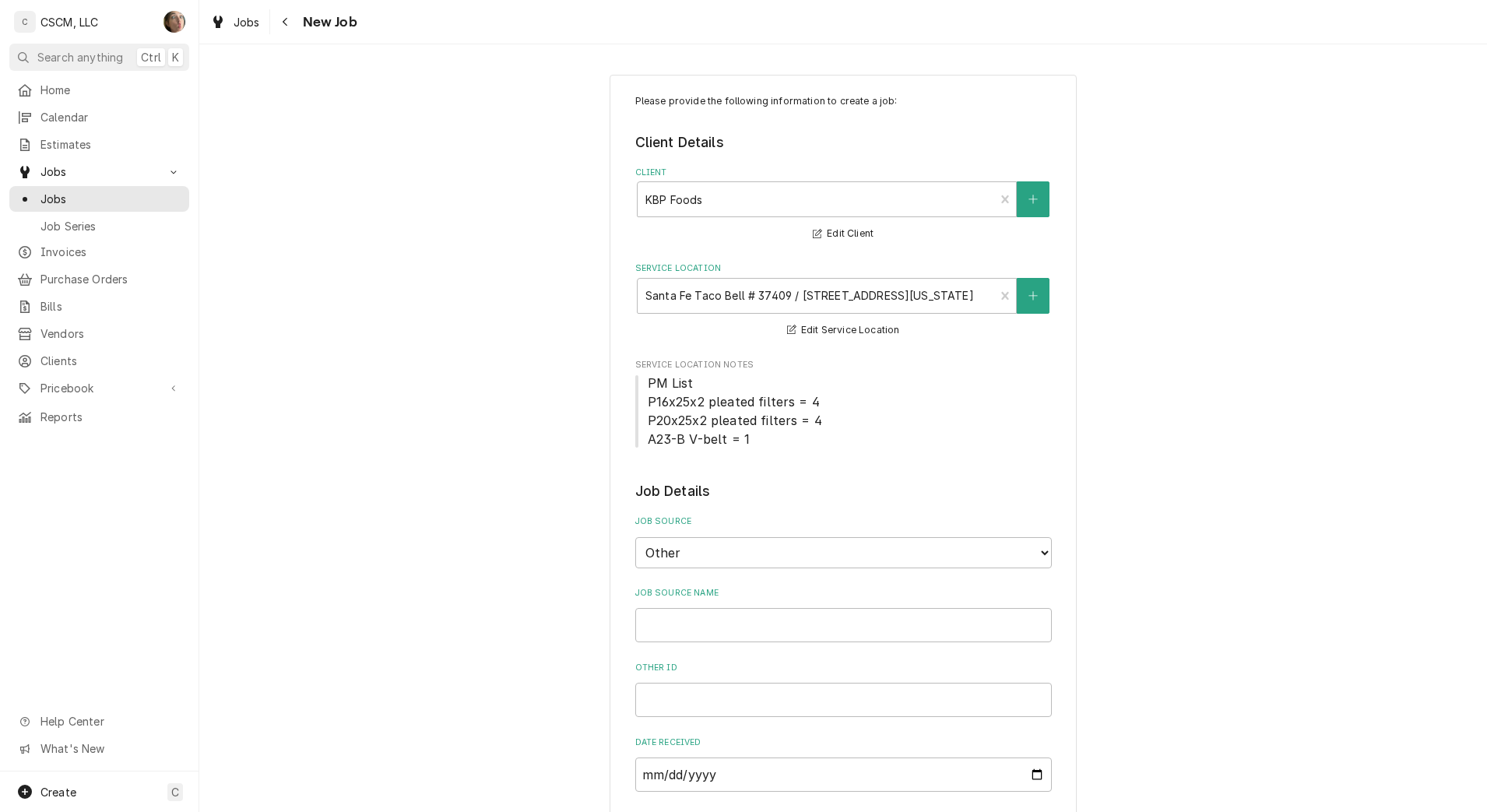
click at [735, 599] on div "Job Source Name" at bounding box center [843, 615] width 416 height 55
click at [705, 637] on input "Job Source Name" at bounding box center [843, 625] width 416 height 35
type textarea "x"
type input "V"
type textarea "x"
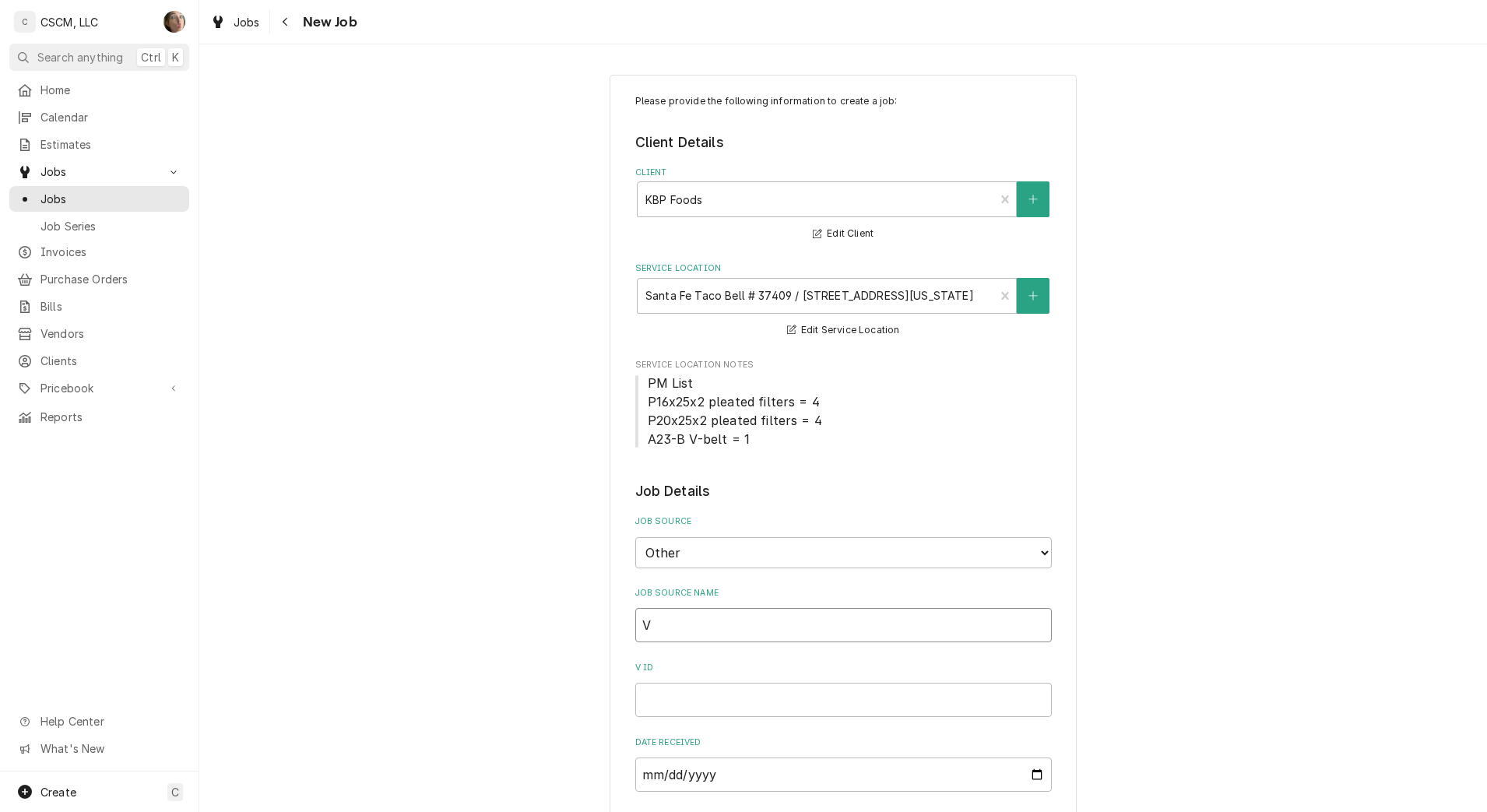
type input "Ve"
type textarea "x"
type input "Ver"
type textarea "x"
type input "Veri"
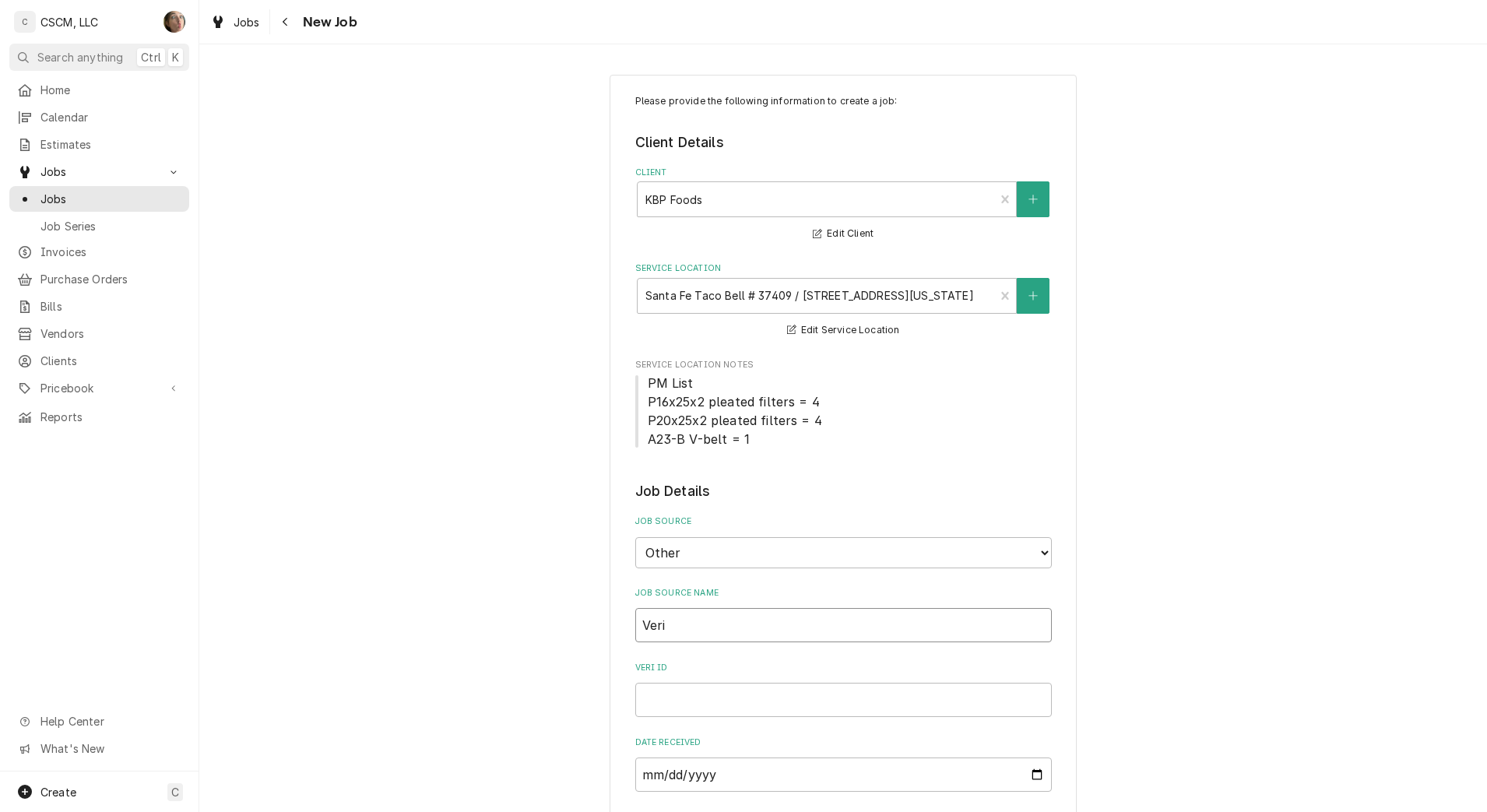
type textarea "x"
type input "Verisa"
type textarea "x"
type input "Verisae"
type textarea "x"
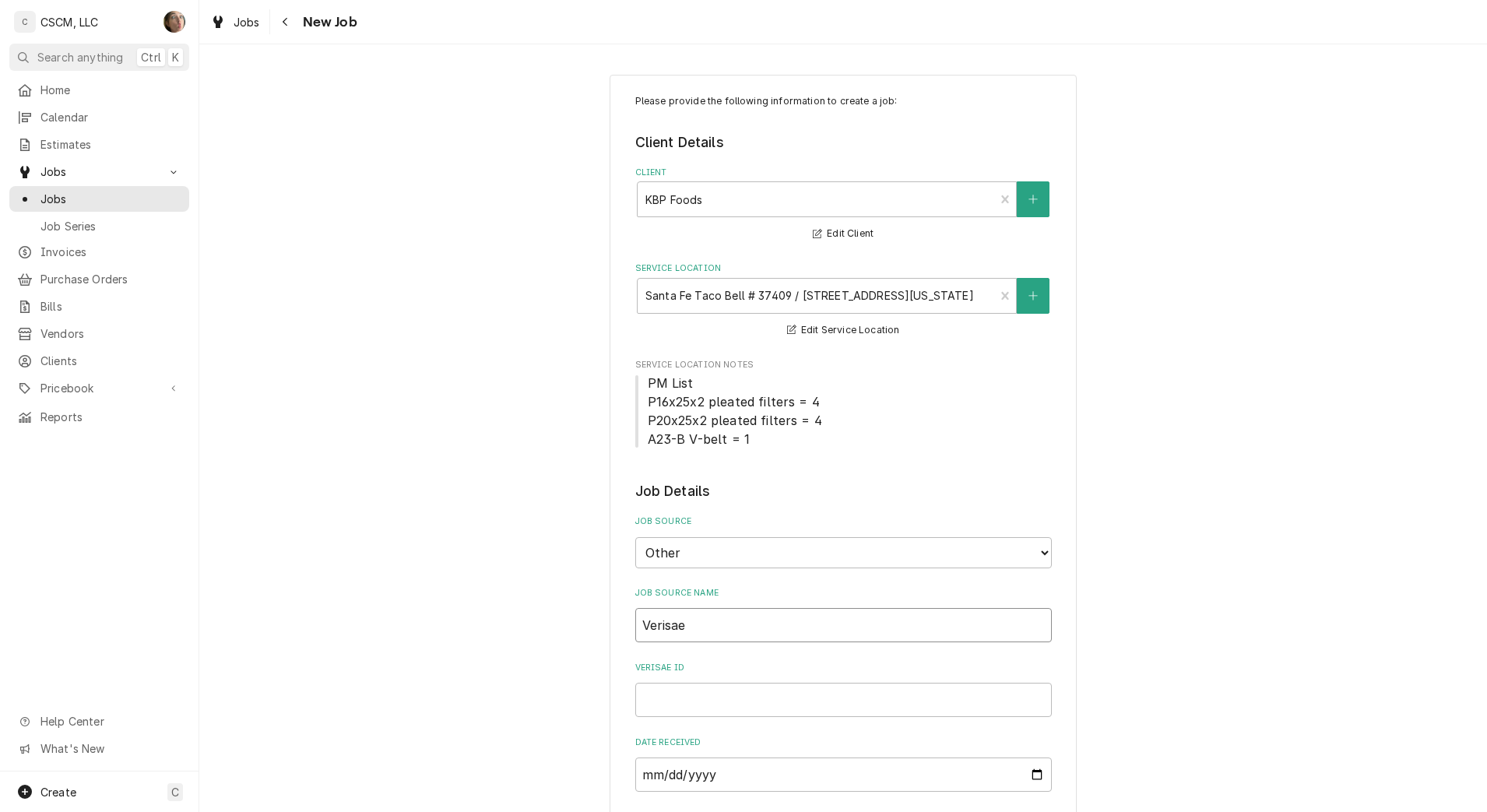
type input "Verisae"
click at [708, 708] on input "Verisae ID" at bounding box center [843, 700] width 416 height 35
paste input "72104128"
type textarea "x"
type input "72104128"
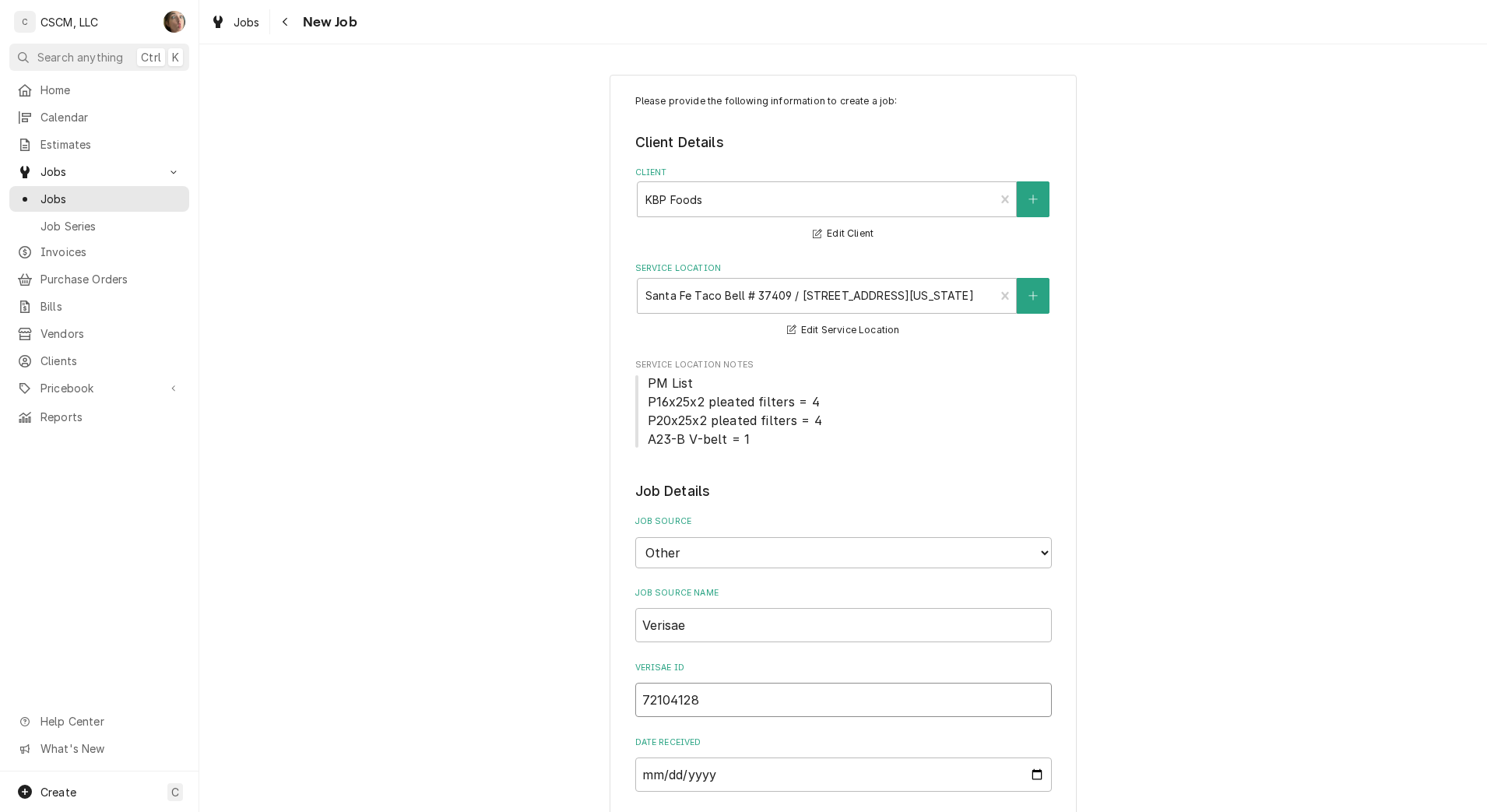
scroll to position [292, 0]
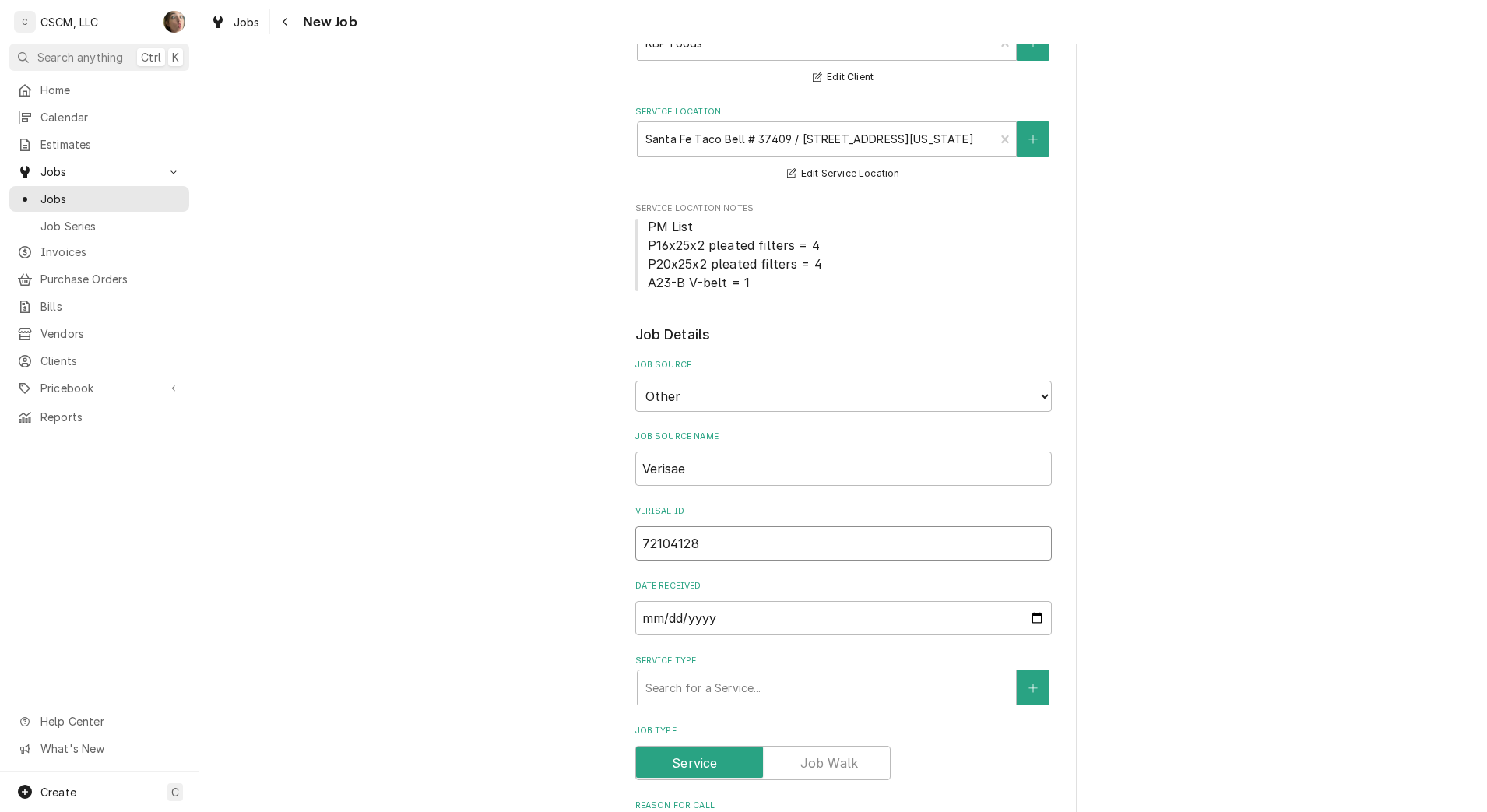
type textarea "x"
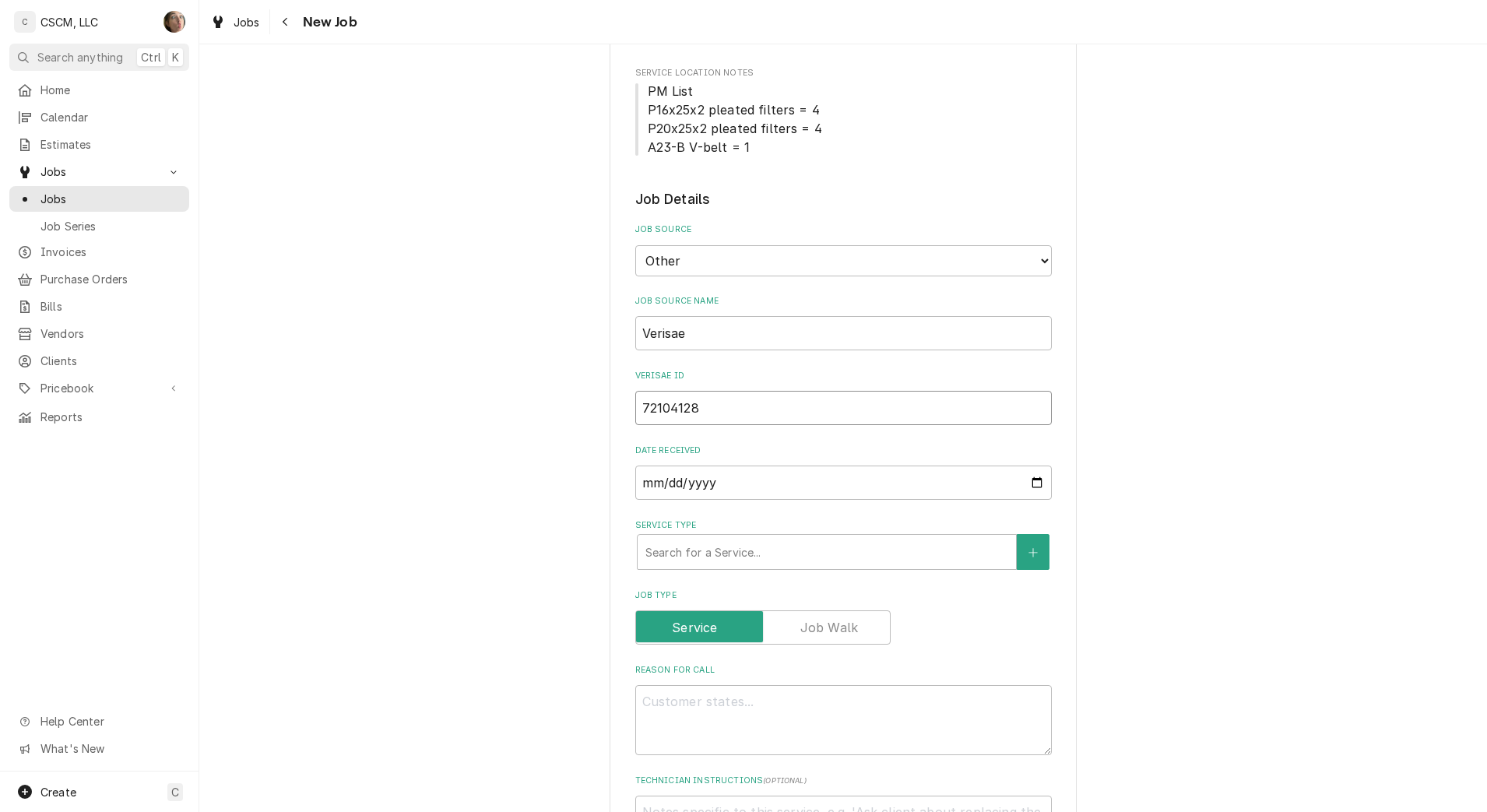
type input "72104128"
click at [657, 728] on textarea "Reason For Call" at bounding box center [843, 720] width 416 height 70
type textarea "x"
type textarea "N"
type textarea "x"
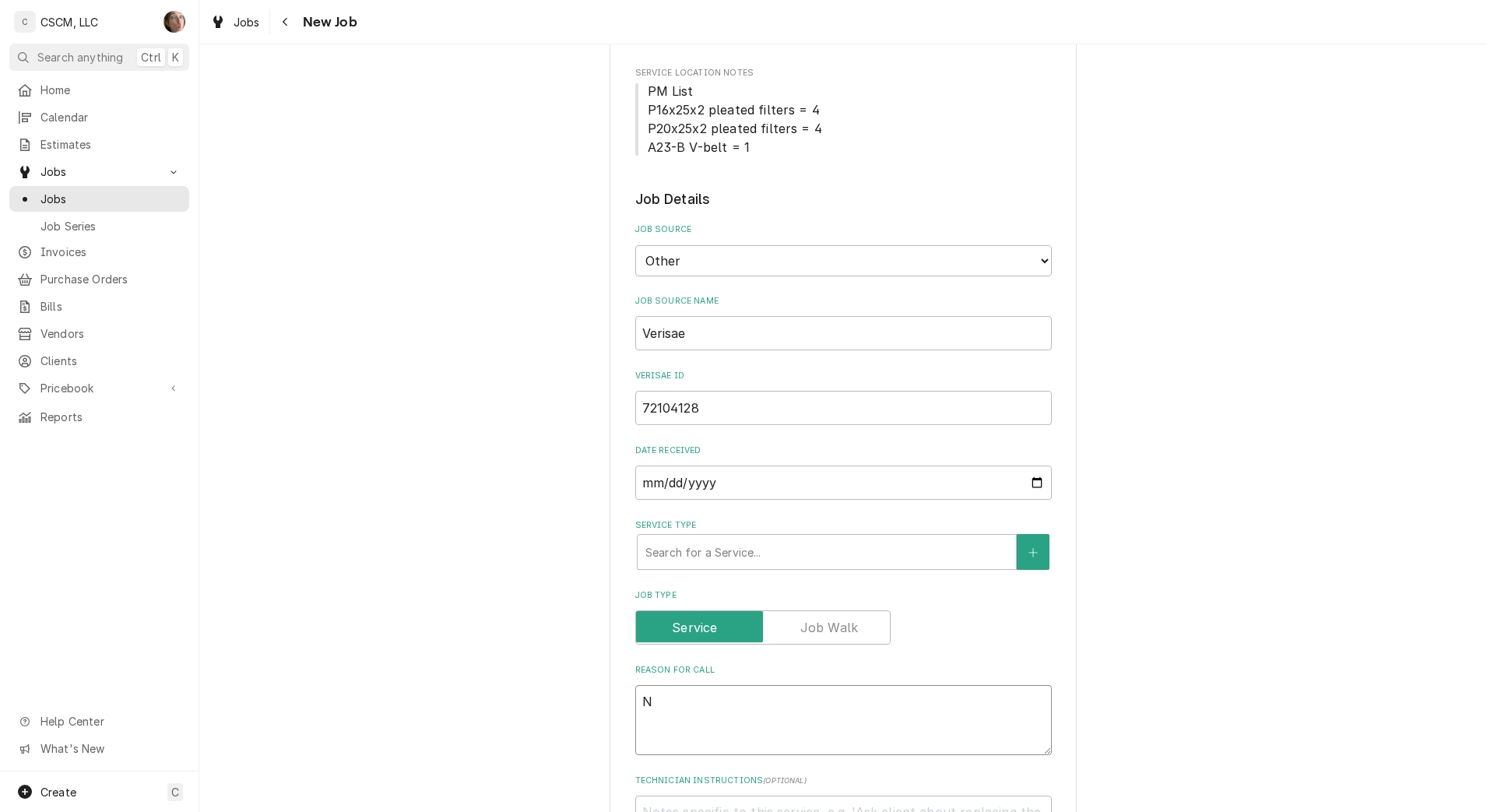
type textarea "NT"
type textarea "x"
type textarea "NTE"
type textarea "x"
type textarea "NTE:"
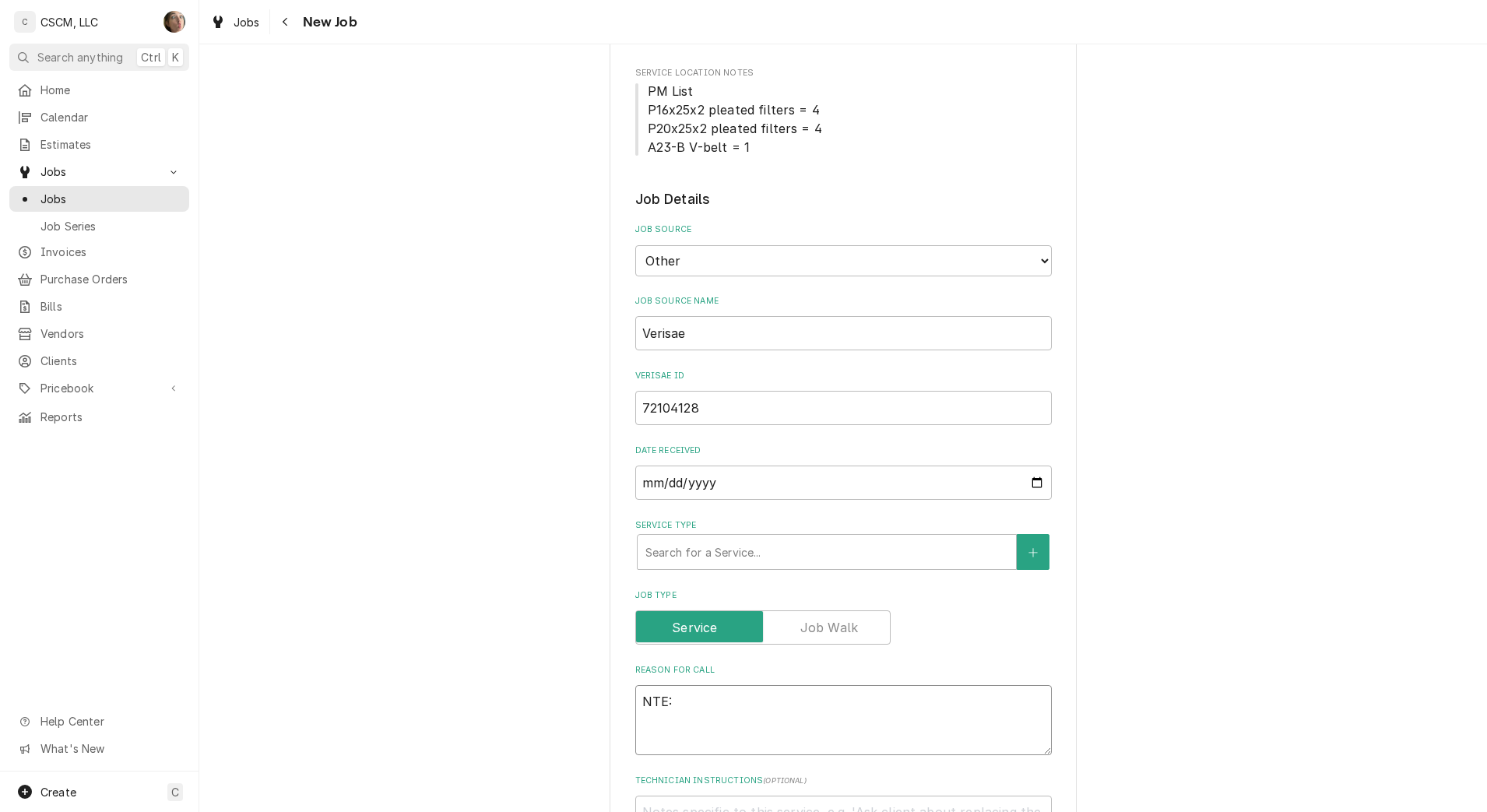
type textarea "x"
type textarea "NTE:"
type textarea "x"
type textarea "NTE: $"
type textarea "x"
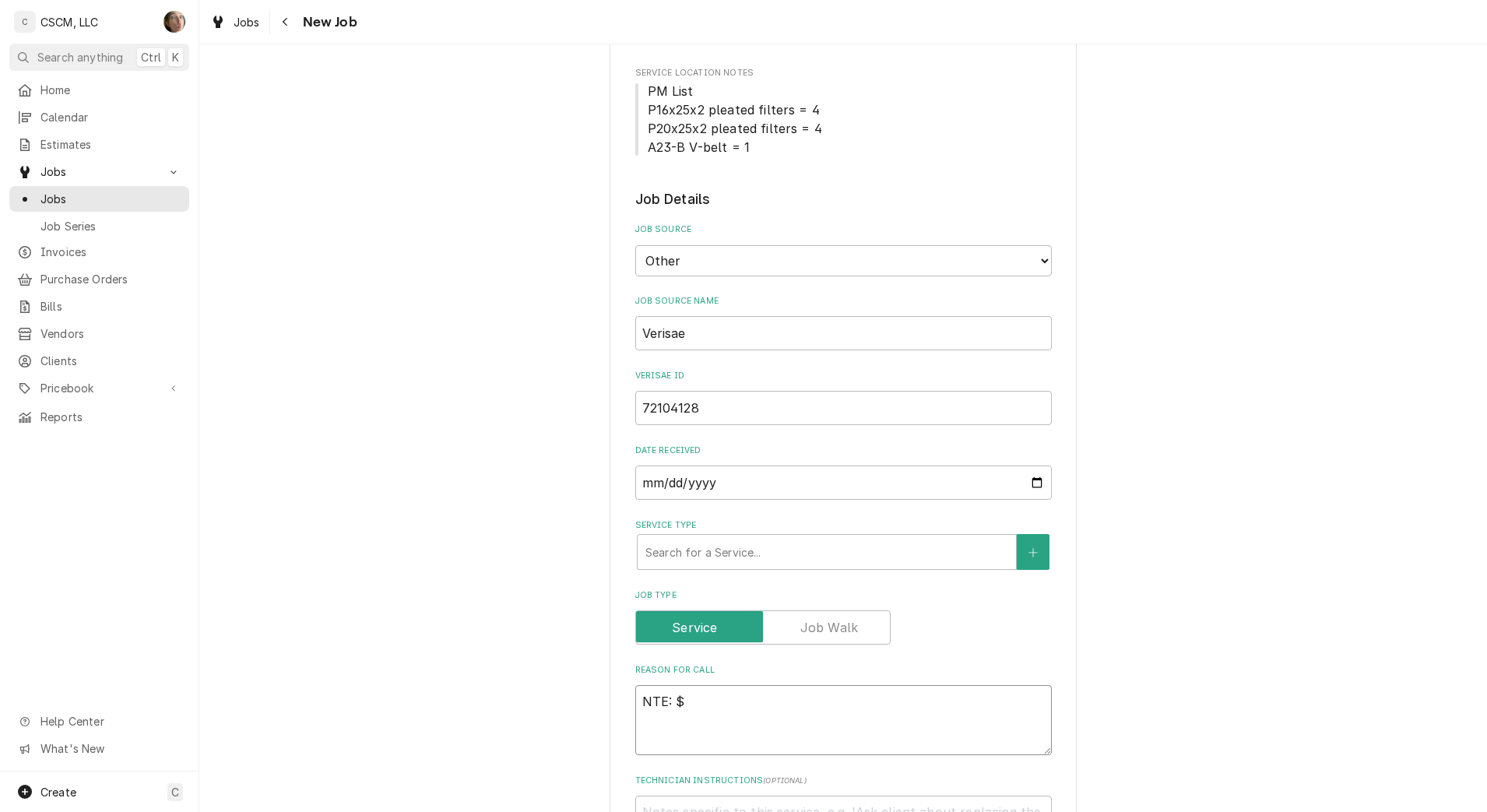
type textarea "NTE: $5"
type textarea "x"
type textarea "NTE: $50"
type textarea "x"
type textarea "NTE: $500"
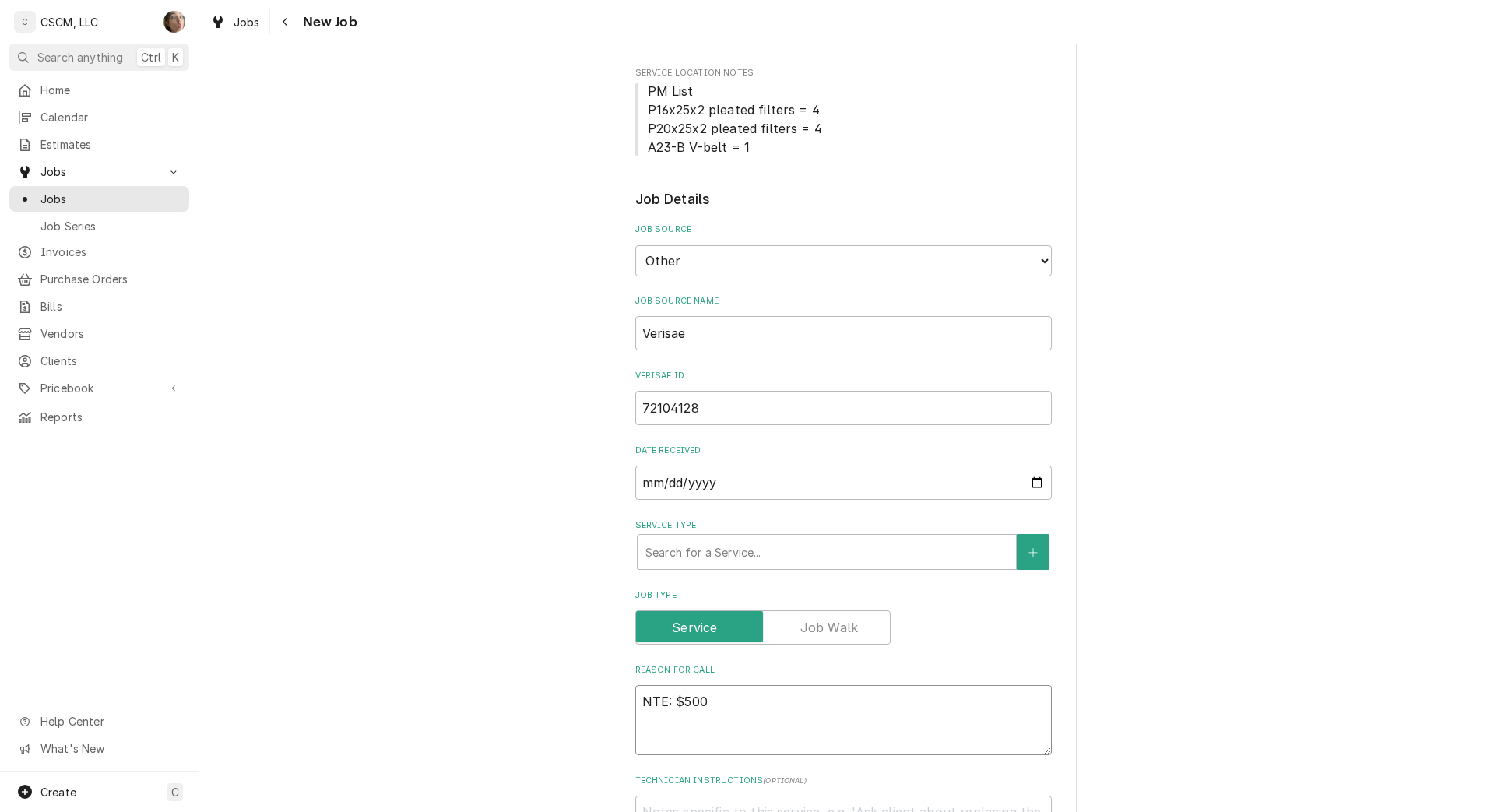
type textarea "x"
type textarea "NTE: $500"
type textarea "x"
type textarea "NTE: $500 P"
type textarea "x"
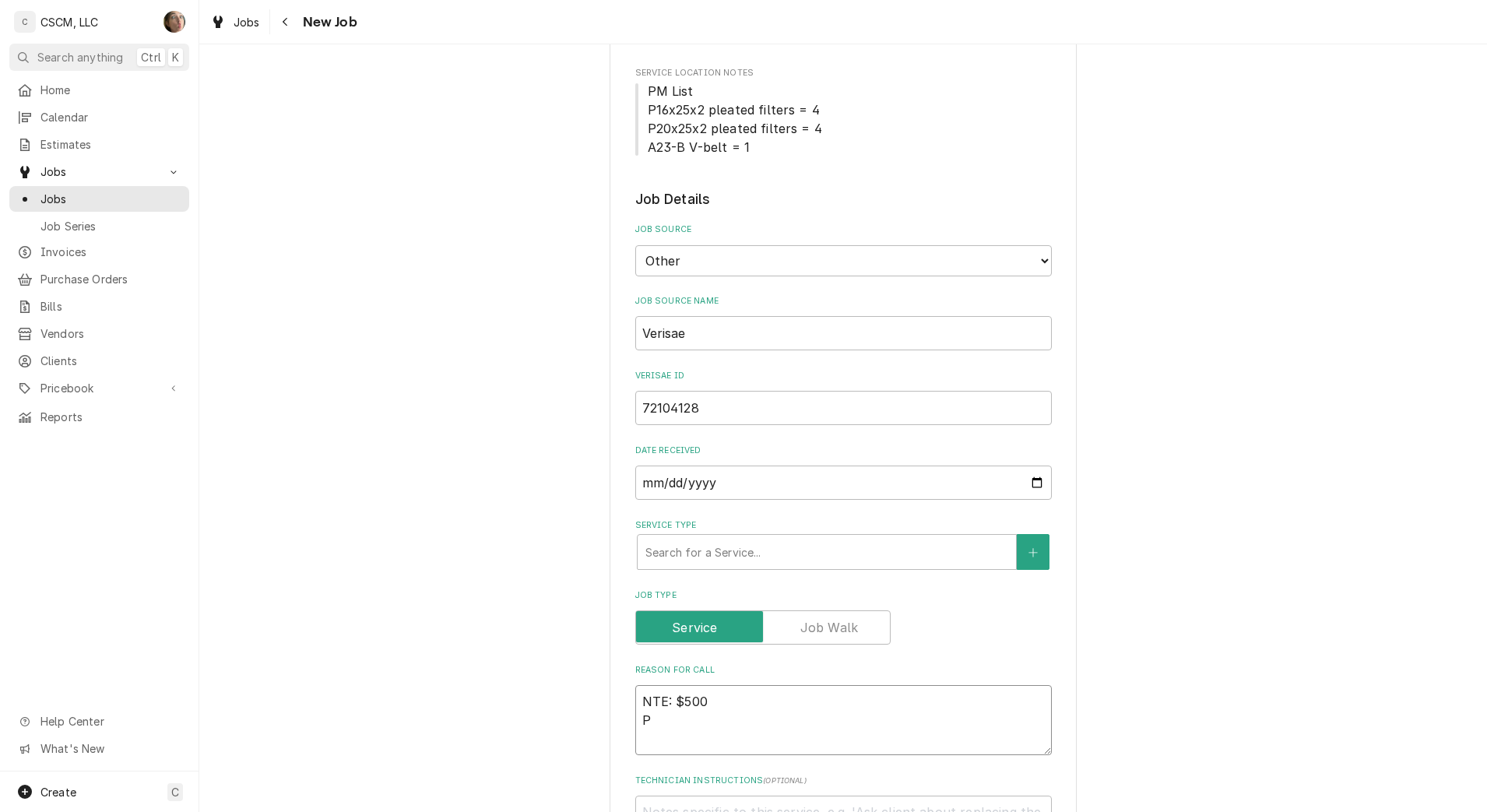
type textarea "NTE: $500 PO"
type textarea "x"
type textarea "NTE: $500 PO"
type textarea "x"
type textarea "NTE: $500 PO #"
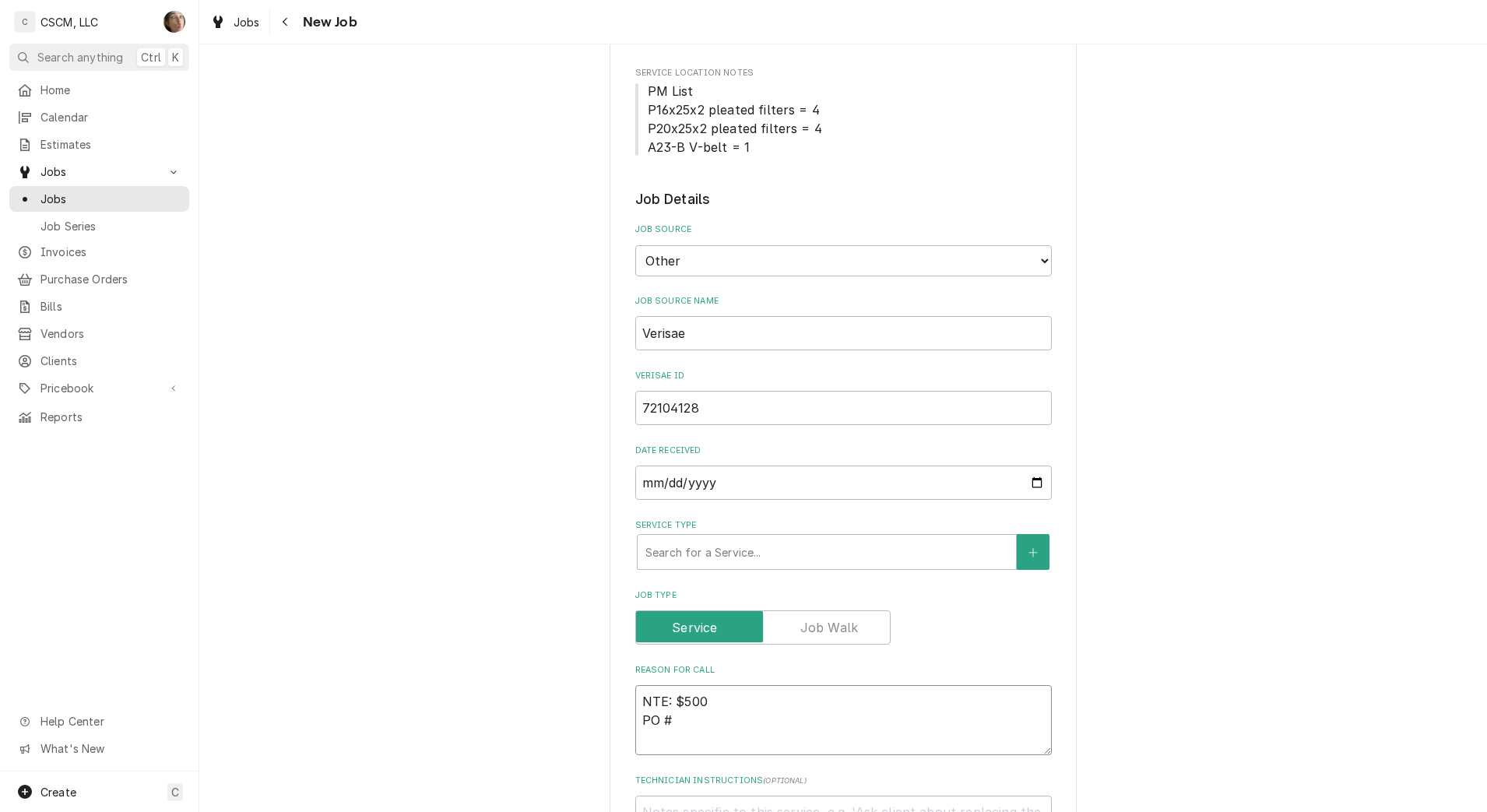
type textarea "x"
type textarea "NTE: $500 PO #"
paste textarea "72104128"
type textarea "x"
type textarea "NTE: $500 PO # 72104128"
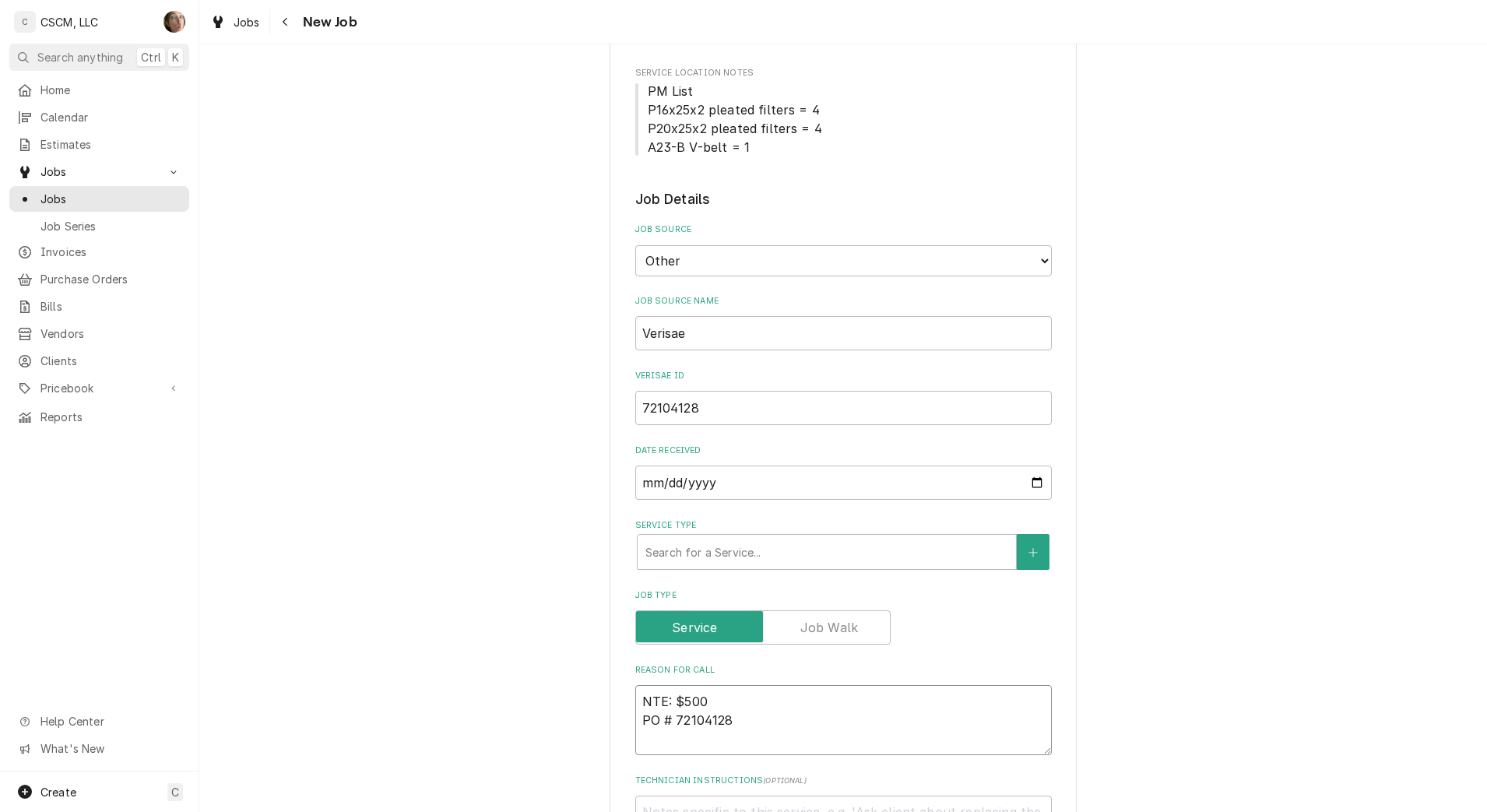
type textarea "x"
type textarea "NTE: $500 PO # 72104128"
click at [636, 697] on textarea "NTE: $500 PO # 72104128" at bounding box center [843, 720] width 416 height 70
paste textarea "Install the two led awning lights - they are in the office thanks Joe"
type textarea "x"
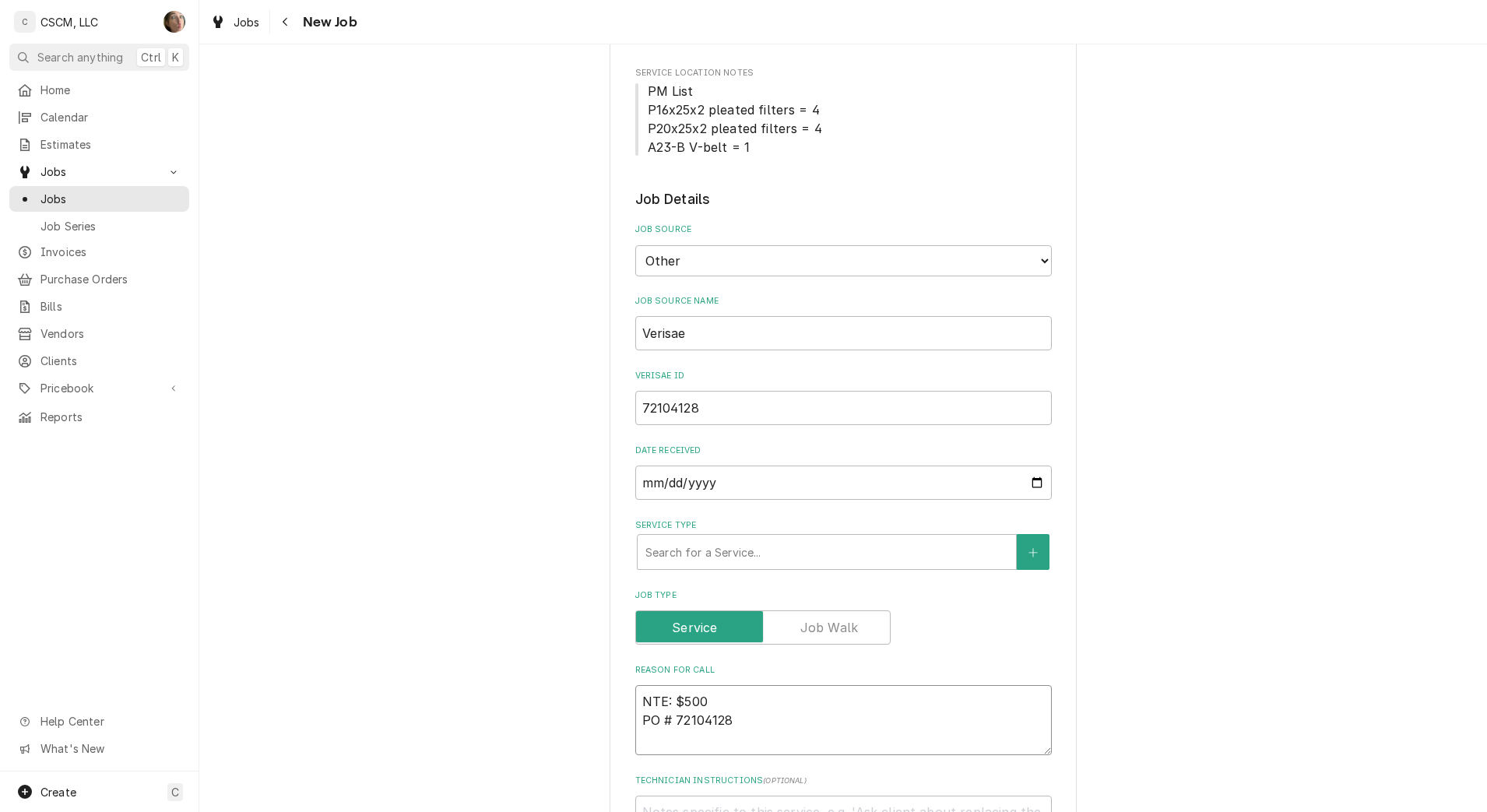
type textarea "Install the two led awning lights - they are in the office thanks JoeNTE: $500 …"
type textarea "x"
type textarea "Install the two led awning lights - they are in the office thanks Joe NTE: $500…"
type textarea "x"
type textarea "Install the two led awning lights - they are in the office thanks Joe NTE: $500…"
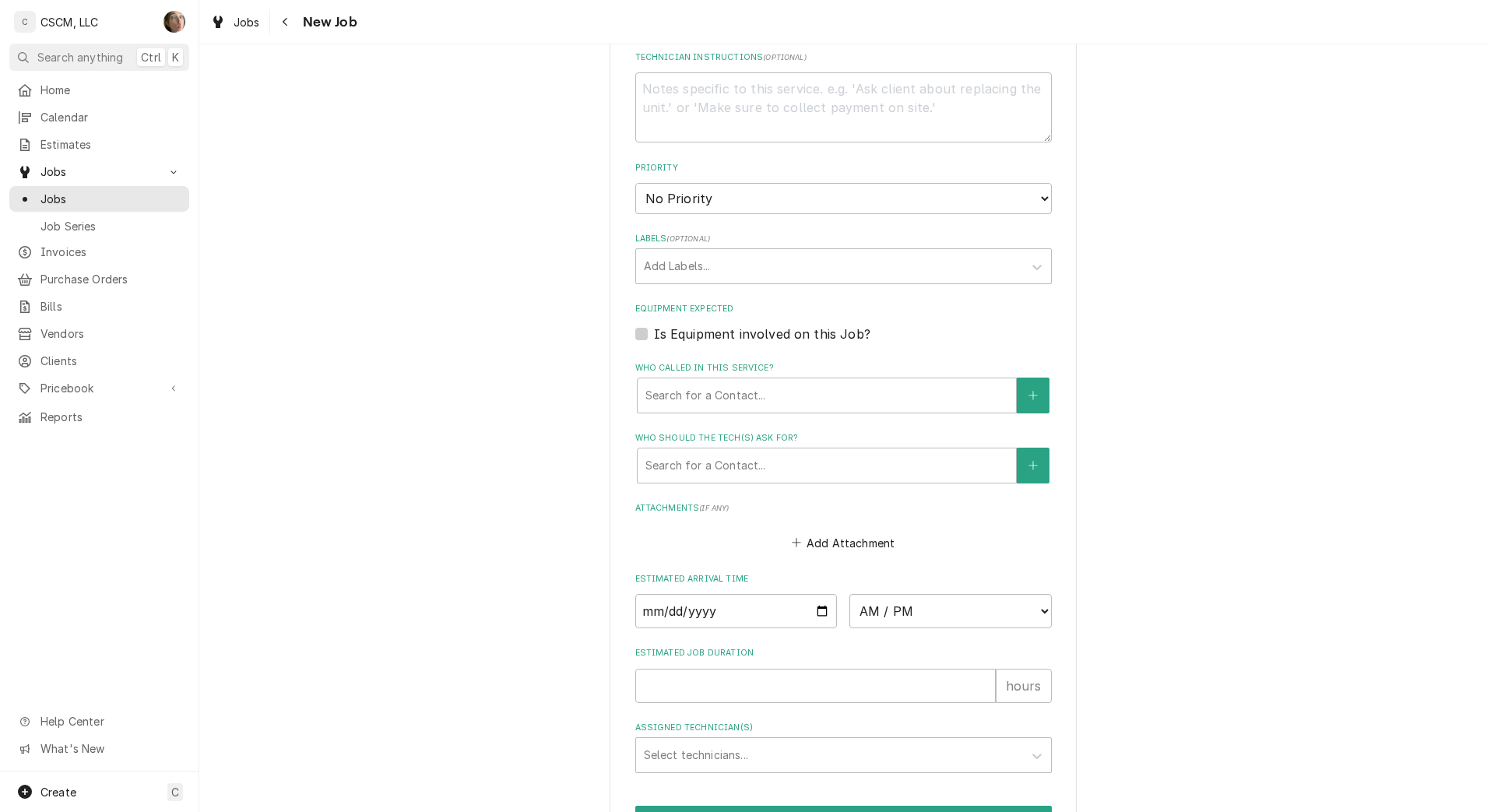
scroll to position [1111, 0]
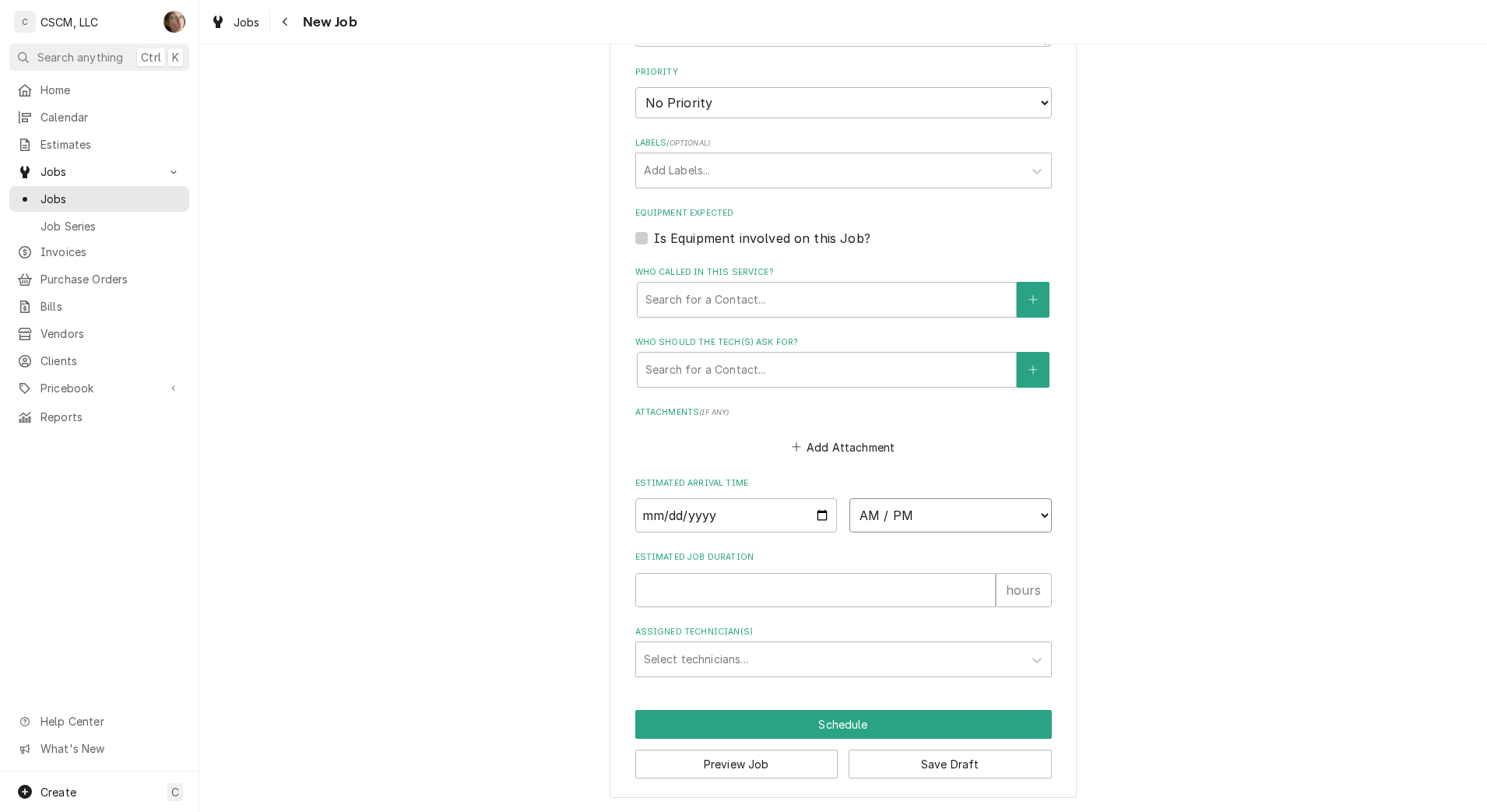
click at [963, 520] on select "AM / PM 6:00 AM 6:15 AM 6:30 AM 6:45 AM 7:00 AM 7:15 AM 7:30 AM 7:45 AM 8:00 AM…" at bounding box center [951, 515] width 202 height 35
select select "11:00:00"
click at [850, 498] on select "AM / PM 6:00 AM 6:15 AM 6:30 AM 6:45 AM 7:00 AM 7:15 AM 7:30 AM 7:45 AM 8:00 AM…" at bounding box center [951, 515] width 202 height 35
click at [821, 514] on input "Date" at bounding box center [737, 515] width 202 height 35
type textarea "x"
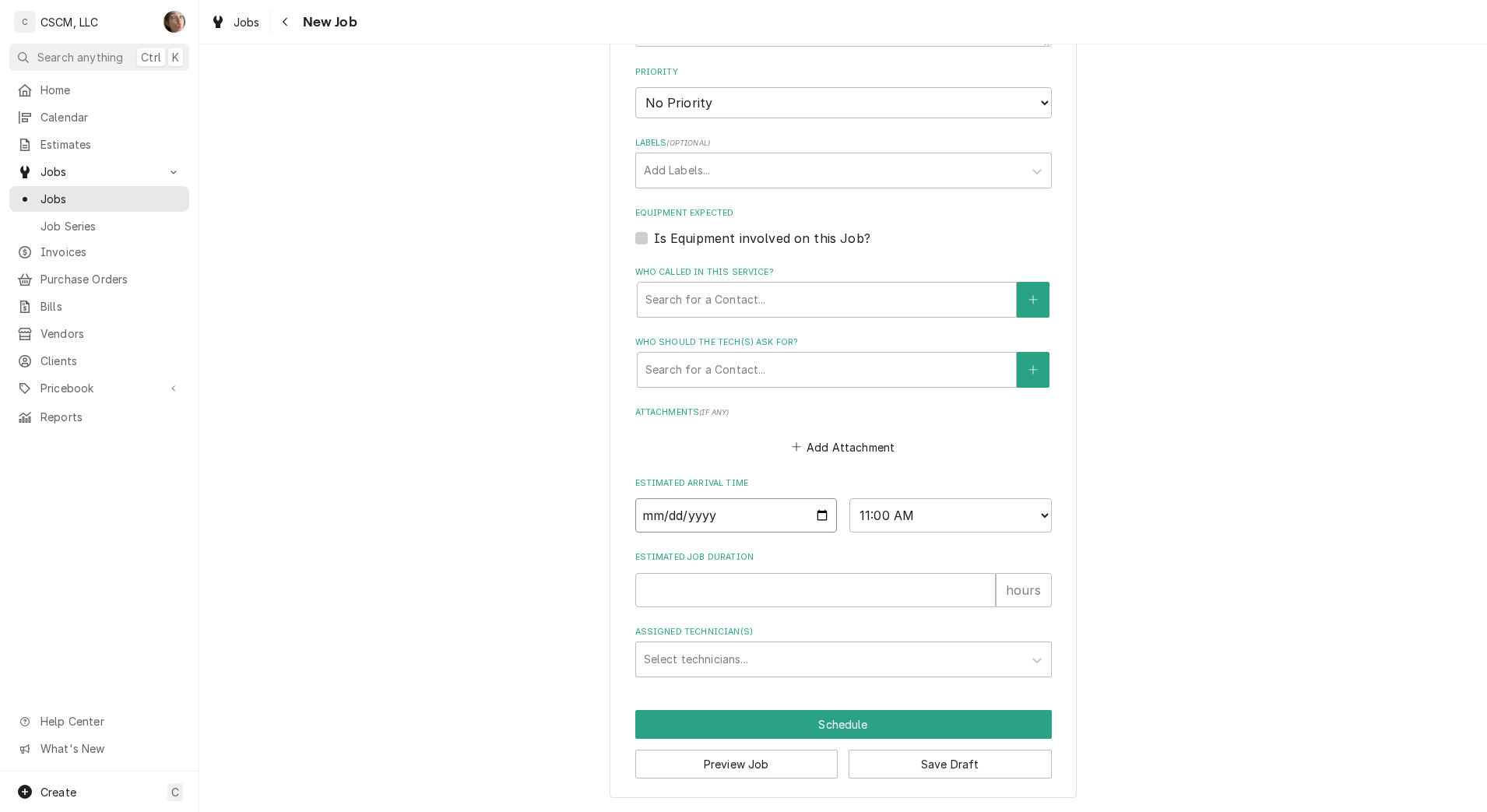
type input "2025-09-19"
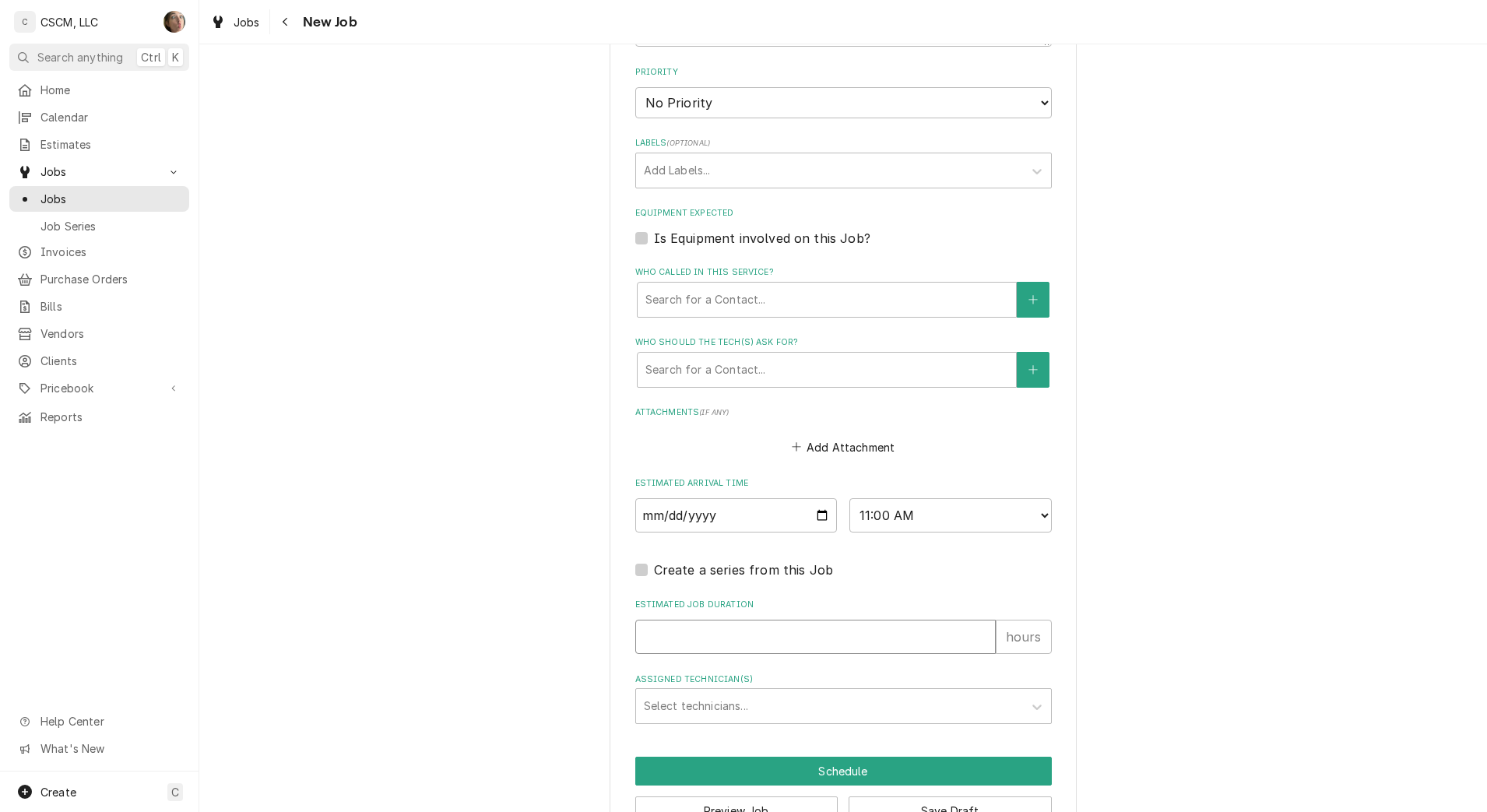
click at [713, 636] on input "Estimated Job Duration" at bounding box center [815, 636] width 360 height 35
type textarea "x"
type input "1"
type textarea "x"
type input "1"
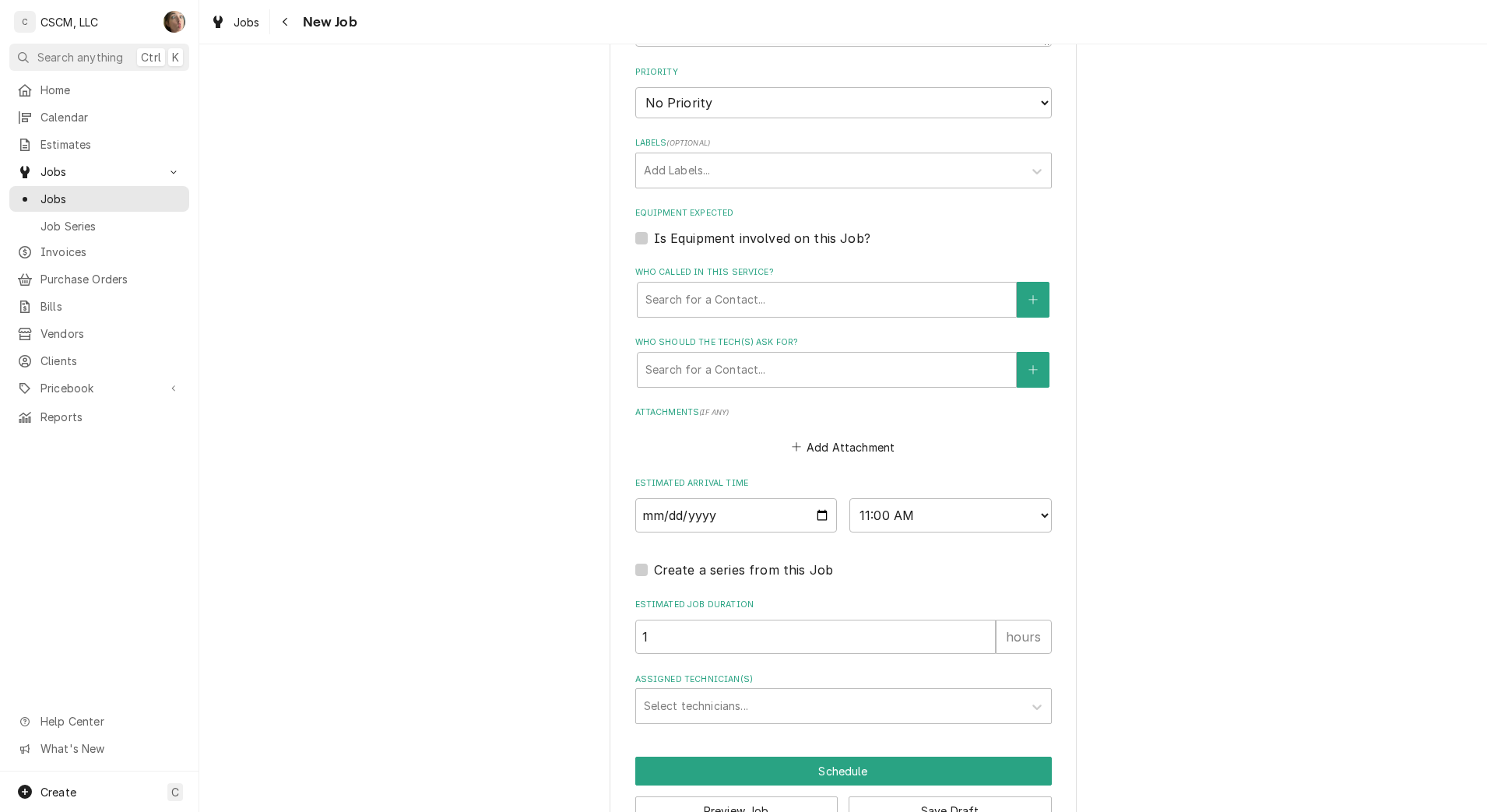
click at [719, 718] on div "Assigned Technician(s)" at bounding box center [829, 706] width 372 height 28
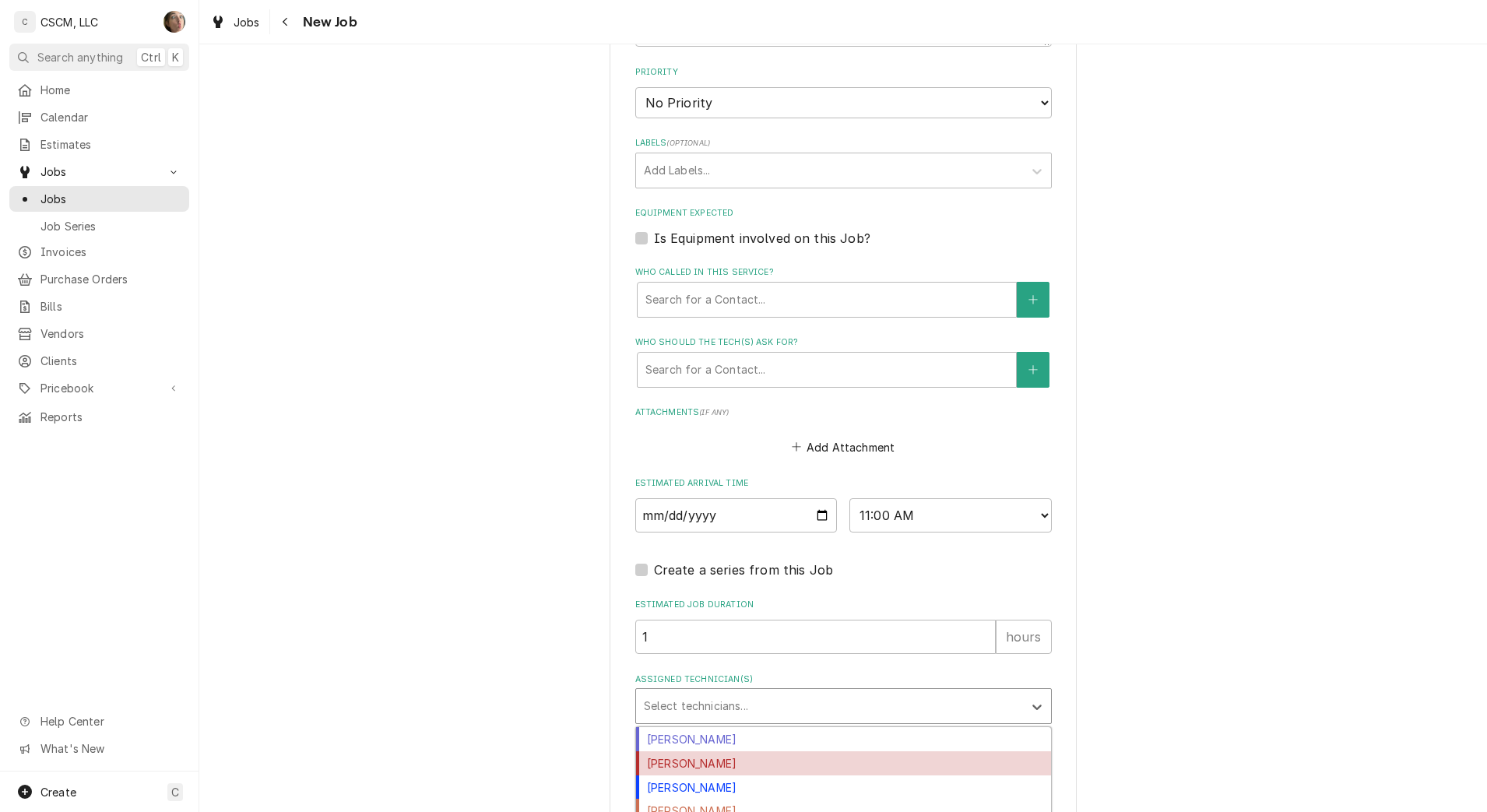
click at [707, 762] on div "[PERSON_NAME]" at bounding box center [843, 763] width 415 height 24
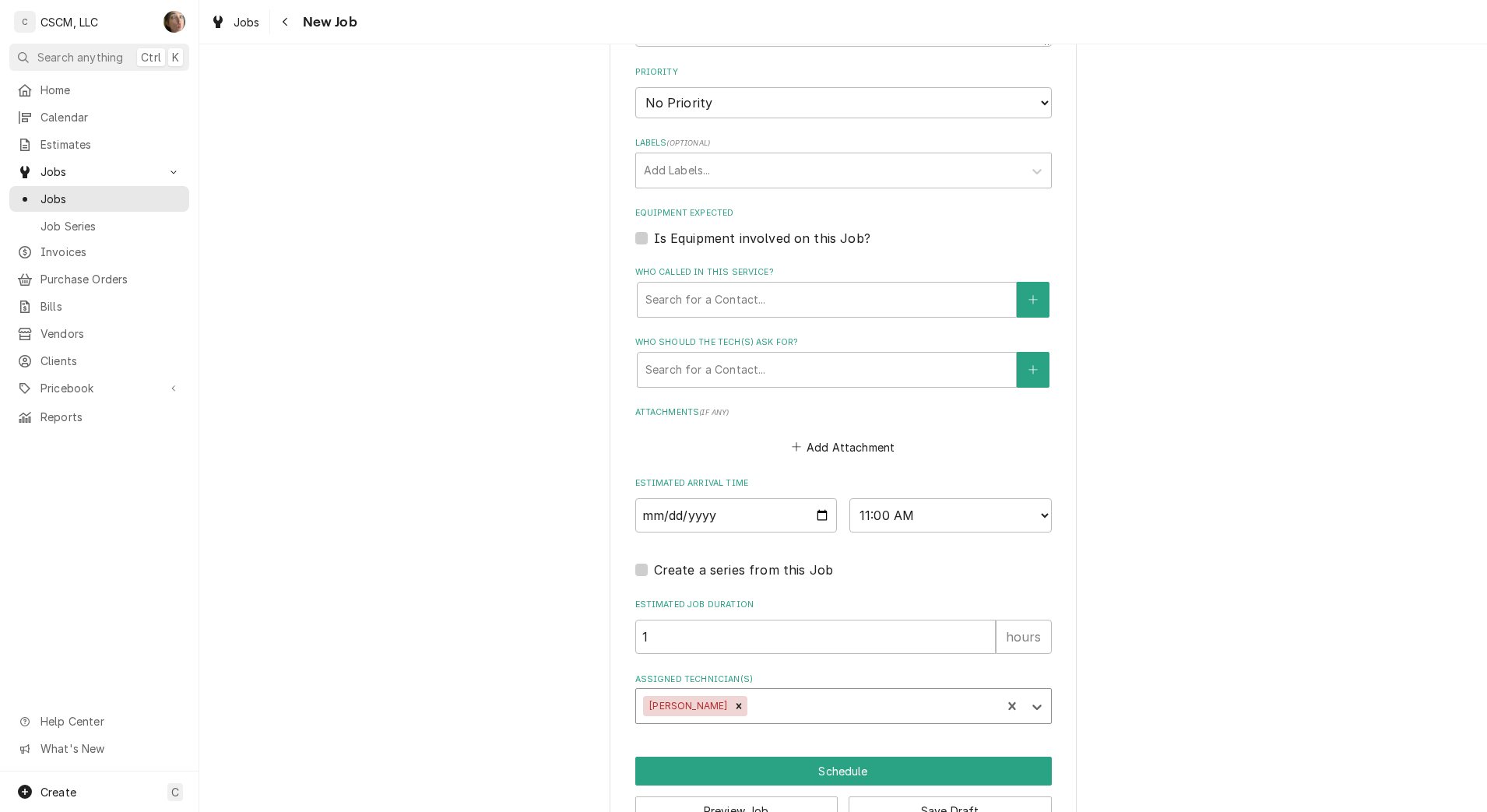
click at [750, 707] on div "Assigned Technician(s)" at bounding box center [871, 706] width 243 height 28
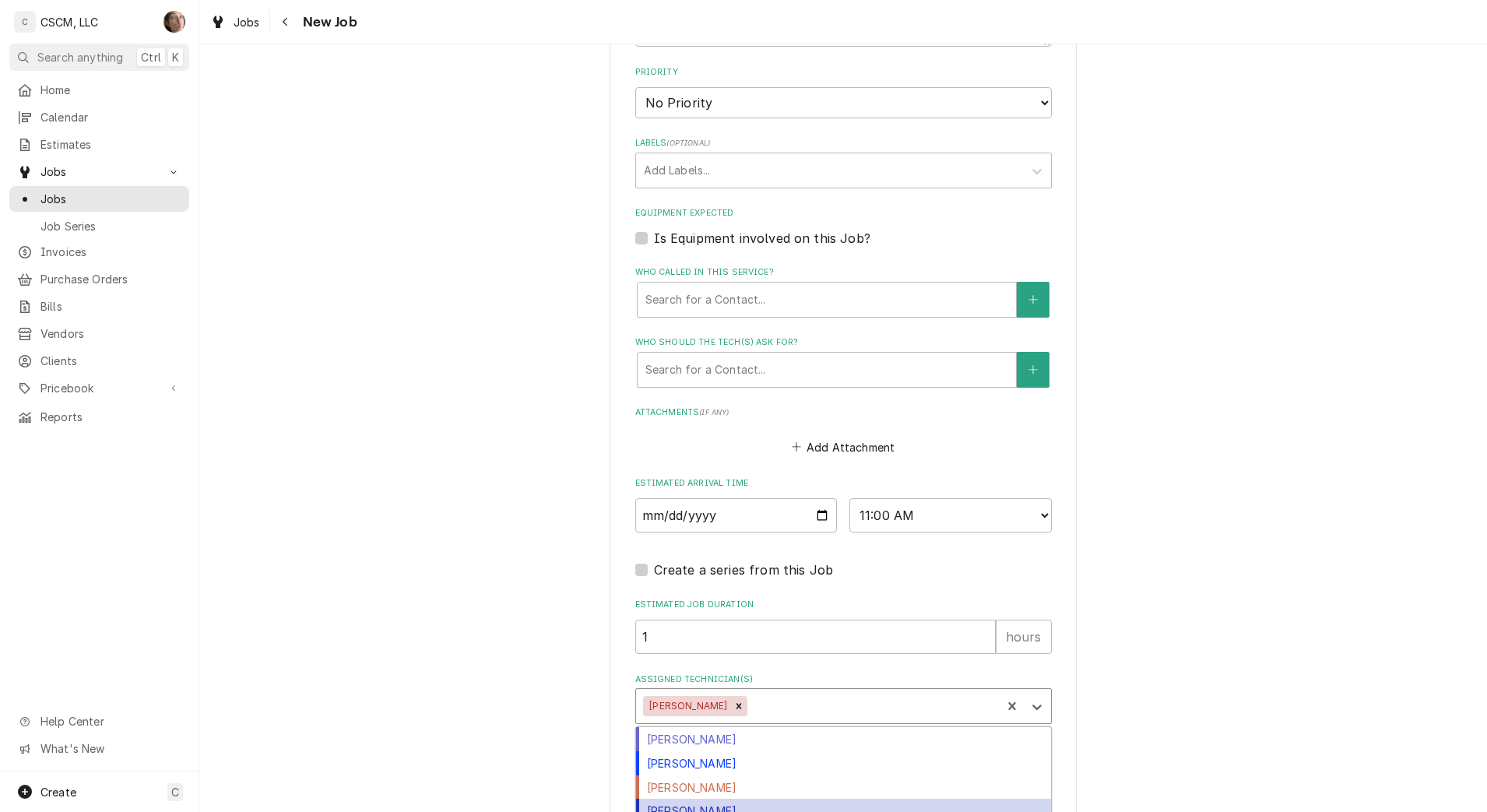
click at [730, 799] on div "[PERSON_NAME]" at bounding box center [843, 811] width 415 height 24
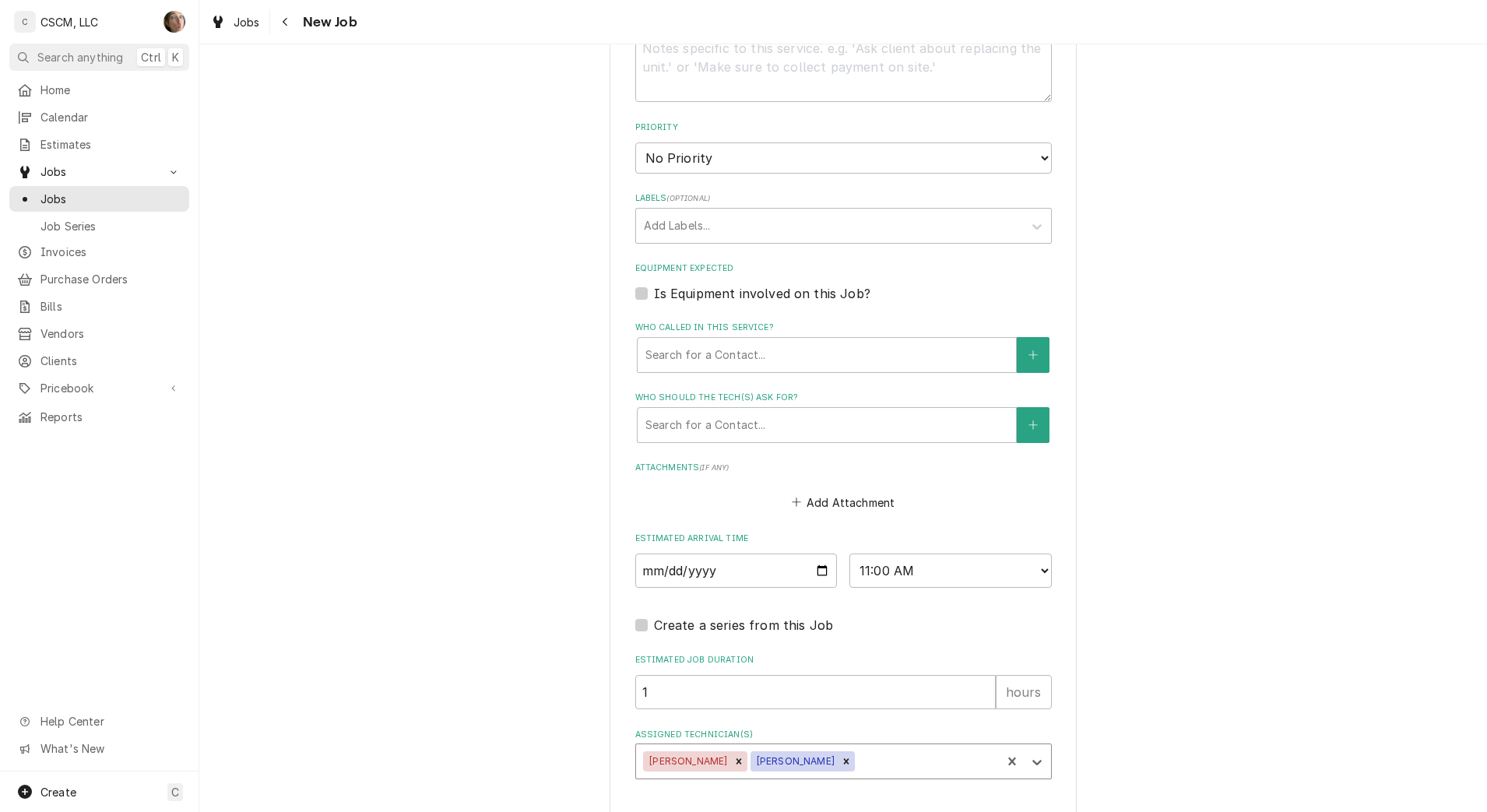
scroll to position [1013, 0]
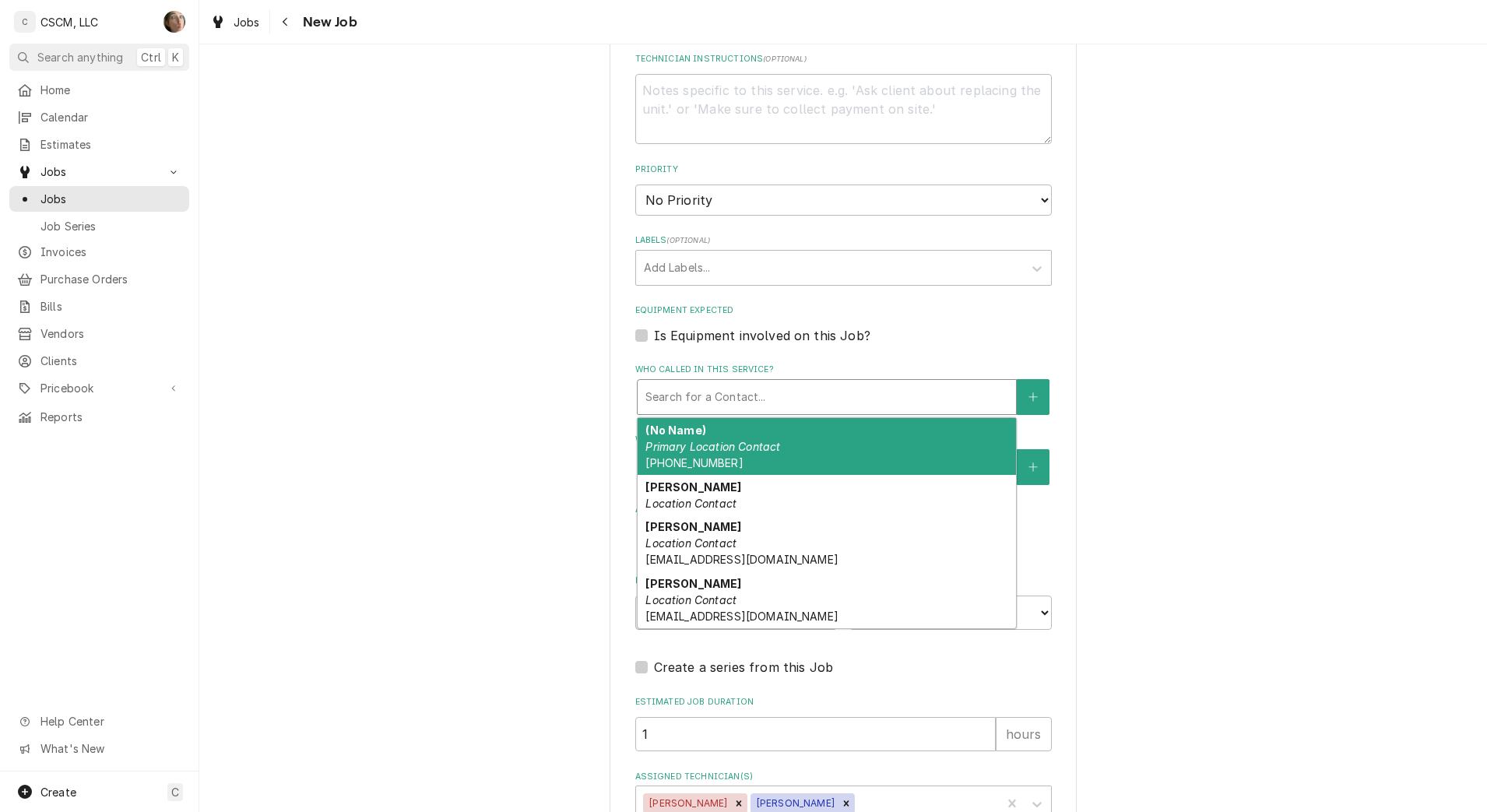
click at [774, 405] on div "Who called in this service?" at bounding box center [827, 396] width 363 height 28
click at [786, 433] on div "(No Name) Primary Location Contact (719) 541-1074" at bounding box center [827, 446] width 379 height 57
type textarea "x"
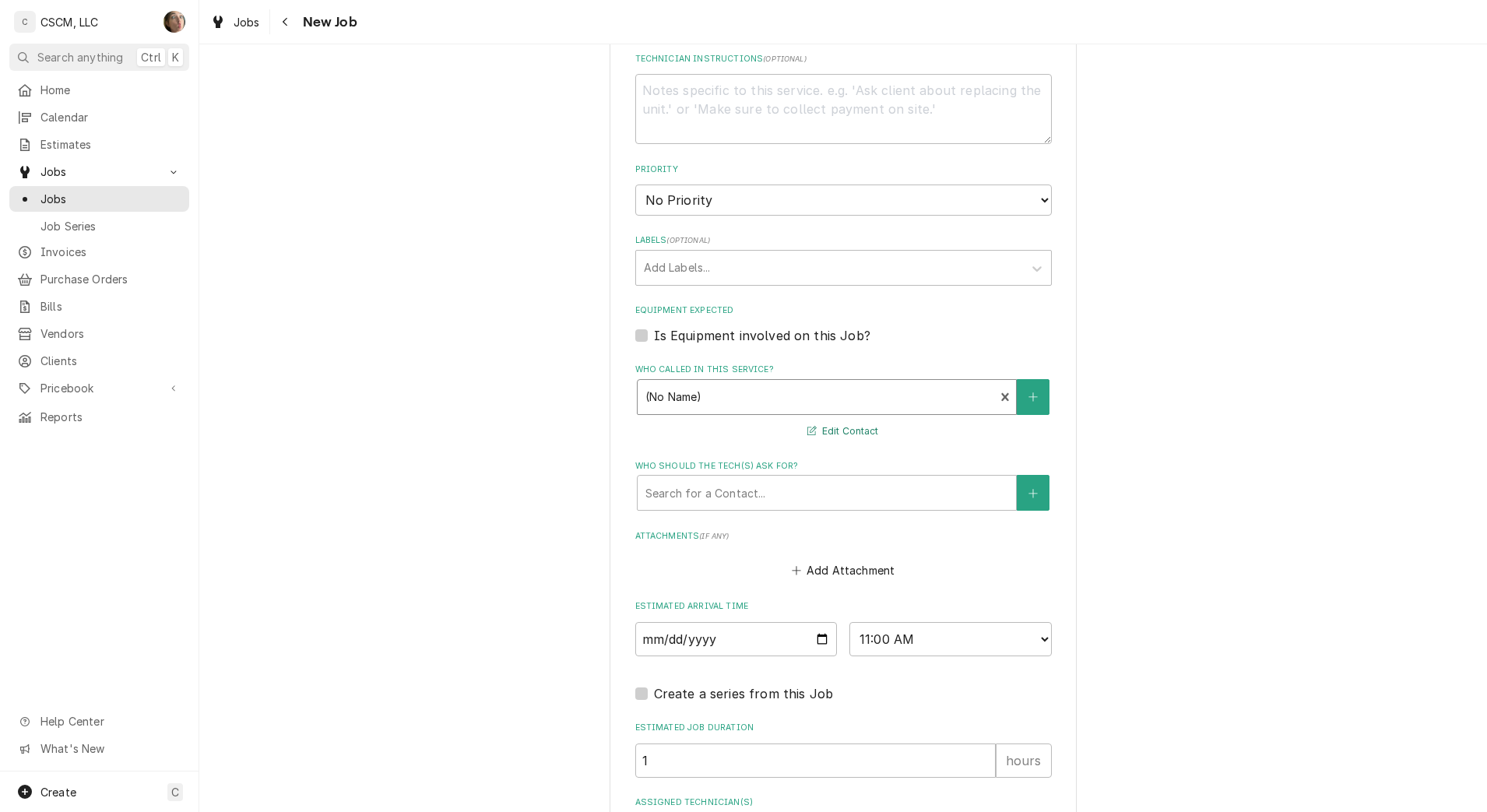
click at [851, 426] on button "Edit Contact" at bounding box center [843, 432] width 75 height 19
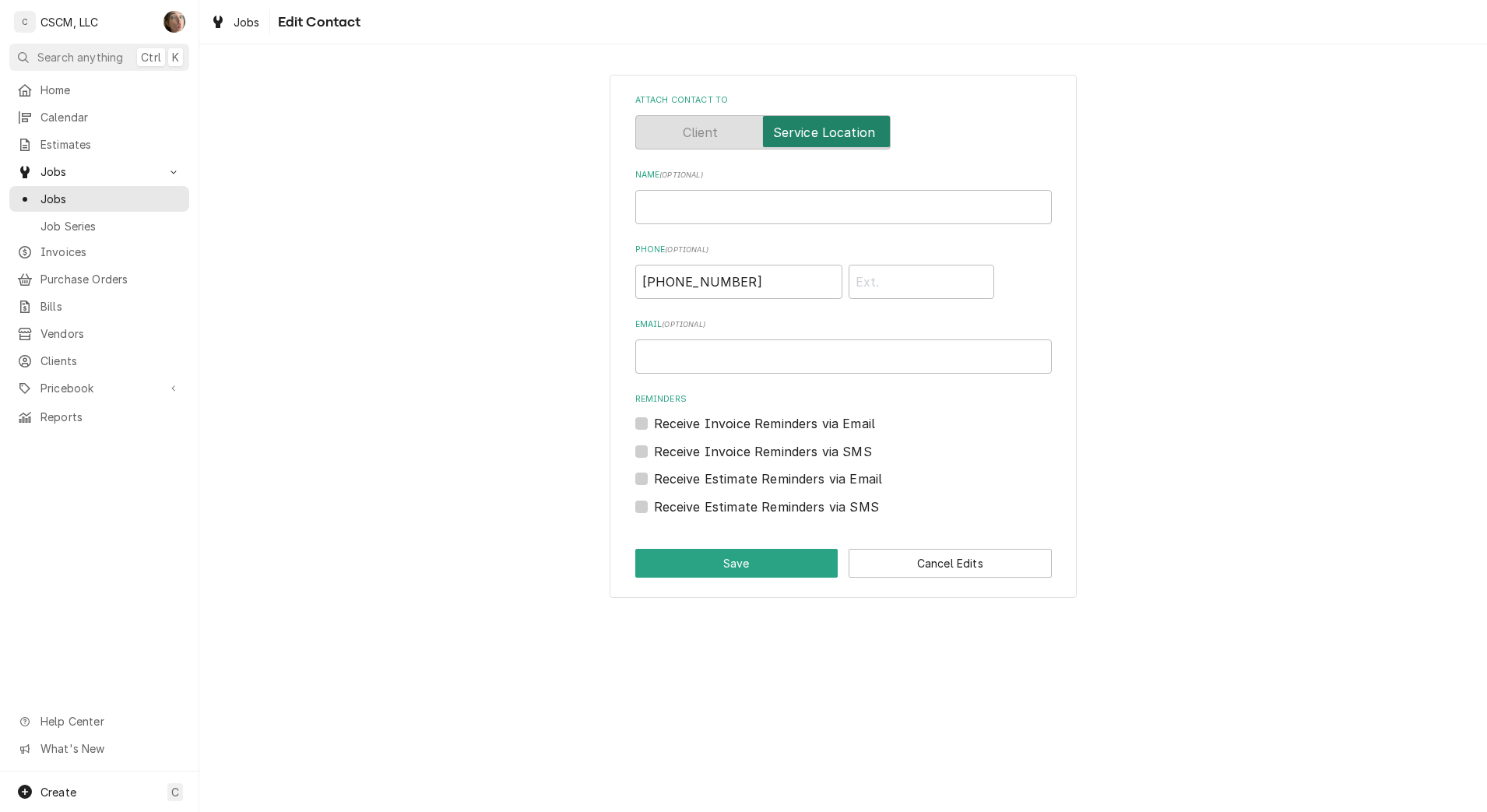
click at [716, 185] on div "Name ( optional )" at bounding box center [843, 197] width 416 height 55
click at [707, 207] on input "Name ( optional )" at bounding box center [843, 207] width 416 height 35
type input "j"
type input "Joe Schmidt"
click at [713, 555] on button "Save" at bounding box center [737, 563] width 203 height 29
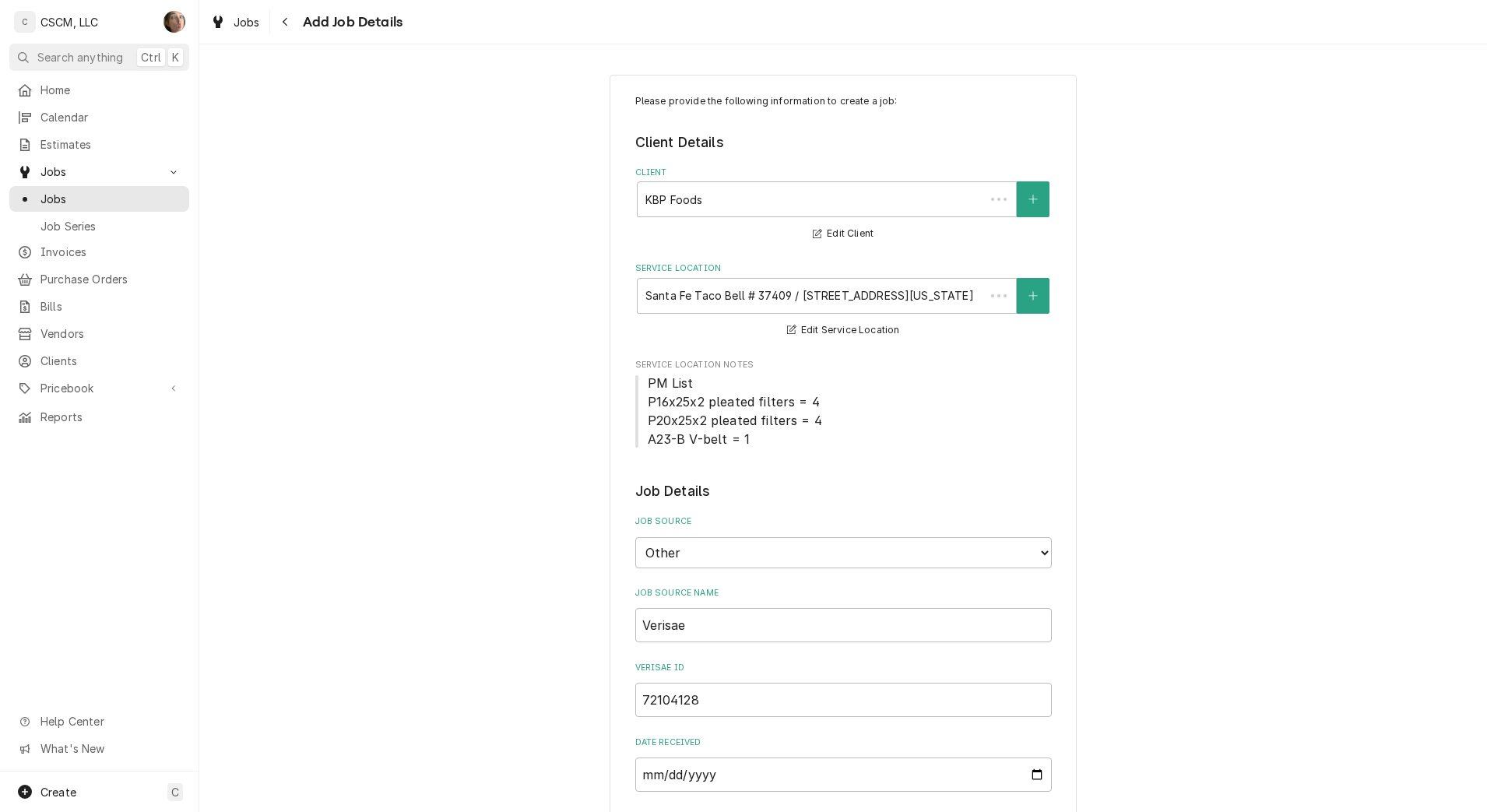
scroll to position [1013, 0]
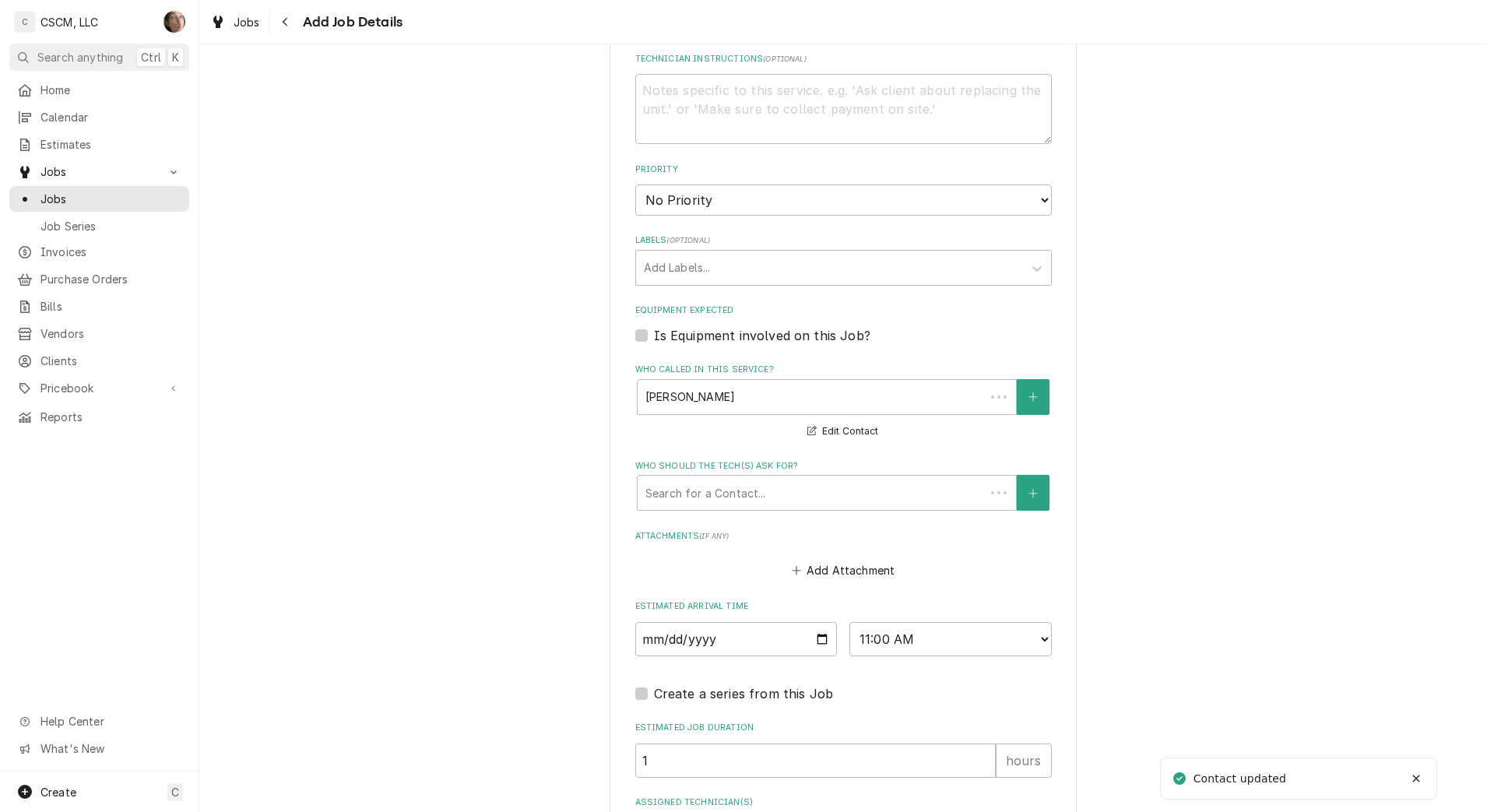
type textarea "x"
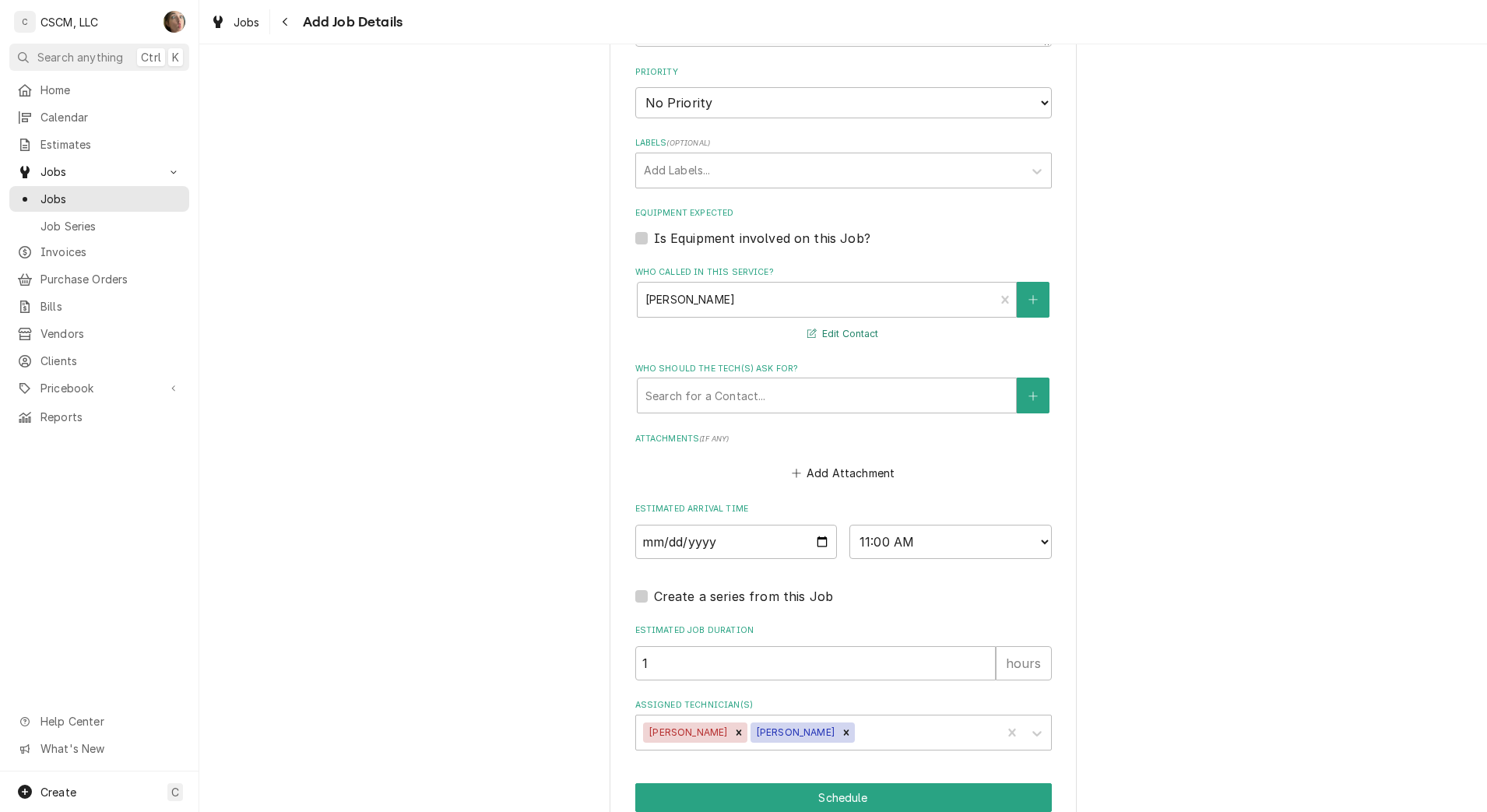
click at [836, 327] on button "Edit Contact" at bounding box center [843, 335] width 75 height 19
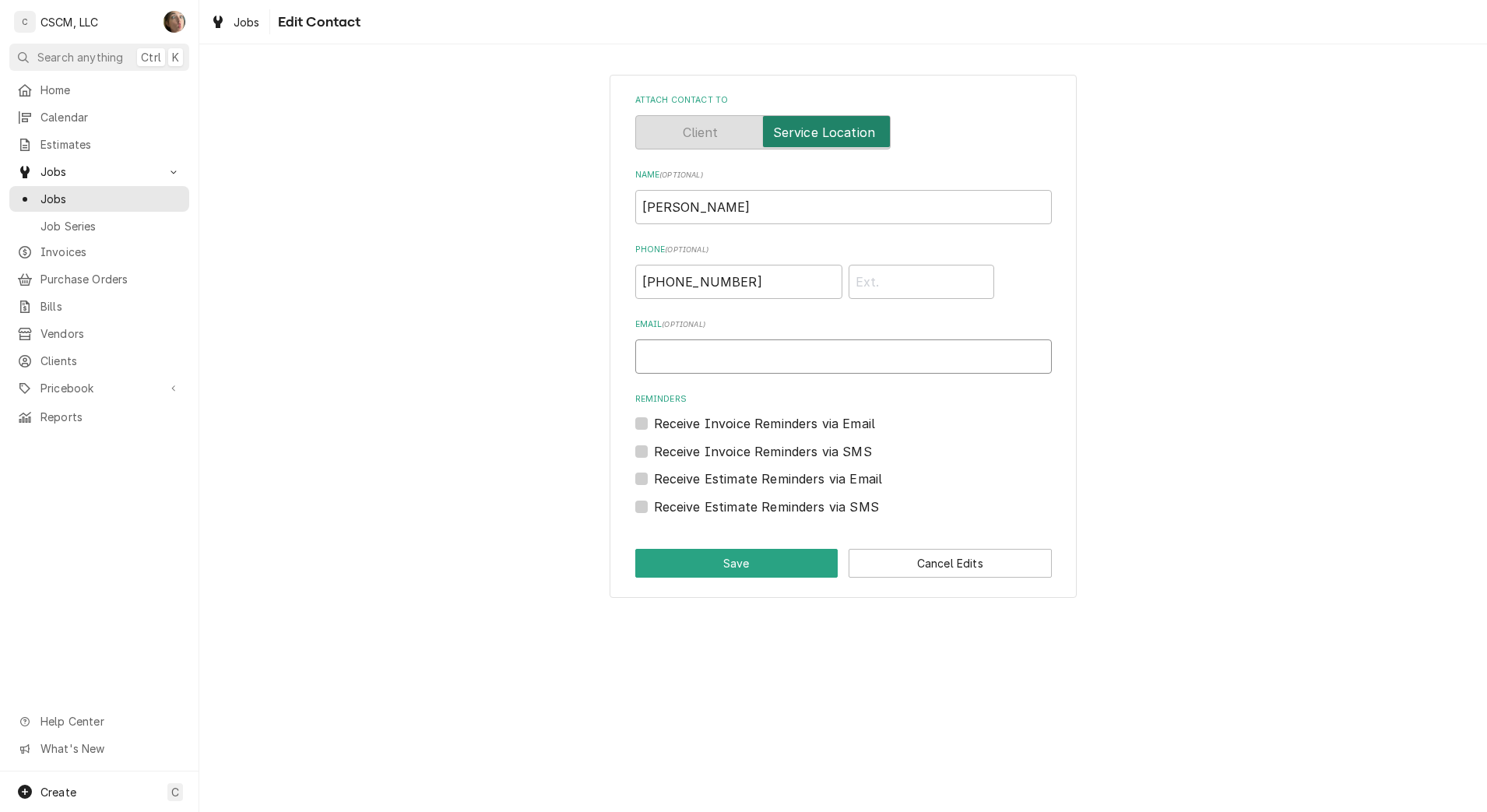
click at [699, 356] on input "Email ( optional )" at bounding box center [843, 356] width 416 height 35
paste input "jschmidt@kbpfoods.com"
type input "jschmidt@kbpfoods.com"
click at [752, 564] on button "Save" at bounding box center [737, 563] width 203 height 29
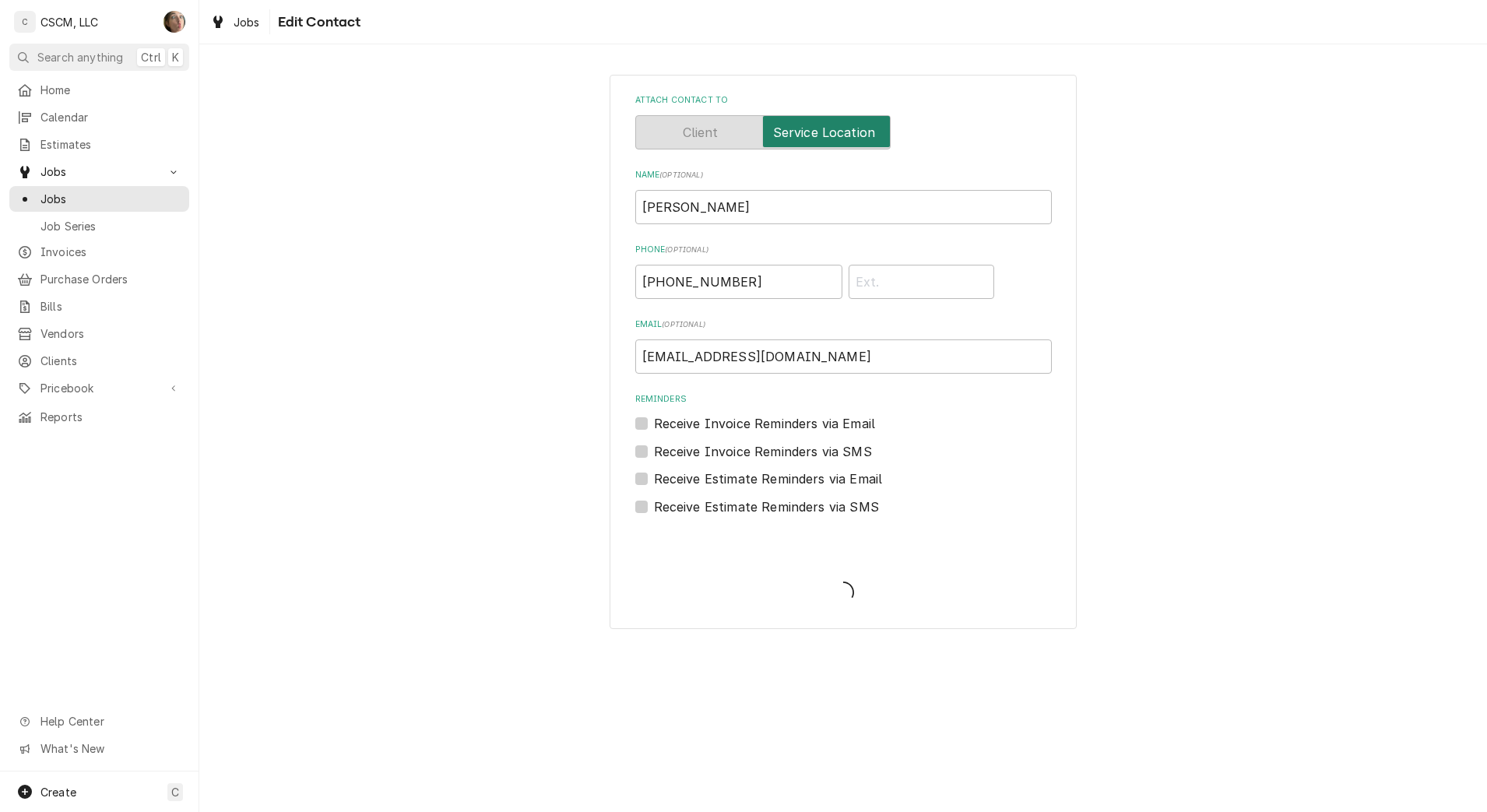
scroll to position [1111, 0]
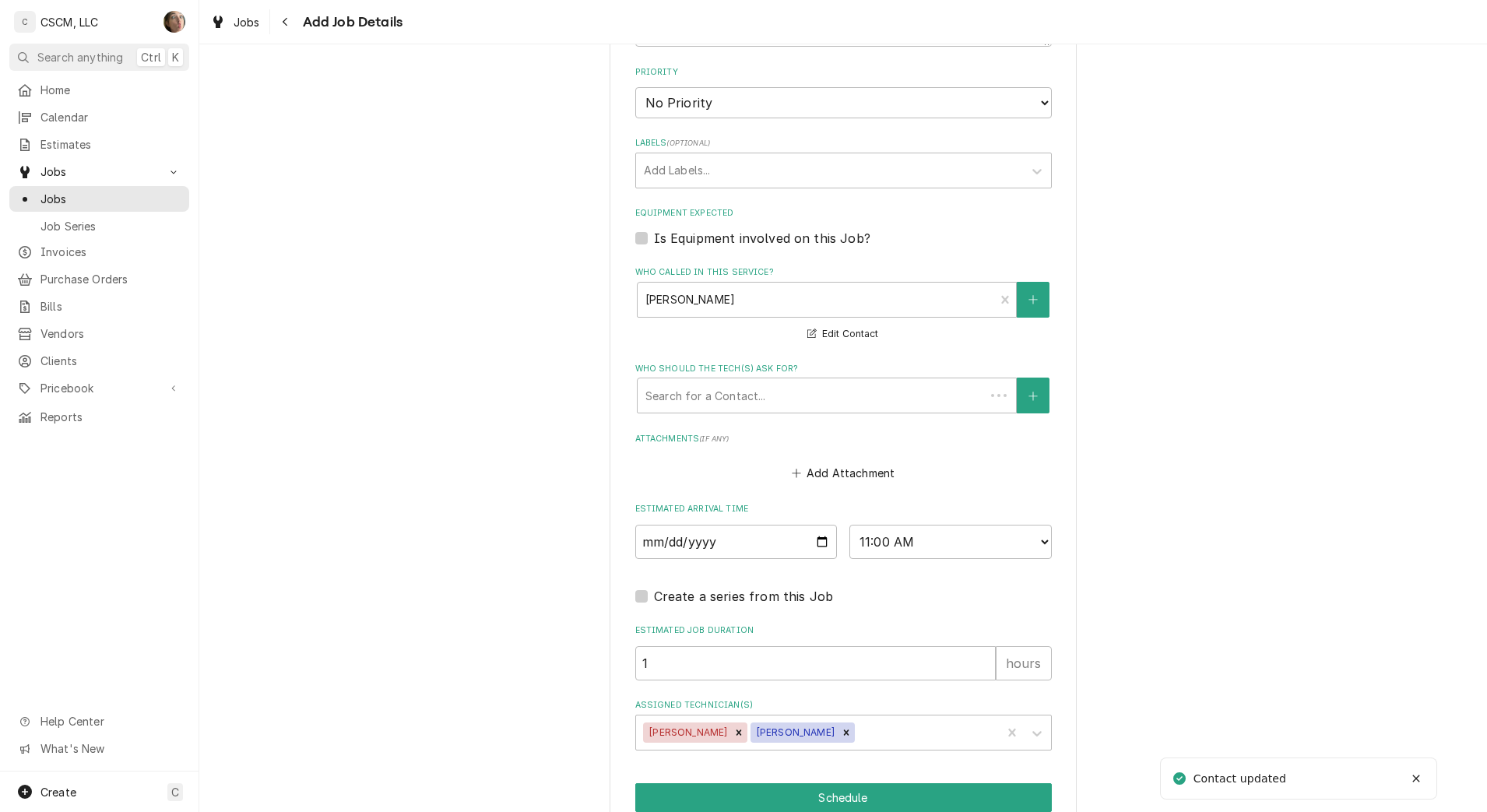
type textarea "x"
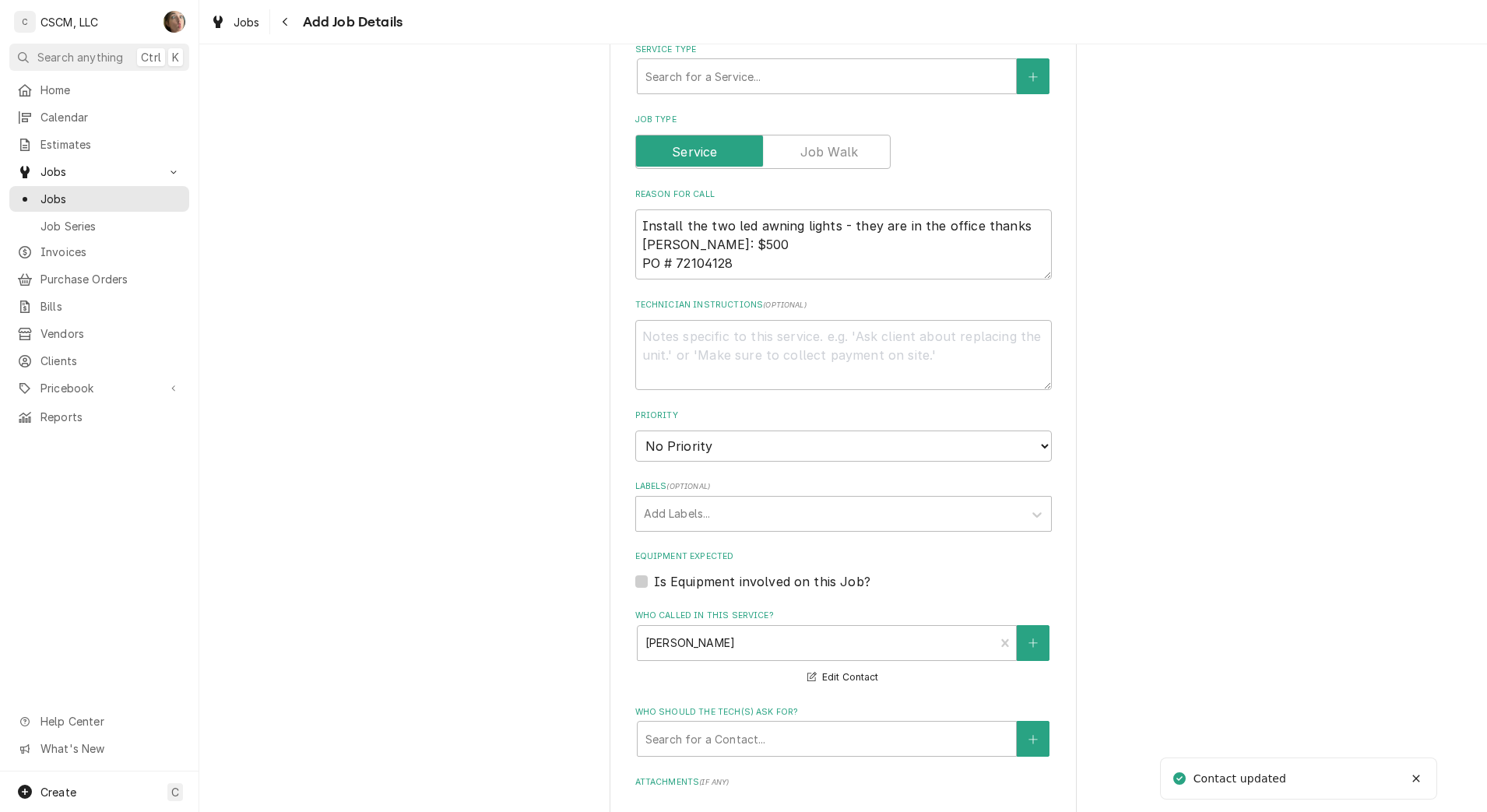
scroll to position [721, 0]
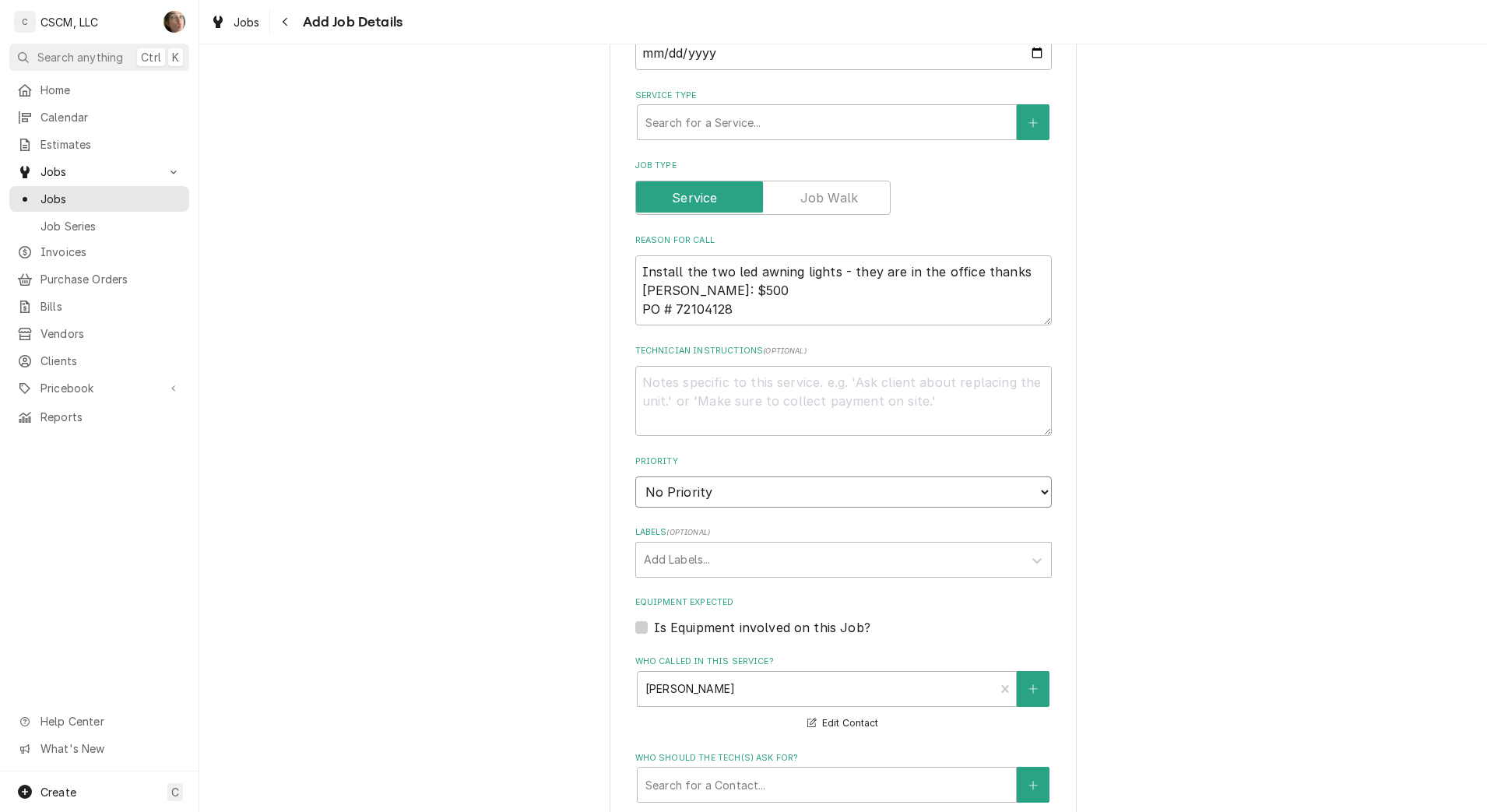
click at [685, 500] on select "No Priority Urgent High Medium Low" at bounding box center [843, 492] width 416 height 31
select select "3"
click at [636, 477] on select "No Priority Urgent High Medium Low" at bounding box center [843, 492] width 416 height 31
type textarea "x"
click at [699, 564] on div "Labels" at bounding box center [829, 559] width 372 height 28
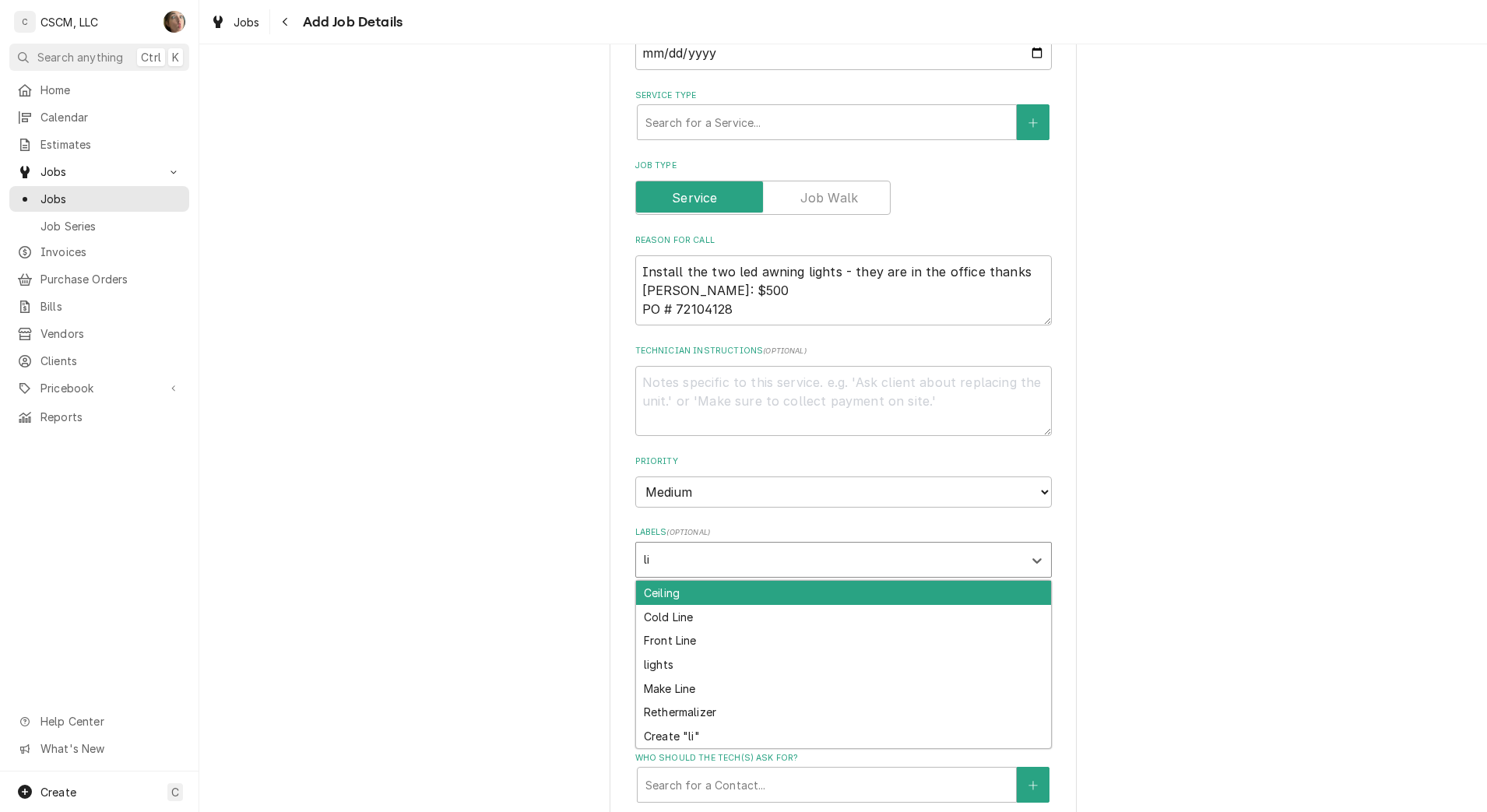
type input "lig"
click at [696, 590] on div "lights" at bounding box center [843, 593] width 415 height 24
type textarea "x"
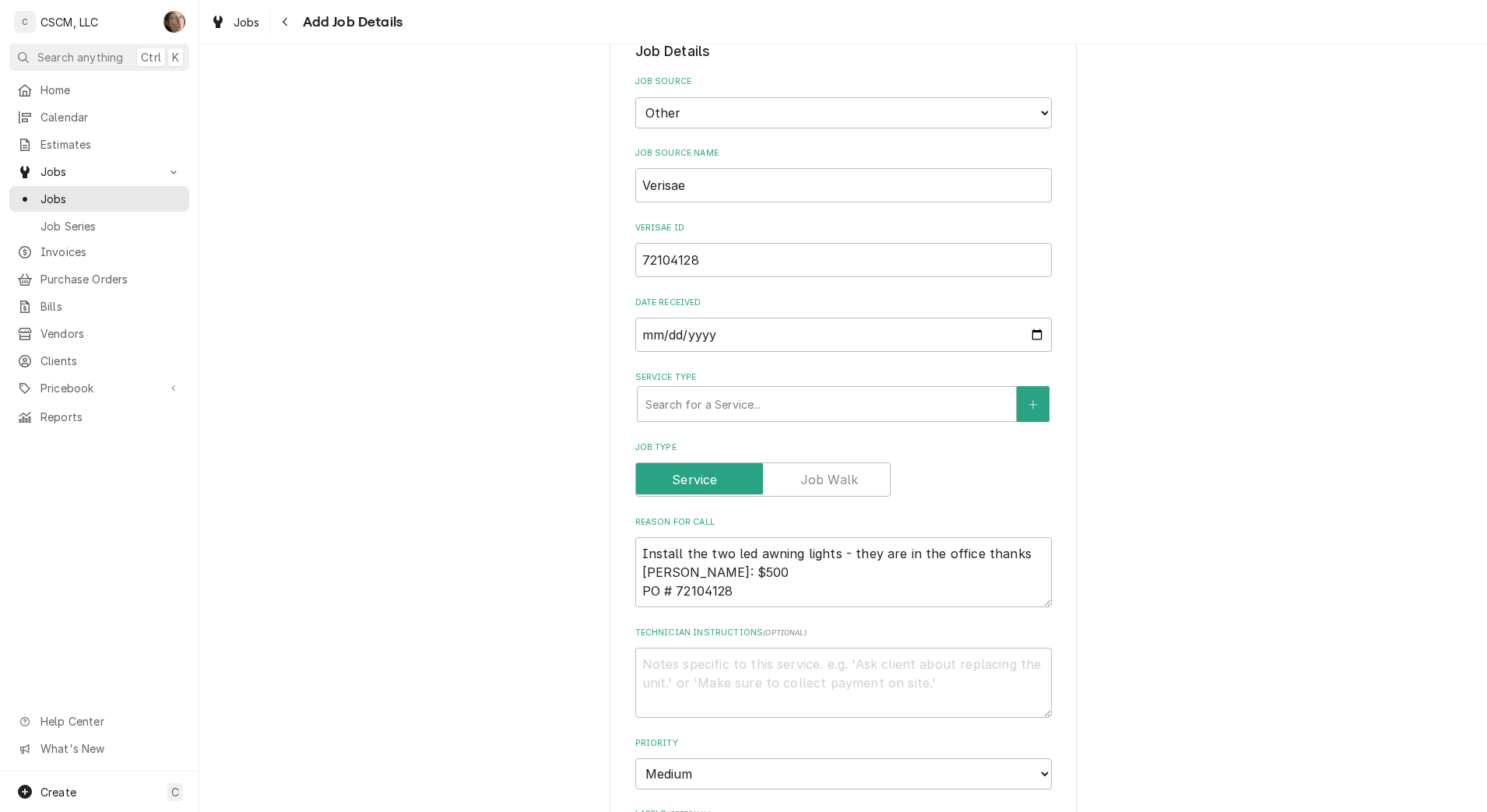
scroll to position [430, 0]
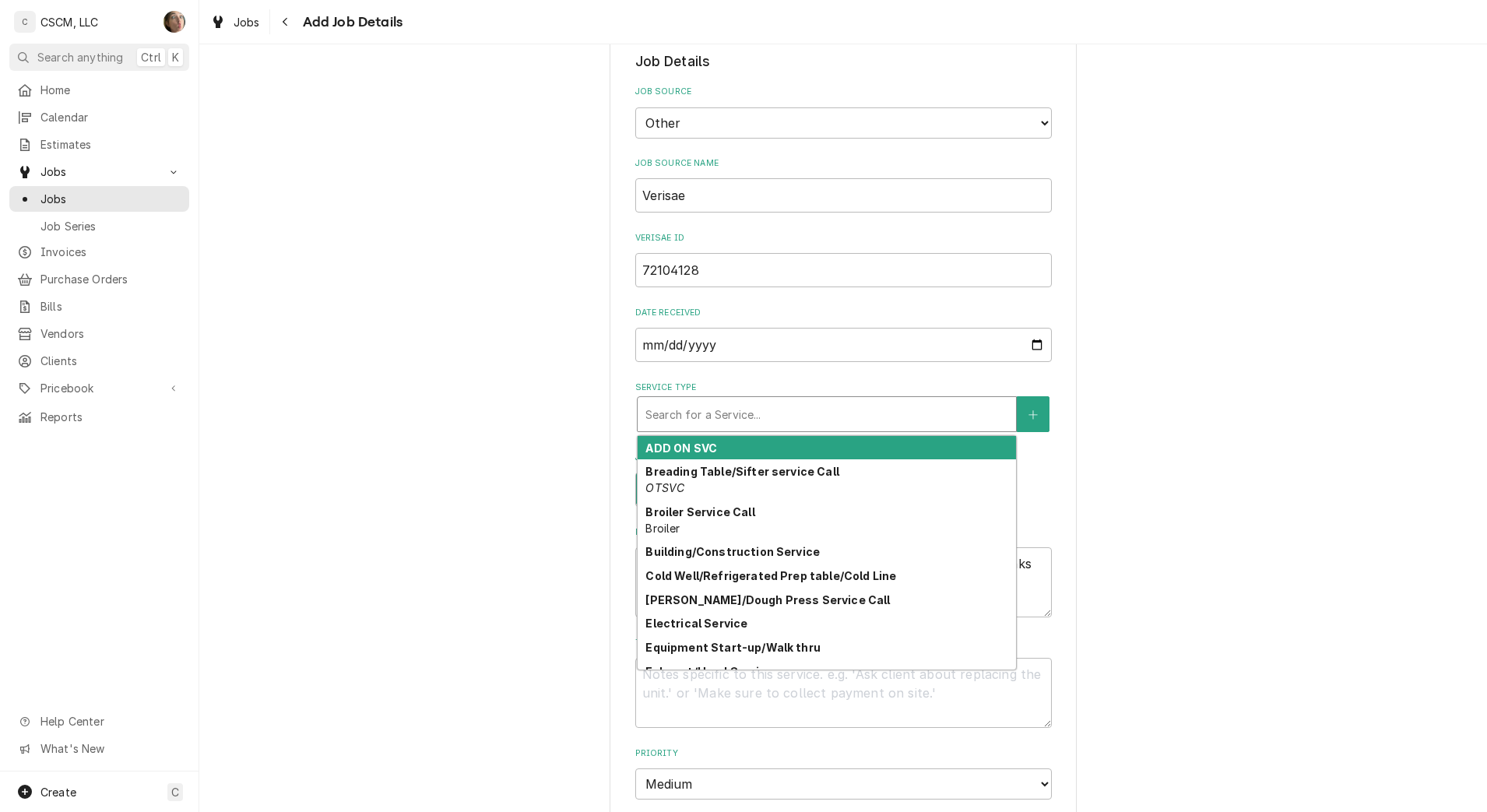
click at [771, 415] on div "Service Type" at bounding box center [827, 414] width 363 height 28
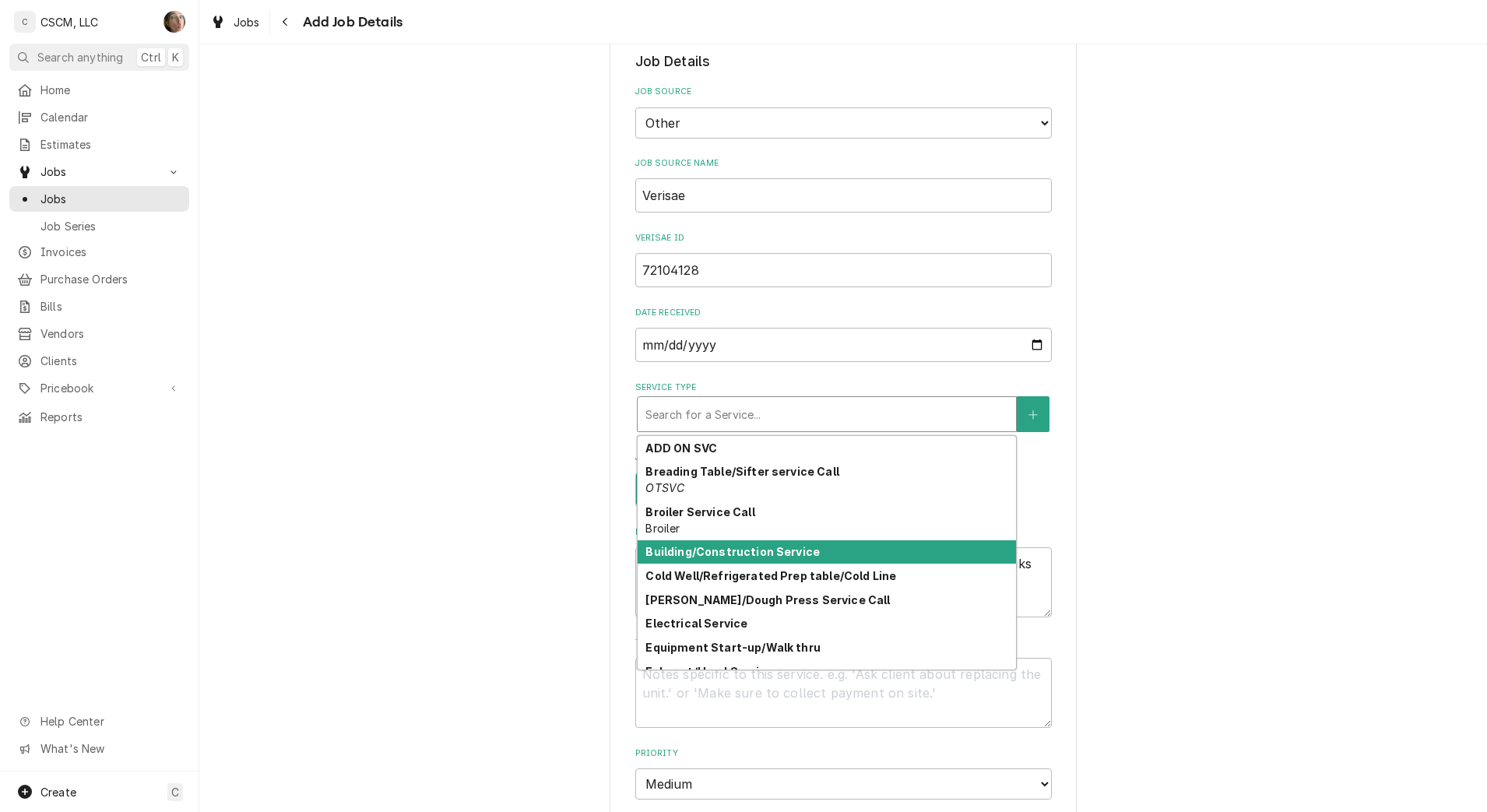
click at [750, 559] on div "Building/Construction Service" at bounding box center [827, 552] width 379 height 24
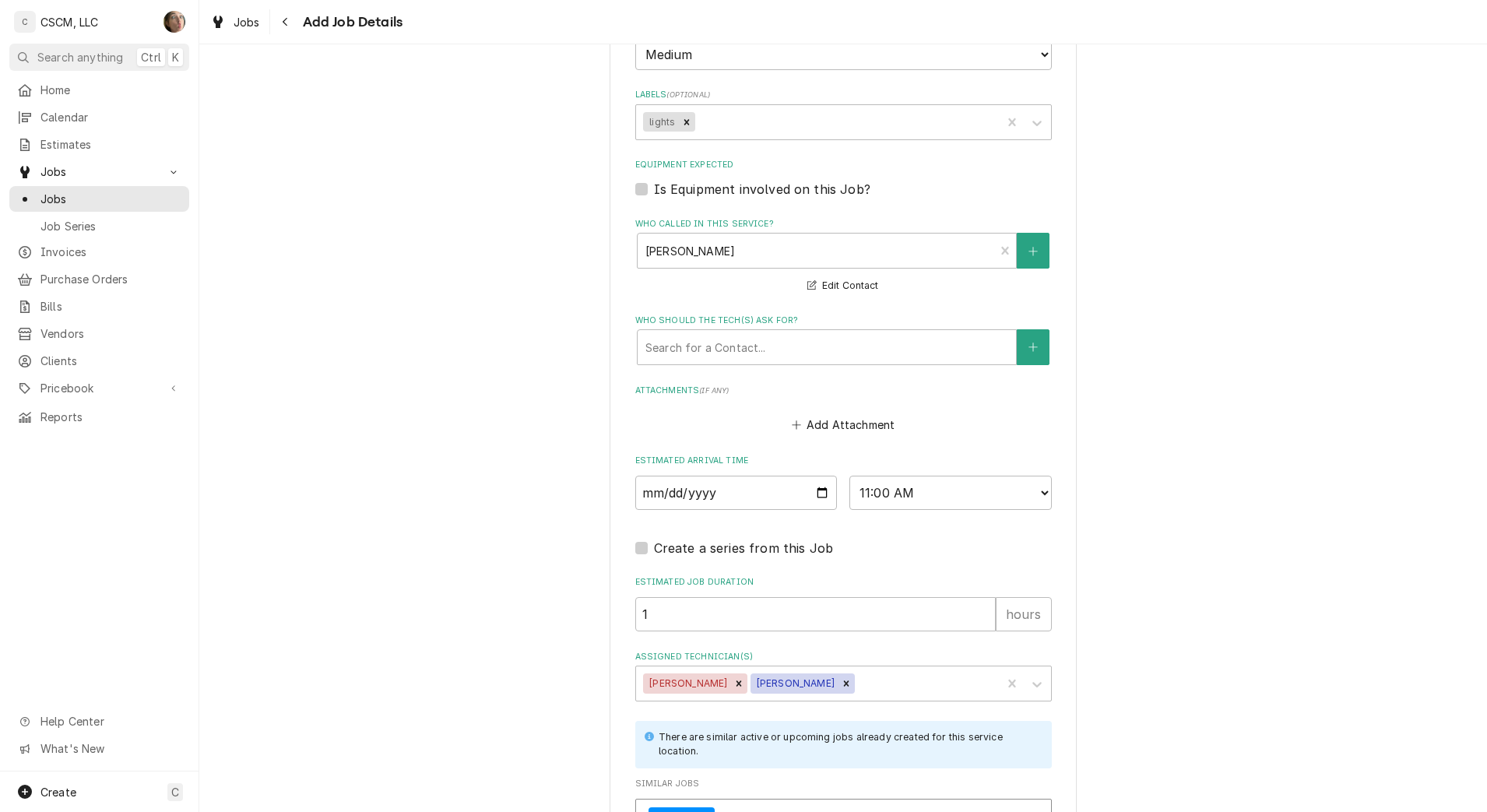
scroll to position [1353, 0]
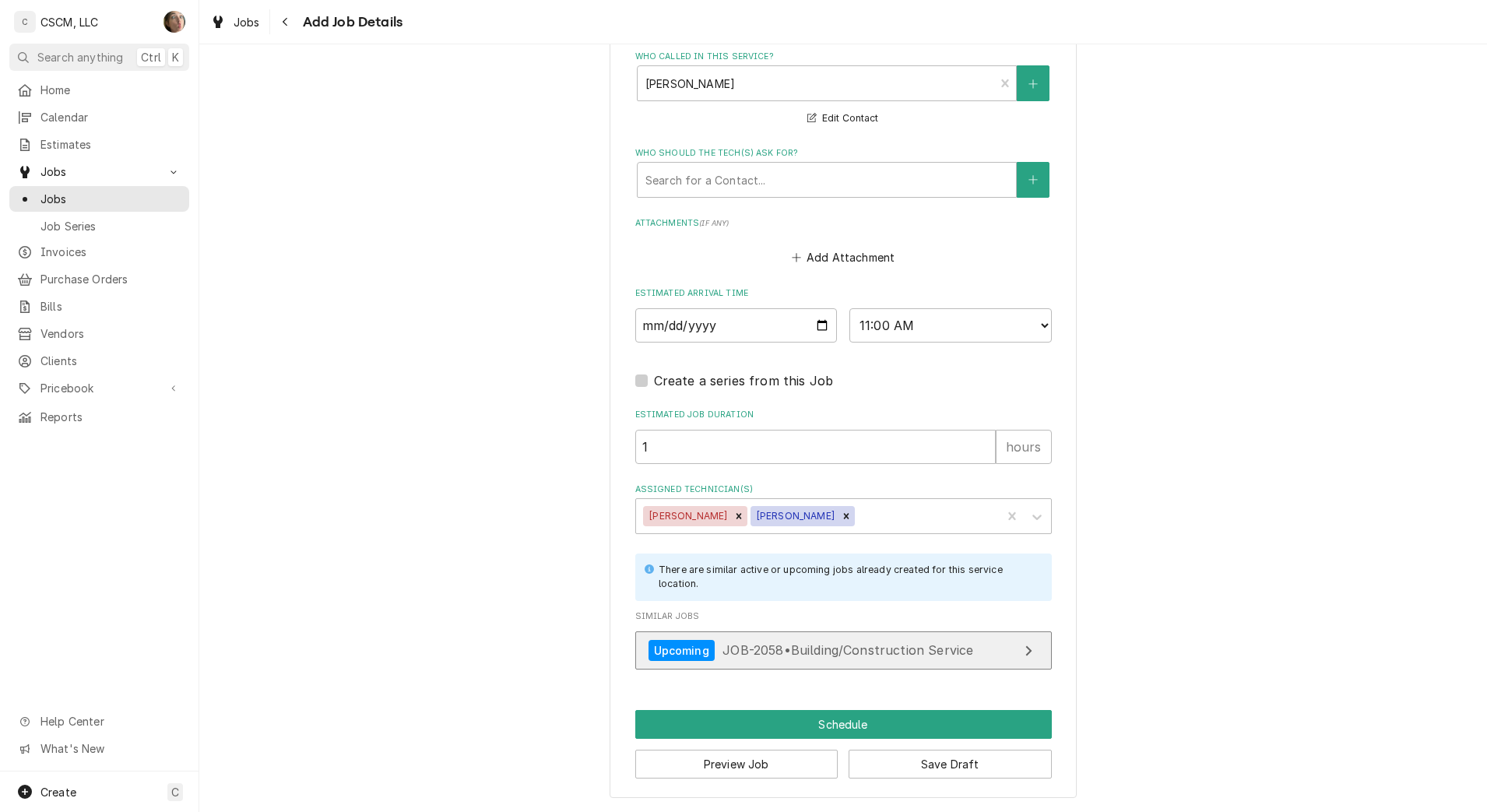
click at [809, 645] on span "JOB-2058 • Building/Construction Service" at bounding box center [847, 650] width 250 height 15
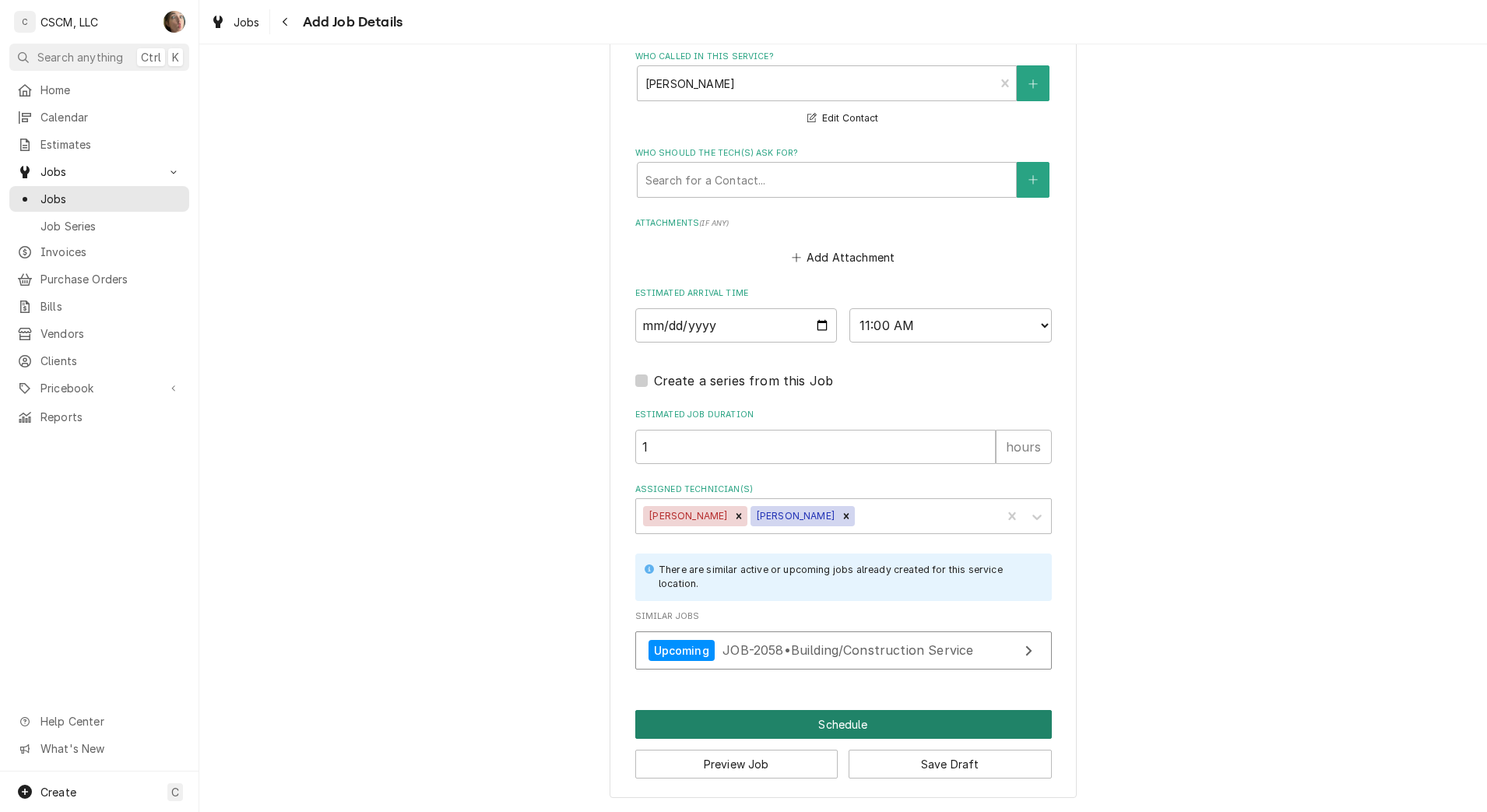
click at [824, 730] on button "Schedule" at bounding box center [843, 725] width 416 height 29
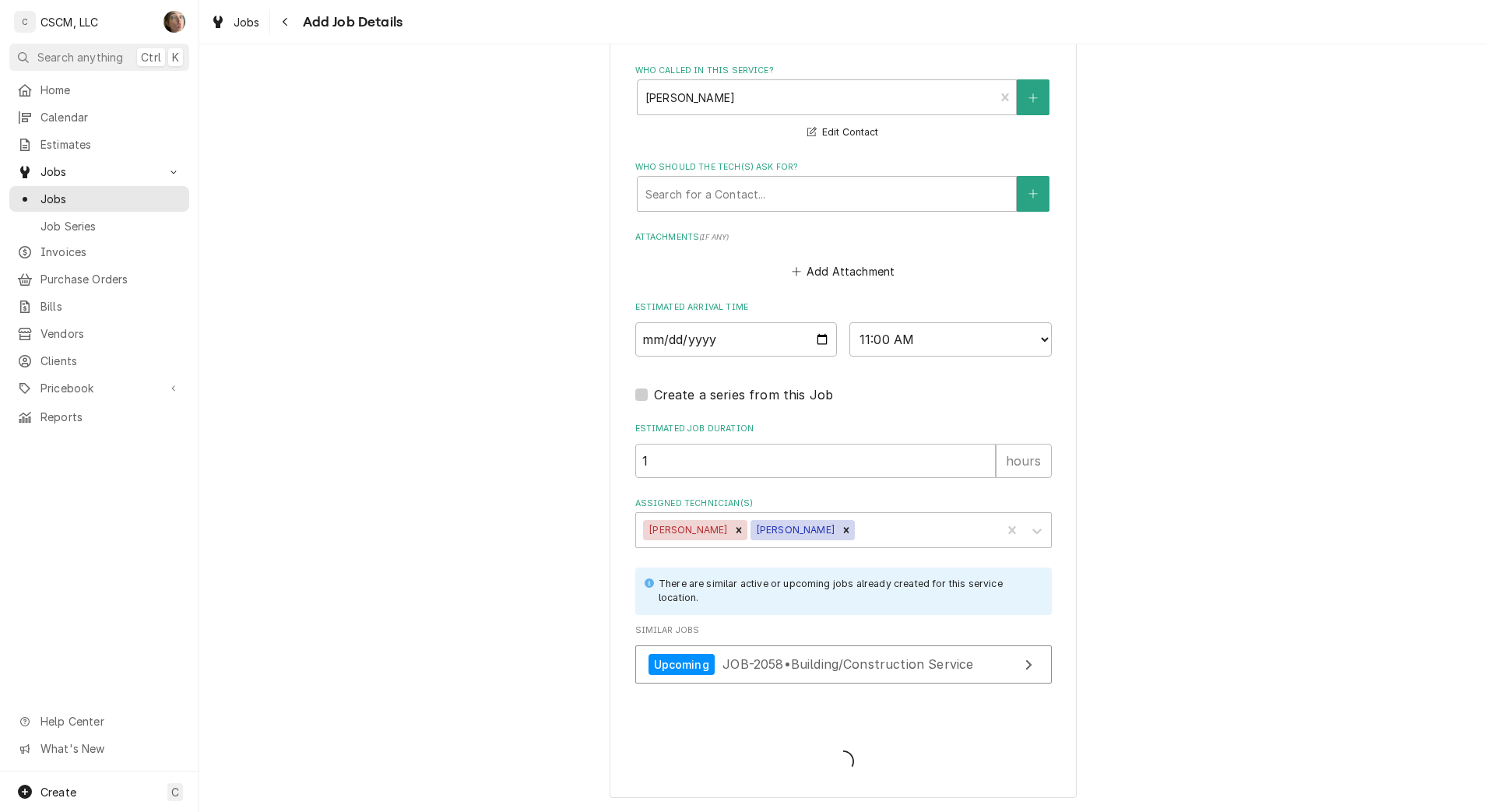
scroll to position [1339, 0]
type textarea "x"
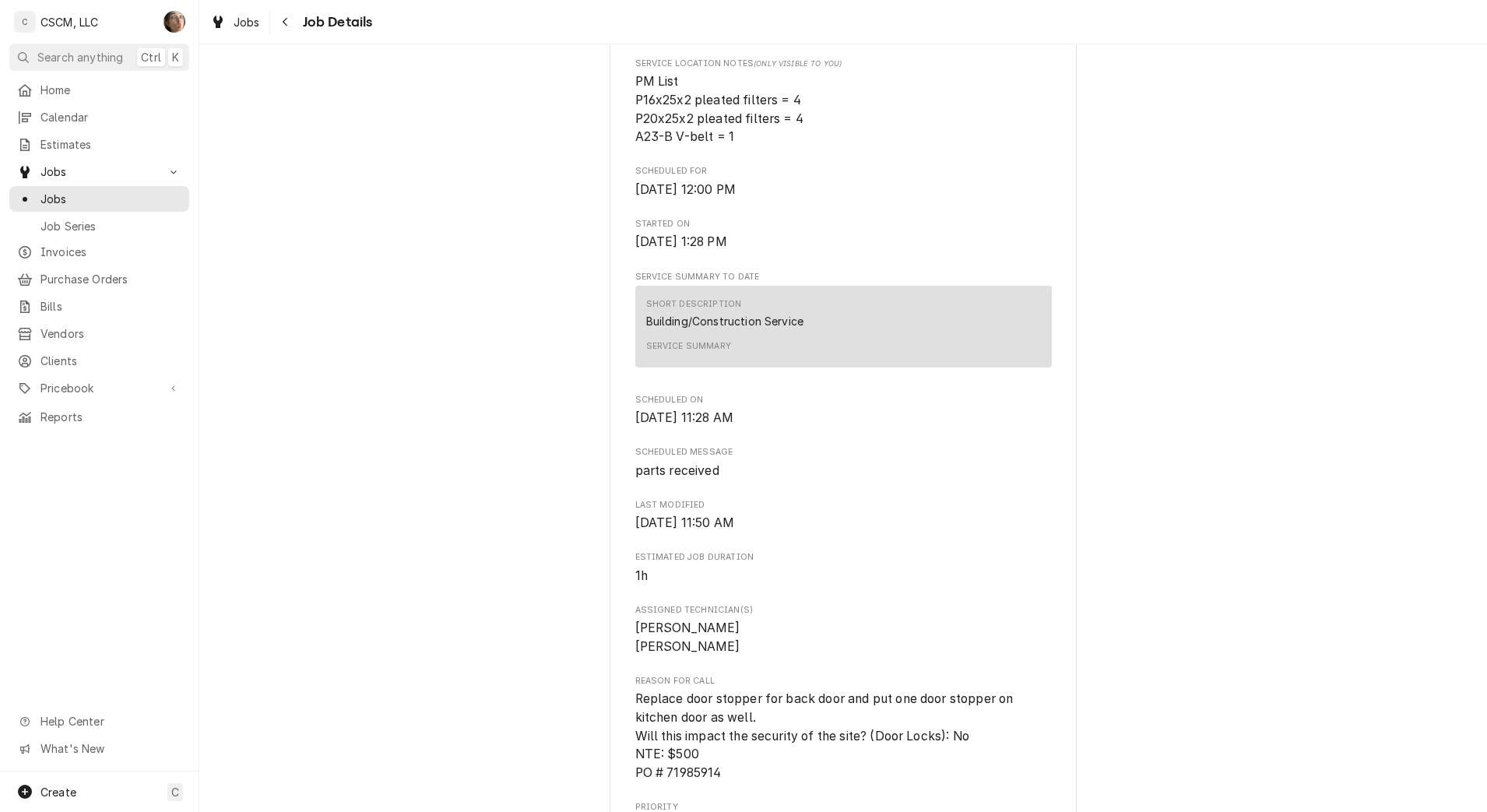
scroll to position [778, 0]
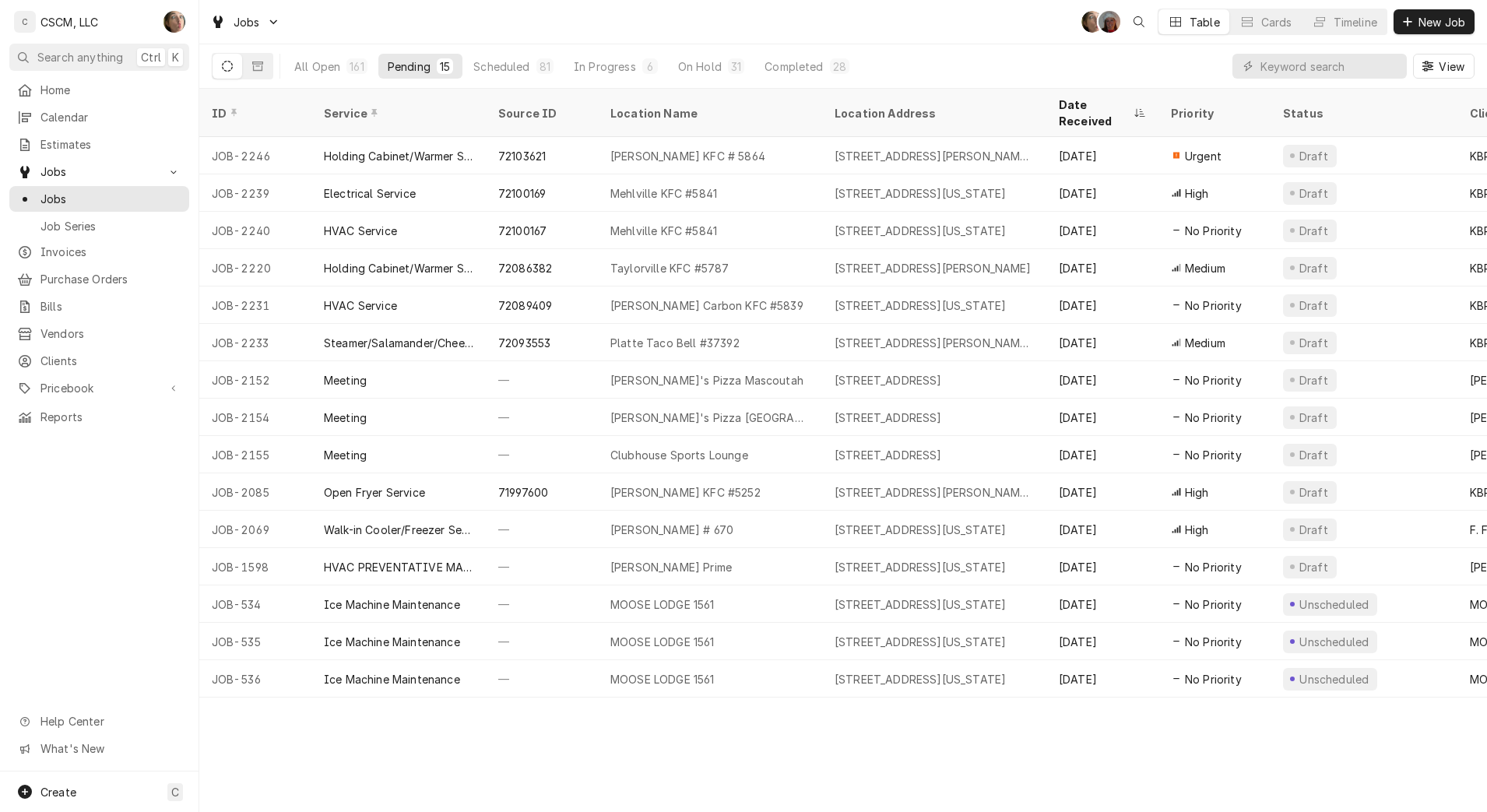
click at [1431, 14] on span "New Job" at bounding box center [1442, 22] width 53 height 16
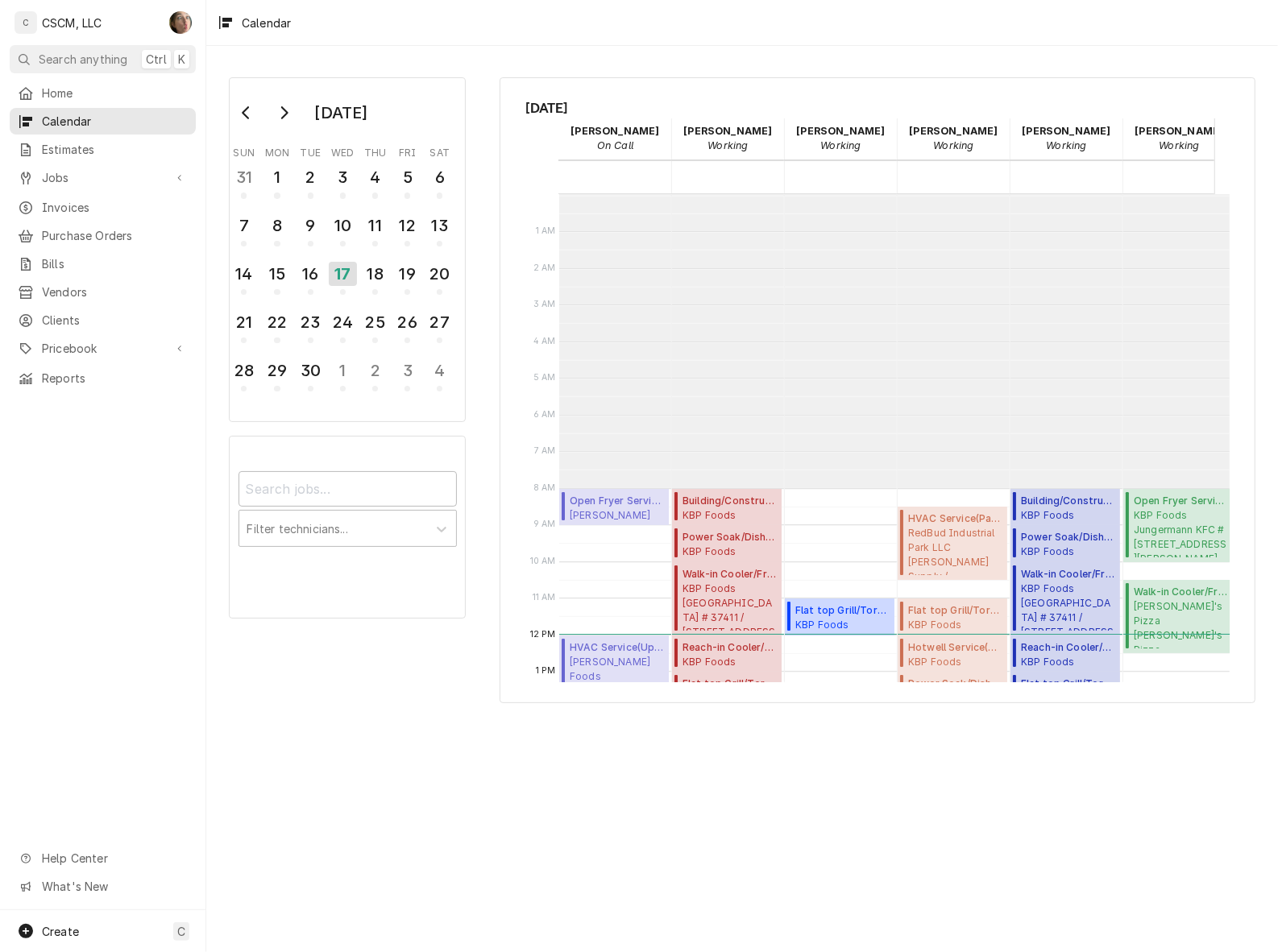
scroll to position [292, 0]
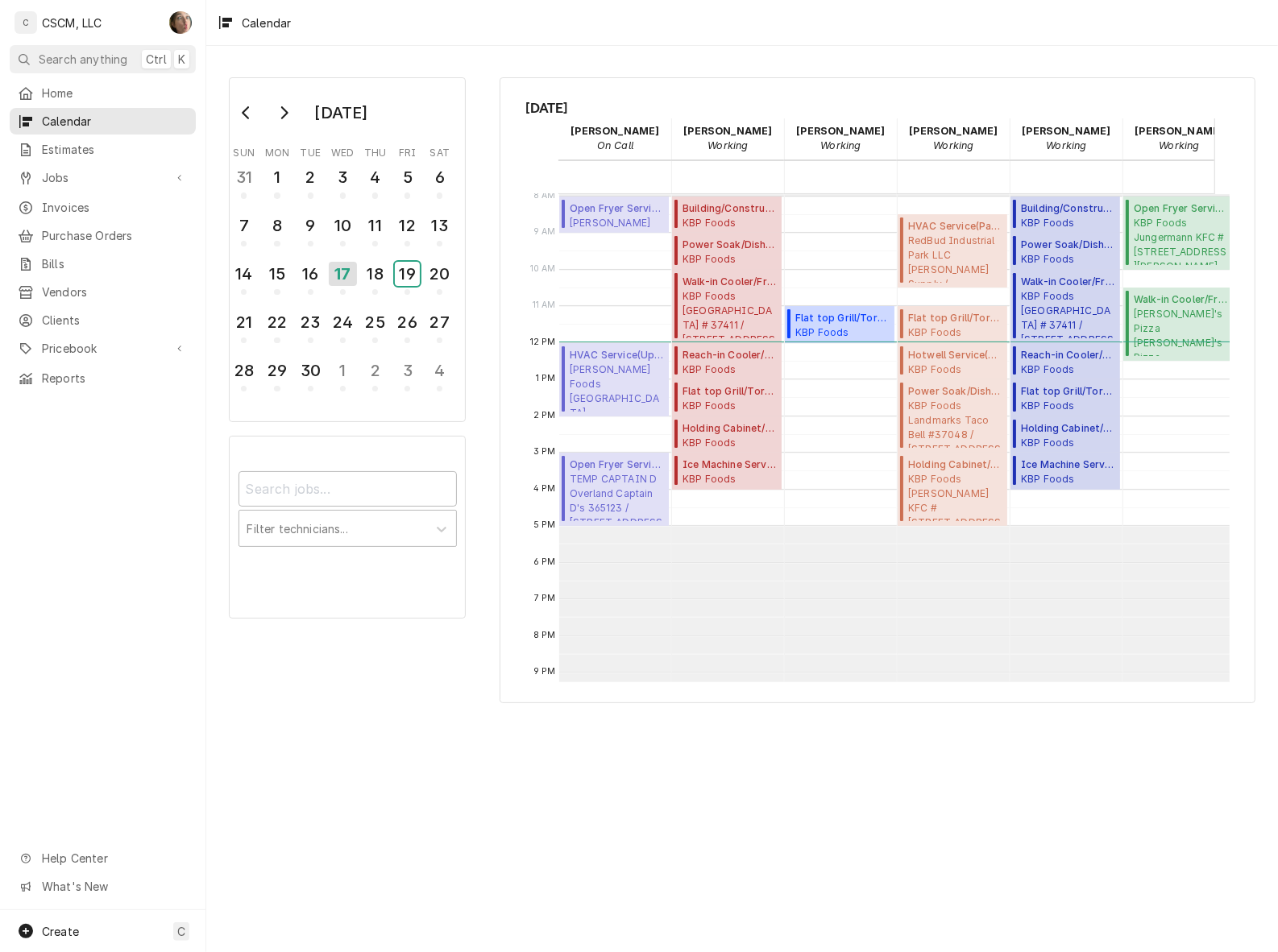
click at [415, 276] on div "19" at bounding box center [407, 273] width 25 height 24
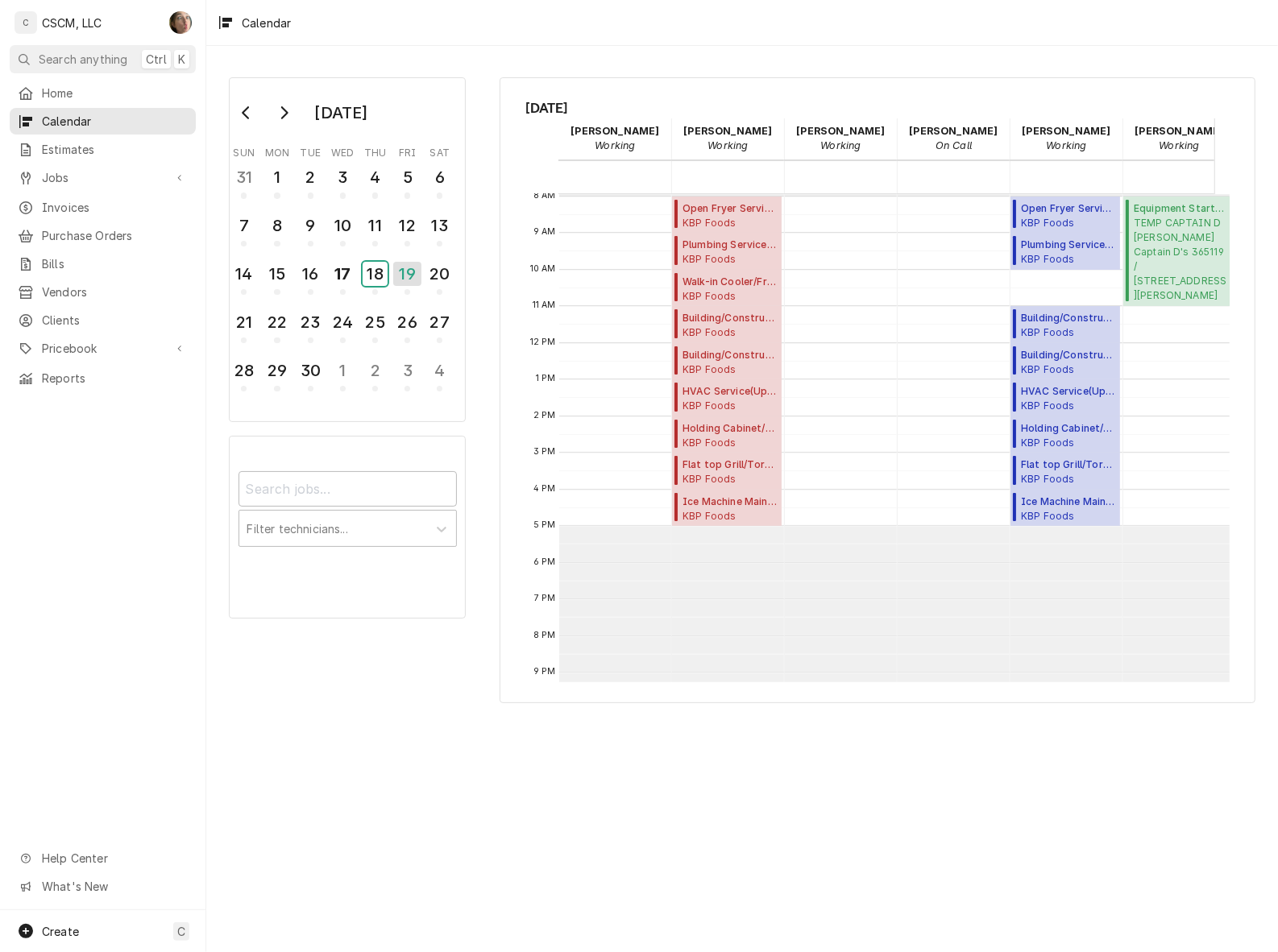
click at [373, 275] on div "18" at bounding box center [375, 273] width 25 height 24
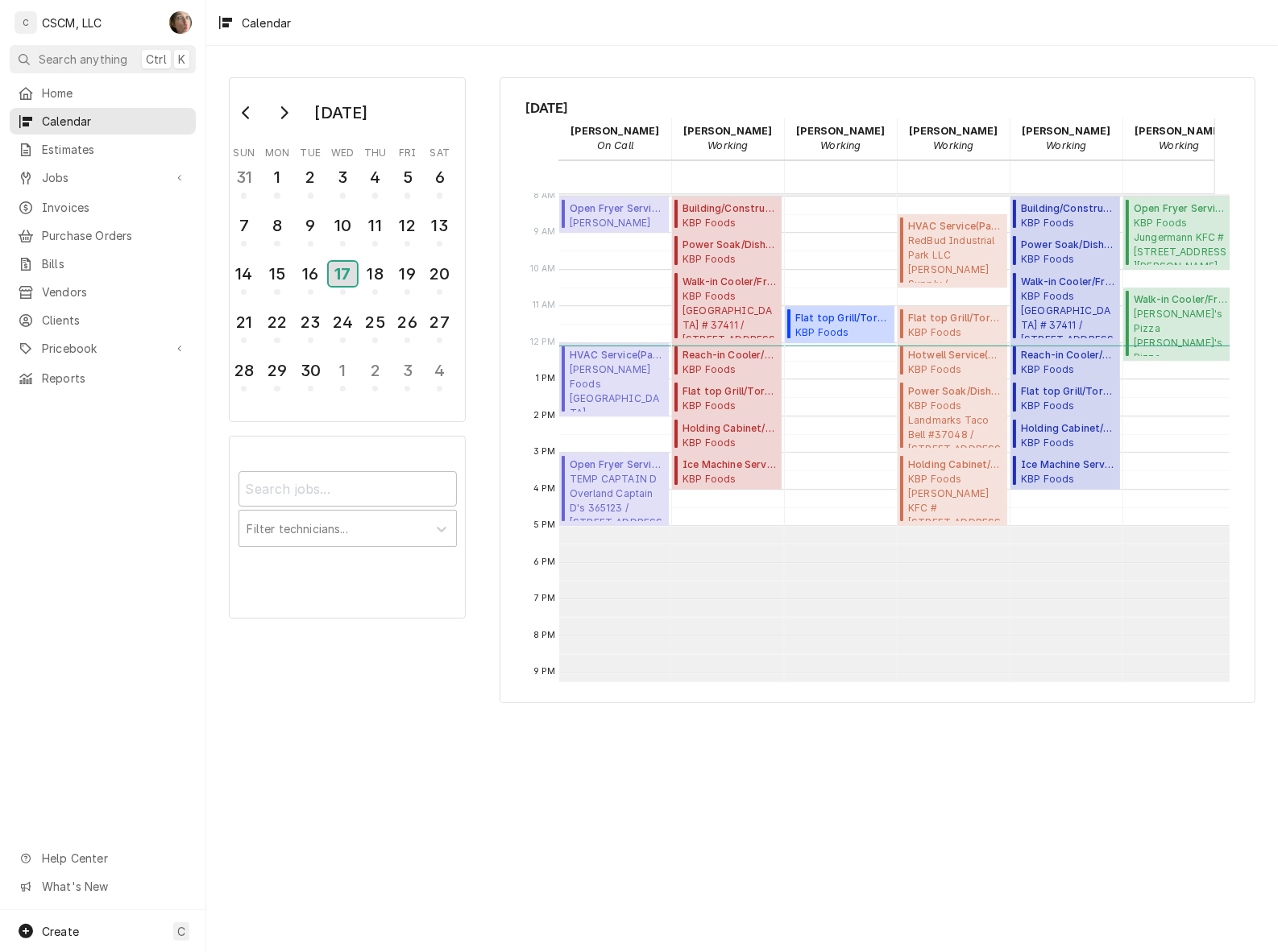
click at [351, 272] on div "17" at bounding box center [343, 273] width 28 height 24
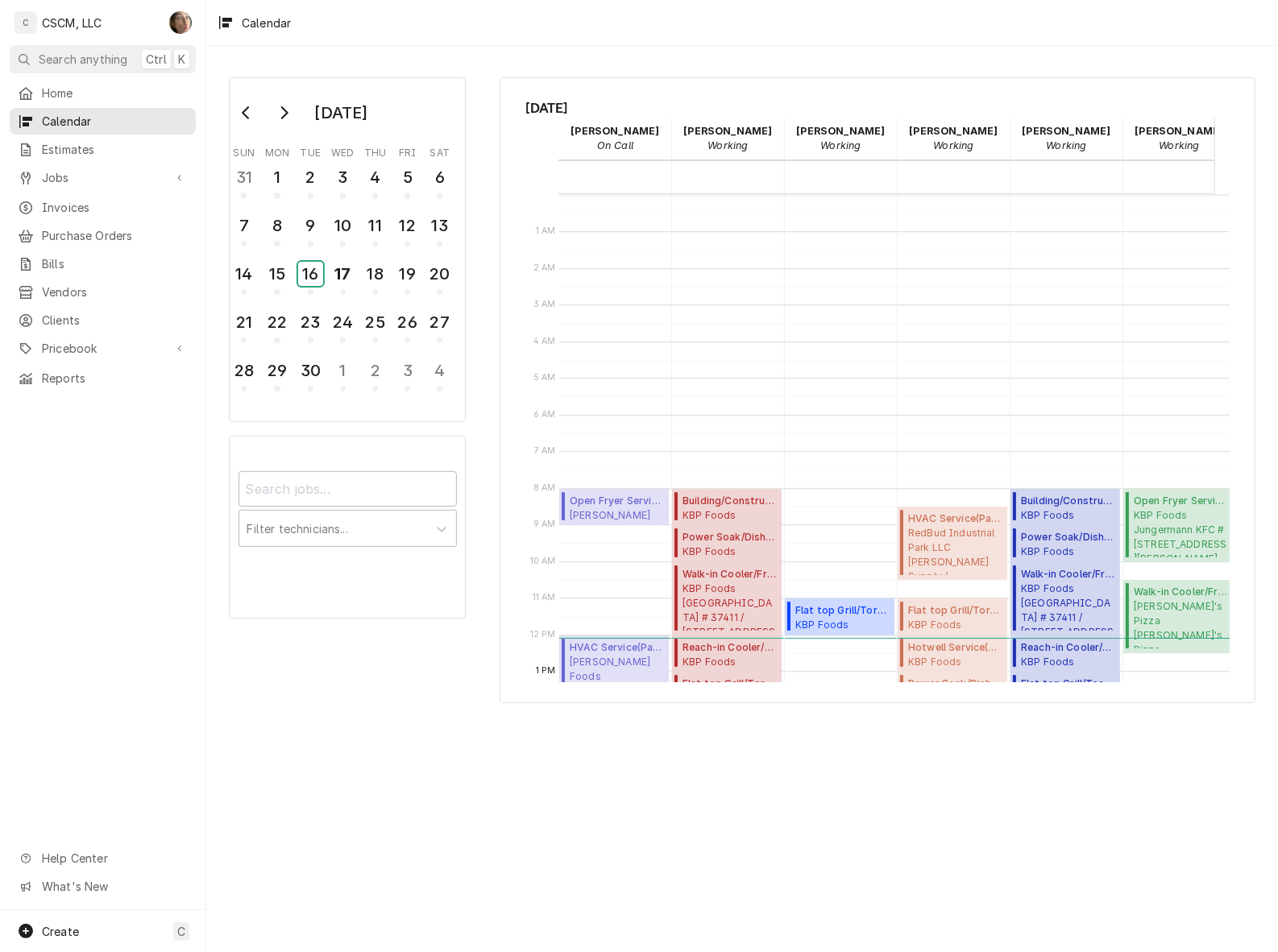
click at [316, 276] on div "16" at bounding box center [311, 273] width 25 height 24
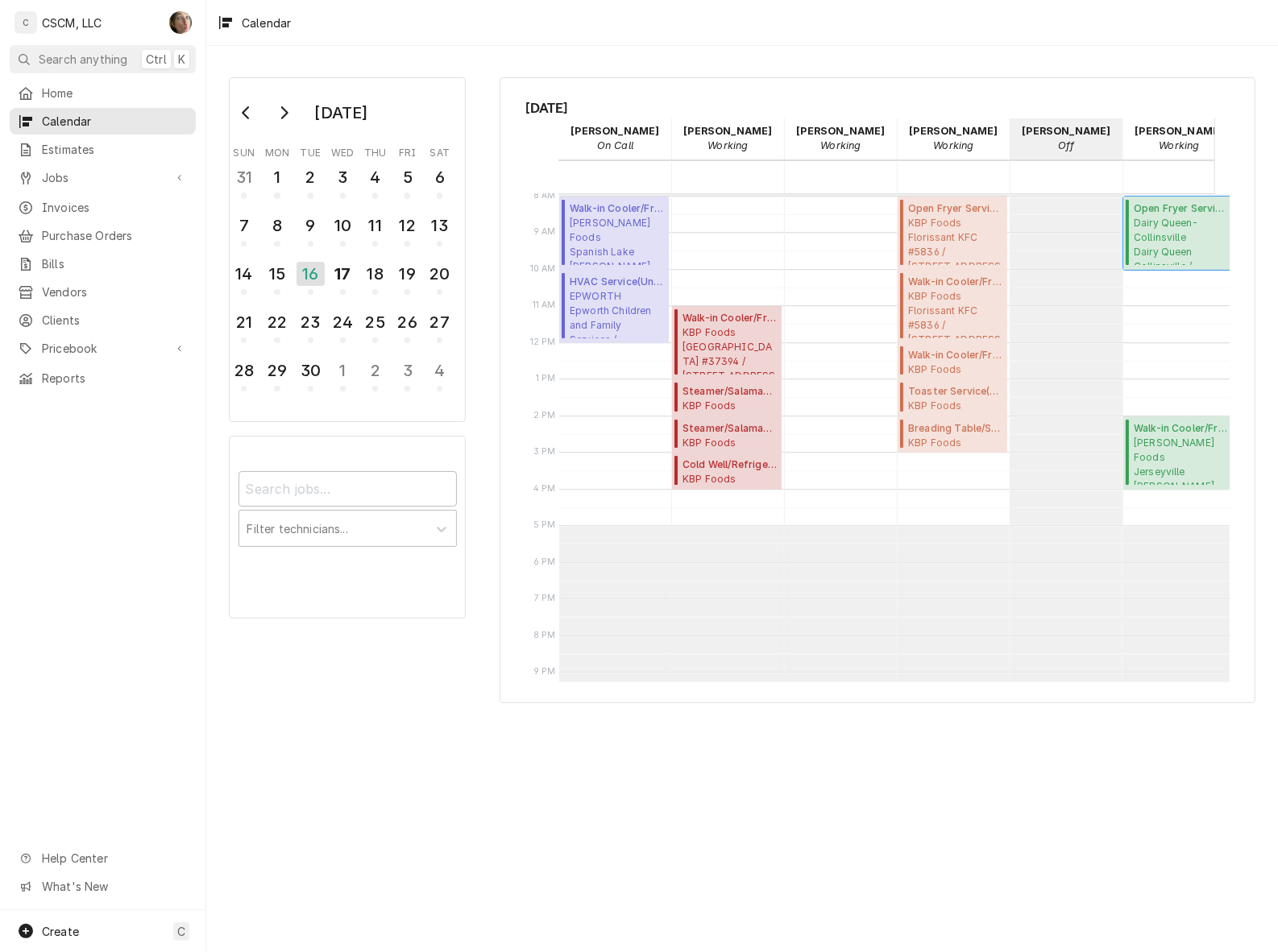
click at [1168, 251] on span "Dairy Queen-Collinsville Dairy Queen Collinsville / 1 Collinsport Dr, Collinsvi…" at bounding box center [1181, 240] width 95 height 49
click at [1187, 223] on span "Dairy Queen-Collinsville Dairy Queen Collinsville / 1 Collinsport Dr, Collinsvi…" at bounding box center [1181, 240] width 95 height 49
click at [375, 281] on div "18" at bounding box center [375, 273] width 25 height 24
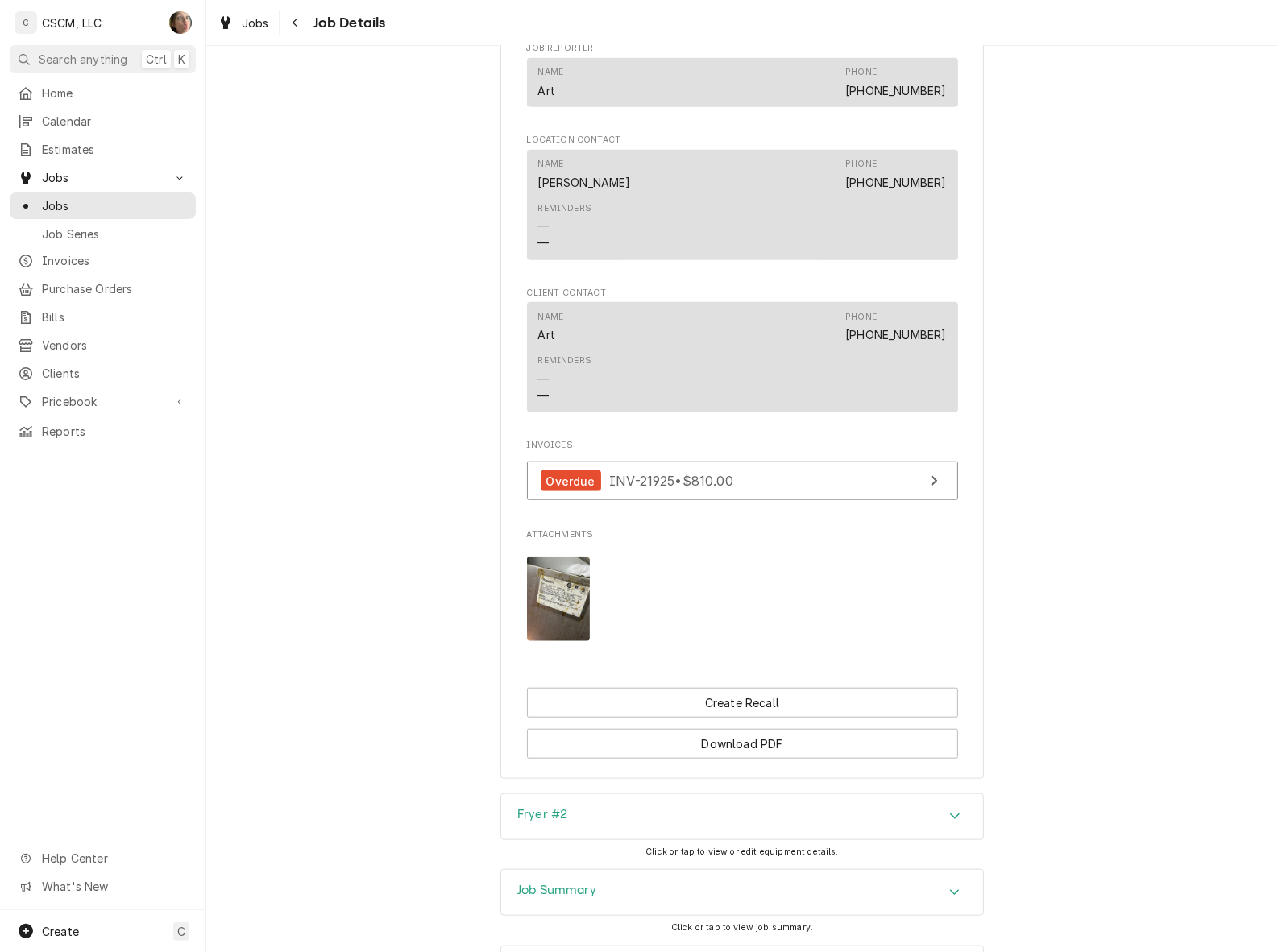
scroll to position [1127, 0]
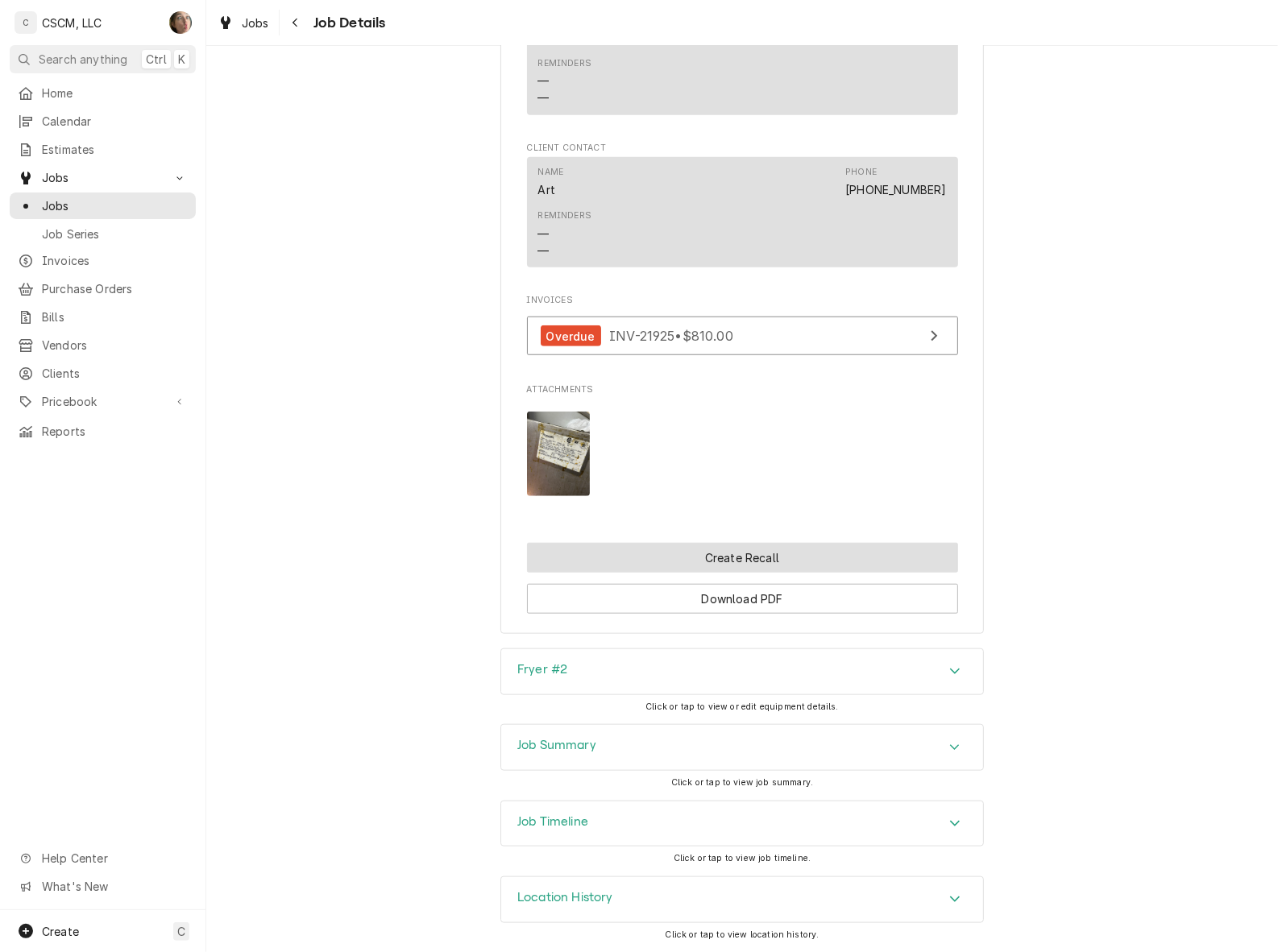
click at [846, 568] on button "Create Recall" at bounding box center [742, 558] width 431 height 30
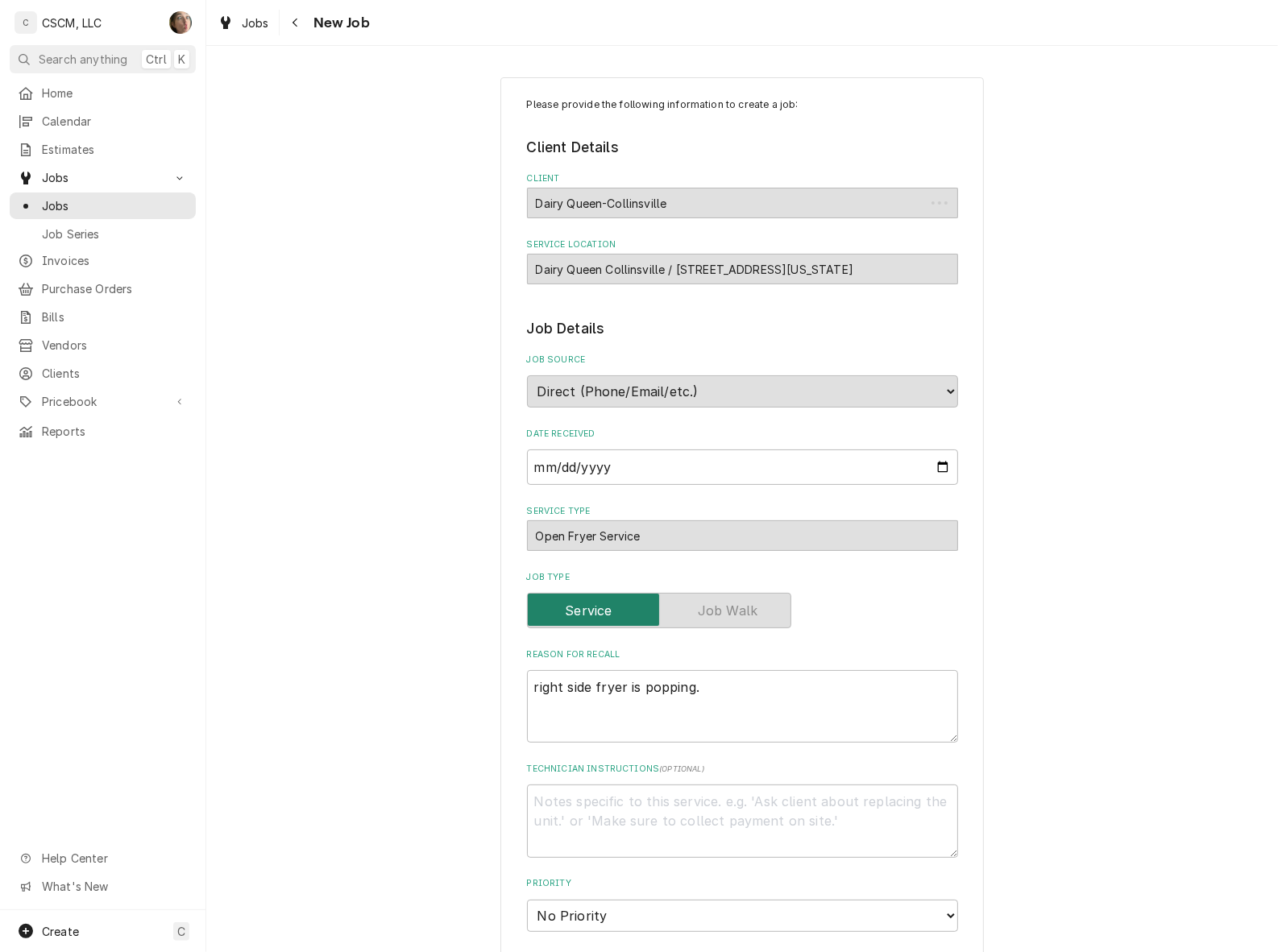
type textarea "x"
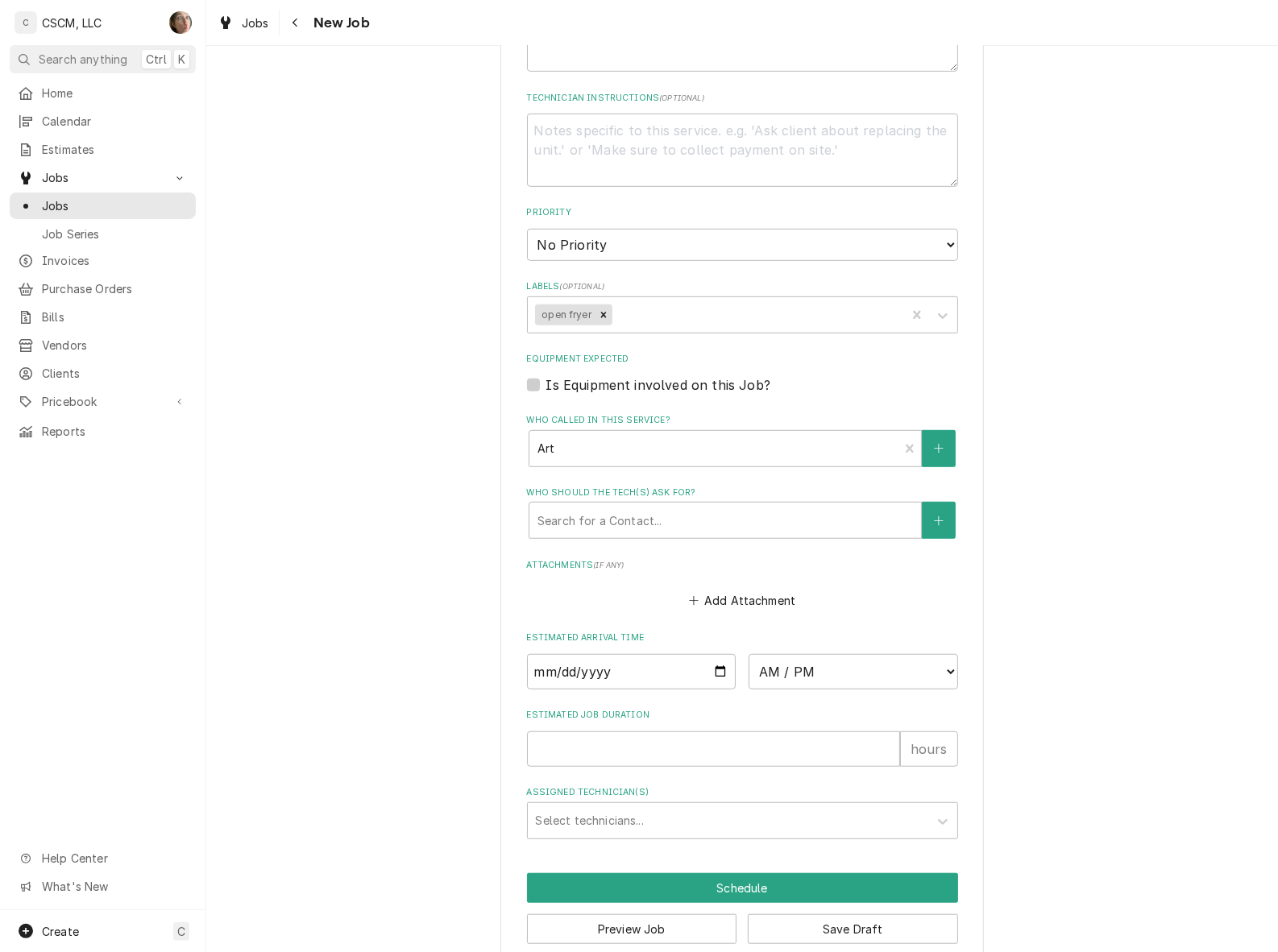
scroll to position [695, 0]
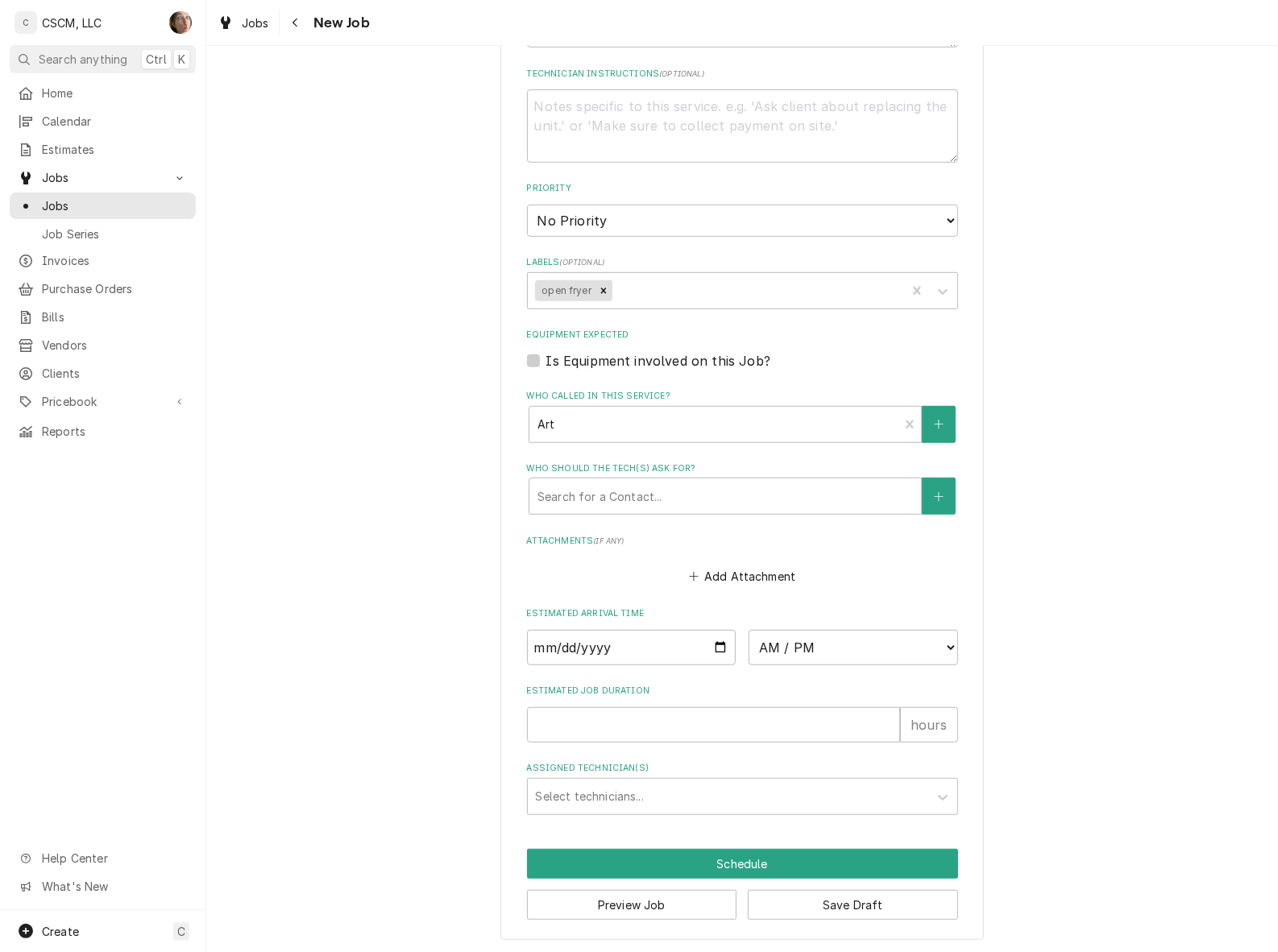
click at [300, 18] on div "Navigate back" at bounding box center [295, 22] width 16 height 16
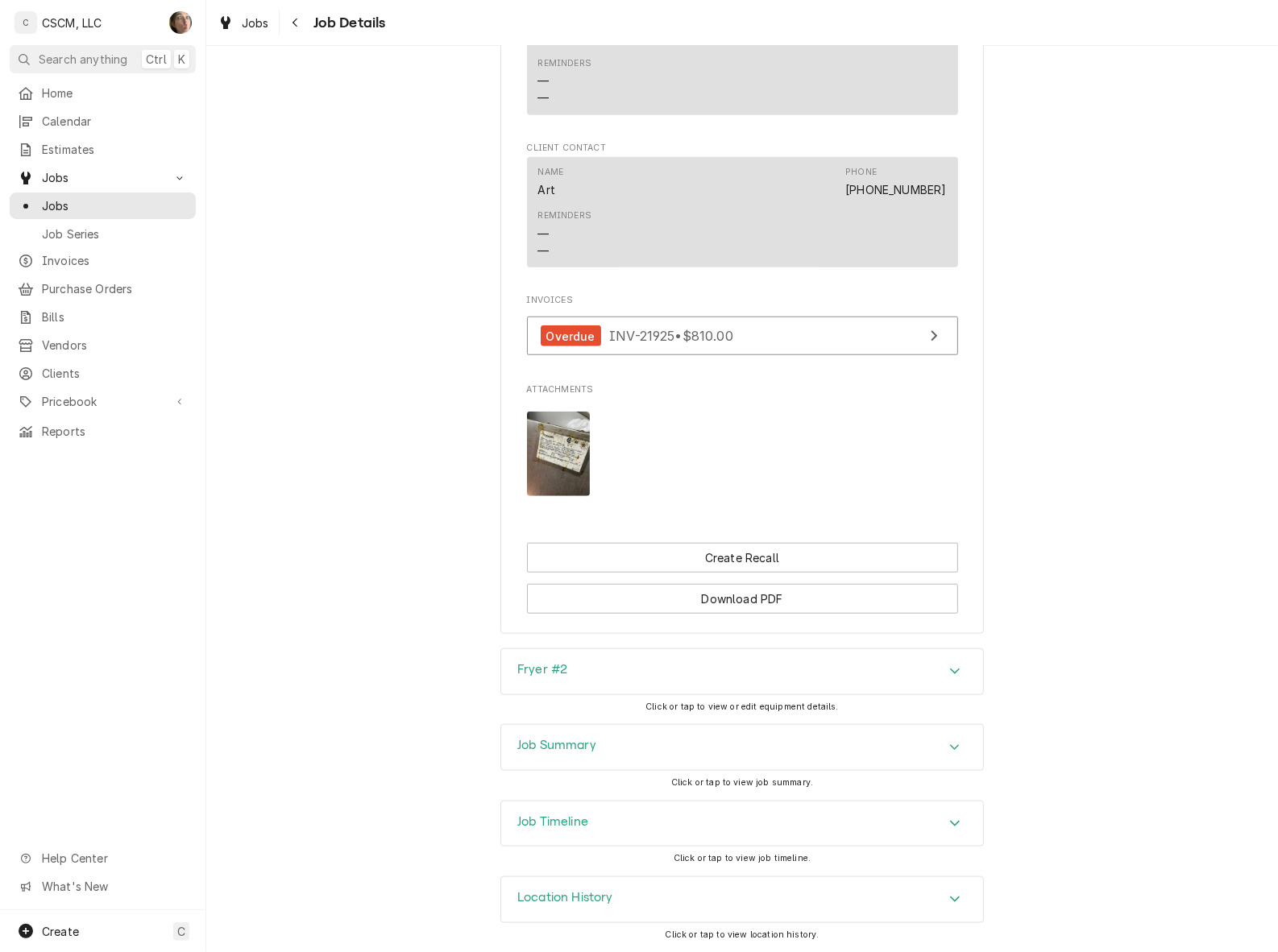
scroll to position [1127, 0]
click at [858, 548] on button "Create Recall" at bounding box center [742, 558] width 431 height 30
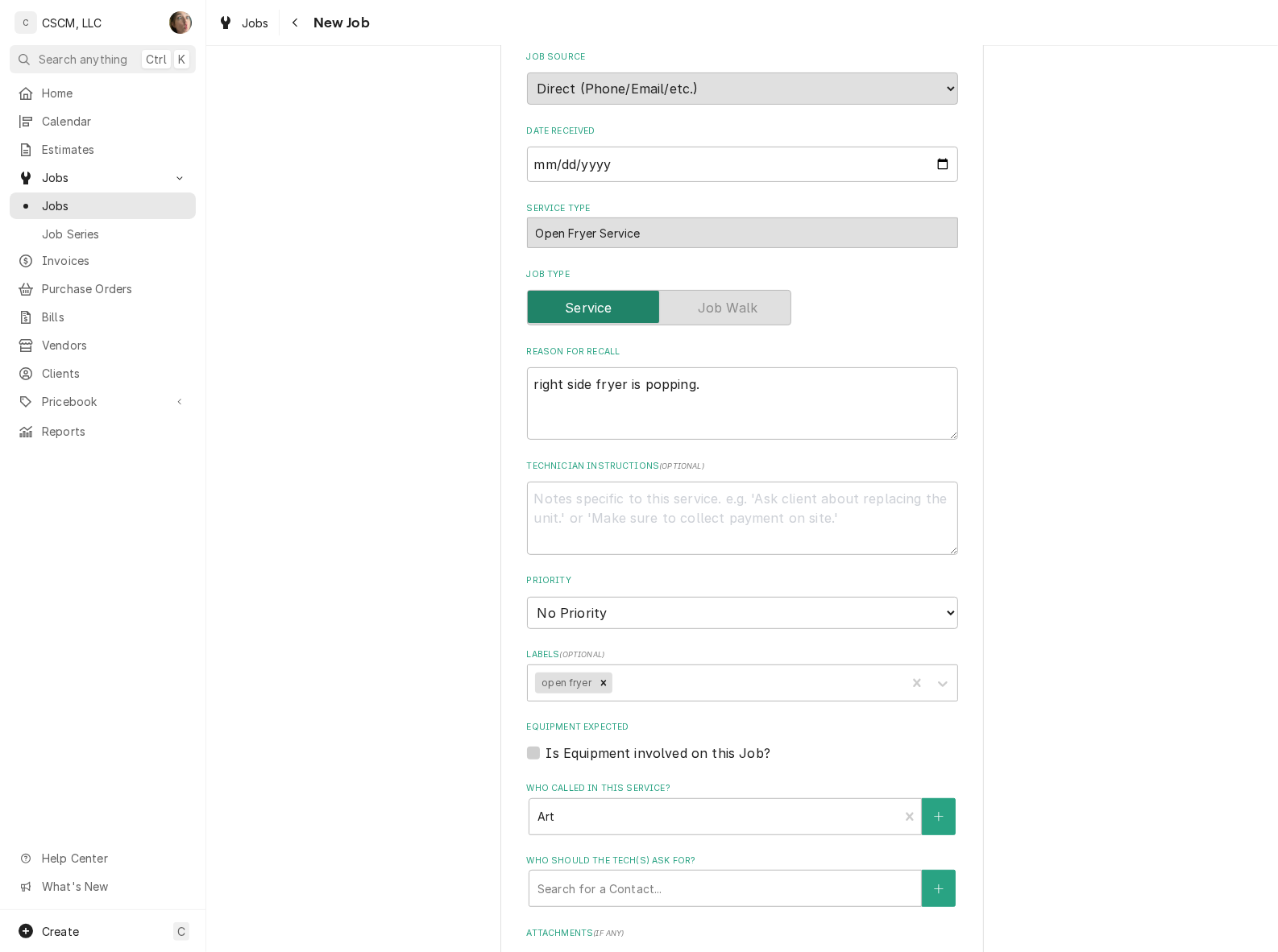
scroll to position [403, 0]
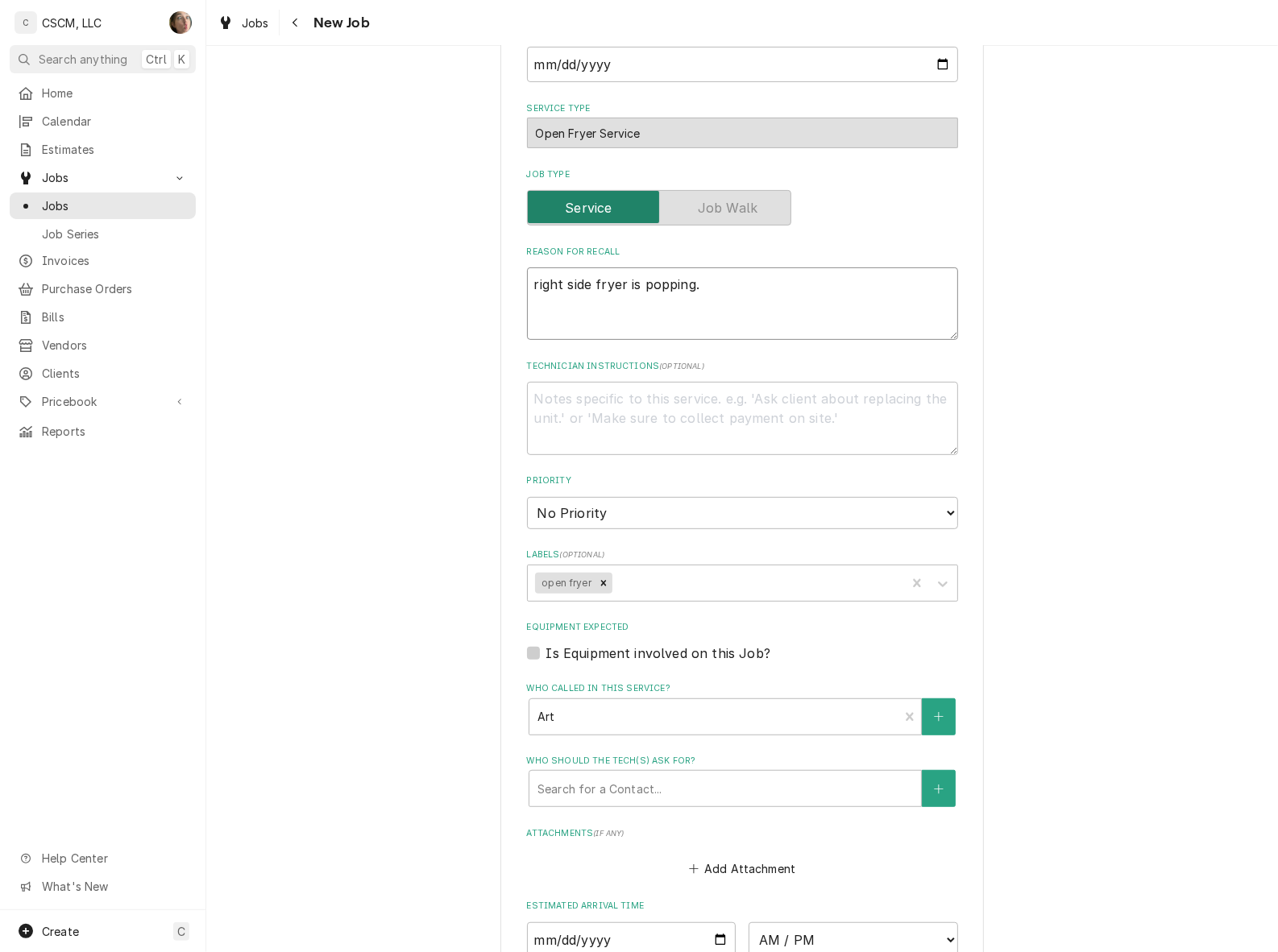
click at [739, 285] on textarea "right side fryer is popping." at bounding box center [742, 304] width 431 height 73
type textarea "x"
